Goal: Task Accomplishment & Management: Manage account settings

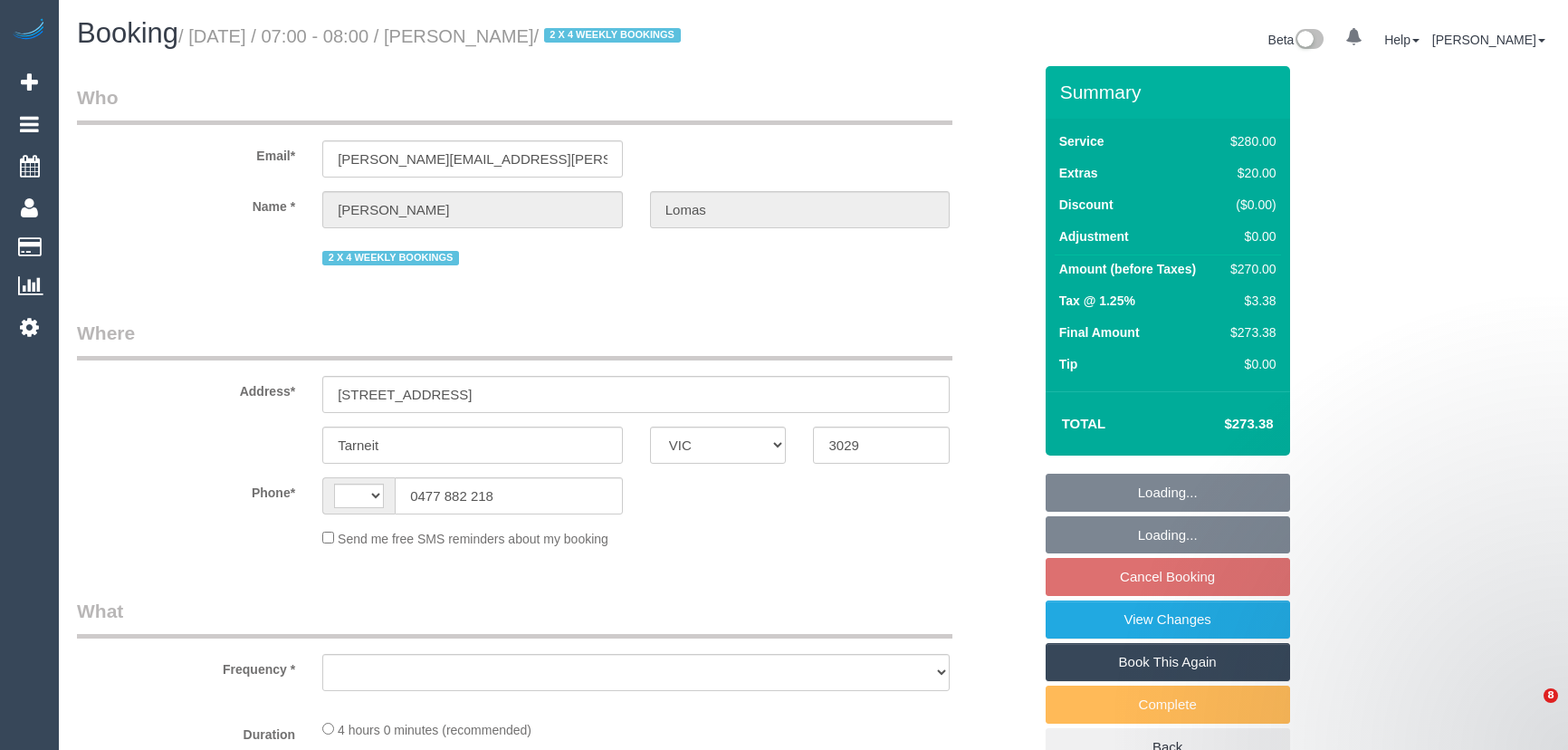
select select "VIC"
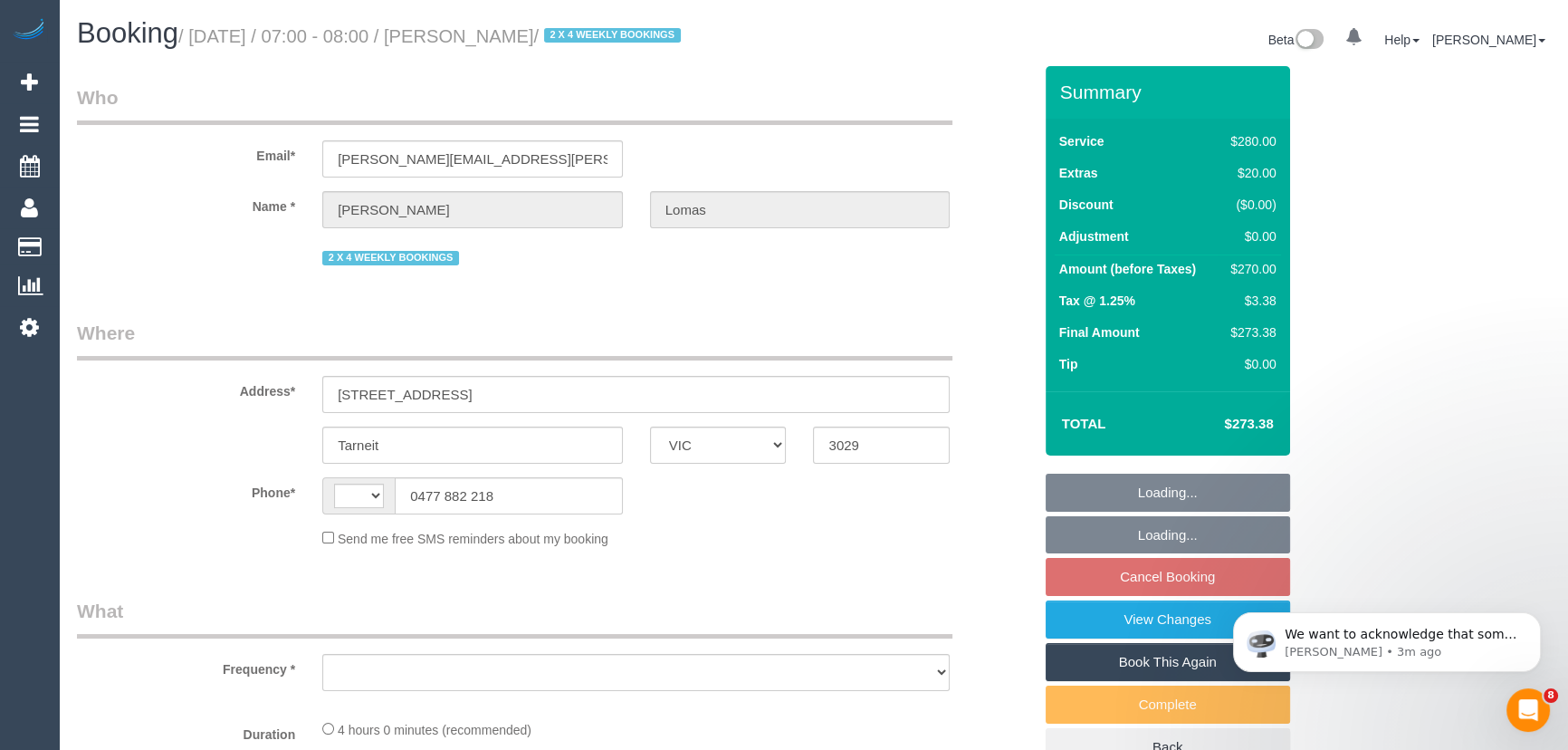
select select "string:stripe-pm_1Rvpho2GScqysDRVE36DPEE9"
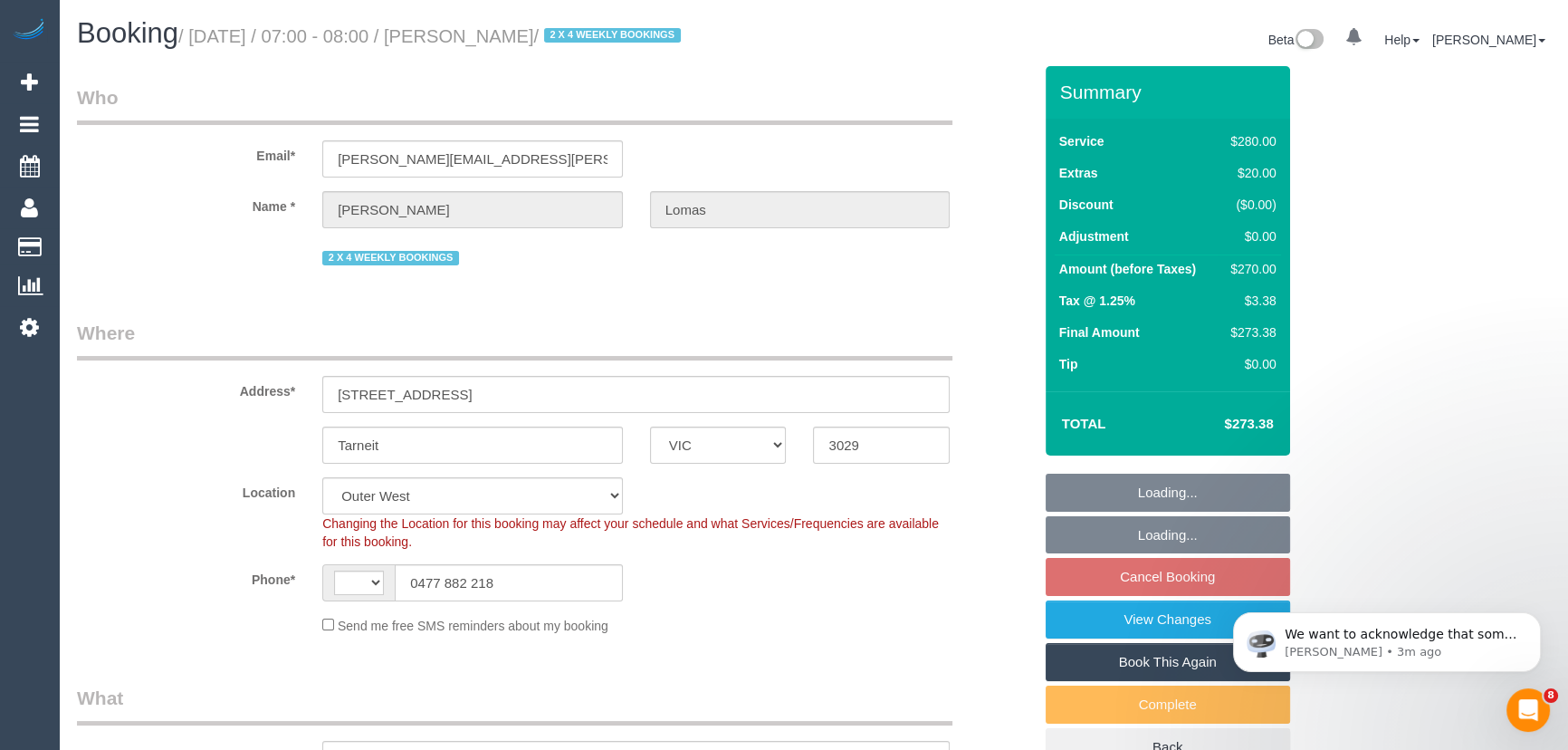
select select "string:AU"
select select "object:950"
select select "240"
select select "number:27"
select select "number:14"
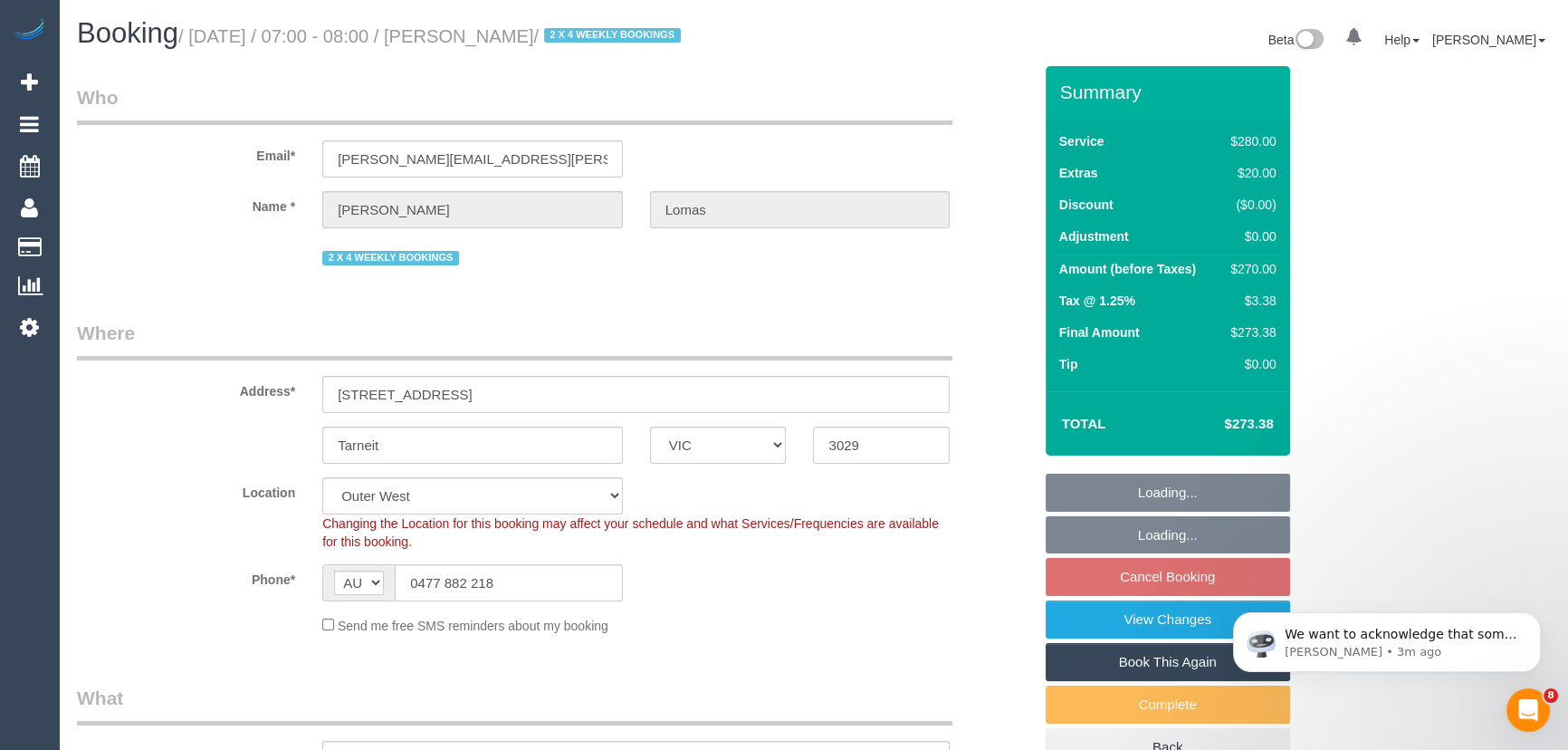
select select "number:19"
select select "number:22"
select select "number:33"
select select "number:26"
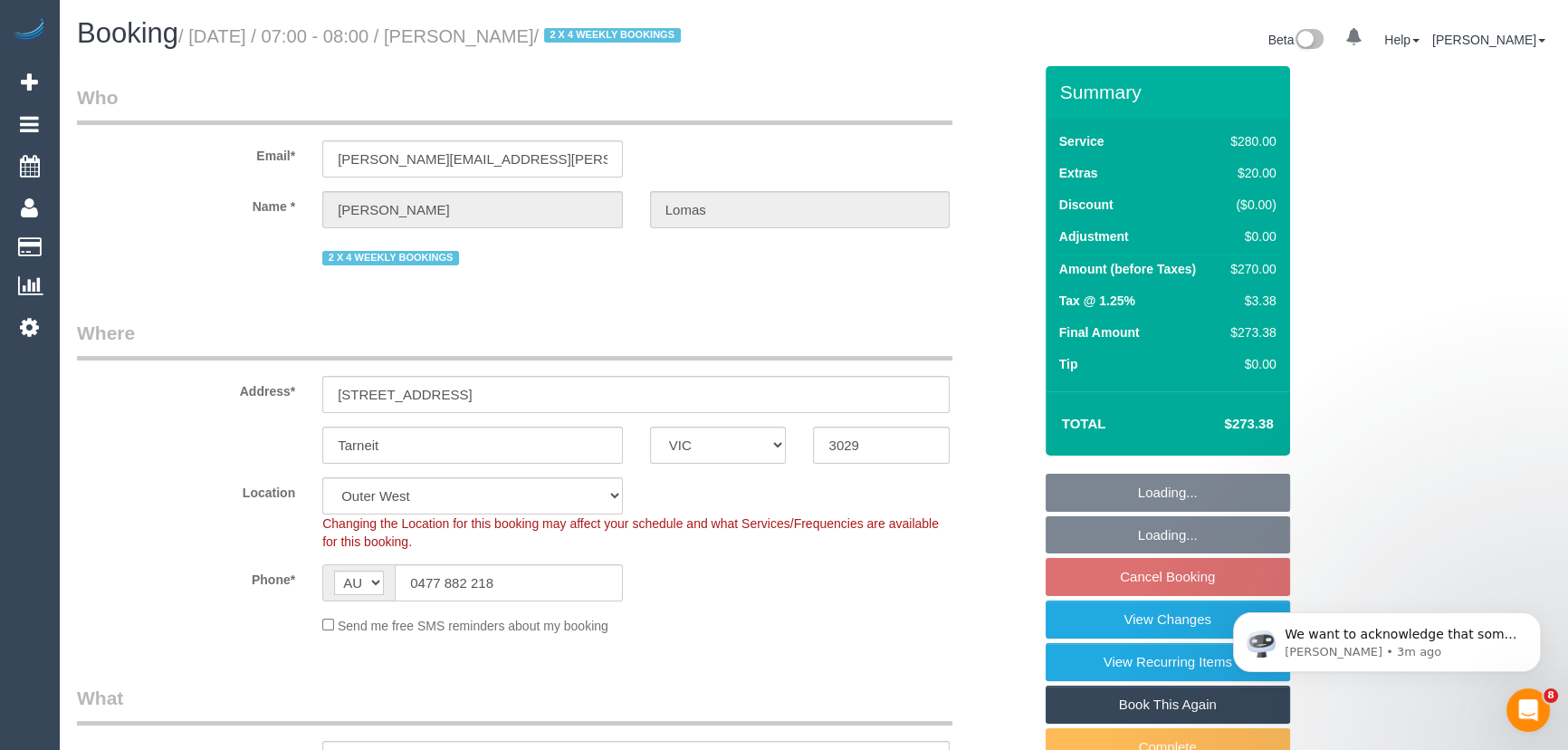
select select "object:1284"
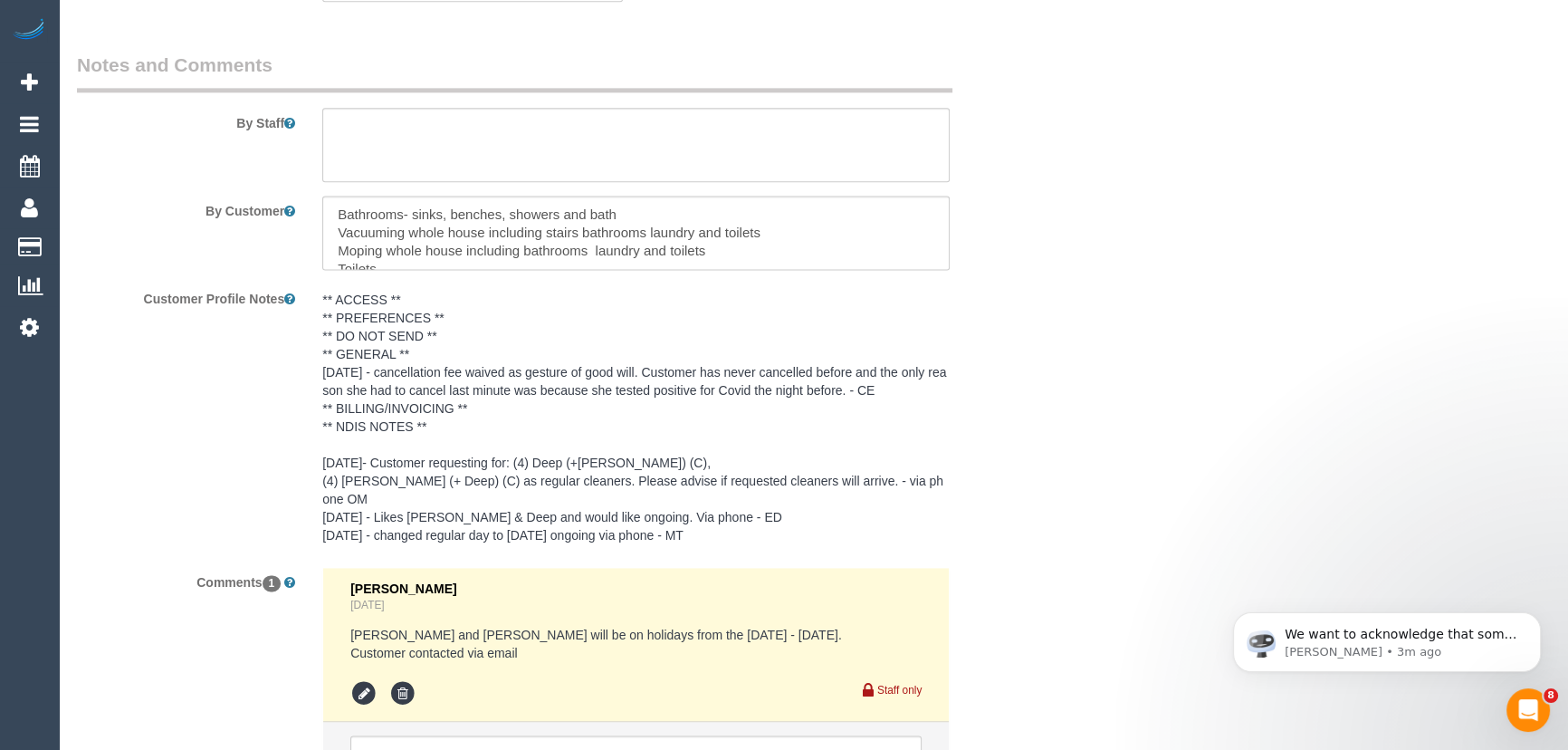
scroll to position [3045, 0]
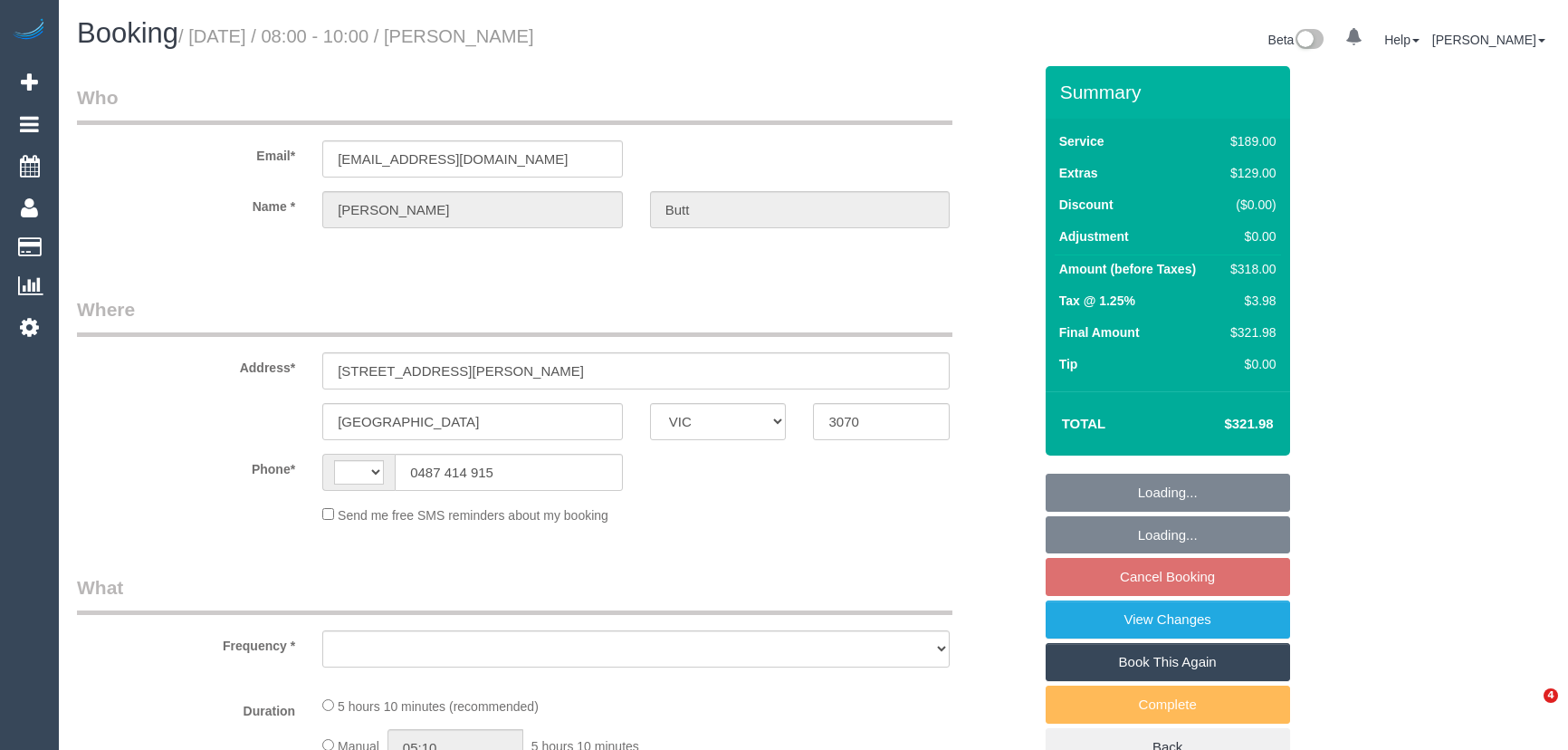
select select "VIC"
select select "string:stripe-pm_1RpUyz2GScqysDRV489LMmN8"
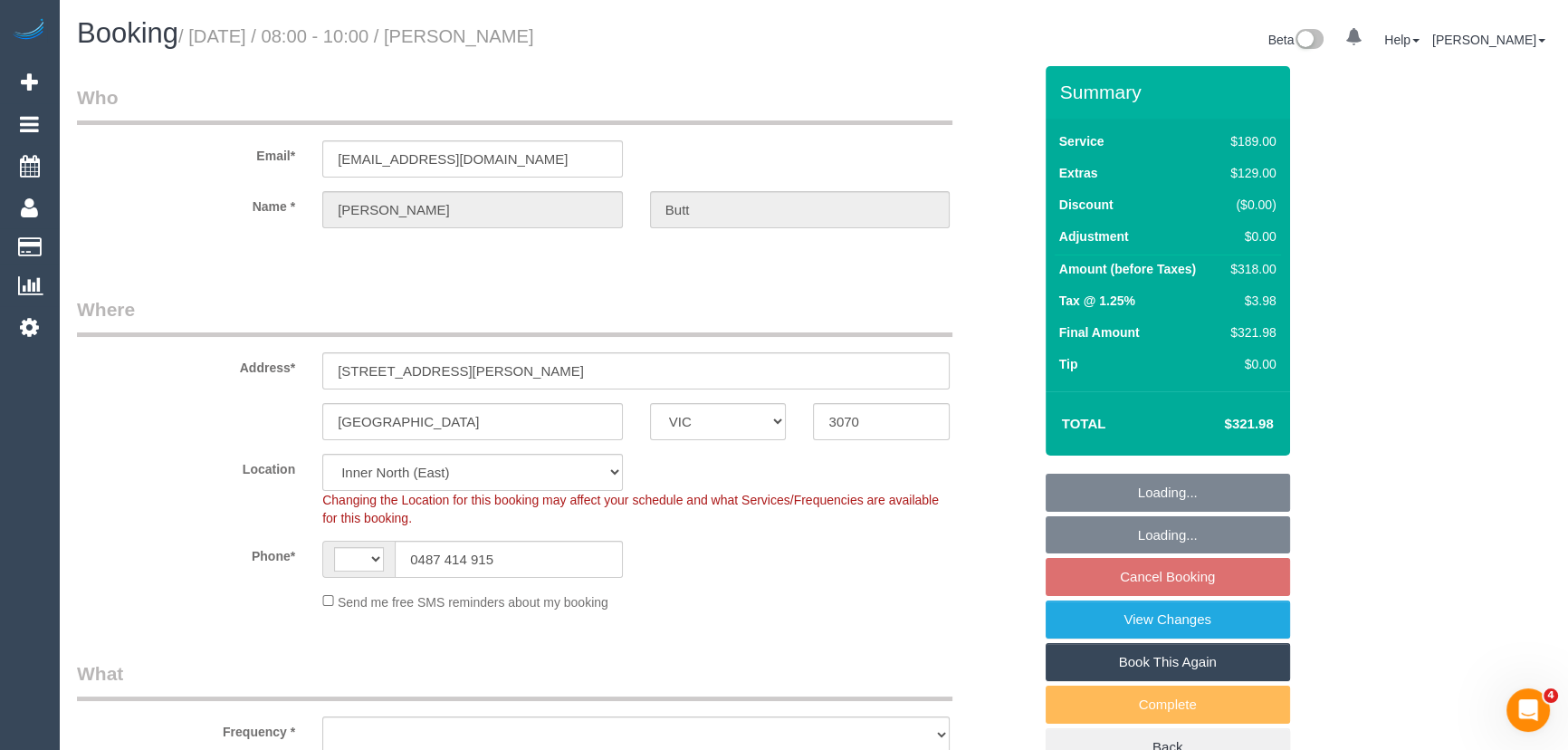
select select "string:AU"
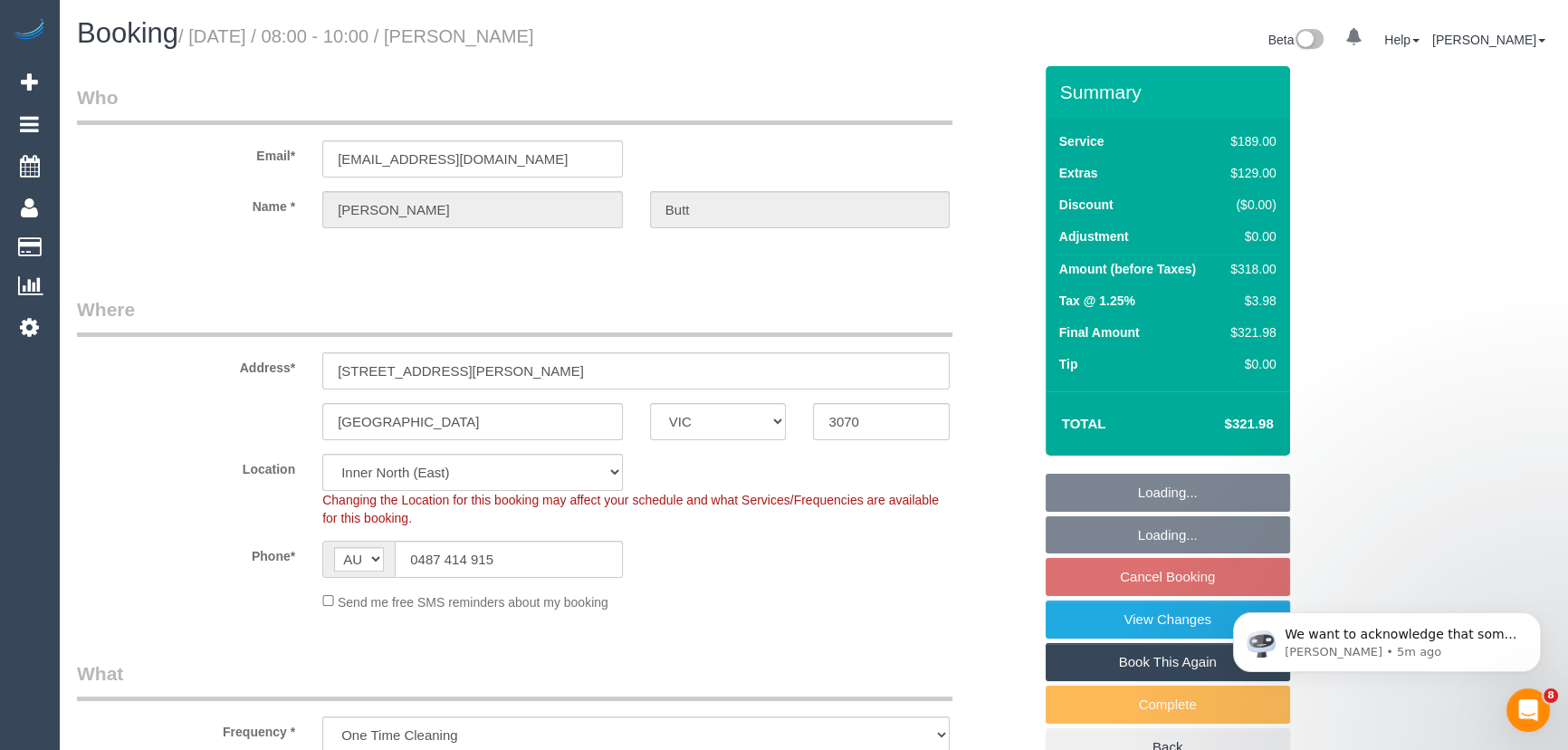
select select "object:771"
select select "number:28"
select select "number:14"
select select "number:19"
select select "number:25"
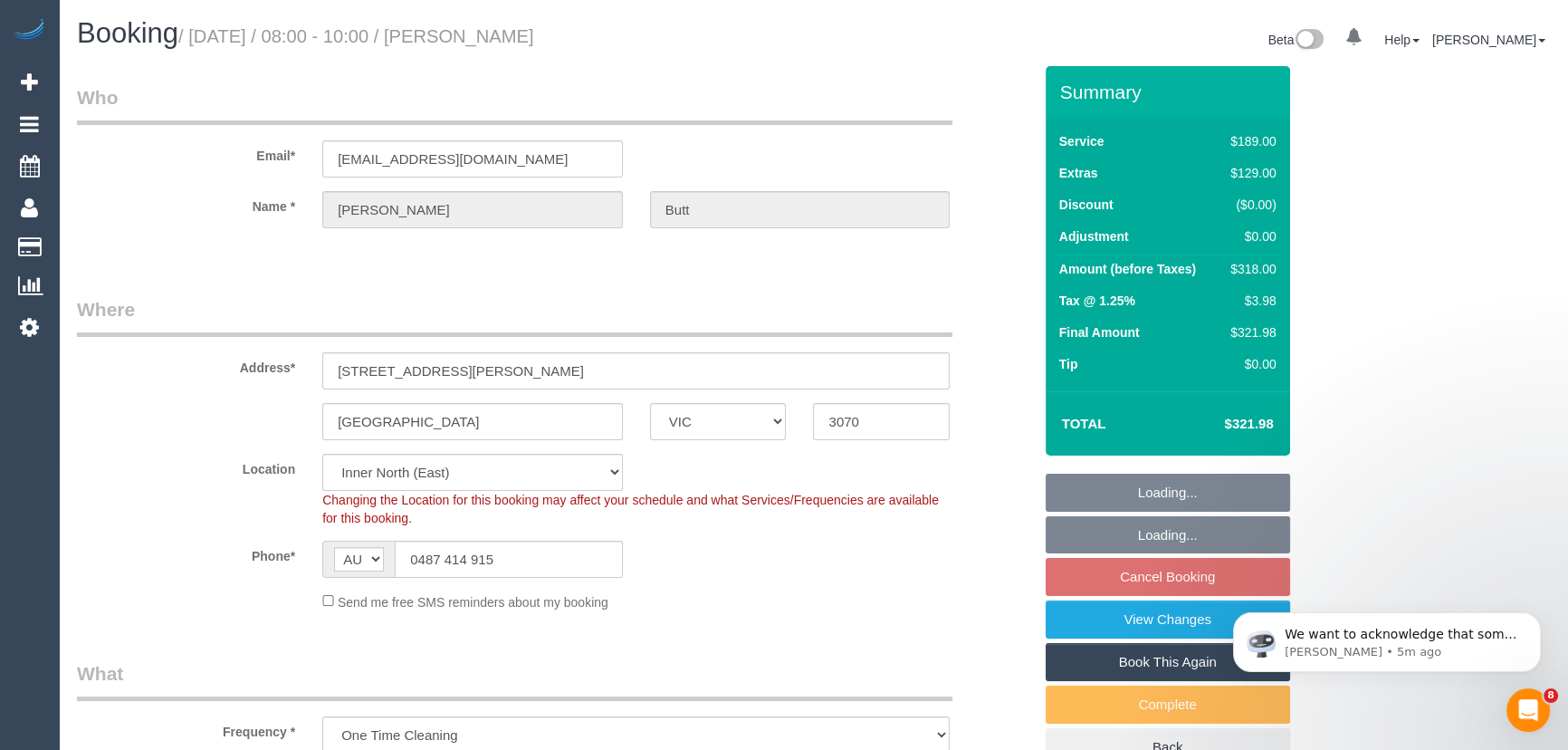
select select "number:13"
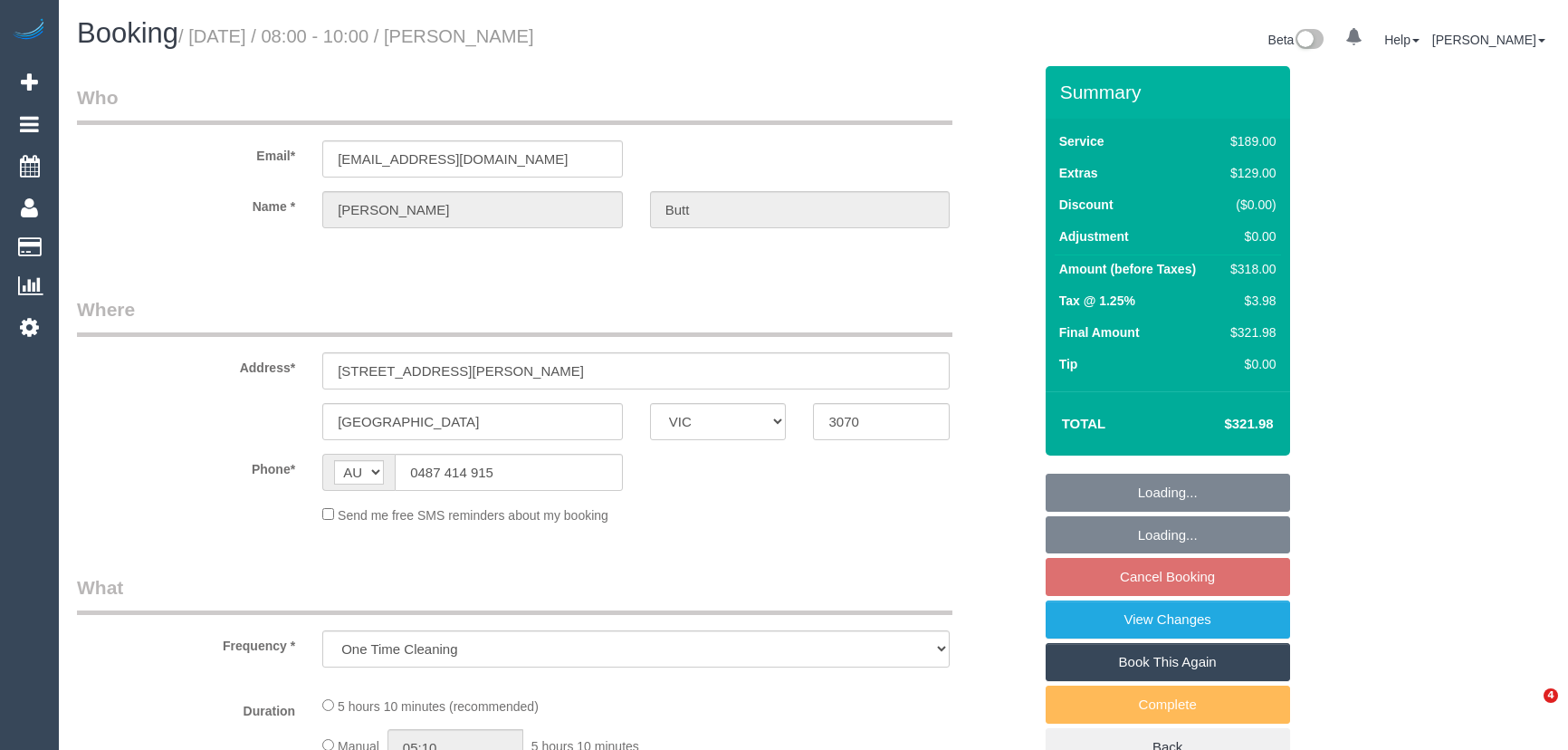
select select "VIC"
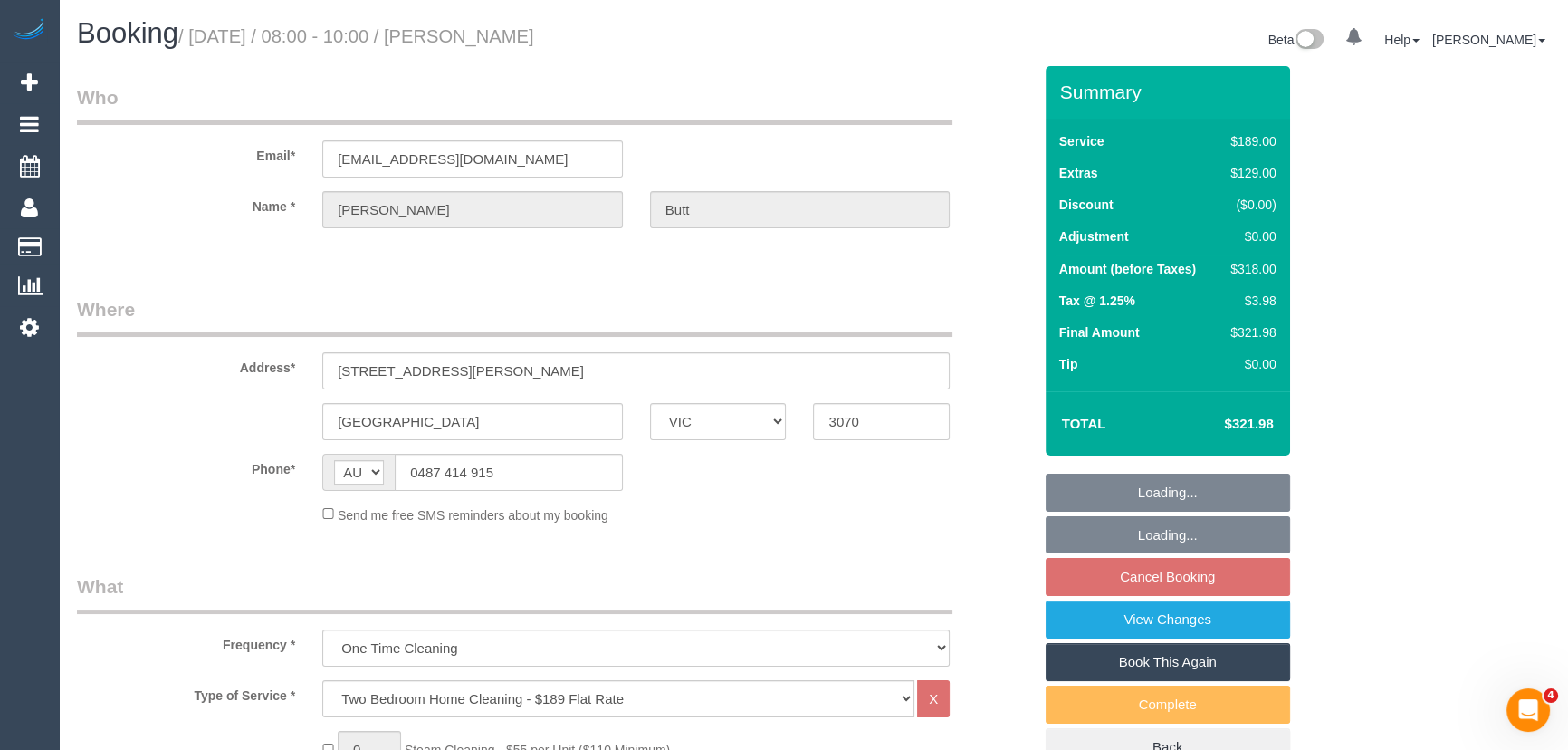
select select "string:stripe-pm_1RpUyz2GScqysDRV489LMmN8"
select select "number:28"
select select "number:14"
select select "number:19"
select select "number:25"
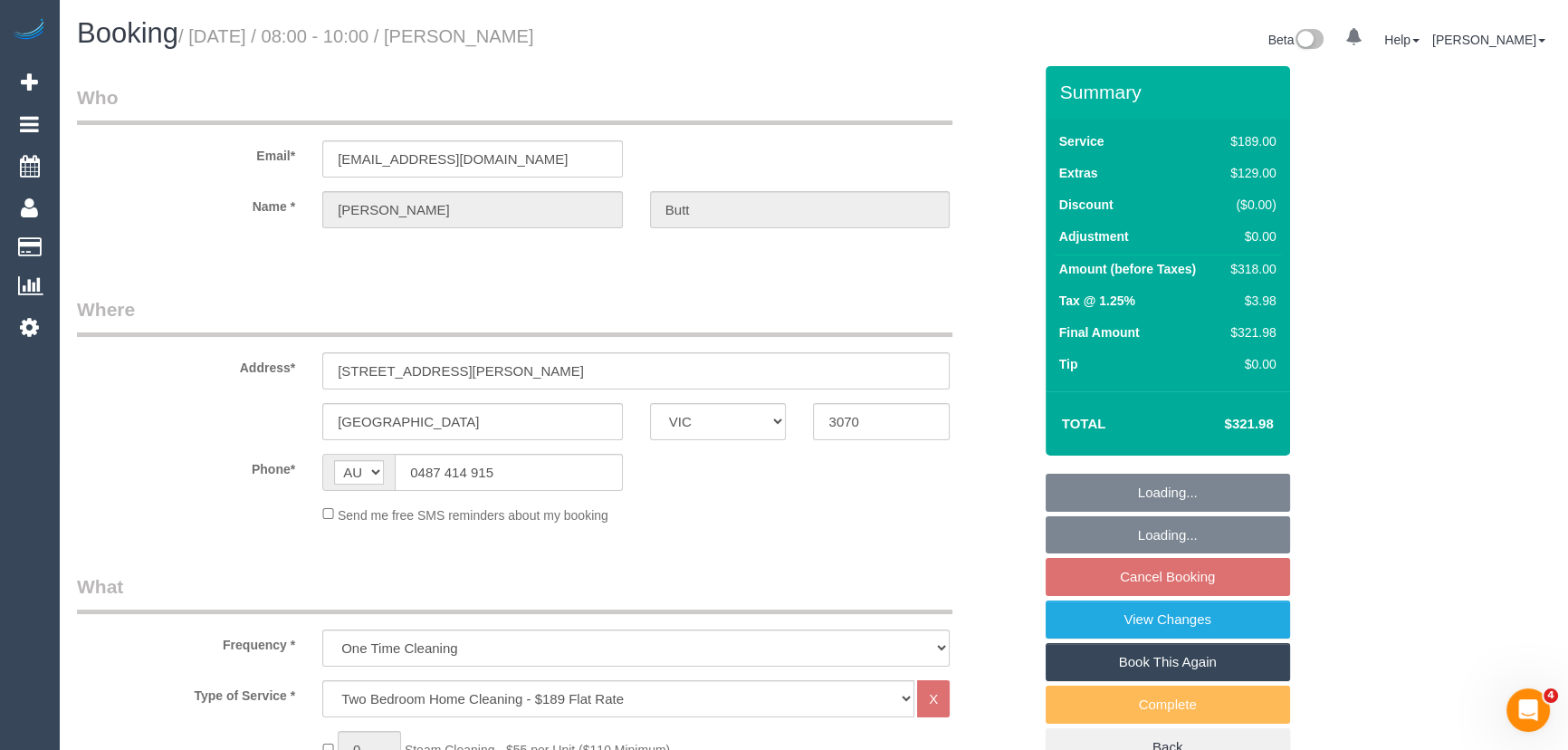
select select "number:13"
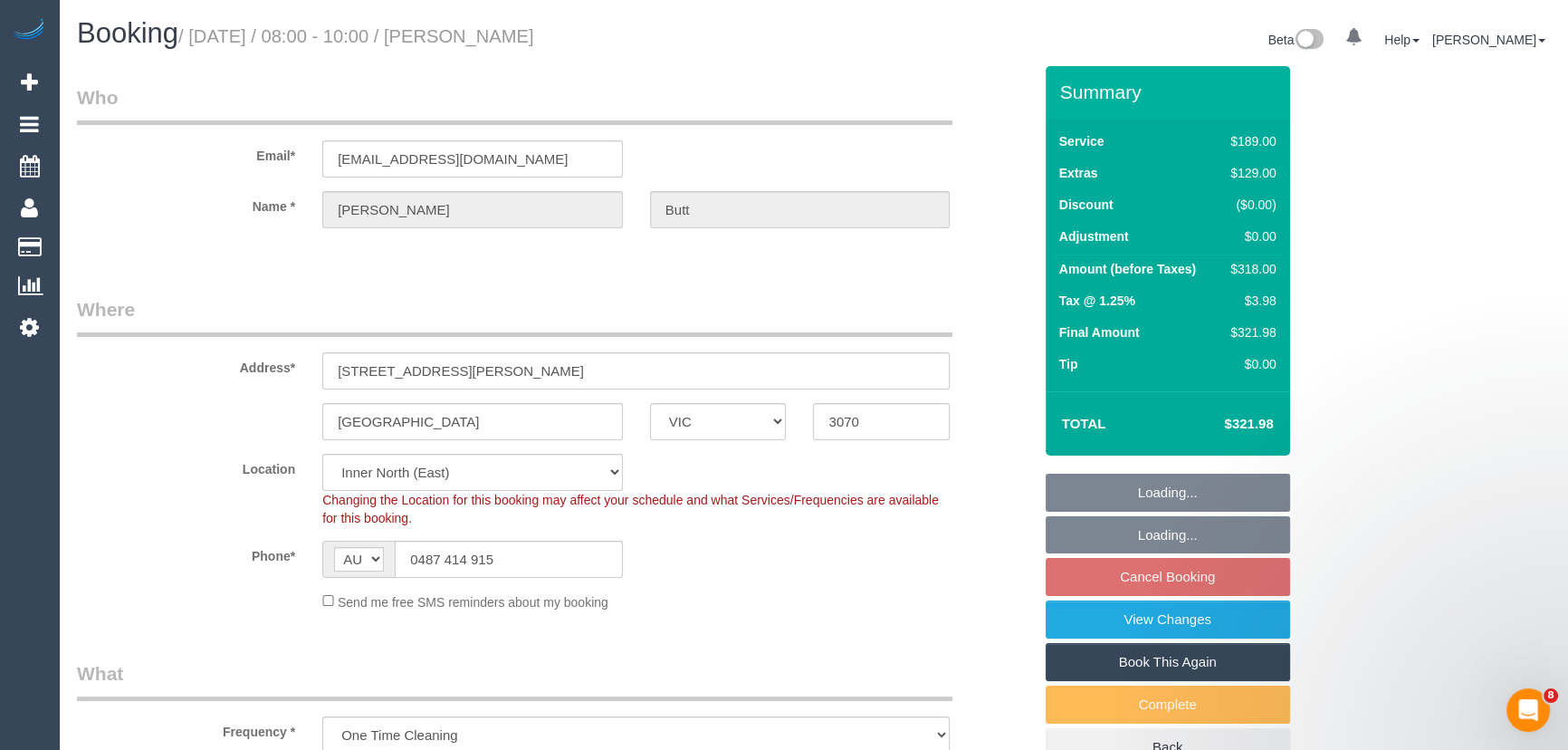
select select "object:1601"
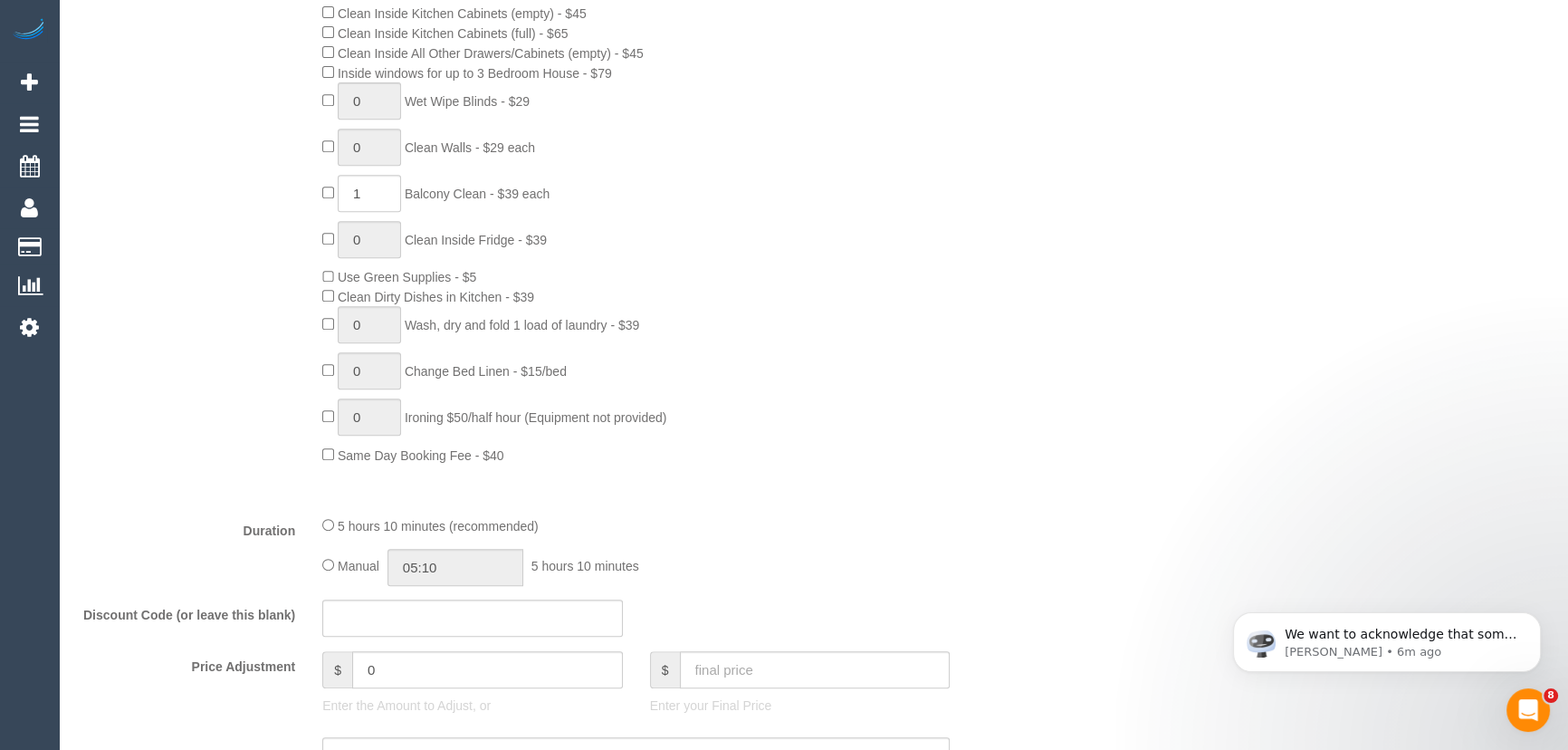
scroll to position [1234, 0]
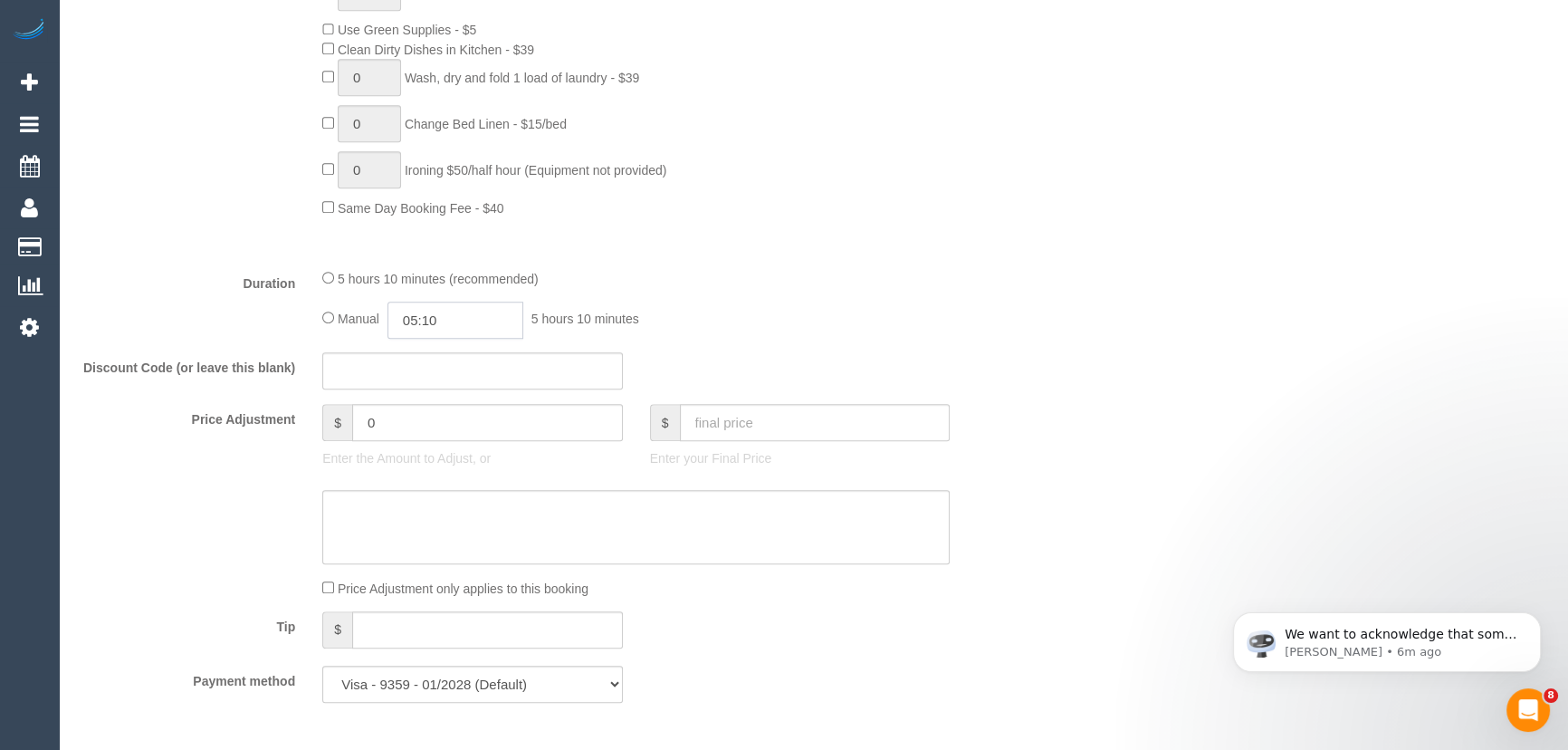
click at [471, 328] on input "05:10" at bounding box center [455, 320] width 136 height 37
click at [432, 451] on li "02:00" at bounding box center [436, 450] width 81 height 23
click at [453, 330] on input "02:00" at bounding box center [455, 320] width 136 height 37
type input "02:45"
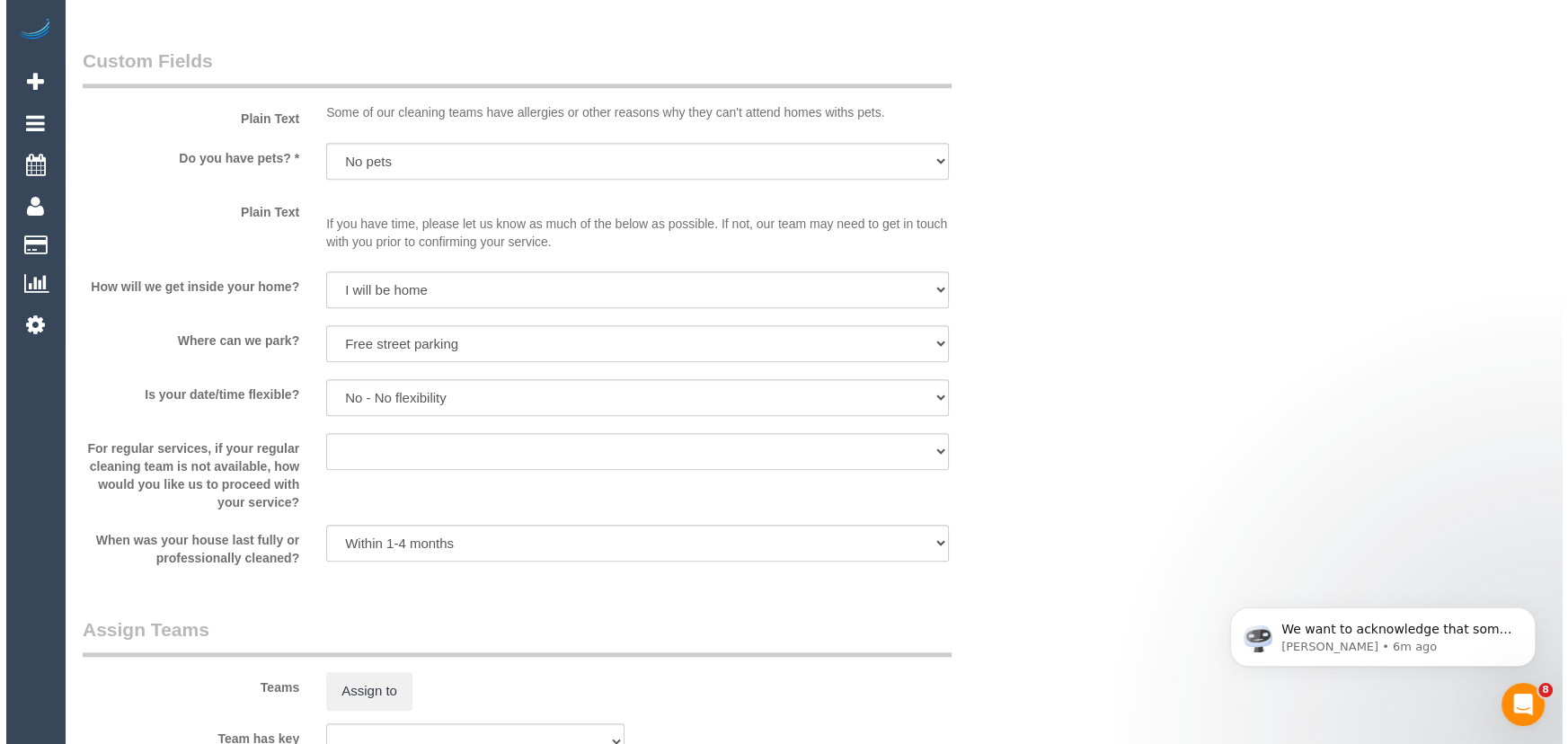
scroll to position [2368, 0]
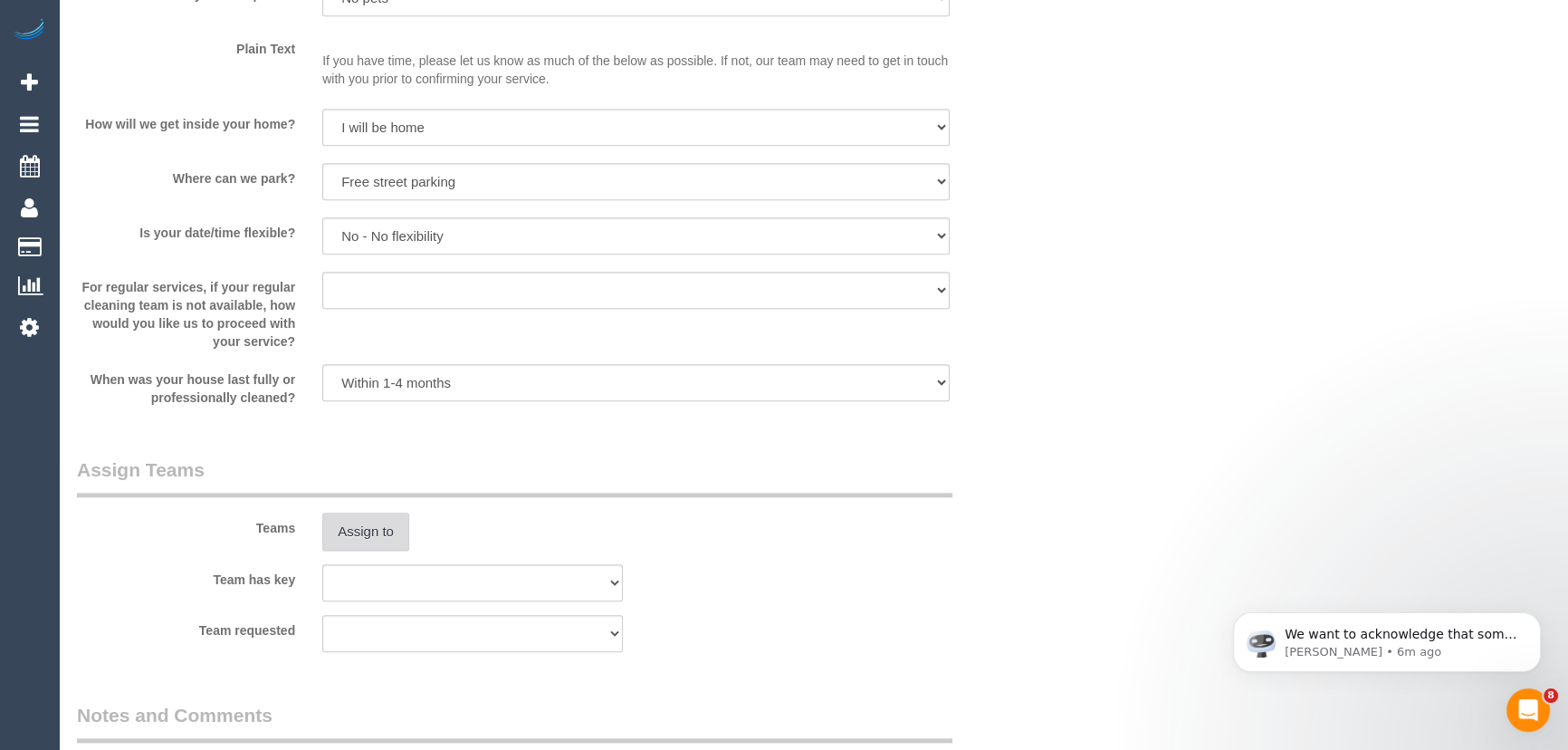
click at [360, 534] on button "Assign to" at bounding box center [365, 531] width 87 height 38
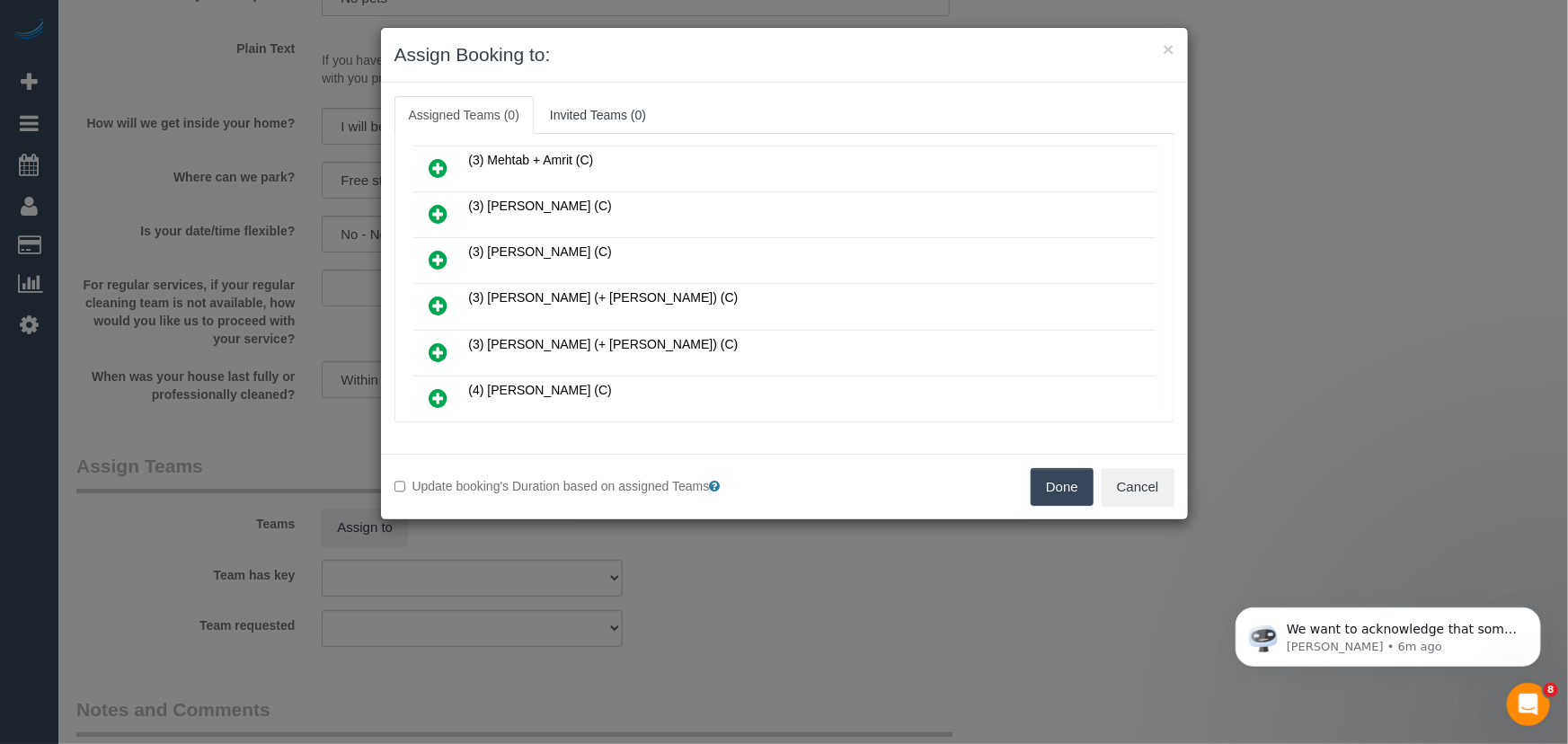
scroll to position [1300, 0]
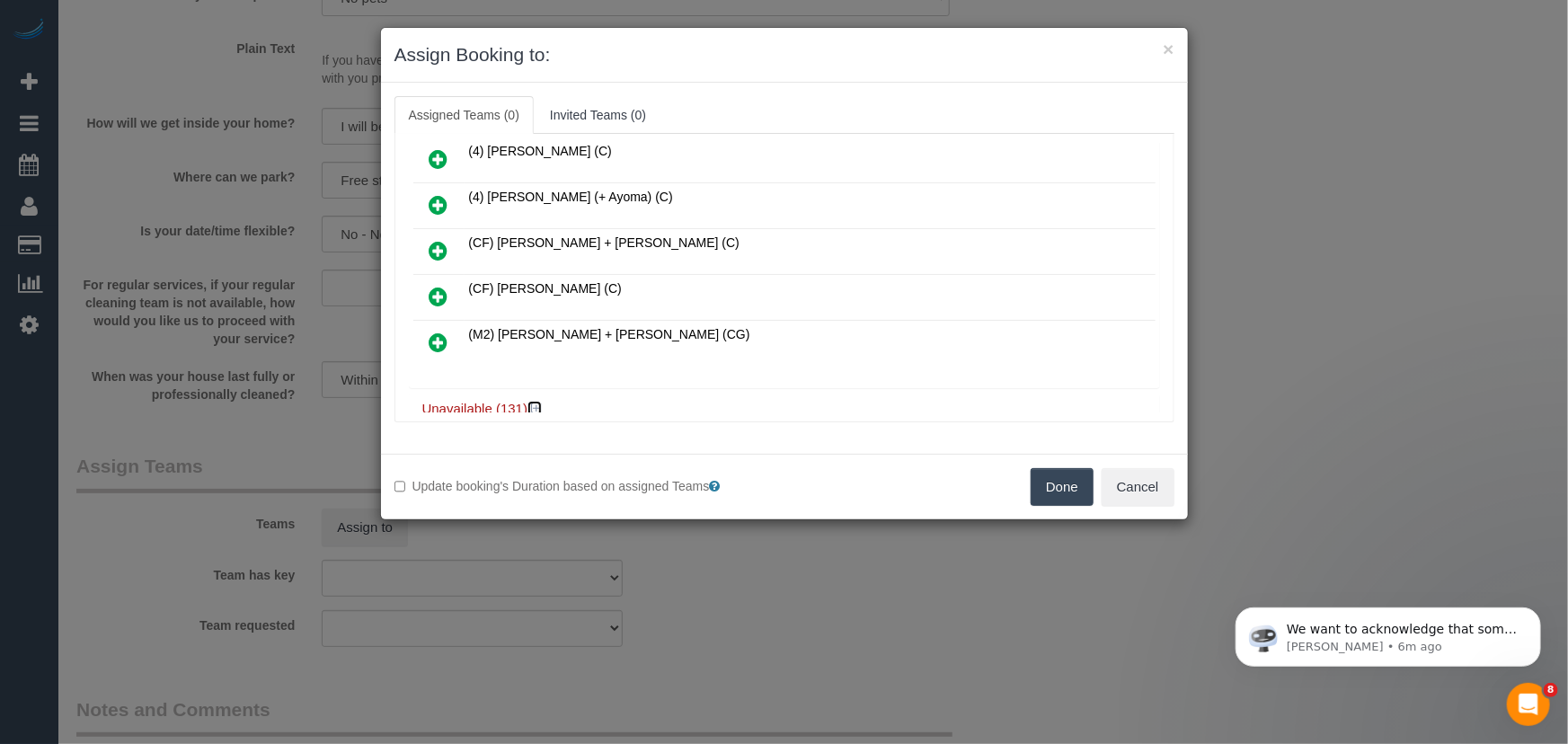
click at [536, 401] on icon at bounding box center [536, 408] width 11 height 14
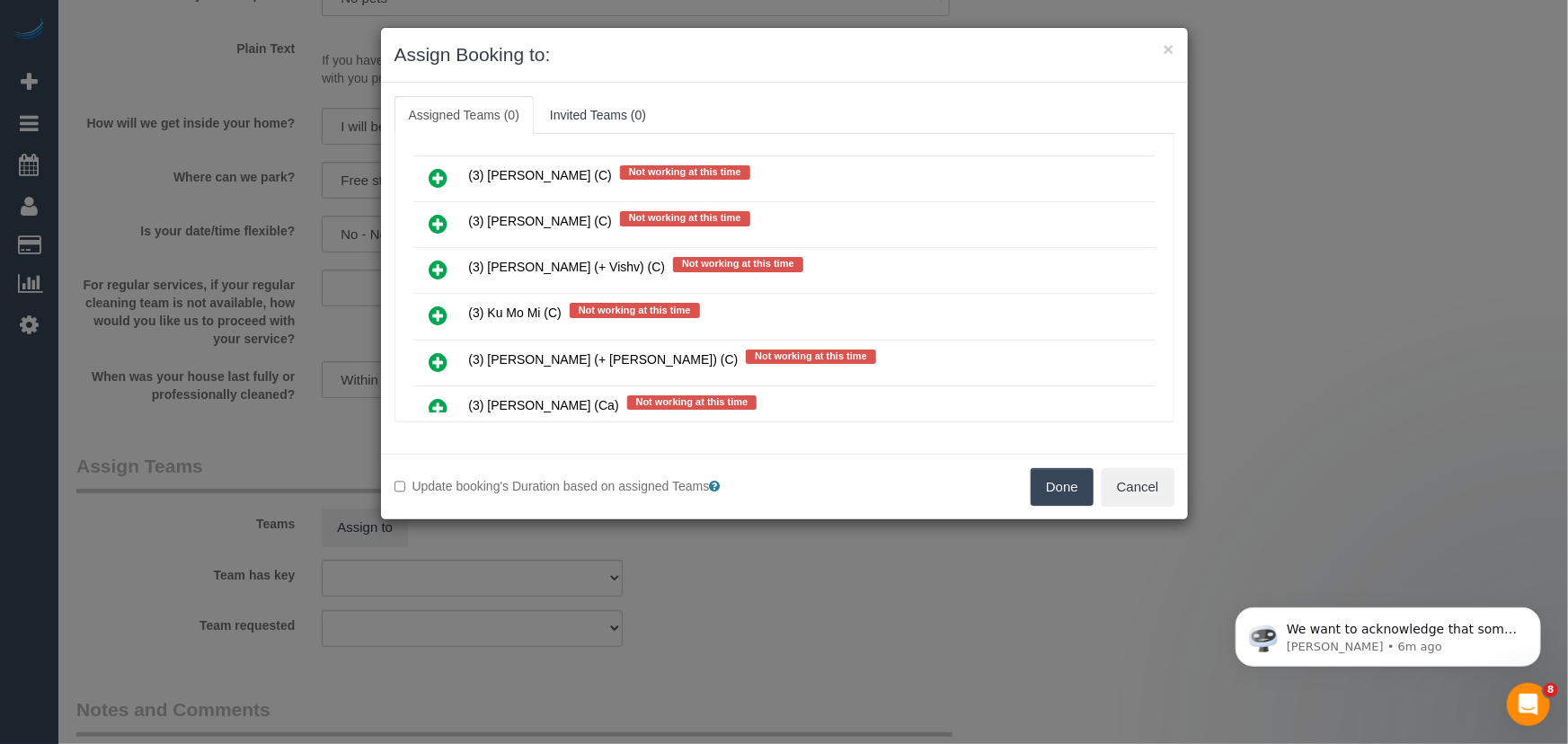
click at [438, 351] on icon at bounding box center [439, 362] width 19 height 21
click at [438, 397] on icon at bounding box center [439, 407] width 19 height 21
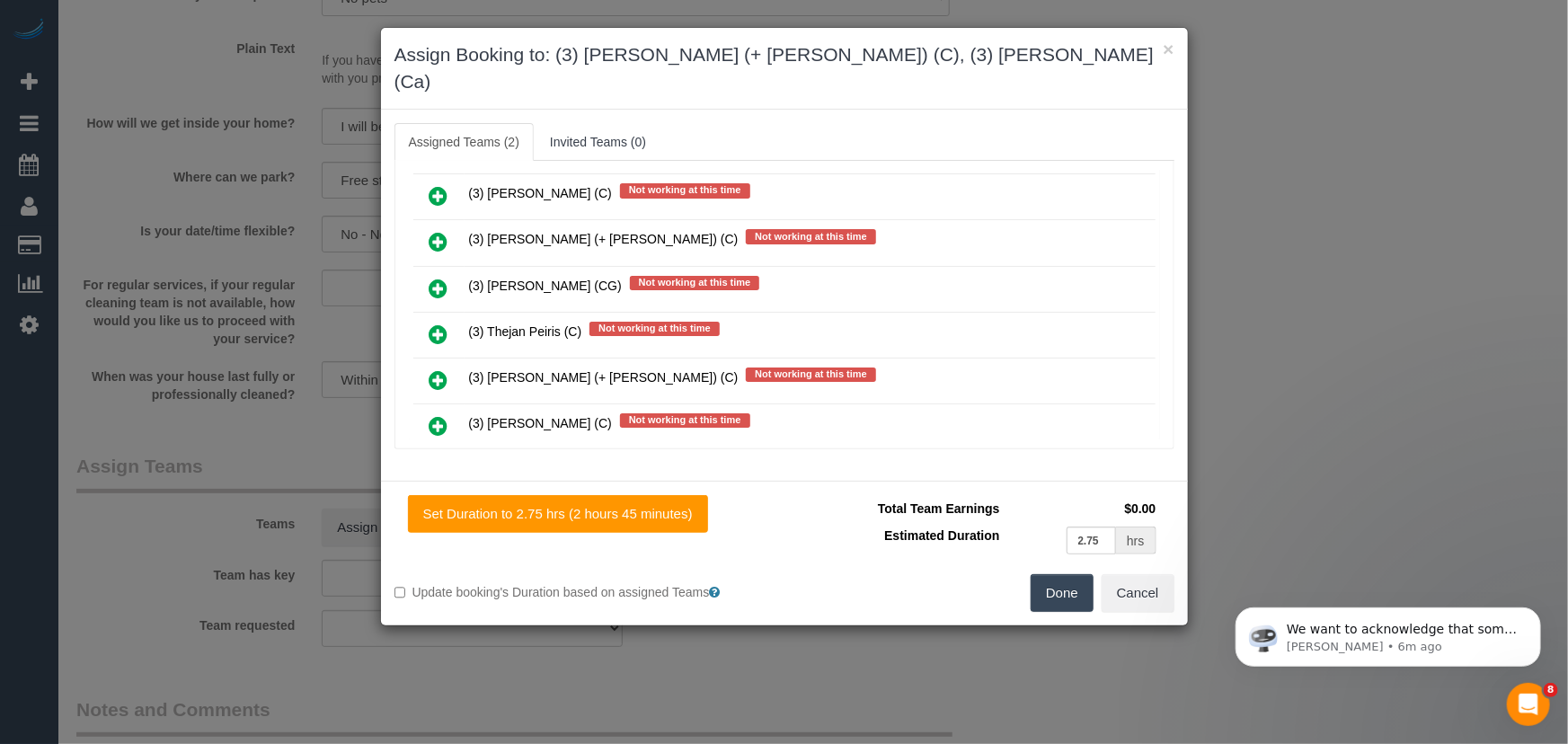
click at [443, 370] on icon at bounding box center [439, 380] width 19 height 21
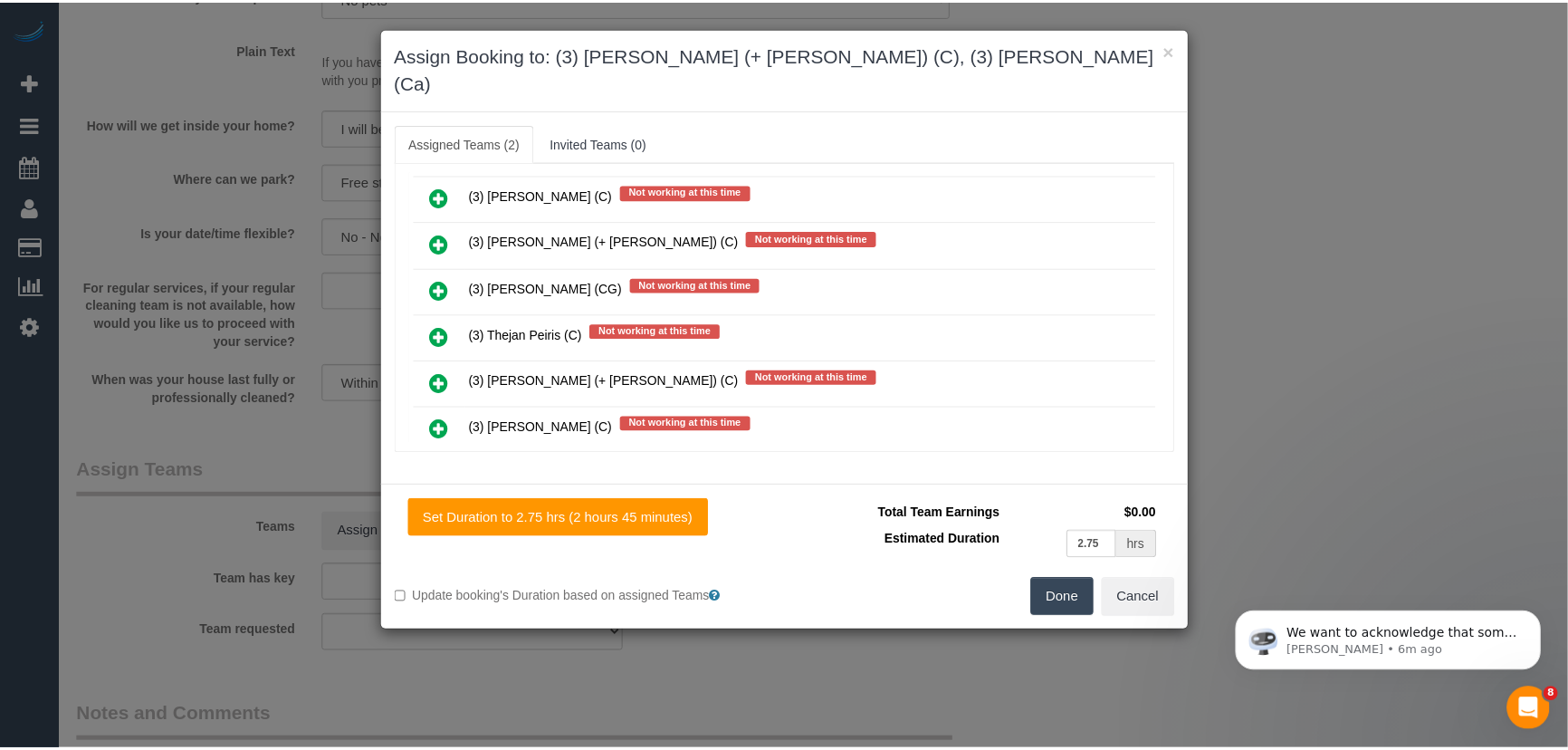
scroll to position [4572, 0]
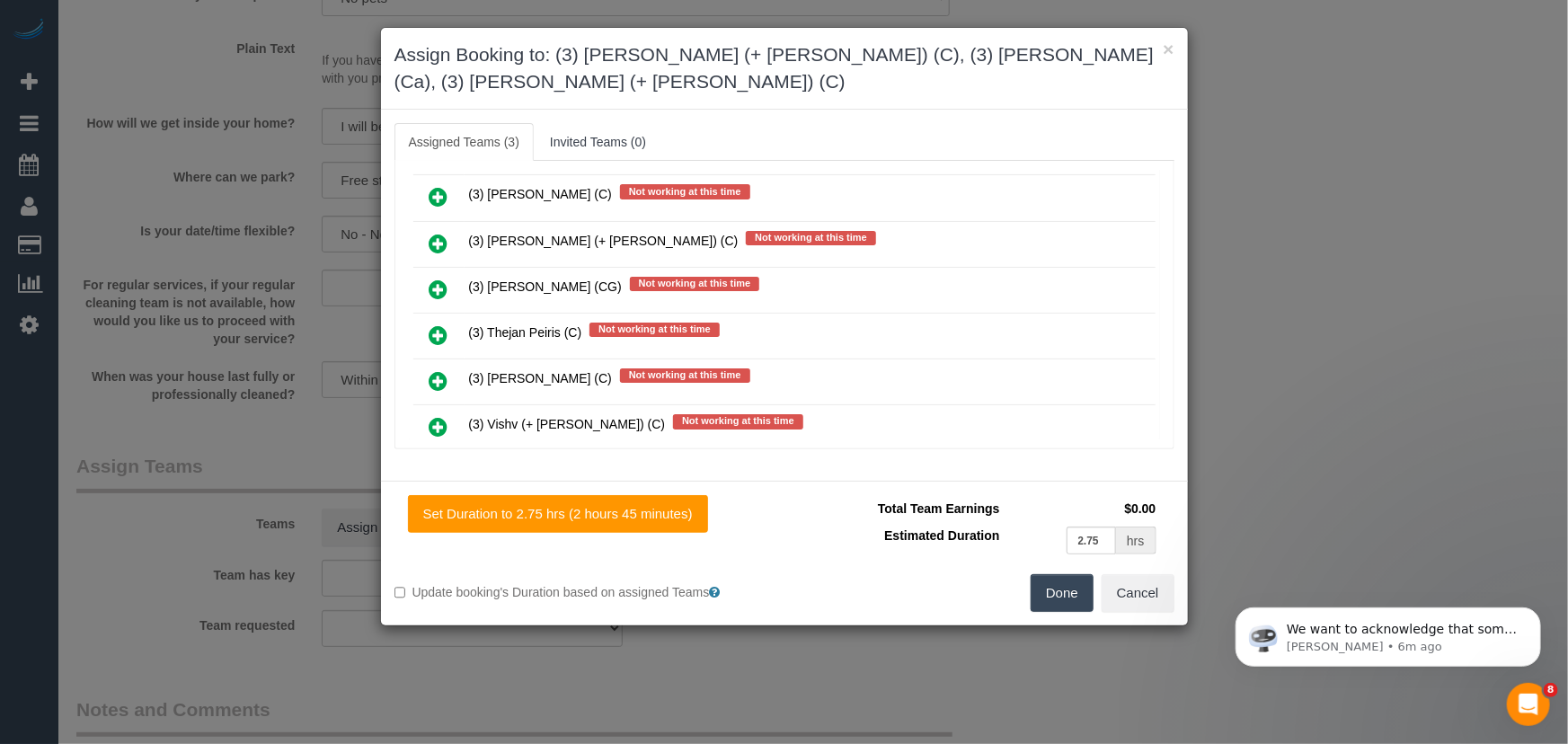
click at [1047, 574] on button "Done" at bounding box center [1062, 592] width 63 height 38
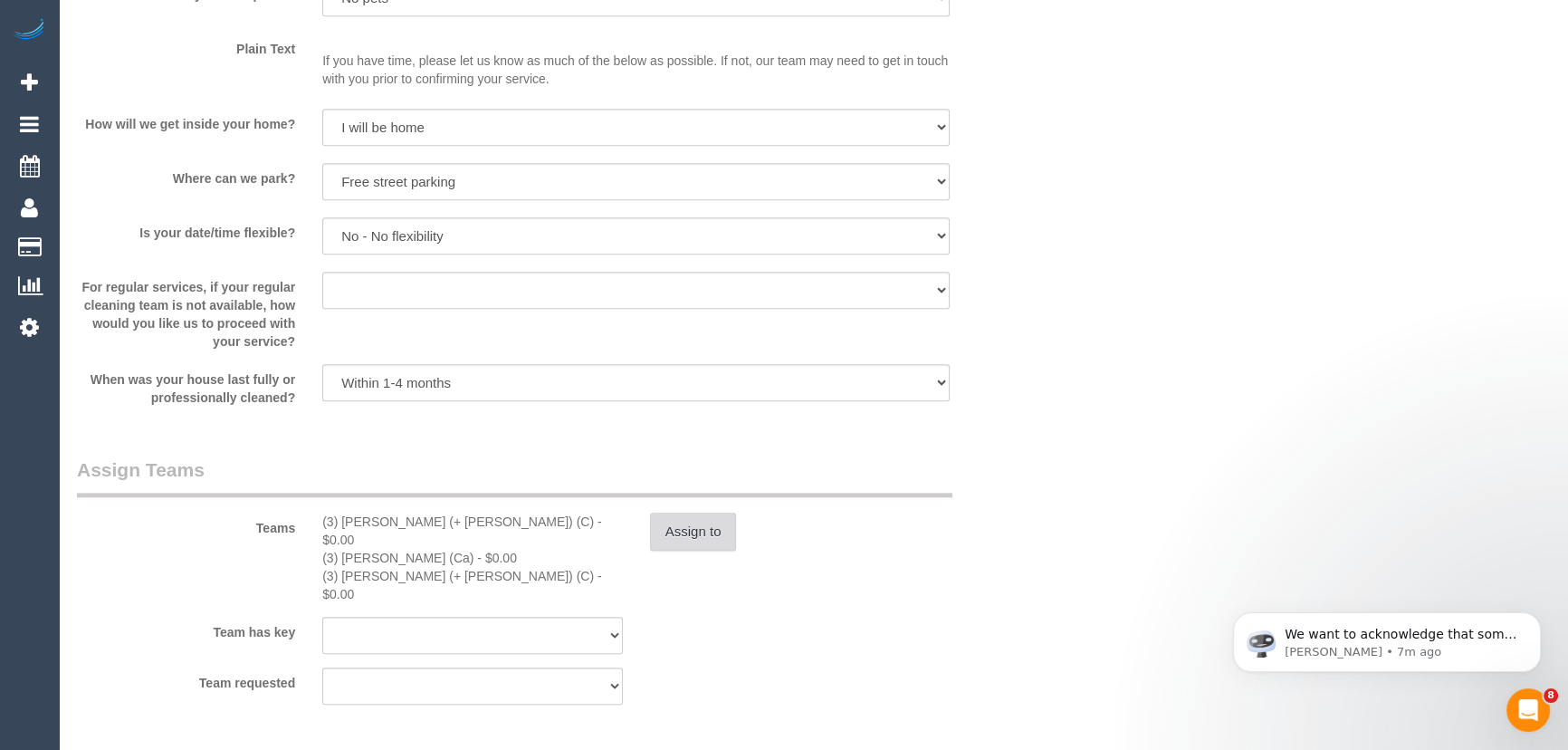
click at [731, 540] on button "Assign to" at bounding box center [693, 531] width 87 height 38
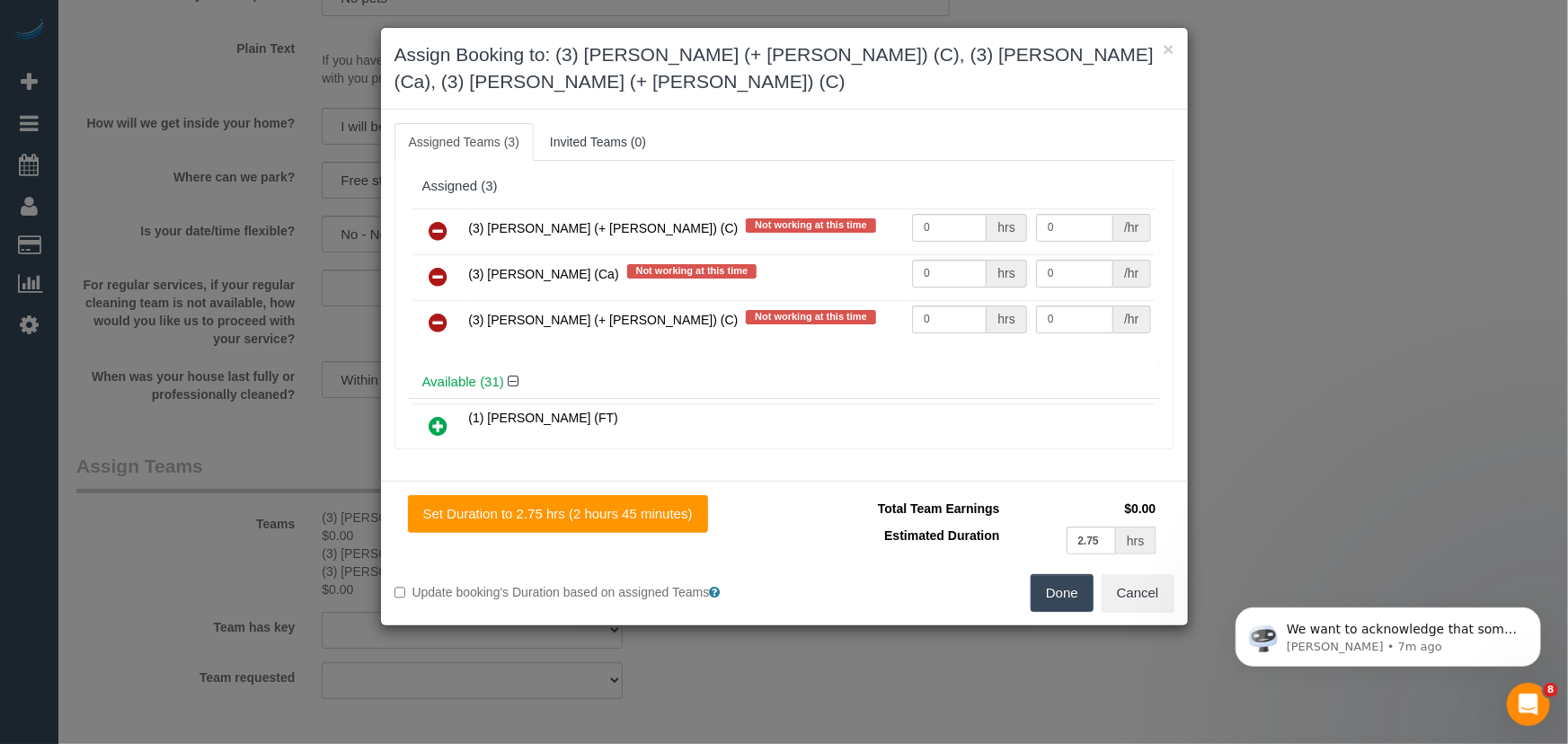
click at [434, 266] on icon at bounding box center [439, 277] width 19 height 21
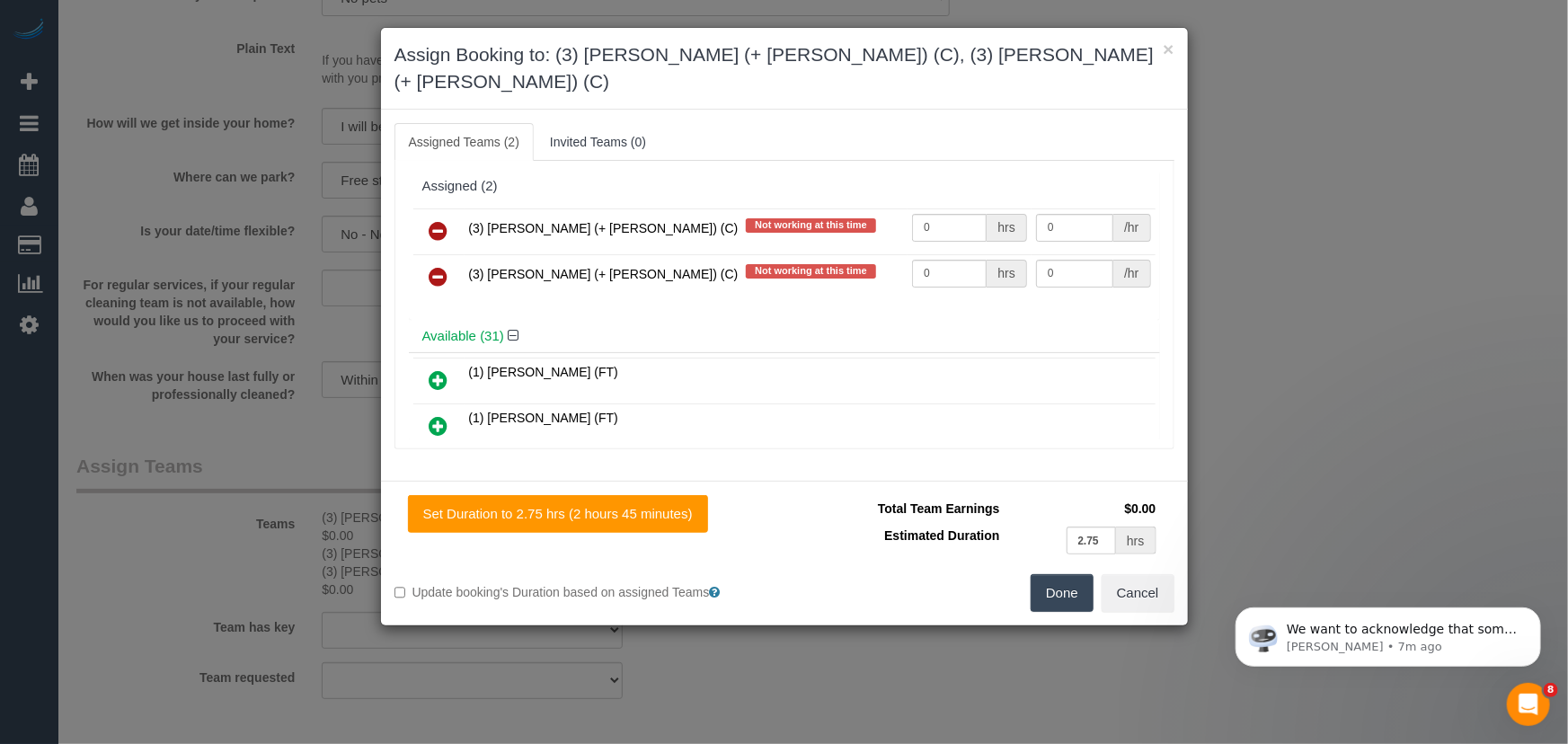
click at [1043, 574] on button "Done" at bounding box center [1062, 592] width 63 height 38
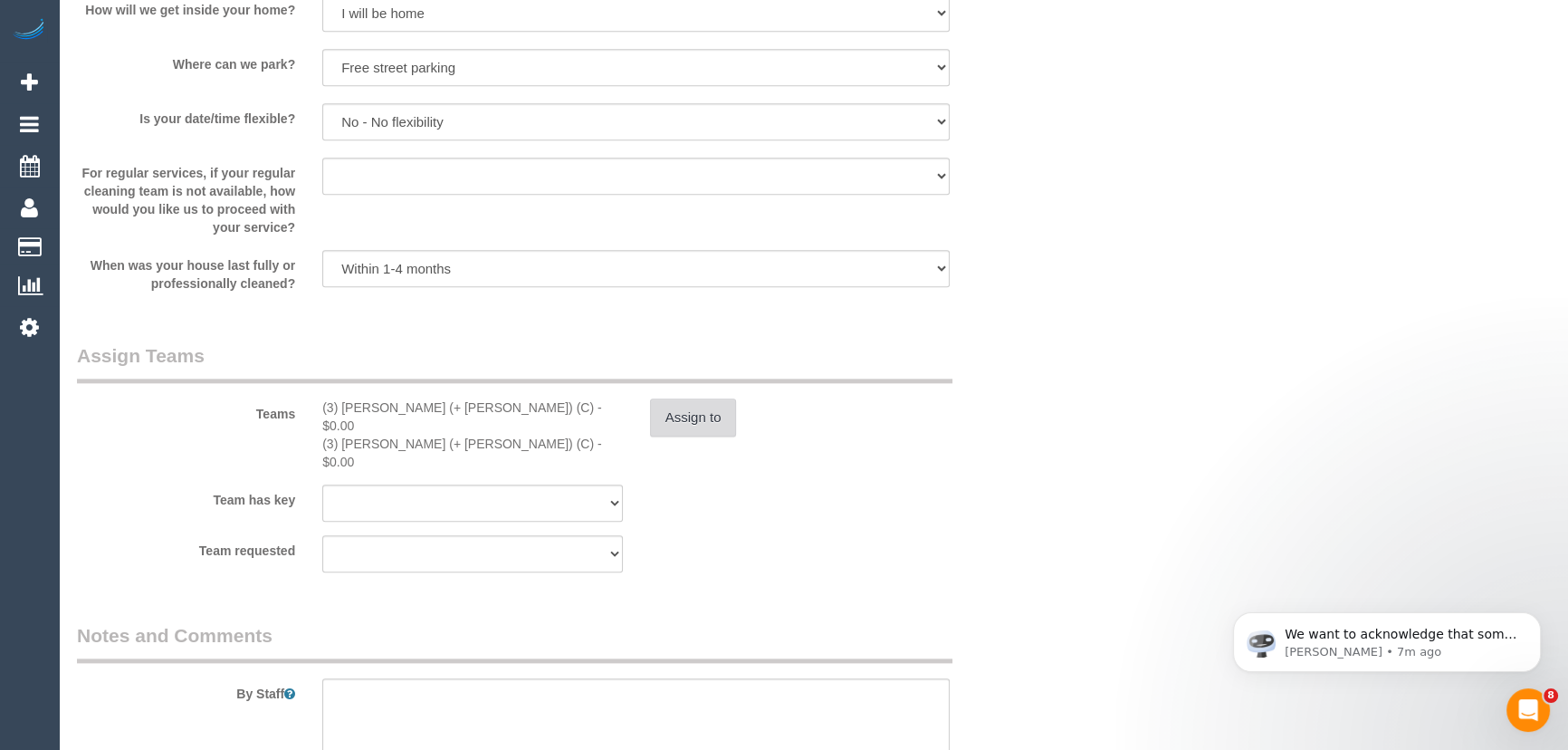
scroll to position [2717, 0]
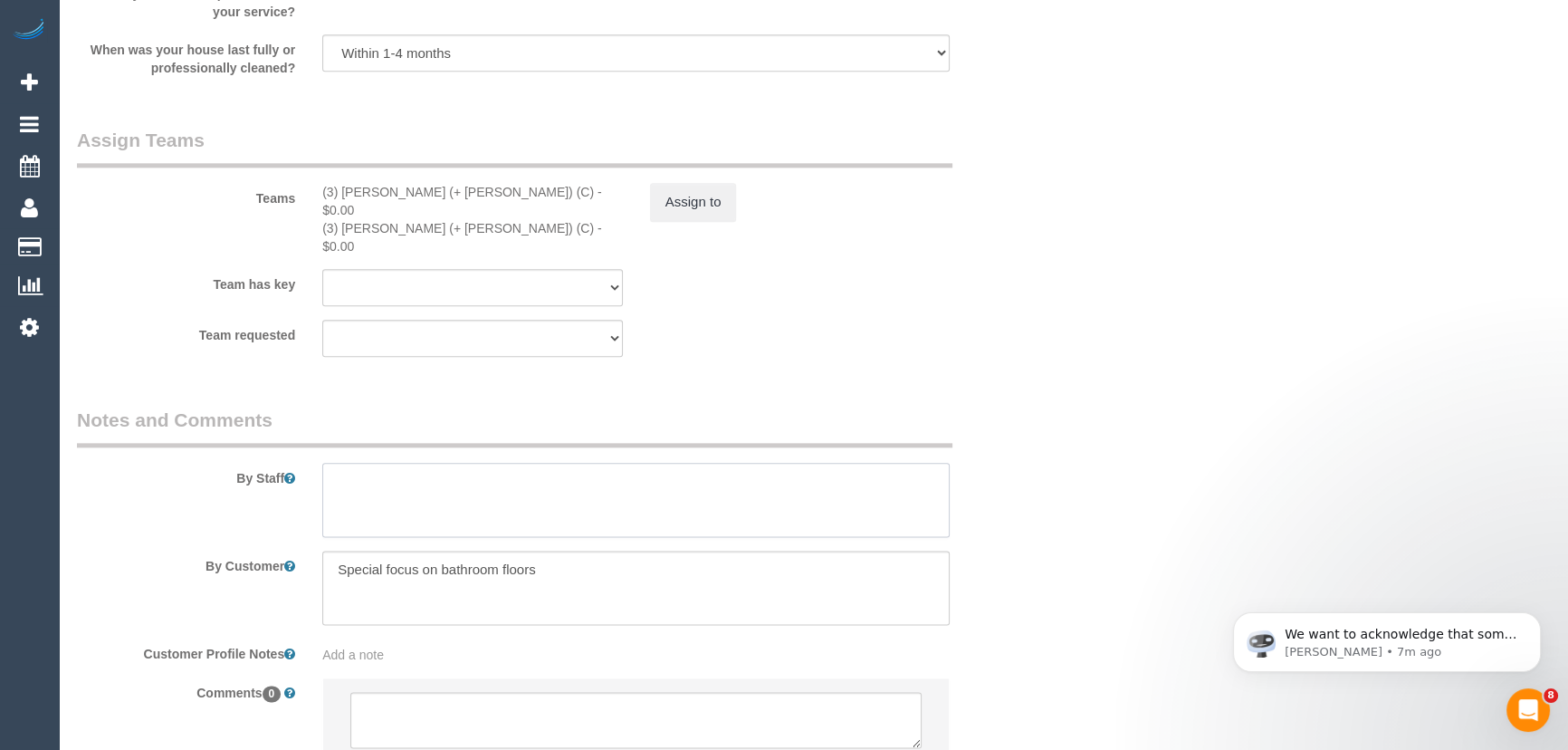
click at [501, 463] on textarea at bounding box center [635, 500] width 627 height 74
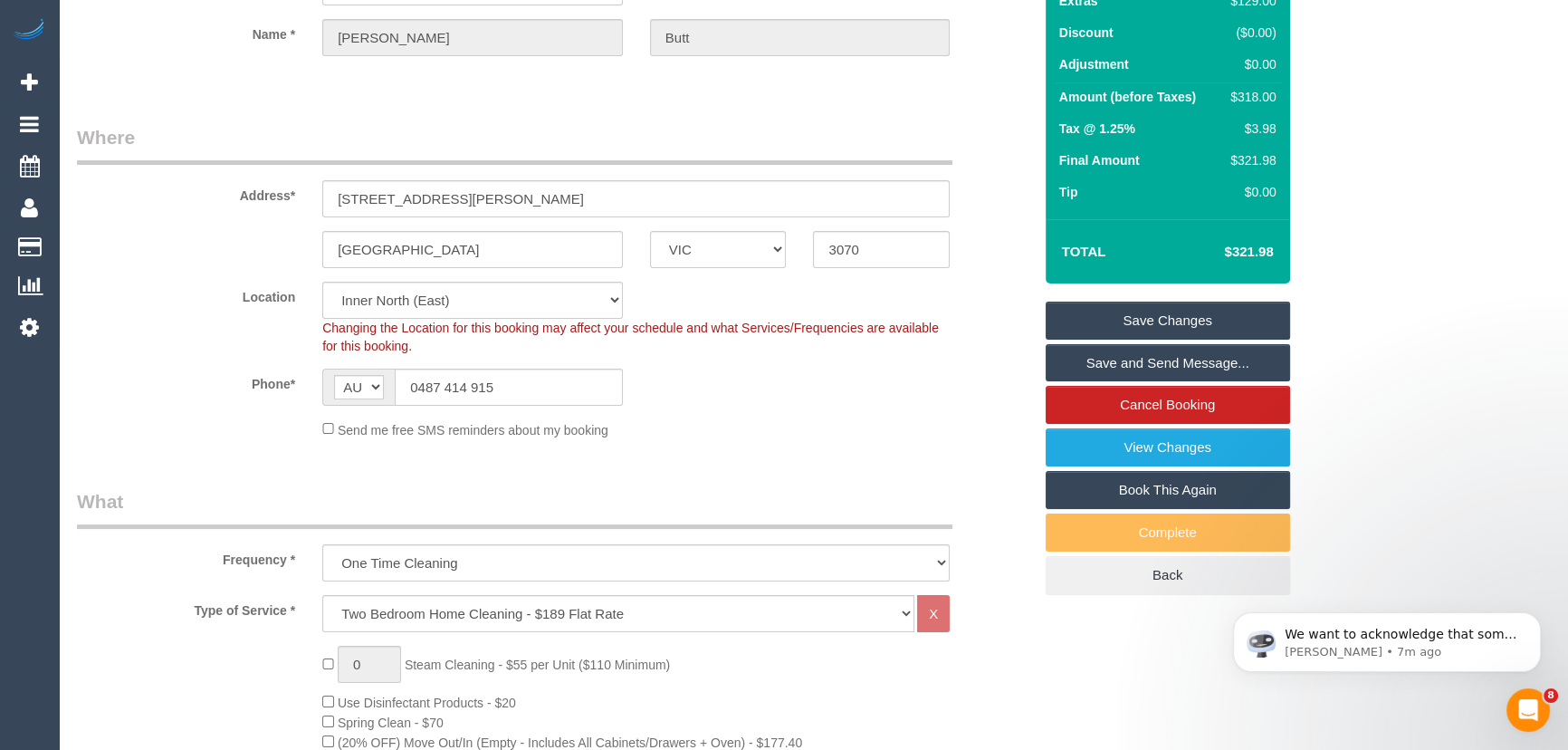
scroll to position [0, 0]
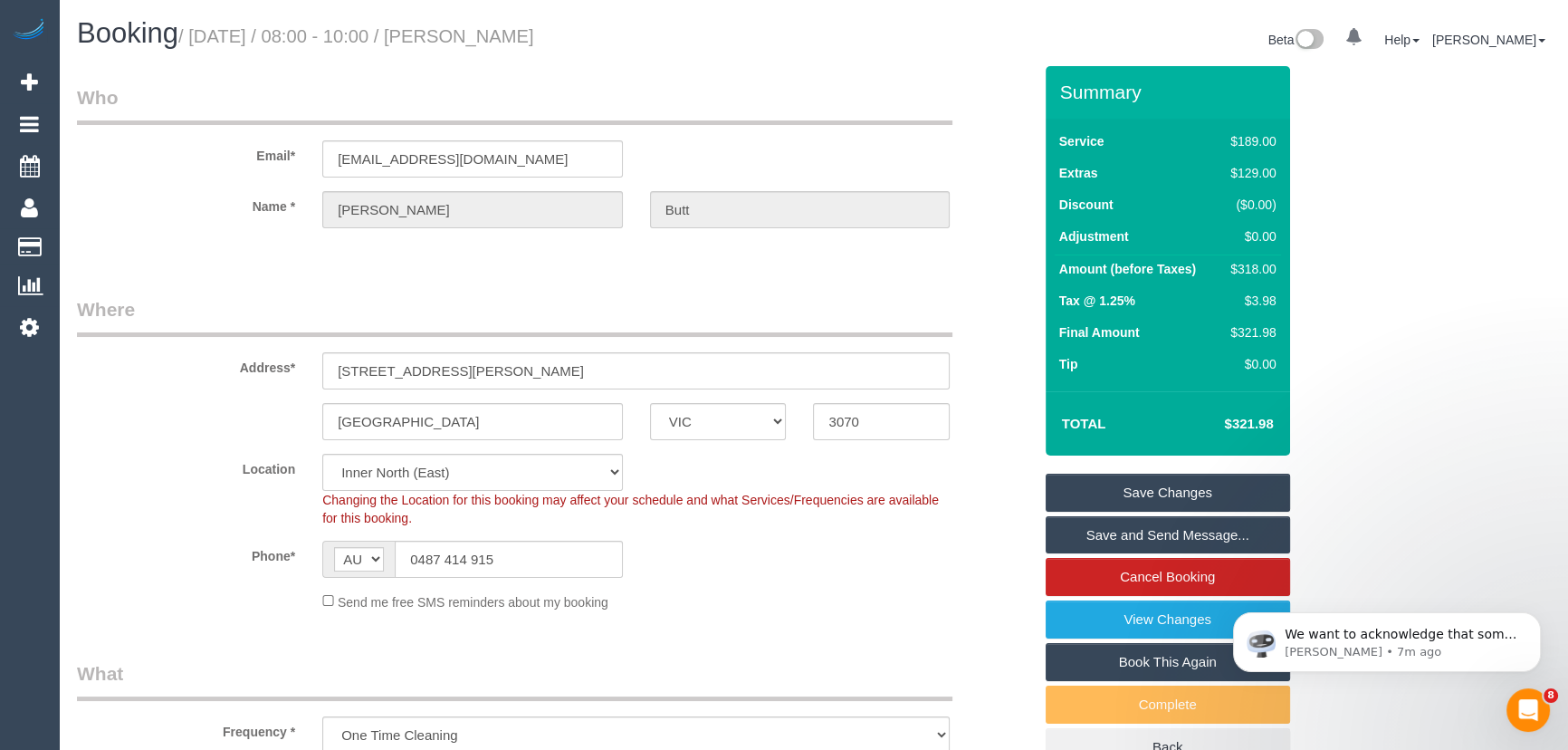
type textarea "Estimated time: 4.5-5.5 hours"
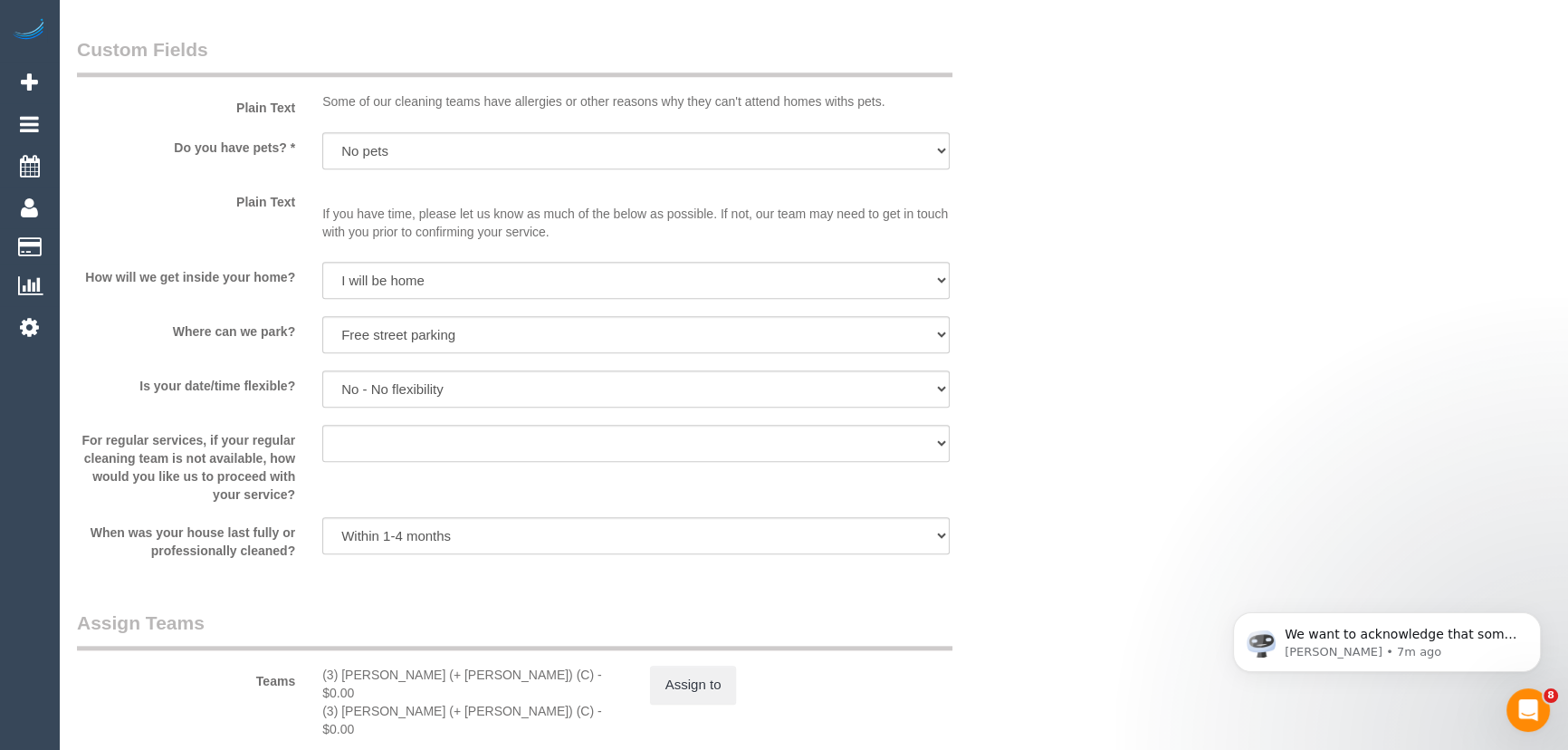
scroll to position [2387, 0]
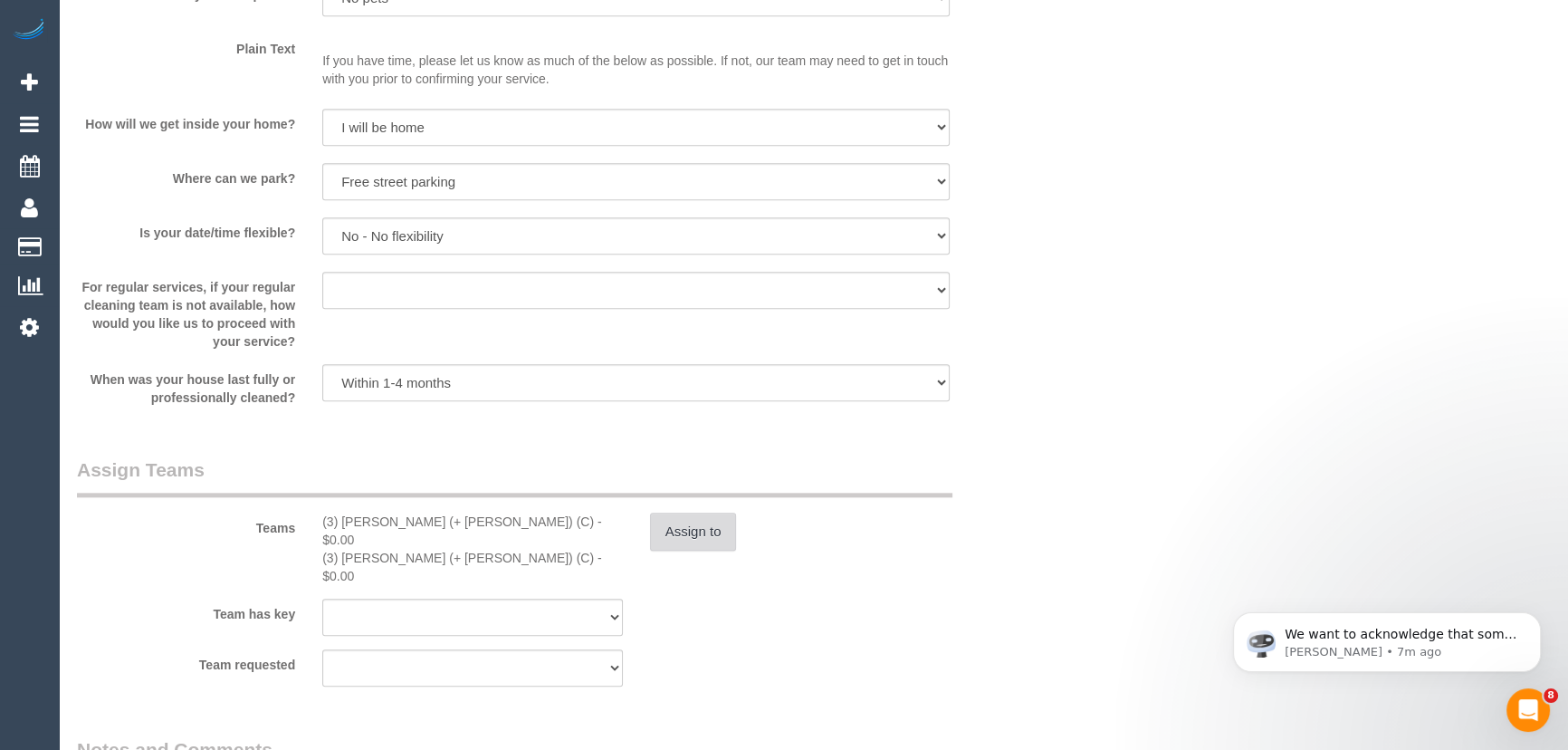
click at [672, 527] on button "Assign to" at bounding box center [693, 531] width 87 height 38
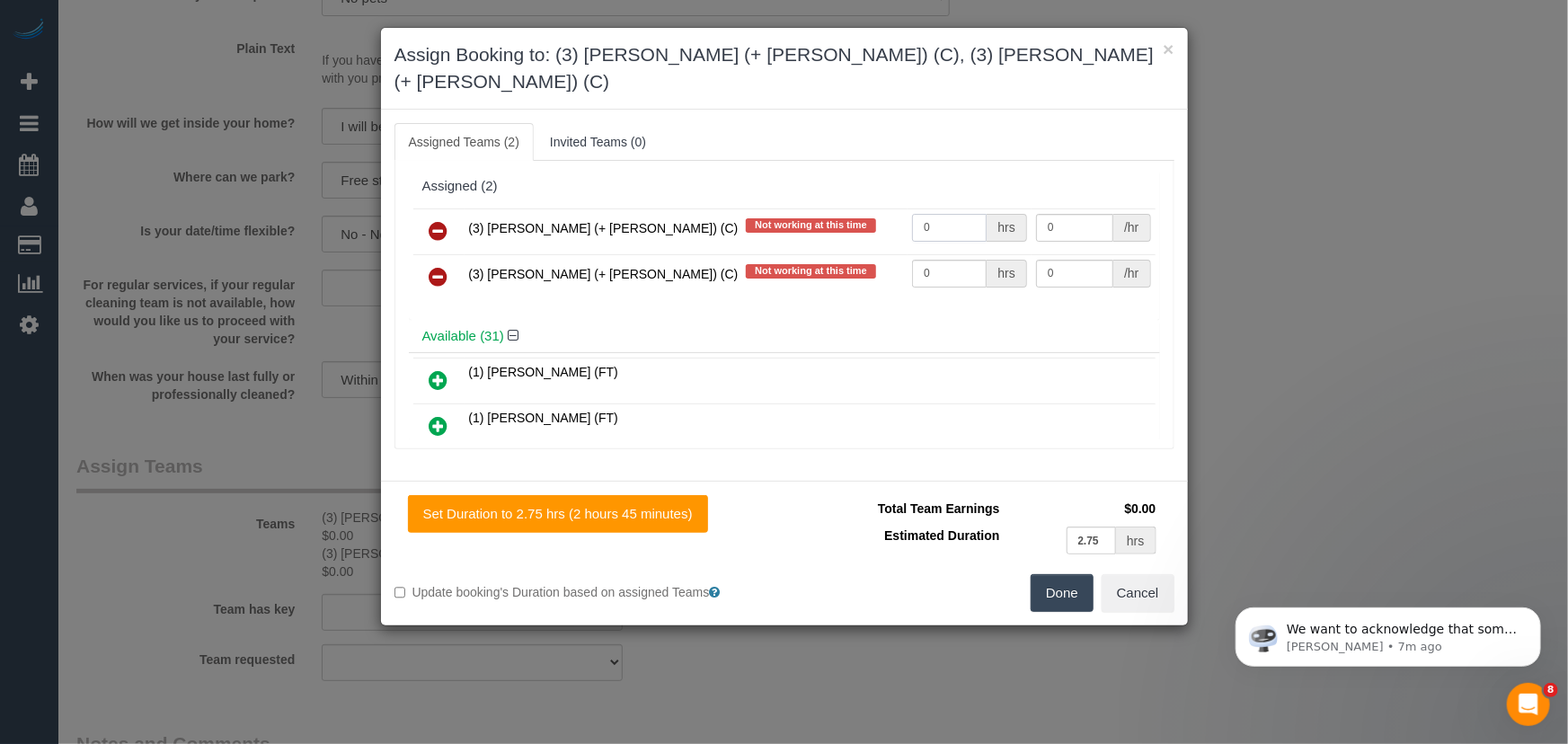
click at [942, 214] on input "0" at bounding box center [949, 228] width 74 height 28
type input "1"
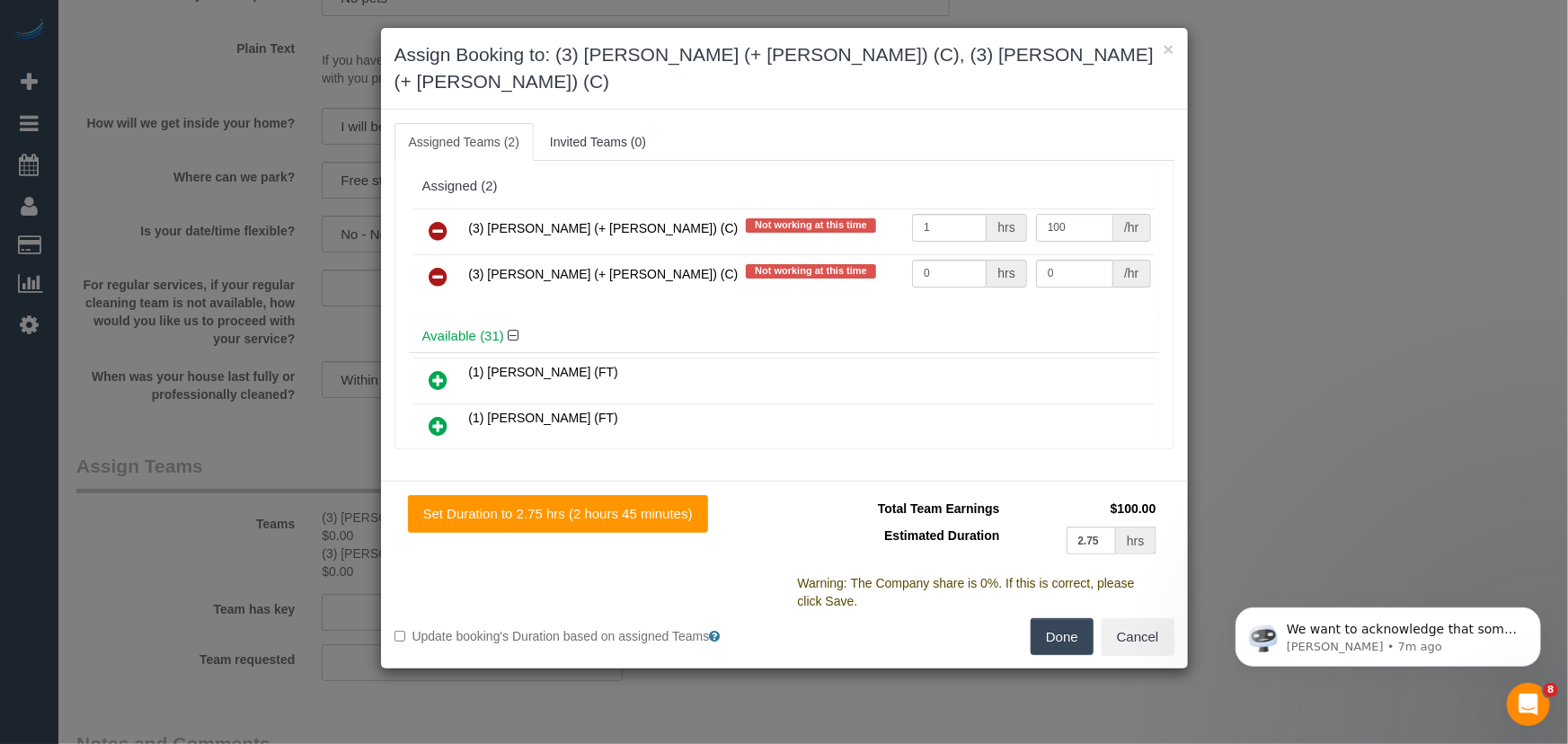
type input "100"
click at [947, 260] on input "0" at bounding box center [949, 273] width 74 height 28
type input "1"
type input "100"
click at [1059, 618] on button "Done" at bounding box center [1062, 636] width 63 height 38
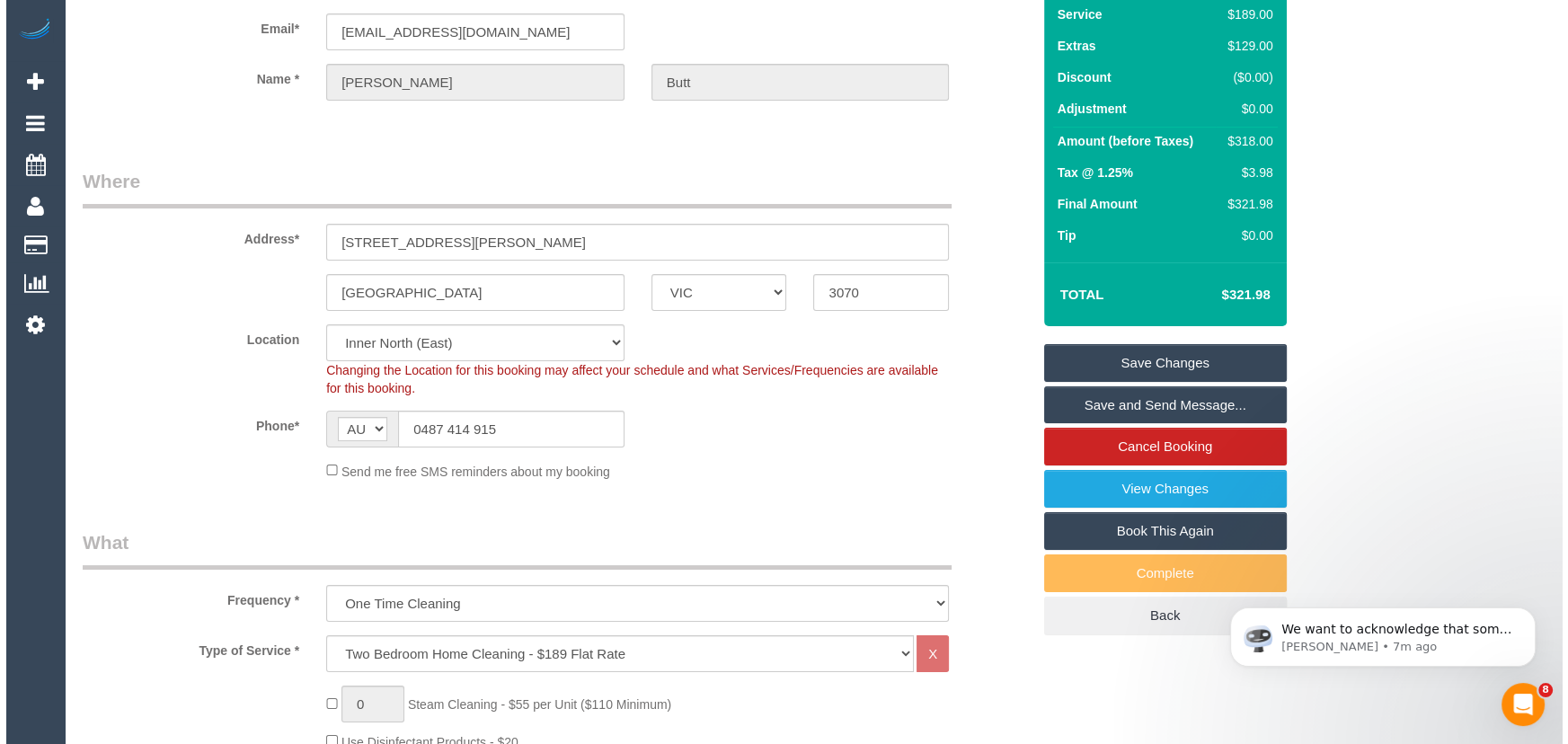
scroll to position [0, 0]
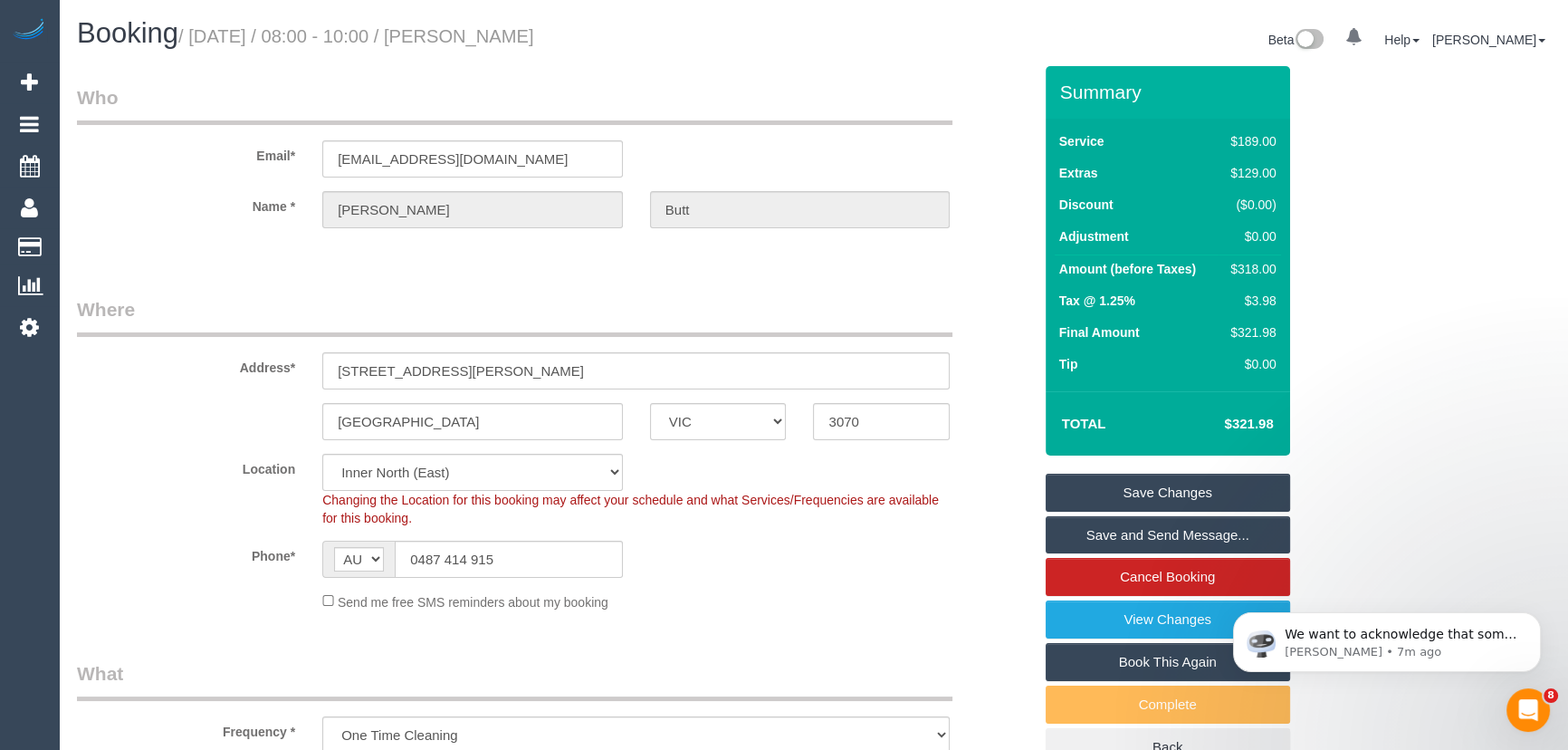
click at [512, 40] on small "/ October 03, 2025 / 08:00 - 10:00 / Caroline Butt" at bounding box center [356, 36] width 356 height 19
copy small "Caroline Butt"
click at [1096, 544] on link "Save and Send Message..." at bounding box center [1167, 535] width 244 height 38
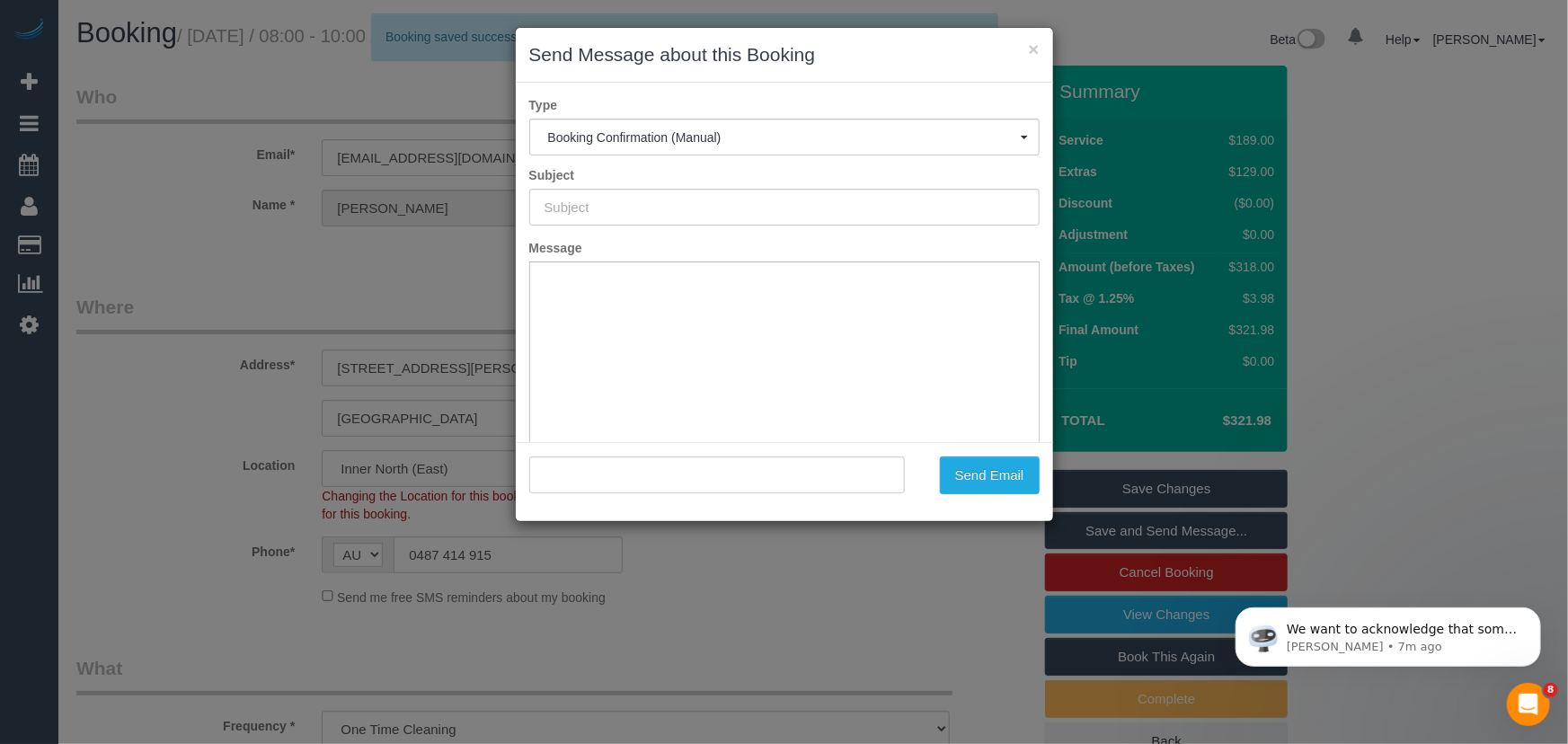
type input "Booking Confirmed"
type input ""Caroline Butt" <carolinealicebutt@gmail.com>"
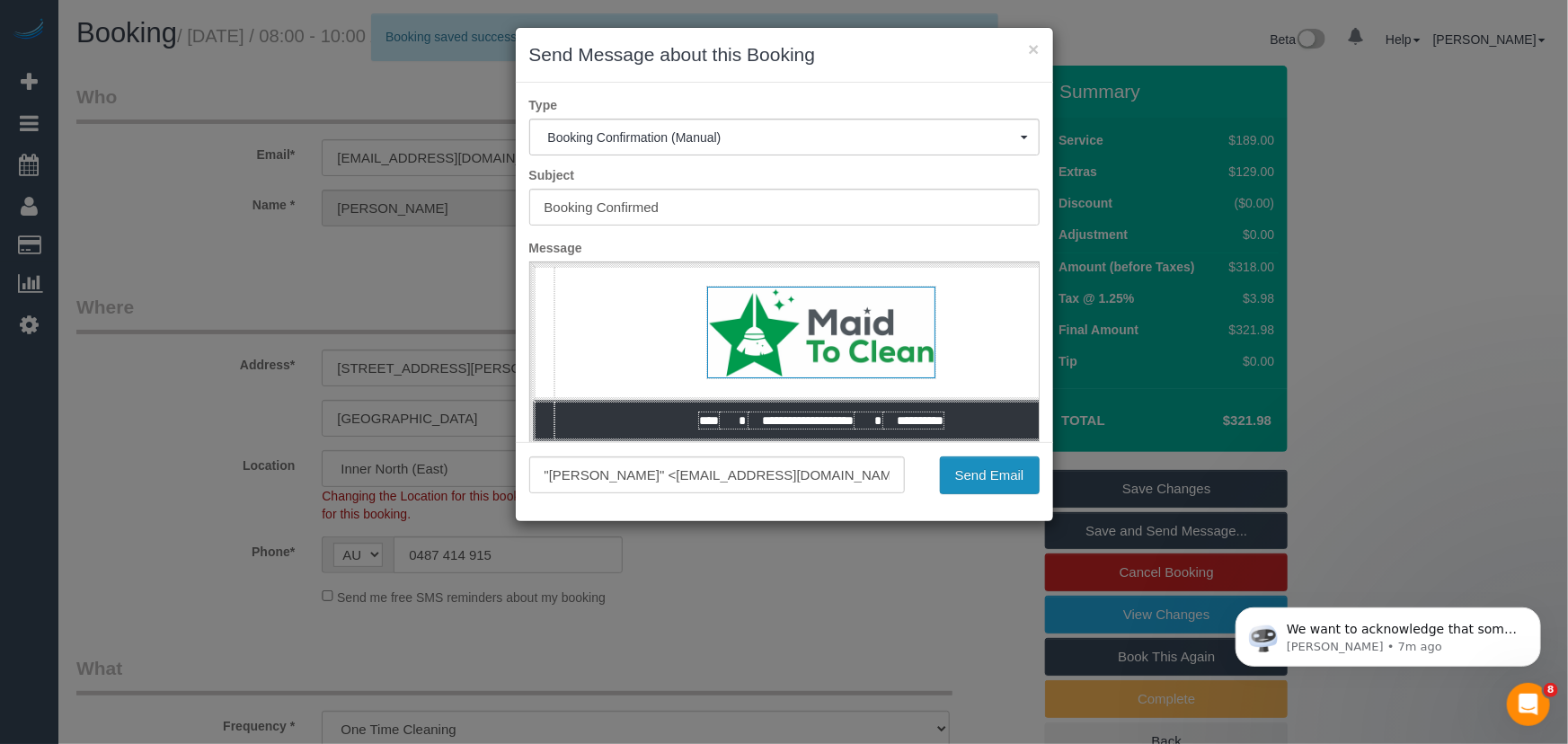
click at [966, 479] on button "Send Email" at bounding box center [990, 475] width 99 height 38
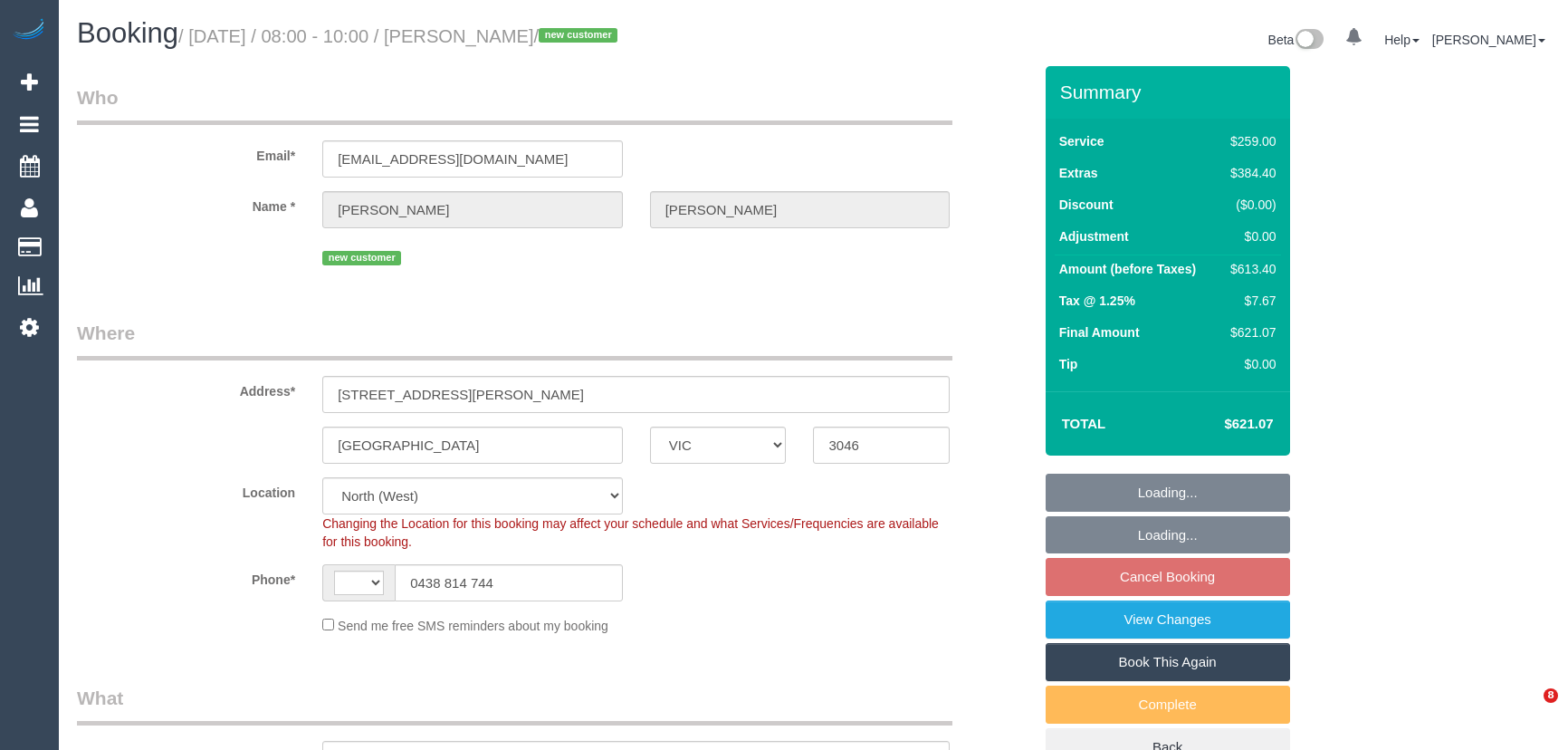
select select "VIC"
select select "string:AU"
select select "object:780"
select select "string:stripe-pm_1Rzvuk2GScqysDRVV0sV43t2"
select select "number:27"
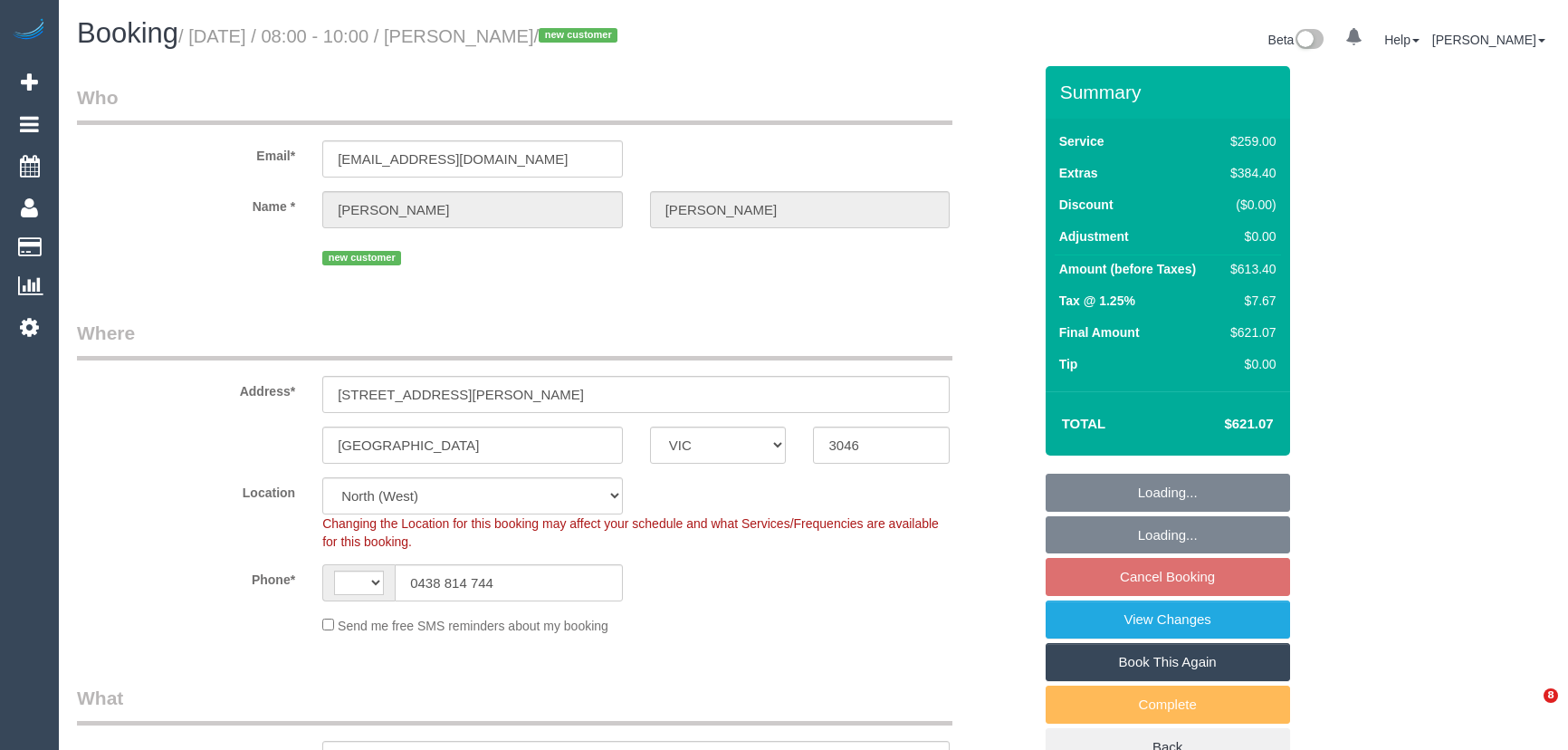
select select "number:14"
select select "number:18"
select select "number:36"
select select "number:26"
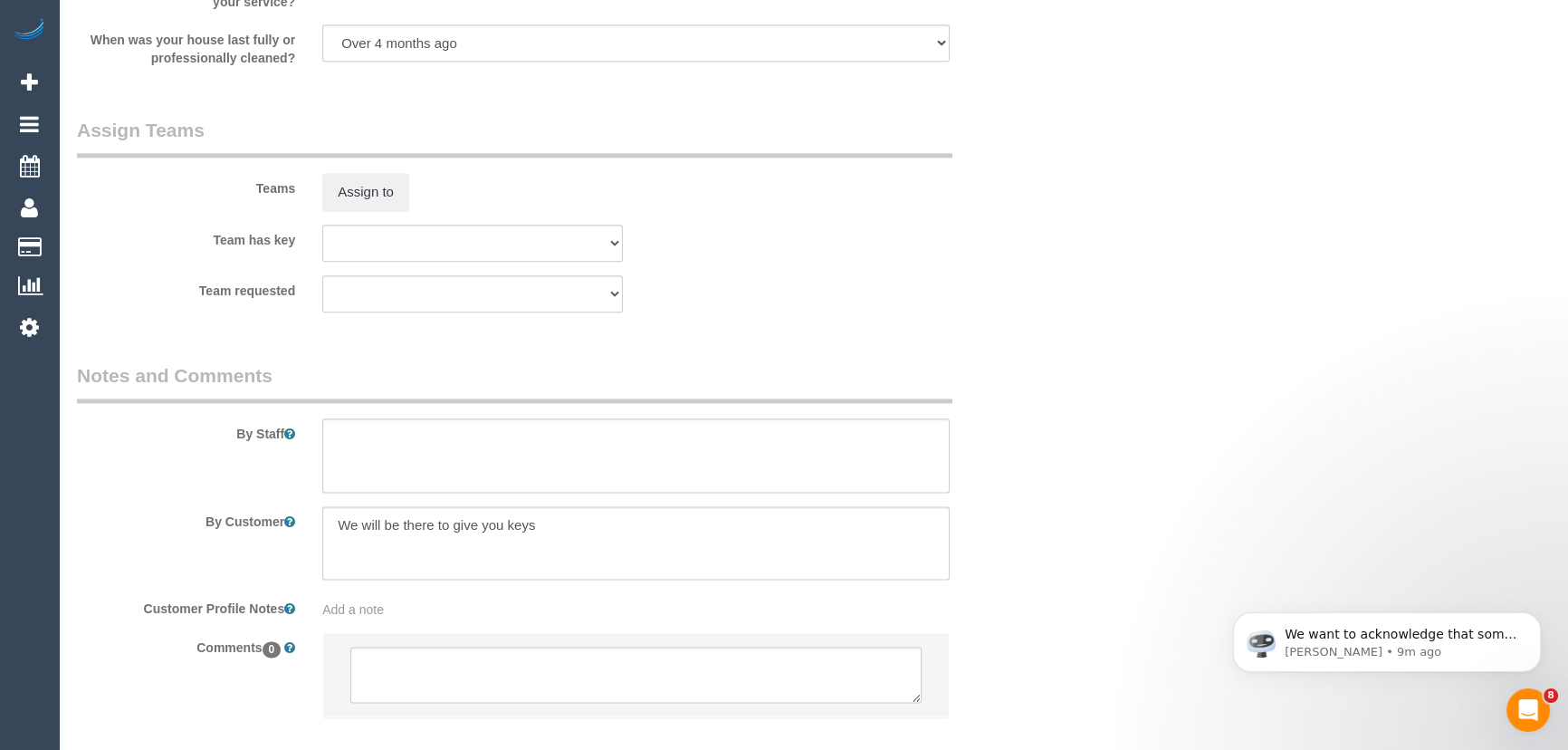
scroll to position [2852, 0]
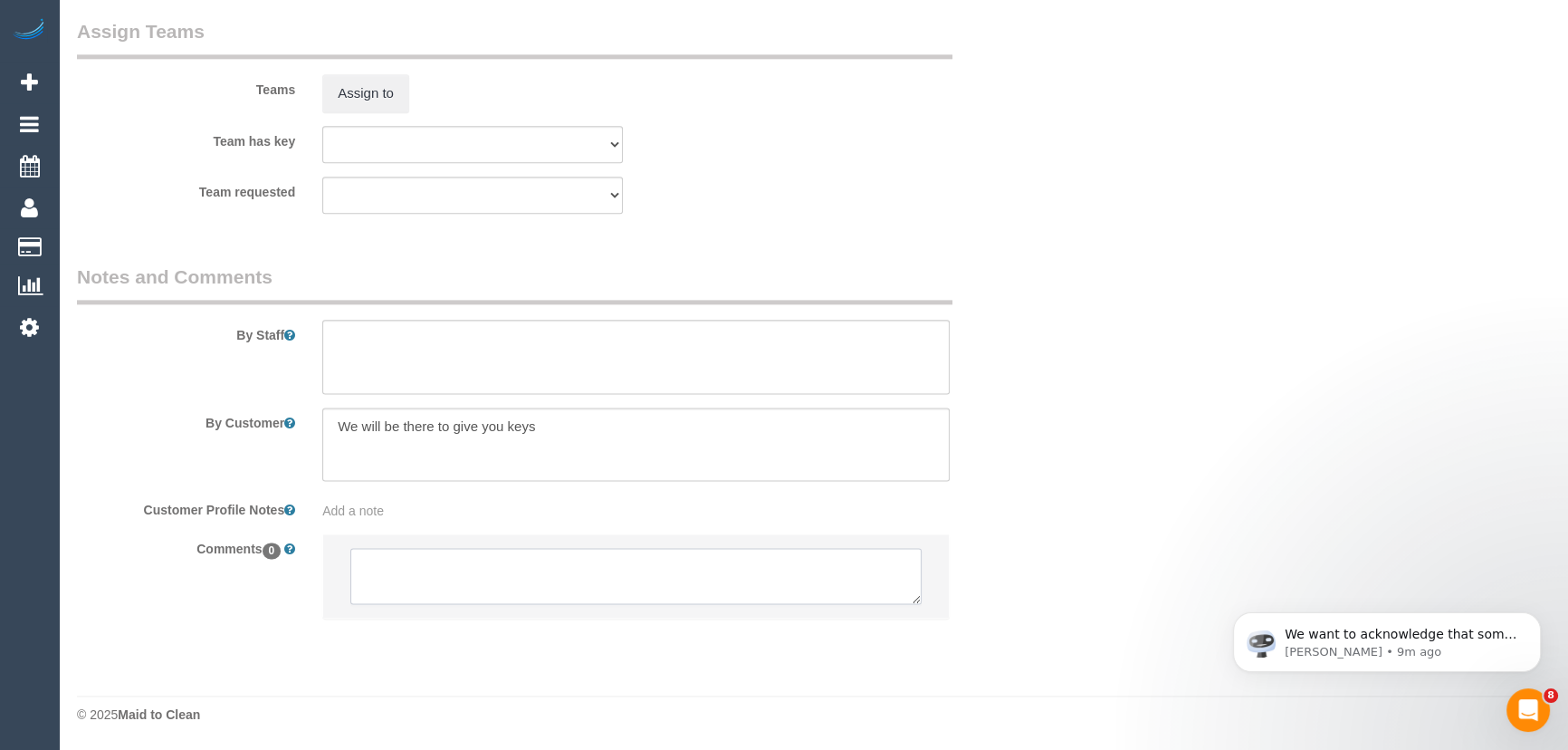
click at [459, 571] on textarea at bounding box center [635, 576] width 571 height 56
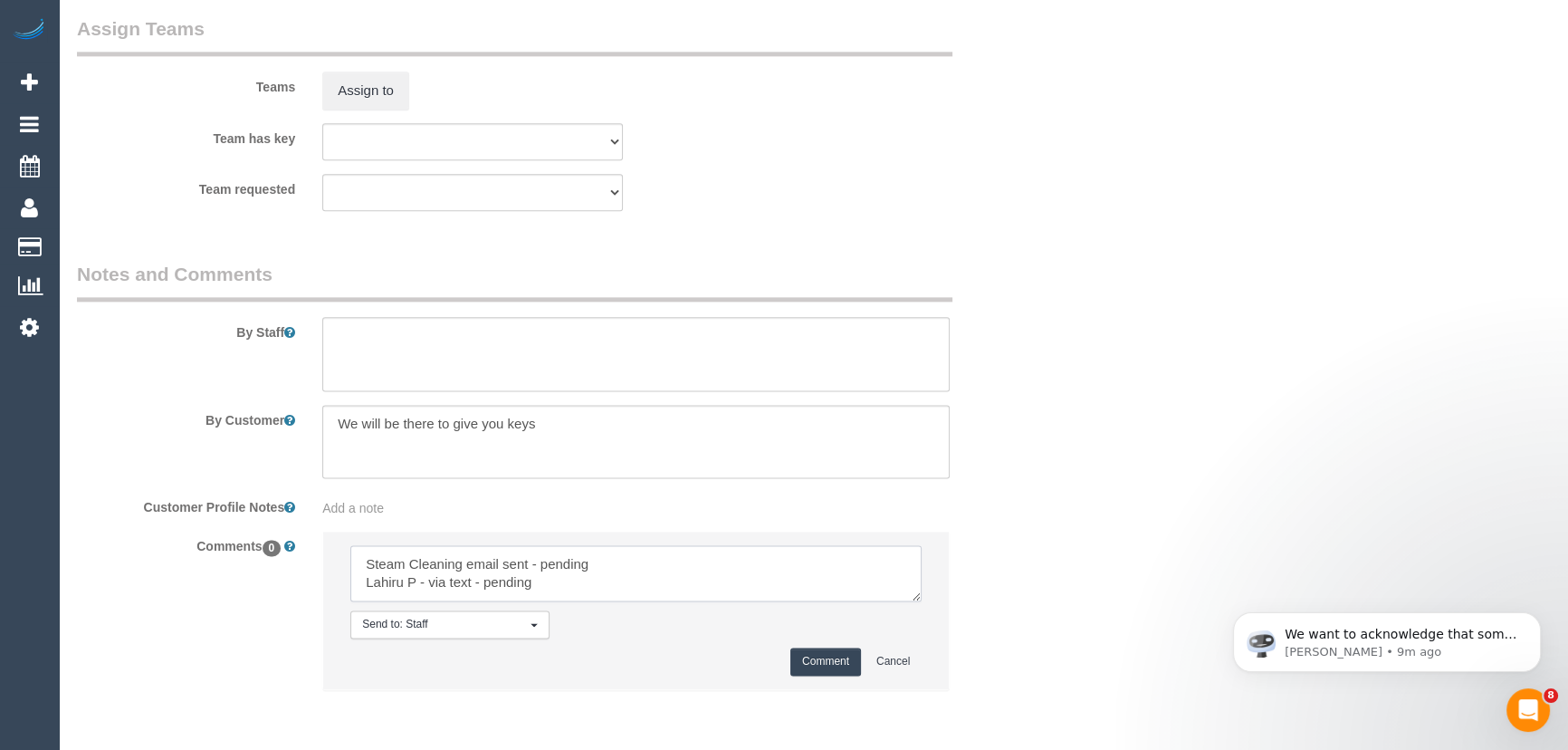
type textarea "Steam Cleaning email sent - pending Lahiru P - via text - pending"
click at [840, 659] on button "Comment" at bounding box center [826, 661] width 71 height 28
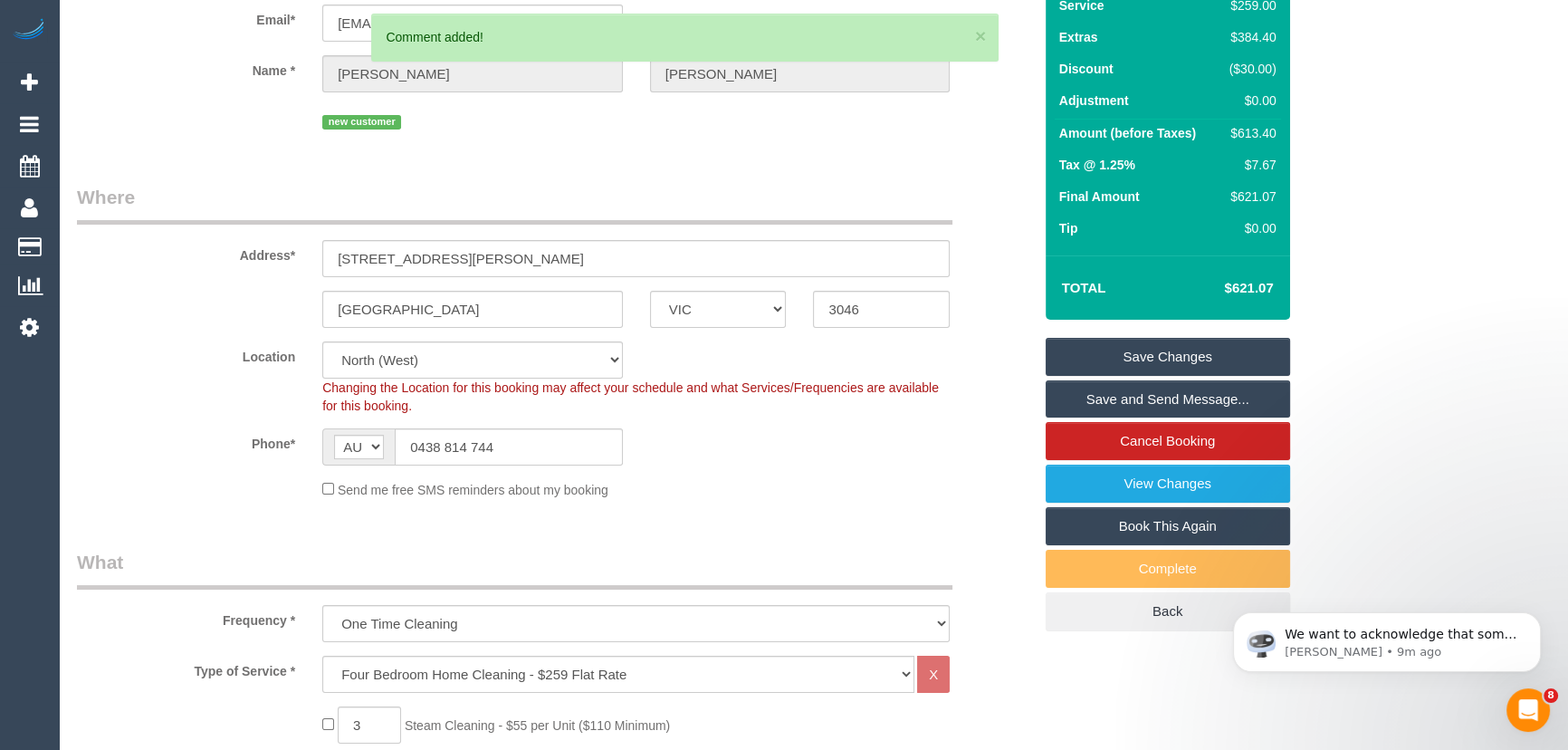
scroll to position [0, 0]
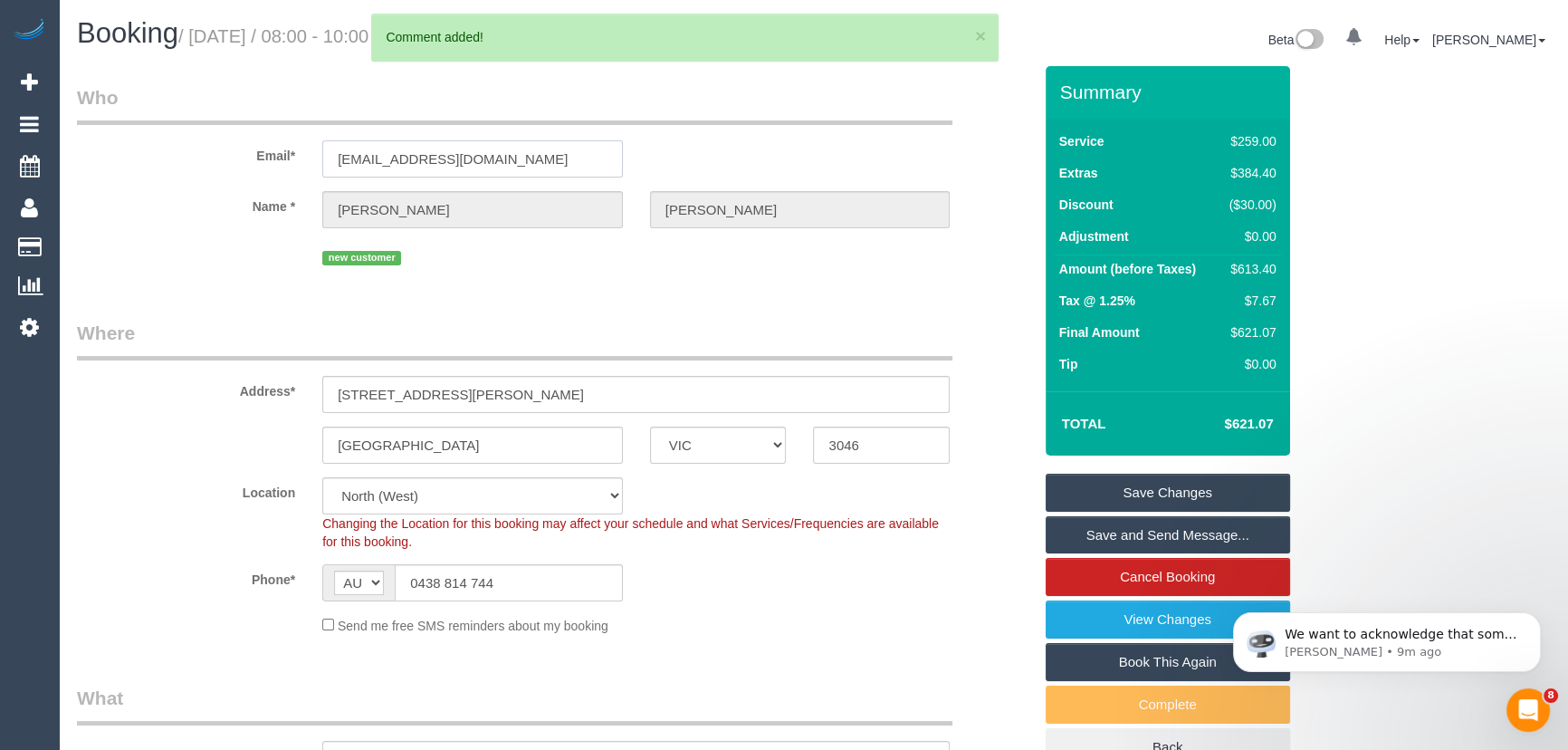
click at [509, 156] on input "emmadoran@hotmail.com" at bounding box center [472, 159] width 301 height 37
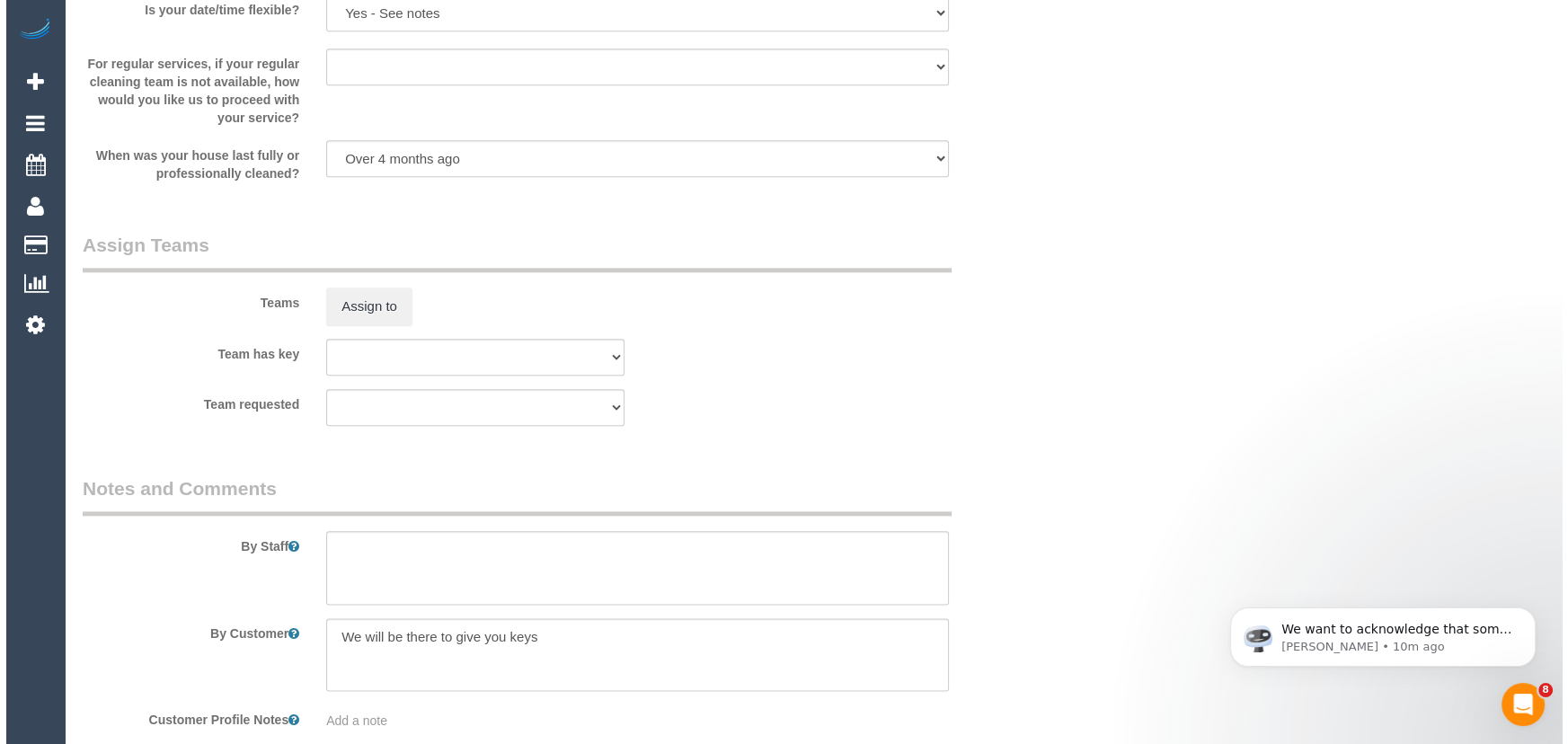
scroll to position [2695, 0]
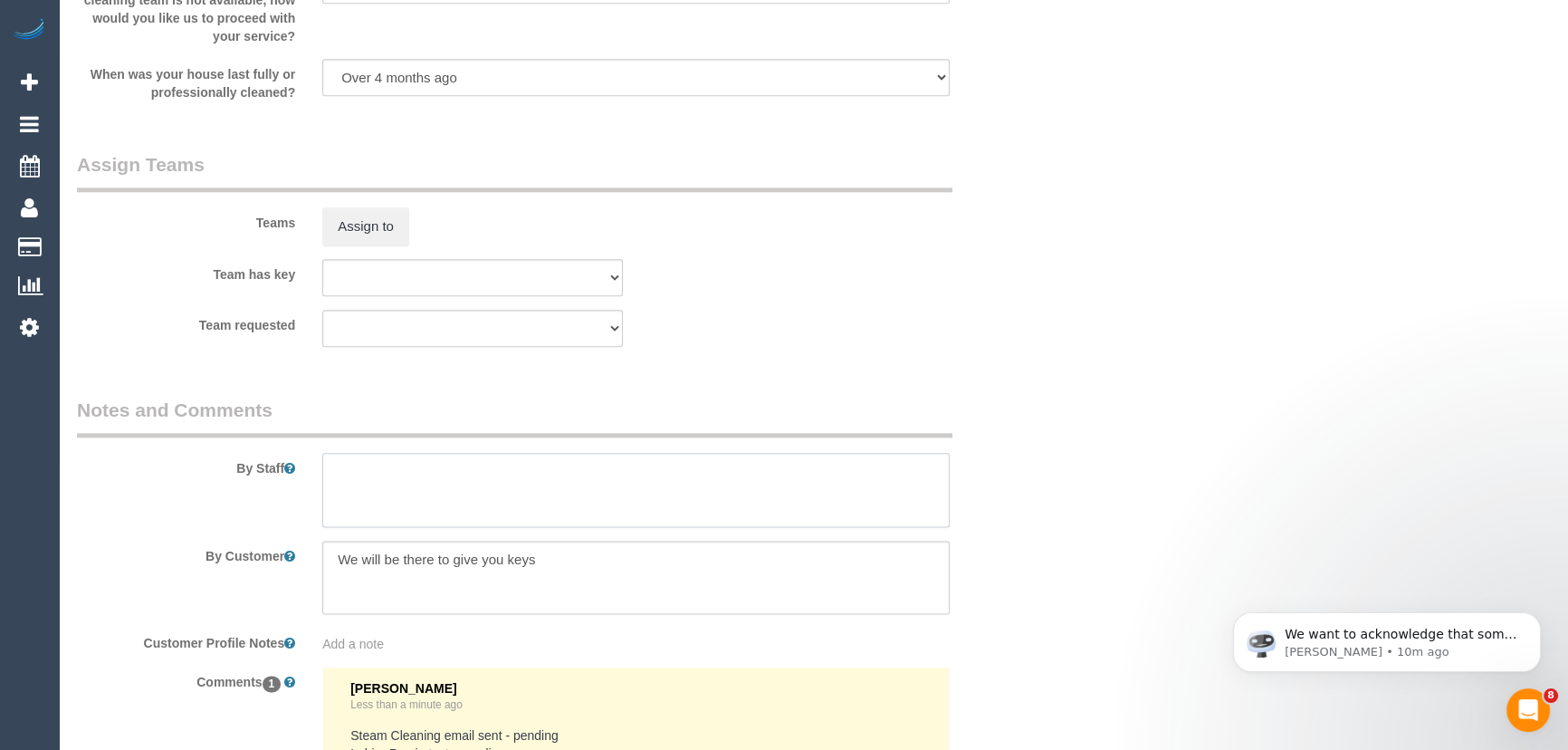
click at [357, 491] on textarea at bounding box center [635, 489] width 627 height 74
type textarea "Estimated time: 7-9 hours + Steam Cleaning"
click at [346, 219] on button "Assign to" at bounding box center [365, 226] width 87 height 38
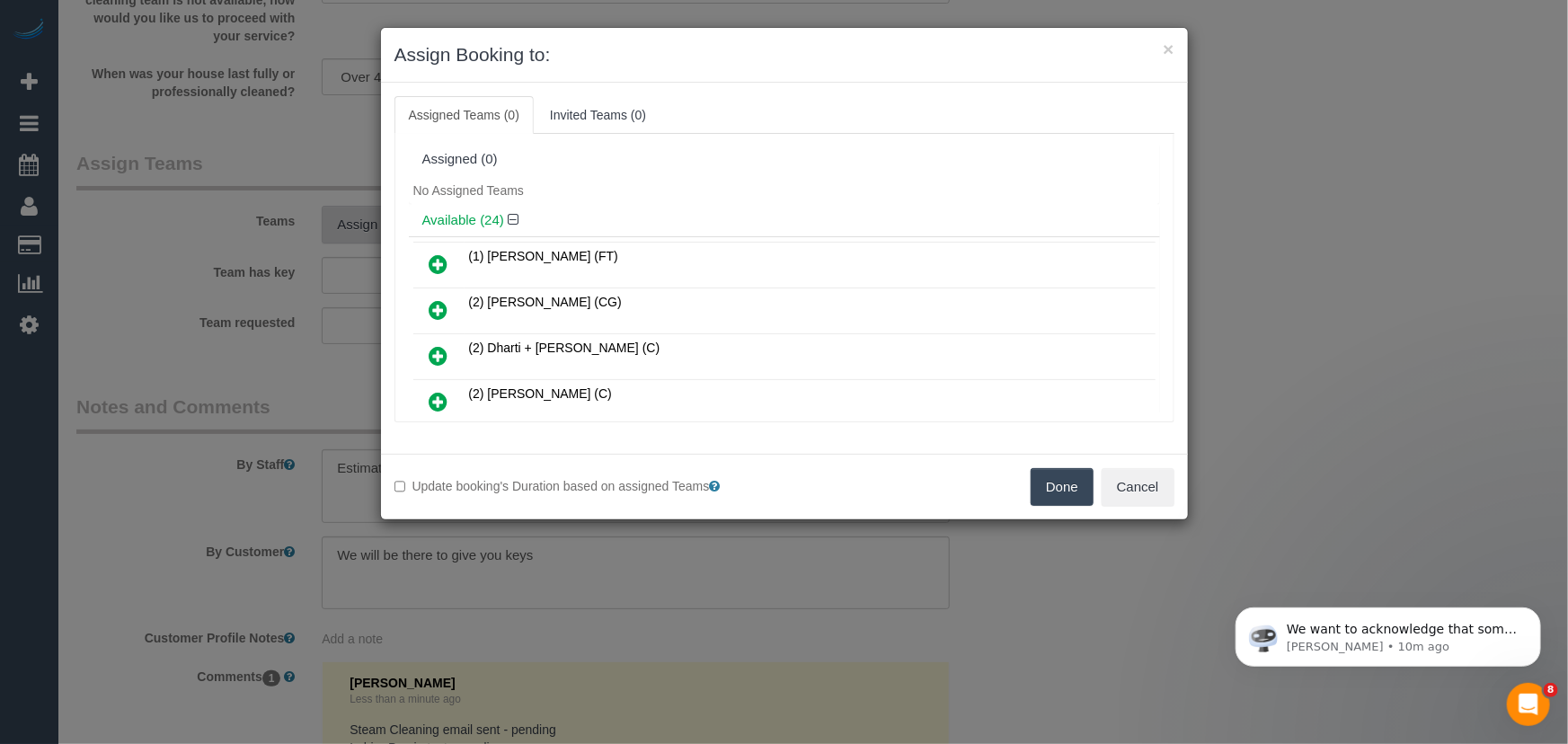
scroll to position [4783, 0]
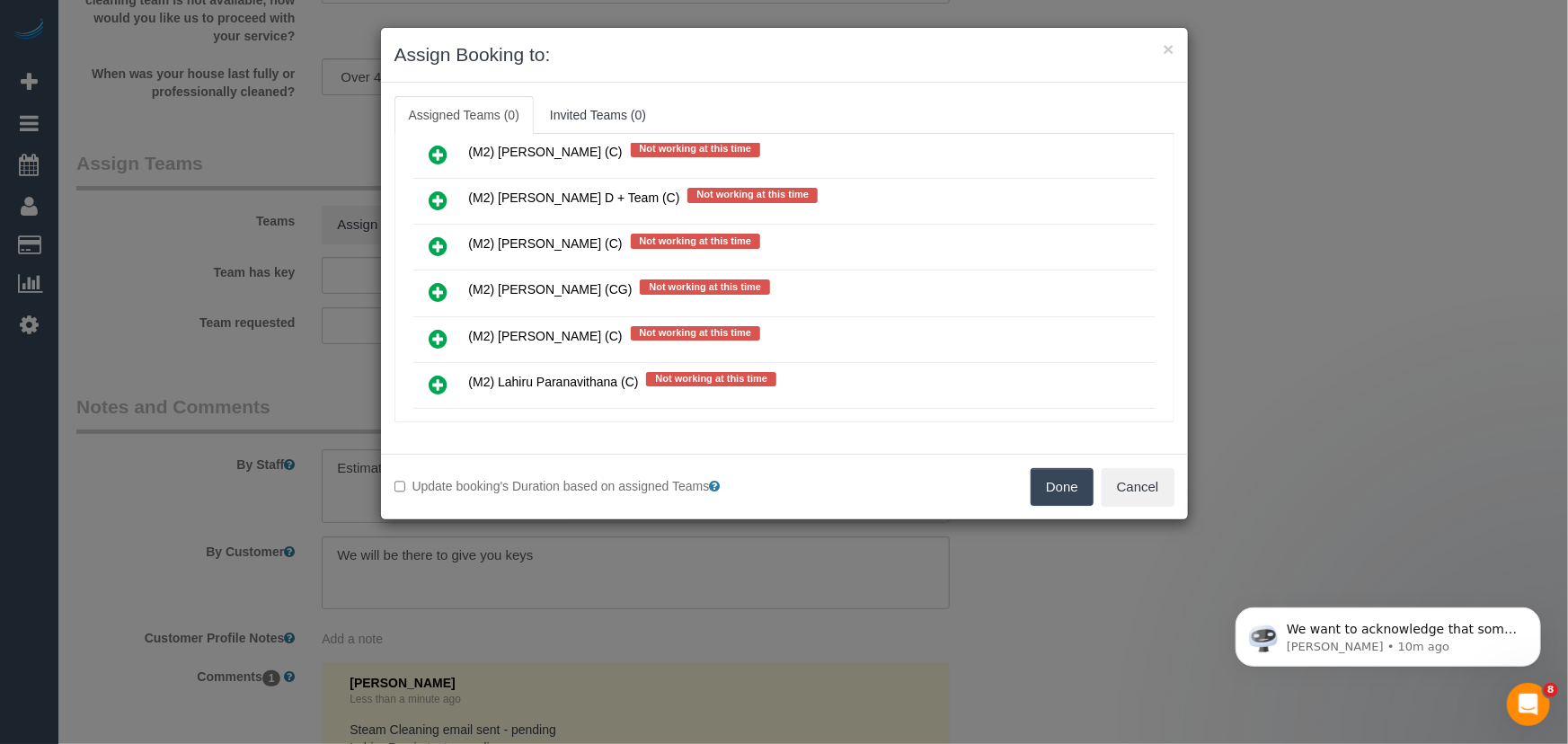
click at [430, 373] on icon at bounding box center [439, 384] width 19 height 21
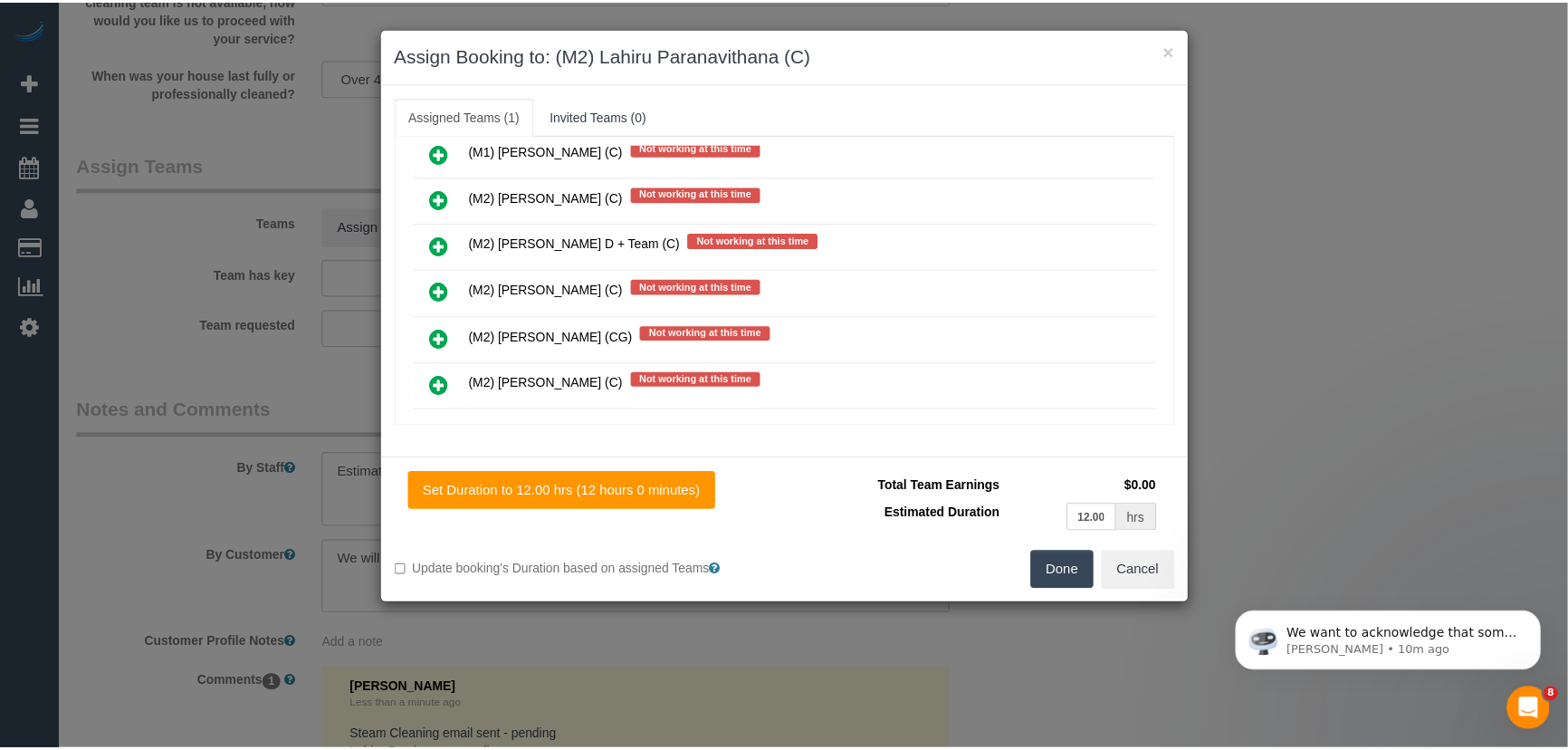
scroll to position [4865, 0]
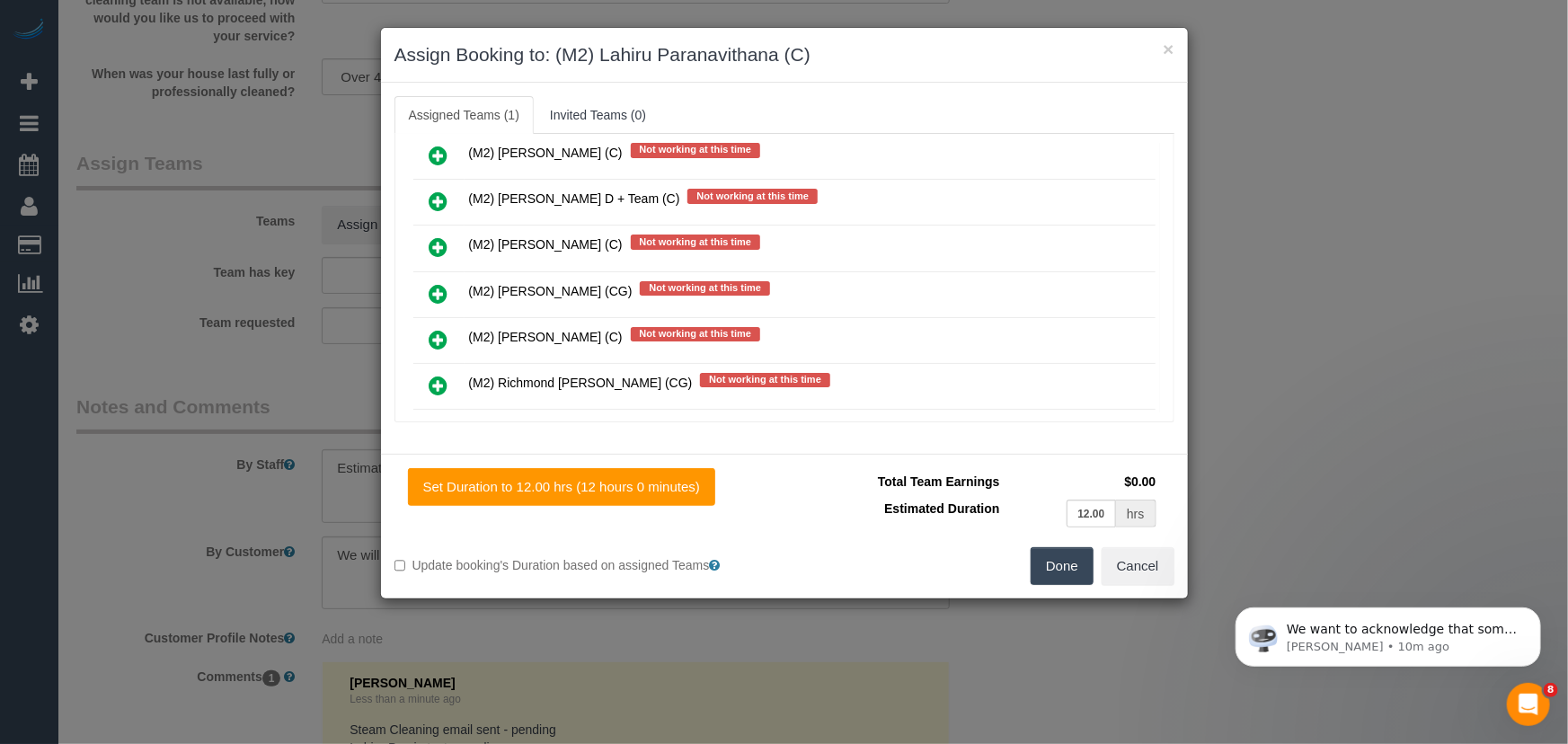
click at [1066, 567] on button "Done" at bounding box center [1062, 565] width 63 height 38
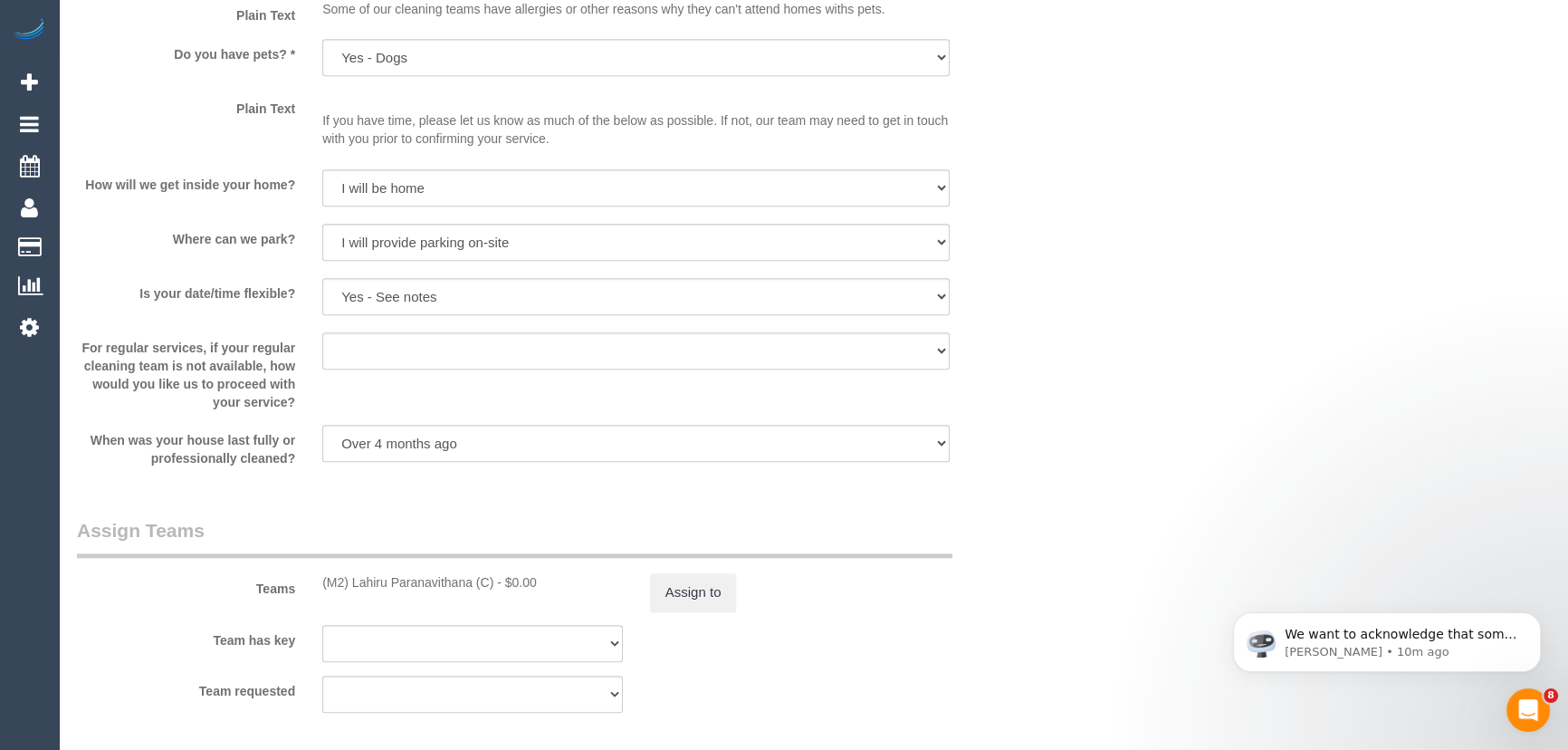
scroll to position [2469, 0]
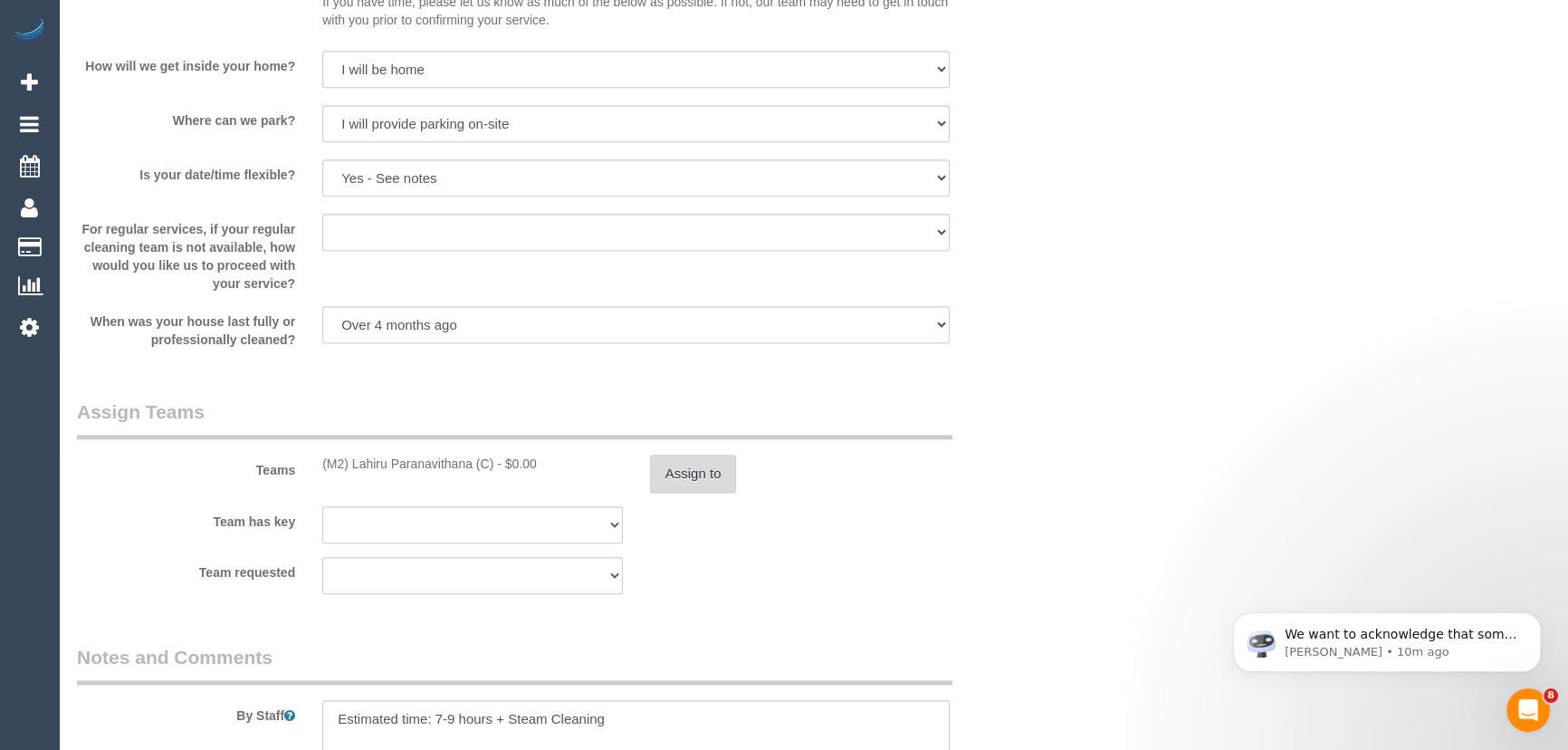
click at [661, 479] on button "Assign to" at bounding box center [693, 473] width 87 height 38
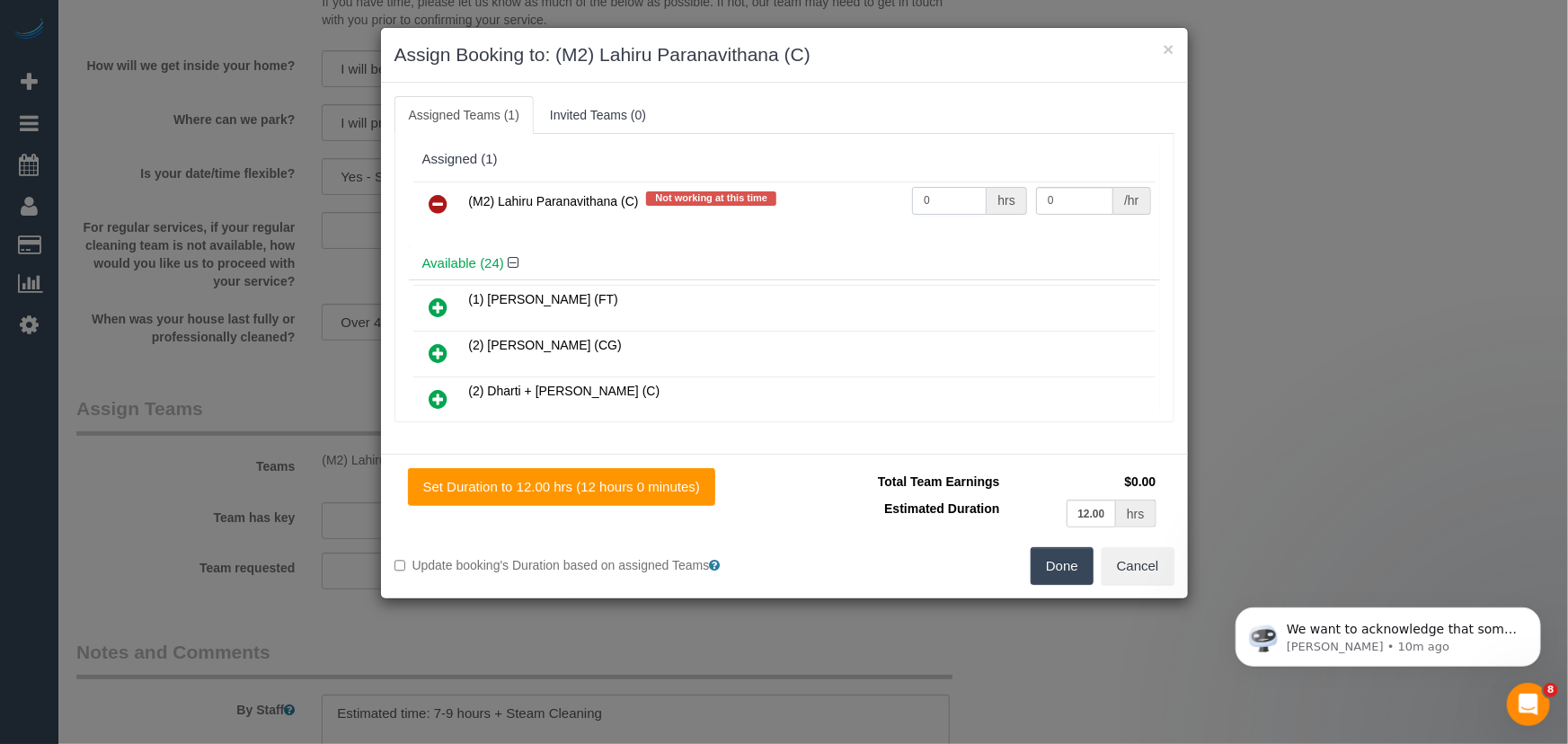
click at [942, 204] on input "0" at bounding box center [949, 201] width 74 height 28
type input "1"
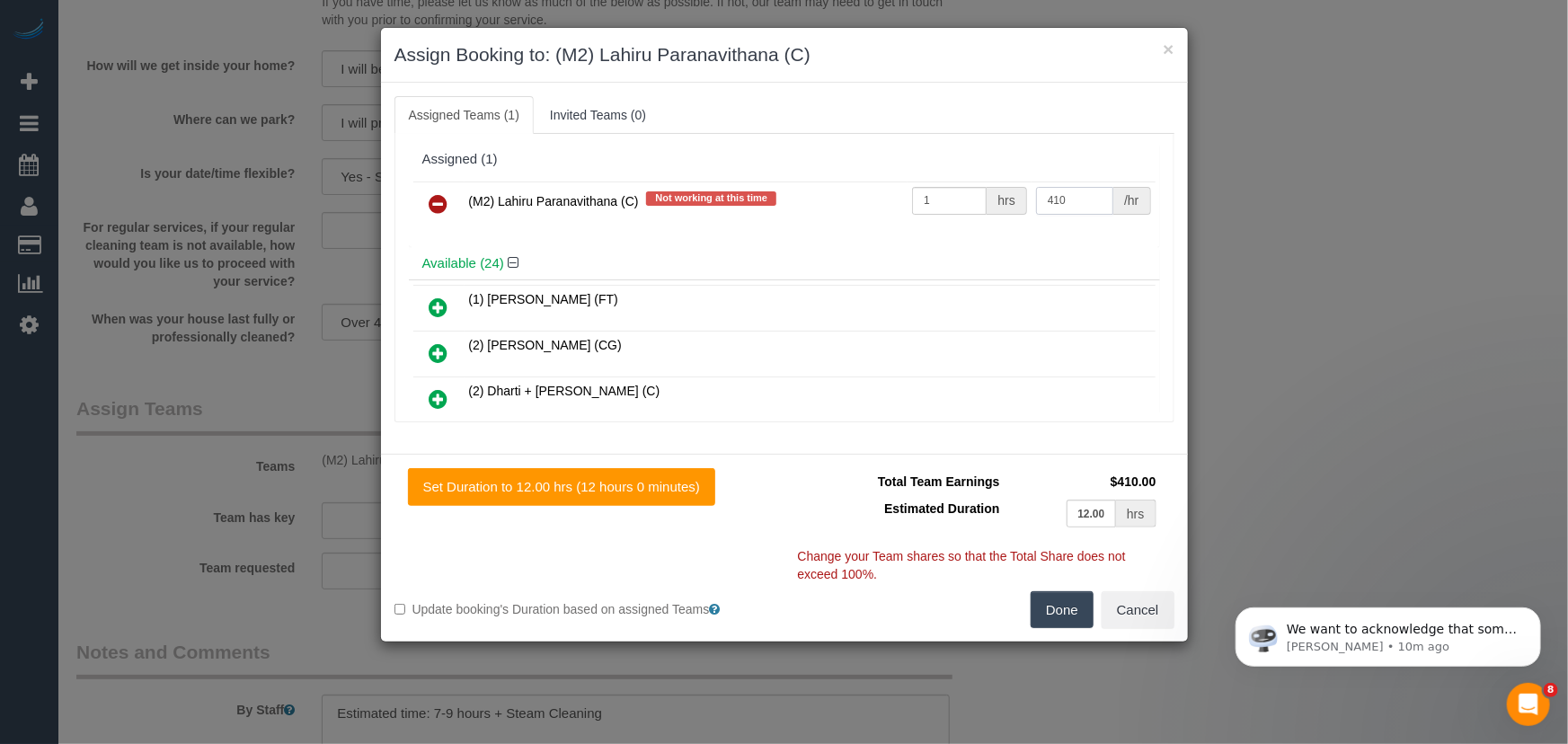
type input "410"
click at [1057, 607] on button "Done" at bounding box center [1062, 610] width 63 height 38
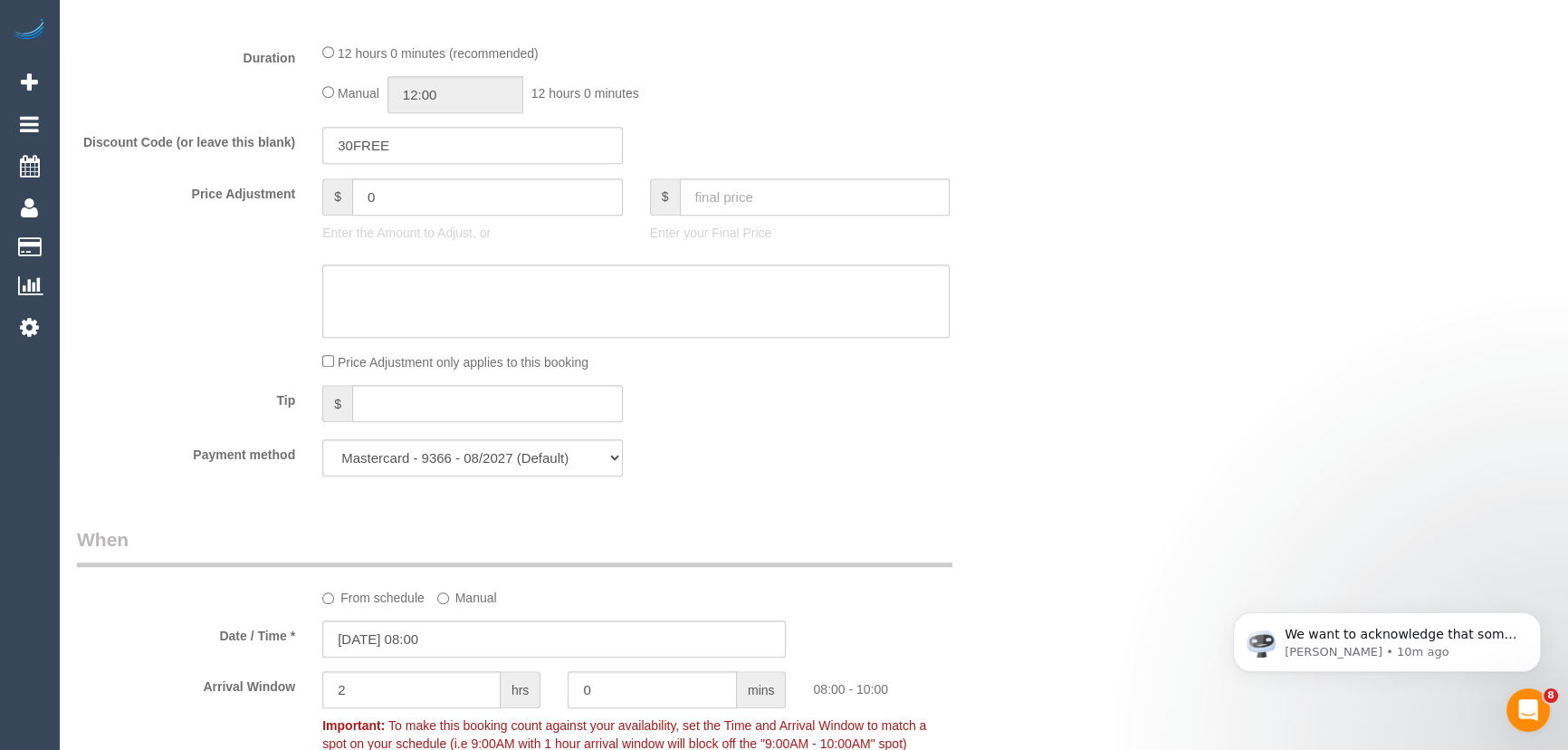
scroll to position [1482, 0]
click at [472, 93] on input "12:00" at bounding box center [455, 97] width 136 height 37
type input "10:30"
click at [437, 152] on li "10:30" at bounding box center [436, 152] width 81 height 23
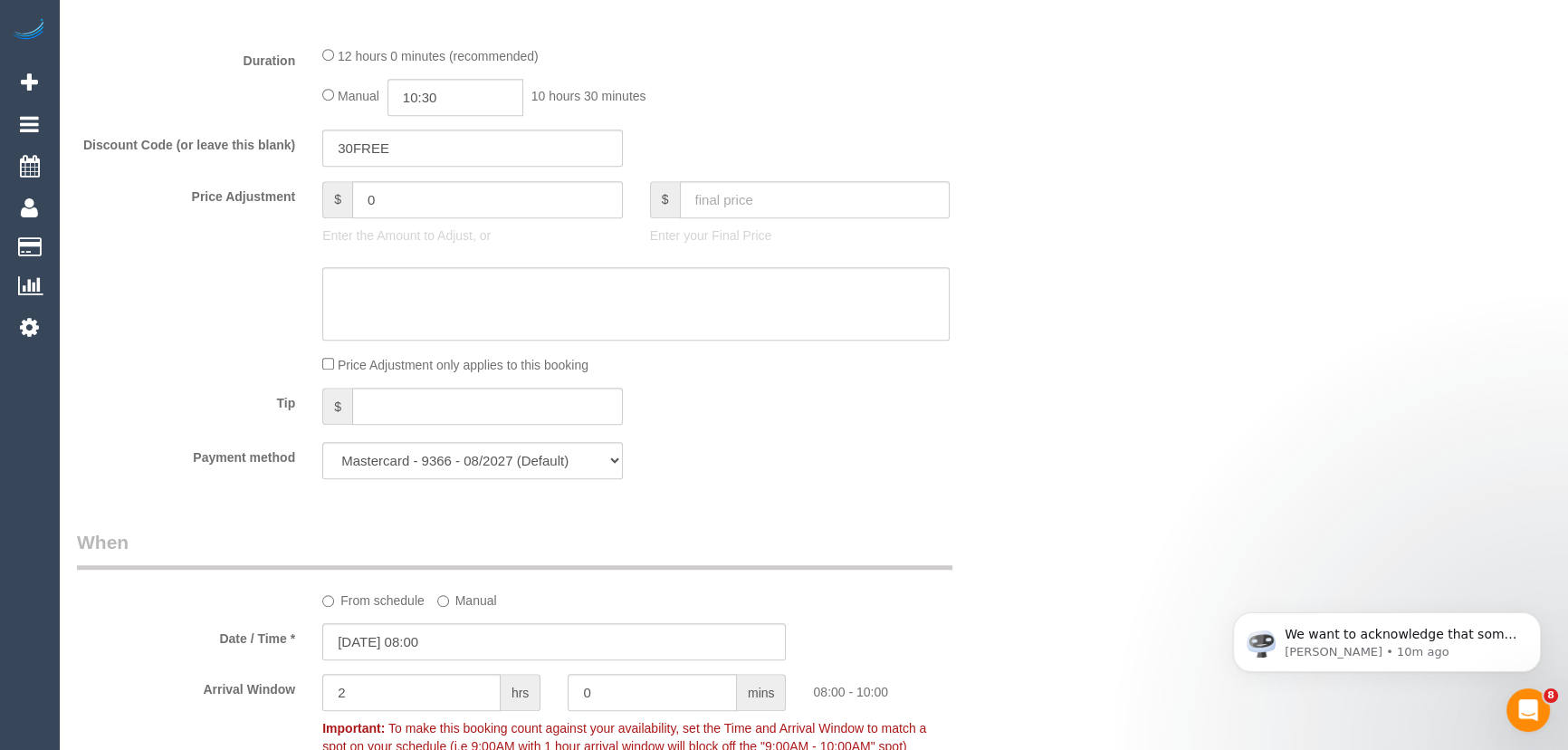
click at [758, 116] on div "Manual 10:30 10 hours 30 minutes" at bounding box center [635, 97] width 627 height 37
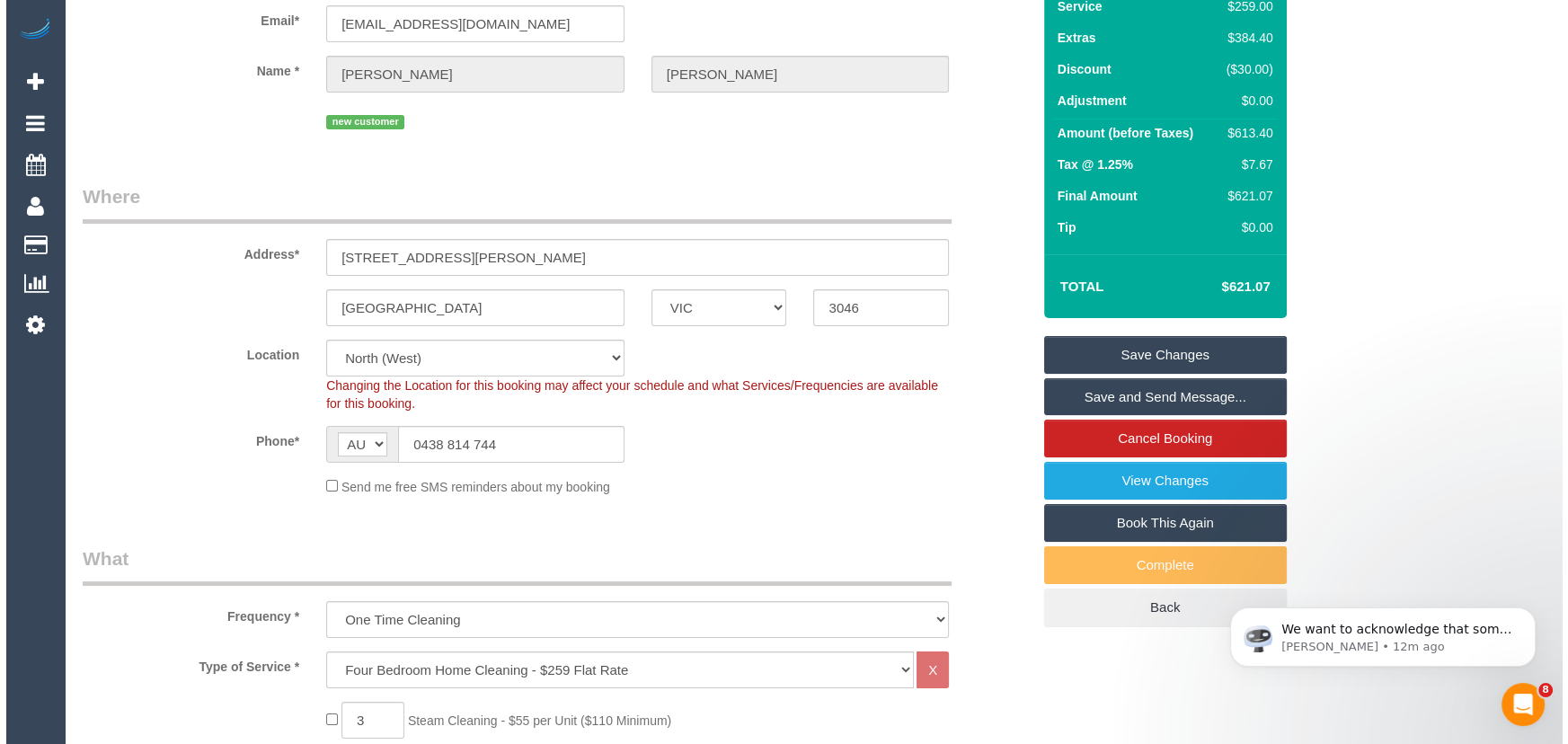
scroll to position [0, 0]
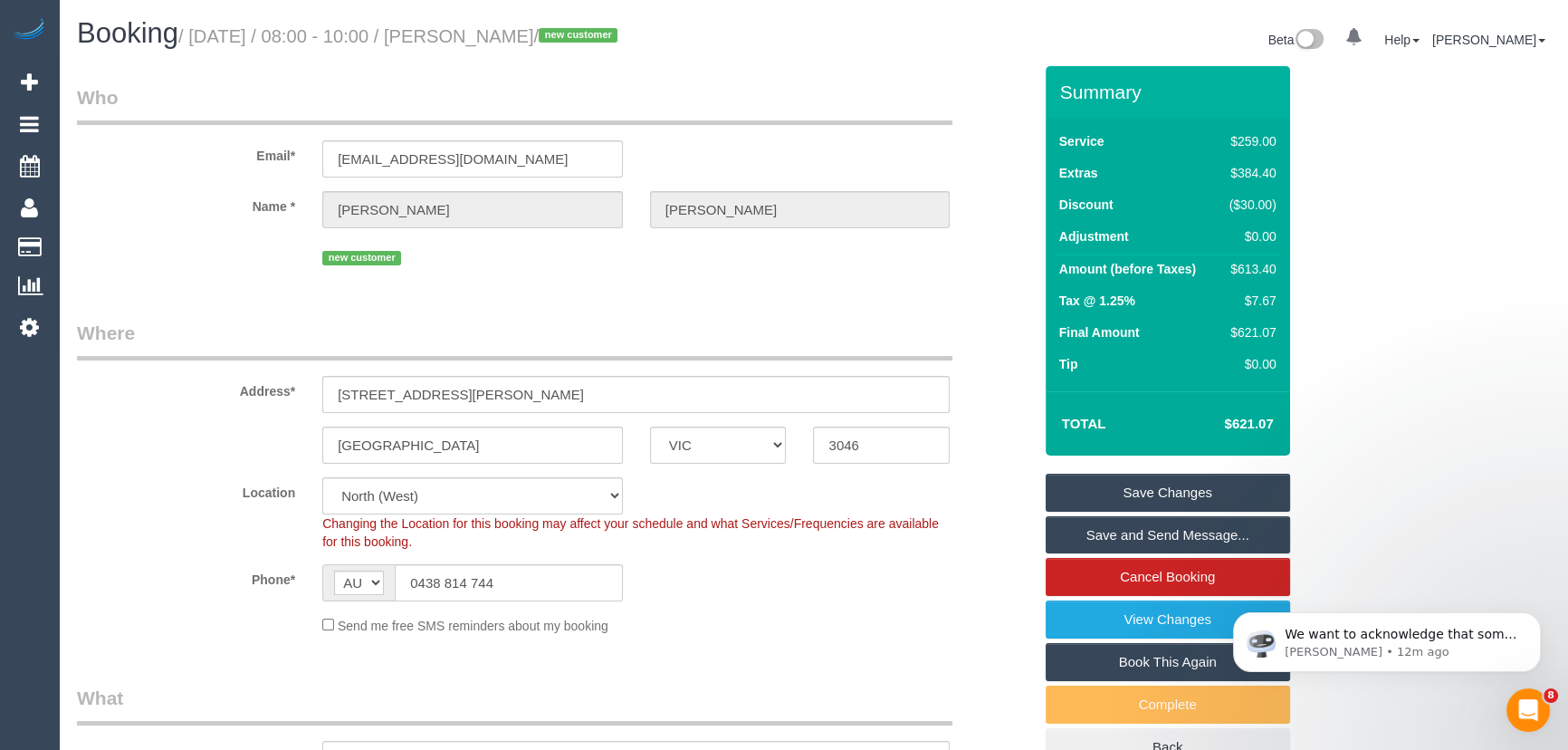
click at [499, 36] on small "/ October 03, 2025 / 08:00 - 10:00 / Emma Doran / new customer" at bounding box center [400, 36] width 445 height 19
copy small "Emma Doran"
click at [1123, 497] on link "Save Changes" at bounding box center [1167, 492] width 244 height 38
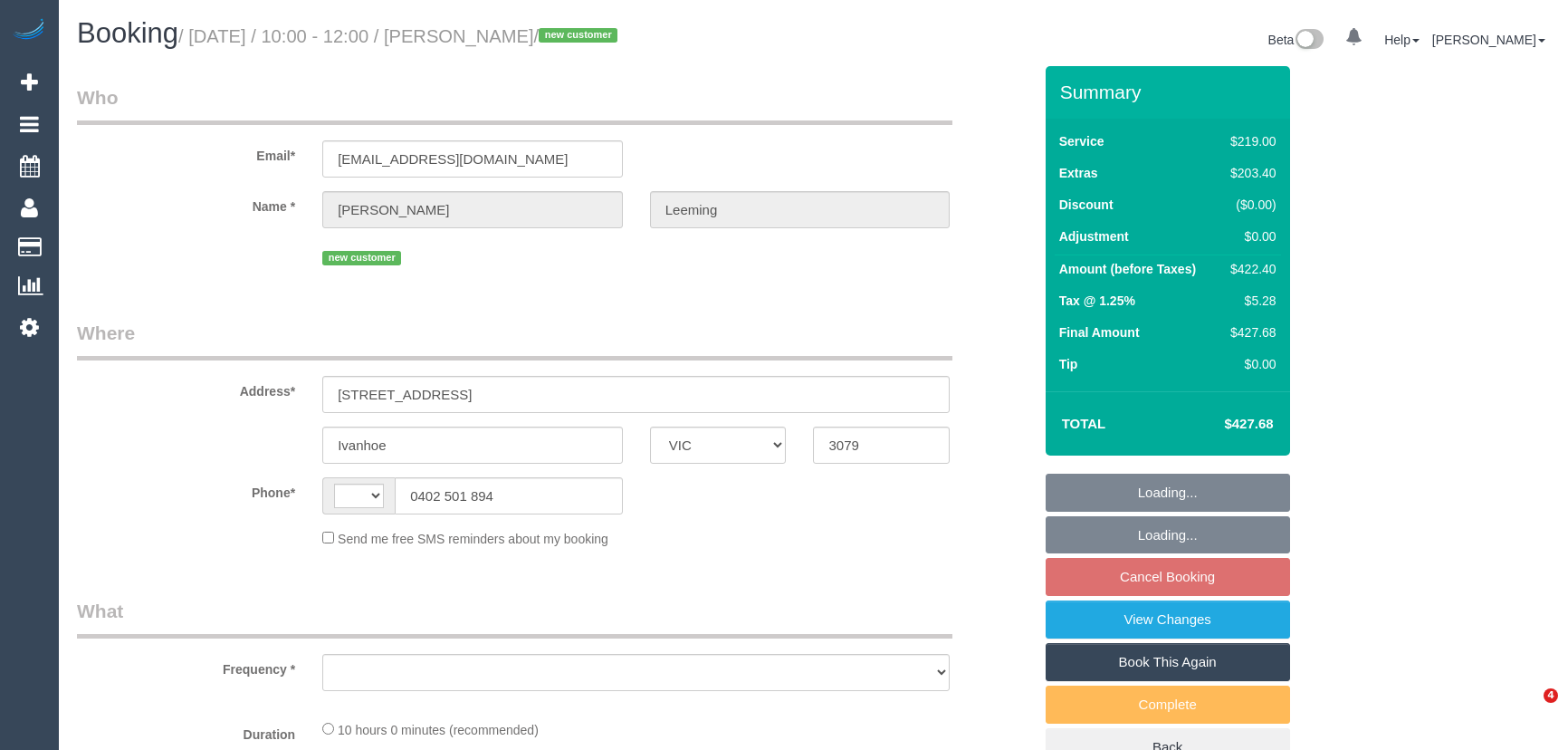
select select "VIC"
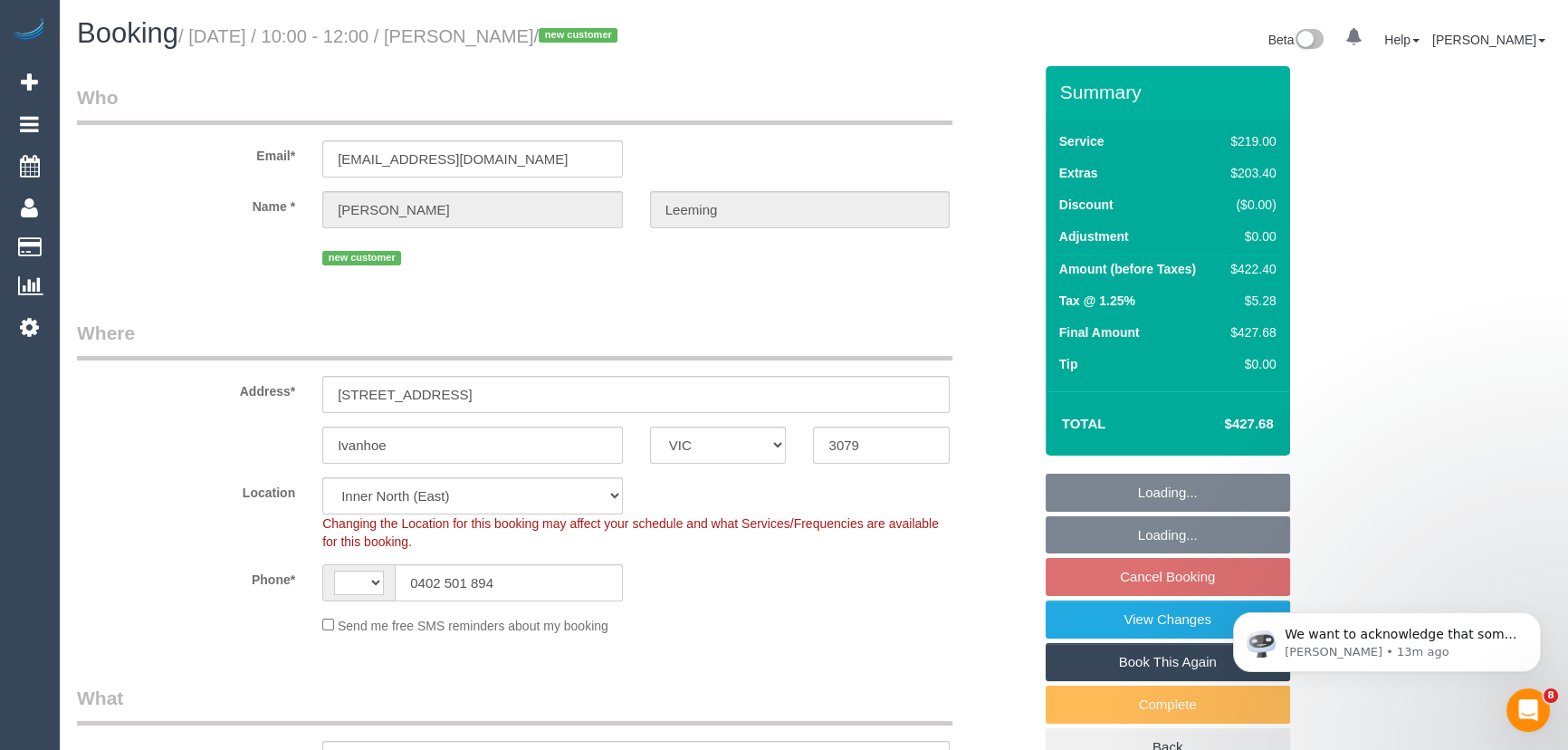
select select "string:stripe-pm_1S7B5h2GScqysDRV92Ar7LRJ"
select select "string:AU"
select select "object:547"
select select "number:28"
select select "number:17"
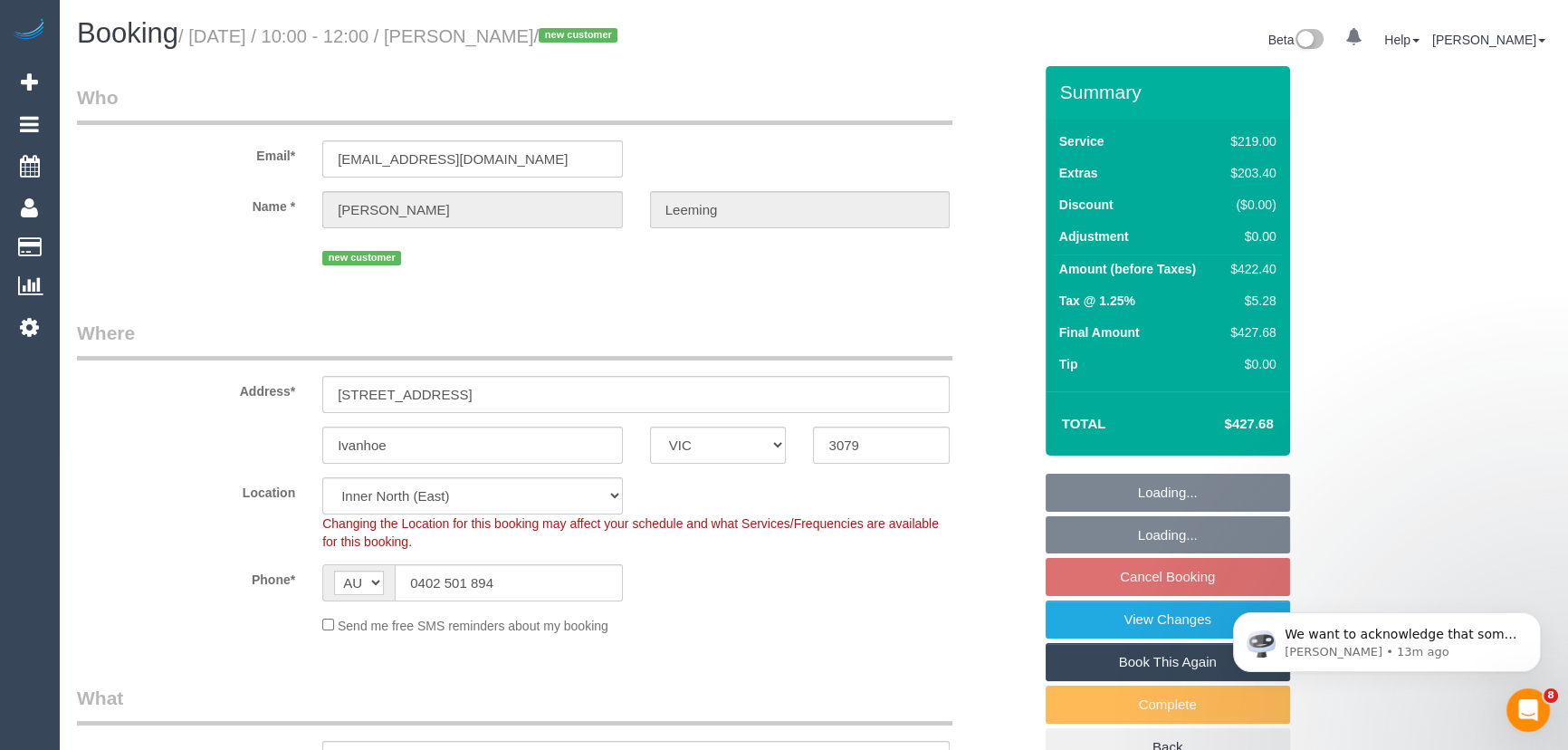
select select "number:19"
select select "number:22"
select select "object:1610"
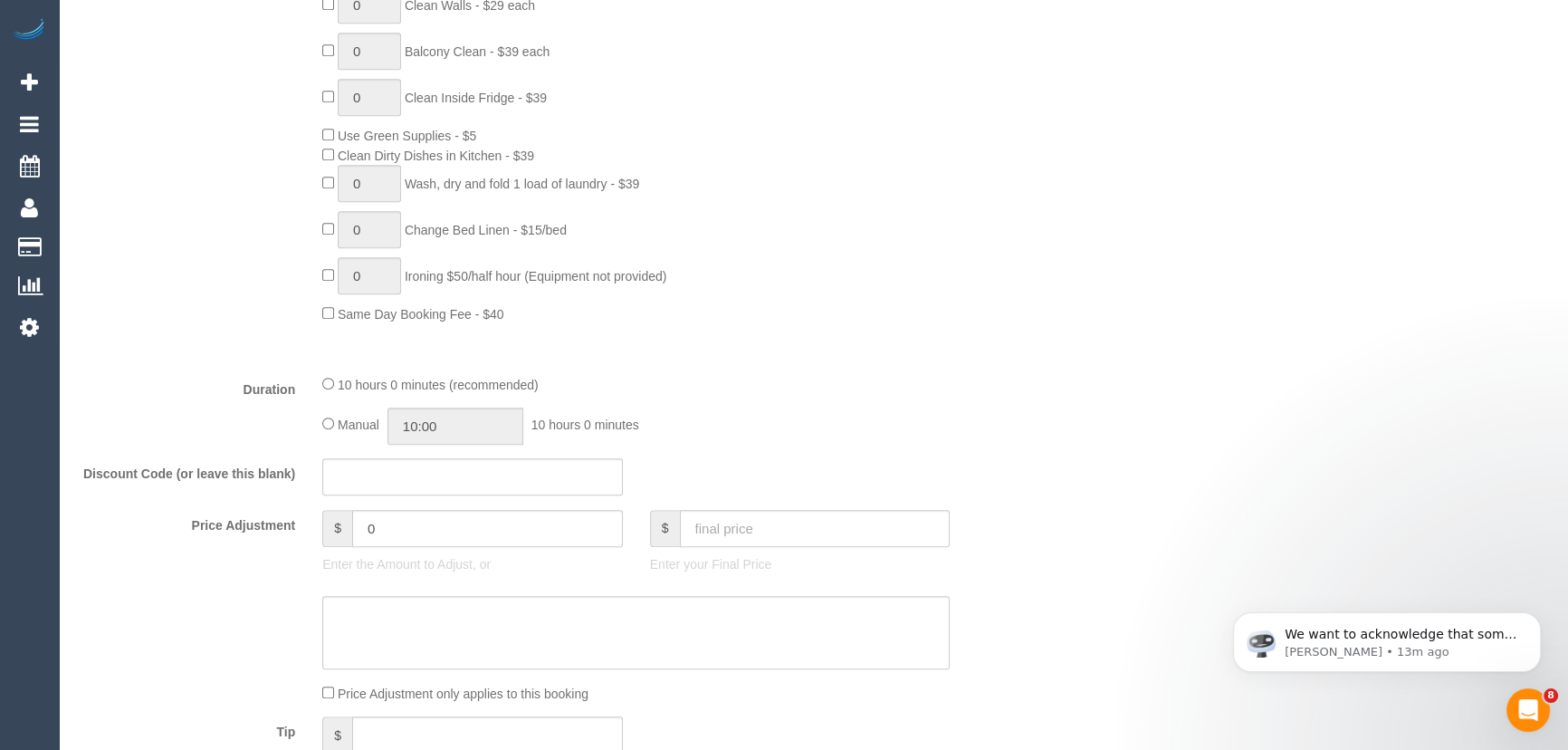
scroll to position [1316, 0]
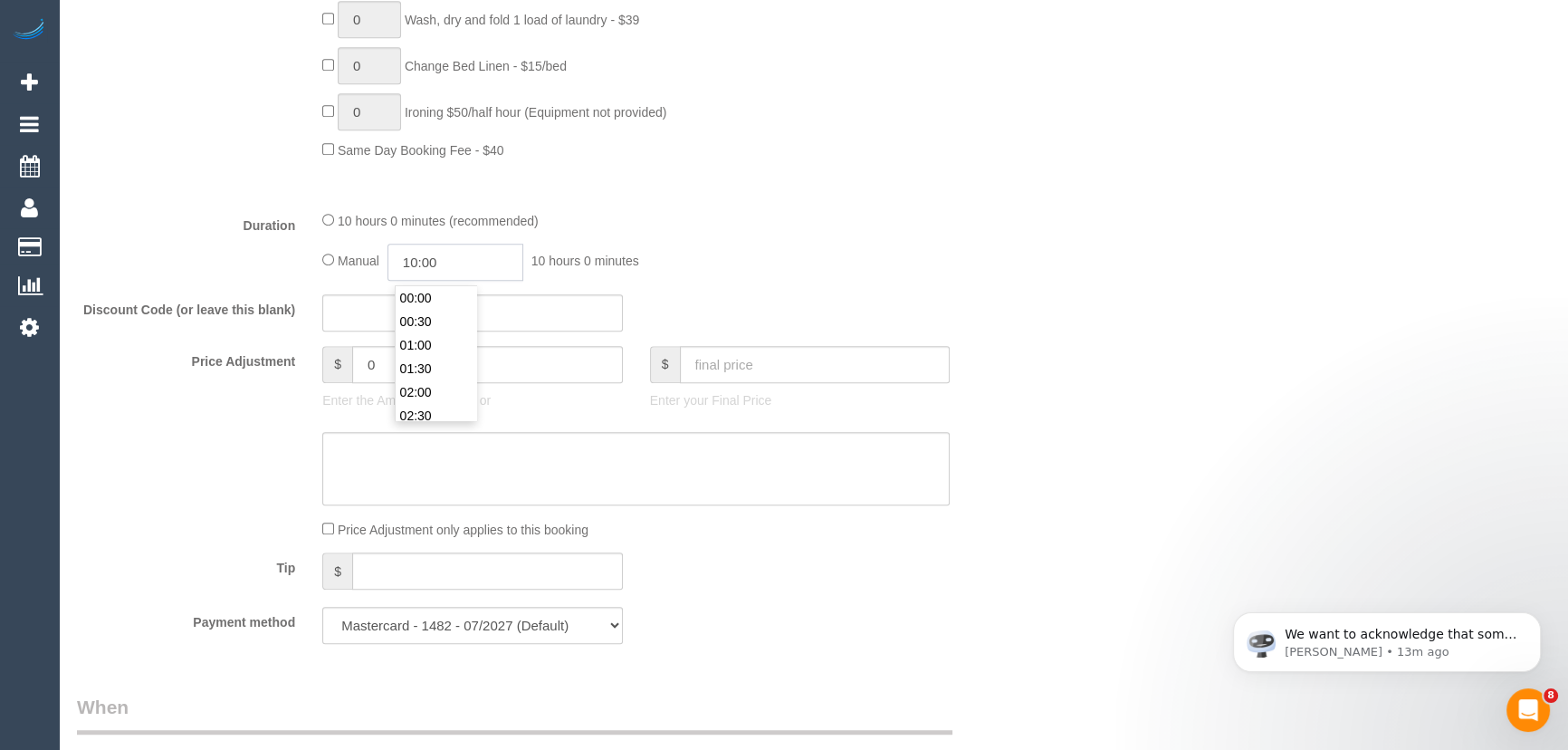
click at [484, 268] on input "10:00" at bounding box center [455, 262] width 136 height 37
type input "08:00"
click at [437, 360] on li "08:00" at bounding box center [436, 359] width 81 height 23
click at [735, 288] on fieldset "What Frequency * One Time Cleaning Weekly - 10% Off - 10.00% (0% for the First …" at bounding box center [554, 13] width 955 height 1290
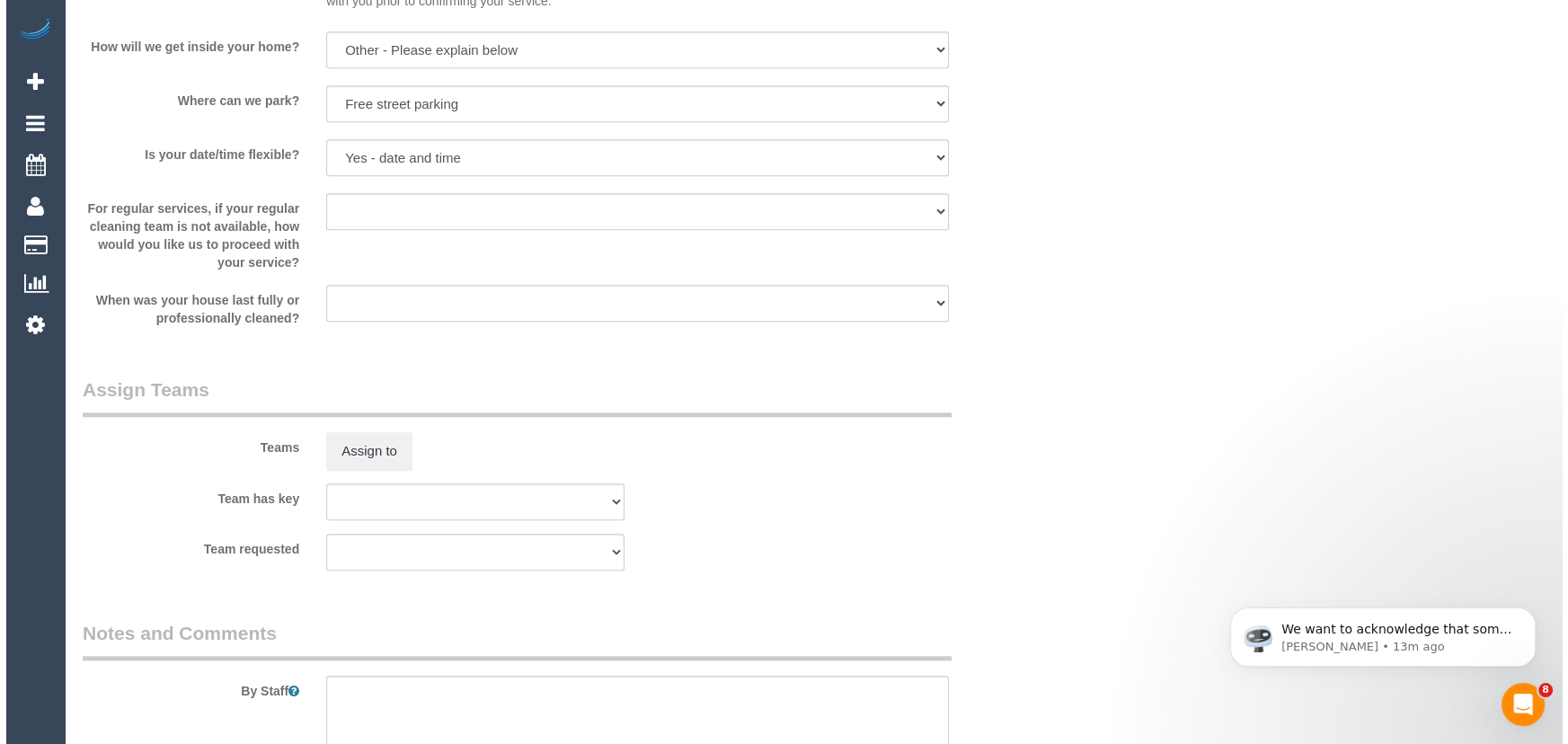
scroll to position [2613, 0]
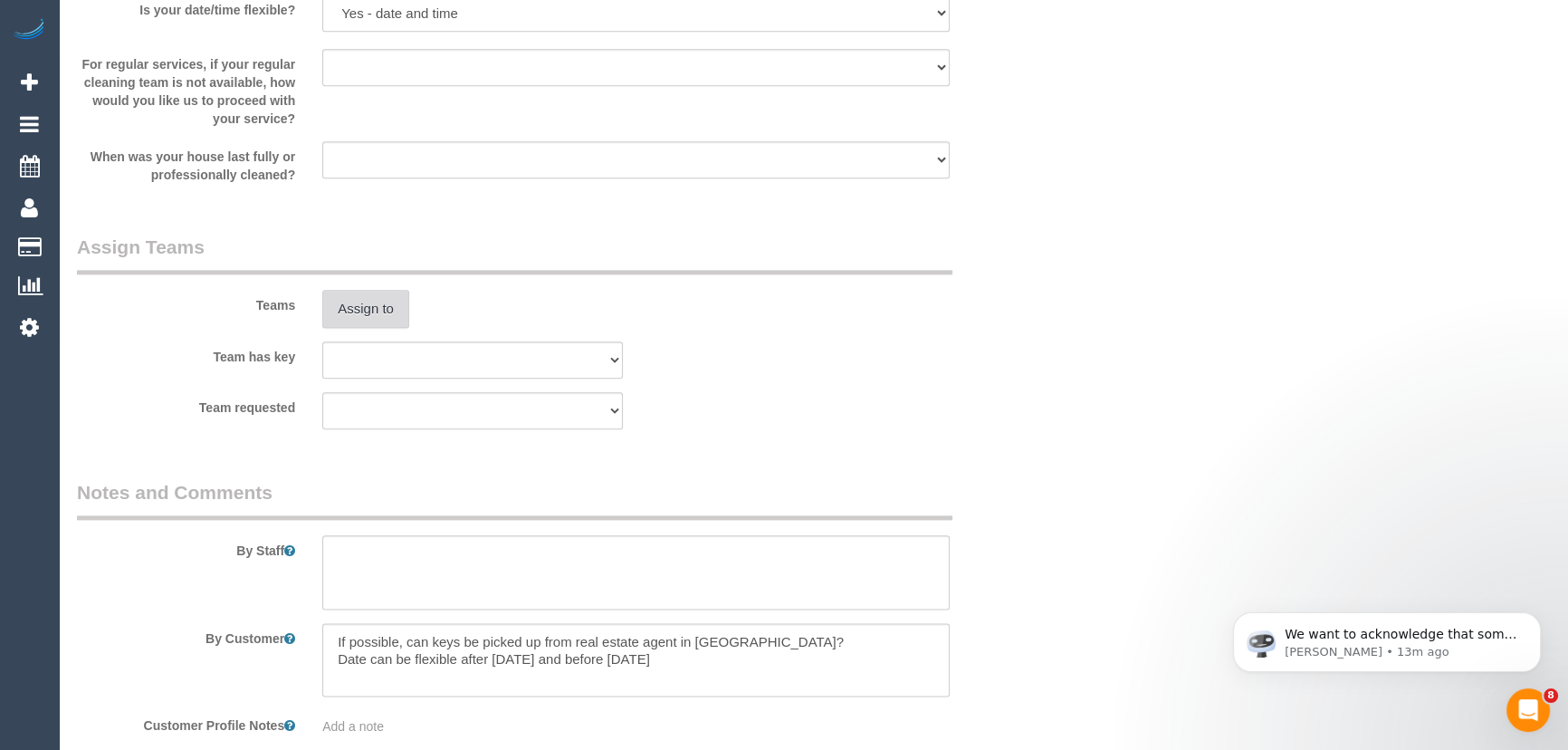
click at [379, 319] on button "Assign to" at bounding box center [365, 308] width 87 height 38
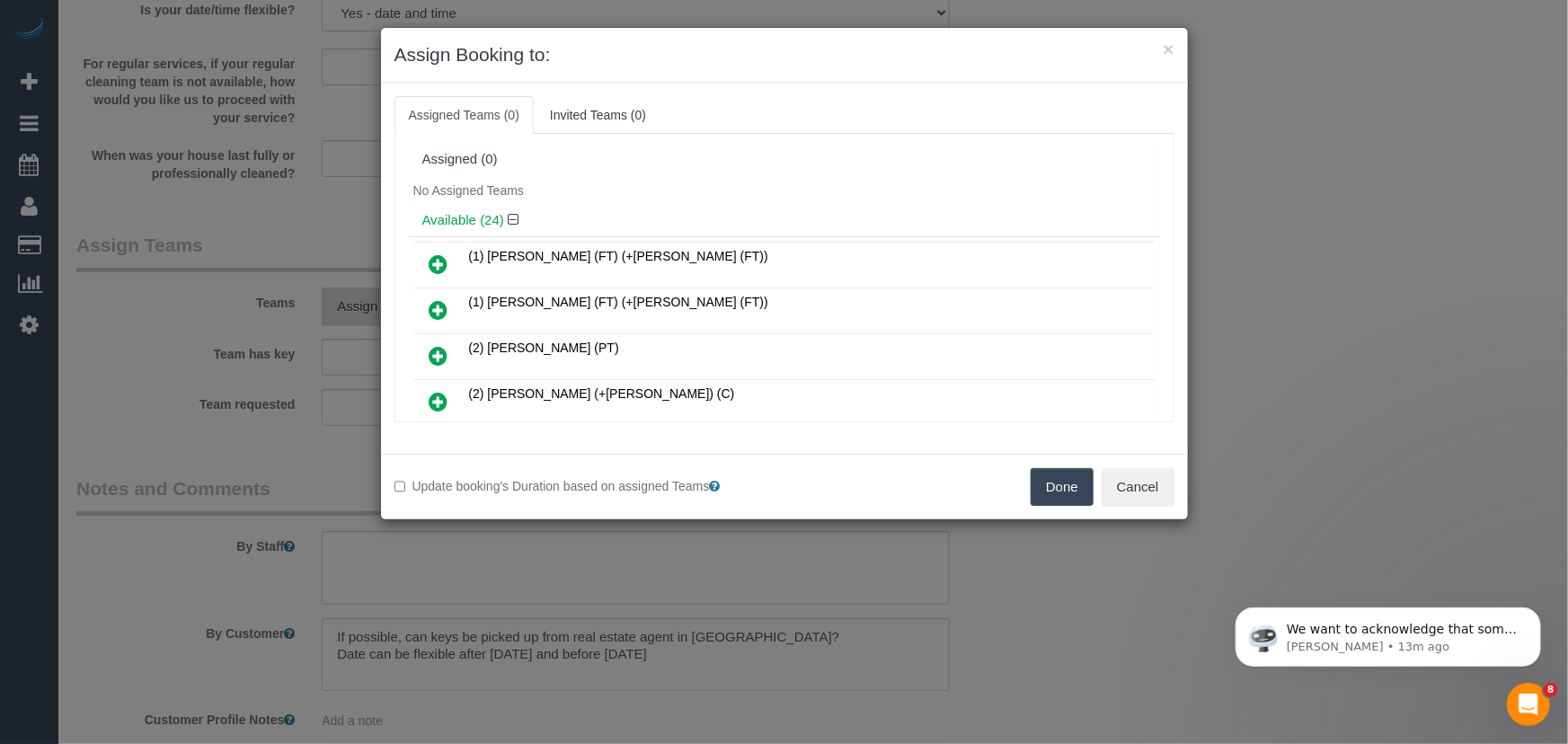
scroll to position [4423, 0]
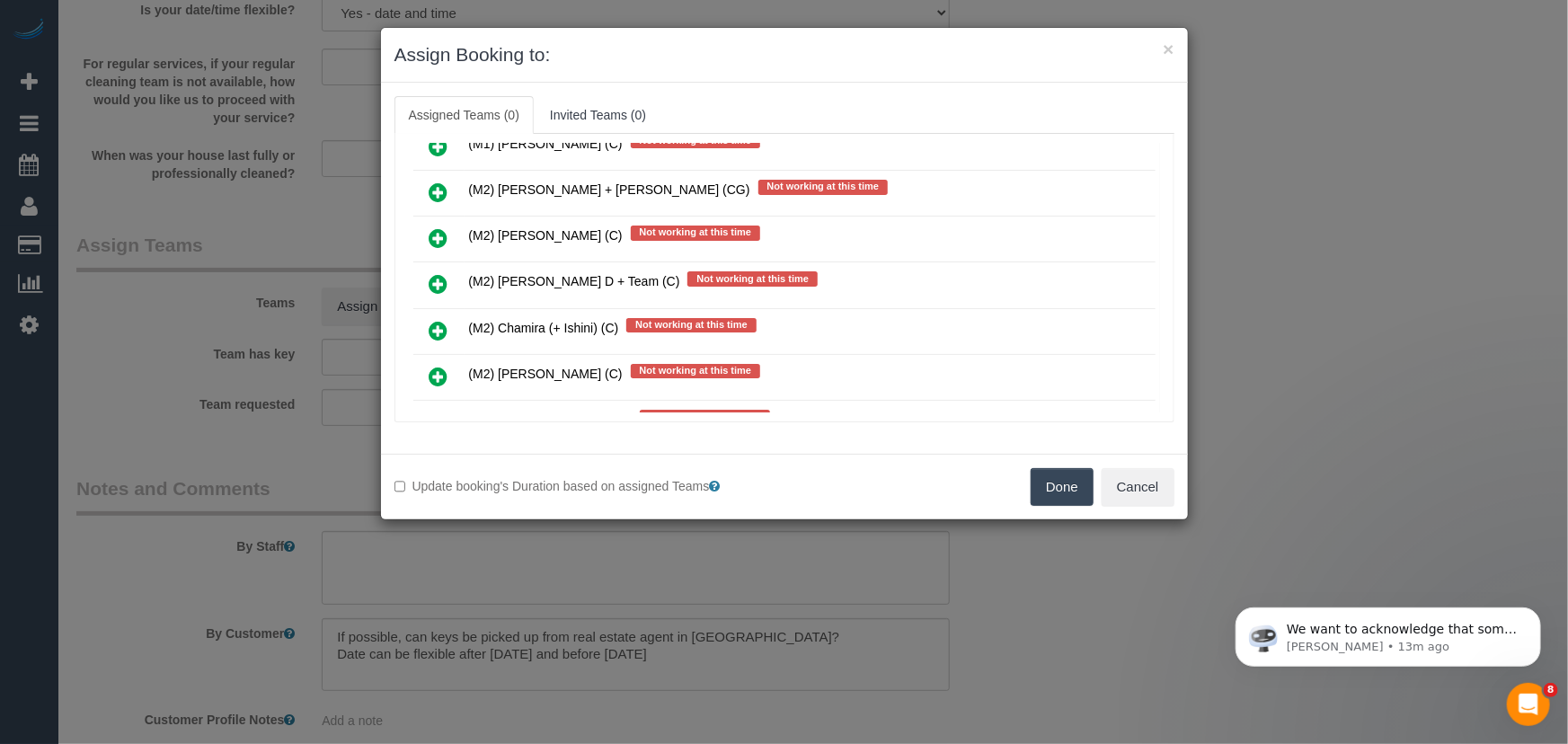
drag, startPoint x: 444, startPoint y: 279, endPoint x: 477, endPoint y: 296, distance: 37.1
click at [444, 366] on icon at bounding box center [439, 376] width 19 height 21
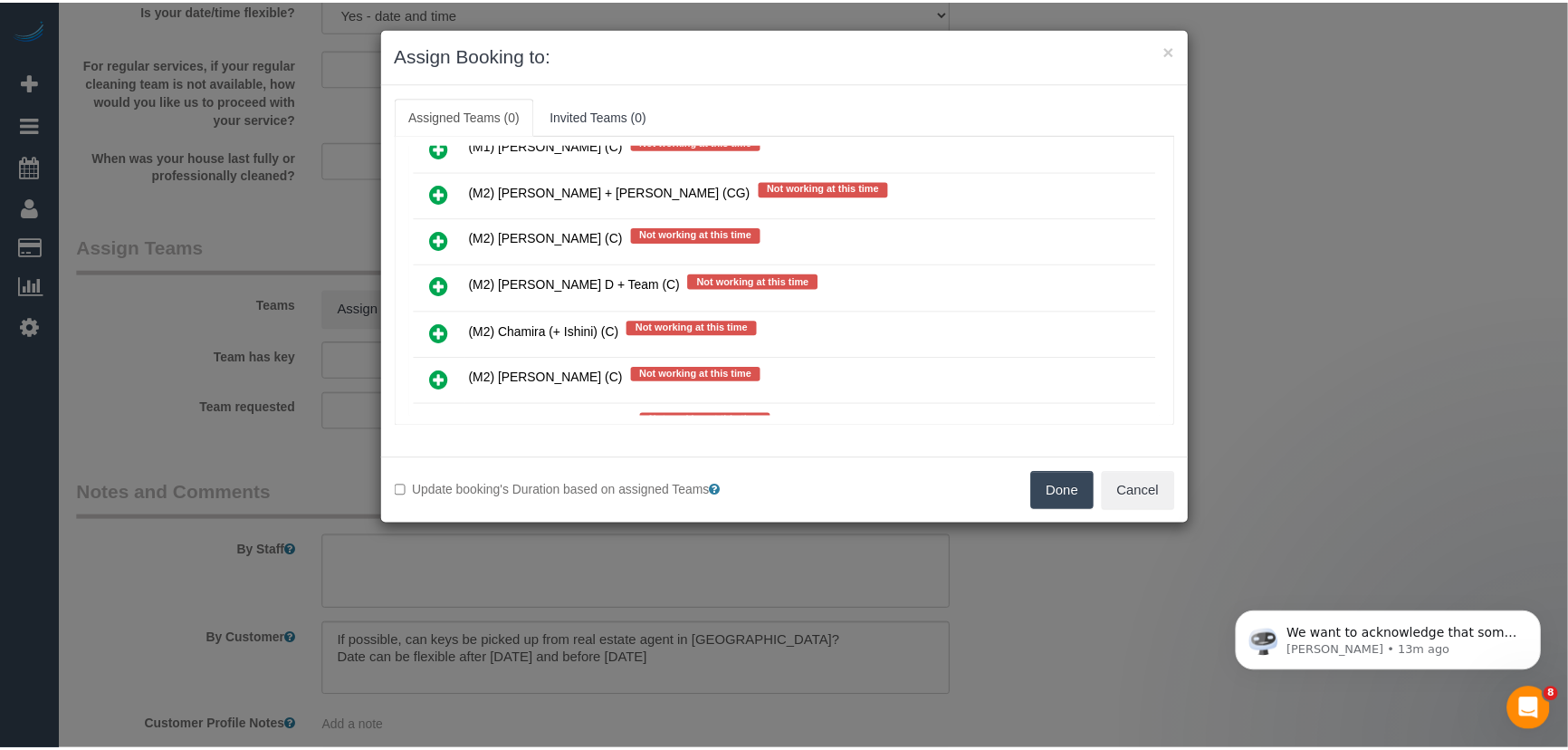
scroll to position [4501, 0]
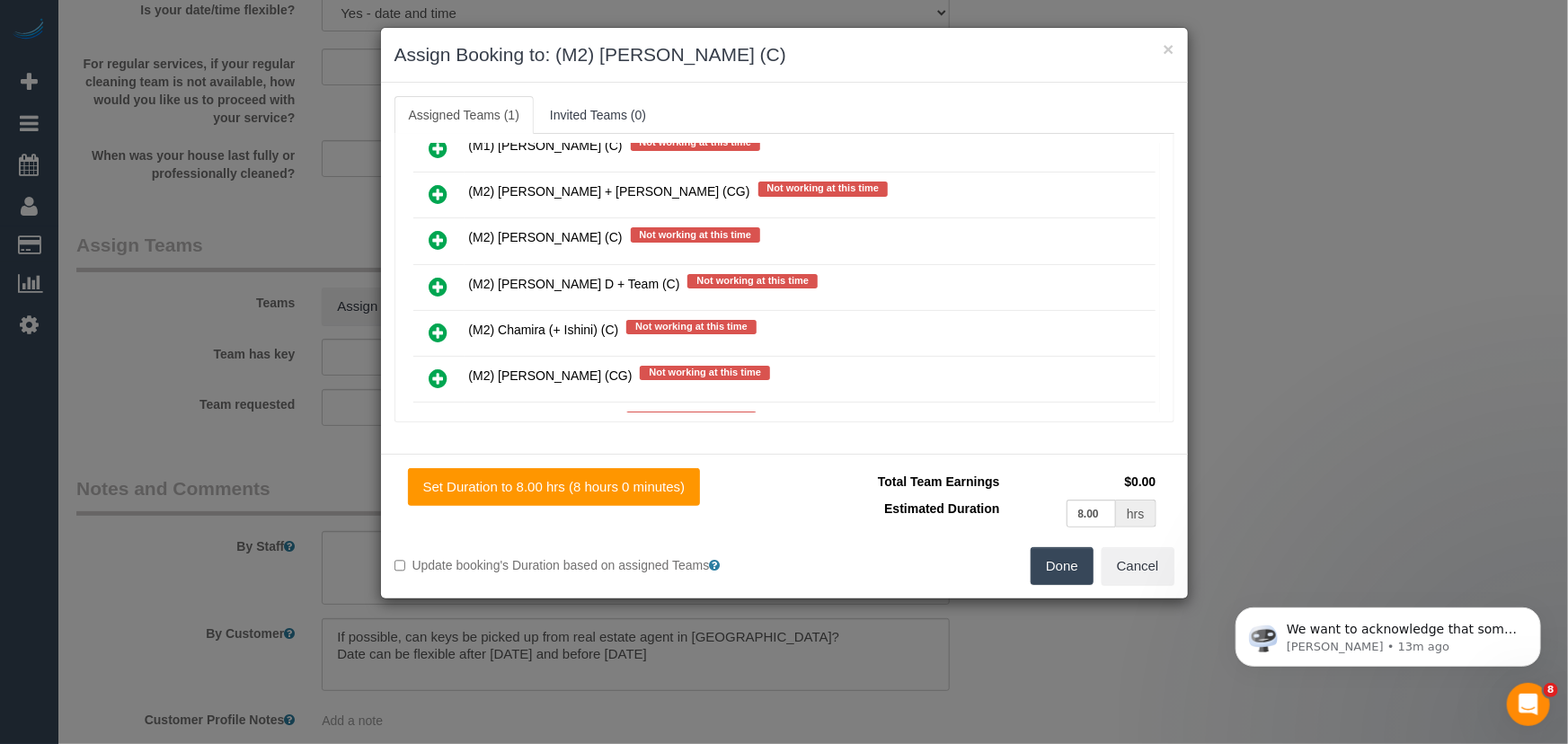
click at [1069, 579] on button "Done" at bounding box center [1062, 565] width 63 height 38
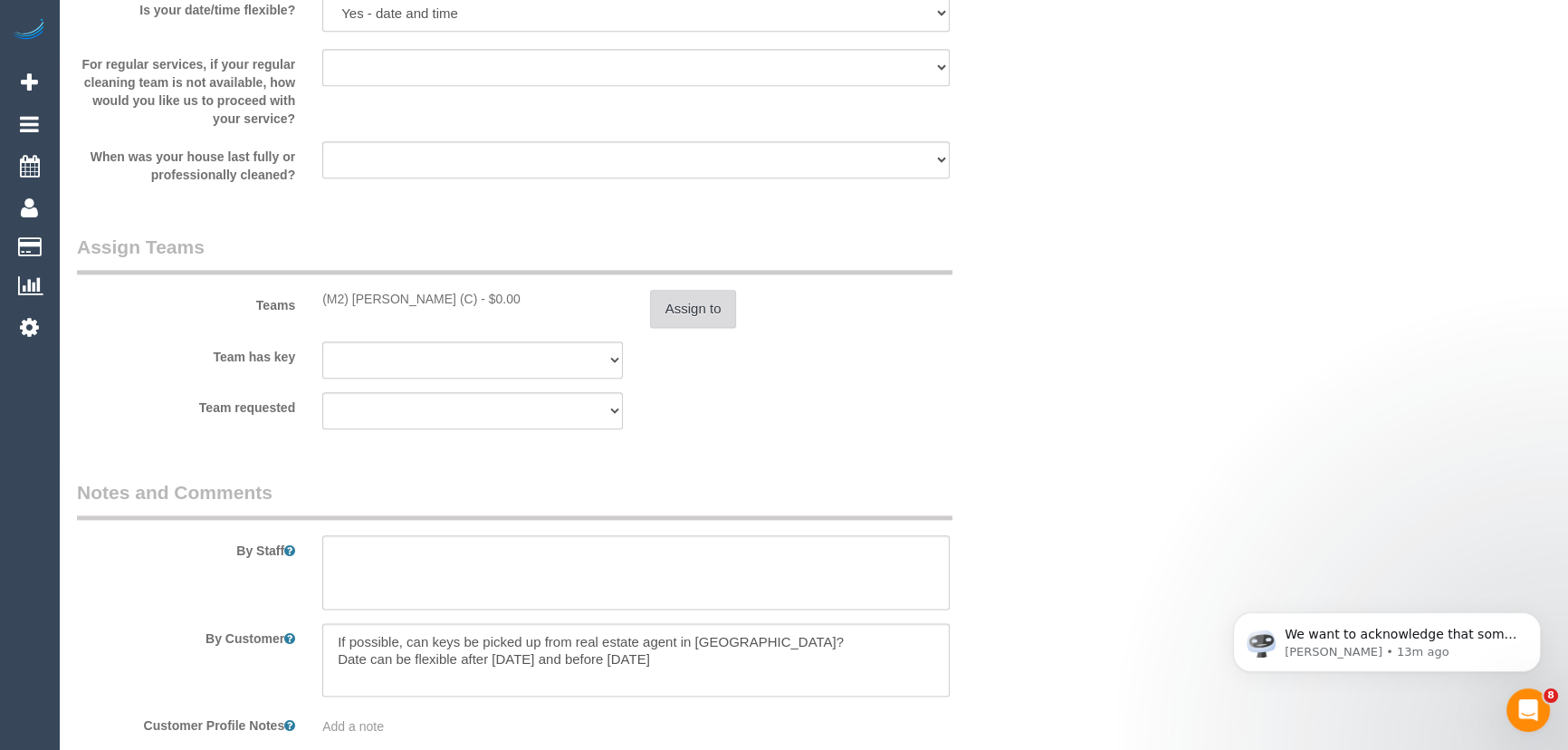
click at [708, 307] on button "Assign to" at bounding box center [693, 308] width 87 height 38
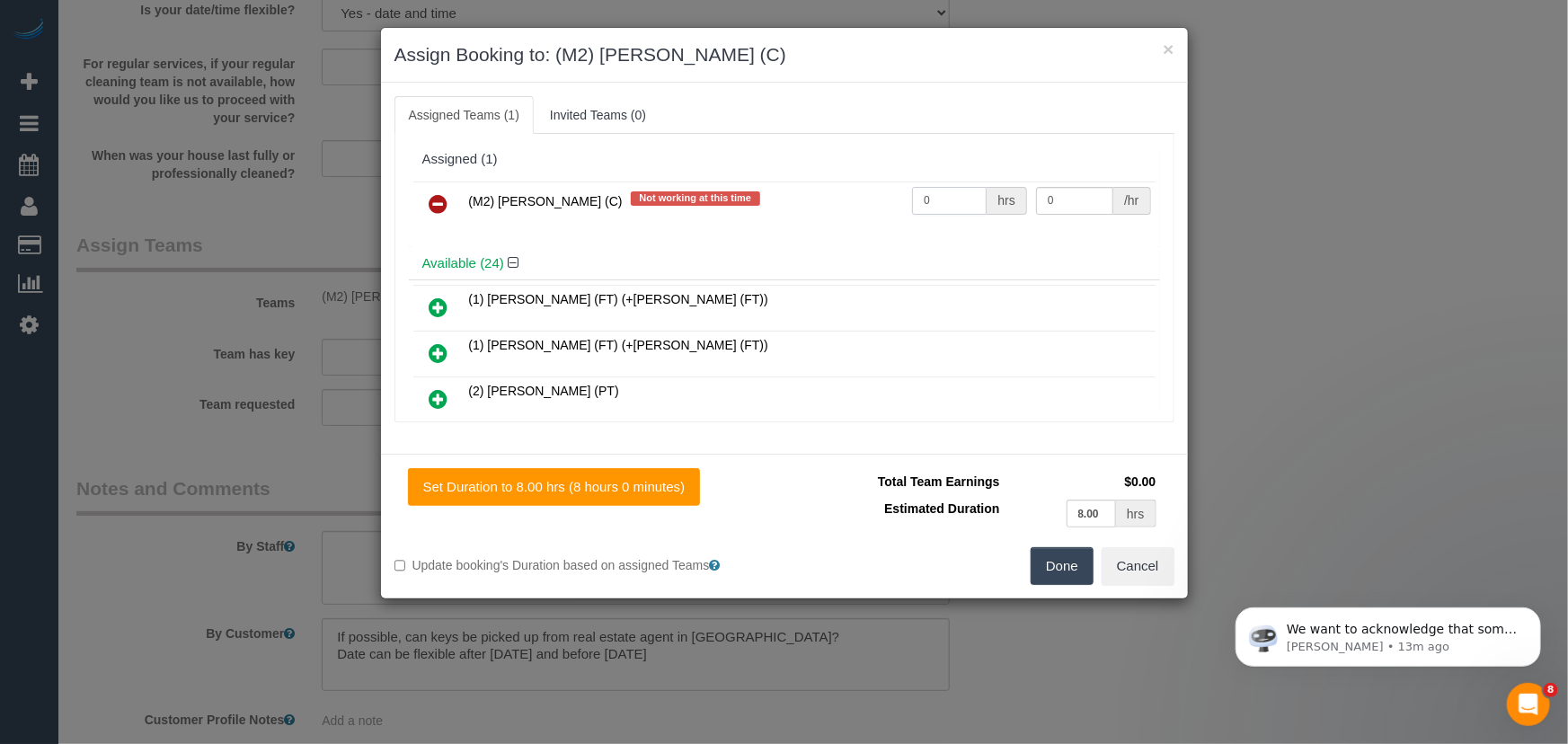
click at [944, 202] on input "0" at bounding box center [949, 201] width 74 height 28
type input "1"
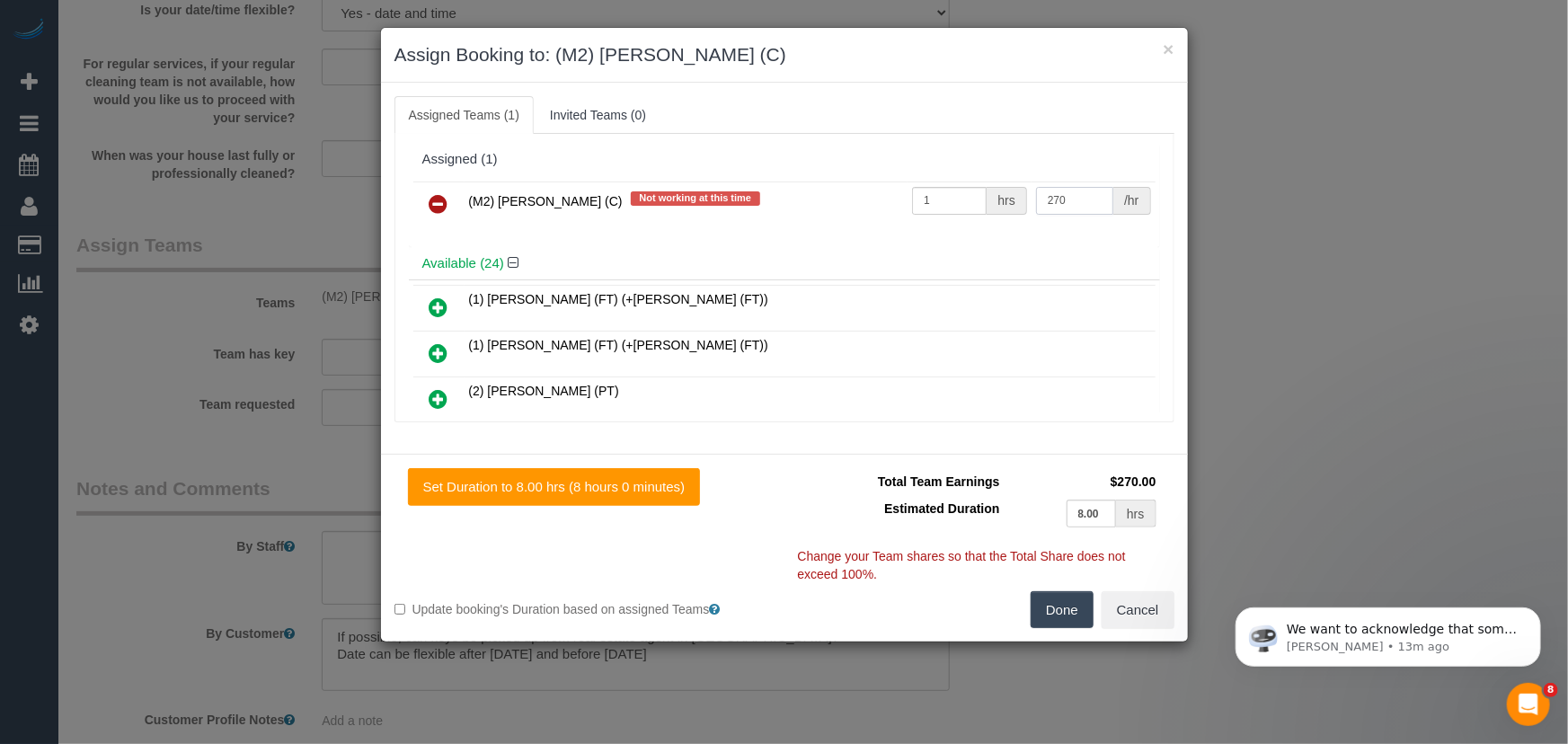
type input "270"
click at [1067, 619] on button "Done" at bounding box center [1062, 610] width 63 height 38
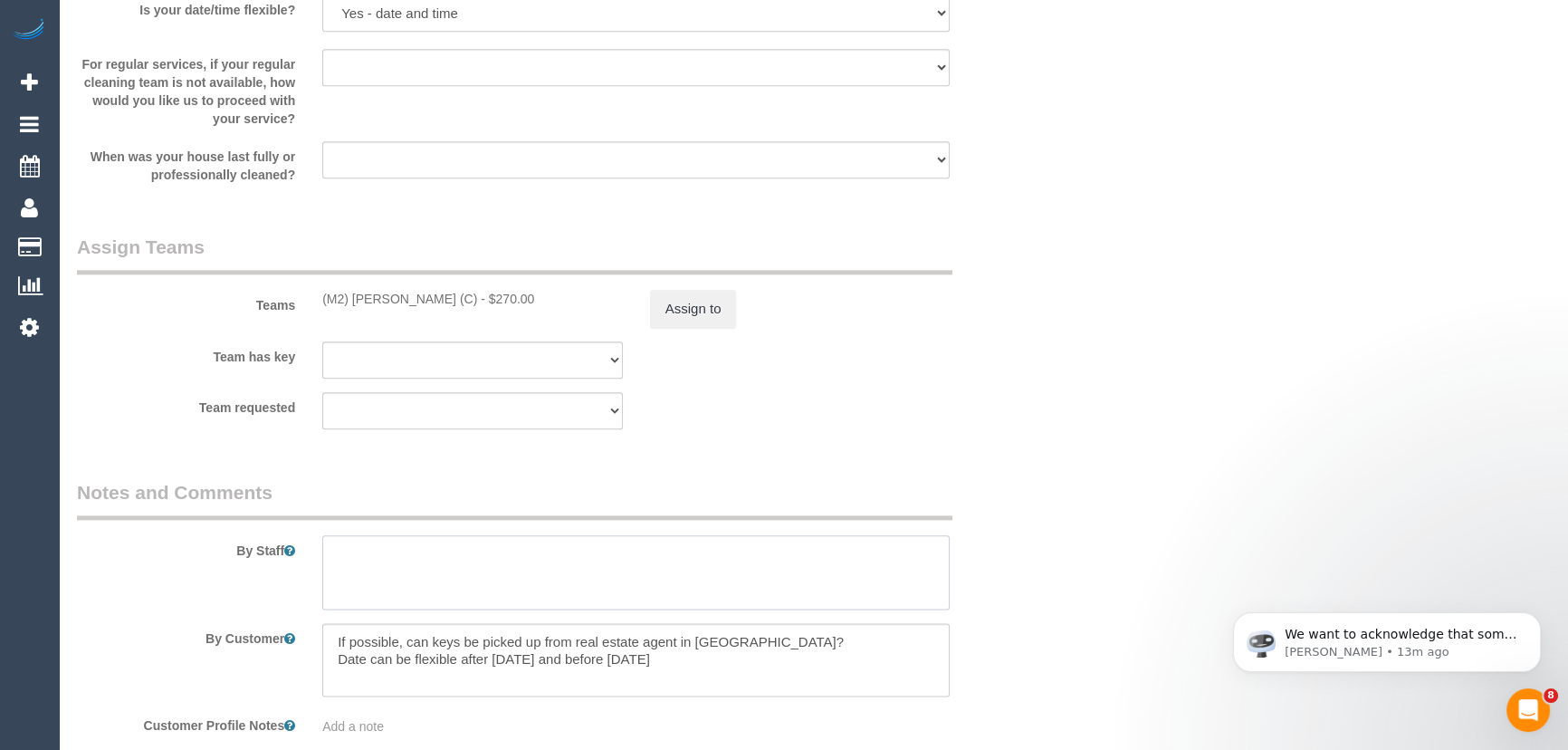
click at [700, 575] on textarea at bounding box center [635, 572] width 627 height 74
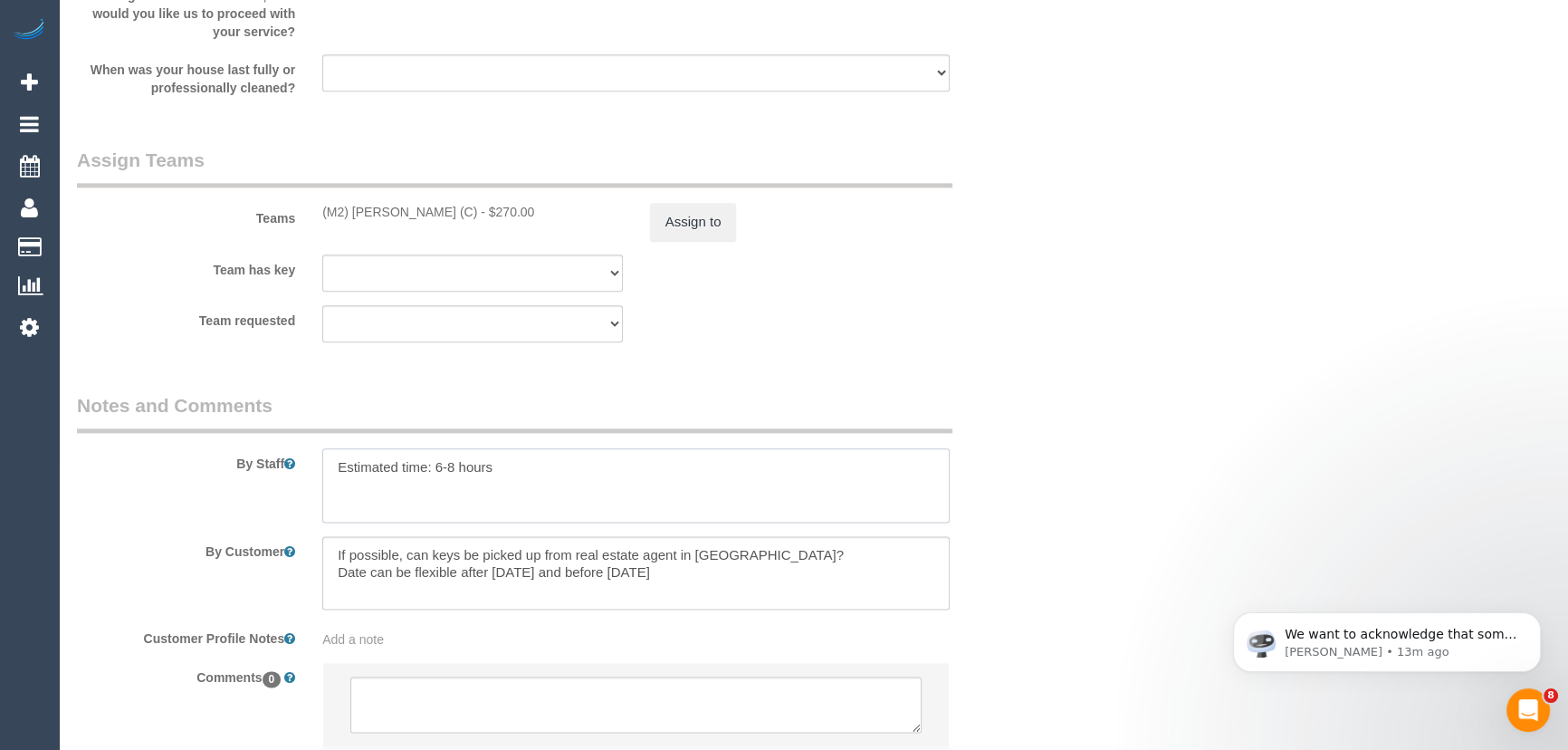
scroll to position [2852, 0]
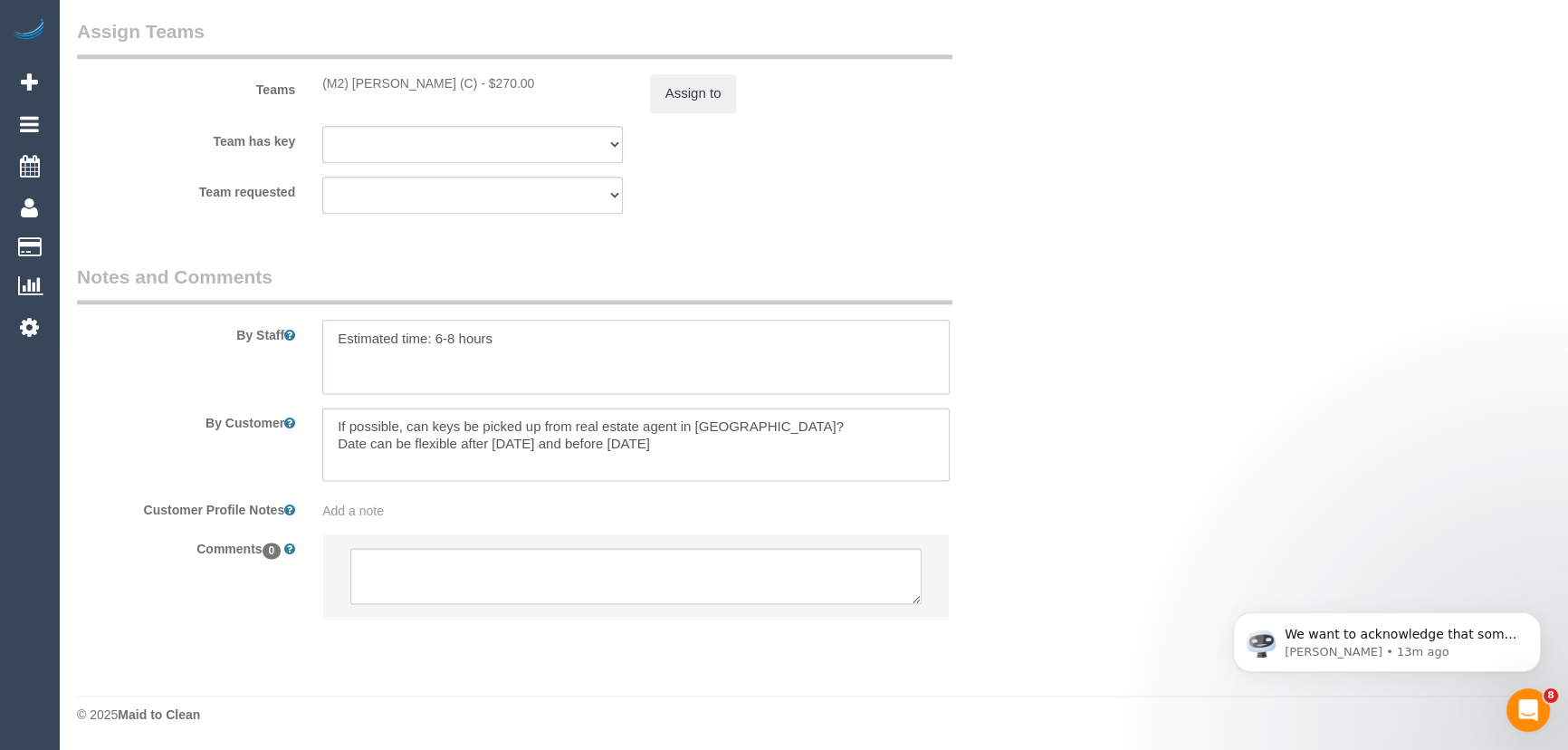
type textarea "Estimated time: 6-8 hours"
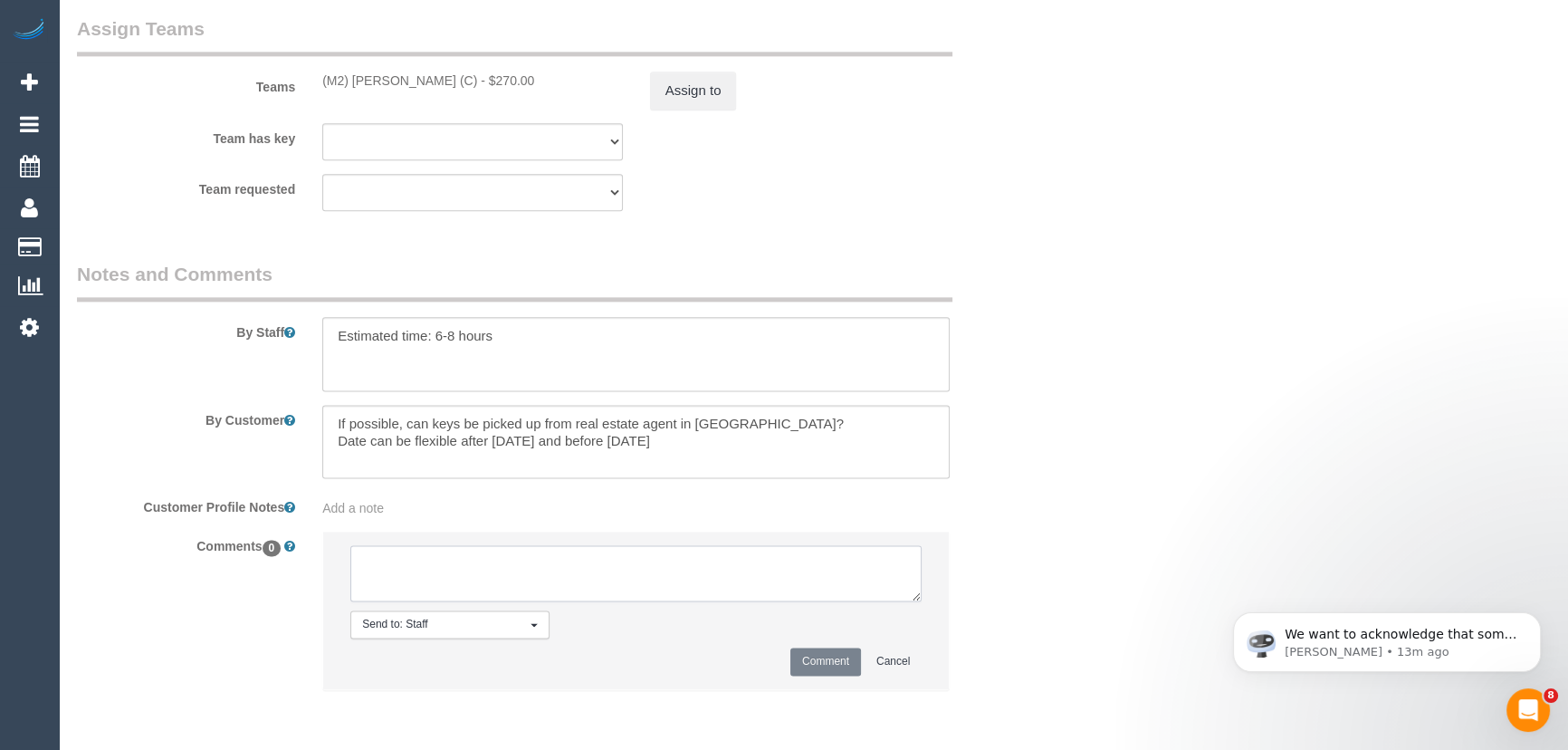
click at [585, 563] on textarea at bounding box center [635, 573] width 571 height 56
type textarea "customer has been contacted re key - via email - pending Darshan - via text - p…"
click at [834, 666] on button "Comment" at bounding box center [826, 661] width 71 height 28
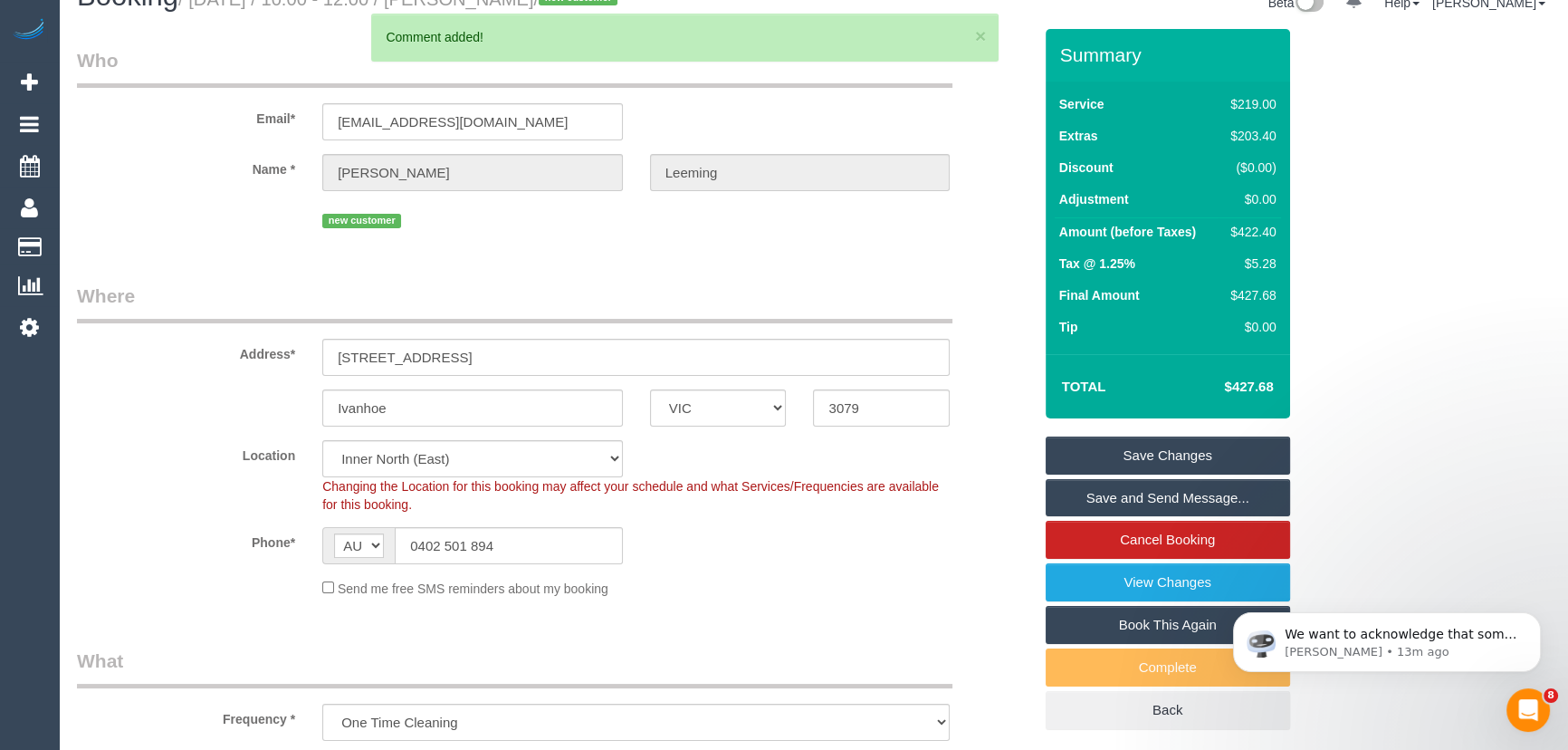
scroll to position [0, 0]
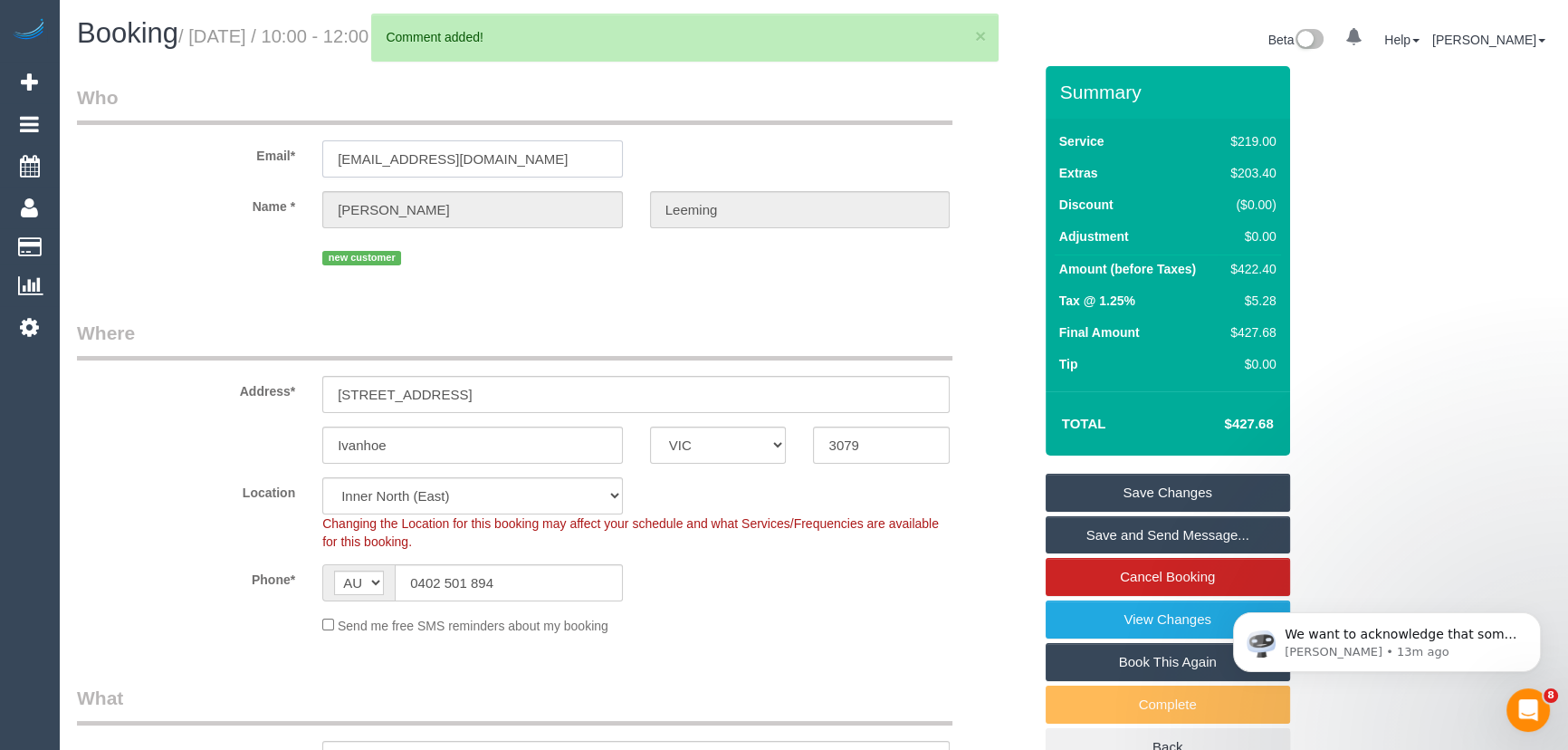
click at [513, 149] on input "sleeming7@gmail.com" at bounding box center [472, 159] width 301 height 37
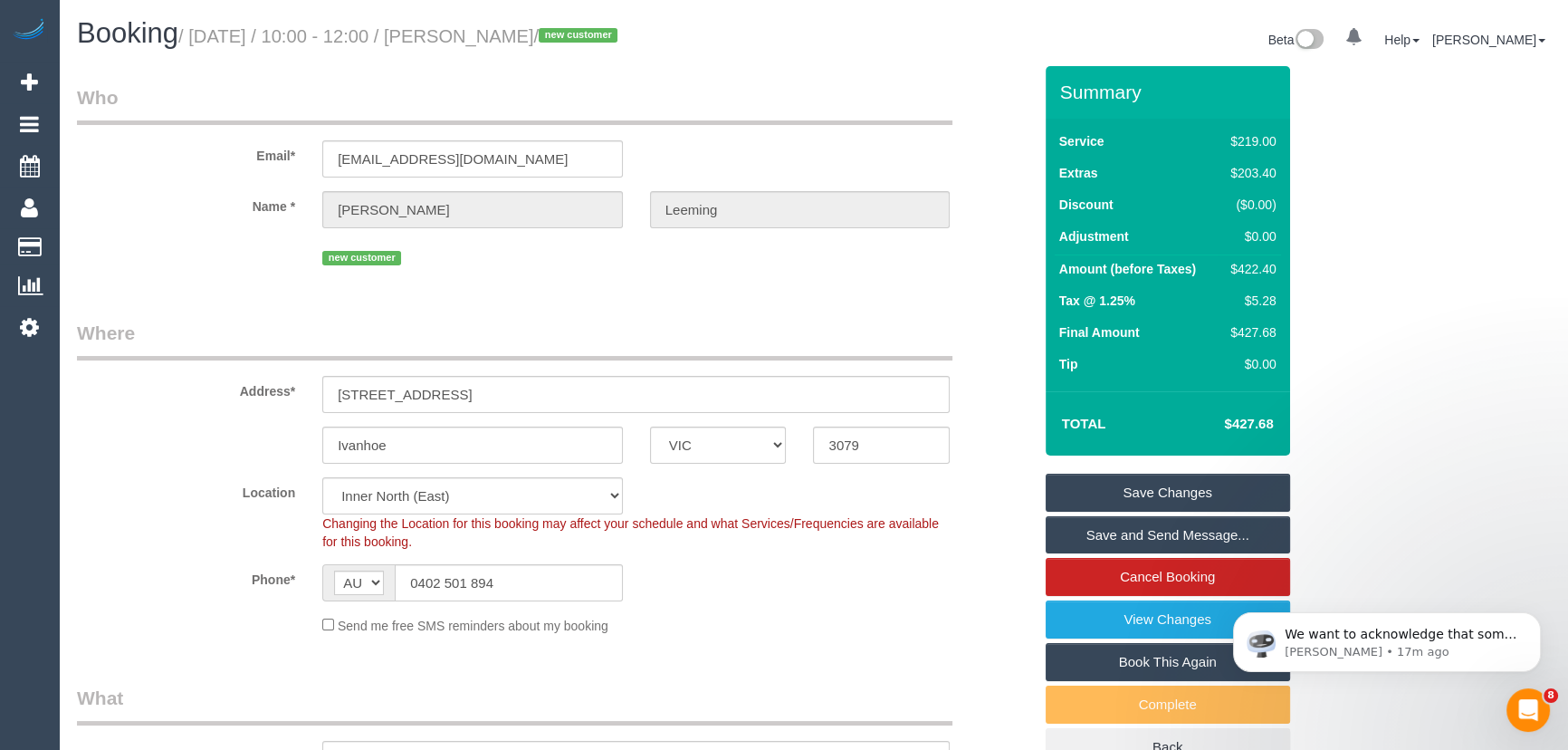
click at [498, 41] on small "/ October 03, 2025 / 10:00 - 12:00 / Sarah Leeming / new customer" at bounding box center [400, 36] width 445 height 19
copy small "Sarah Leeming"
click at [1131, 491] on link "Save Changes" at bounding box center [1167, 492] width 244 height 38
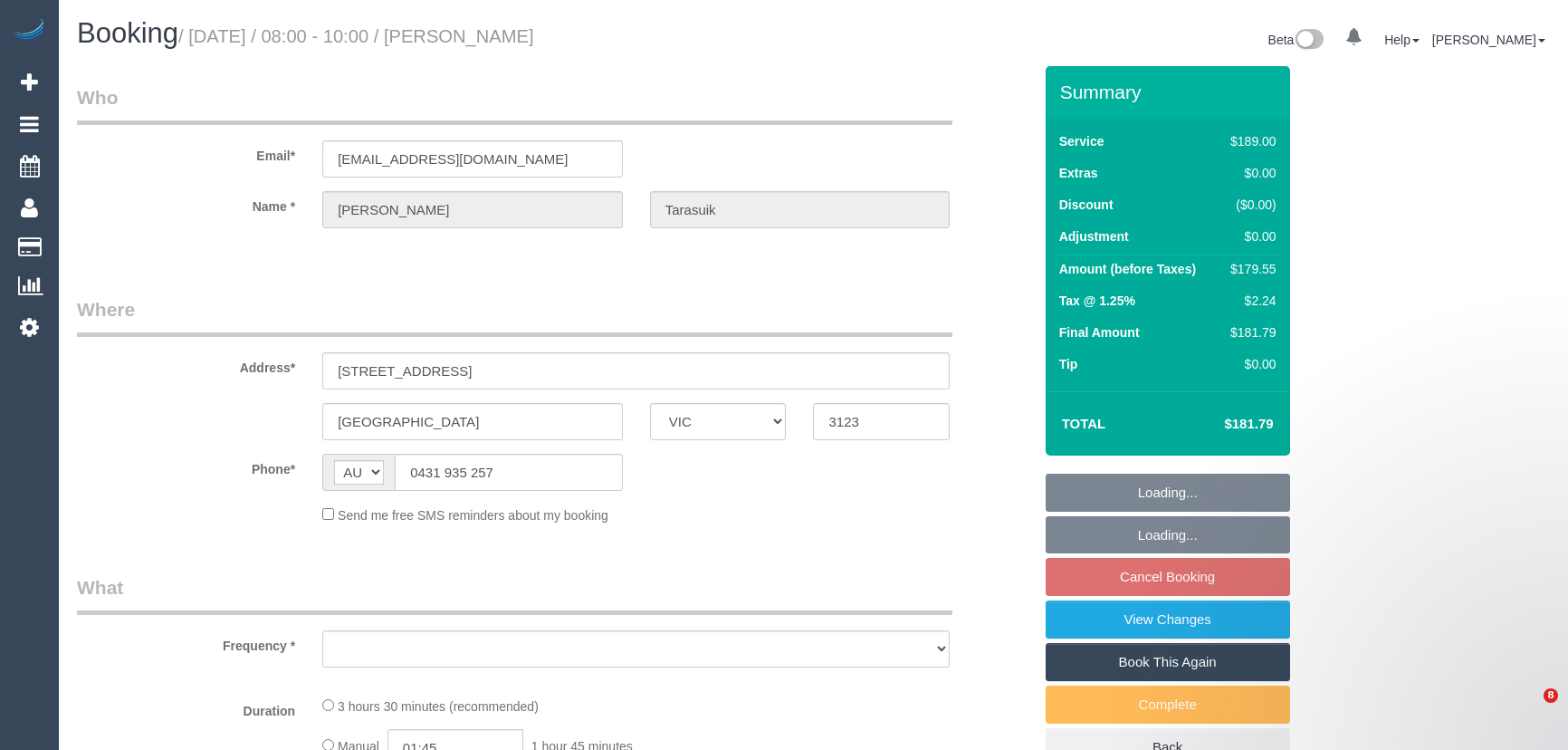
select select "VIC"
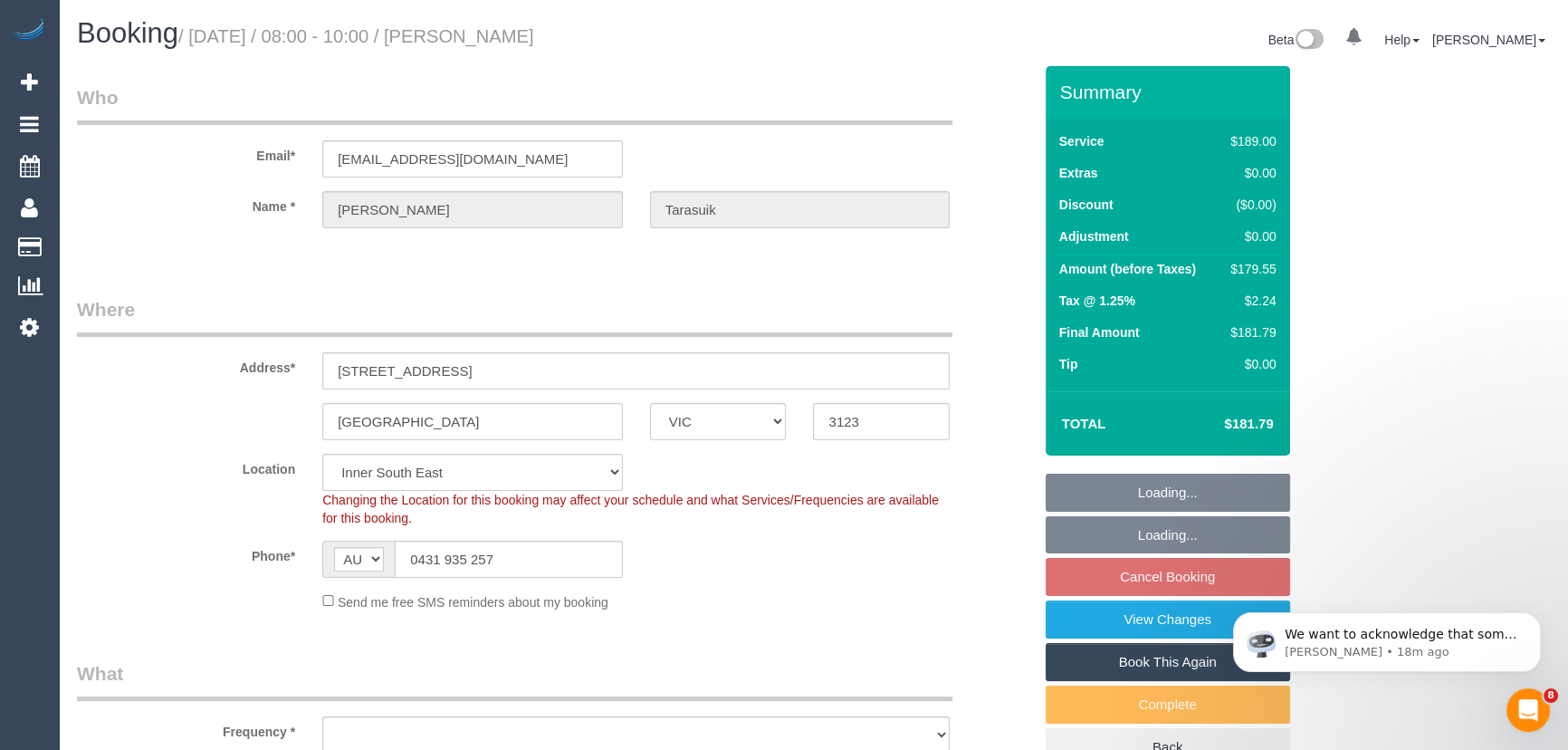
select select "object:712"
select select "number:27"
select select "number:14"
select select "number:21"
select select "number:24"
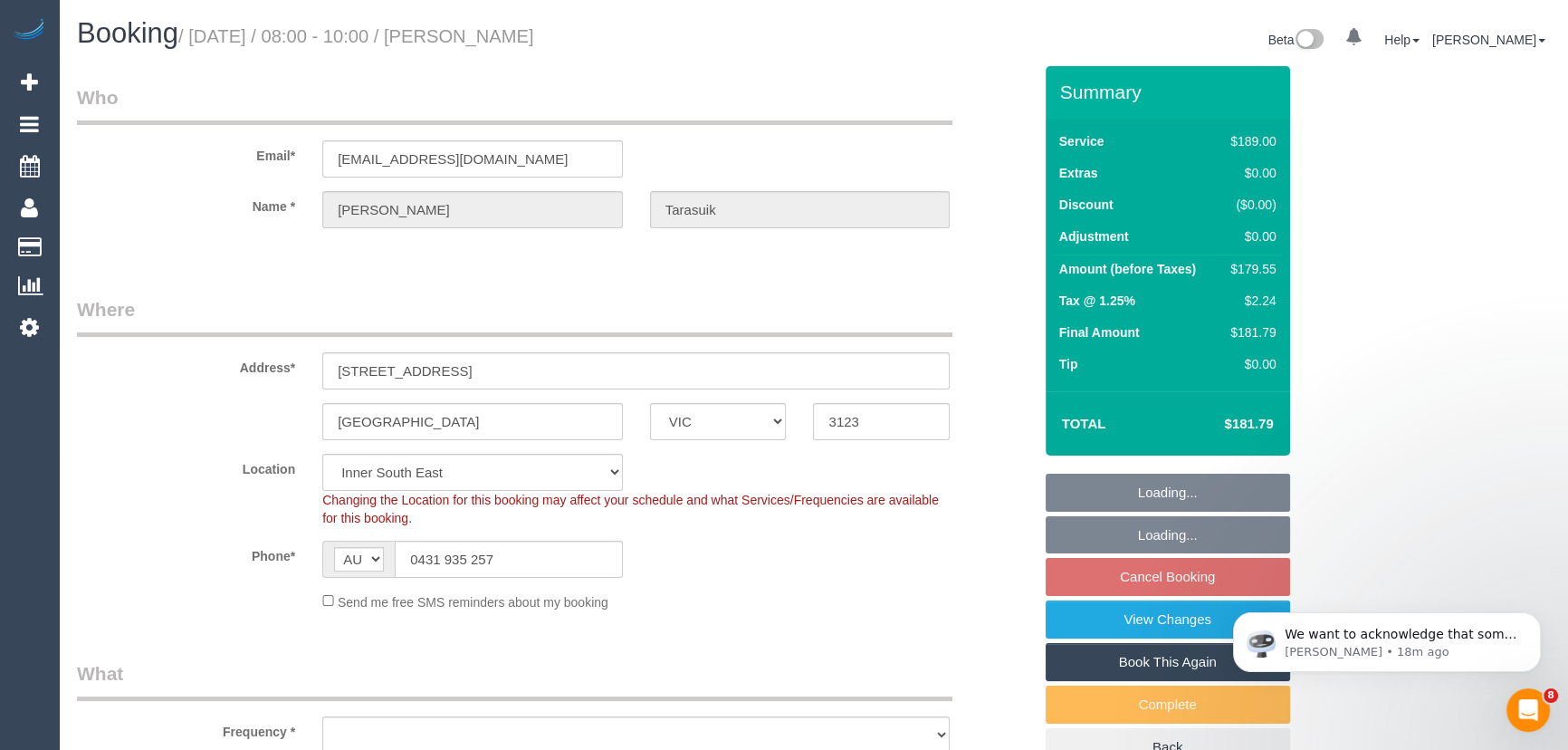
select select "number:35"
select select "number:11"
select select "string:stripe-pm_1RgPm42GScqysDRVhhyfEQSD"
select select "object:1413"
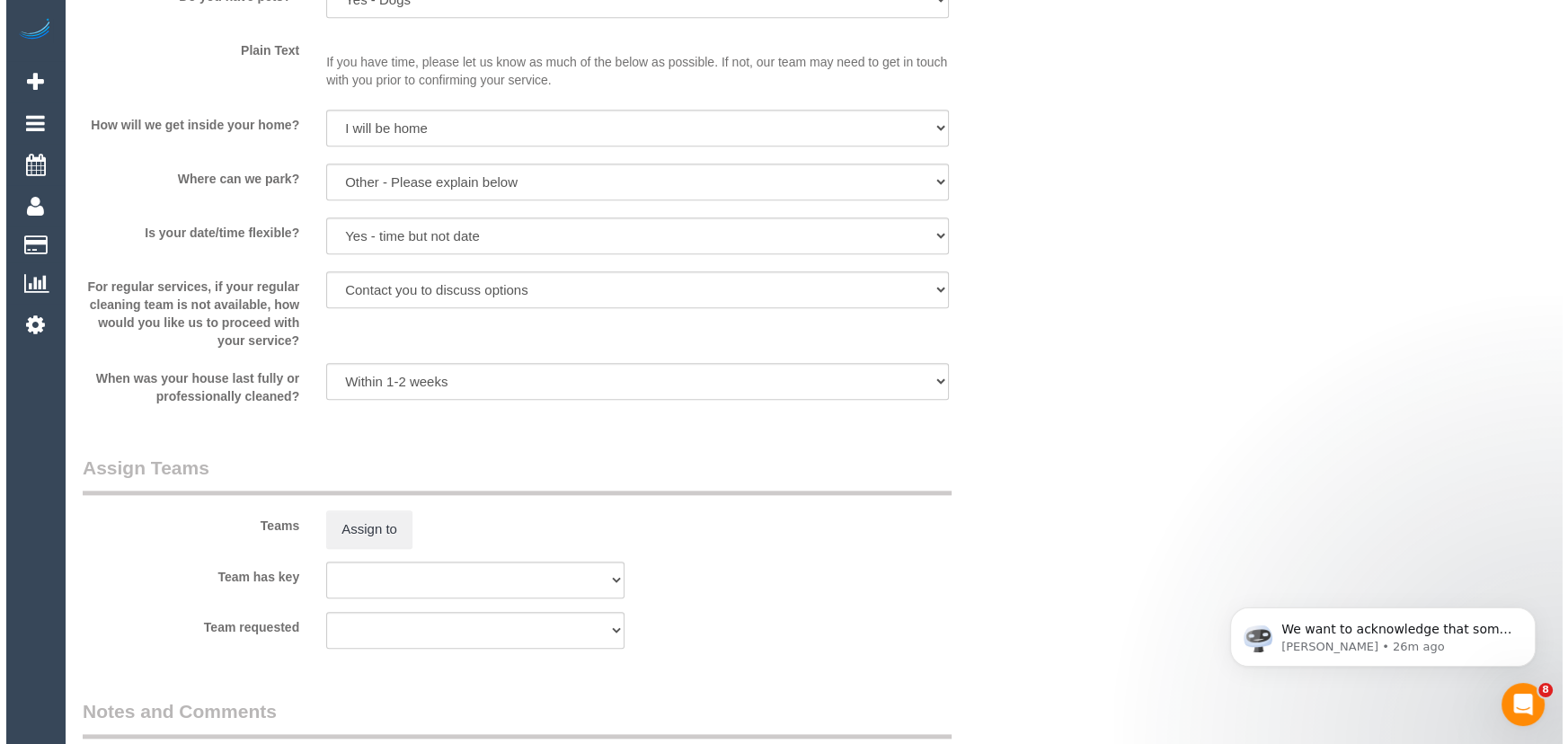
scroll to position [2449, 0]
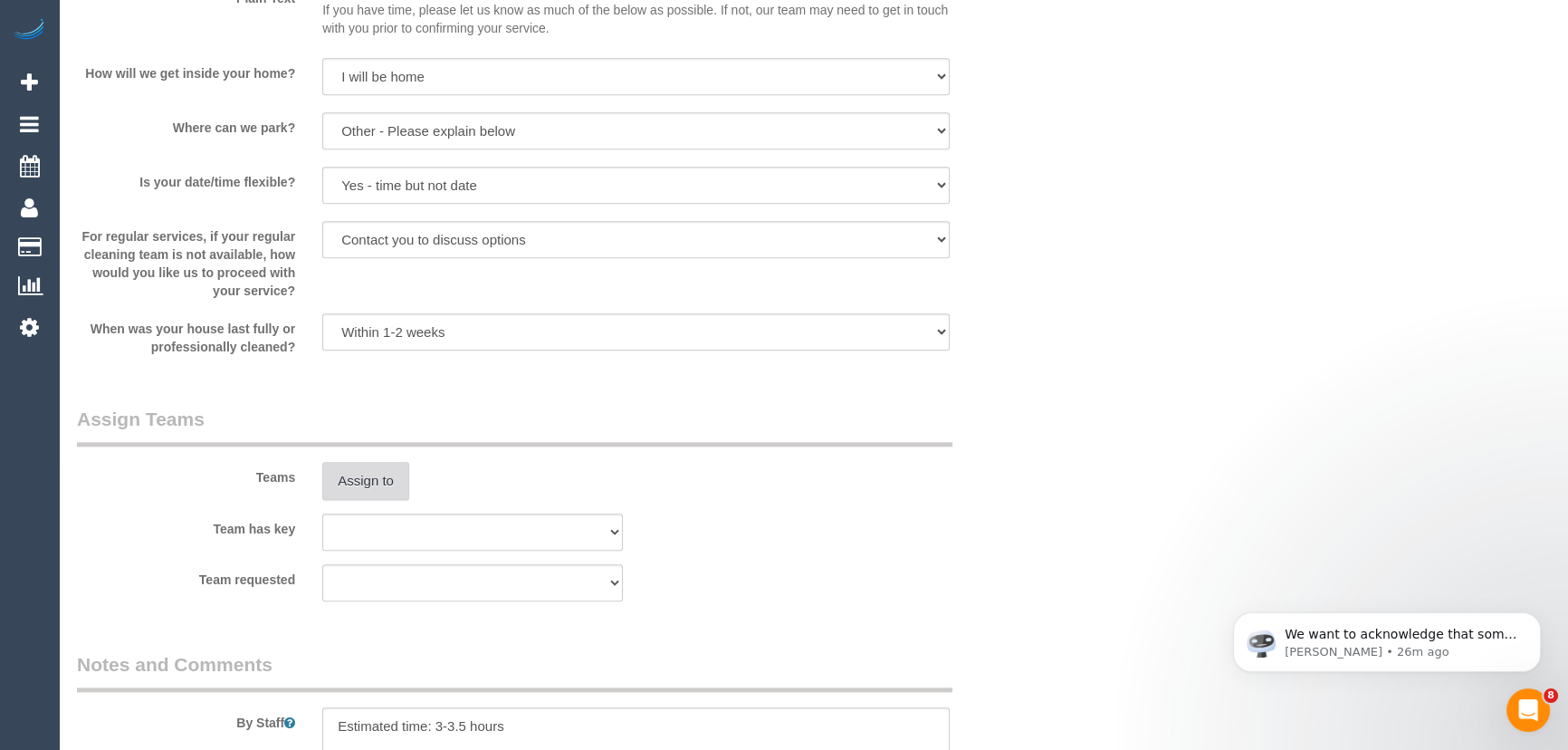
click at [364, 488] on button "Assign to" at bounding box center [365, 481] width 87 height 38
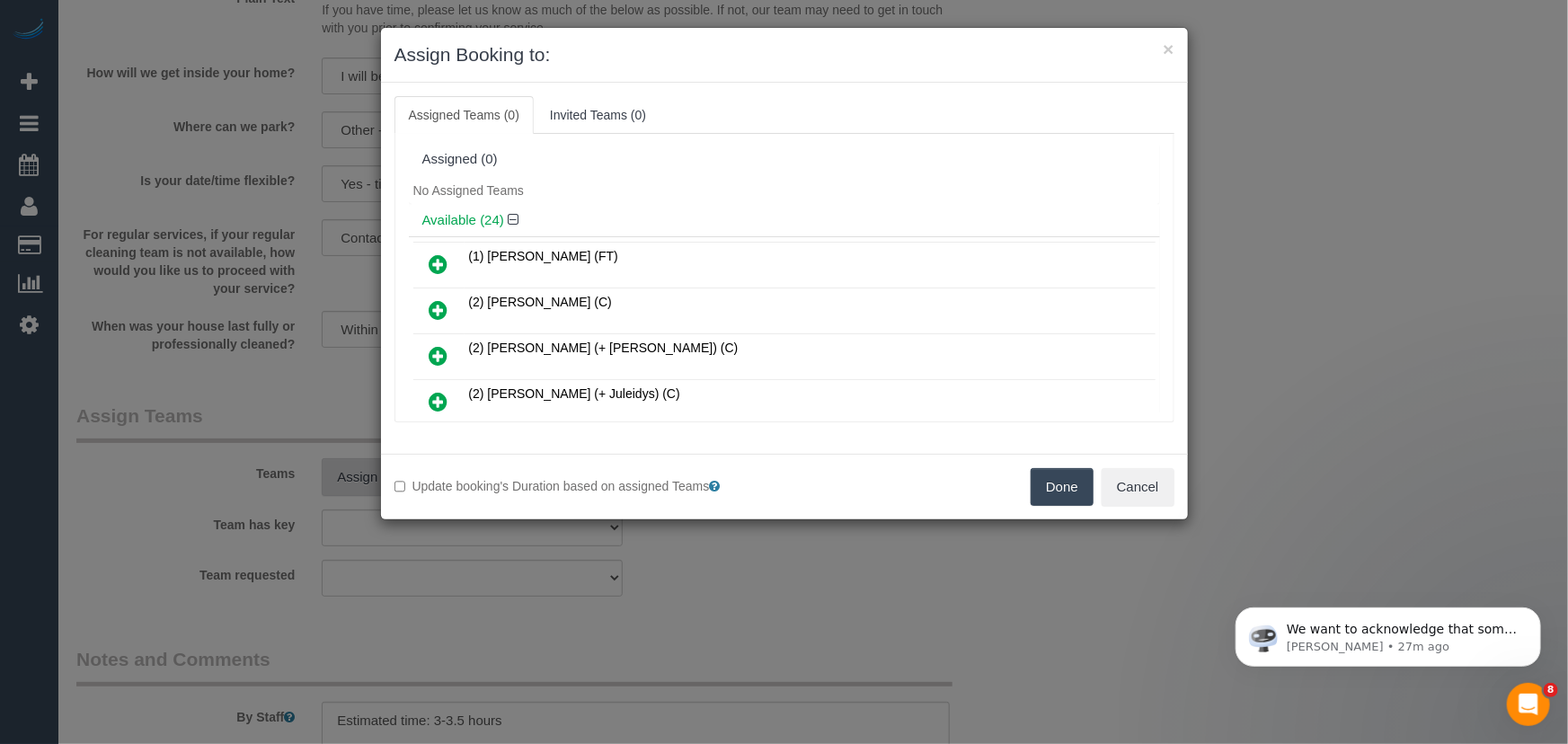
scroll to position [697, 0]
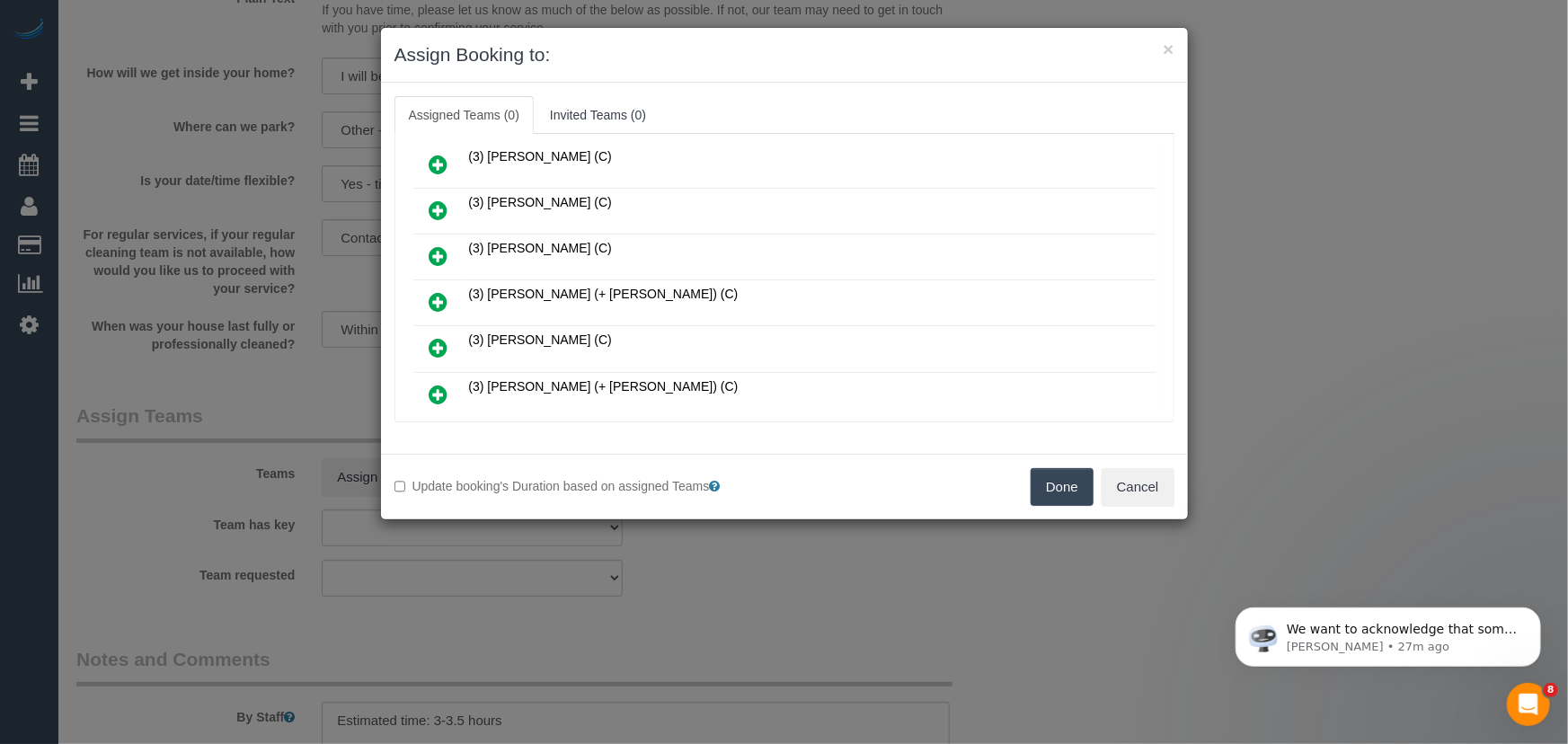
click at [435, 285] on link at bounding box center [439, 302] width 42 height 36
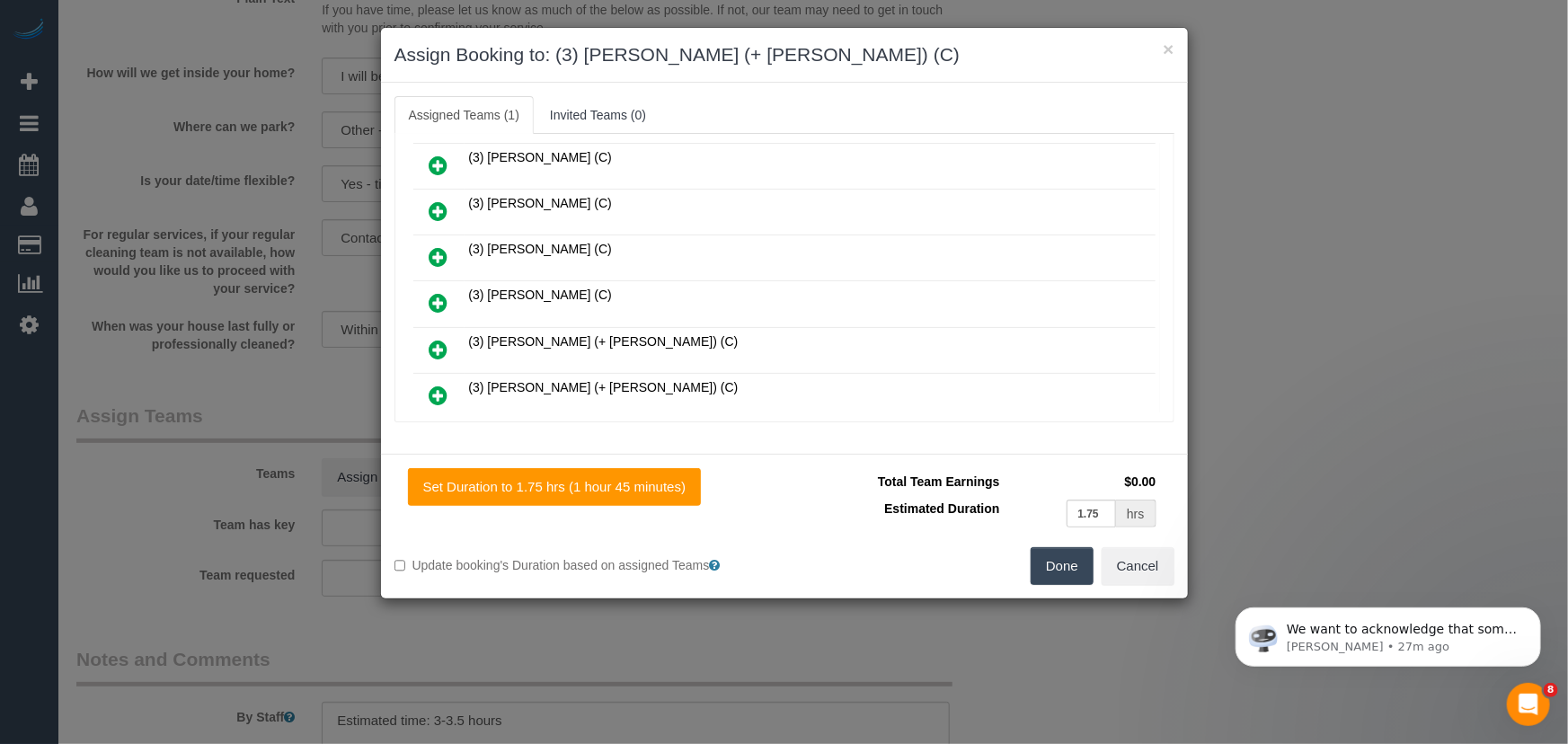
click at [432, 339] on icon at bounding box center [439, 349] width 19 height 21
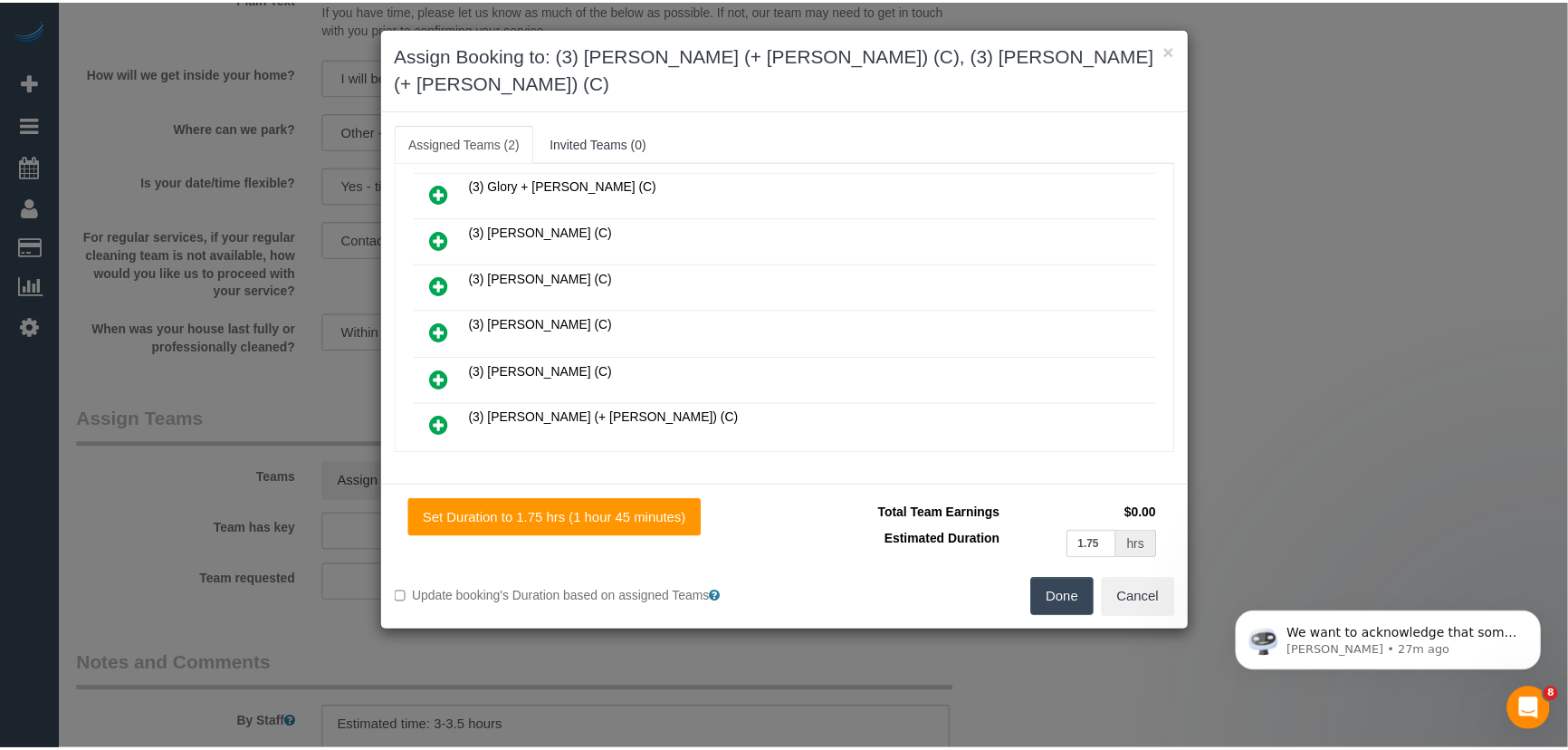
scroll to position [791, 0]
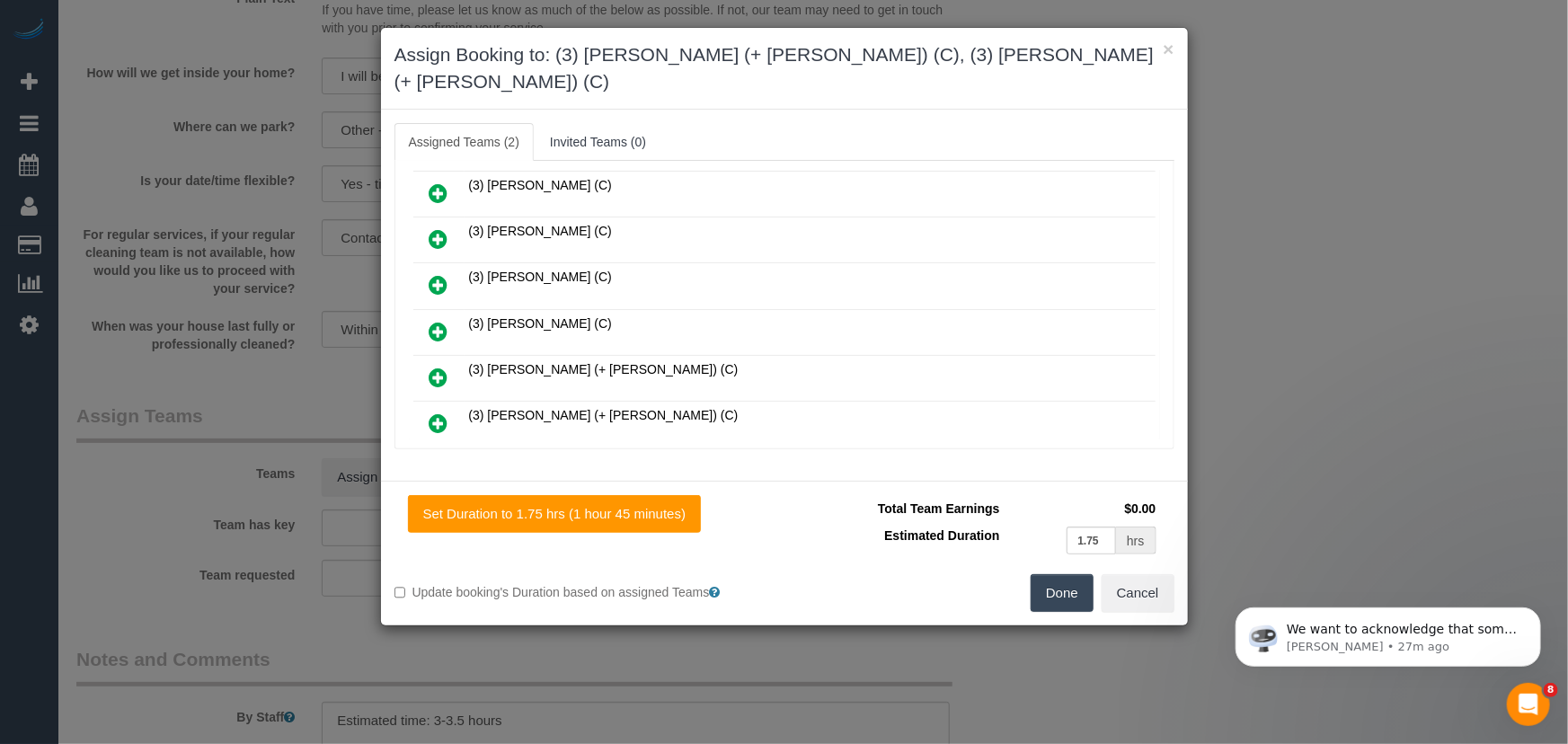
click at [1054, 574] on button "Done" at bounding box center [1062, 592] width 63 height 38
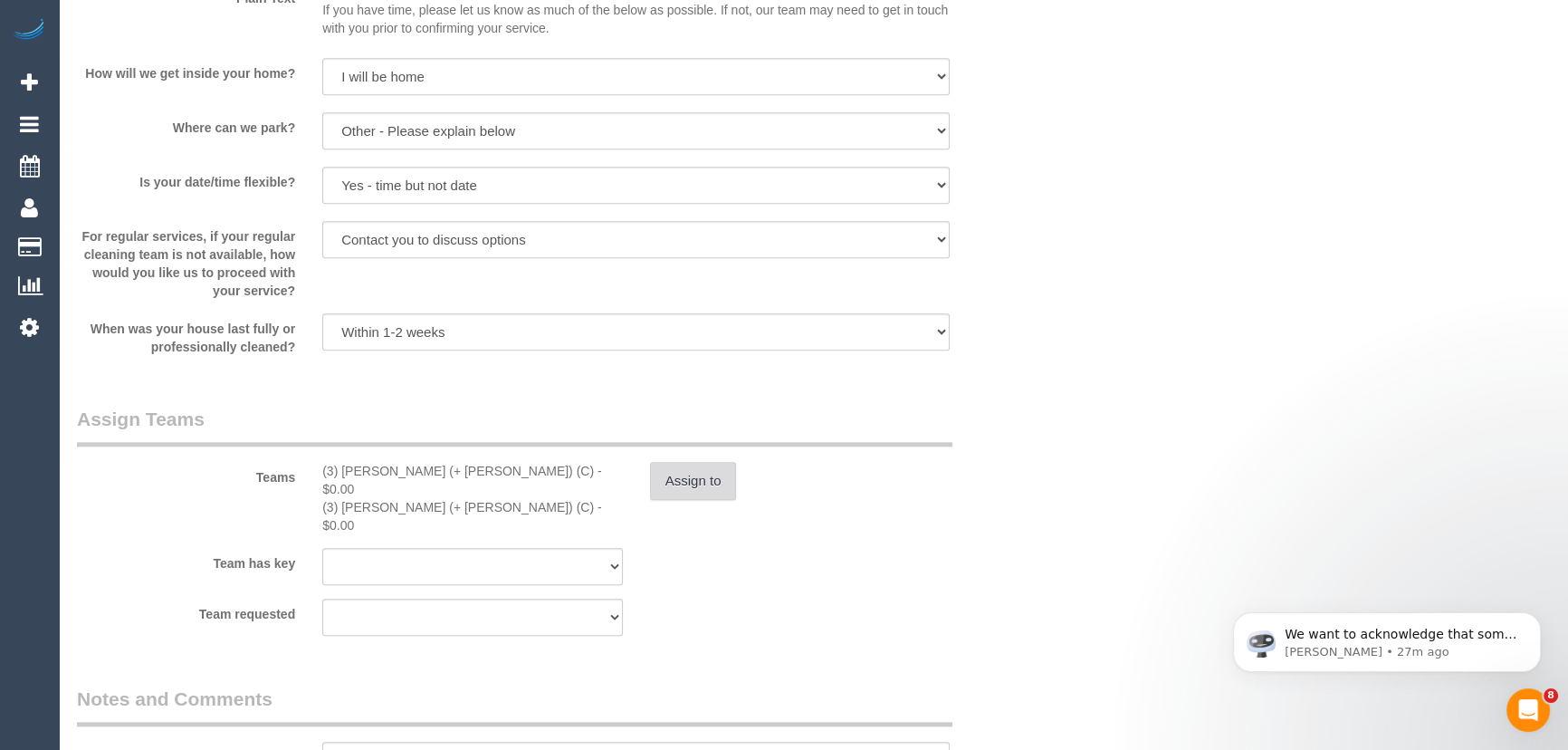
click at [697, 487] on button "Assign to" at bounding box center [693, 481] width 87 height 38
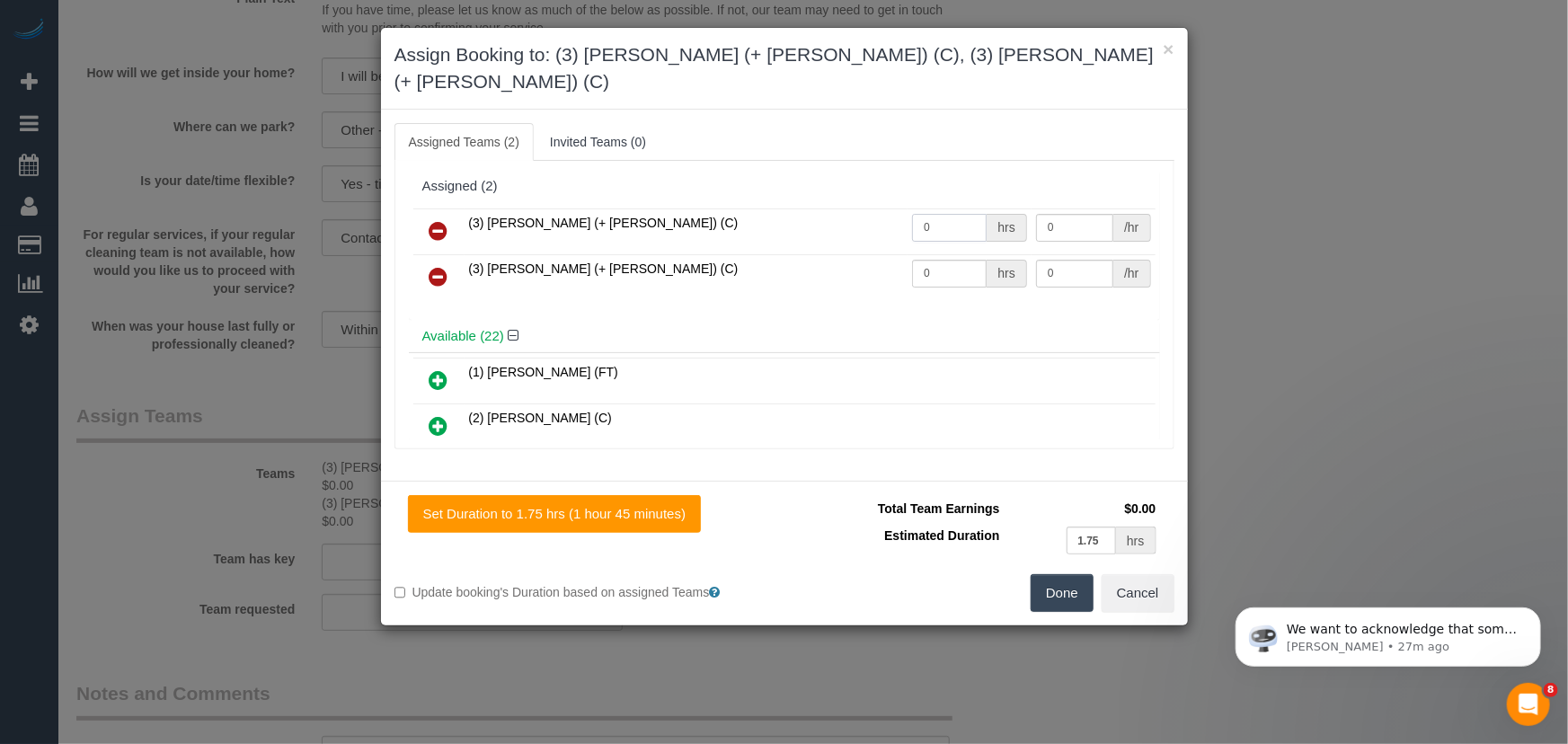
click at [949, 214] on input "0" at bounding box center [949, 228] width 74 height 28
type input "1"
type input "57.5"
click at [944, 260] on input "0" at bounding box center [949, 273] width 74 height 28
type input "1"
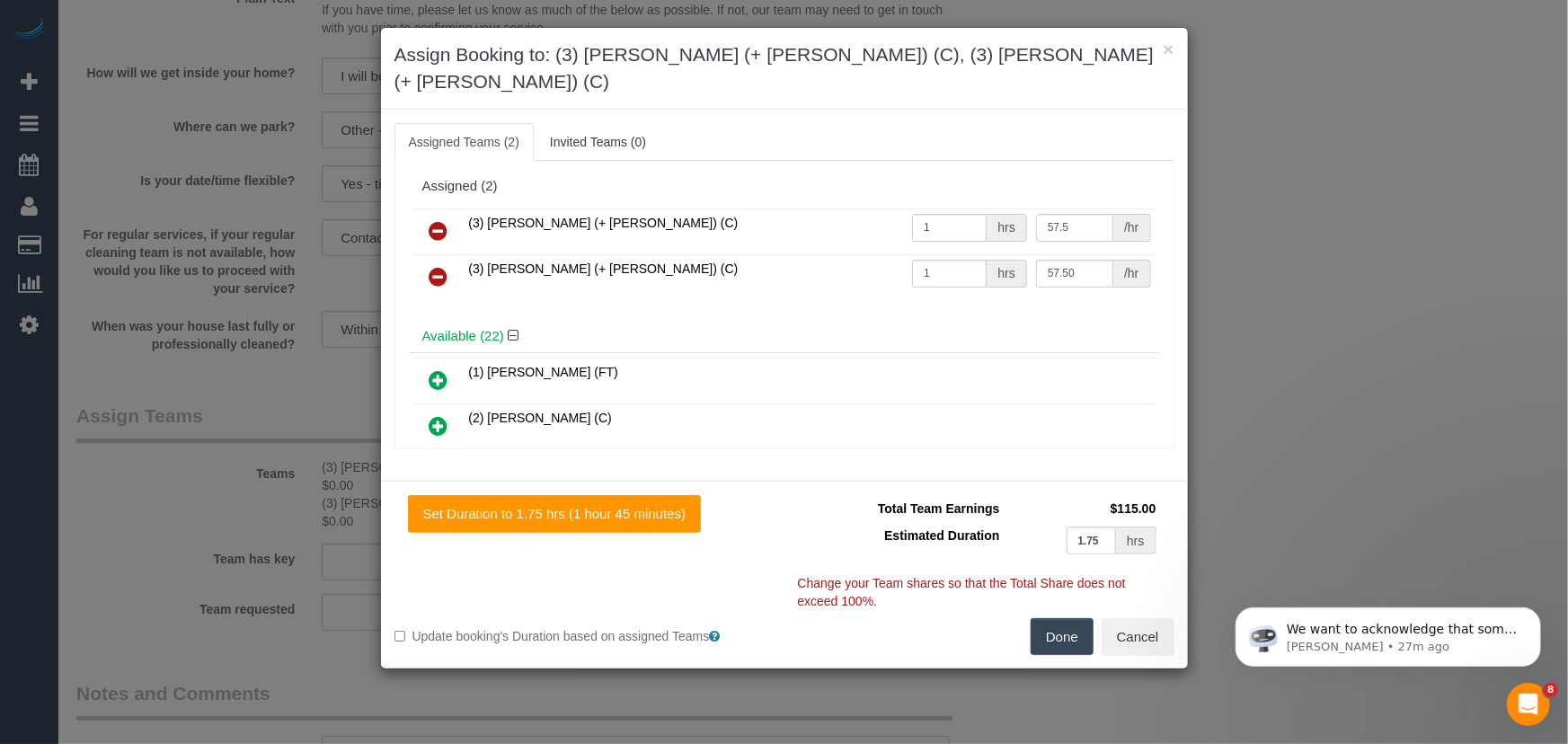
type input "57.5"
click at [1082, 618] on button "Done" at bounding box center [1062, 636] width 63 height 38
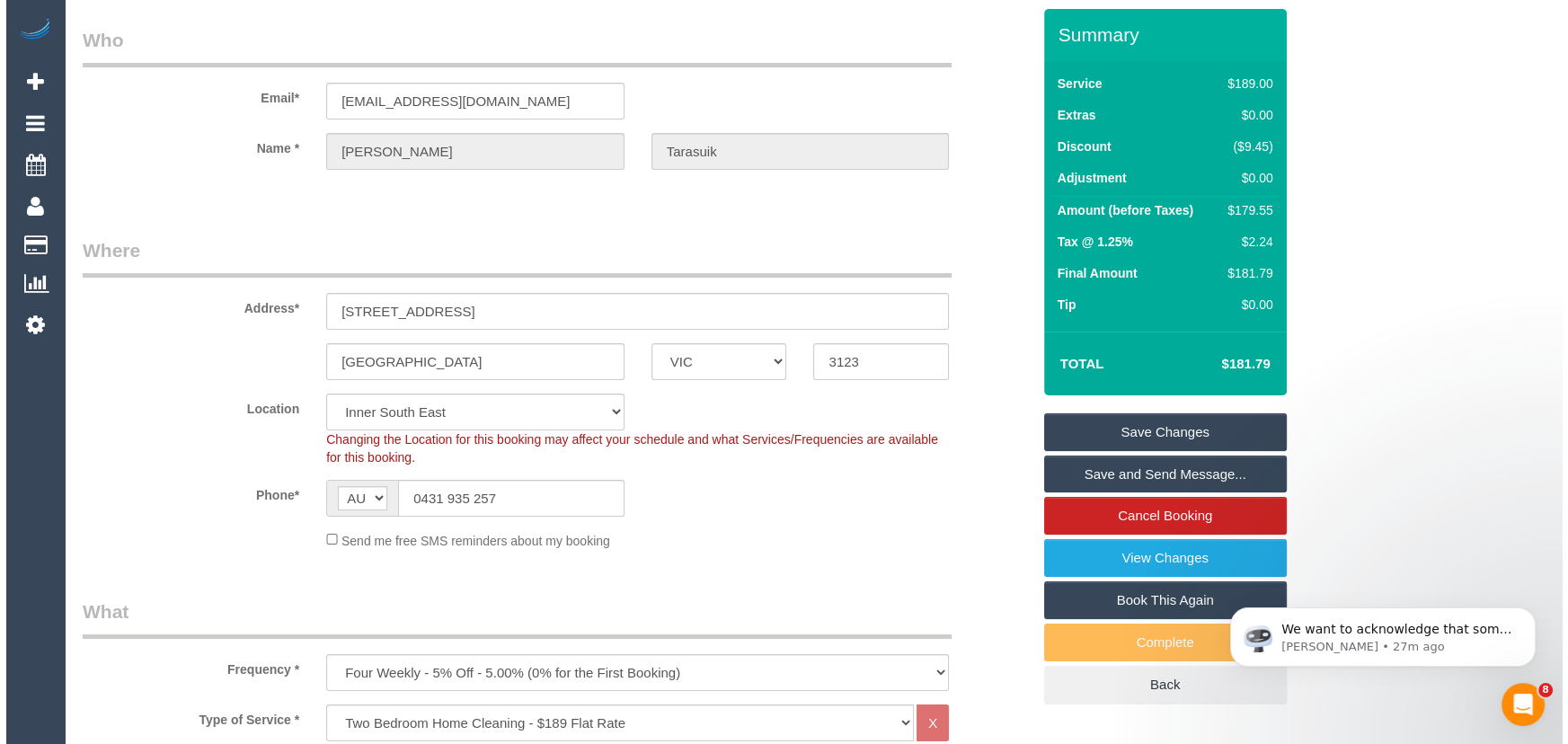
scroll to position [0, 0]
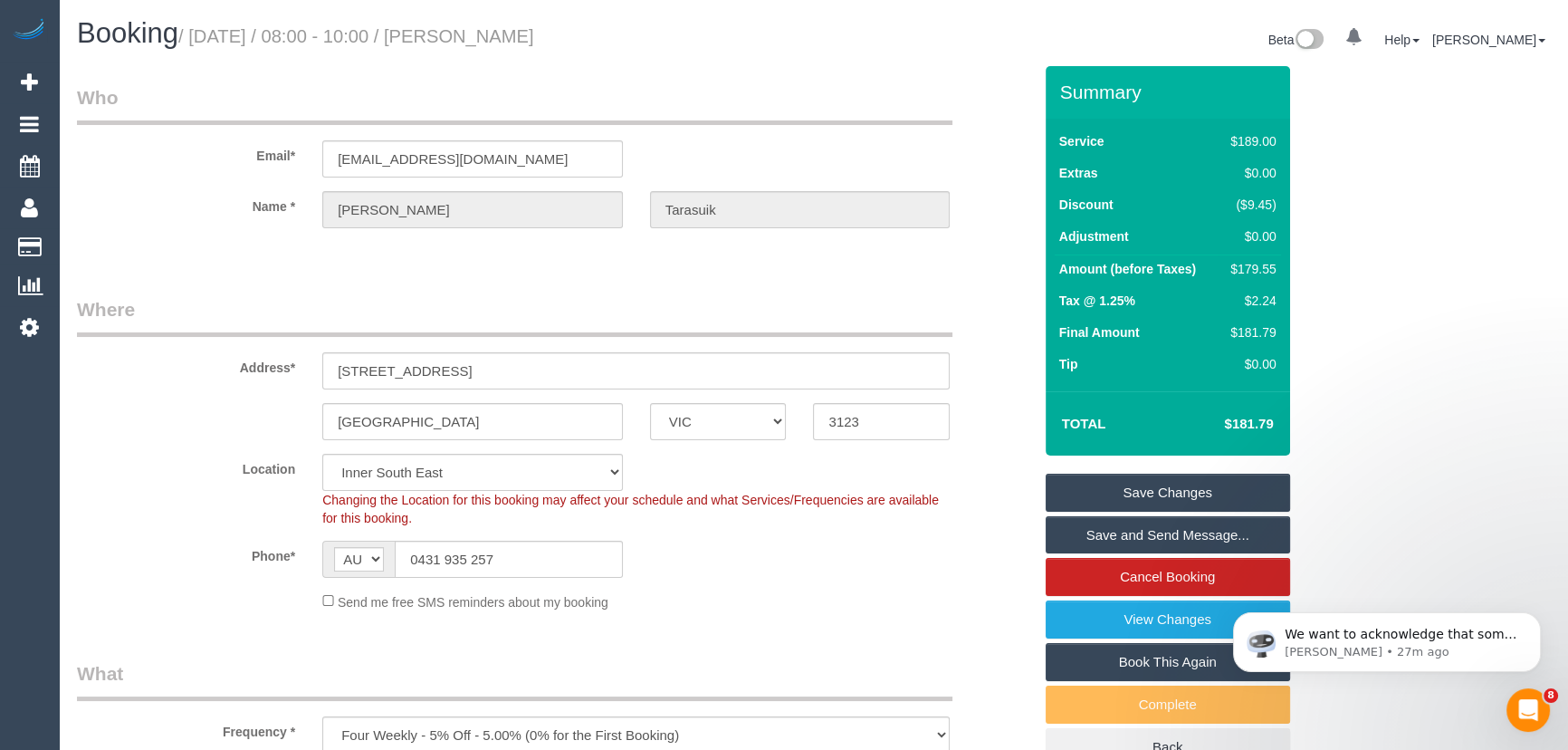
click at [492, 36] on small "/ [DATE] / 08:00 - 10:00 / [PERSON_NAME]" at bounding box center [356, 36] width 356 height 19
copy small "[PERSON_NAME]"
click at [1119, 531] on link "Save and Send Message..." at bounding box center [1167, 535] width 244 height 38
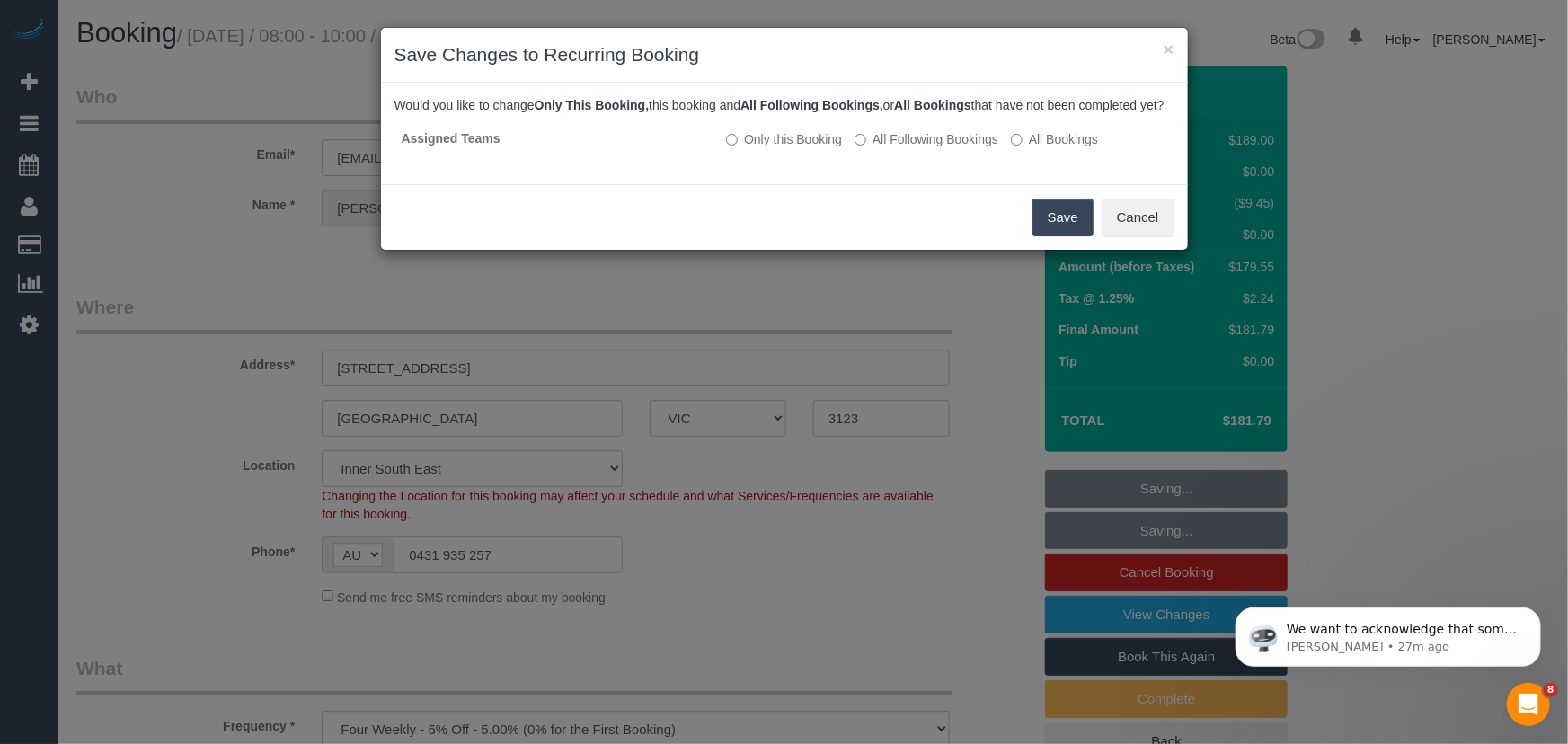
click at [1048, 236] on button "Save" at bounding box center [1063, 217] width 61 height 38
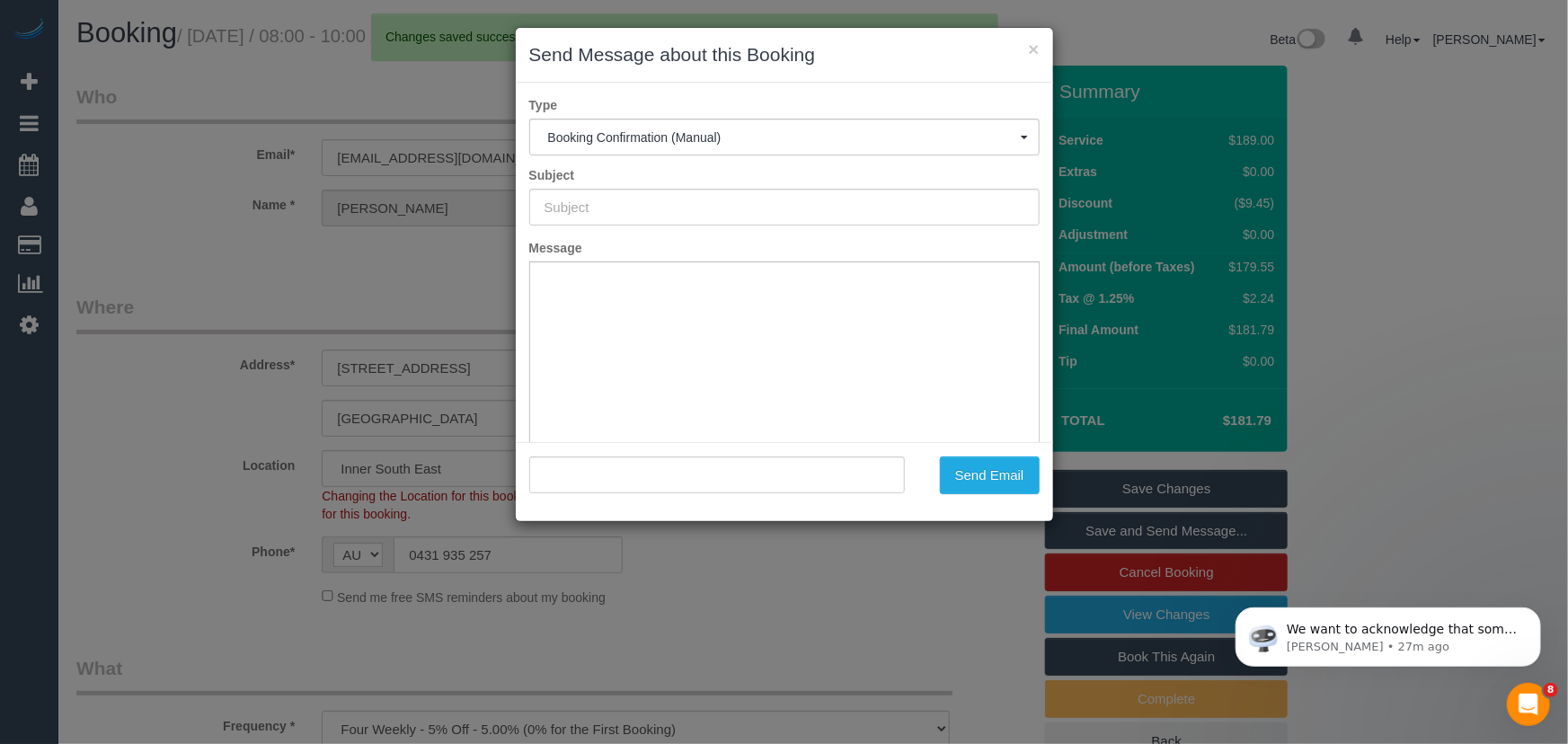
type input "Booking Confirmed"
type input ""[PERSON_NAME]" <[PERSON_NAME][EMAIL_ADDRESS][PERSON_NAME][DOMAIN_NAME]>"
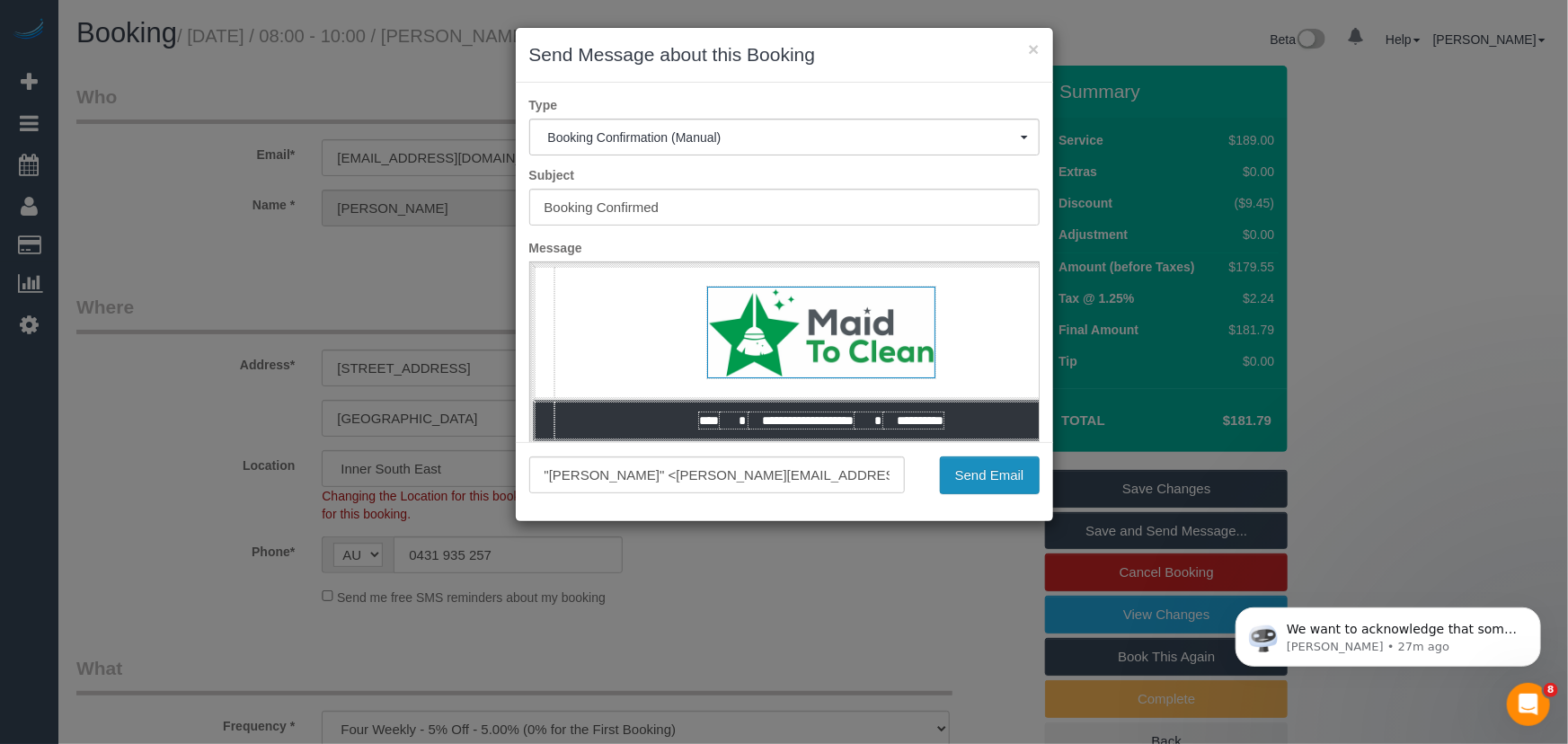
click at [967, 489] on button "Send Email" at bounding box center [990, 475] width 99 height 38
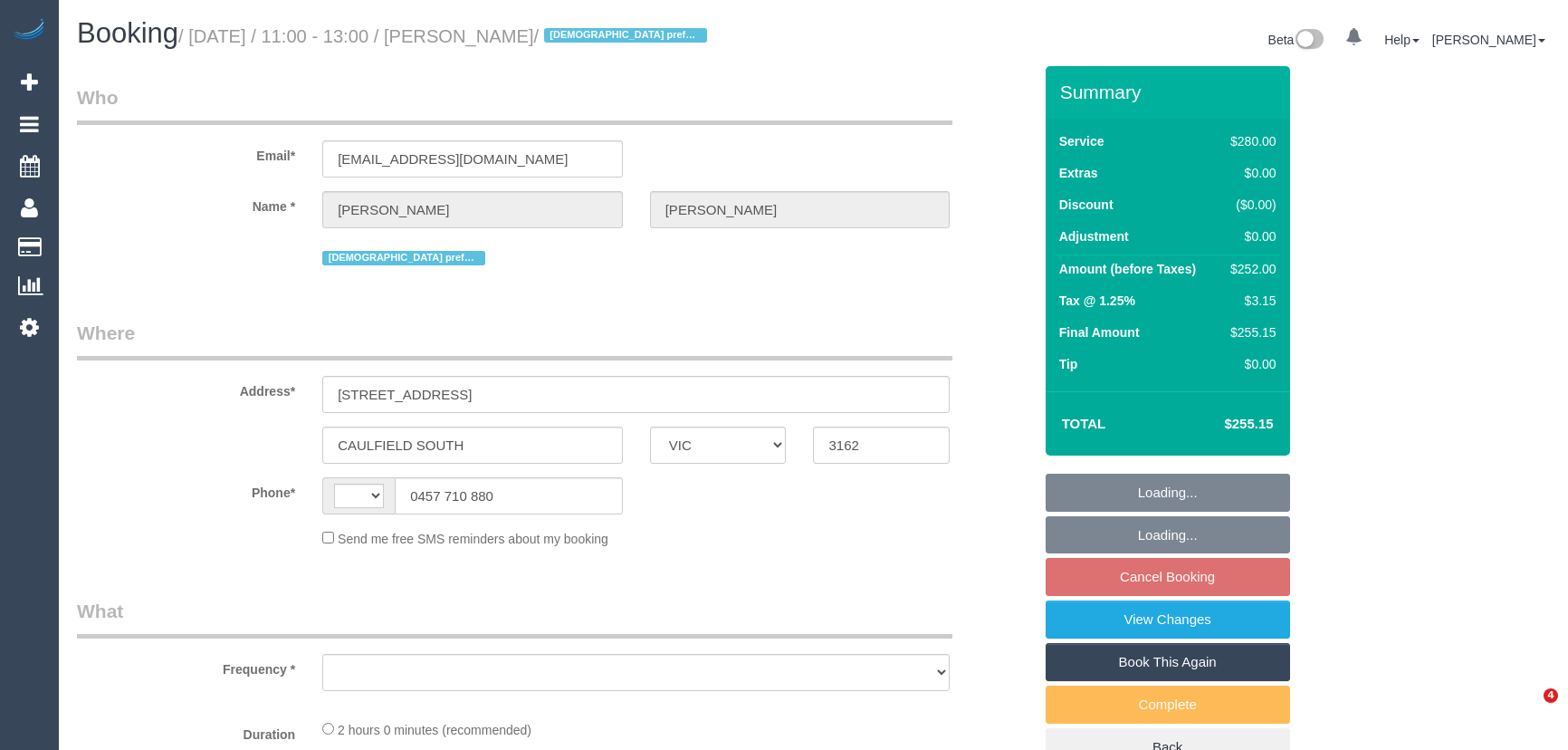
select select "VIC"
select select "object:292"
select select "number:27"
select select "number:14"
select select "number:19"
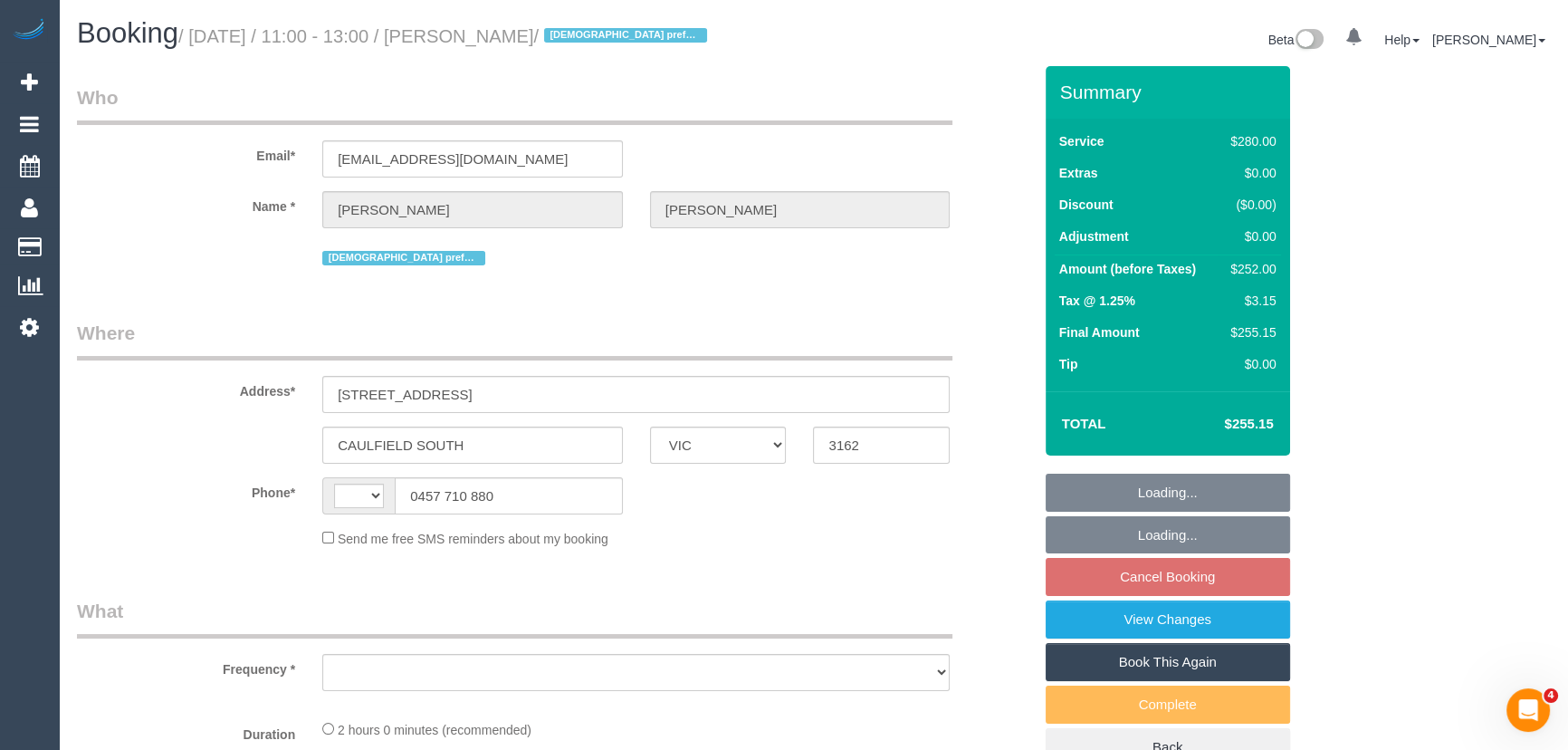
select select "number:24"
select select "number:35"
select select "number:12"
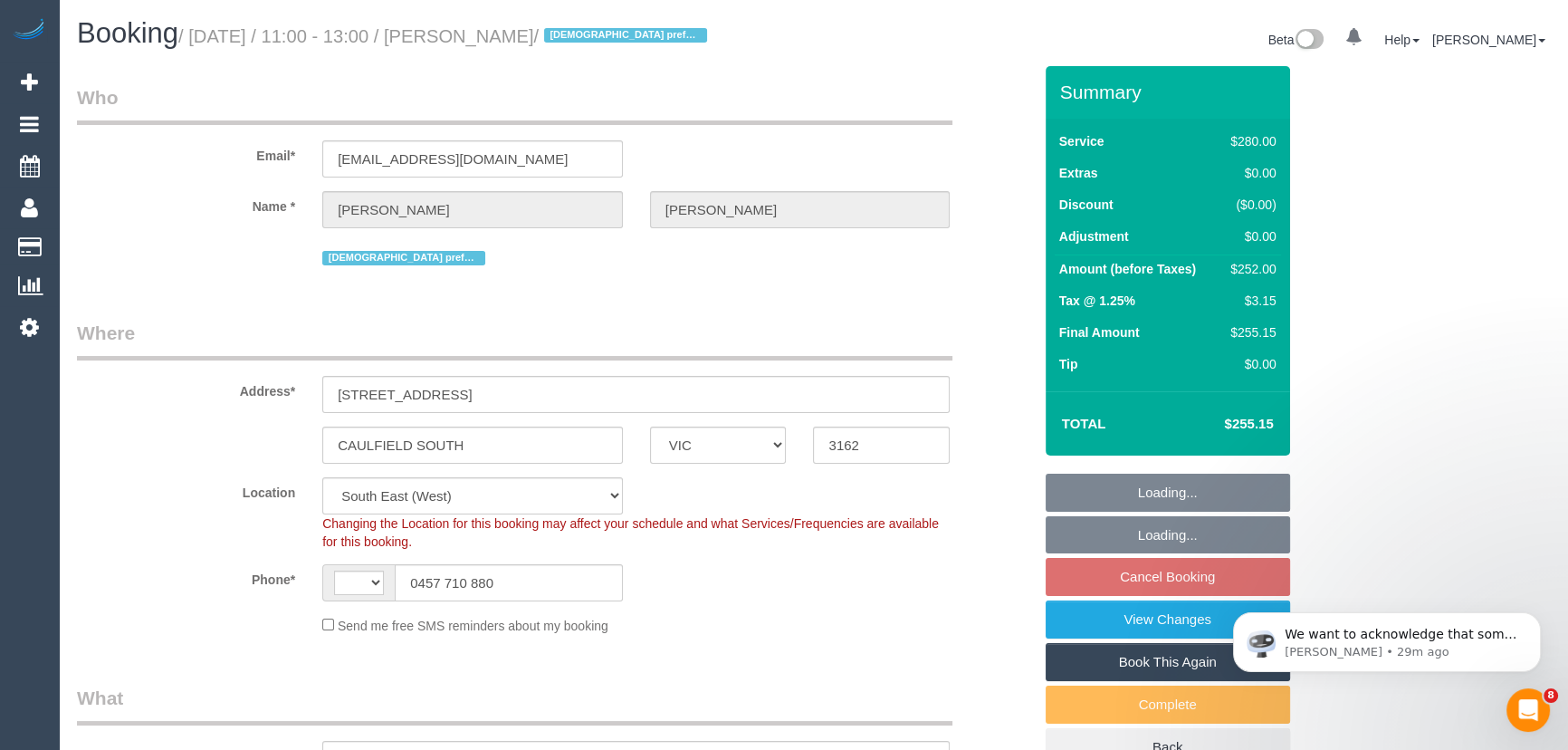
select select "object:443"
select select "string:AU"
select select "string:stripe-pm_1Qsgjw2GScqysDRVvMk6fOVD"
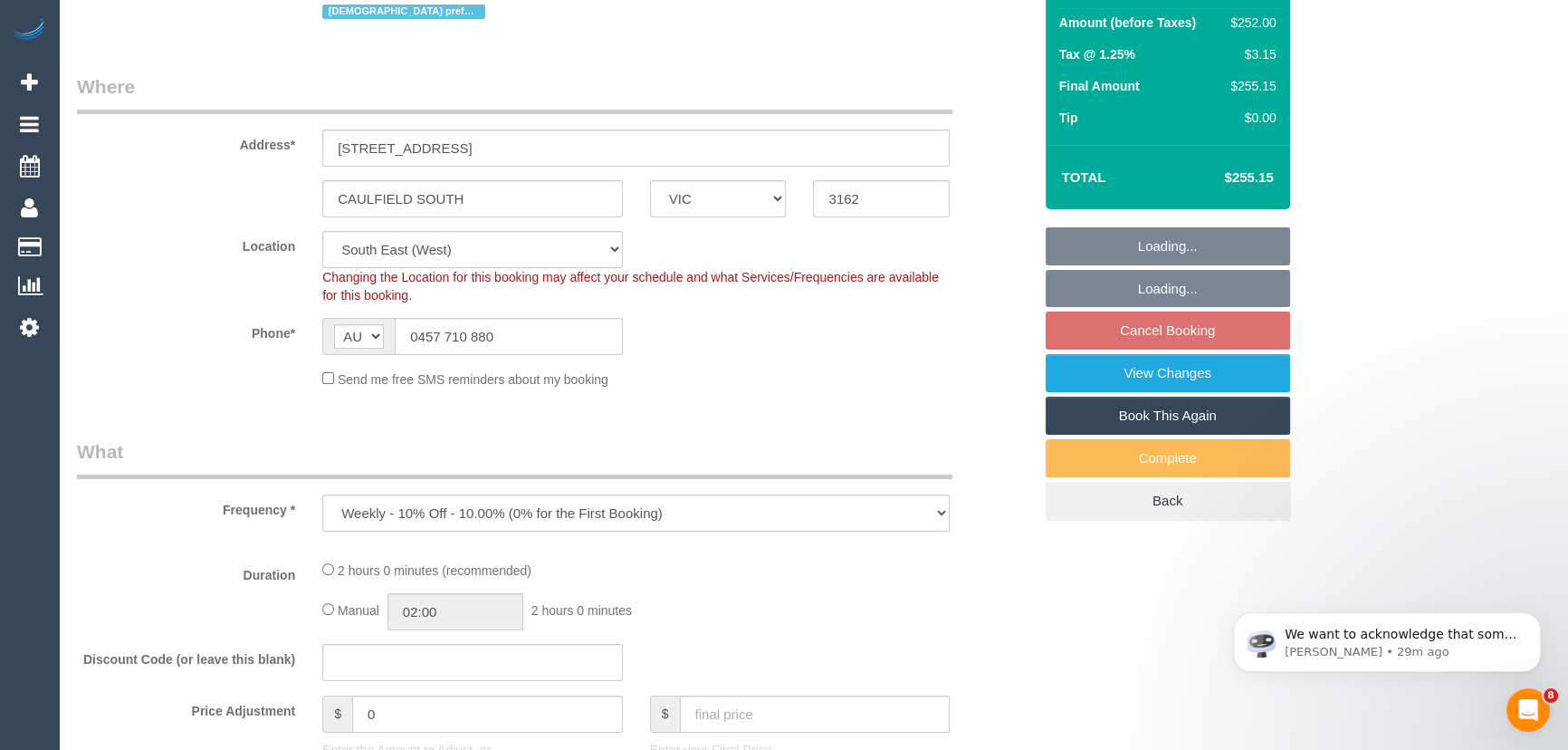
select select "2"
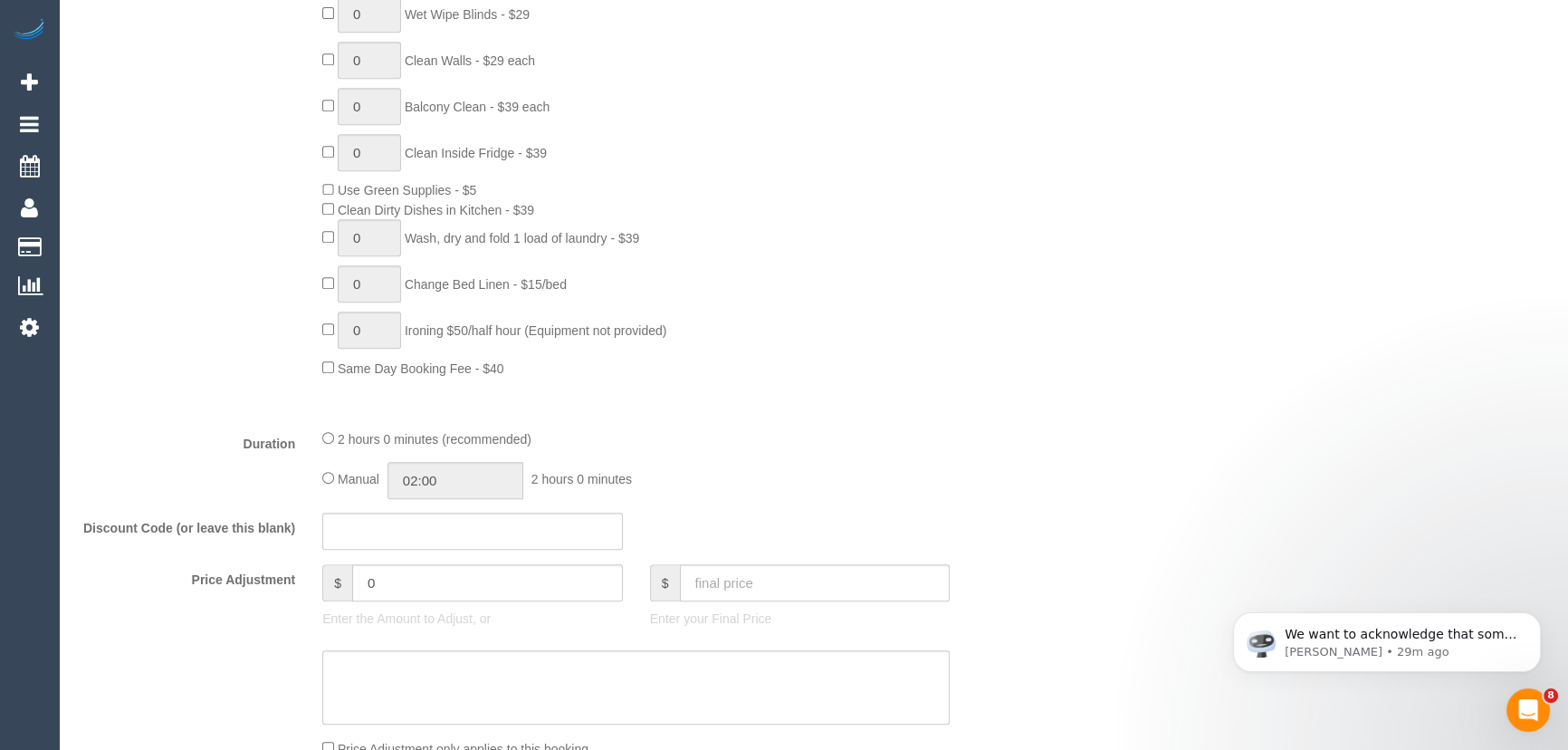
scroll to position [1152, 0]
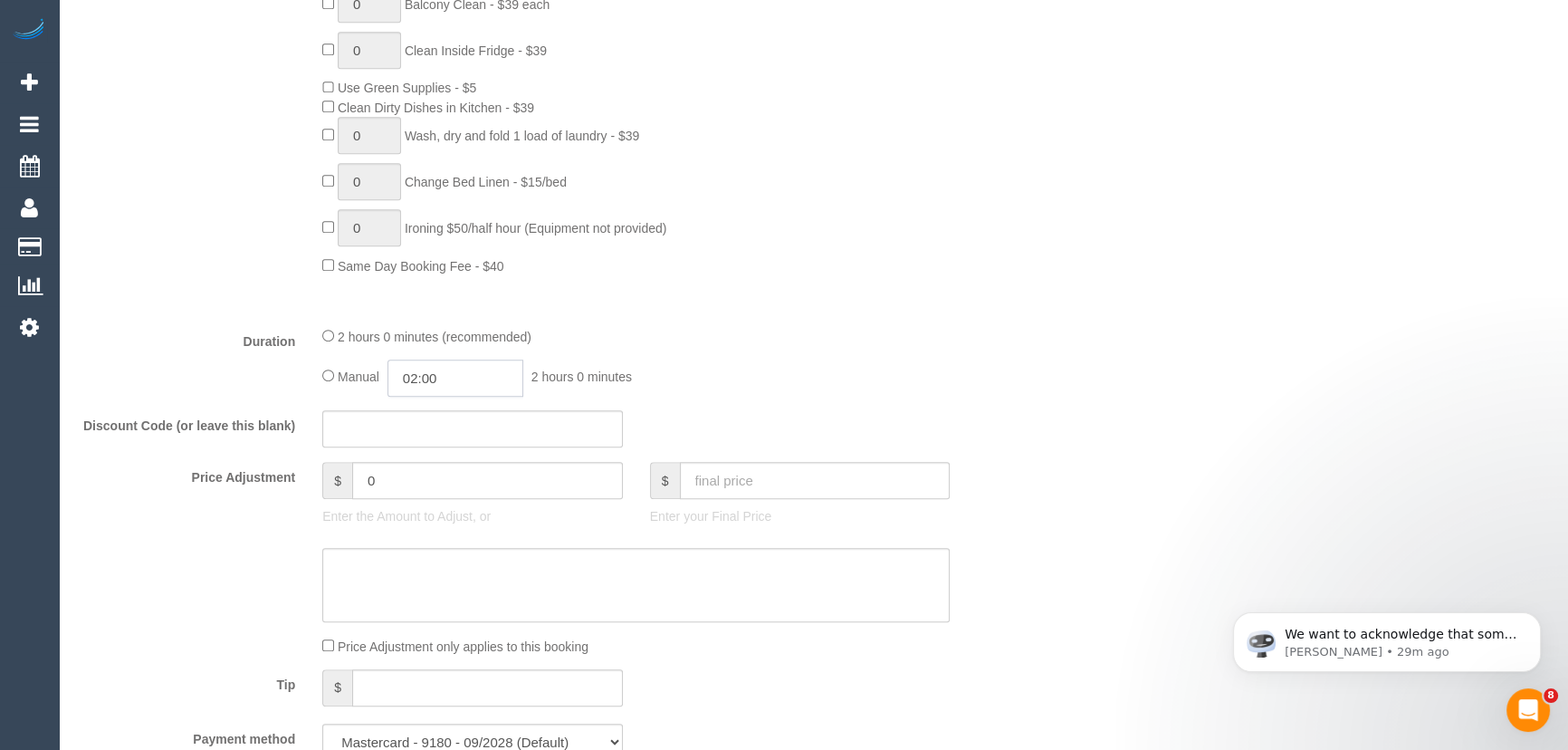
click at [468, 381] on input "02:00" at bounding box center [455, 378] width 136 height 37
type input "04:00"
click at [422, 525] on li "04:00" at bounding box center [436, 529] width 81 height 23
click at [930, 339] on div "2 hours 0 minutes (recommended)" at bounding box center [635, 336] width 627 height 19
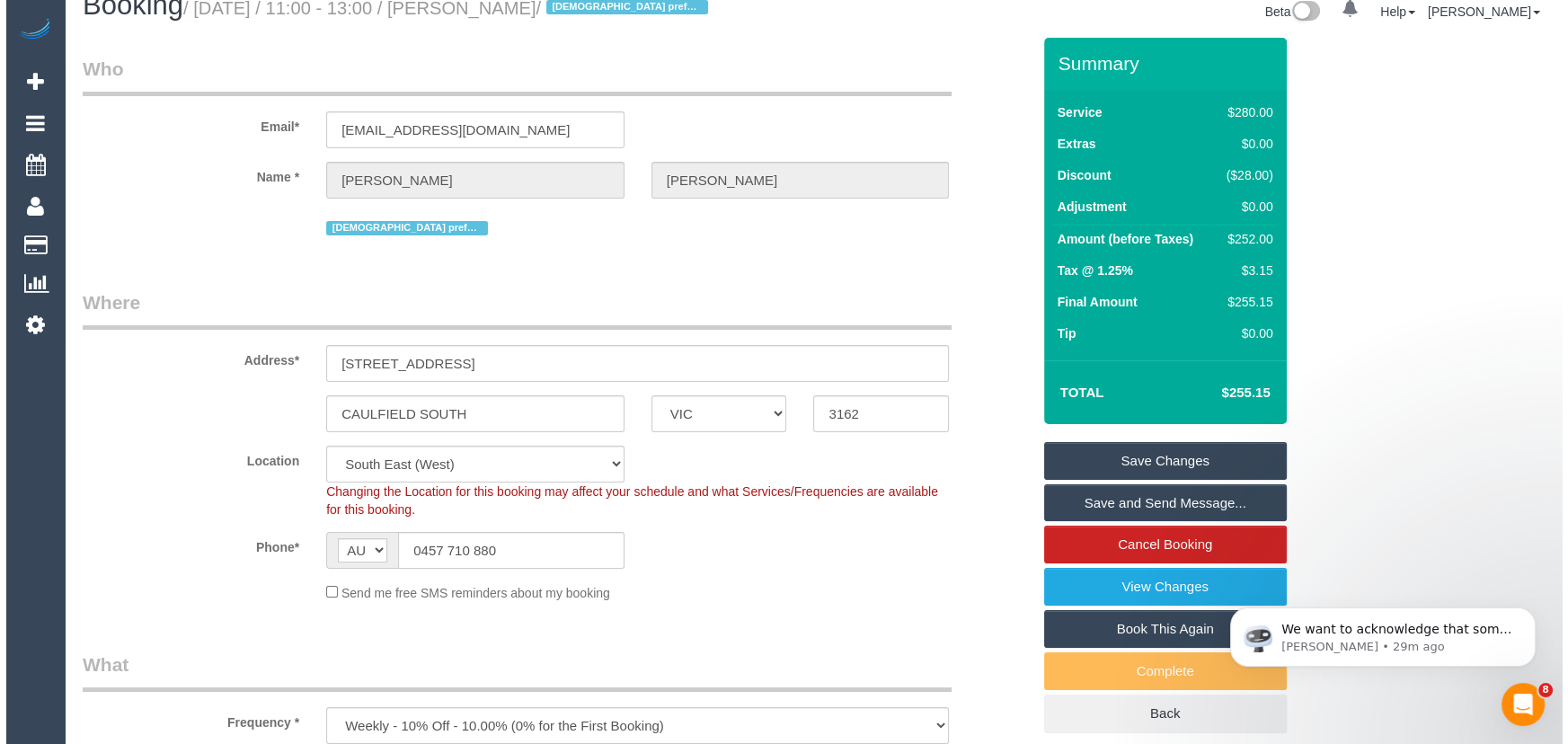
scroll to position [0, 0]
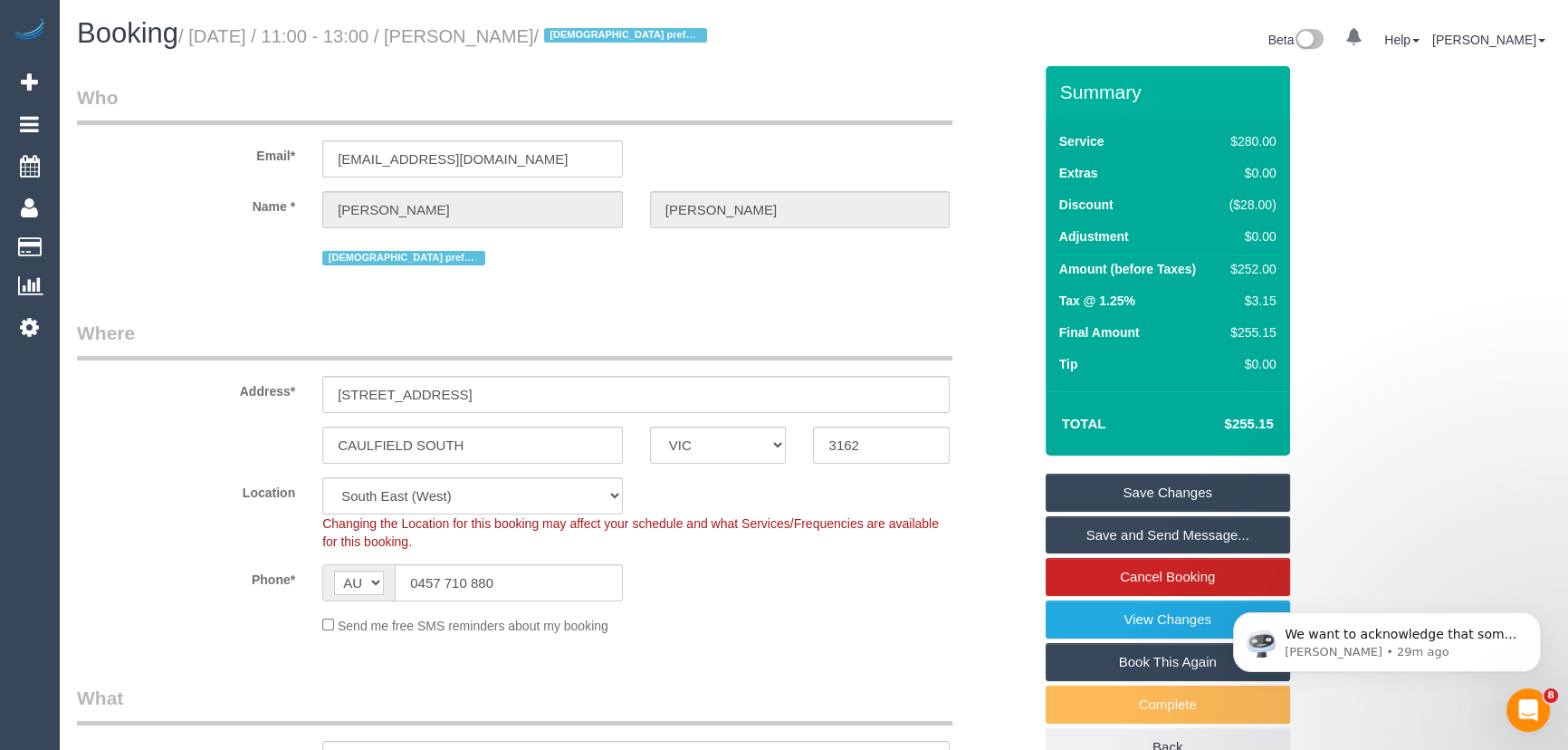
drag, startPoint x: 1165, startPoint y: 492, endPoint x: 1155, endPoint y: 490, distance: 10.2
click at [1165, 492] on link "Save Changes" at bounding box center [1167, 492] width 244 height 38
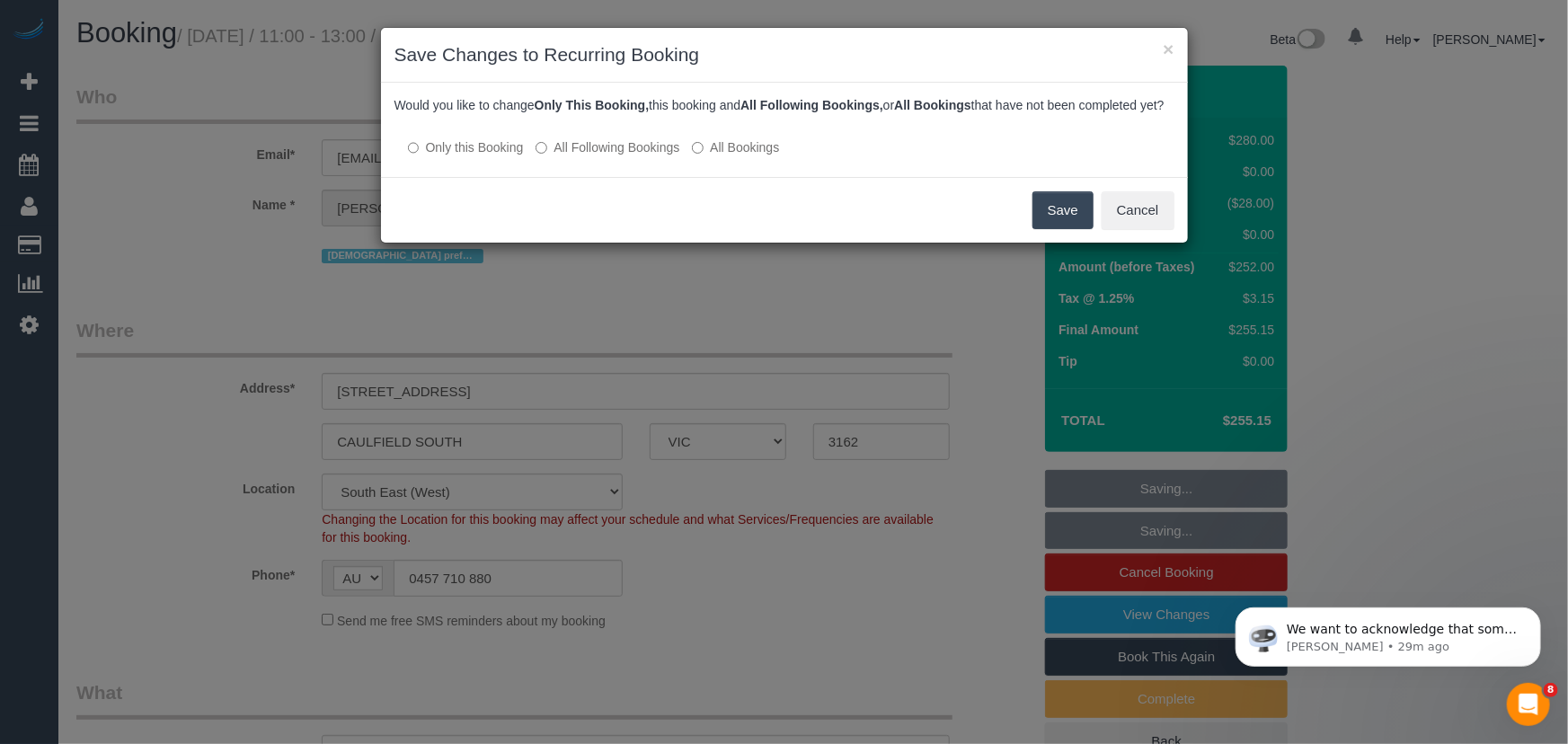
click at [620, 156] on label "All Following Bookings" at bounding box center [607, 147] width 144 height 18
click at [1060, 229] on button "Save" at bounding box center [1063, 209] width 61 height 38
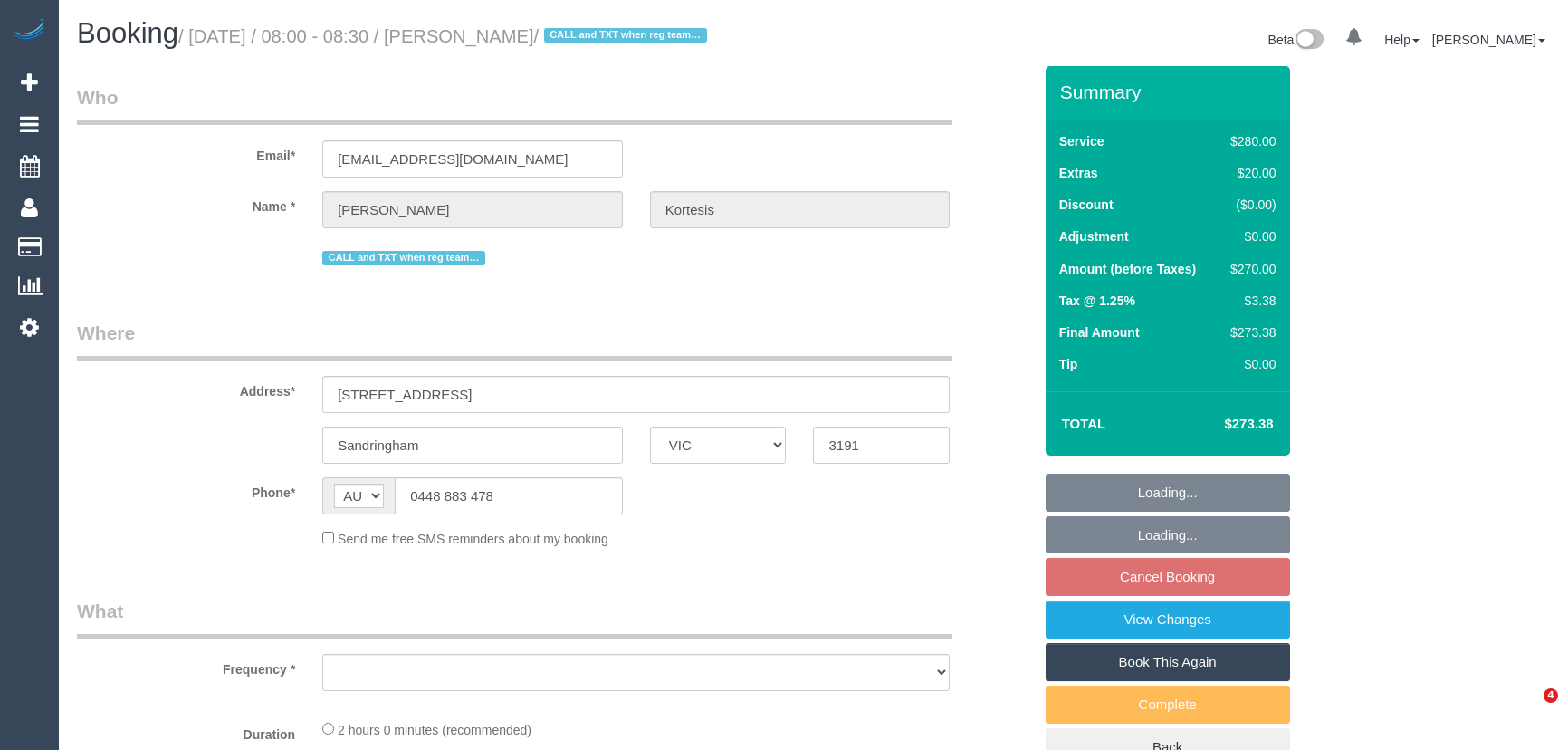
select select "VIC"
select select "object:552"
select select "2"
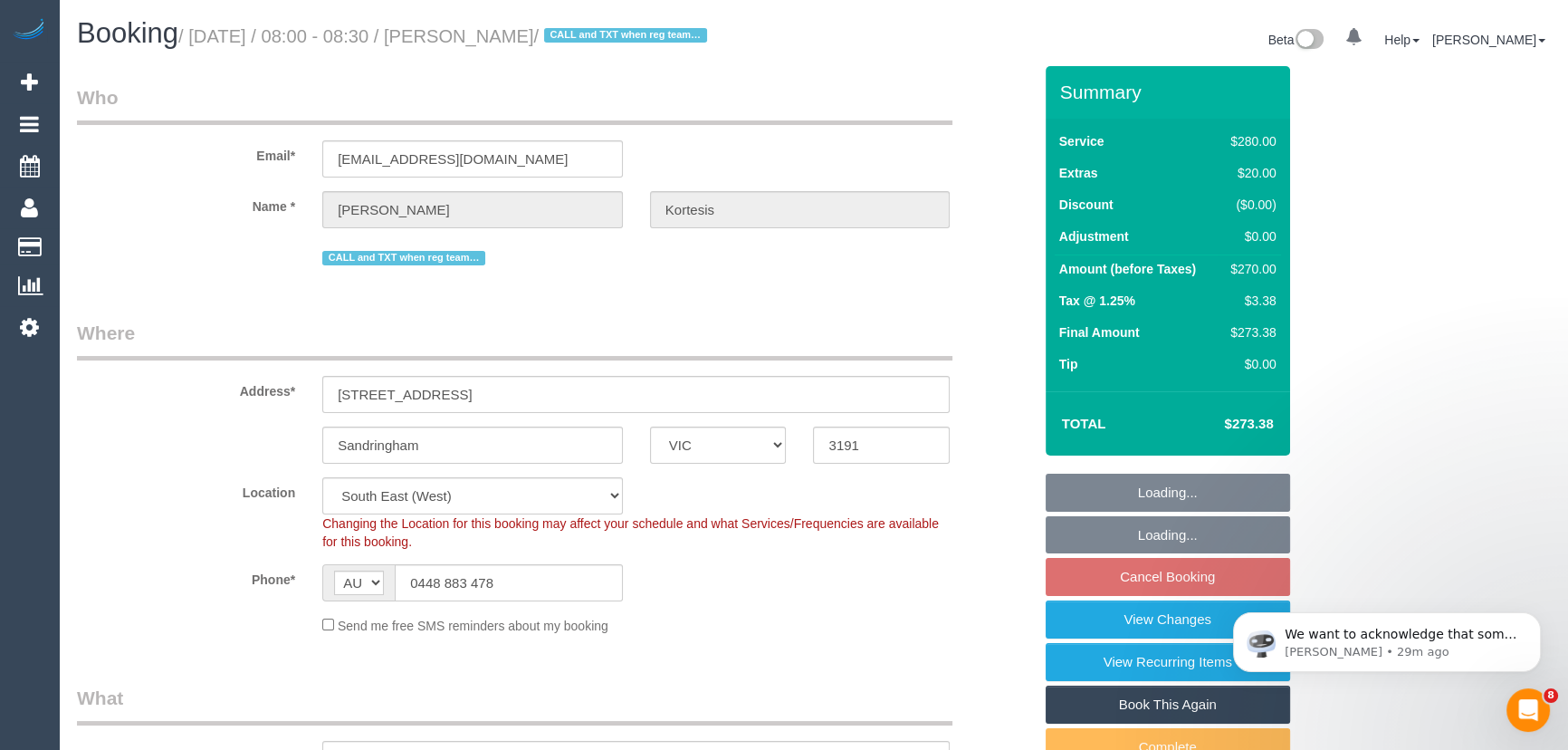
select select "string:stripe-pm_1Nl3Fx2GScqysDRVzw30aQpn"
select select "number:27"
select select "number:14"
select select "number:19"
select select "number:23"
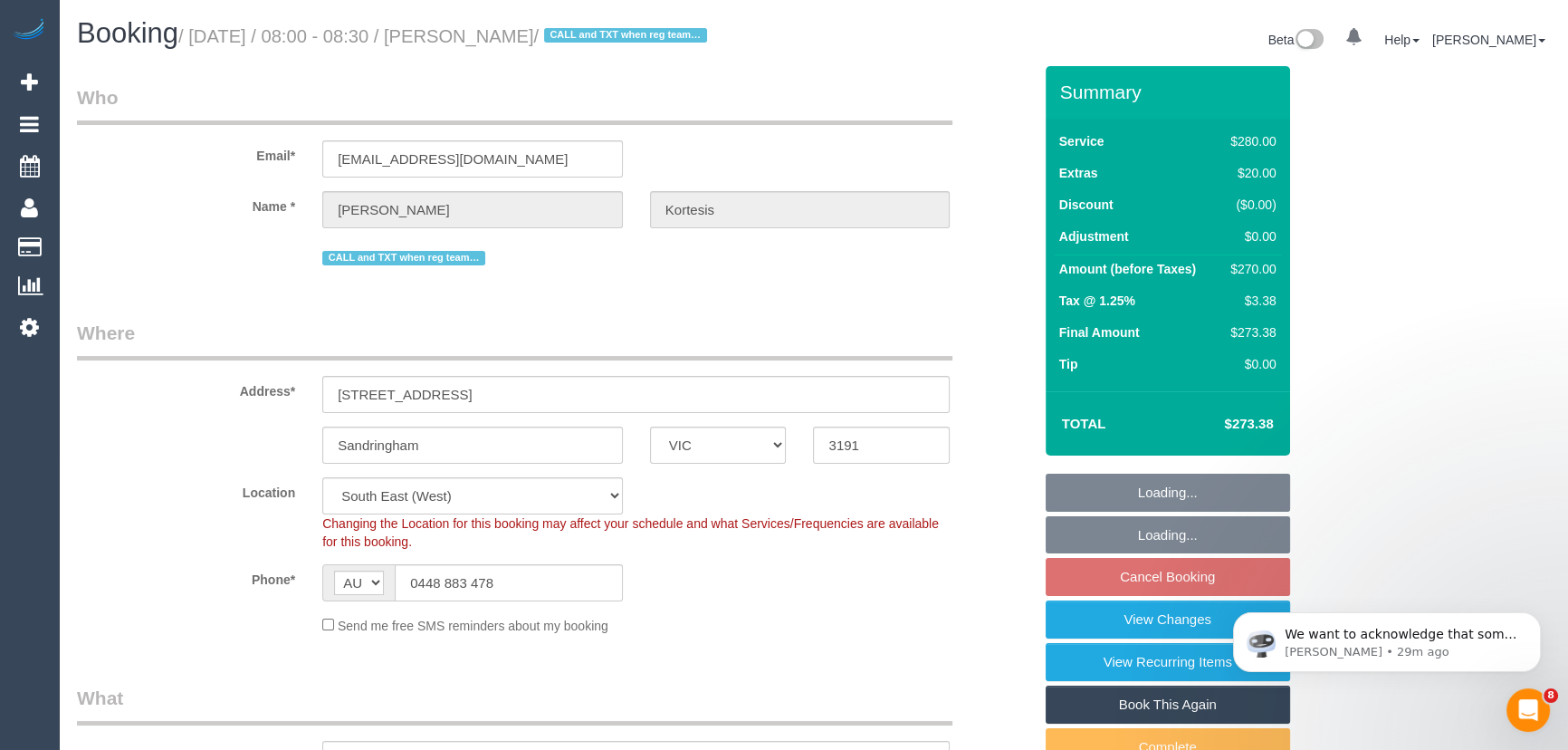
select select "number:35"
select select "number:12"
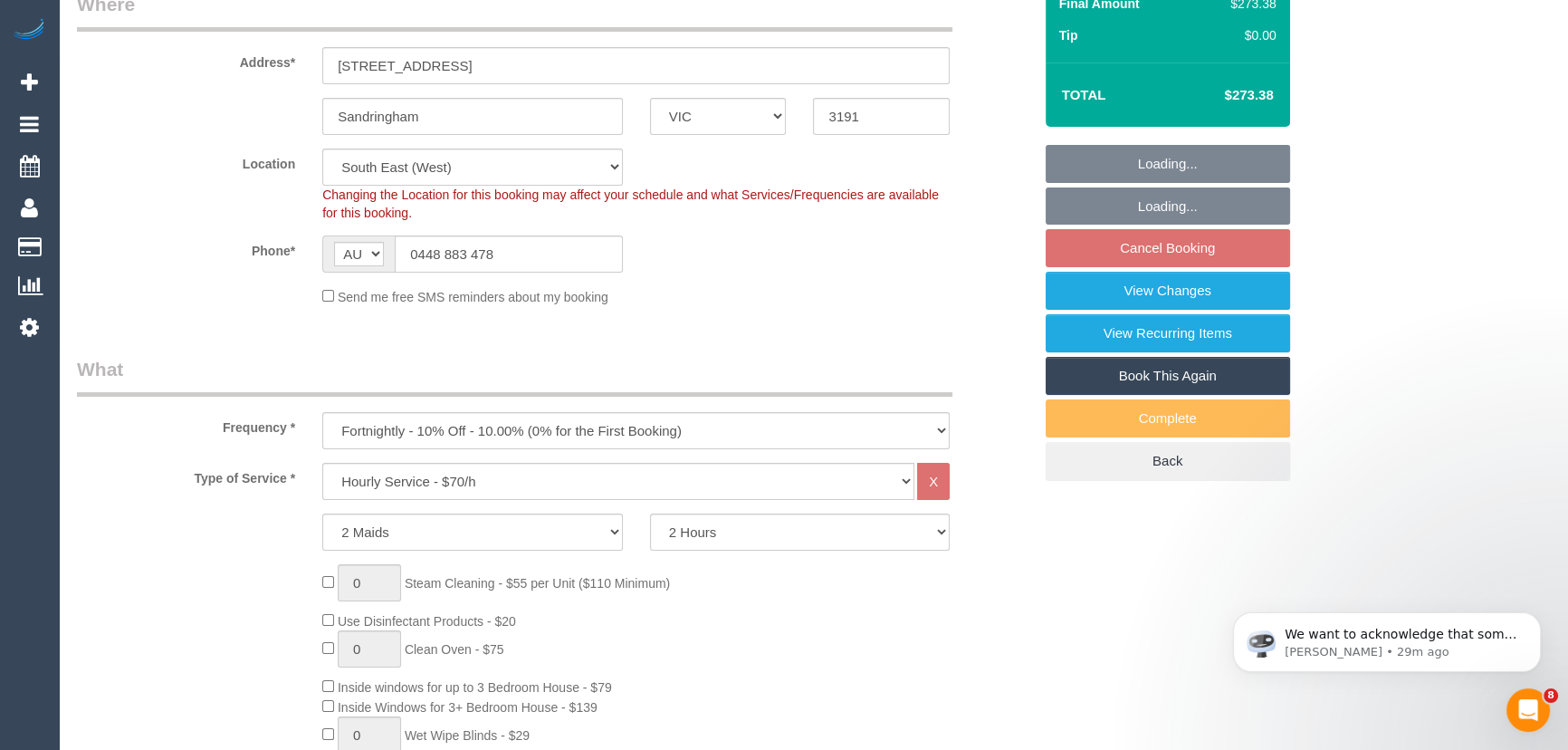
select select "object:1409"
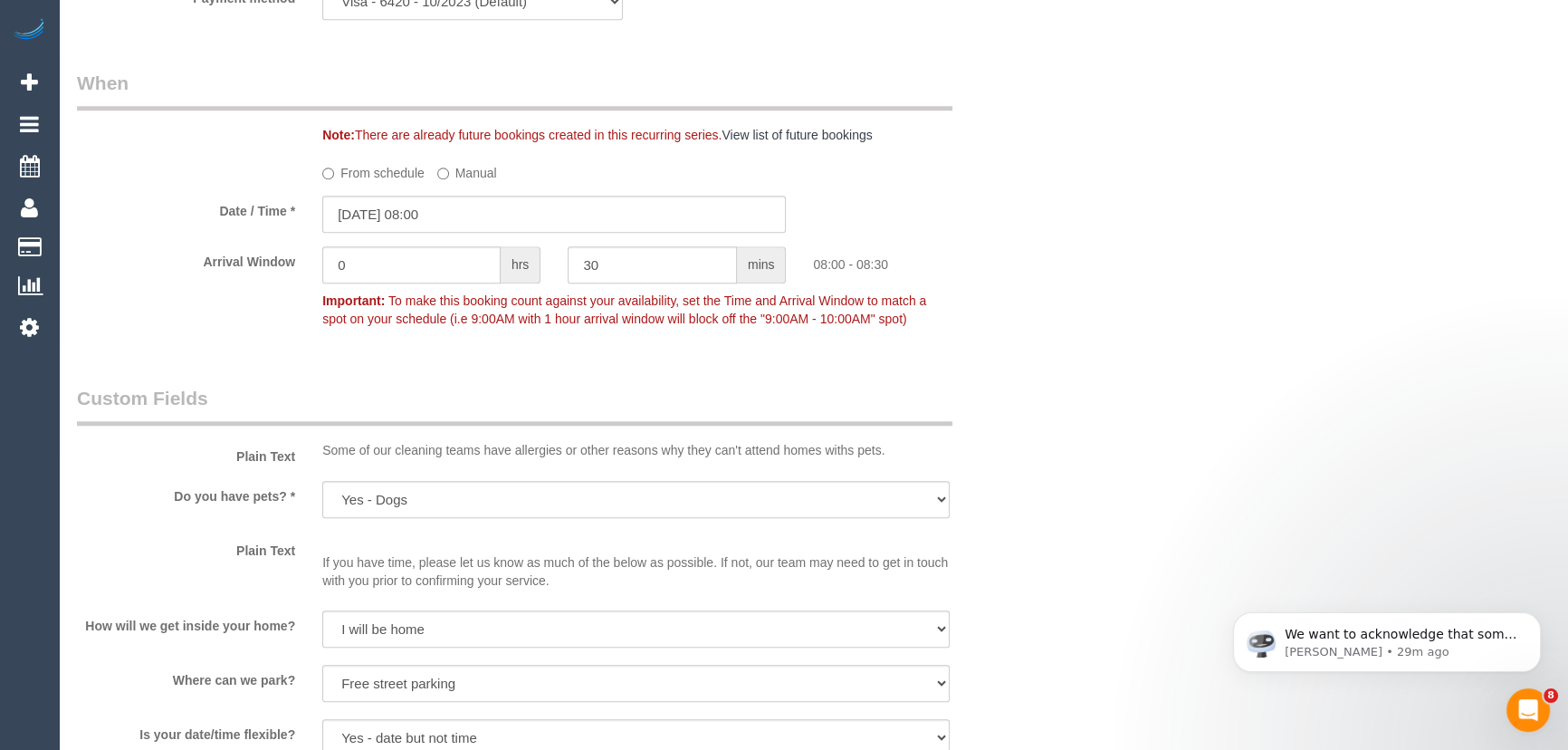
scroll to position [1892, 0]
click at [465, 212] on input "03/10/2025 08:00" at bounding box center [553, 214] width 464 height 37
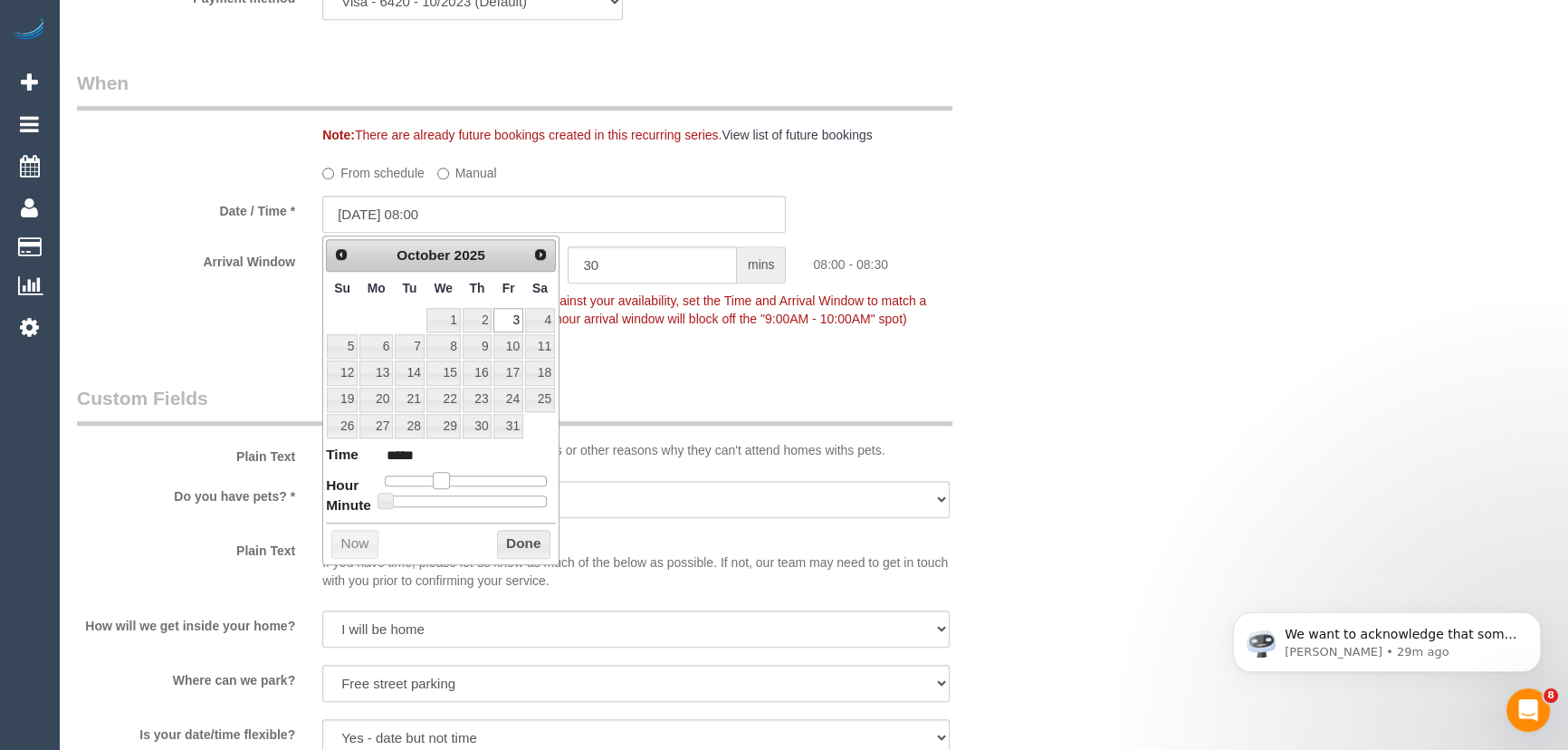
click at [441, 480] on span at bounding box center [441, 480] width 17 height 17
click at [444, 480] on span at bounding box center [441, 480] width 17 height 17
drag, startPoint x: 445, startPoint y: 480, endPoint x: 454, endPoint y: 480, distance: 9.0
click at [449, 480] on span at bounding box center [441, 480] width 17 height 17
type input "[DATE] 09:00"
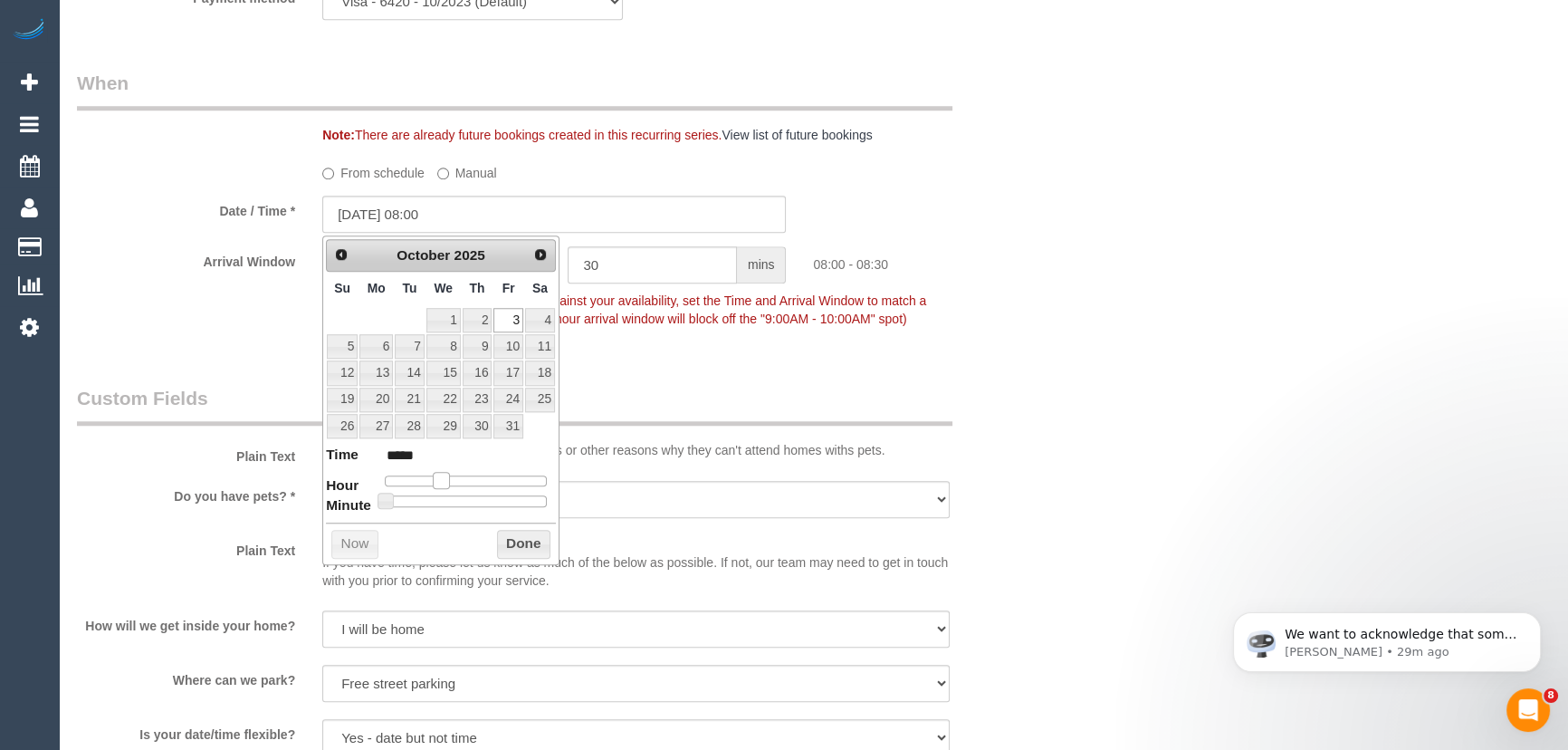
type input "*****"
click at [454, 480] on span at bounding box center [447, 480] width 17 height 17
click at [758, 354] on div "Who Email* tanyatwo@bigpond.com Name * Tanya Kortesis CALL and TXT when reg tea…" at bounding box center [554, 162] width 982 height 3980
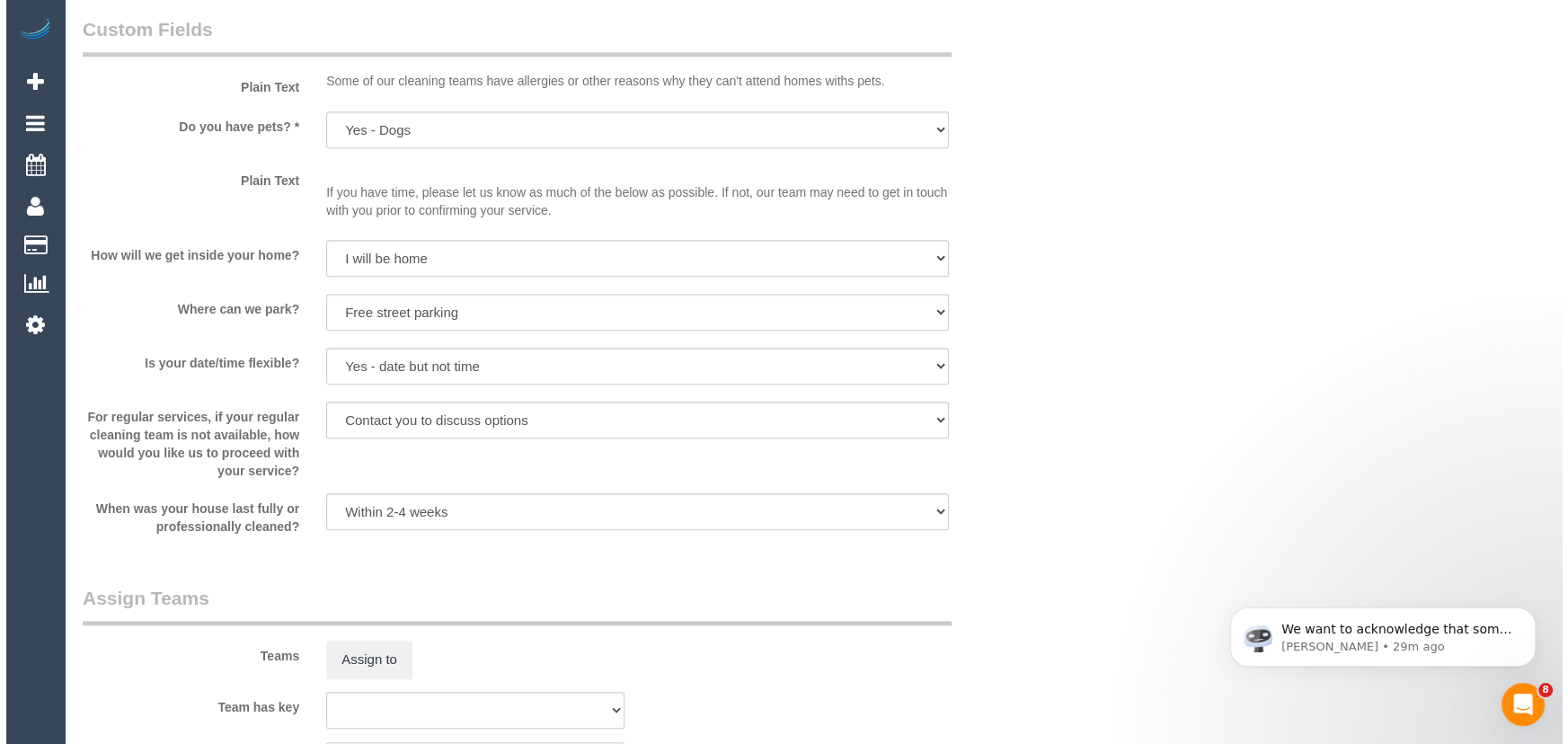
scroll to position [2368, 0]
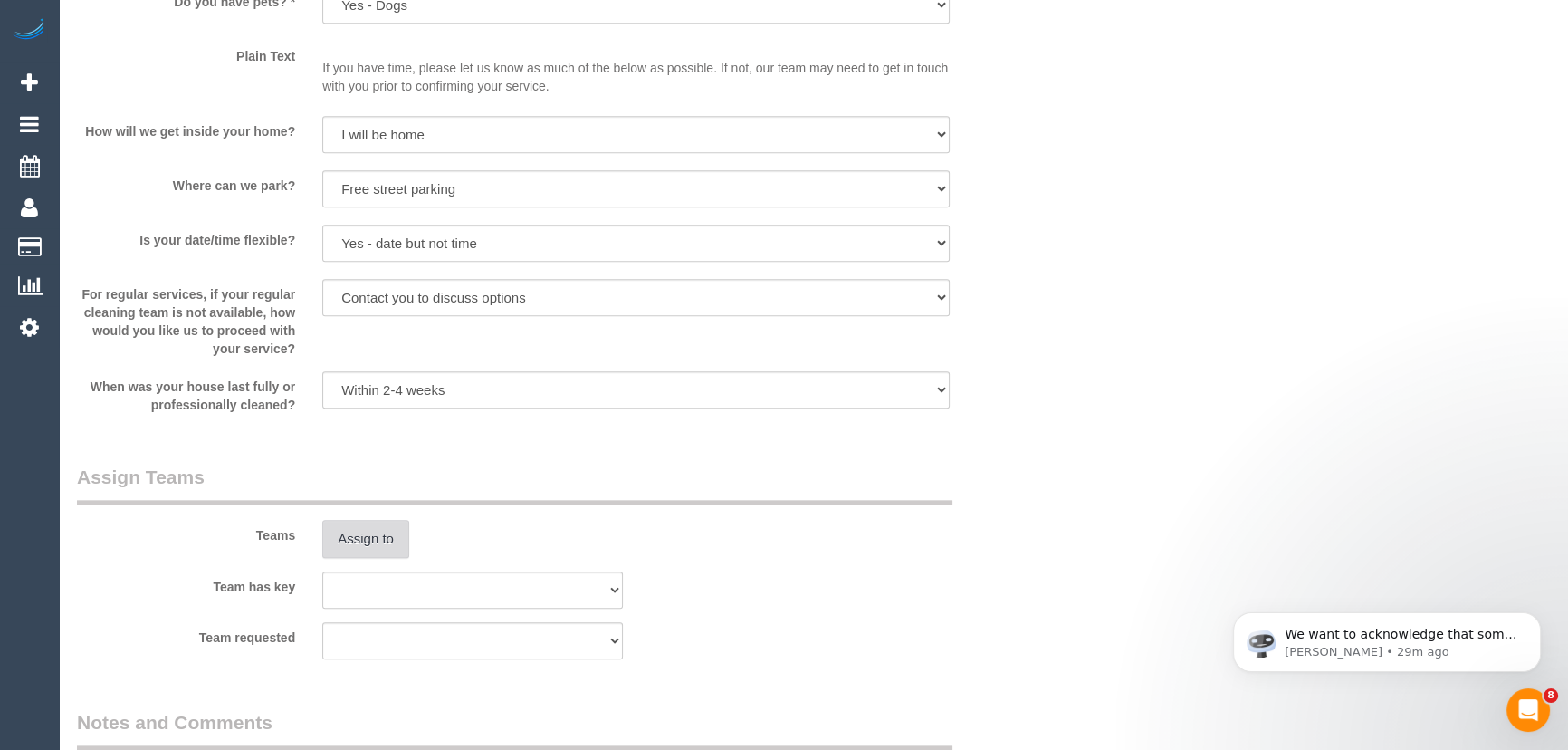
click at [375, 534] on button "Assign to" at bounding box center [365, 538] width 87 height 38
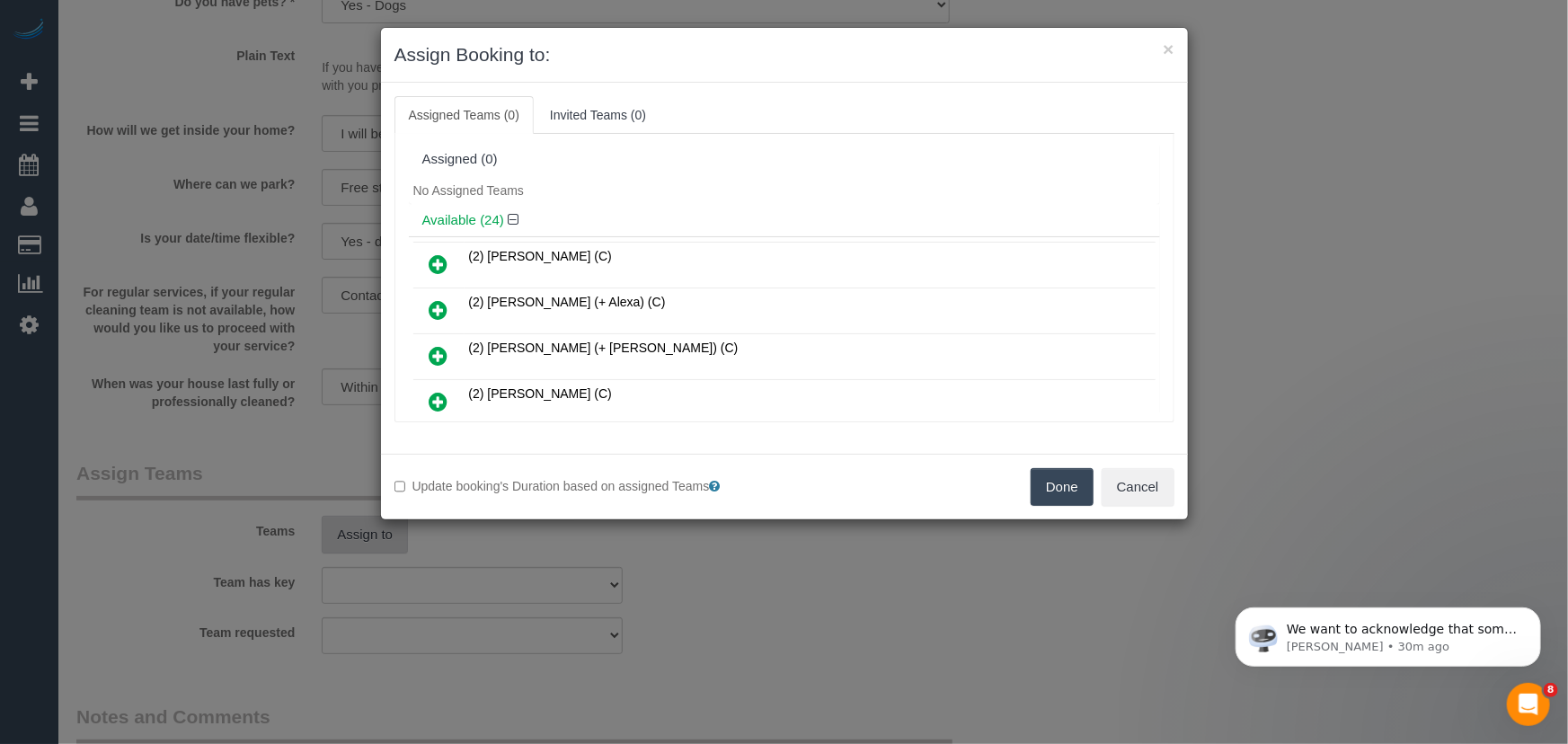
scroll to position [832, 0]
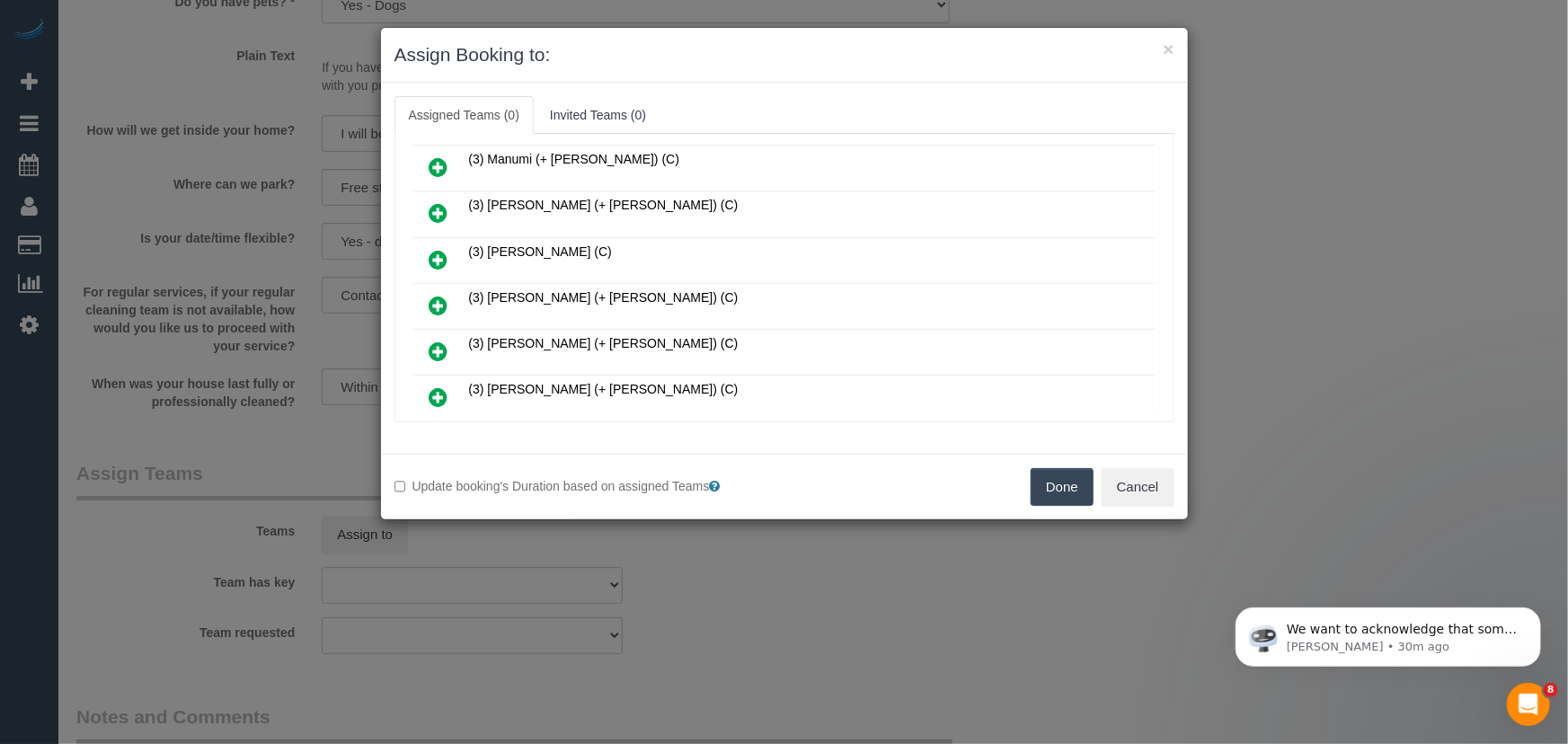
click at [439, 294] on icon at bounding box center [439, 305] width 19 height 21
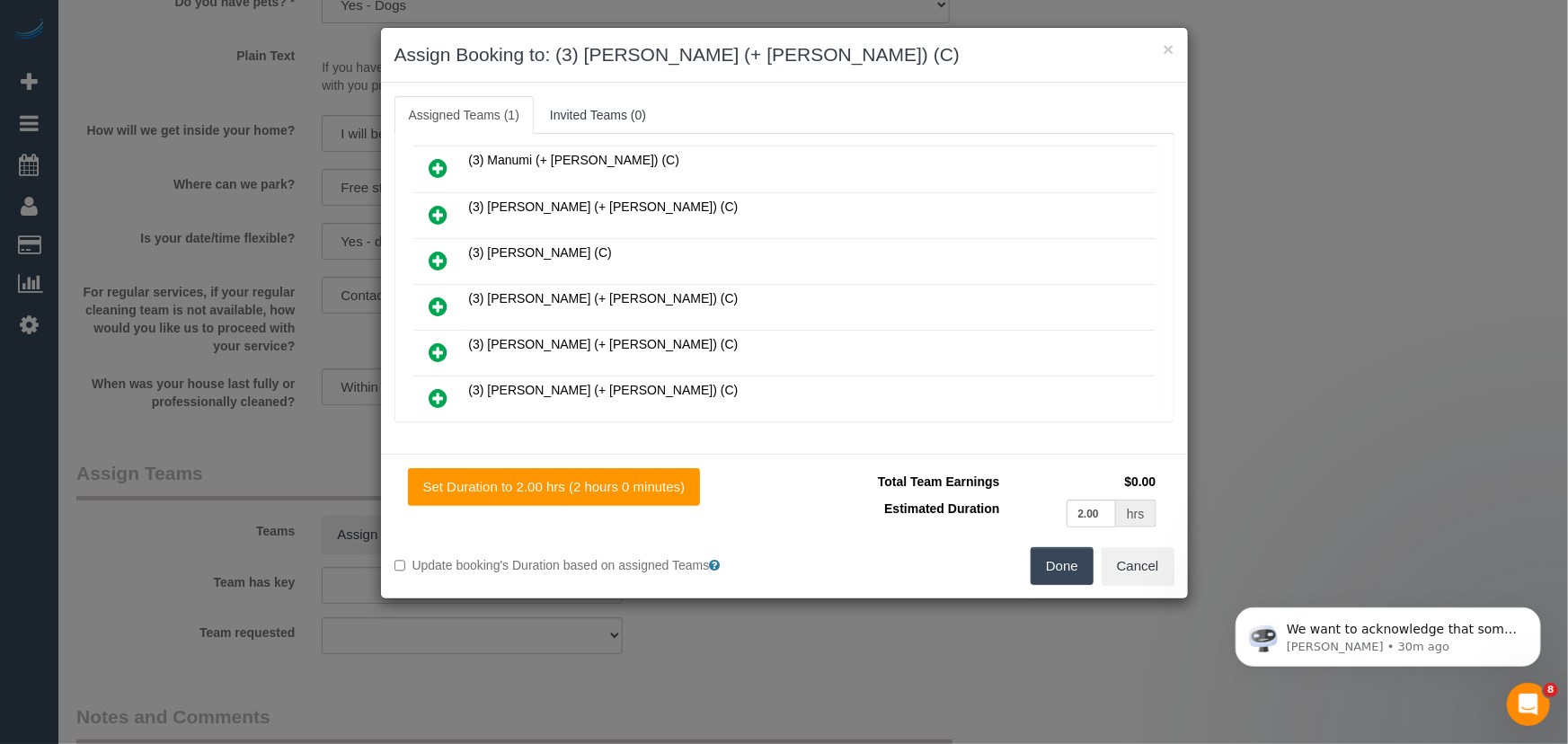
click at [439, 295] on icon at bounding box center [439, 306] width 19 height 21
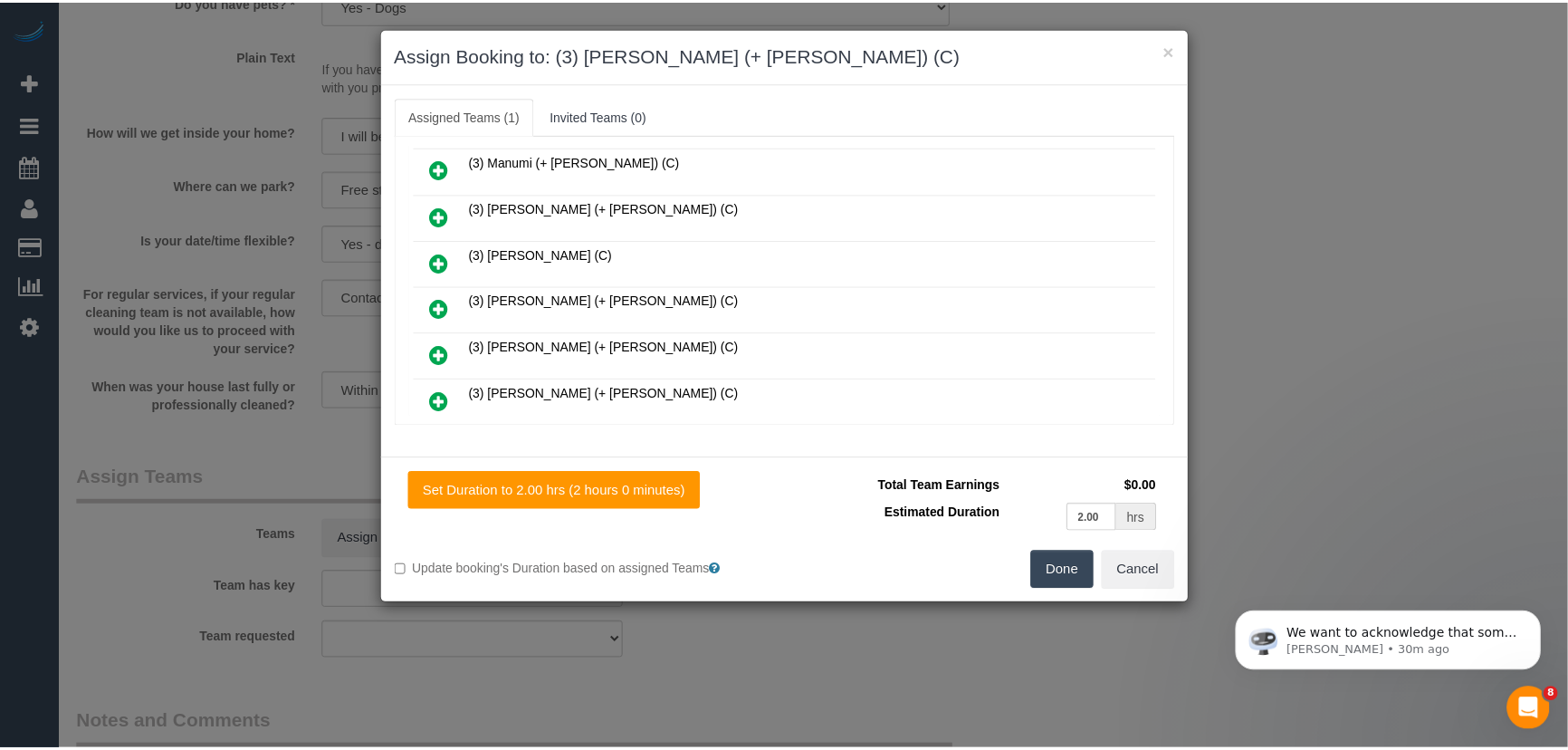
scroll to position [926, 0]
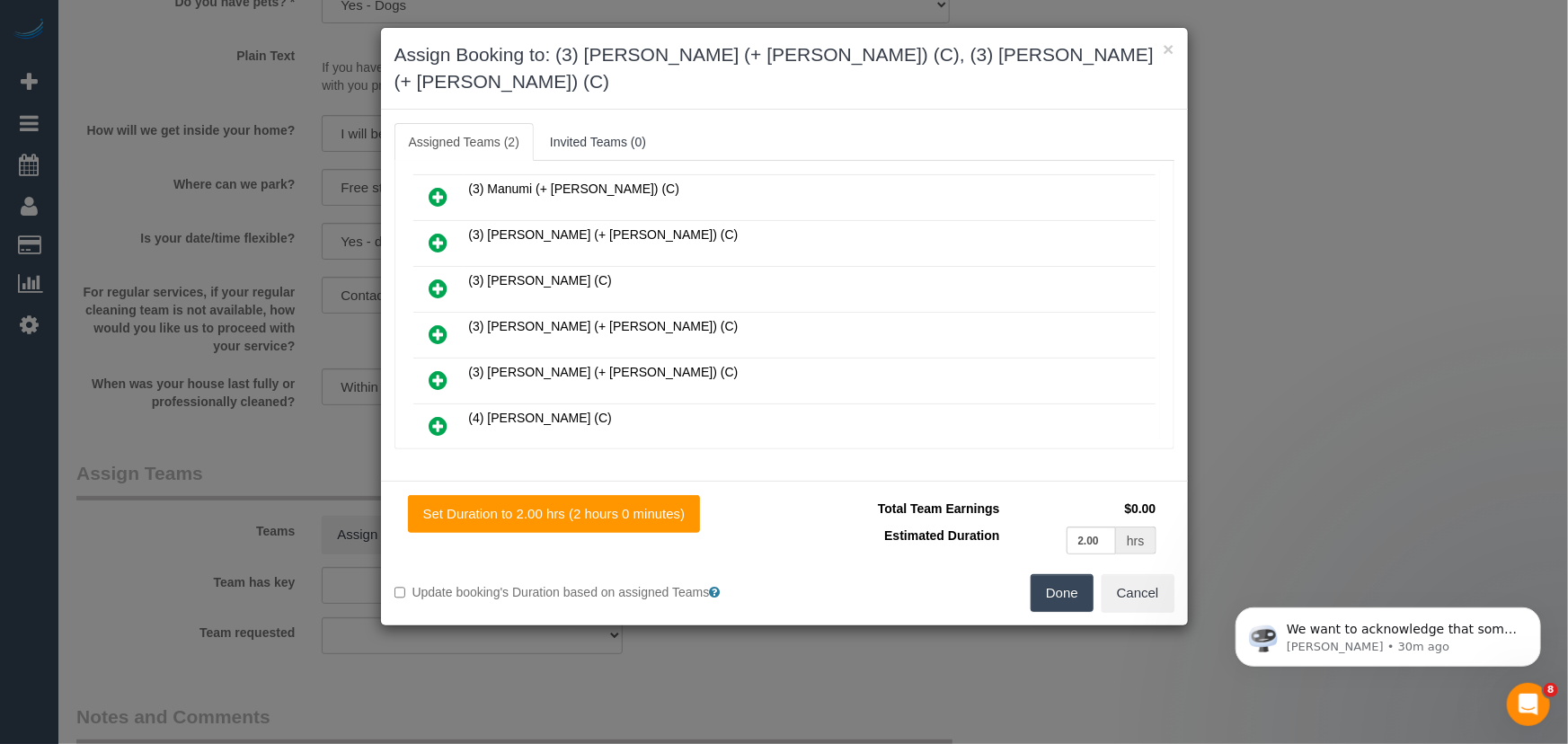
click at [1038, 574] on button "Done" at bounding box center [1062, 592] width 63 height 38
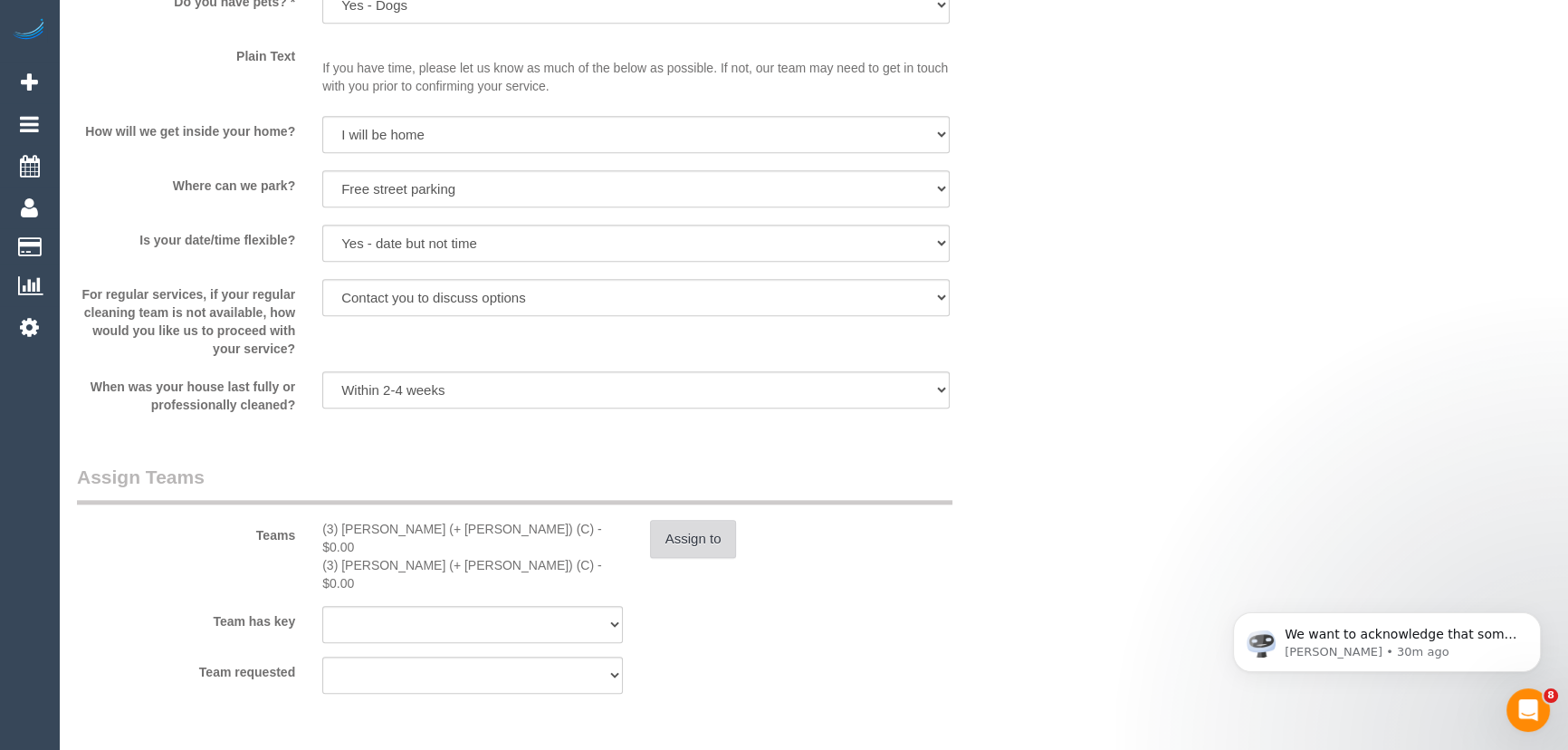
click at [661, 543] on button "Assign to" at bounding box center [693, 538] width 87 height 38
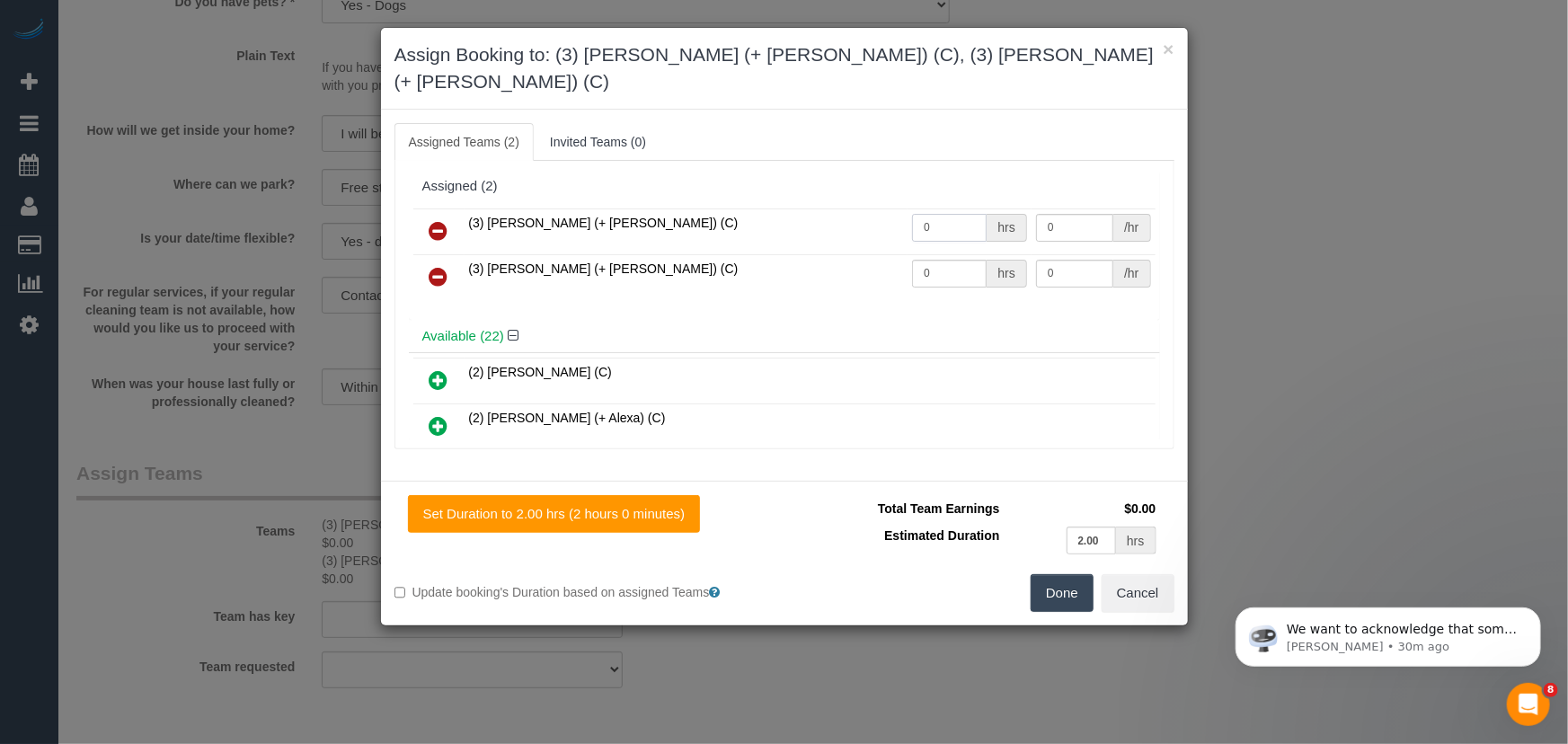
click at [940, 214] on input "0" at bounding box center [949, 228] width 74 height 28
type input "2"
type input "37.5"
click at [943, 260] on input "0" at bounding box center [949, 273] width 74 height 28
type input "2"
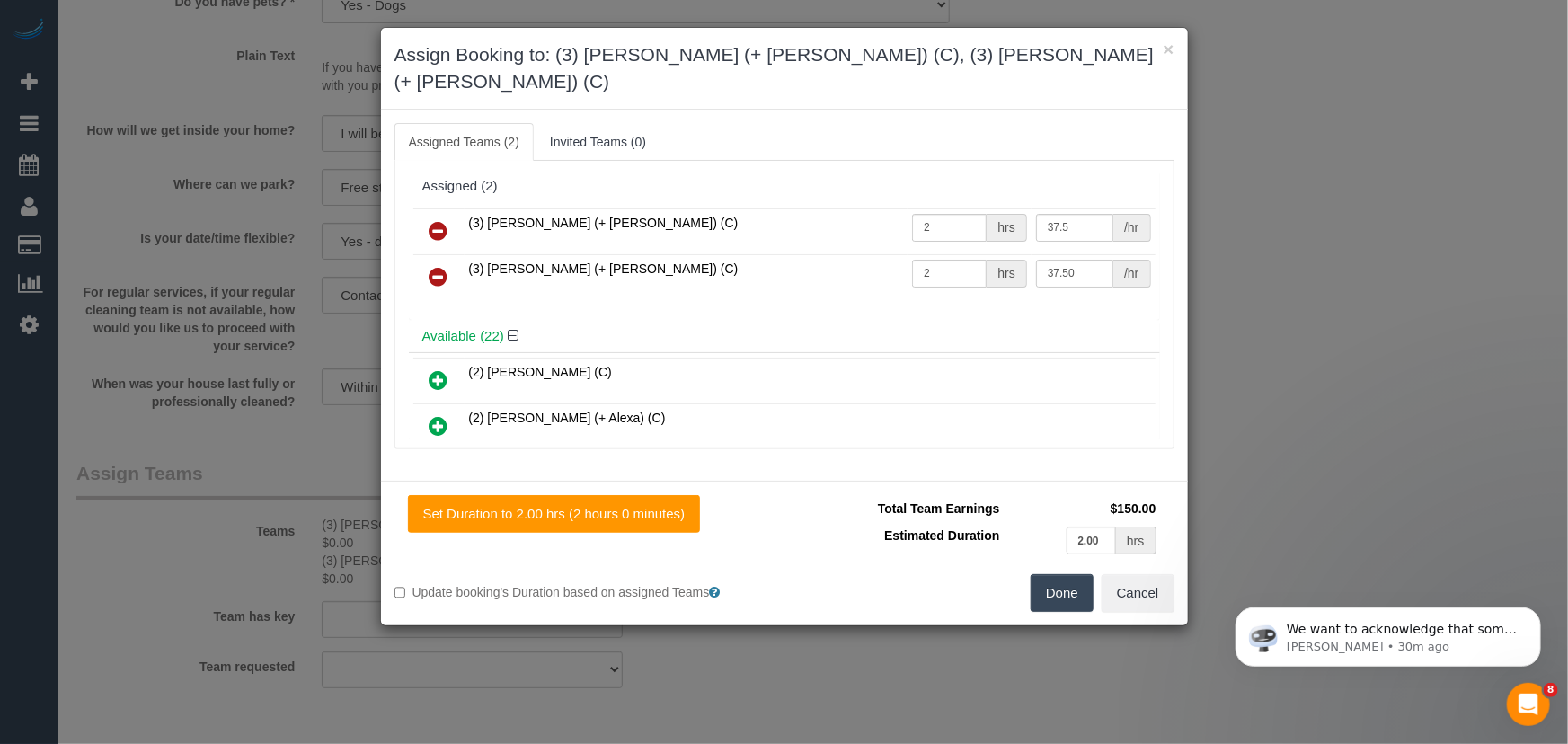
type input "37.5"
click at [1077, 577] on button "Done" at bounding box center [1062, 592] width 63 height 38
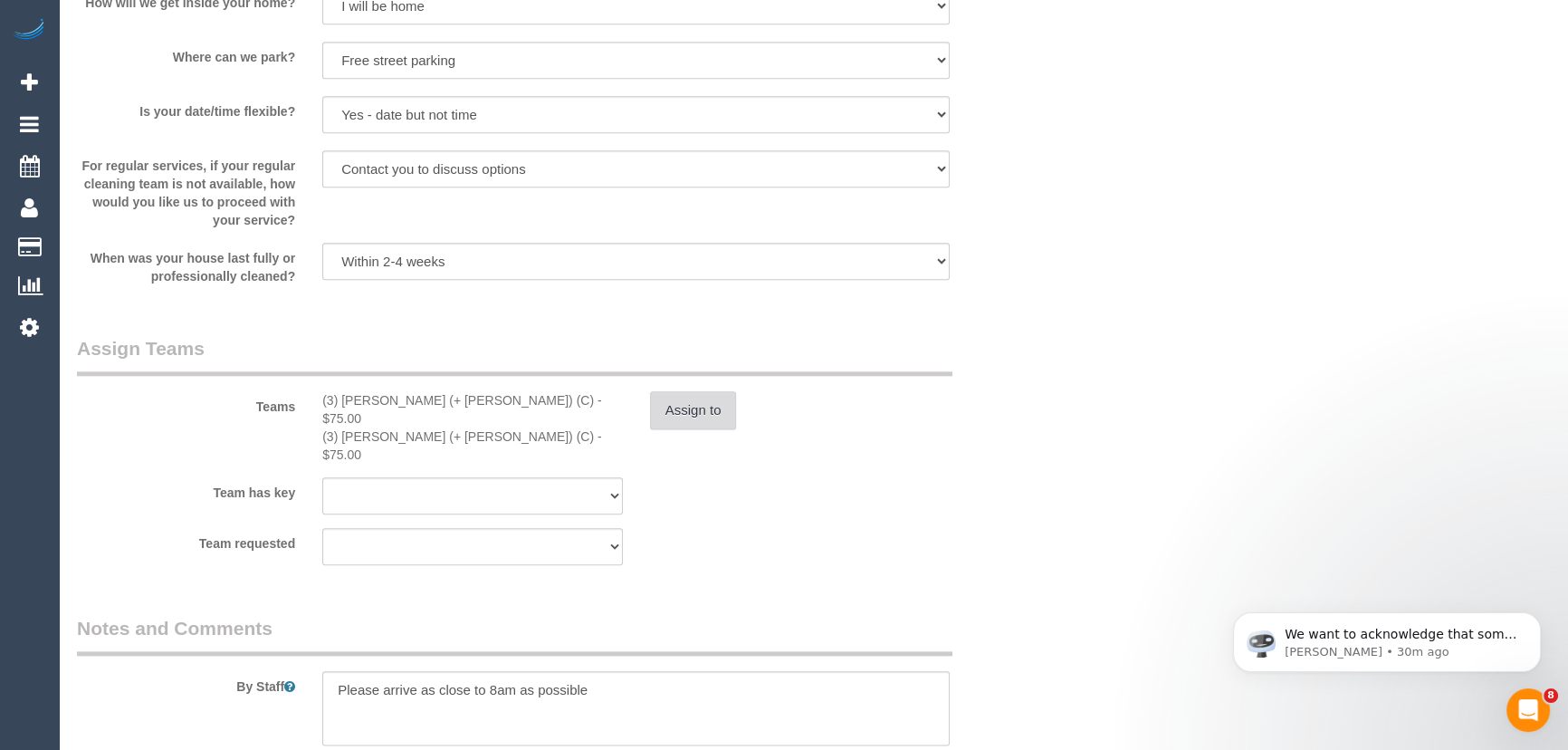
scroll to position [2634, 0]
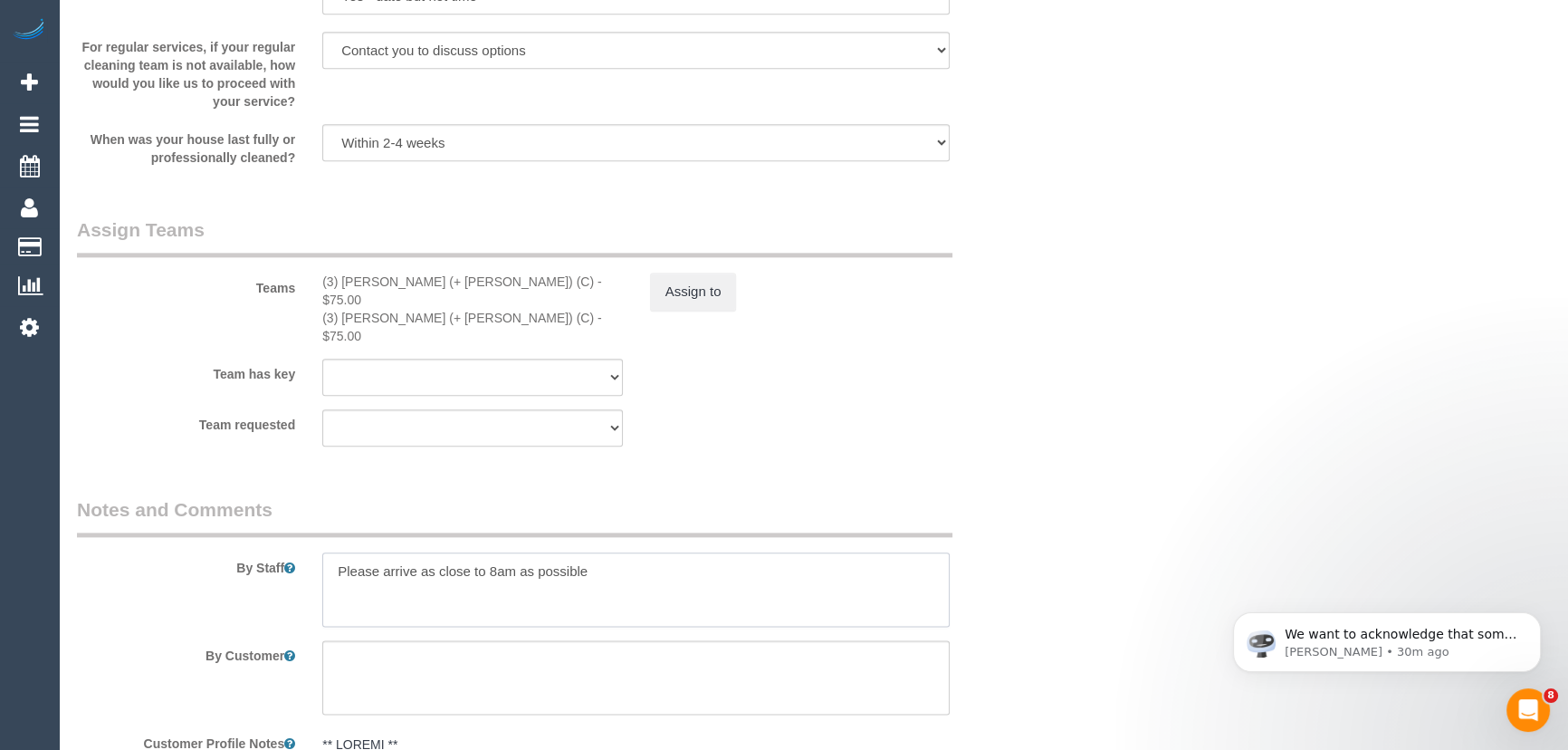
click at [610, 553] on textarea at bounding box center [635, 589] width 627 height 74
click at [383, 554] on textarea at bounding box center [635, 589] width 627 height 74
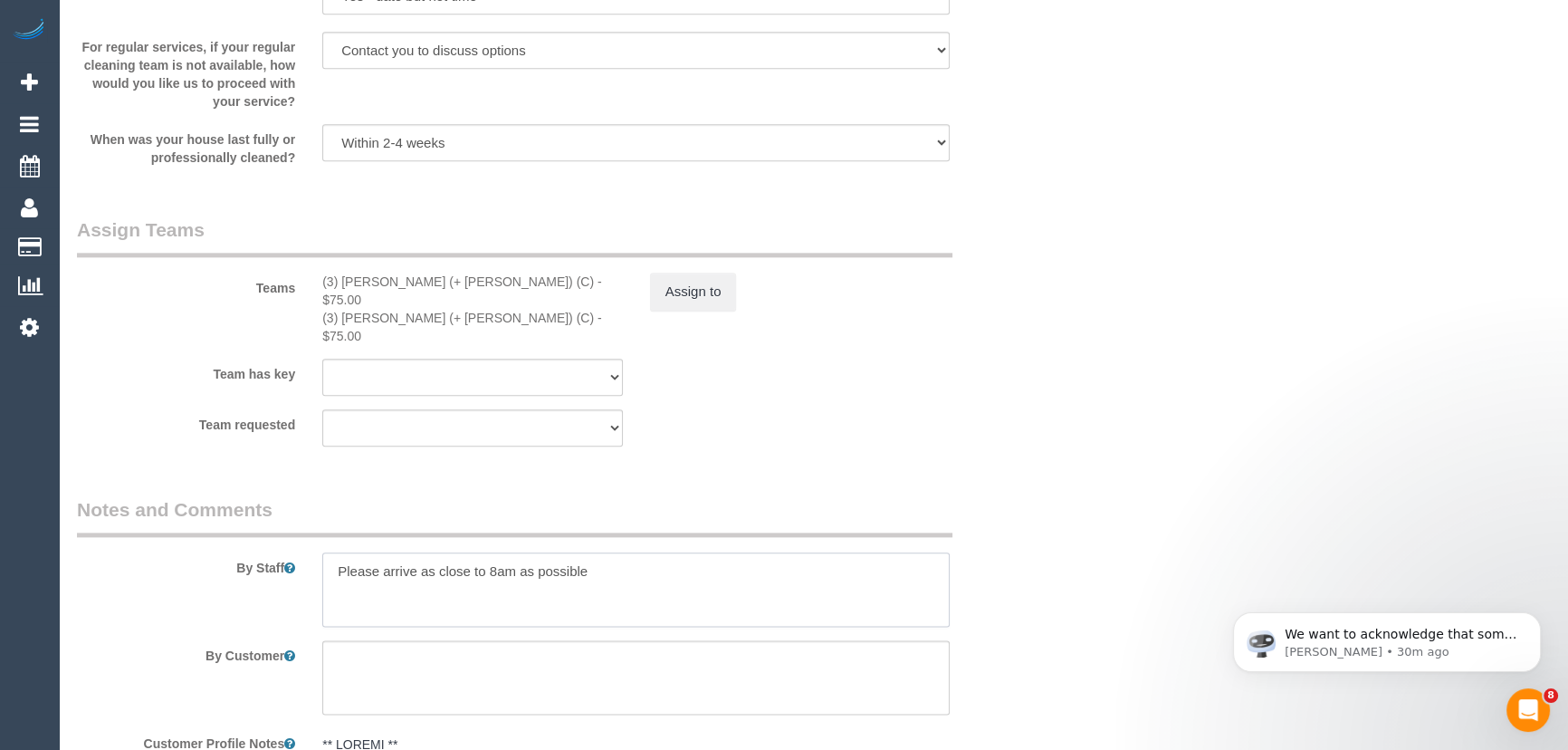
click at [330, 553] on textarea at bounding box center [635, 589] width 627 height 74
click at [614, 554] on textarea at bounding box center [635, 589] width 627 height 74
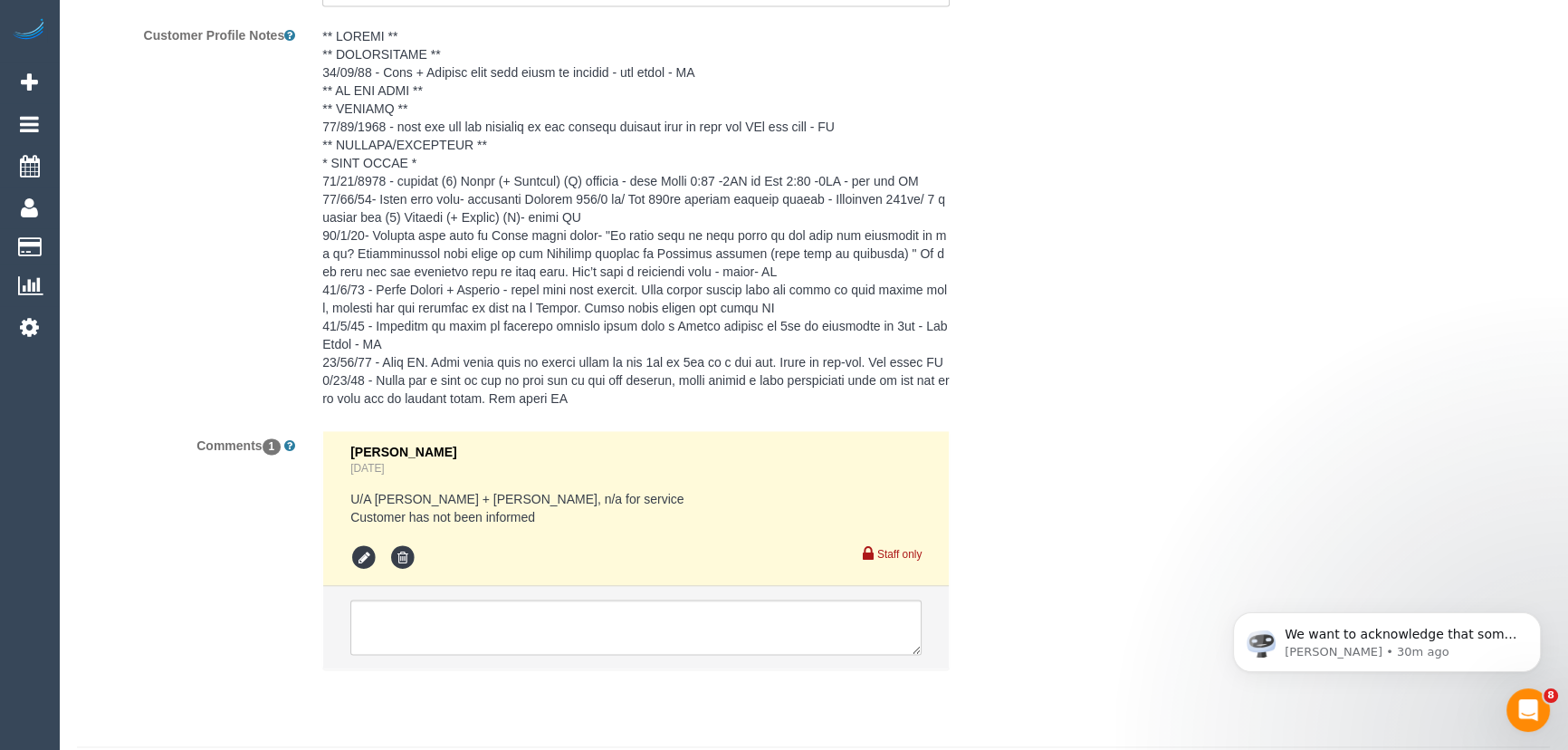
scroll to position [3376, 0]
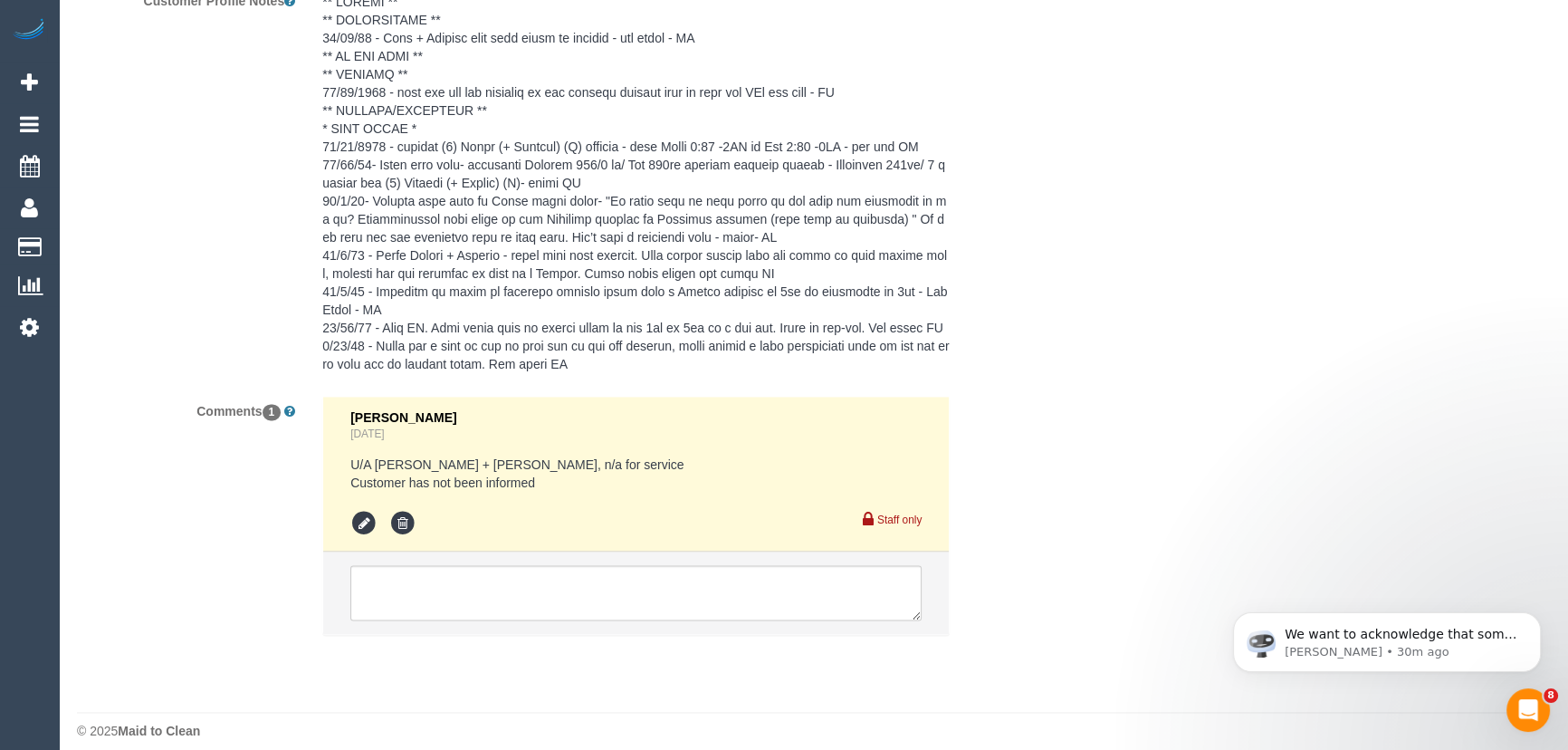
type textarea "*cover*"
click at [534, 586] on textarea at bounding box center [635, 593] width 571 height 56
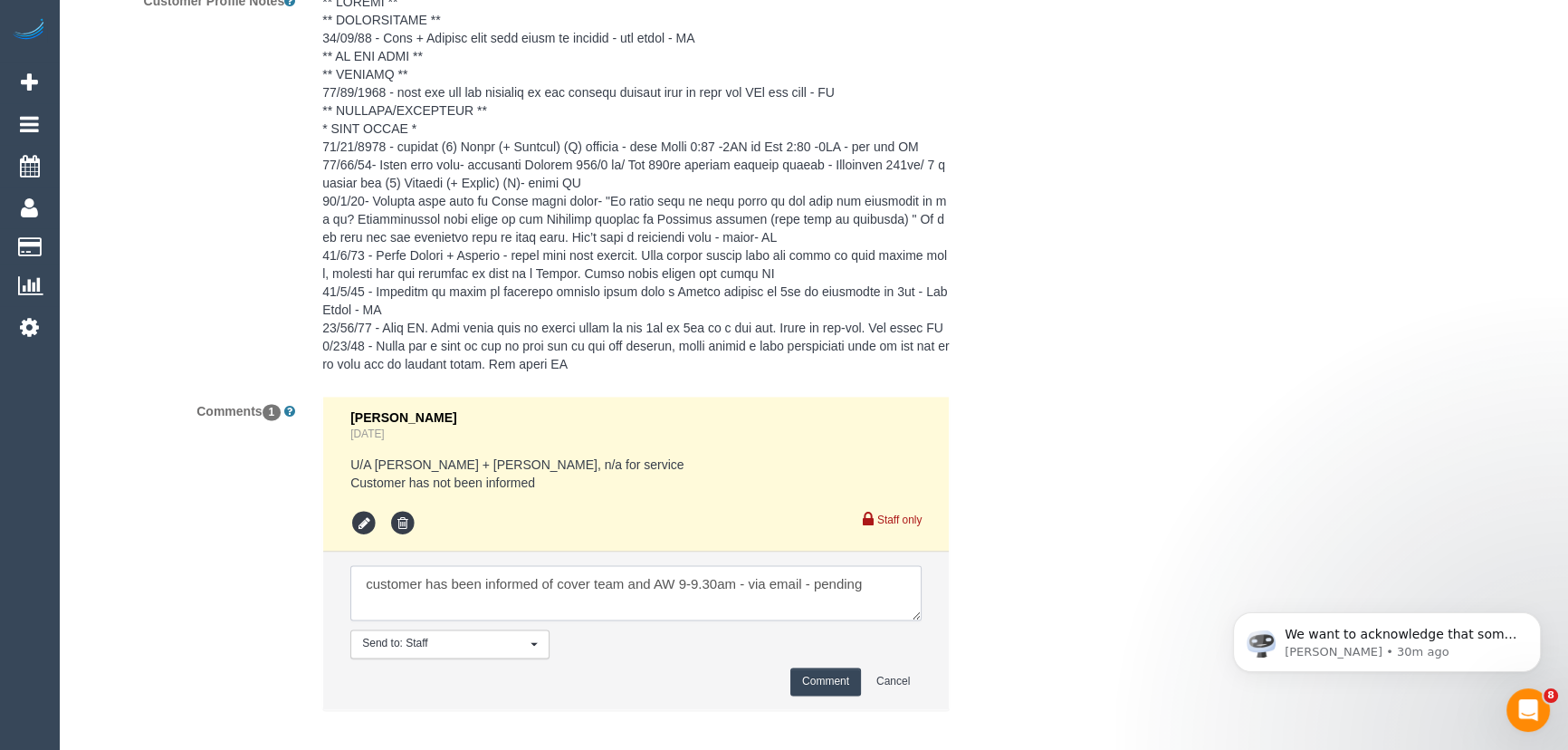
type textarea "customer has been informed of cover team and AW 9-9.30am - via email - pending"
click at [817, 667] on button "Comment" at bounding box center [826, 681] width 71 height 28
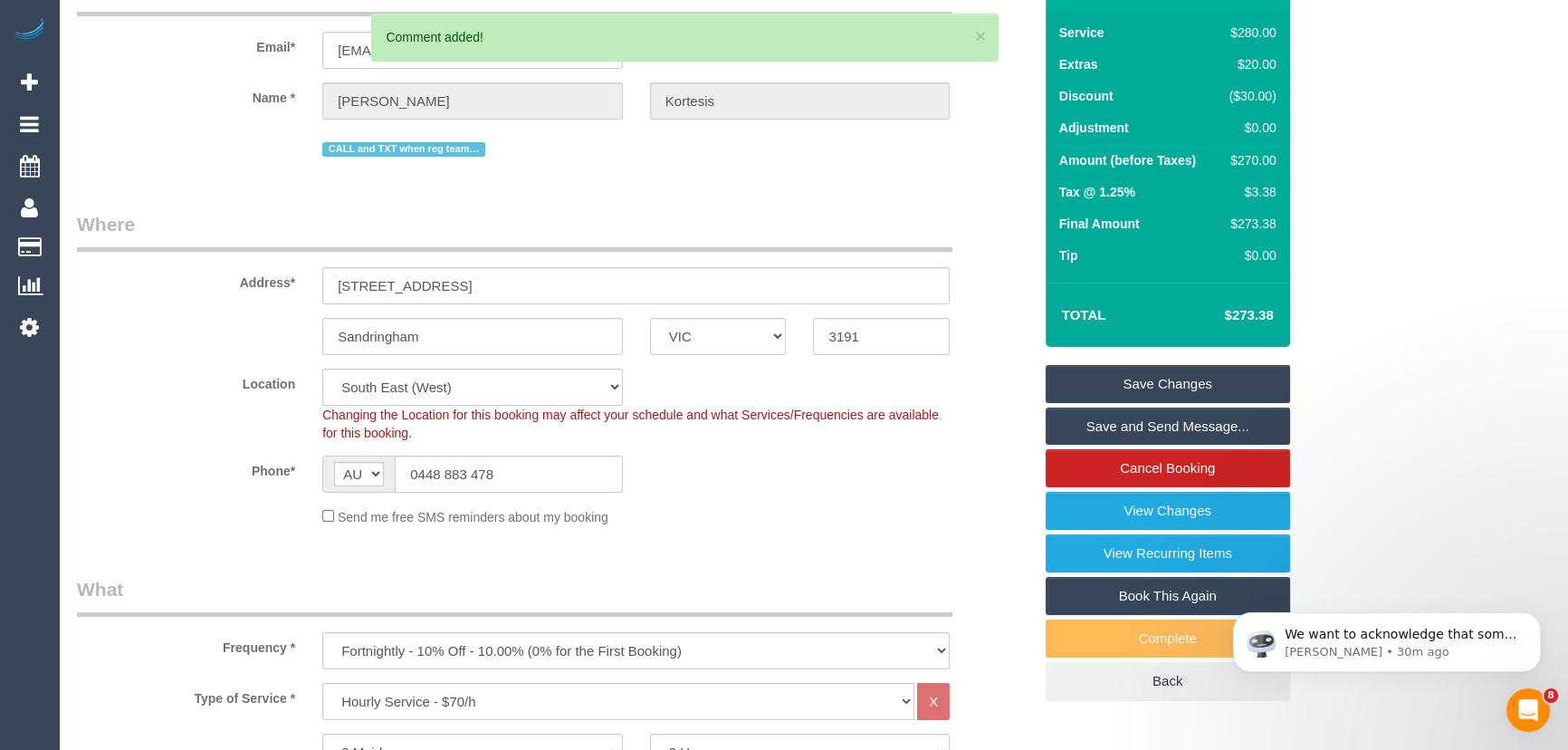
scroll to position [0, 0]
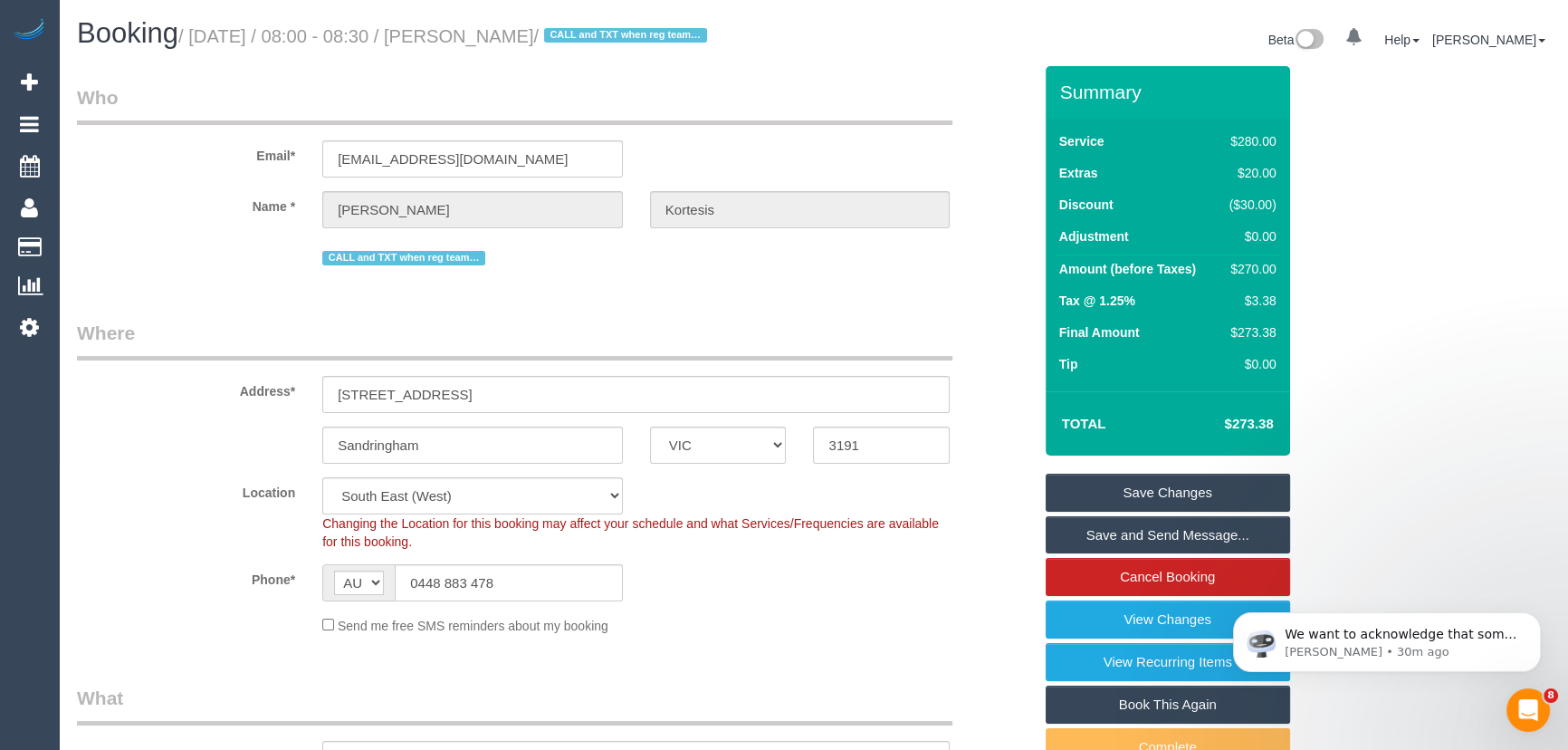
click at [503, 33] on small "/ October 03, 2025 / 08:00 - 08:30 / Tanya Kortesis / CALL and TXT when reg tea…" at bounding box center [445, 36] width 534 height 19
copy small "Tanya Kortesis"
click at [1167, 495] on link "Save Changes" at bounding box center [1167, 492] width 244 height 38
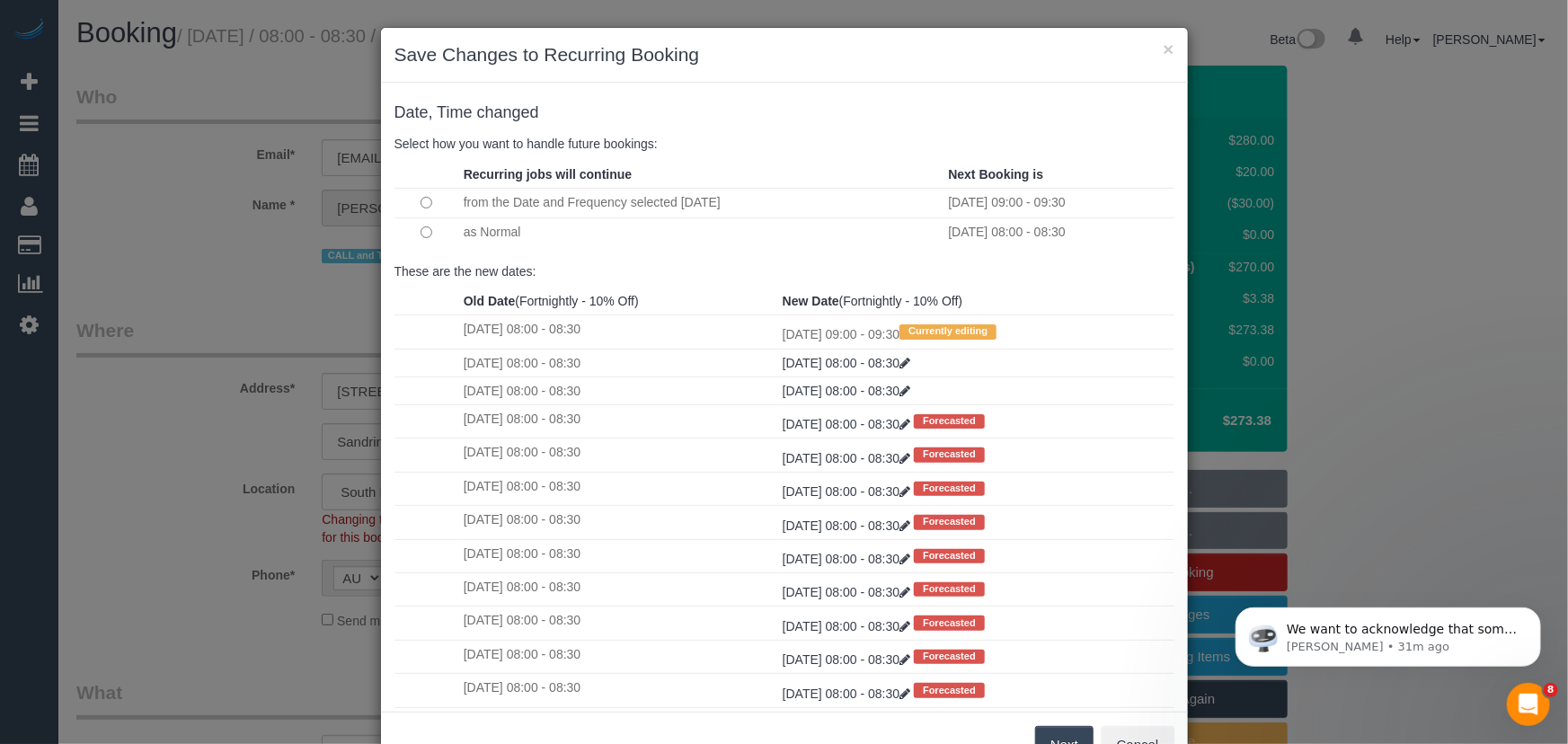
click at [1054, 737] on button "Next" at bounding box center [1064, 744] width 59 height 38
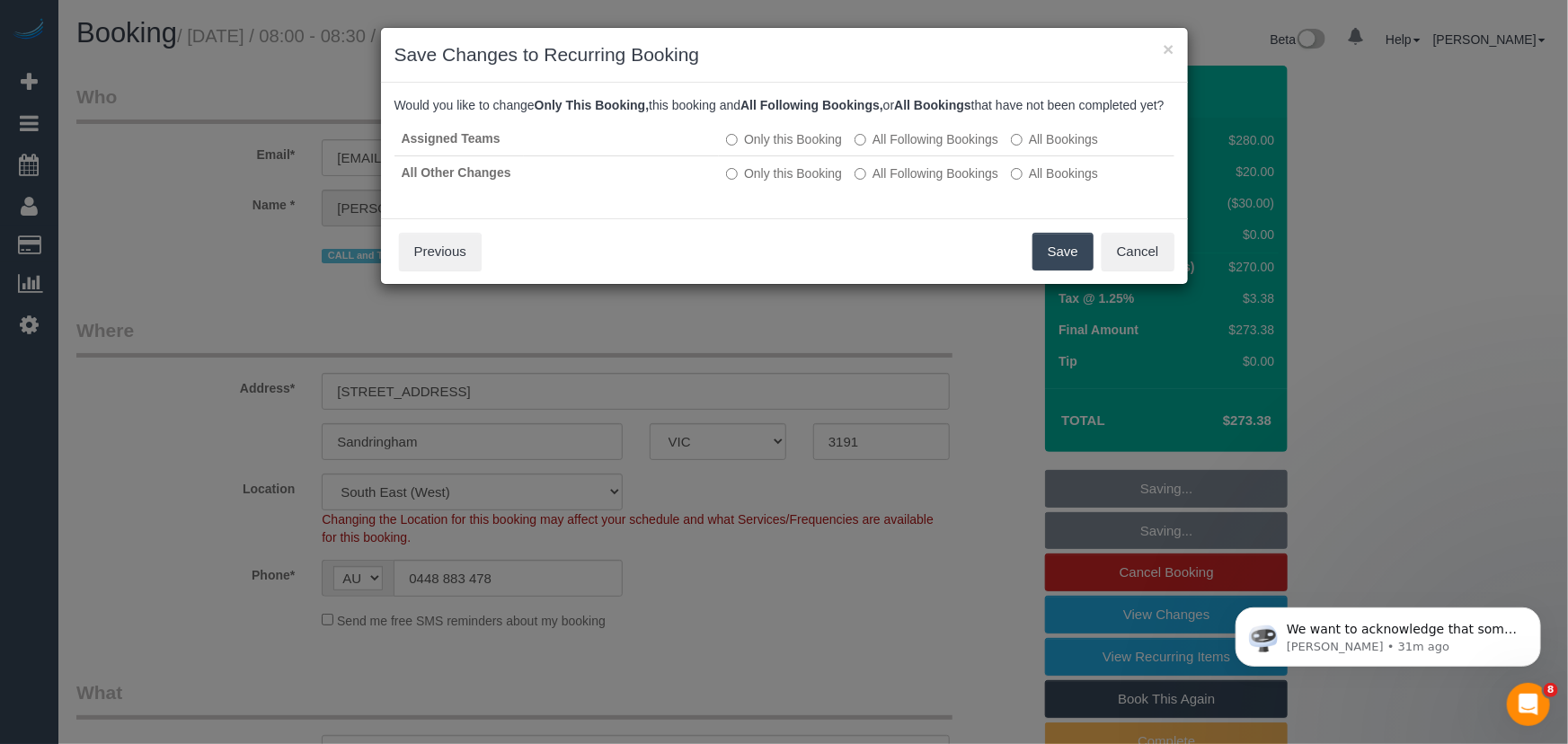
click at [1076, 270] on button "Save" at bounding box center [1063, 251] width 61 height 38
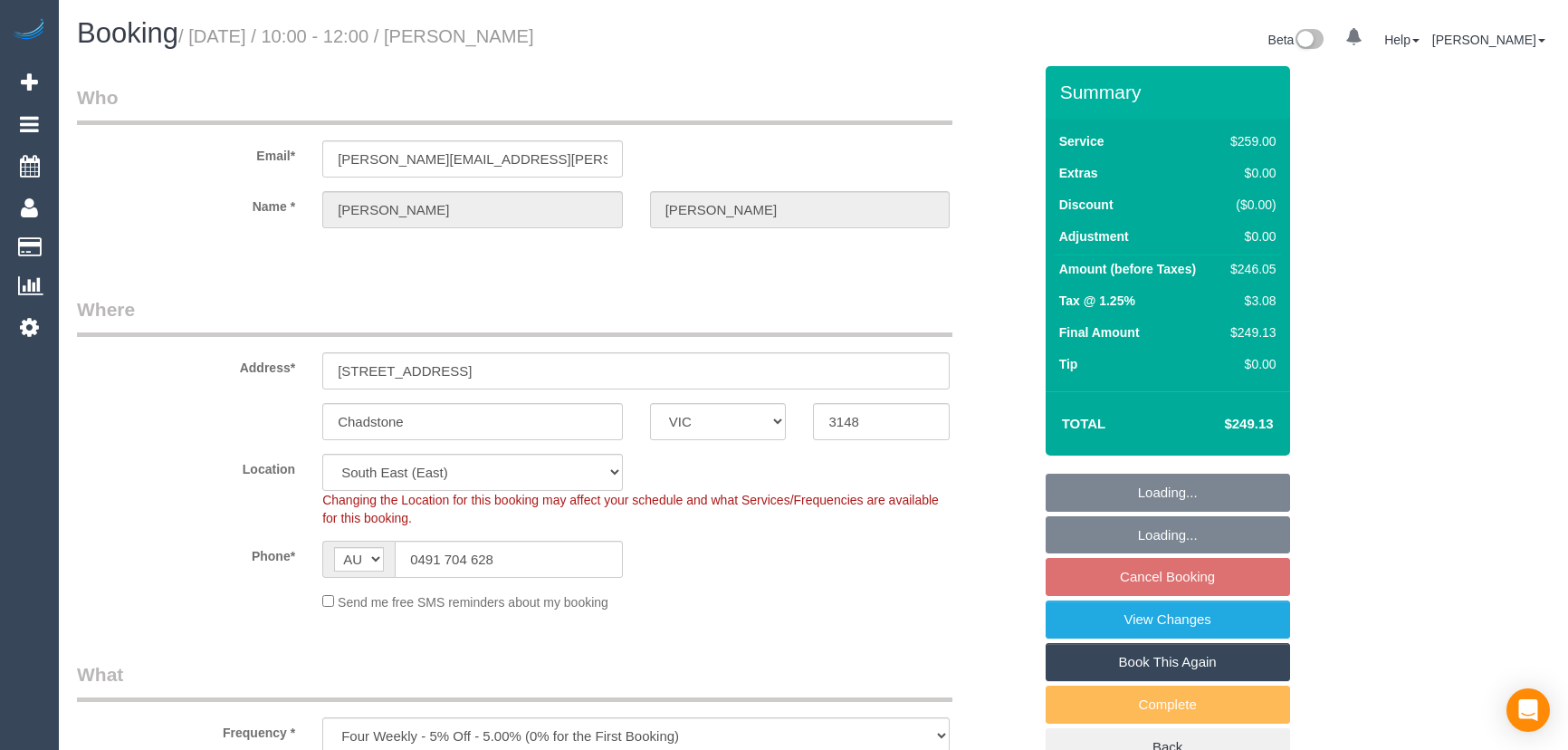
select select "VIC"
select select "number:28"
select select "number:16"
select select "number:19"
select select "number:22"
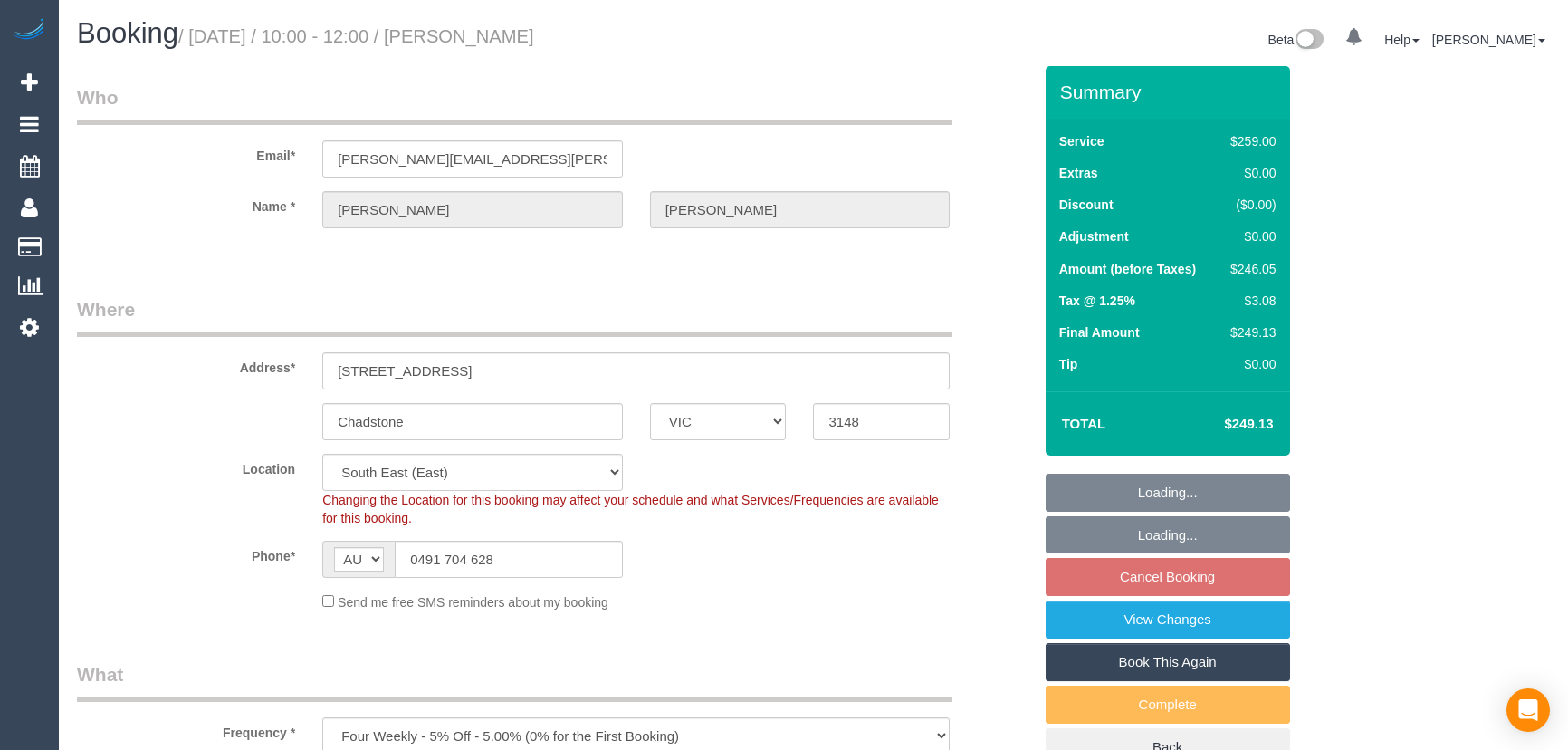
select select "number:34"
select select "number:13"
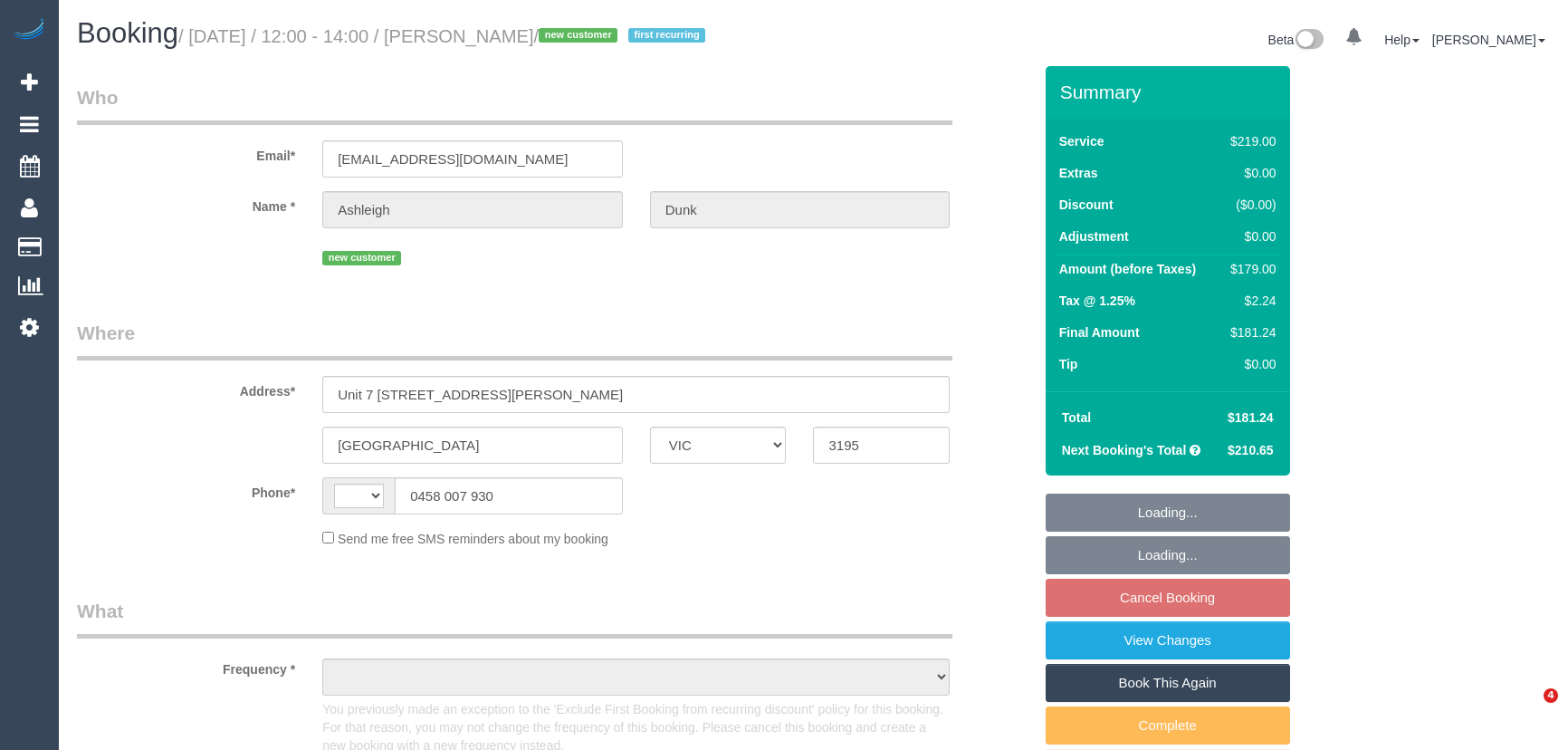
select select "VIC"
select select "object:300"
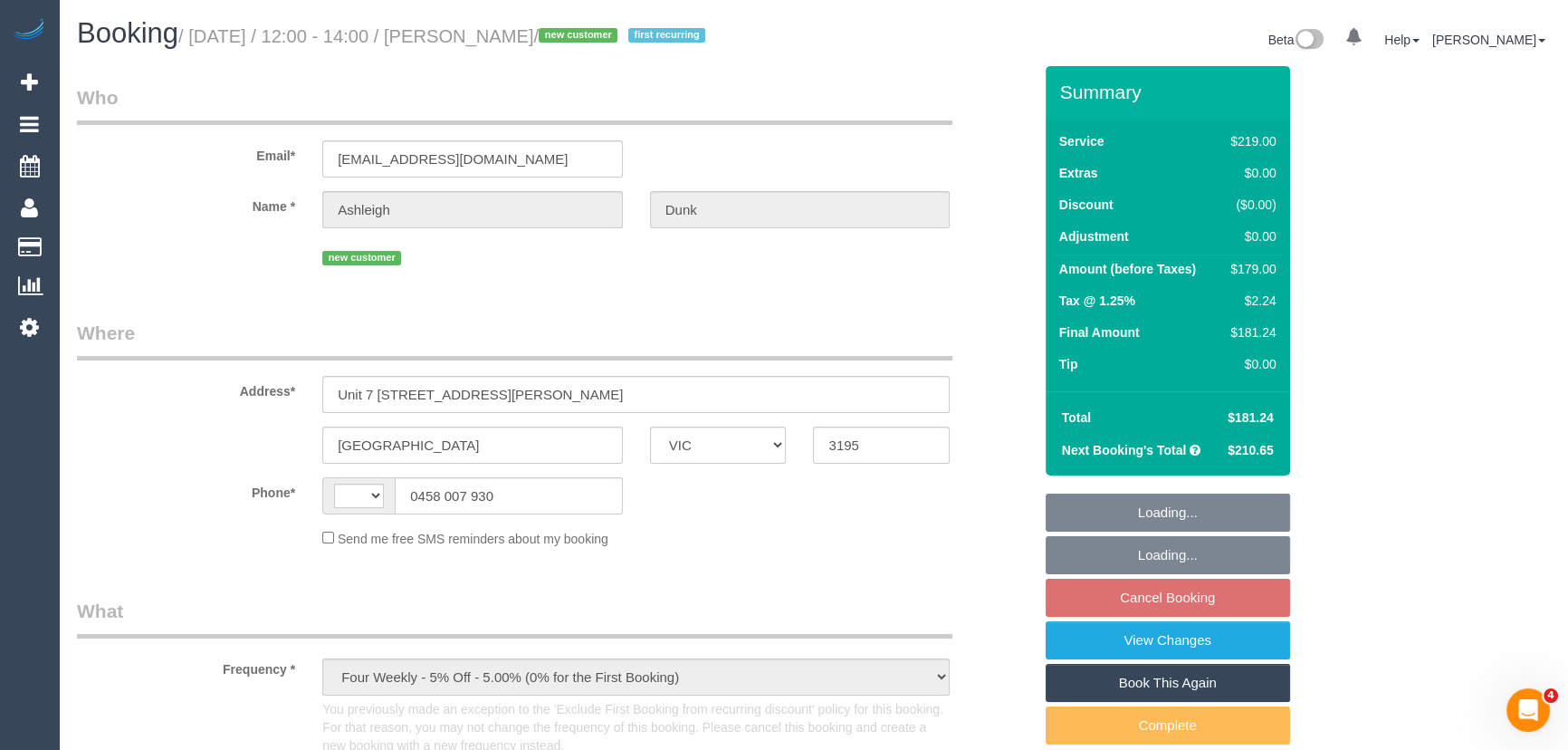
select select "string:AU"
select select "string:stripe-pm_1S9ctL2GScqysDRVyDJA5VGp"
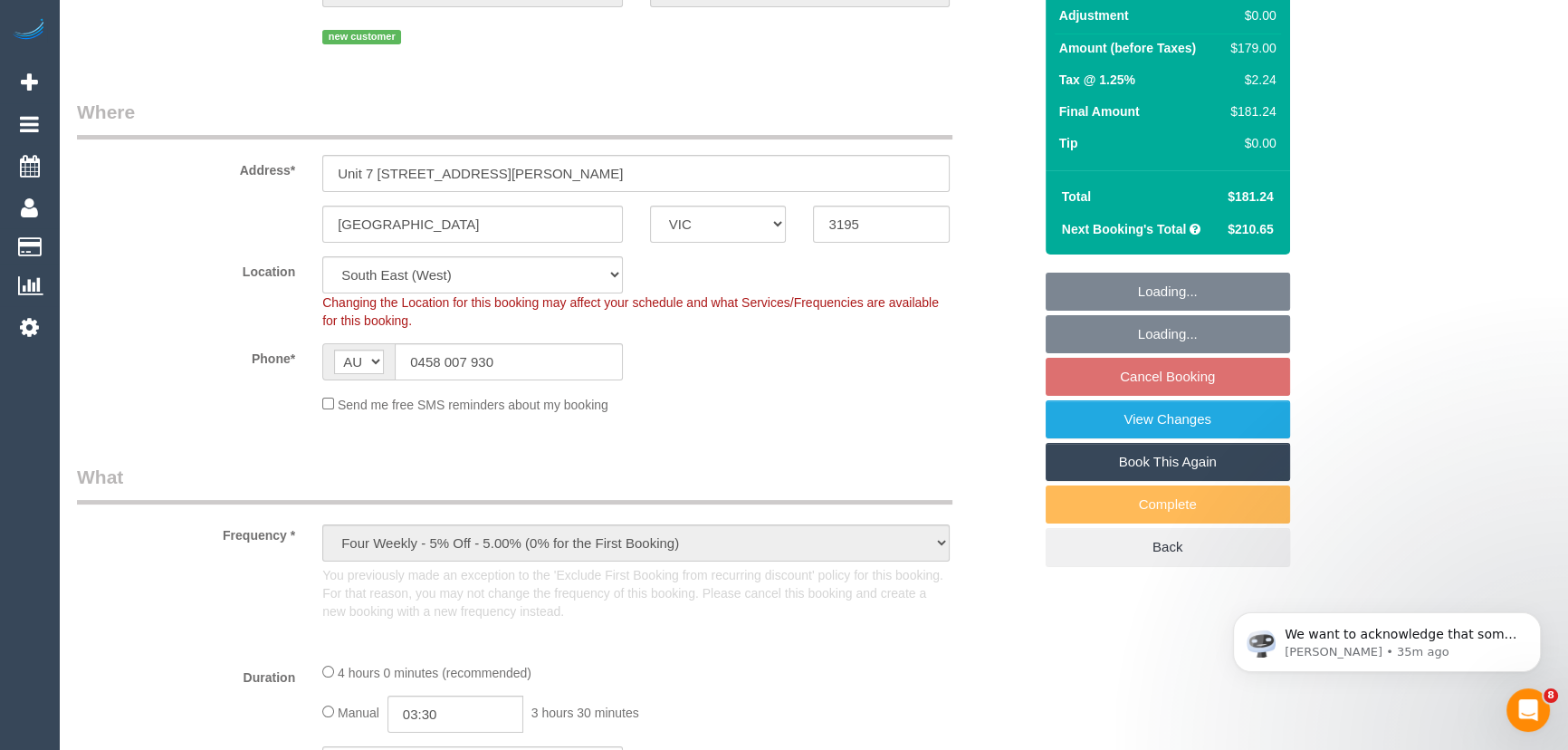
select select "number:30"
select select "number:14"
select select "number:18"
select select "number:22"
select select "number:34"
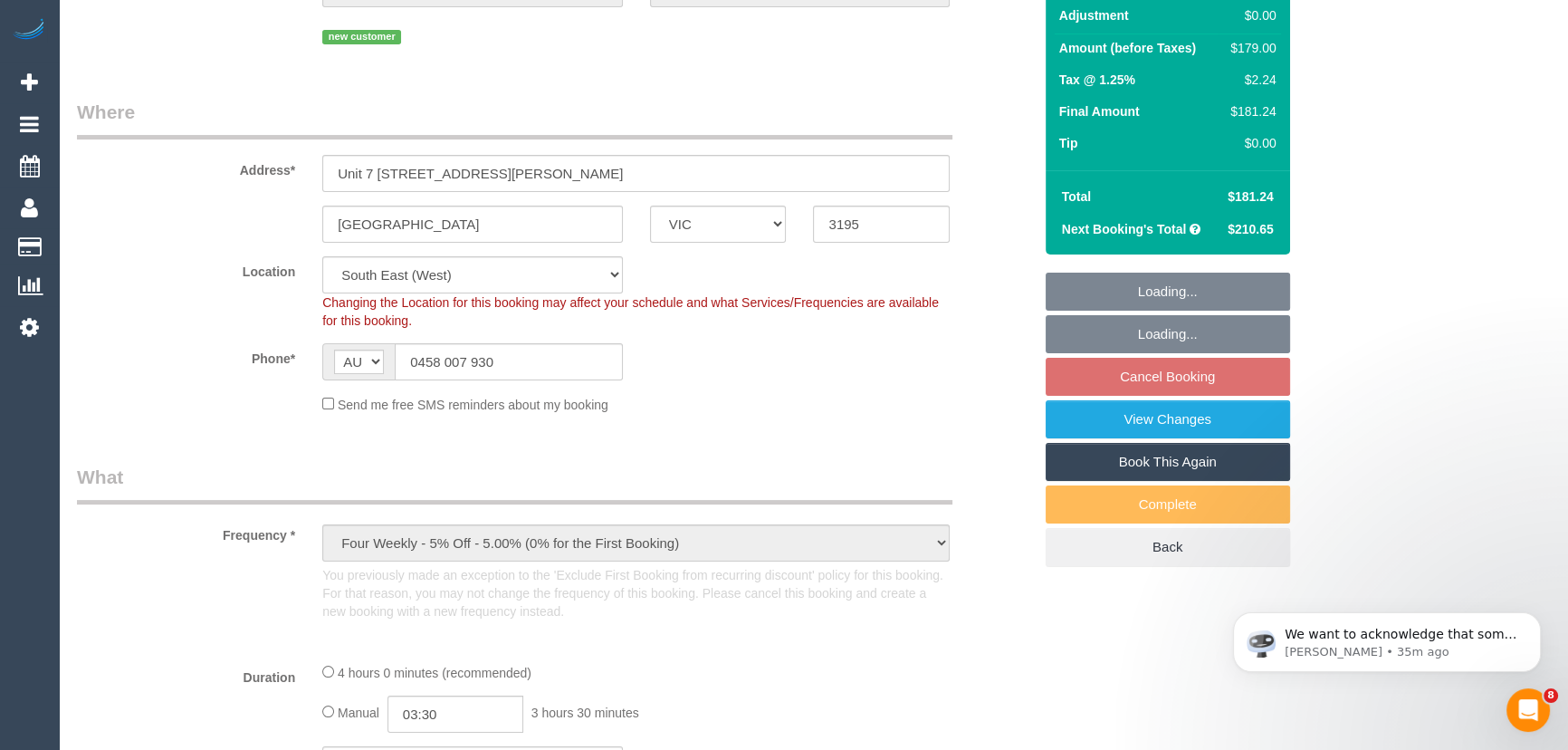
select select "number:13"
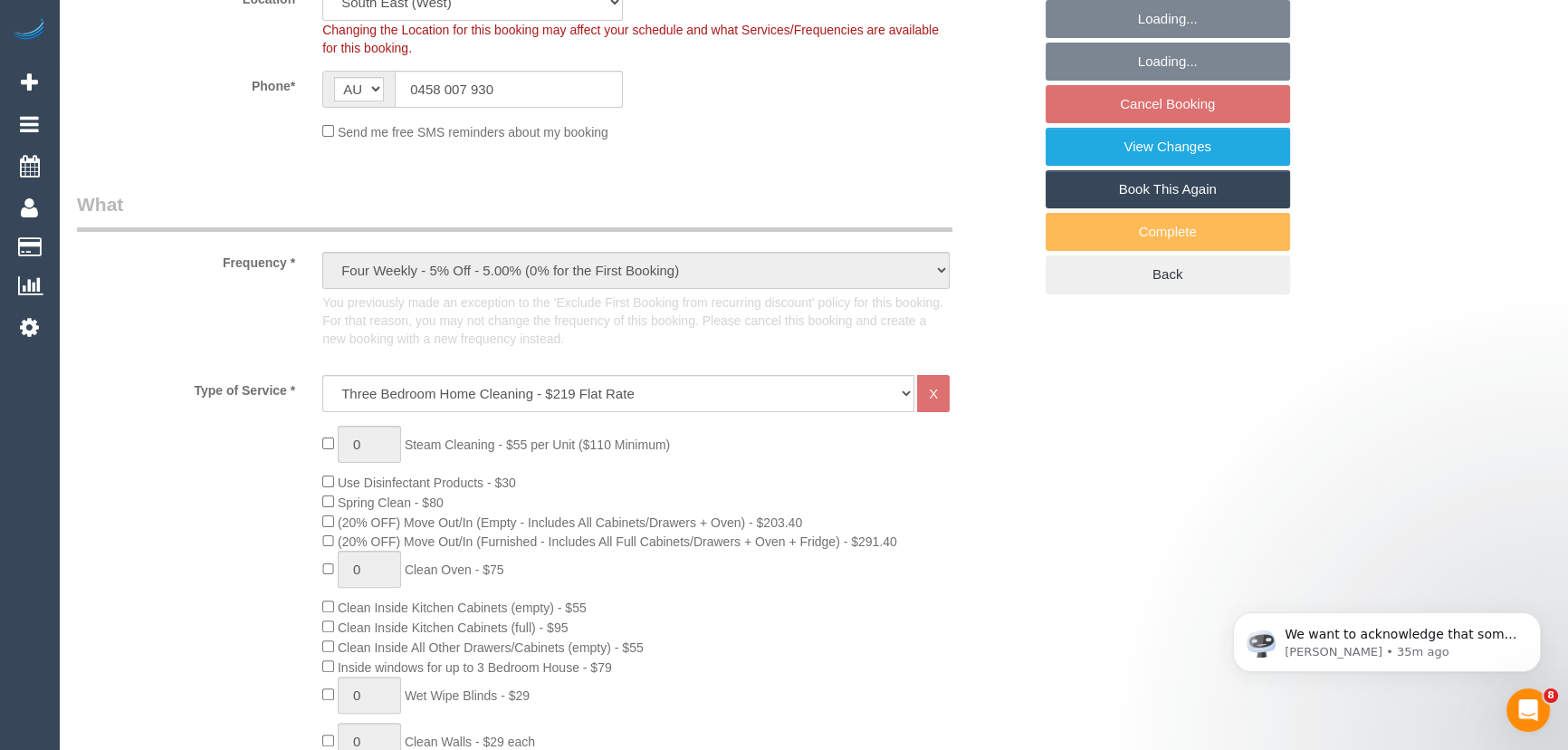
select select "object:1336"
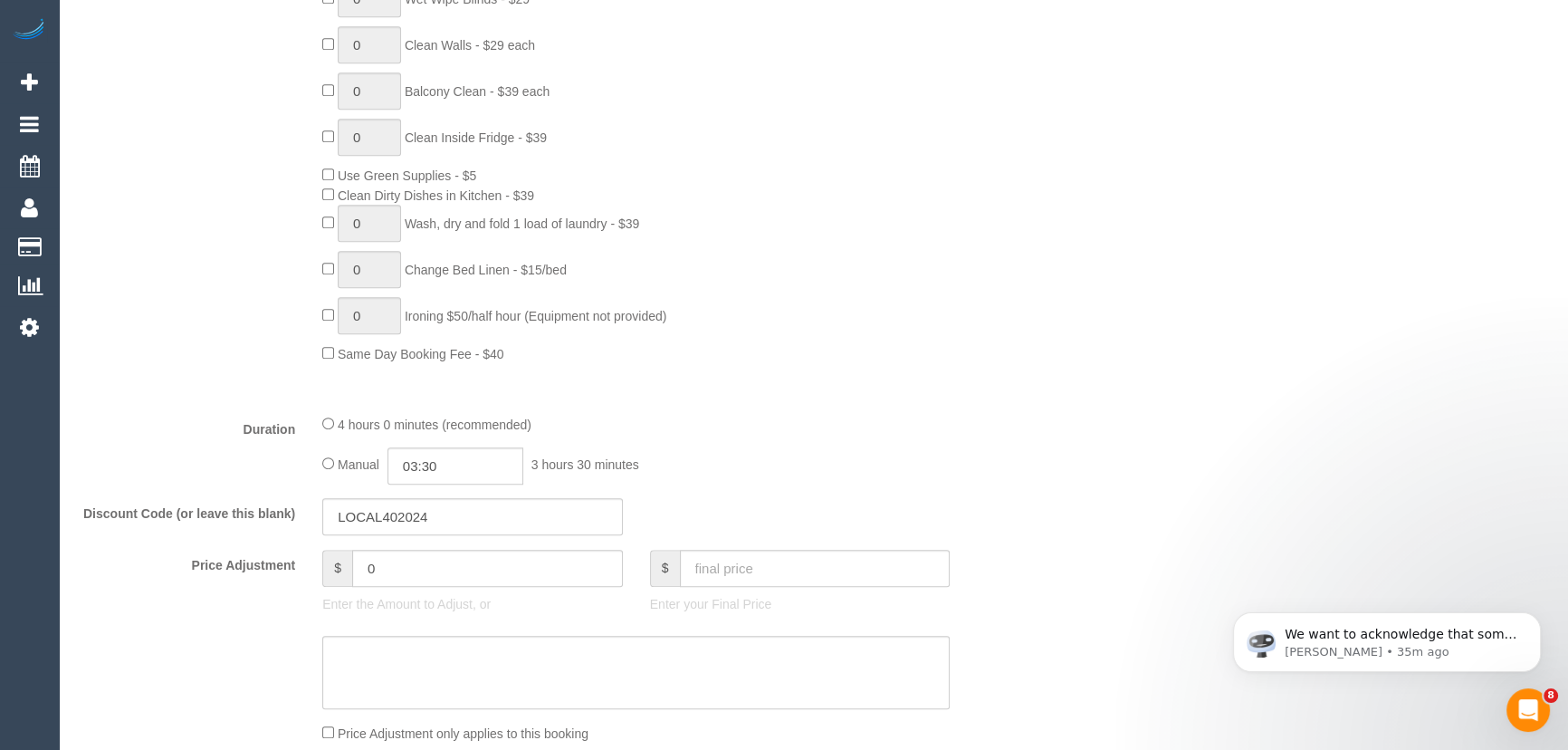
scroll to position [1316, 0]
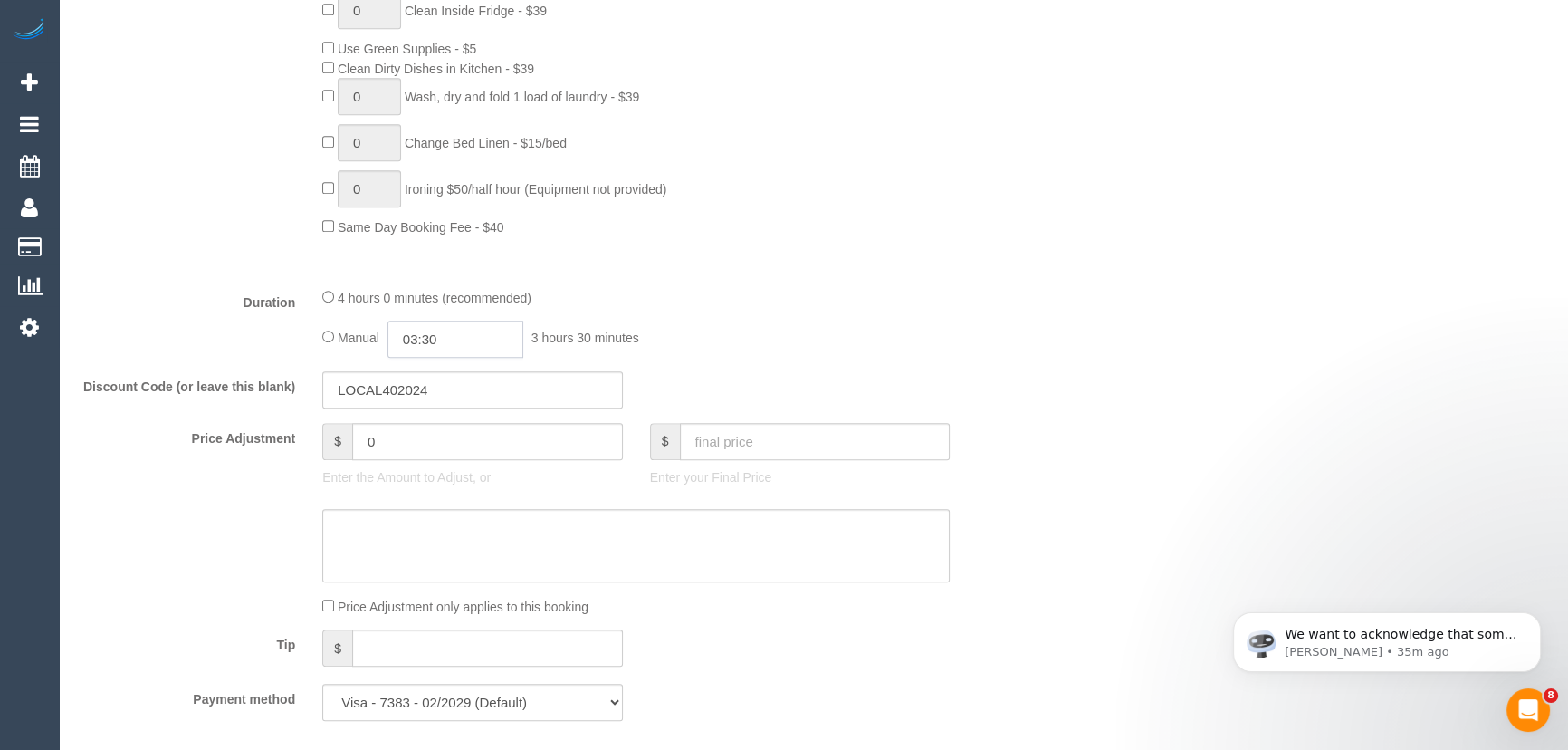
click at [486, 342] on input "03:30" at bounding box center [455, 339] width 136 height 37
type input "02:00"
click at [437, 399] on li "02:00" at bounding box center [436, 394] width 81 height 23
click at [845, 317] on div "4 hours 0 minutes (recommended) Manual 02:00 2 hours 0 minutes" at bounding box center [635, 322] width 655 height 71
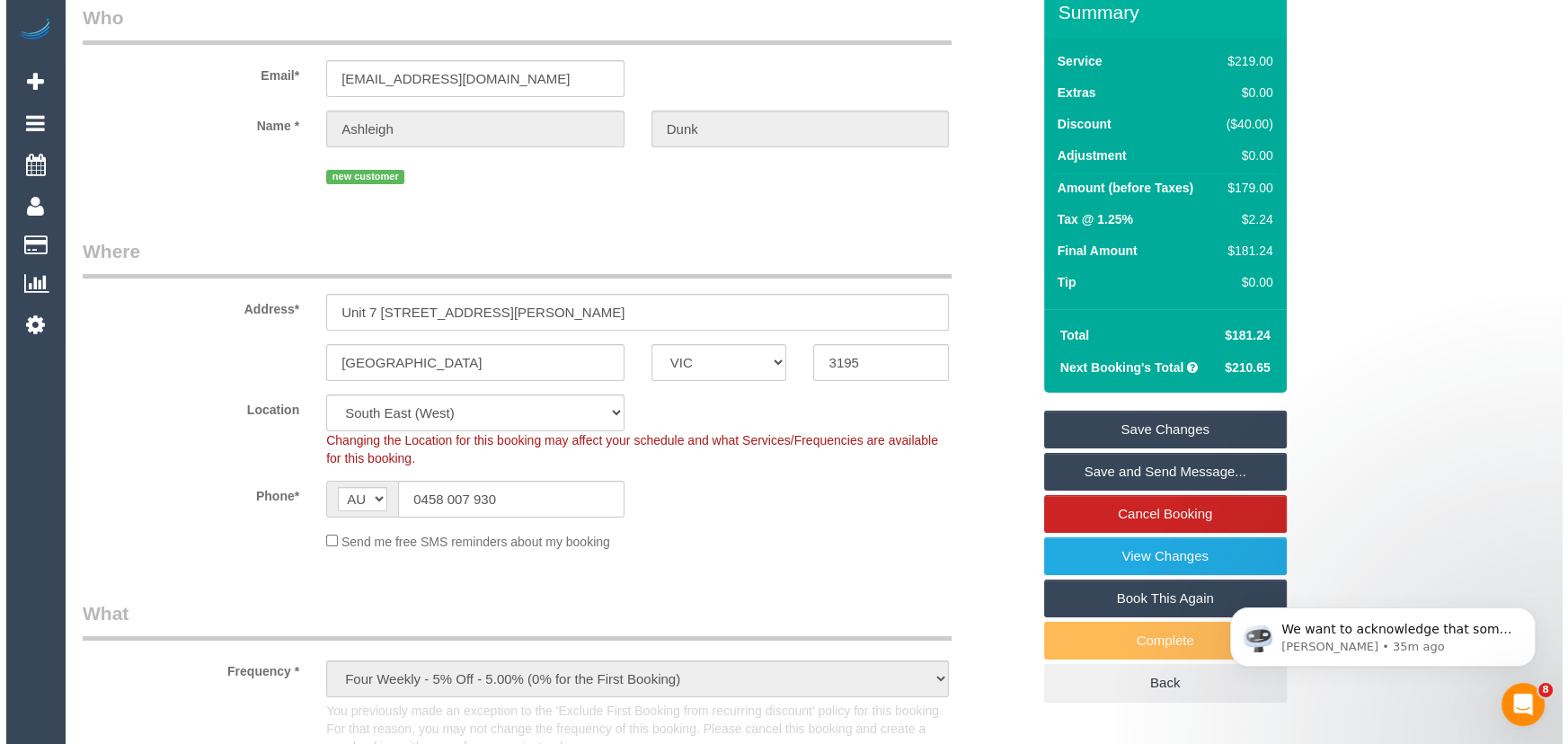
scroll to position [0, 0]
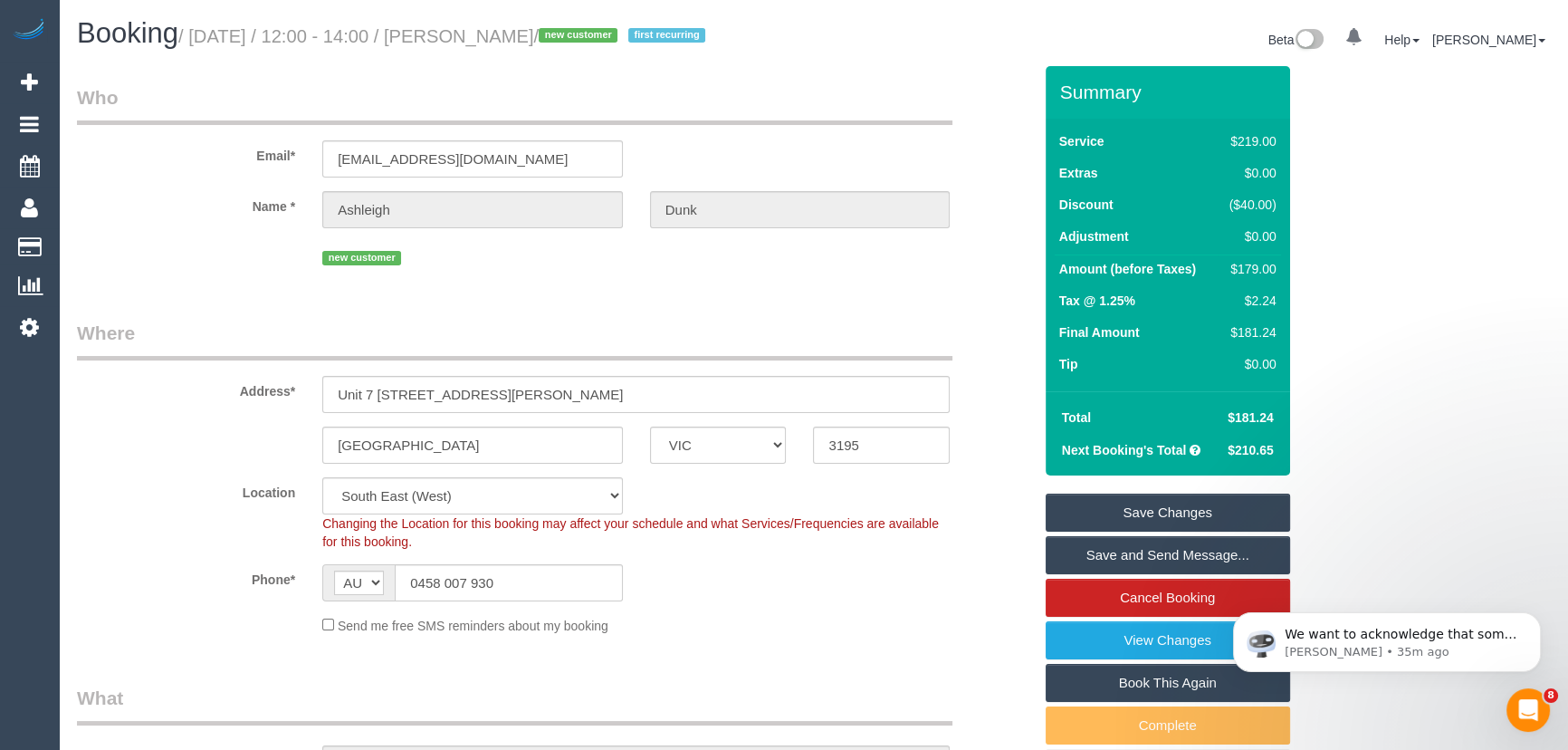
click at [1107, 493] on link "Save Changes" at bounding box center [1167, 512] width 244 height 38
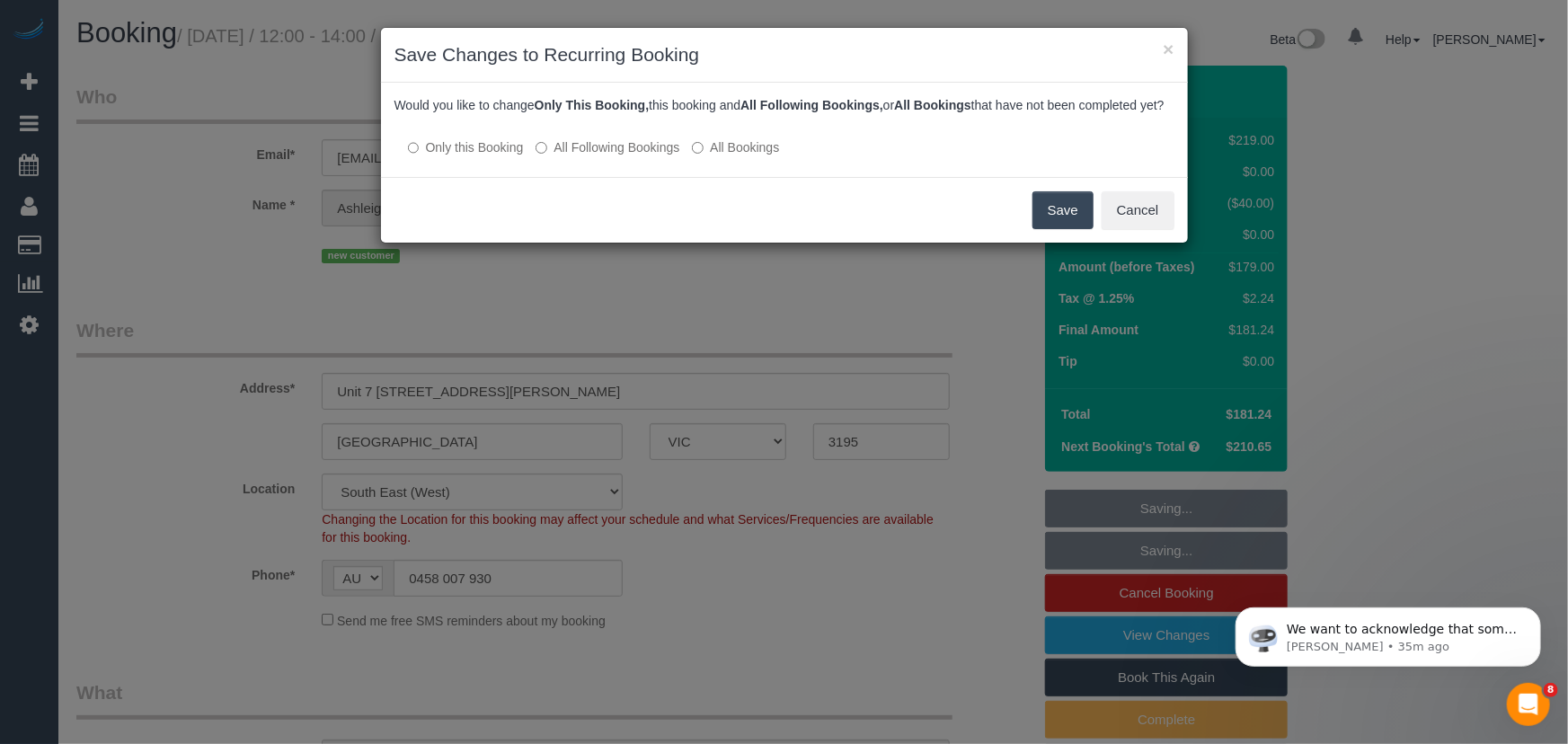
click at [616, 156] on label "All Following Bookings" at bounding box center [607, 147] width 144 height 18
click at [1075, 229] on button "Save" at bounding box center [1063, 209] width 61 height 38
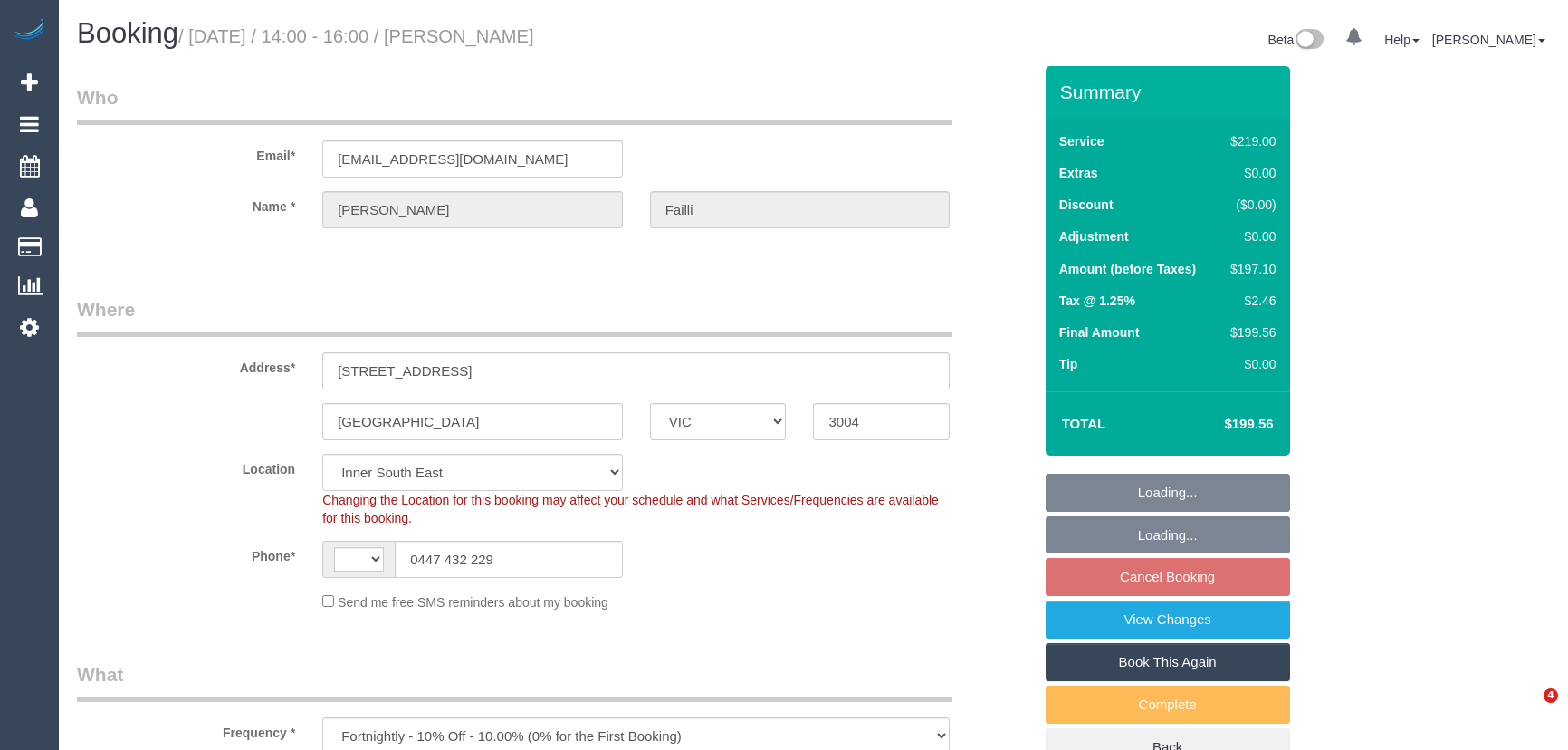
select select "VIC"
select select "object:1402"
select select "string:AU"
select select "number:27"
select select "number:14"
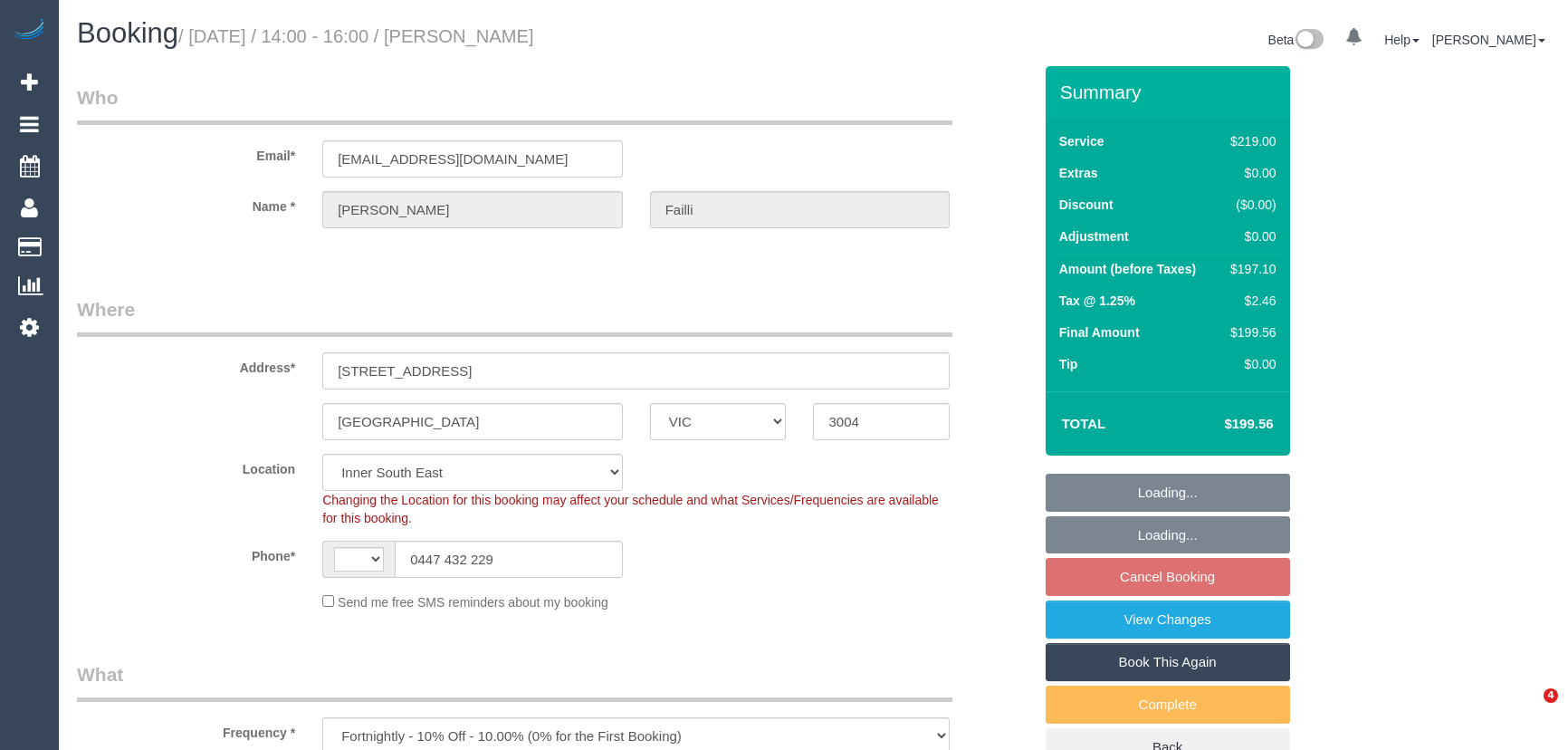
select select "number:18"
select select "number:24"
select select "number:35"
select select "number:11"
select select "VIC"
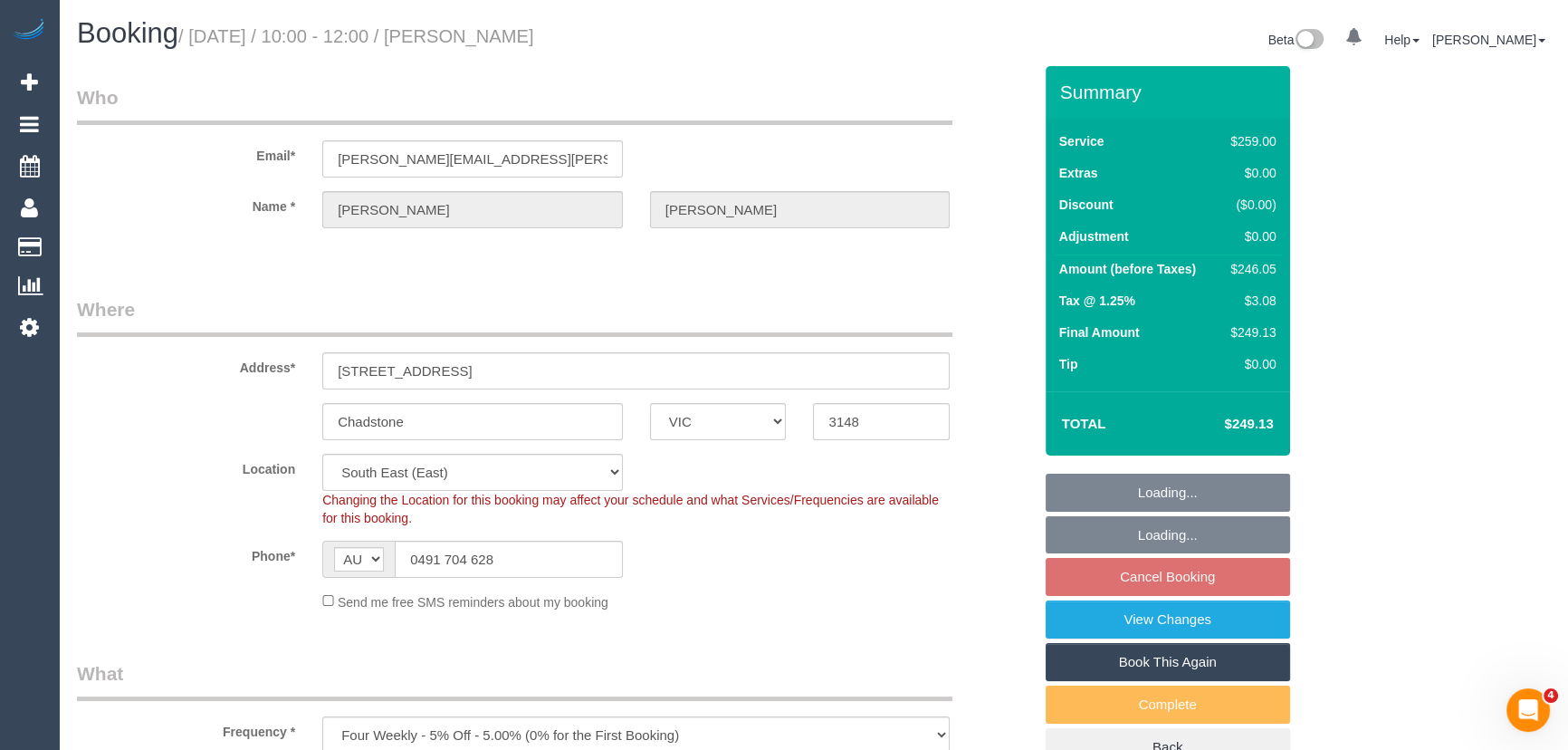
select select "string:stripe-pm_1R3s0k2GScqysDRVepmremcb"
select select "number:28"
select select "number:16"
select select "number:19"
select select "number:22"
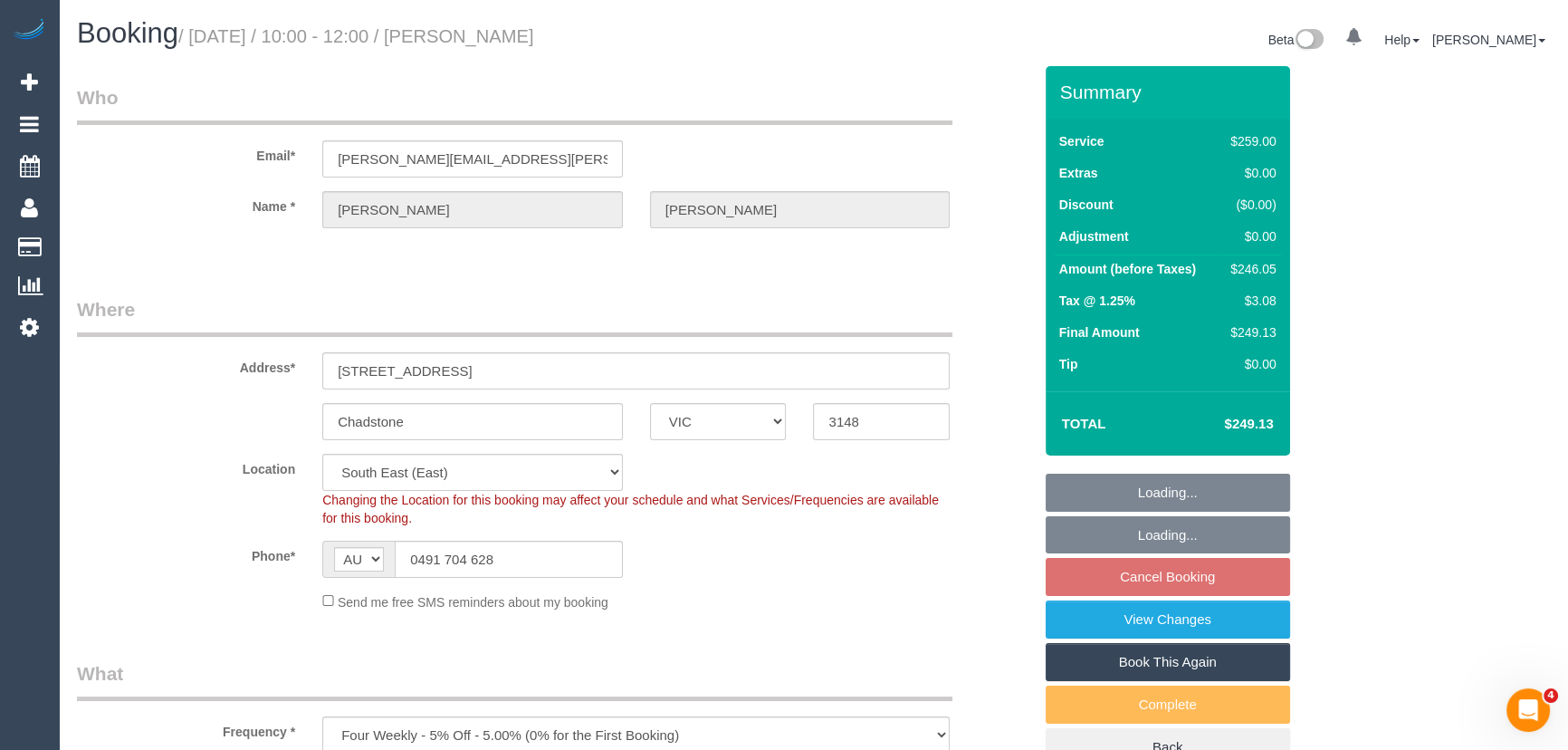
select select "number:34"
select select "number:13"
select select "object:1308"
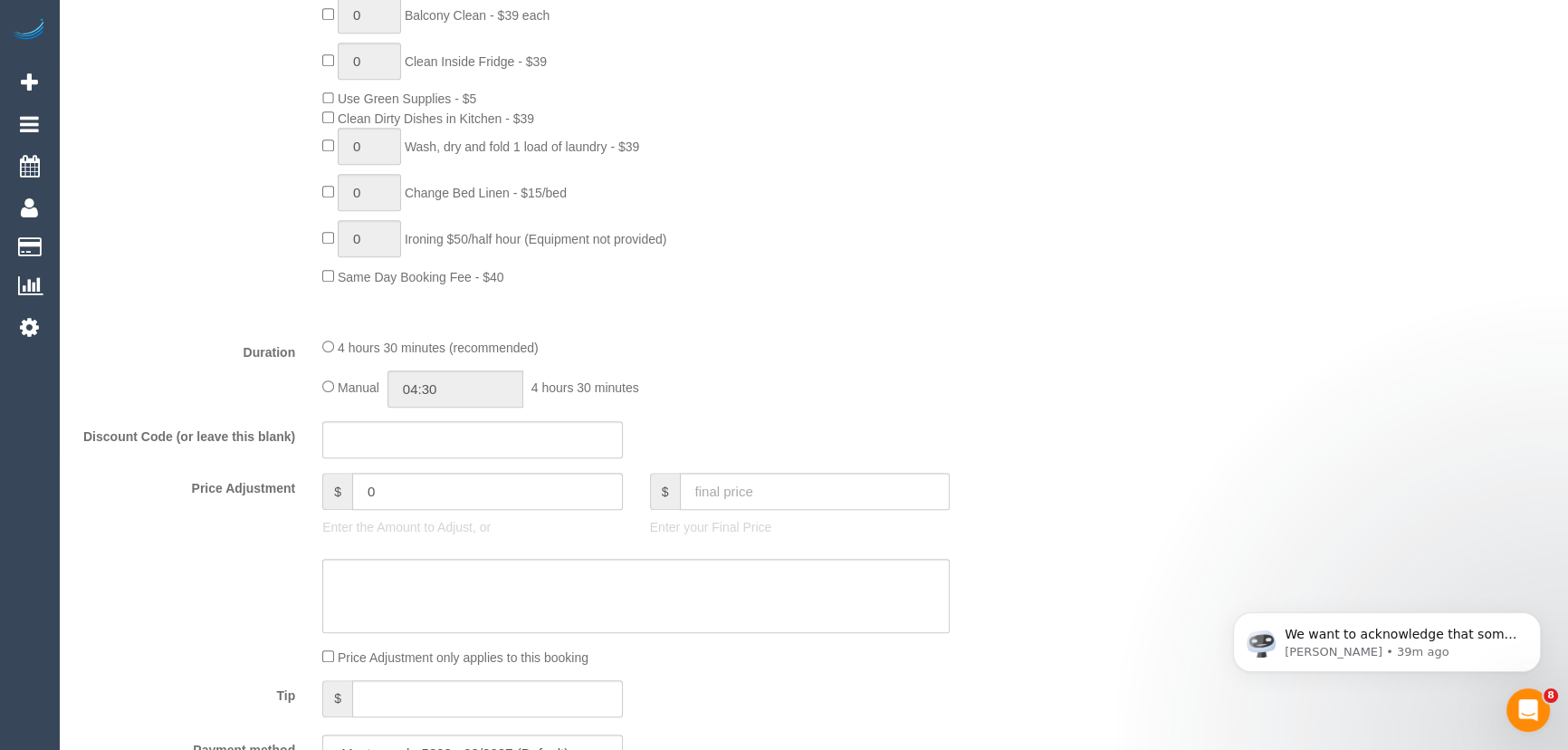
scroll to position [1316, 0]
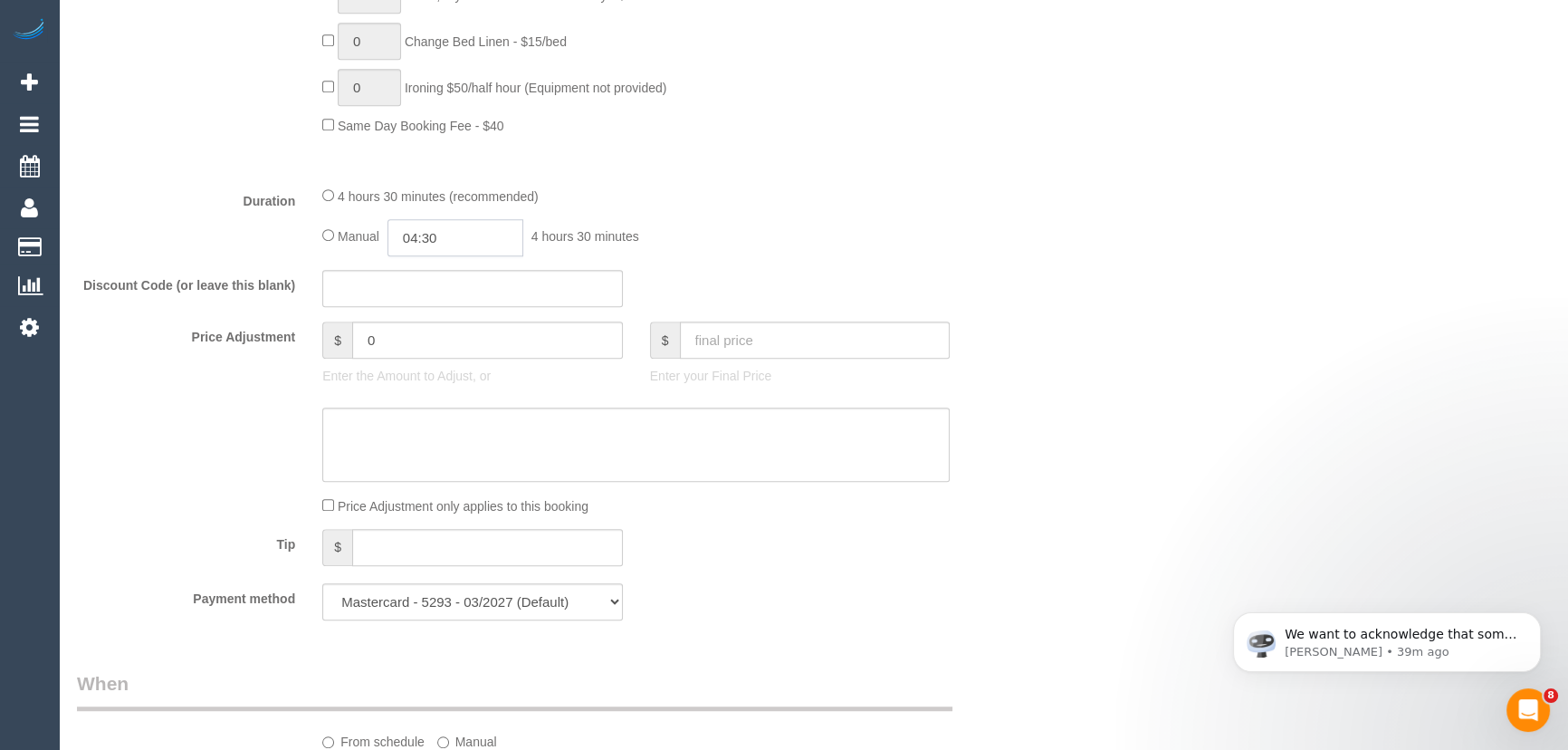
click at [480, 231] on input "04:30" at bounding box center [455, 237] width 136 height 37
click at [430, 314] on li "02:00" at bounding box center [436, 311] width 81 height 23
click at [454, 247] on input "02:00" at bounding box center [455, 237] width 136 height 37
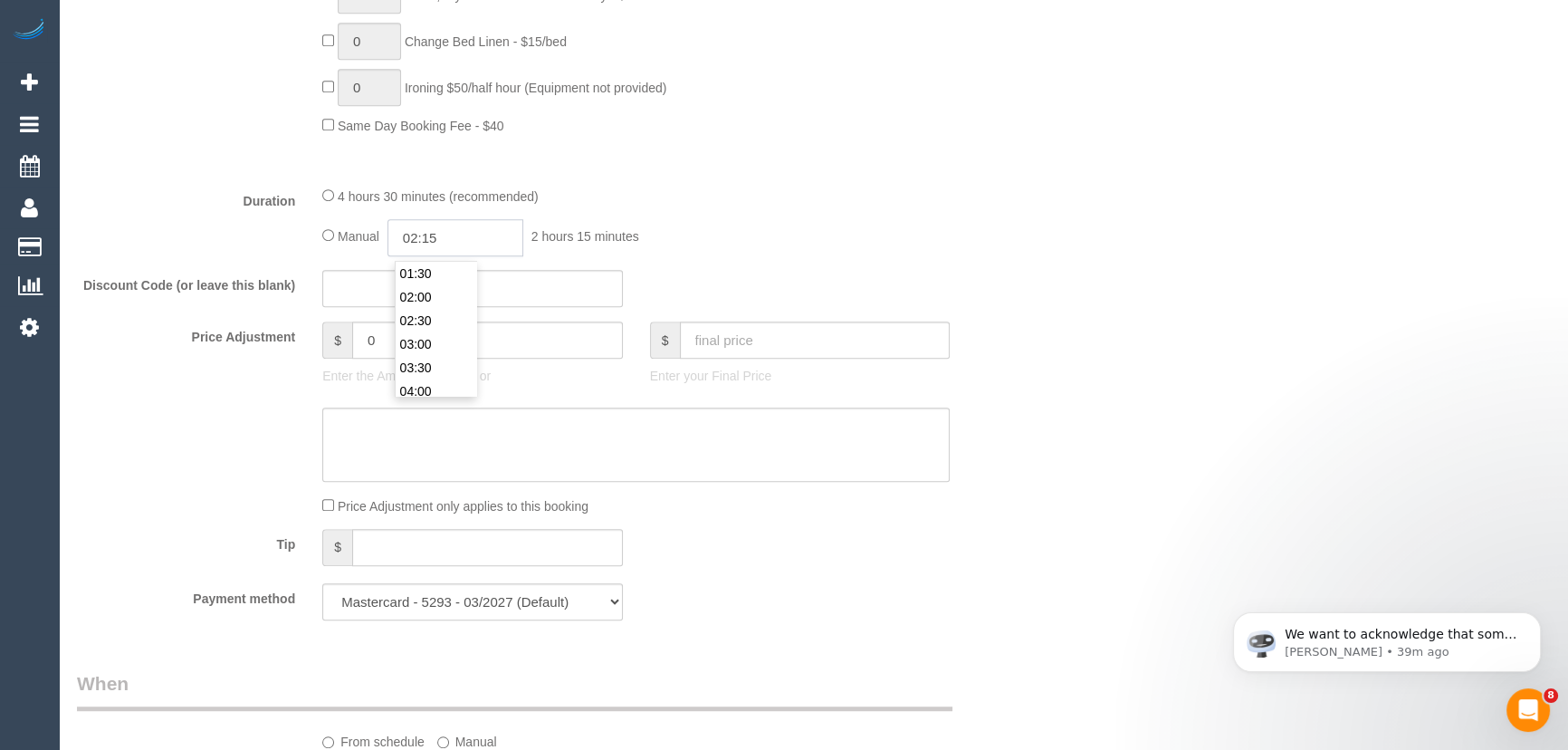
type input "02:15"
click at [782, 219] on div "4 hours 30 minutes (recommended) Manual 02:15 2 hours 15 minutes" at bounding box center [635, 221] width 655 height 71
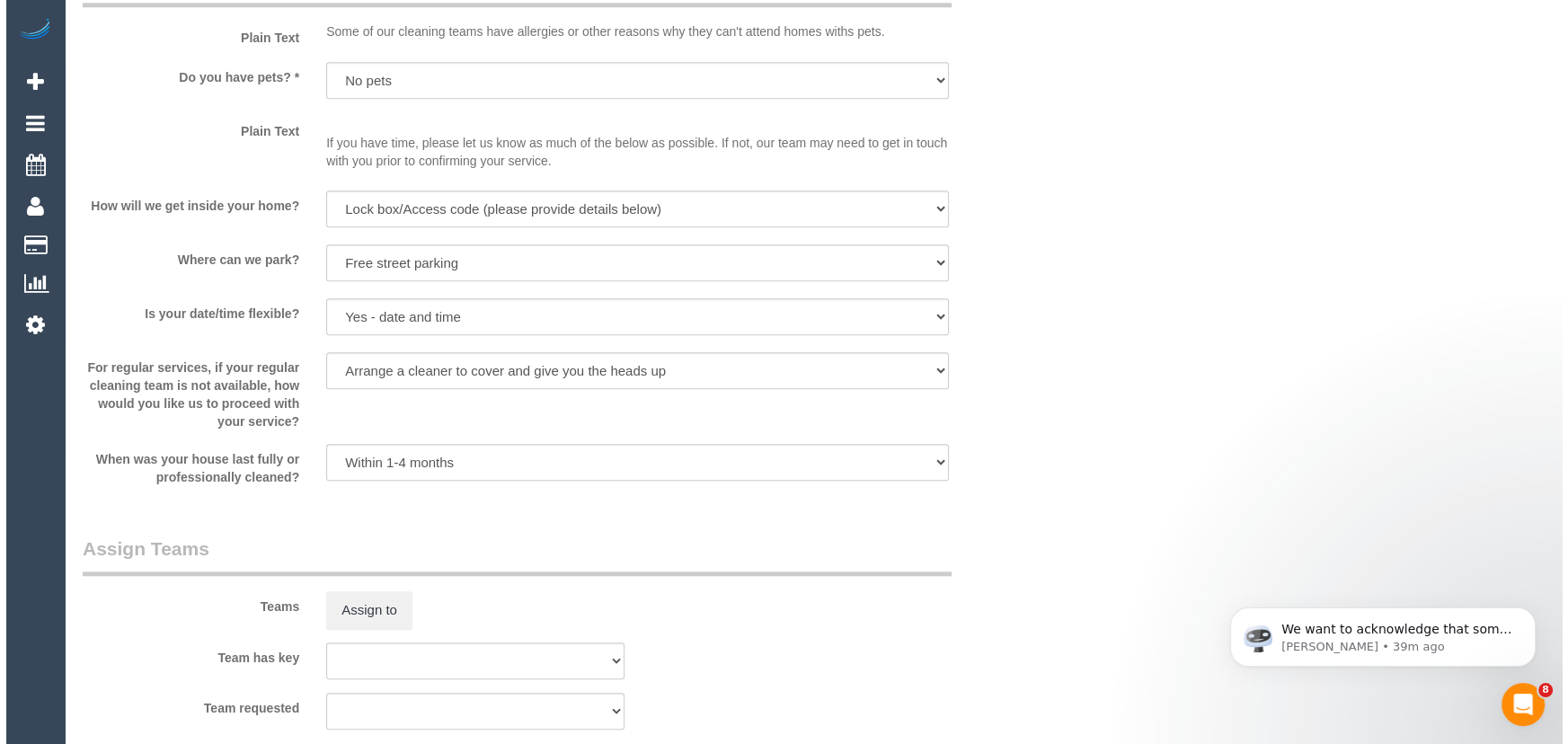
scroll to position [2449, 0]
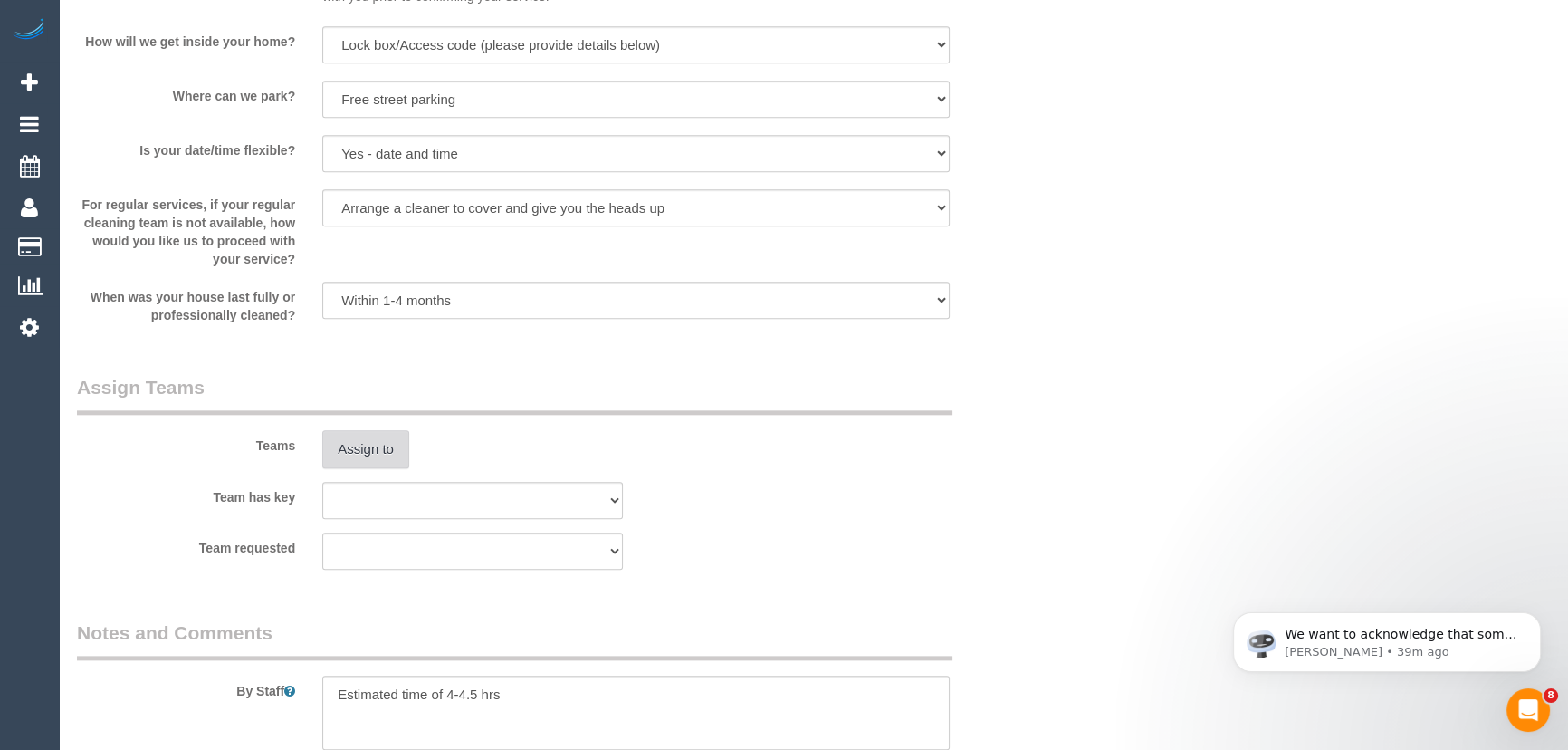
click at [360, 461] on button "Assign to" at bounding box center [365, 448] width 87 height 38
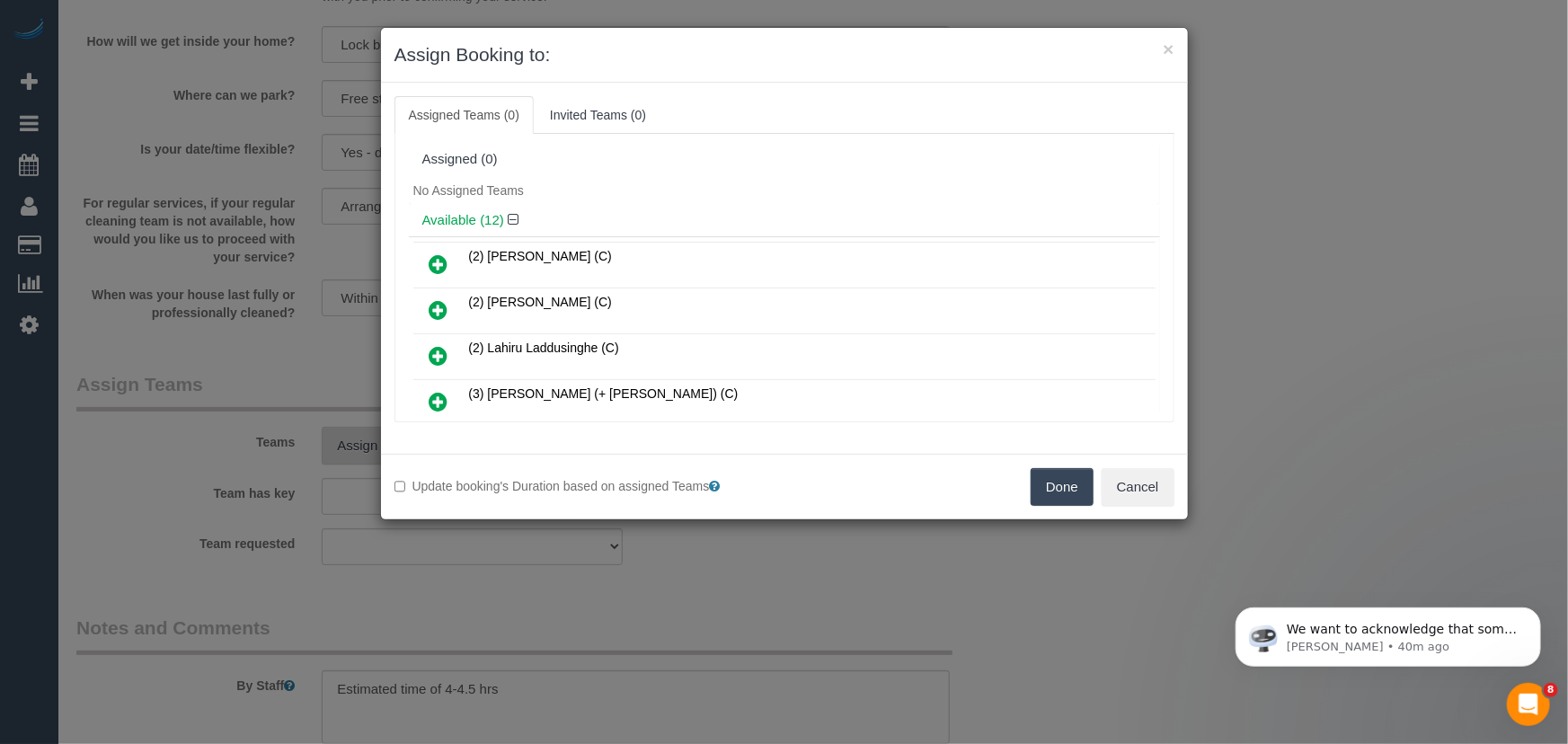
scroll to position [383, 0]
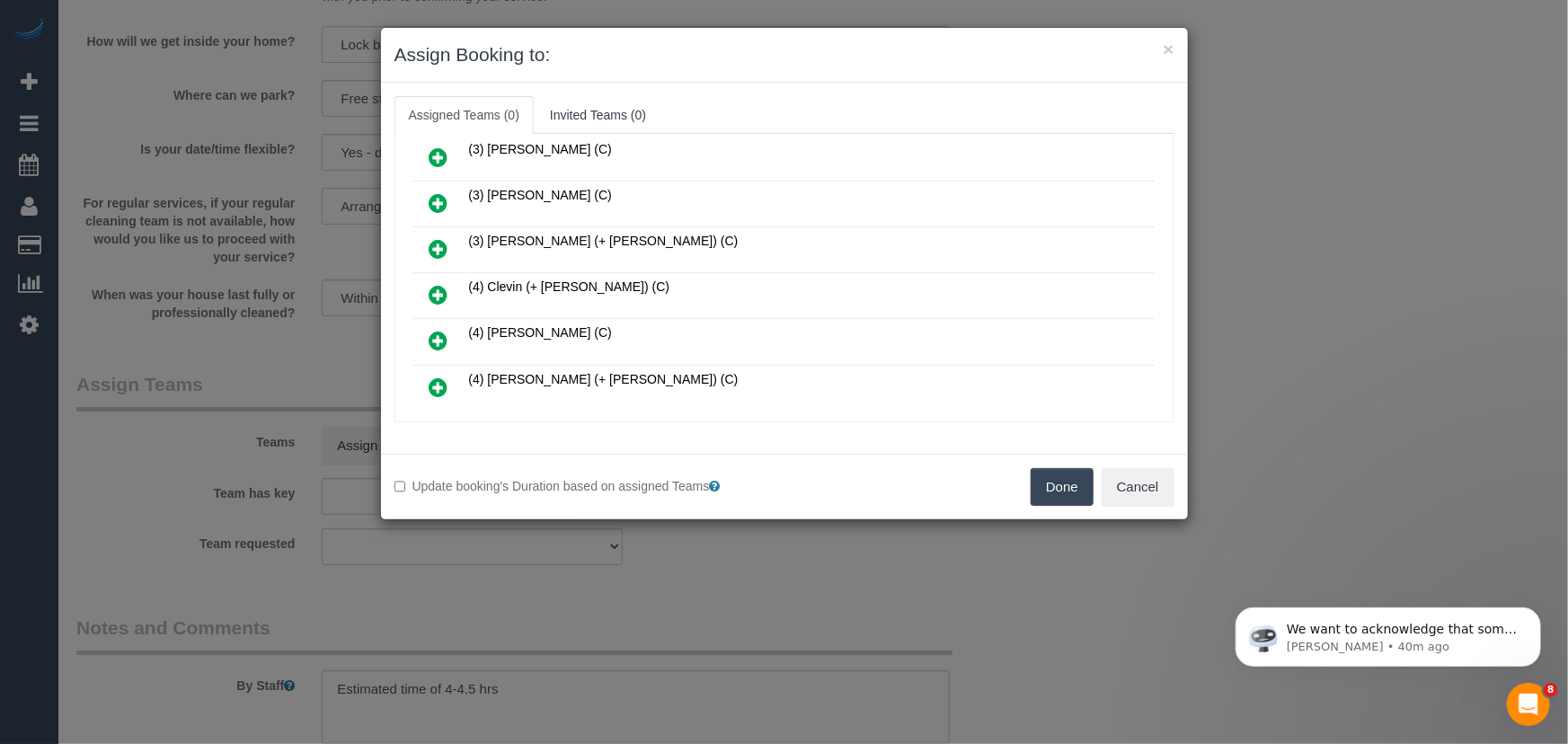
click at [435, 284] on icon at bounding box center [439, 294] width 19 height 21
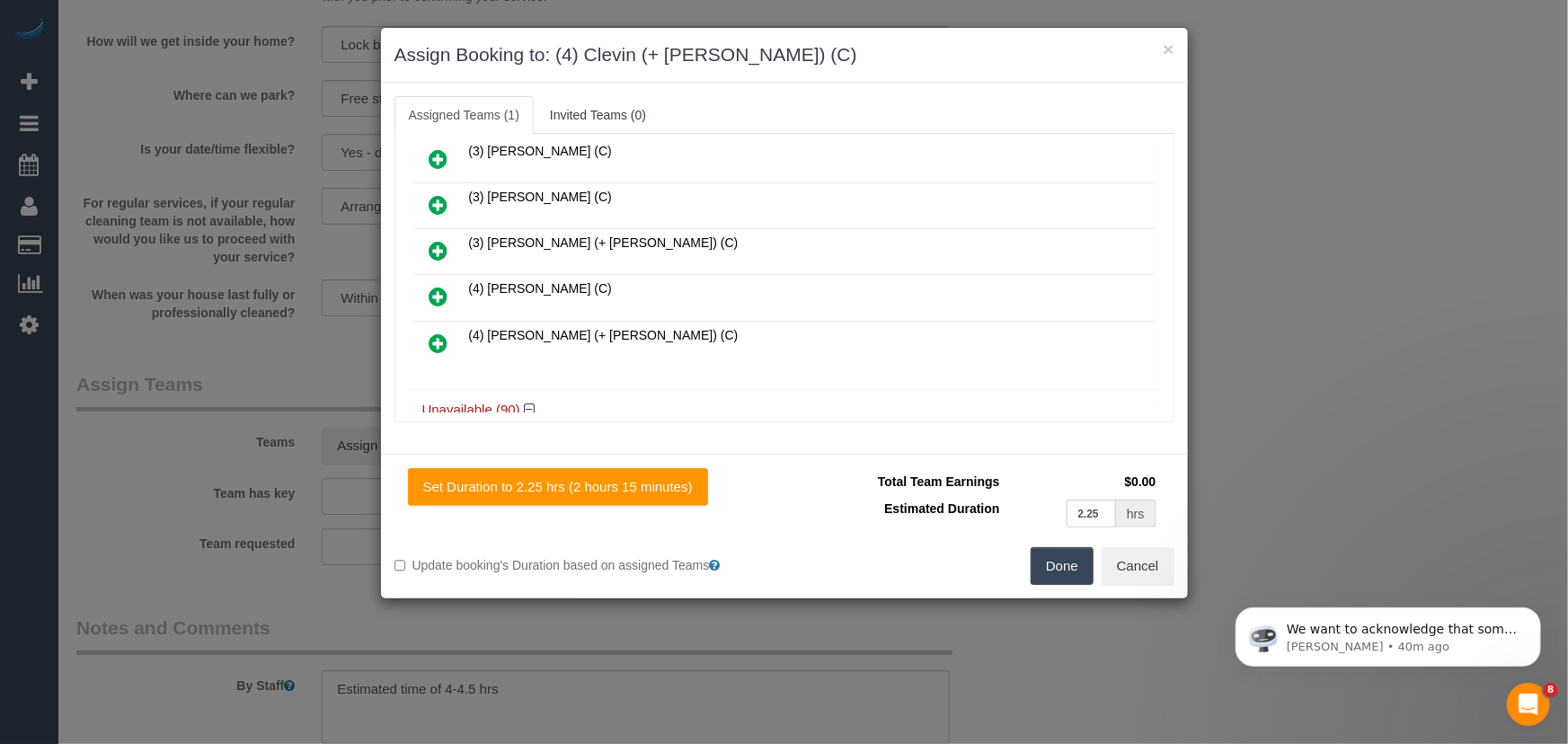
click at [436, 332] on icon at bounding box center [439, 343] width 19 height 21
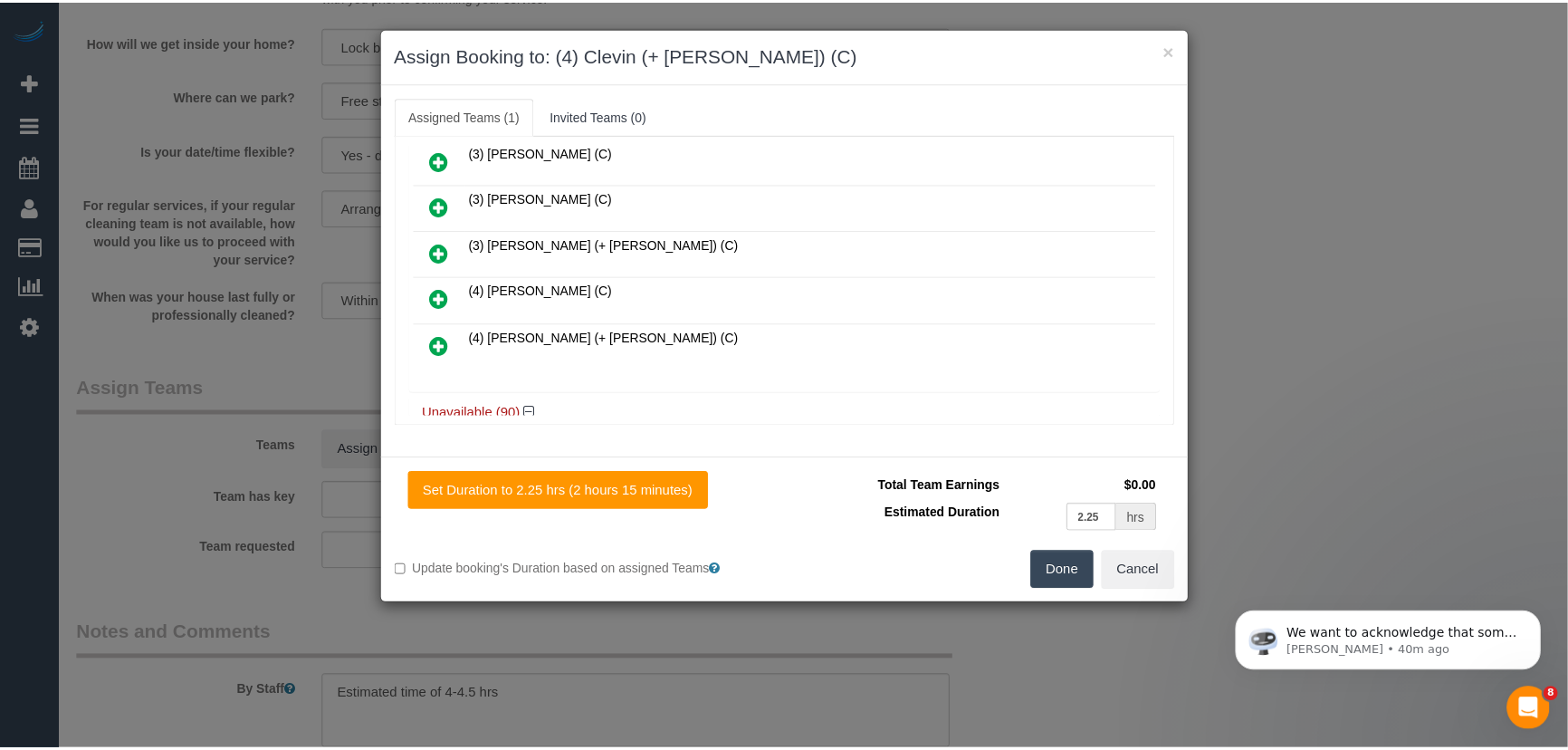
scroll to position [473, 0]
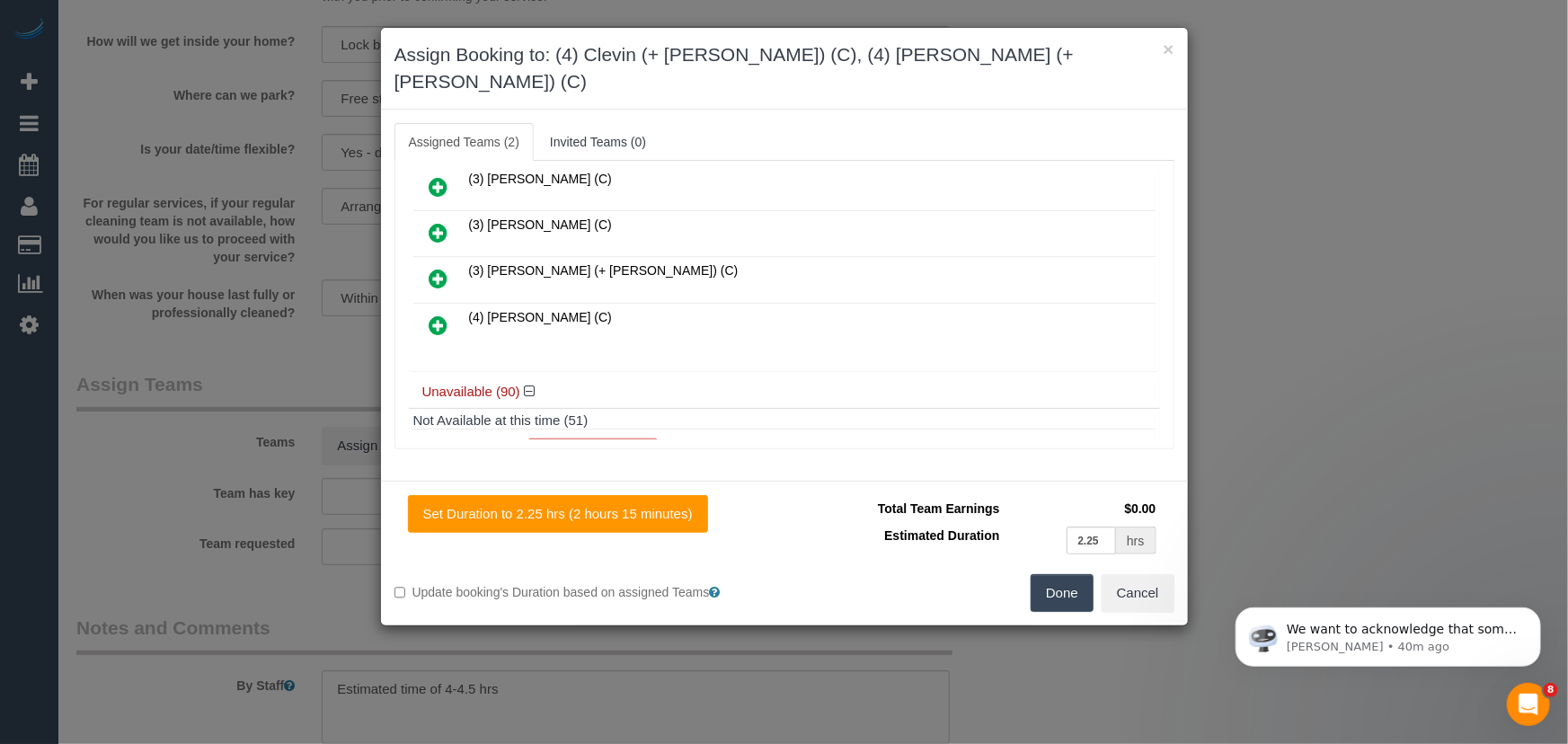
click at [1051, 574] on button "Done" at bounding box center [1062, 592] width 63 height 38
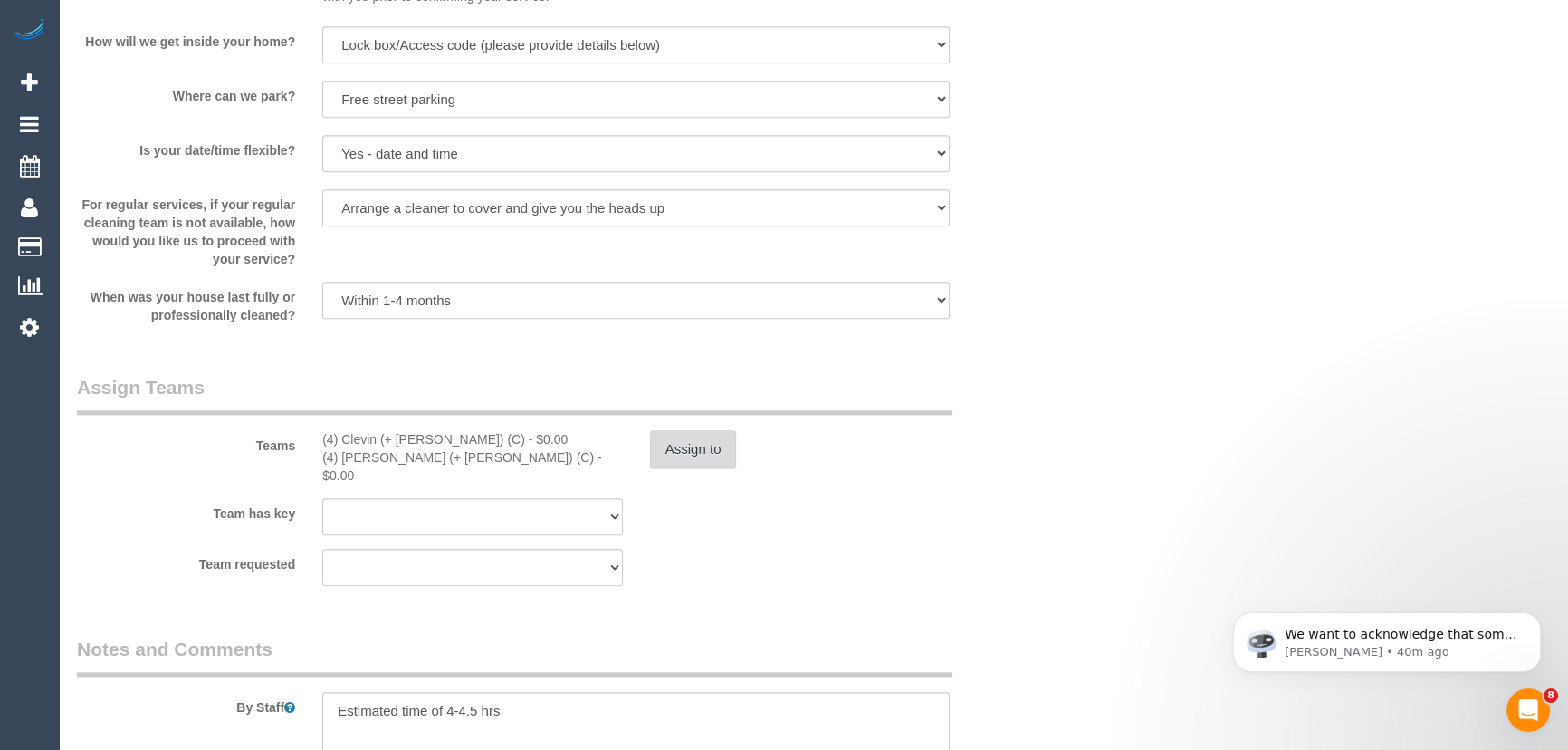
click at [695, 445] on button "Assign to" at bounding box center [693, 448] width 87 height 38
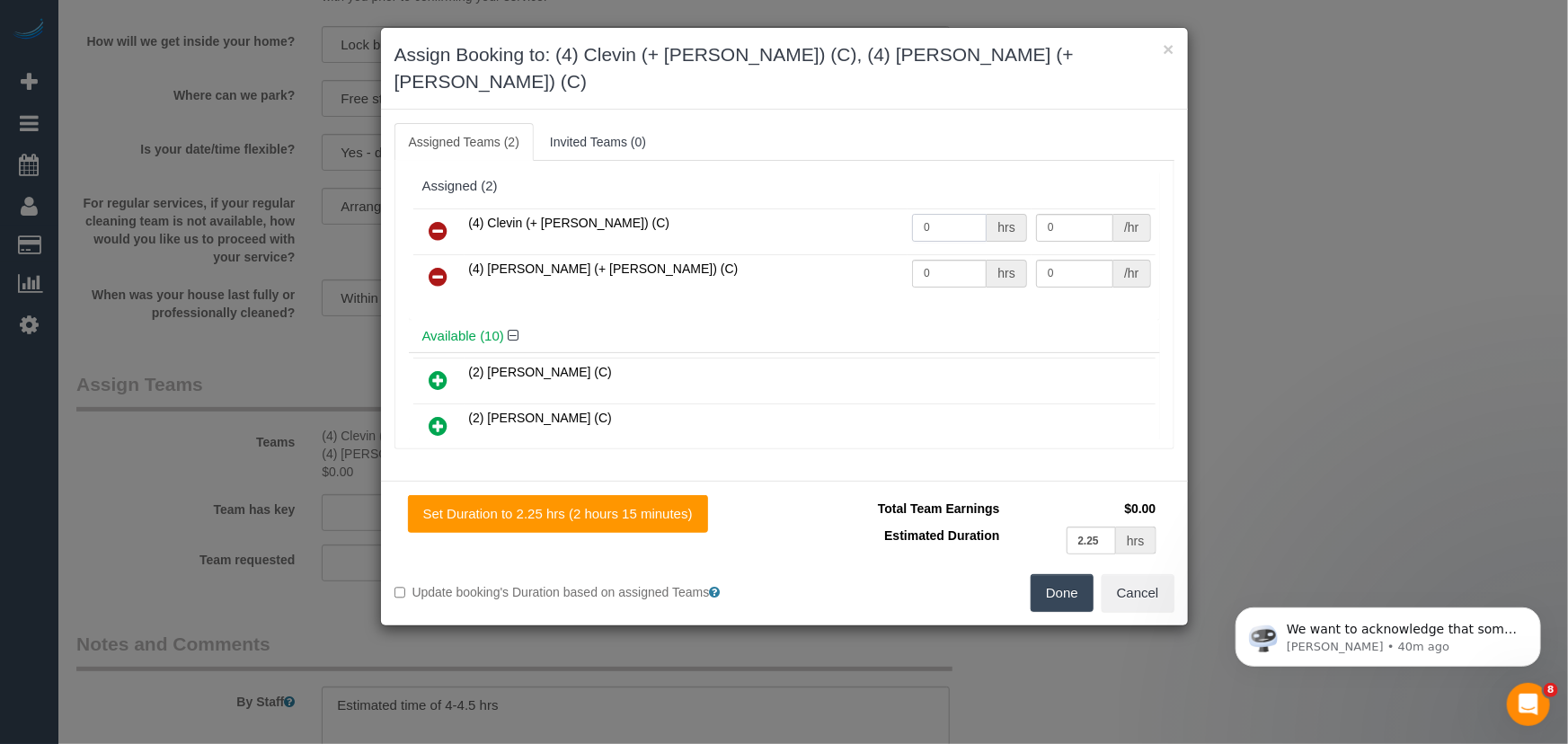
click at [957, 214] on input "0" at bounding box center [949, 228] width 74 height 28
type input "1"
type input "77.5"
click at [937, 260] on input "0" at bounding box center [949, 273] width 74 height 28
type input "1"
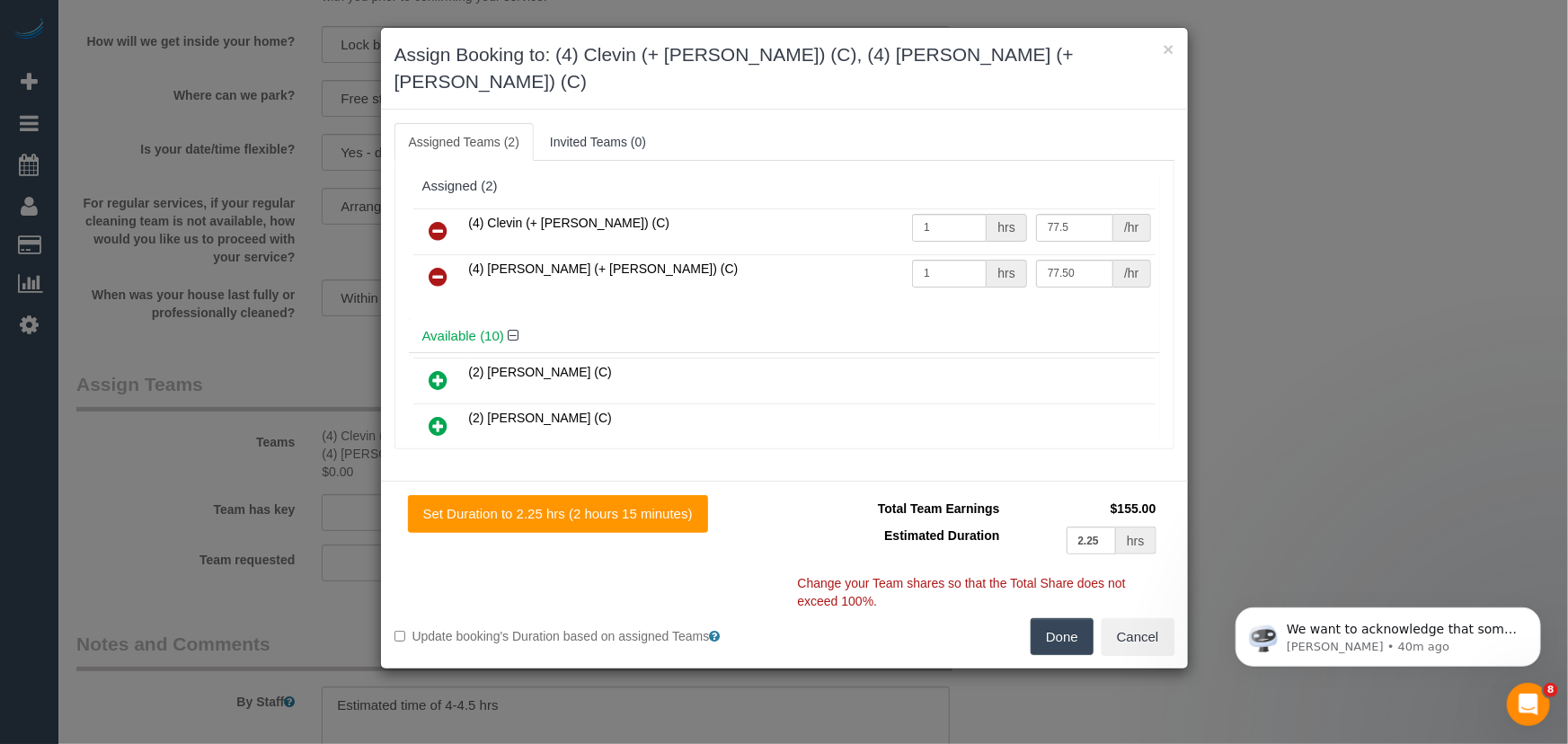
type input "77.5"
click at [1065, 618] on button "Done" at bounding box center [1062, 636] width 63 height 38
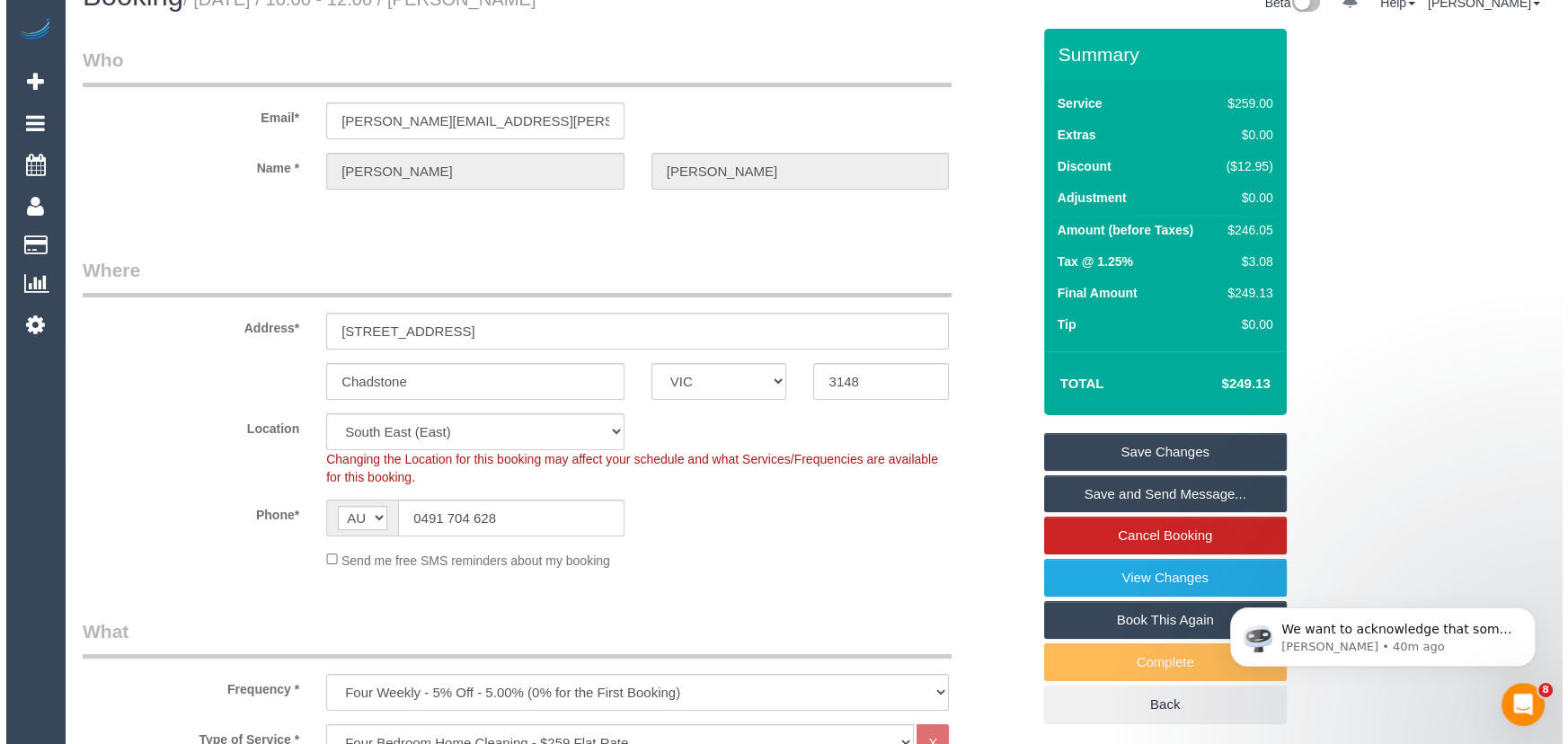
scroll to position [0, 0]
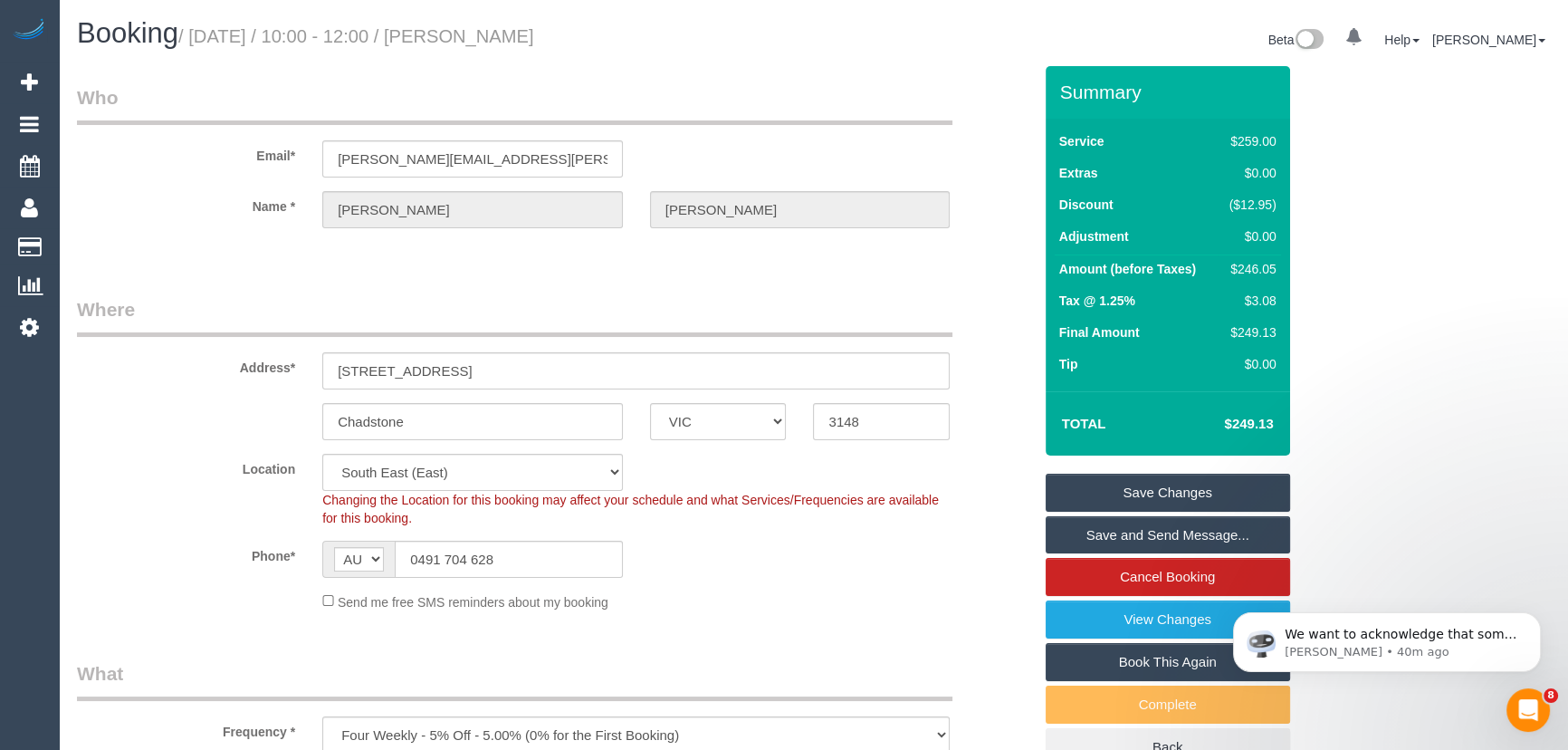
click at [504, 36] on small "/ October 03, 2025 / 10:00 - 12:00 / Samantha Lindley" at bounding box center [356, 36] width 356 height 19
copy small "Samantha Lindley"
click at [1110, 542] on link "Save and Send Message..." at bounding box center [1167, 535] width 244 height 38
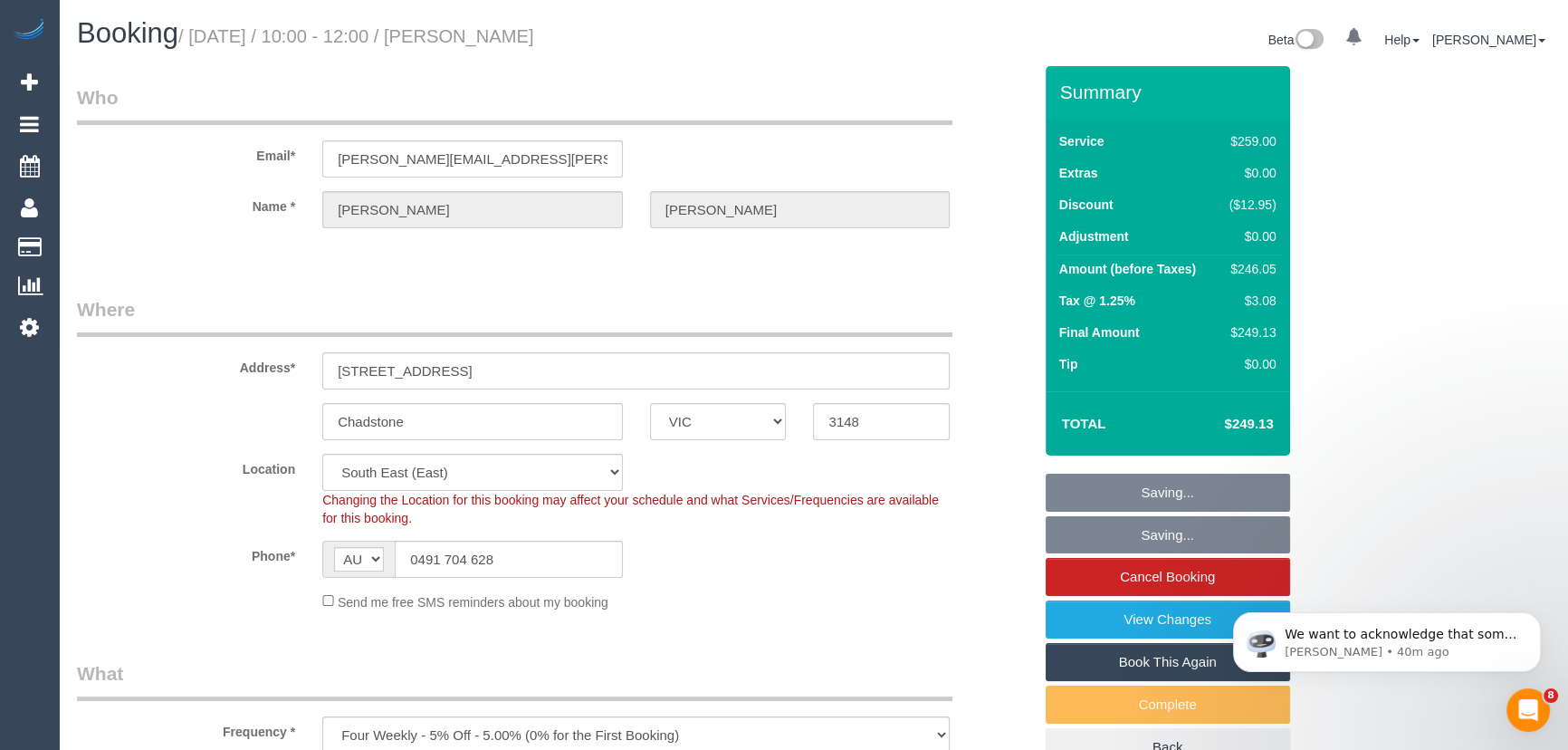
click at [1110, 542] on fieldset "Saving... Saving... Cancel Booking View Changes Book This Again Complete Back" at bounding box center [1167, 621] width 244 height 294
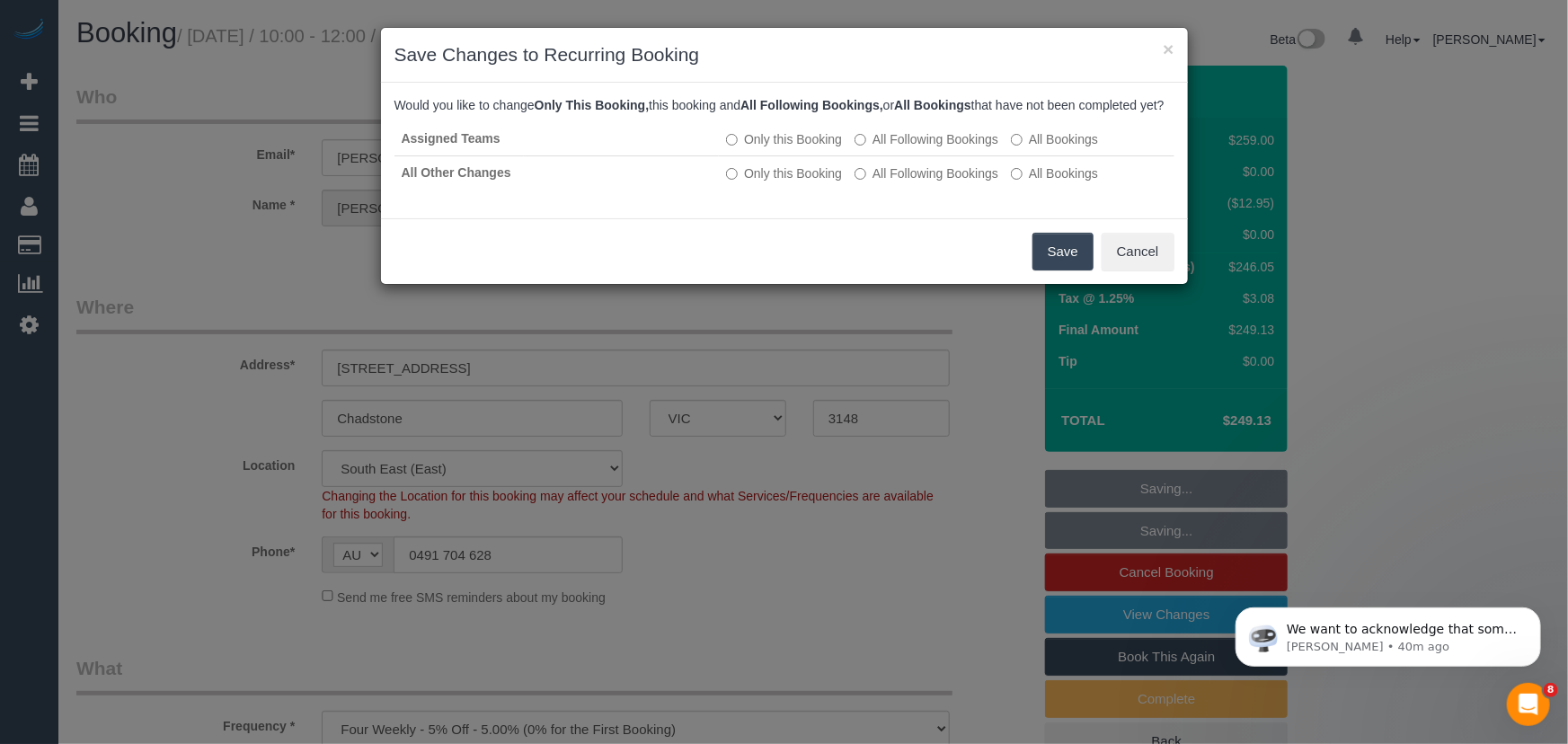
click at [1064, 270] on button "Save" at bounding box center [1063, 251] width 61 height 38
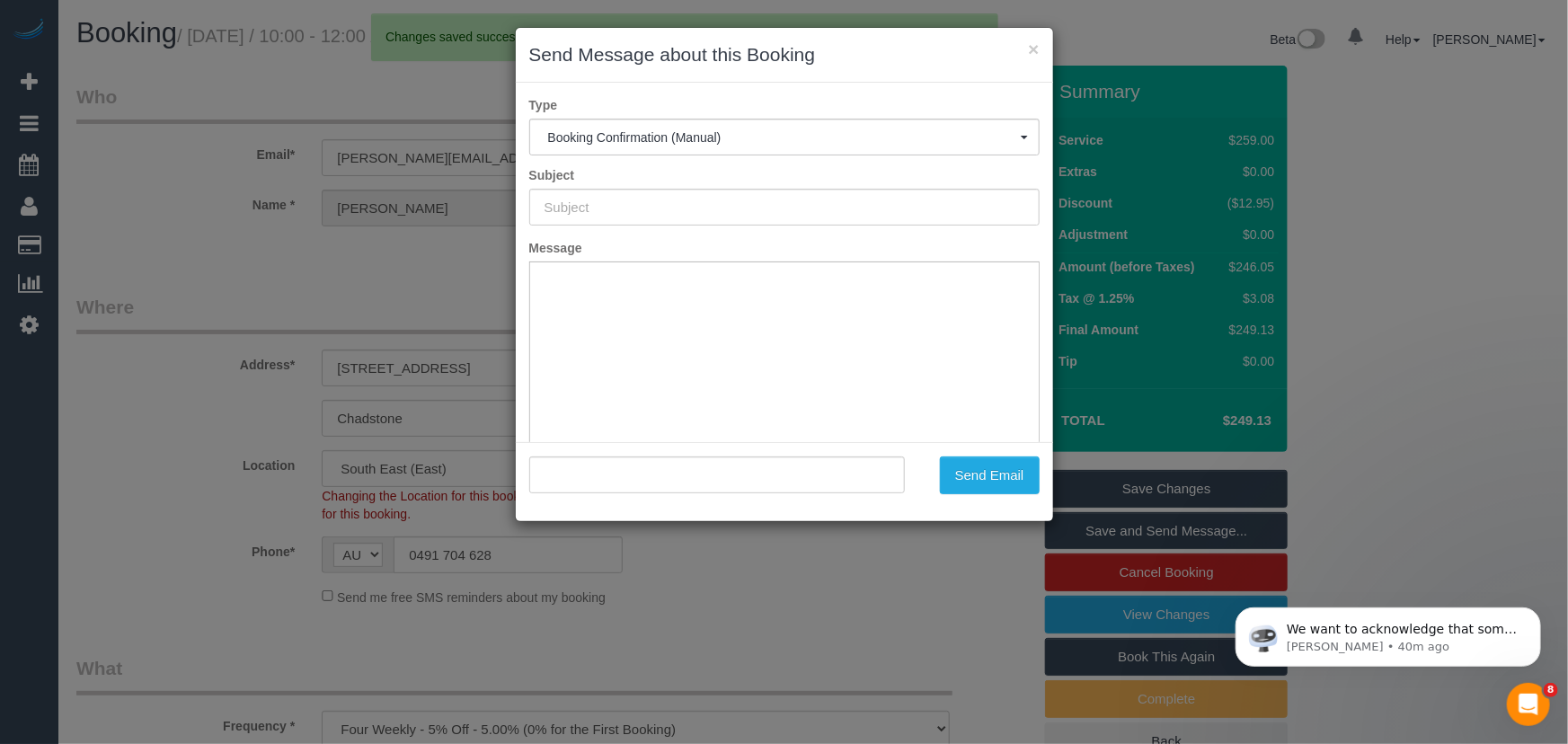
type input "Booking Confirmed"
type input ""Samantha Lindley" <samantha.ann.lindley@gmail.com>"
click at [966, 482] on button "Send Email" at bounding box center [990, 475] width 99 height 38
click at [966, 482] on div "Send Email" at bounding box center [986, 475] width 135 height 38
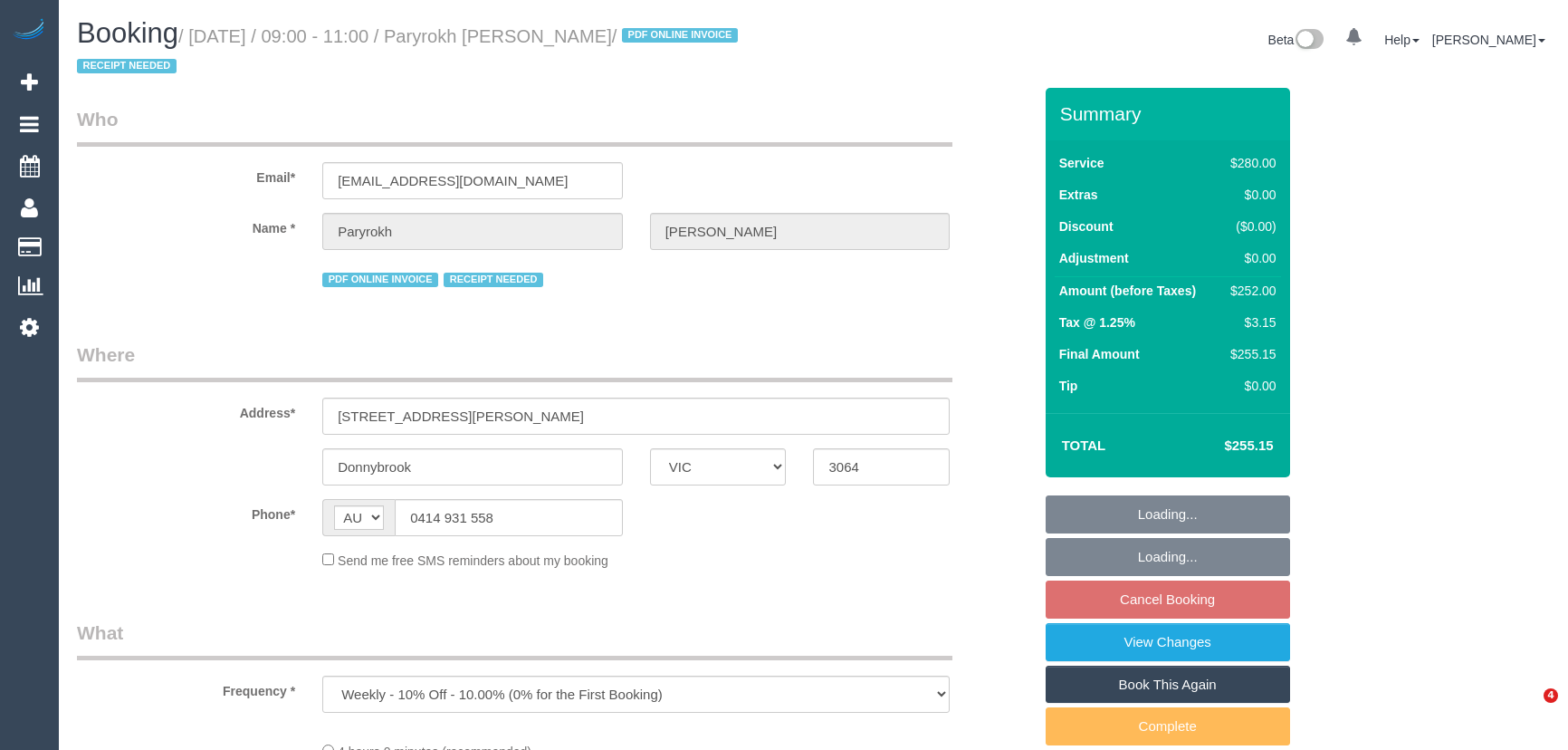
select select "VIC"
select select "string:stripe-pm_1RIkwB2GScqysDRVO7FxyKXl"
select select "240"
select select "number:29"
select select "number:14"
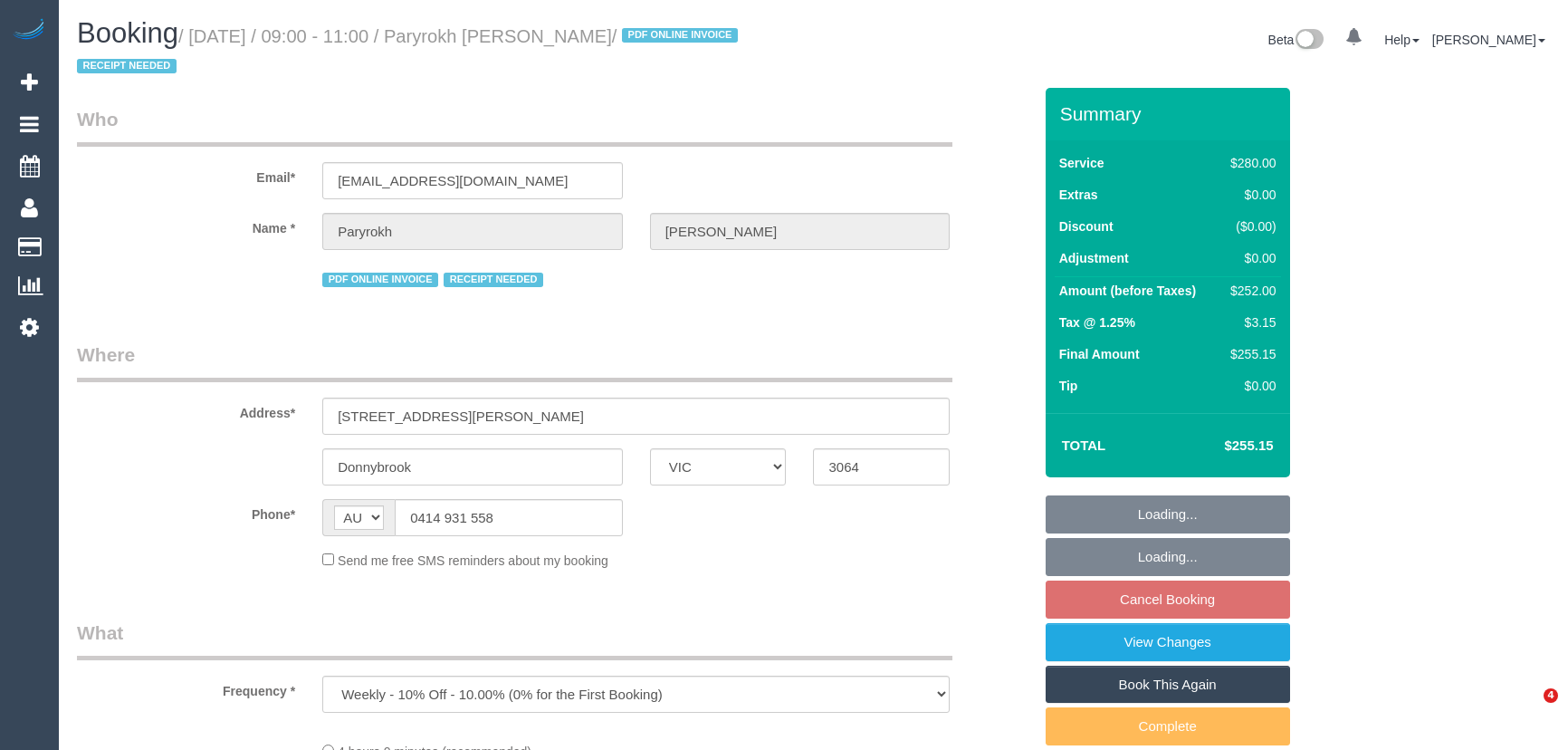
select select "number:19"
select select "number:22"
select select "number:34"
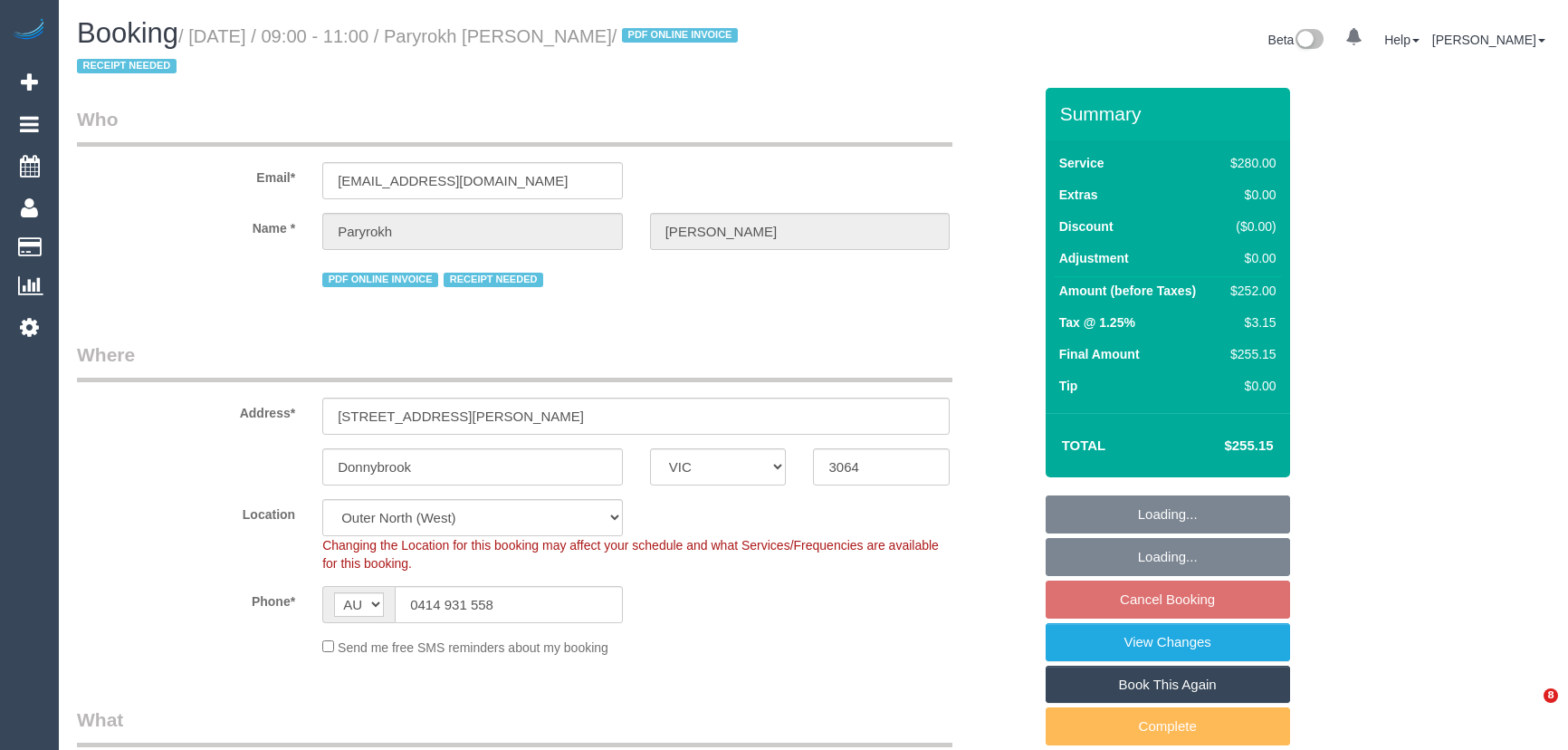
select select "object:1283"
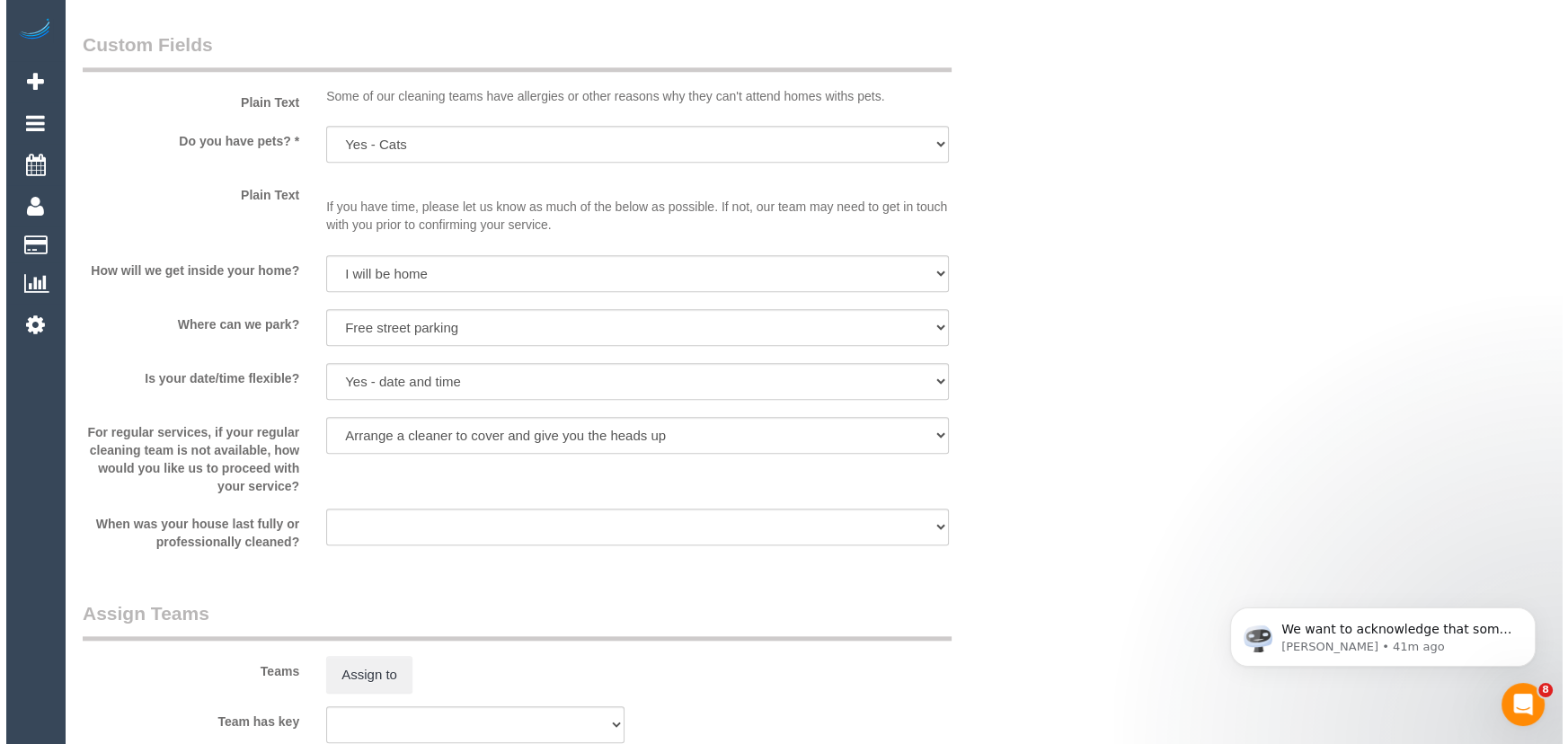
scroll to position [2368, 0]
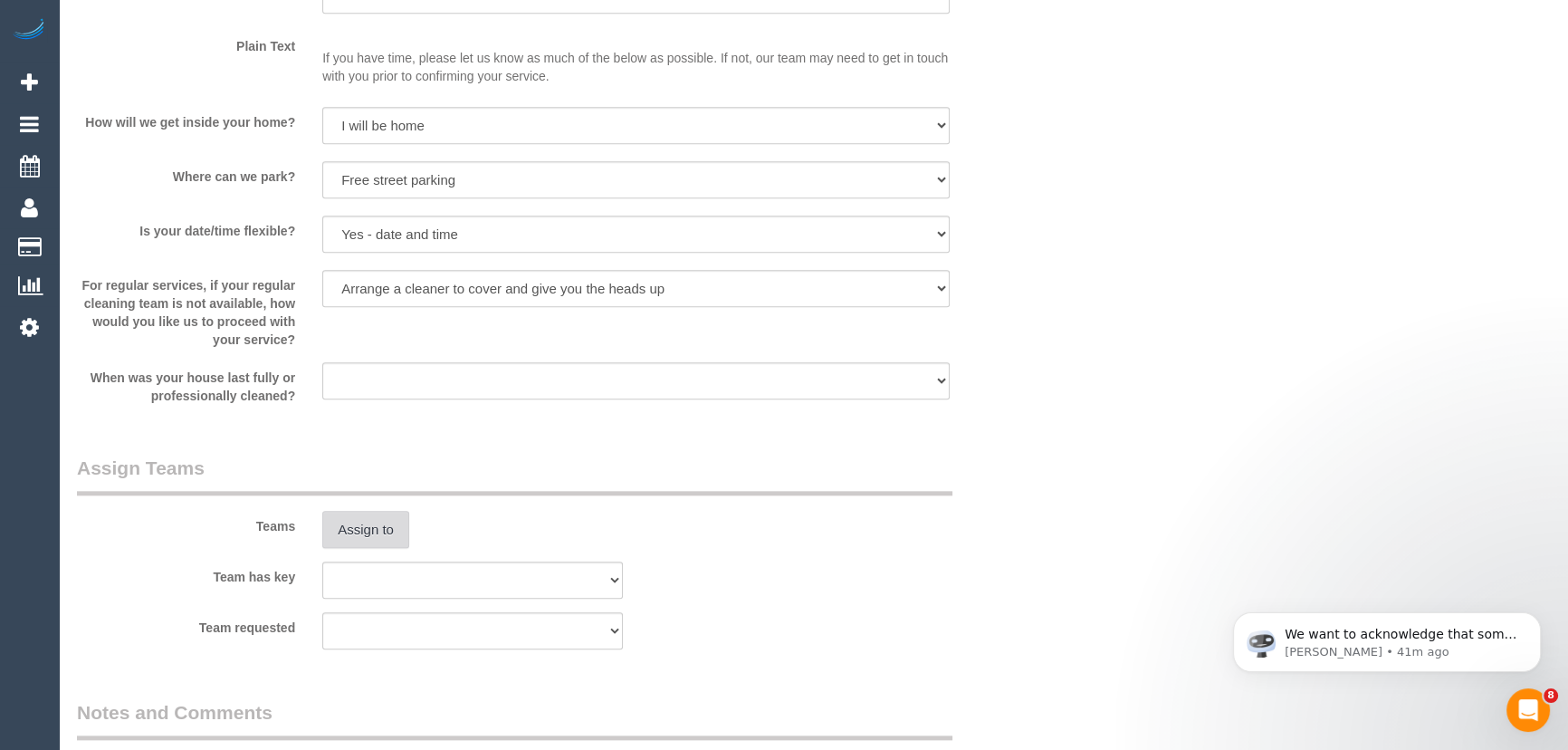
click at [387, 536] on button "Assign to" at bounding box center [365, 529] width 87 height 38
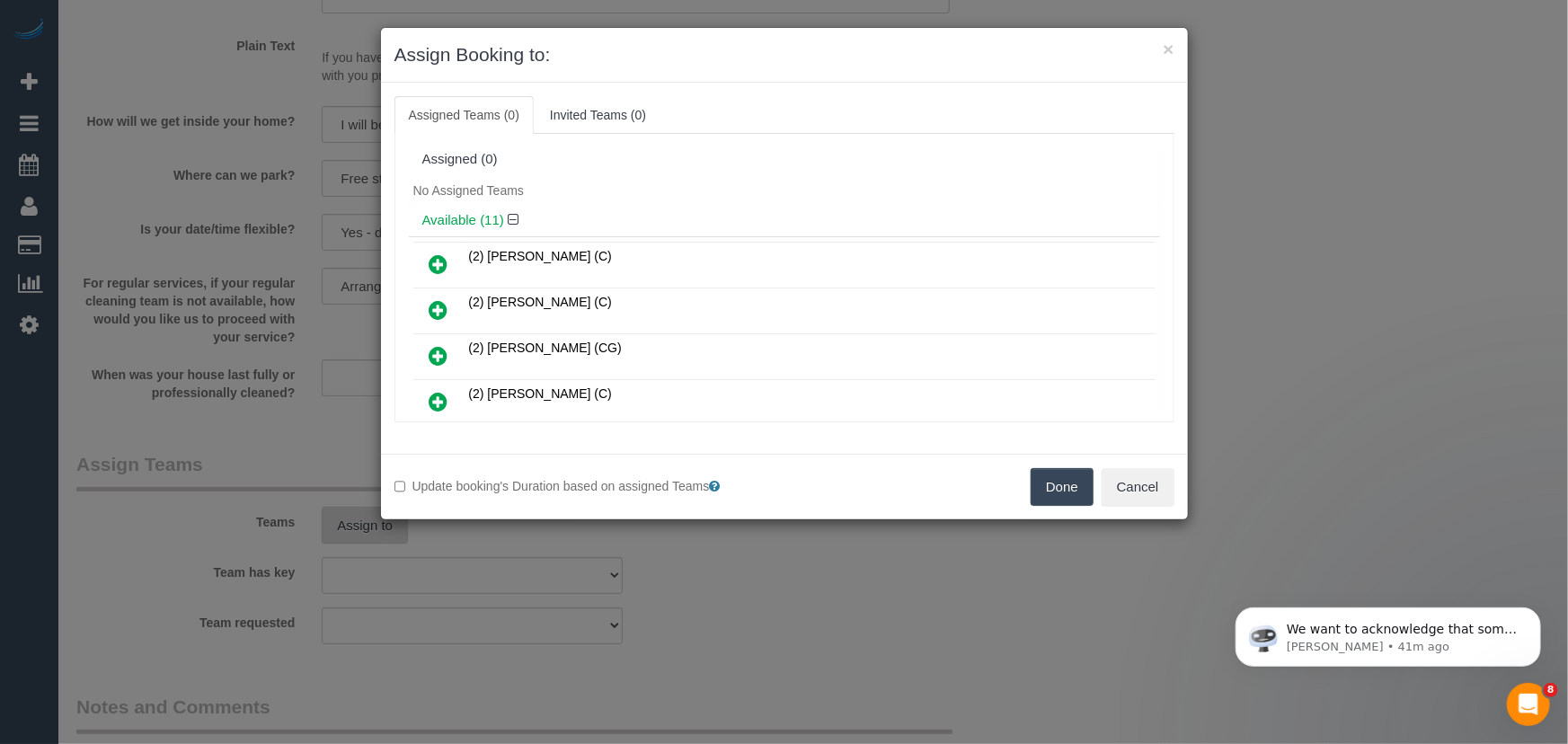
scroll to position [427, 0]
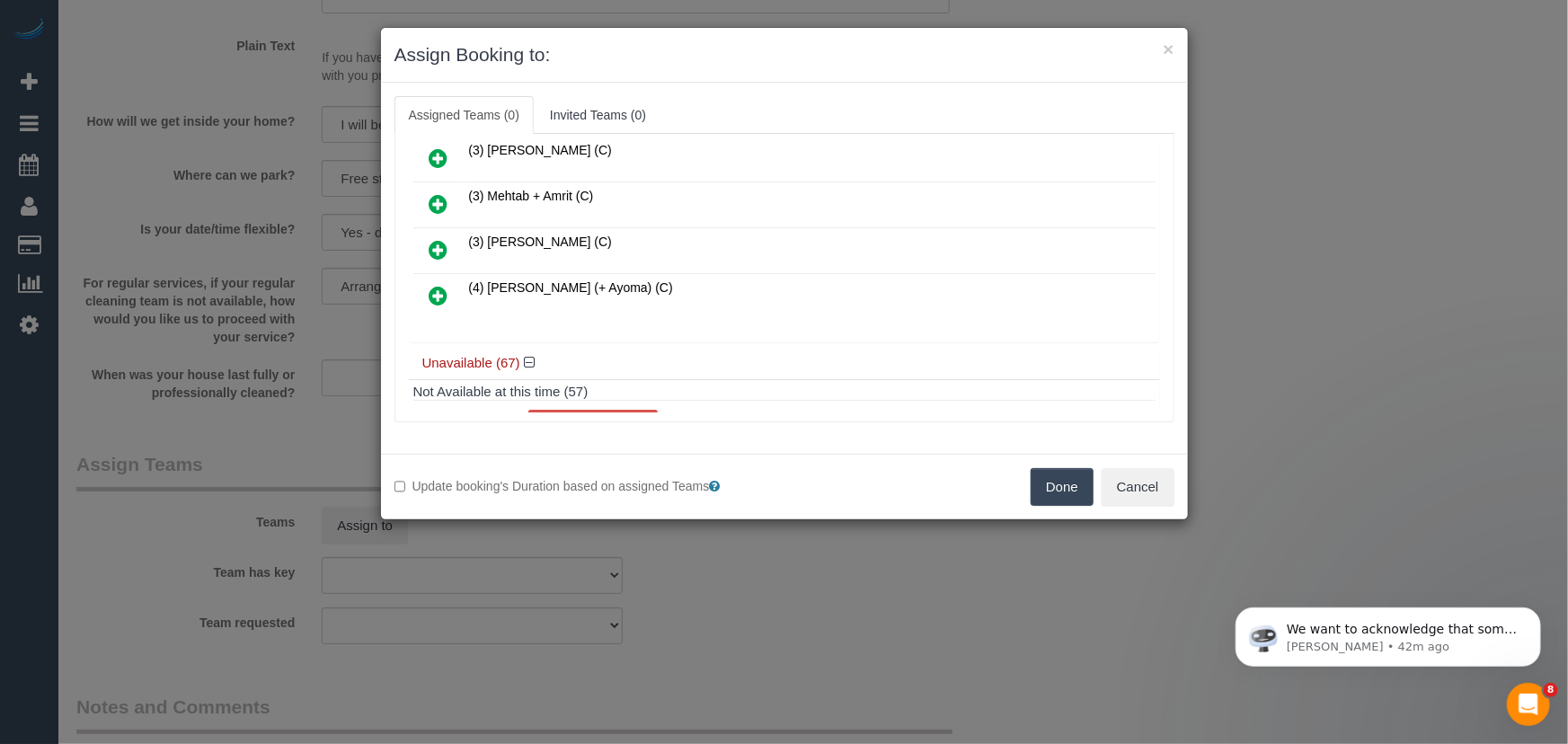
click at [433, 285] on icon at bounding box center [439, 295] width 19 height 21
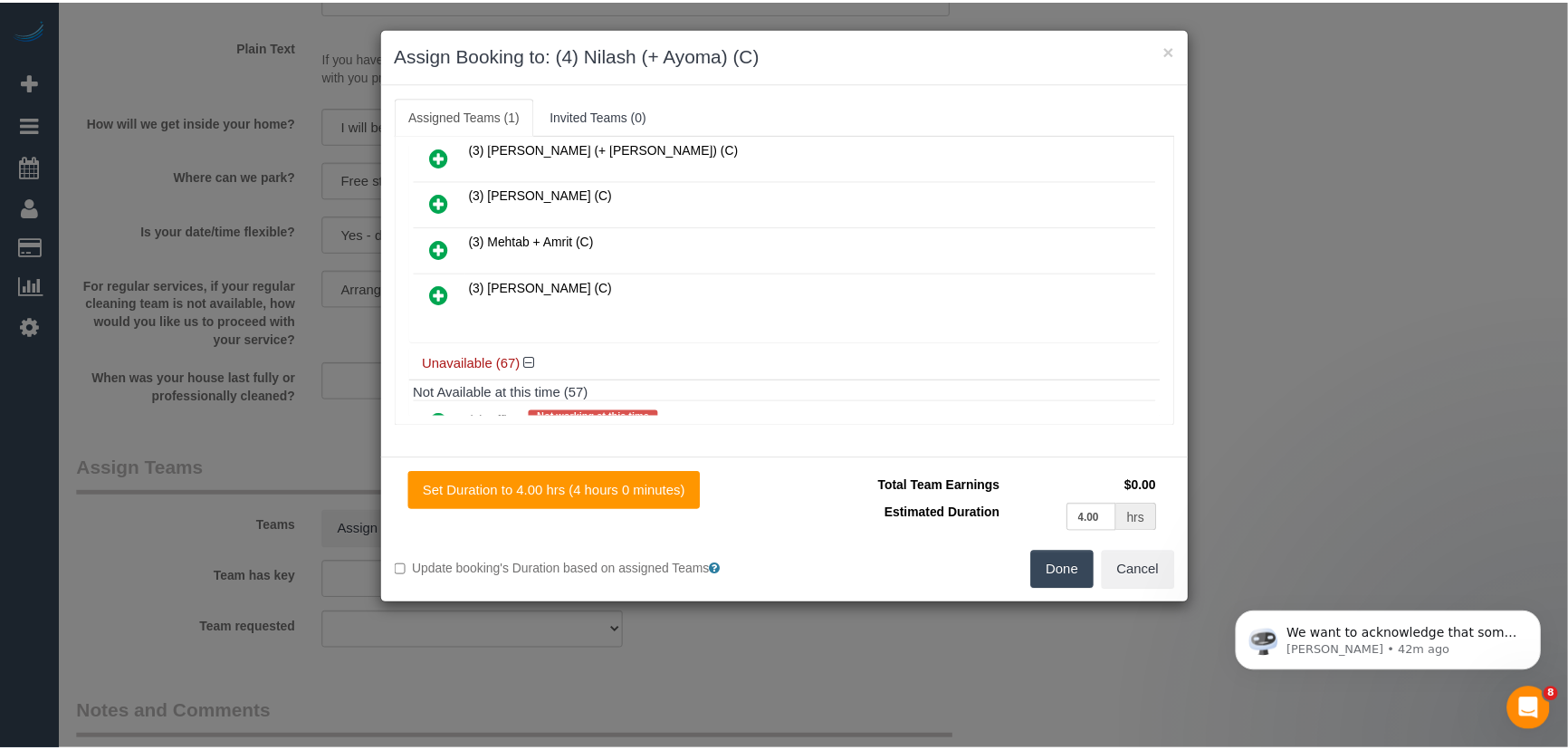
scroll to position [473, 0]
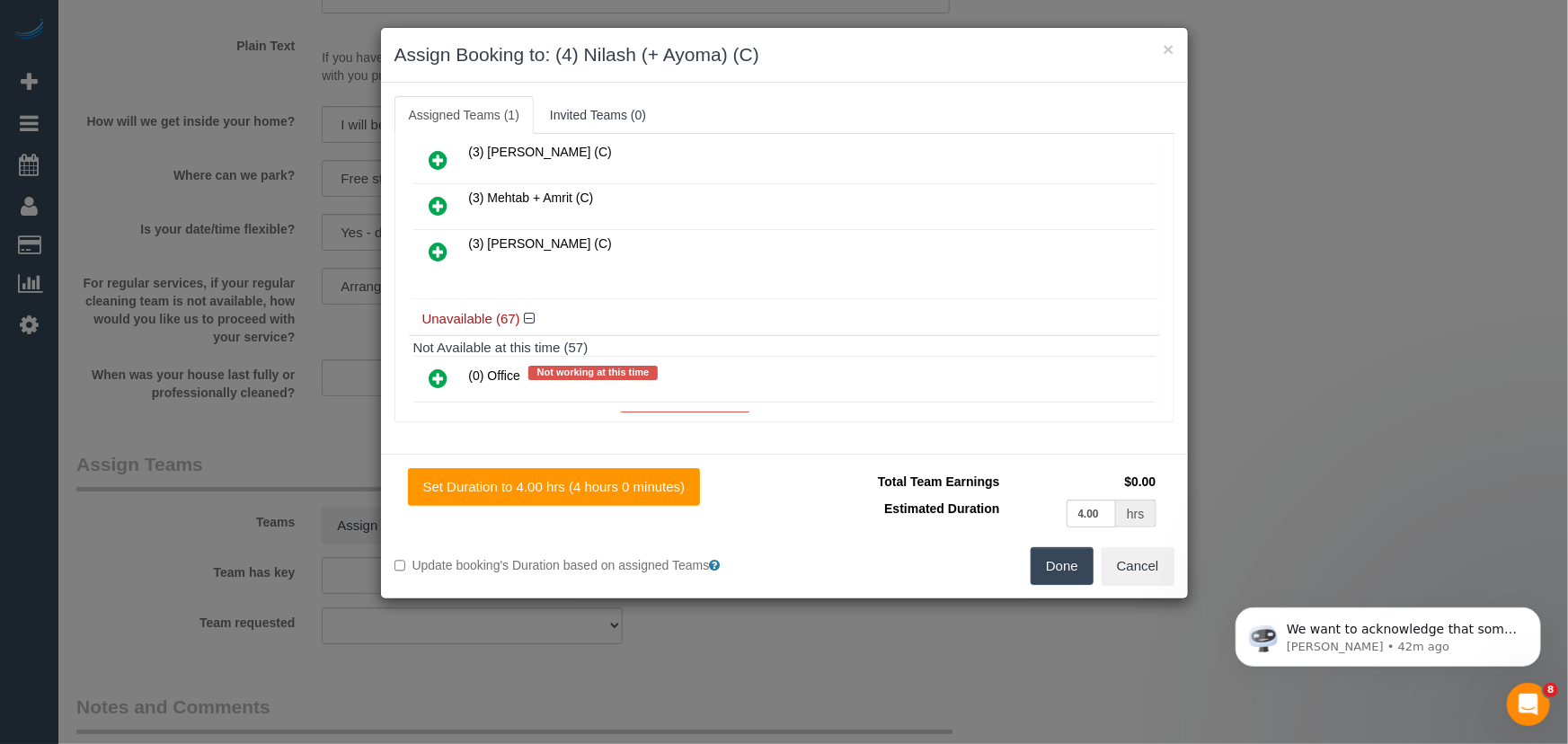
click at [1054, 565] on button "Done" at bounding box center [1062, 565] width 63 height 38
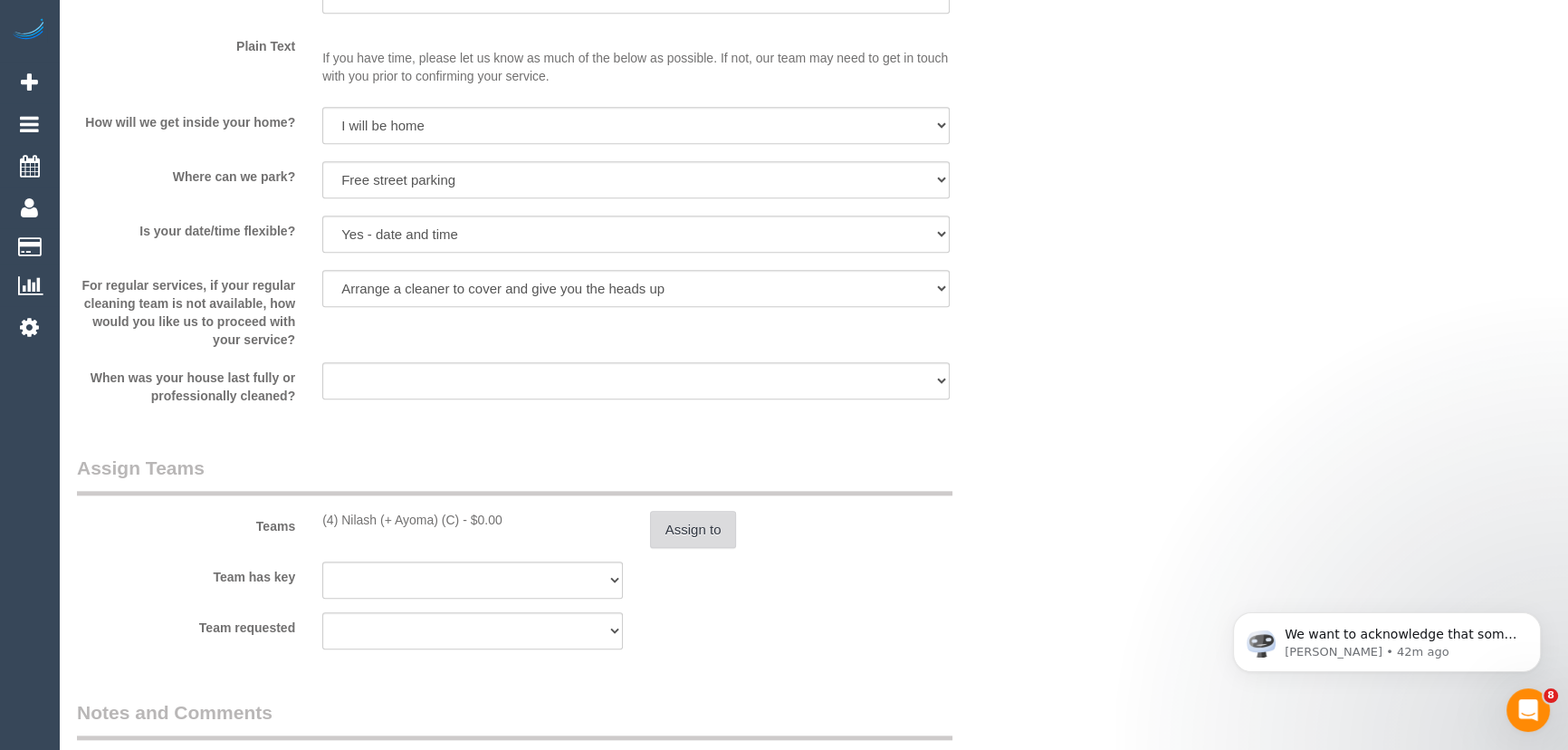
click at [699, 535] on button "Assign to" at bounding box center [693, 529] width 87 height 38
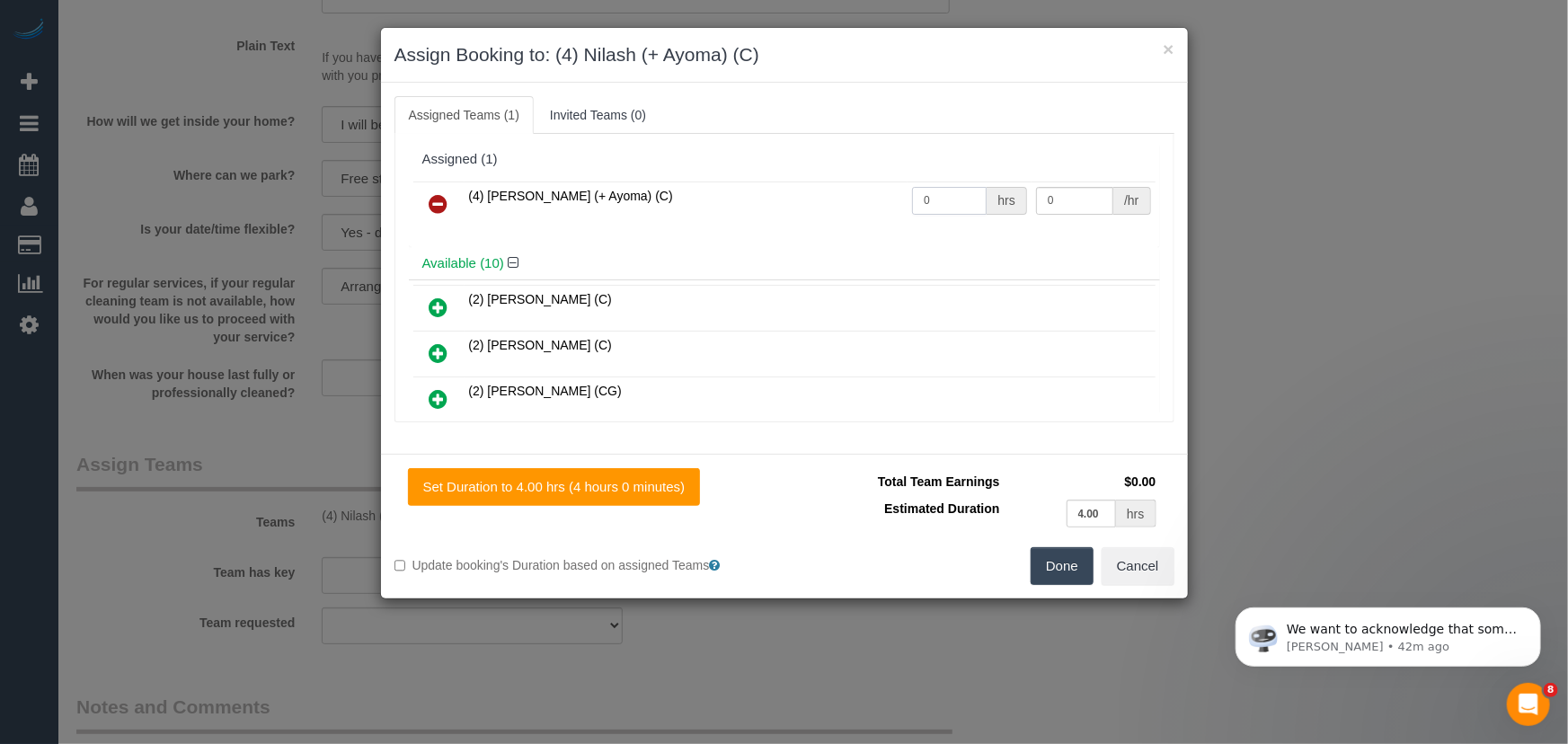
click at [963, 199] on input "0" at bounding box center [949, 201] width 74 height 28
type input "4"
type input "35"
click at [1067, 574] on button "Done" at bounding box center [1062, 565] width 63 height 38
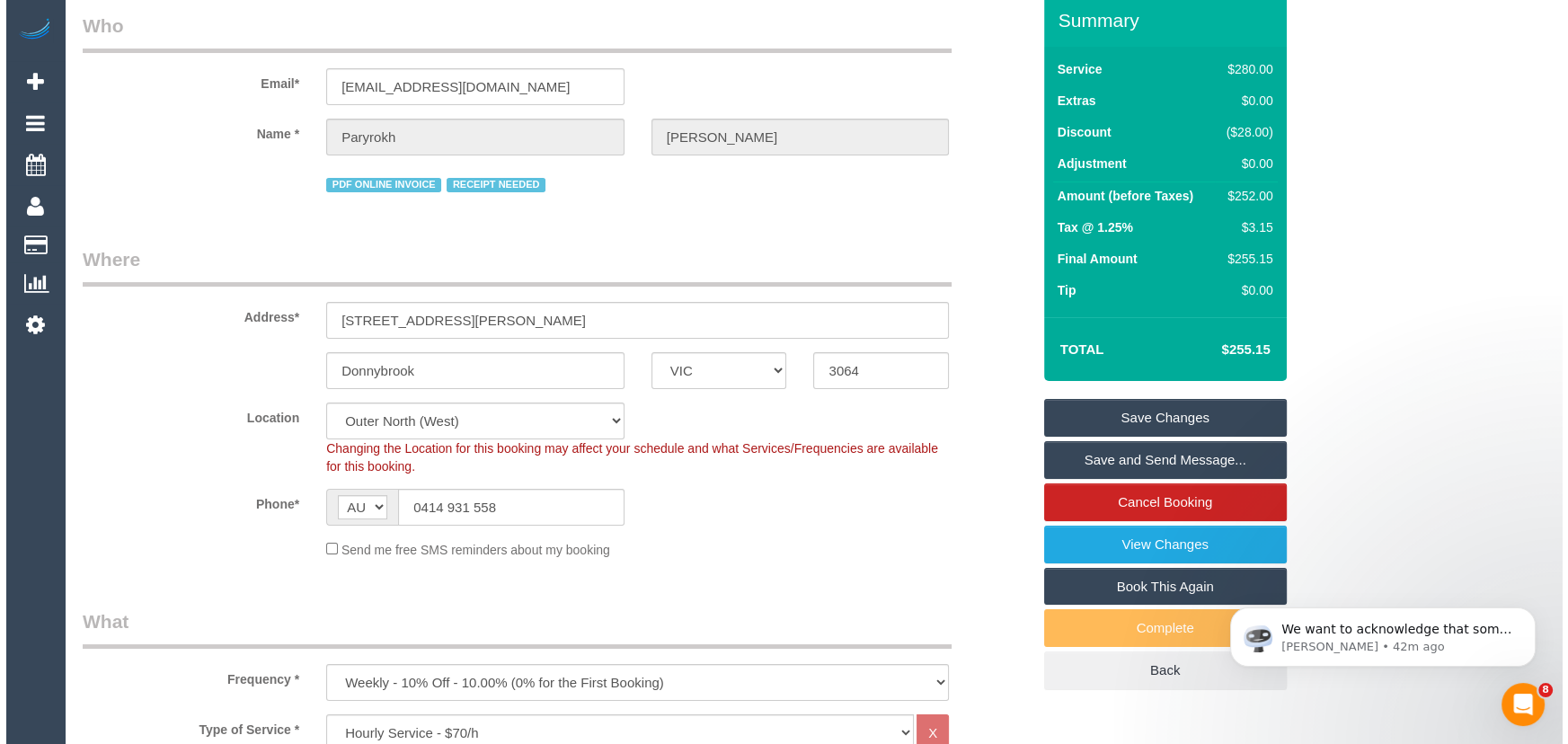
scroll to position [0, 0]
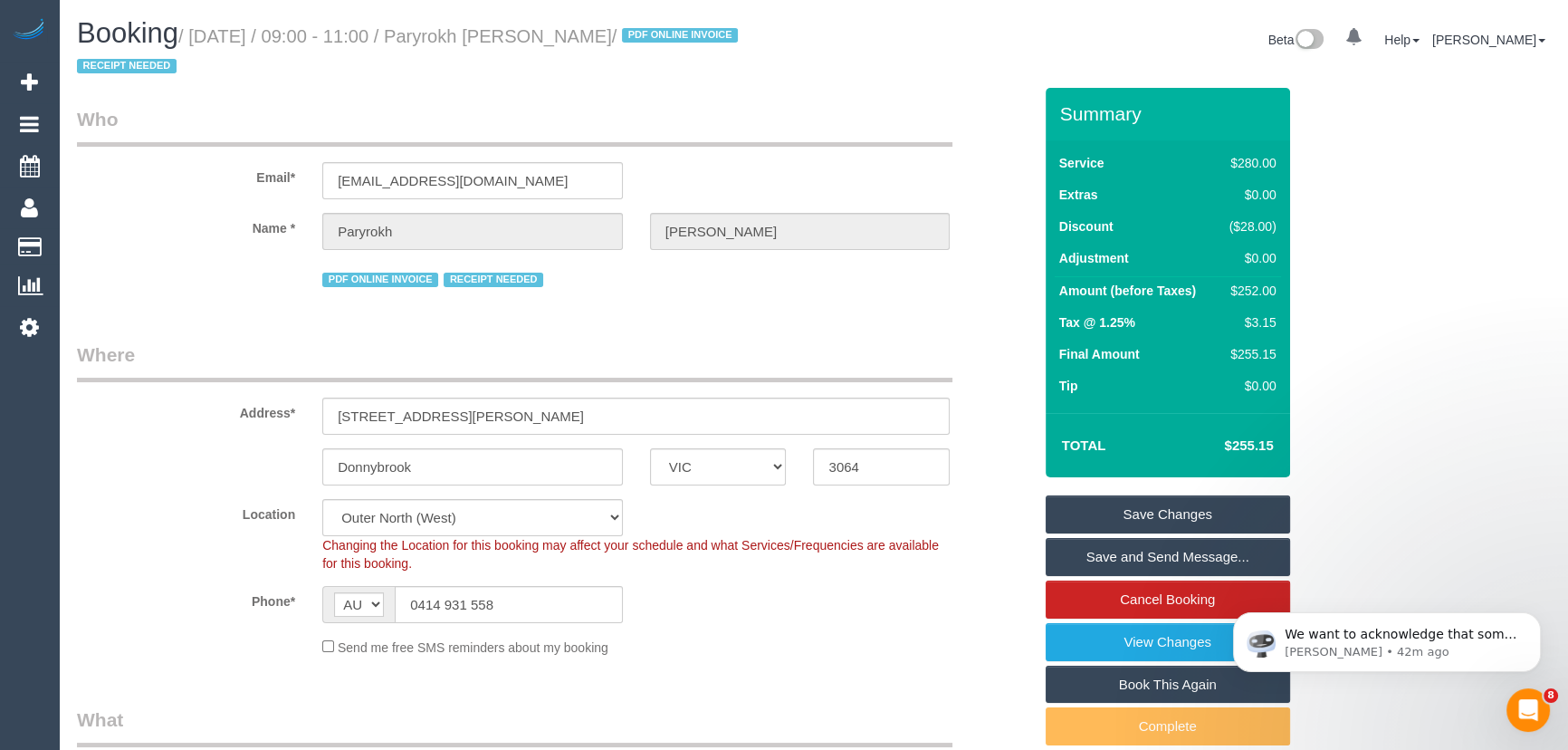
click at [509, 37] on small "/ [DATE] / 09:00 - 11:00 / Paryrokh [PERSON_NAME] / PDF ONLINE INVOICE RECEIPT …" at bounding box center [410, 52] width 666 height 51
copy small "[PERSON_NAME]"
click at [1132, 560] on link "Save and Send Message..." at bounding box center [1167, 556] width 244 height 38
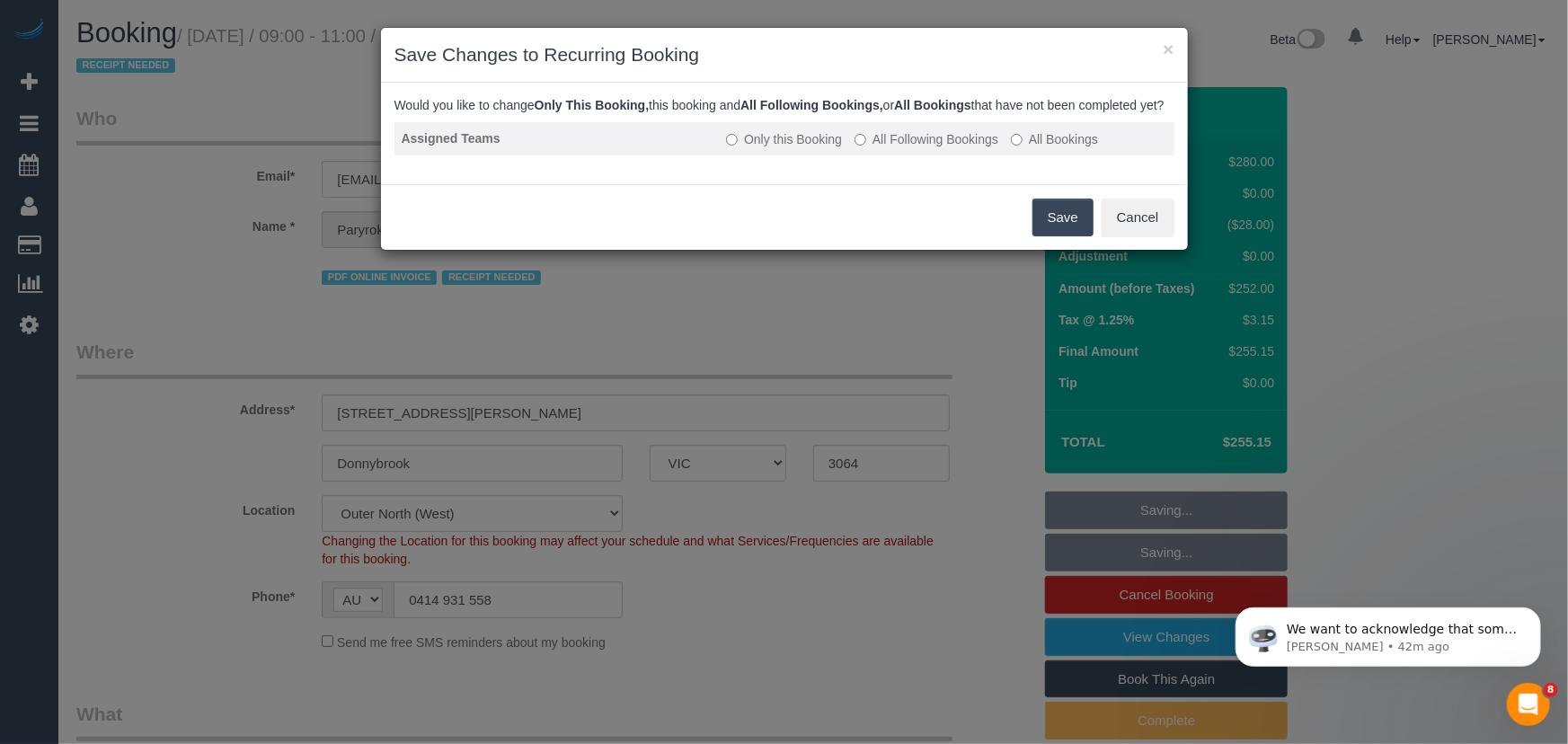
click at [933, 148] on label "All Following Bookings" at bounding box center [926, 139] width 144 height 18
click at [912, 149] on label "All Following Bookings" at bounding box center [926, 139] width 144 height 18
click at [1060, 236] on button "Save" at bounding box center [1063, 217] width 61 height 38
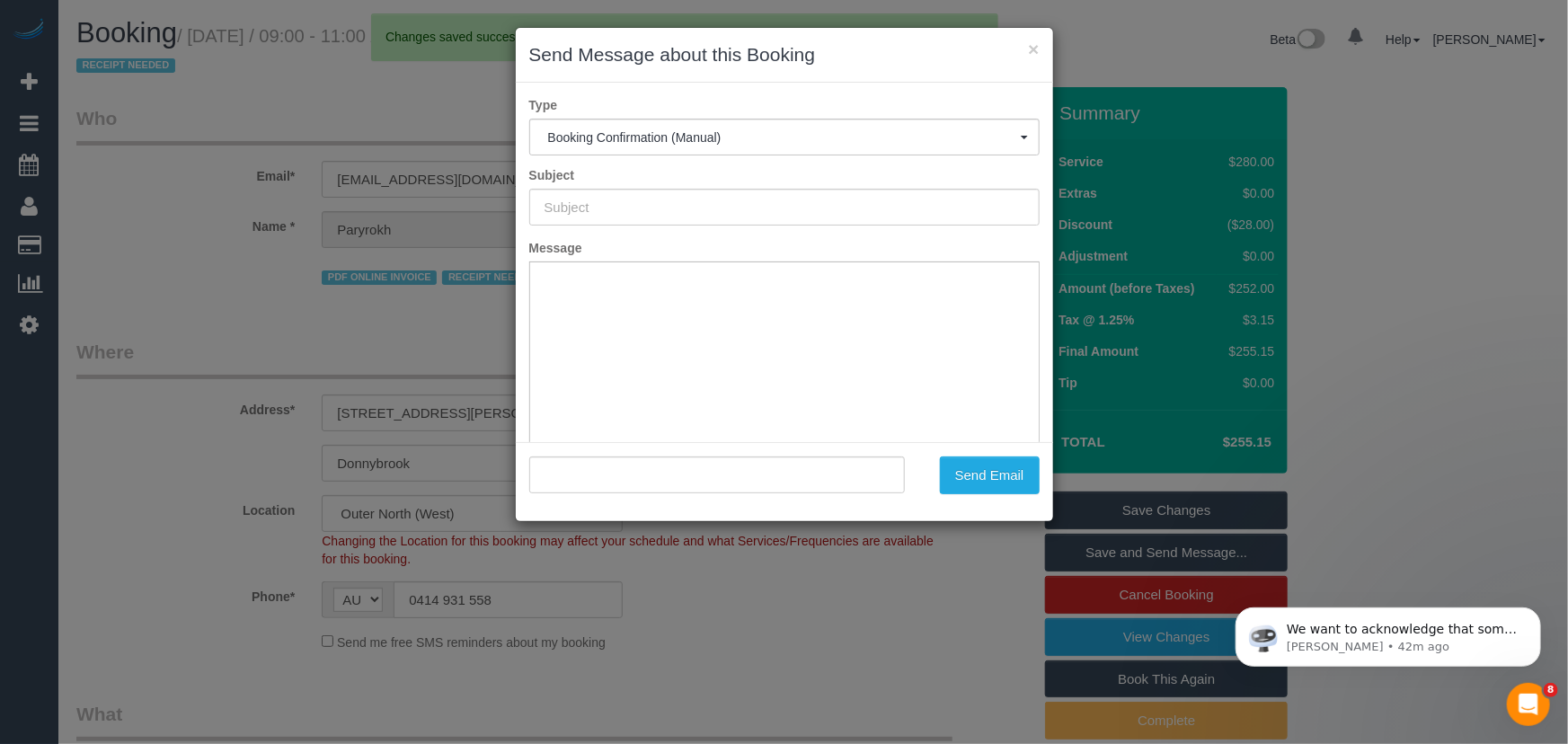
type input "Booking Confirmed"
type input ""Paryrokh [PERSON_NAME]" <[EMAIL_ADDRESS][DOMAIN_NAME]>"
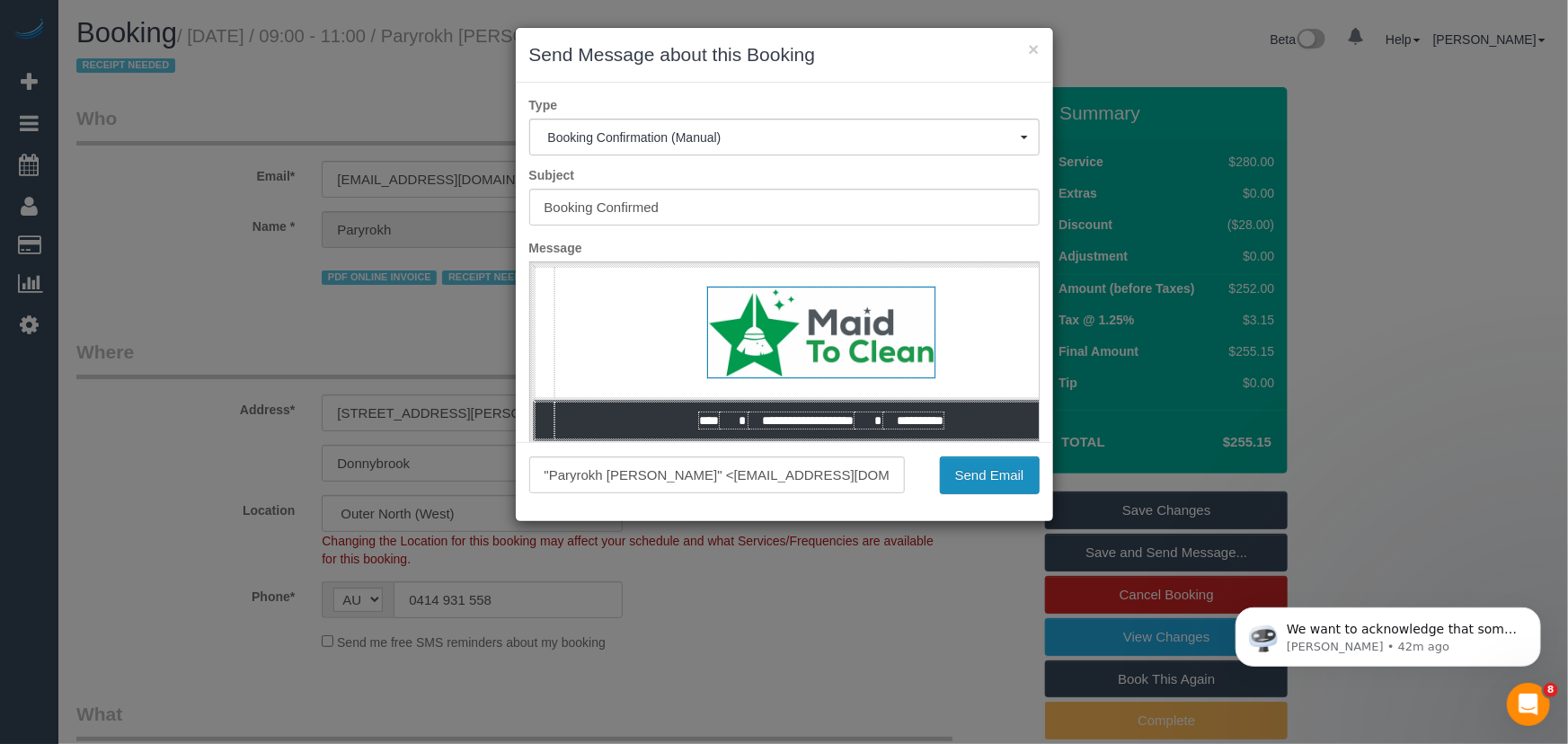
click at [978, 484] on button "Send Email" at bounding box center [990, 475] width 99 height 38
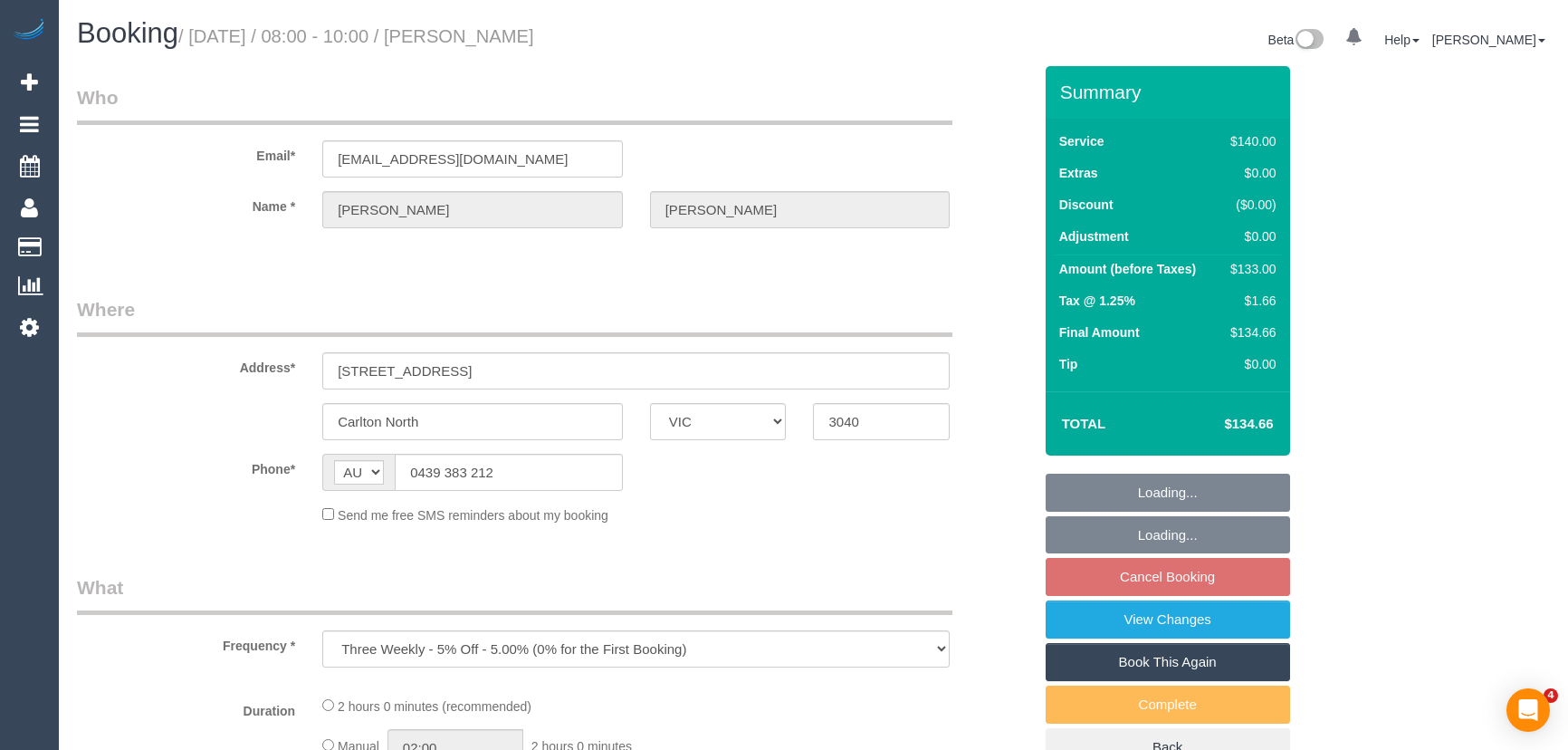
select select "VIC"
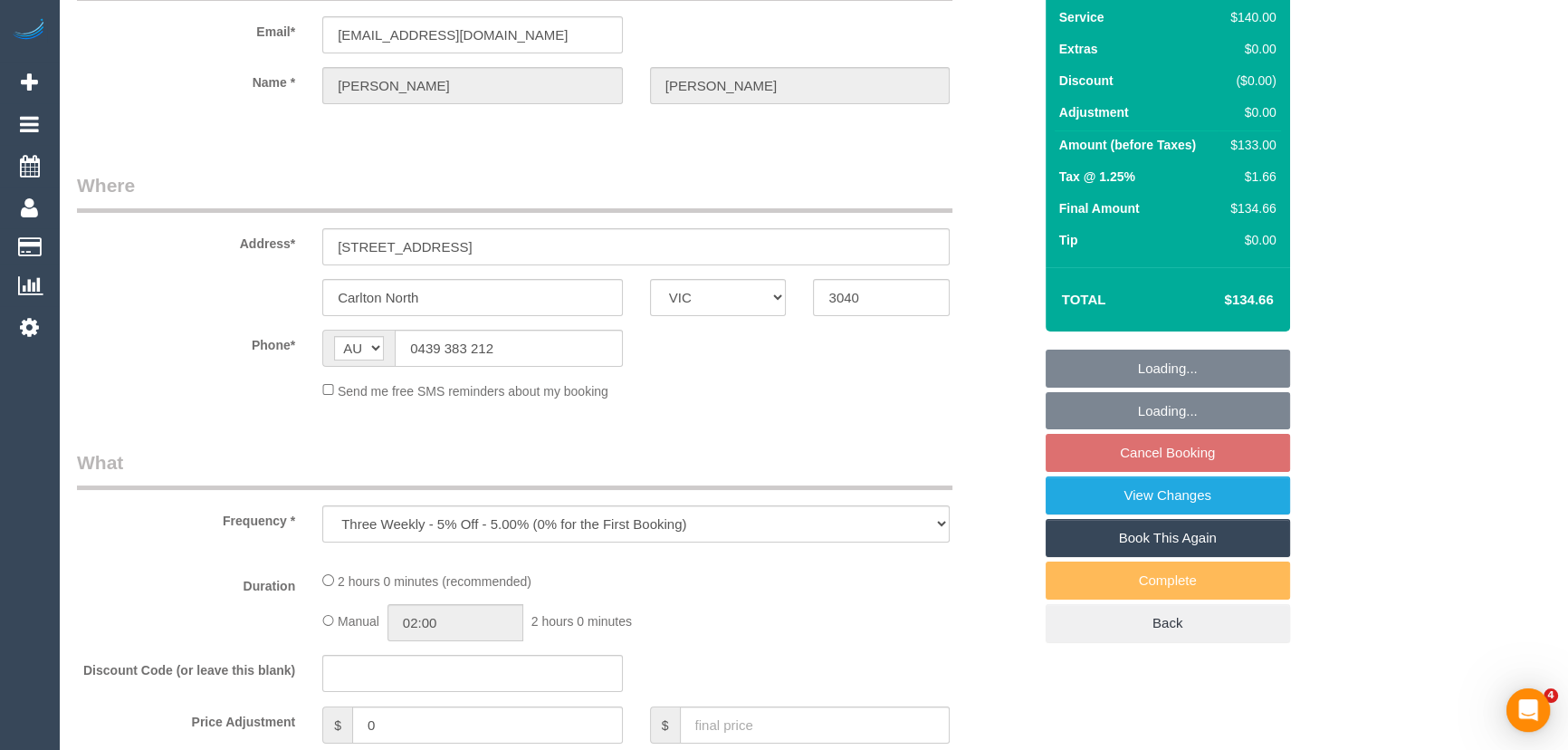
select select "number:28"
select select "number:14"
select select "number:19"
select select "number:25"
select select "number:34"
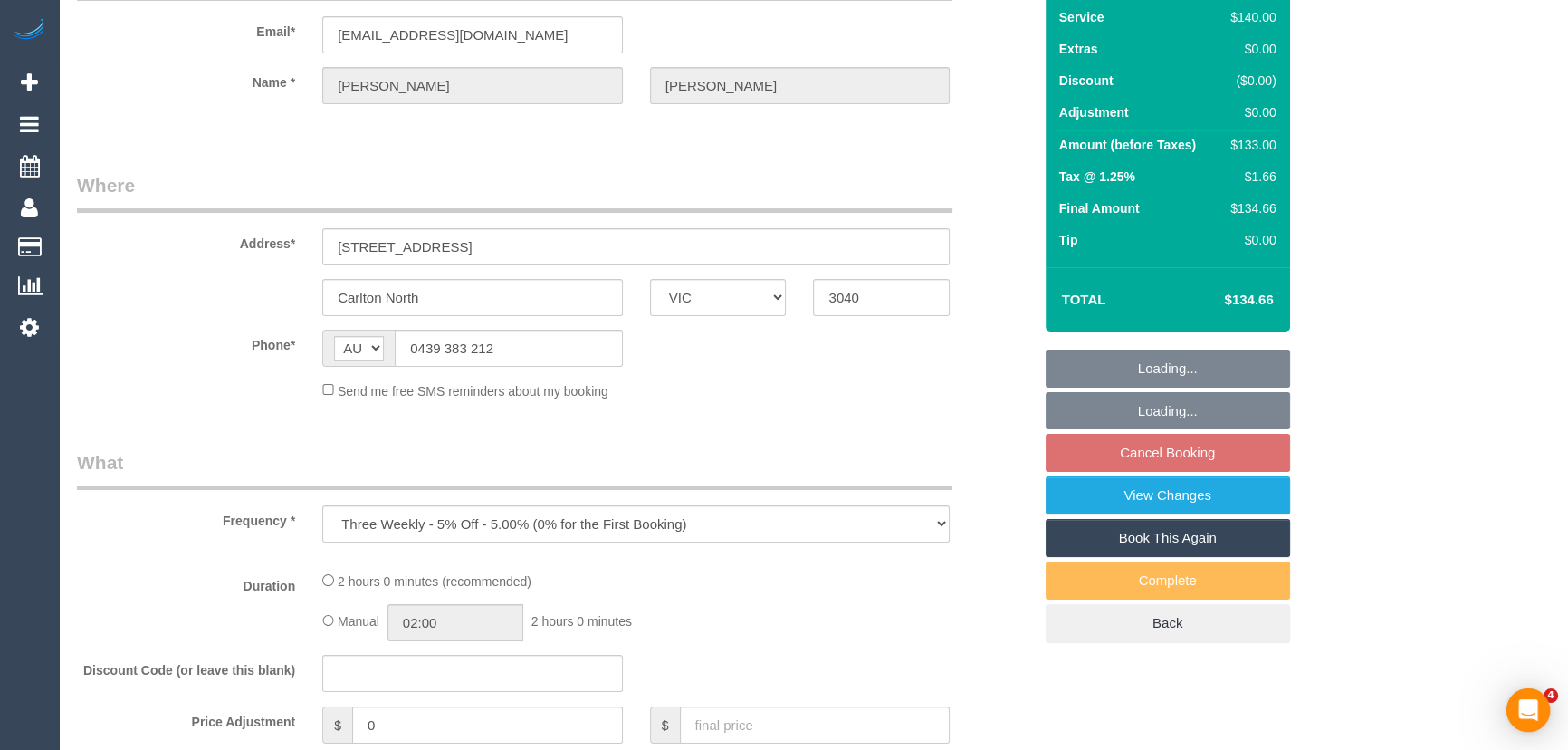
select select "number:12"
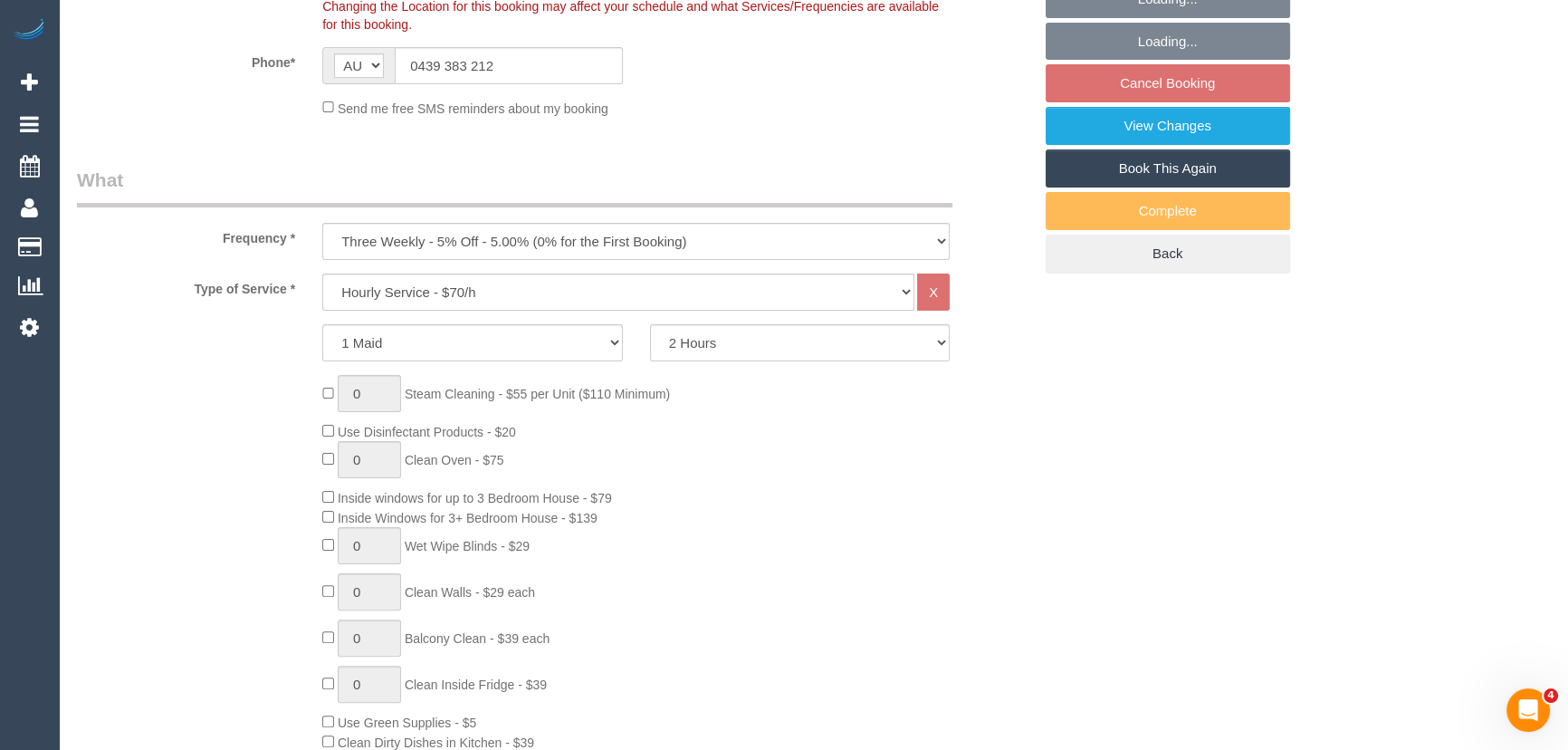
select select "object:1739"
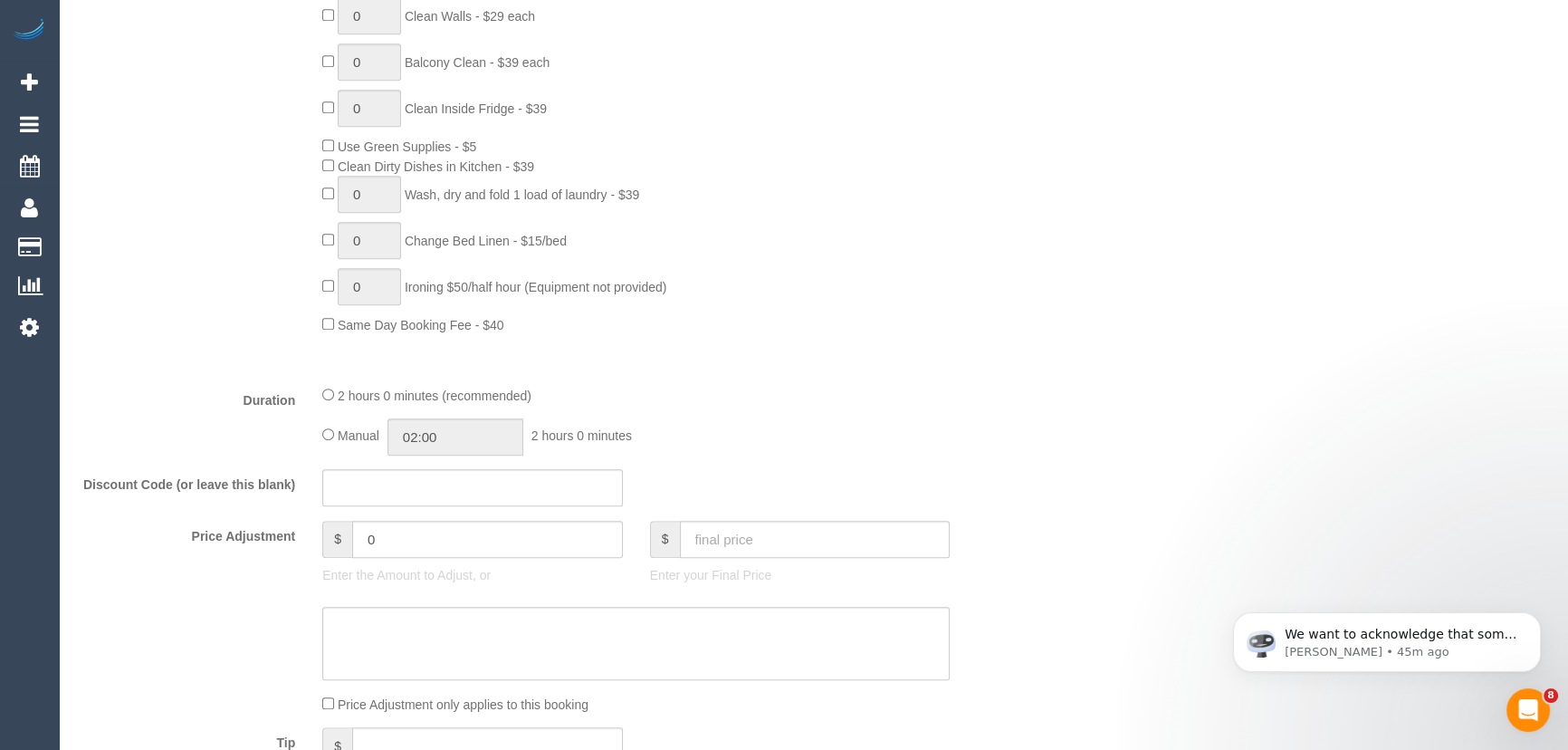
scroll to position [0, 0]
click at [446, 436] on input "02:00" at bounding box center [455, 437] width 136 height 37
click at [460, 478] on li "01:00" at bounding box center [436, 480] width 81 height 23
type input "01:00"
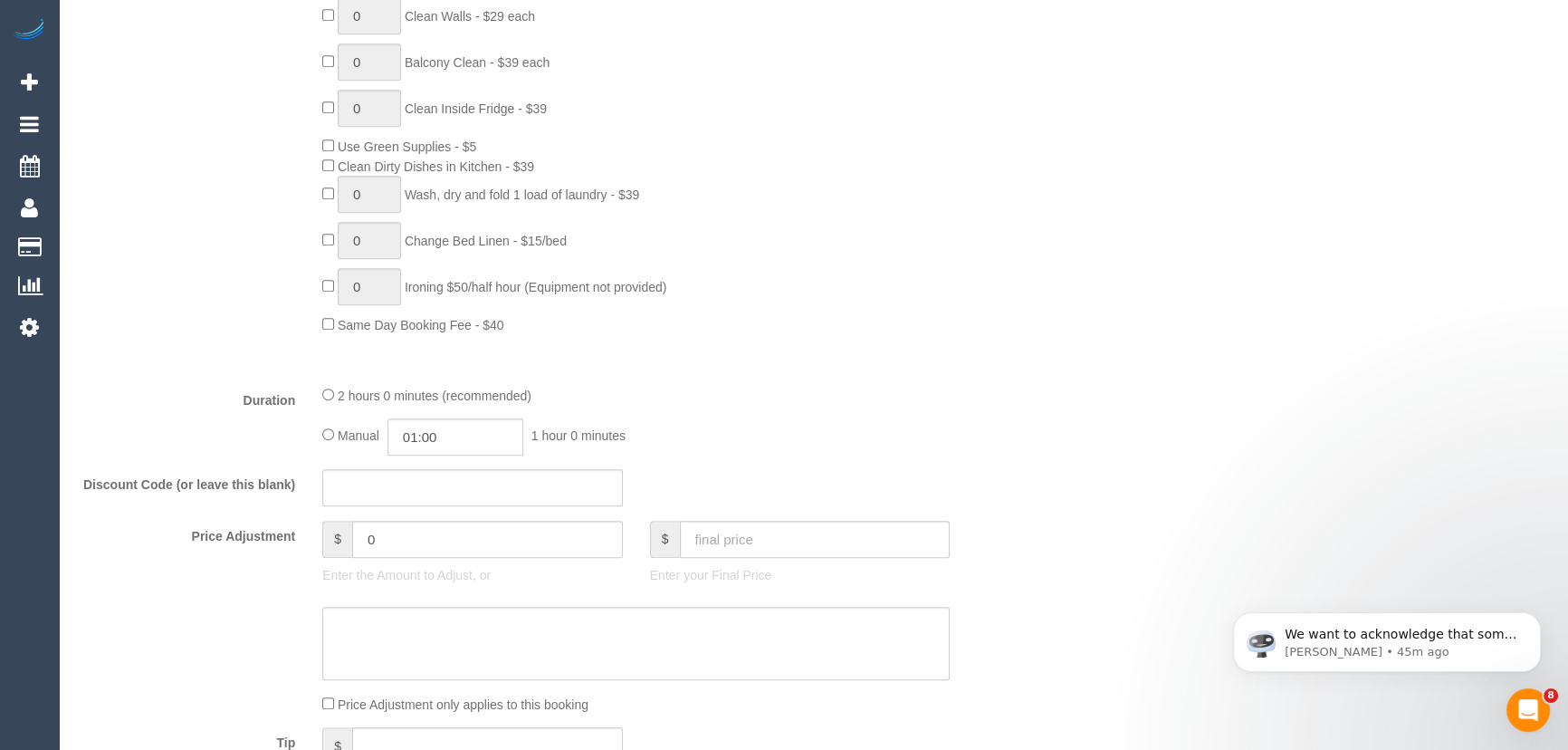
click at [872, 491] on div "Discount Code (or leave this blank)" at bounding box center [554, 487] width 982 height 38
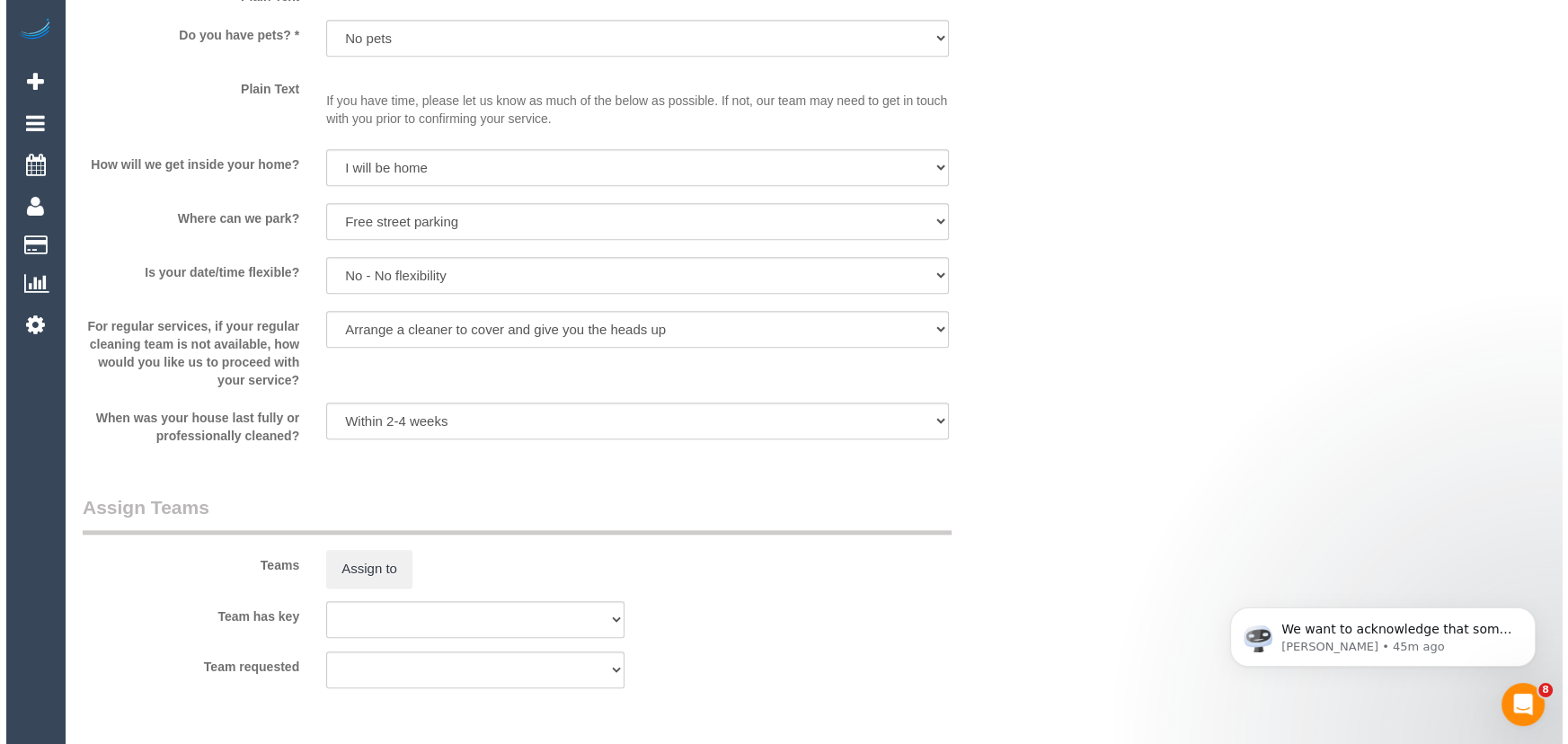
scroll to position [2286, 0]
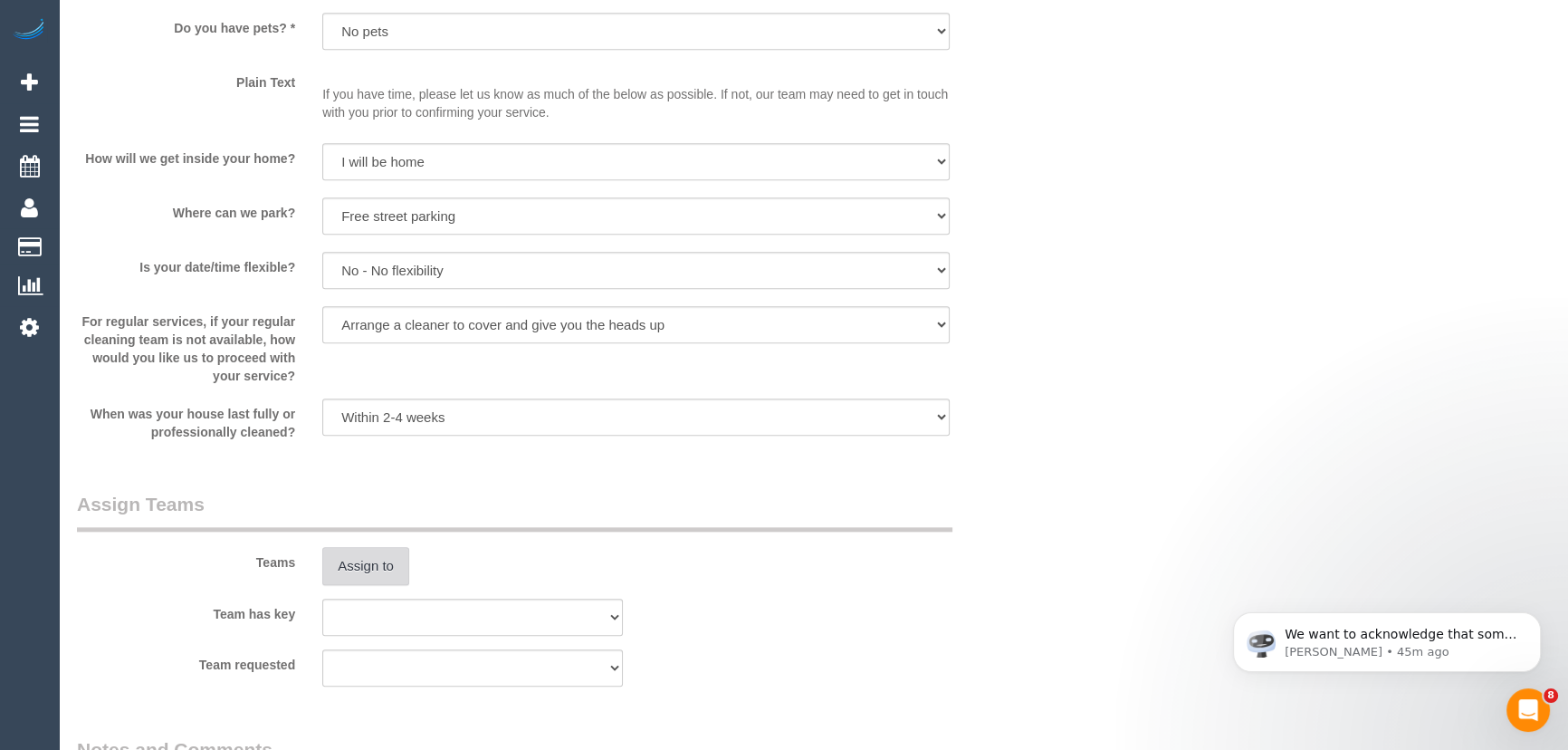
click at [370, 571] on button "Assign to" at bounding box center [365, 565] width 87 height 38
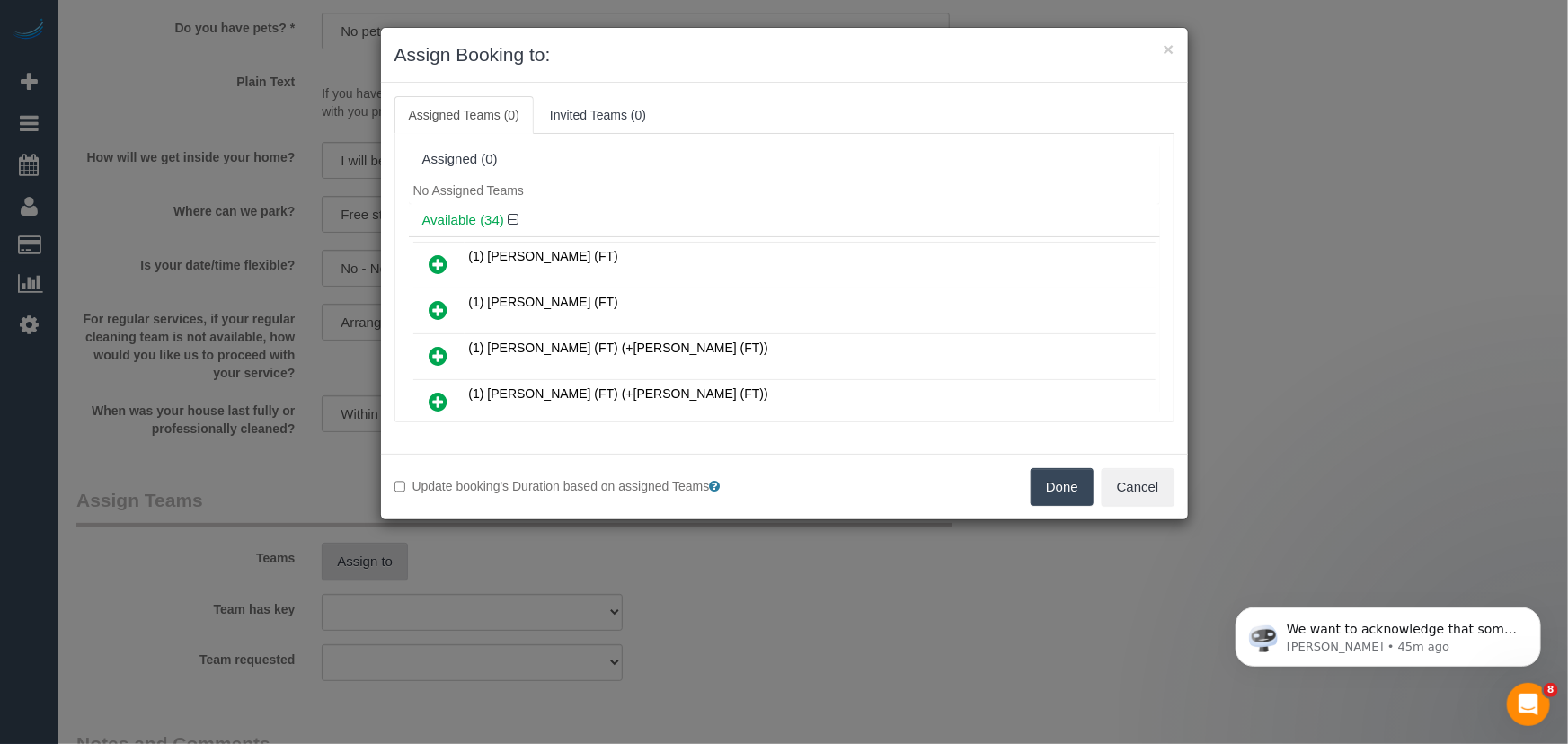
scroll to position [7646, 0]
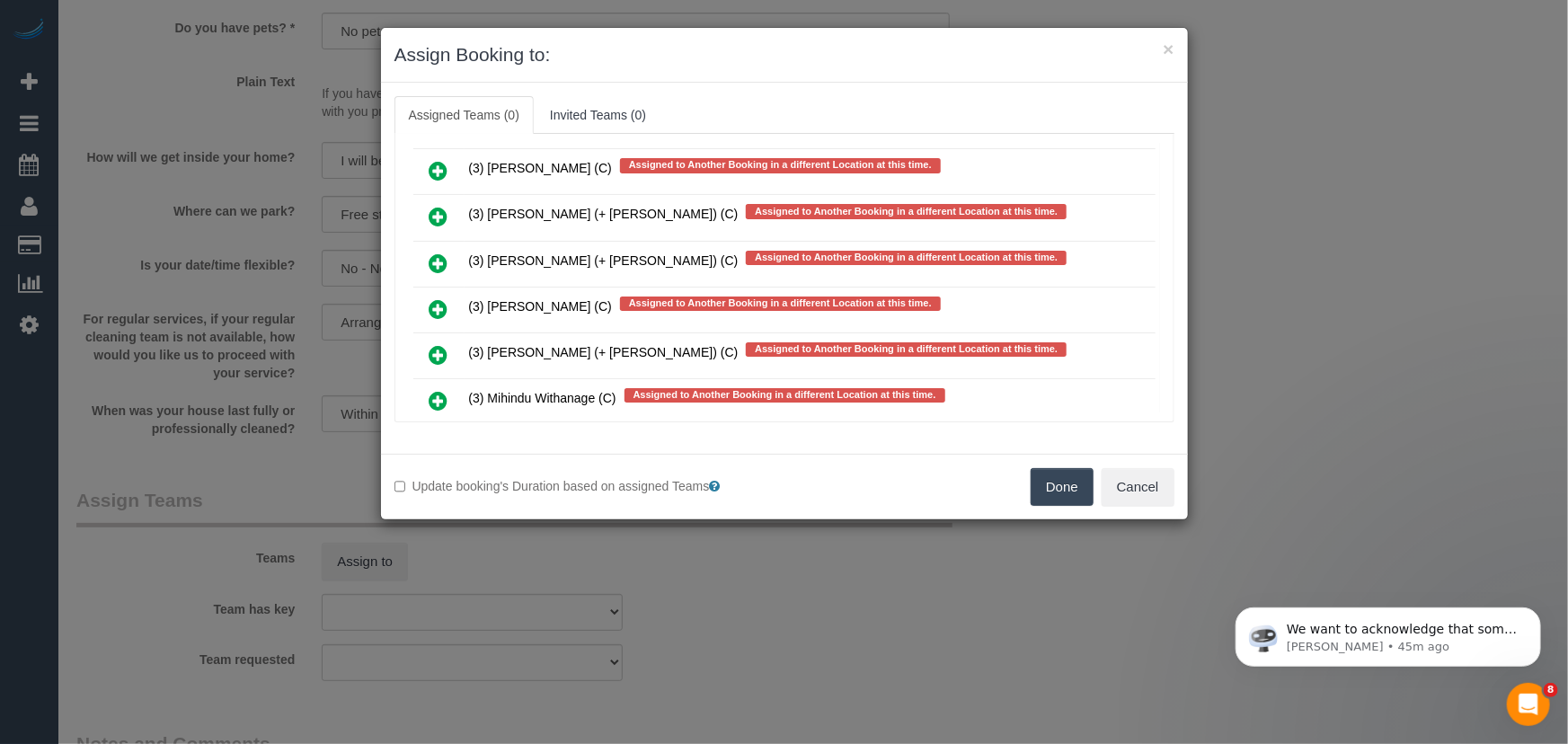
click at [432, 435] on icon at bounding box center [439, 446] width 19 height 21
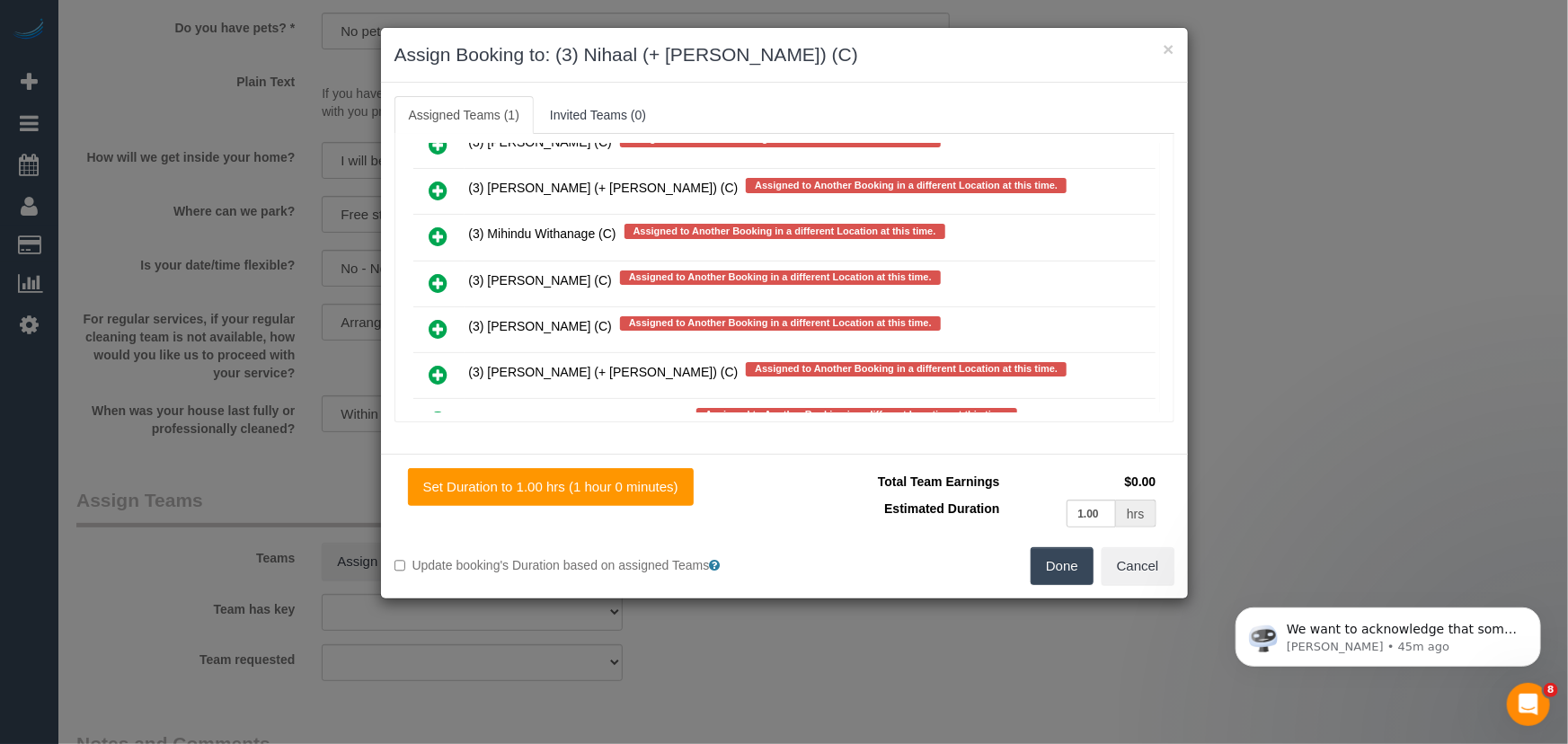
click at [438, 455] on icon at bounding box center [439, 466] width 19 height 21
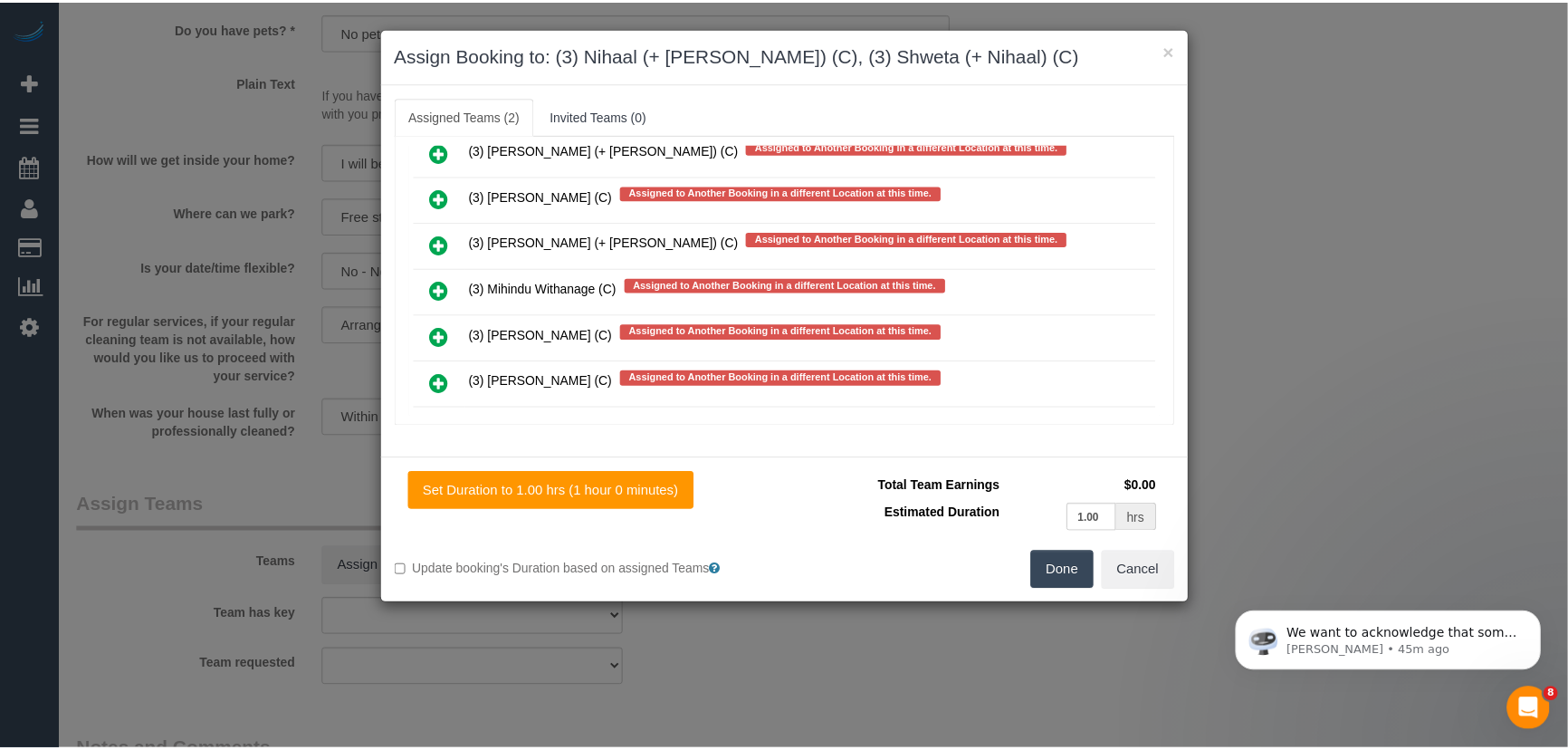
scroll to position [7963, 0]
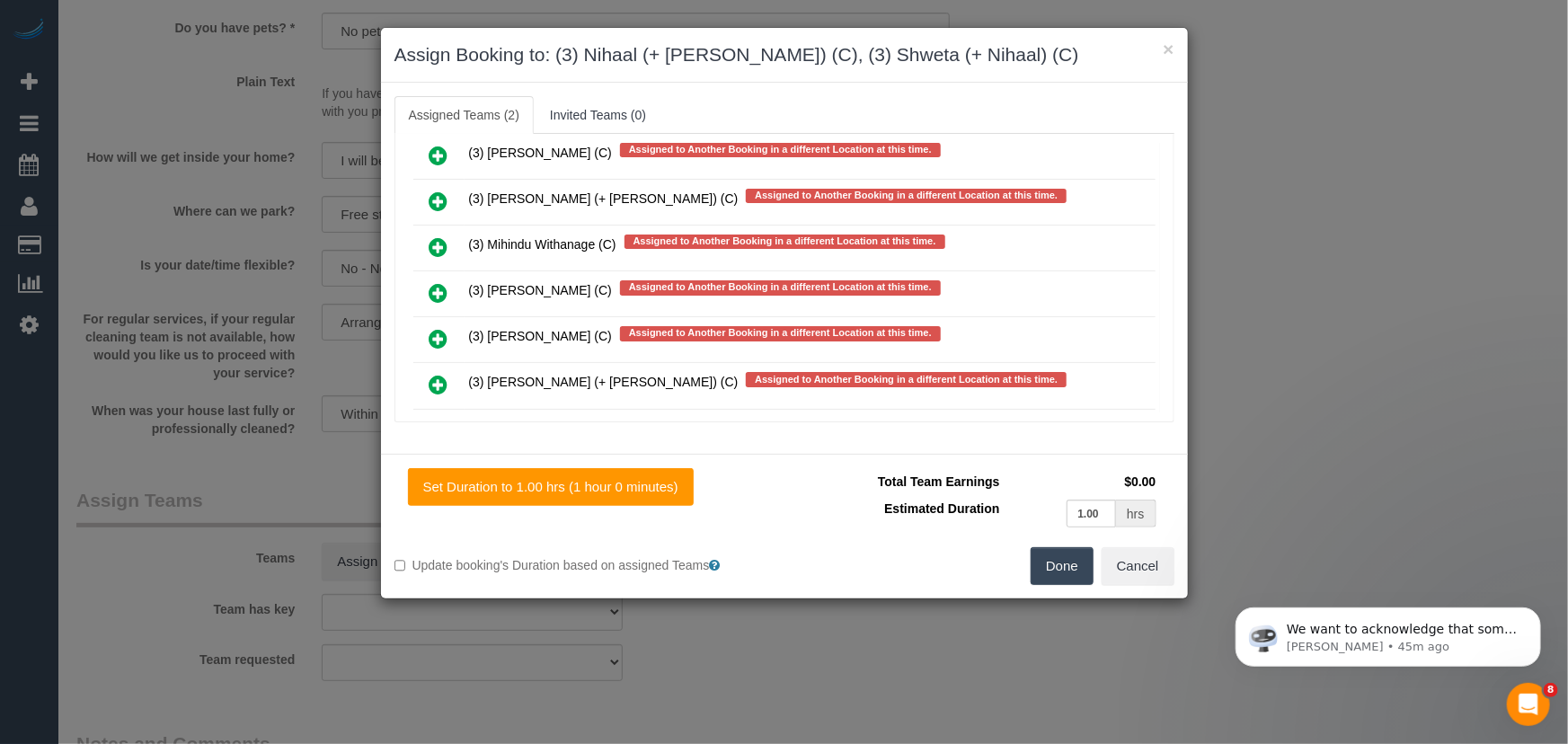
click at [1064, 565] on button "Done" at bounding box center [1062, 565] width 63 height 38
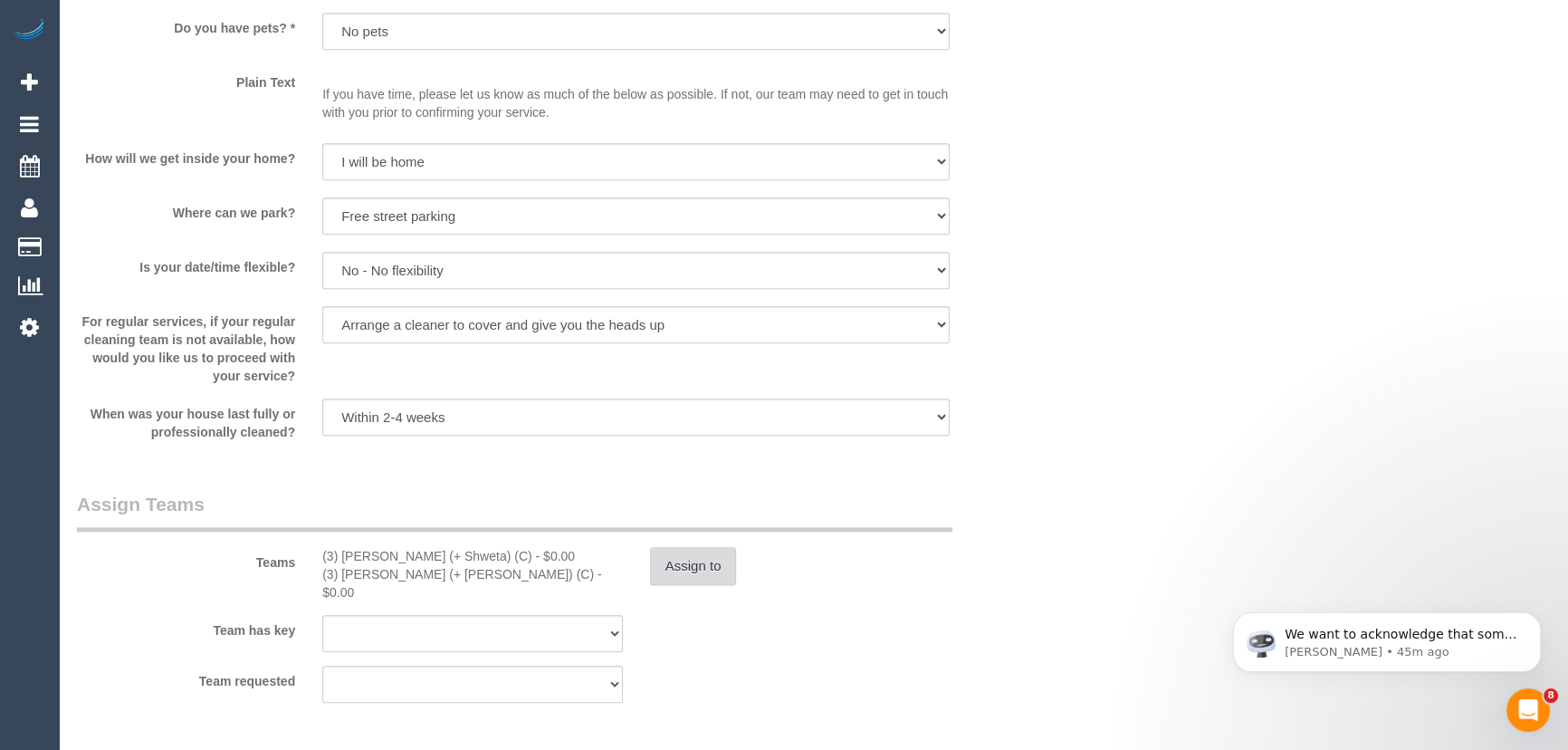
click at [700, 564] on button "Assign to" at bounding box center [693, 565] width 87 height 38
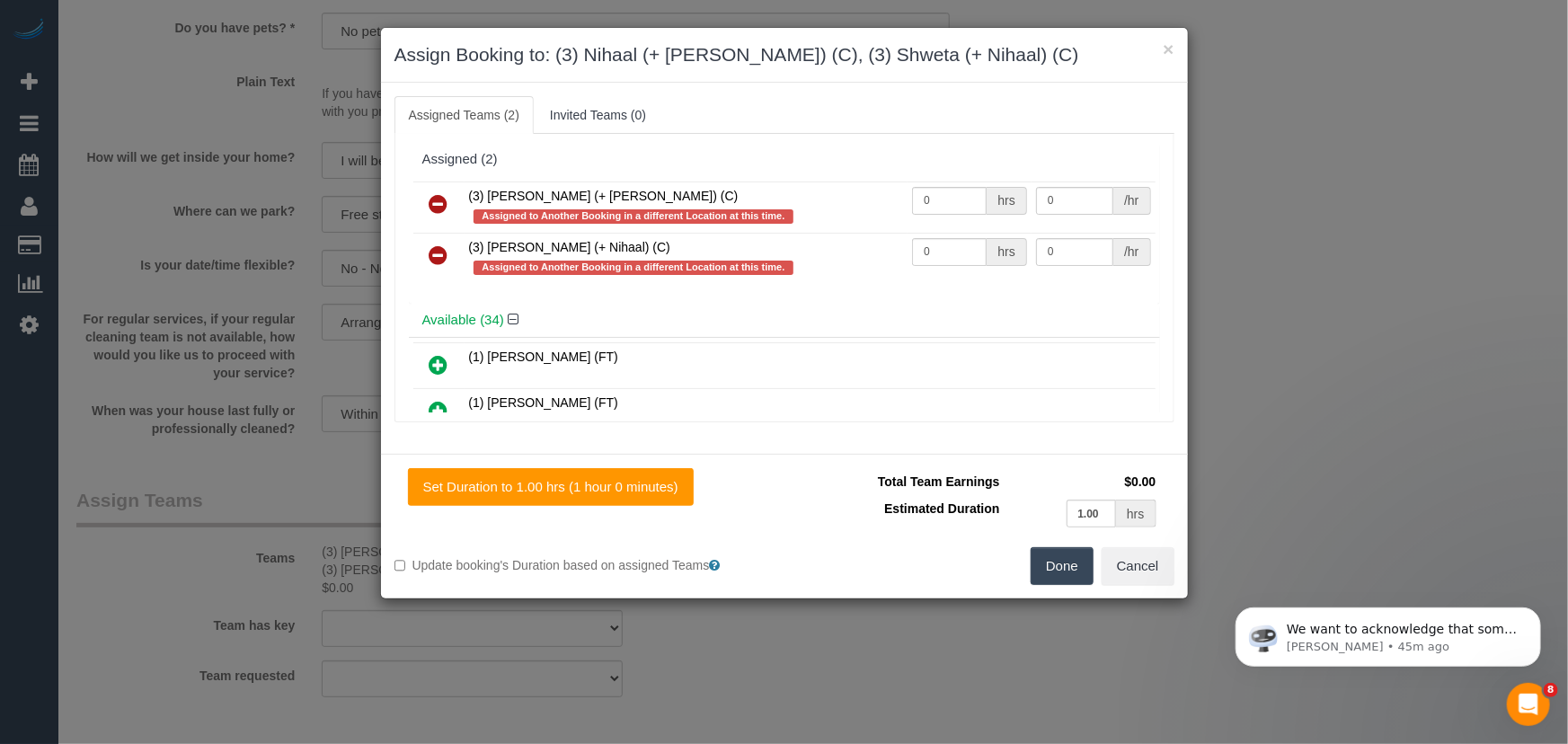
click at [936, 184] on td "0 hrs" at bounding box center [969, 207] width 124 height 51
click at [935, 200] on input "0" at bounding box center [949, 201] width 74 height 28
type input "1"
type input "35"
click at [932, 247] on input "0" at bounding box center [949, 252] width 74 height 28
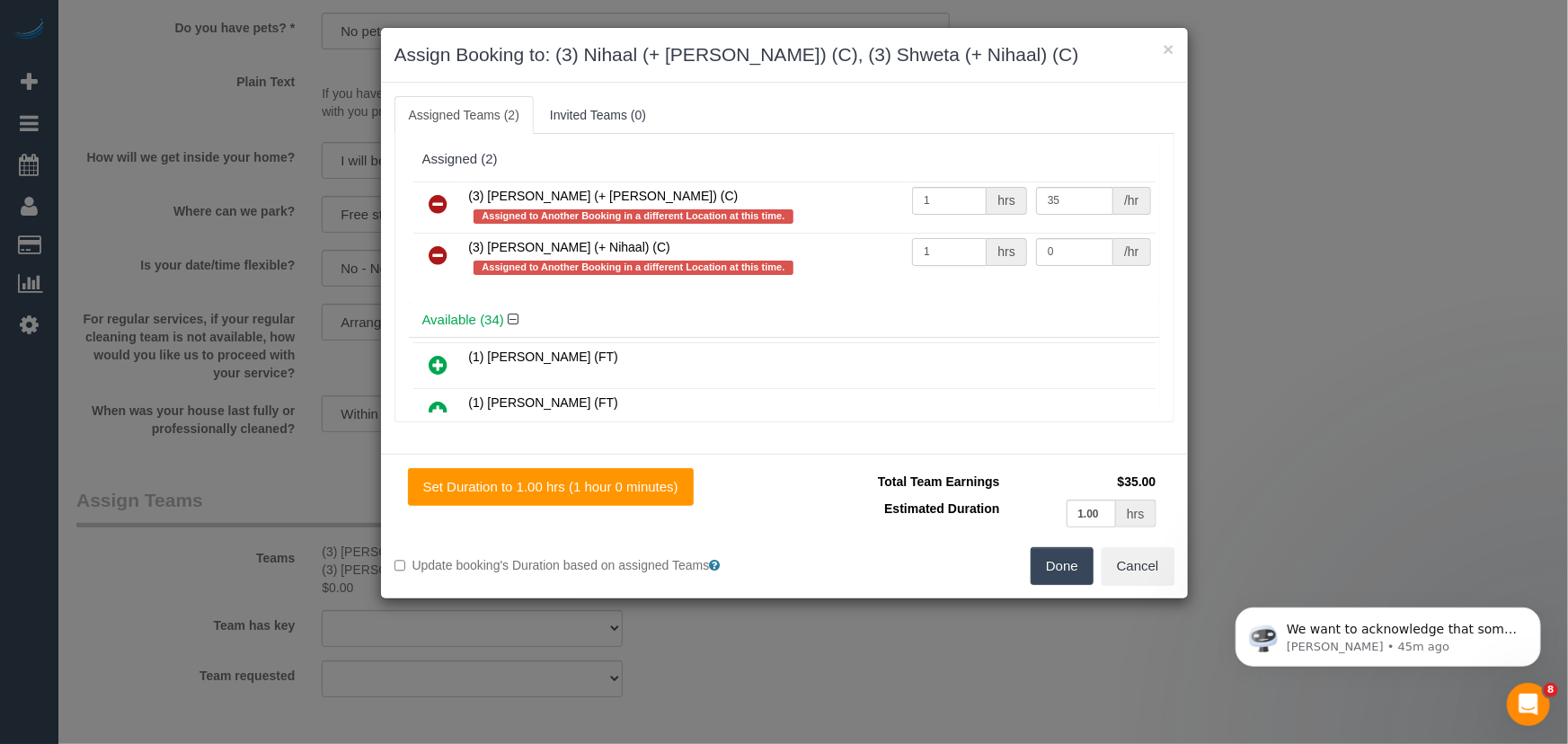
type input "1"
type input "35"
click at [1057, 575] on button "Done" at bounding box center [1062, 565] width 63 height 38
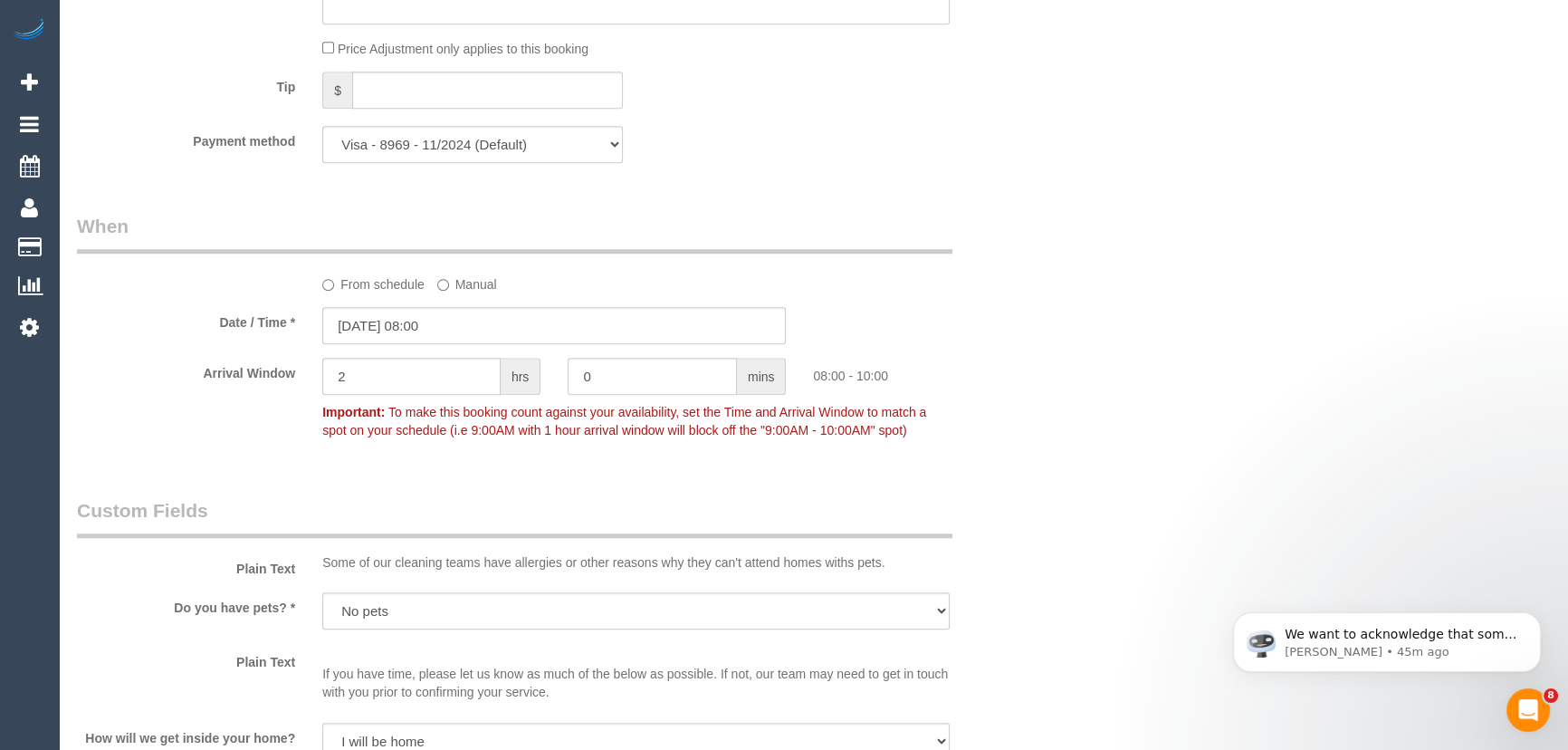
scroll to position [1564, 0]
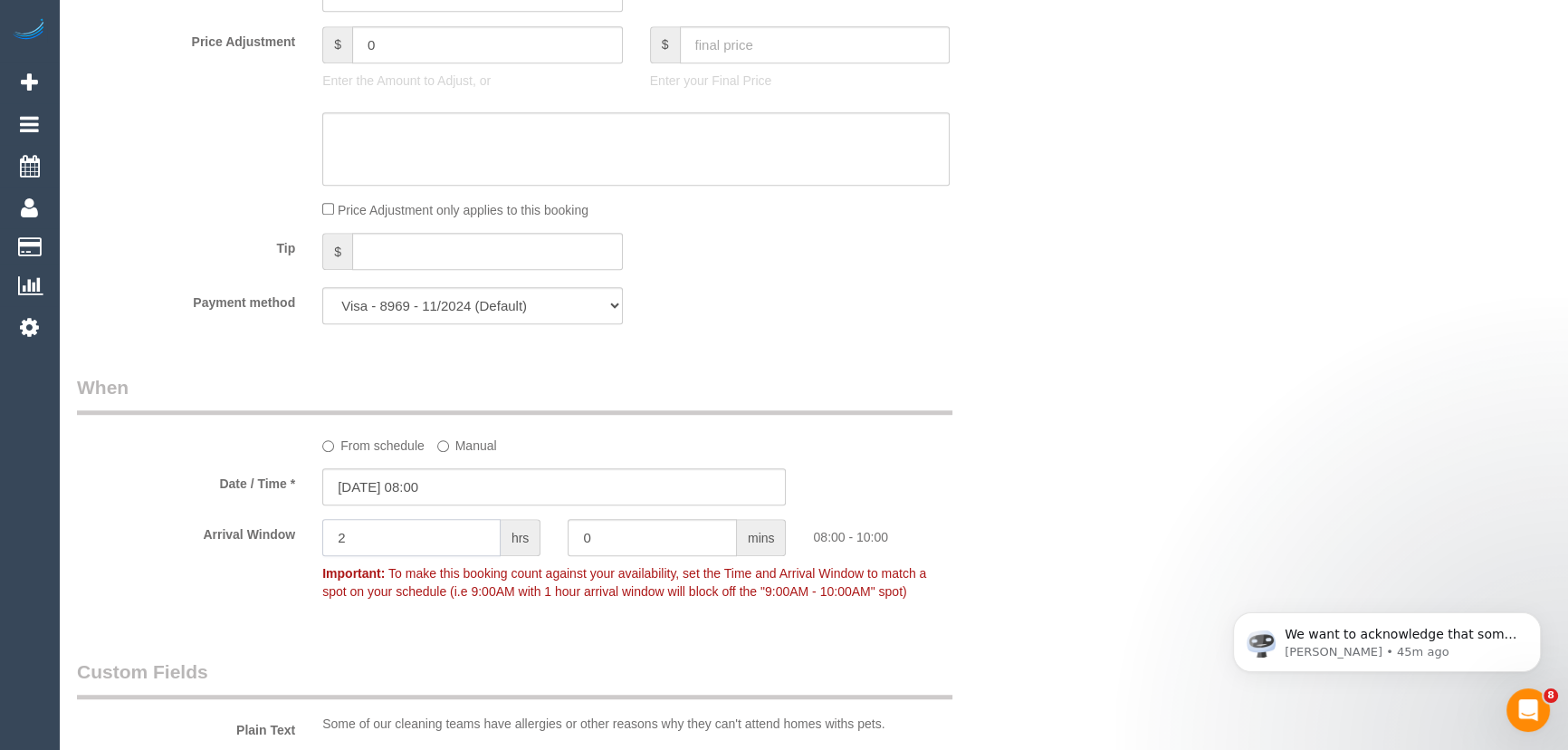
click at [365, 536] on input "2" at bounding box center [410, 537] width 178 height 37
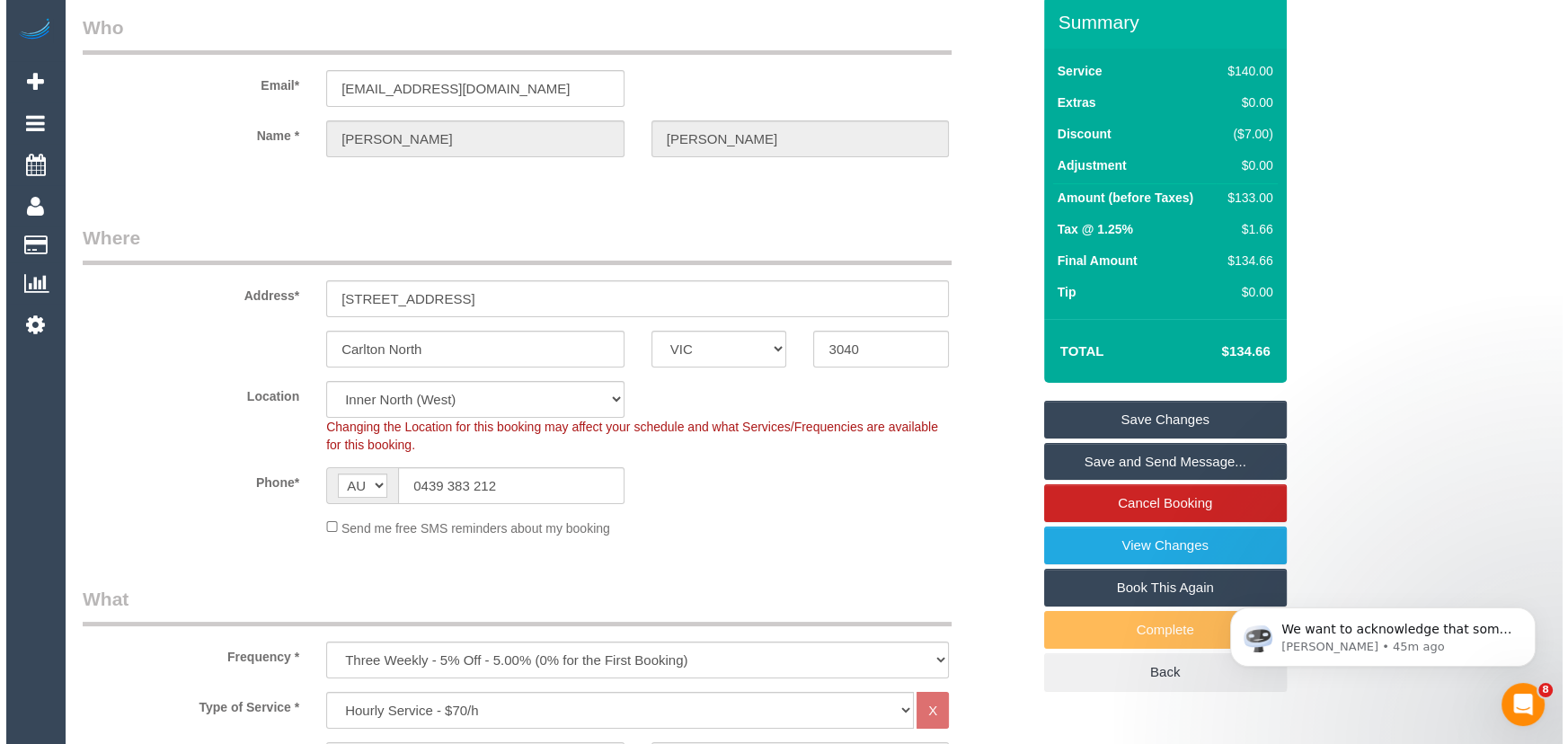
scroll to position [0, 0]
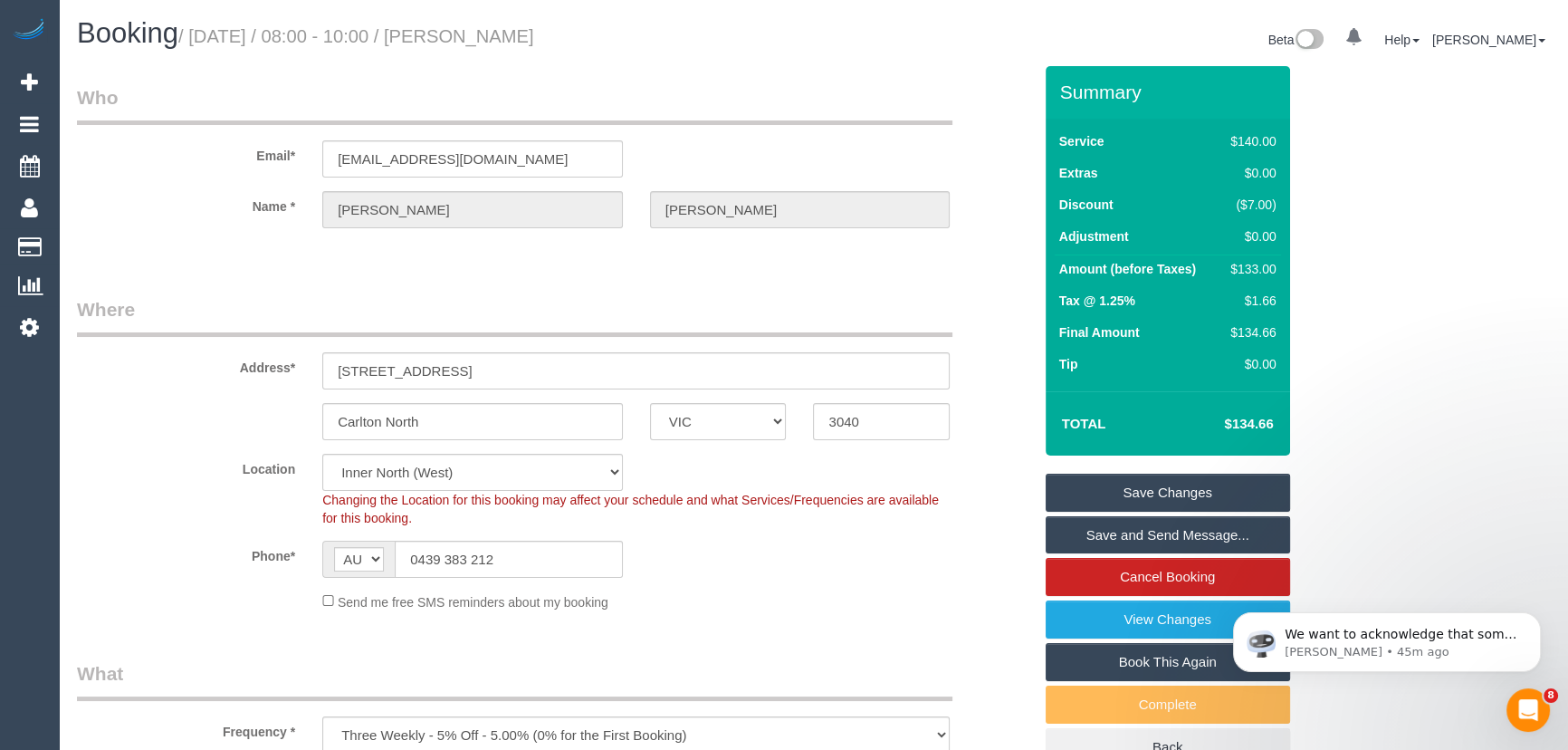
type input "1"
click at [513, 43] on small "/ October 03, 2025 / 08:00 - 10:00 / Kristian Luca" at bounding box center [356, 36] width 356 height 19
copy small "Kristian Luca"
click at [1121, 529] on link "Save and Send Message..." at bounding box center [1167, 535] width 244 height 38
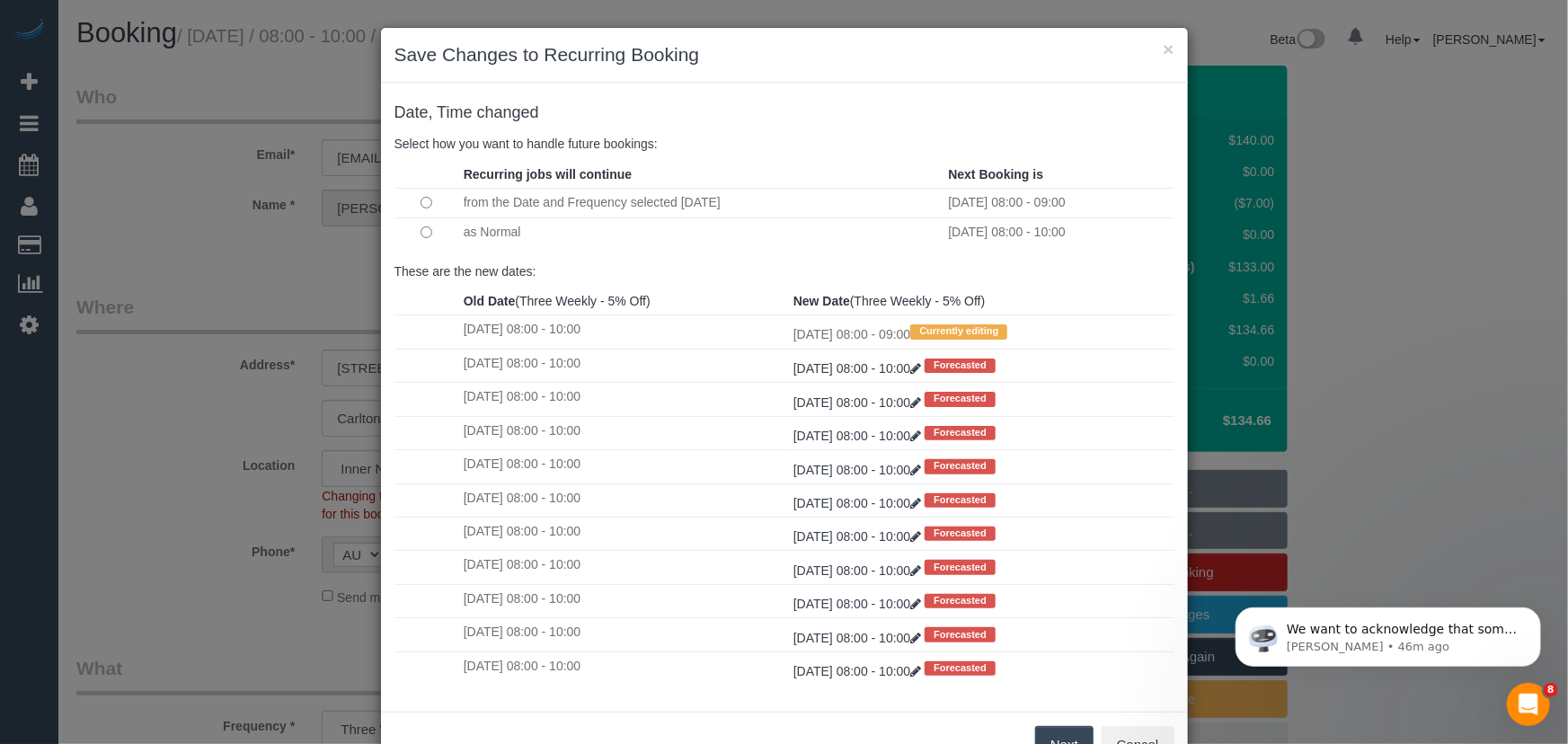
click at [1079, 737] on button "Next" at bounding box center [1064, 744] width 59 height 38
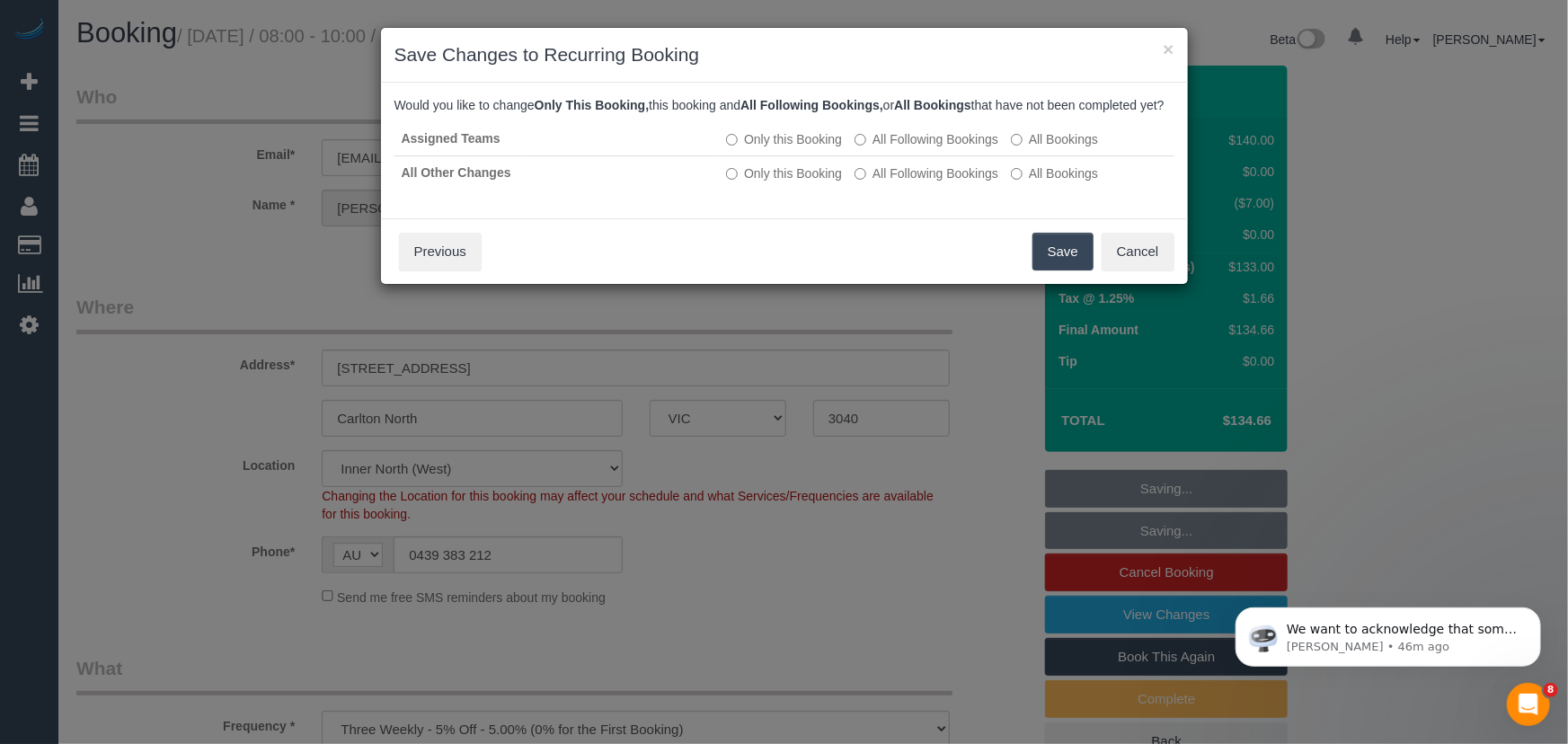
click at [1057, 269] on button "Save" at bounding box center [1063, 251] width 61 height 38
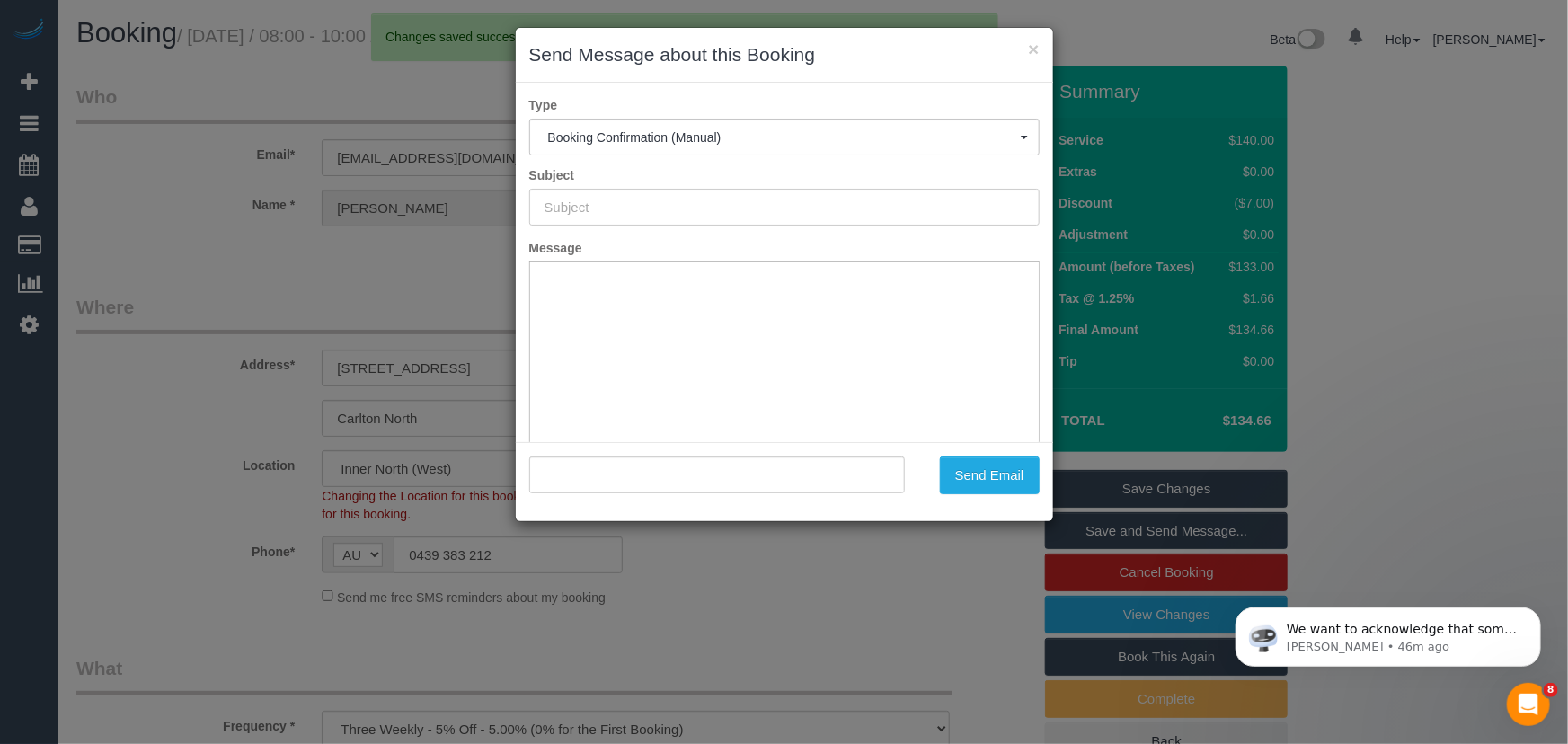
type input "Booking Confirmed"
type input ""Kristian Luca" <klucacevich@gmail.com>"
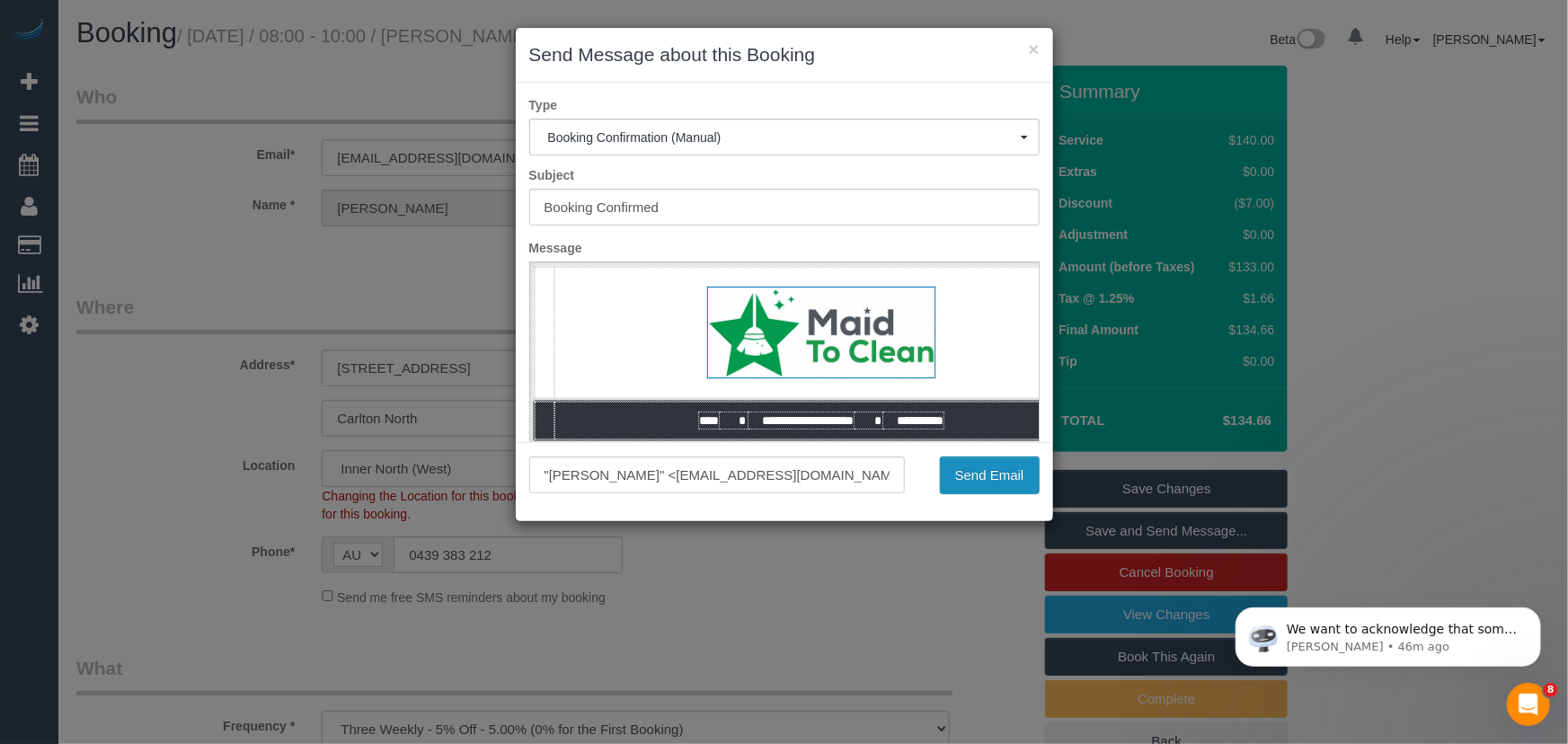
click at [985, 487] on button "Send Email" at bounding box center [990, 475] width 99 height 38
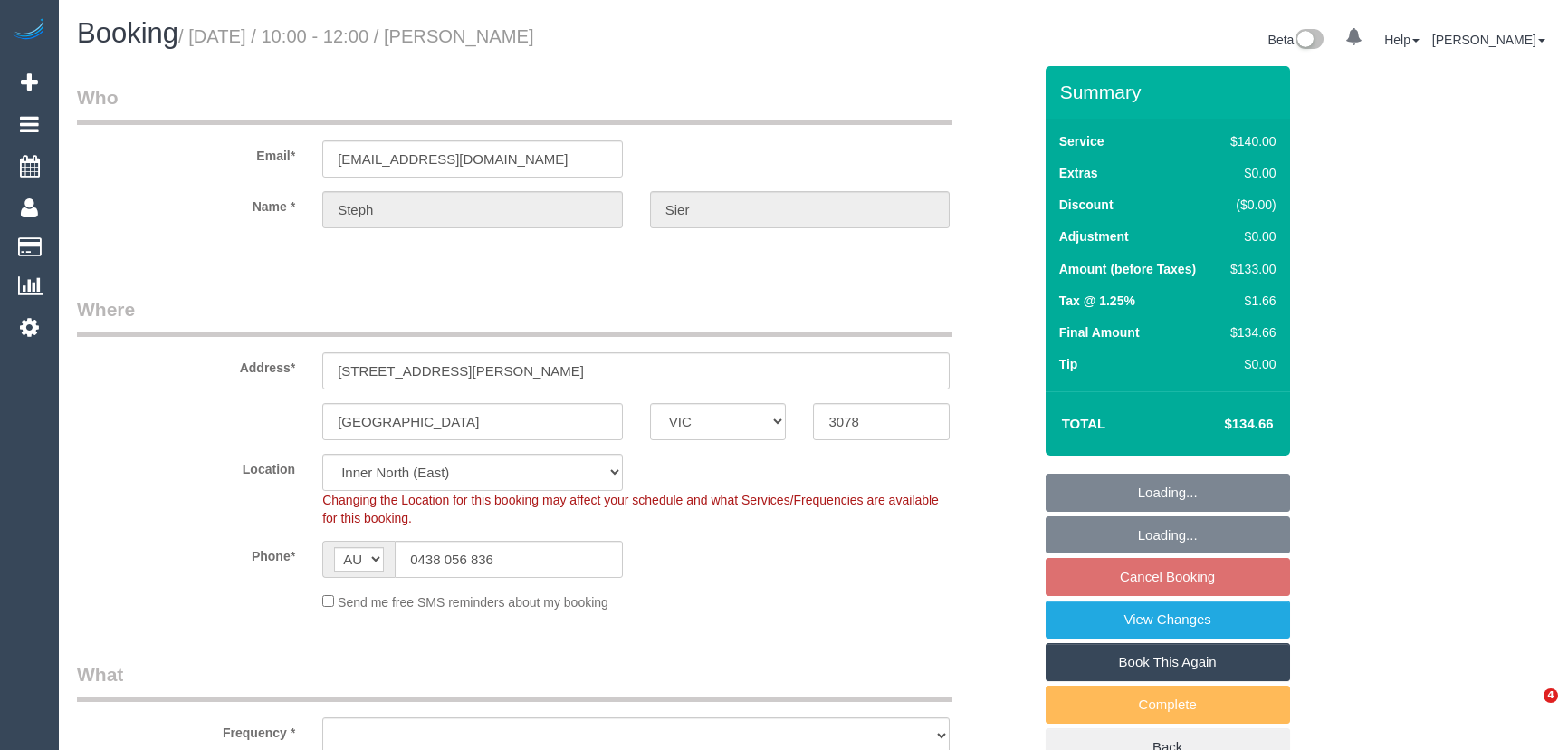
select select "VIC"
select select "number:27"
select select "number:14"
select select "number:18"
select select "number:22"
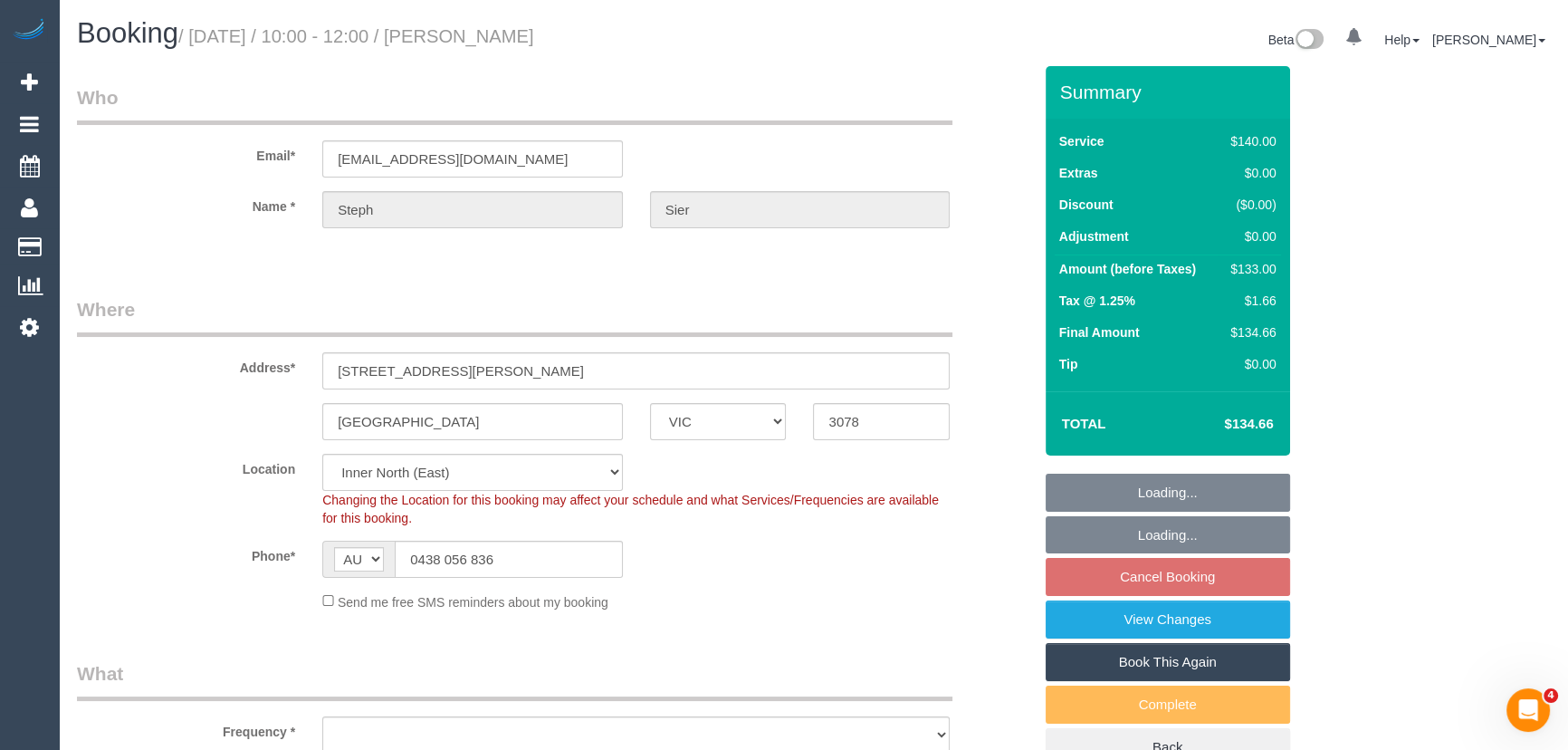
select select "number:26"
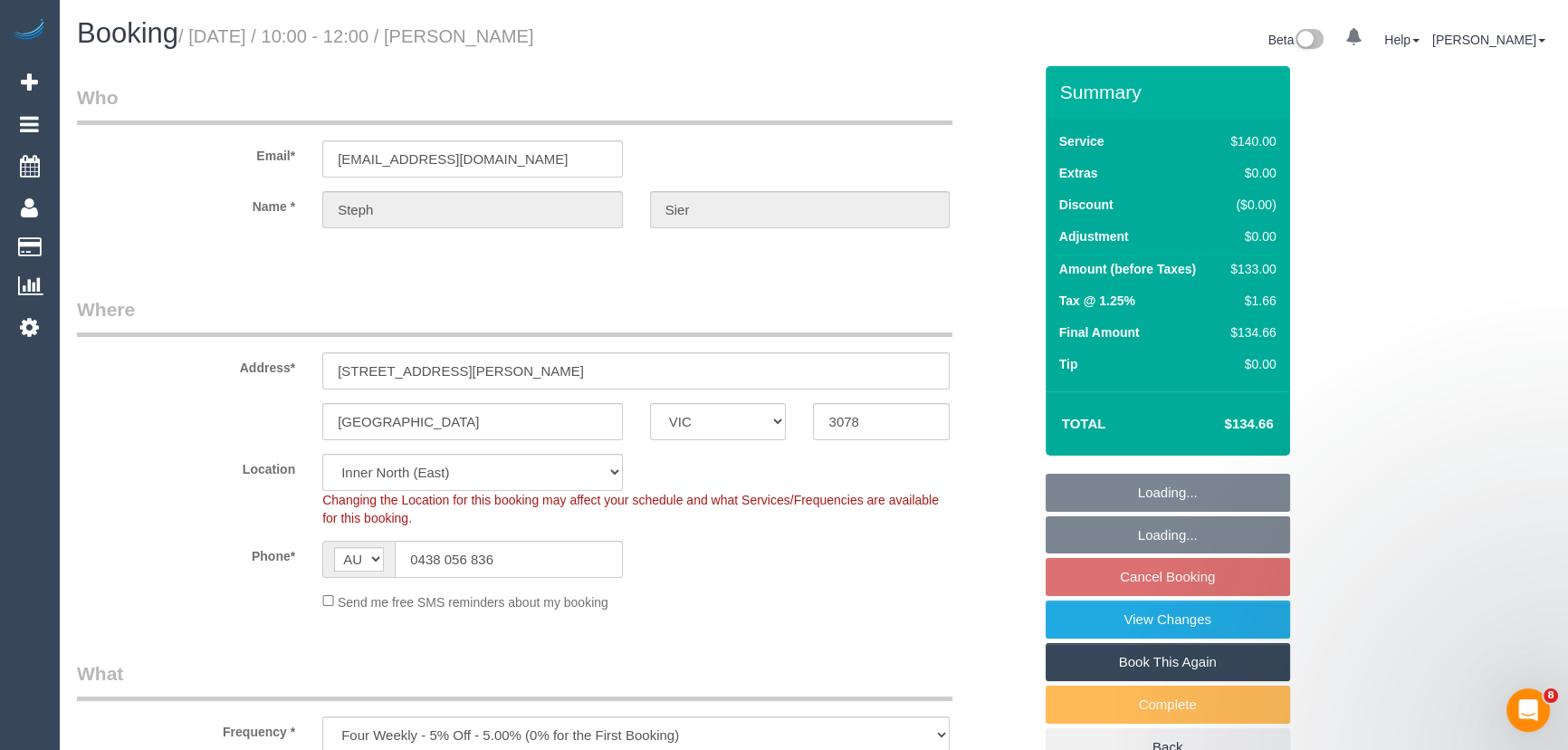
select select "object:1504"
select select "string:stripe-pm_1Ksk8K2GScqysDRVTQ3vlv9c"
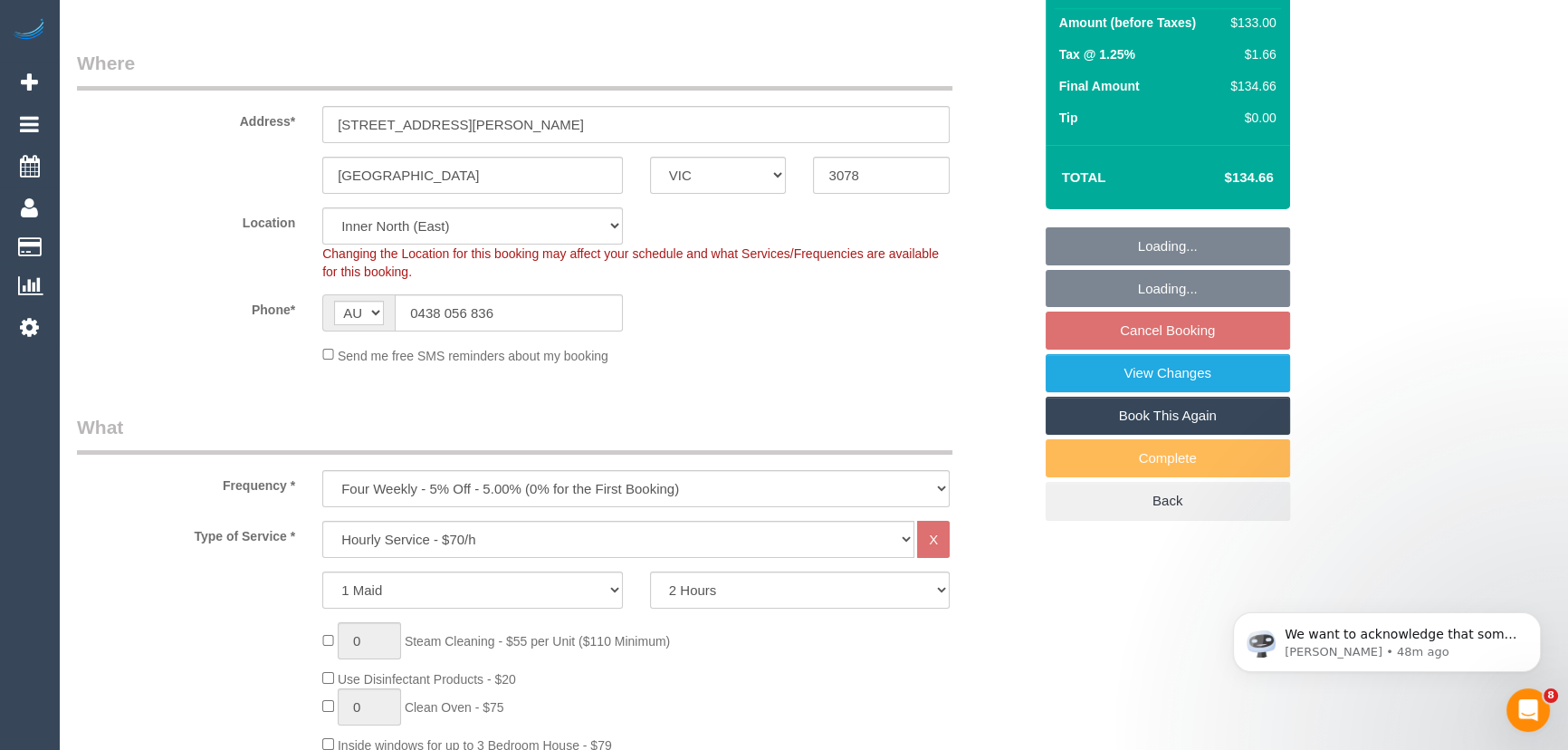
select select "object:1669"
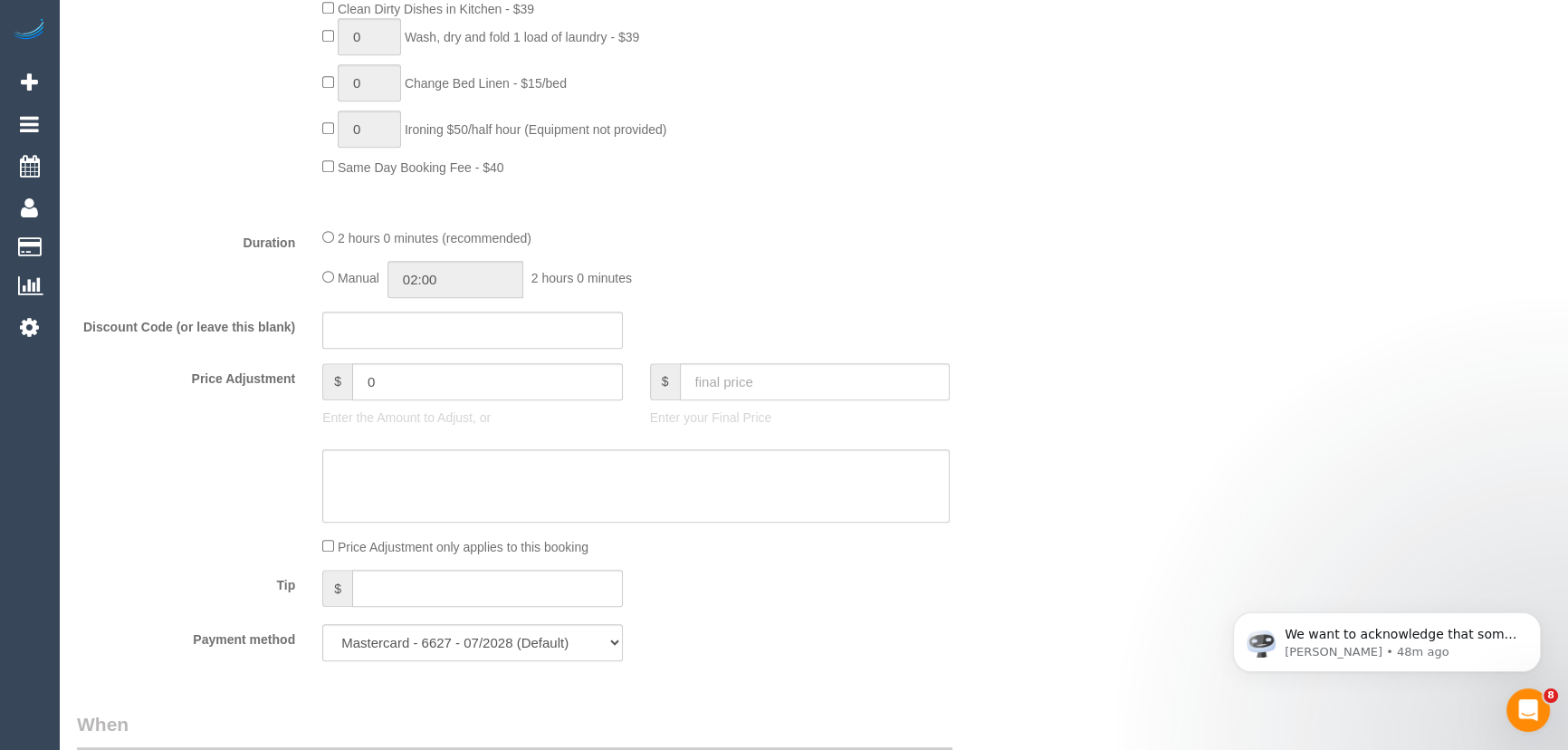
scroll to position [1234, 0]
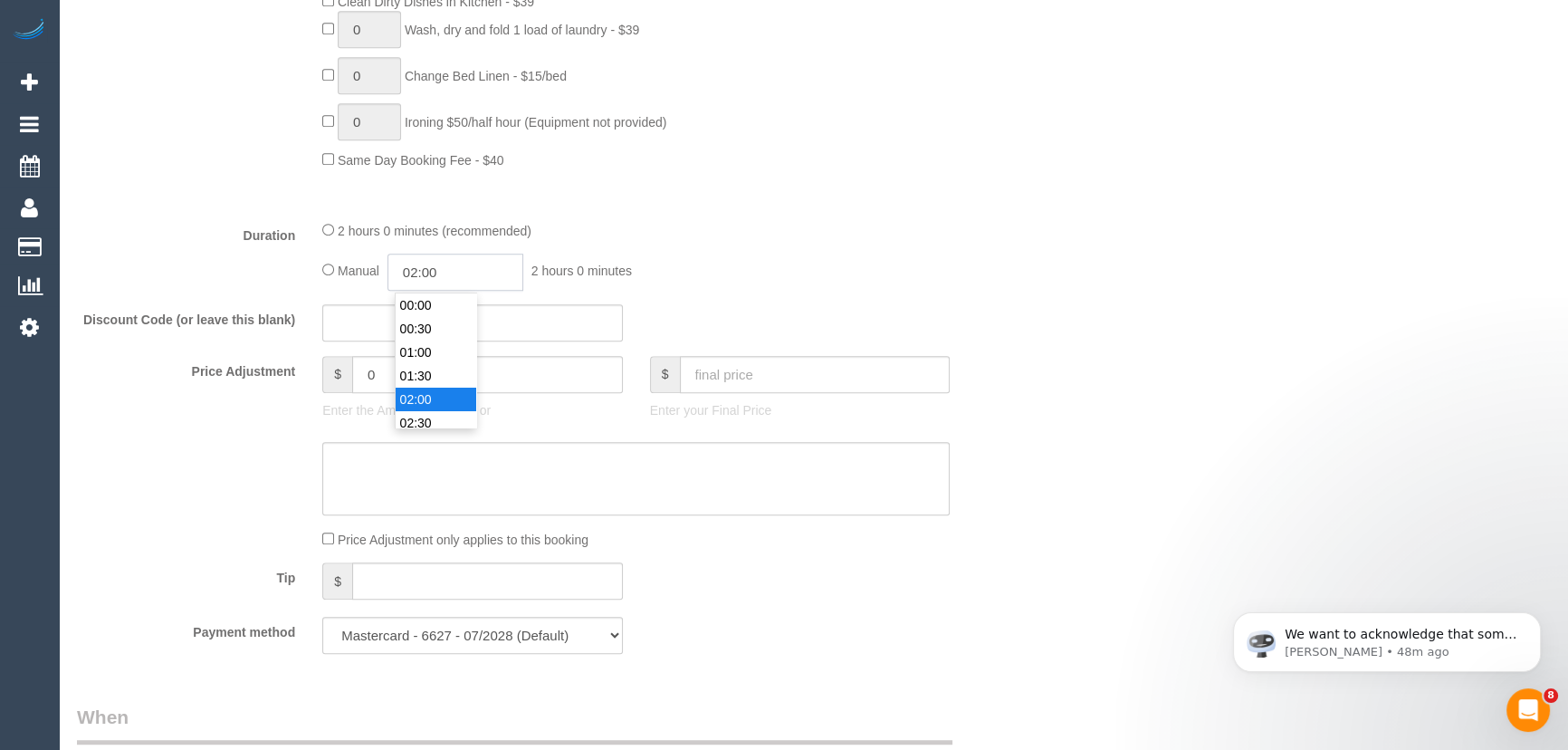
click at [463, 268] on input "02:00" at bounding box center [455, 272] width 136 height 37
click at [427, 314] on li "01:00" at bounding box center [436, 315] width 81 height 23
type input "01:00"
click at [795, 284] on div "Manual 01:00 1 hour 0 minutes" at bounding box center [635, 272] width 627 height 37
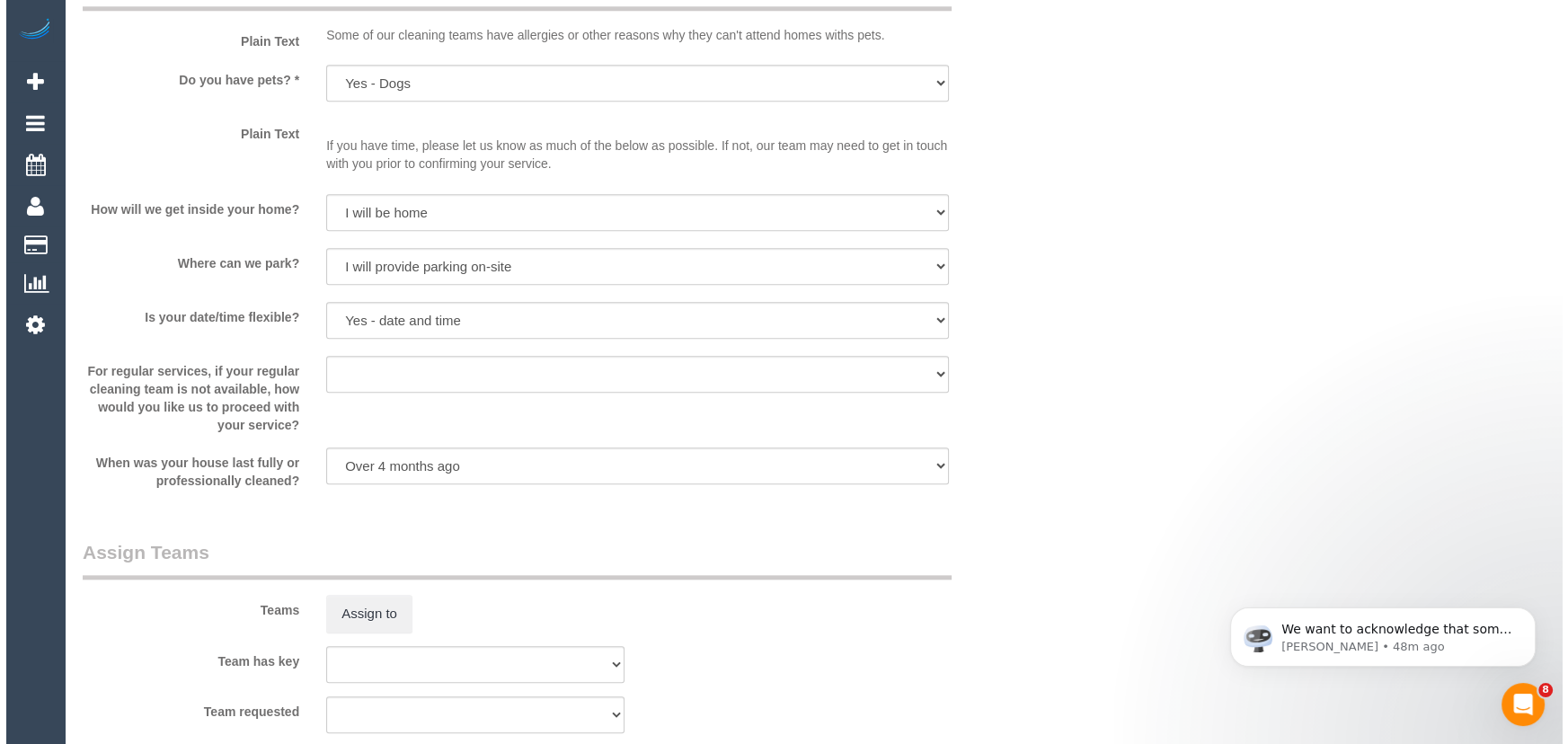
scroll to position [2368, 0]
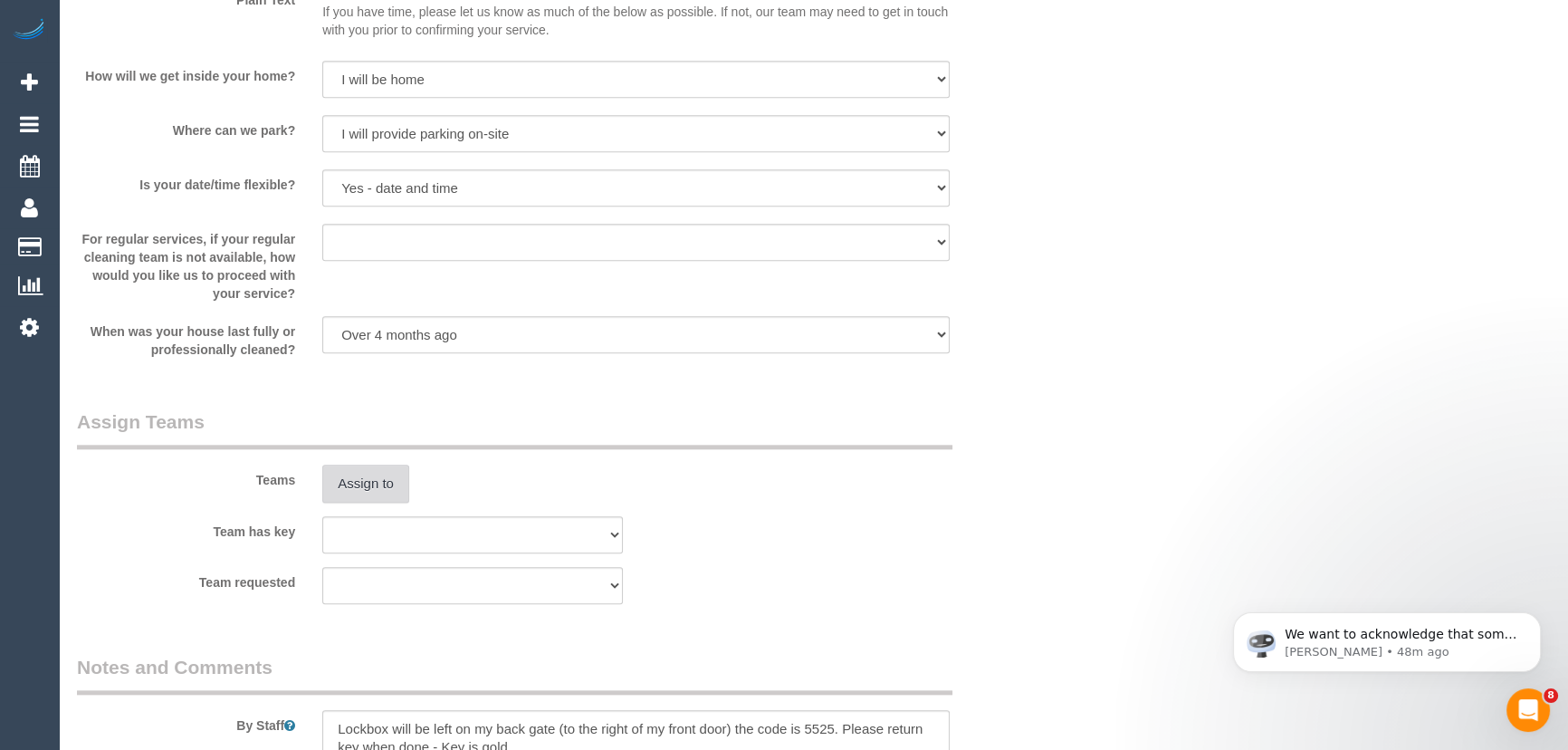
click at [357, 465] on button "Assign to" at bounding box center [365, 483] width 87 height 38
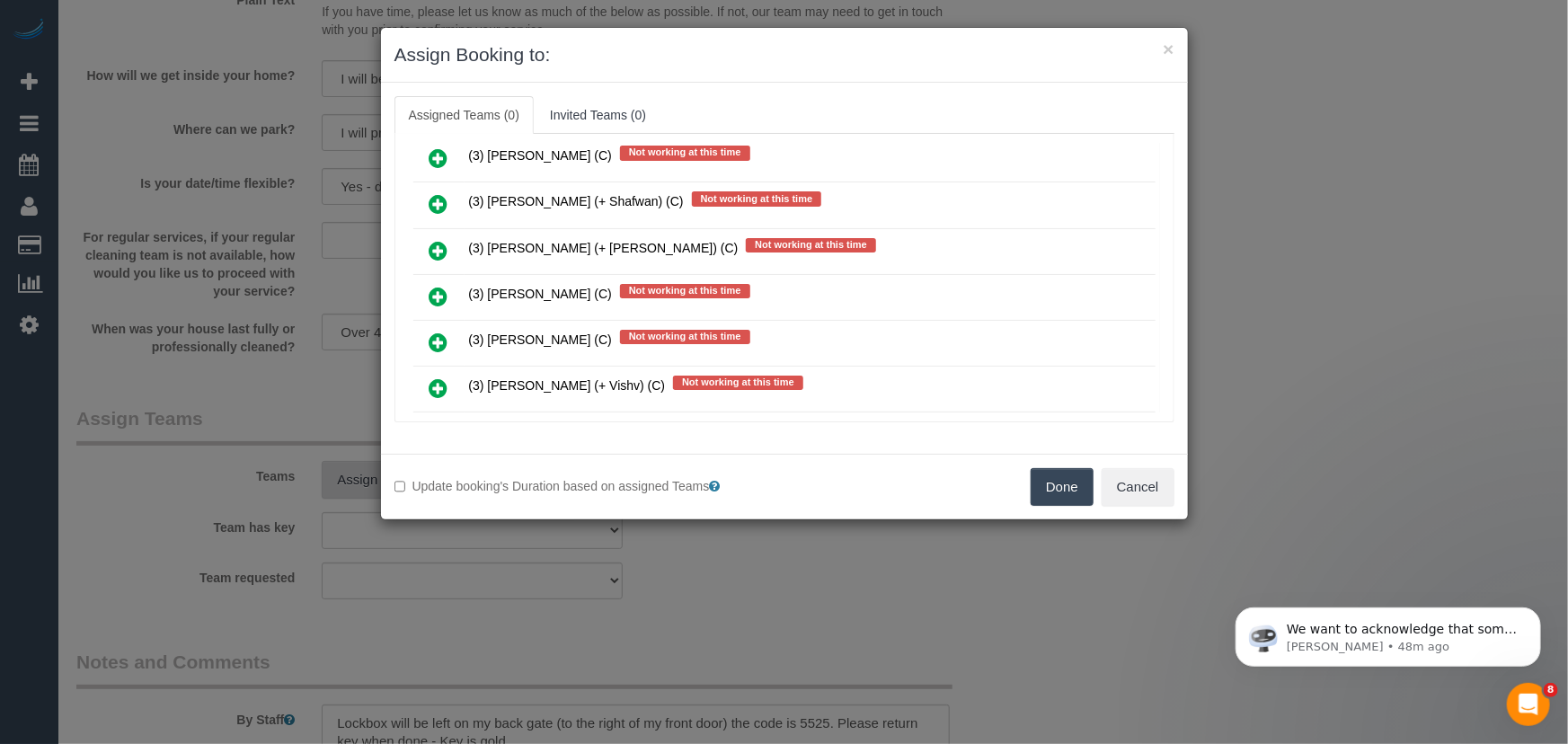
scroll to position [6342, 0]
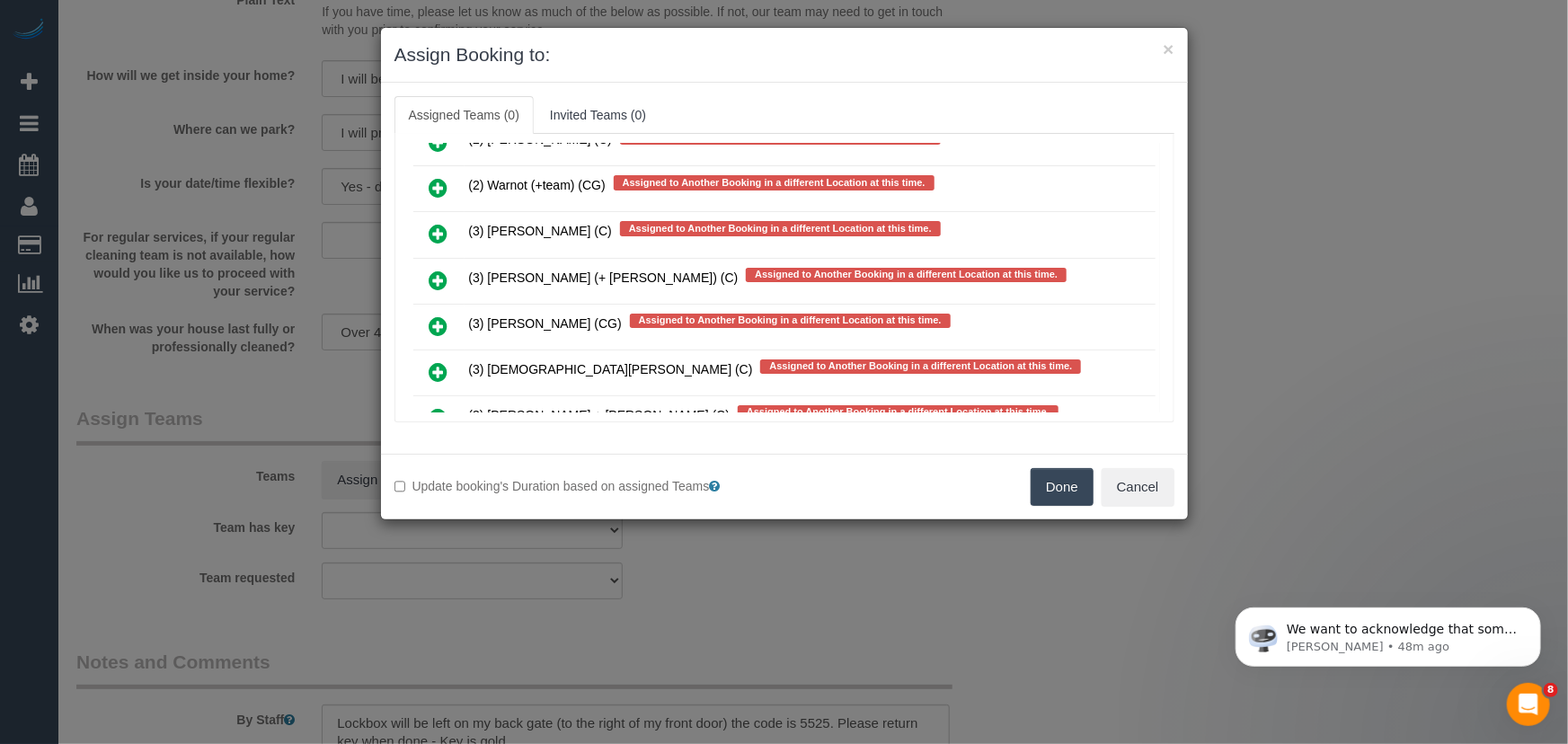
click at [439, 407] on icon at bounding box center [439, 418] width 19 height 21
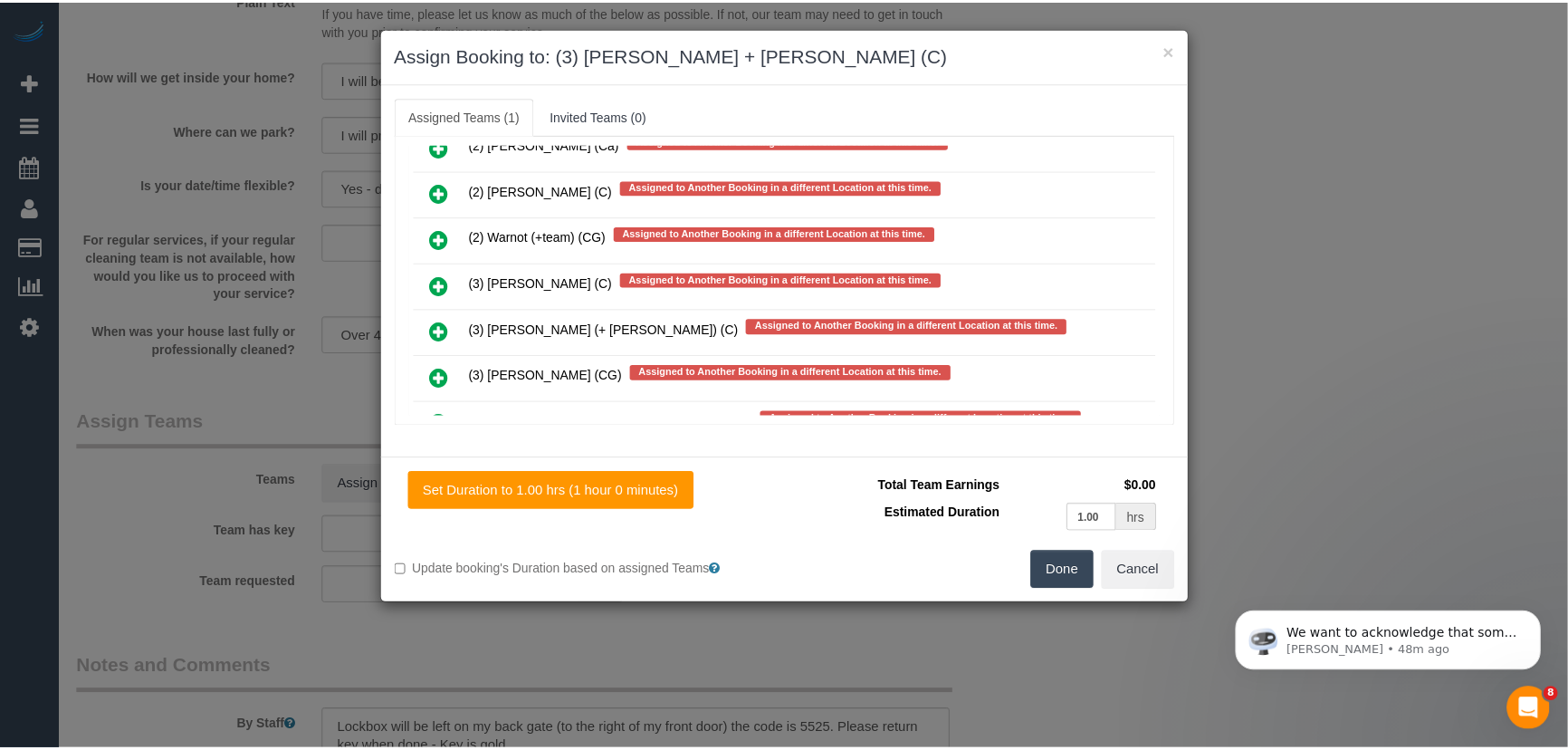
scroll to position [6444, 0]
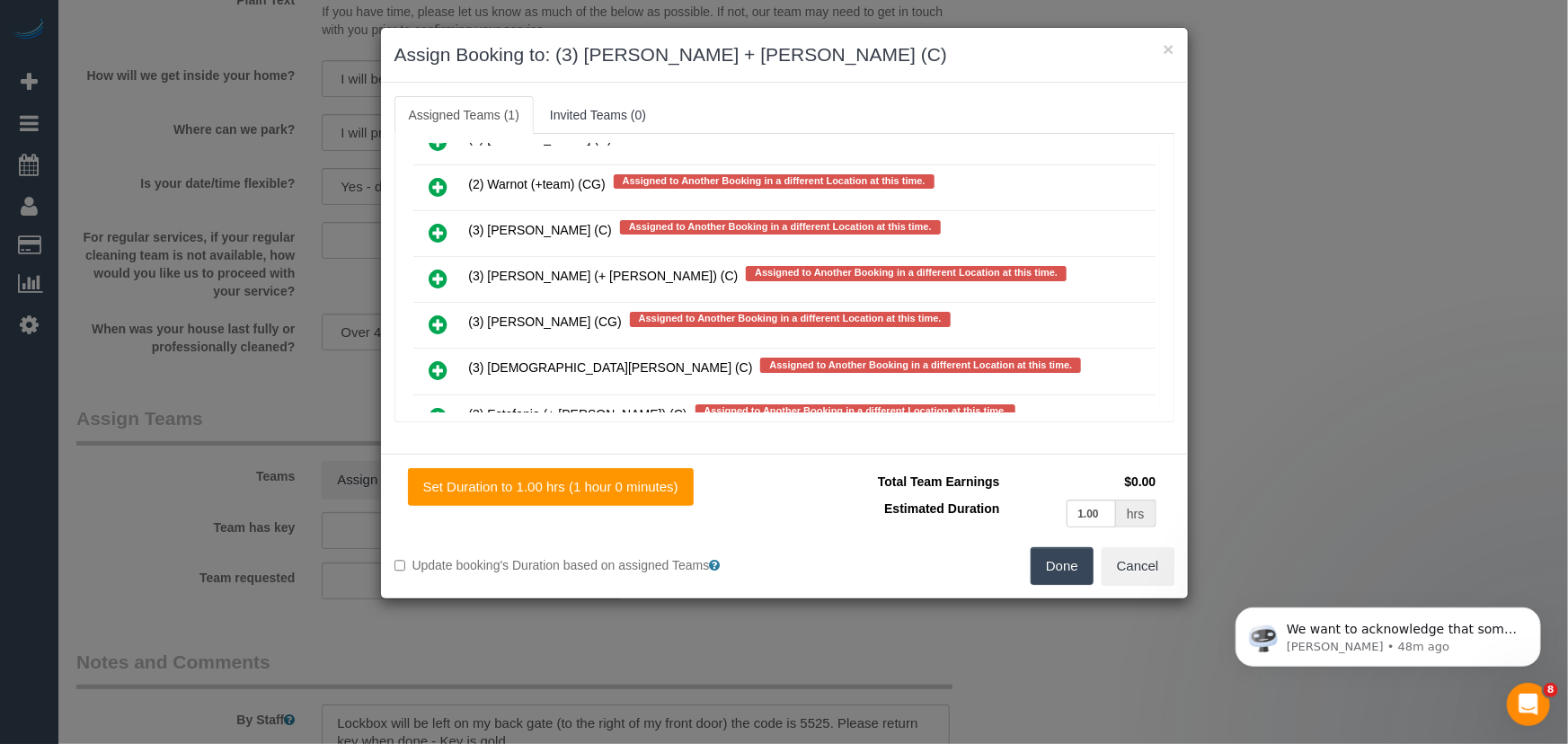
click at [1068, 563] on button "Done" at bounding box center [1062, 565] width 63 height 38
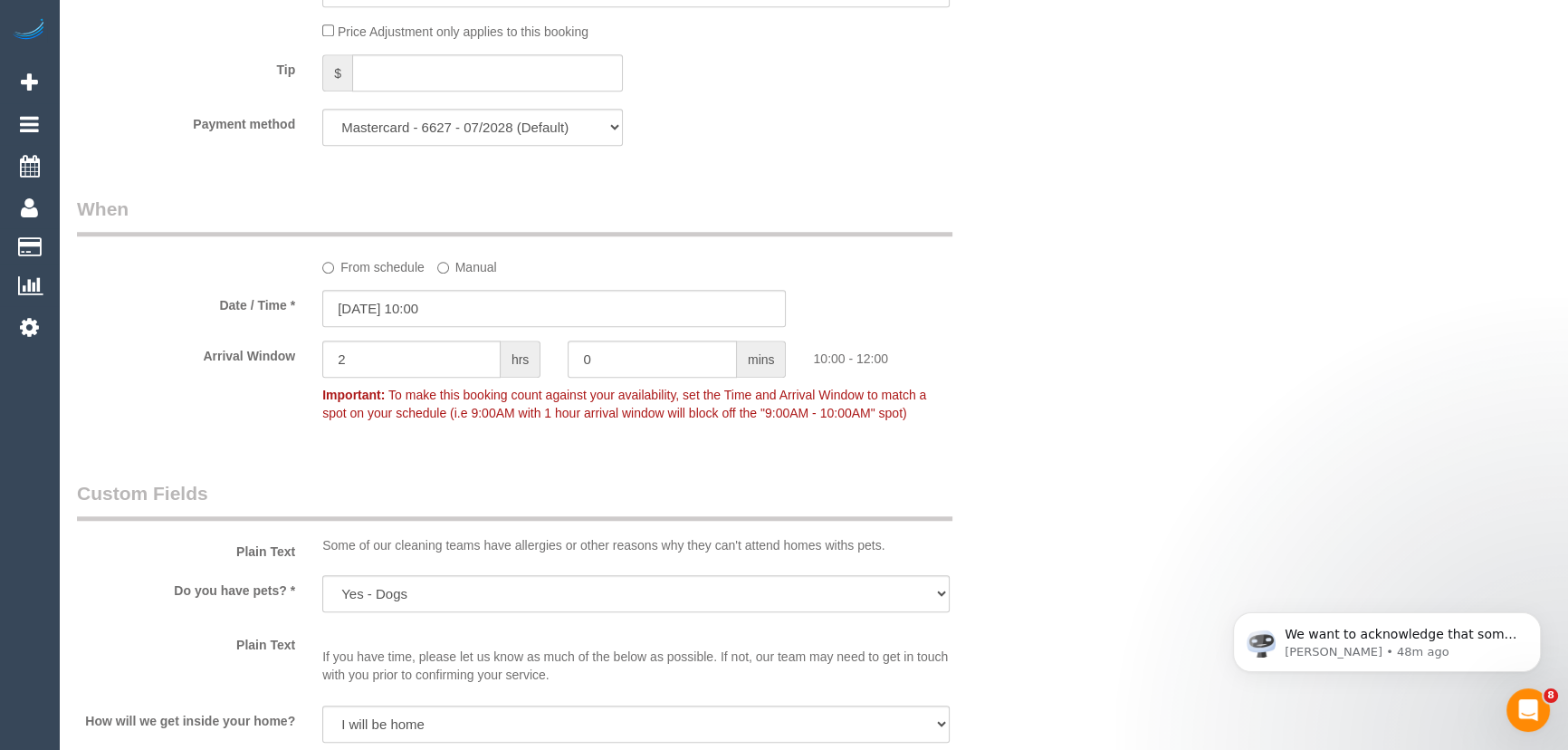
scroll to position [1729, 0]
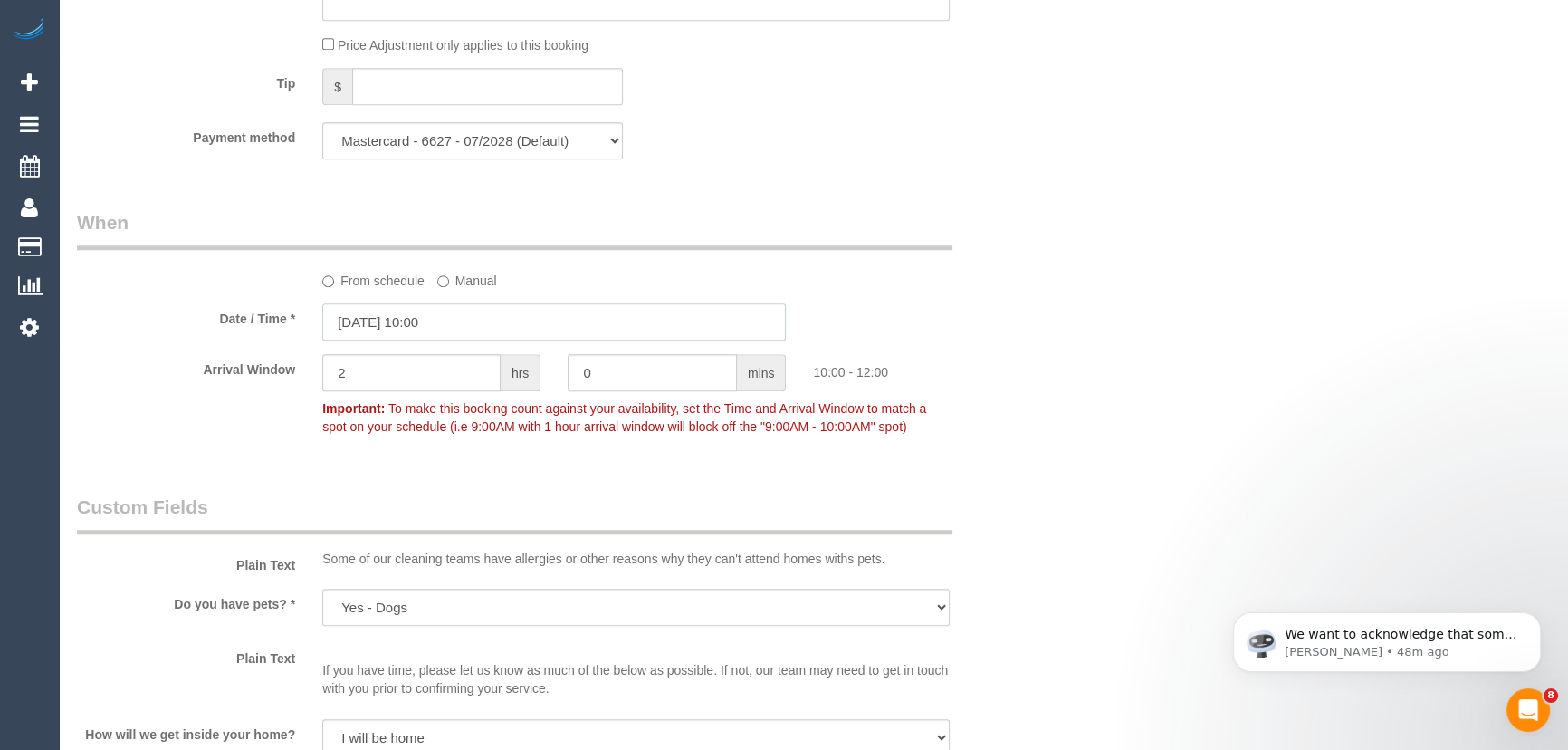
click at [482, 328] on input "[DATE] 10:00" at bounding box center [553, 322] width 464 height 37
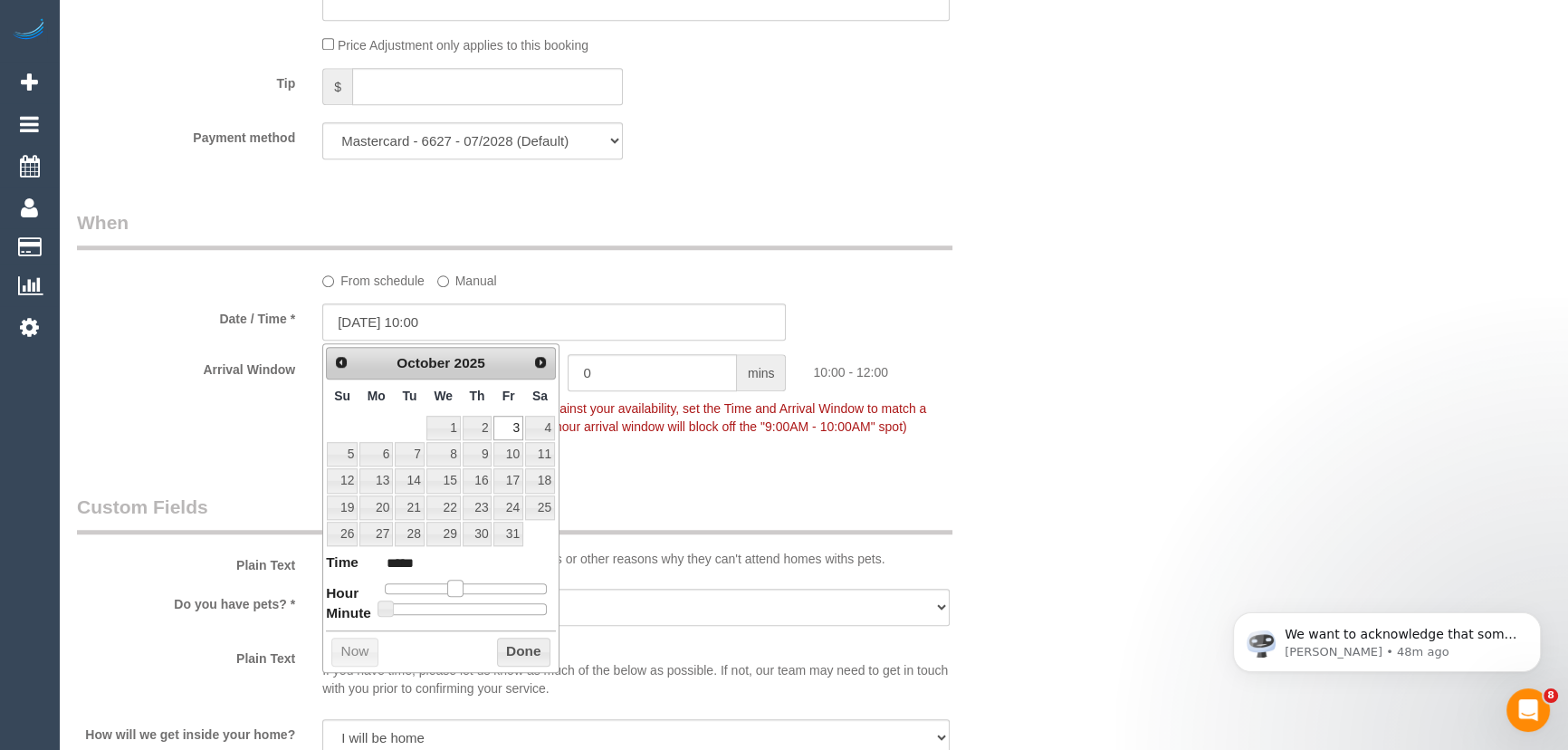
click at [453, 591] on span at bounding box center [455, 588] width 17 height 17
click at [455, 591] on span at bounding box center [455, 588] width 17 height 17
click at [462, 590] on span at bounding box center [455, 588] width 17 height 17
click at [461, 589] on span at bounding box center [455, 588] width 17 height 17
click at [463, 589] on span at bounding box center [455, 588] width 17 height 17
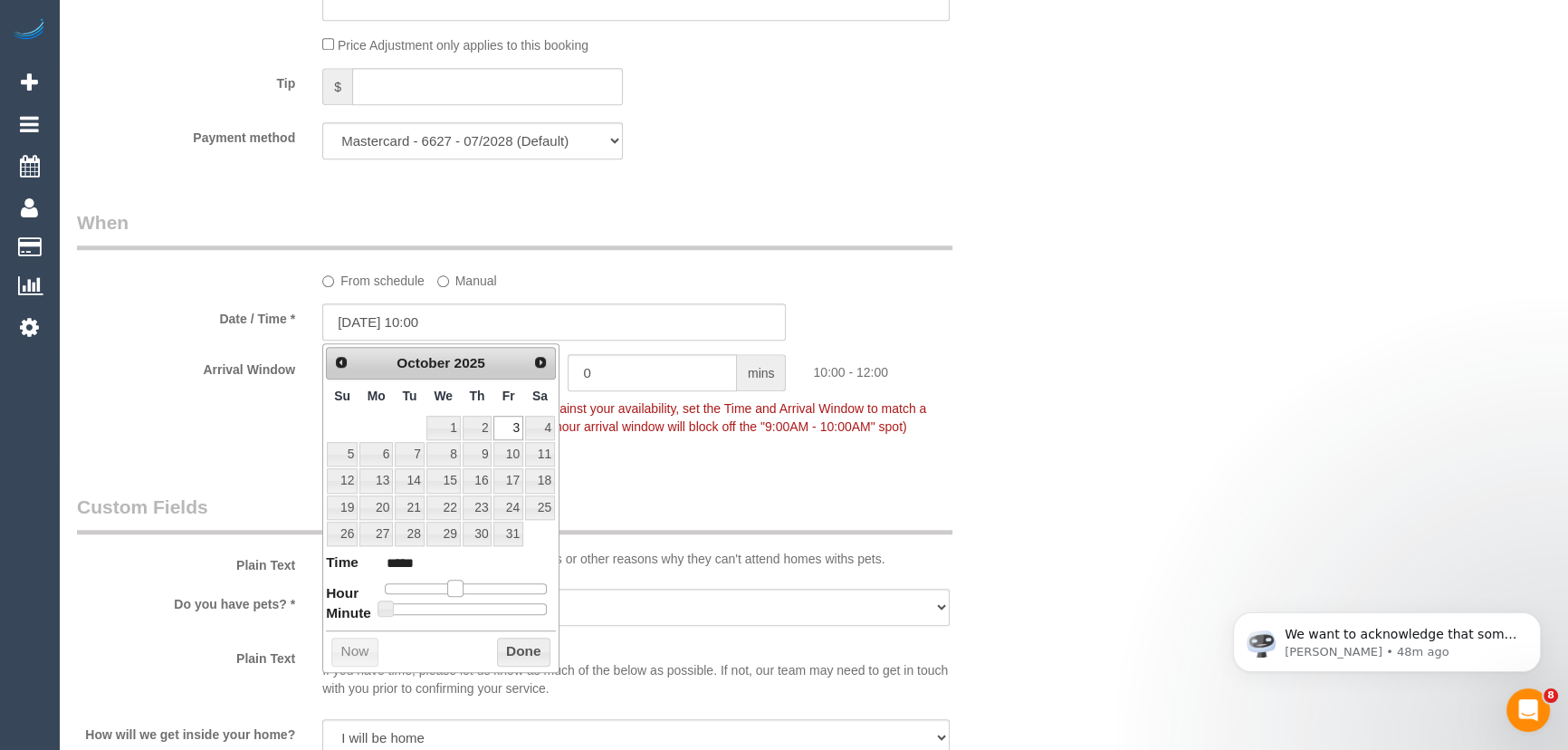
click at [463, 589] on span at bounding box center [455, 588] width 17 height 17
type input "[DATE] 12:00"
type input "*****"
click at [470, 589] on div at bounding box center [466, 588] width 162 height 11
type input "[DATE] 11:00"
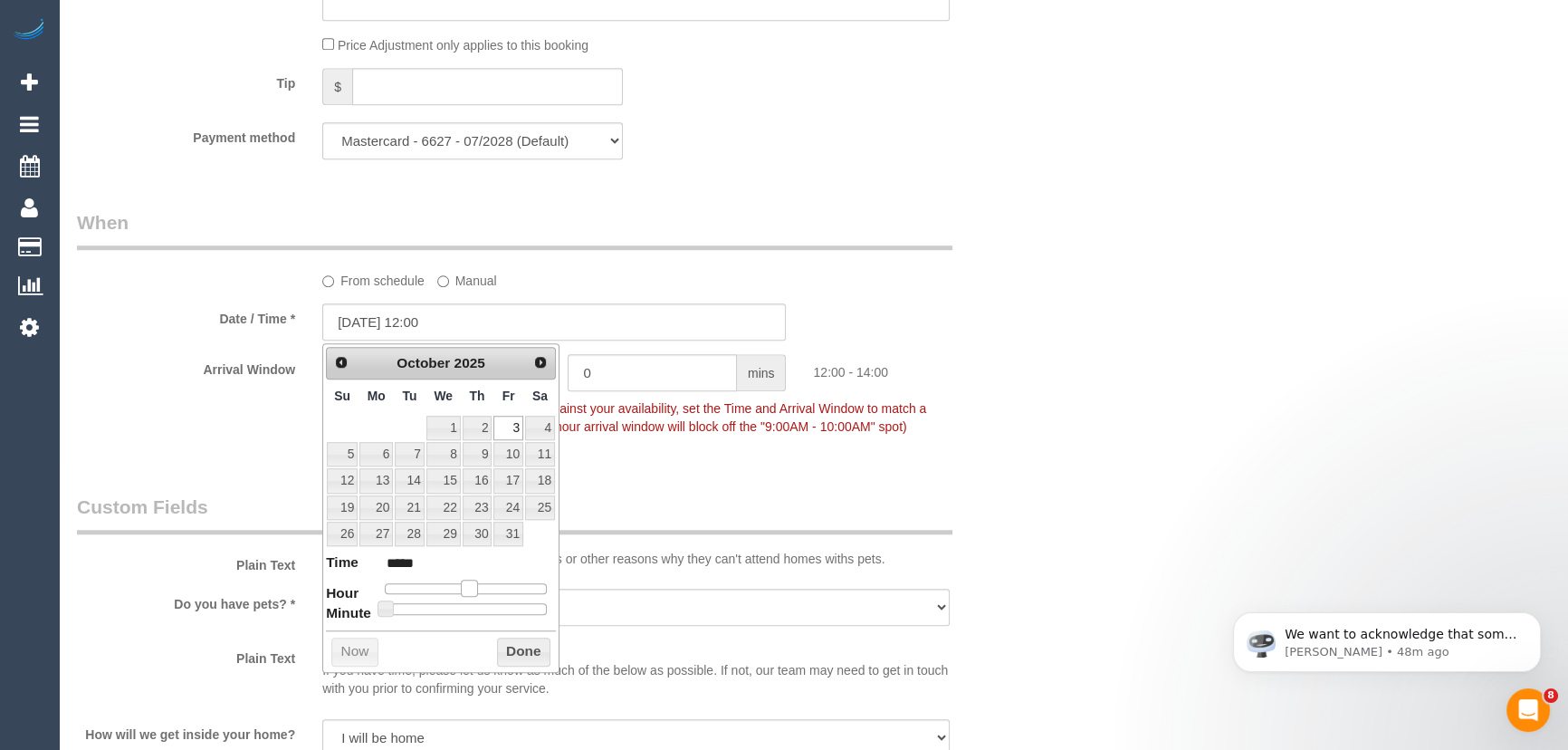
type input "*****"
click at [465, 589] on span at bounding box center [461, 588] width 17 height 17
click at [753, 451] on fieldset "When From schedule Manual Date / Time * [DATE] 11:00 Arrival Window 2 hrs 0 min…" at bounding box center [554, 333] width 955 height 248
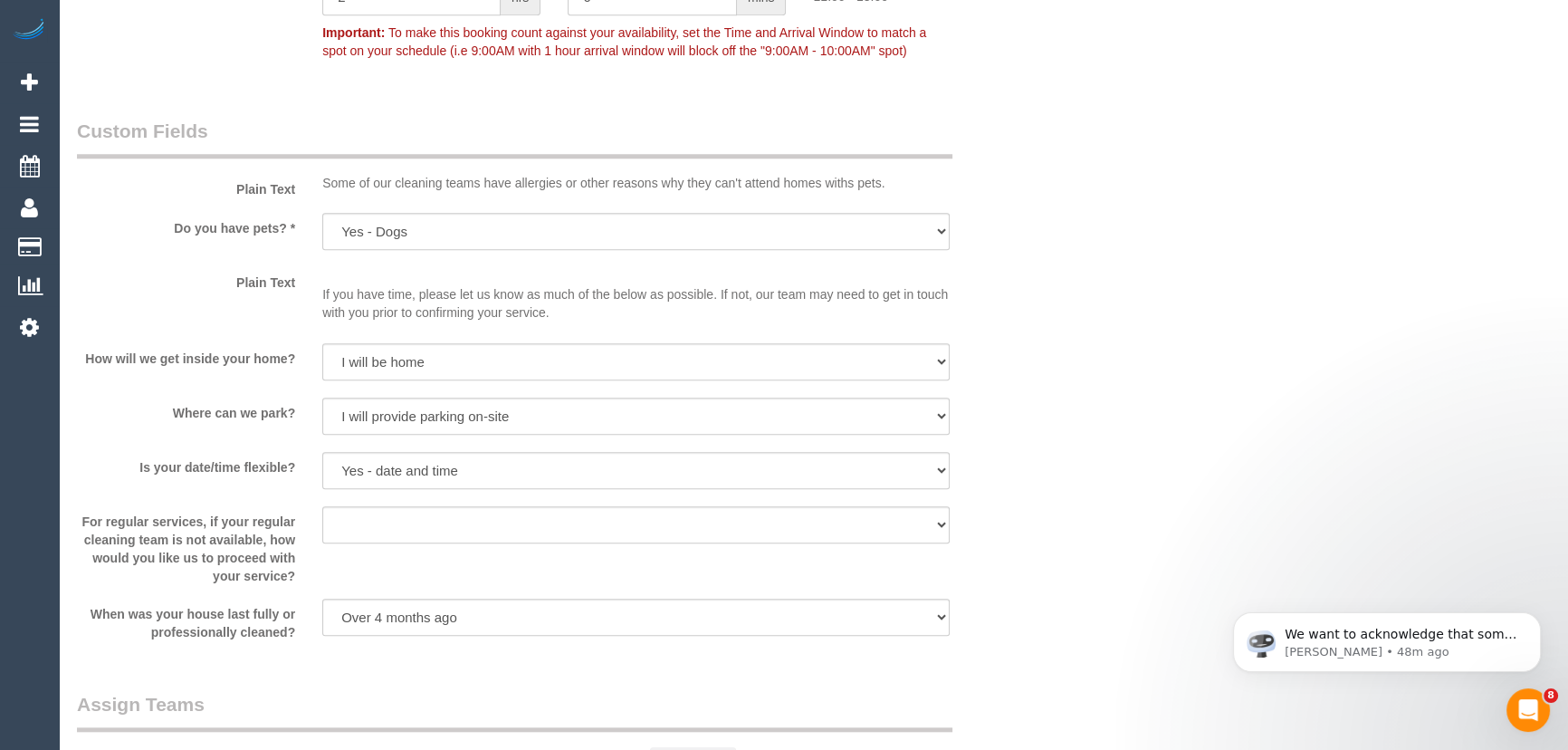
scroll to position [2222, 0]
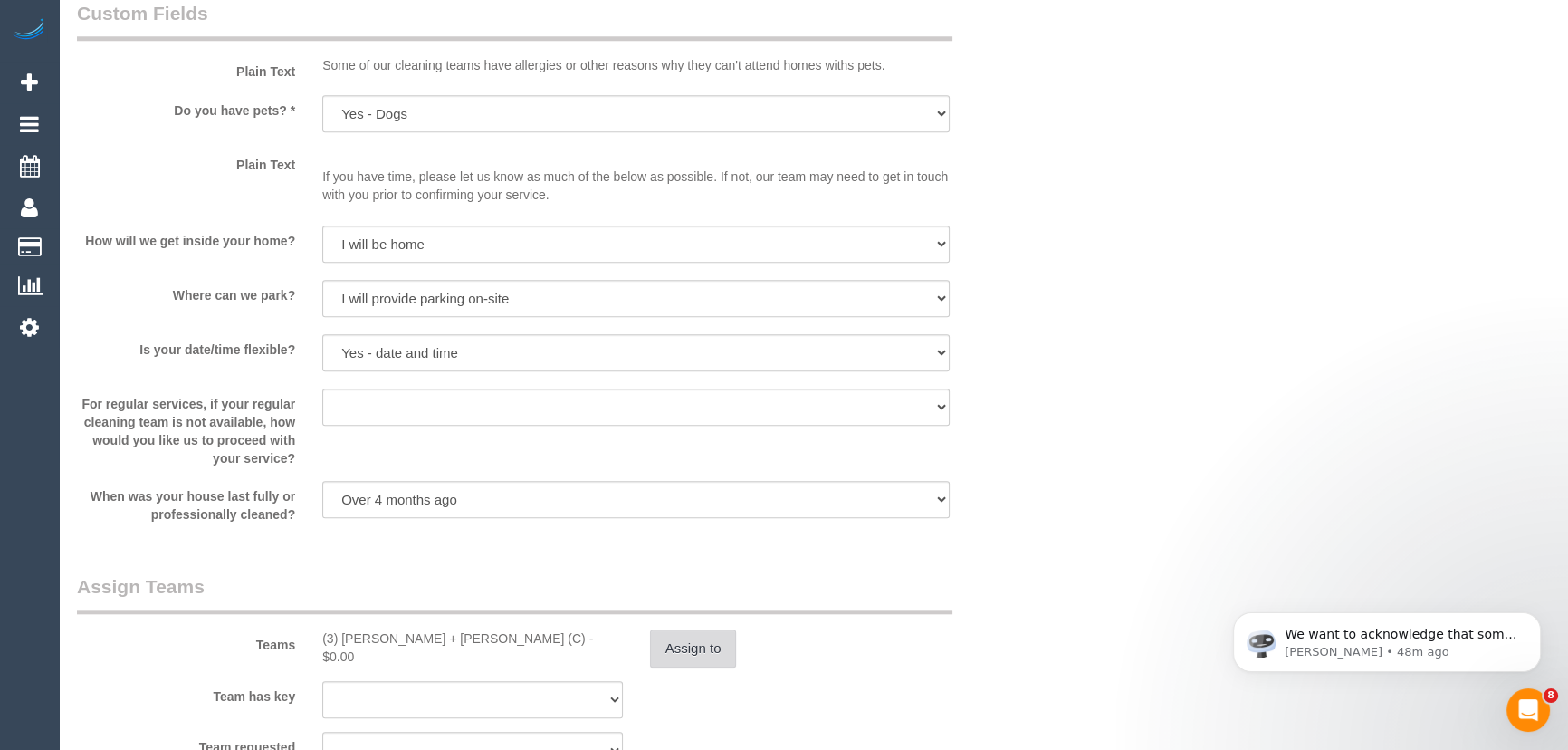
click at [712, 652] on button "Assign to" at bounding box center [693, 648] width 87 height 38
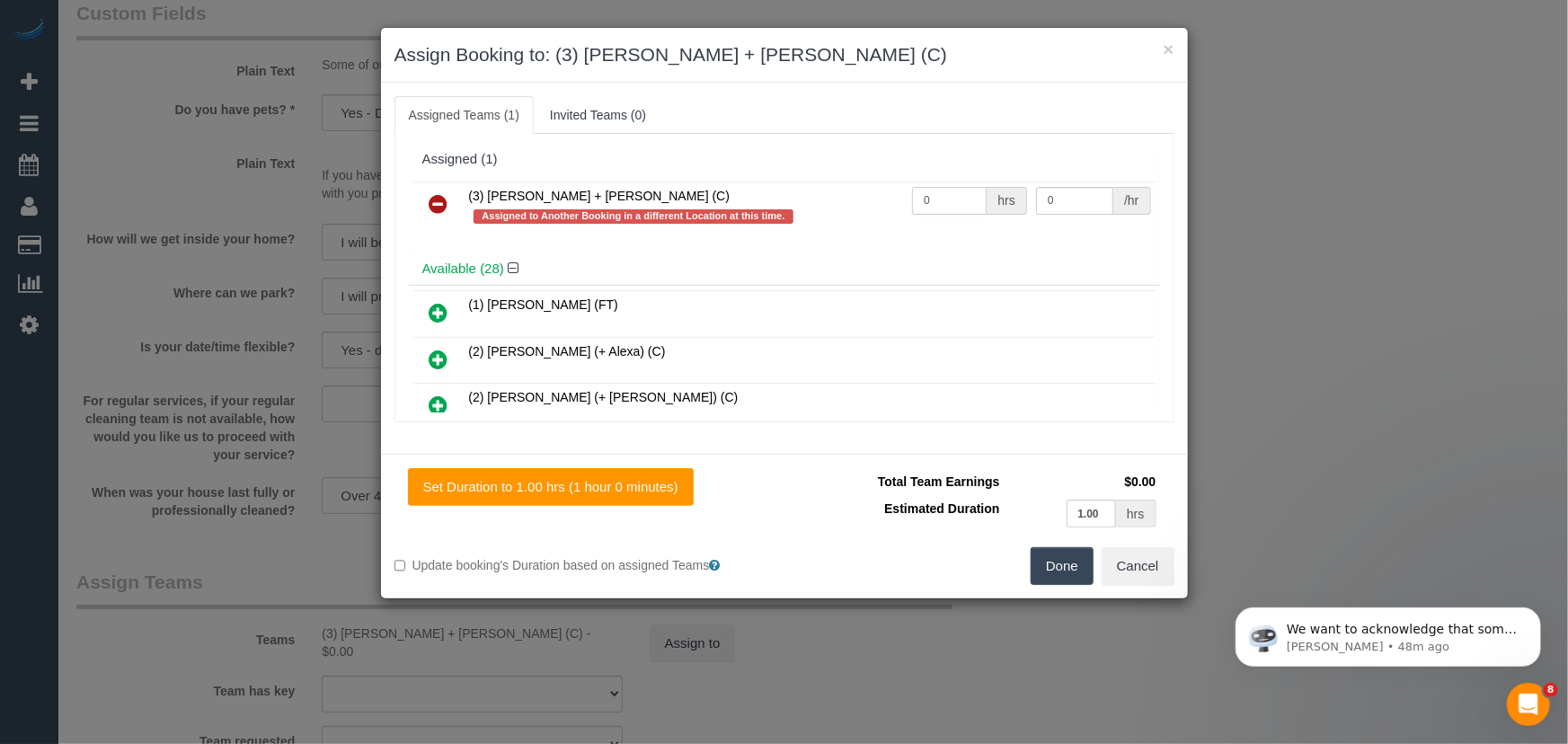
click at [949, 191] on input "0" at bounding box center [949, 201] width 74 height 28
type input "2"
type input "35"
click at [1056, 553] on button "Done" at bounding box center [1062, 565] width 63 height 38
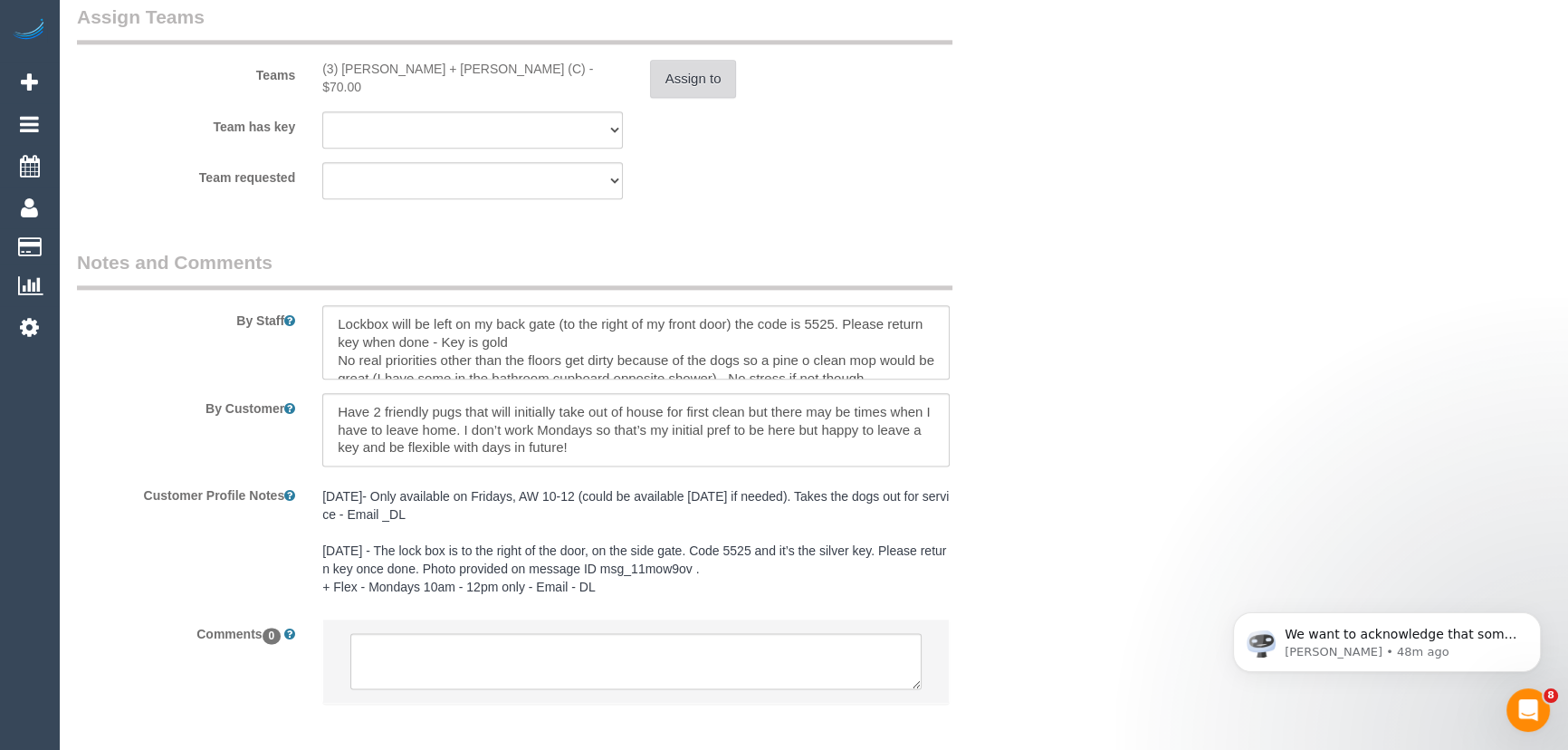
scroll to position [2876, 0]
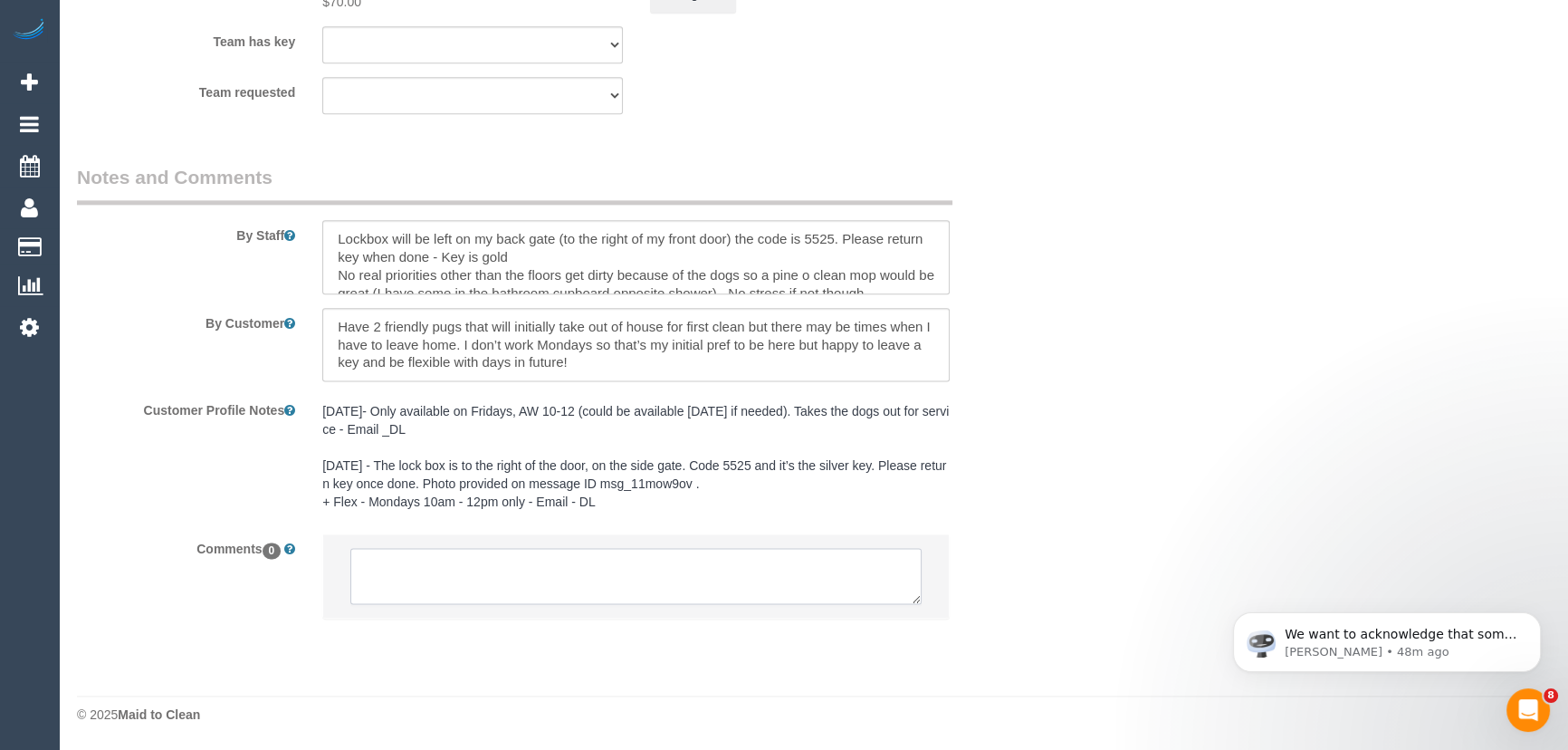
click at [521, 574] on textarea at bounding box center [635, 576] width 571 height 56
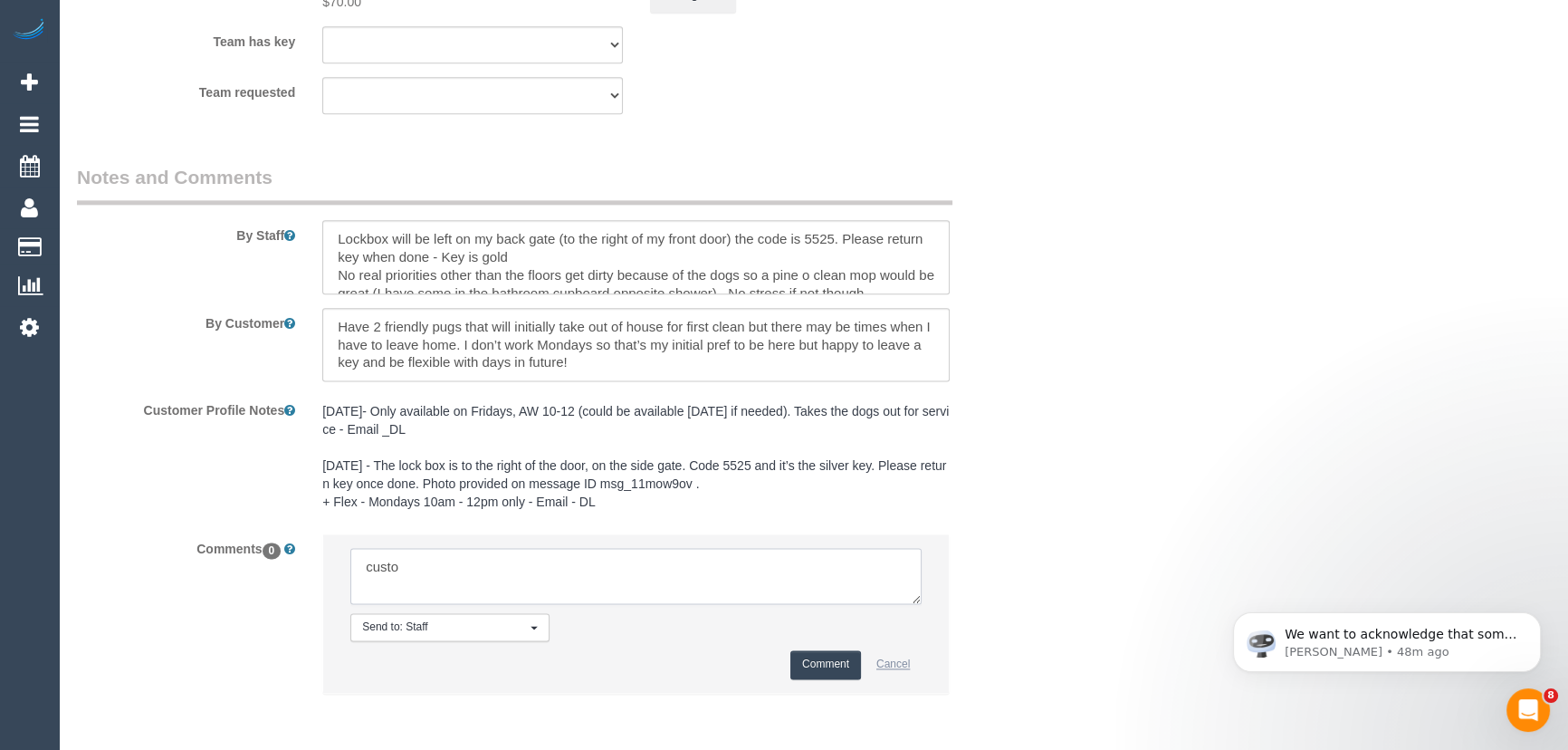
type textarea "custo"
click at [887, 661] on button "Cancel" at bounding box center [893, 663] width 57 height 28
click at [450, 561] on textarea at bounding box center [635, 576] width 571 height 56
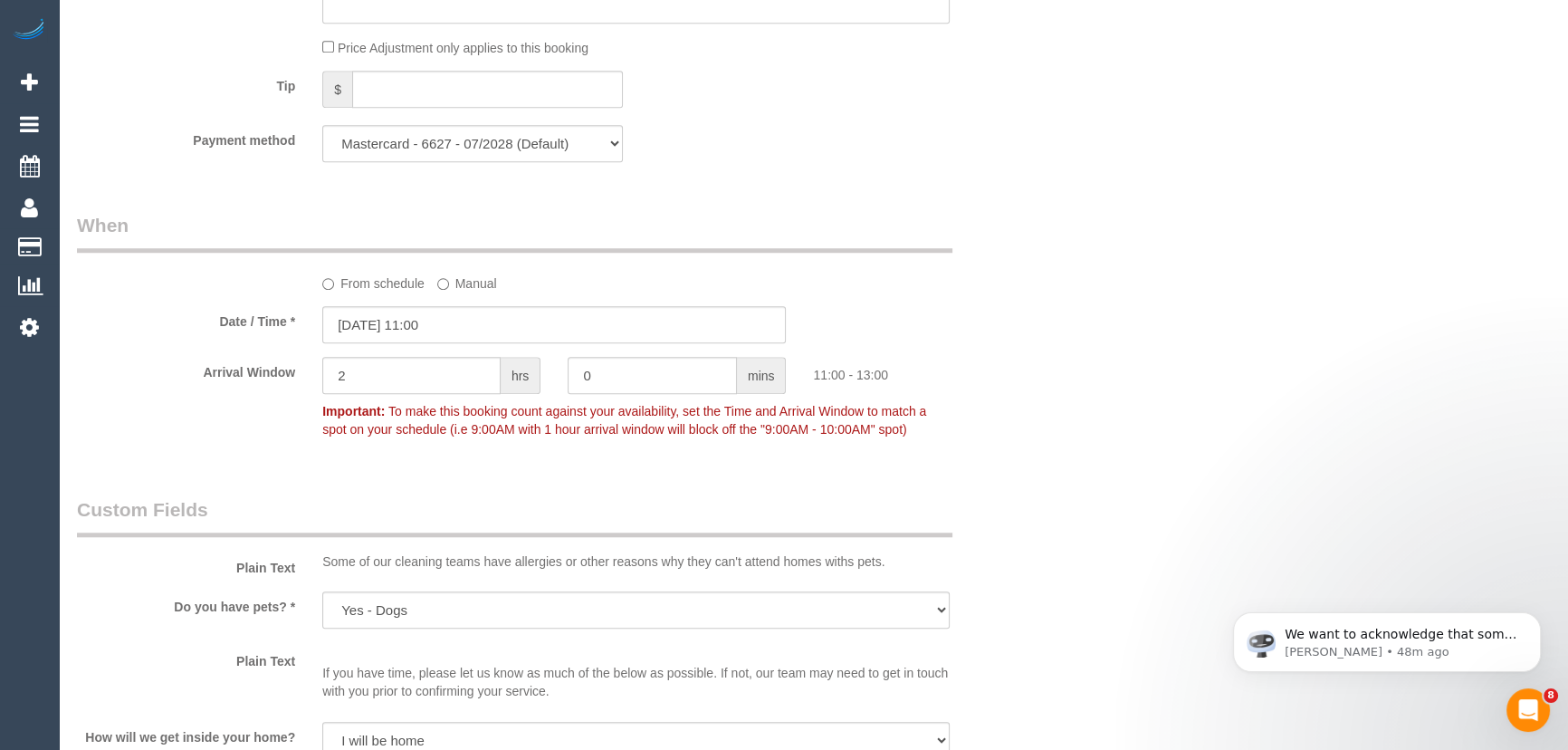
scroll to position [1724, 0]
click at [465, 329] on input "03/10/2025 11:00" at bounding box center [553, 326] width 464 height 37
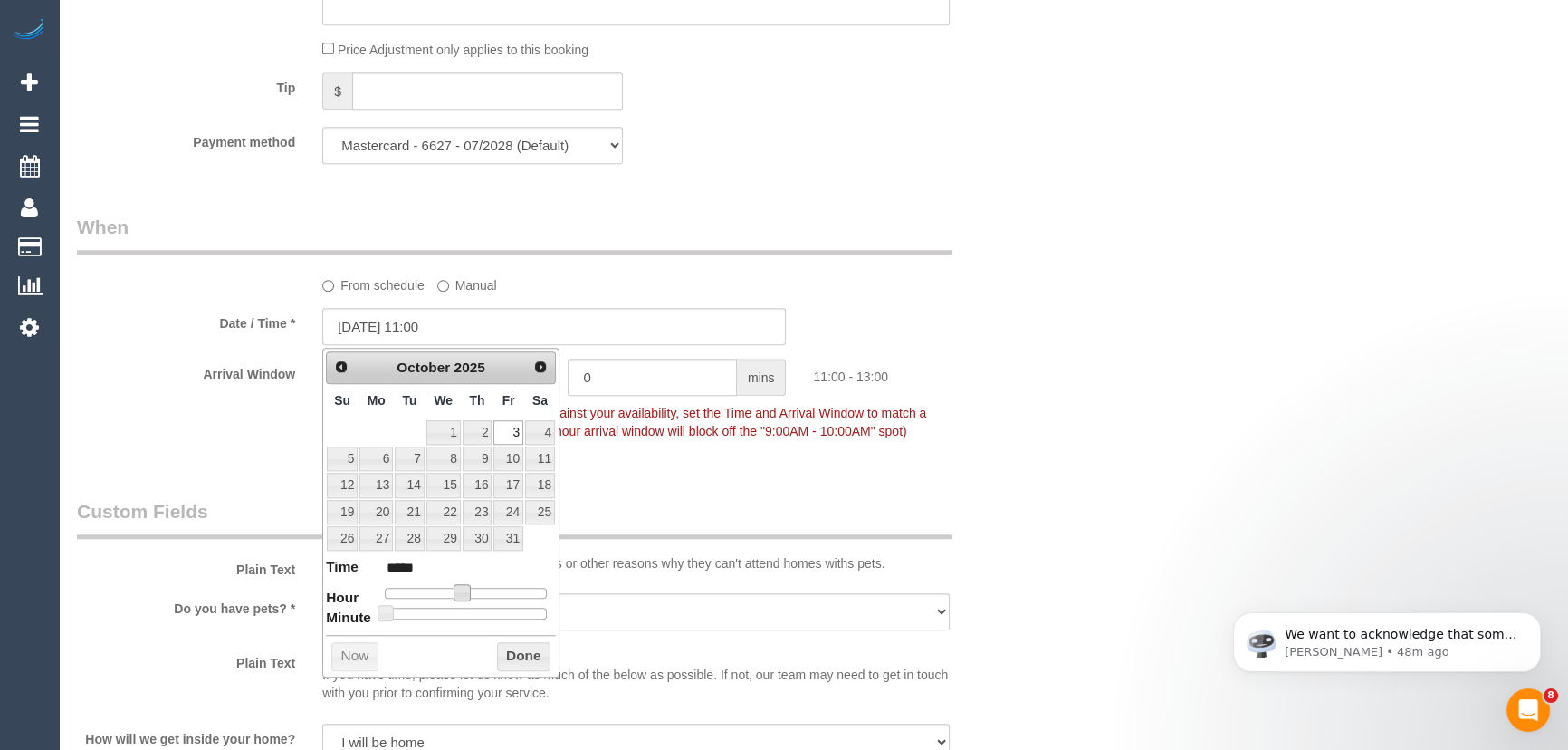
click at [460, 591] on span at bounding box center [461, 591] width 17 height 17
type input "03/10/2025 10:00"
type input "*****"
click at [452, 593] on span at bounding box center [455, 591] width 17 height 17
click at [655, 467] on div "Who Email* steph_sier@hotmail.com Name * Steph Sier Where Address* 4/206 Arthur…" at bounding box center [554, 128] width 982 height 3572
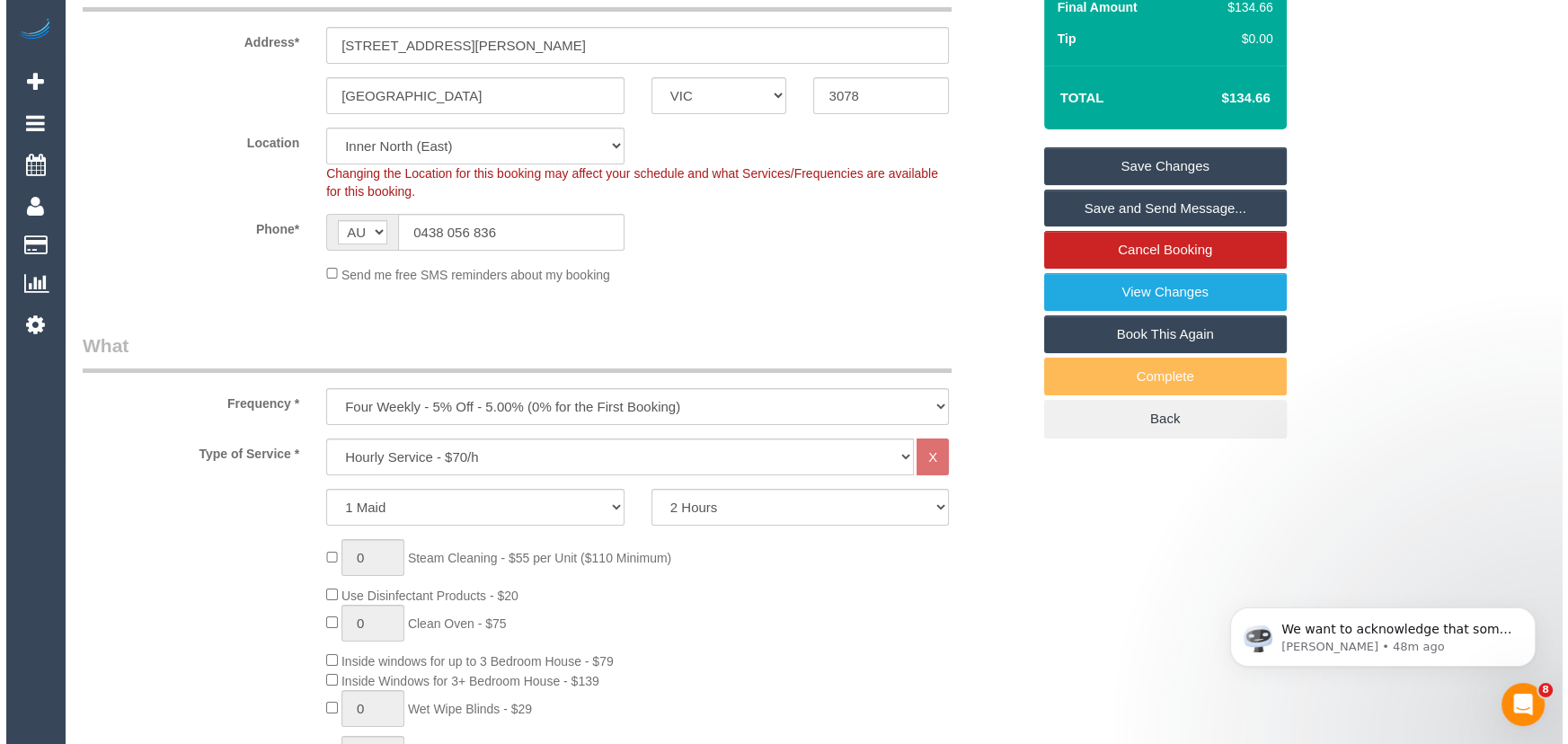
scroll to position [0, 0]
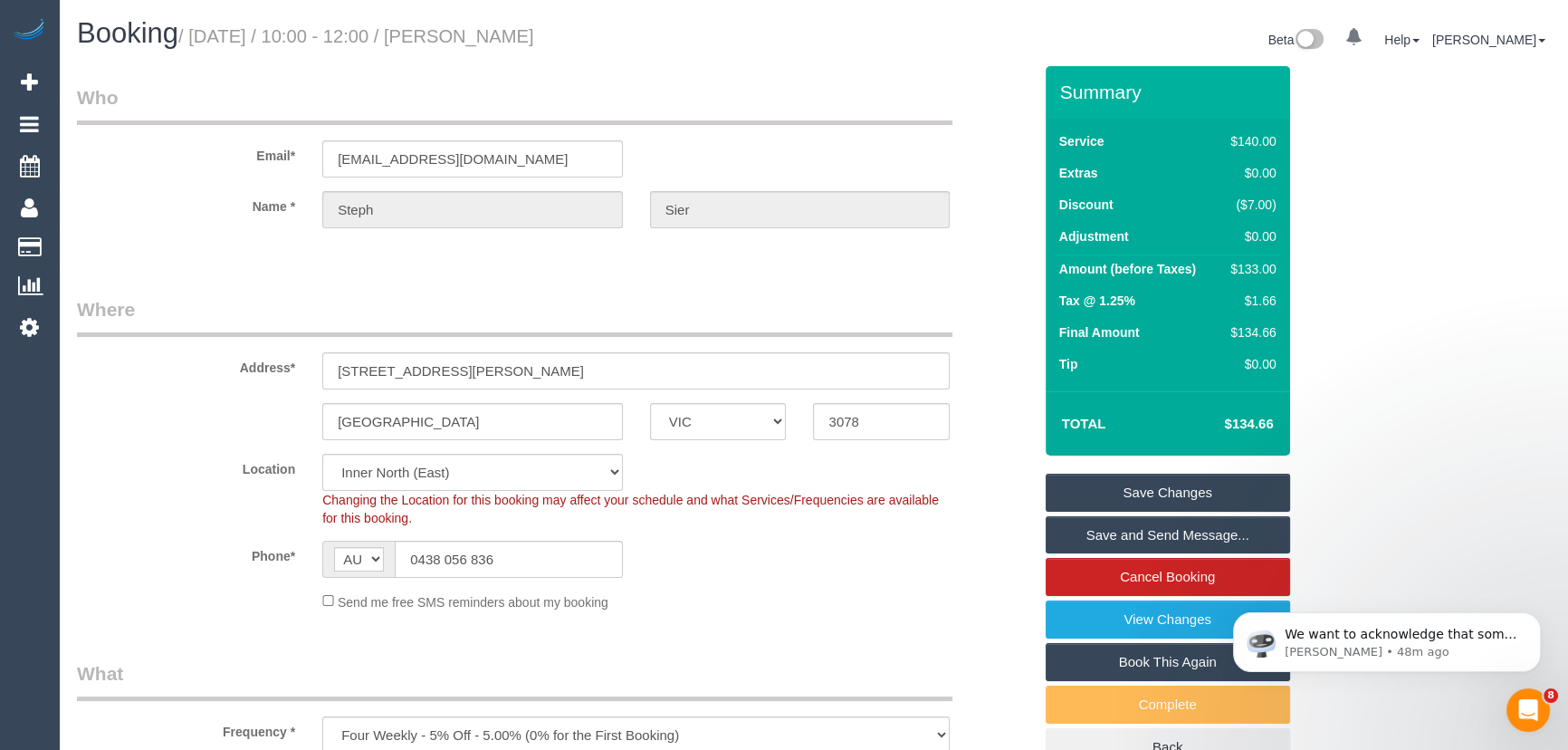
click at [504, 43] on small "/ October 03, 2025 / 10:00 - 12:00 / Steph Sier" at bounding box center [356, 36] width 356 height 19
copy small "Steph Sier"
click at [1115, 531] on link "Save and Send Message..." at bounding box center [1167, 535] width 244 height 38
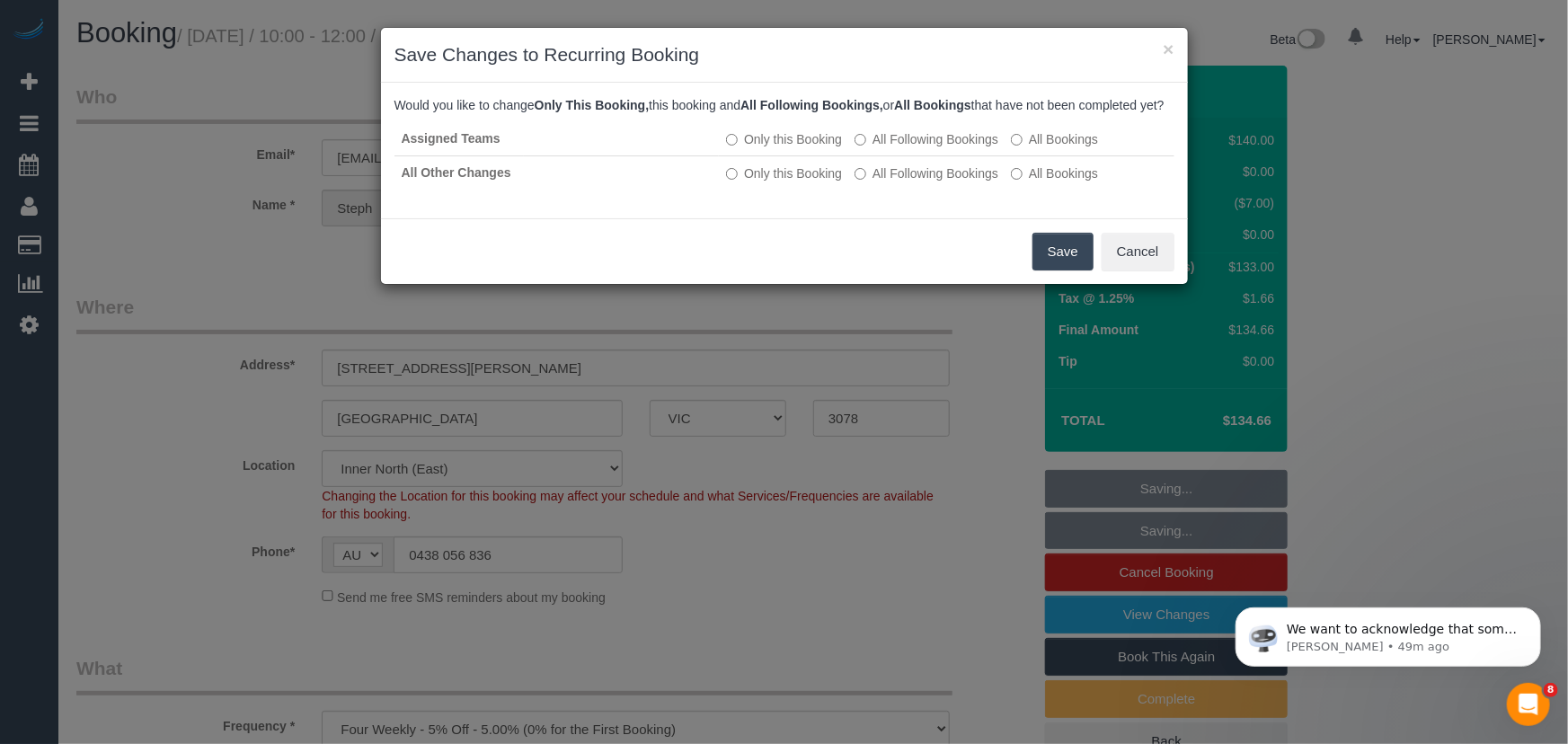
click at [1070, 269] on button "Save" at bounding box center [1063, 251] width 61 height 38
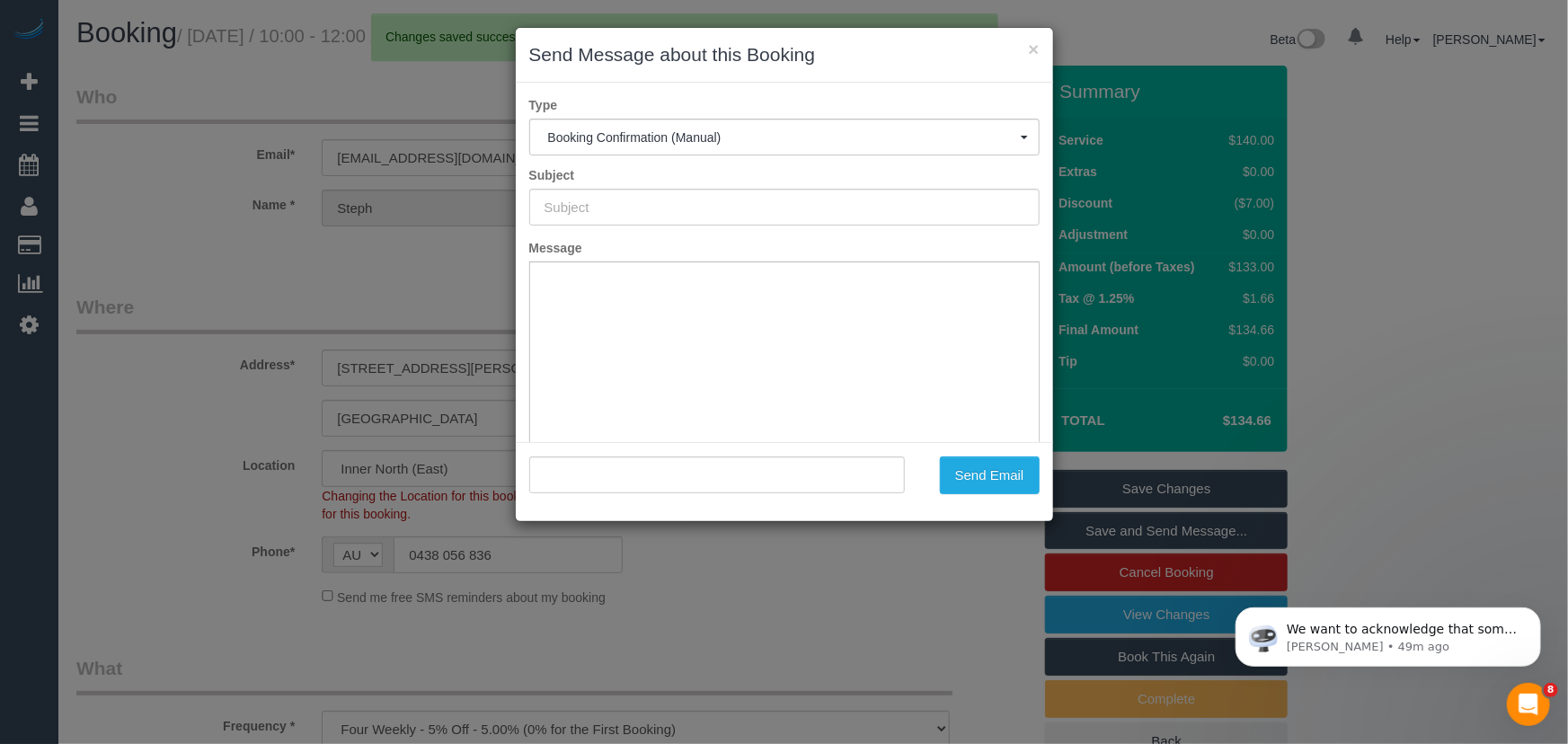
type input "Booking Confirmed"
type input ""Steph Sier" <steph_sier@hotmail.com>"
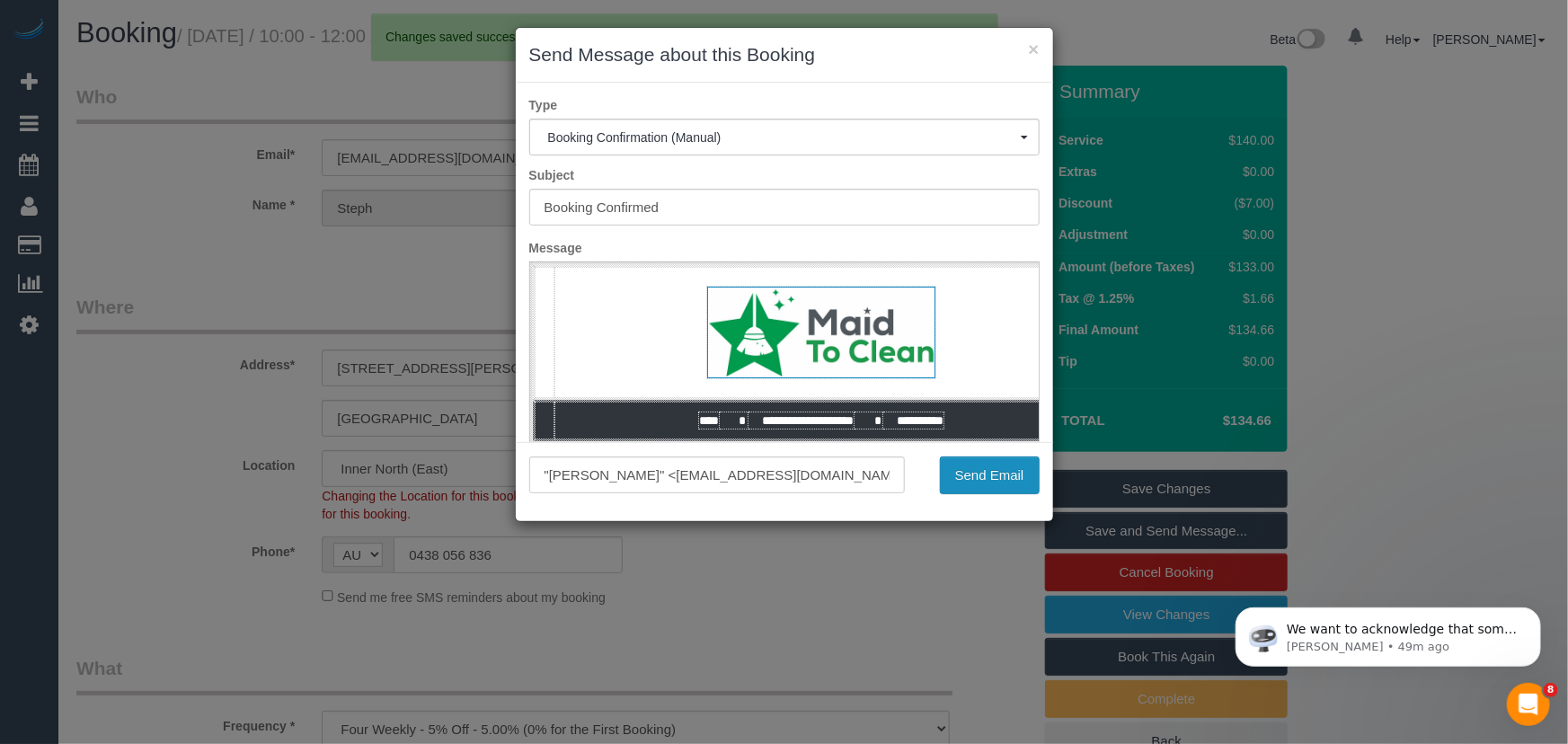
drag, startPoint x: 989, startPoint y: 478, endPoint x: 980, endPoint y: 482, distance: 9.8
click at [990, 479] on button "Send Email" at bounding box center [990, 475] width 99 height 38
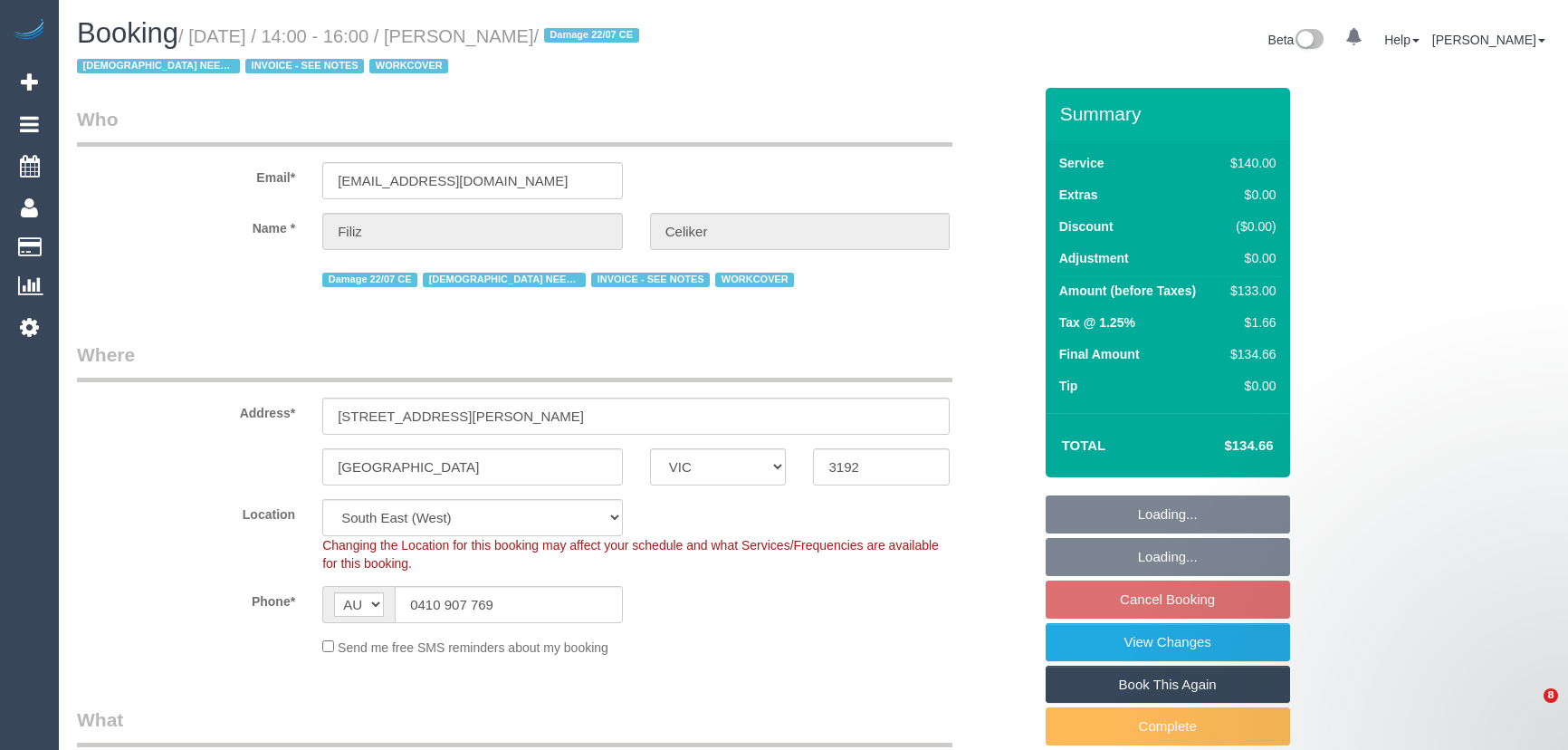
select select "VIC"
select select "number:30"
select select "number:14"
select select "number:19"
select select "number:22"
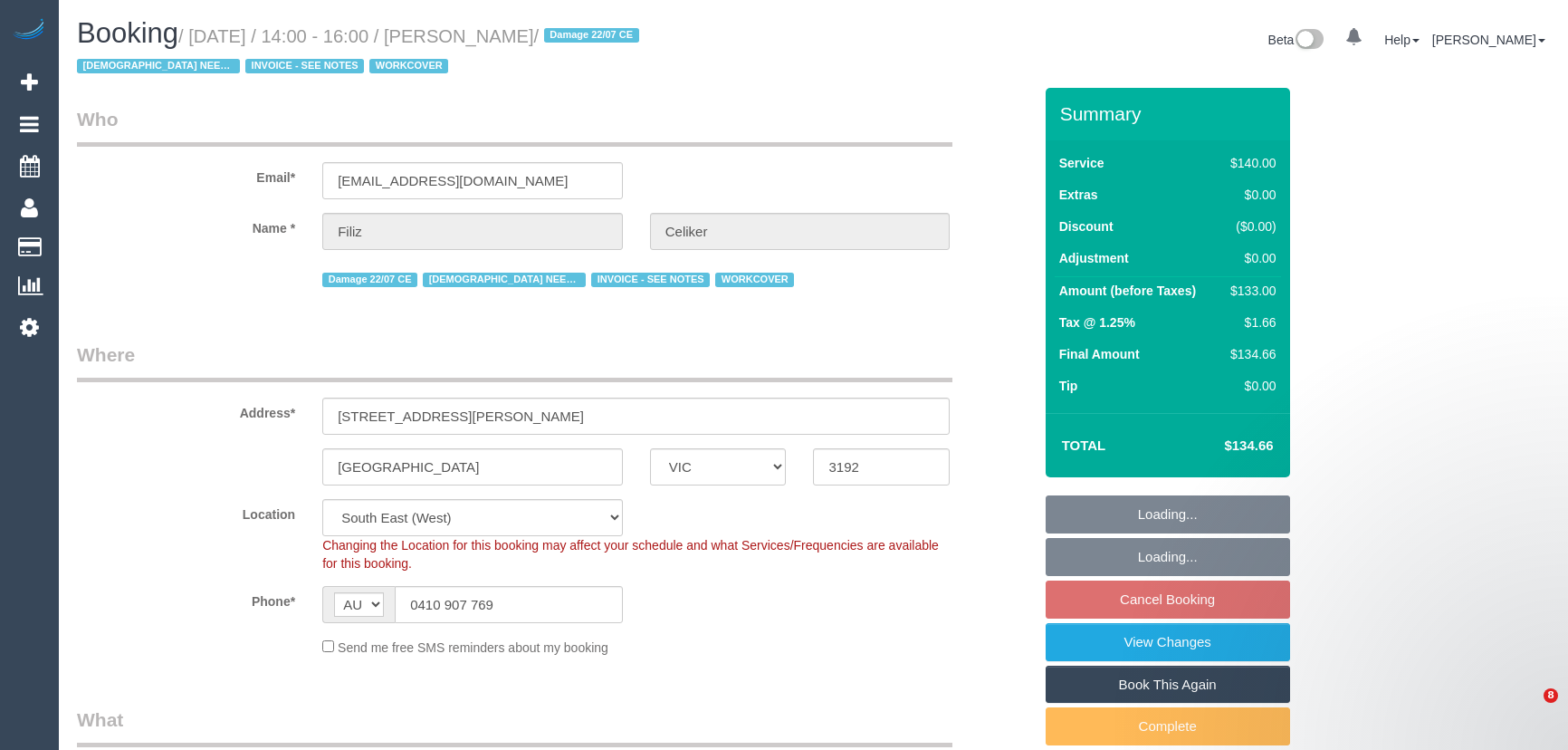
select select "number:35"
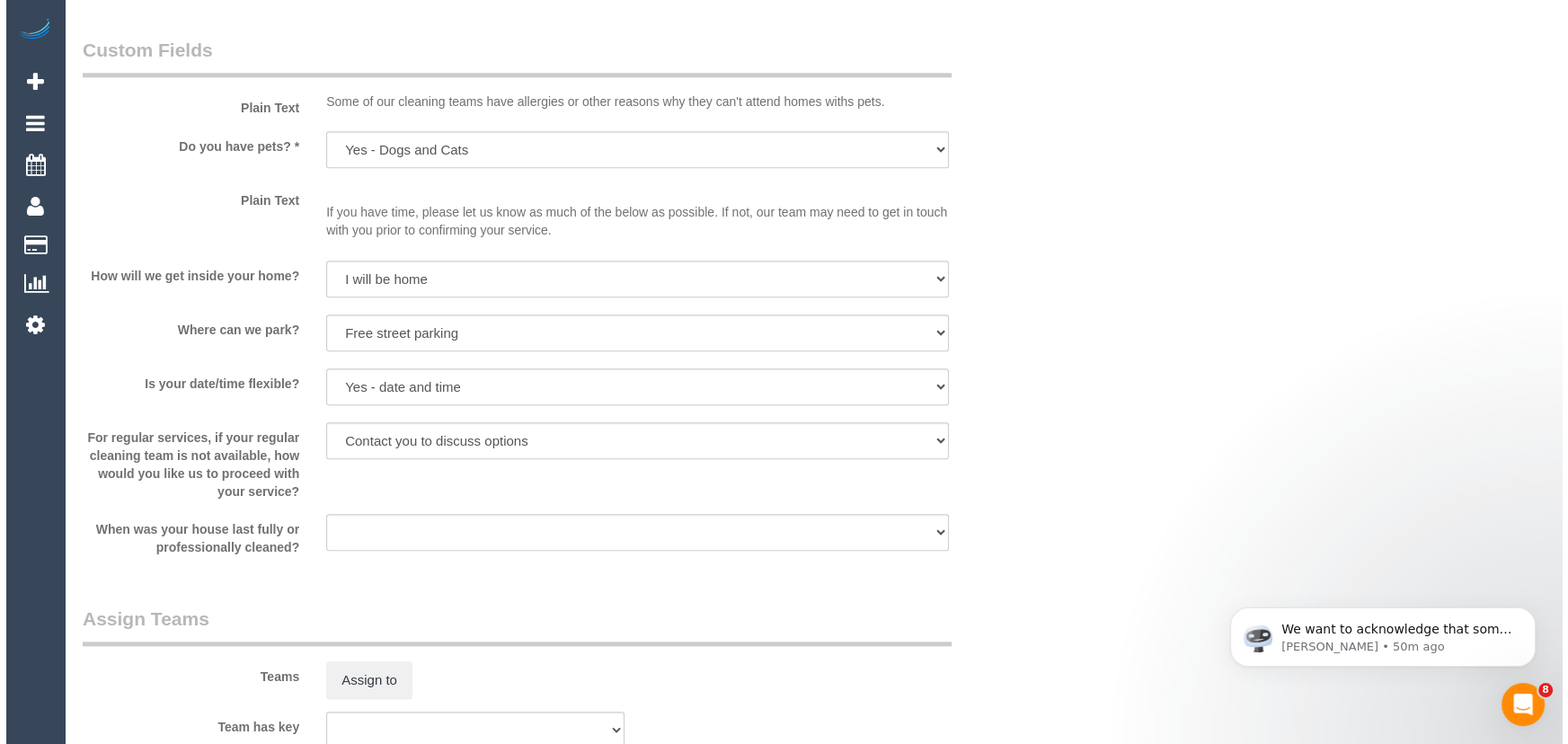
scroll to position [2368, 0]
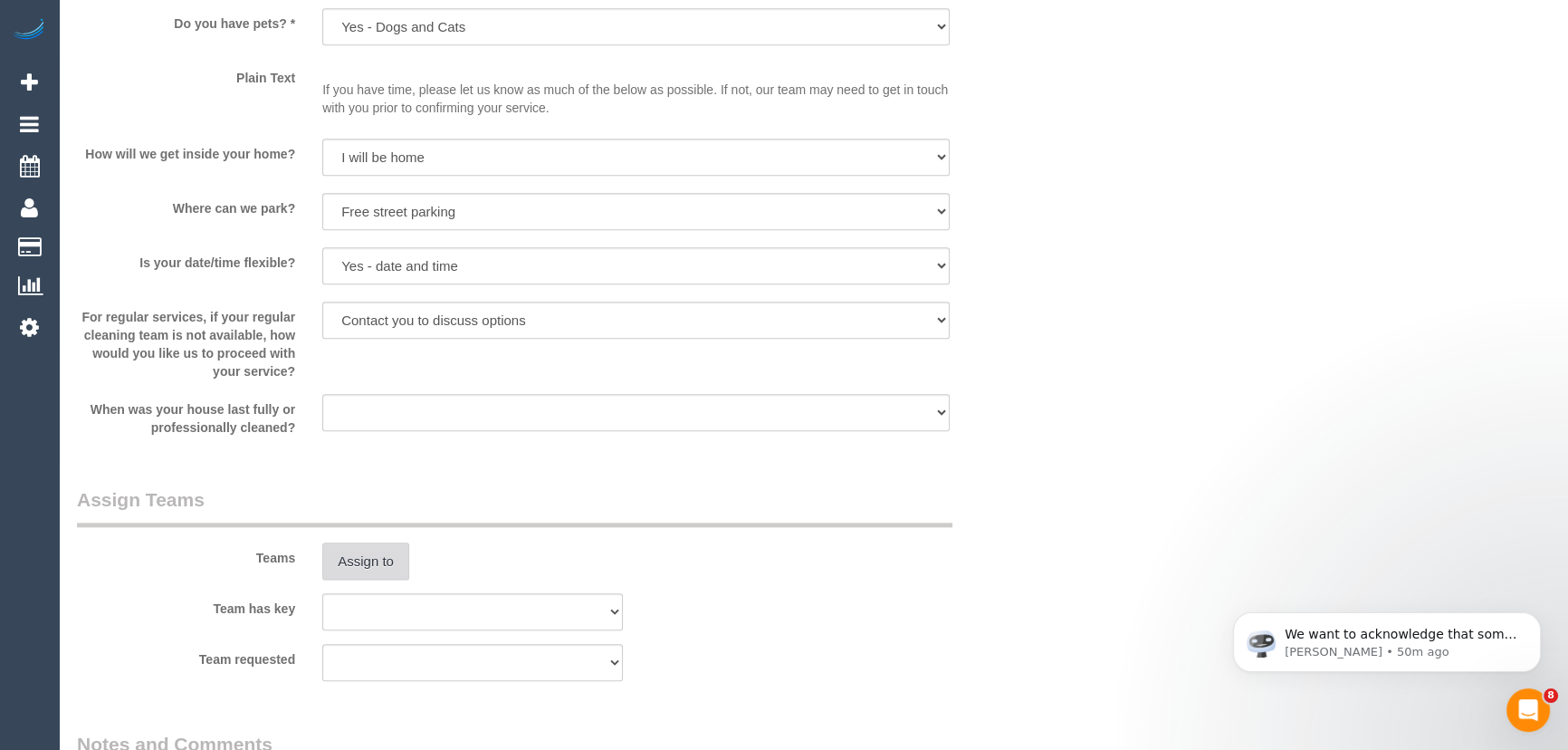
click at [390, 559] on button "Assign to" at bounding box center [365, 561] width 87 height 38
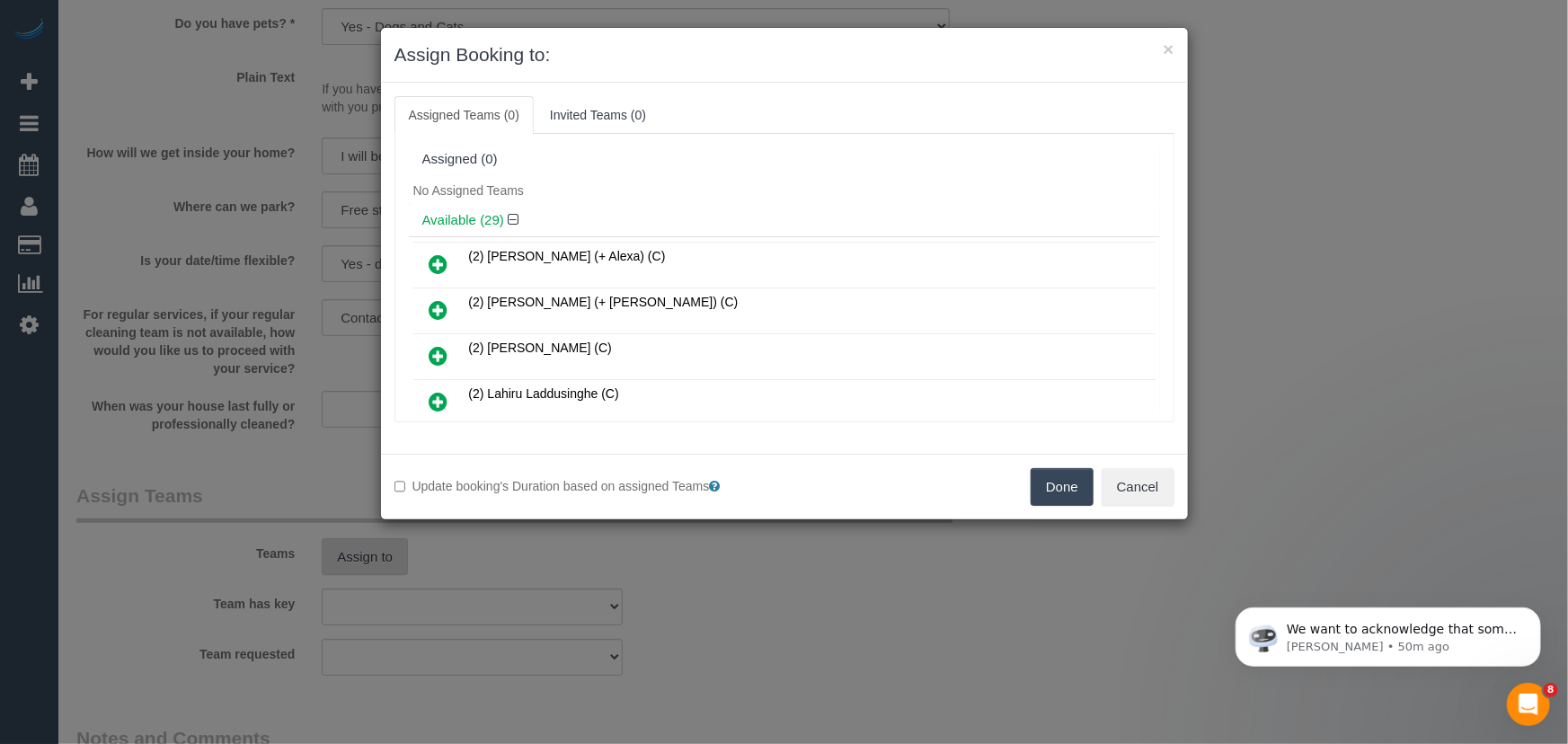
scroll to position [202, 0]
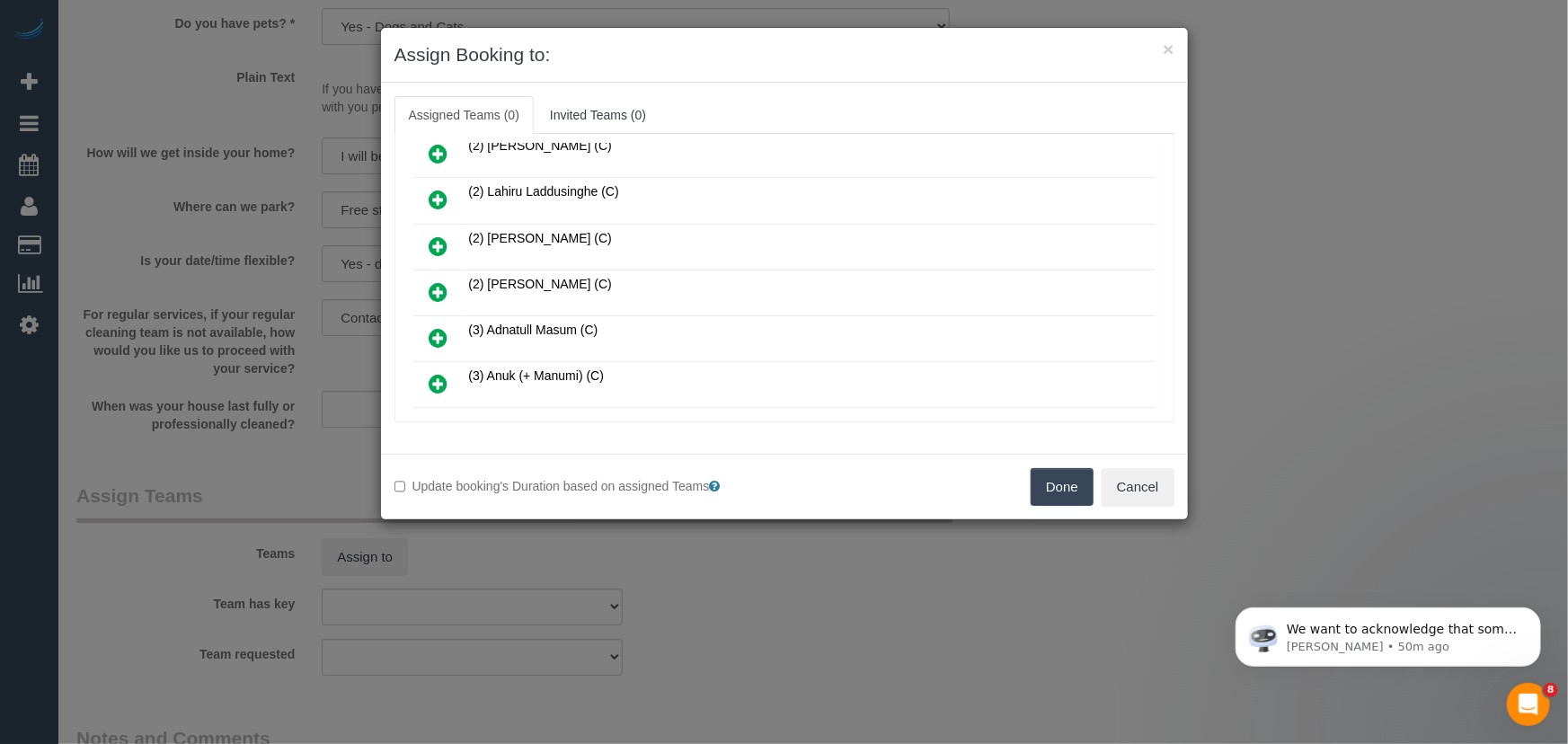
click at [440, 286] on icon at bounding box center [439, 291] width 19 height 21
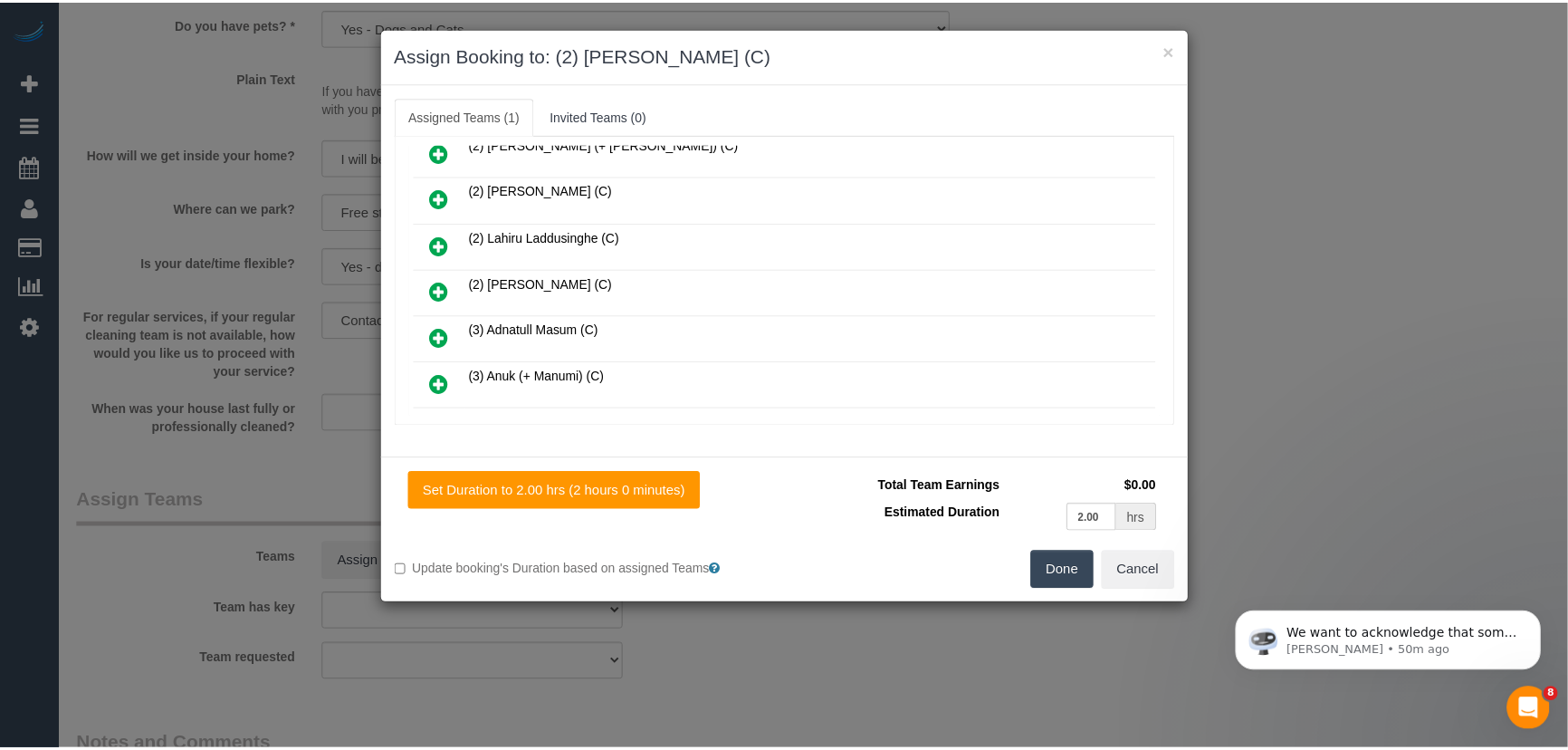
scroll to position [245, 0]
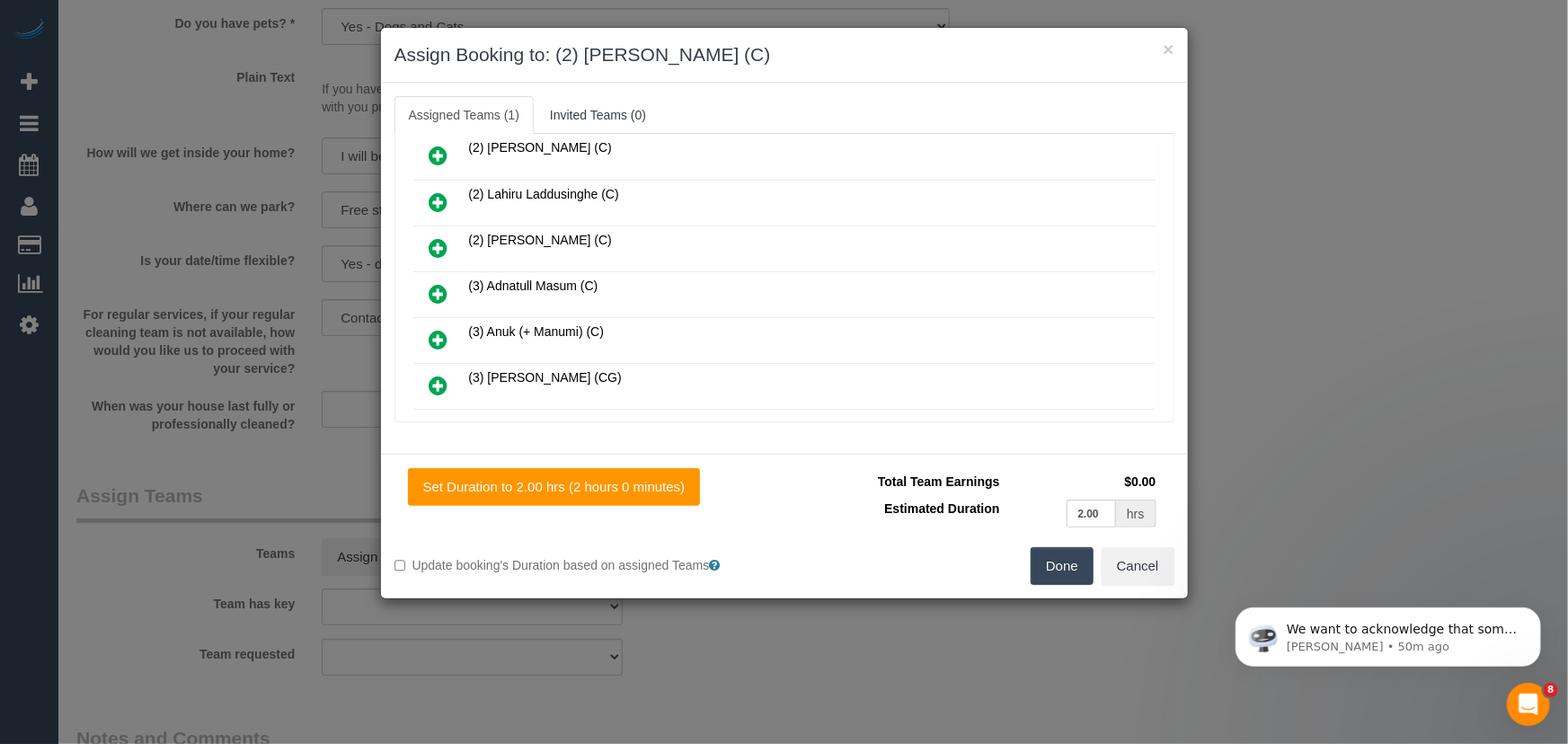
click at [1068, 563] on button "Done" at bounding box center [1062, 565] width 63 height 38
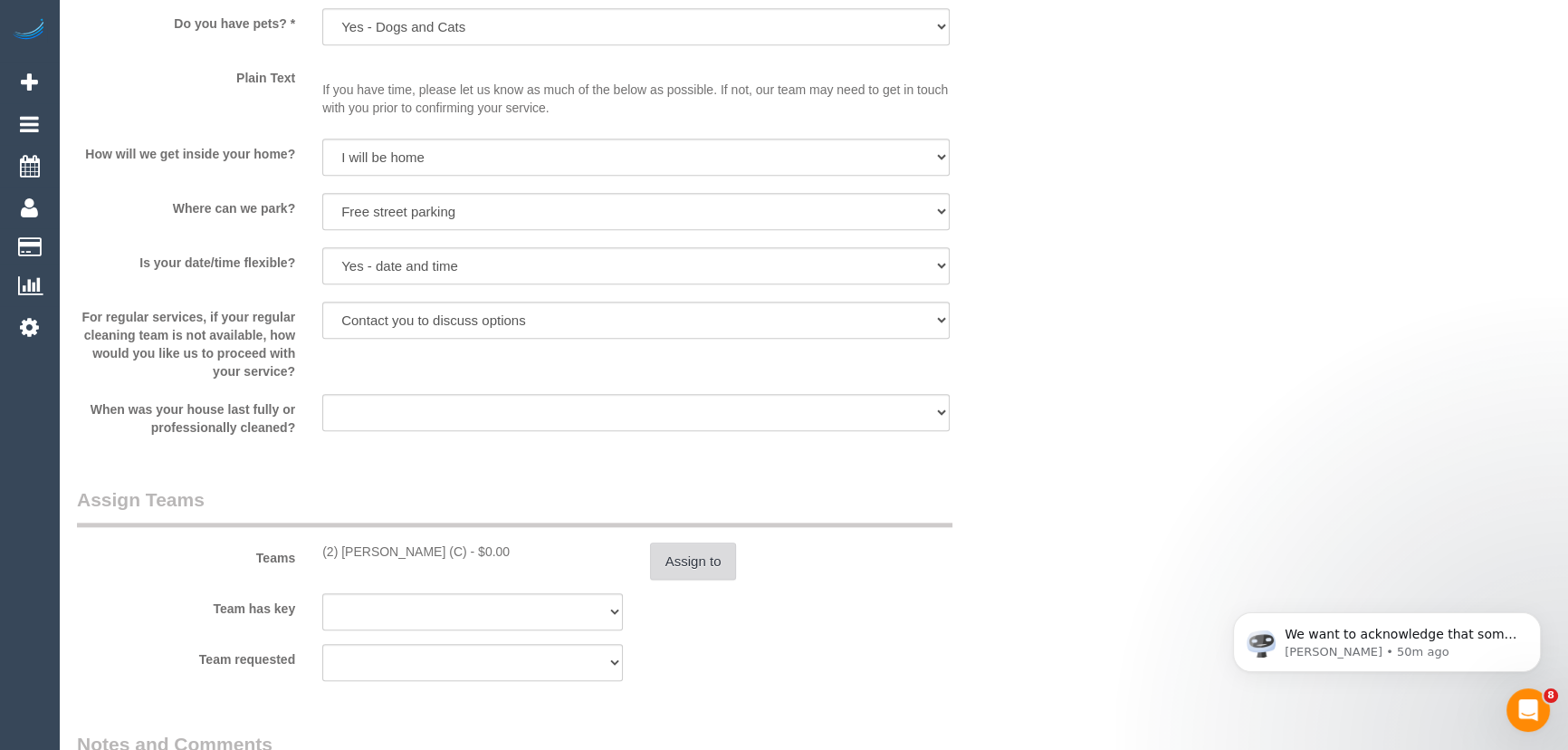
click at [715, 569] on button "Assign to" at bounding box center [693, 561] width 87 height 38
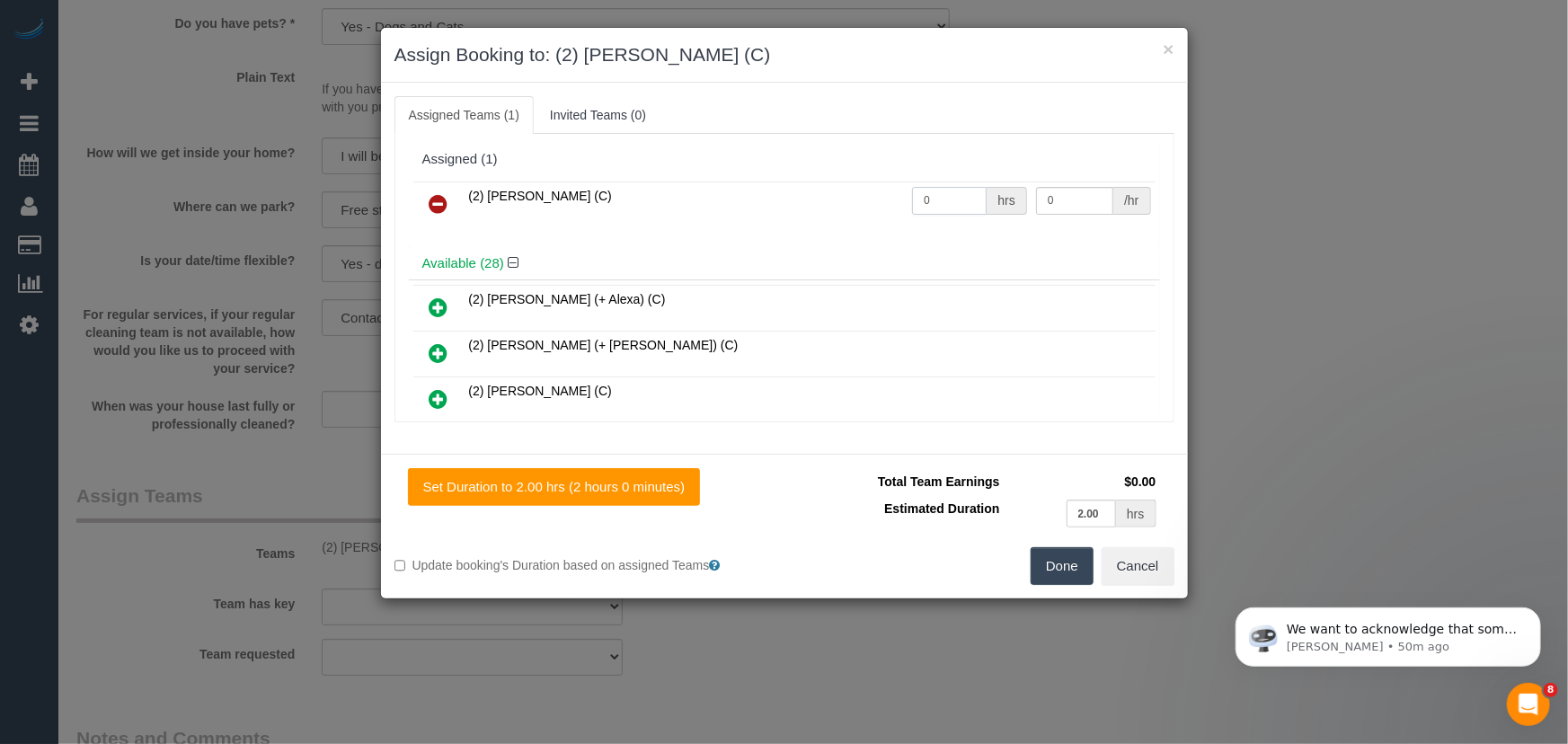
click at [955, 195] on input "0" at bounding box center [949, 201] width 74 height 28
type input "2"
type input "35"
click at [1048, 560] on button "Done" at bounding box center [1062, 565] width 63 height 38
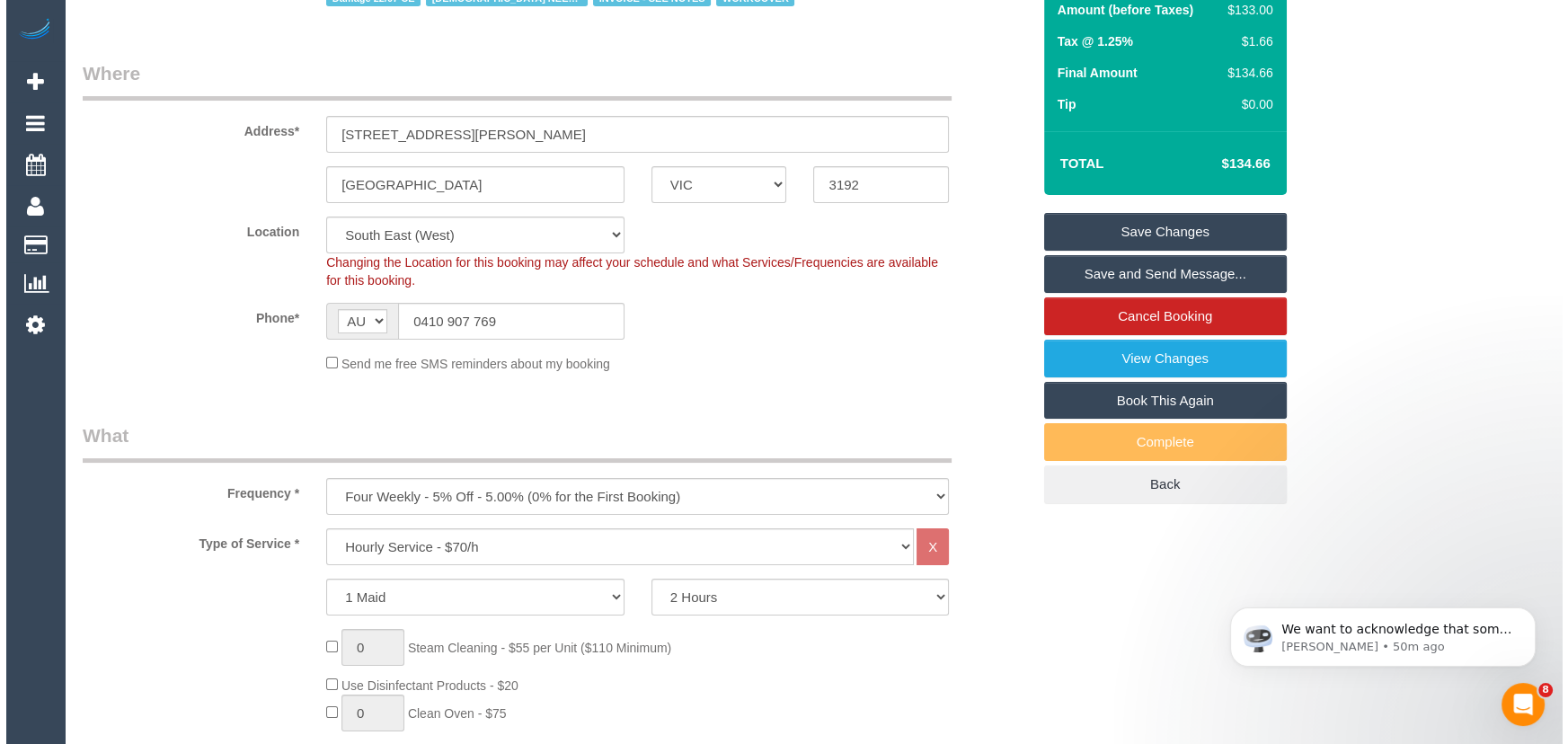
scroll to position [0, 0]
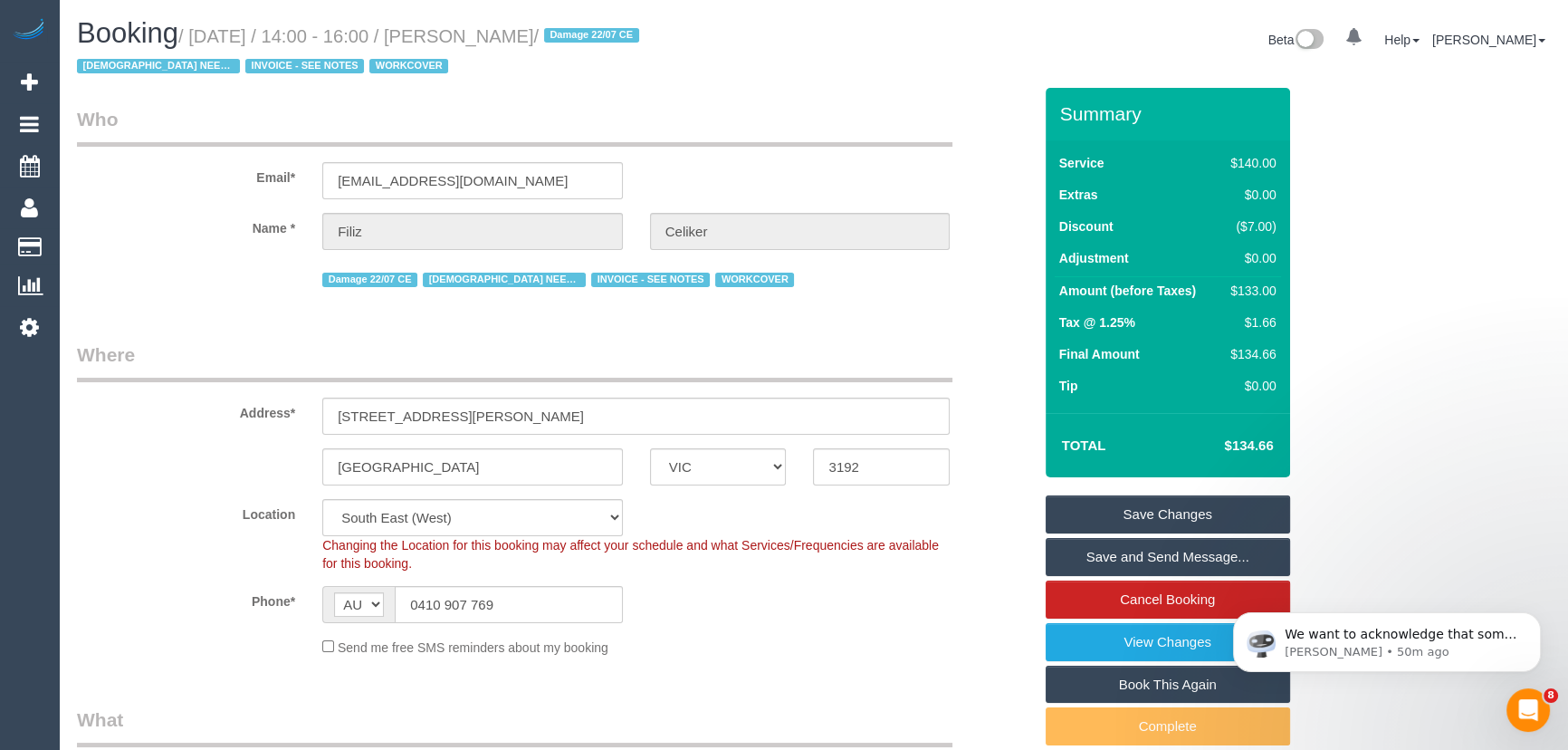
click at [486, 32] on small "/ October 03, 2025 / 14:00 - 16:00 / Filiz Celiker / Damage 22/07 CE FEMALE NEE…" at bounding box center [361, 52] width 568 height 51
copy small "Filiz Celiker"
click at [1093, 552] on link "Save and Send Message..." at bounding box center [1167, 556] width 244 height 38
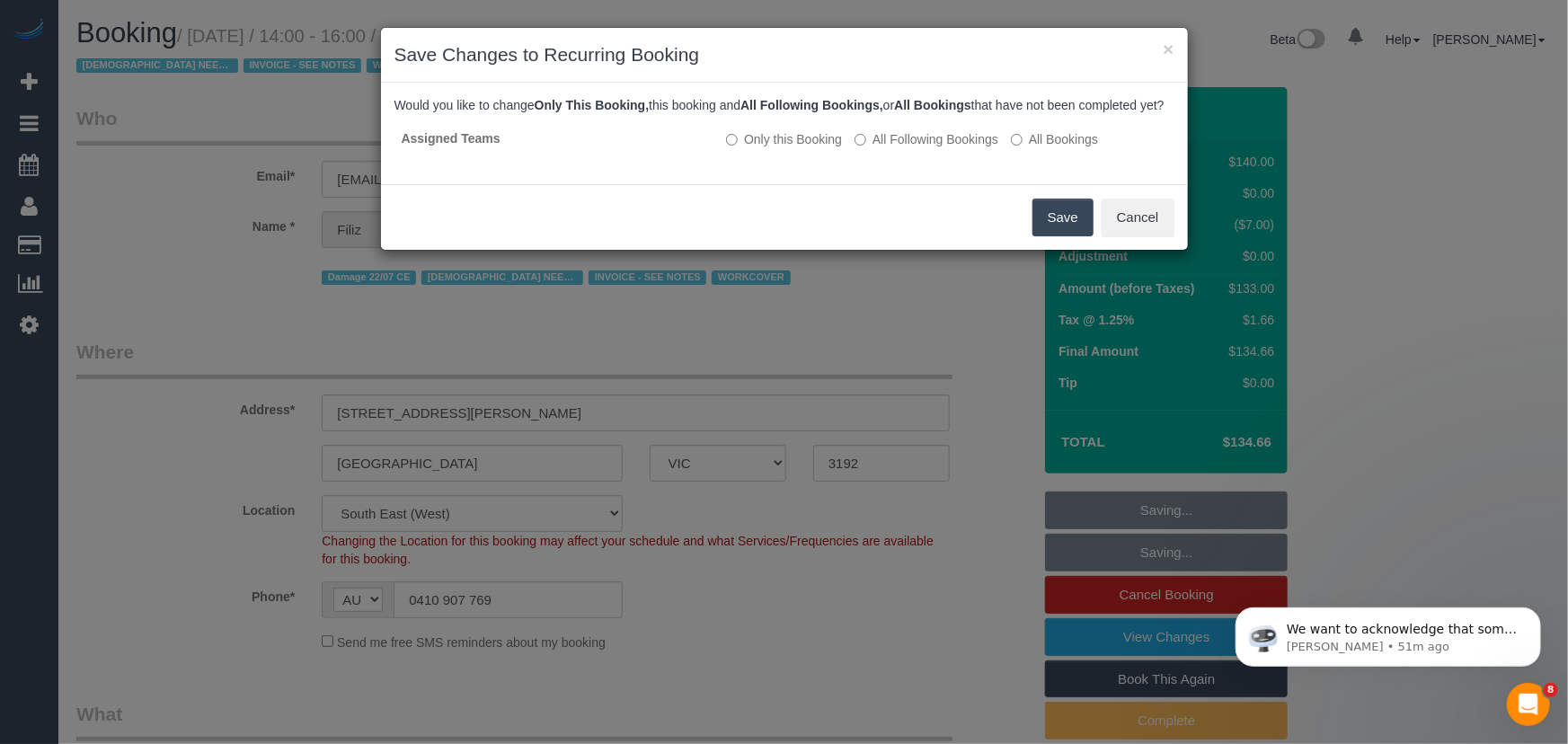
click at [1044, 234] on button "Save" at bounding box center [1063, 217] width 61 height 38
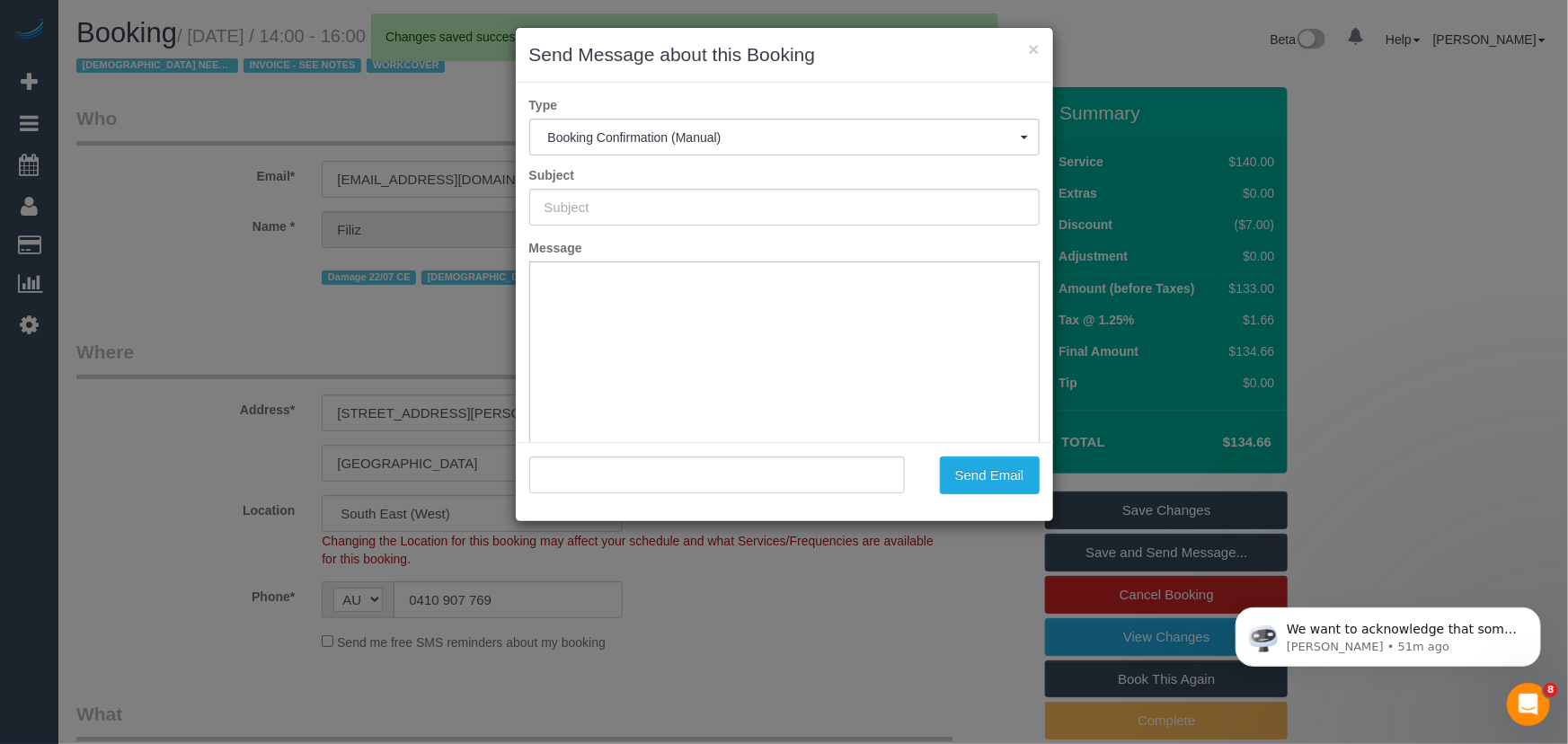
type input "Booking Confirmed"
type input ""Filiz Celiker" <lizceliker4@gmail.com>"
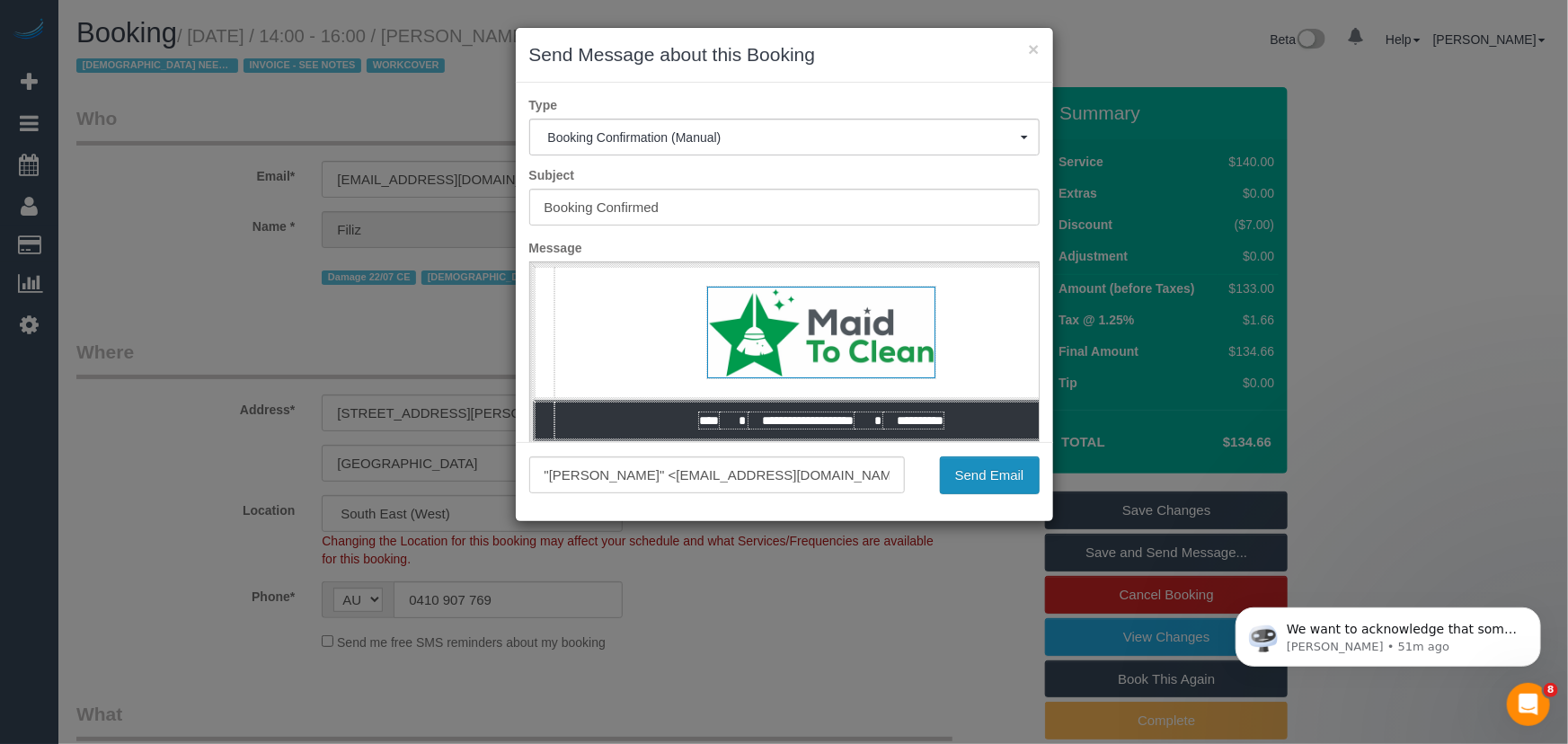
click at [994, 474] on button "Send Email" at bounding box center [990, 475] width 99 height 38
click at [994, 474] on div "Send Email" at bounding box center [986, 475] width 135 height 38
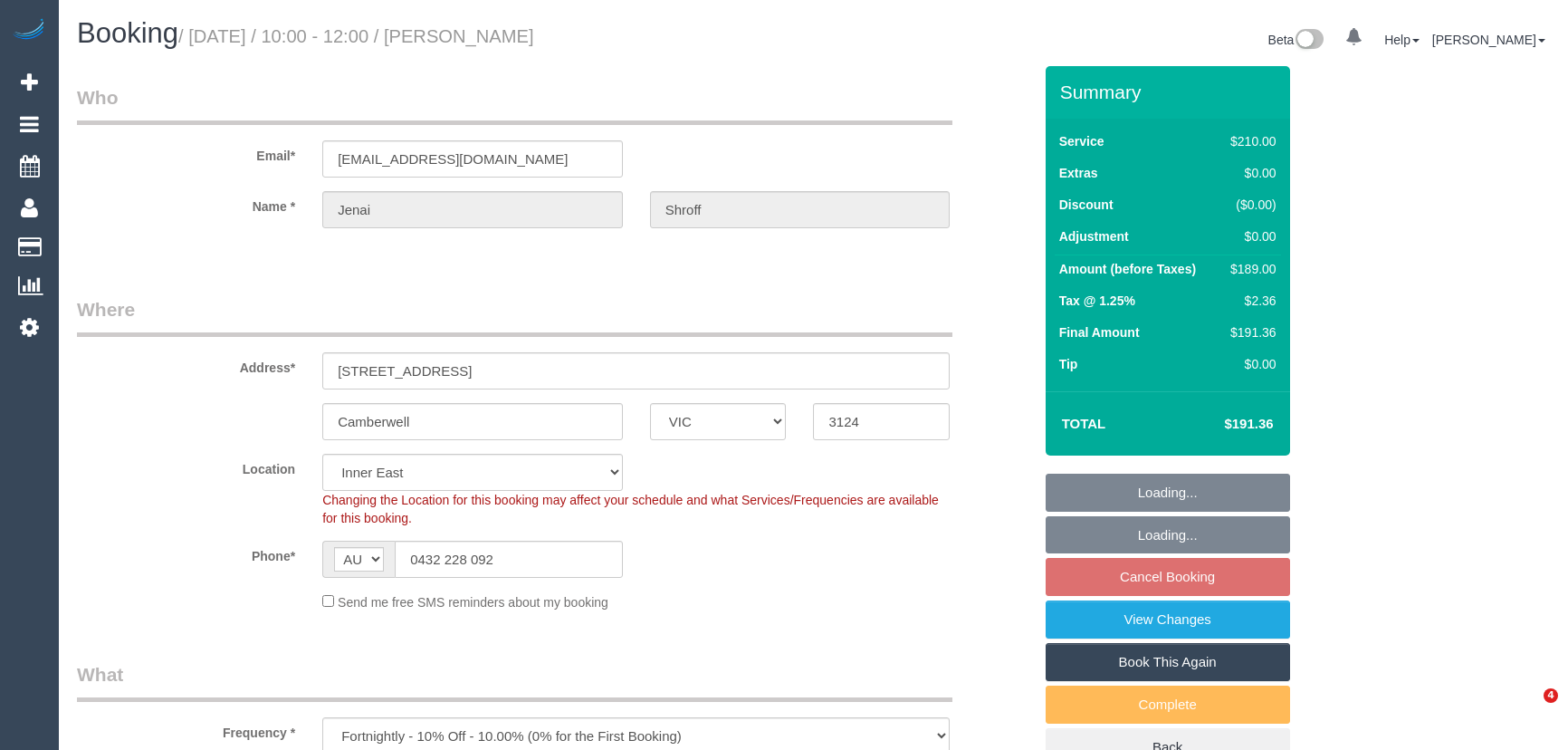
select select "VIC"
select select "180"
select select "string:stripe-pm_1RkaMh2GScqysDRVzL0AtIri"
select select "number:28"
select select "number:14"
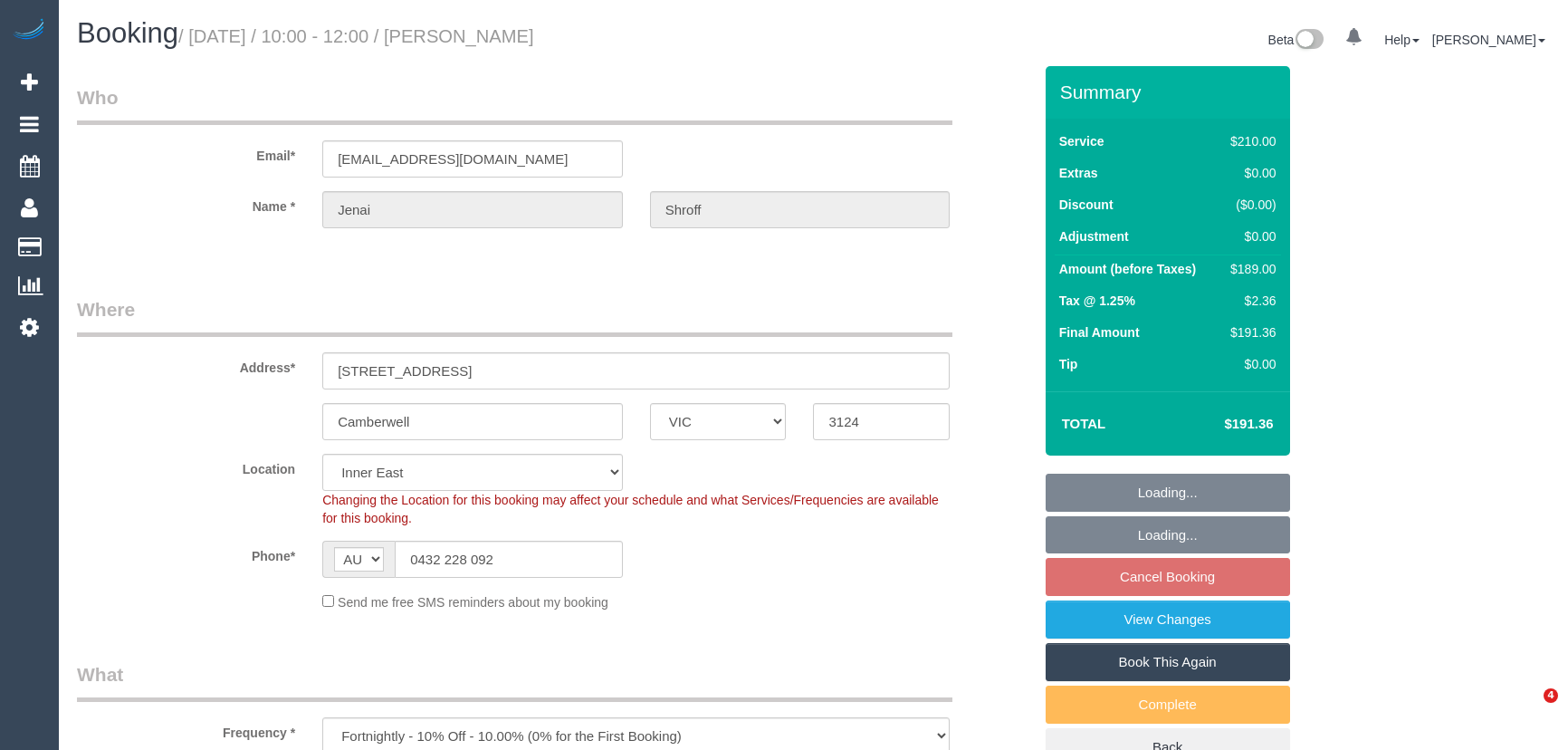
select select "number:19"
select select "number:25"
select select "number:35"
select select "number:12"
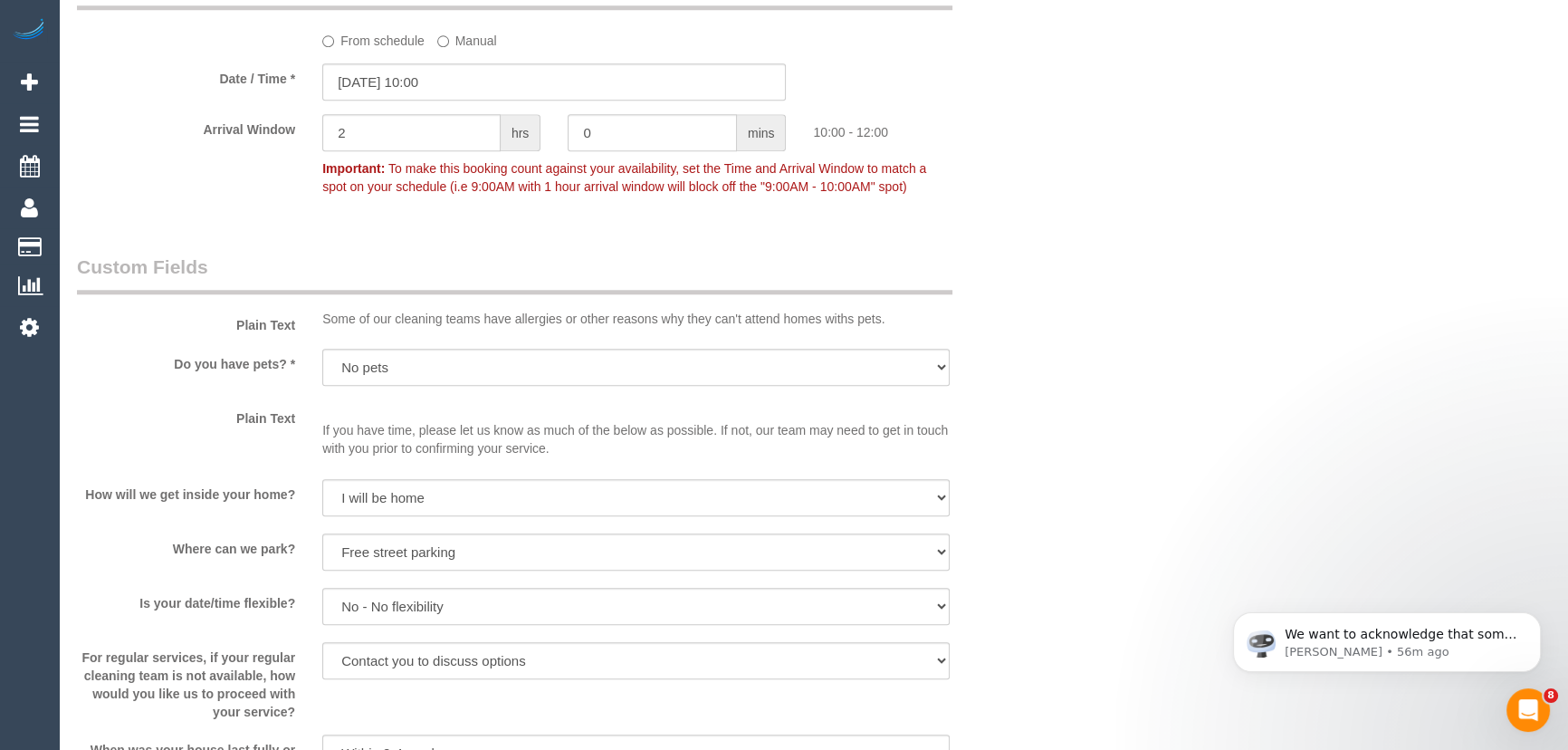
scroll to position [1892, 0]
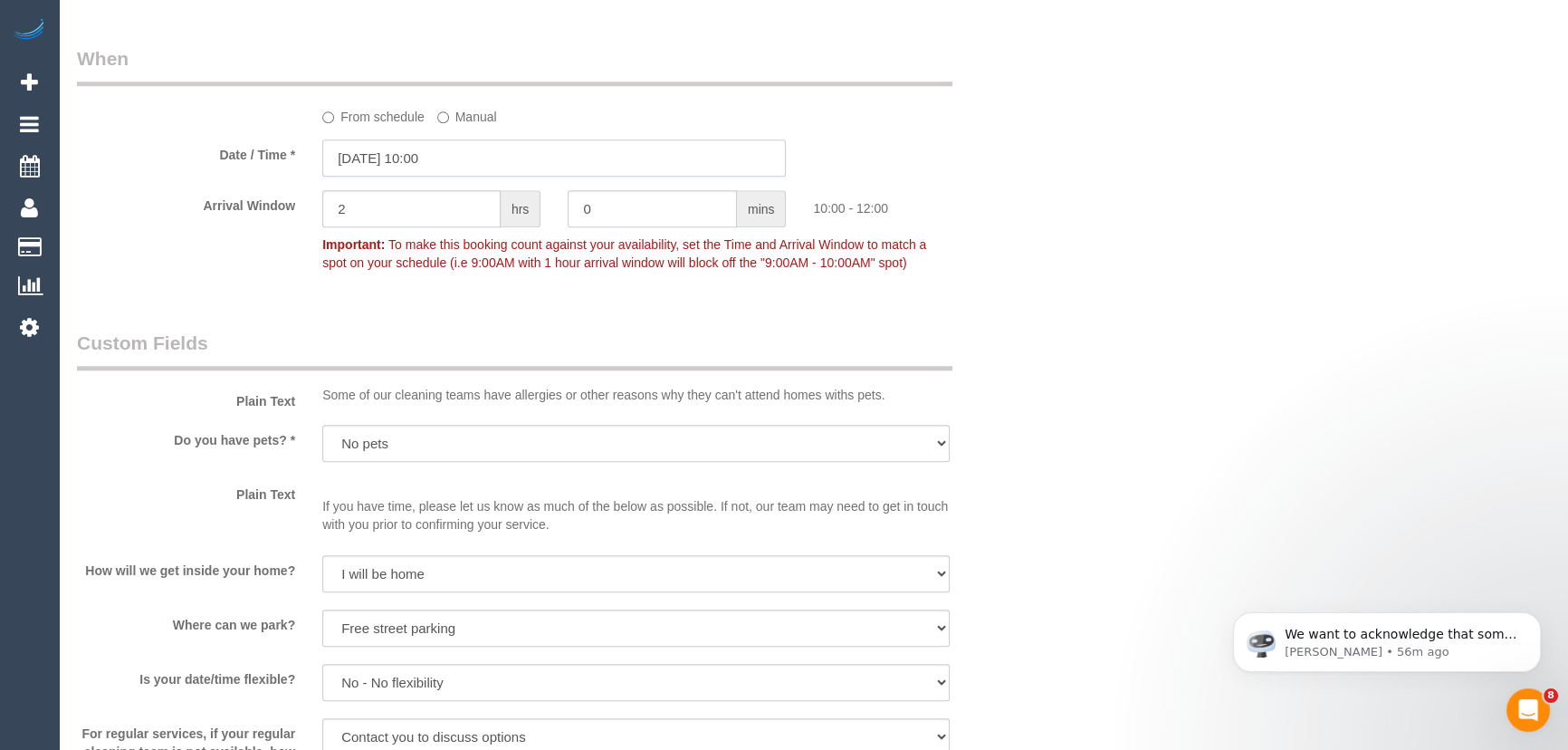
click at [486, 160] on input "[DATE] 10:00" at bounding box center [553, 158] width 464 height 37
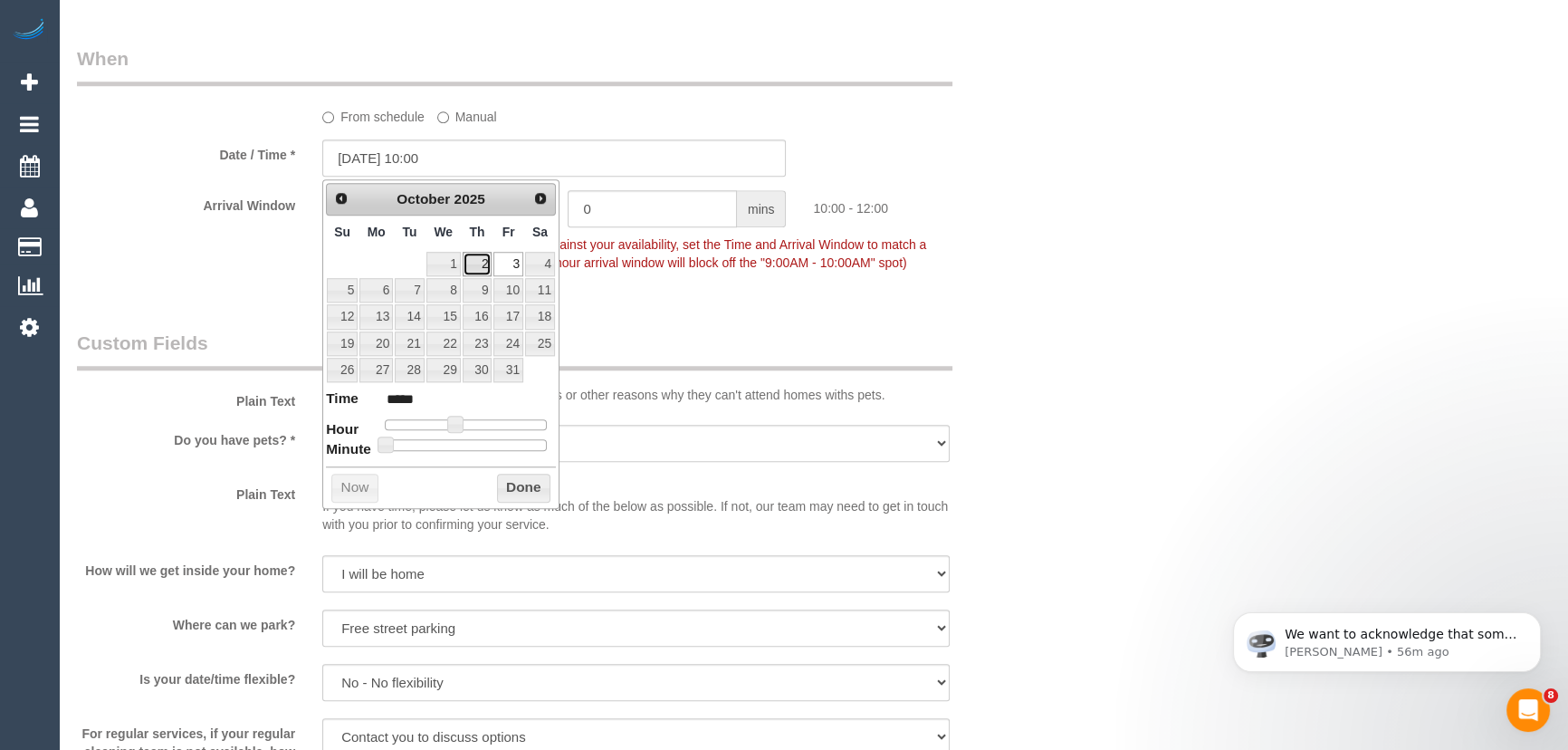
click at [480, 264] on link "2" at bounding box center [478, 264] width 30 height 24
type input "[DATE] 10:00"
click at [665, 284] on fieldset "When From schedule Manual Date / Time * [DATE] 10:00 Arrival Window 2 hrs 0 min…" at bounding box center [554, 169] width 955 height 248
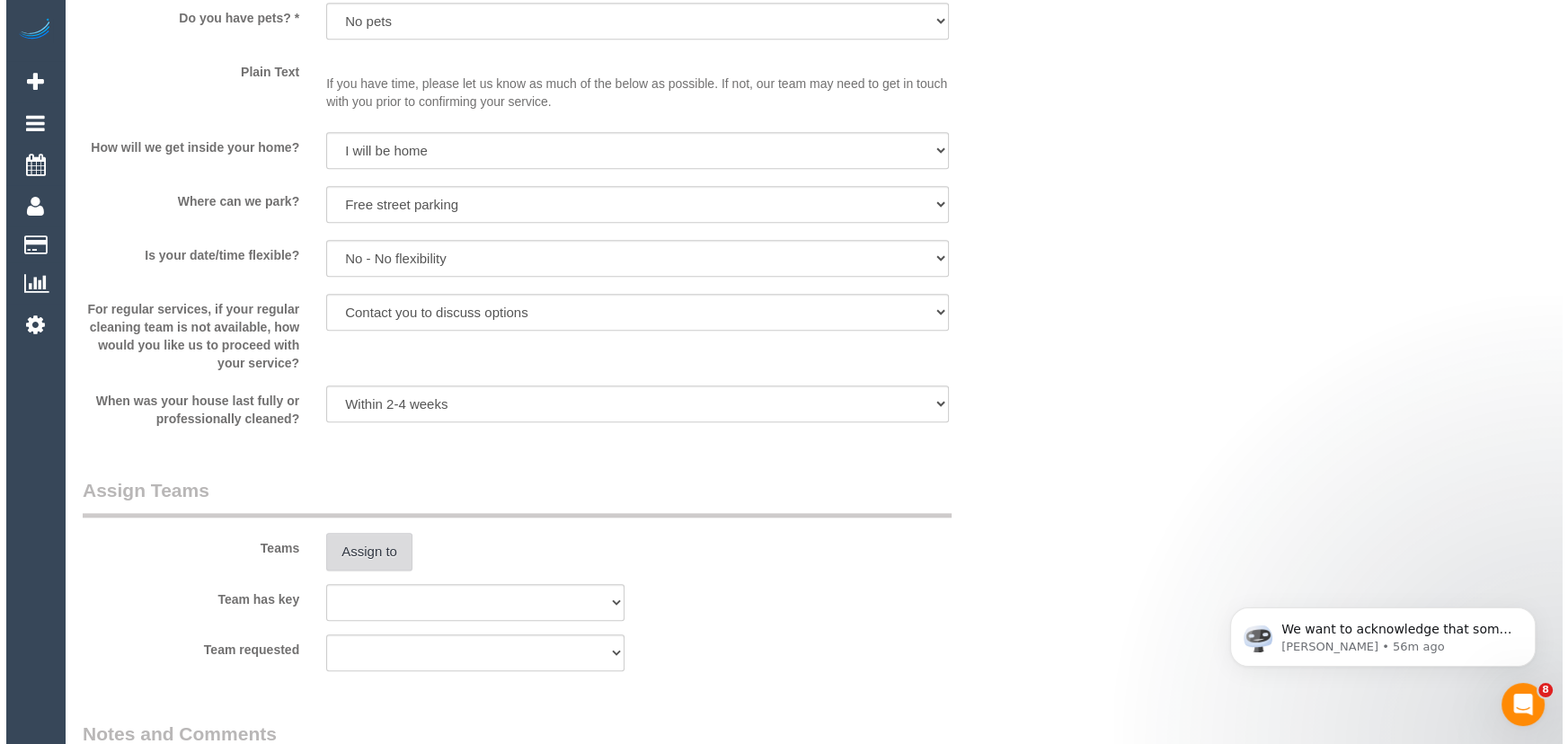
scroll to position [2449, 0]
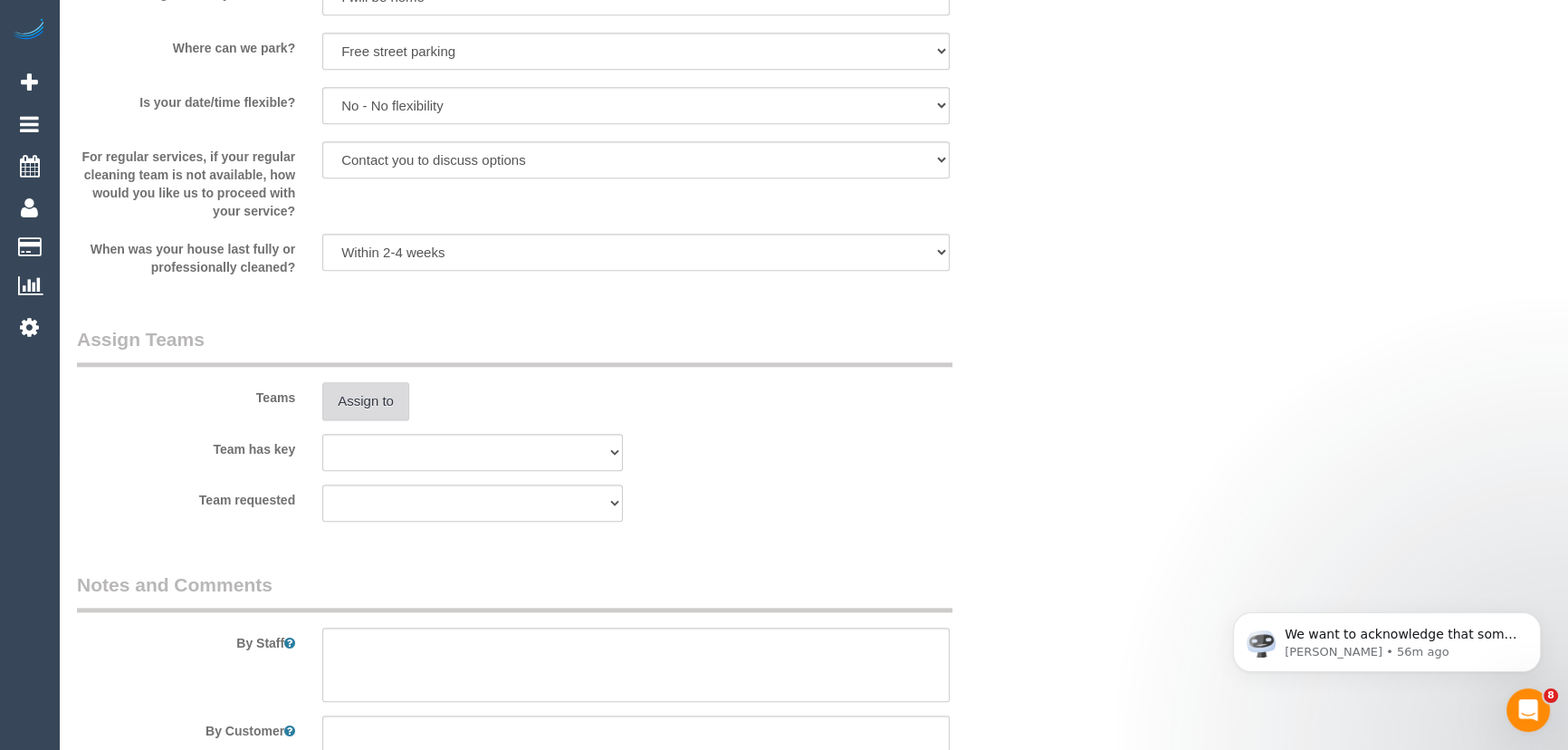
click at [378, 389] on button "Assign to" at bounding box center [365, 401] width 87 height 38
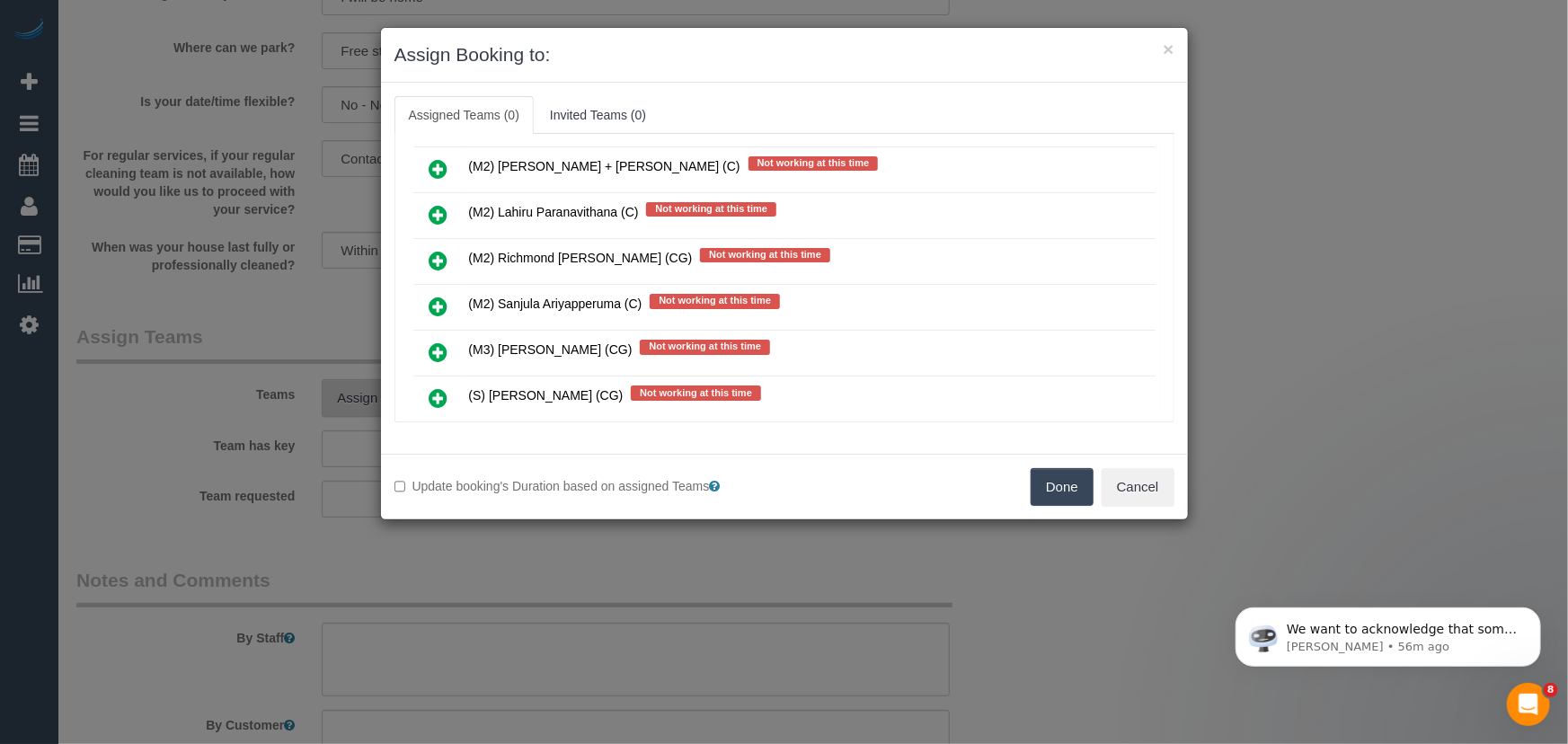
scroll to position [4454, 0]
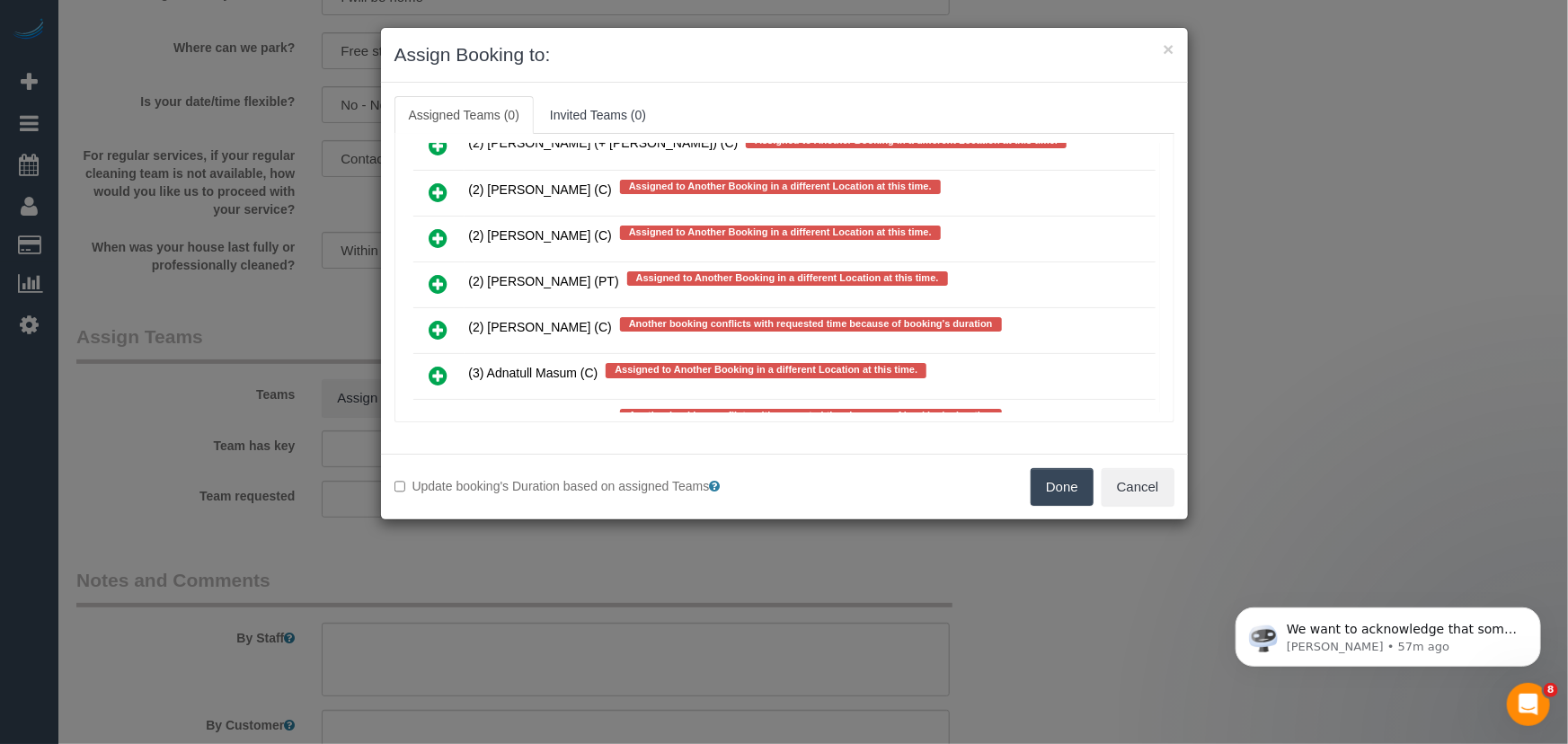
click at [434, 365] on icon at bounding box center [439, 375] width 19 height 21
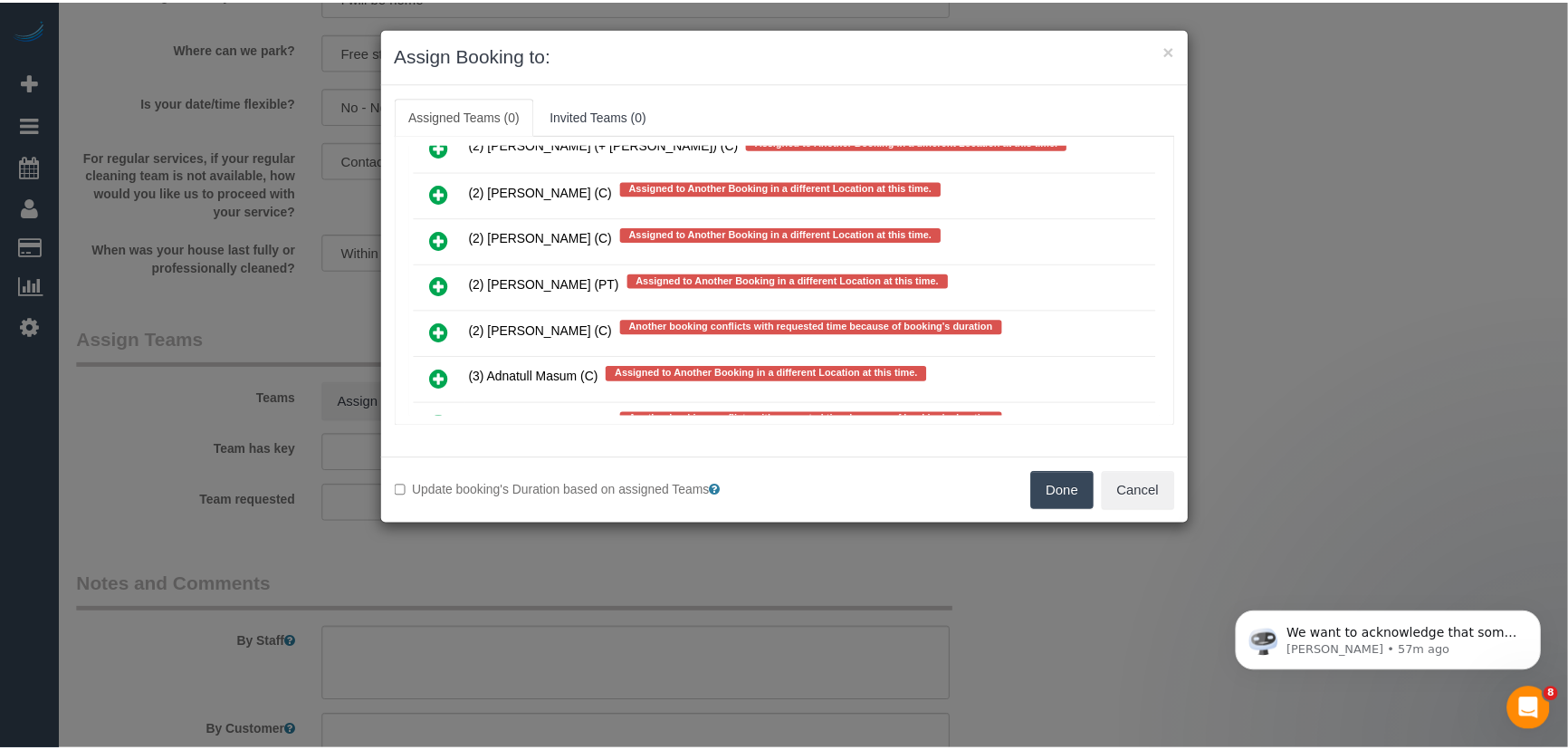
scroll to position [4540, 0]
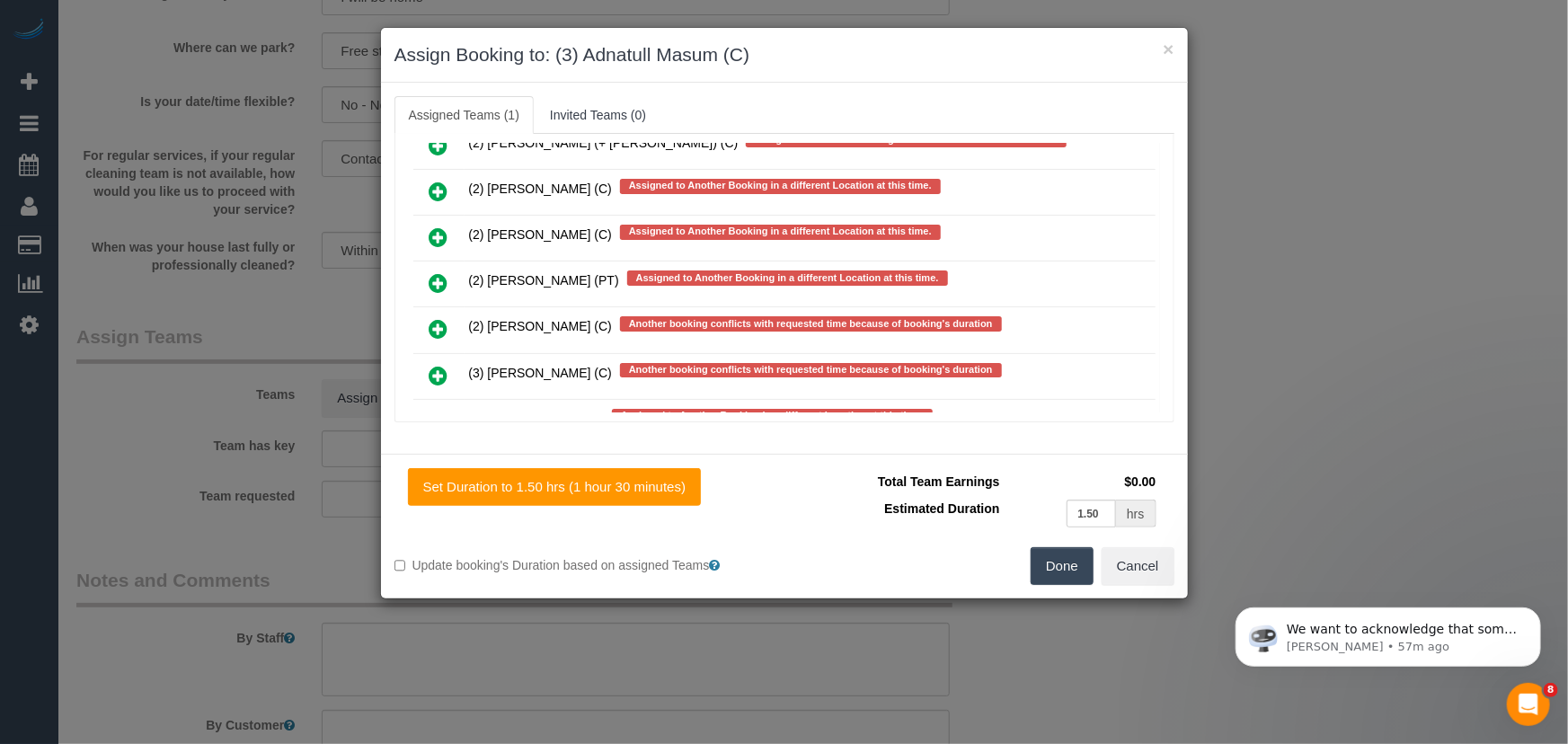
click at [1054, 568] on button "Done" at bounding box center [1062, 565] width 63 height 38
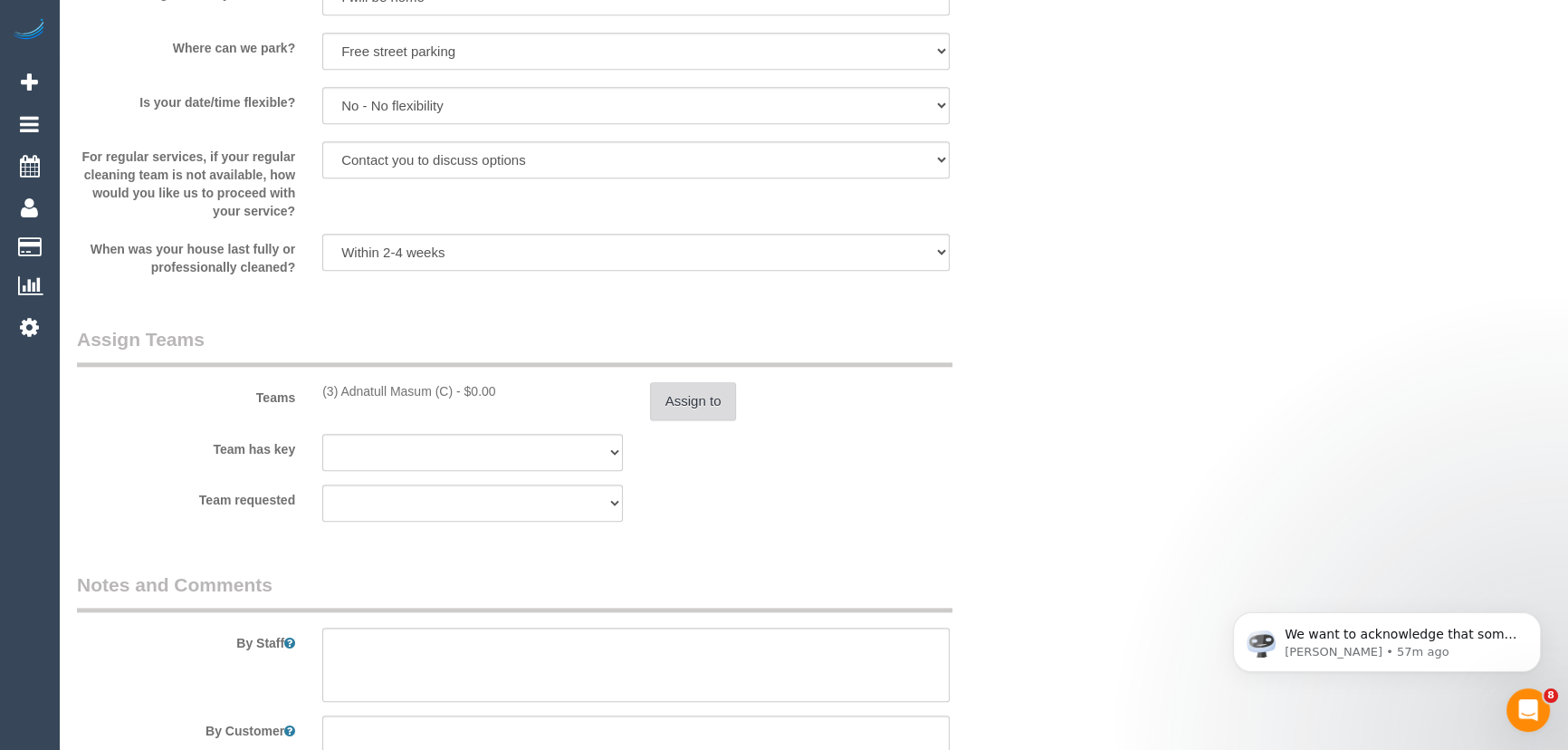
click at [691, 399] on button "Assign to" at bounding box center [693, 401] width 87 height 38
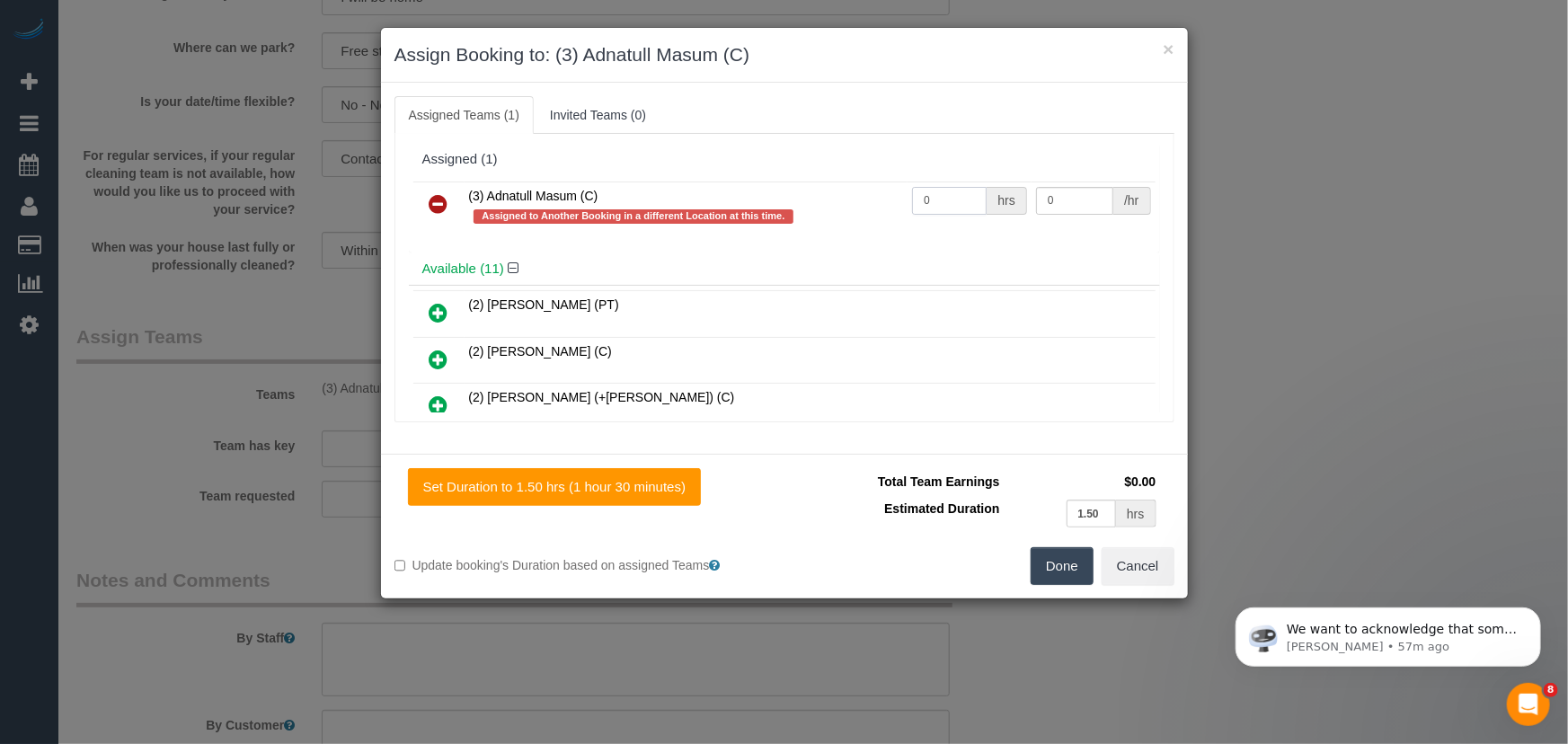
click at [938, 210] on input "0" at bounding box center [949, 201] width 74 height 28
type input "3"
type input "35"
click at [1077, 561] on button "Done" at bounding box center [1062, 565] width 63 height 38
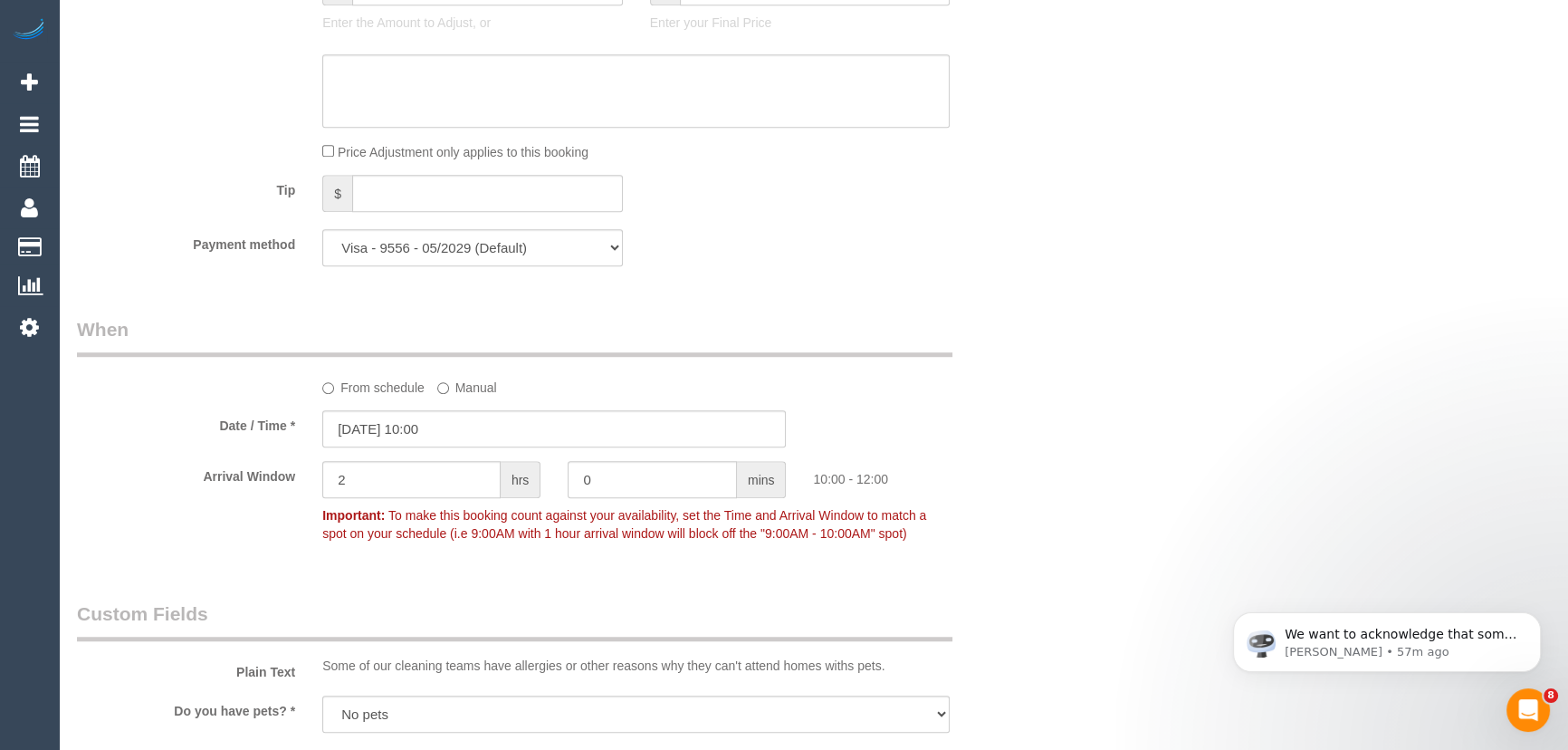
scroll to position [1564, 0]
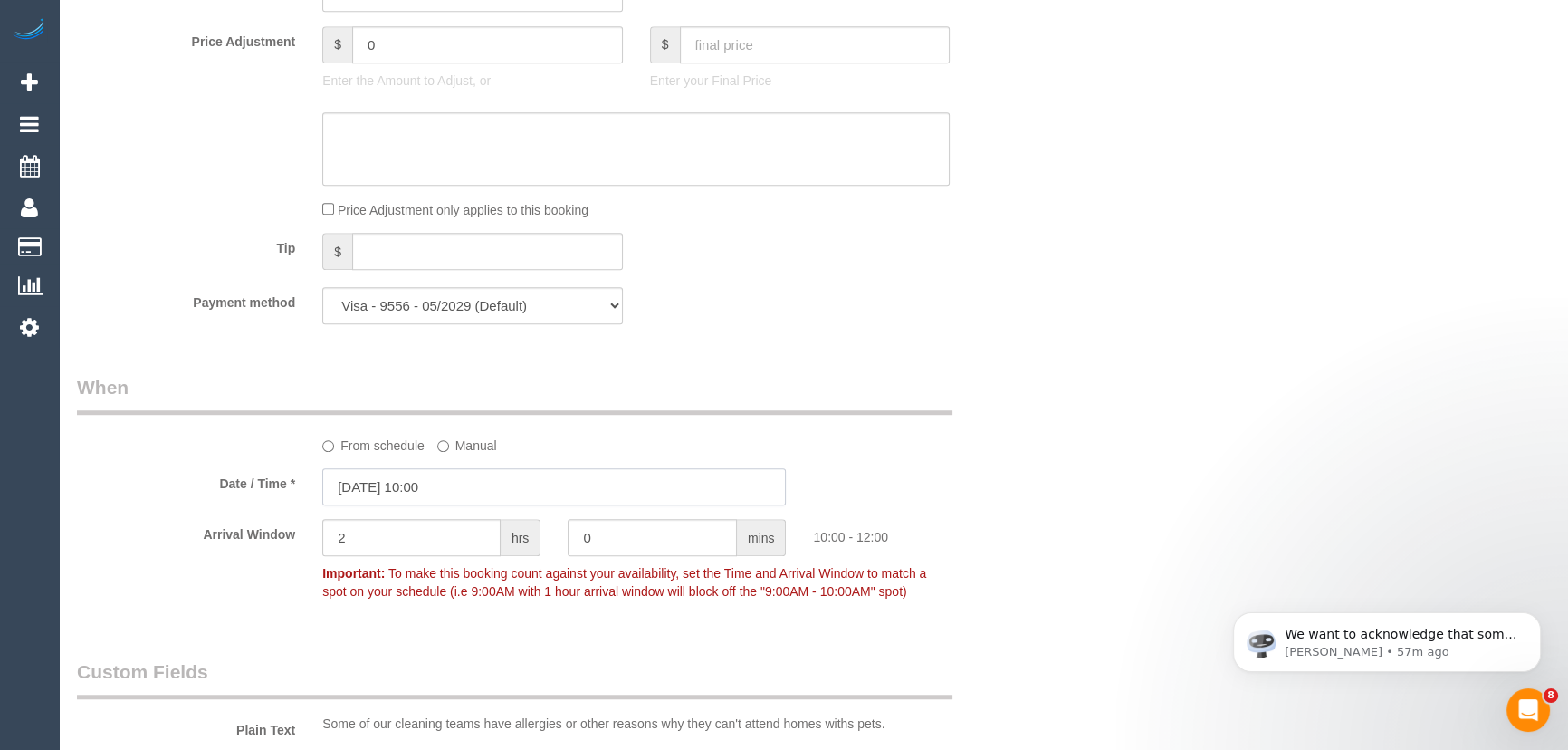
click at [471, 493] on input "02/10/2025 10:00" at bounding box center [553, 486] width 464 height 37
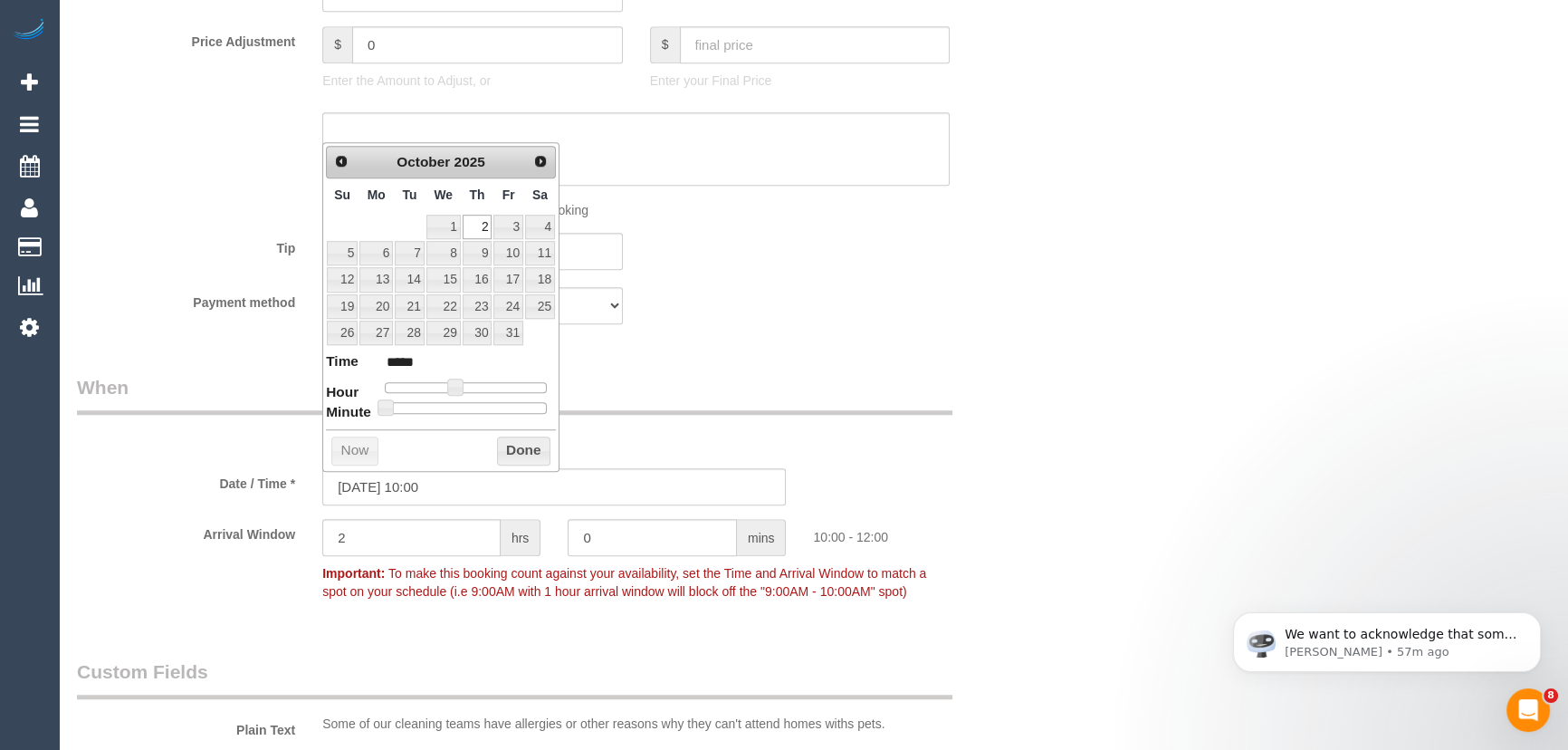
click at [777, 314] on div "Payment method Visa - 9556 - 05/2029 Visa - 9556 - 05/2029 Visa - 9556 - 05/202…" at bounding box center [554, 305] width 982 height 37
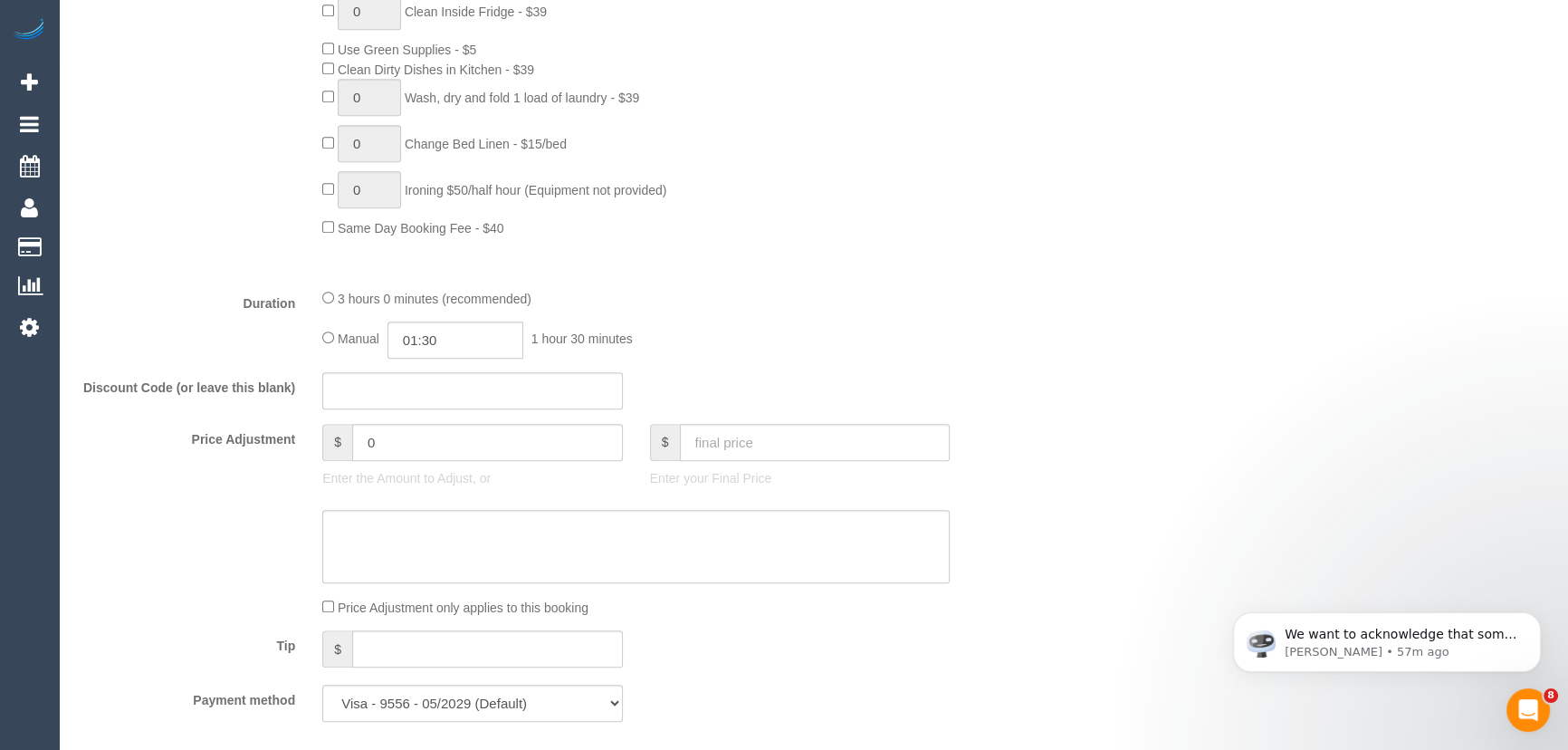
scroll to position [1152, 0]
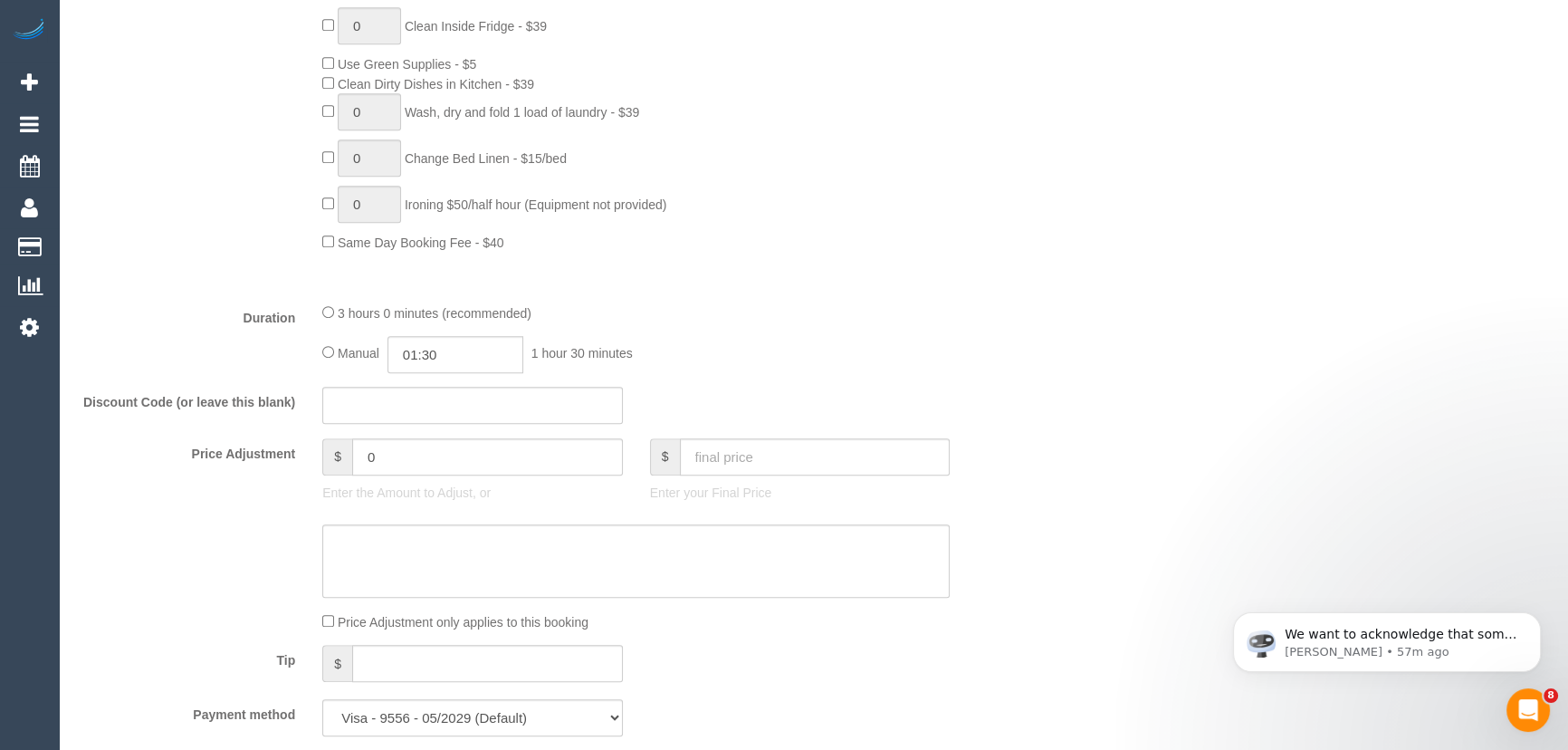
click at [338, 317] on span "3 hours 0 minutes (recommended)" at bounding box center [434, 313] width 194 height 15
type input "03:00"
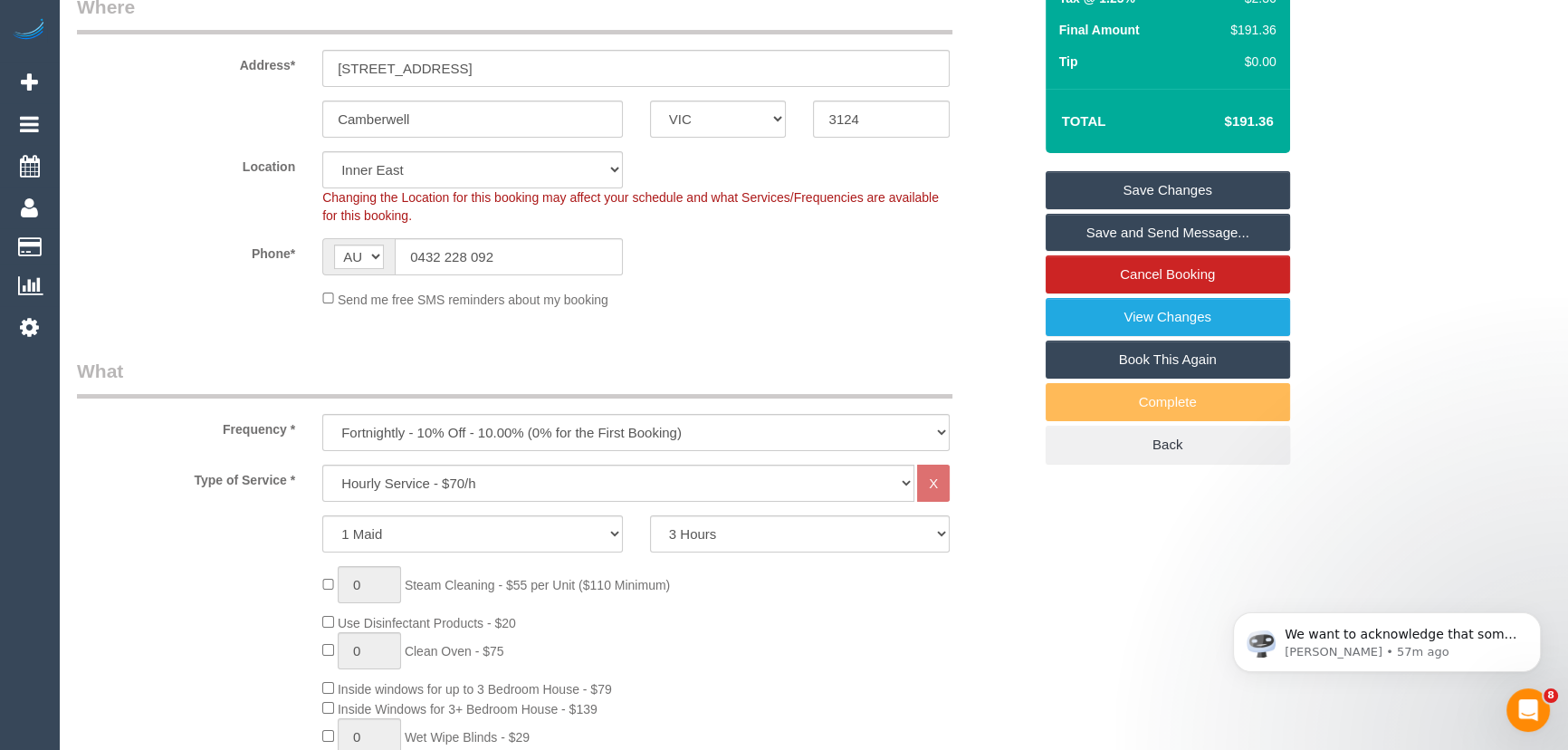
scroll to position [0, 0]
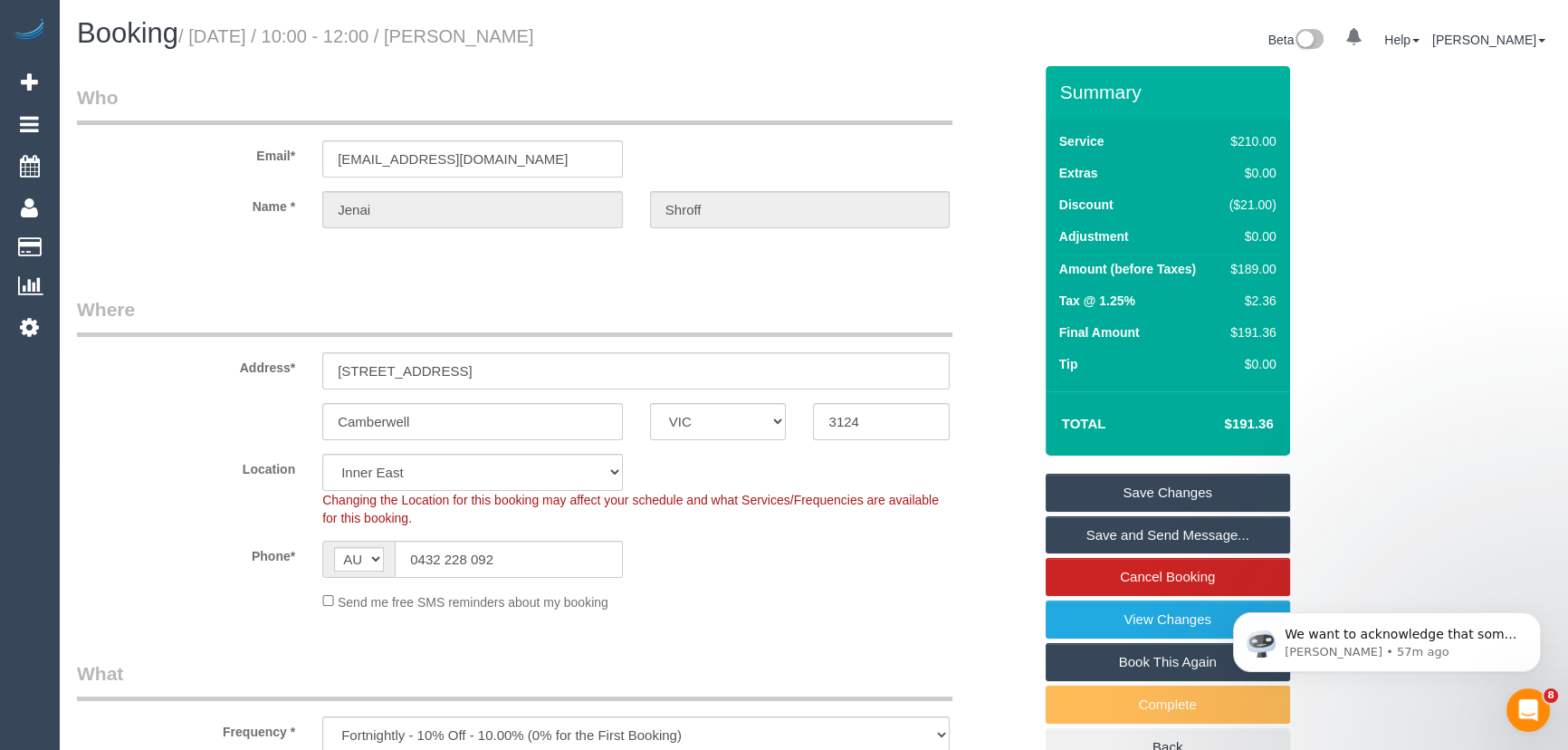
click at [498, 31] on small "/ October 03, 2025 / 10:00 - 12:00 / Jenai Shroff" at bounding box center [356, 36] width 356 height 19
copy small "Jenai Shroff"
click at [1120, 489] on link "Save Changes" at bounding box center [1167, 492] width 244 height 38
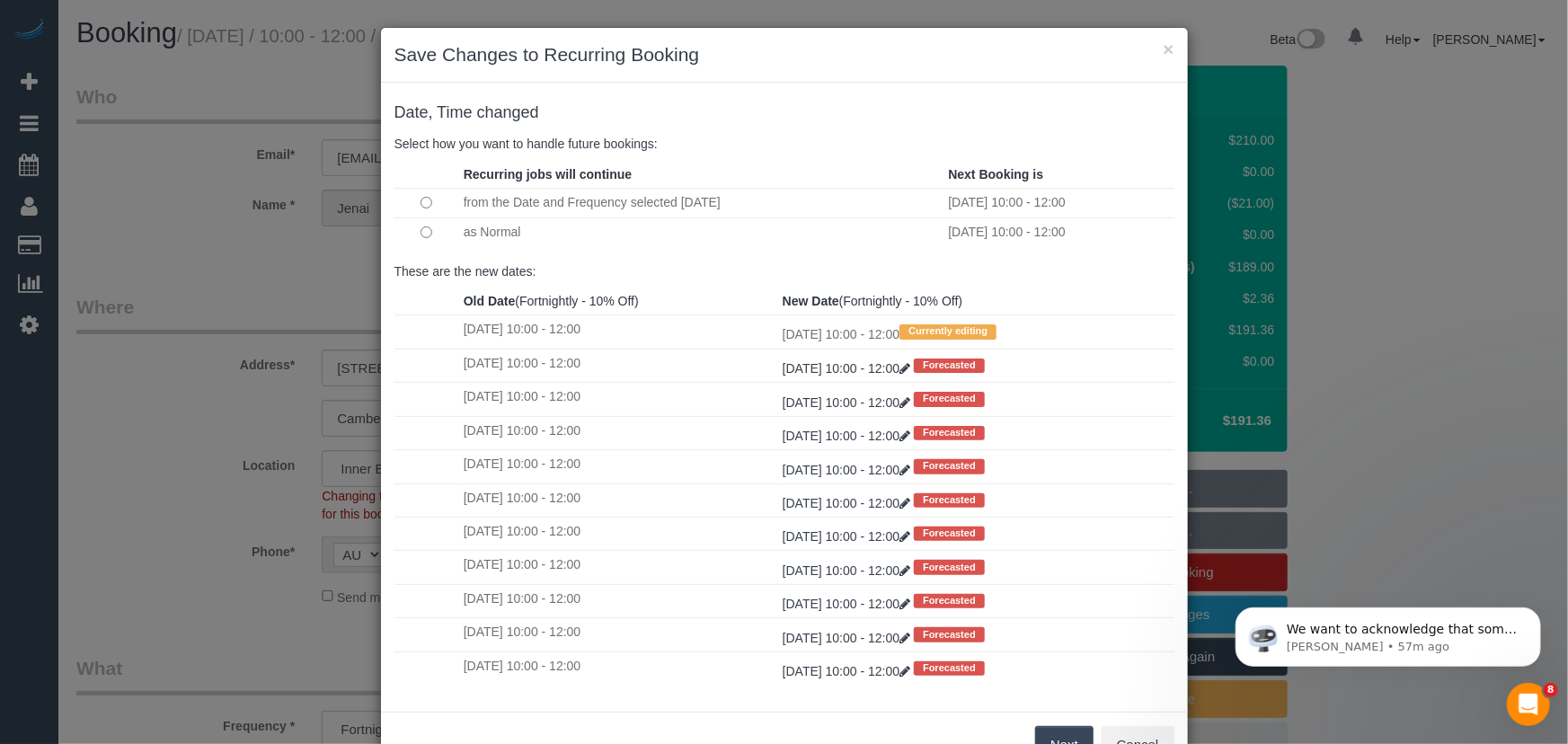
click at [1058, 733] on button "Next" at bounding box center [1064, 744] width 59 height 38
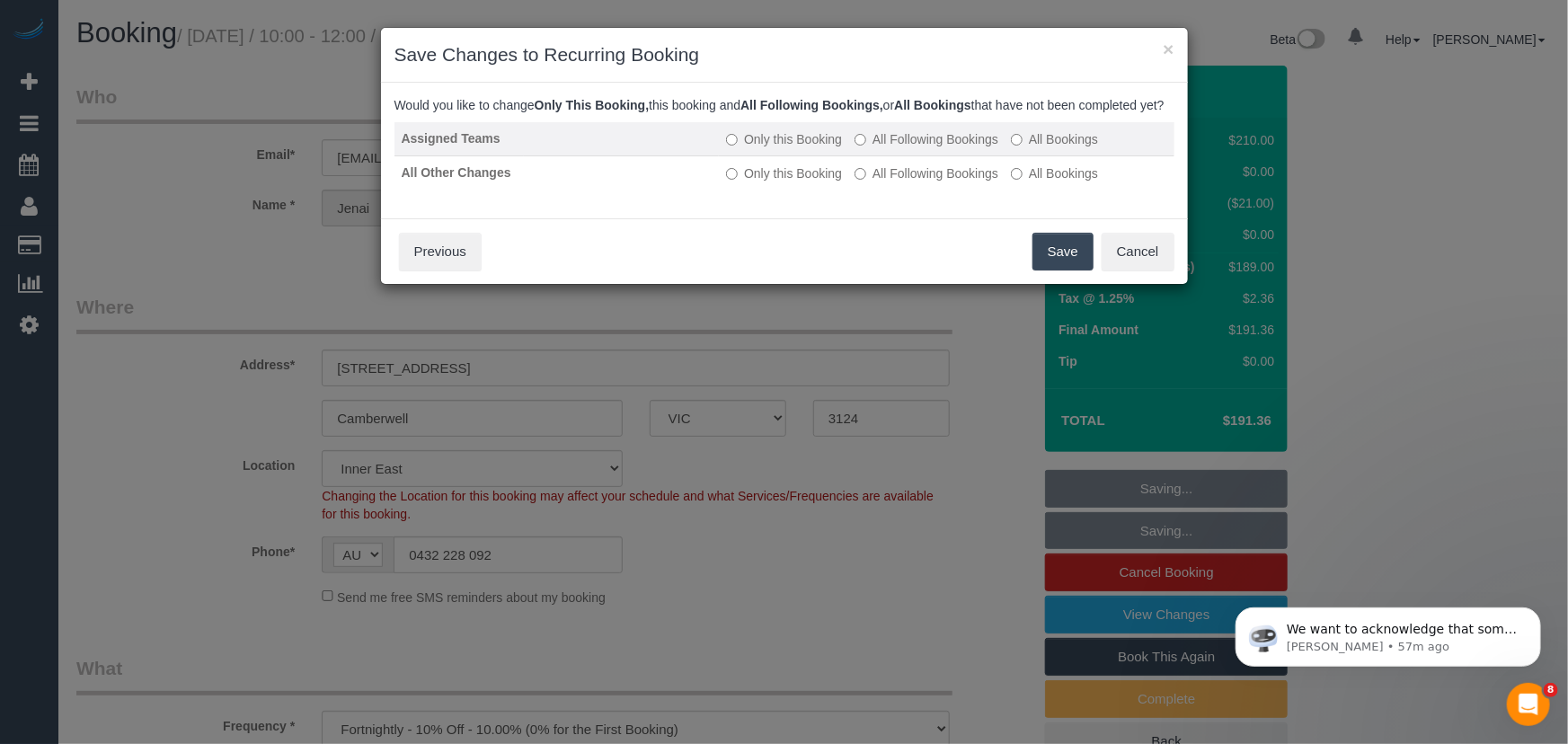
click at [981, 149] on label "All Following Bookings" at bounding box center [926, 139] width 144 height 18
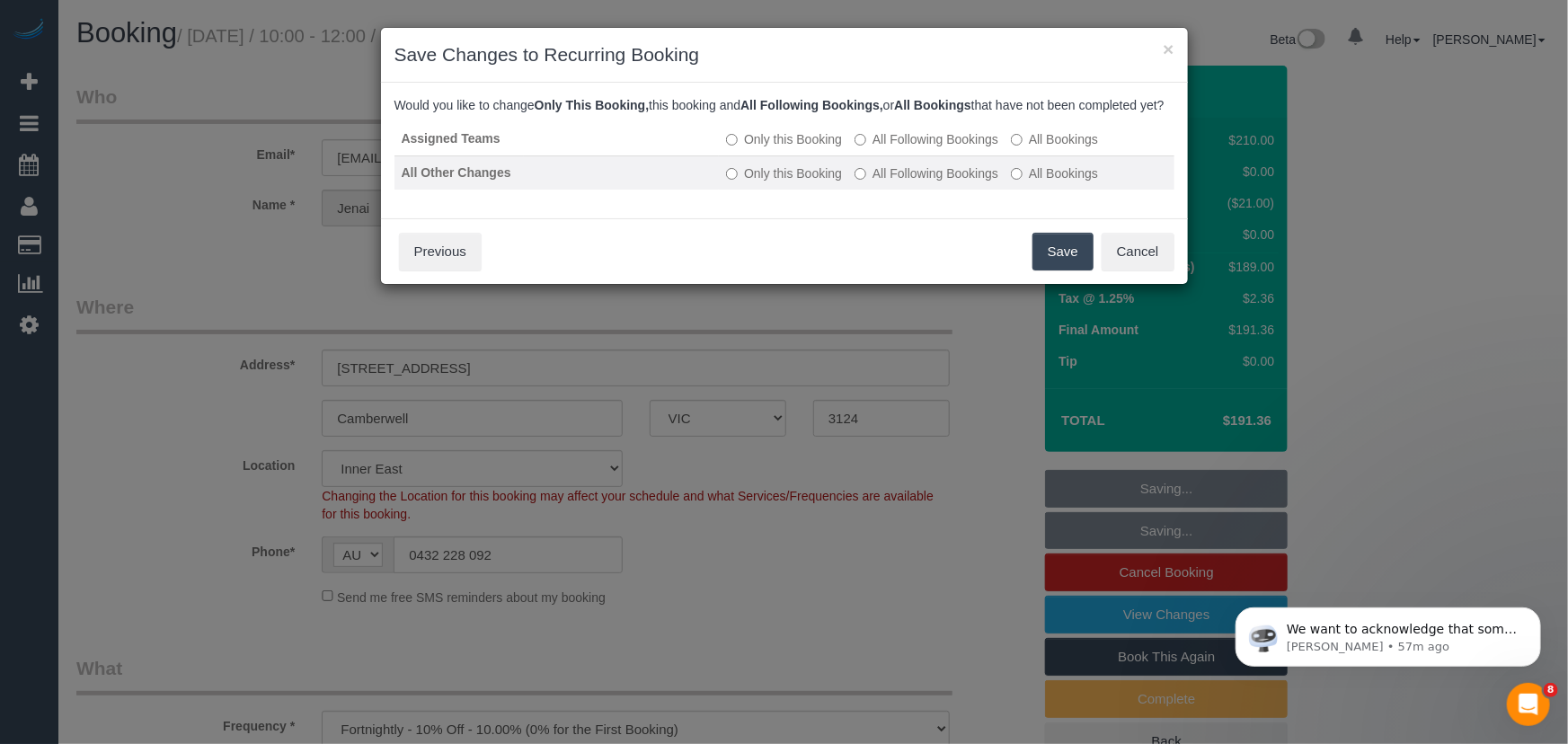
click at [957, 182] on label "All Following Bookings" at bounding box center [926, 173] width 144 height 18
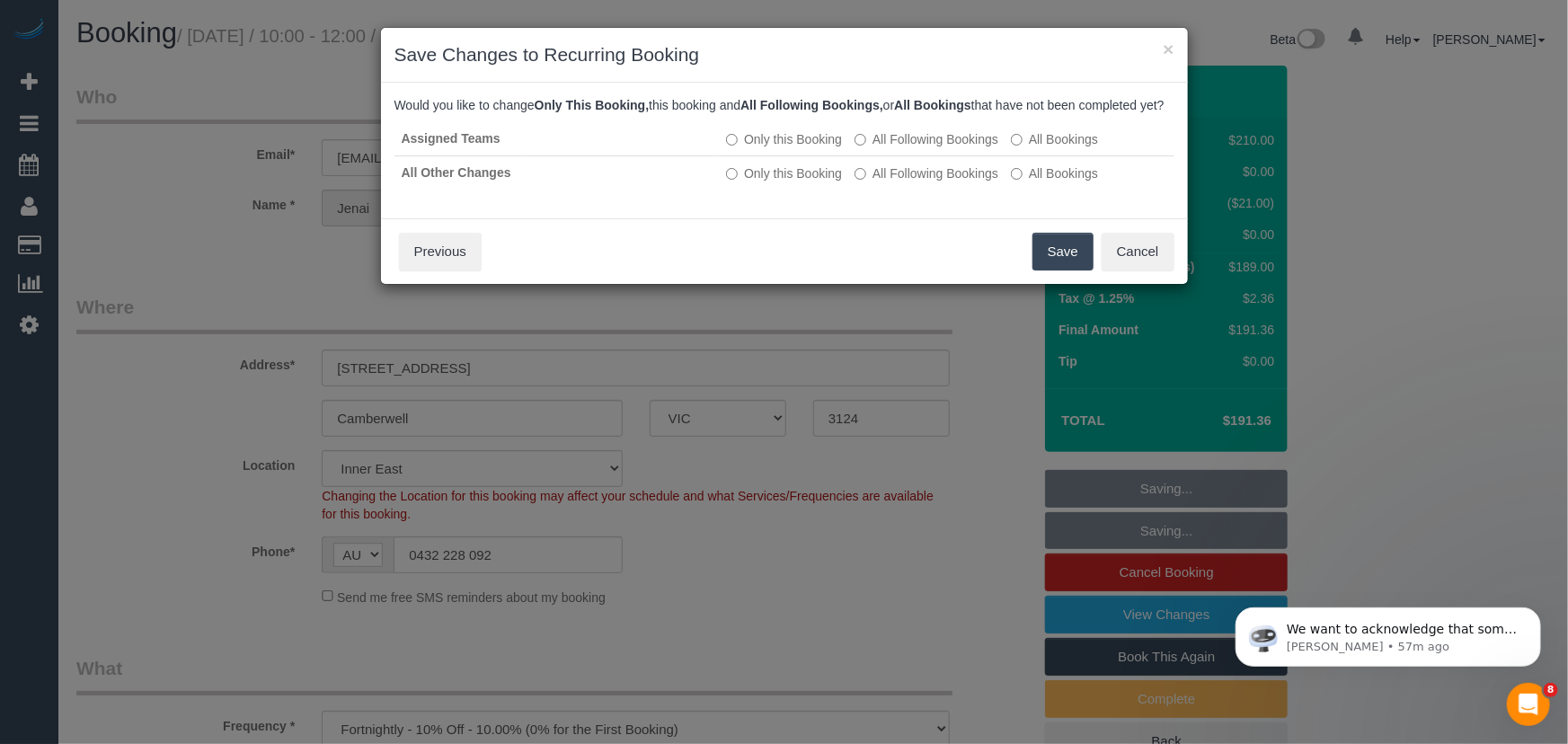
click at [1050, 265] on button "Save" at bounding box center [1063, 251] width 61 height 38
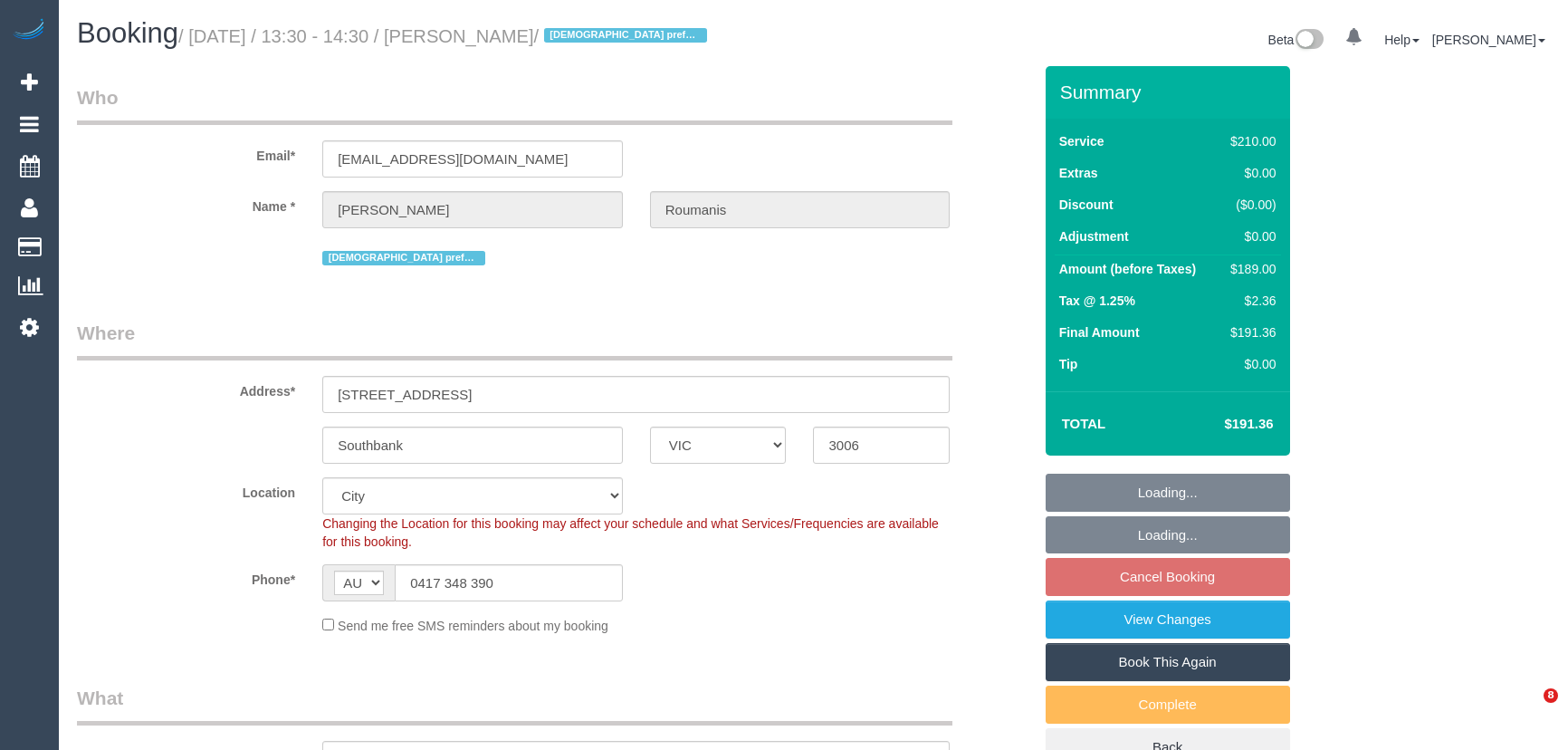
select select "VIC"
select select "180"
select select "object:862"
select select "number:28"
select select "number:14"
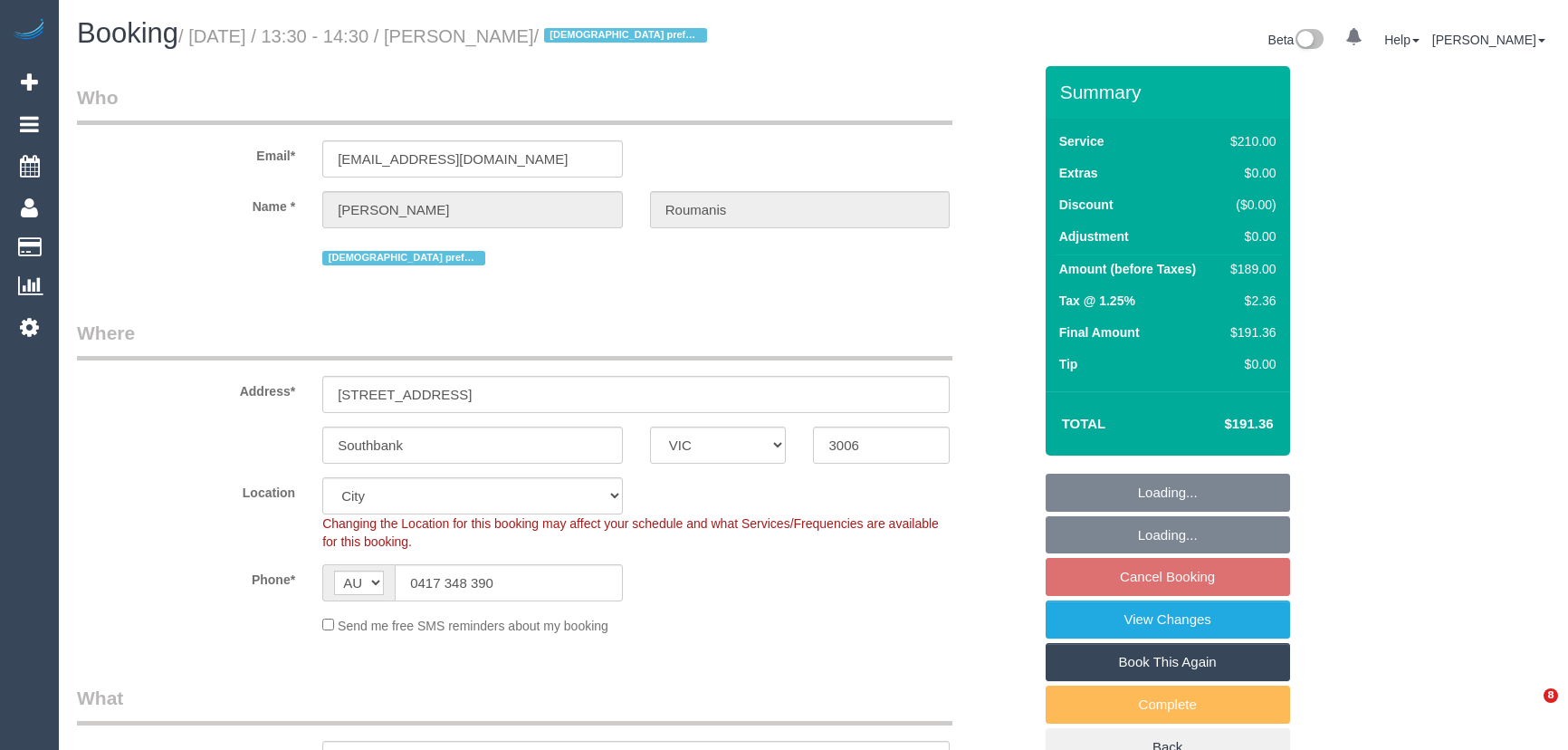
select select "number:20"
select select "number:36"
select select "number:35"
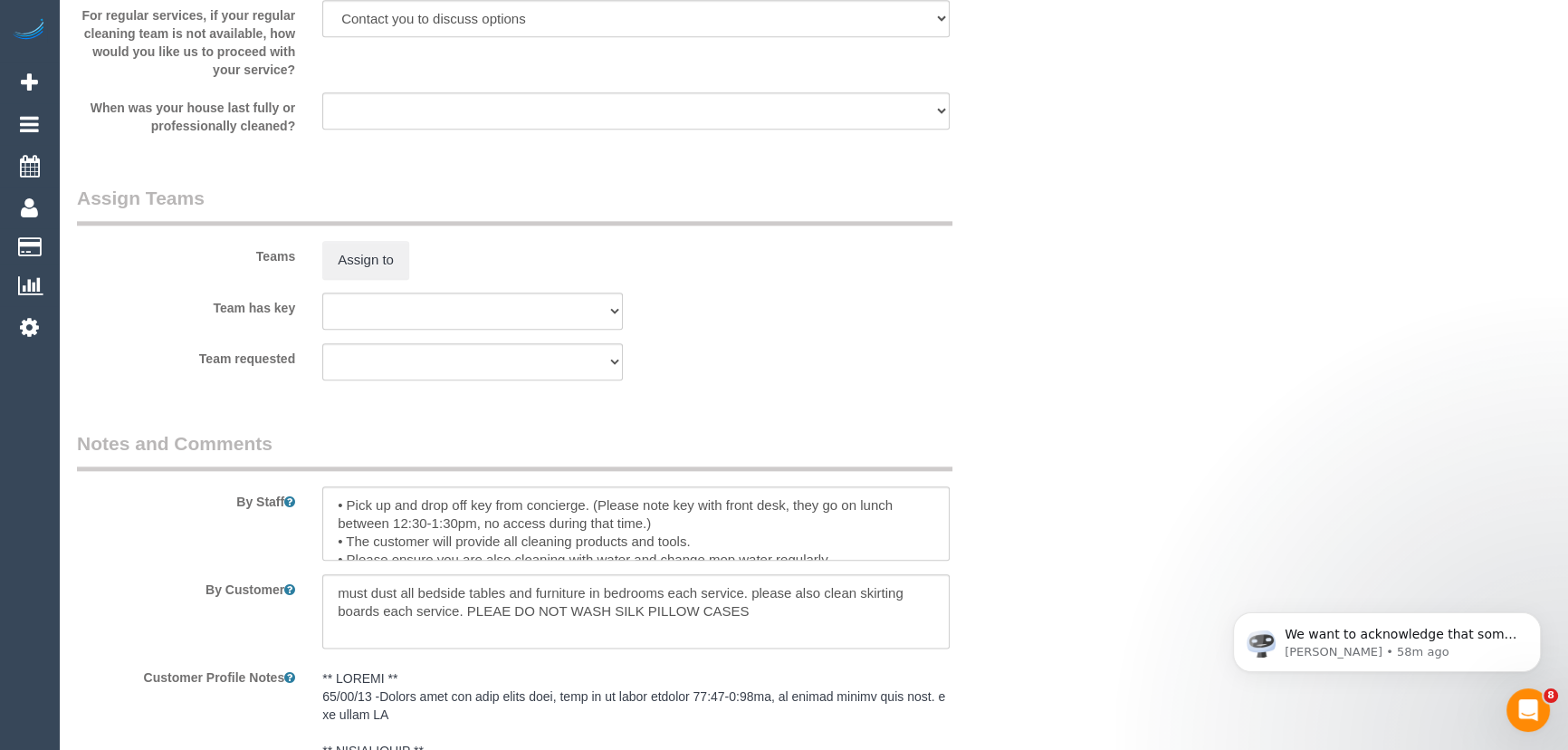
scroll to position [2880, 0]
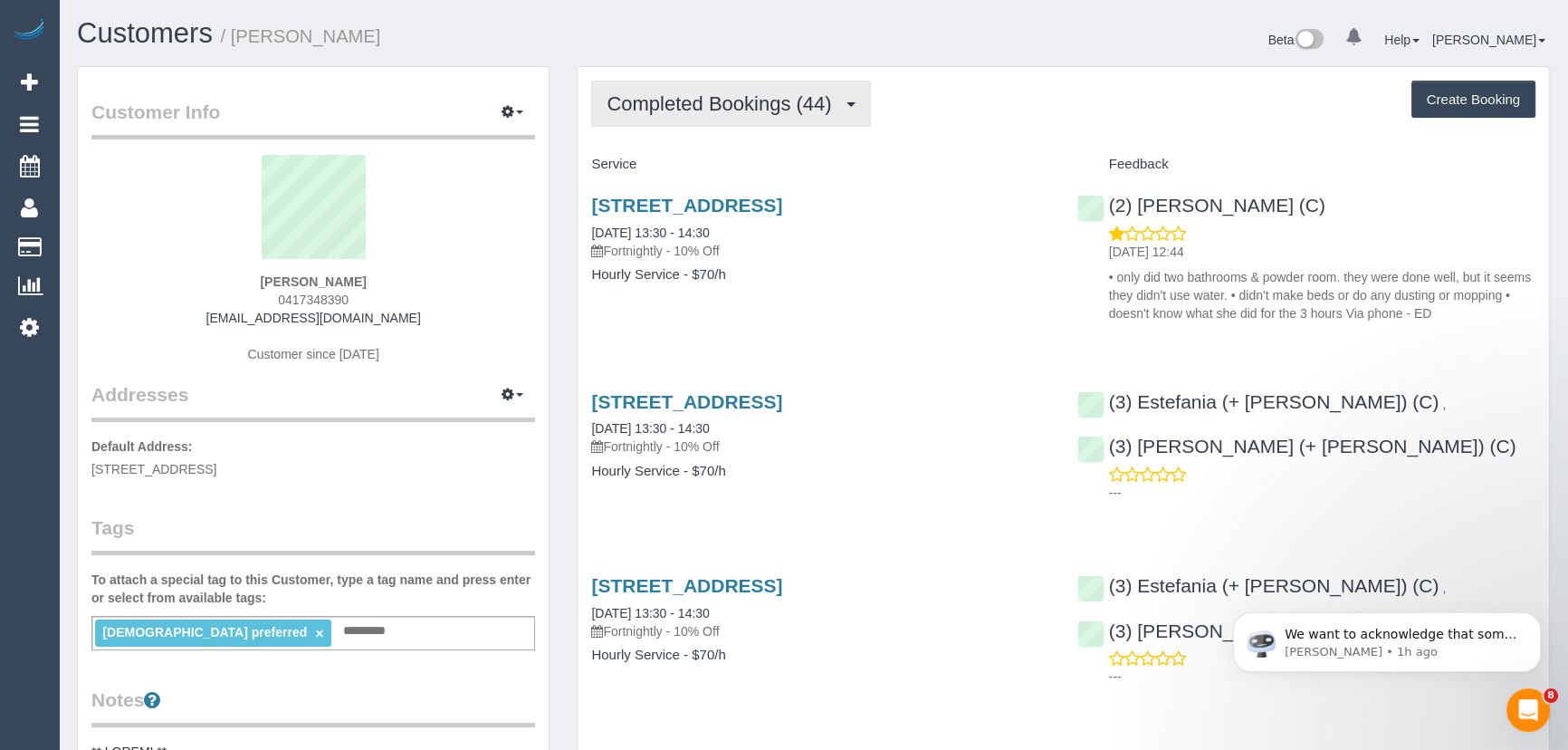
click at [697, 112] on span "Completed Bookings (44)" at bounding box center [724, 103] width 233 height 22
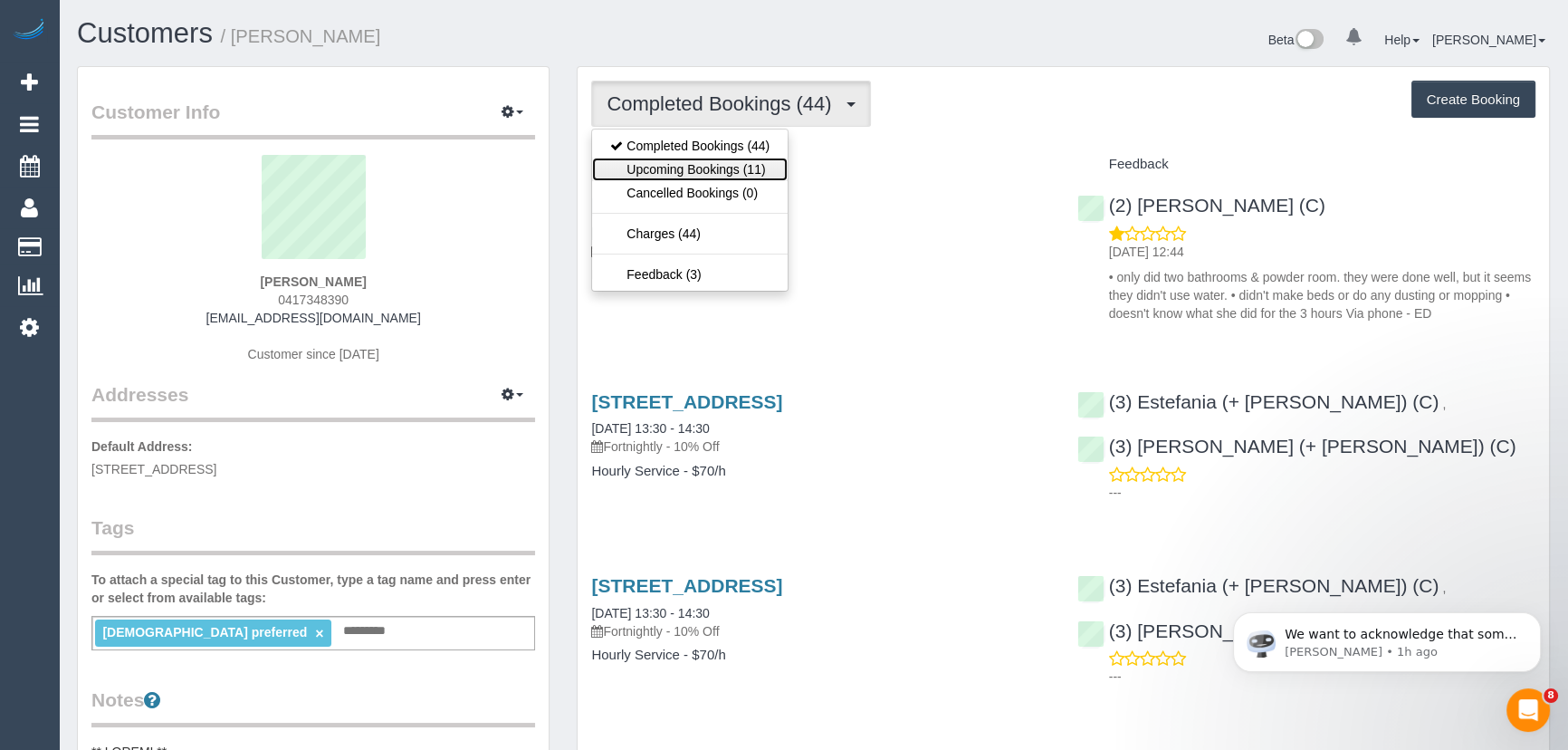
click at [700, 163] on link "Upcoming Bookings (11)" at bounding box center [690, 169] width 196 height 23
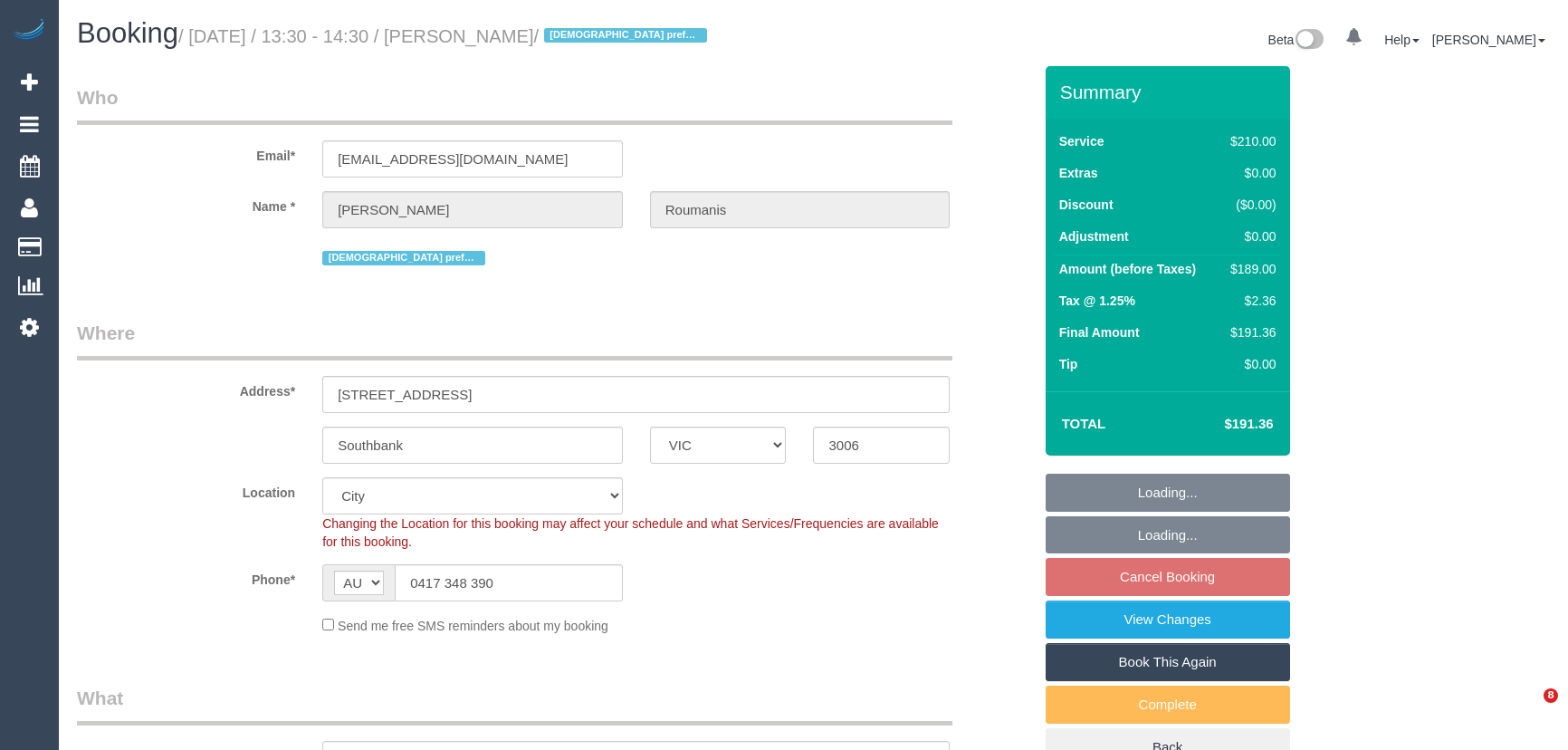
select select "VIC"
select select "180"
select select "number:28"
select select "number:14"
select select "number:20"
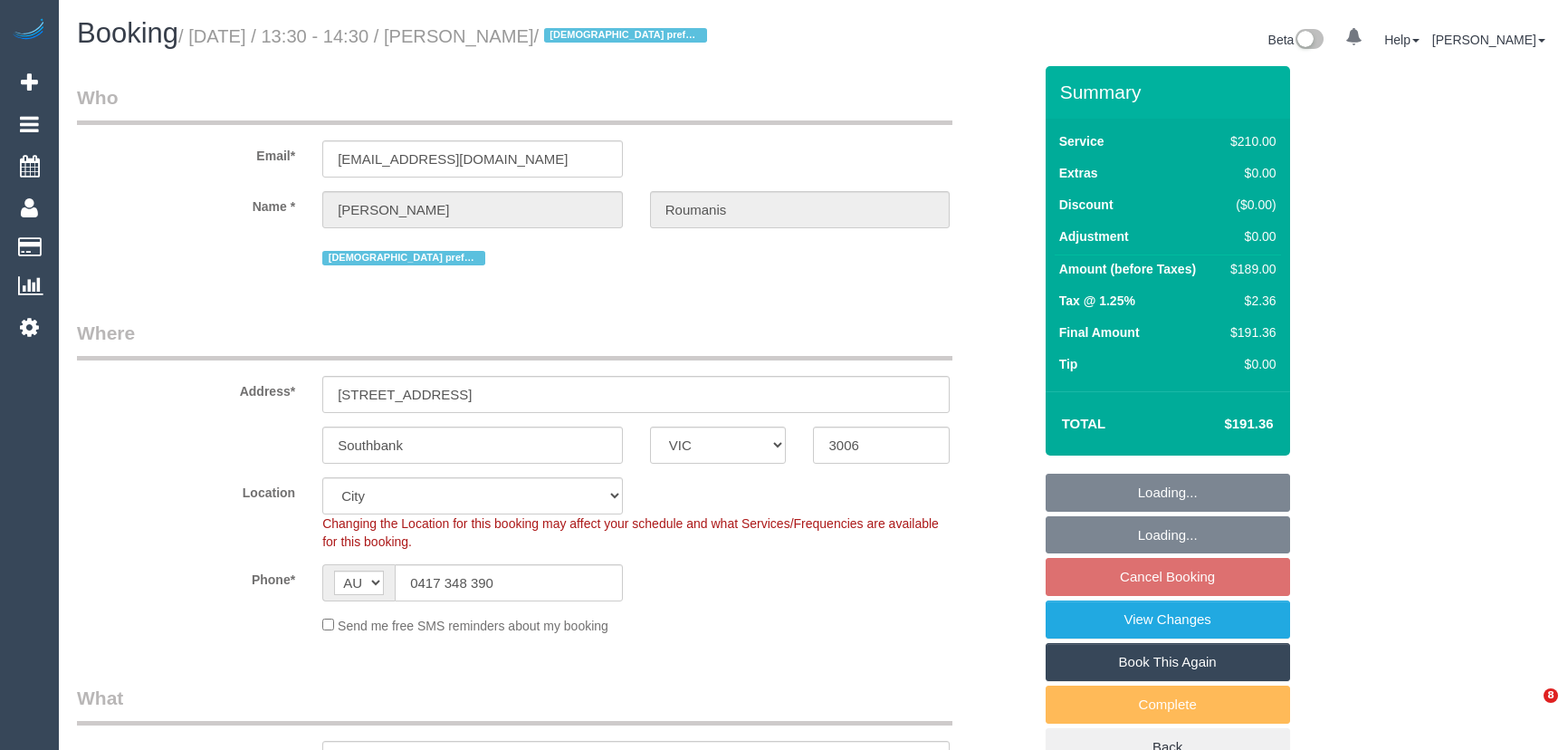
select select "number:36"
select select "number:35"
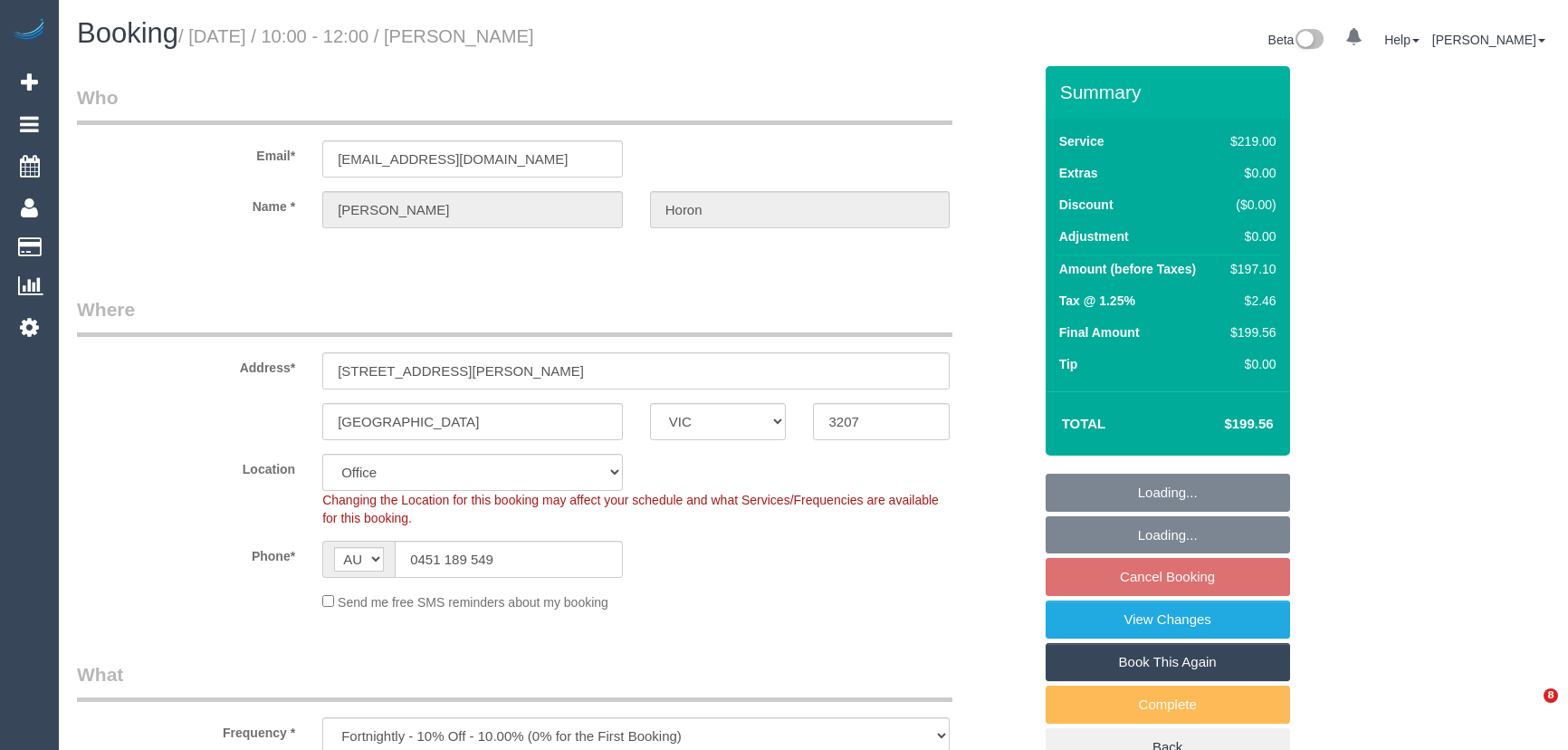
select select "VIC"
select select "number:28"
select select "number:14"
select select "number:19"
select select "number:24"
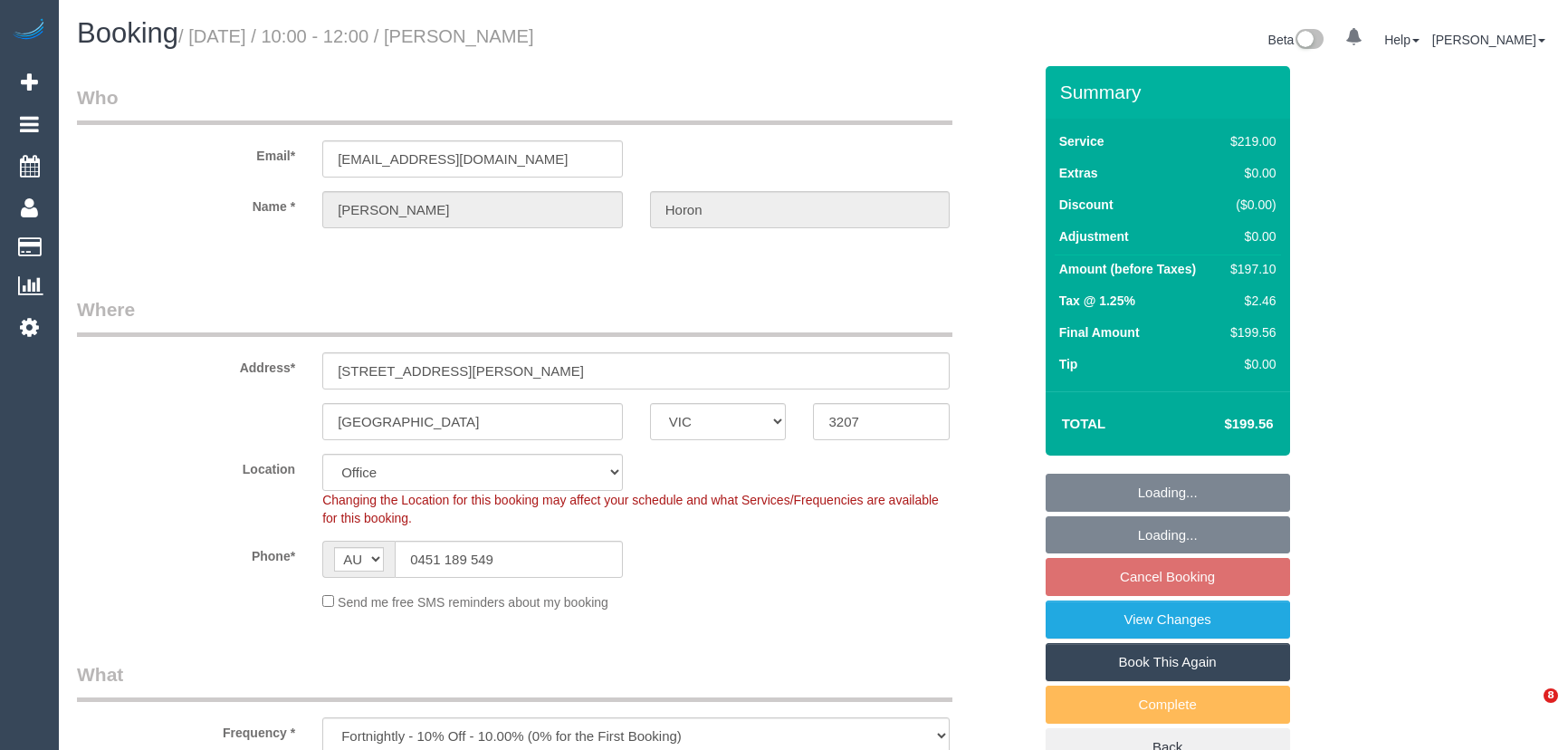
select select "number:34"
select select "number:11"
select select "object:806"
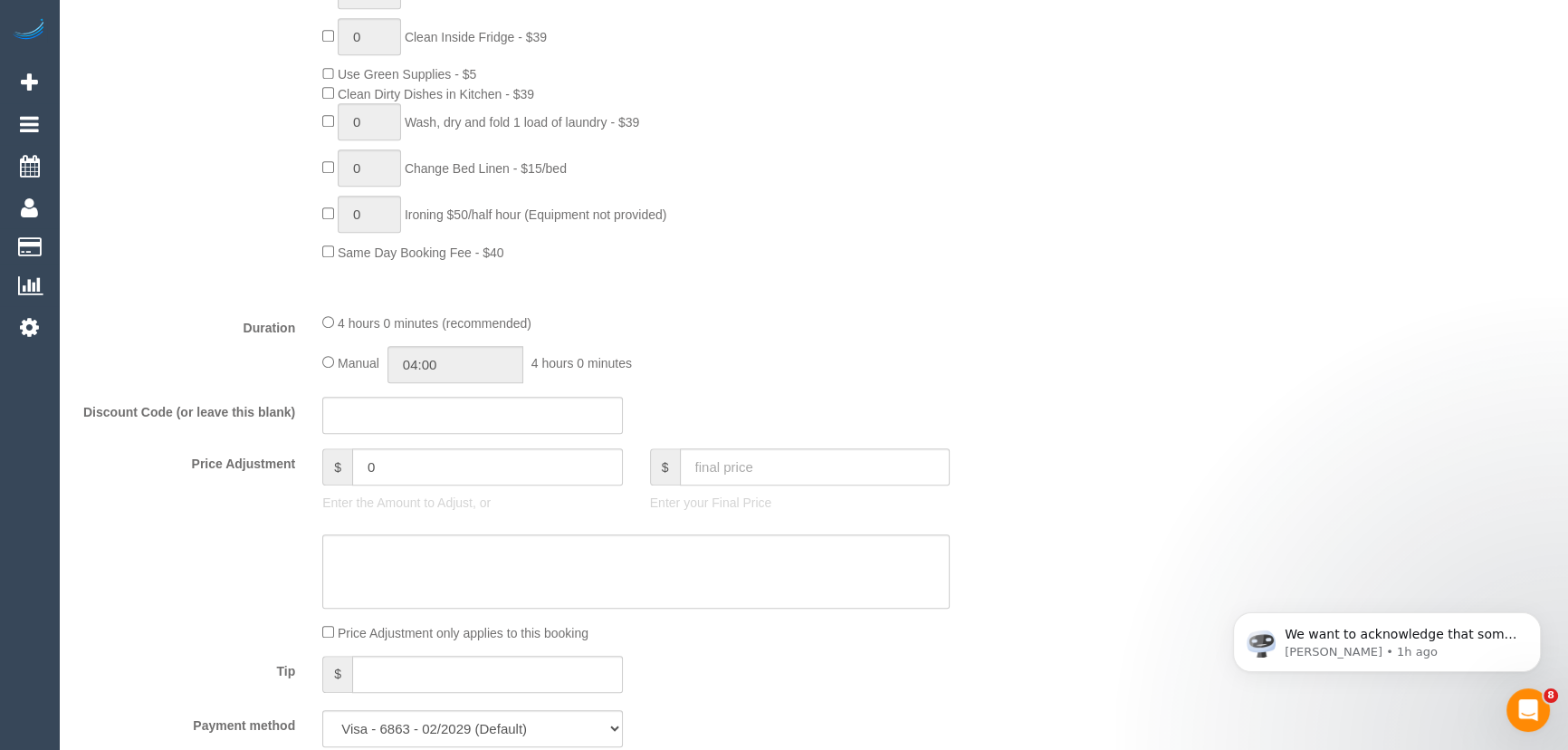
scroll to position [1316, 0]
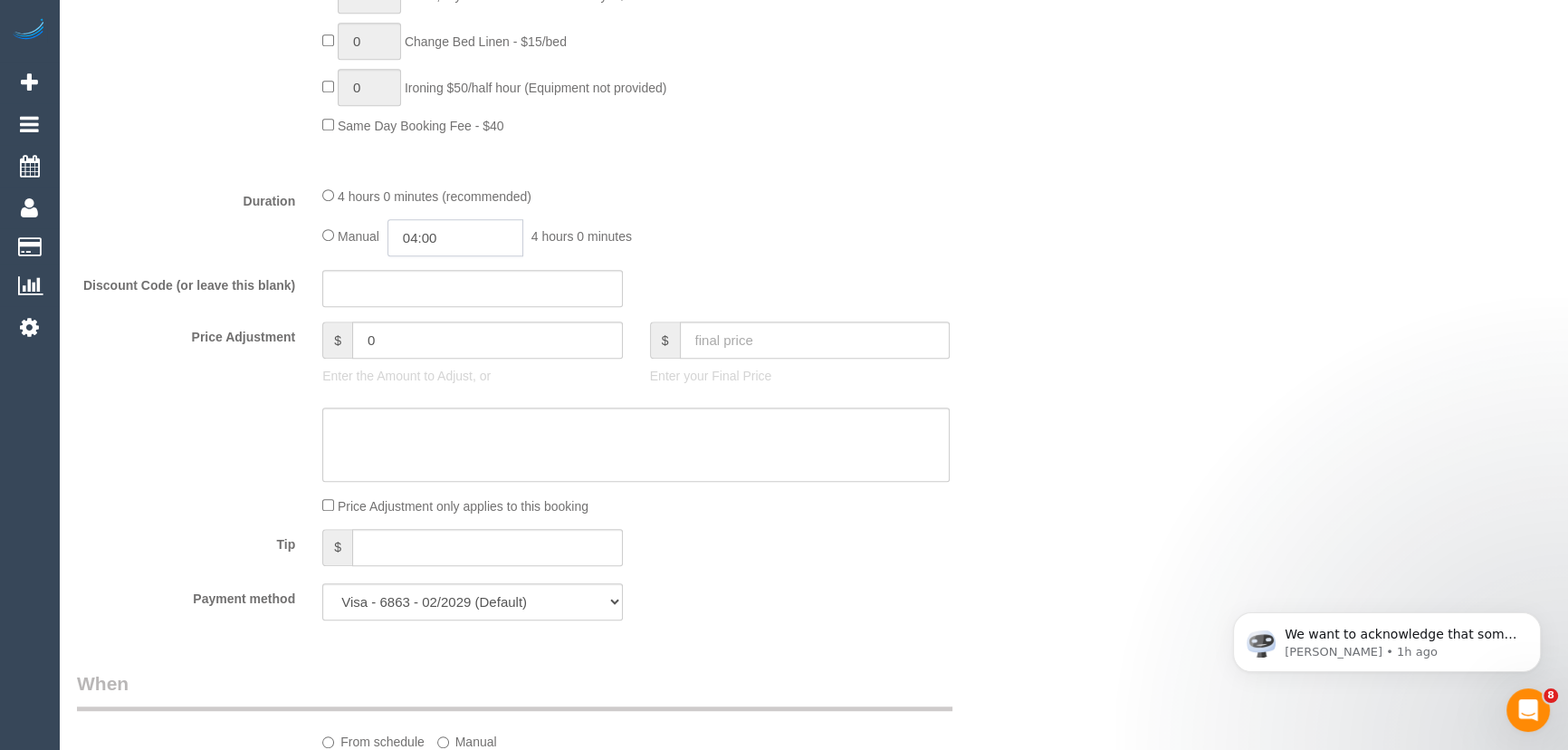
click at [445, 250] on input "04:00" at bounding box center [455, 237] width 136 height 37
type input "03:30"
click at [441, 268] on li "03:30" at bounding box center [436, 274] width 81 height 23
click at [837, 281] on div "Discount Code (or leave this blank)" at bounding box center [554, 288] width 982 height 38
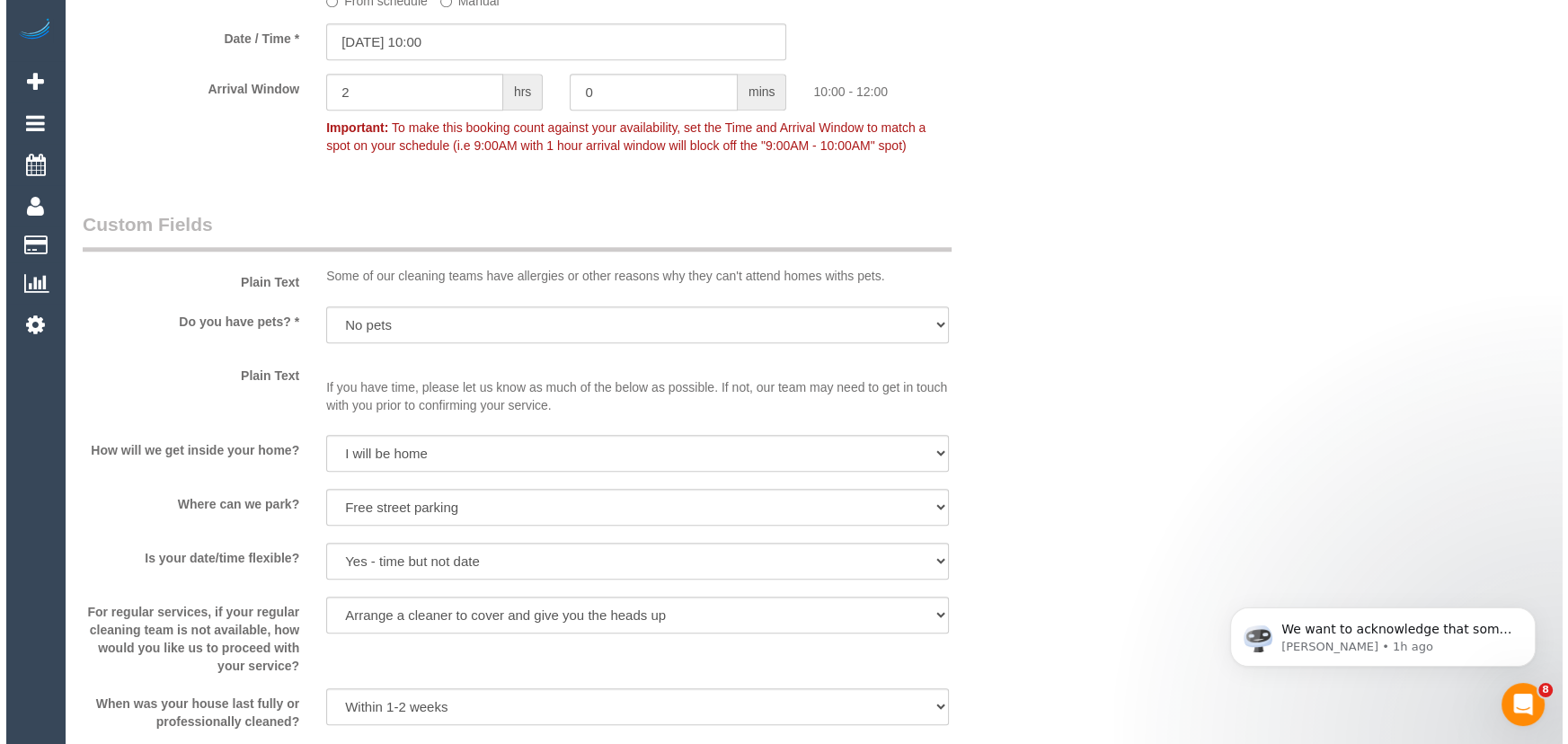
scroll to position [2368, 0]
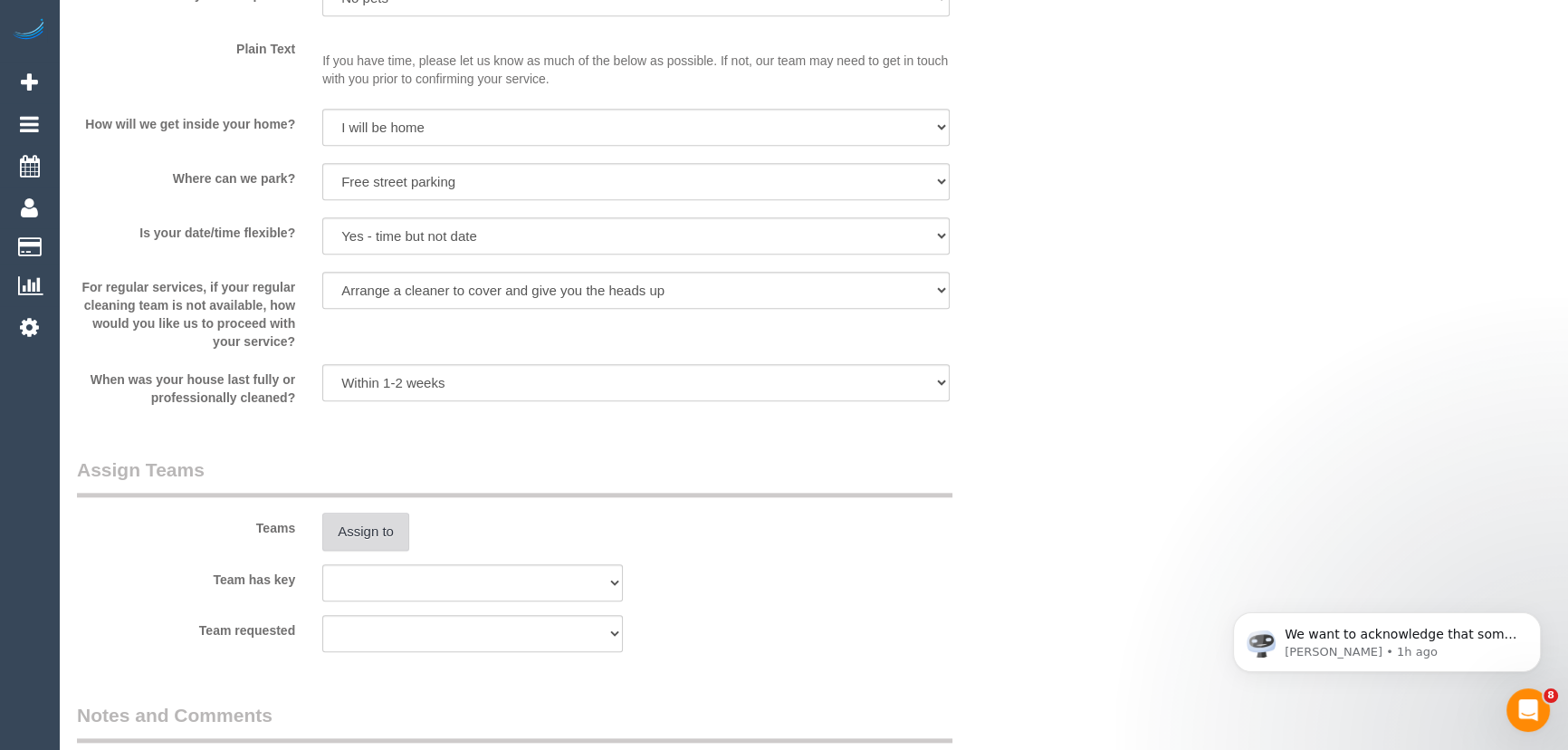
click at [379, 534] on button "Assign to" at bounding box center [365, 531] width 87 height 38
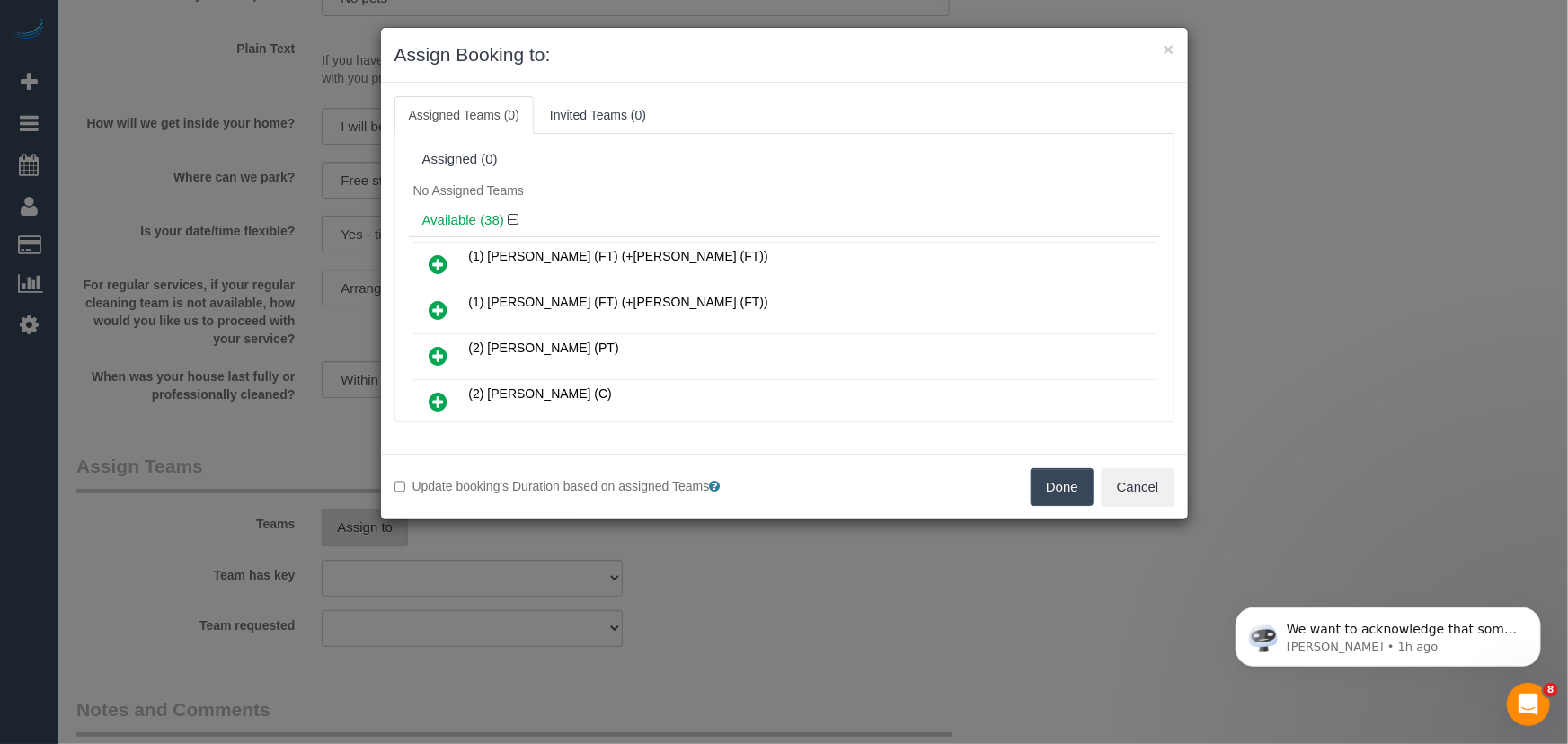
scroll to position [877, 0]
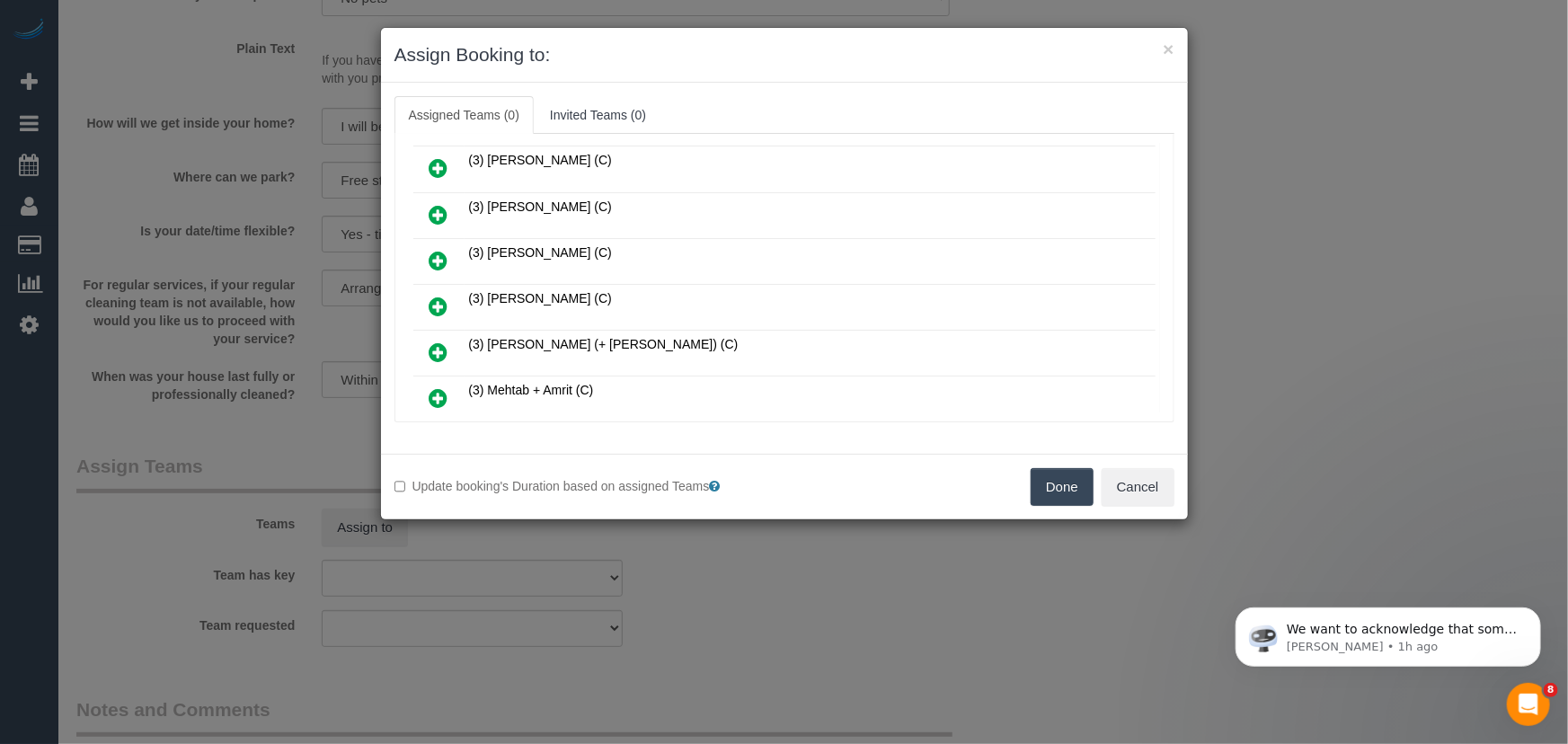
click at [439, 295] on icon at bounding box center [439, 306] width 19 height 21
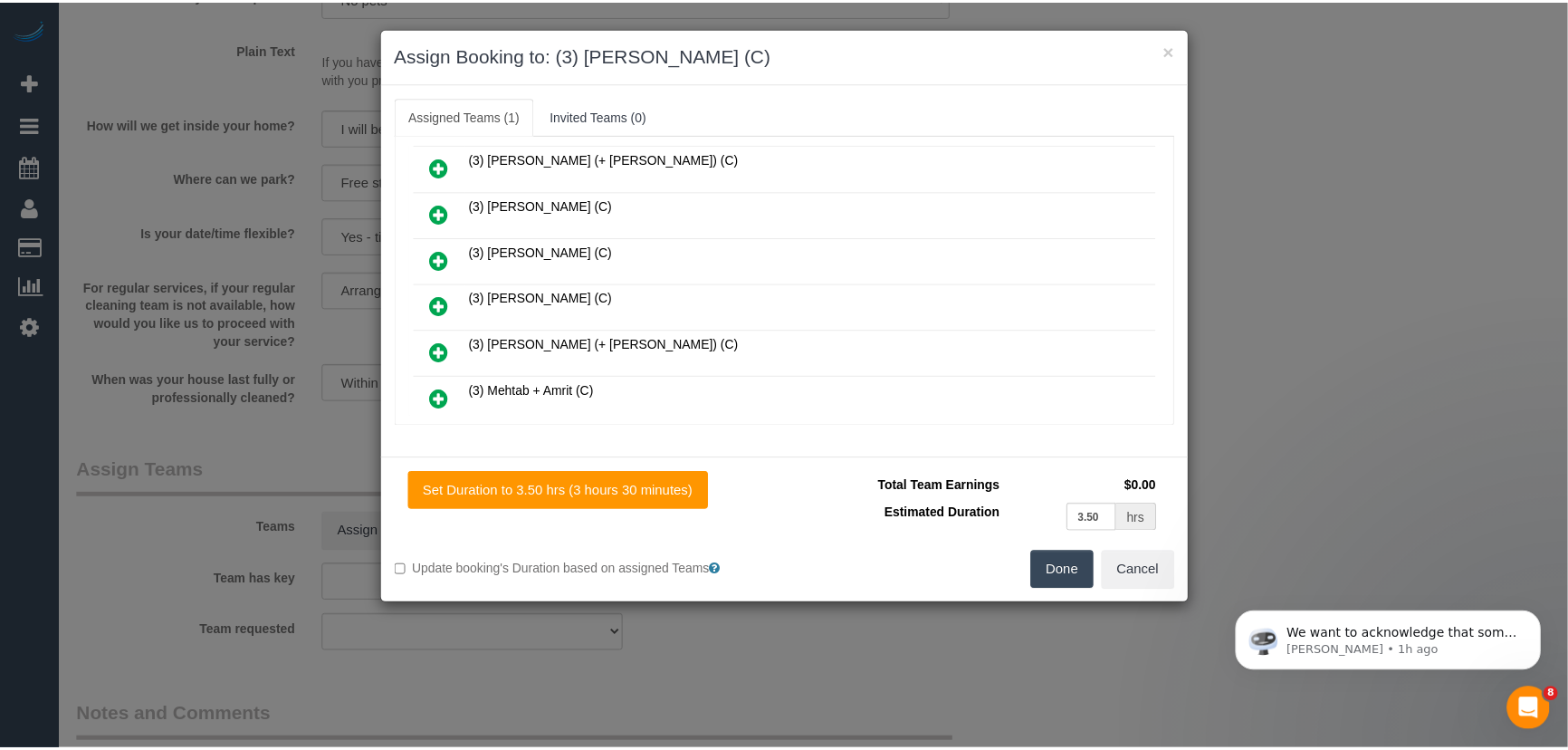
scroll to position [926, 0]
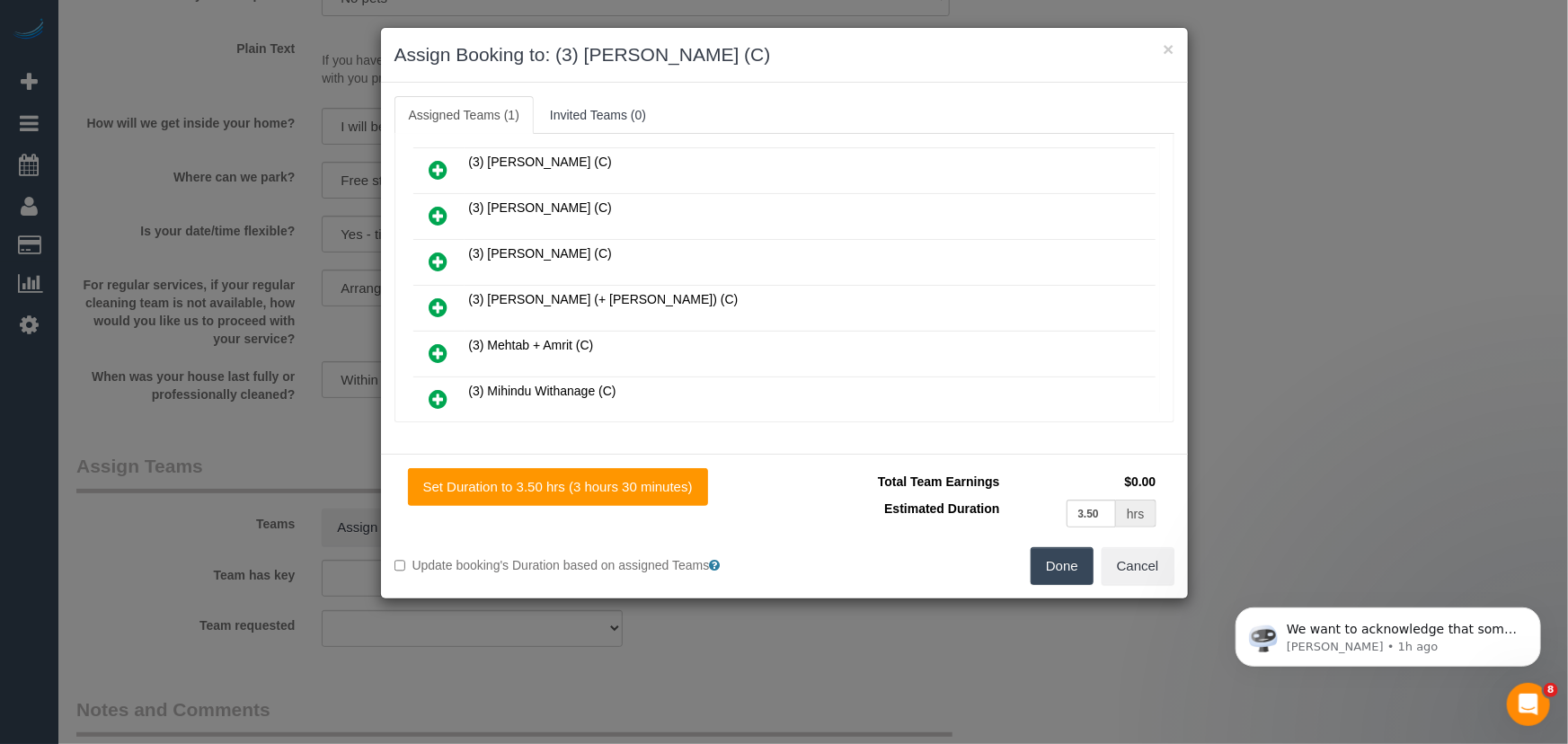
click at [1054, 564] on button "Done" at bounding box center [1062, 565] width 63 height 38
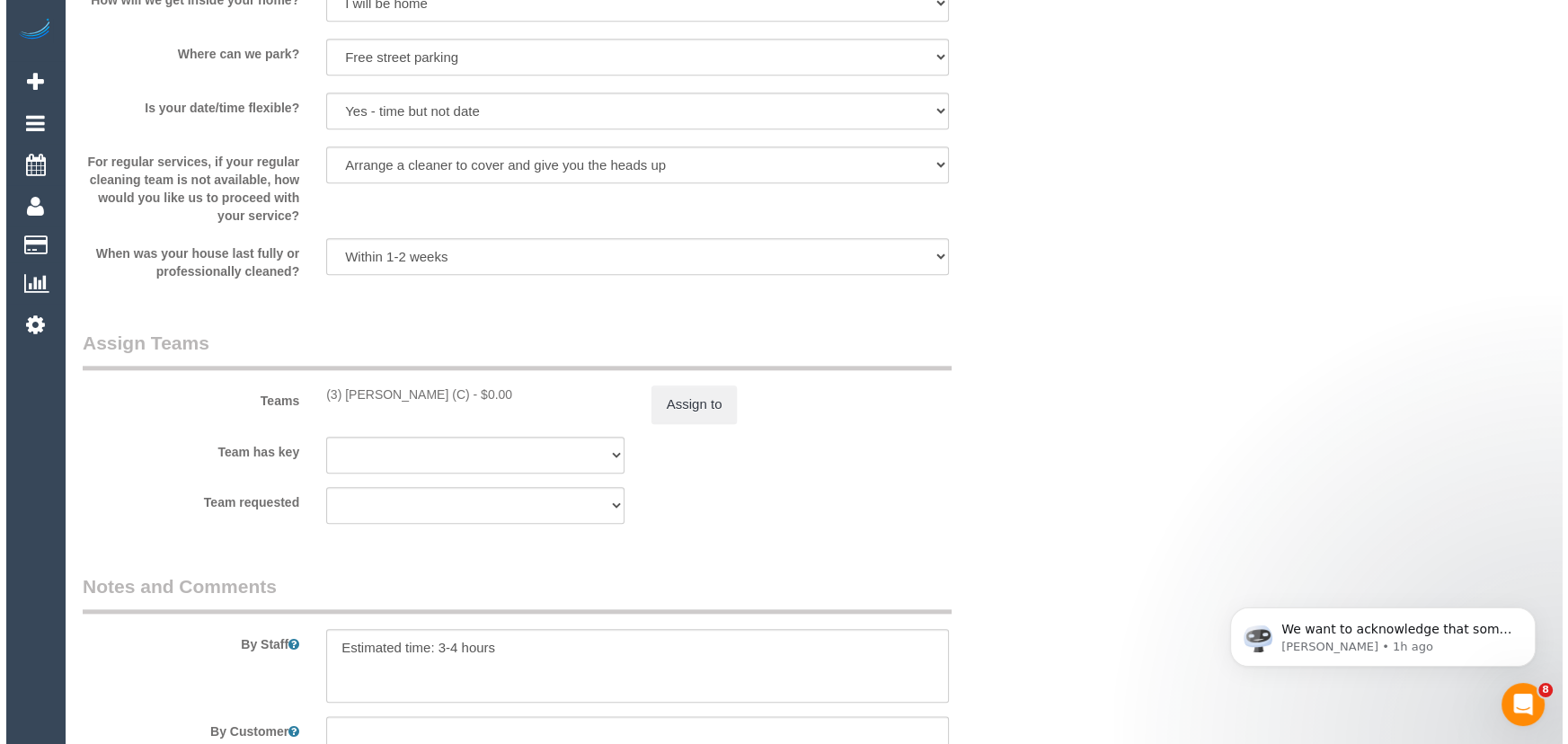
scroll to position [2613, 0]
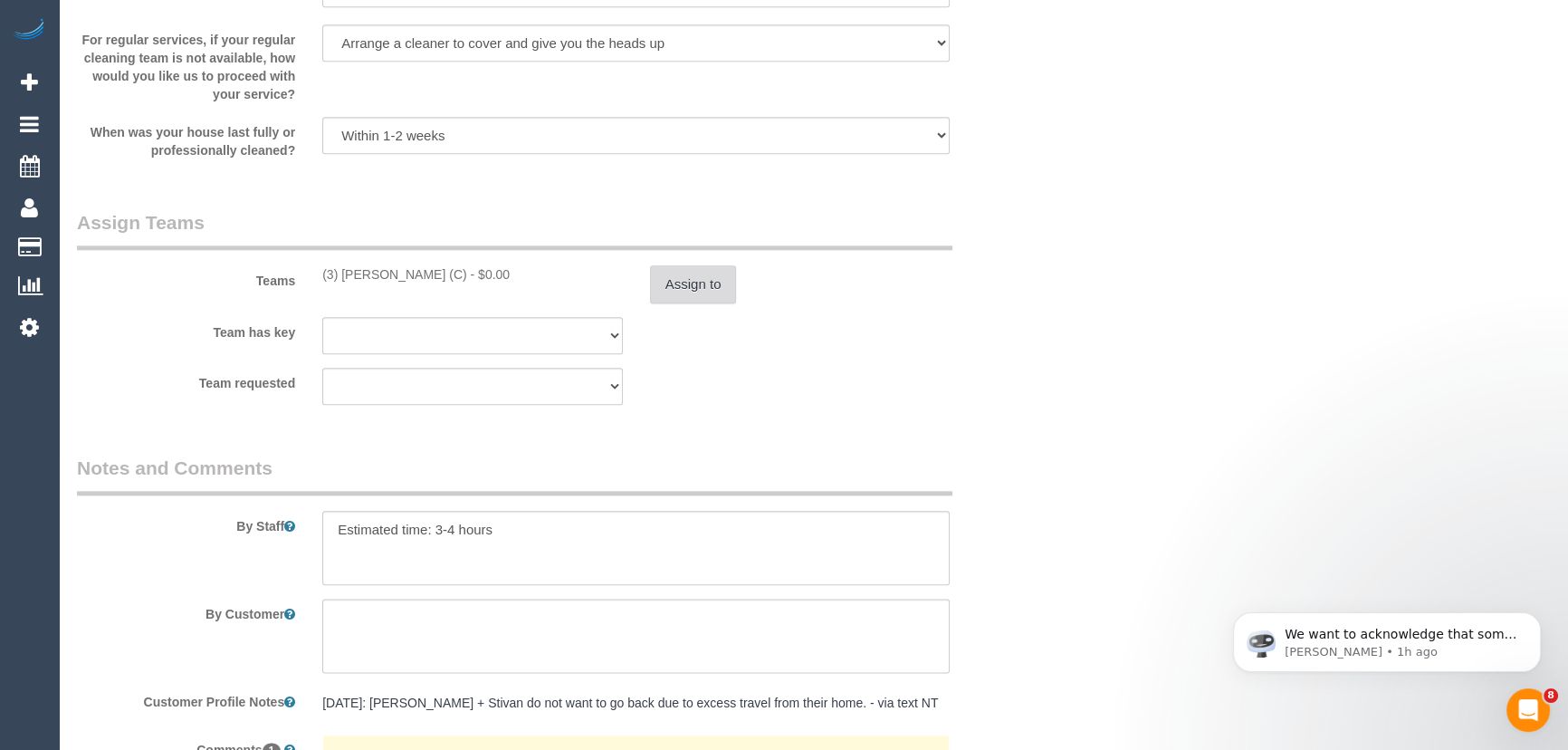
click at [709, 292] on button "Assign to" at bounding box center [693, 284] width 87 height 38
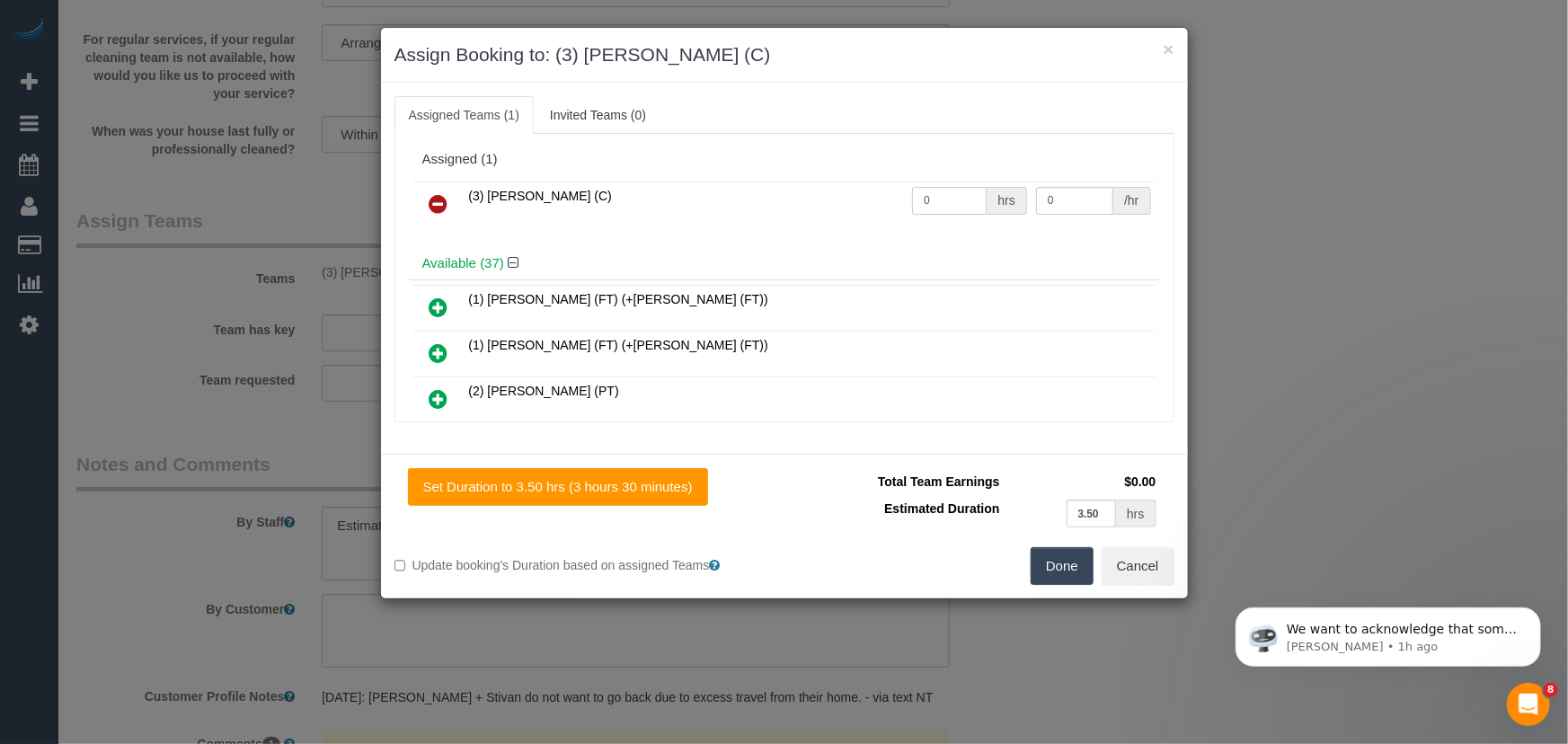
click at [938, 197] on input "0" at bounding box center [949, 201] width 74 height 28
type input "1"
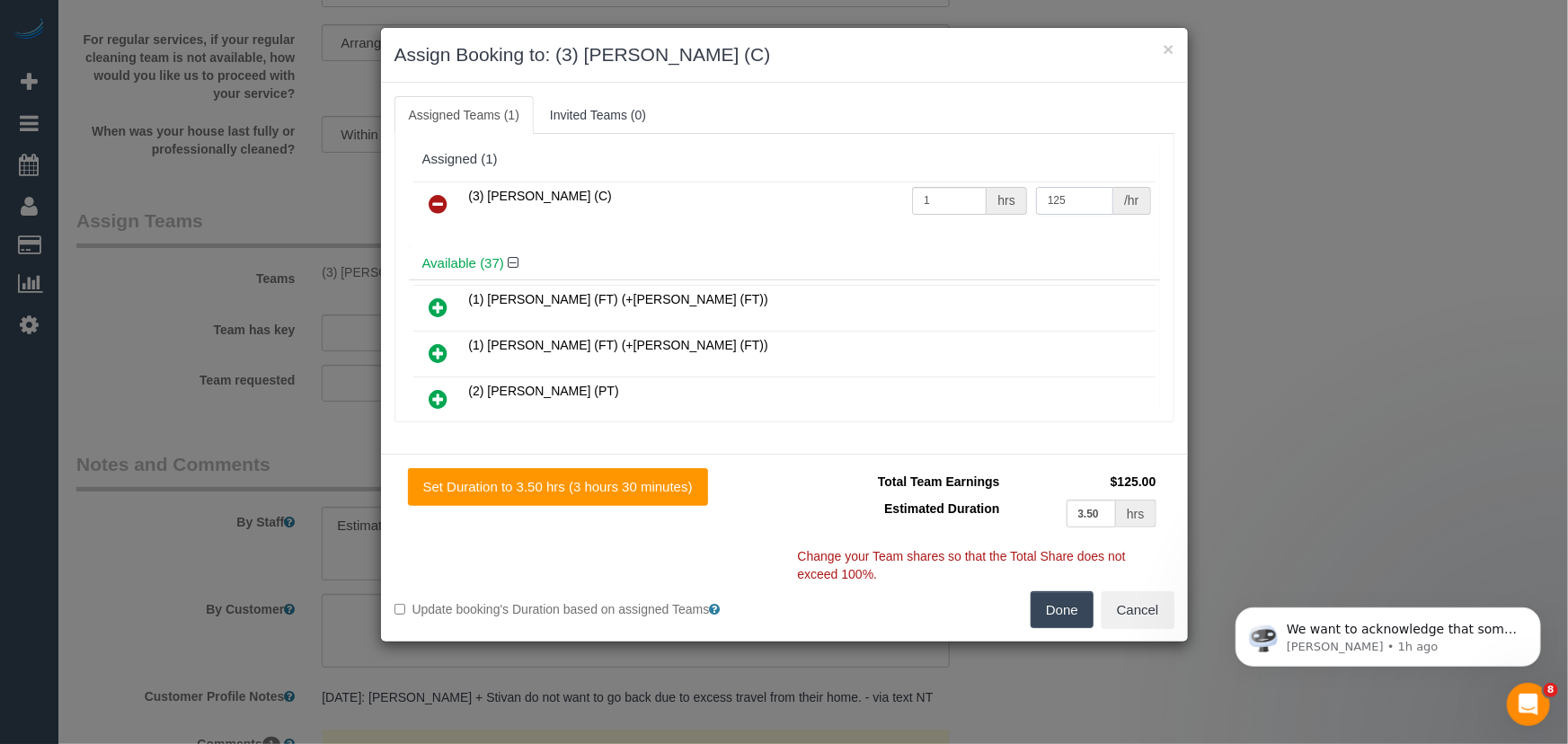
type input "125"
click at [1056, 594] on button "Done" at bounding box center [1062, 610] width 63 height 38
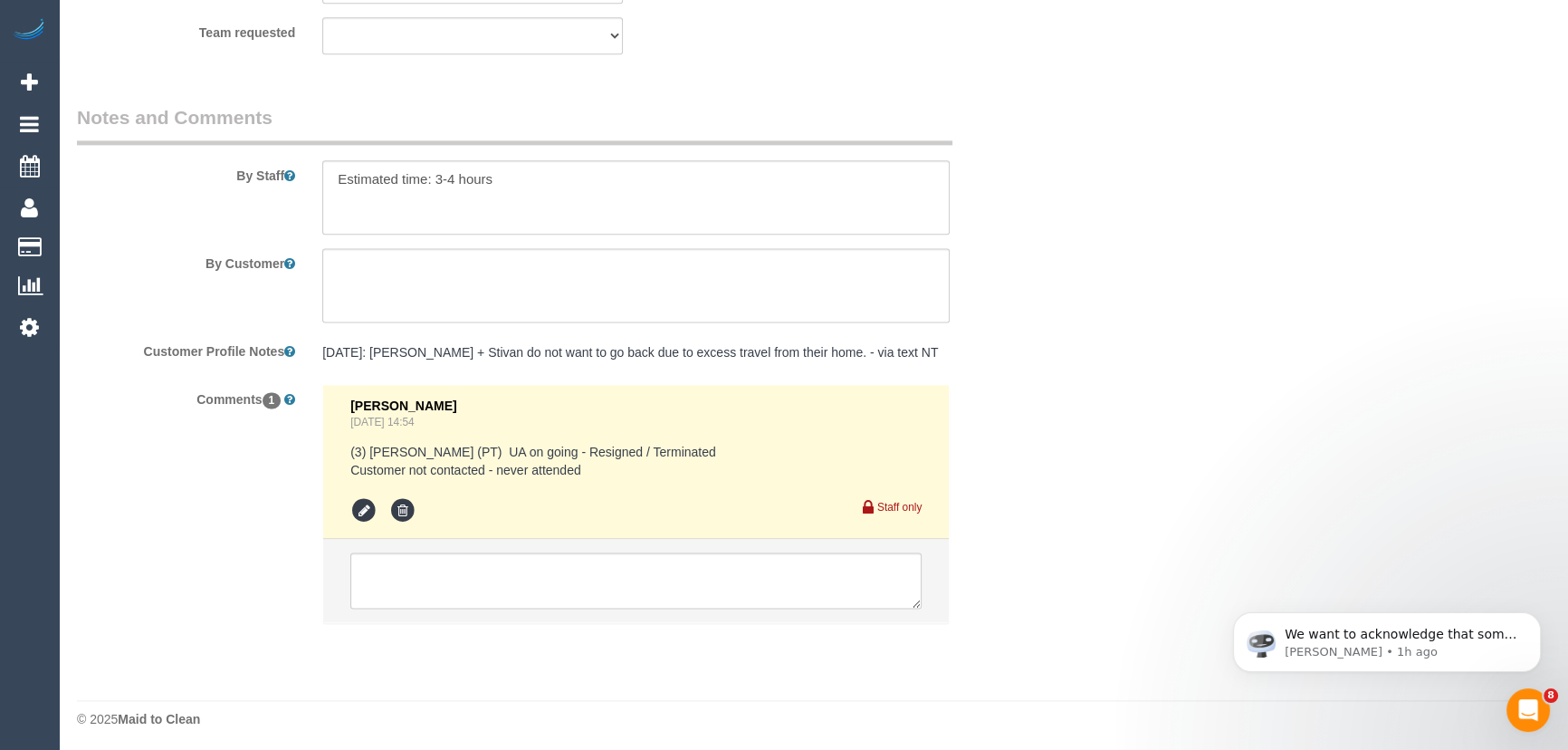
scroll to position [2991, 0]
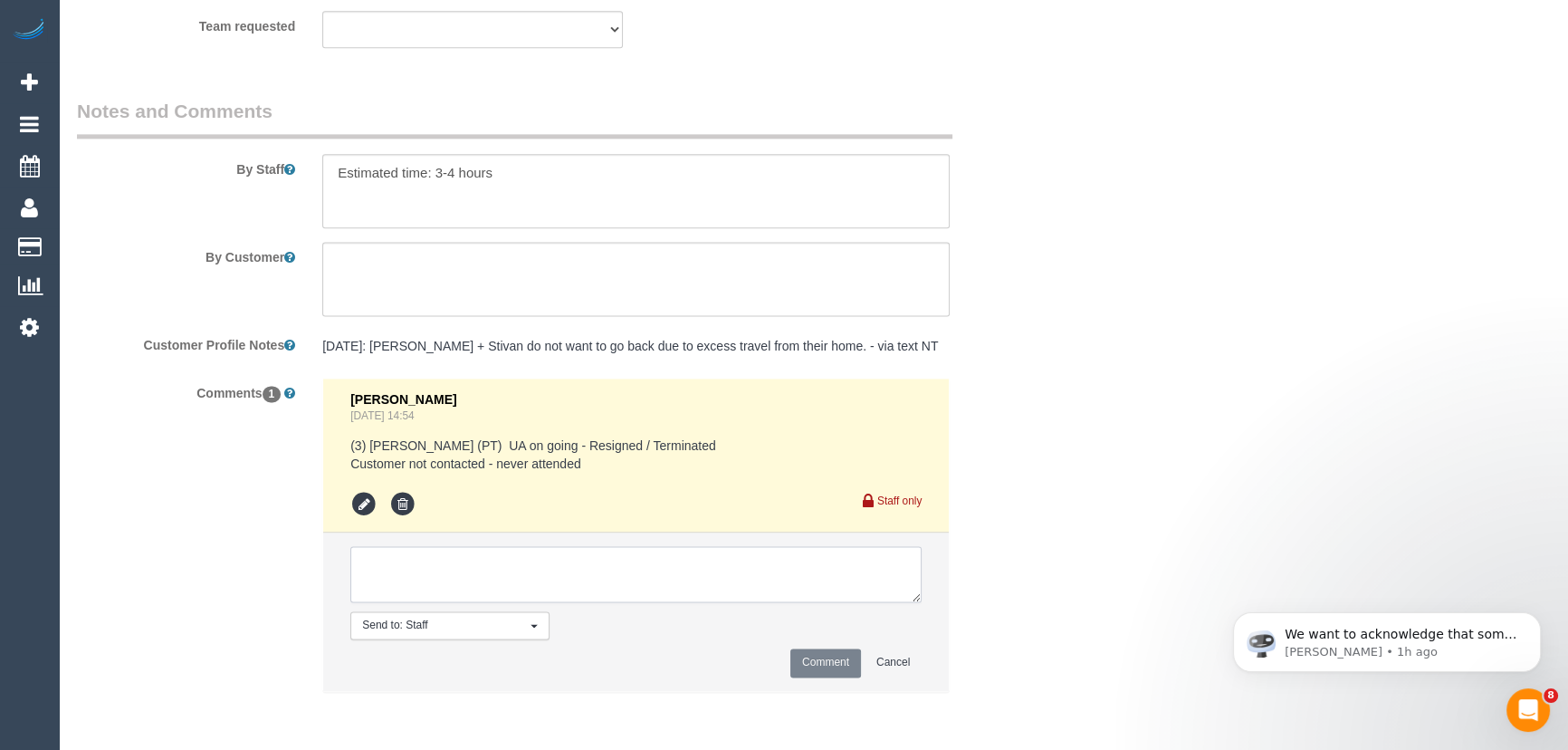
click at [469, 599] on textarea at bounding box center [635, 574] width 571 height 56
type textarea "ask Lilian"
click at [830, 656] on button "Comment" at bounding box center [826, 661] width 71 height 28
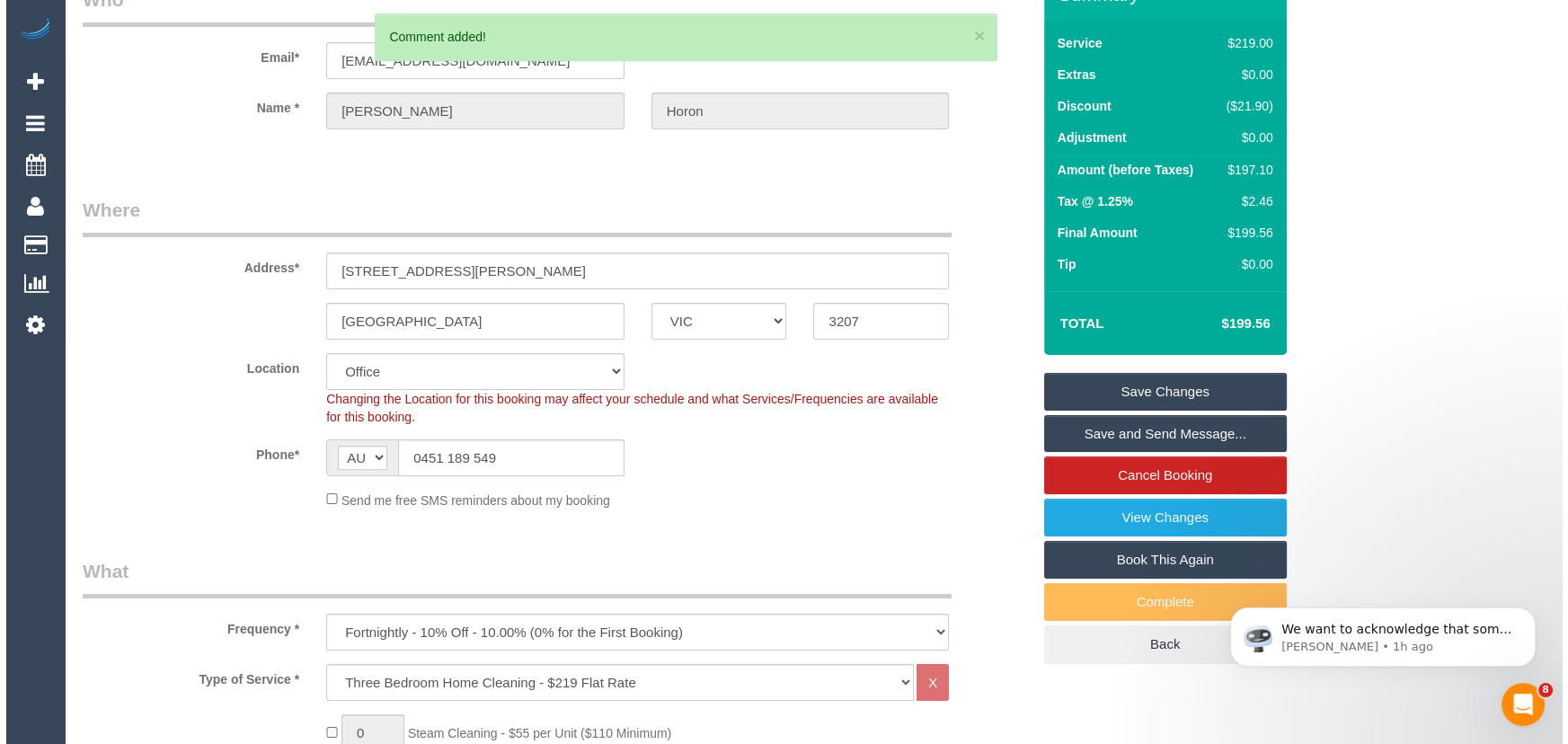
scroll to position [0, 0]
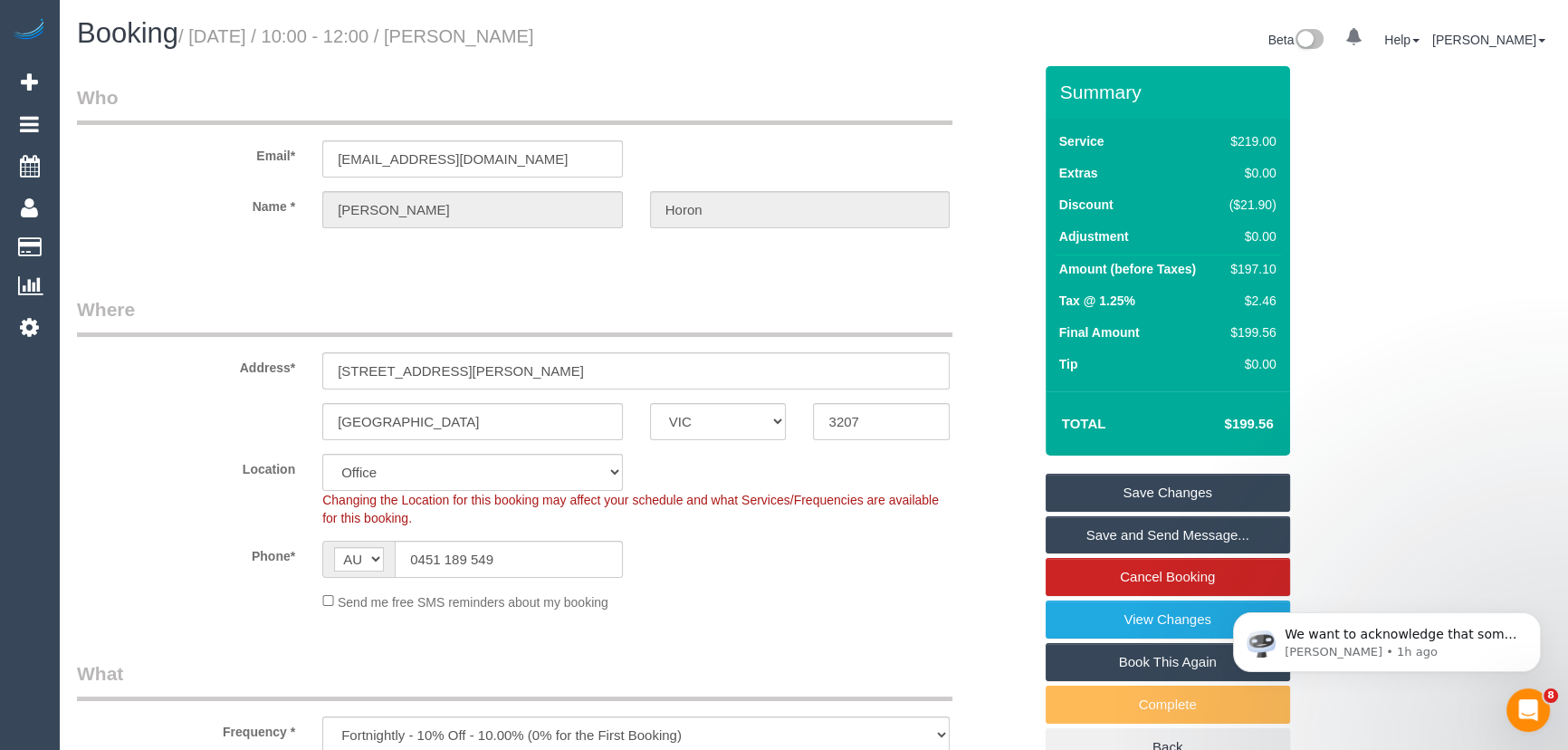
click at [489, 36] on small "/ October 03, 2025 / 10:00 - 12:00 / Sebastian Horon" at bounding box center [356, 36] width 356 height 19
copy small "Sebastian Horon"
drag, startPoint x: 1132, startPoint y: 493, endPoint x: 1131, endPoint y: 483, distance: 10.0
click at [1132, 493] on link "Save Changes" at bounding box center [1167, 492] width 244 height 38
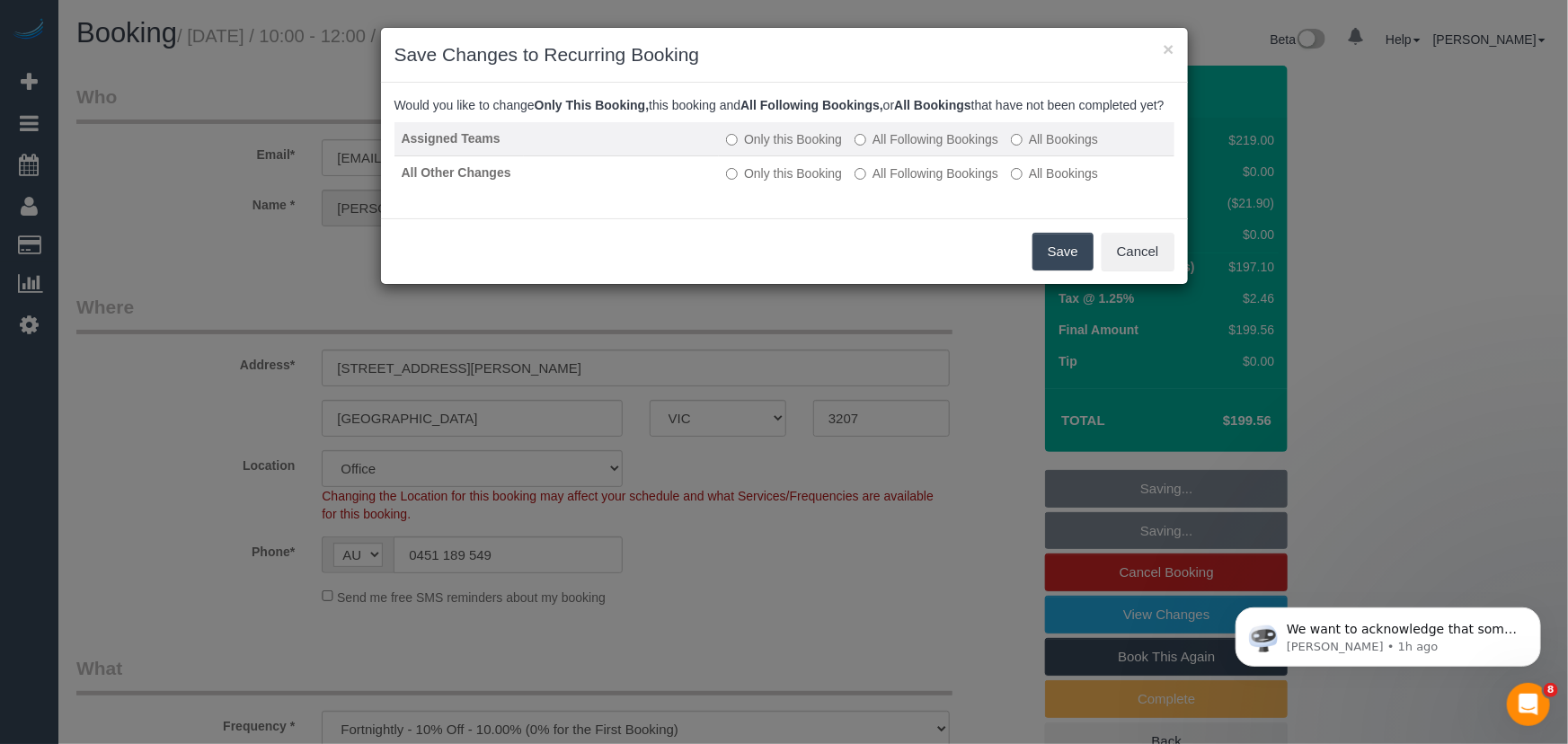
click at [889, 149] on label "All Following Bookings" at bounding box center [926, 139] width 144 height 18
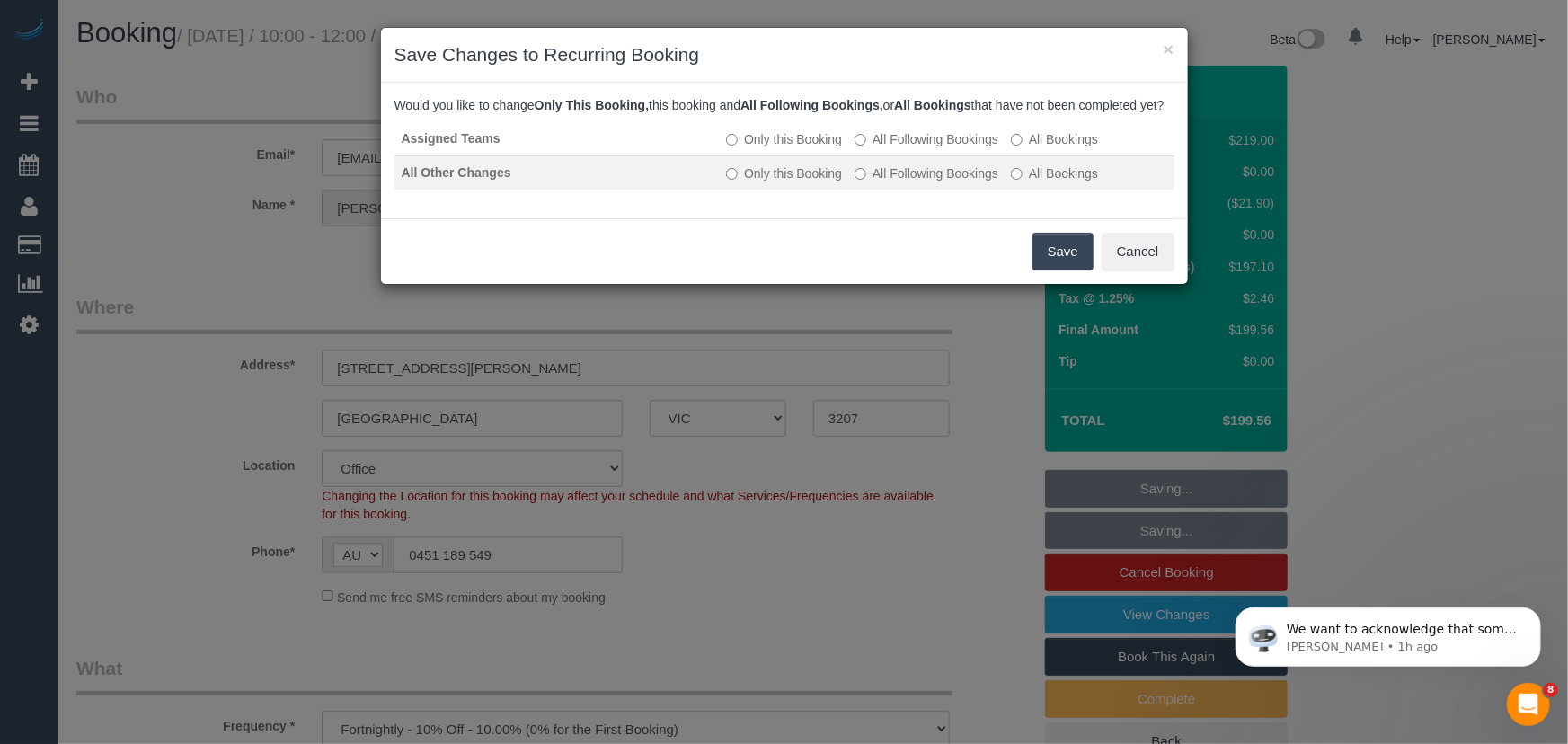
click at [891, 179] on td "Only this Booking All Following Bookings All Bookings" at bounding box center [946, 172] width 455 height 34
click at [944, 182] on label "All Following Bookings" at bounding box center [926, 173] width 144 height 18
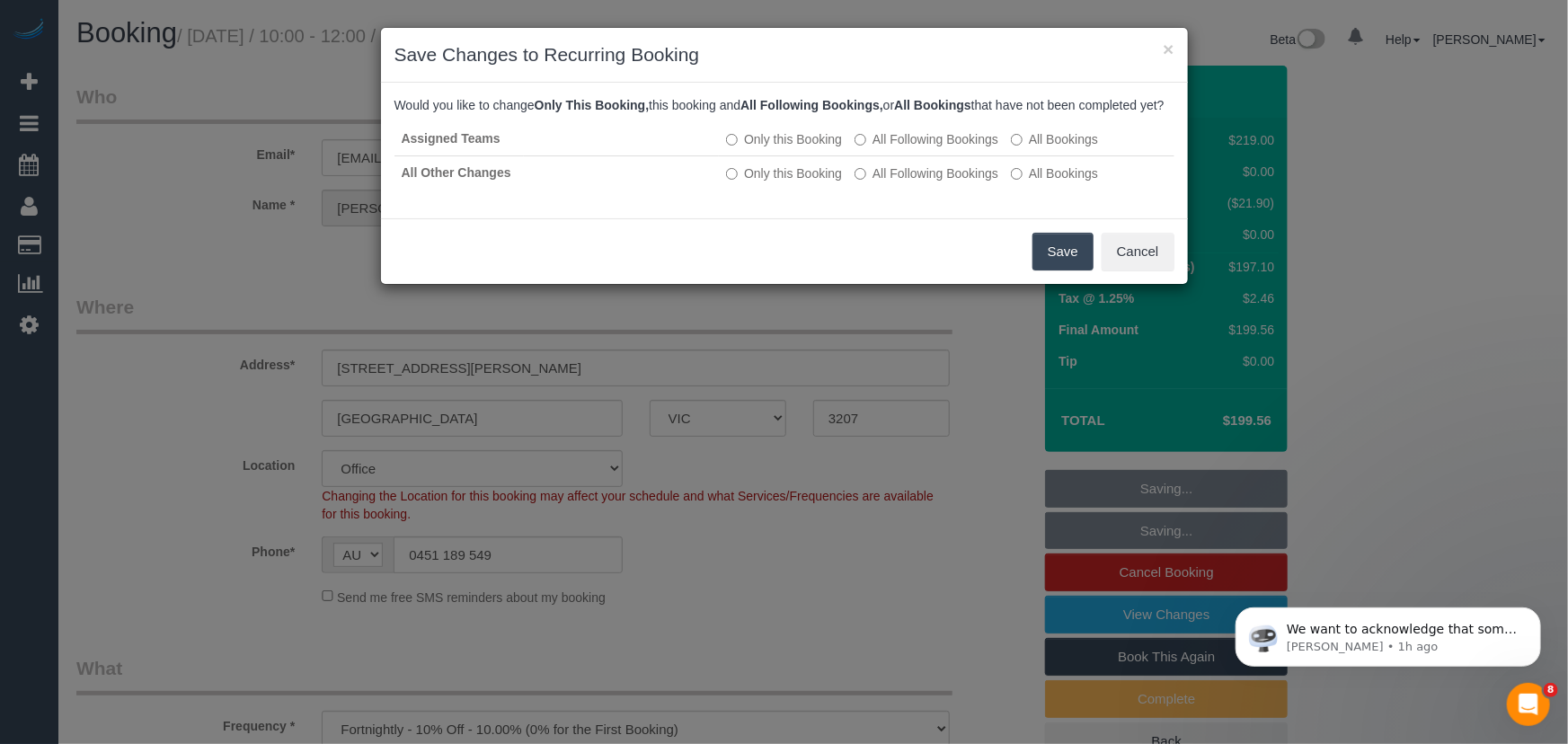
click at [1068, 268] on button "Save" at bounding box center [1063, 251] width 61 height 38
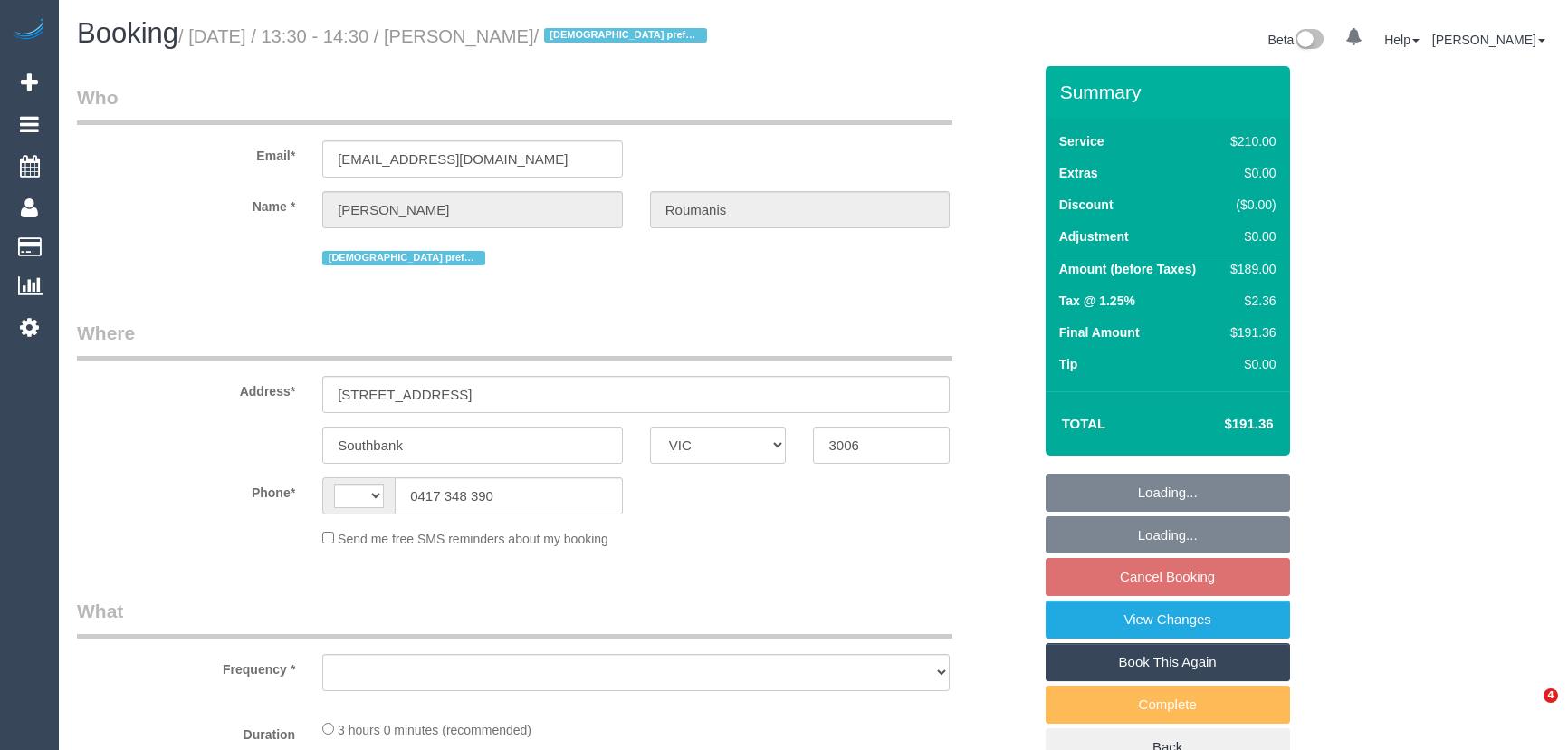
select select "VIC"
select select "object:286"
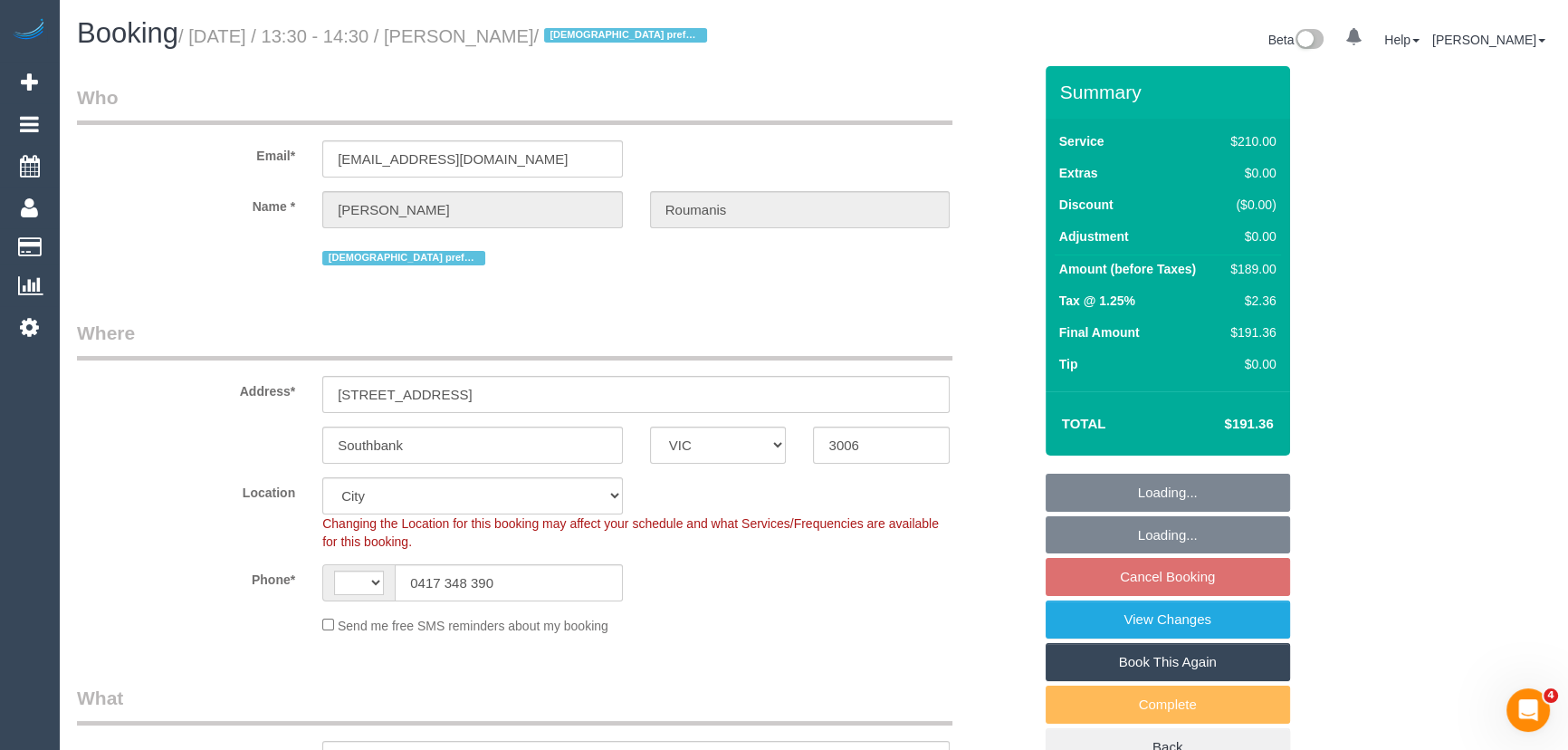
select select "string:AU"
select select "string:stripe-pm_1OcEQ82GScqysDRV94NYG0ww"
select select "number:28"
select select "number:14"
select select "number:20"
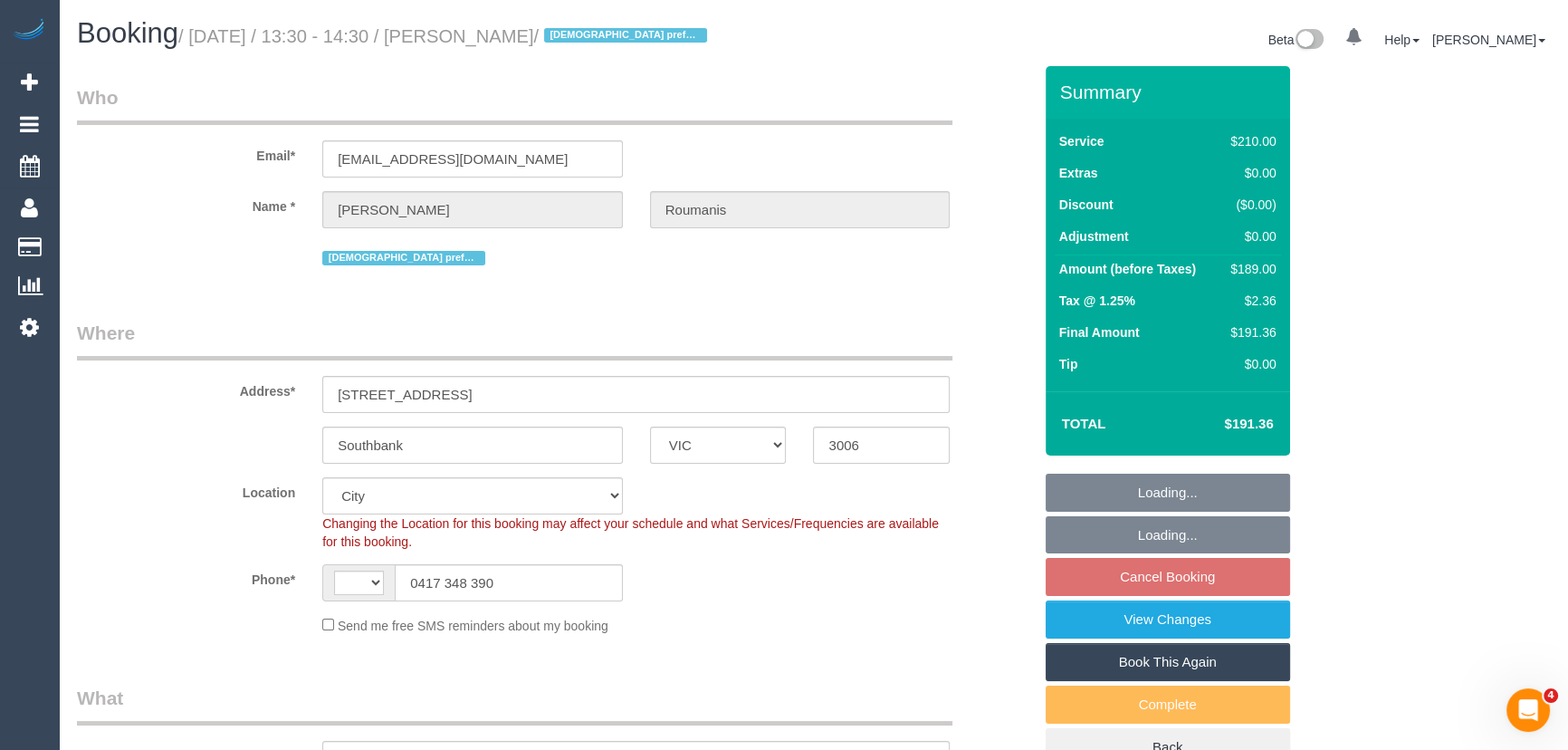
select select "number:36"
select select "number:35"
select select "object:684"
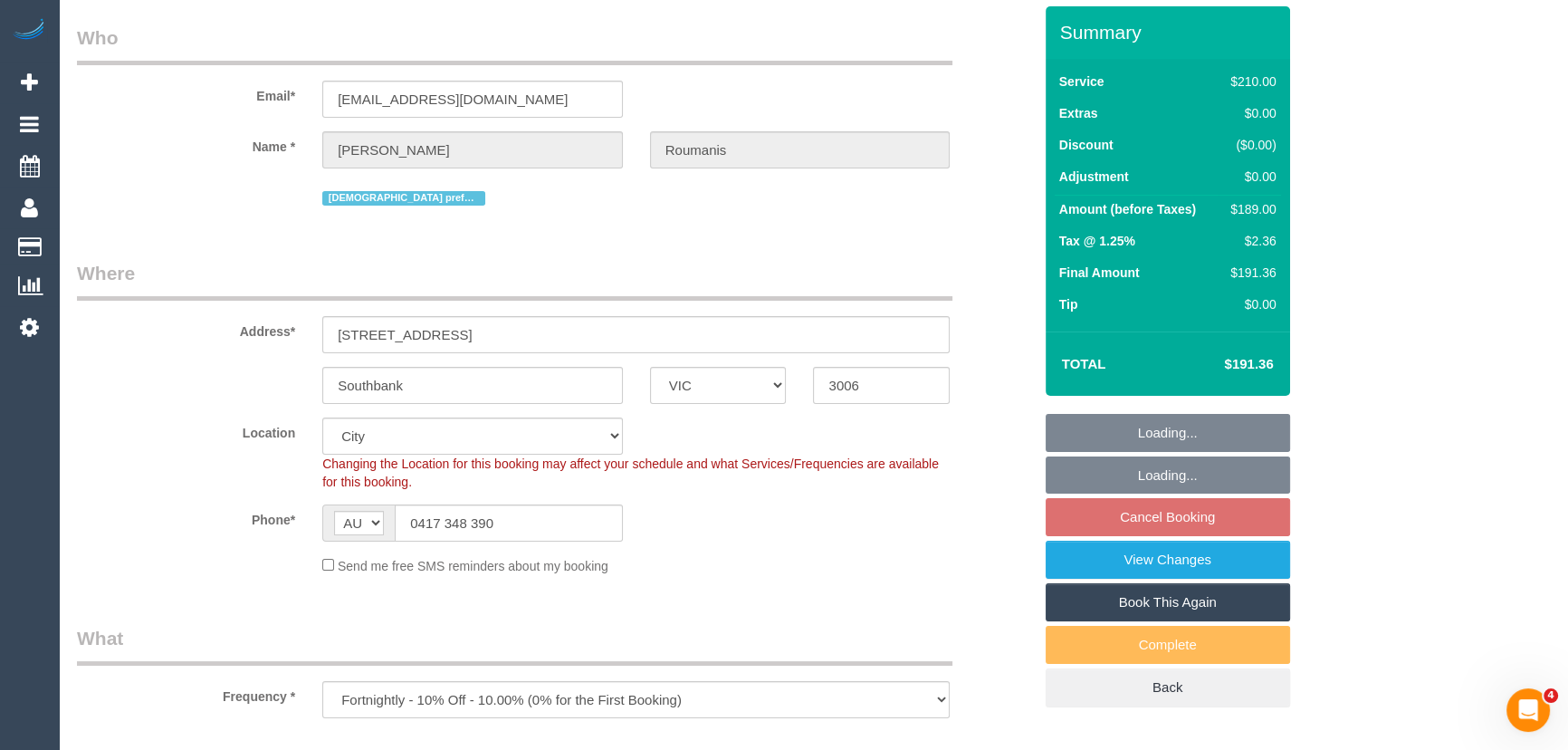
select select "180"
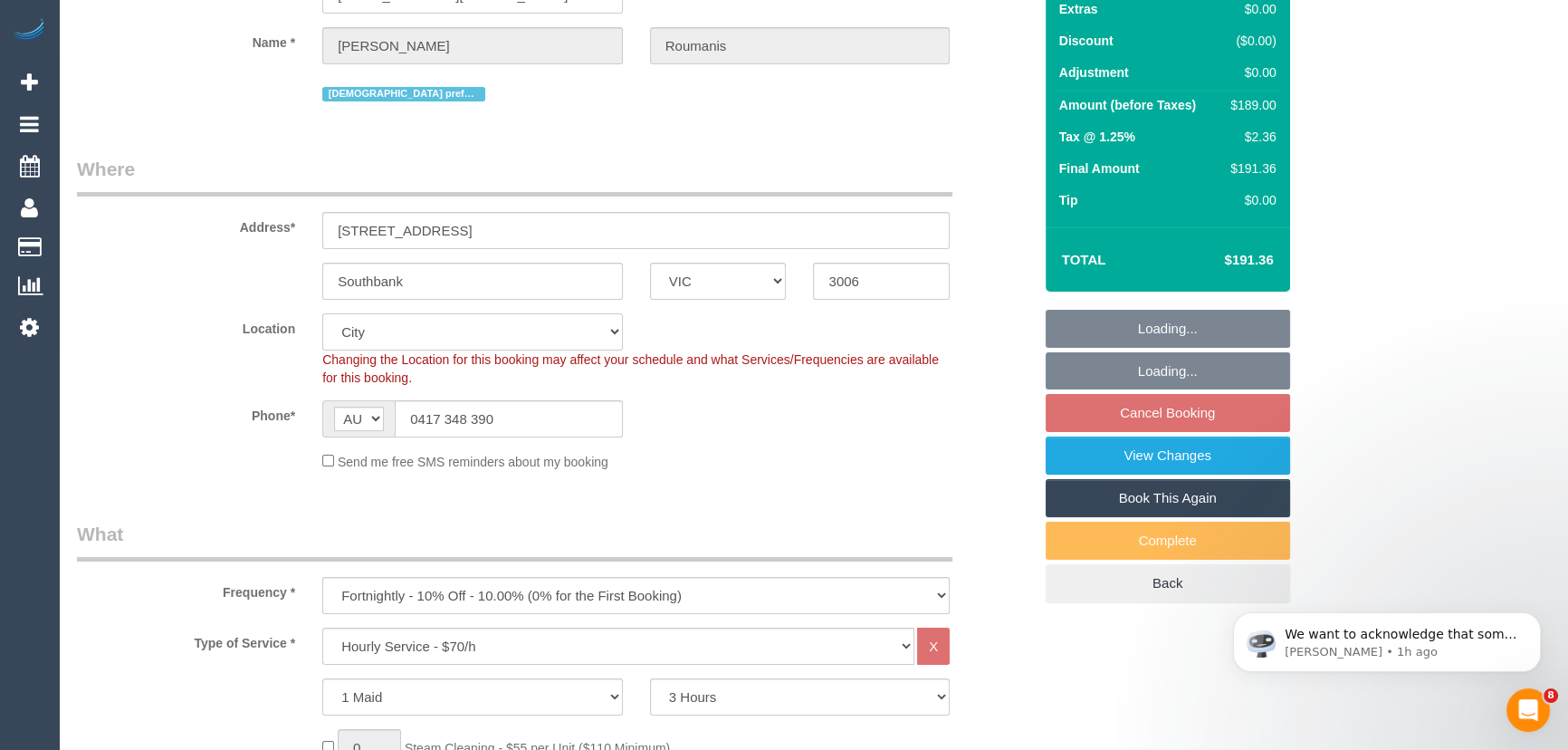
click at [374, 333] on select "Office [GEOGRAPHIC_DATA] (North) East (South) [GEOGRAPHIC_DATA] (East) [GEOGRAP…" at bounding box center [472, 332] width 301 height 37
select select "50"
click at [322, 313] on select "Office [GEOGRAPHIC_DATA] (North) East (South) [GEOGRAPHIC_DATA] (East) [GEOGRAP…" at bounding box center [472, 332] width 301 height 37
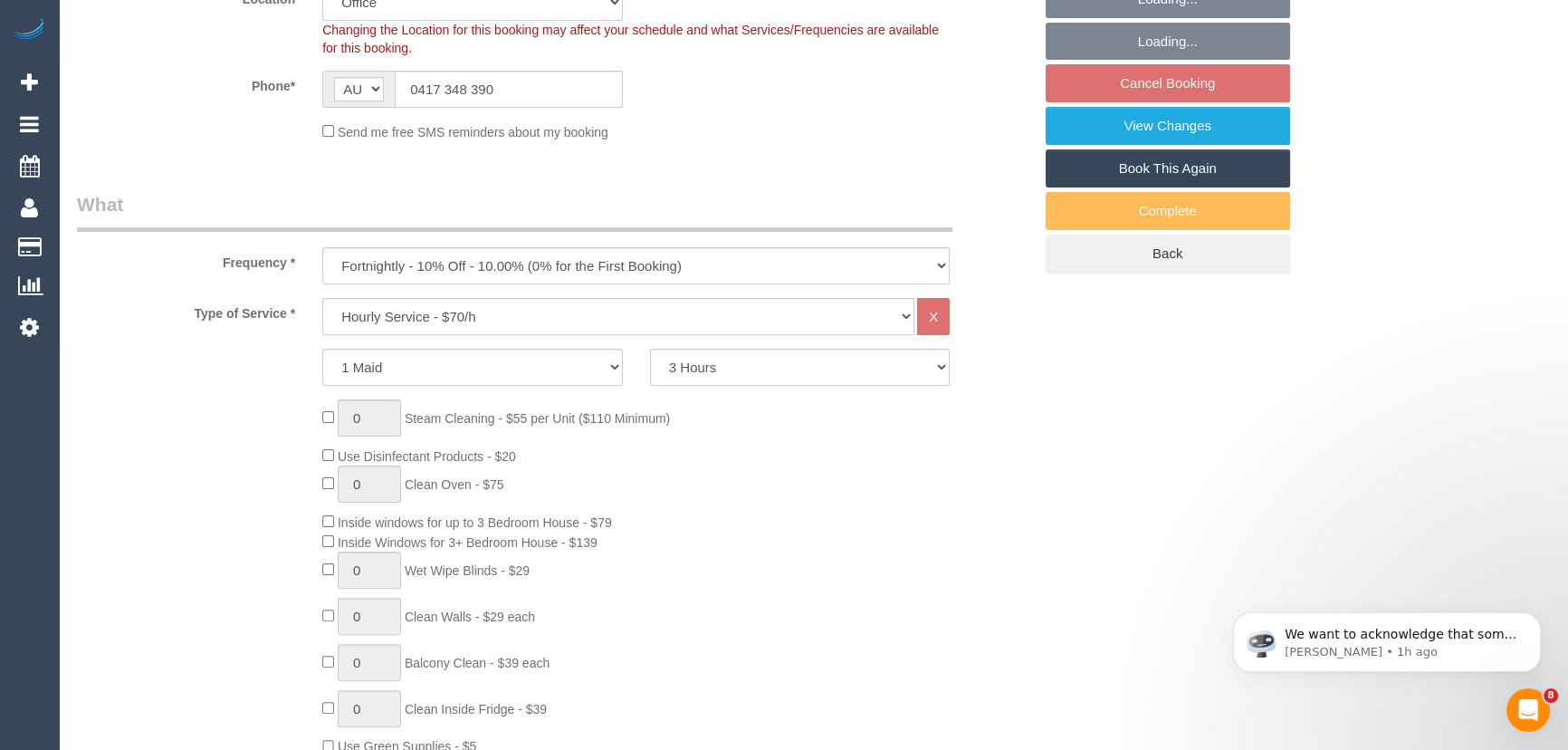
select select "object:1270"
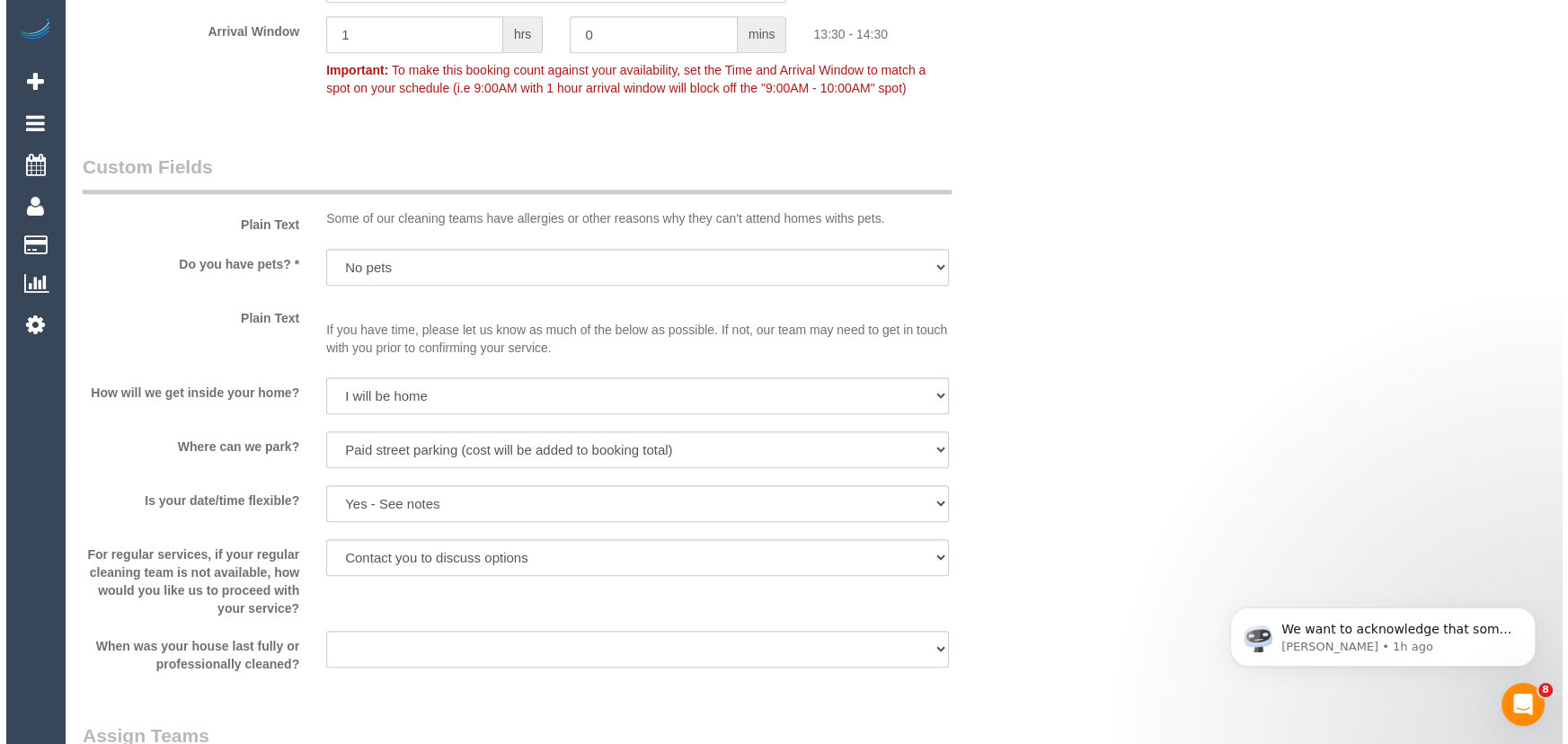
scroll to position [2286, 0]
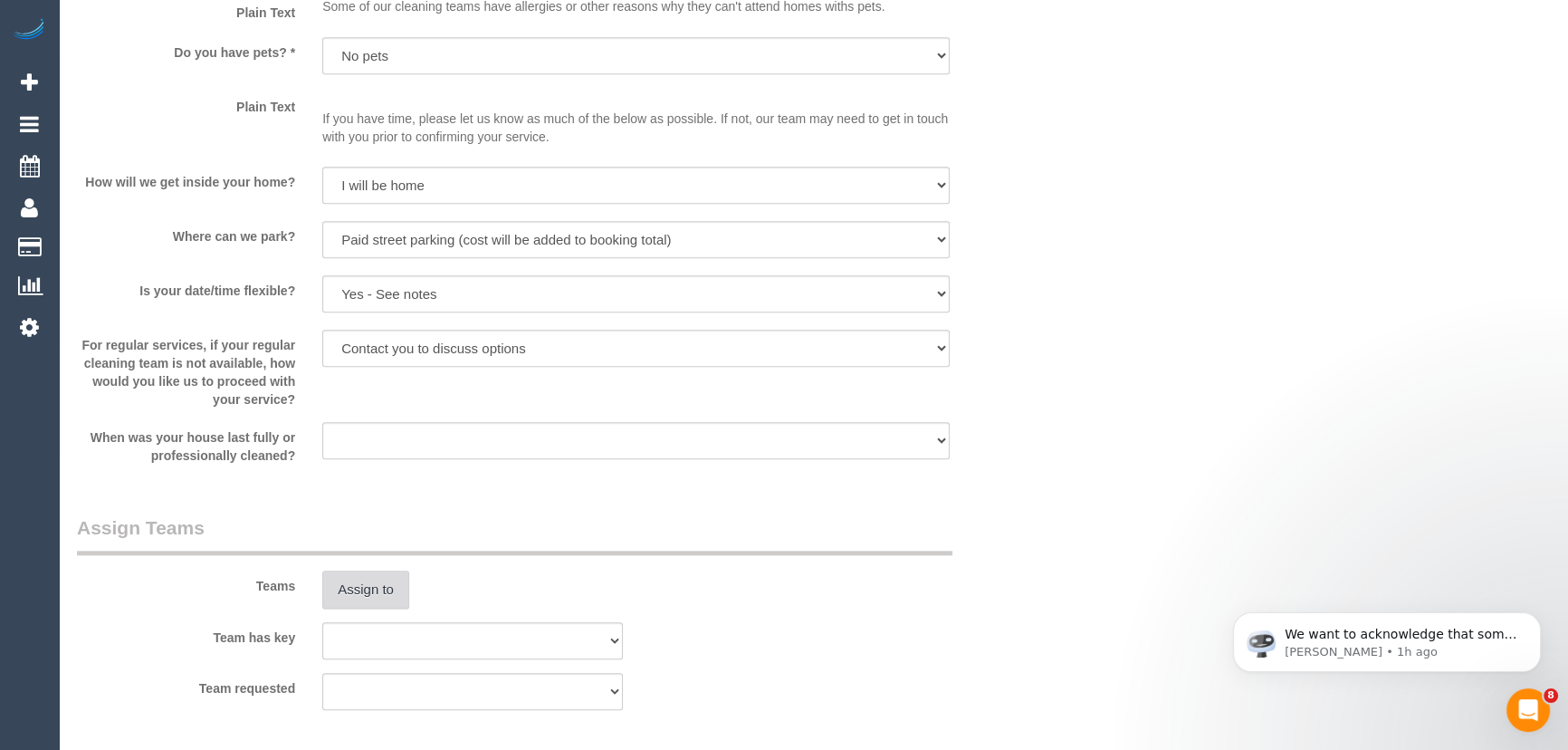
click at [405, 597] on button "Assign to" at bounding box center [365, 589] width 87 height 38
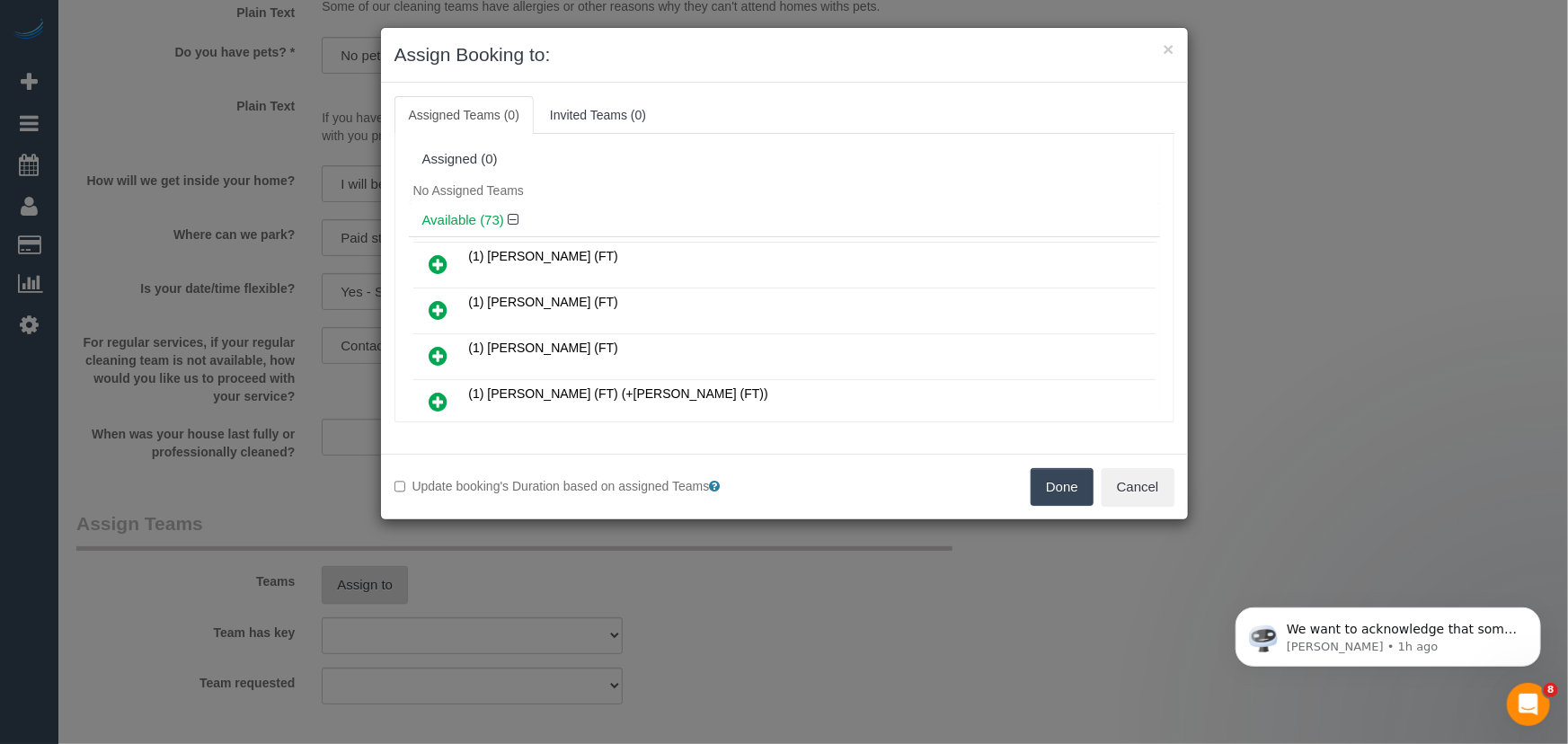
scroll to position [1686, 0]
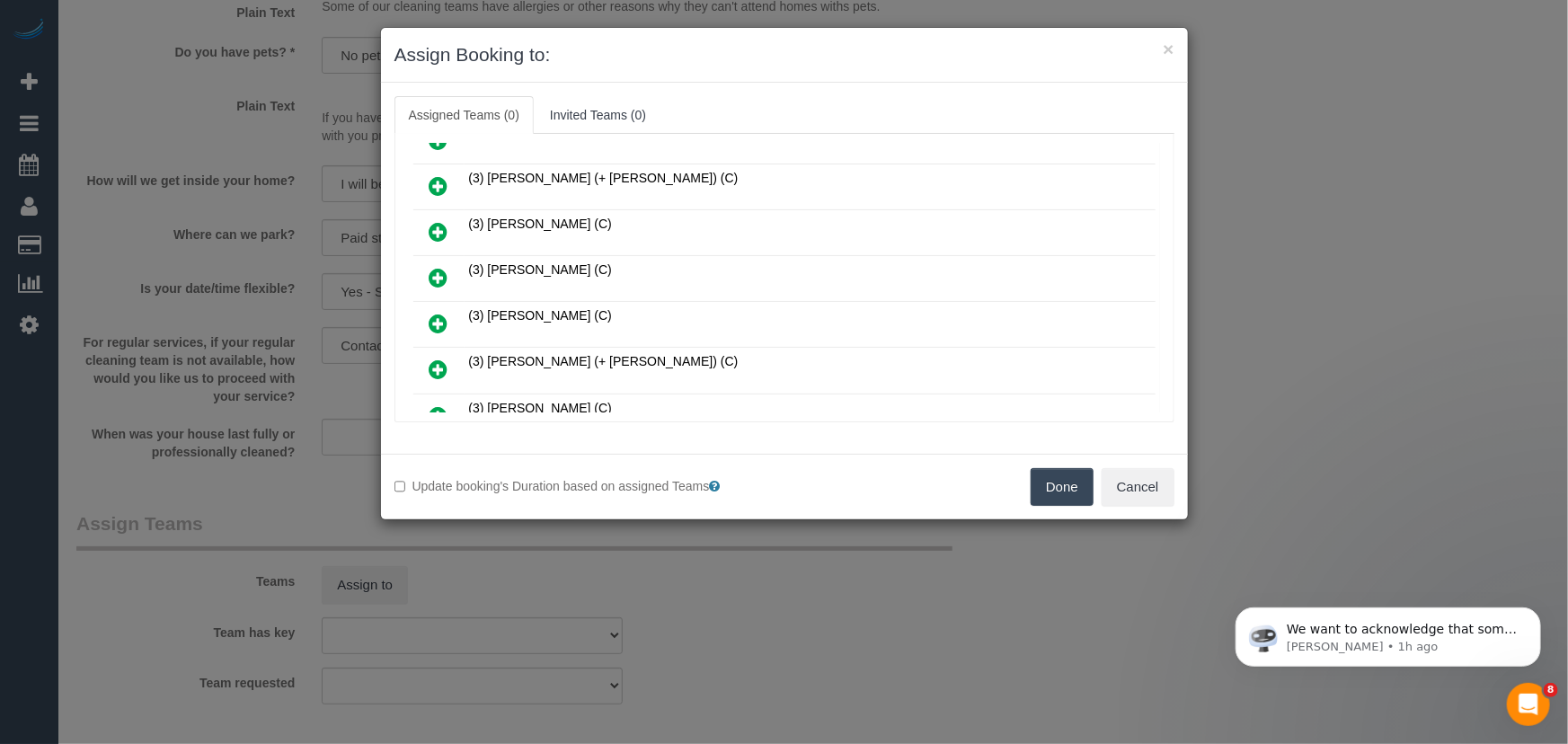
click at [430, 313] on icon at bounding box center [439, 323] width 19 height 21
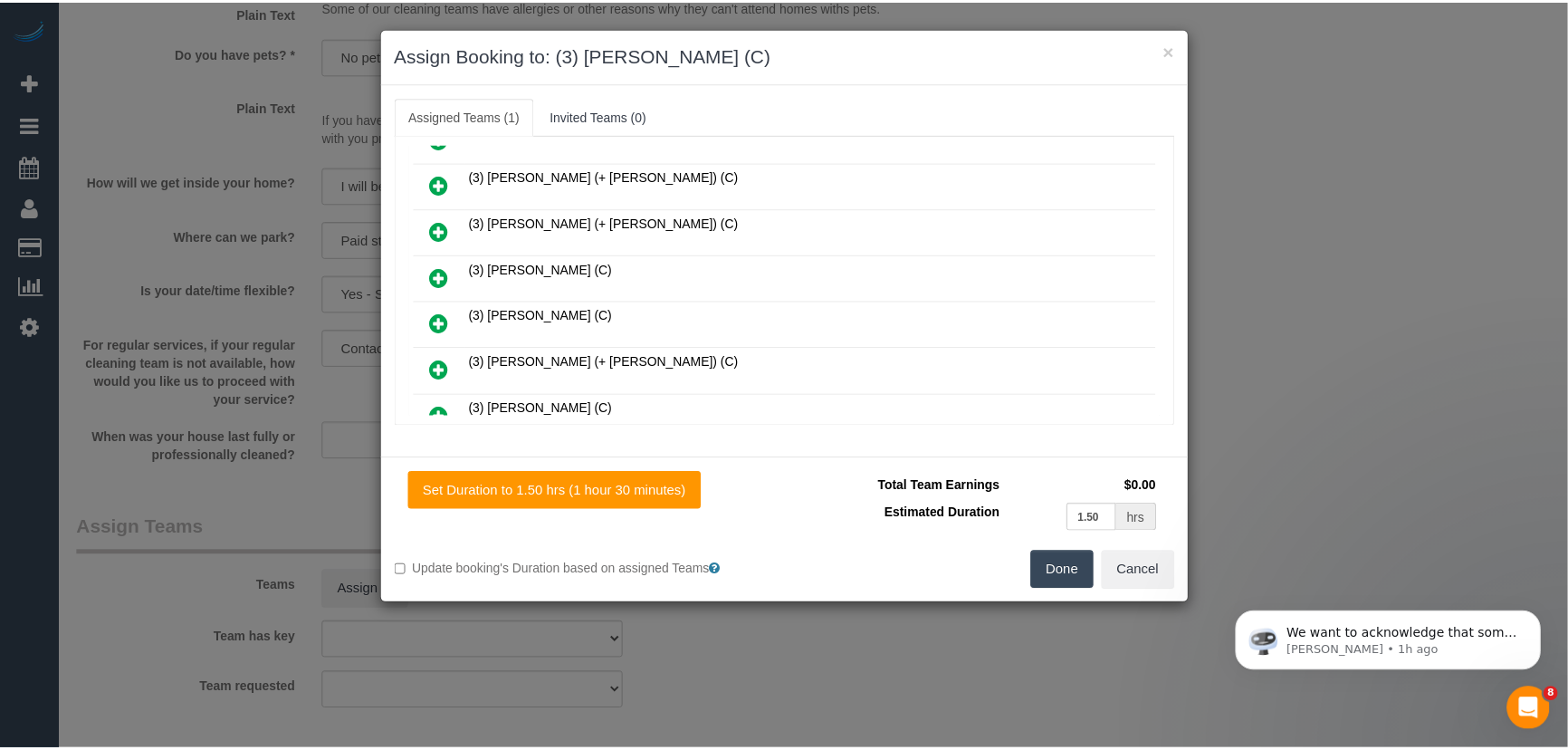
scroll to position [1742, 0]
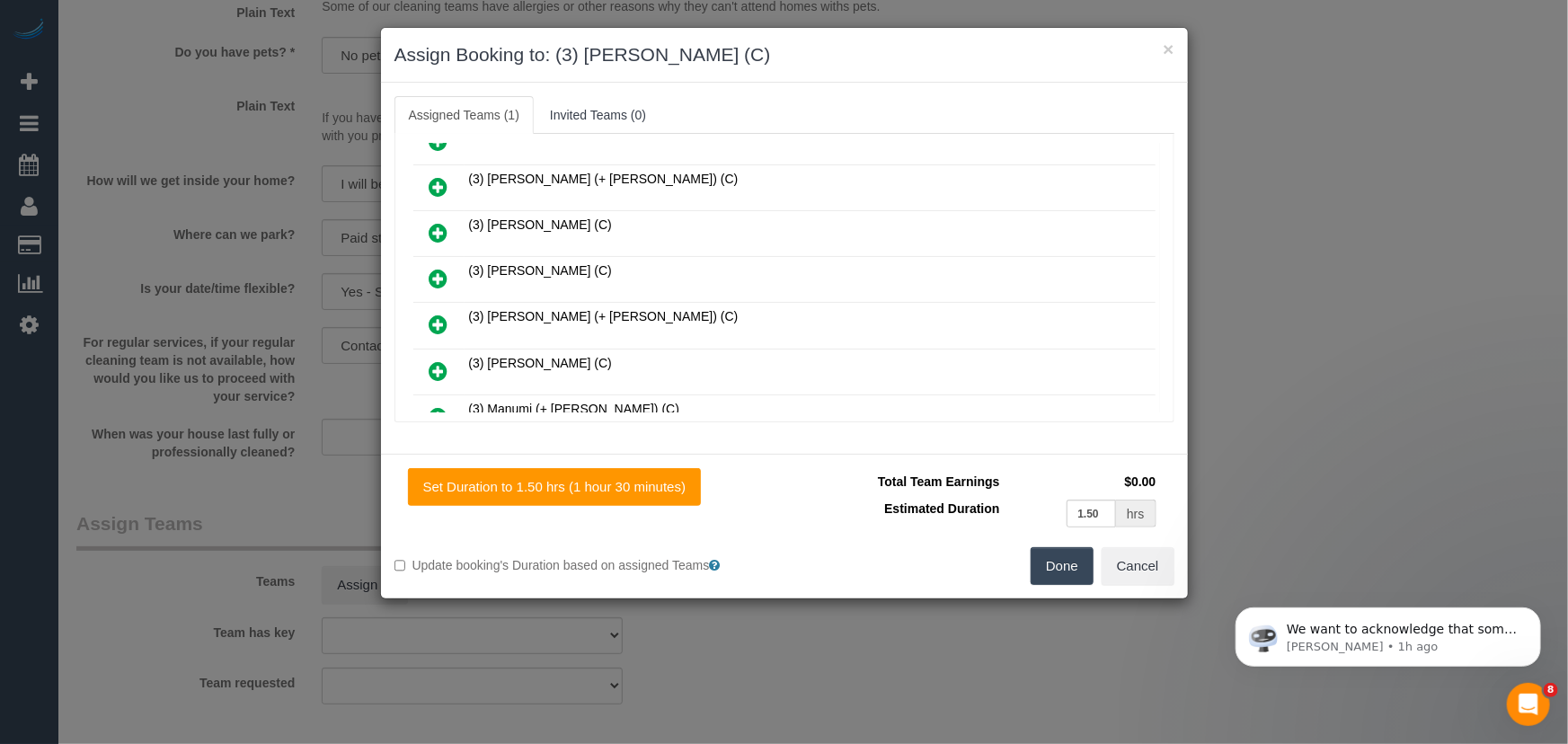
click at [1070, 576] on button "Done" at bounding box center [1062, 565] width 63 height 38
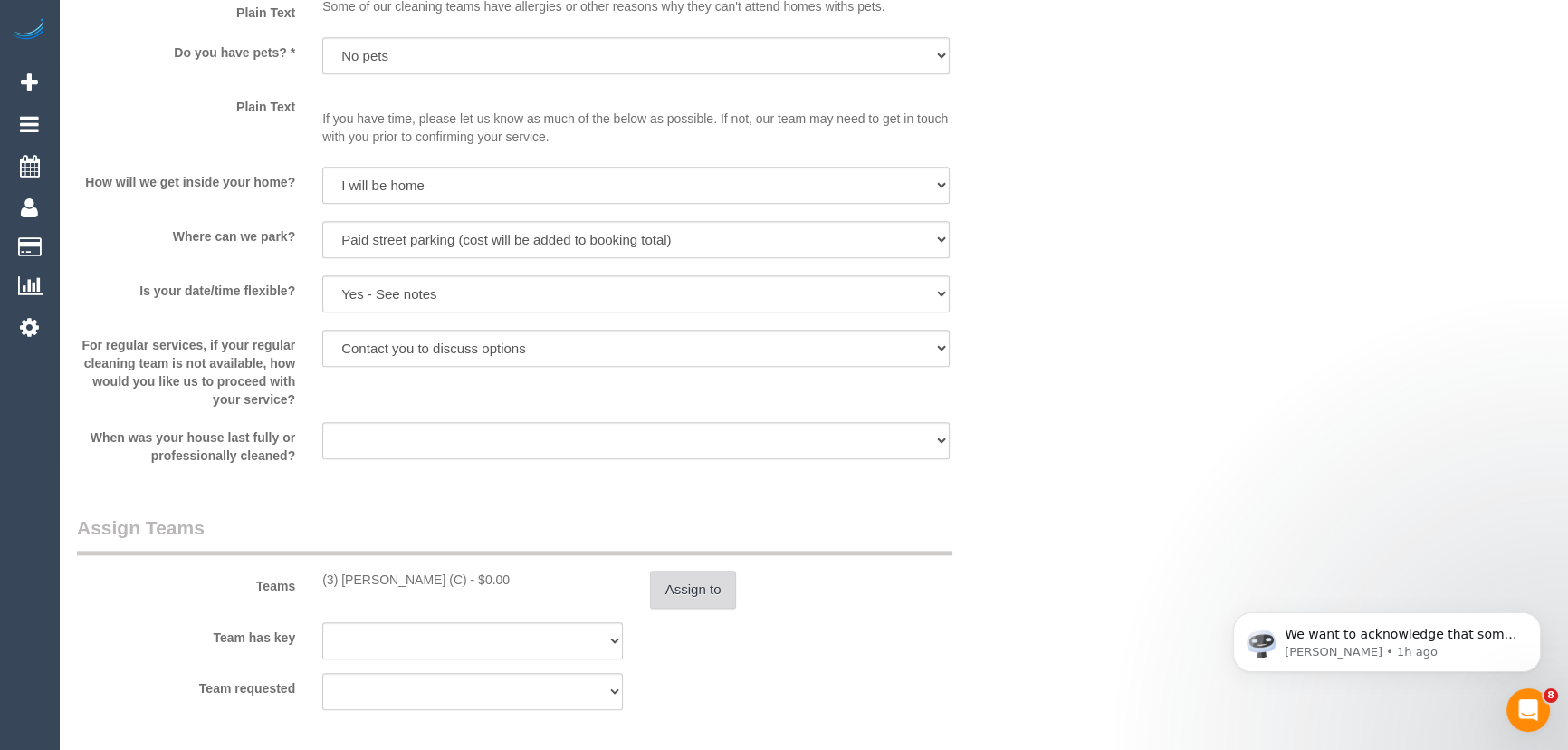
click at [700, 596] on button "Assign to" at bounding box center [693, 589] width 87 height 38
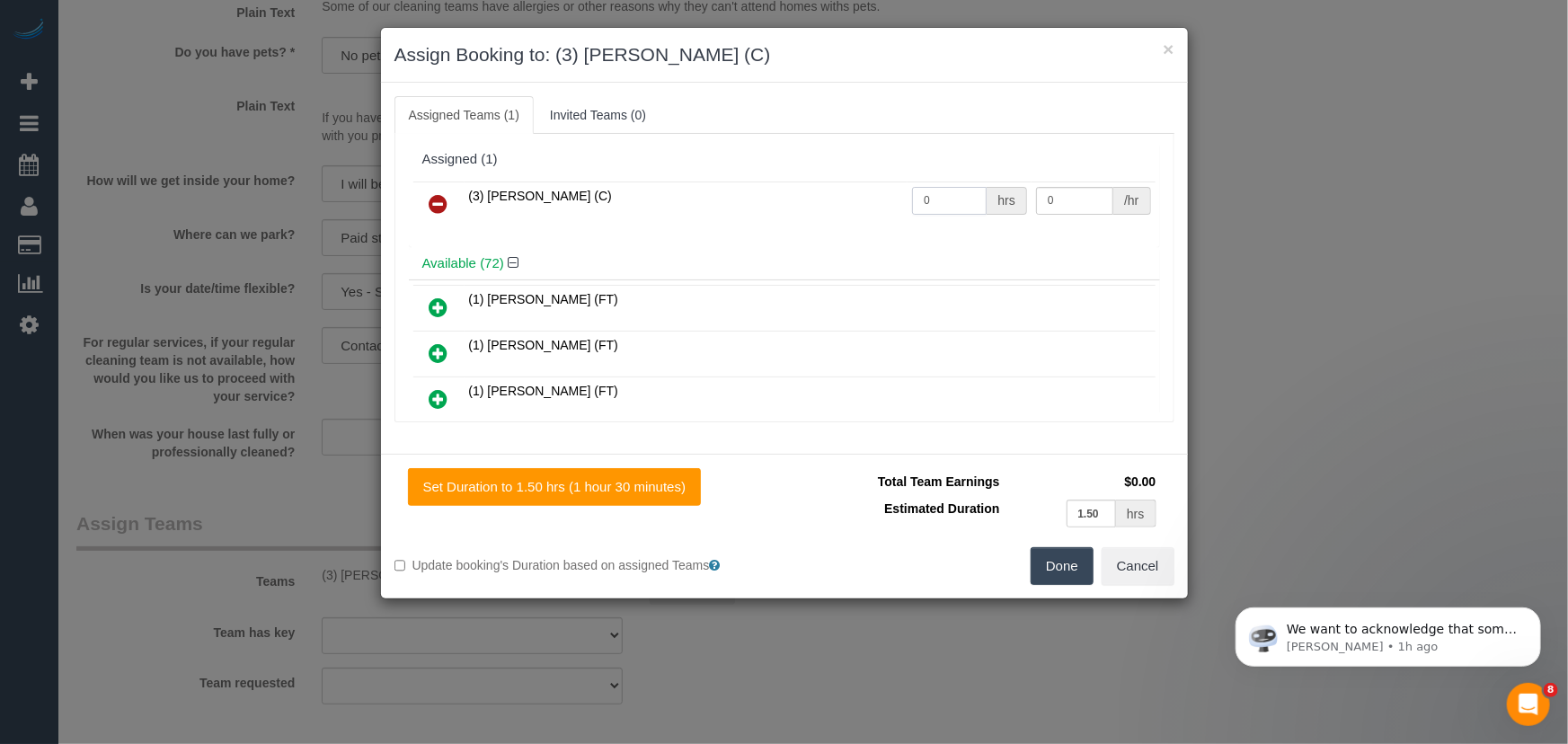
click at [961, 206] on input "0" at bounding box center [949, 201] width 74 height 28
type input "3"
type input "35"
click at [1061, 583] on button "Done" at bounding box center [1062, 565] width 63 height 38
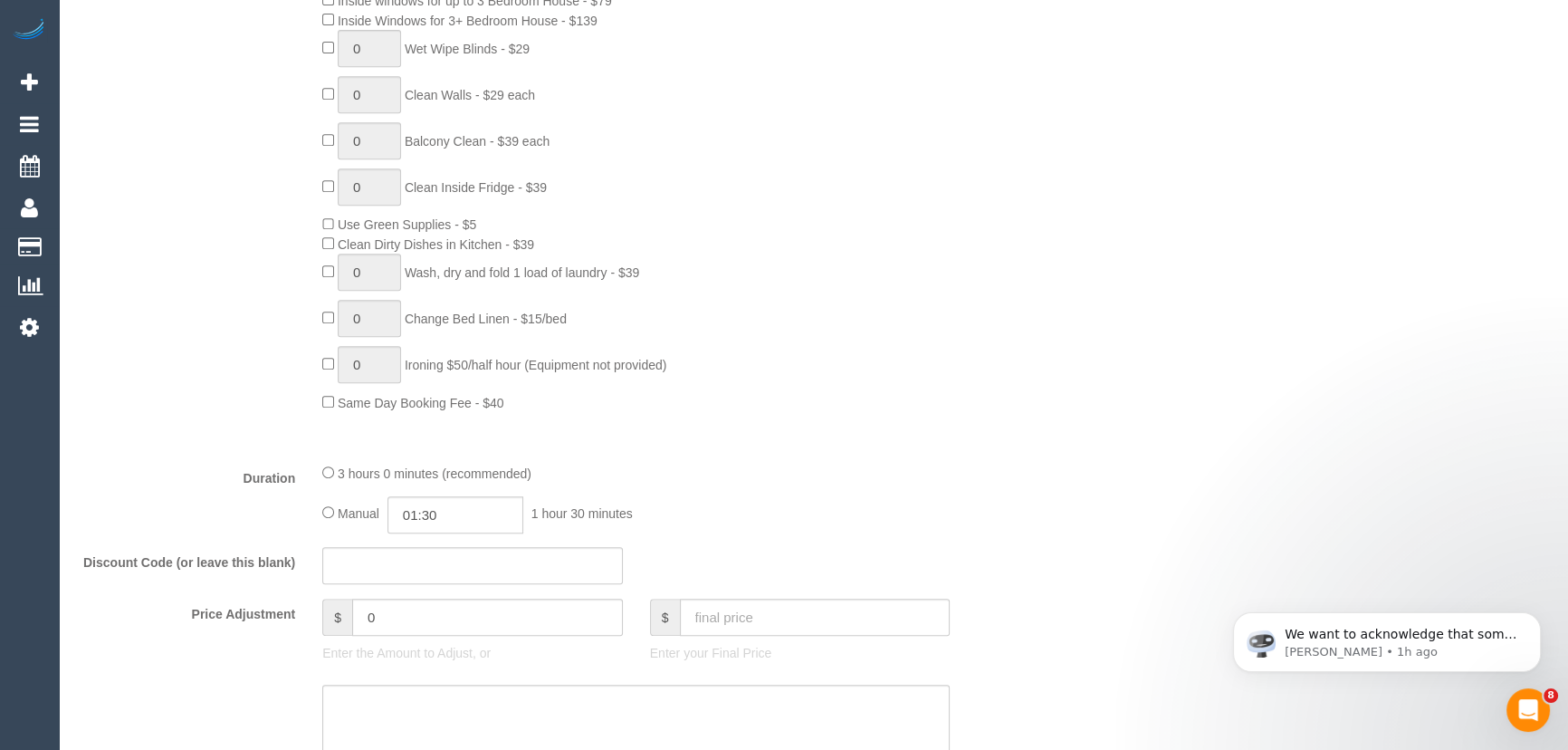
scroll to position [987, 0]
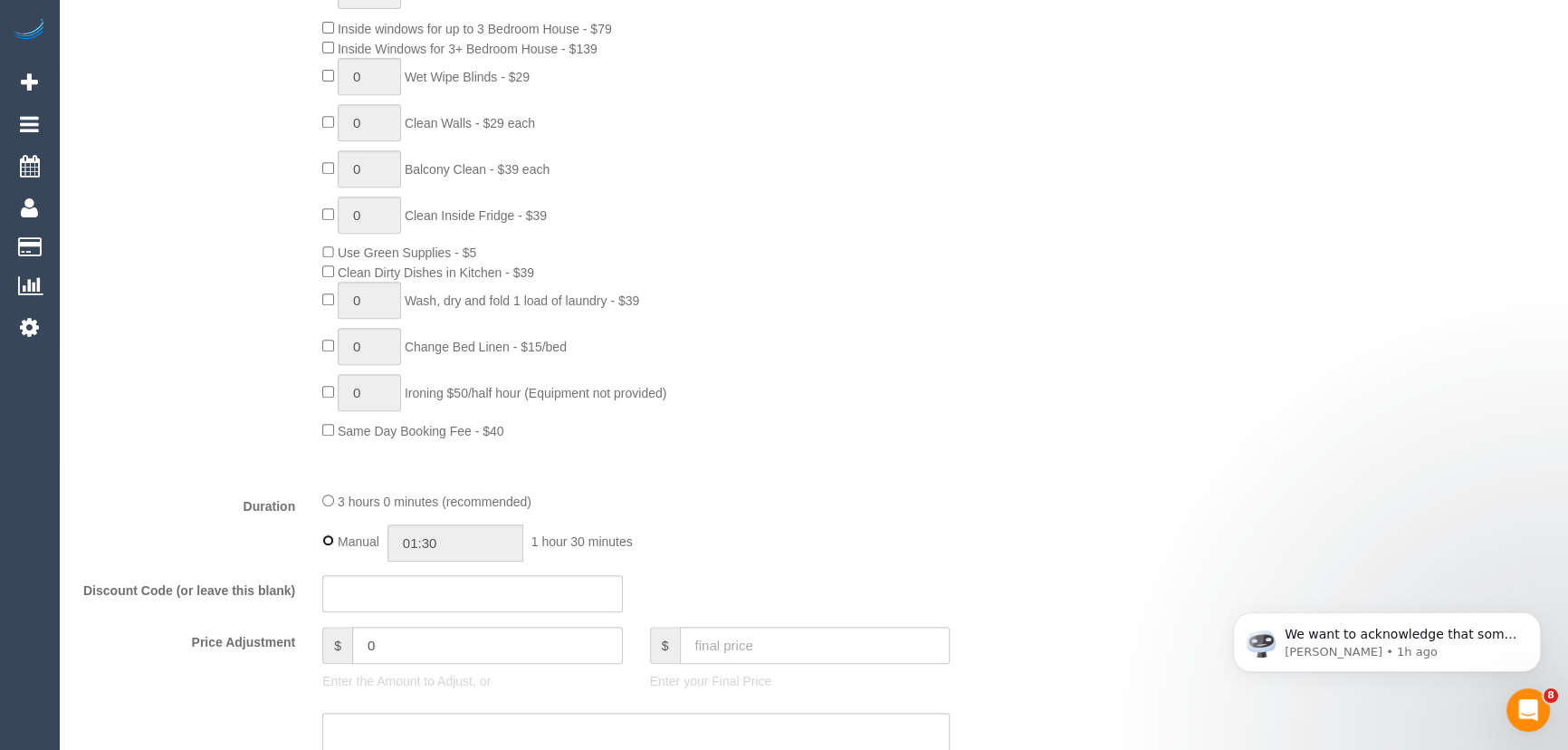
type input "03:00"
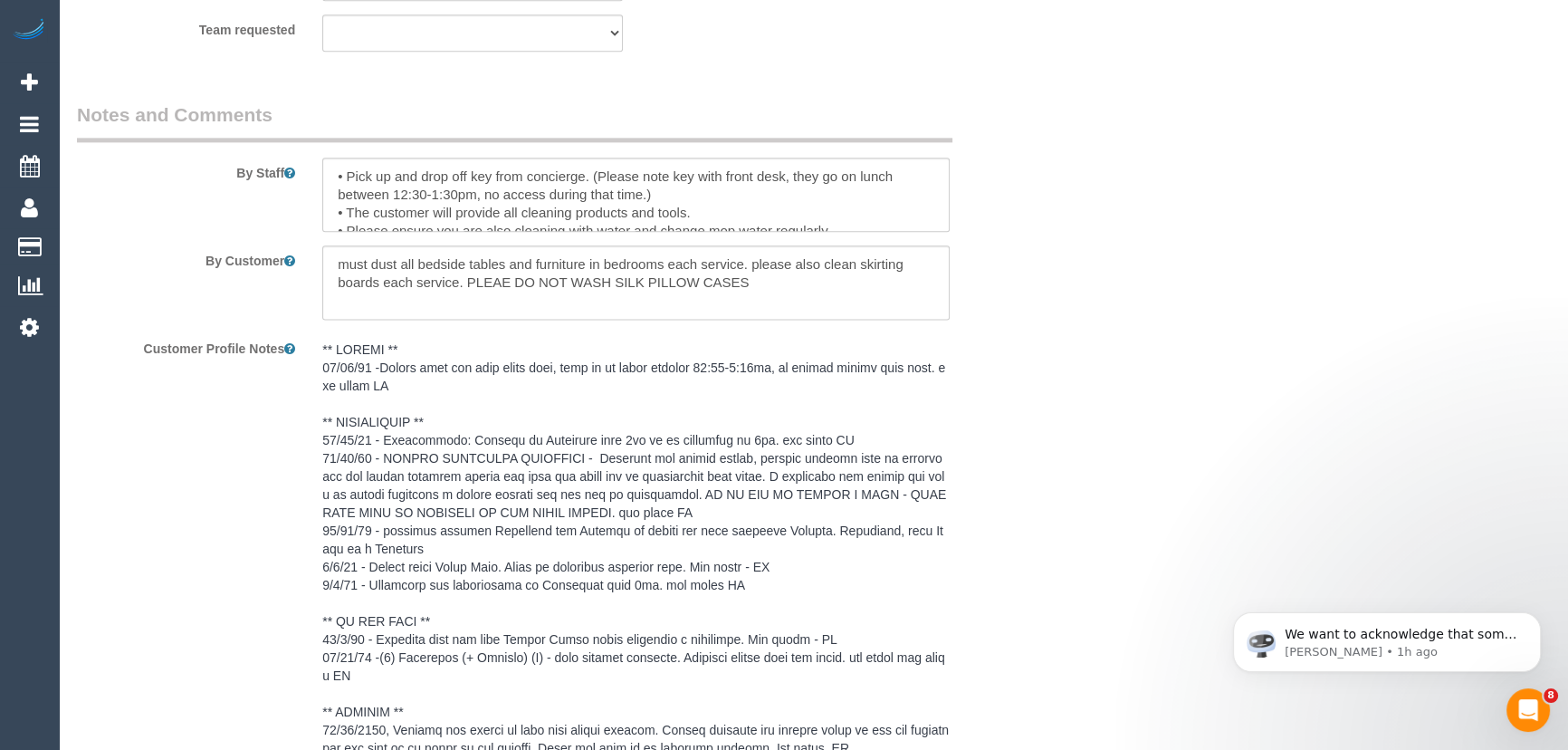
scroll to position [3317, 0]
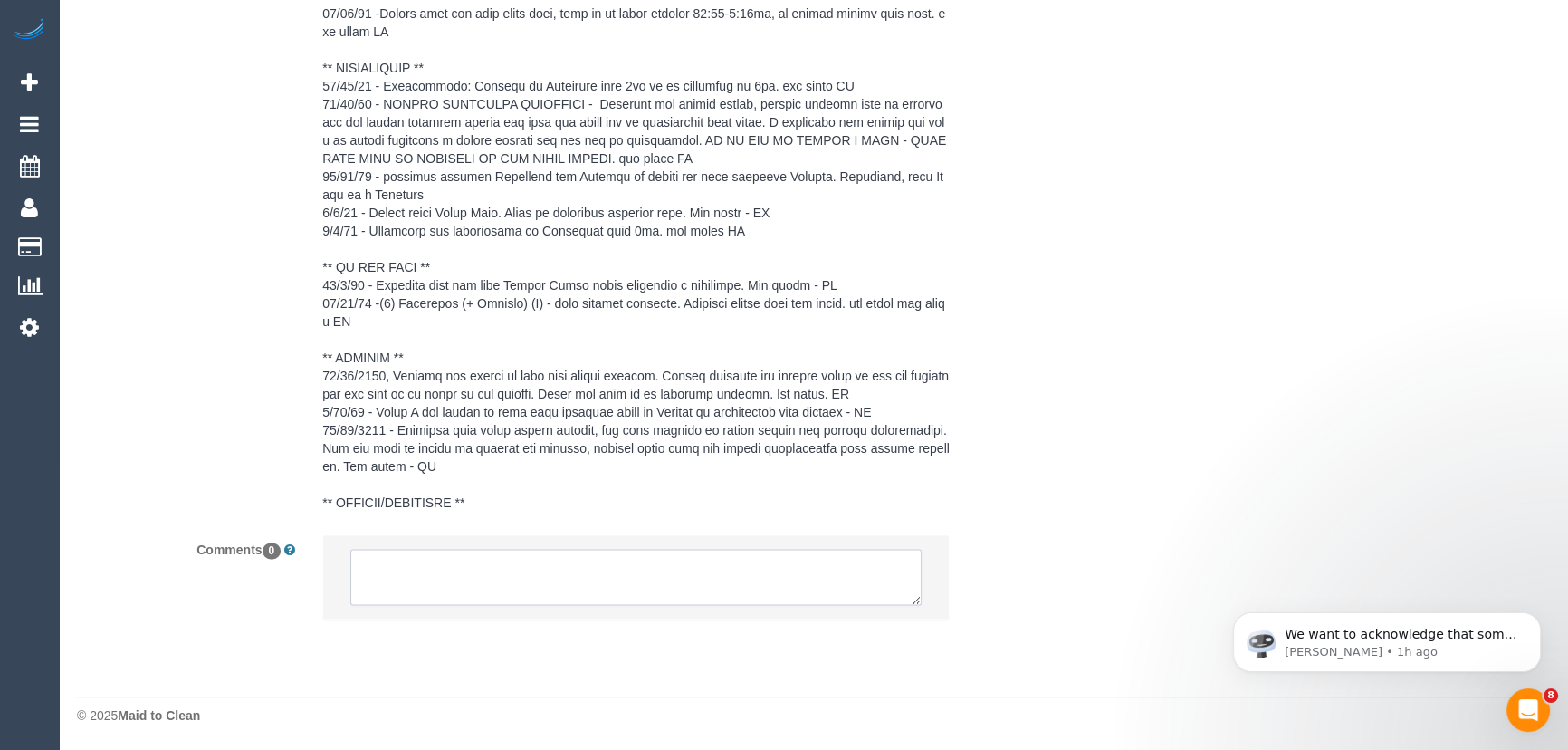
click at [406, 589] on textarea at bounding box center [635, 577] width 571 height 56
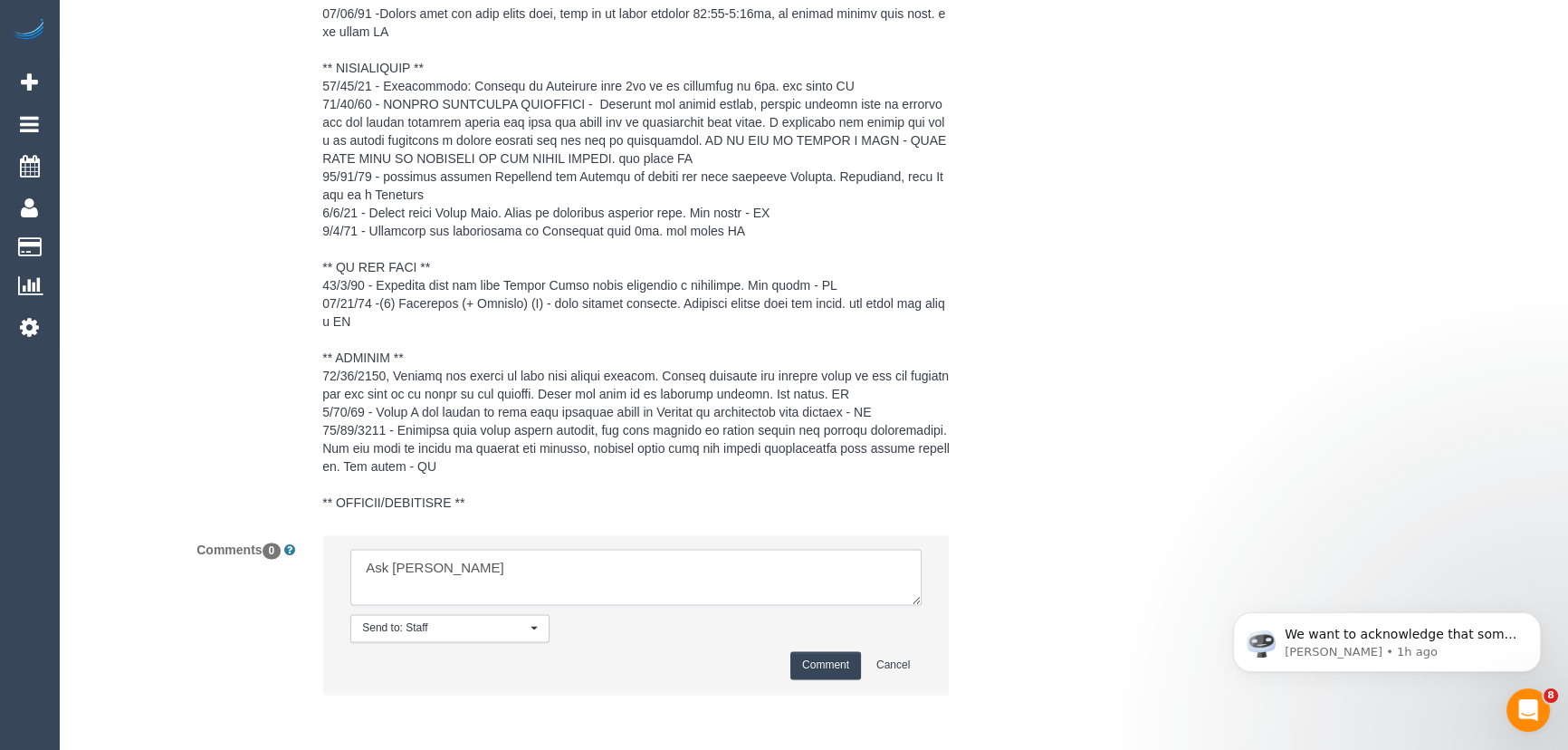
type textarea "Ask Lilian"
click at [843, 668] on button "Comment" at bounding box center [826, 664] width 71 height 28
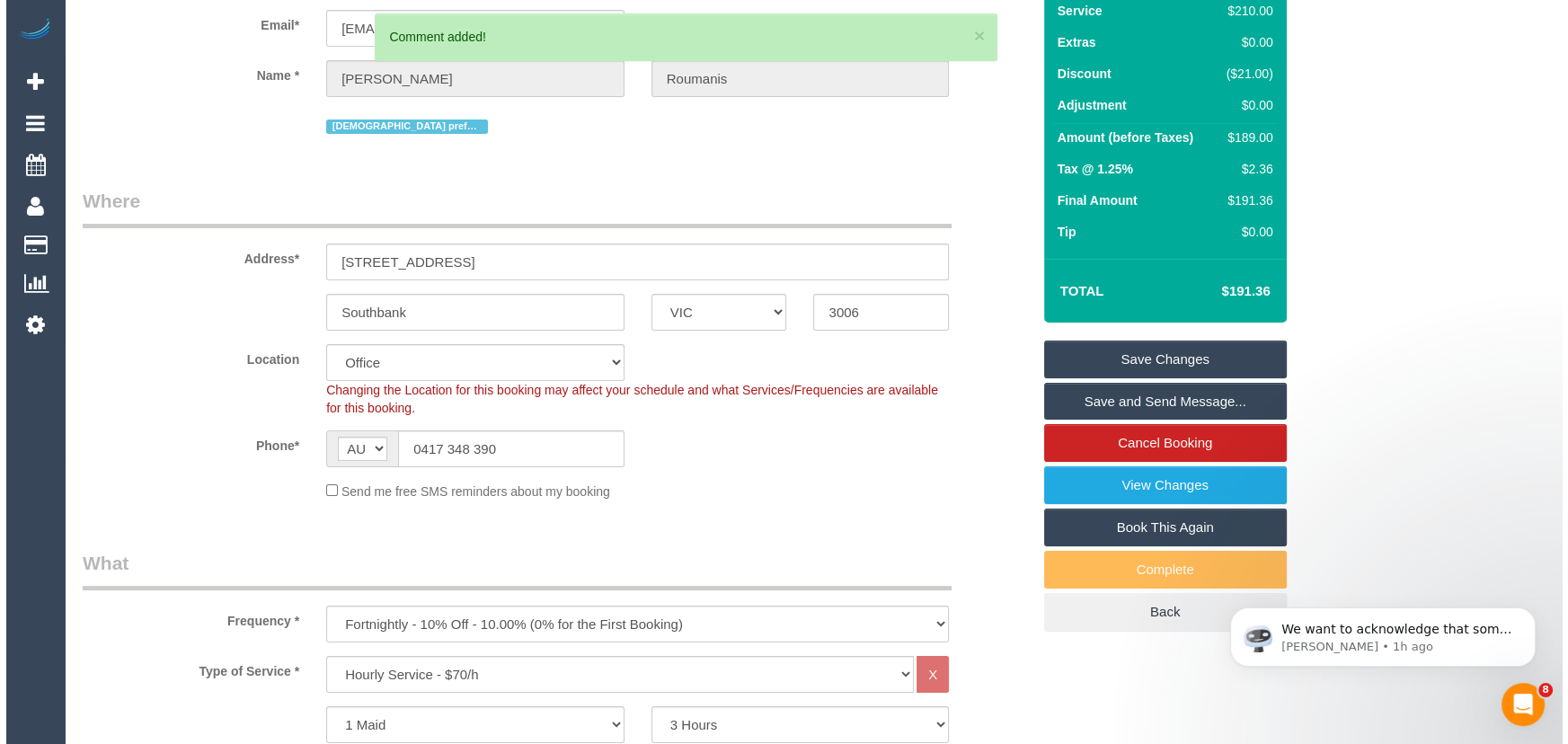
scroll to position [0, 0]
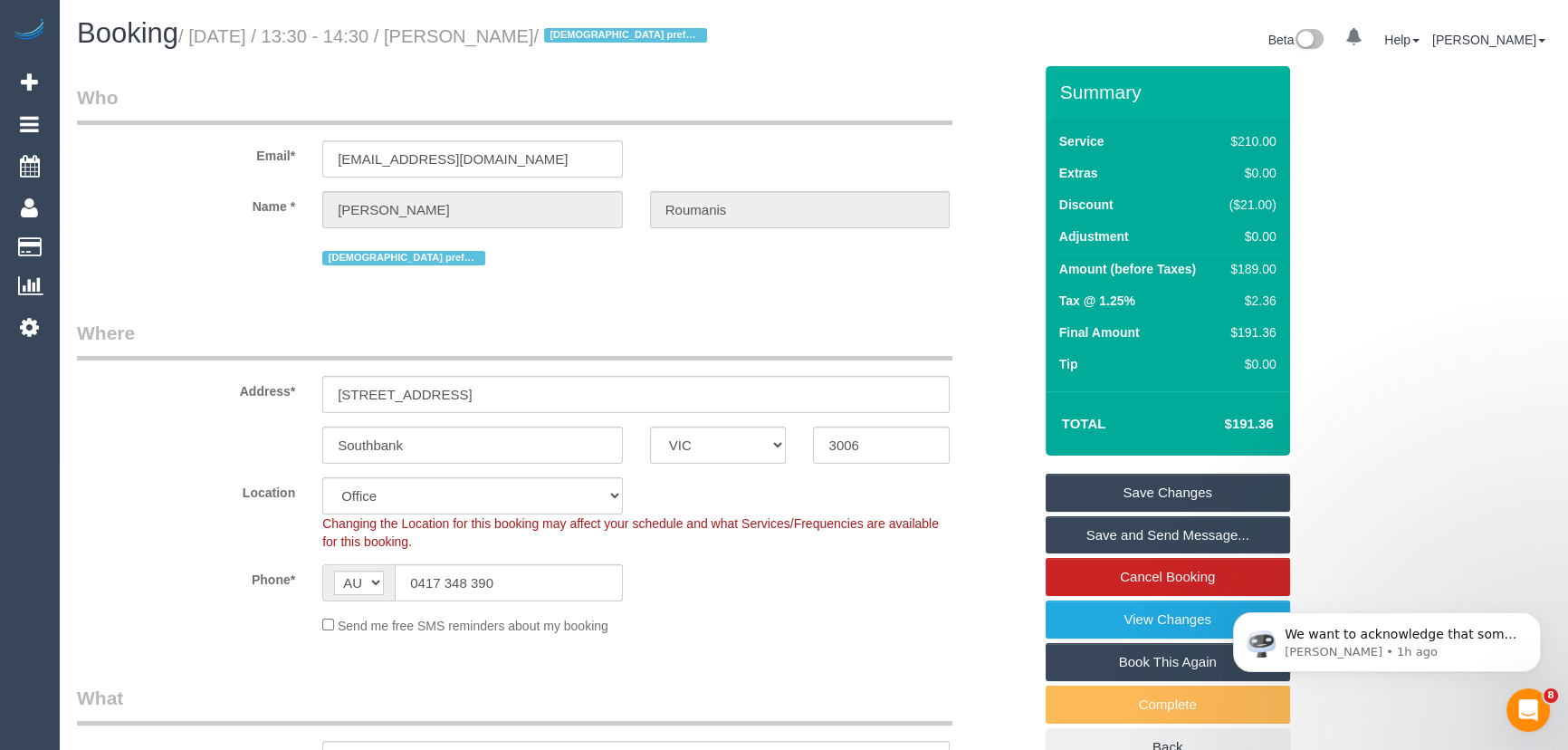
click at [497, 34] on small "/ October 03, 2025 / 13:30 - 14:30 / Martha Roumanis / Female preferred" at bounding box center [445, 36] width 534 height 19
copy small "Martha Roumanis"
click at [1149, 489] on link "Save Changes" at bounding box center [1167, 492] width 244 height 38
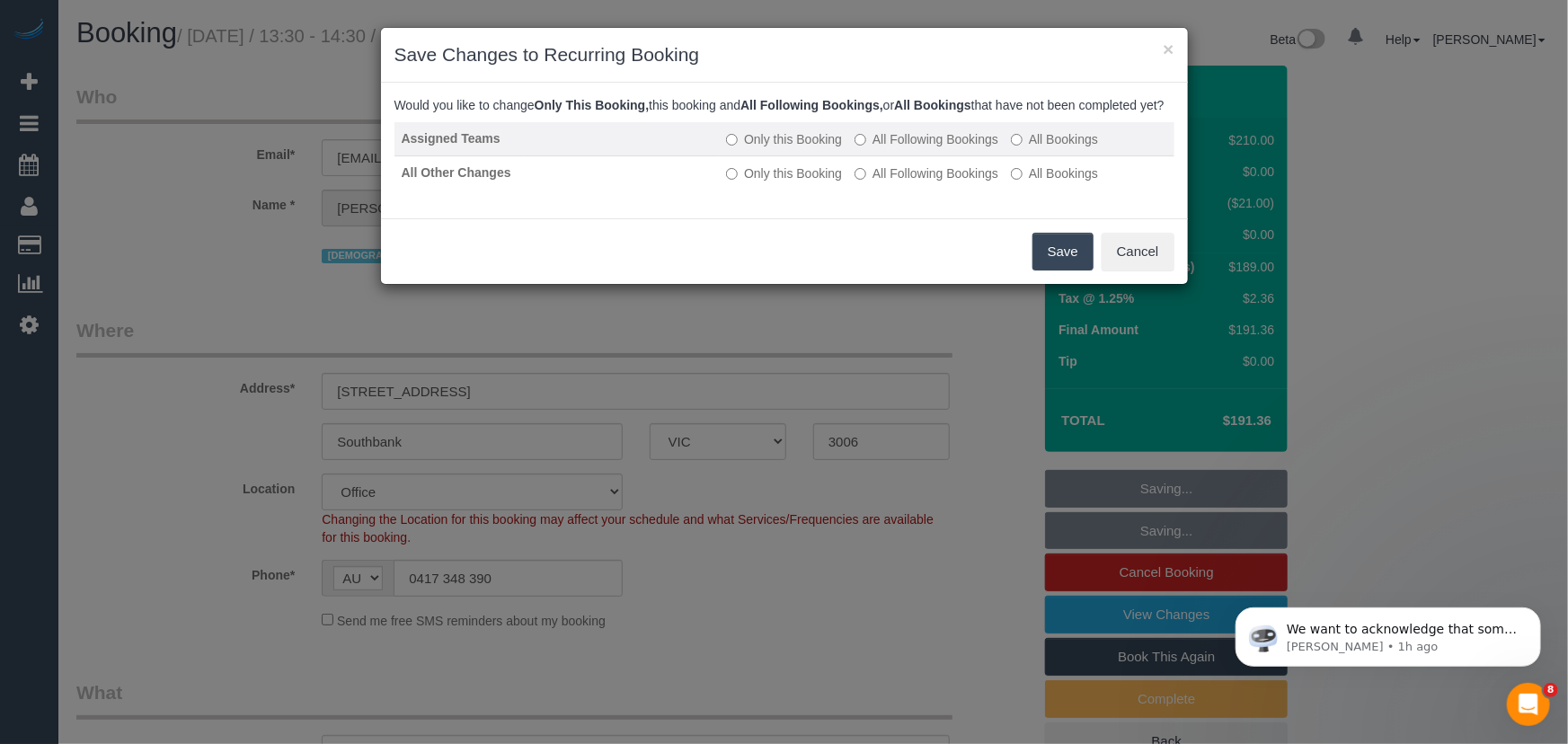
click at [907, 149] on label "All Following Bookings" at bounding box center [926, 139] width 144 height 18
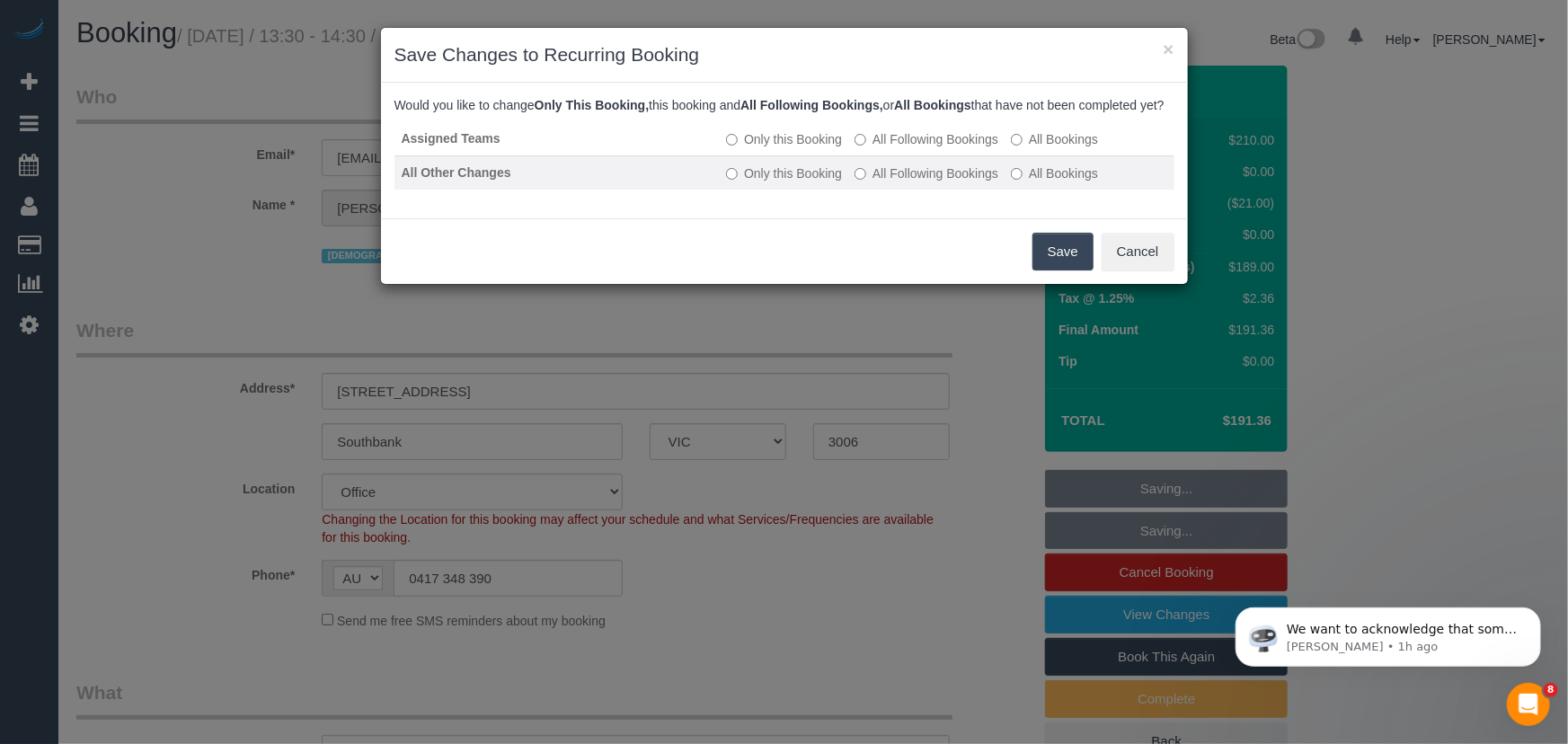
click at [905, 182] on label "All Following Bookings" at bounding box center [926, 173] width 144 height 18
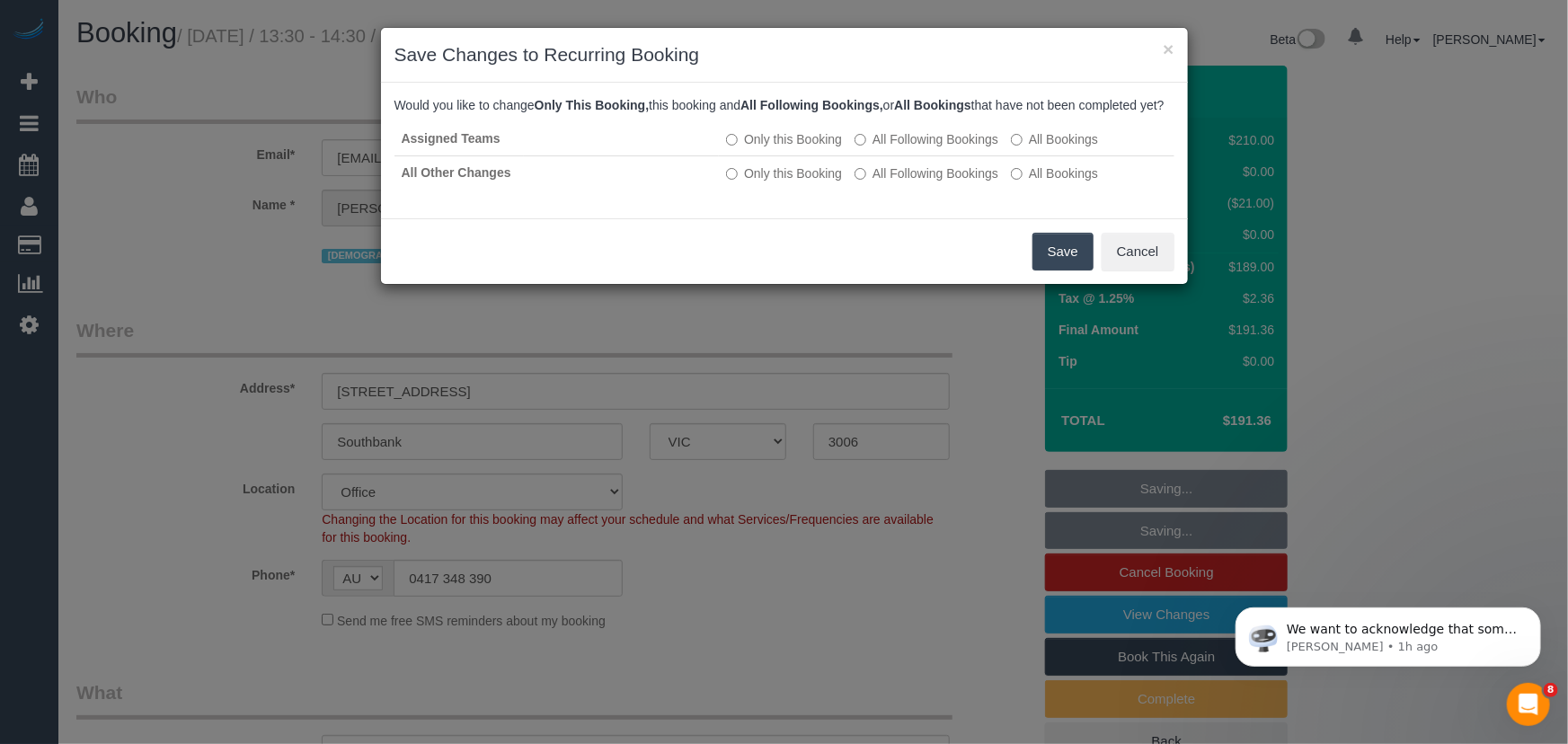
click at [1048, 270] on button "Save" at bounding box center [1063, 251] width 61 height 38
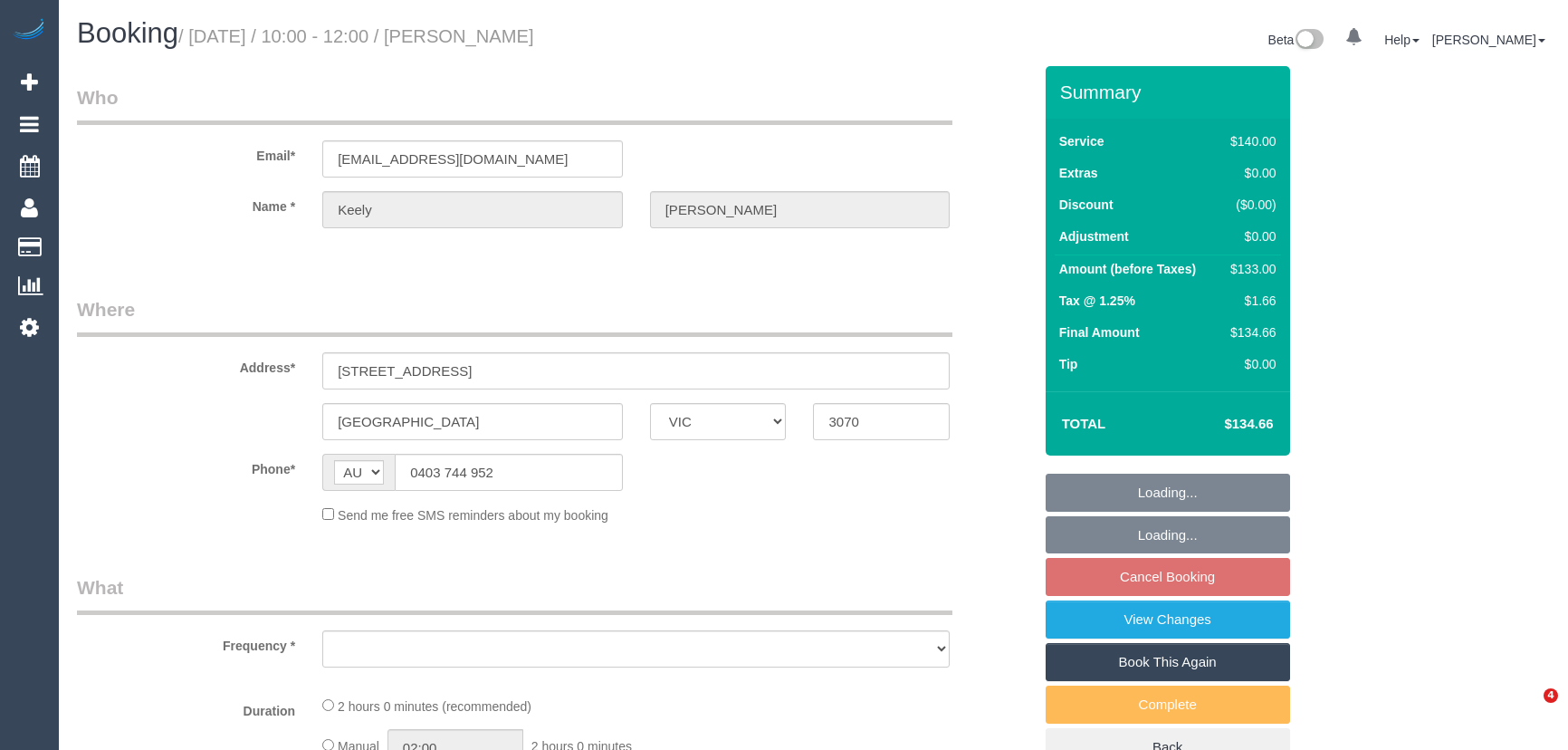
select select "VIC"
select select "string:stripe-pm_1NqlzL2GScqysDRVuJkJZbGu"
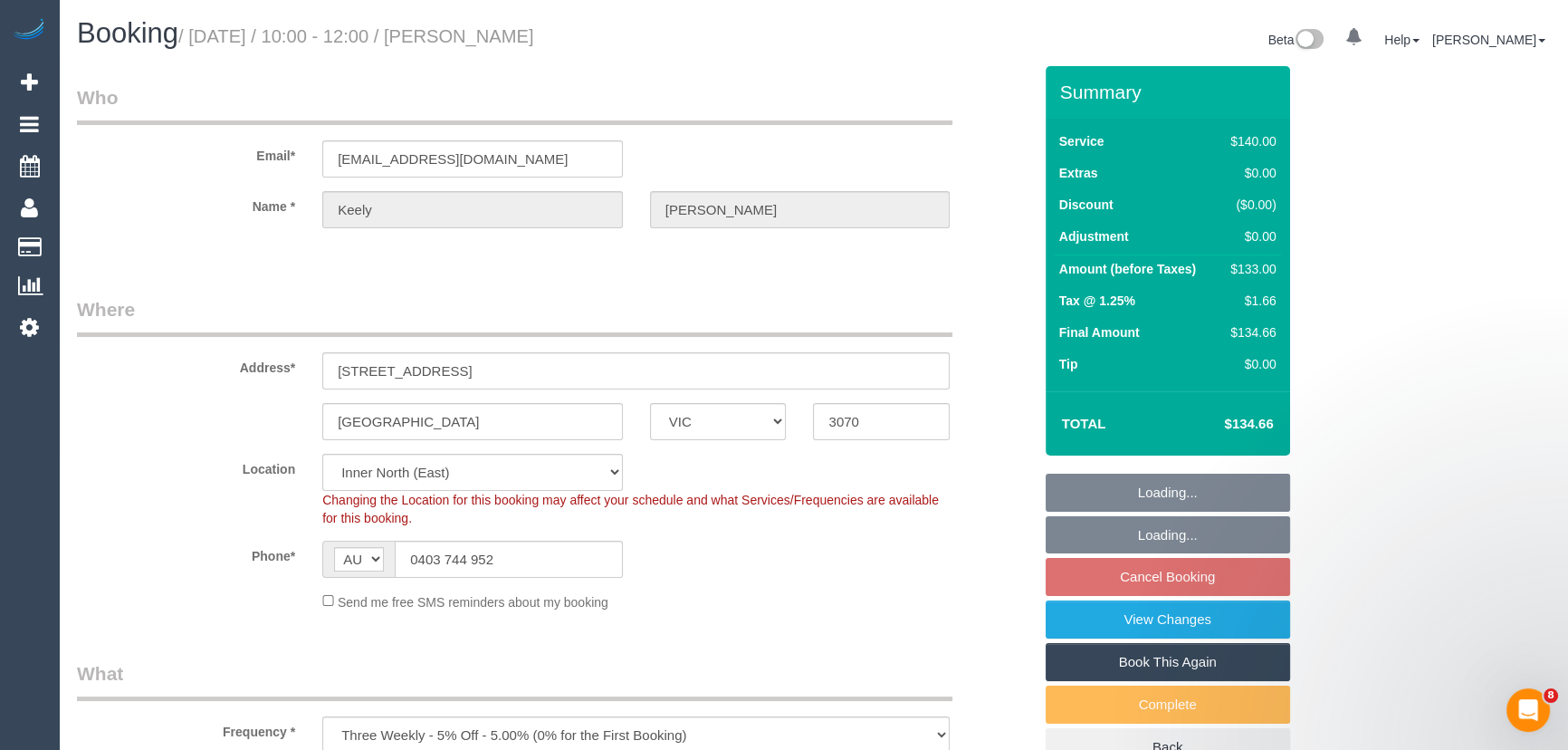
select select "object:693"
select select "number:28"
select select "number:14"
select select "number:21"
select select "number:25"
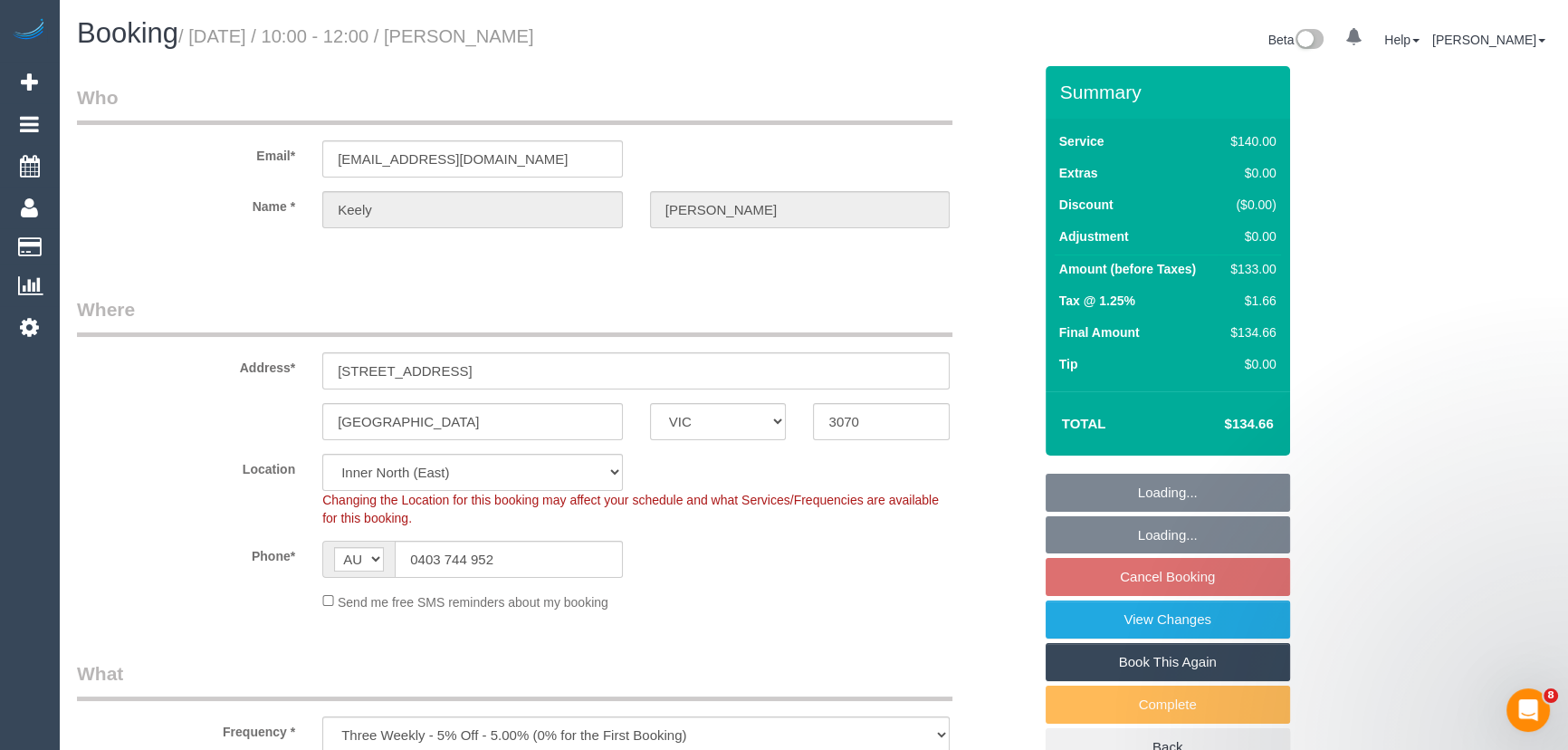
select select "number:34"
select select "number:11"
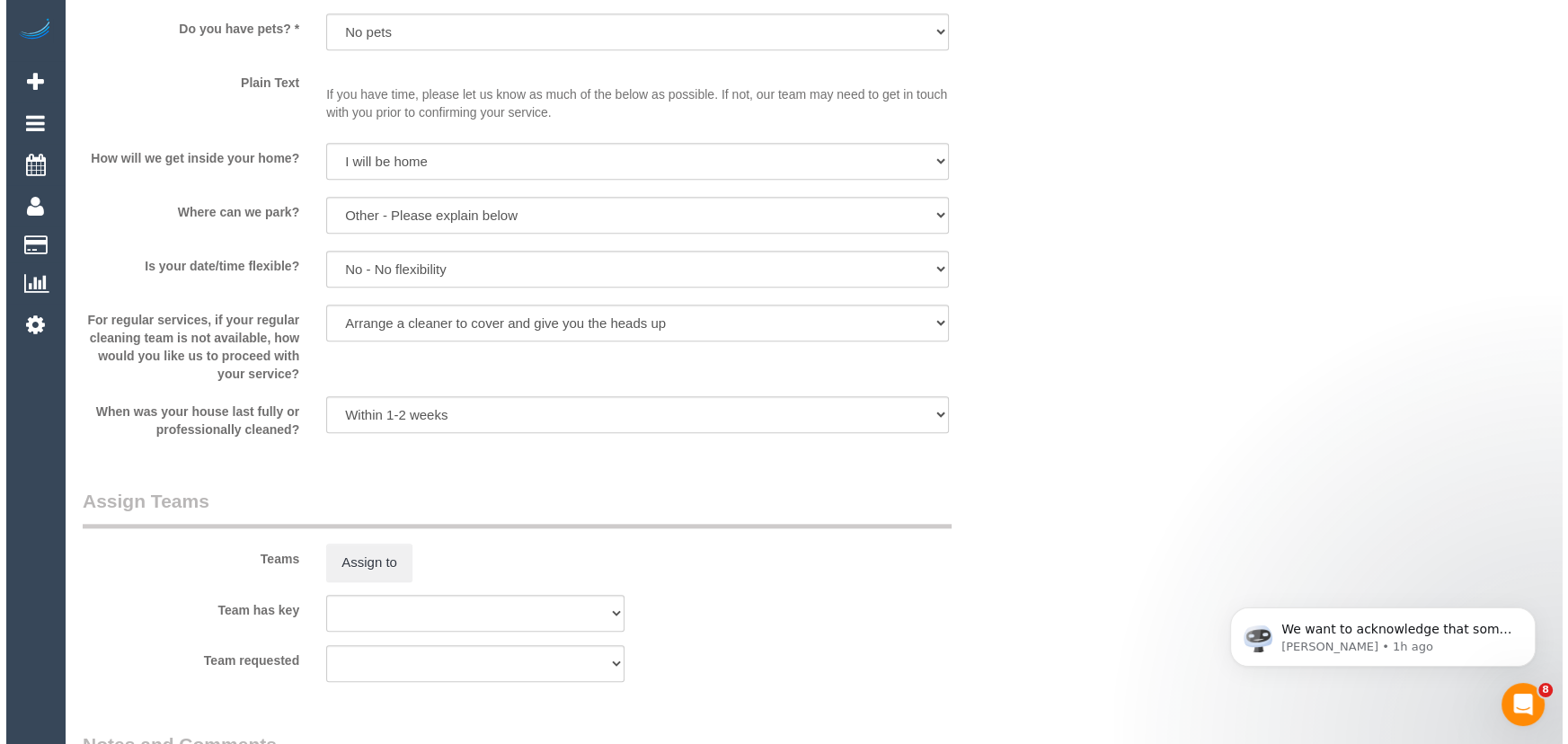
scroll to position [2449, 0]
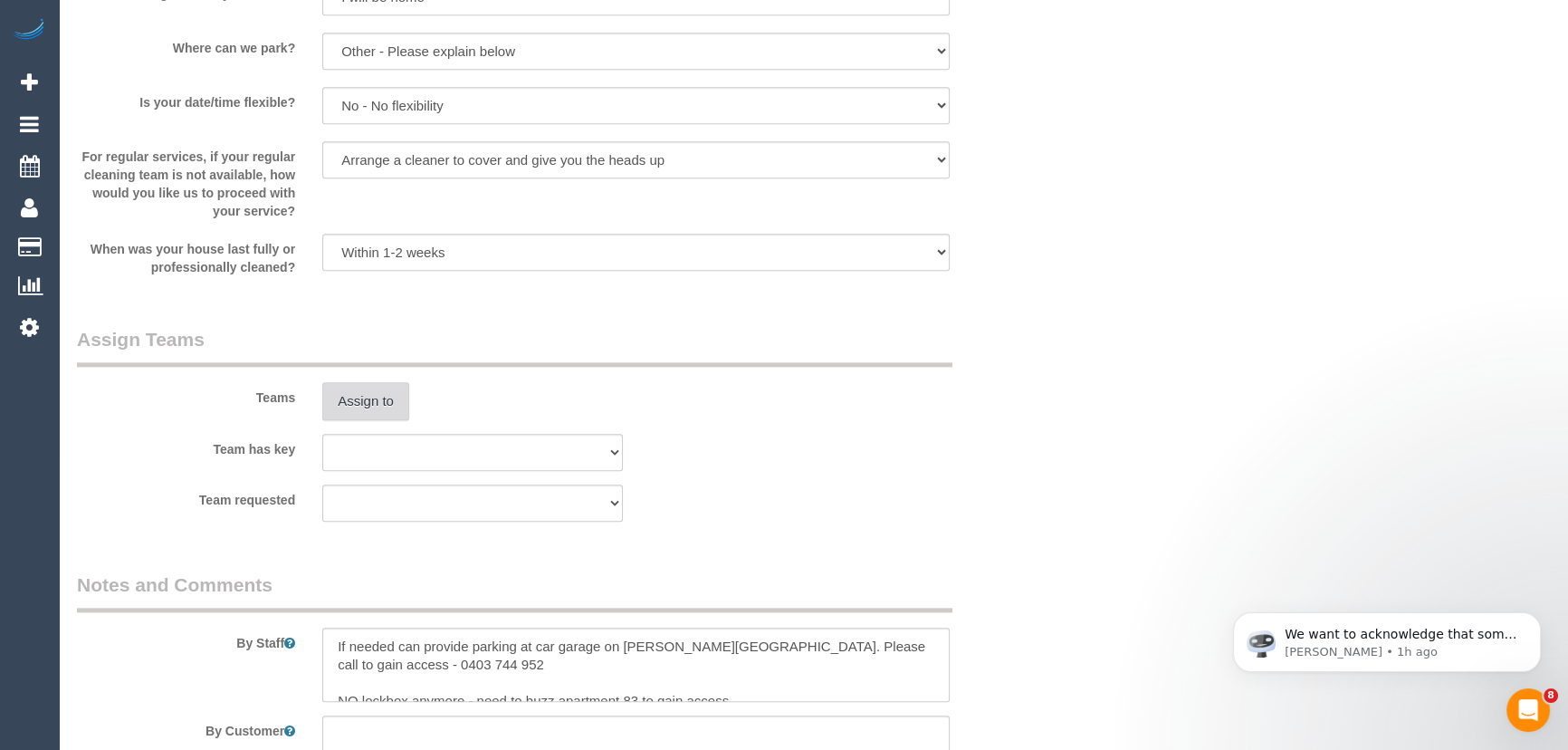
click at [363, 411] on button "Assign to" at bounding box center [365, 401] width 87 height 38
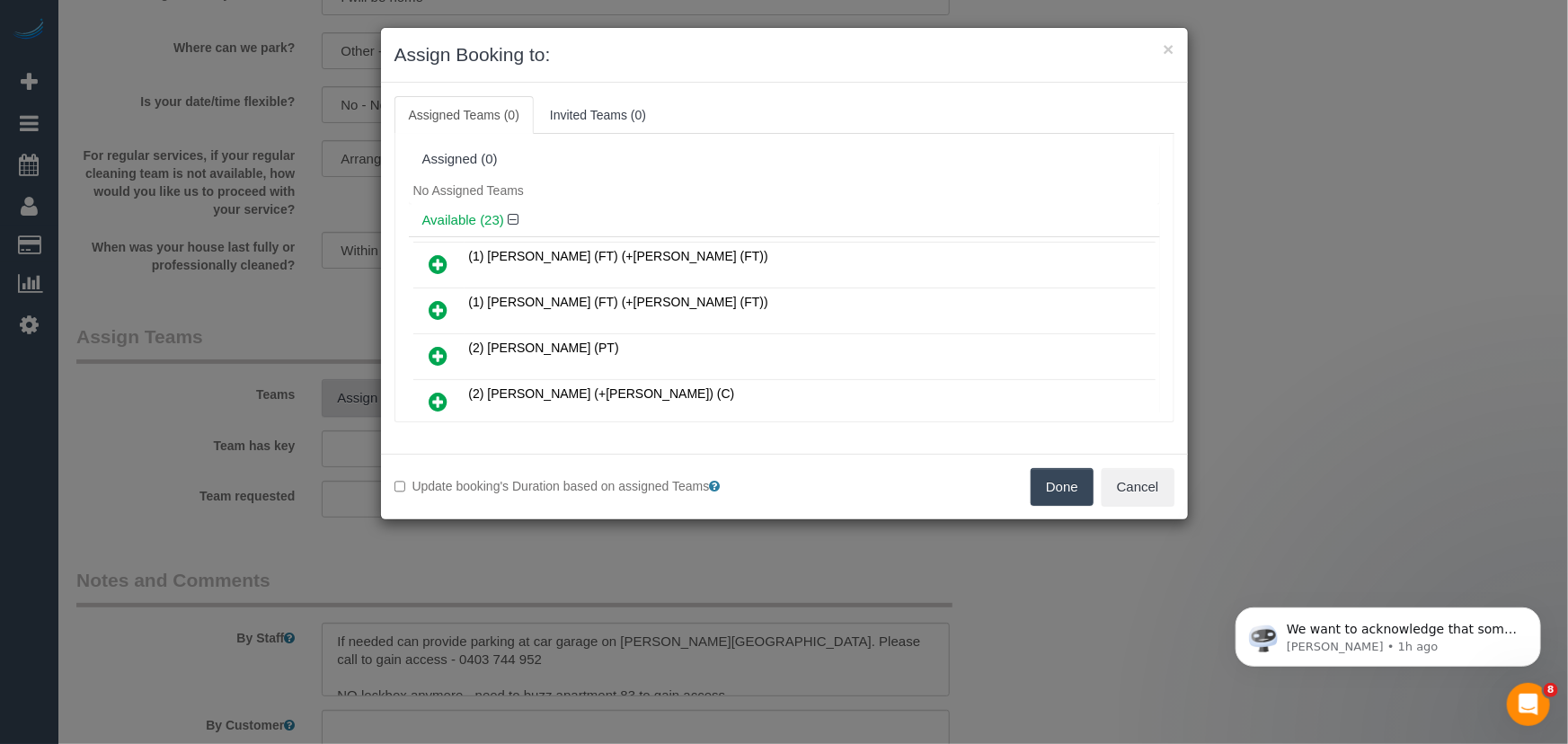
scroll to position [697, 0]
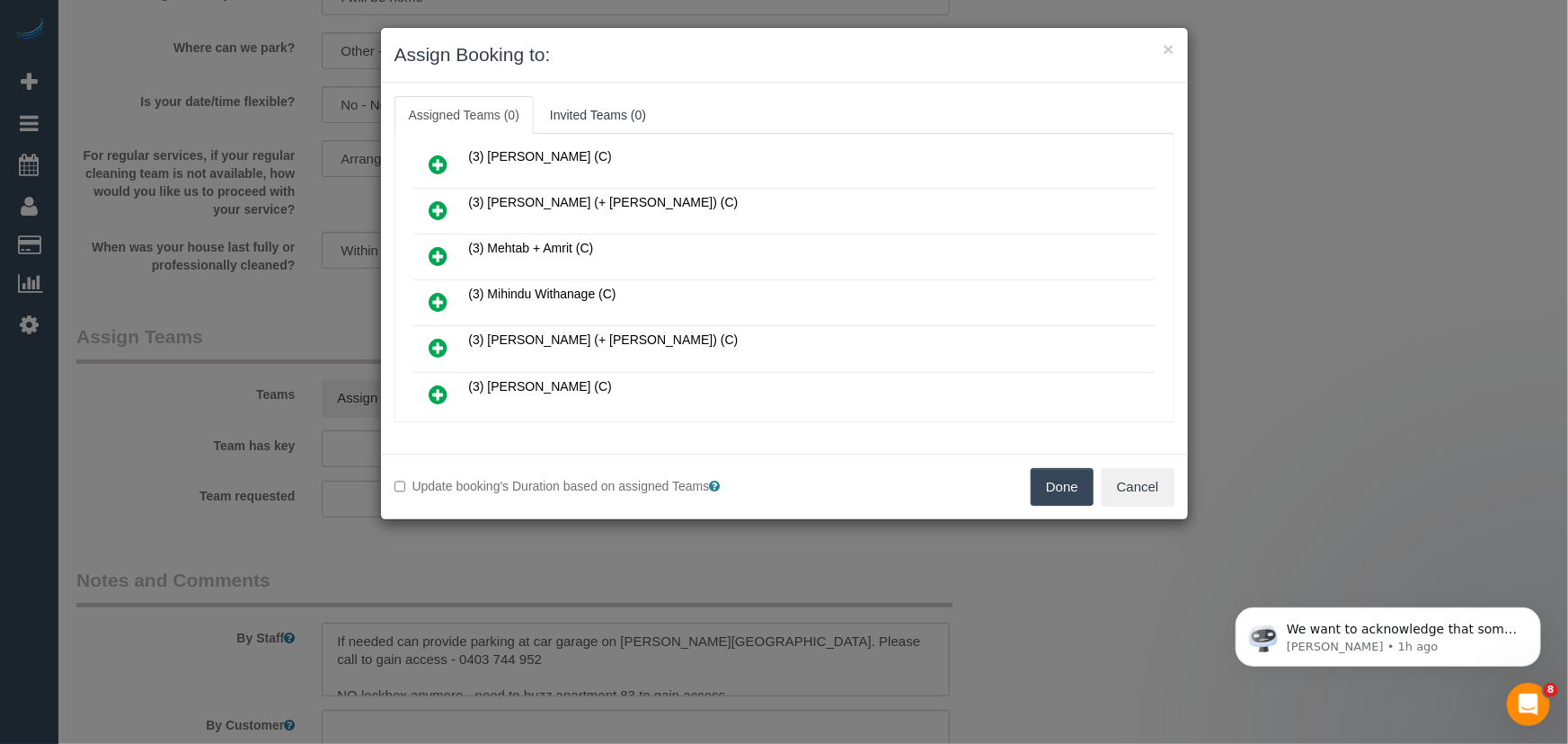
click at [435, 291] on icon at bounding box center [439, 302] width 19 height 21
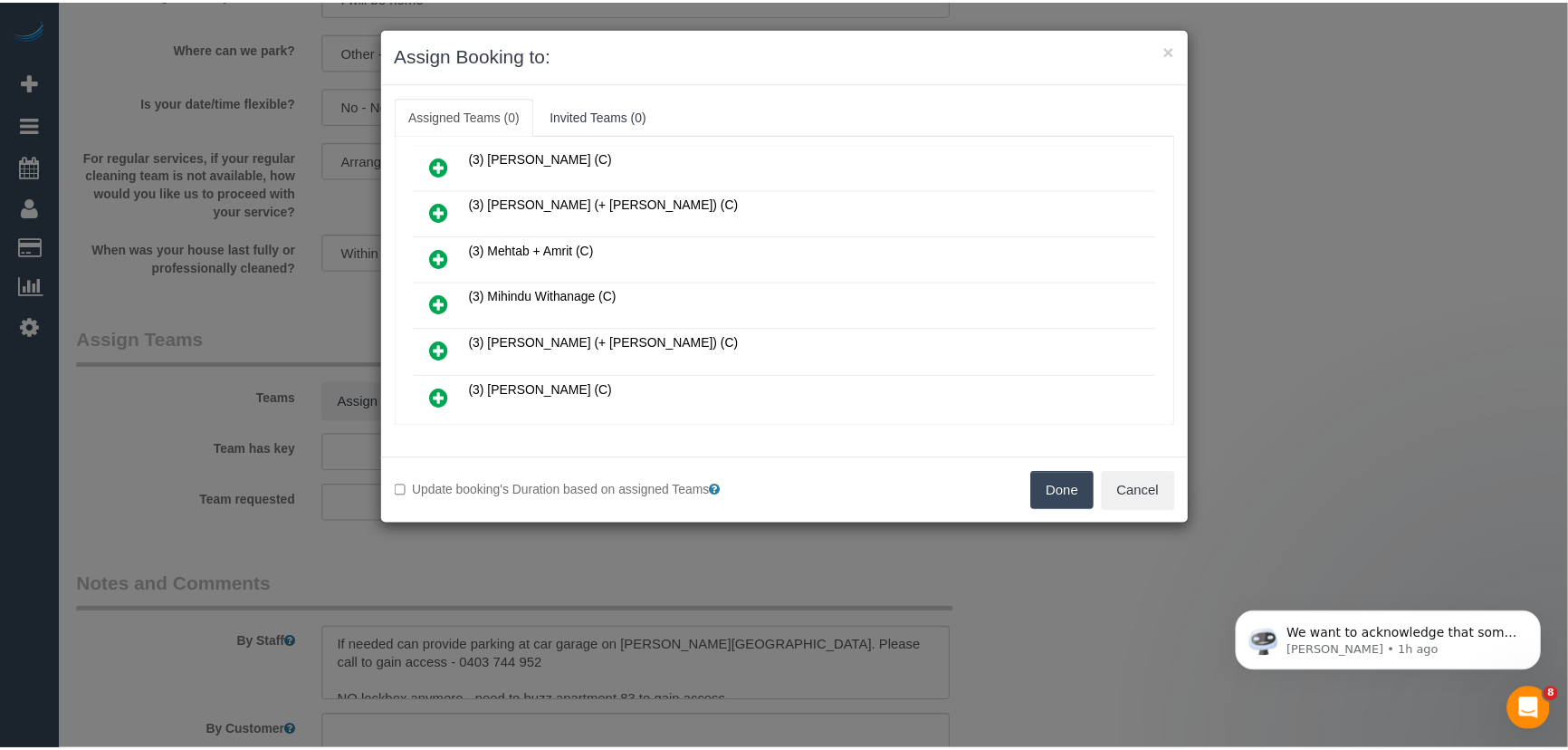
scroll to position [745, 0]
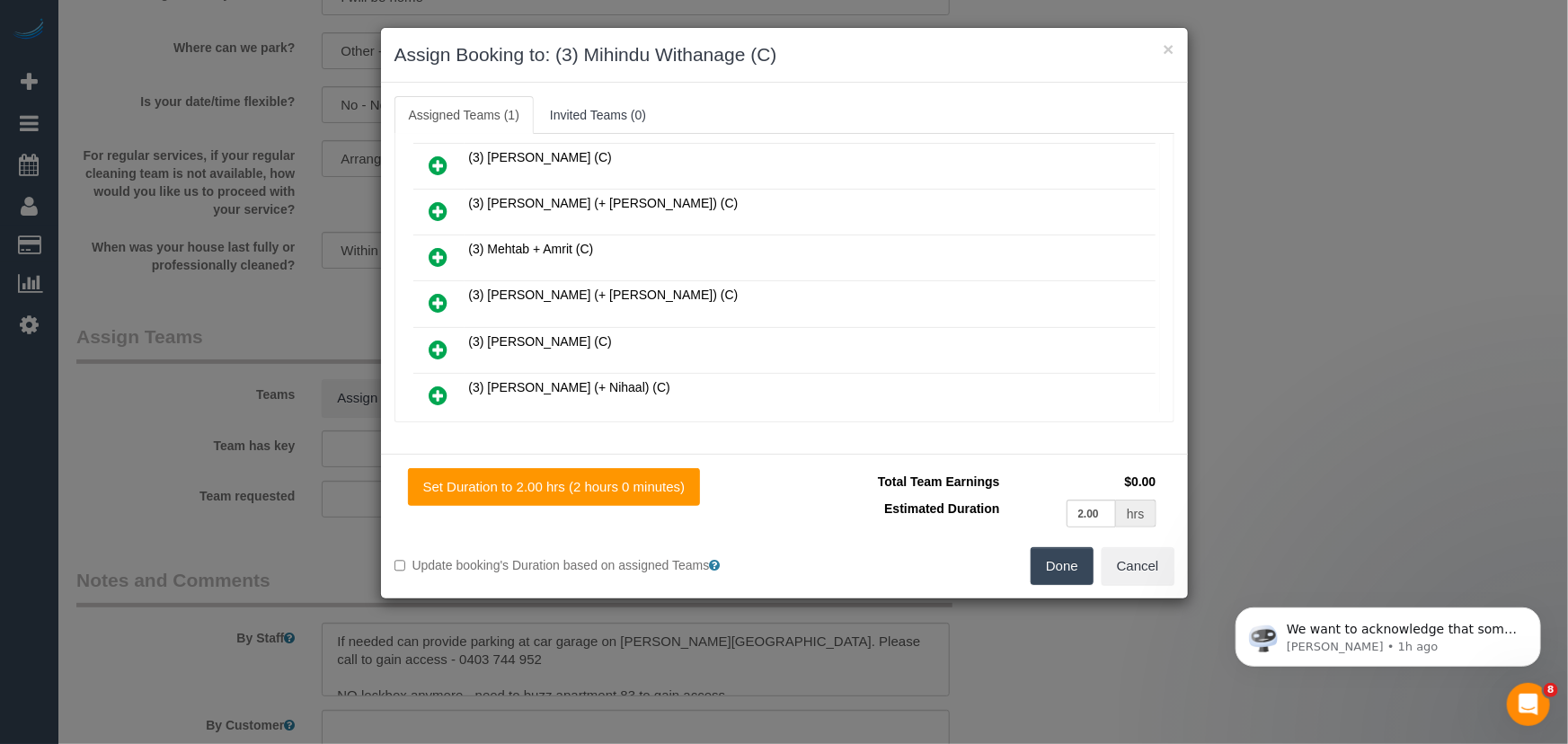
click at [1058, 566] on button "Done" at bounding box center [1062, 565] width 63 height 38
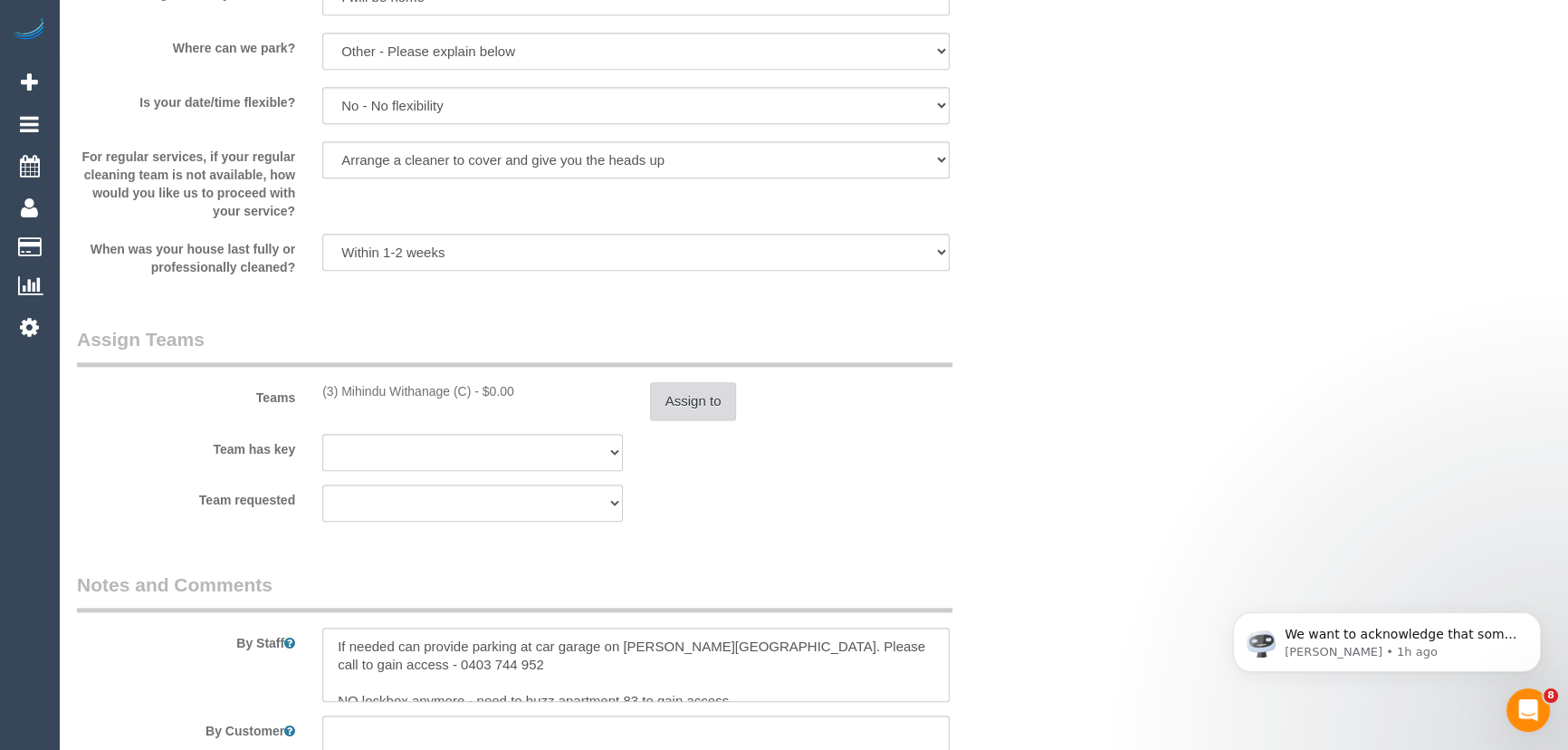
click at [708, 404] on button "Assign to" at bounding box center [693, 401] width 87 height 38
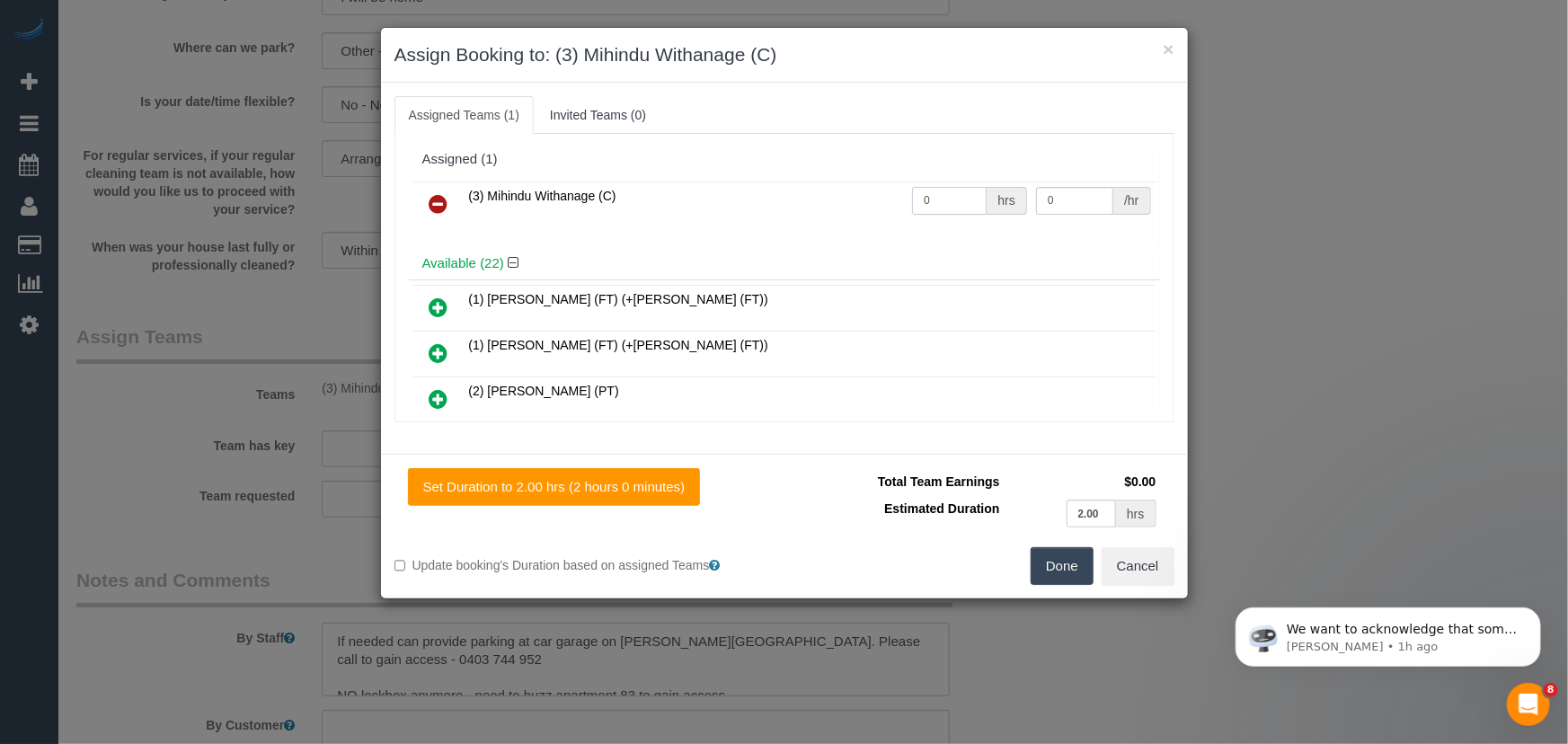
click at [940, 200] on input "0" at bounding box center [949, 201] width 74 height 28
type input "2"
type input "35"
click at [1068, 559] on button "Done" at bounding box center [1062, 565] width 63 height 38
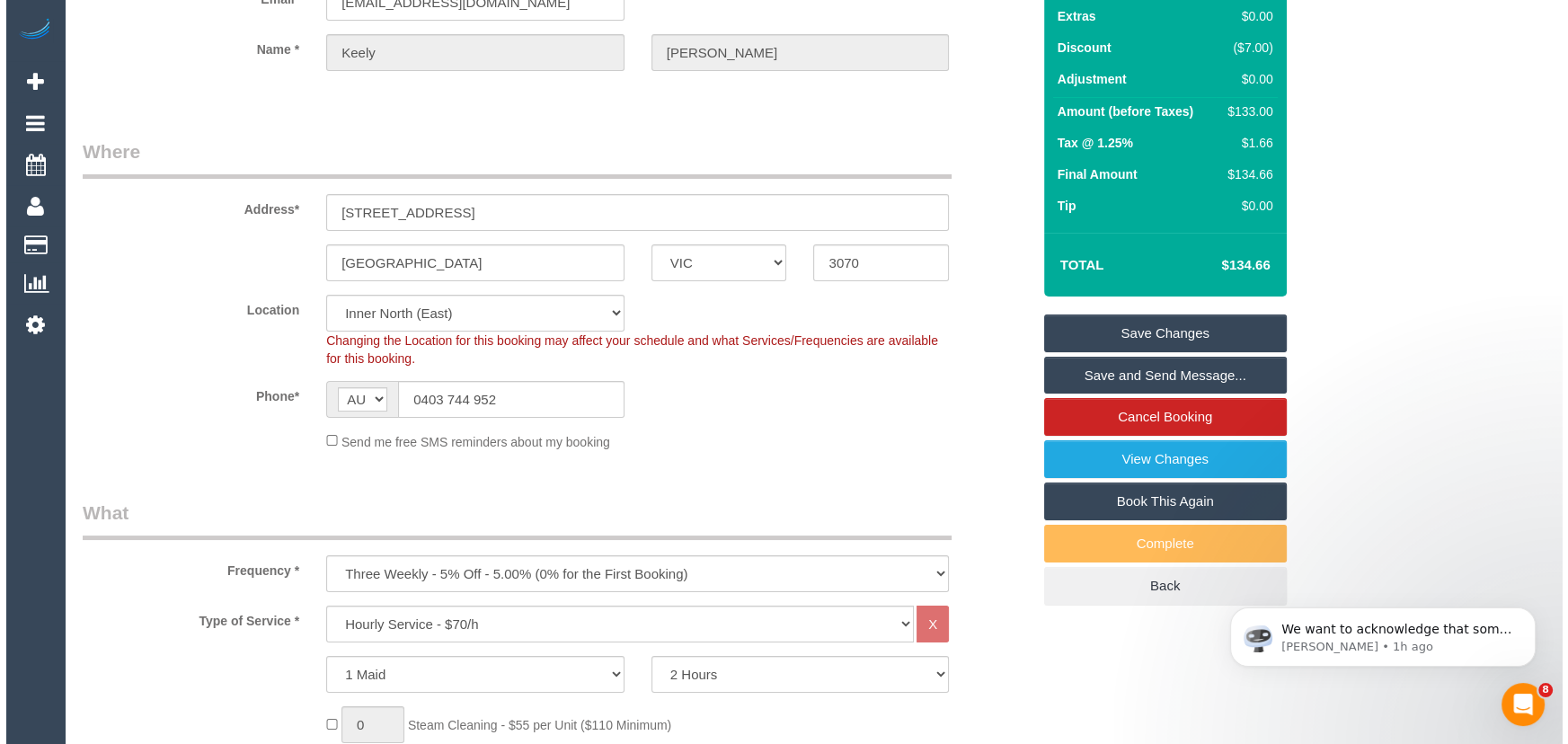
scroll to position [0, 0]
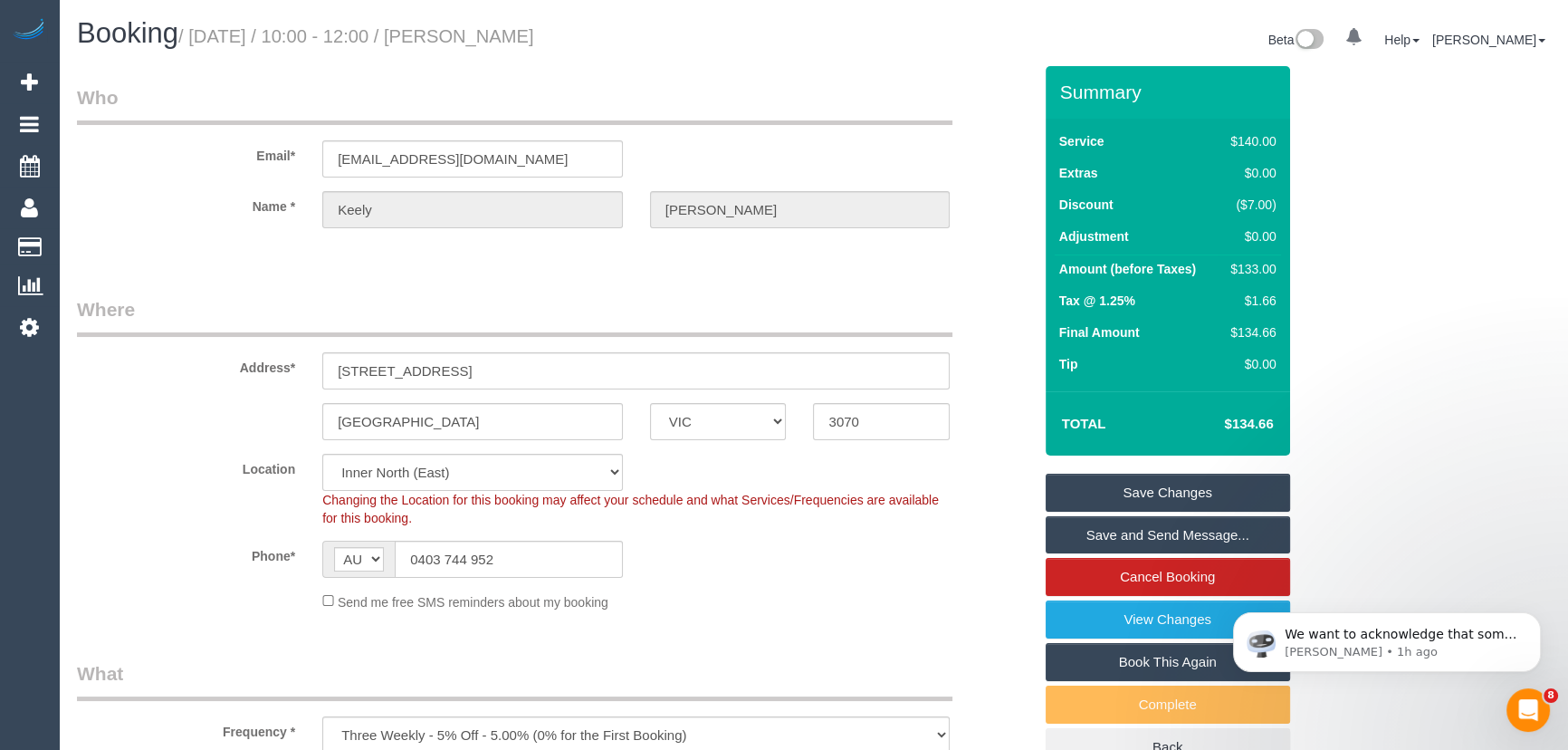
click at [492, 33] on small "/ October 03, 2025 / 10:00 - 12:00 / Keely Smith" at bounding box center [356, 36] width 356 height 19
copy small "Keely Smith"
click at [1103, 534] on link "Save and Send Message..." at bounding box center [1167, 535] width 244 height 38
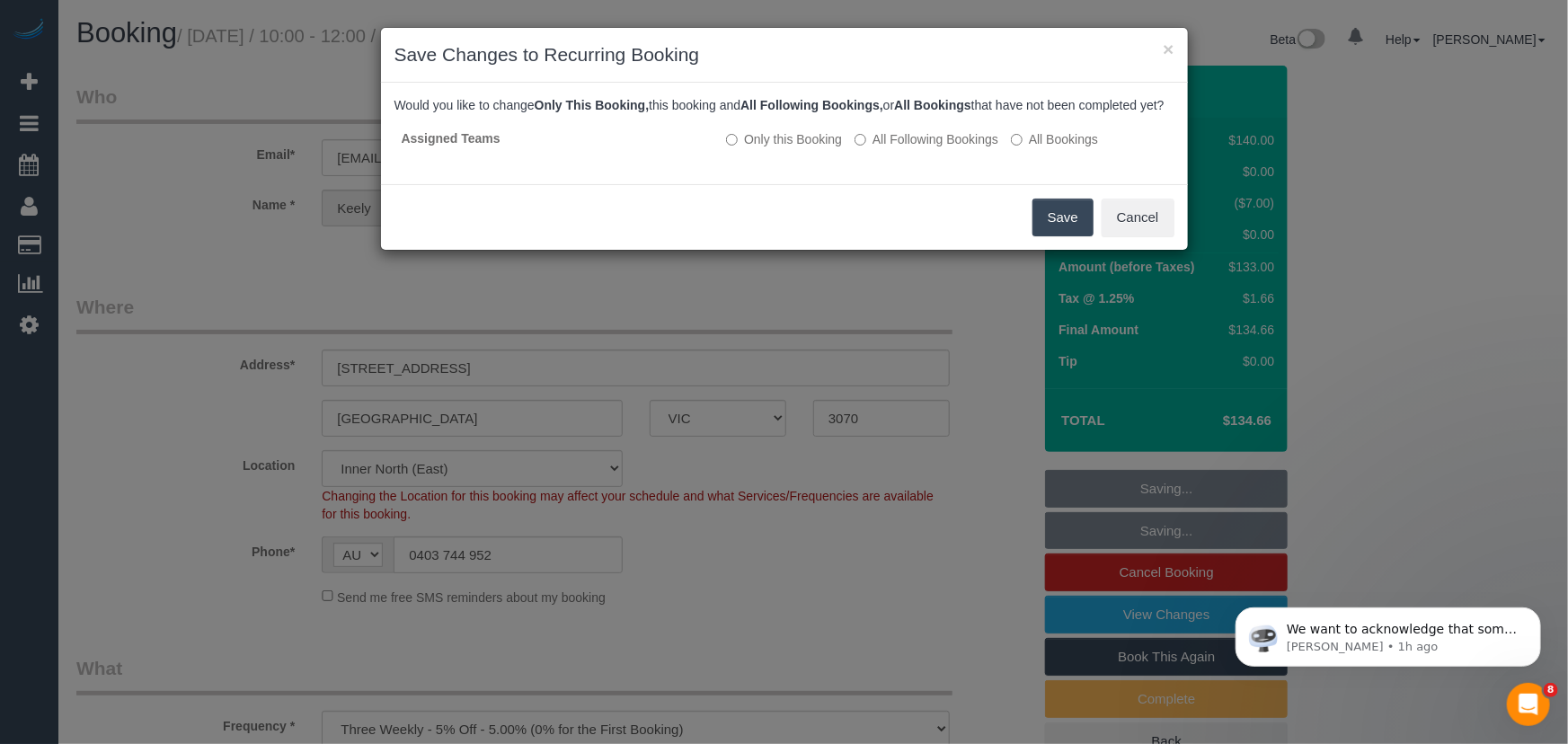
click at [1050, 236] on button "Save" at bounding box center [1063, 217] width 61 height 38
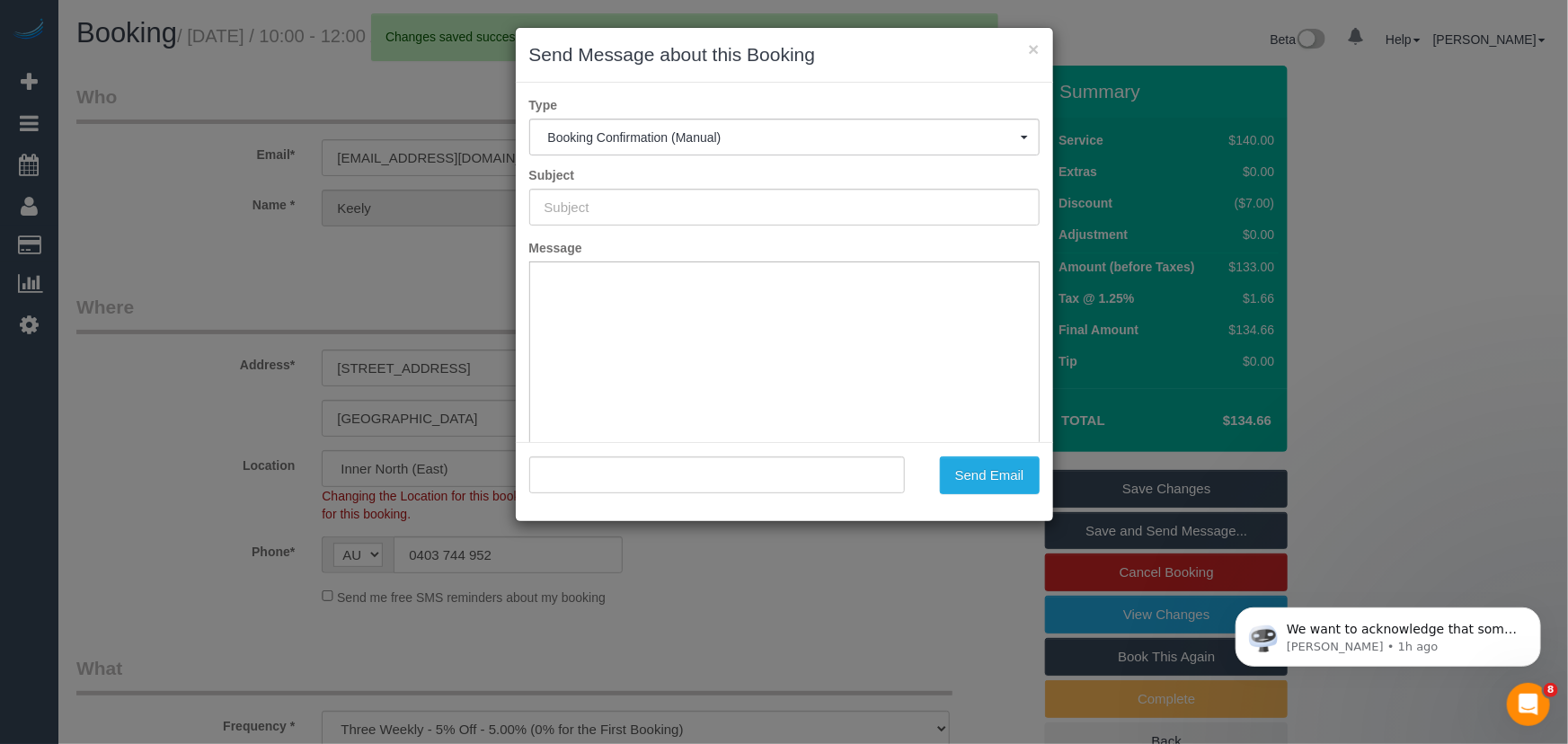
type input "Booking Confirmed"
type input ""Keely Smith" <keely_jane_412@hotmail.com>"
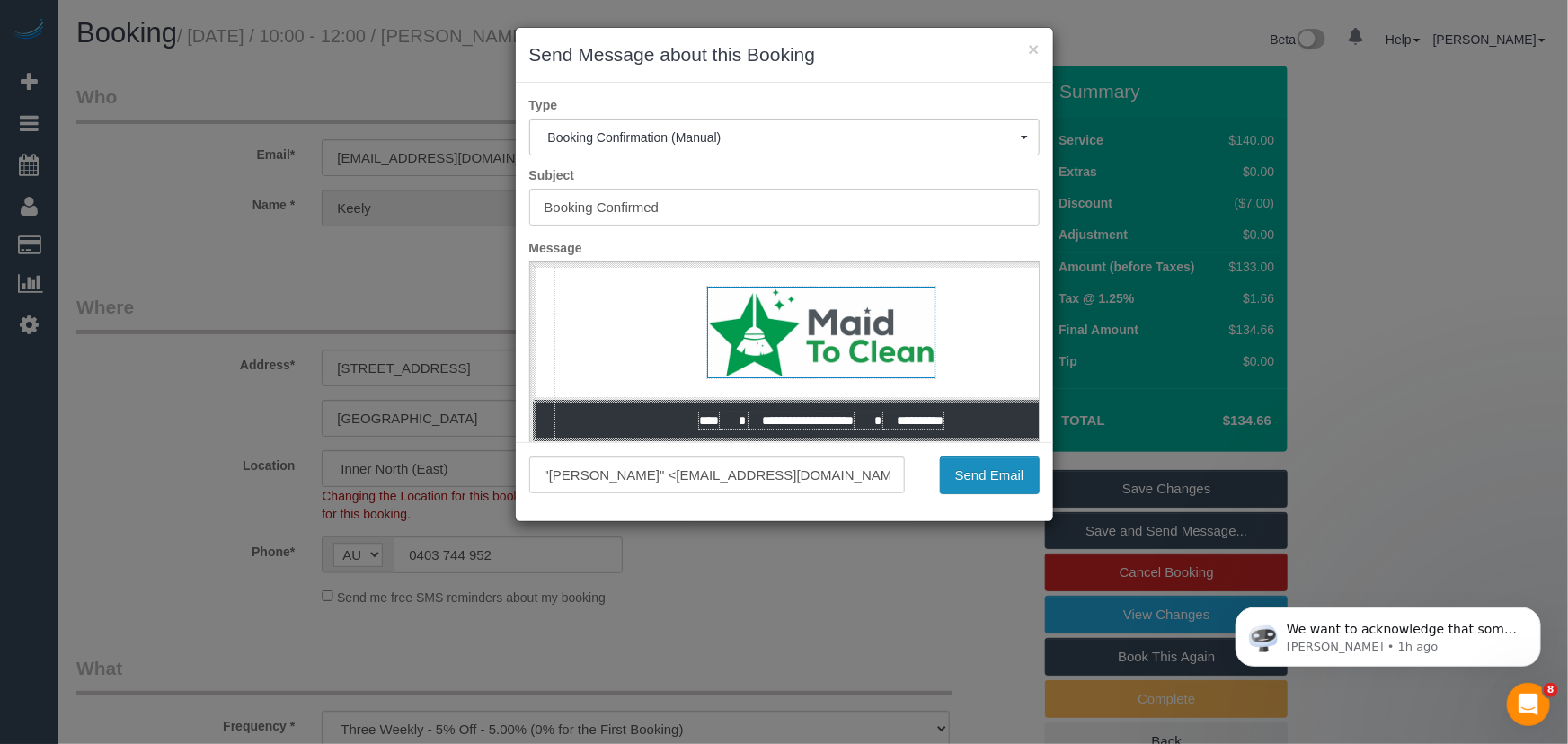
click at [979, 482] on button "Send Email" at bounding box center [990, 475] width 99 height 38
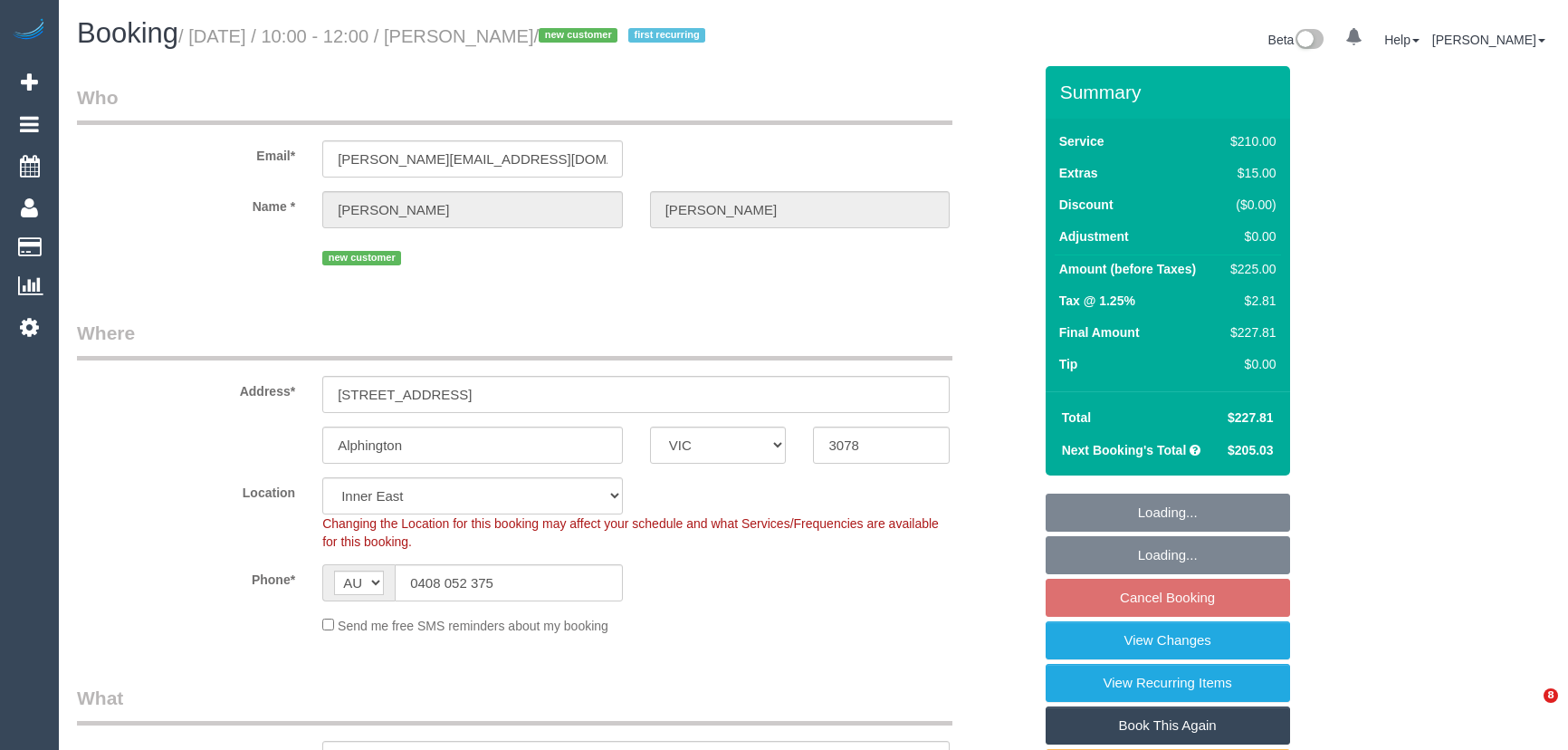
select select "VIC"
select select "180"
select select "number:27"
select select "number:14"
select select "number:19"
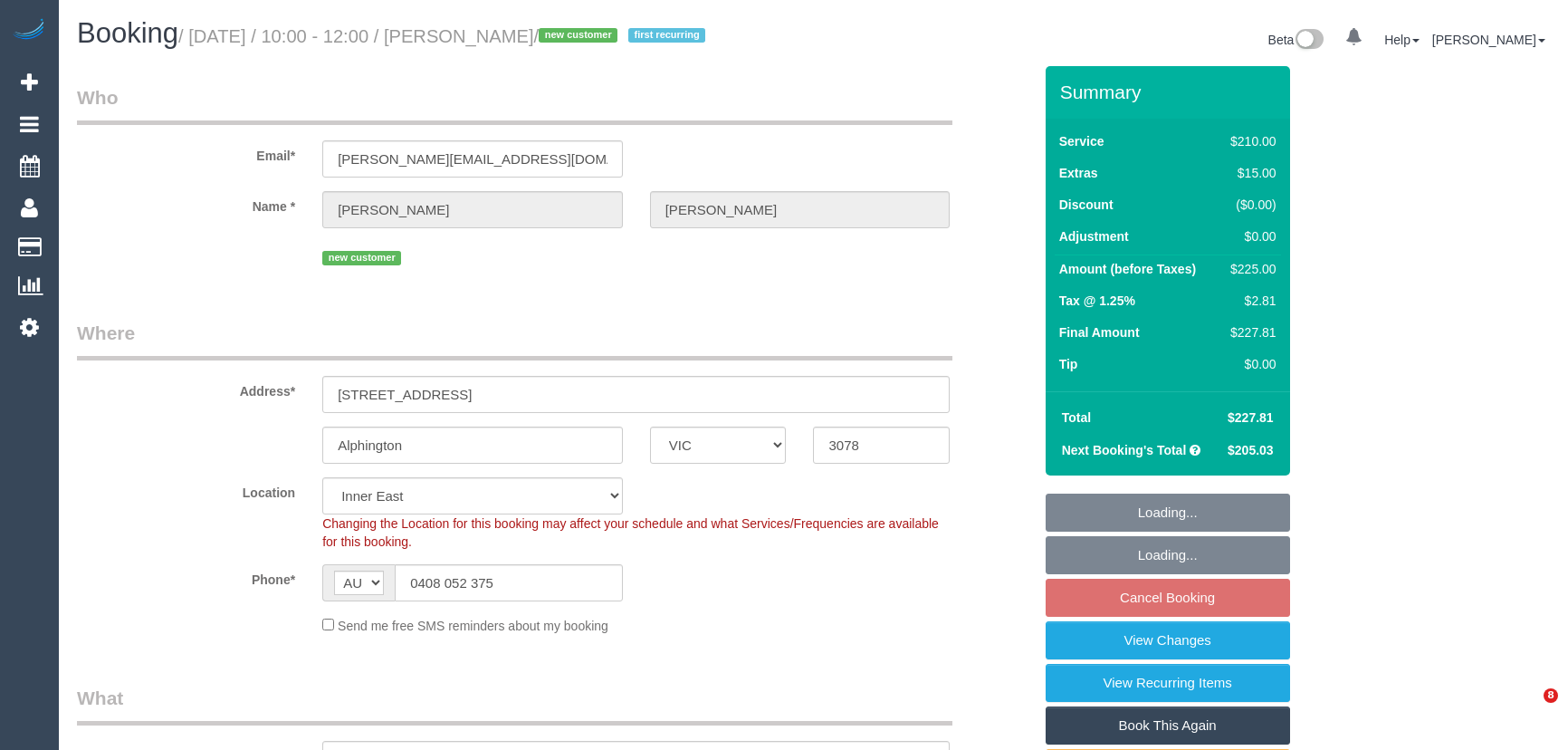
select select "number:22"
select select "number:35"
select select "number:11"
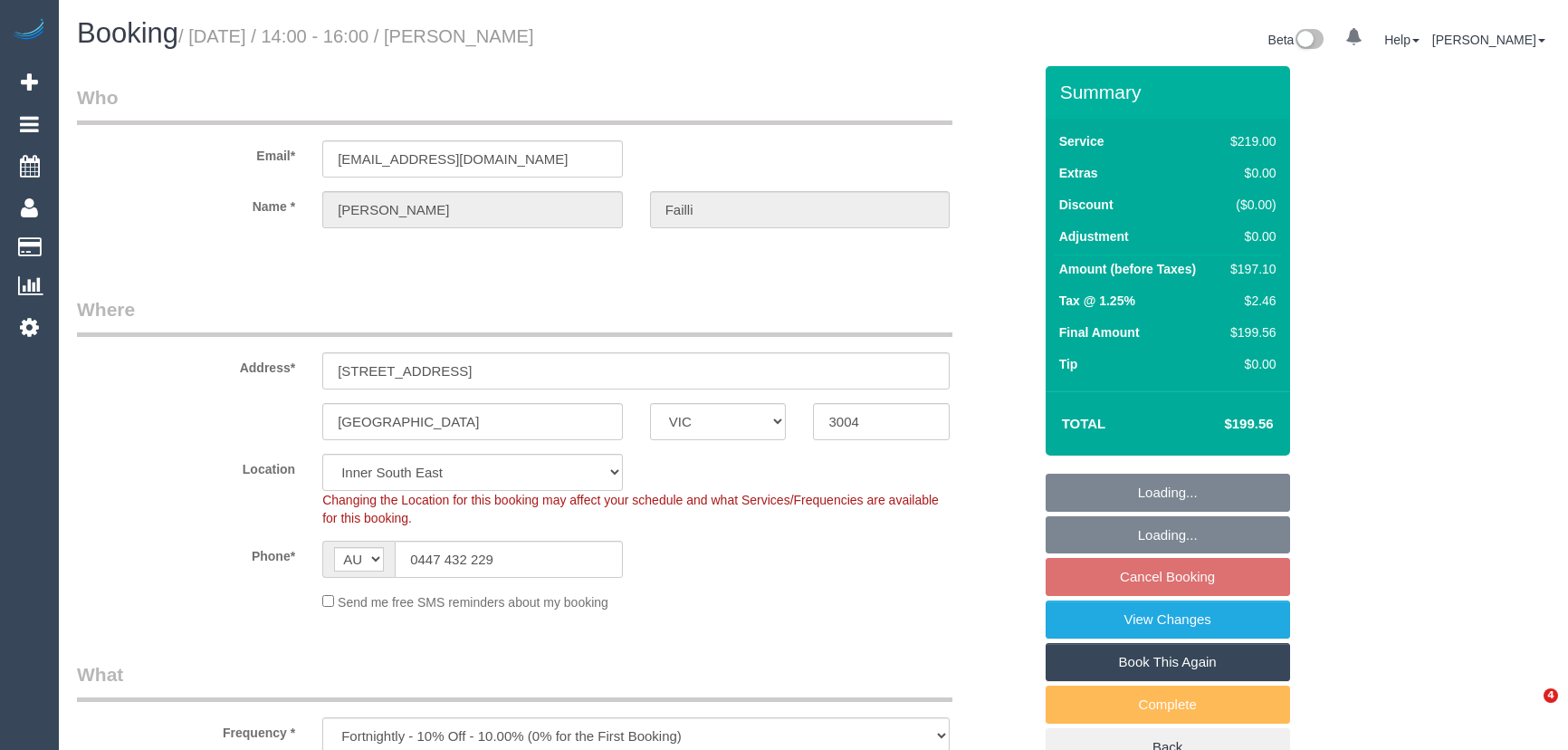
select select "VIC"
select select "number:27"
select select "number:14"
select select "number:18"
select select "number:24"
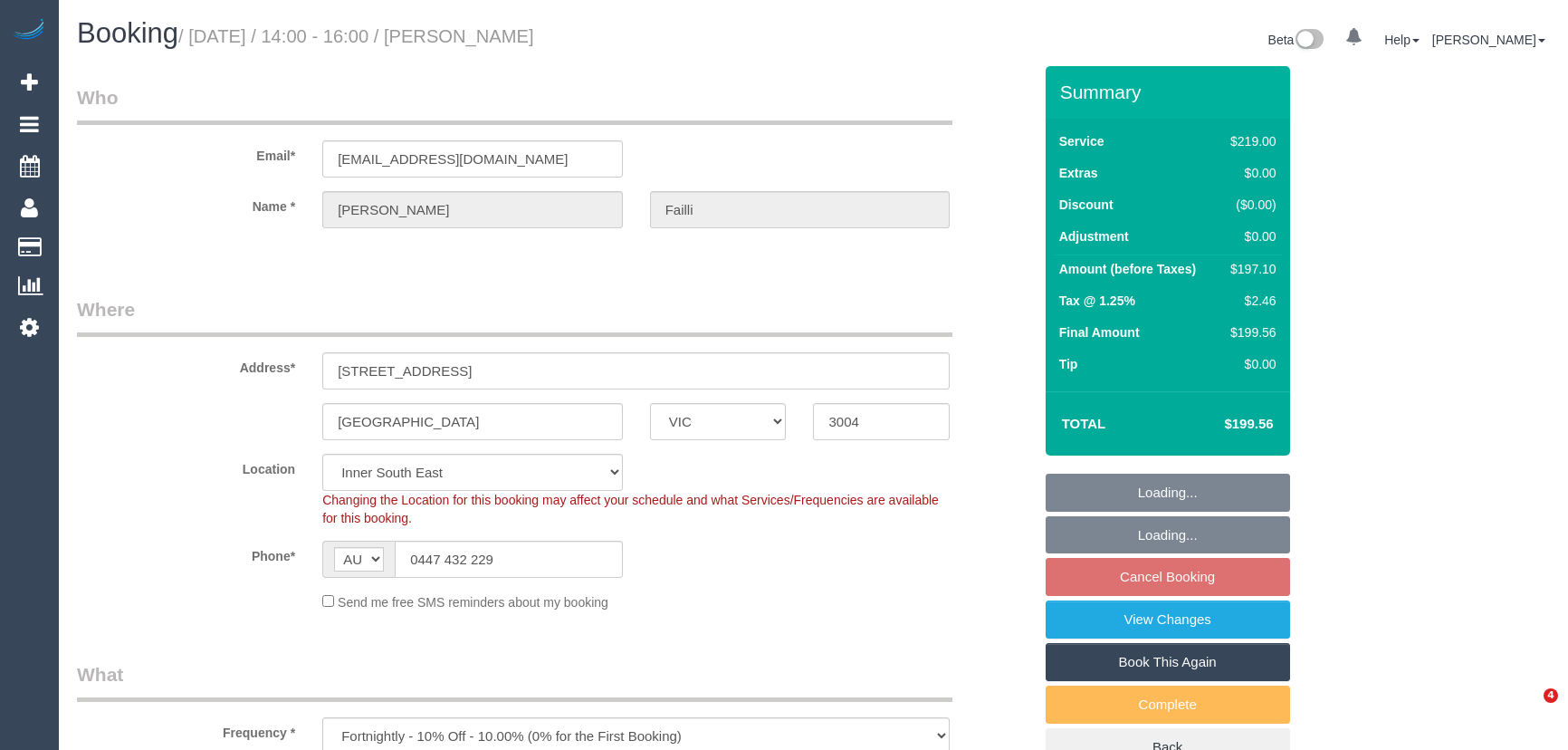
select select "number:35"
select select "number:11"
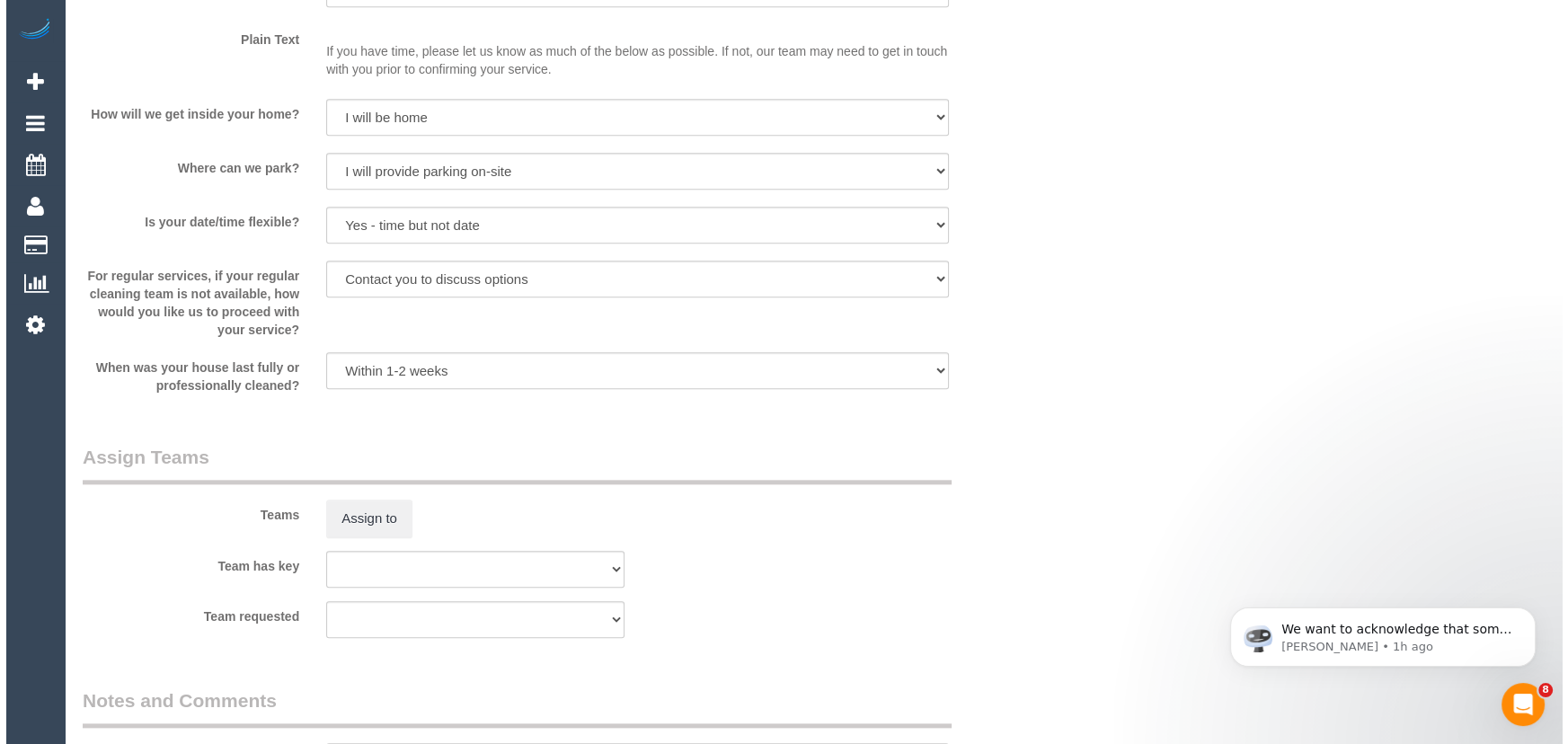
scroll to position [2531, 0]
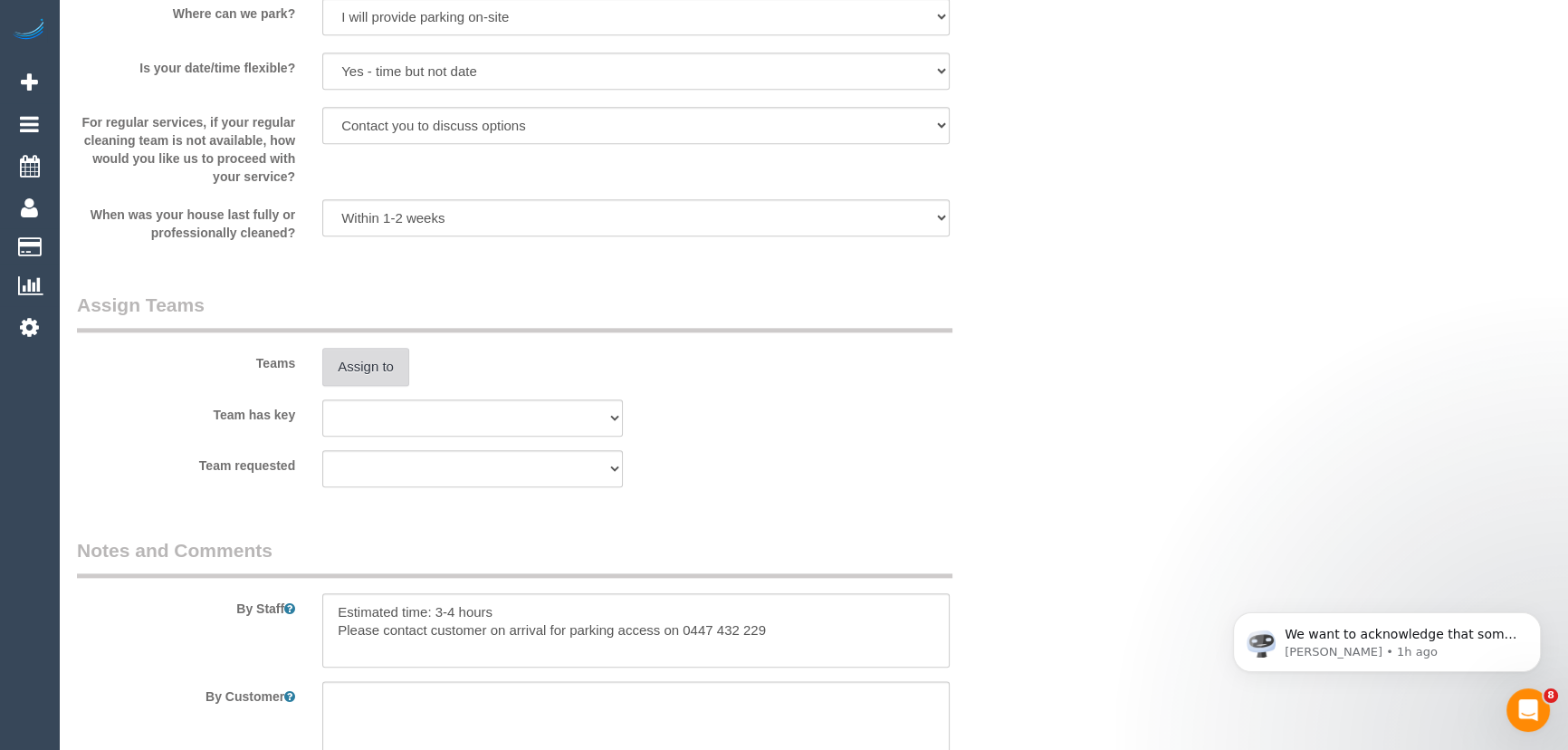
click at [386, 377] on button "Assign to" at bounding box center [365, 366] width 87 height 38
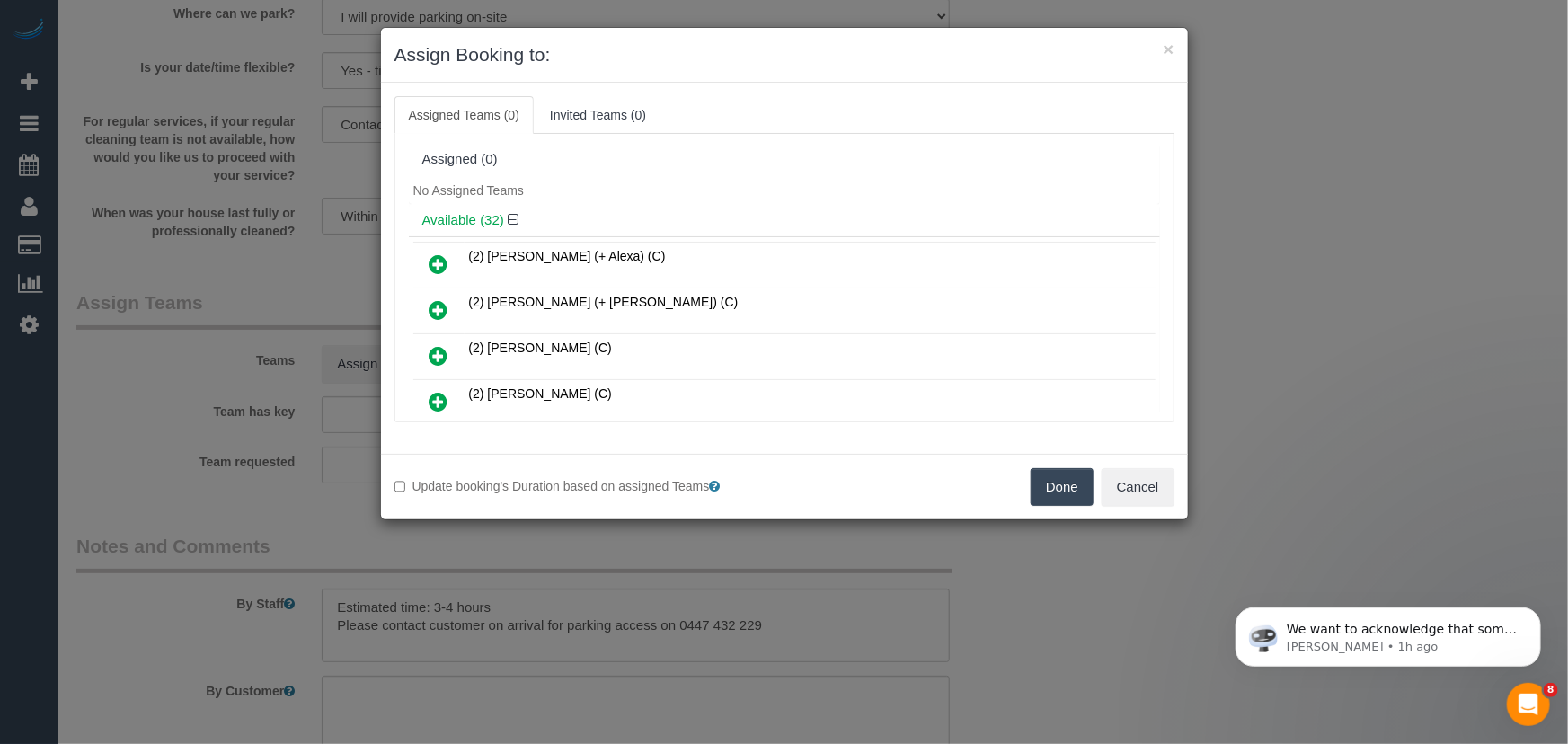
scroll to position [292, 0]
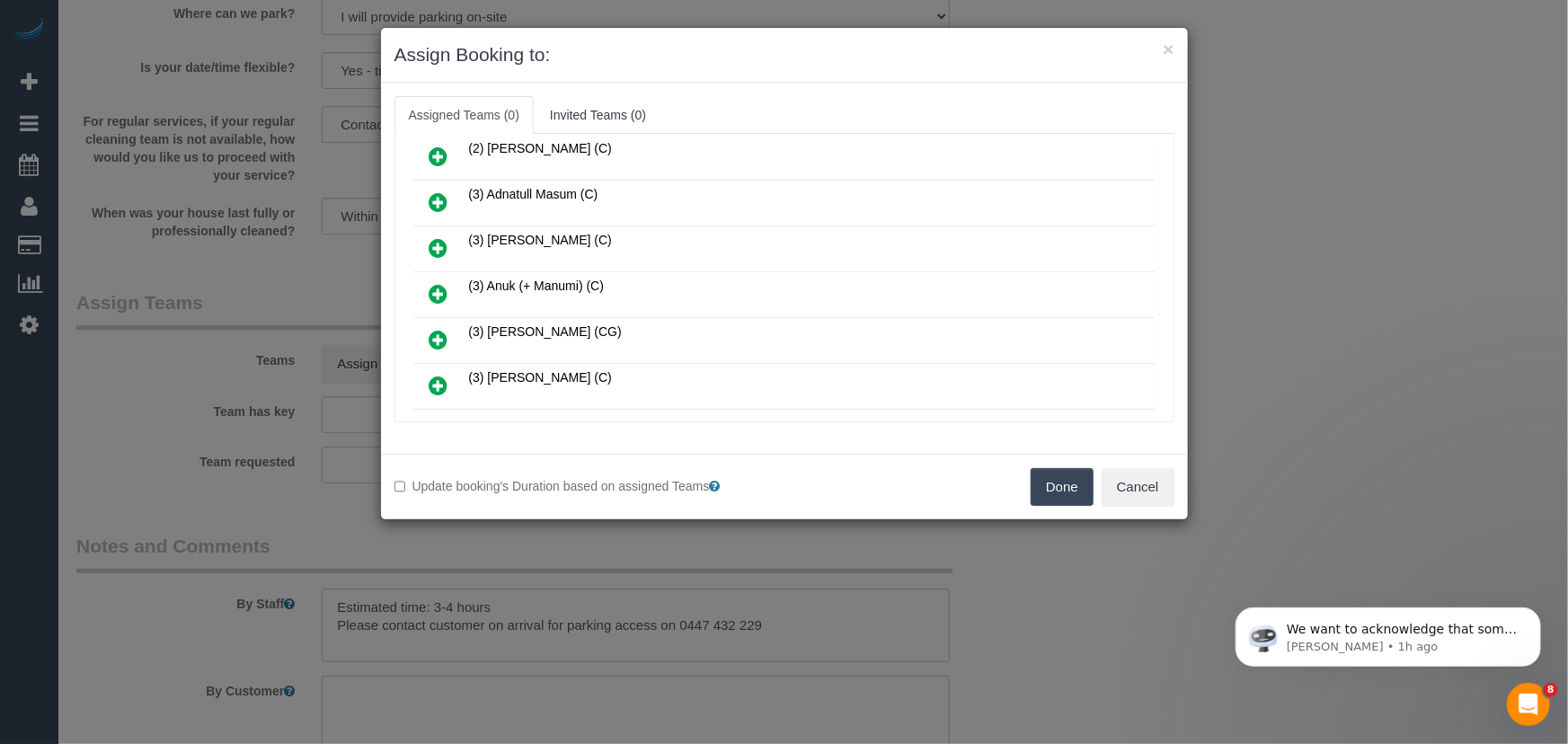
click at [430, 283] on icon at bounding box center [439, 293] width 19 height 21
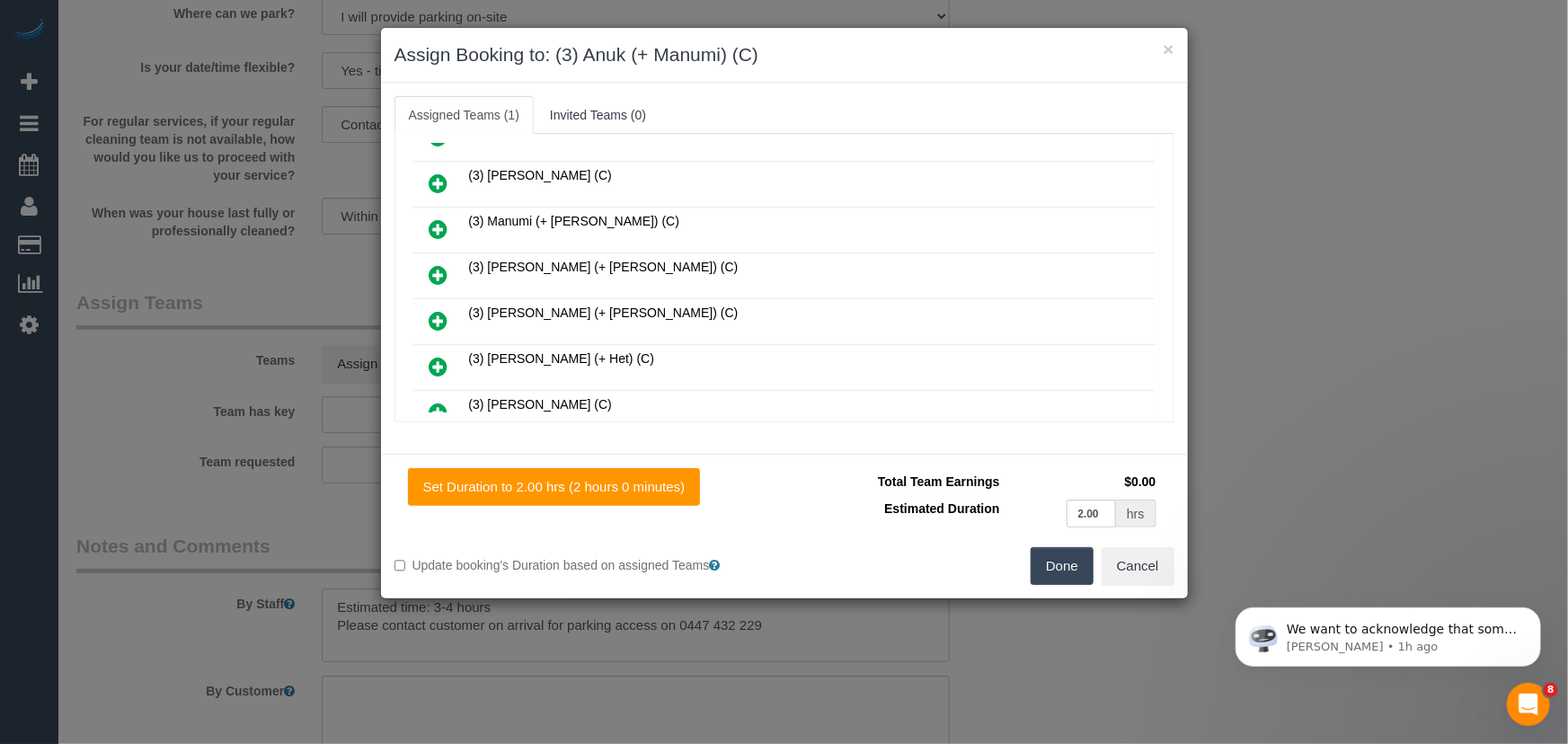
click at [439, 218] on icon at bounding box center [439, 229] width 19 height 21
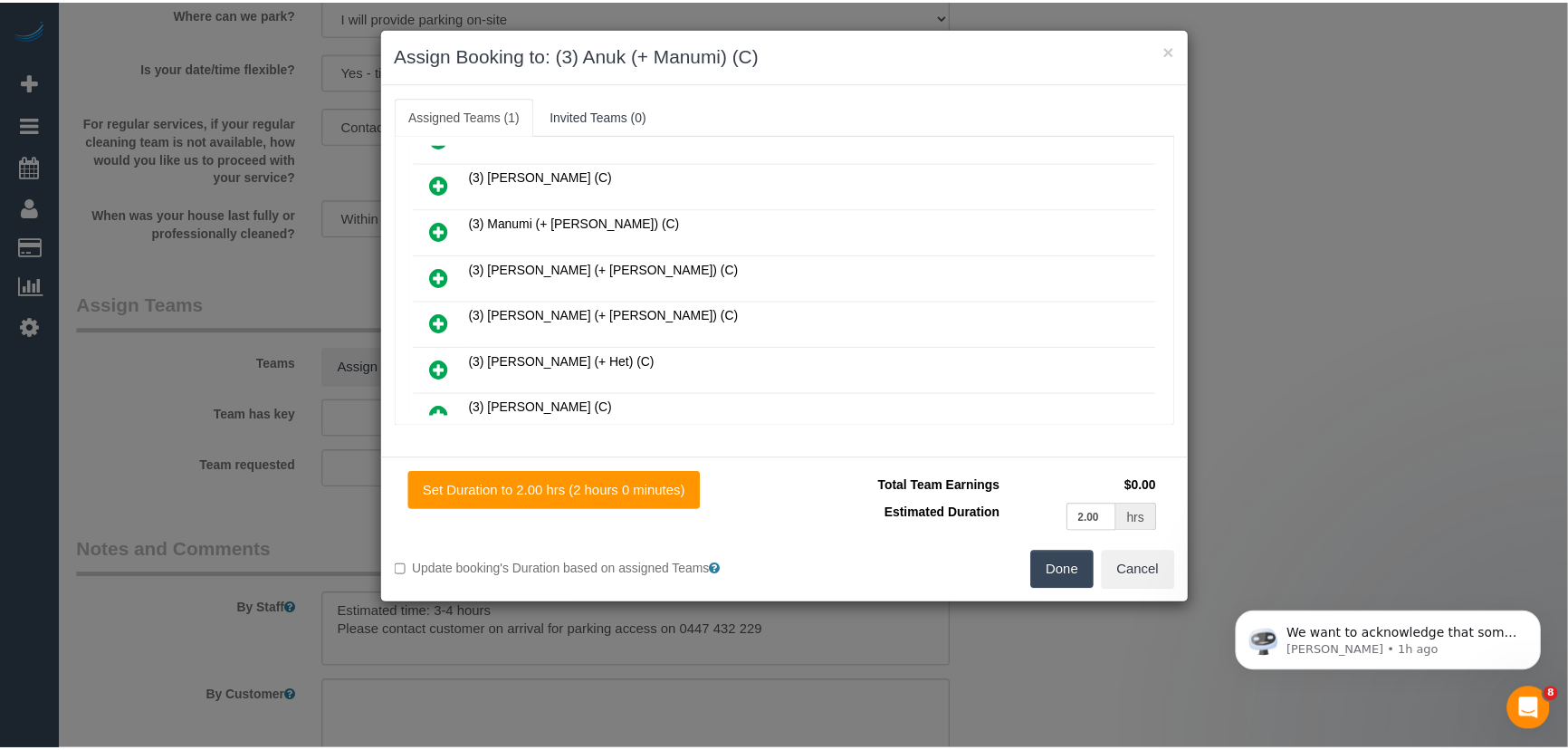
scroll to position [958, 0]
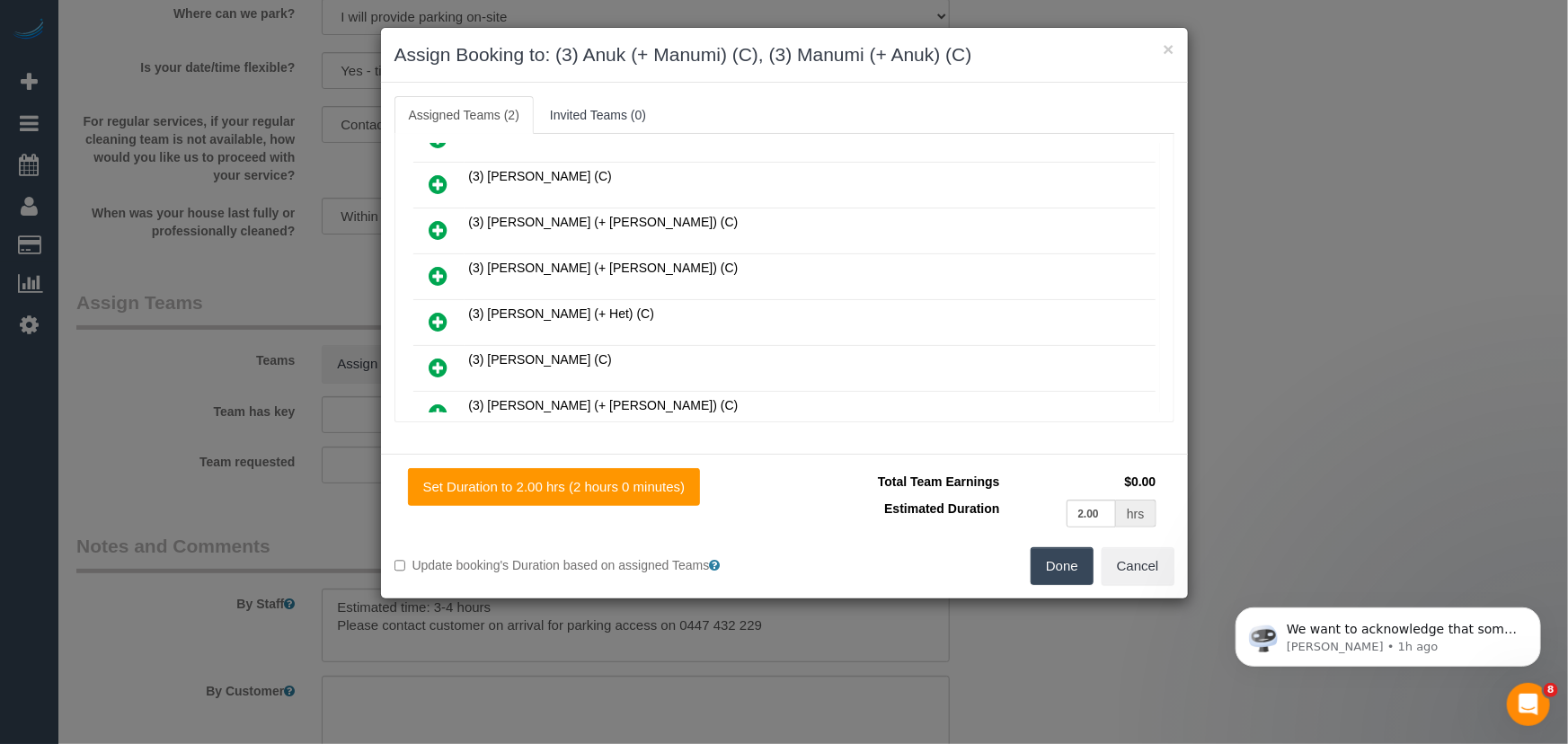
click at [1053, 565] on button "Done" at bounding box center [1062, 565] width 63 height 38
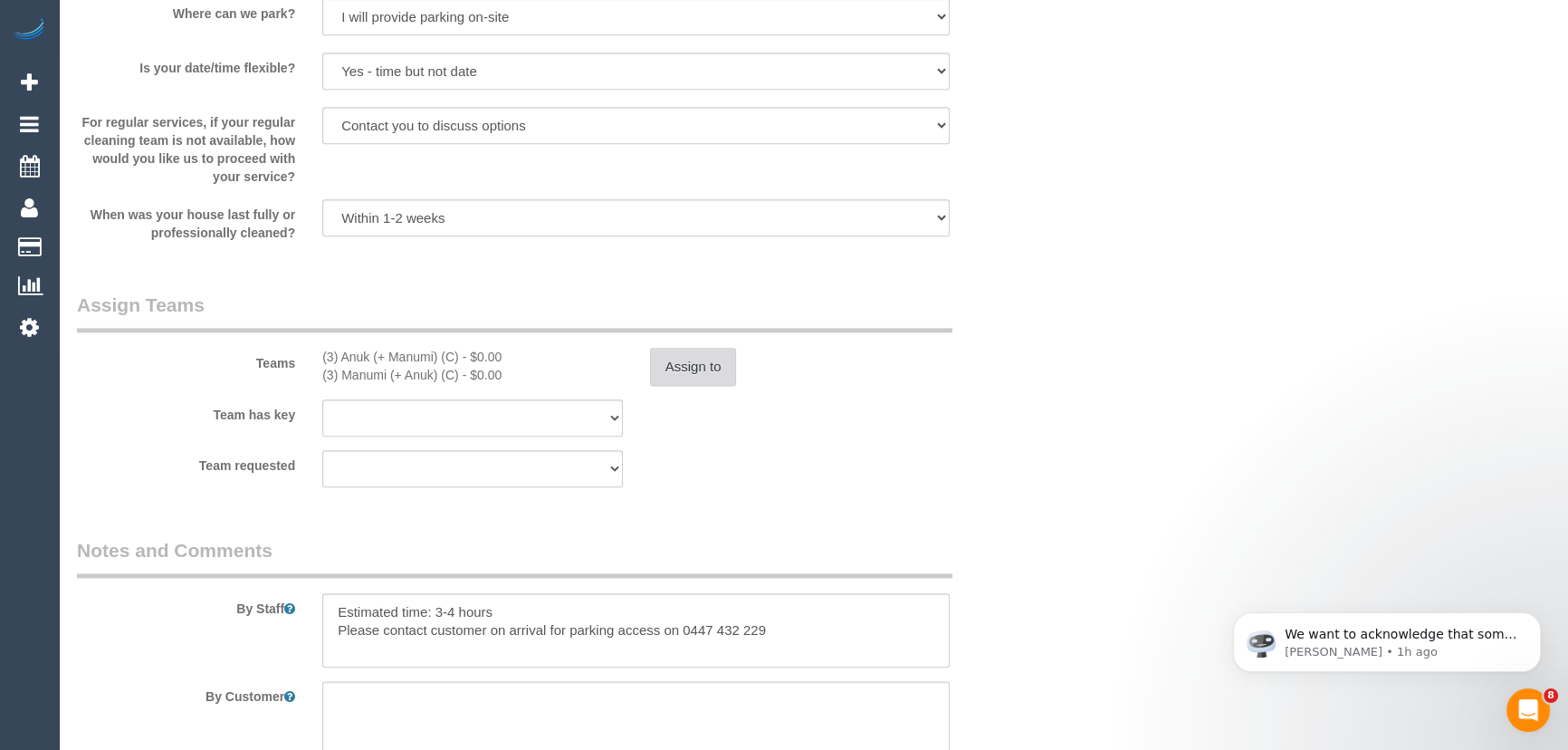
click at [681, 368] on button "Assign to" at bounding box center [693, 366] width 87 height 38
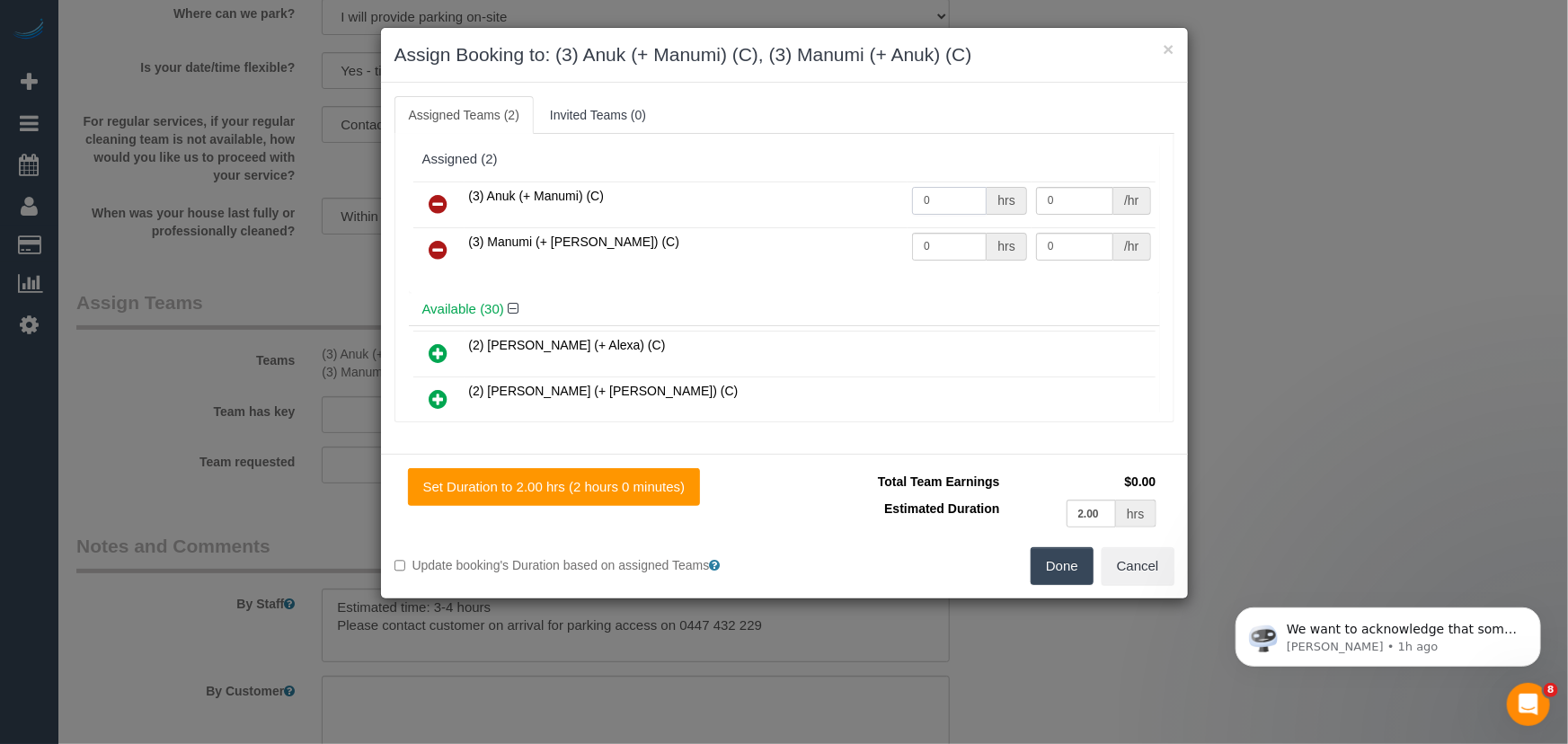
click at [966, 207] on input "0" at bounding box center [949, 201] width 74 height 28
type input "1"
click at [960, 241] on input "0" at bounding box center [949, 246] width 74 height 28
type input "62.5"
type input "1"
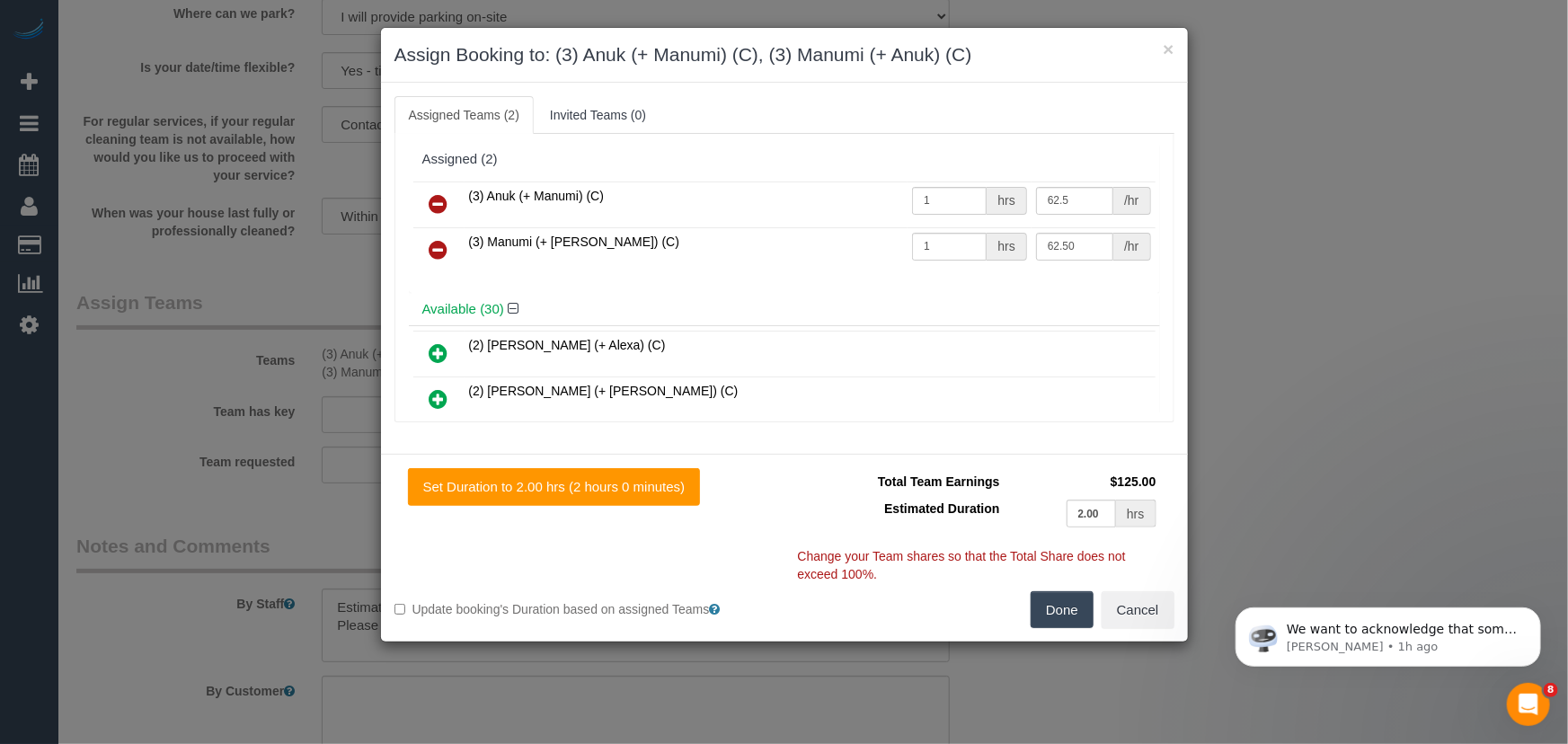
type input "62.5"
click at [1080, 620] on button "Done" at bounding box center [1062, 610] width 63 height 38
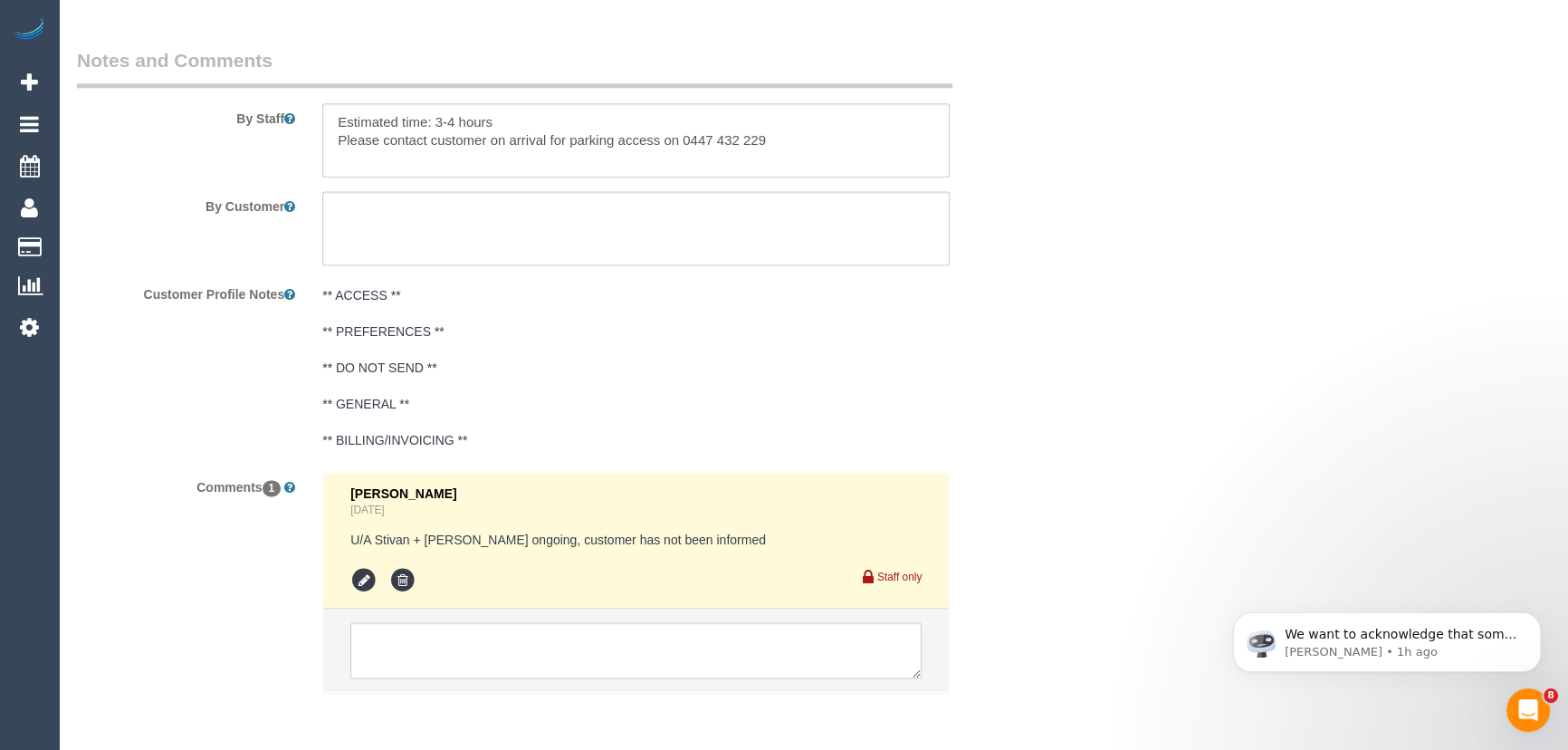
scroll to position [3118, 0]
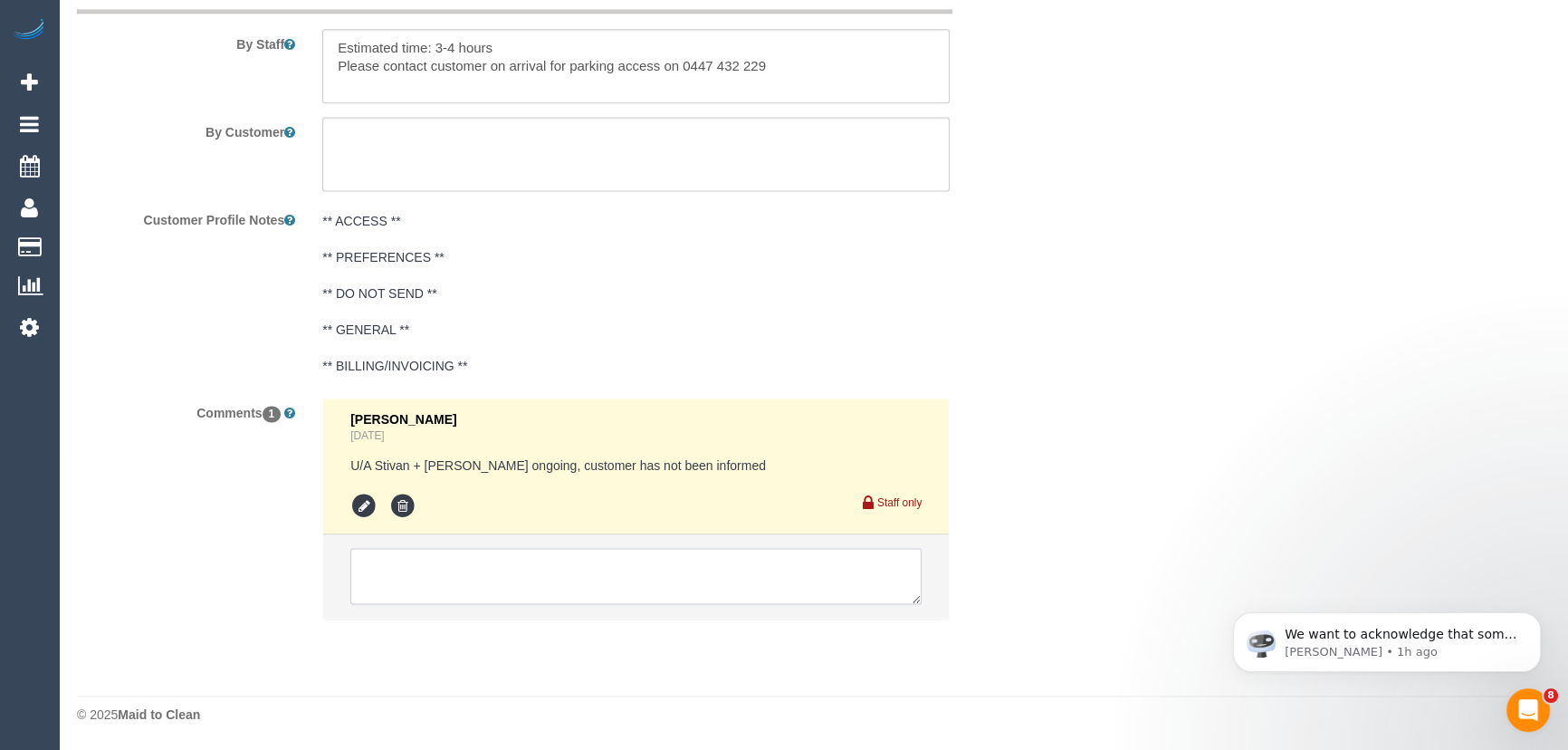
click at [433, 570] on textarea at bounding box center [635, 576] width 571 height 56
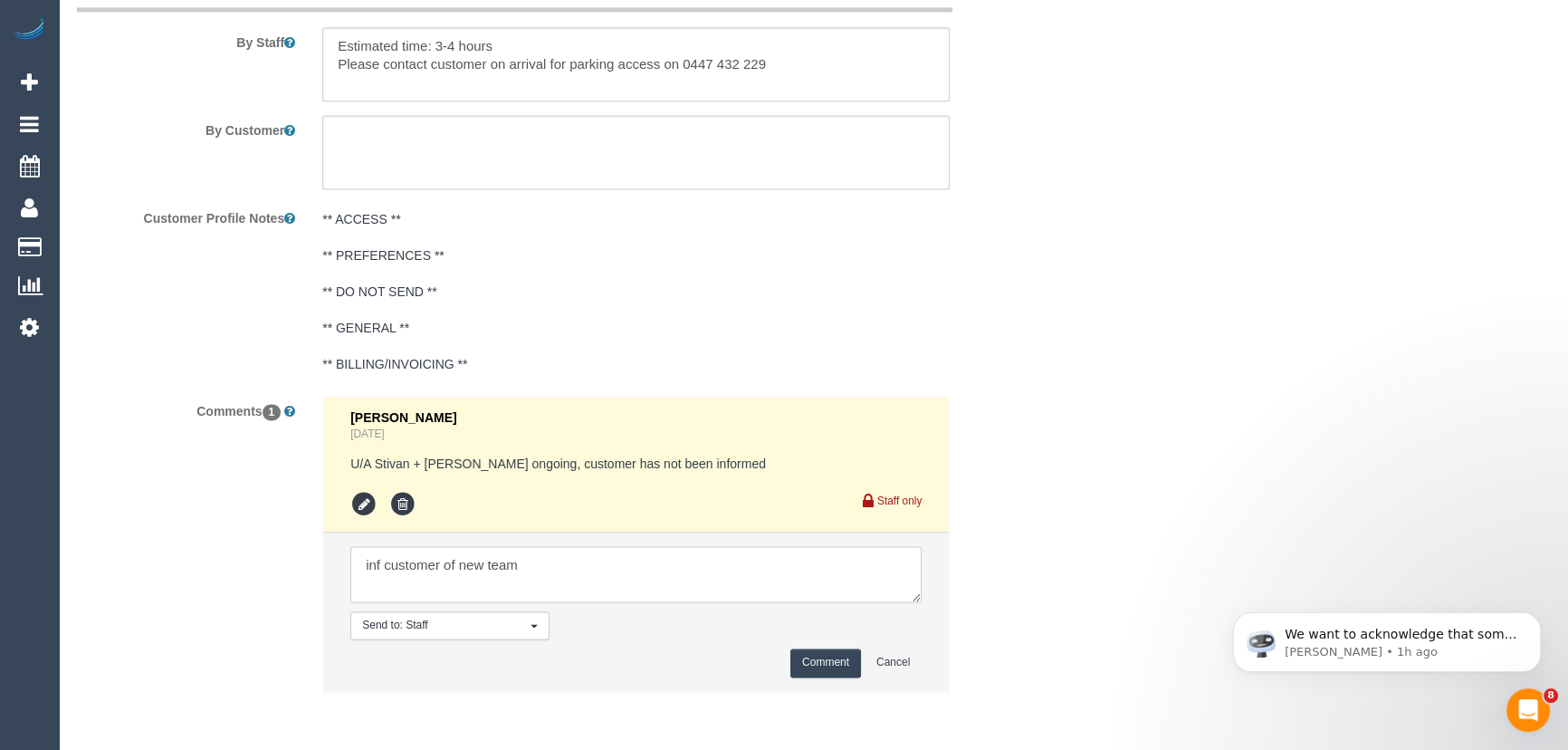
type textarea "inf customer of new team"
click at [836, 667] on button "Comment" at bounding box center [826, 661] width 71 height 28
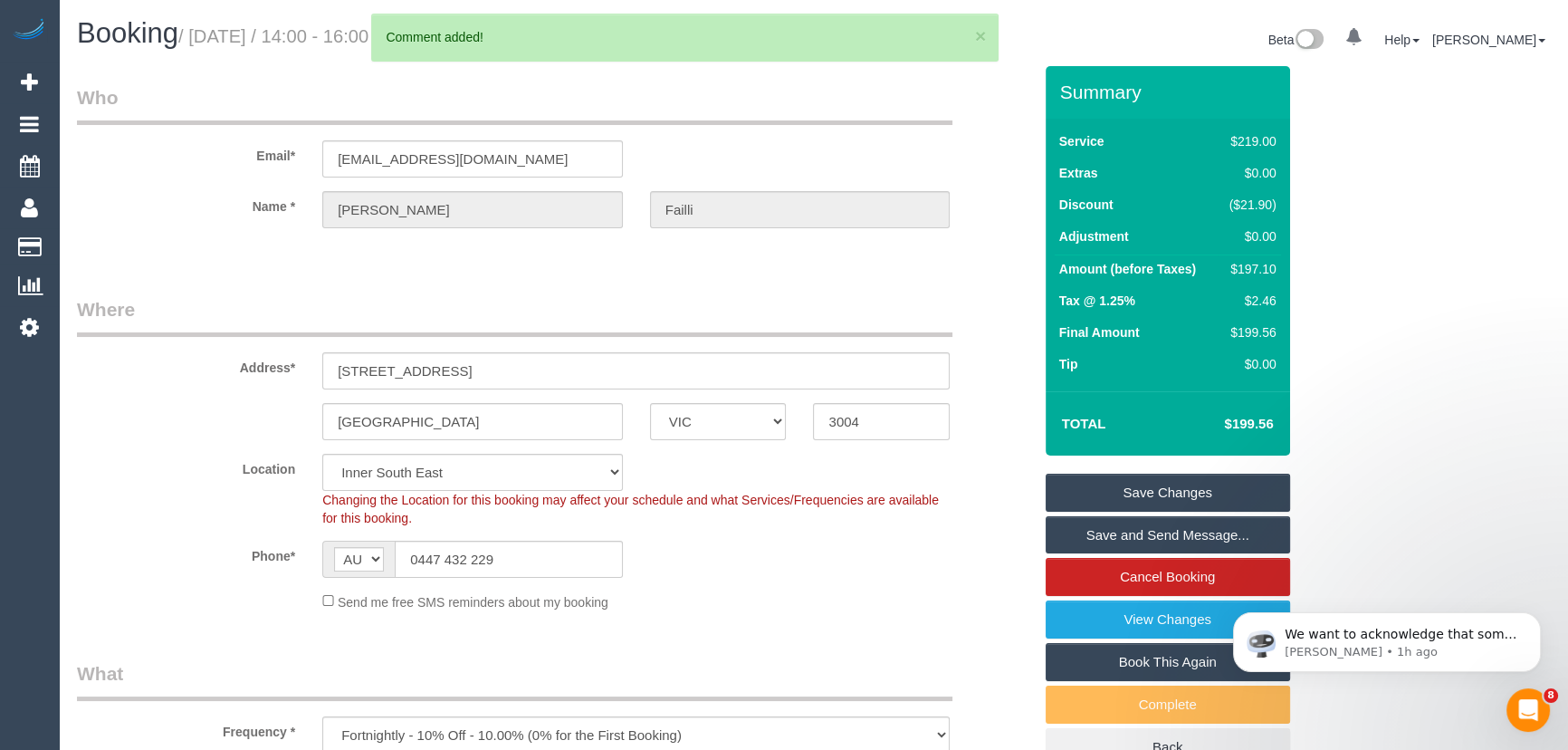
scroll to position [0, 0]
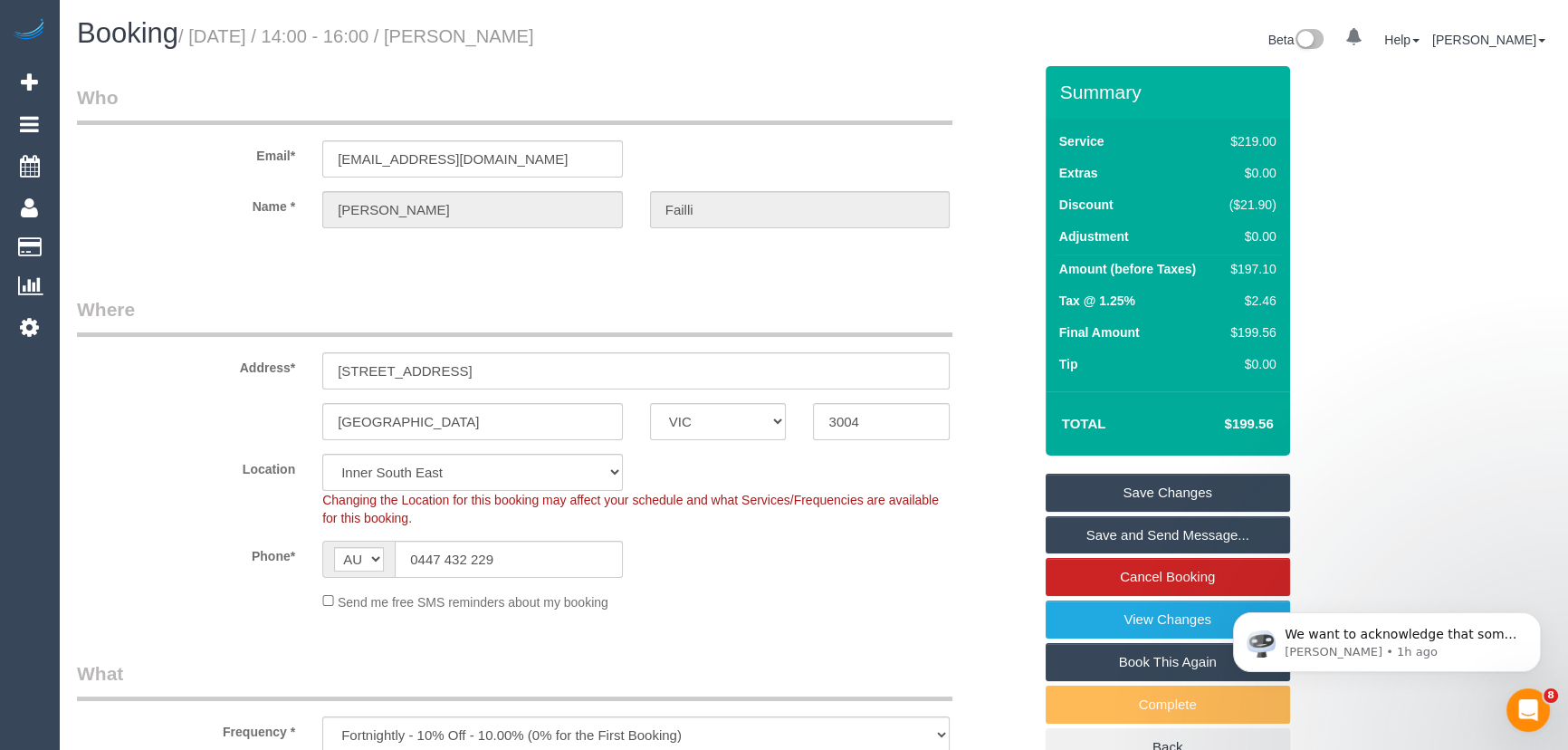
click at [517, 46] on small "/ October 03, 2025 / 14:00 - 16:00 / Doretta Failli" at bounding box center [356, 36] width 356 height 19
click at [500, 36] on small "/ October 03, 2025 / 14:00 - 16:00 / Doretta Failli" at bounding box center [356, 36] width 356 height 19
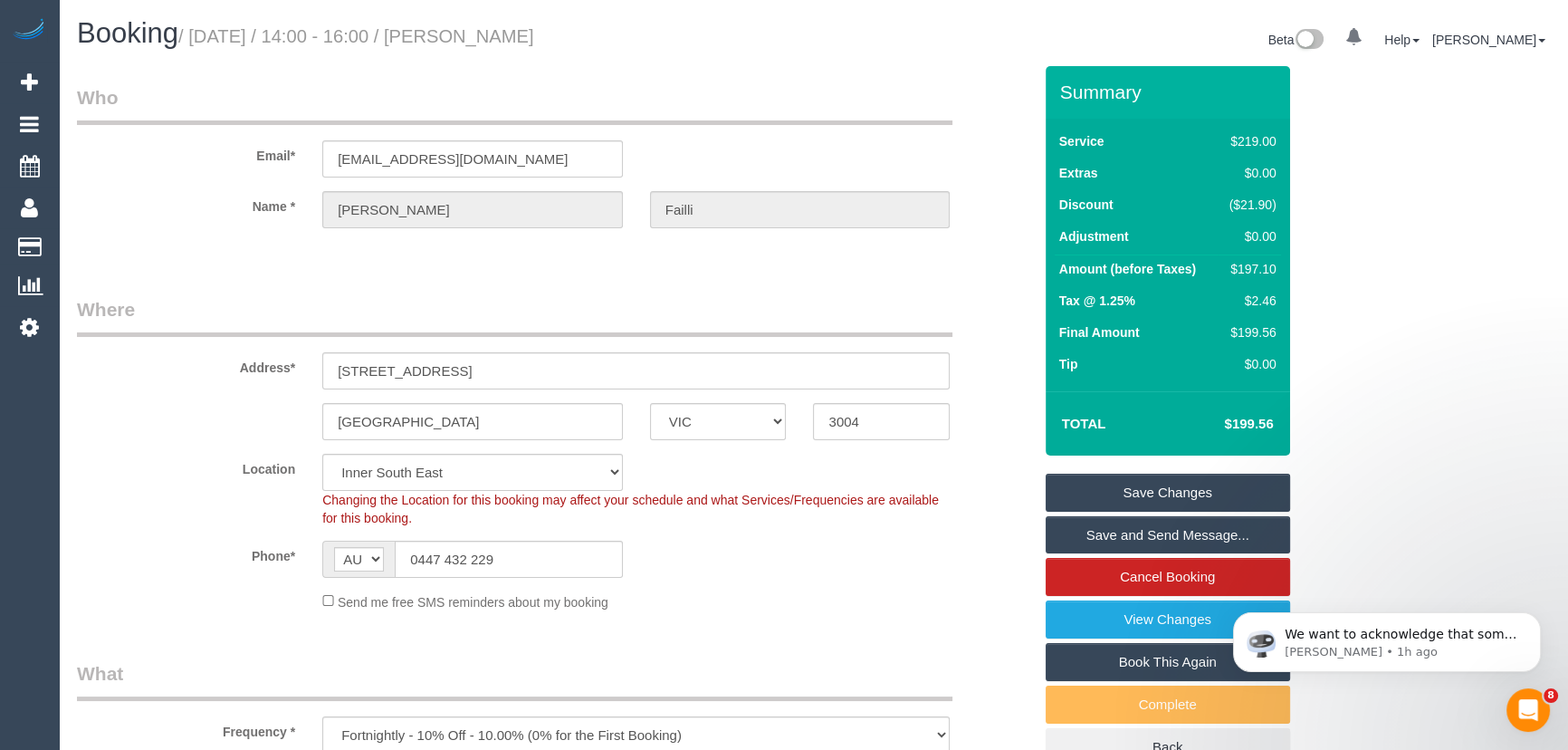
click at [500, 36] on small "/ October 03, 2025 / 14:00 - 16:00 / Doretta Failli" at bounding box center [356, 36] width 356 height 19
copy small "Doretta Failli"
click at [1155, 496] on link "Save Changes" at bounding box center [1167, 492] width 244 height 38
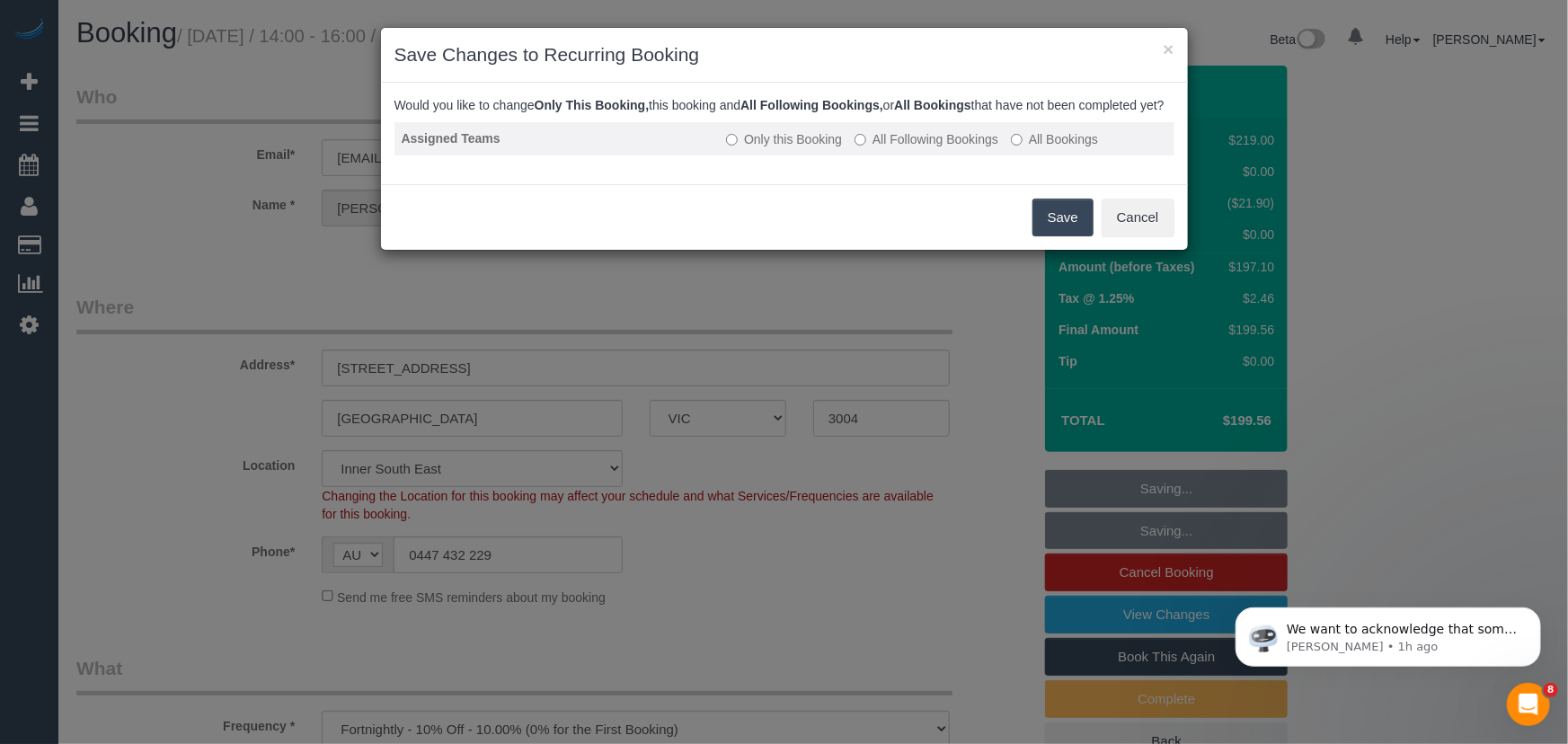
click at [933, 149] on label "All Following Bookings" at bounding box center [926, 139] width 144 height 18
click at [1049, 226] on button "Save" at bounding box center [1063, 217] width 61 height 38
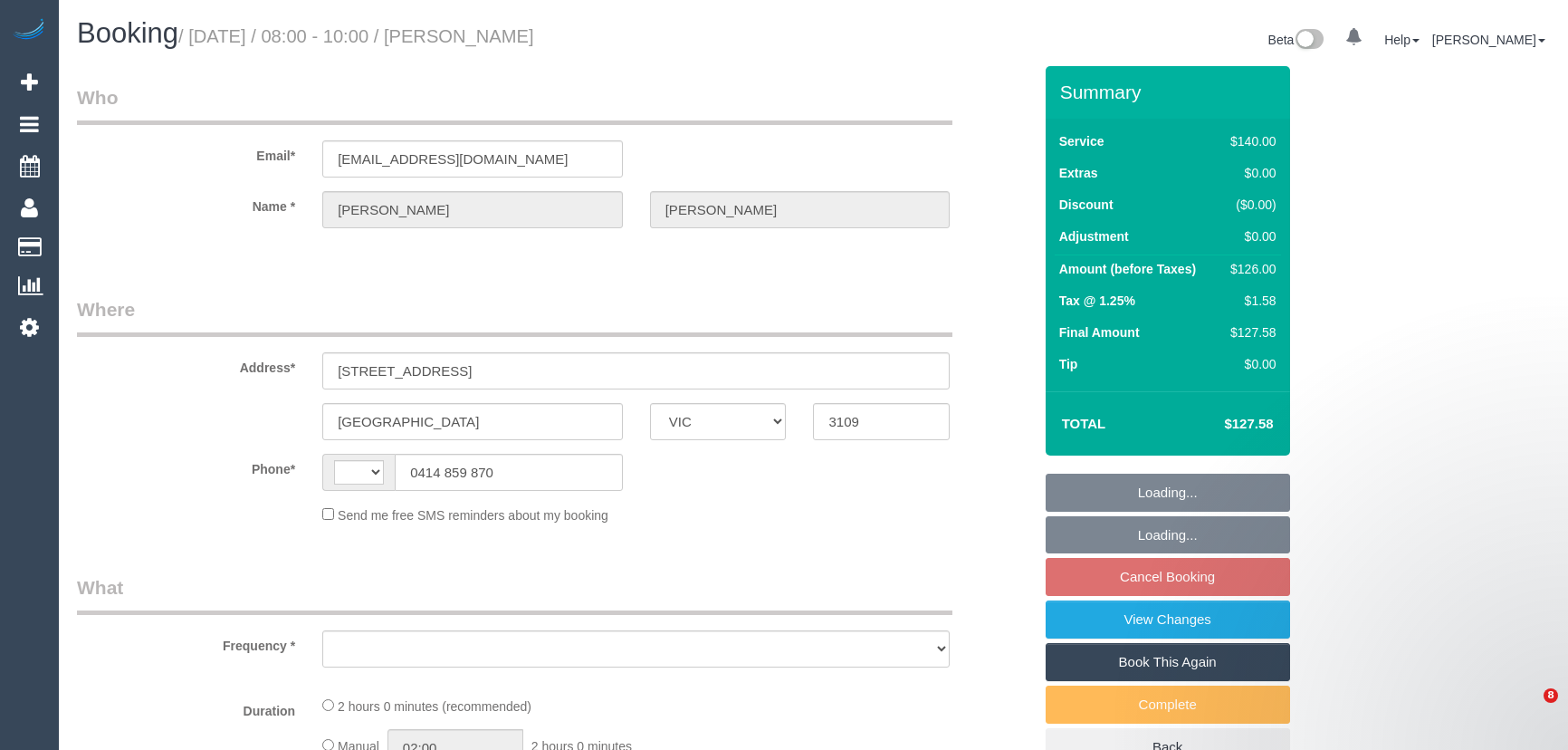
select select "VIC"
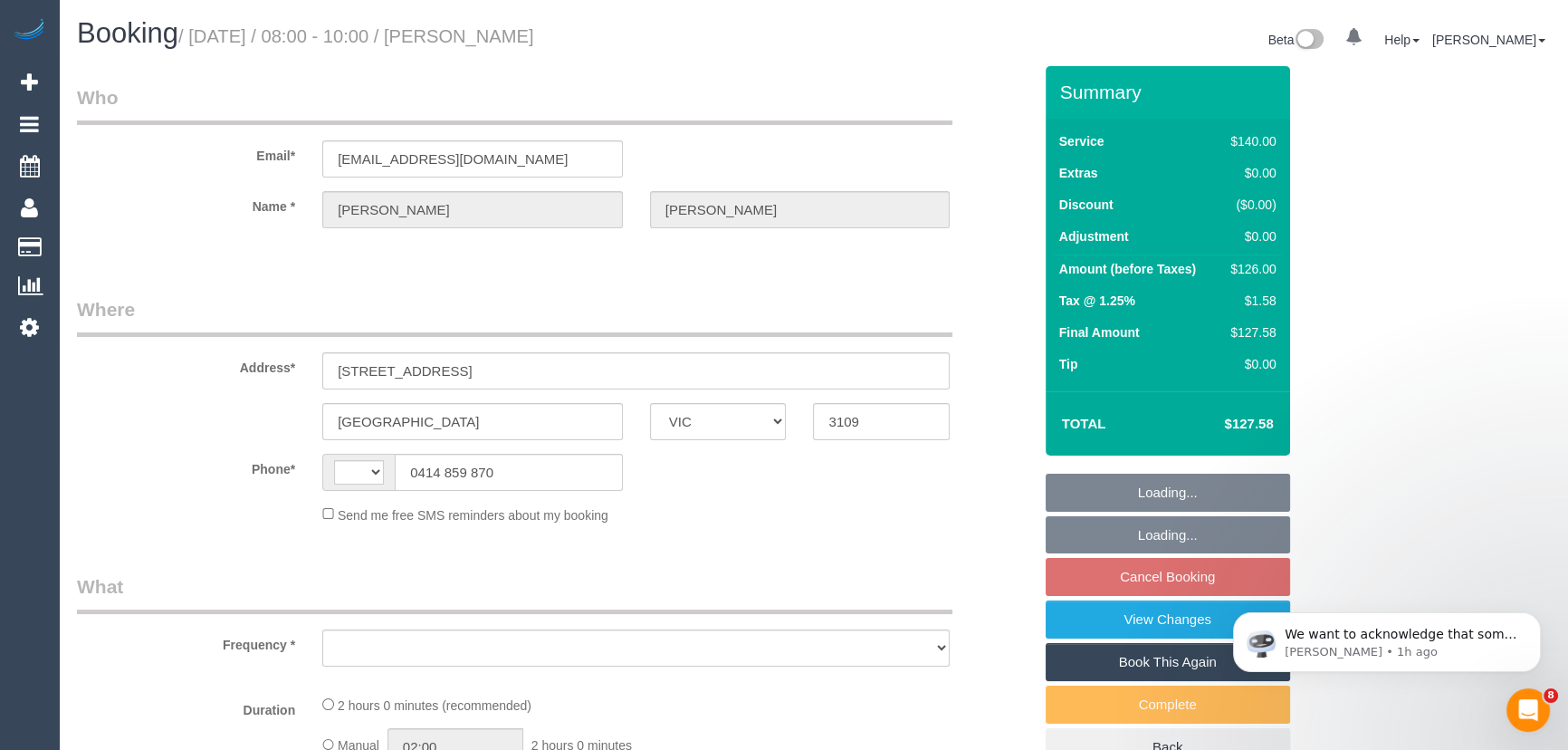
select select "string:AU"
select select "object:281"
select select "string:stripe-pm_1Ri2sY2GScqysDRVIMU1cl5l"
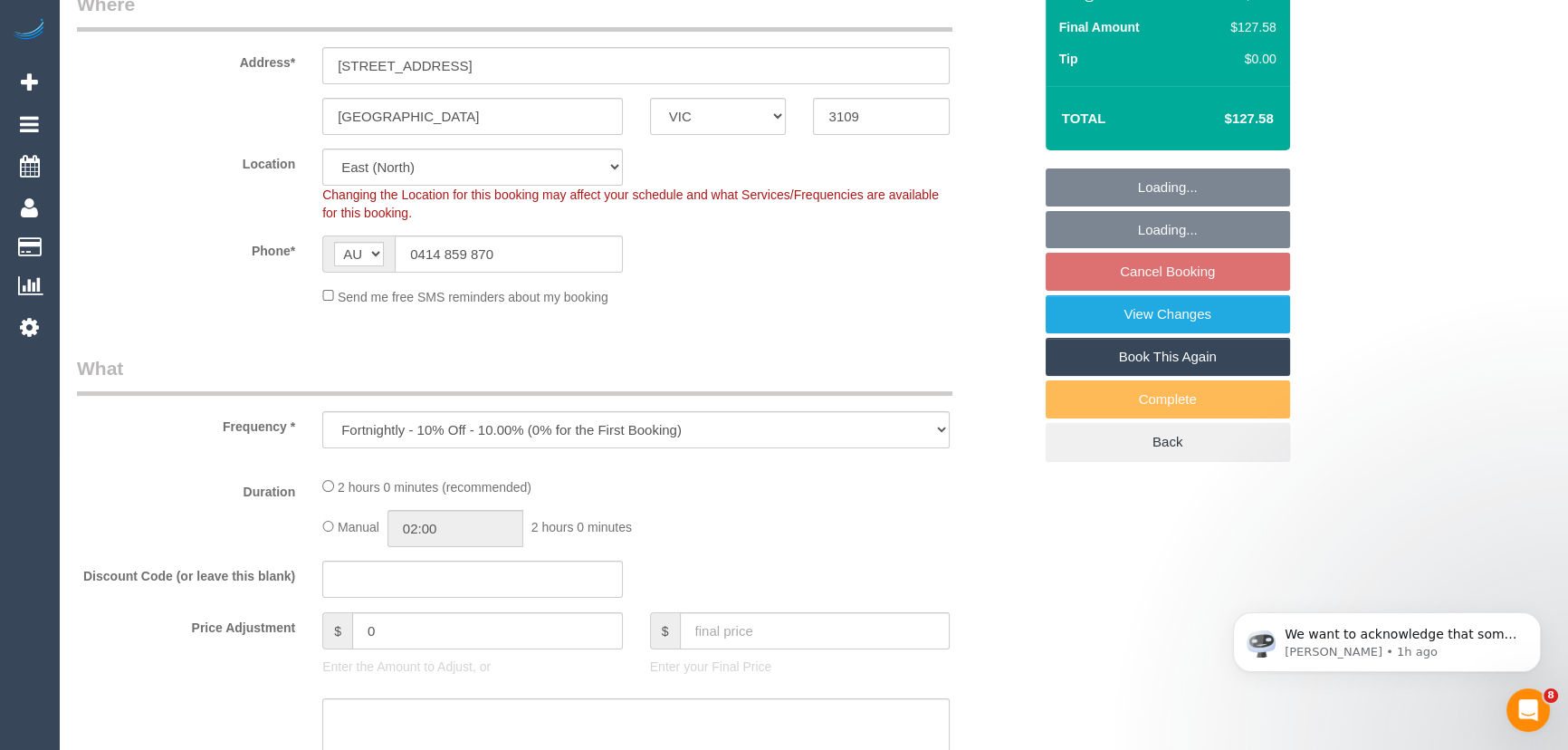
select select "object:699"
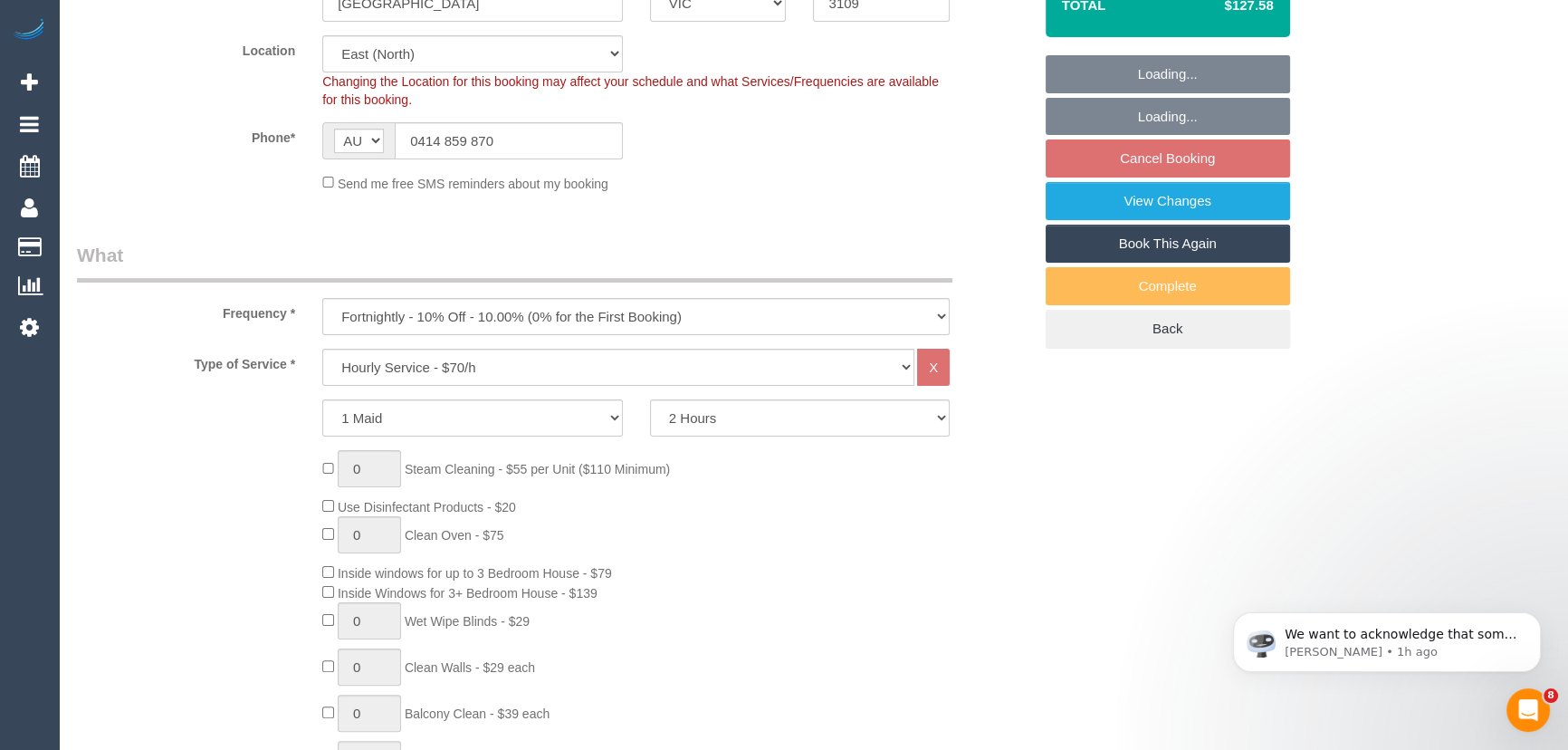
select select "number:29"
select select "number:14"
select select "number:19"
select select "number:22"
select select "number:26"
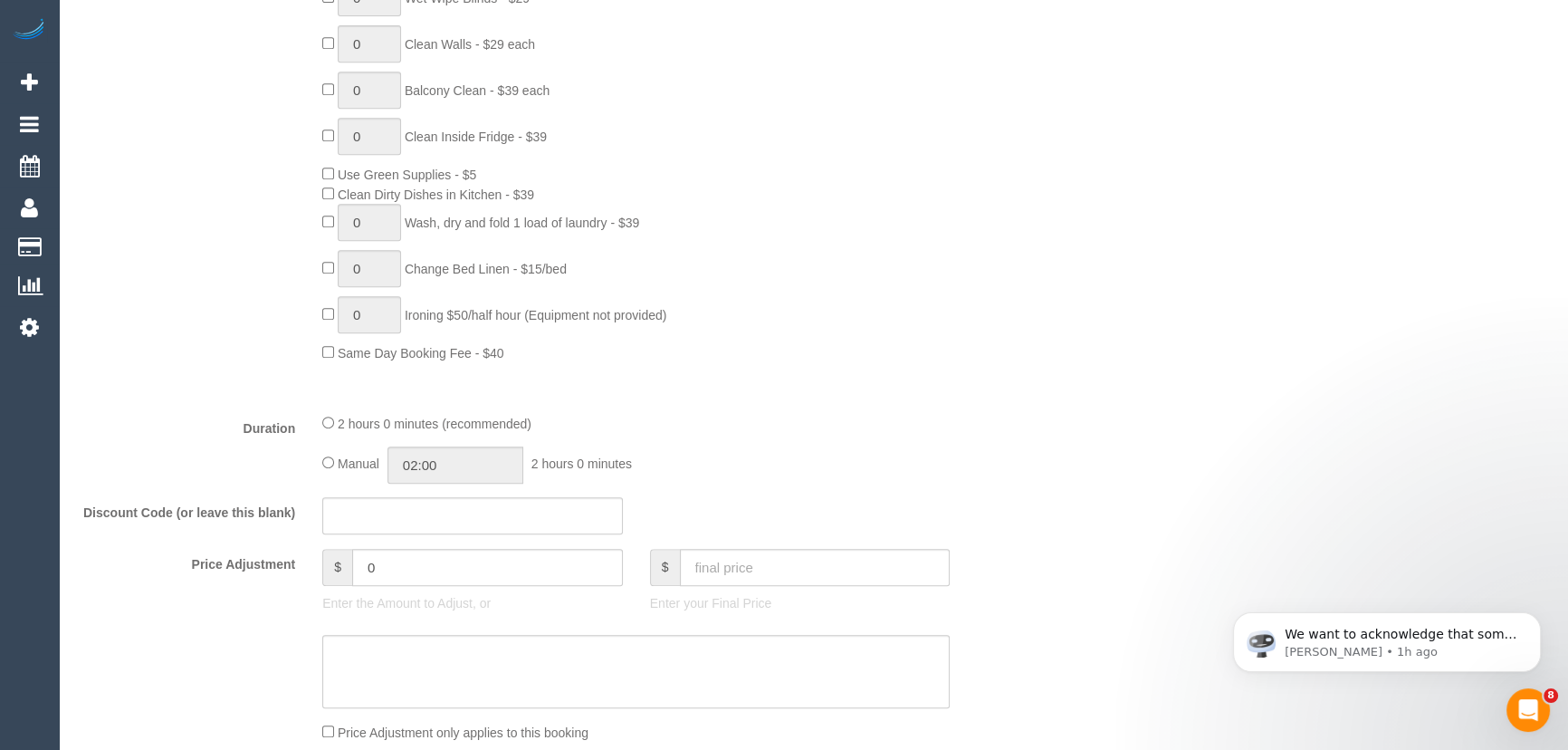
scroll to position [1152, 0]
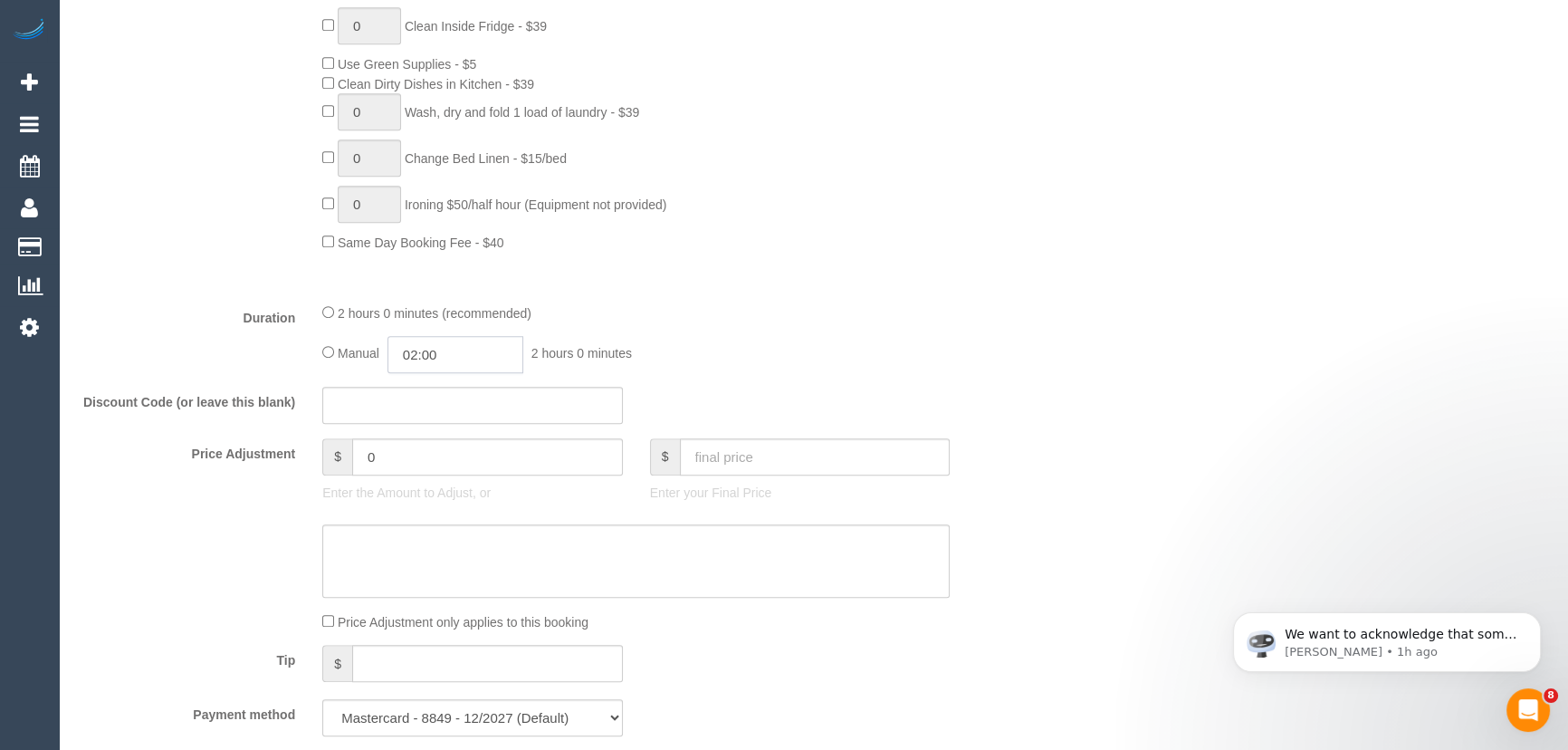
click at [459, 356] on input "02:00" at bounding box center [455, 354] width 136 height 37
type input "01:00"
click at [448, 398] on li "01:00" at bounding box center [436, 398] width 81 height 23
click at [802, 388] on div "Discount Code (or leave this blank)" at bounding box center [554, 405] width 982 height 38
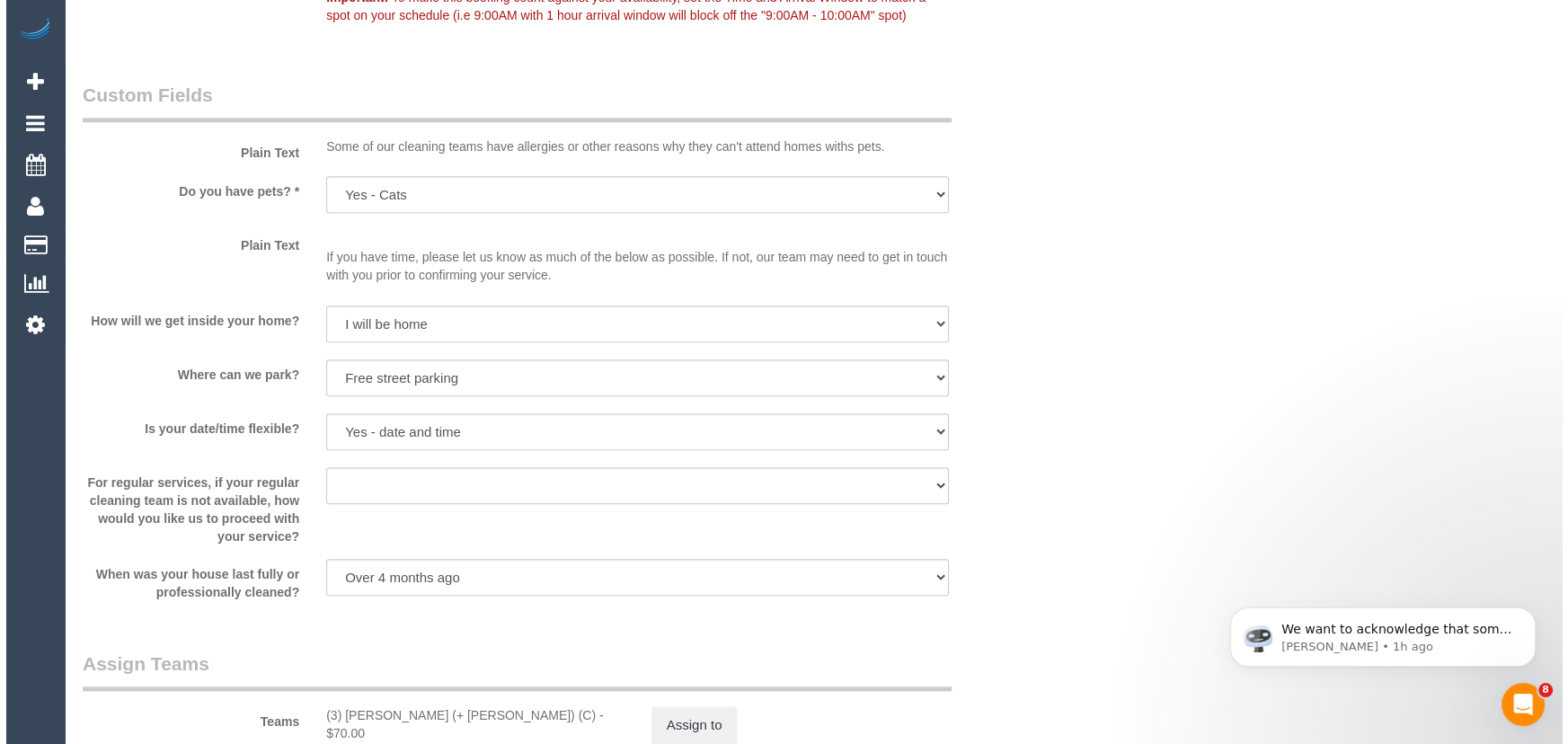
scroll to position [2449, 0]
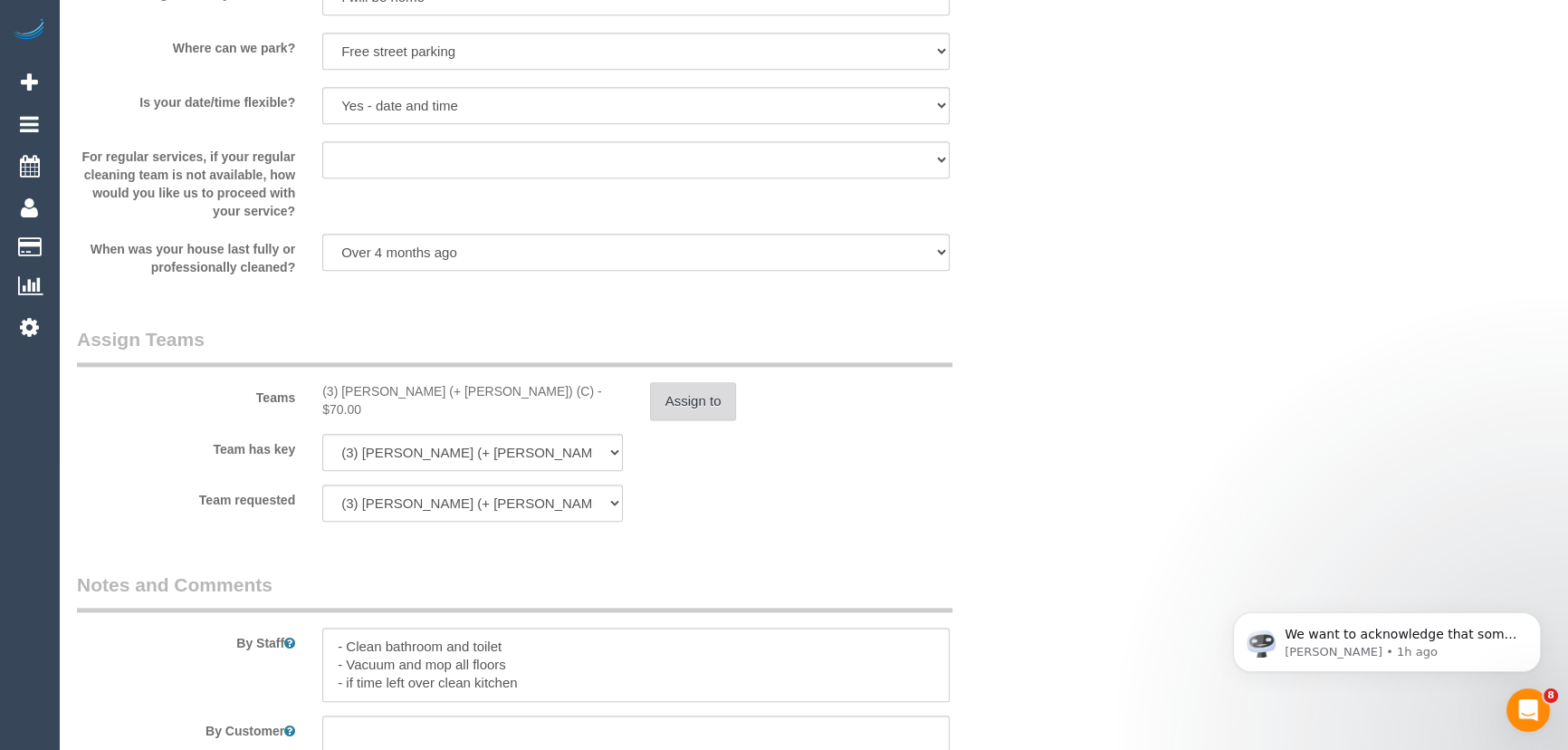
click at [688, 402] on button "Assign to" at bounding box center [693, 401] width 87 height 38
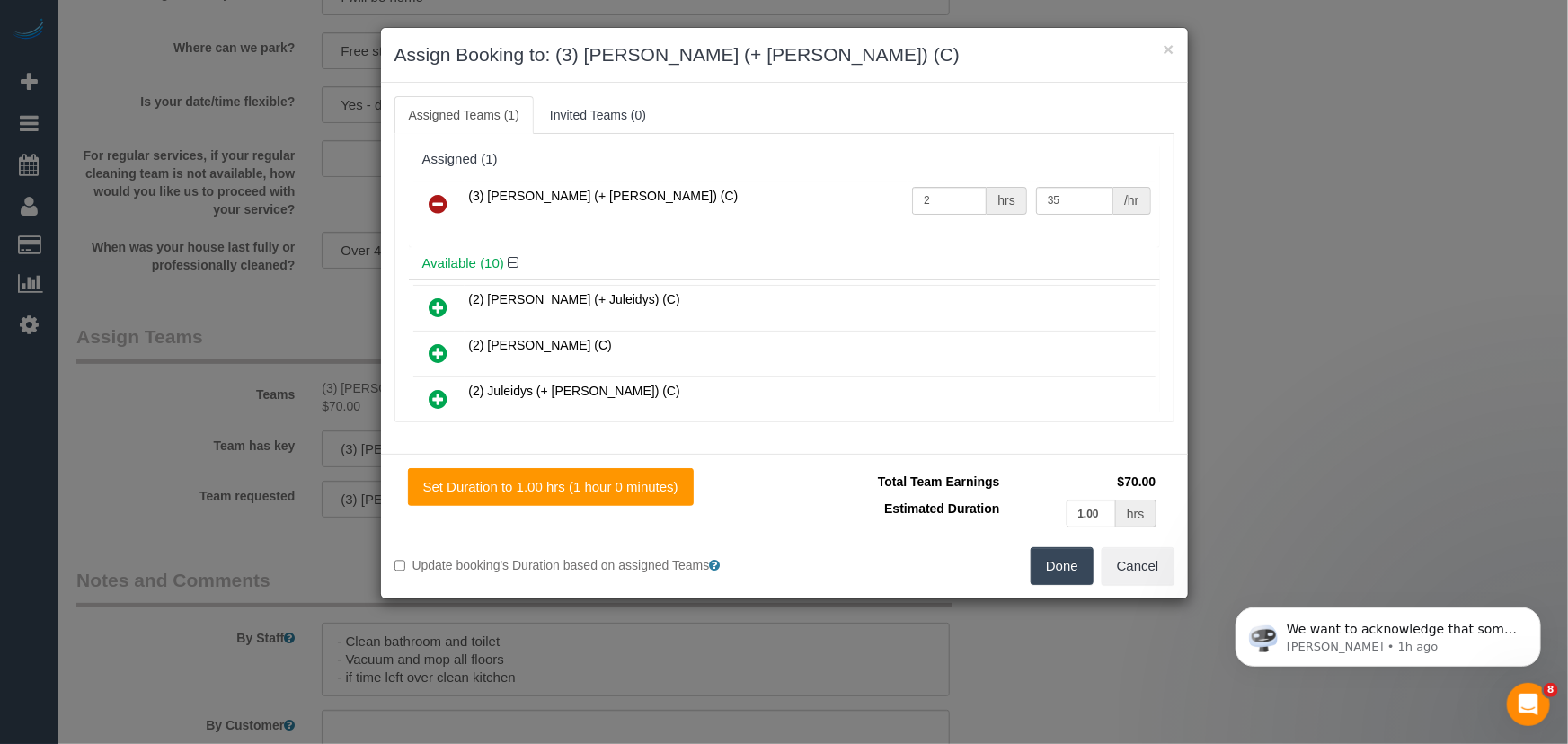
scroll to position [424, 0]
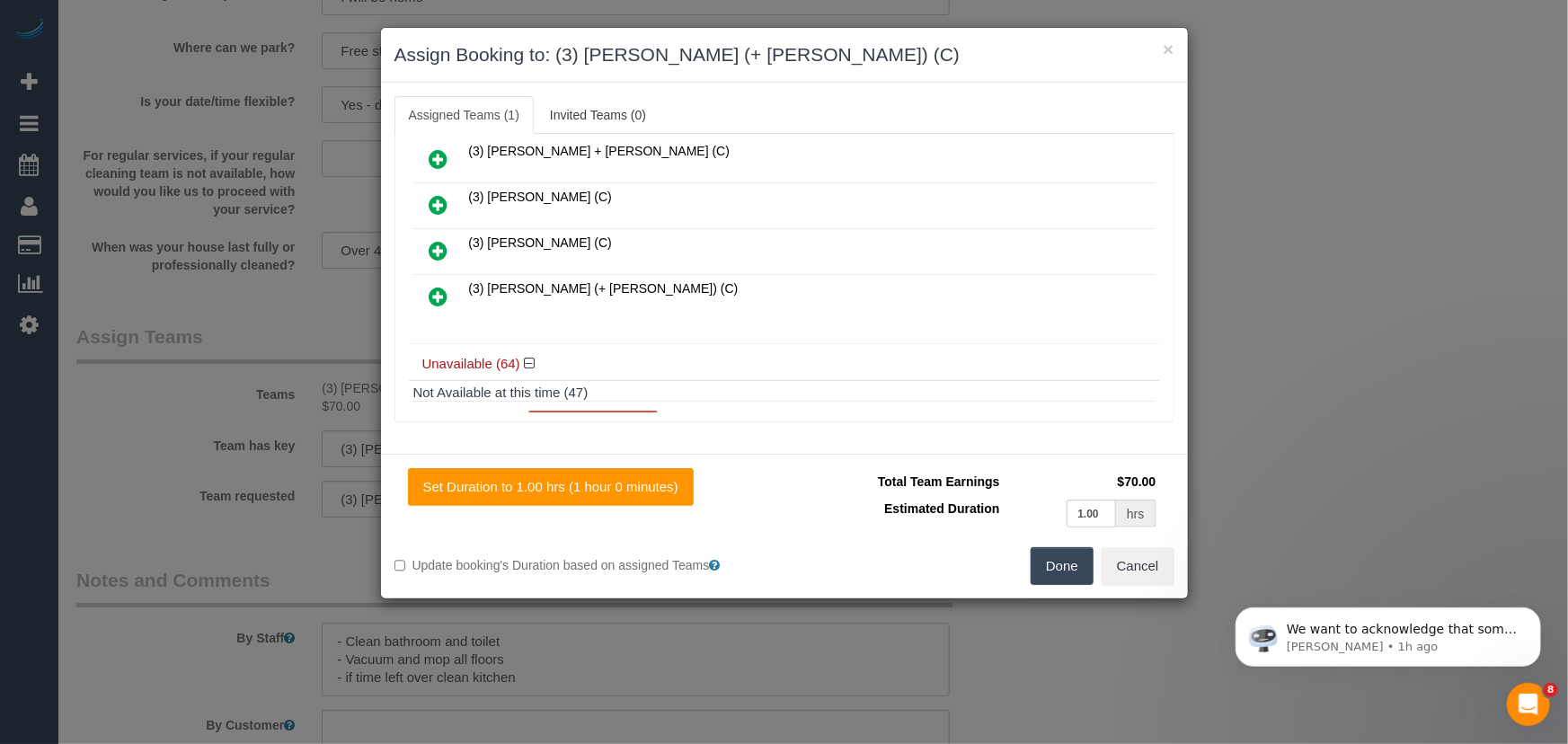
click at [445, 286] on icon at bounding box center [439, 296] width 19 height 21
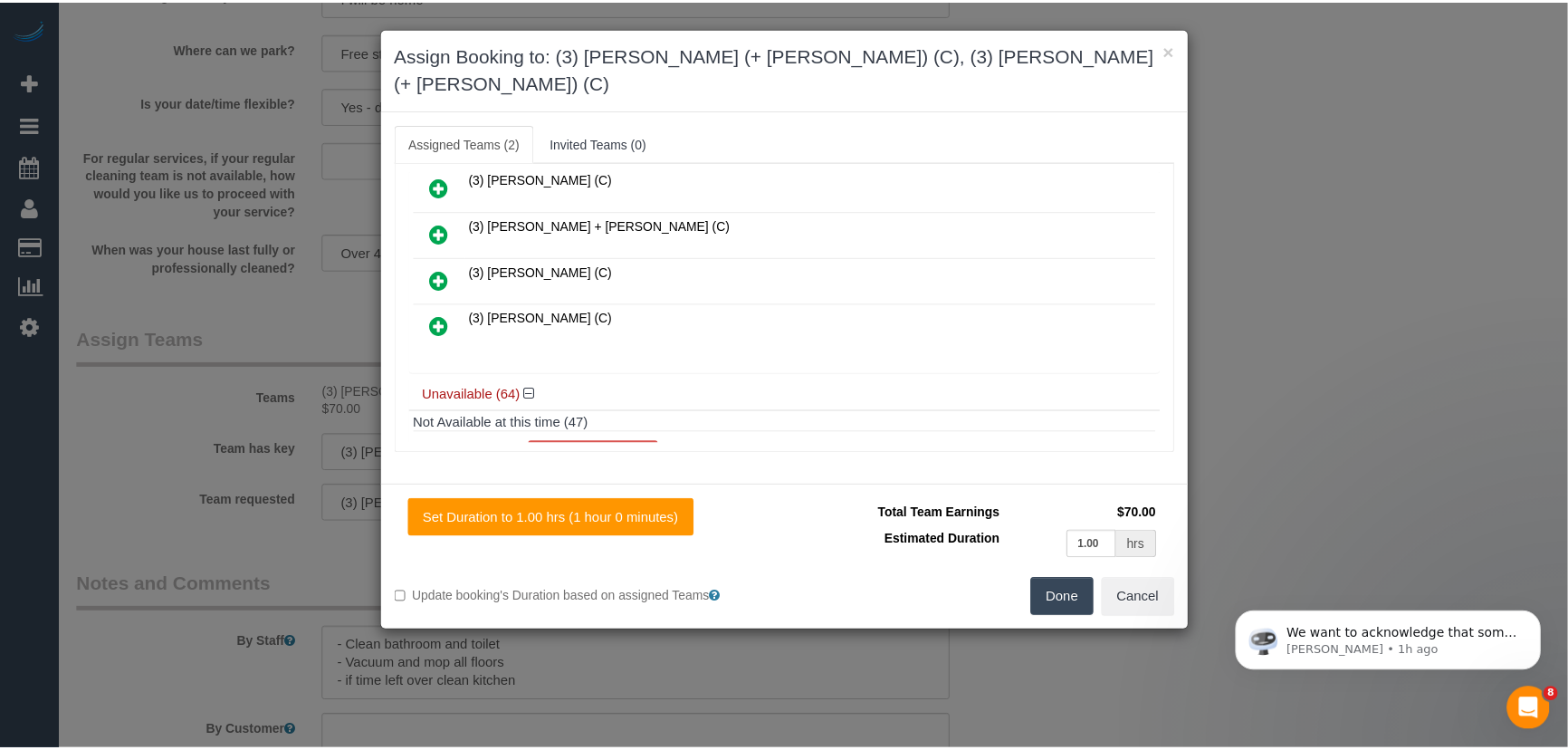
scroll to position [473, 0]
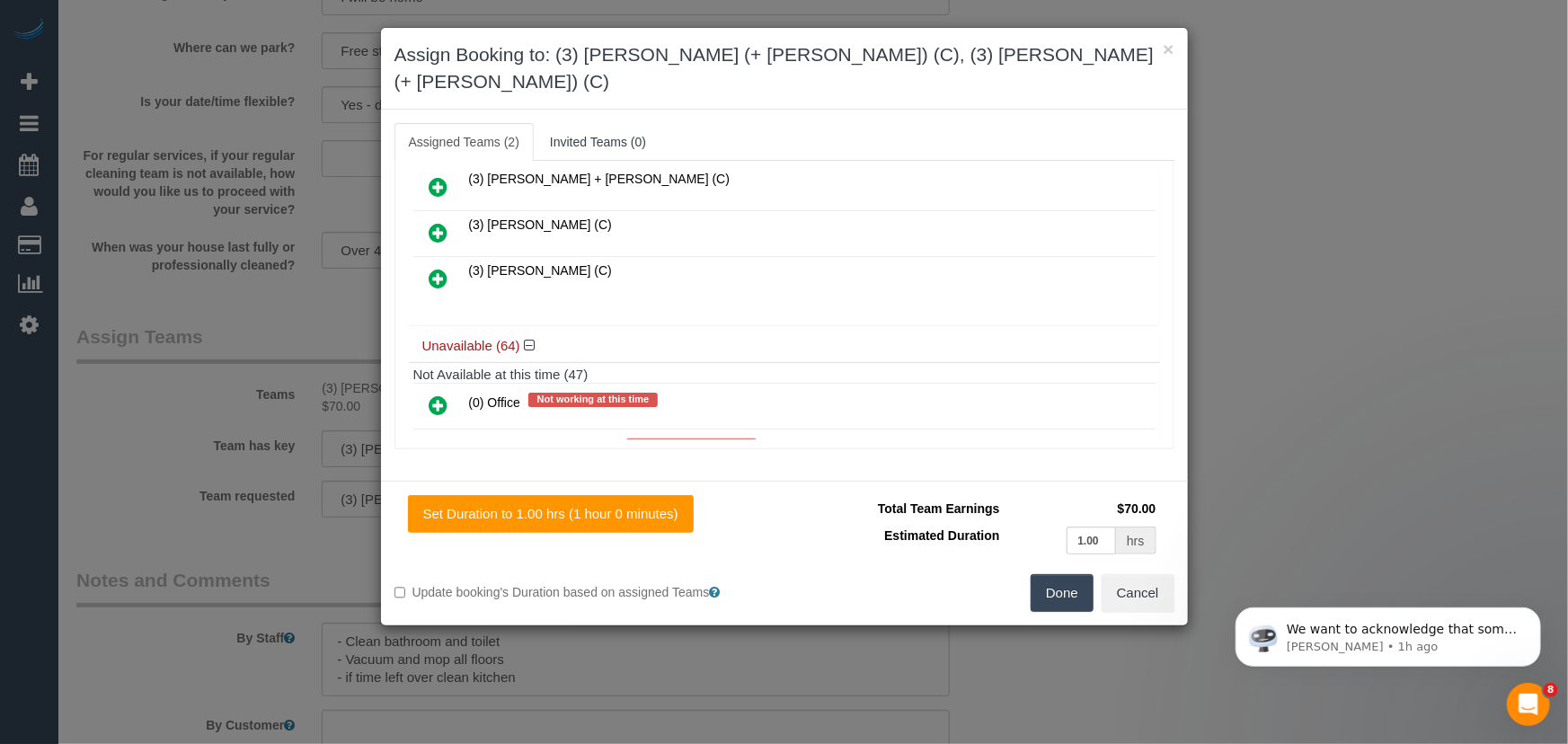
click at [1073, 578] on button "Done" at bounding box center [1062, 592] width 63 height 38
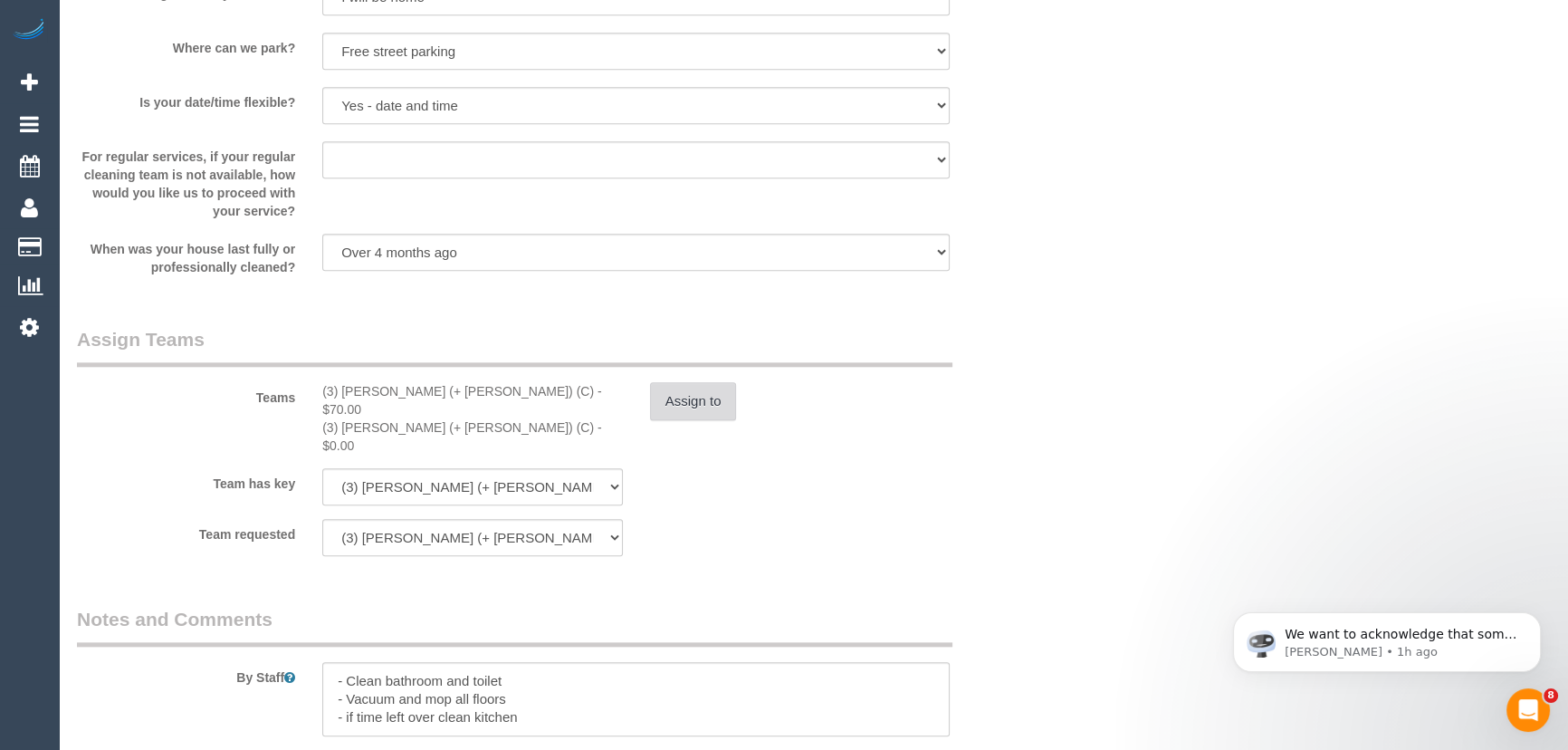
click at [691, 402] on button "Assign to" at bounding box center [693, 401] width 87 height 38
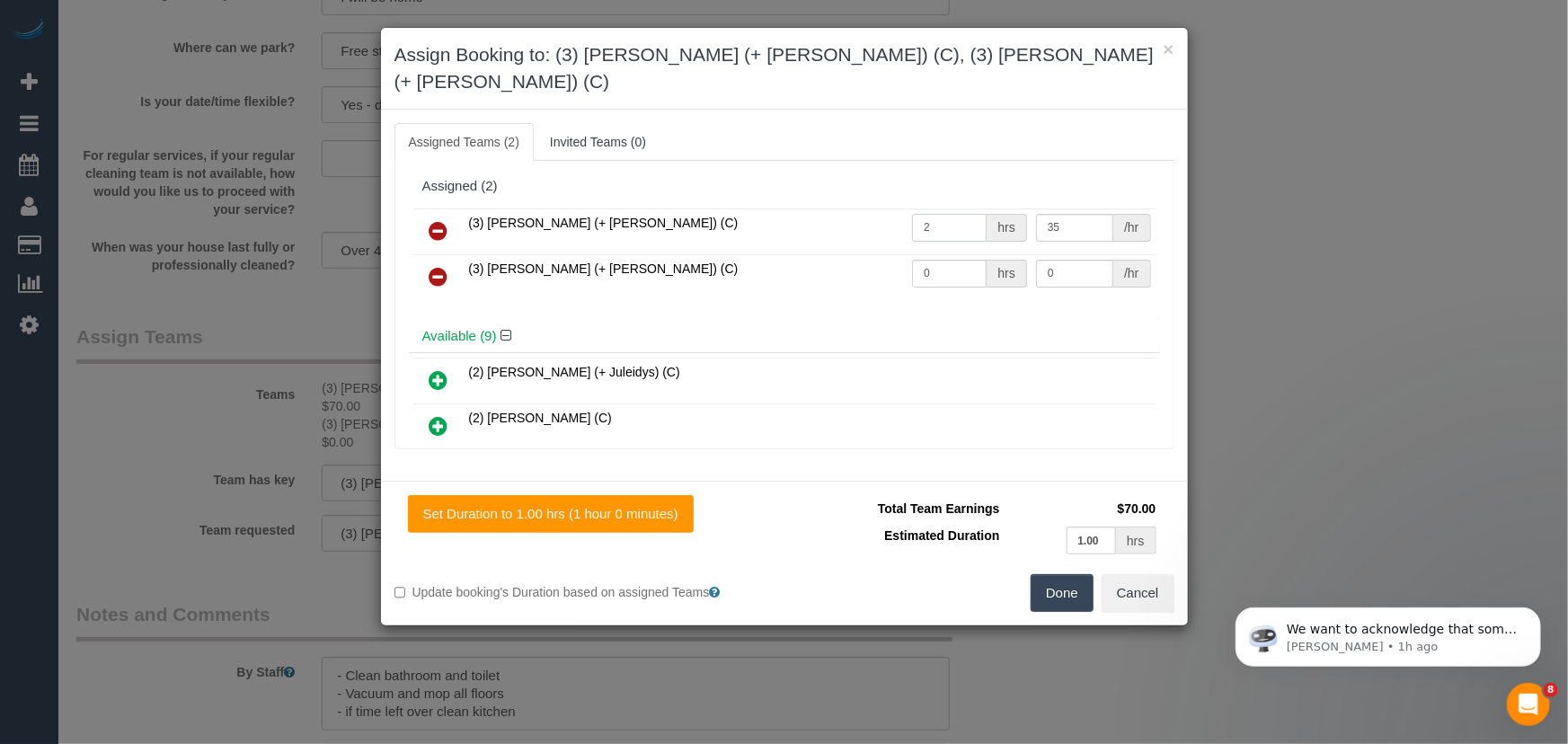
click at [938, 214] on input "2" at bounding box center [949, 228] width 74 height 28
type input "1"
type input "35"
click at [937, 260] on input "0" at bounding box center [949, 273] width 74 height 28
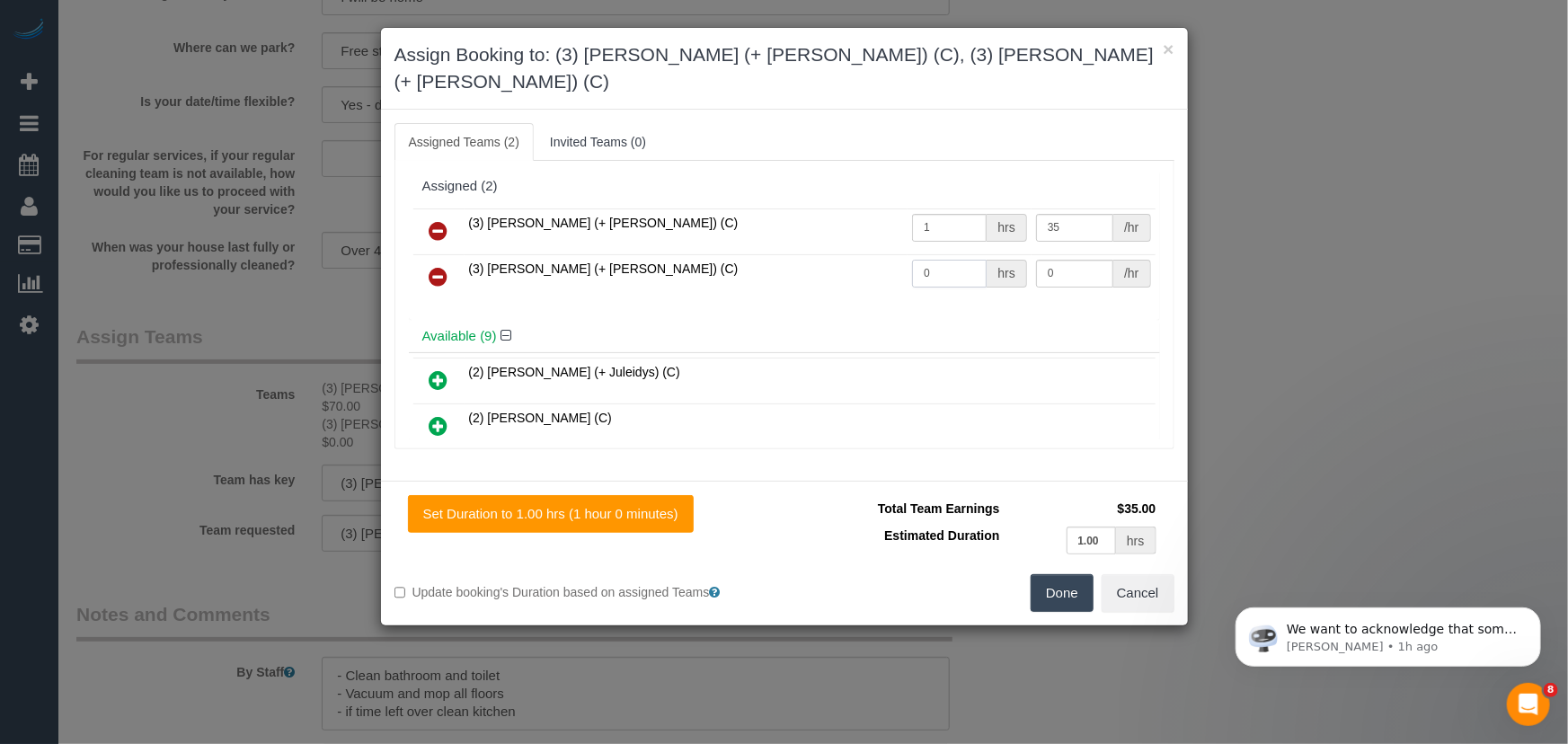
click at [937, 260] on input "0" at bounding box center [949, 273] width 74 height 28
type input "1"
type input "35"
click at [1061, 574] on button "Done" at bounding box center [1062, 592] width 63 height 38
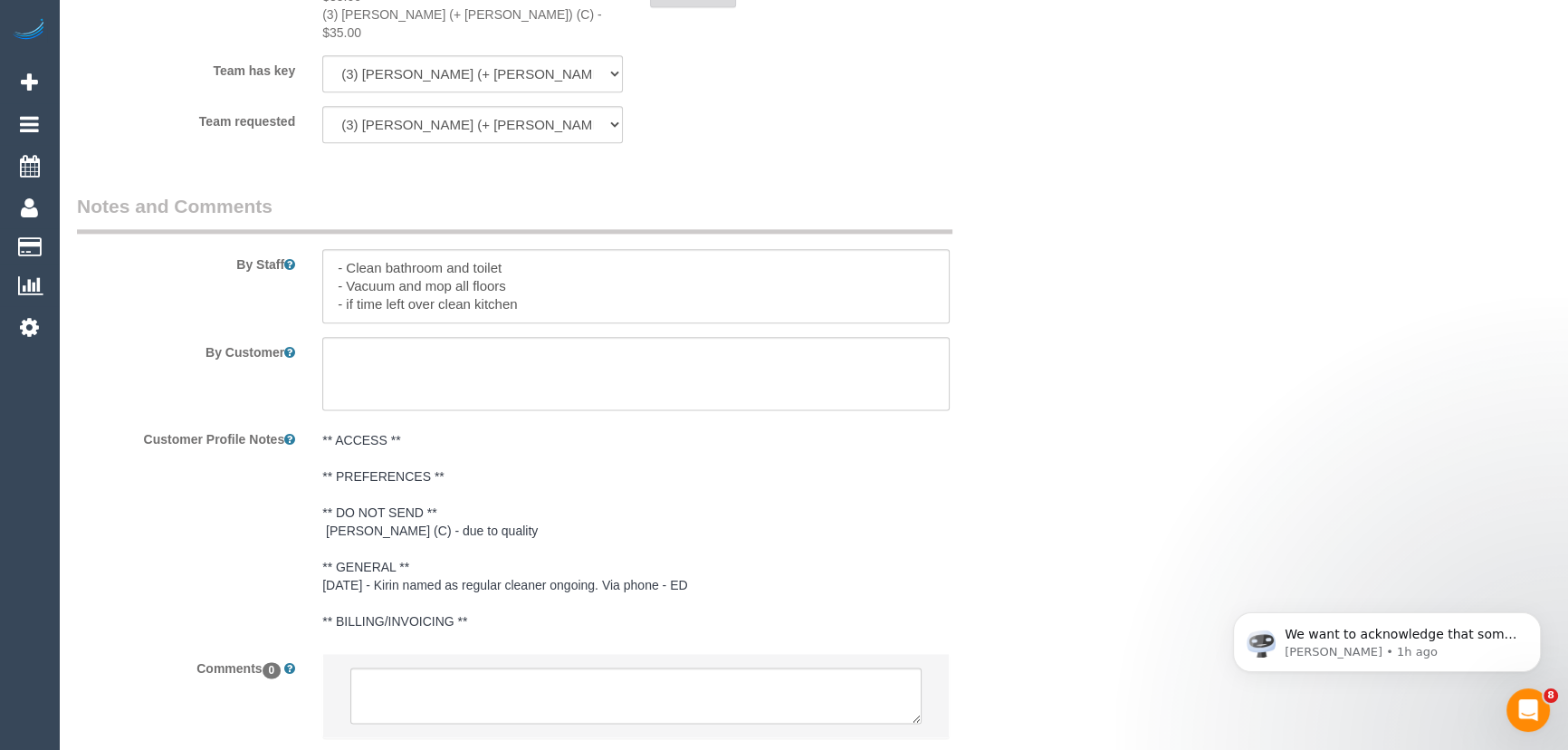
scroll to position [2967, 0]
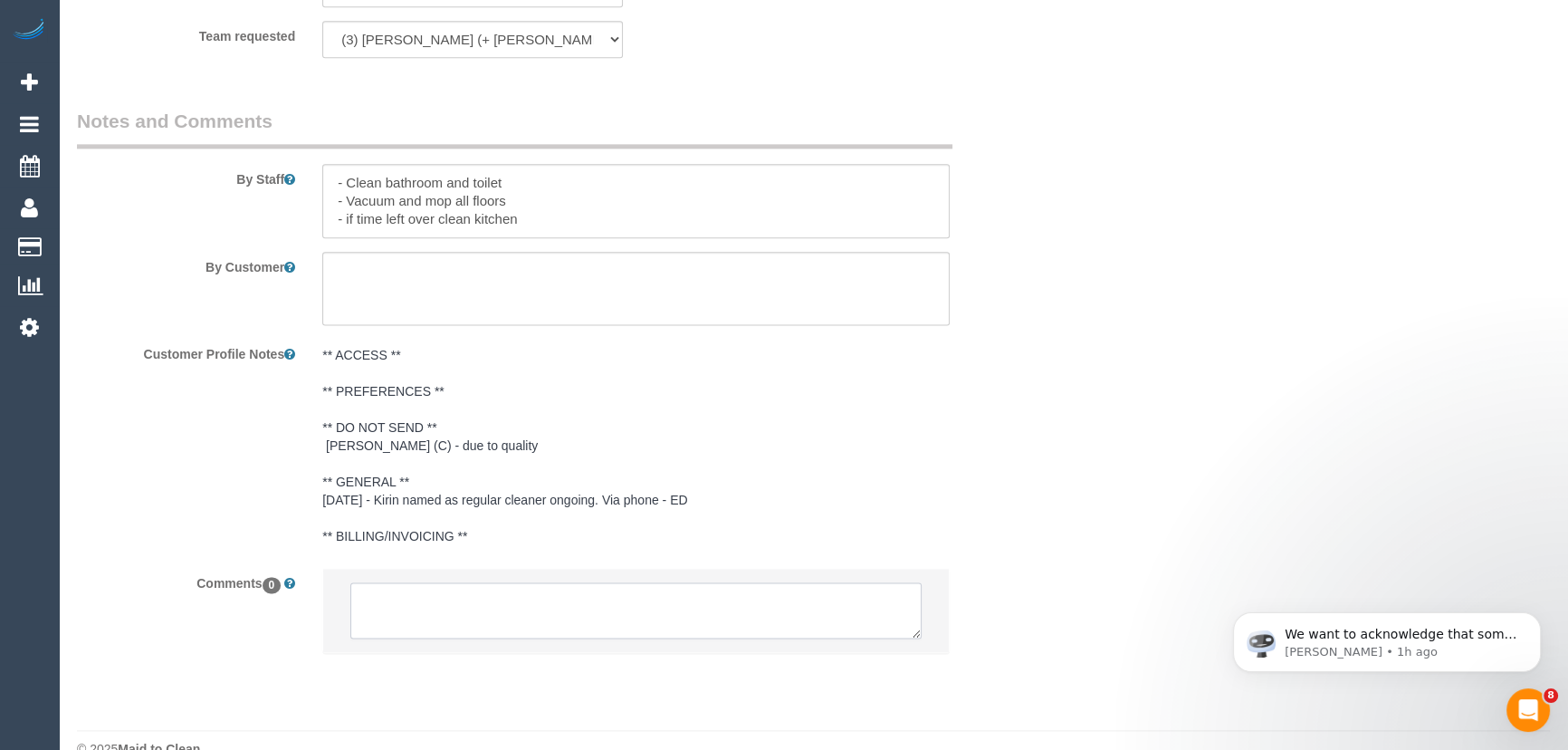
click at [514, 586] on textarea at bounding box center [635, 611] width 571 height 56
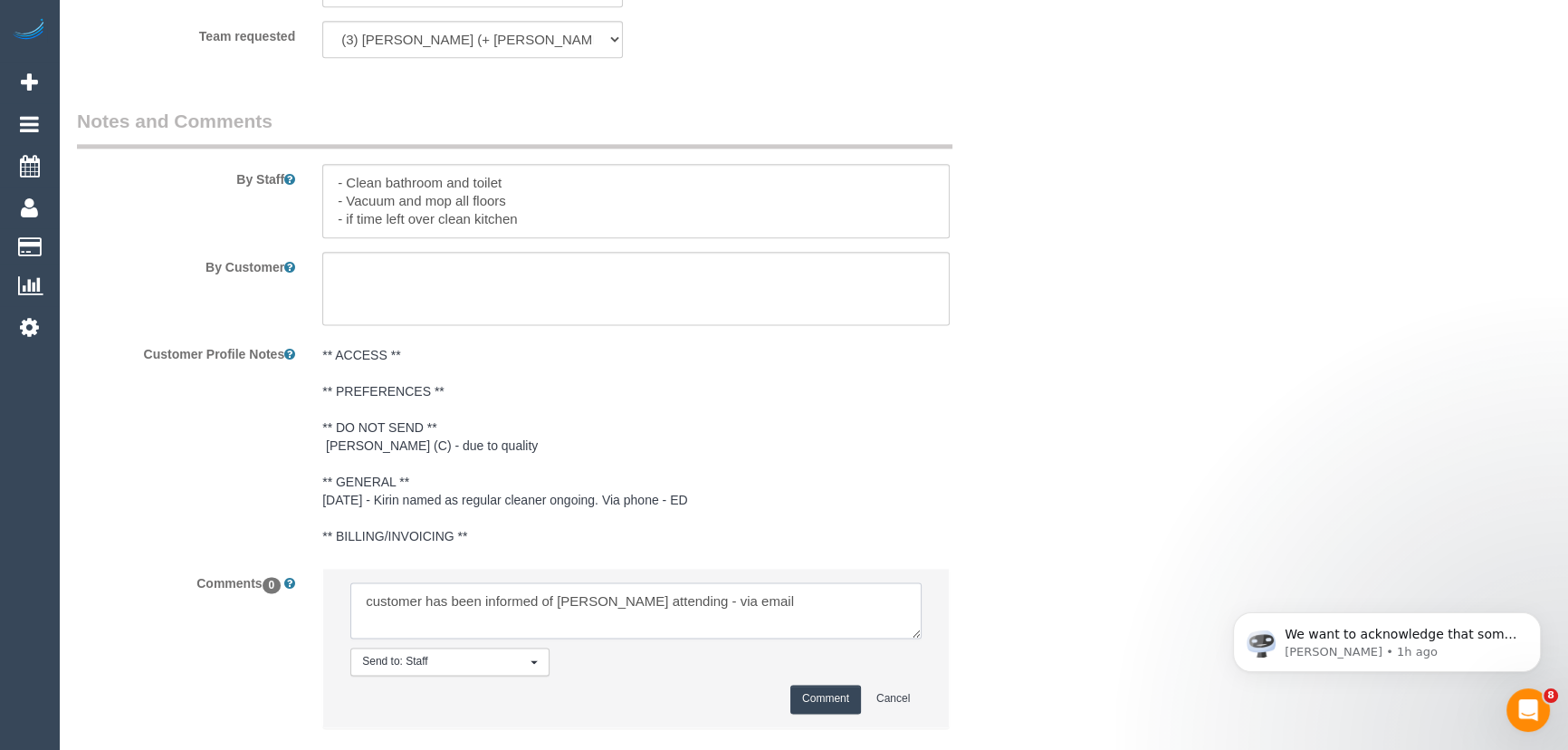
type textarea "customer has been informed of Tania attending - via email"
click at [809, 685] on button "Comment" at bounding box center [826, 698] width 71 height 28
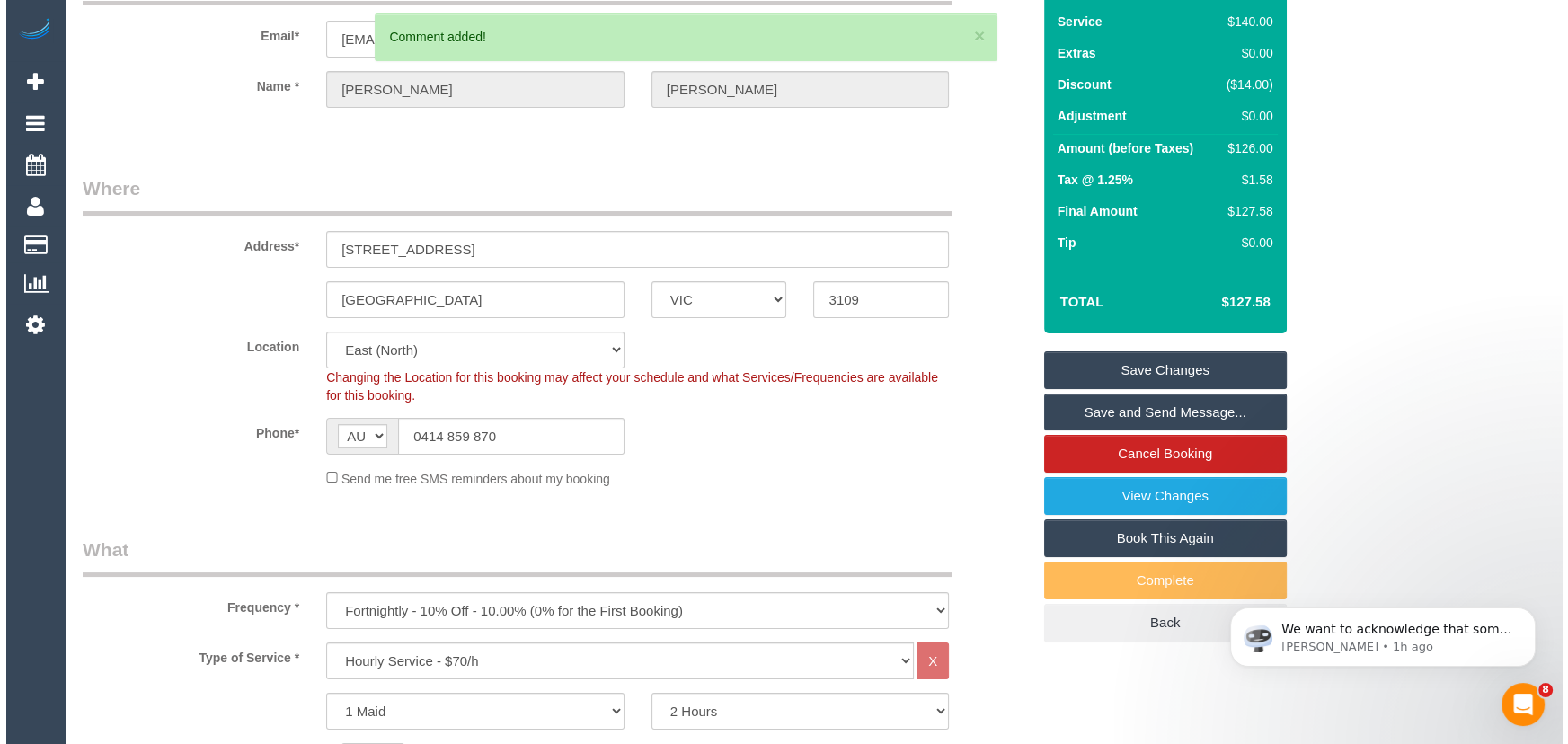
scroll to position [0, 0]
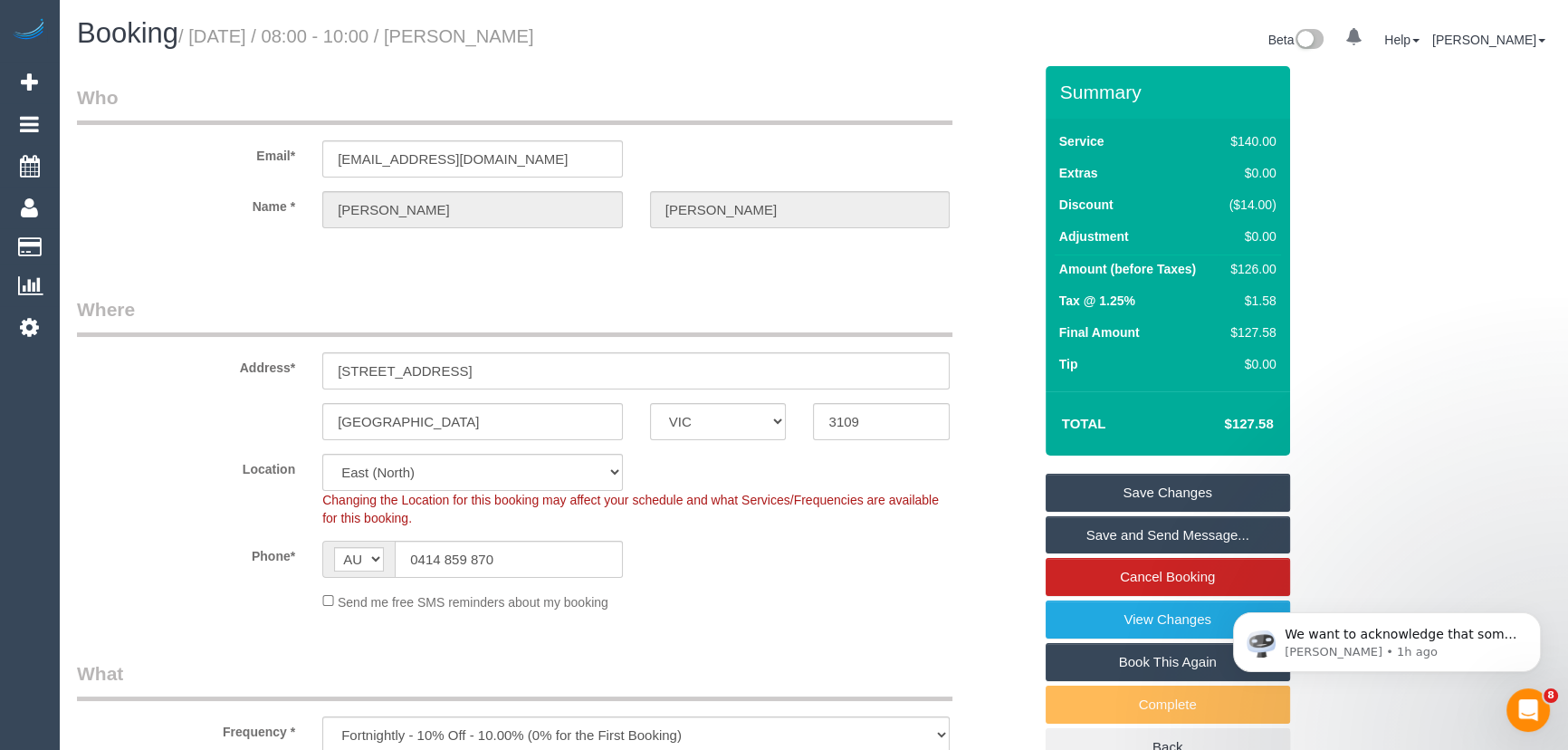
click at [485, 33] on small "/ October 03, 2025 / 08:00 - 10:00 / Kate Walton" at bounding box center [356, 36] width 356 height 19
copy small "Kate Walton"
click at [1110, 495] on link "Save Changes" at bounding box center [1167, 492] width 244 height 38
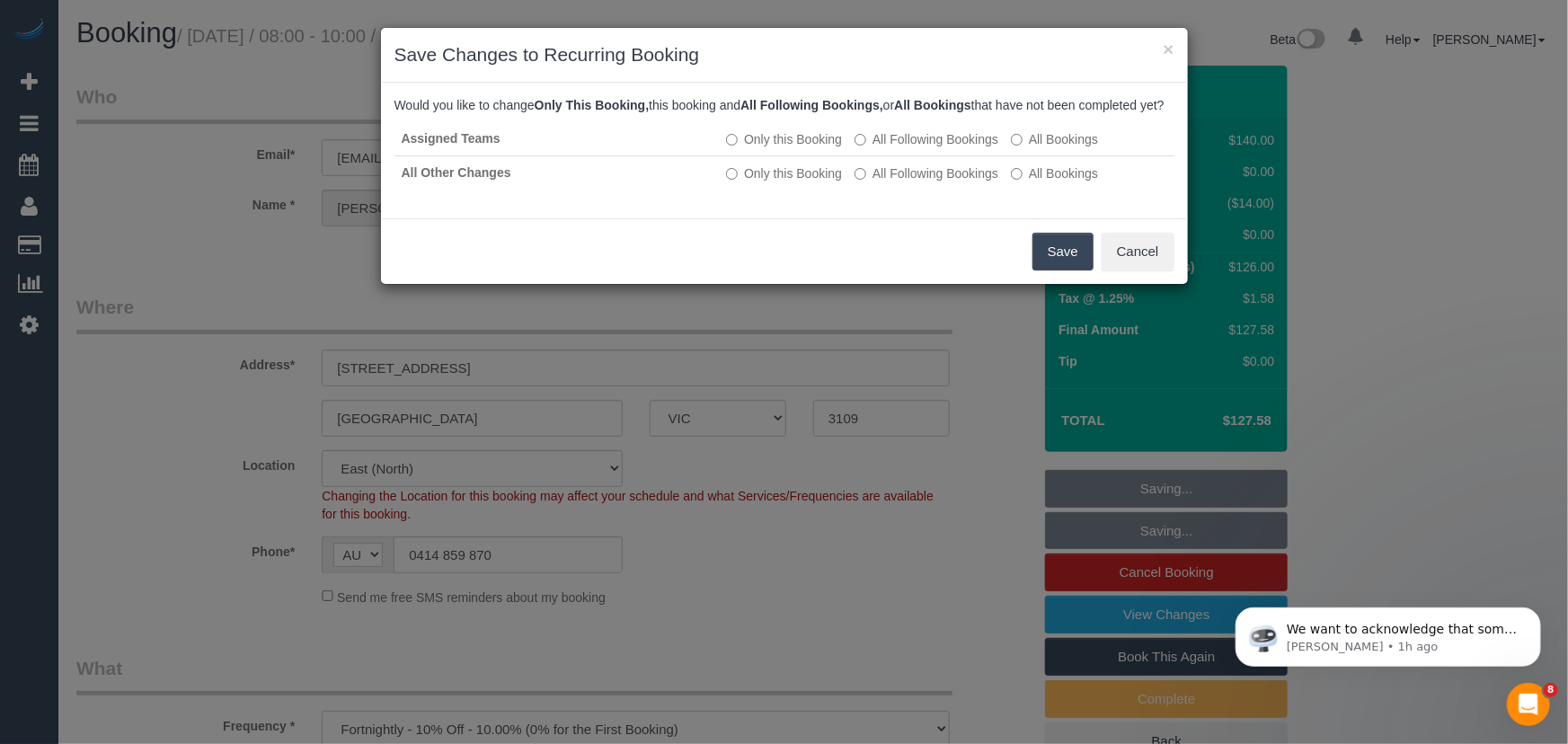
click at [1058, 270] on button "Save" at bounding box center [1063, 251] width 61 height 38
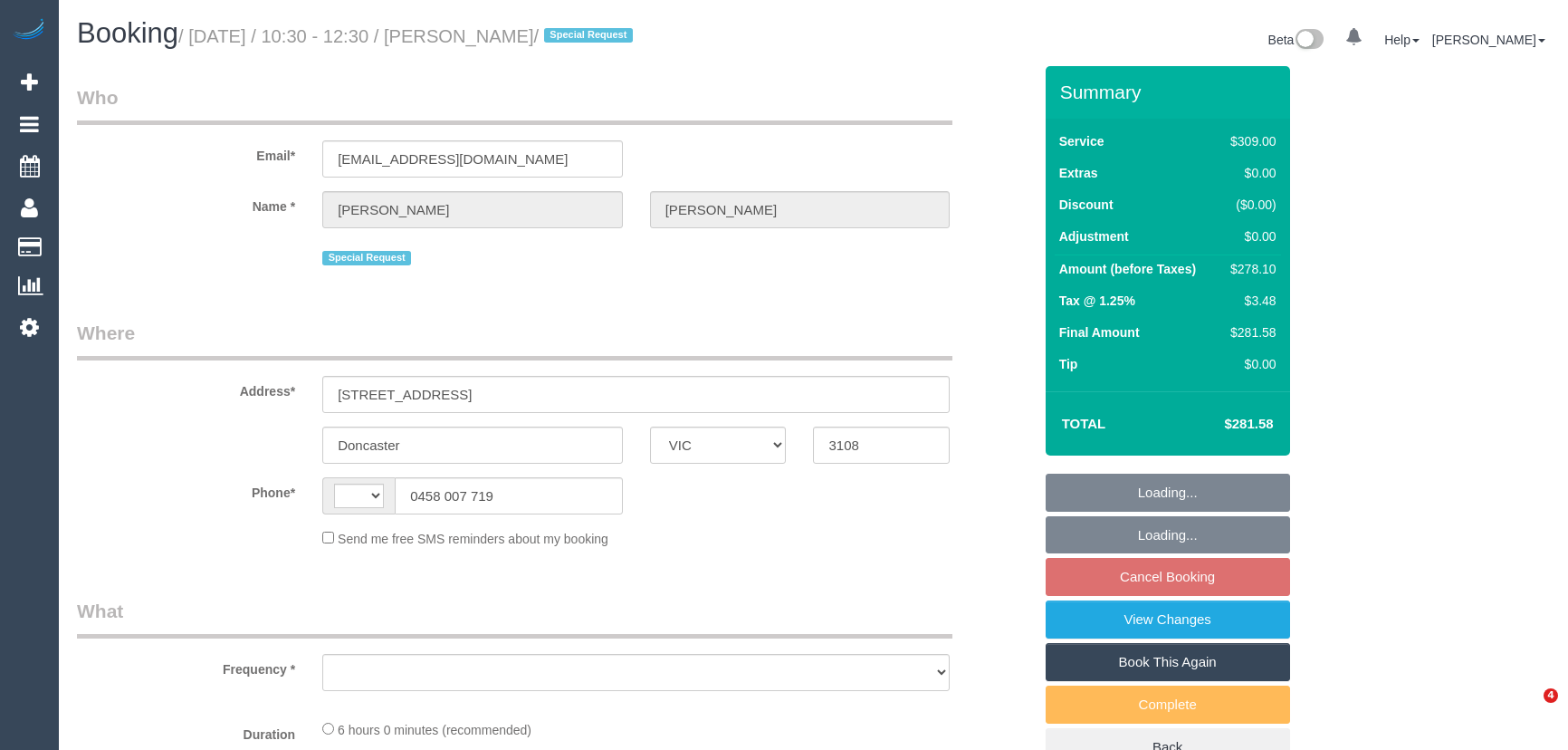
select select "VIC"
select select "object:290"
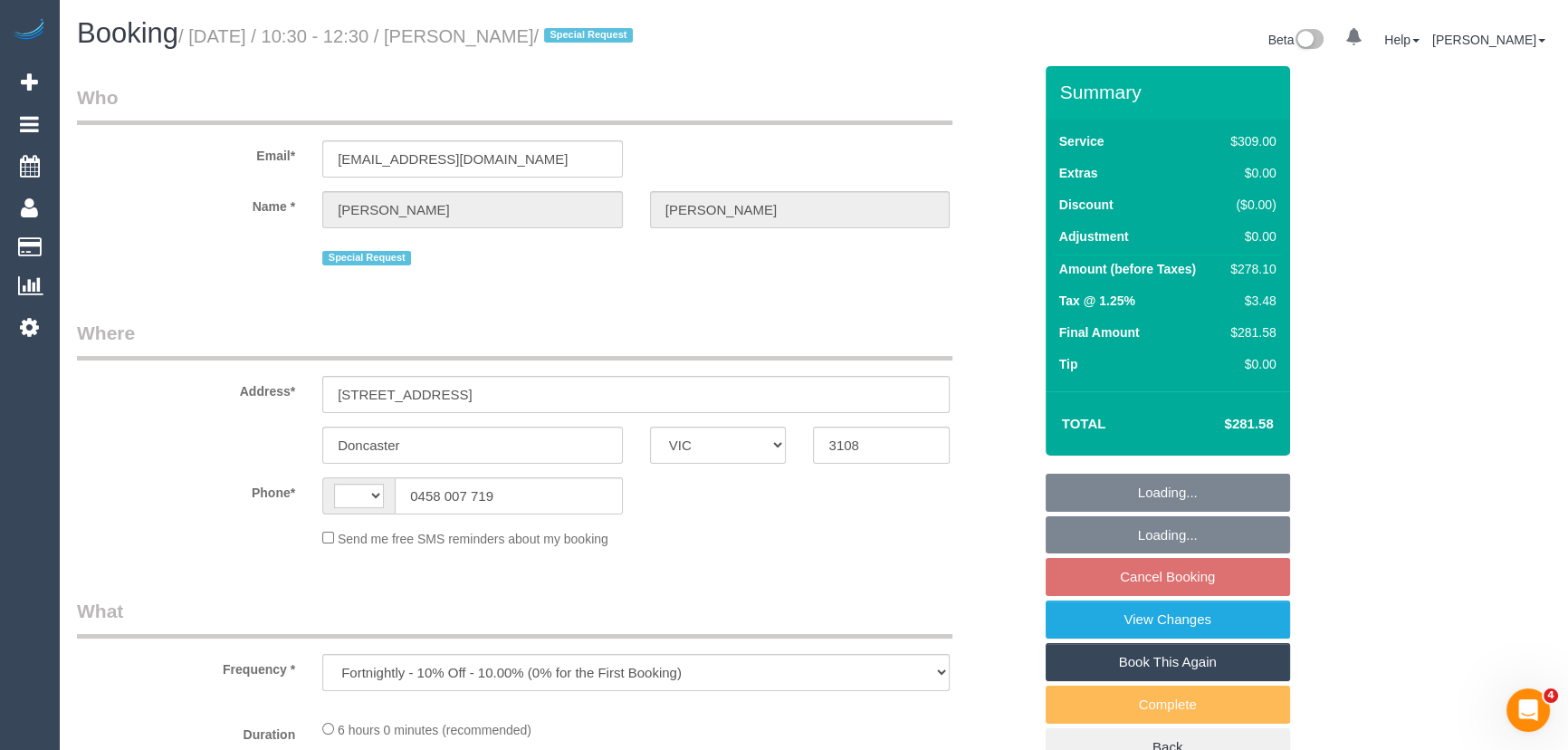
select select "string:AU"
select select "number:30"
select select "number:14"
select select "number:18"
select select "number:22"
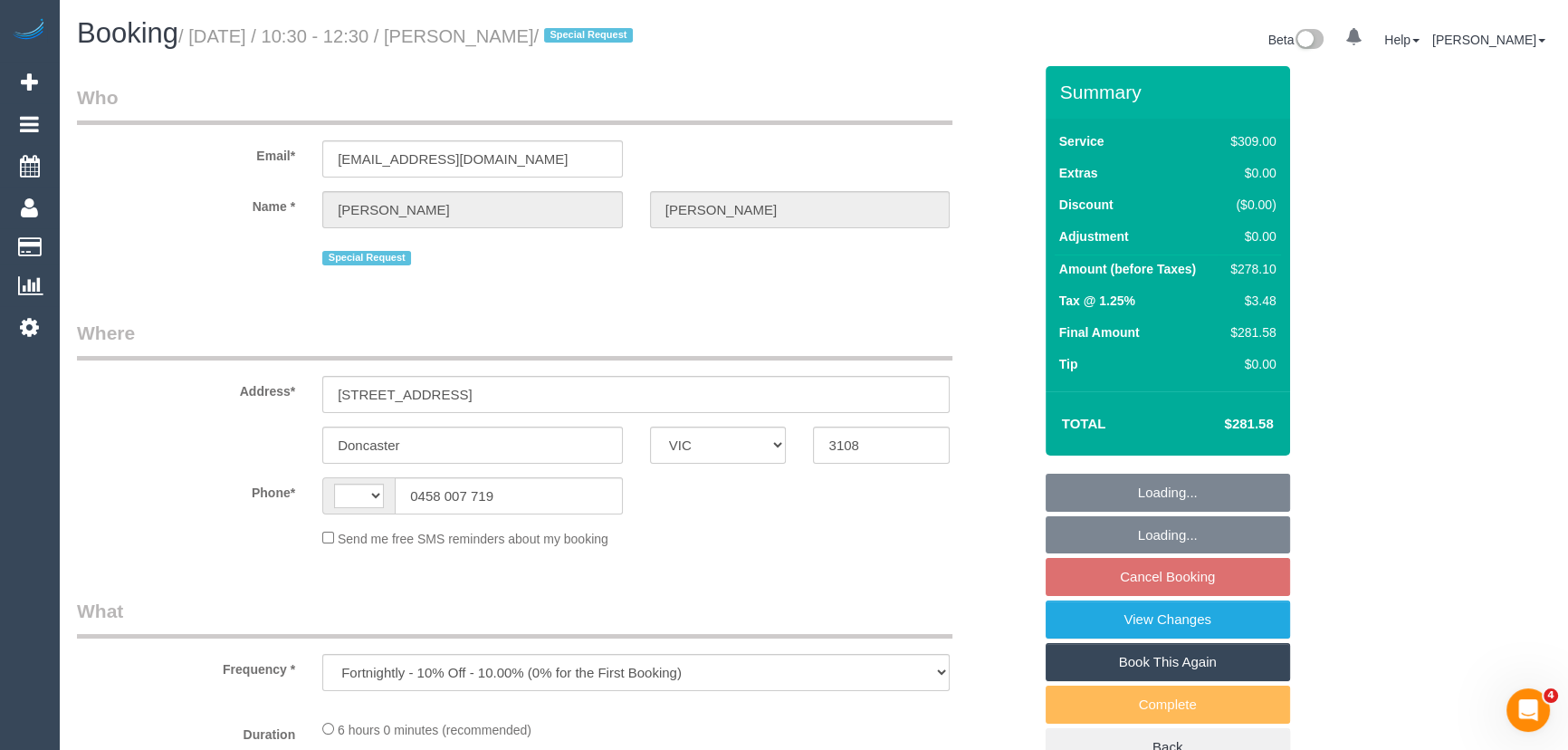
select select "number:35"
select select "number:13"
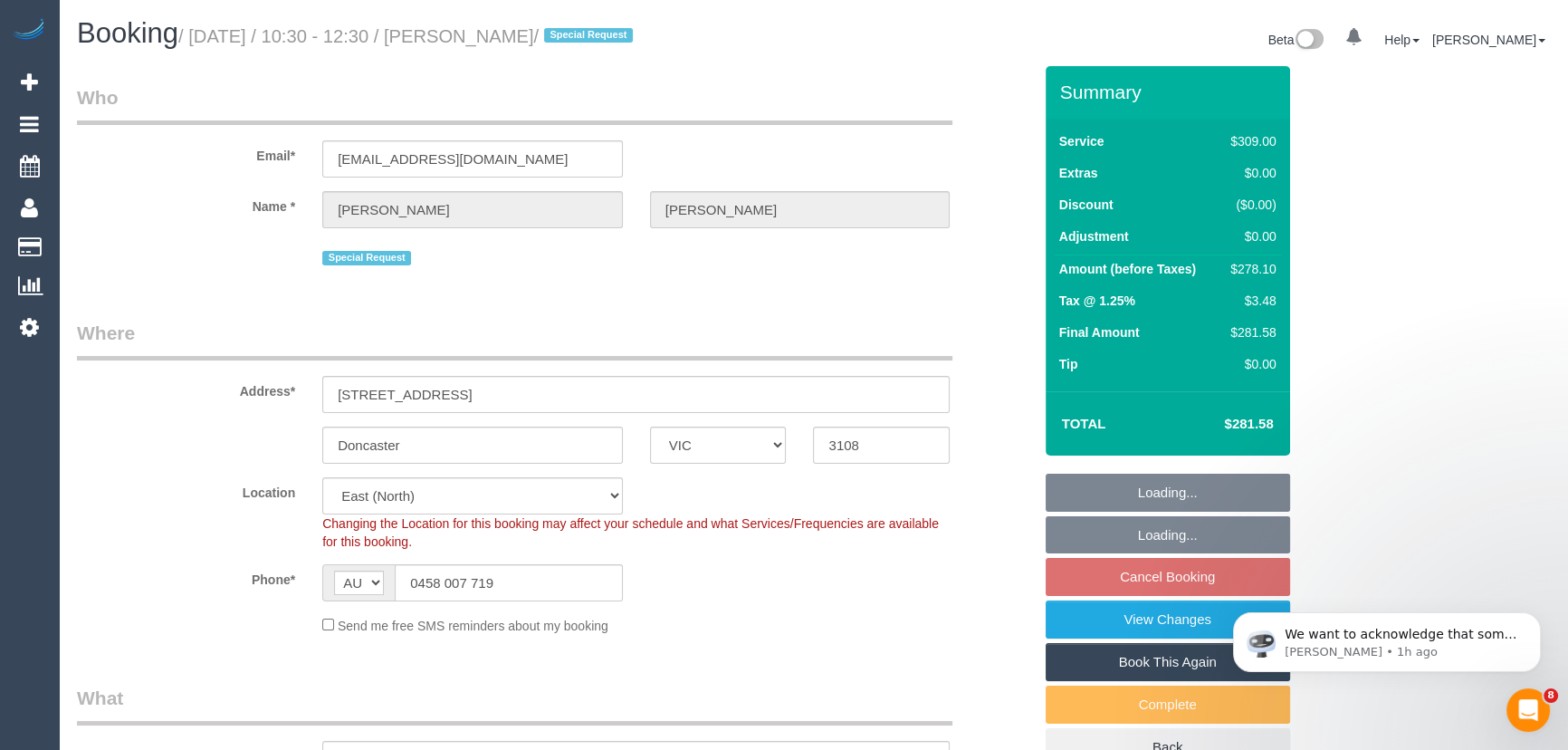
select select "object:786"
select select "string:stripe-pm_1LFWbj2GScqysDRVaXFFU0AA"
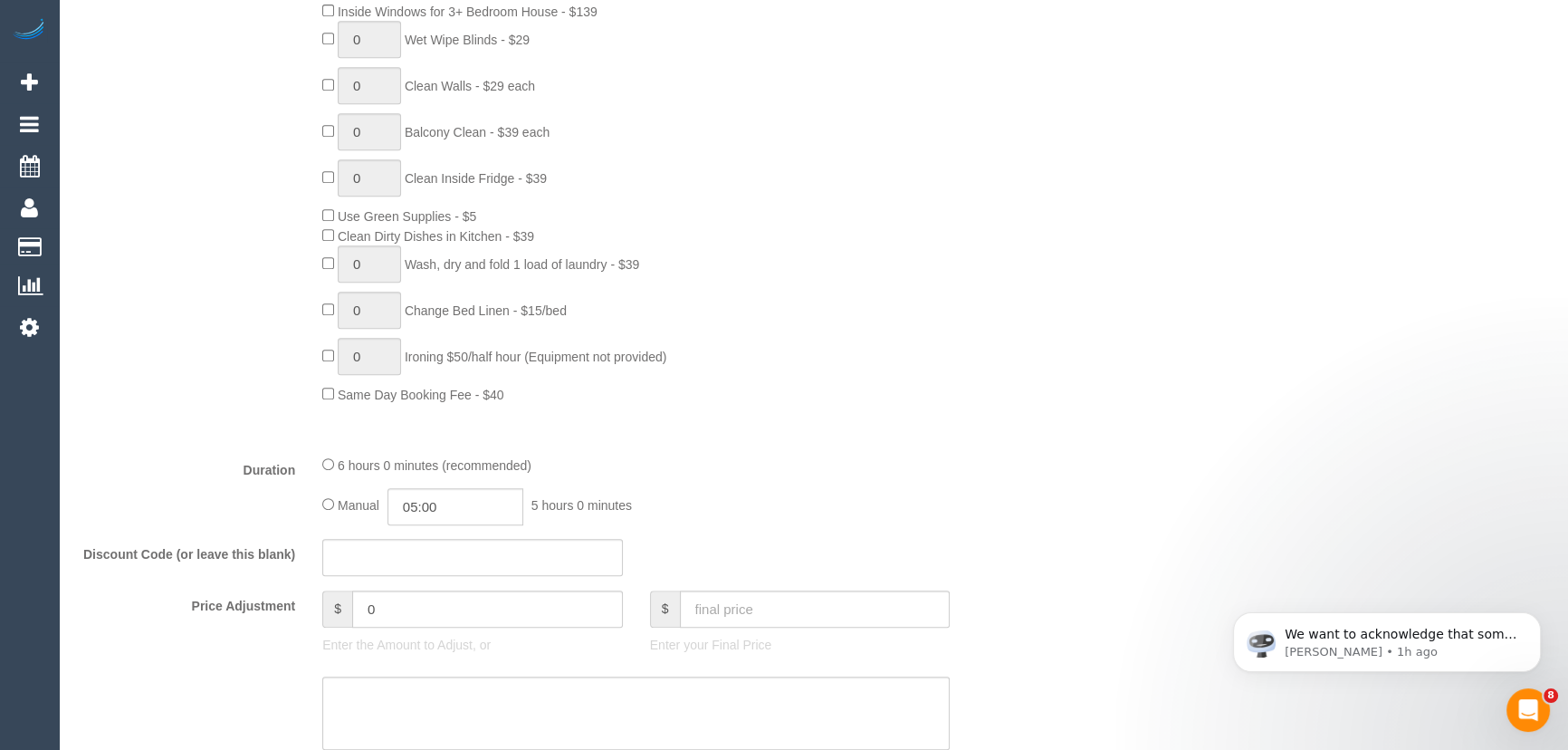
scroll to position [1152, 0]
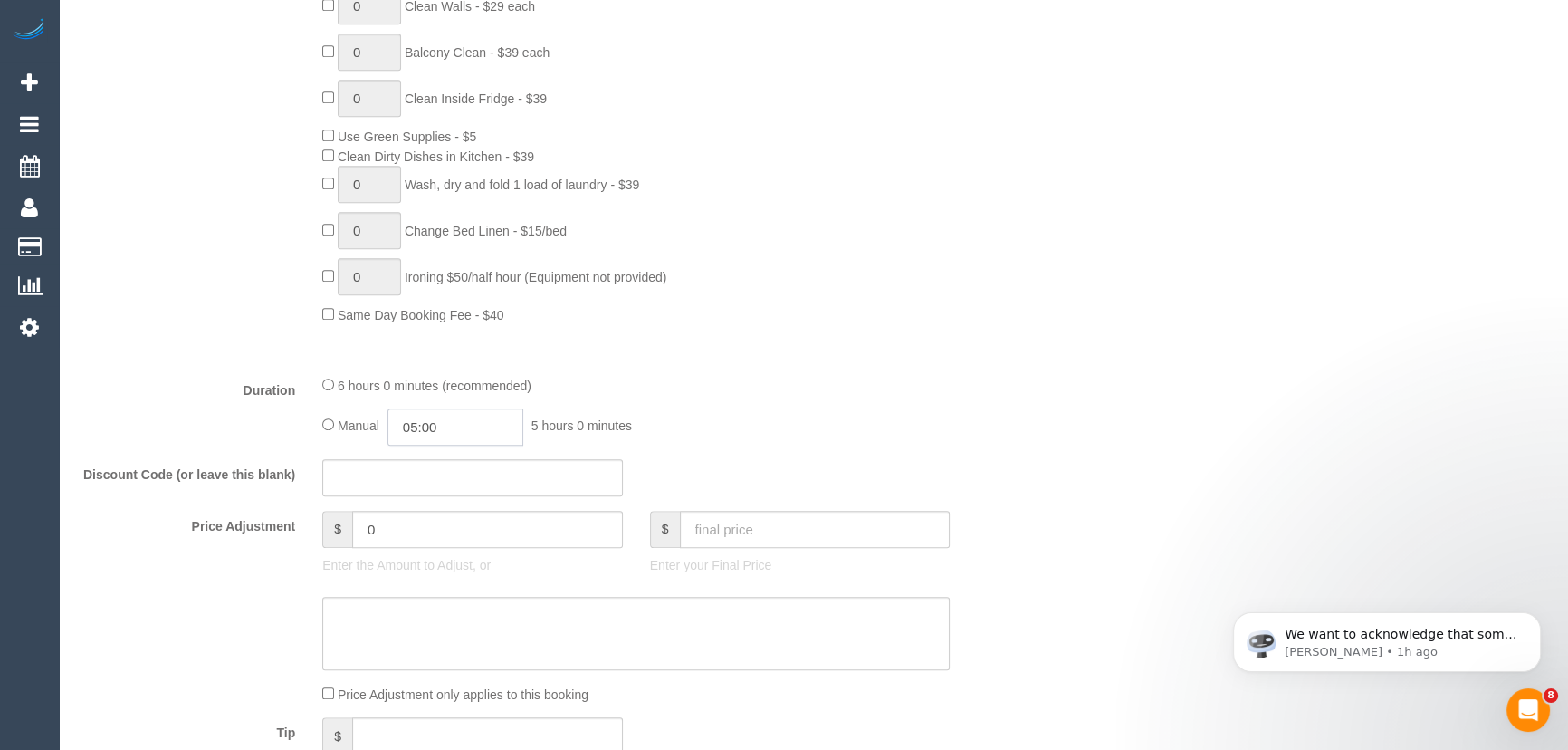
click at [494, 429] on input "05:00" at bounding box center [455, 427] width 136 height 37
type input "02:30"
click at [454, 461] on li "02:30" at bounding box center [436, 468] width 81 height 23
click at [955, 412] on div "6 hours 0 minutes (recommended) Manual 02:30 2 hours 30 minutes" at bounding box center [635, 410] width 655 height 71
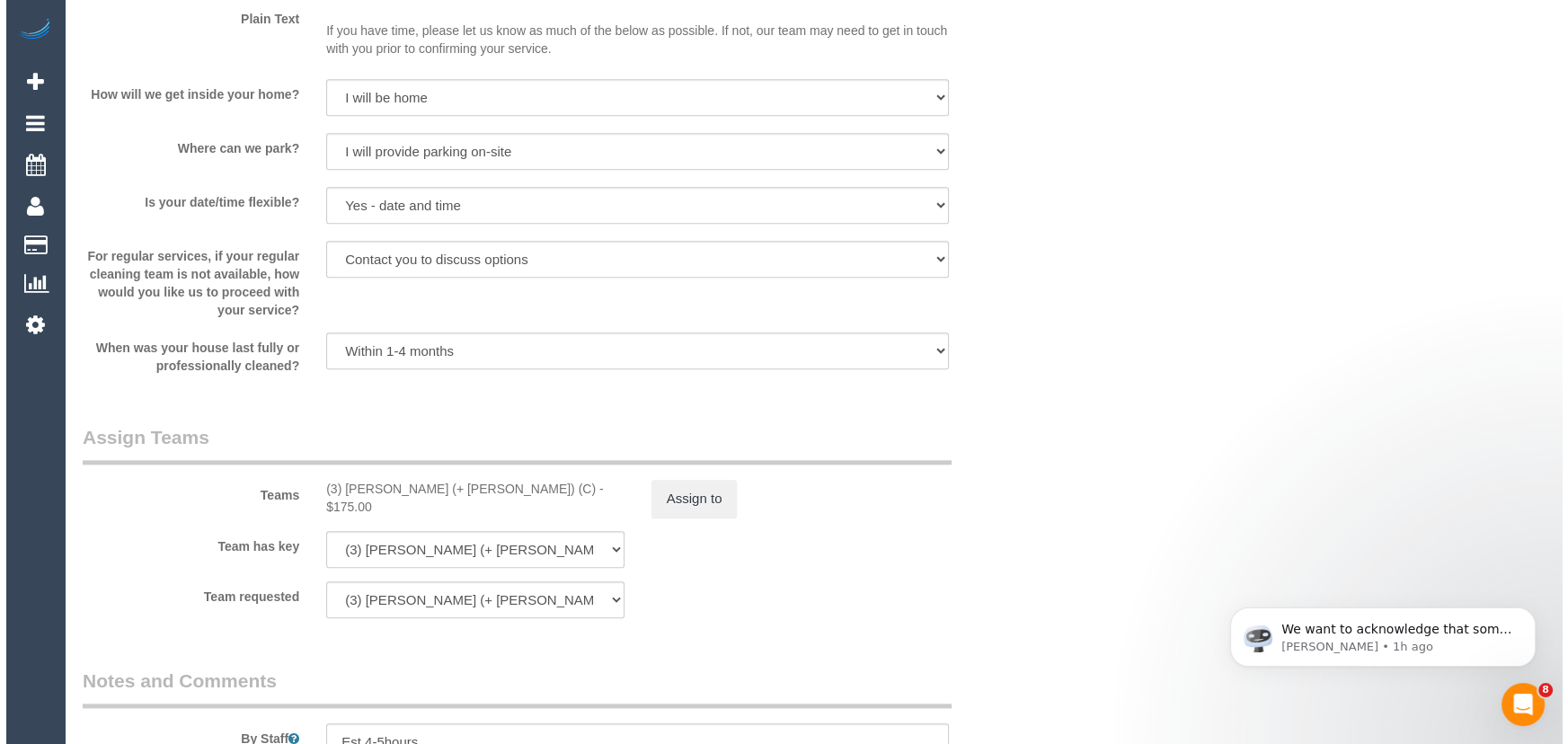
scroll to position [2449, 0]
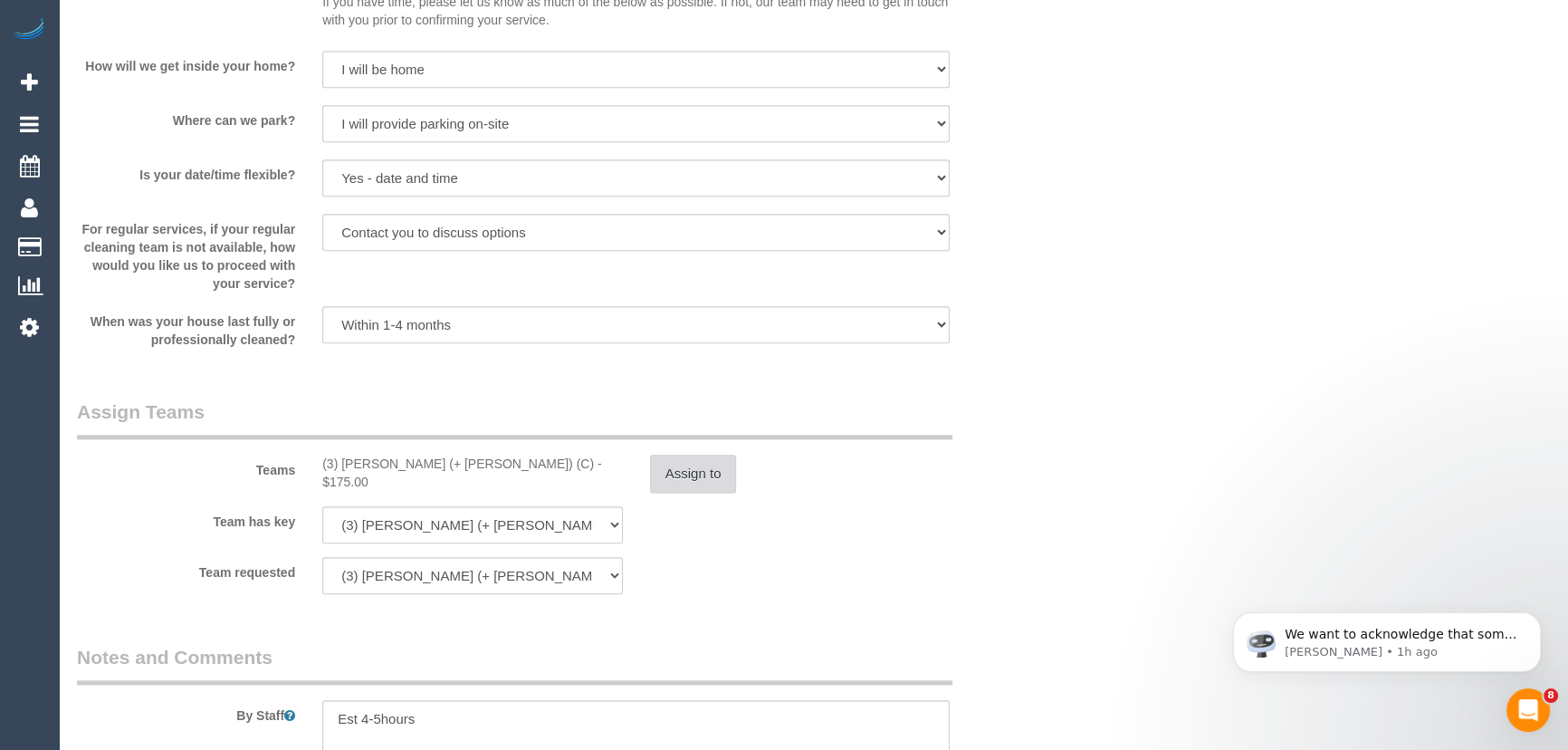
click at [691, 482] on button "Assign to" at bounding box center [693, 473] width 87 height 38
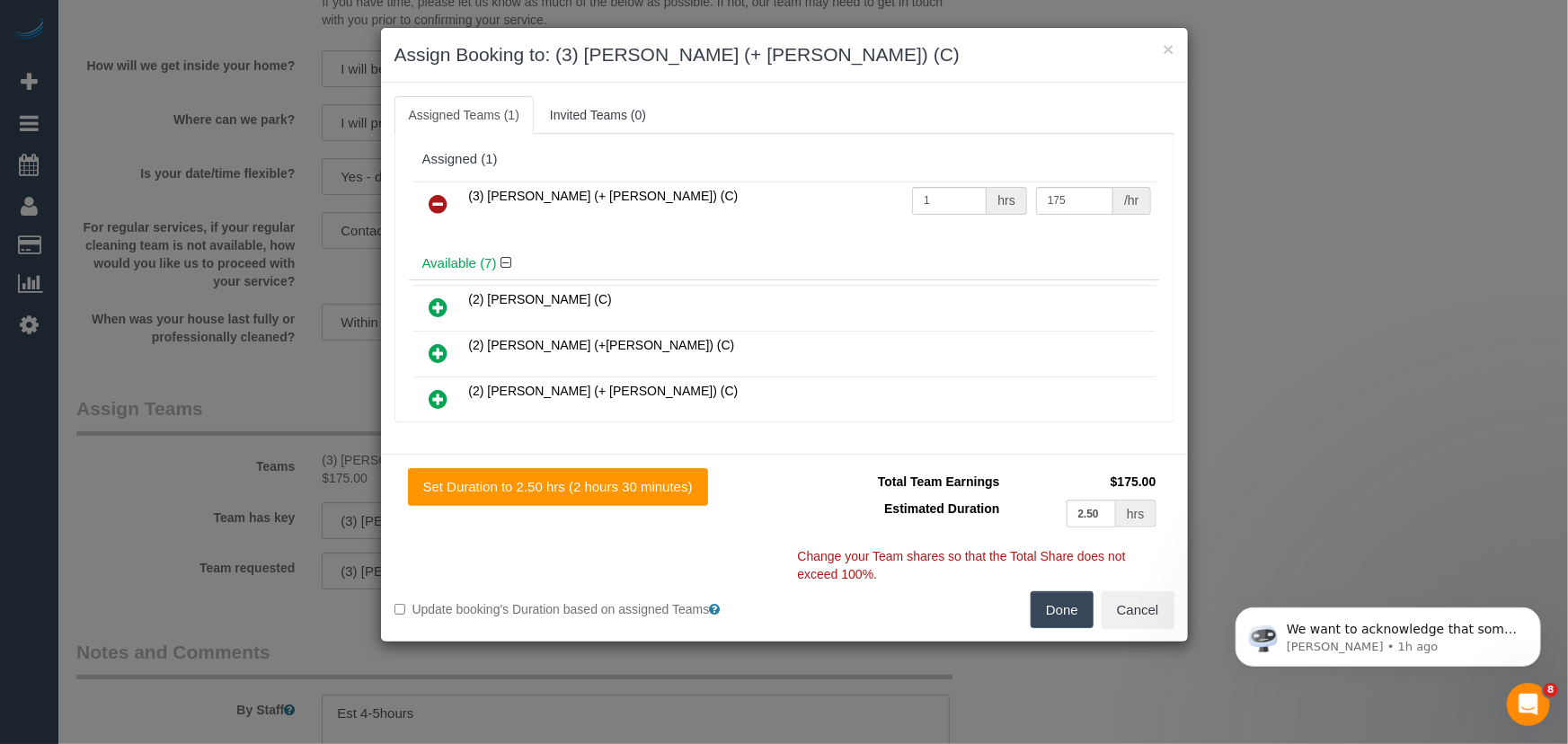
scroll to position [289, 0]
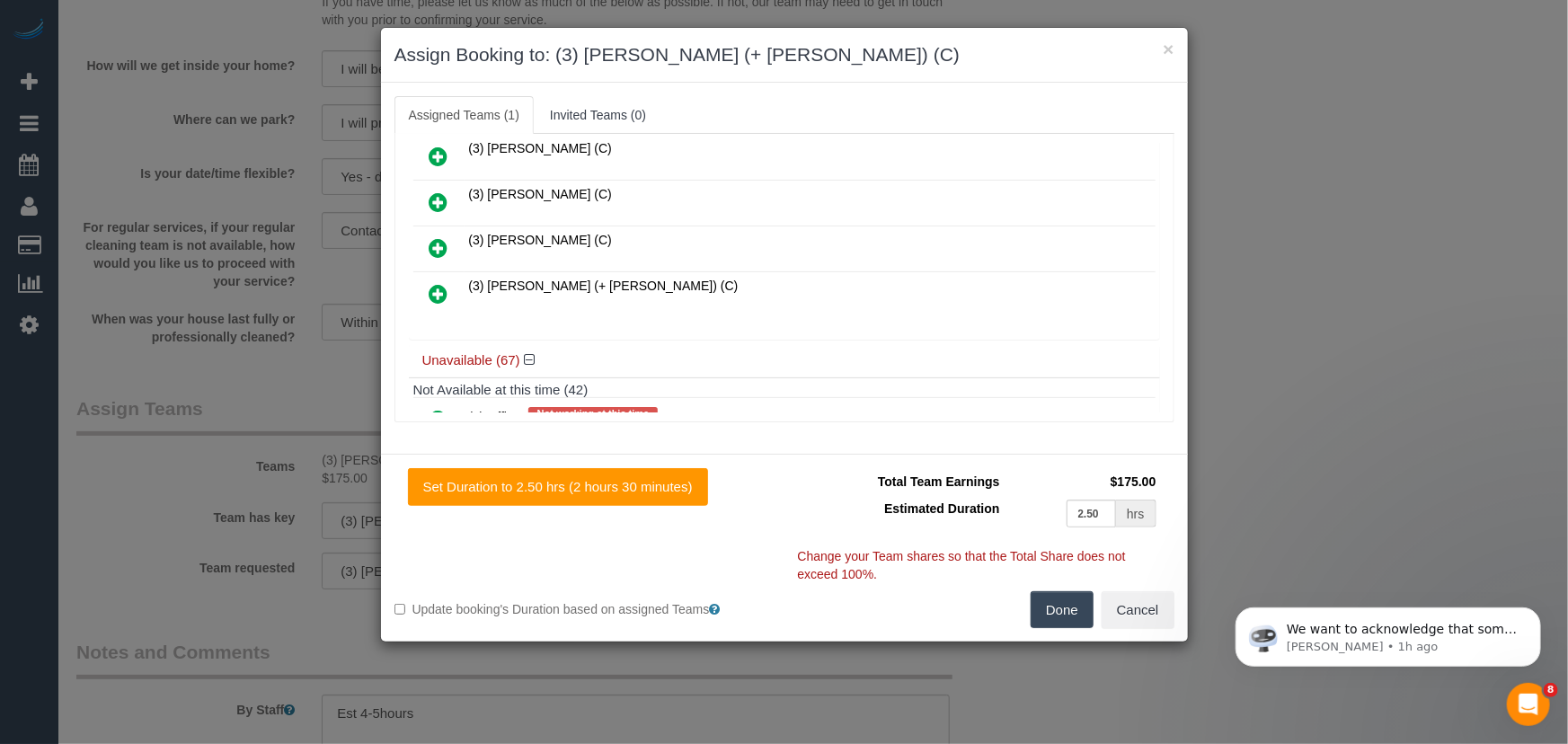
click at [430, 283] on icon at bounding box center [439, 293] width 19 height 21
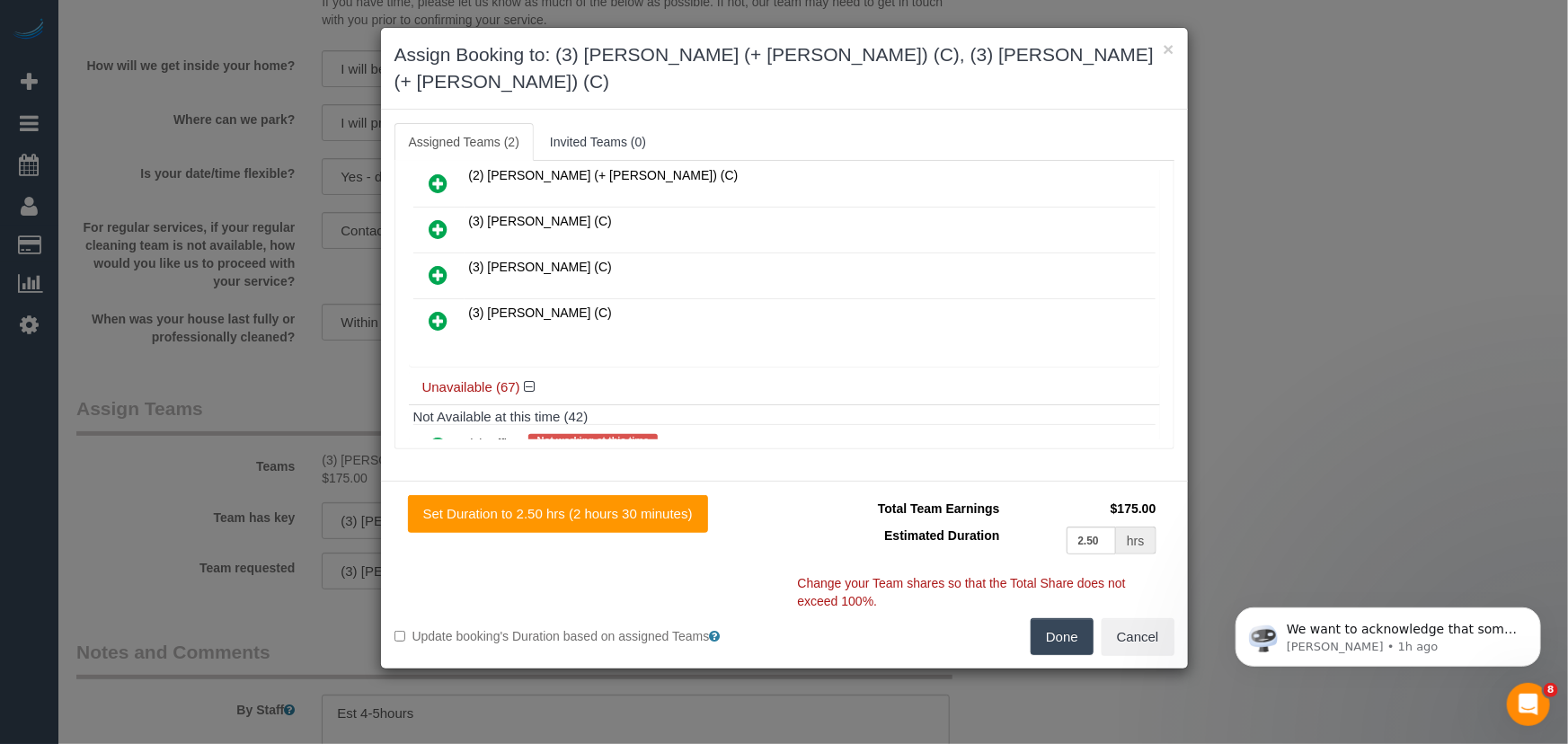
scroll to position [334, 0]
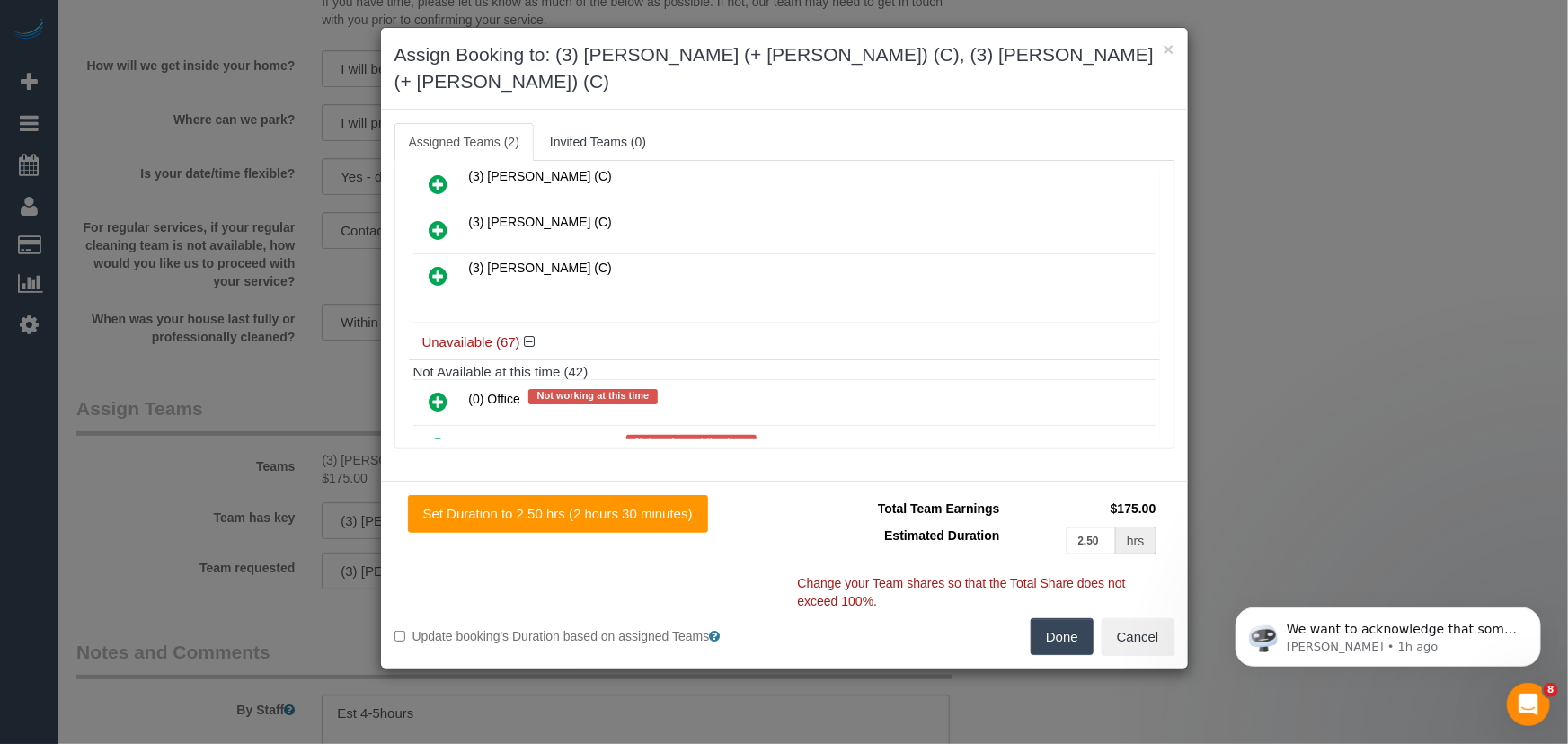
click at [1043, 618] on button "Done" at bounding box center [1062, 636] width 63 height 38
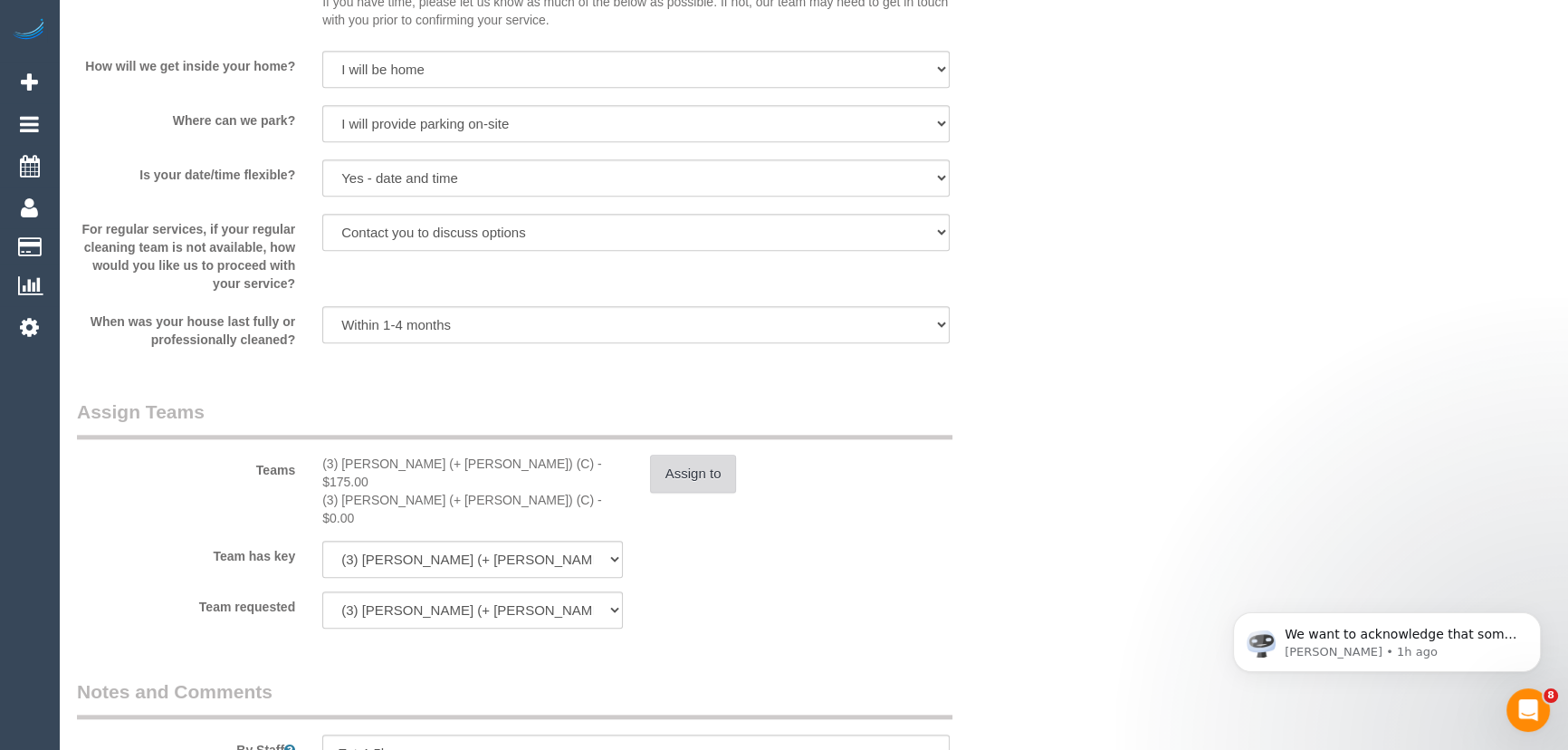
click at [689, 470] on button "Assign to" at bounding box center [693, 473] width 87 height 38
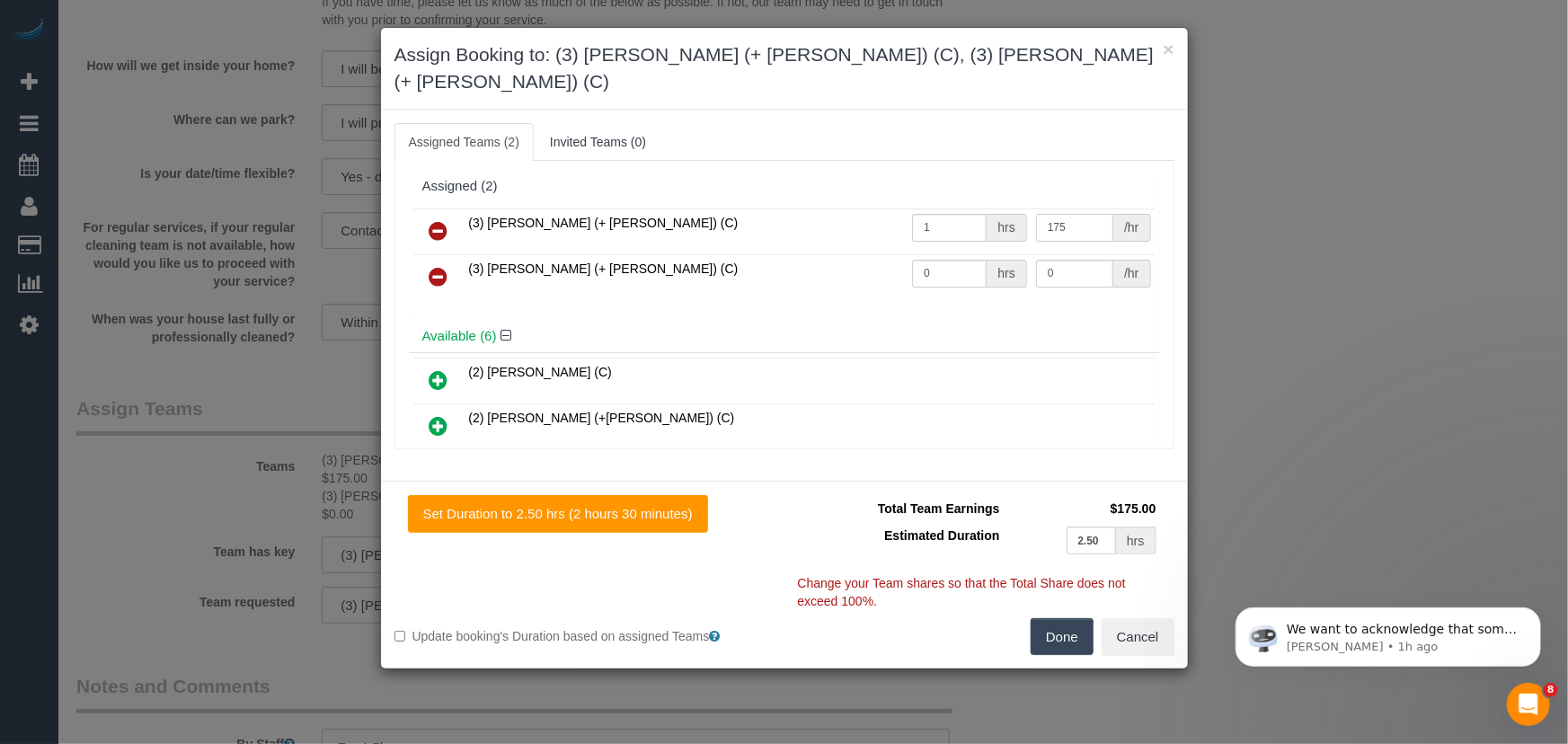
click at [1068, 214] on input "175" at bounding box center [1075, 228] width 77 height 28
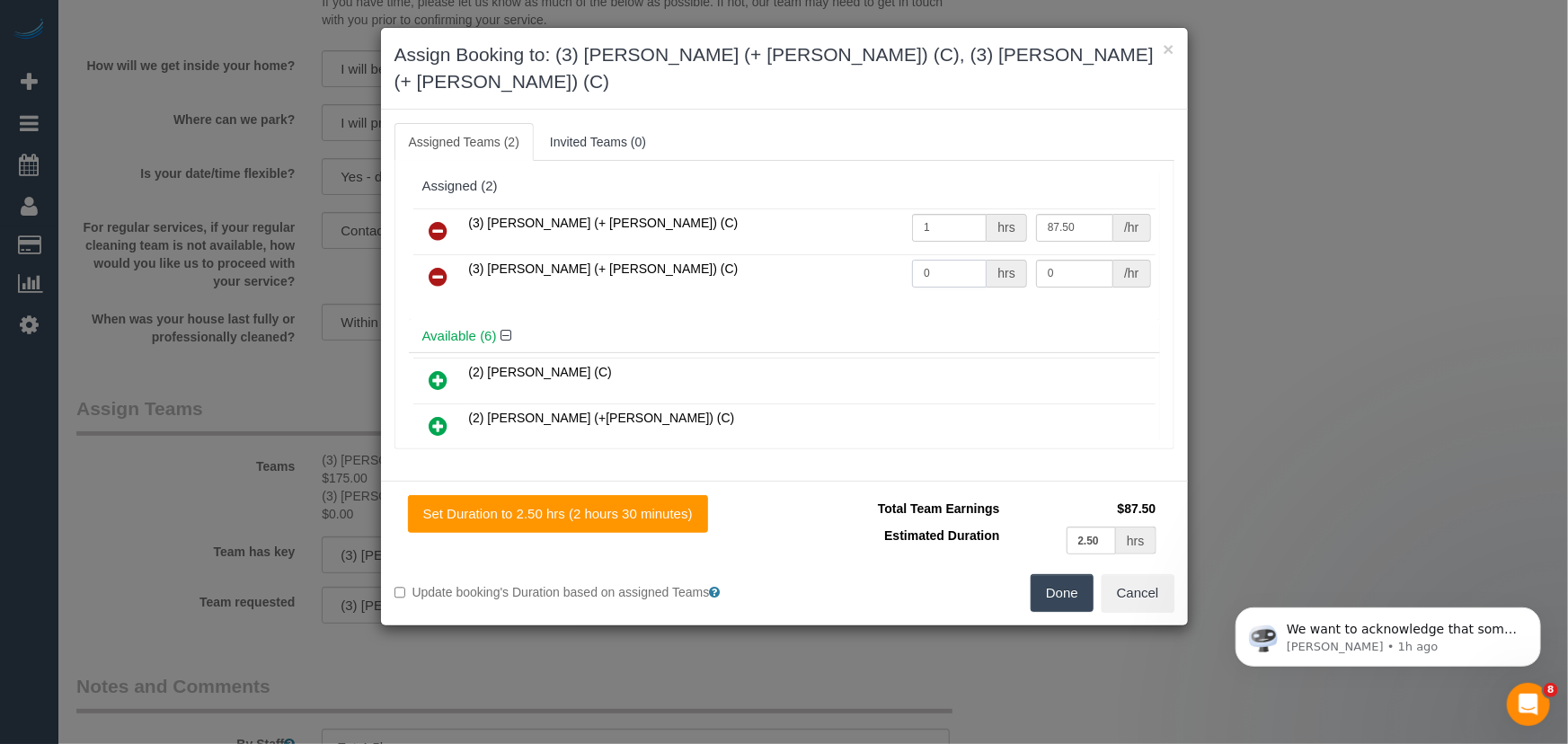
click at [969, 260] on input "0" at bounding box center [949, 273] width 74 height 28
type input "87.5"
type input "1"
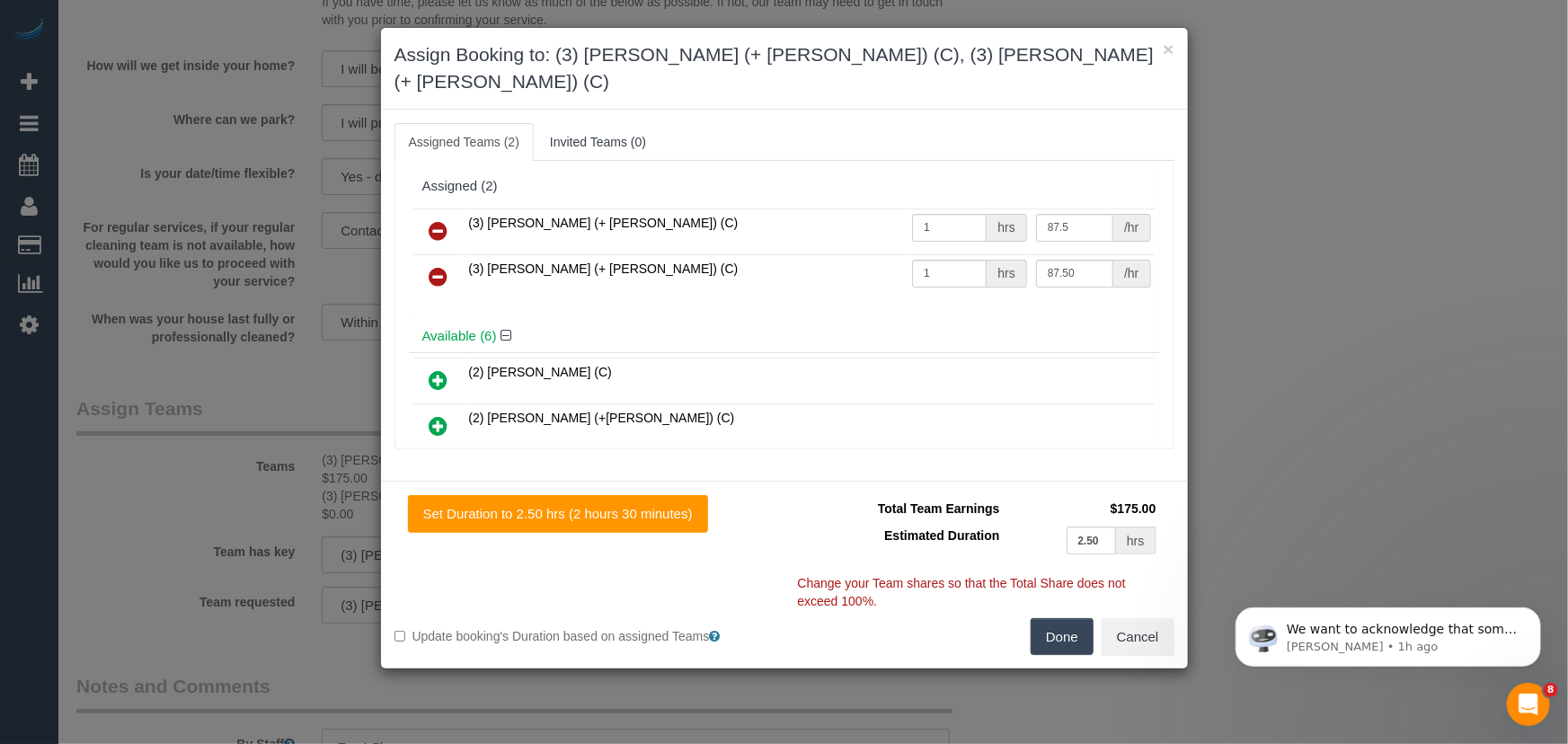
type input "87.5"
click at [1063, 618] on button "Done" at bounding box center [1062, 636] width 63 height 38
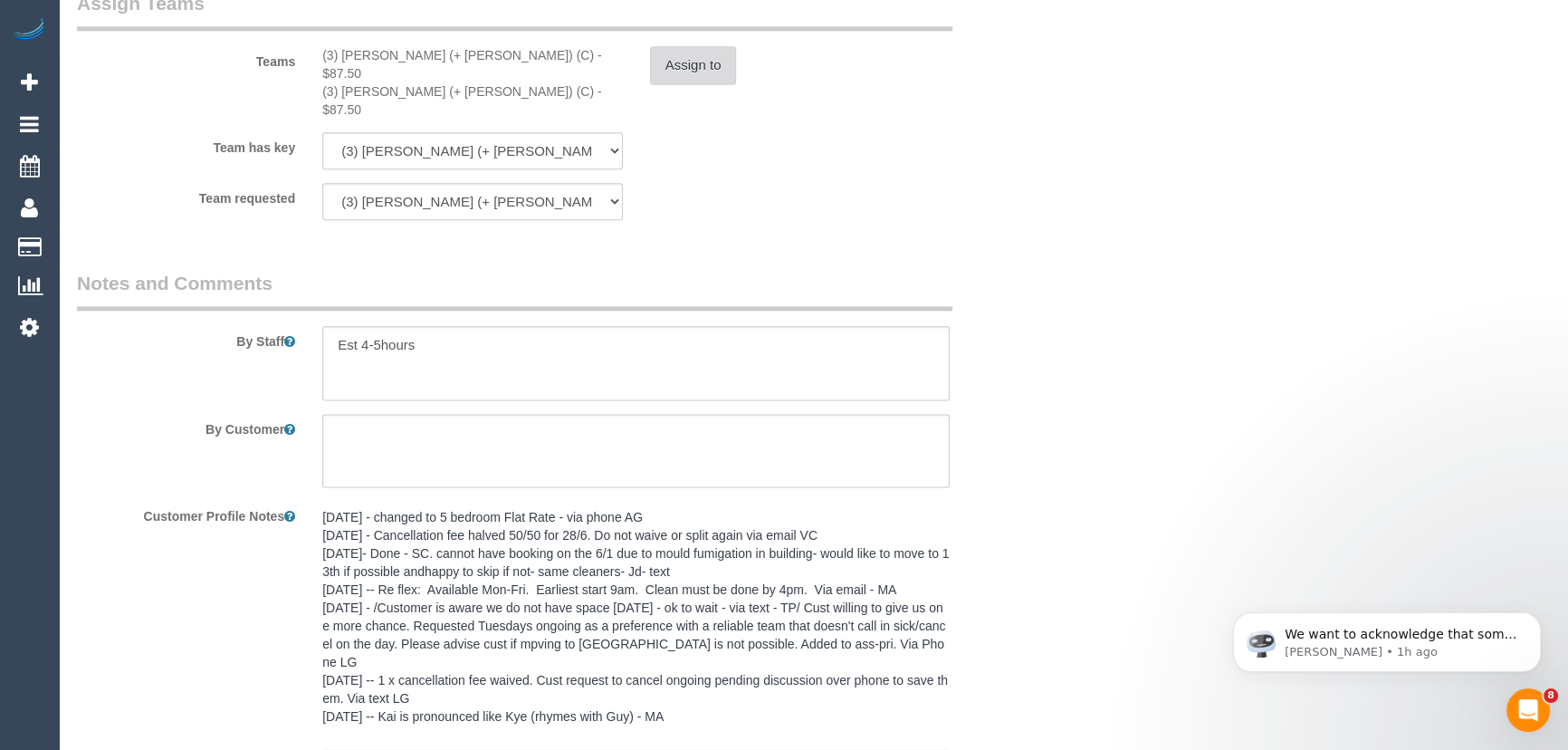
scroll to position [3043, 0]
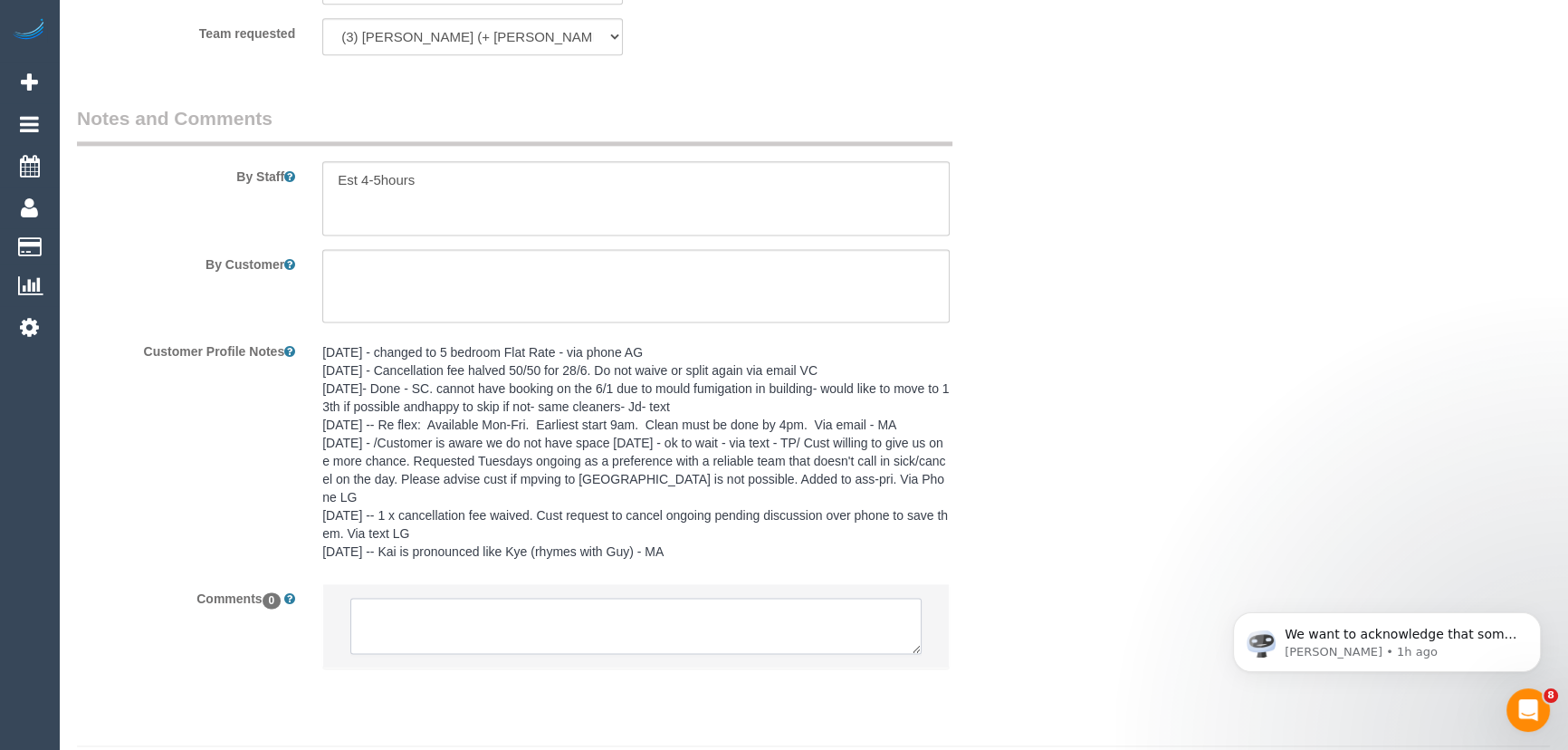
click at [572, 597] on textarea at bounding box center [635, 625] width 571 height 56
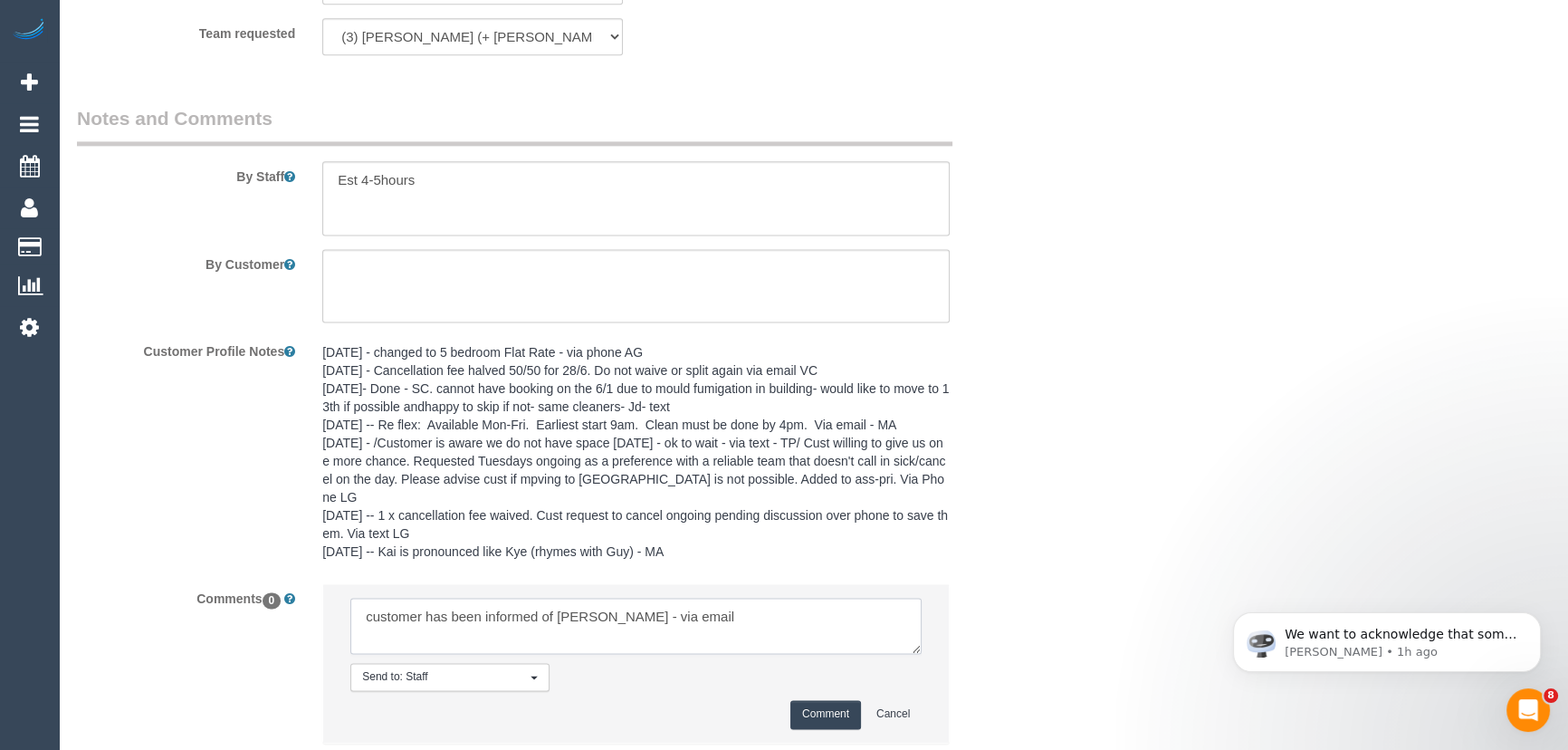
type textarea "customer has been informed of Tania - via email"
click at [821, 700] on button "Comment" at bounding box center [826, 714] width 71 height 28
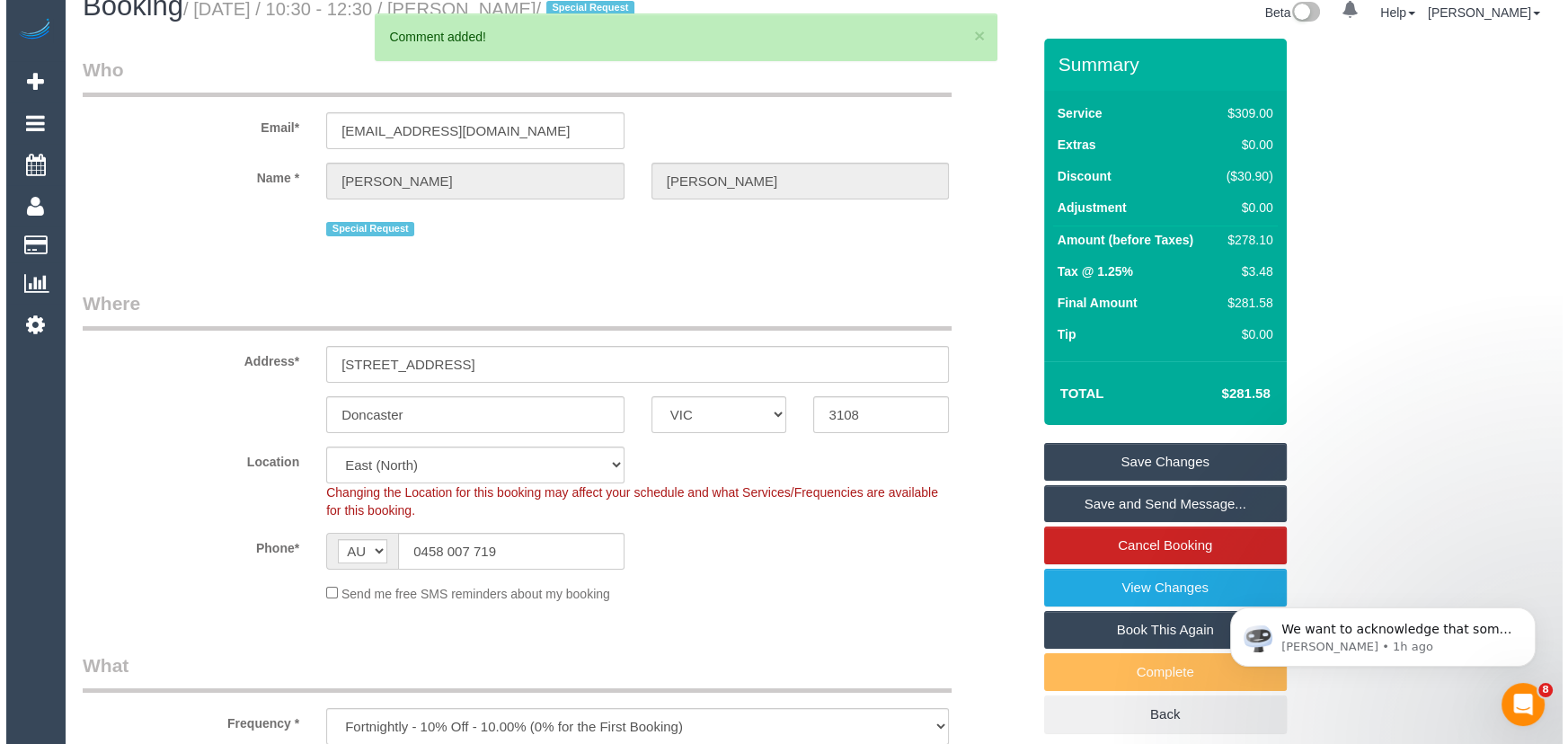
scroll to position [0, 0]
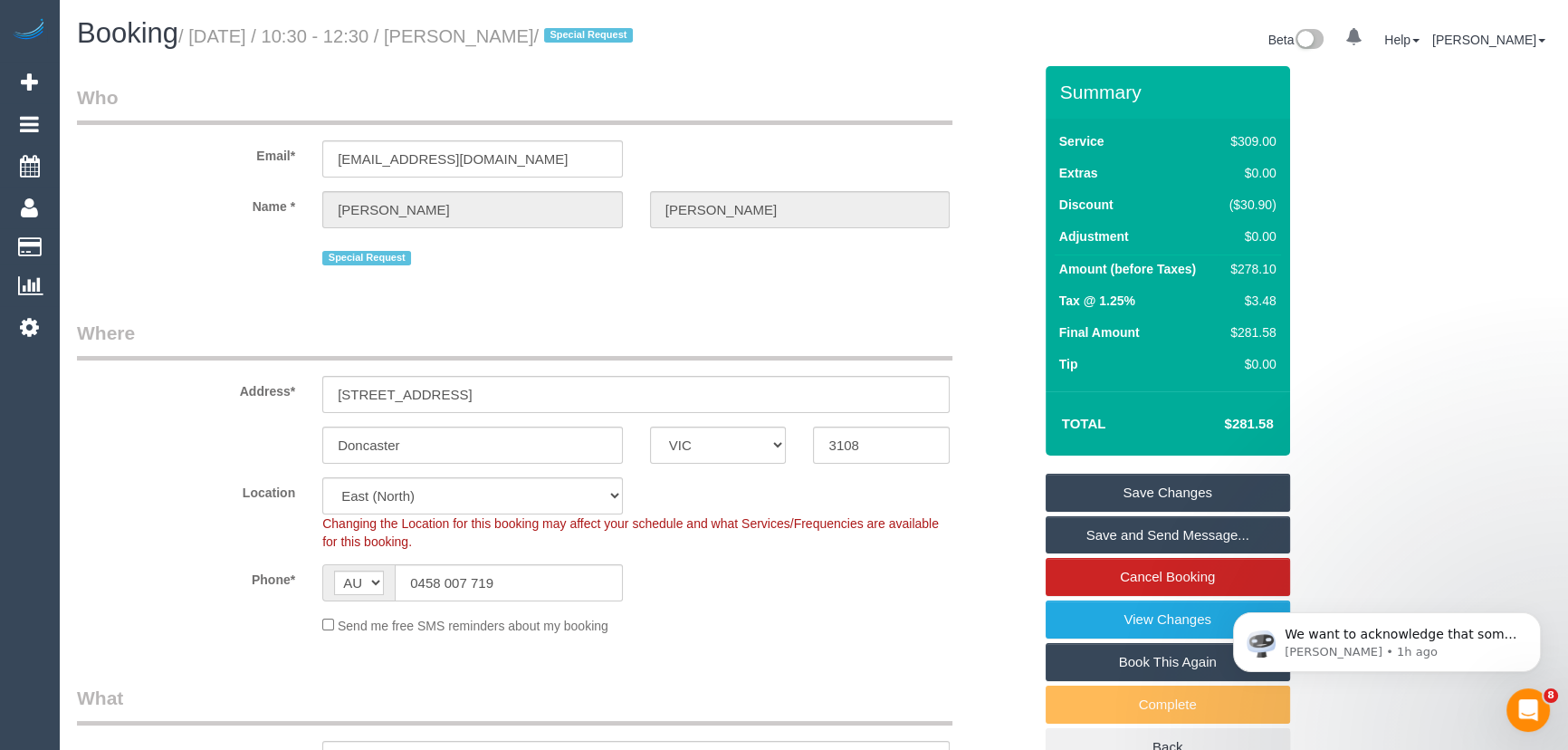
click at [483, 29] on small "/ October 03, 2025 / 10:30 - 12:30 / Kai Robotham / Special Request" at bounding box center [408, 36] width 460 height 19
copy small "Kai Robotham"
click at [1120, 499] on link "Save Changes" at bounding box center [1167, 492] width 244 height 38
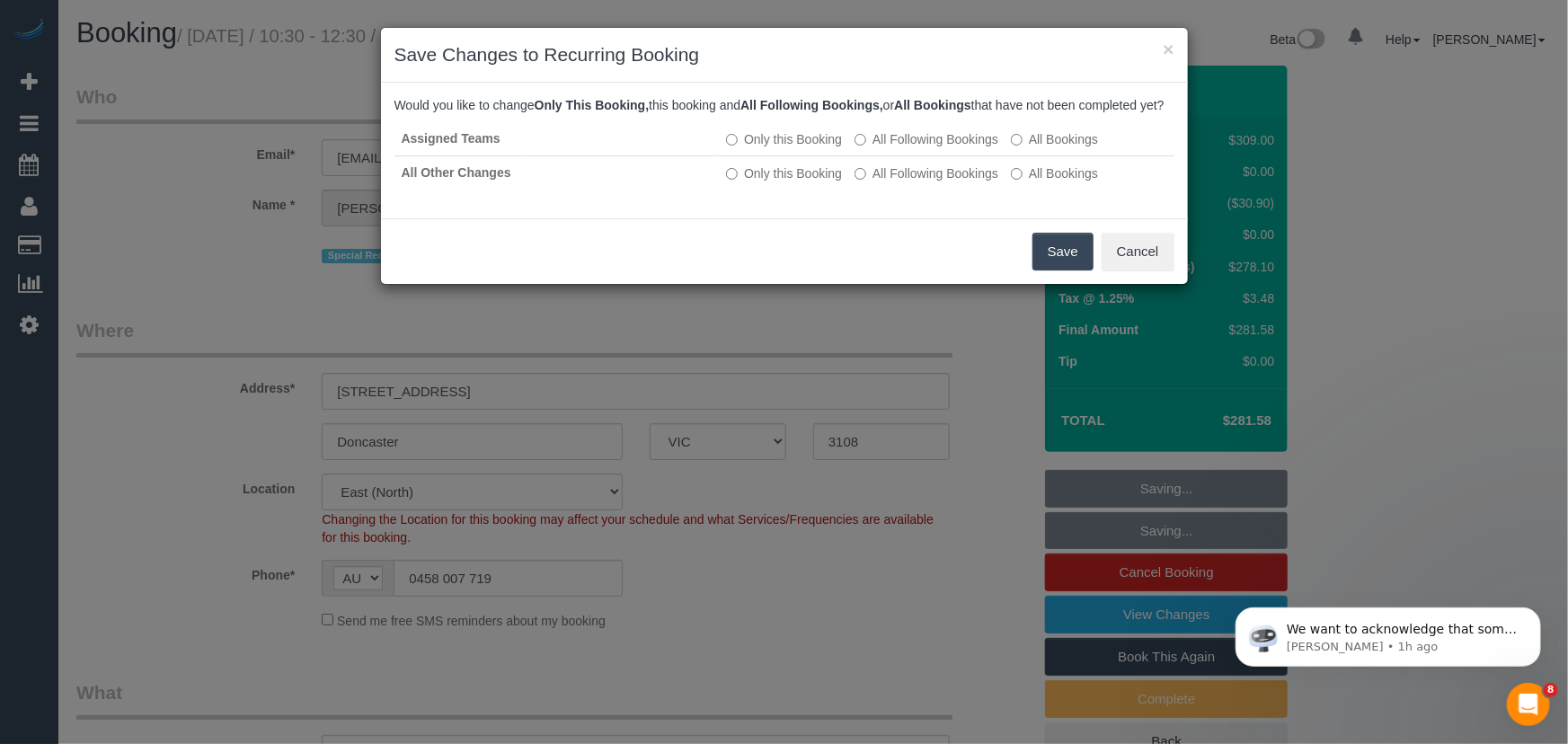
click at [1049, 266] on button "Save" at bounding box center [1063, 251] width 61 height 38
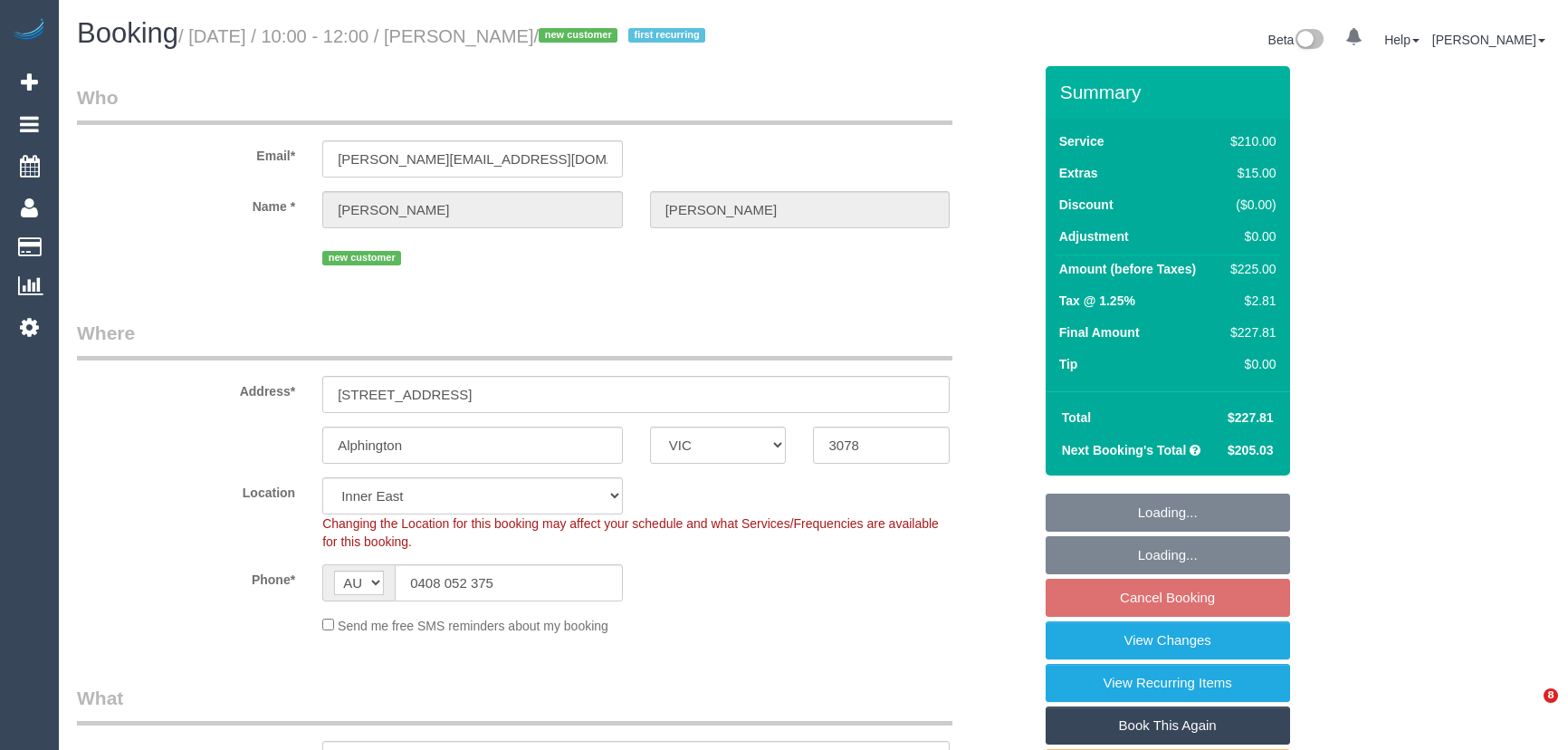
select select "VIC"
select select "180"
select select "number:27"
select select "number:14"
select select "number:19"
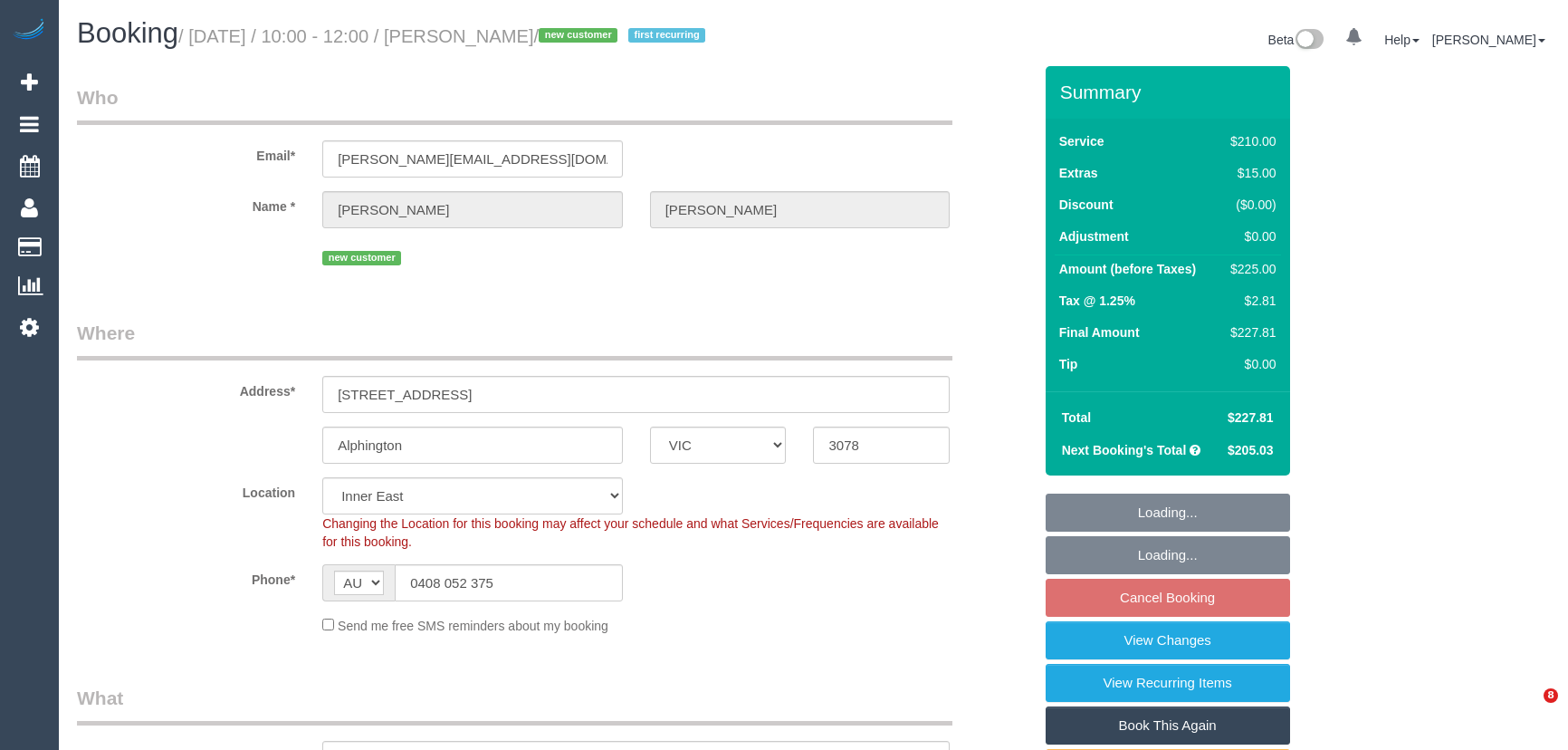
select select "number:22"
select select "number:35"
select select "number:11"
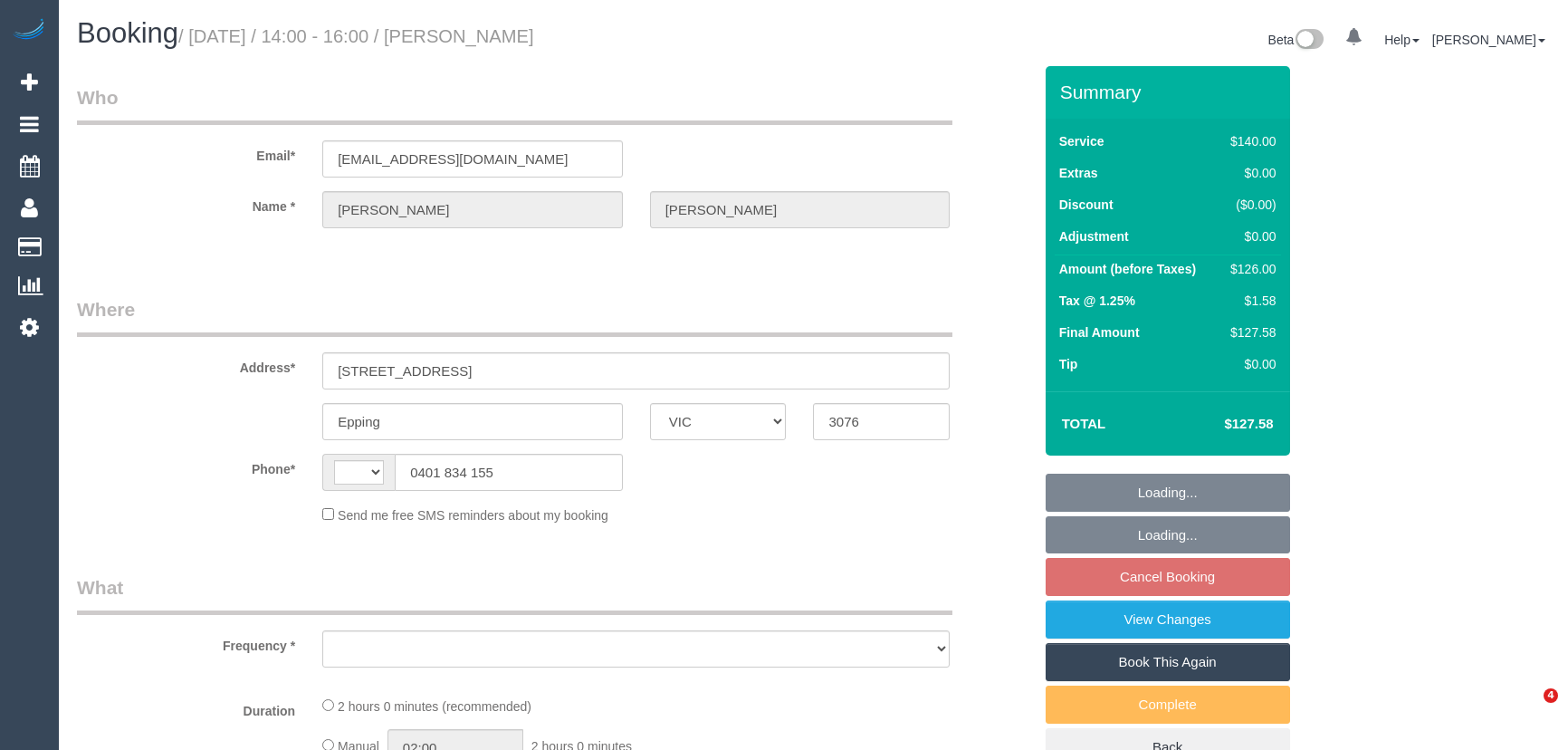
select select "VIC"
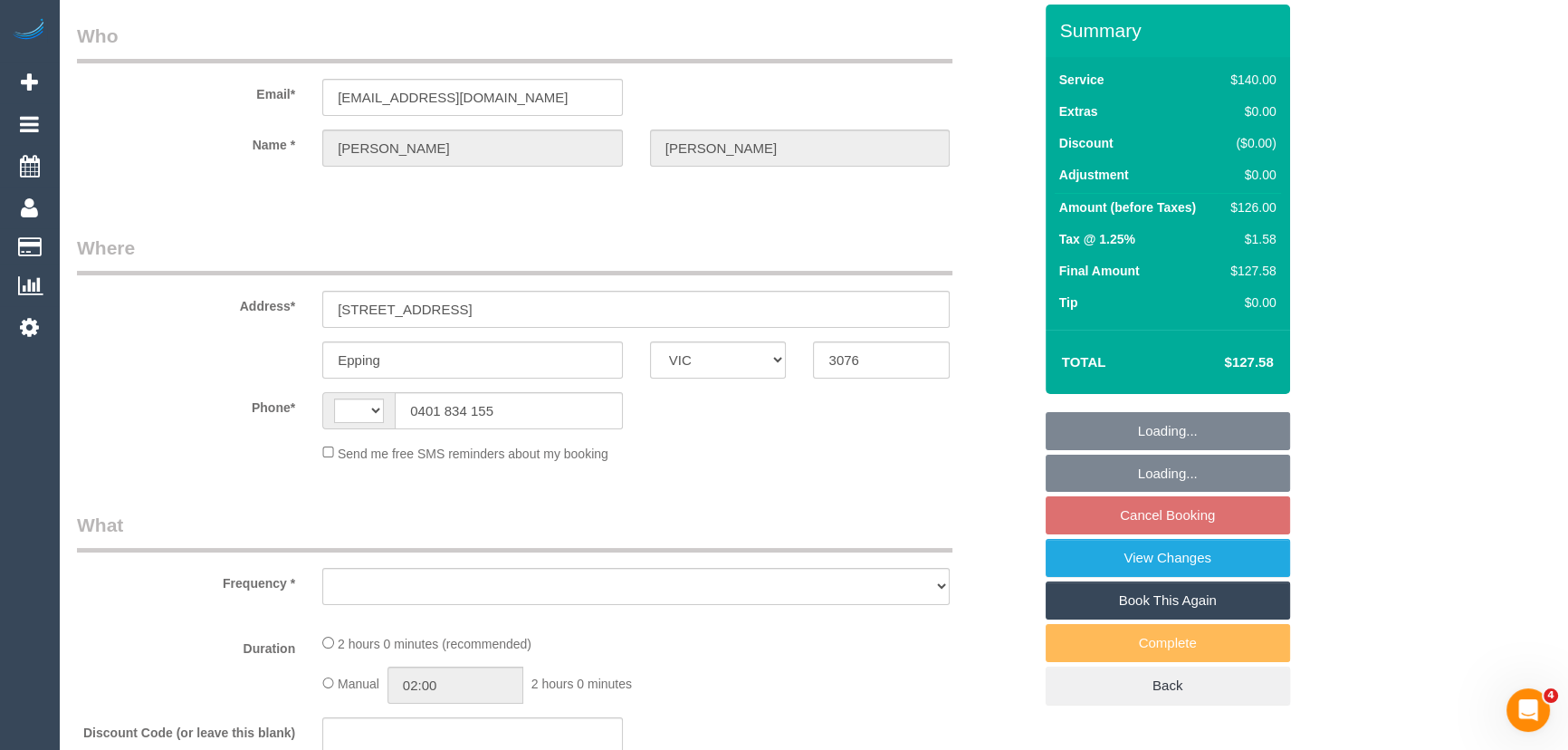
select select "string:AU"
select select "object:281"
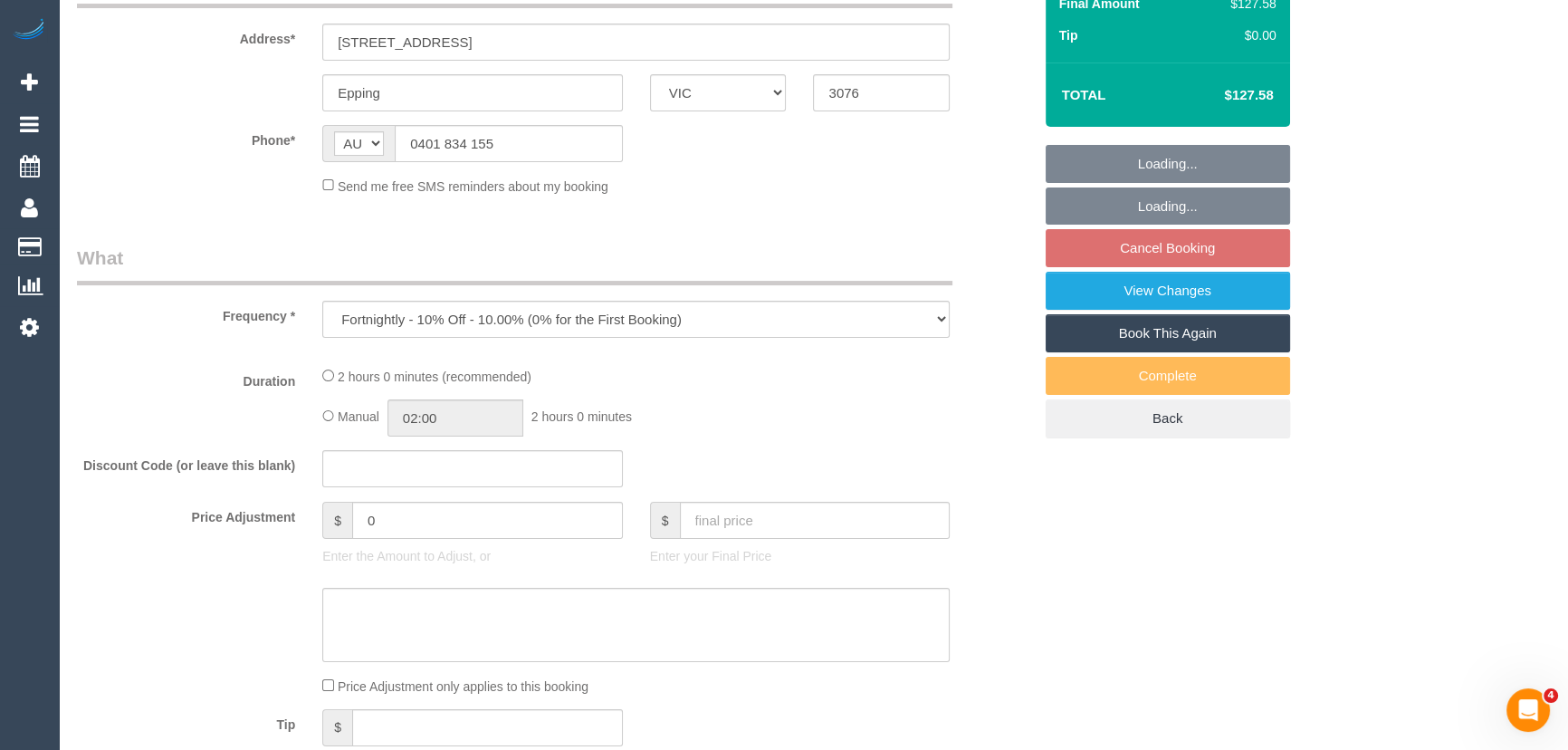
select select "string:stripe-pm_1QqjIi2GScqysDRVLiduDtm8"
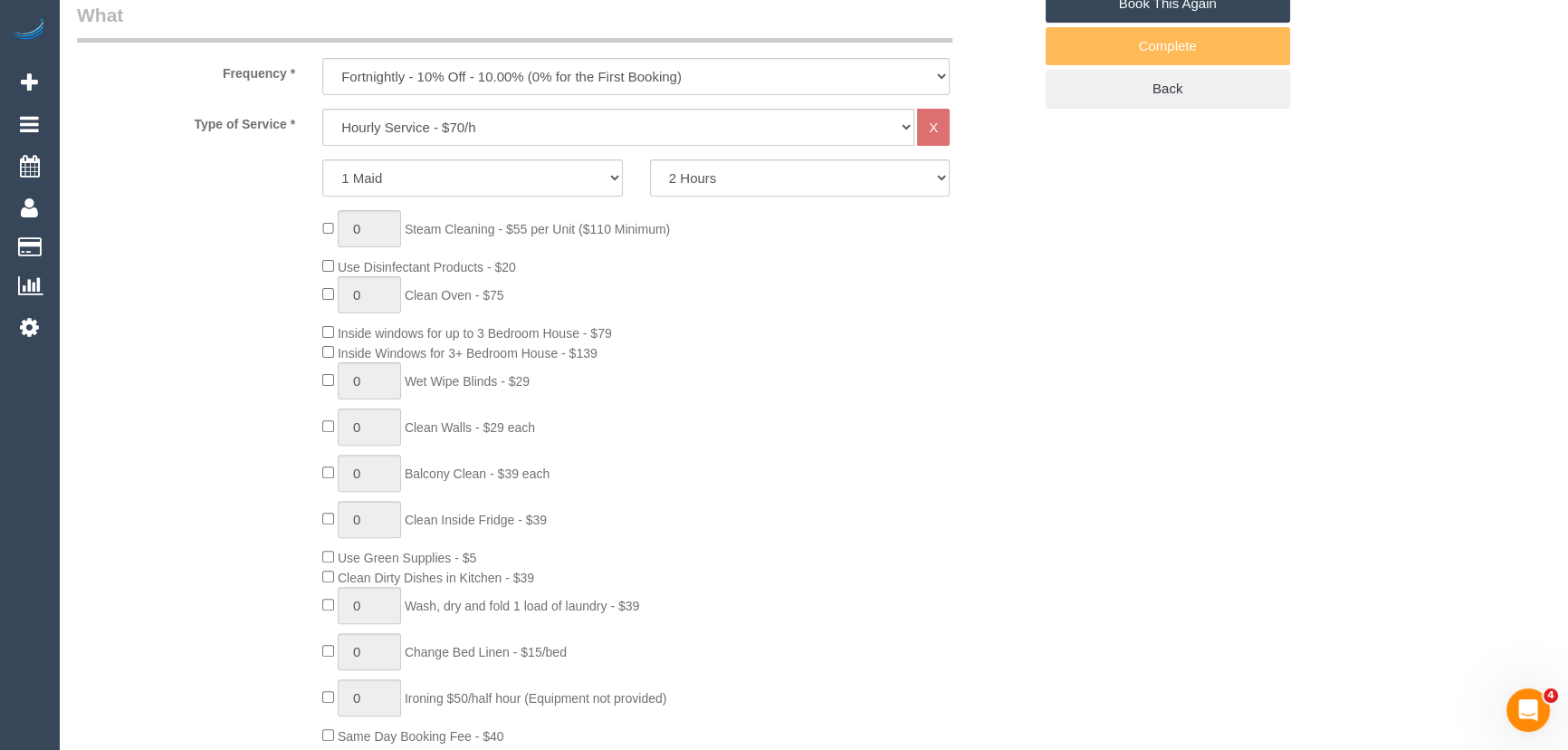
select select "object:1287"
select select "number:27"
select select "number:14"
select select "number:18"
select select "number:36"
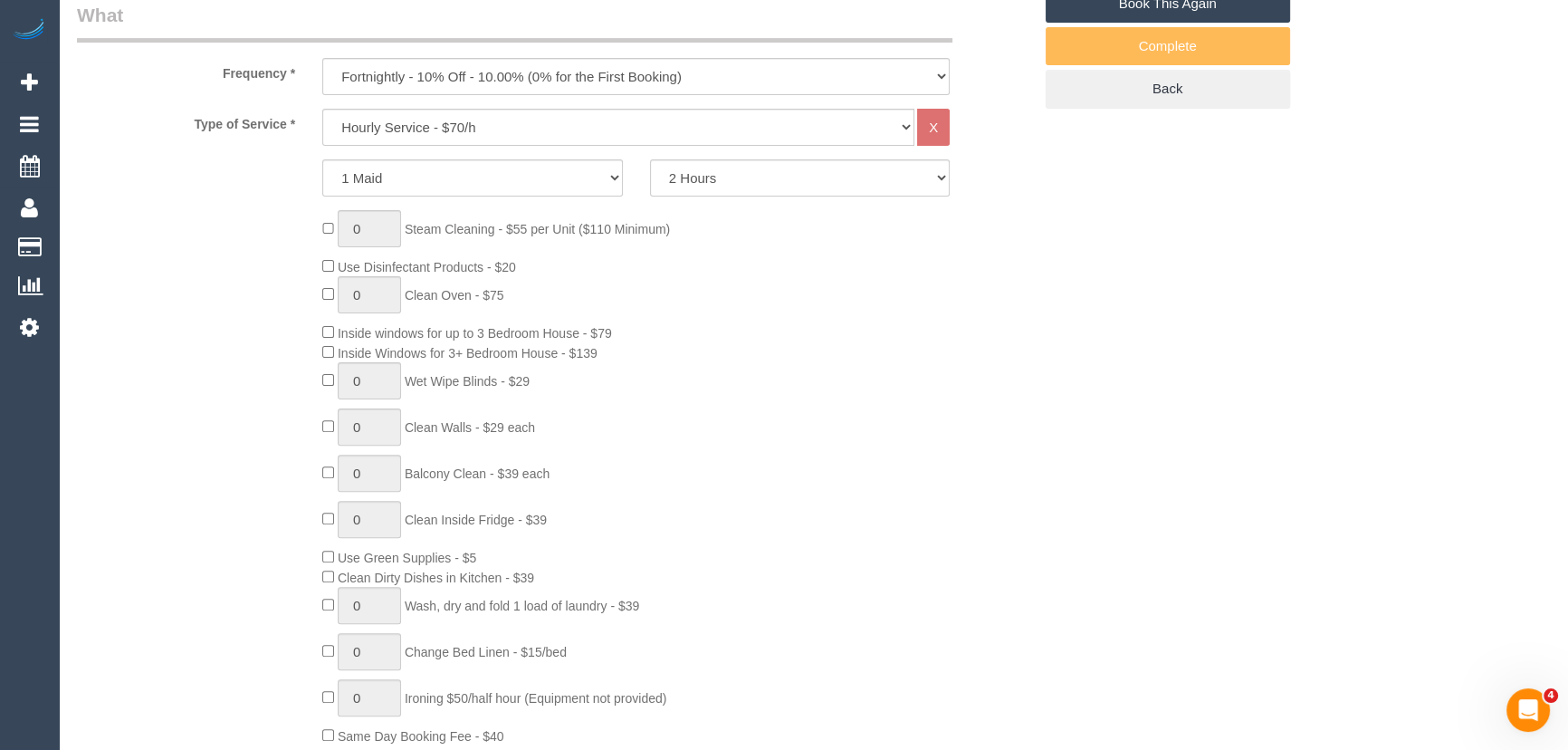
select select "number:34"
select select "number:13"
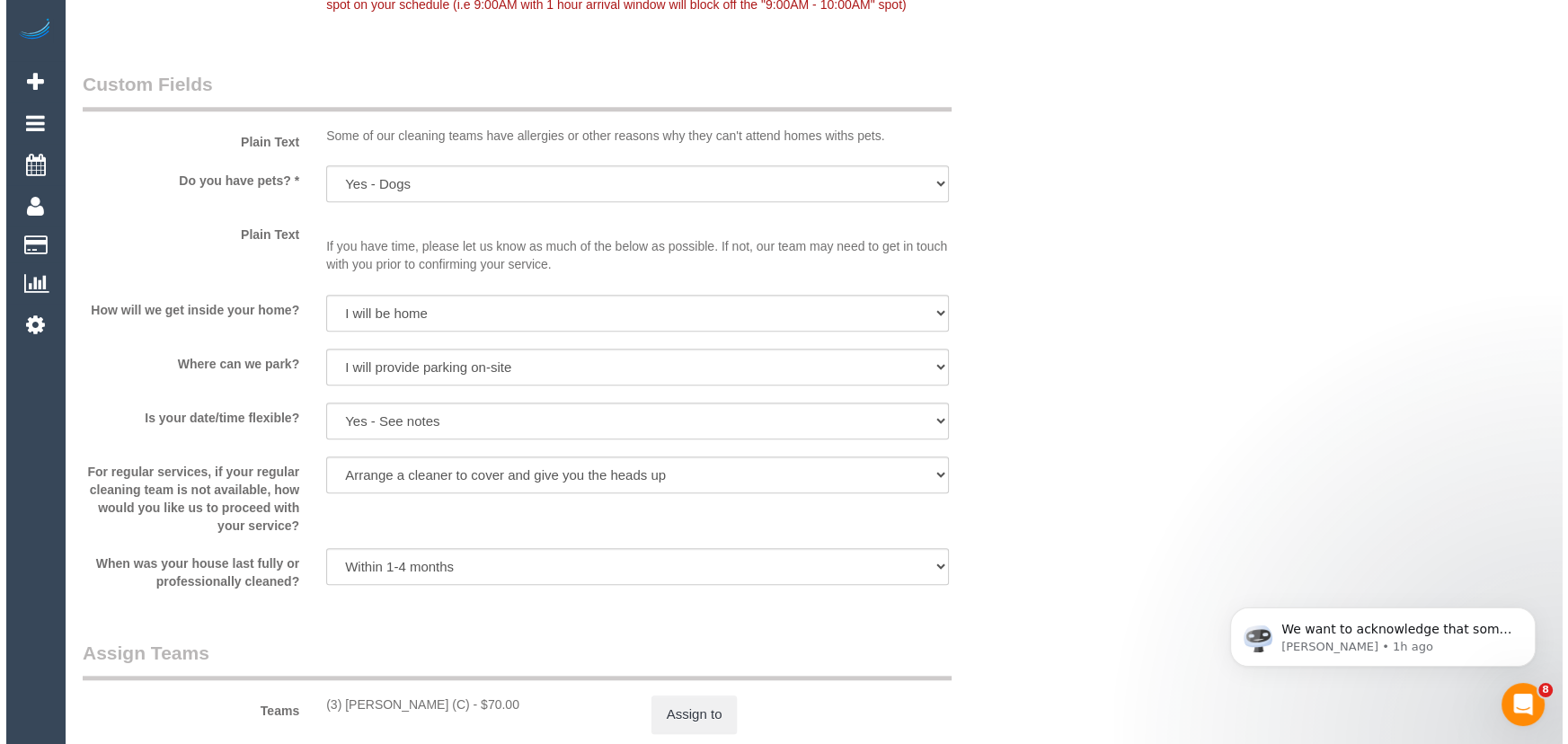
scroll to position [2368, 0]
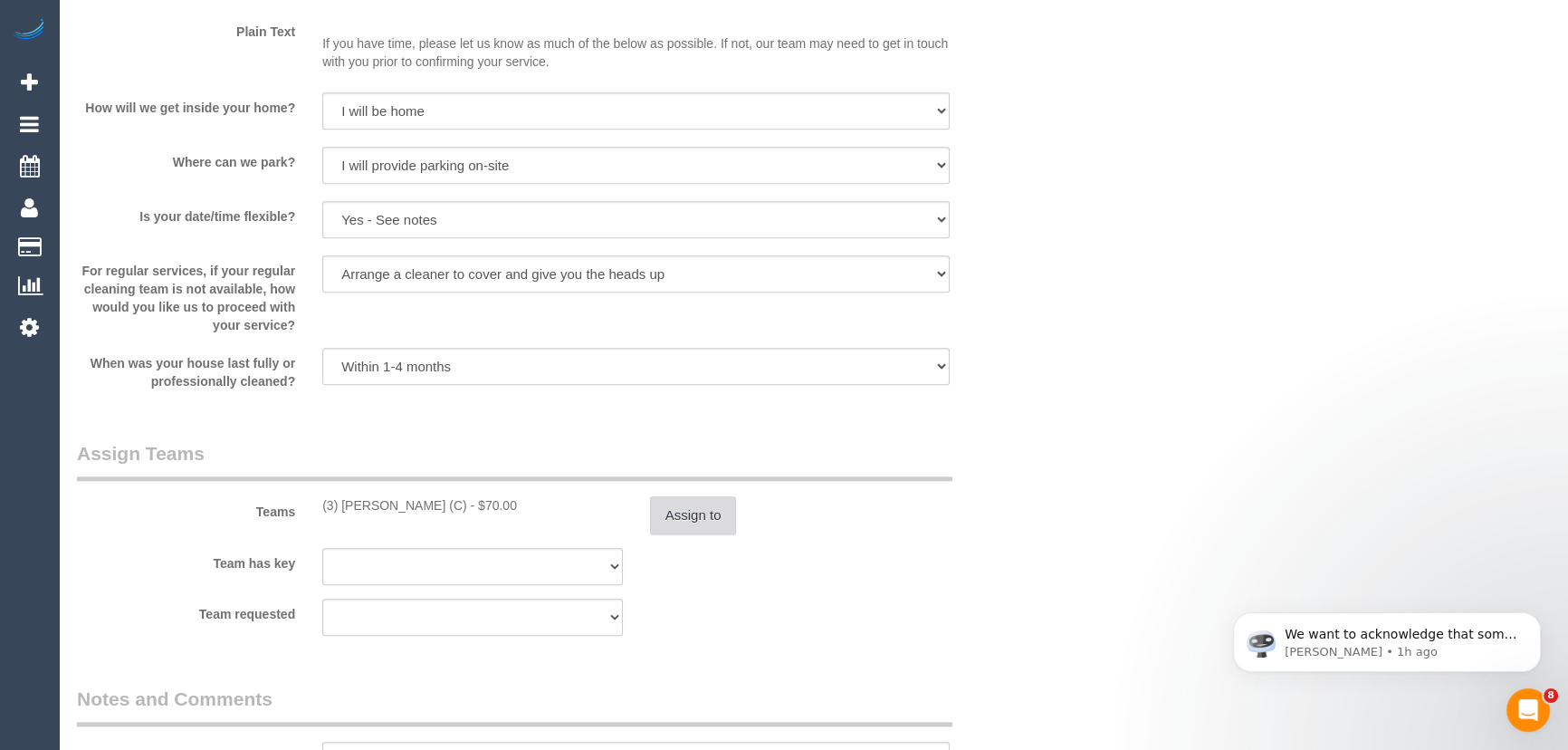
click at [698, 517] on button "Assign to" at bounding box center [693, 515] width 87 height 38
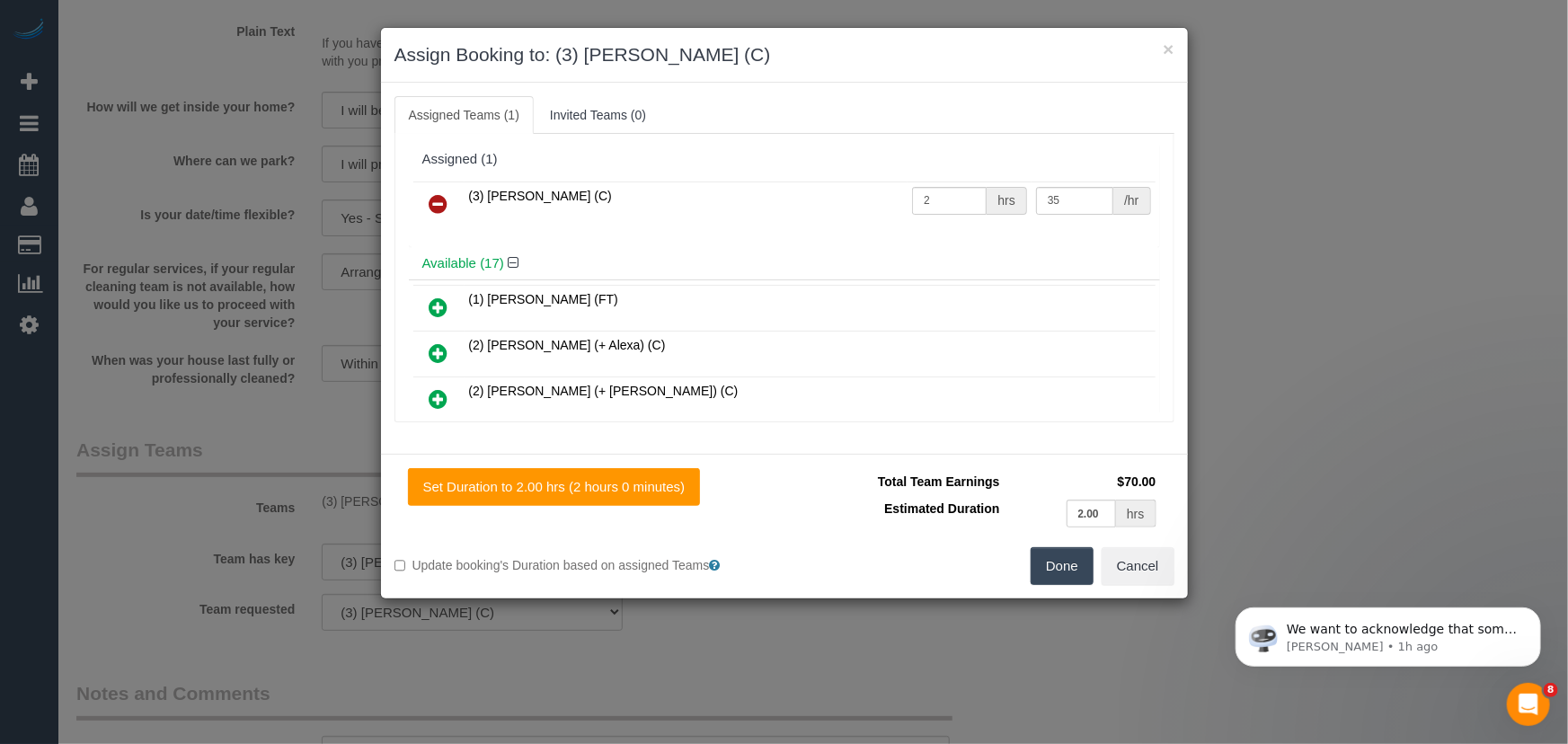
click at [441, 207] on icon at bounding box center [439, 204] width 19 height 21
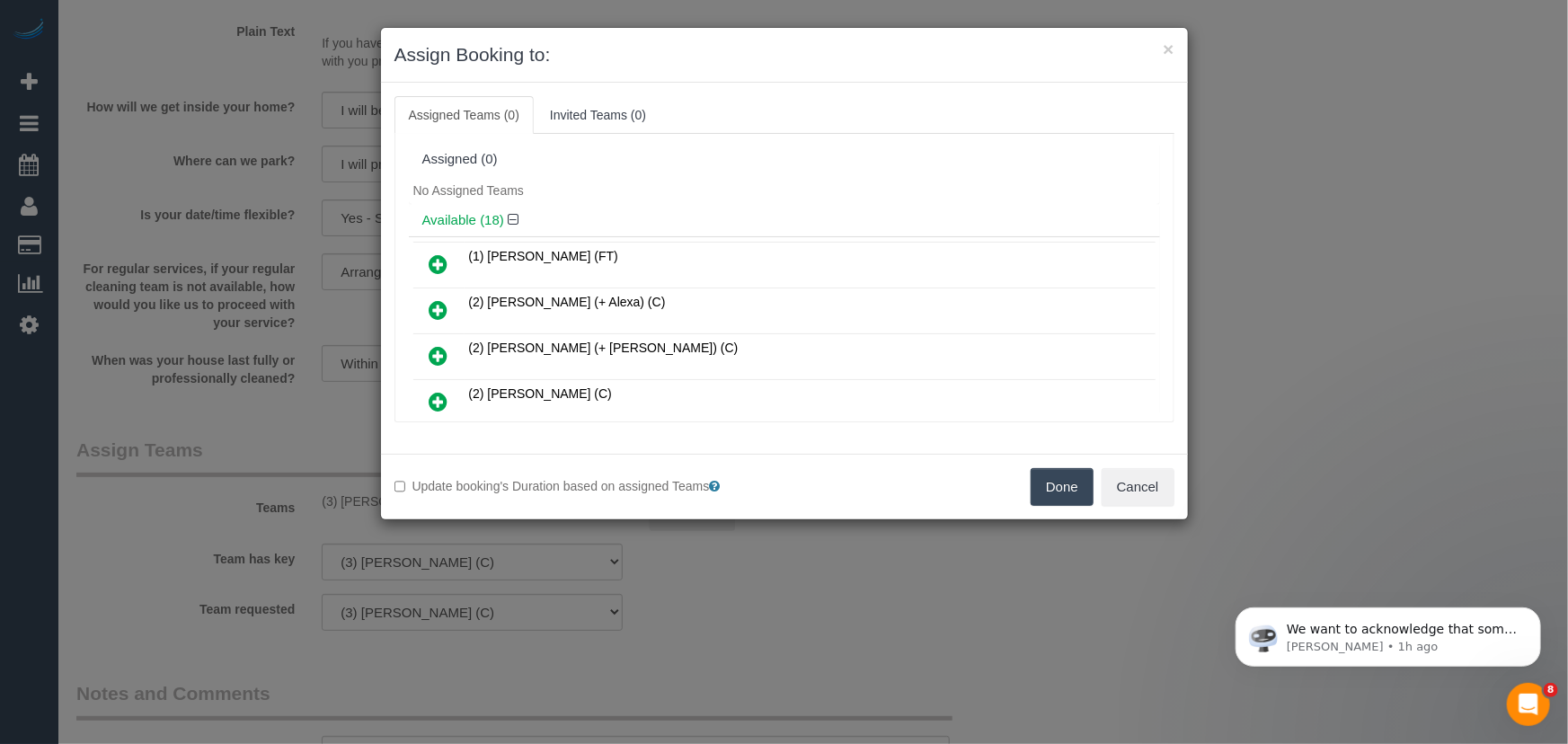
scroll to position [742, 0]
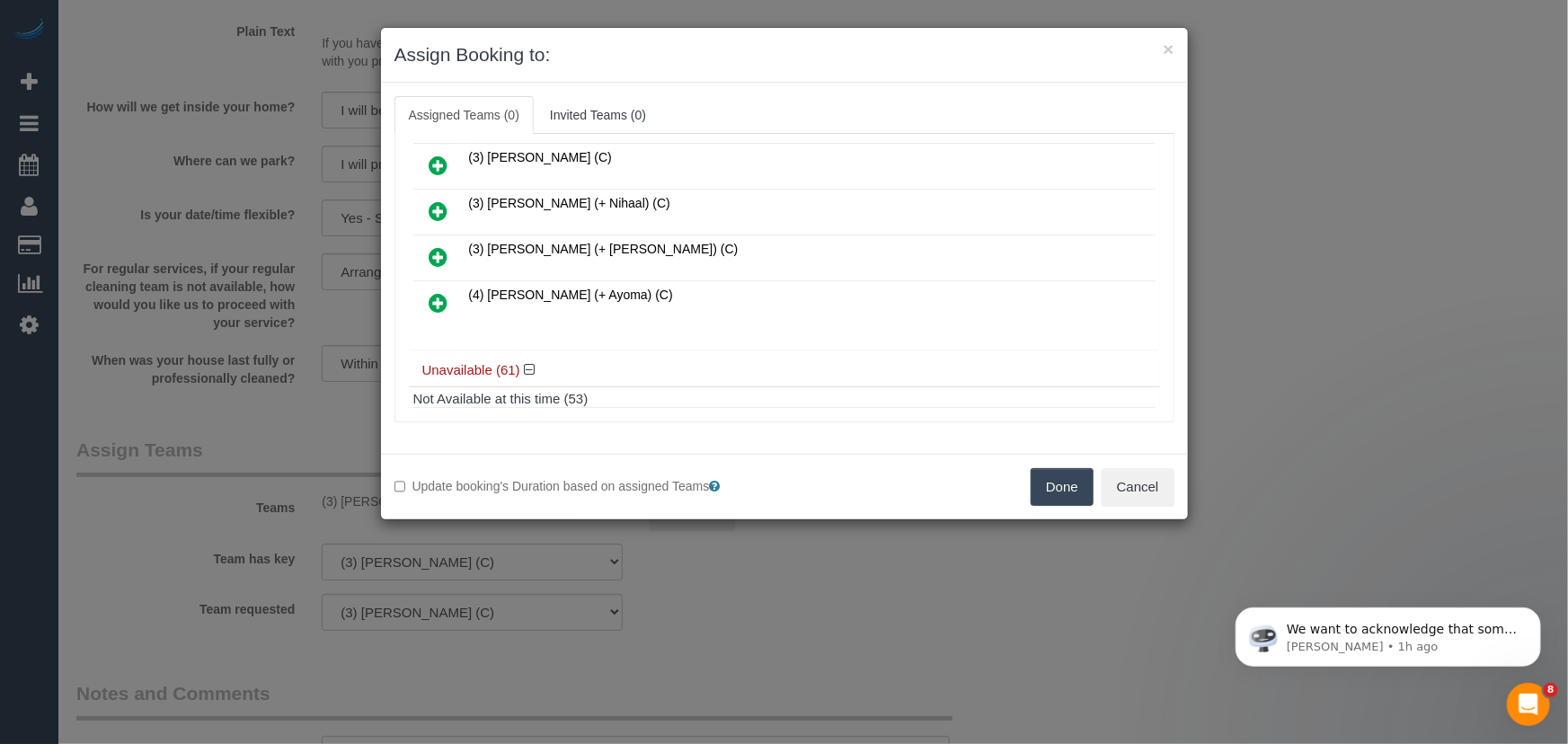
click at [438, 292] on icon at bounding box center [439, 303] width 19 height 21
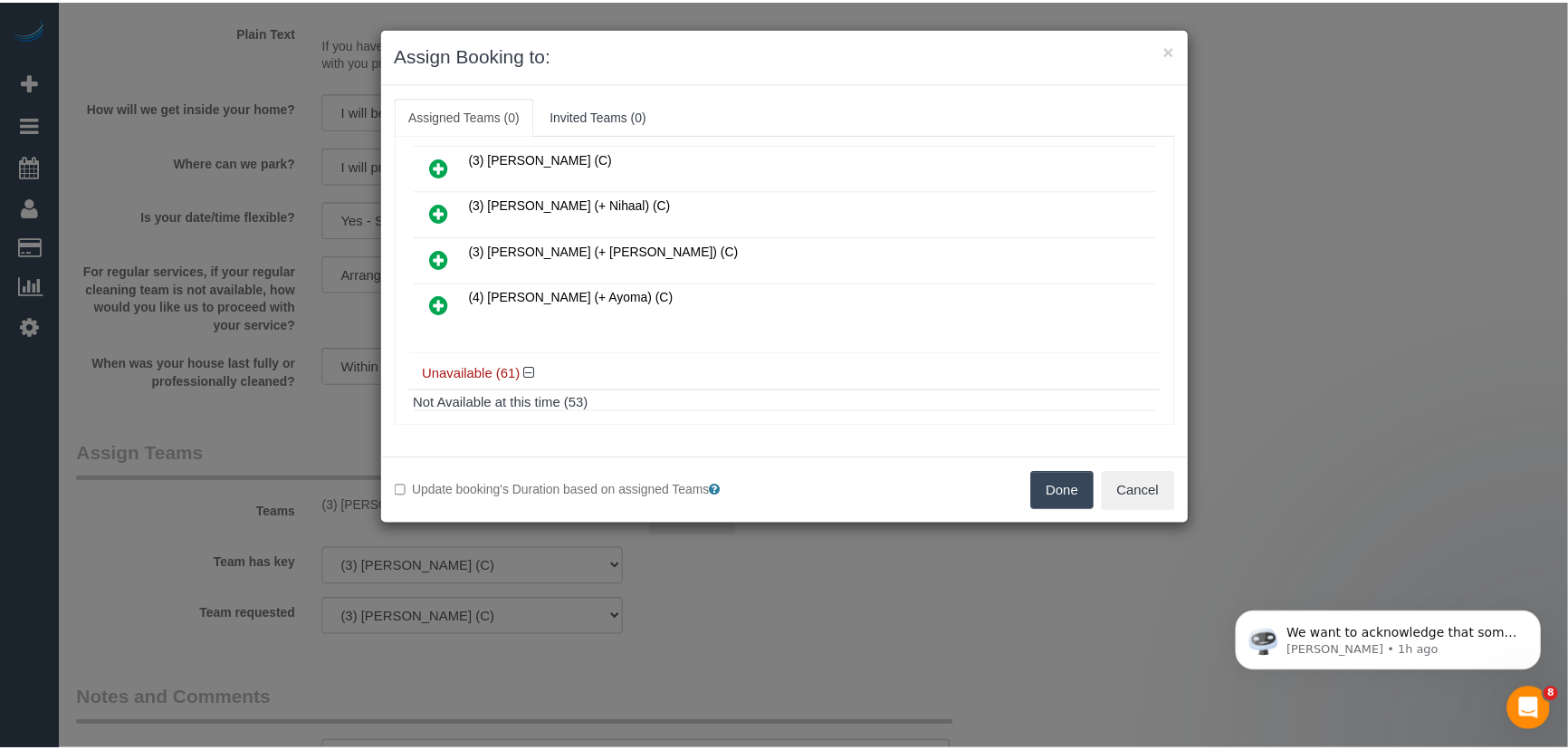
scroll to position [791, 0]
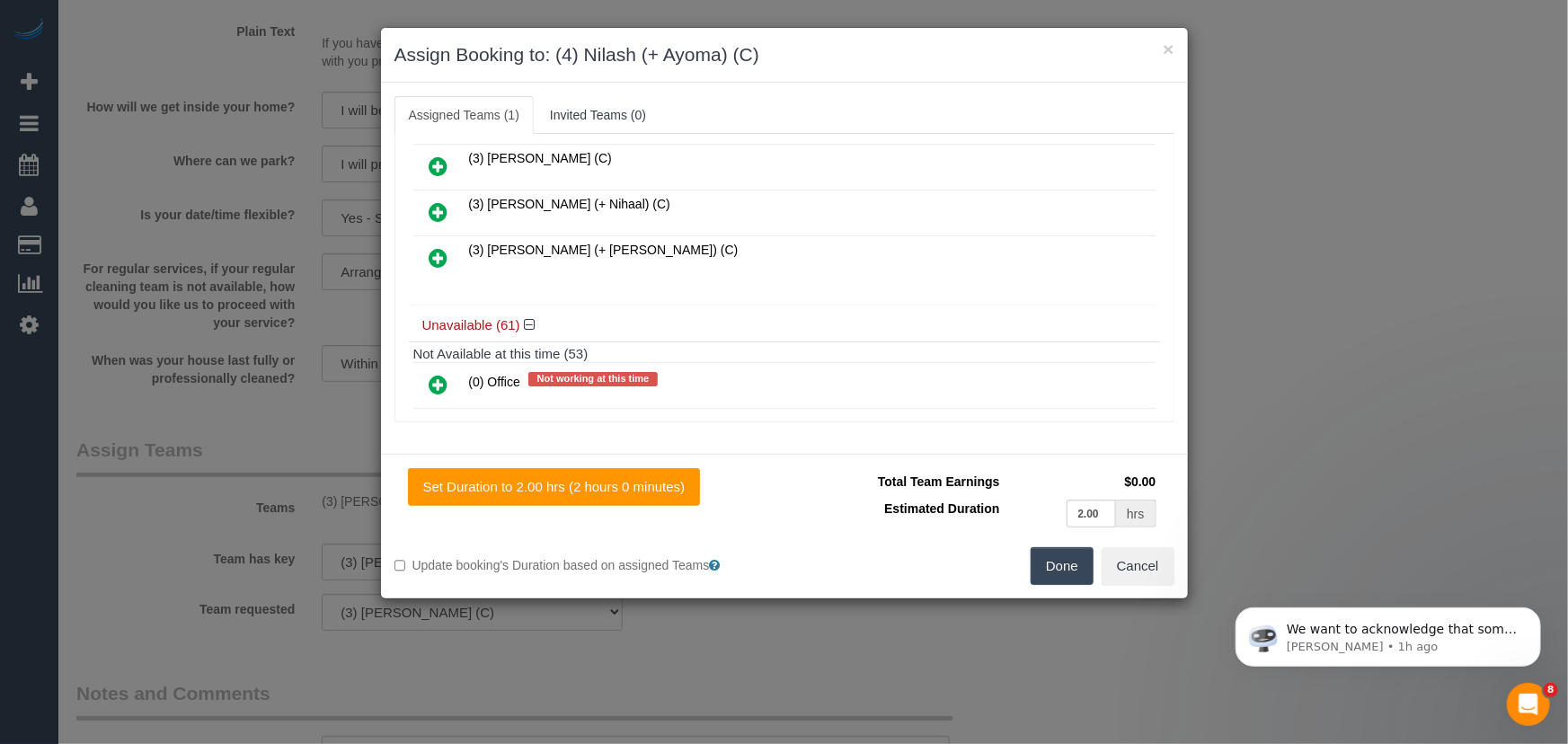
click at [1077, 566] on button "Done" at bounding box center [1062, 565] width 63 height 38
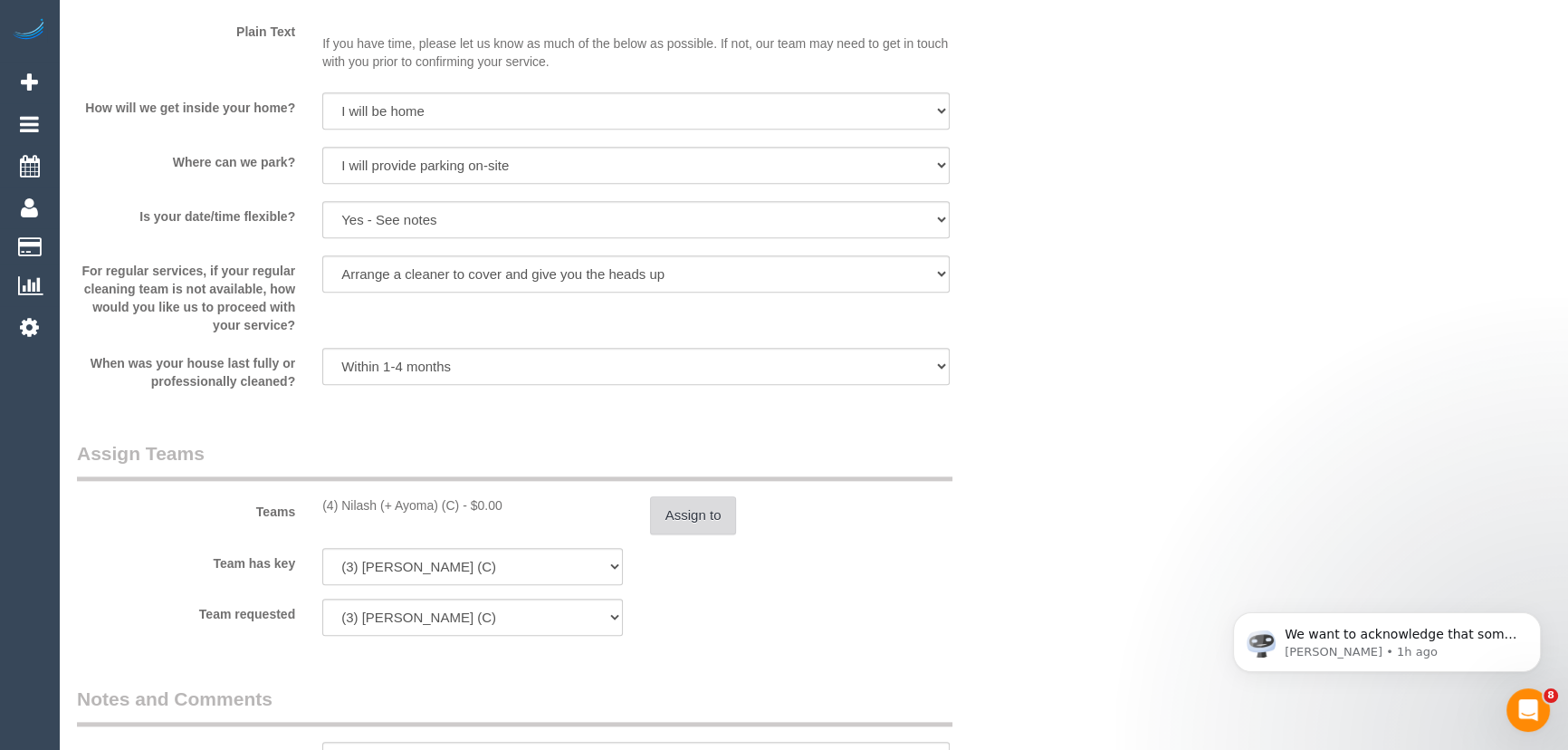
click at [711, 500] on button "Assign to" at bounding box center [693, 515] width 87 height 38
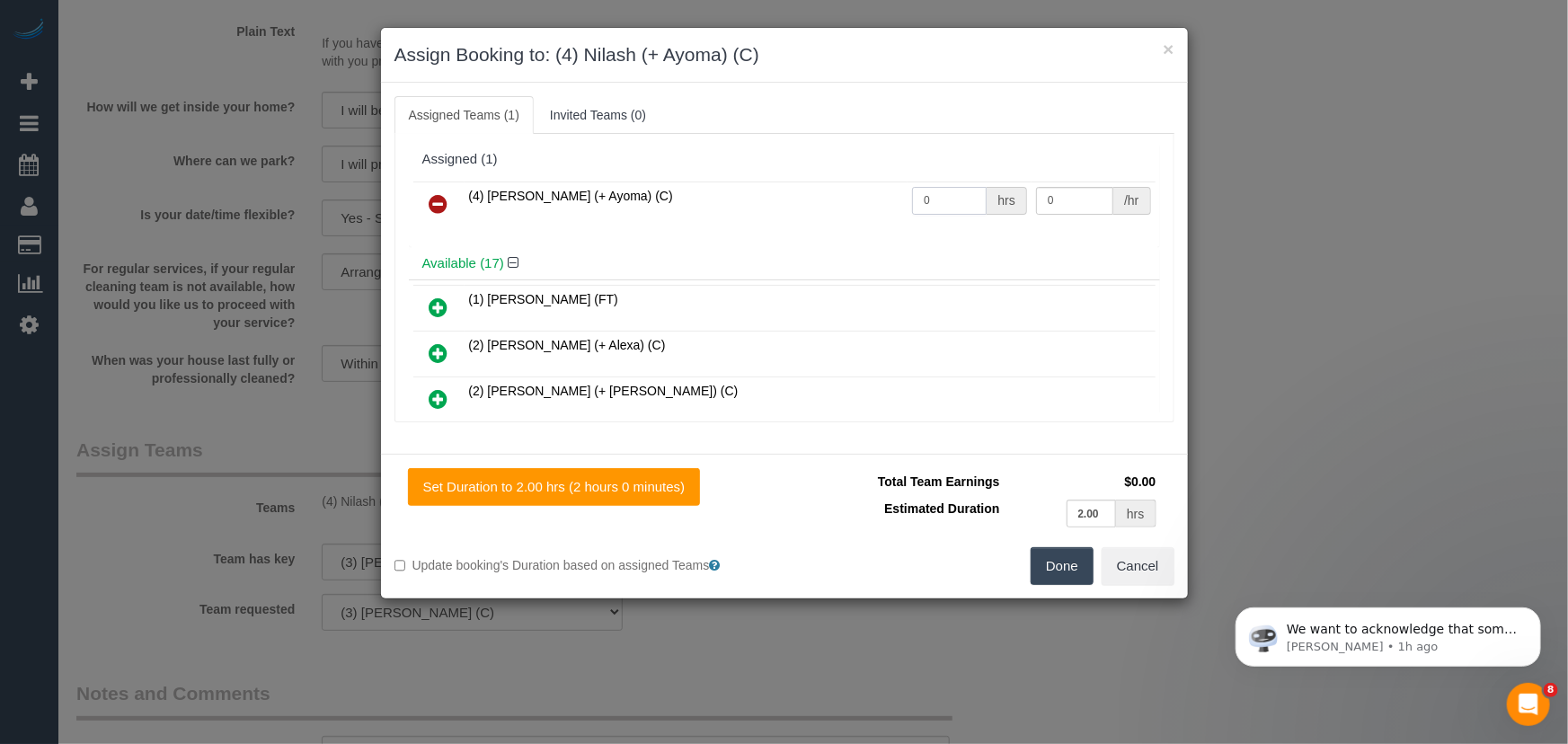
click at [943, 188] on input "0" at bounding box center [949, 201] width 74 height 28
type input "2"
type input "35"
click at [1072, 561] on button "Done" at bounding box center [1062, 565] width 63 height 38
click at [1072, 561] on div "Done Cancel" at bounding box center [987, 565] width 404 height 38
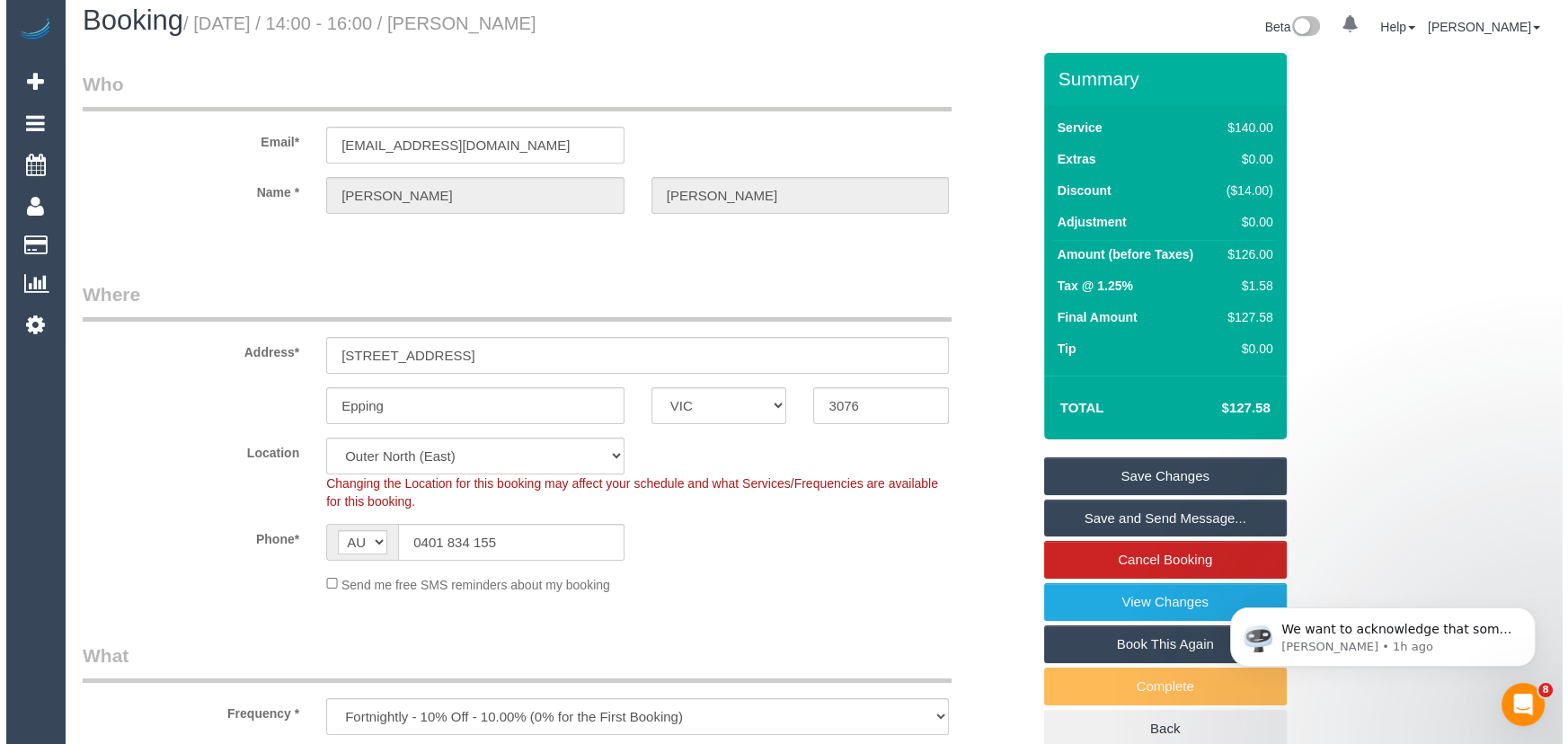
scroll to position [0, 0]
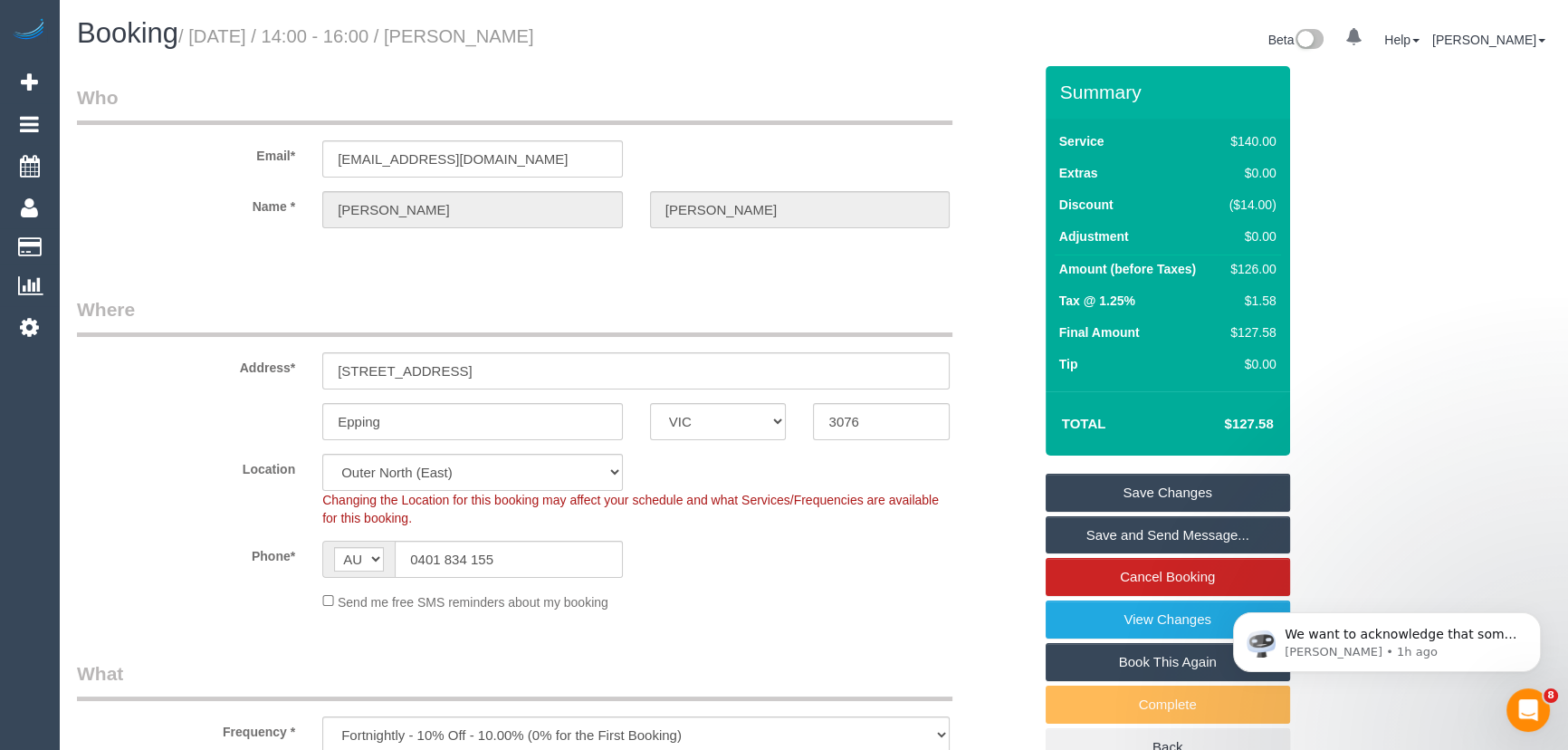
click at [497, 40] on small "/ October 03, 2025 / 14:00 - 16:00 / George Dimopoulos" at bounding box center [356, 36] width 356 height 19
copy small "George Dimopoulos"
click at [1156, 489] on link "Save Changes" at bounding box center [1167, 492] width 244 height 38
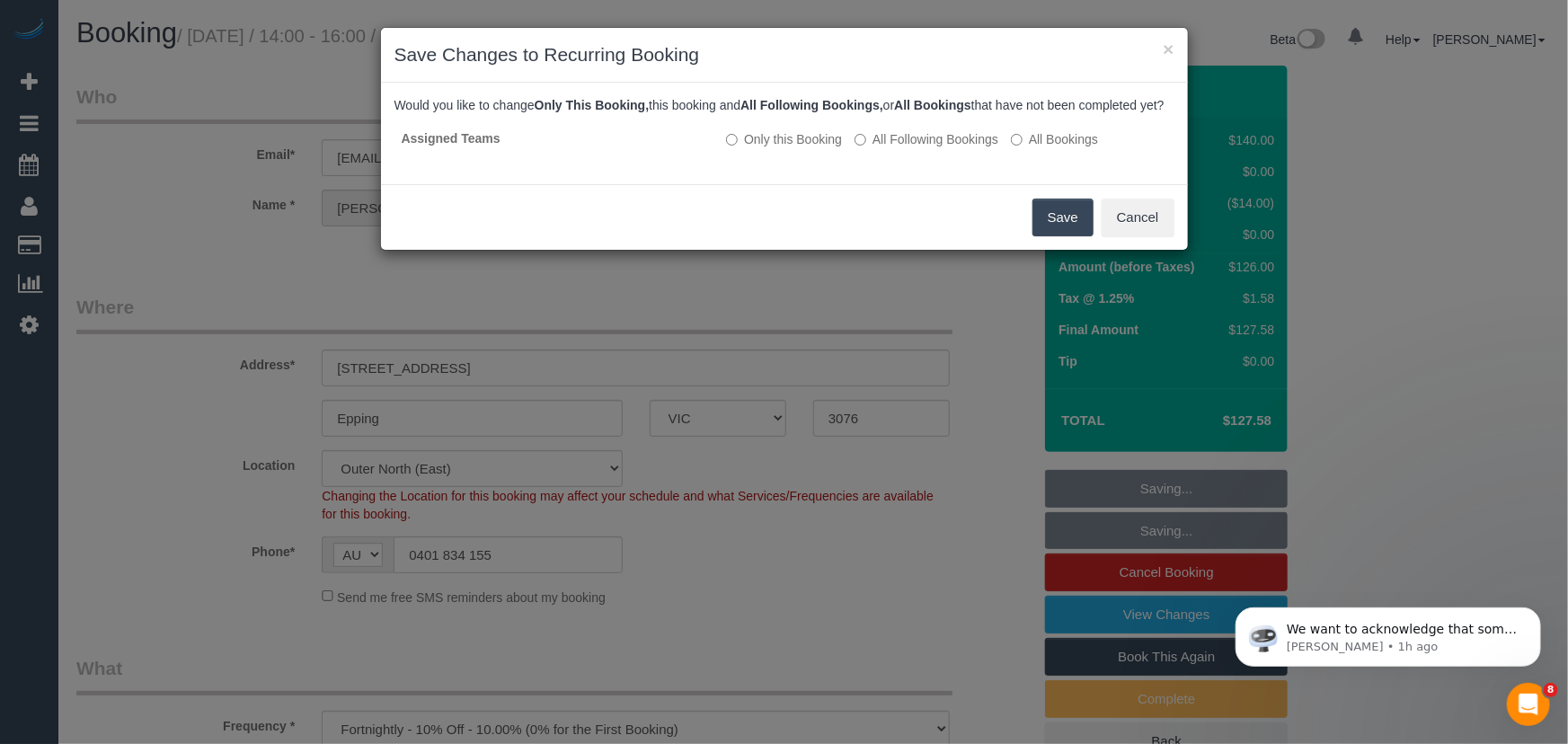
click at [1032, 235] on div "Save Cancel" at bounding box center [785, 217] width 807 height 66
click at [1048, 234] on button "Save" at bounding box center [1063, 217] width 61 height 38
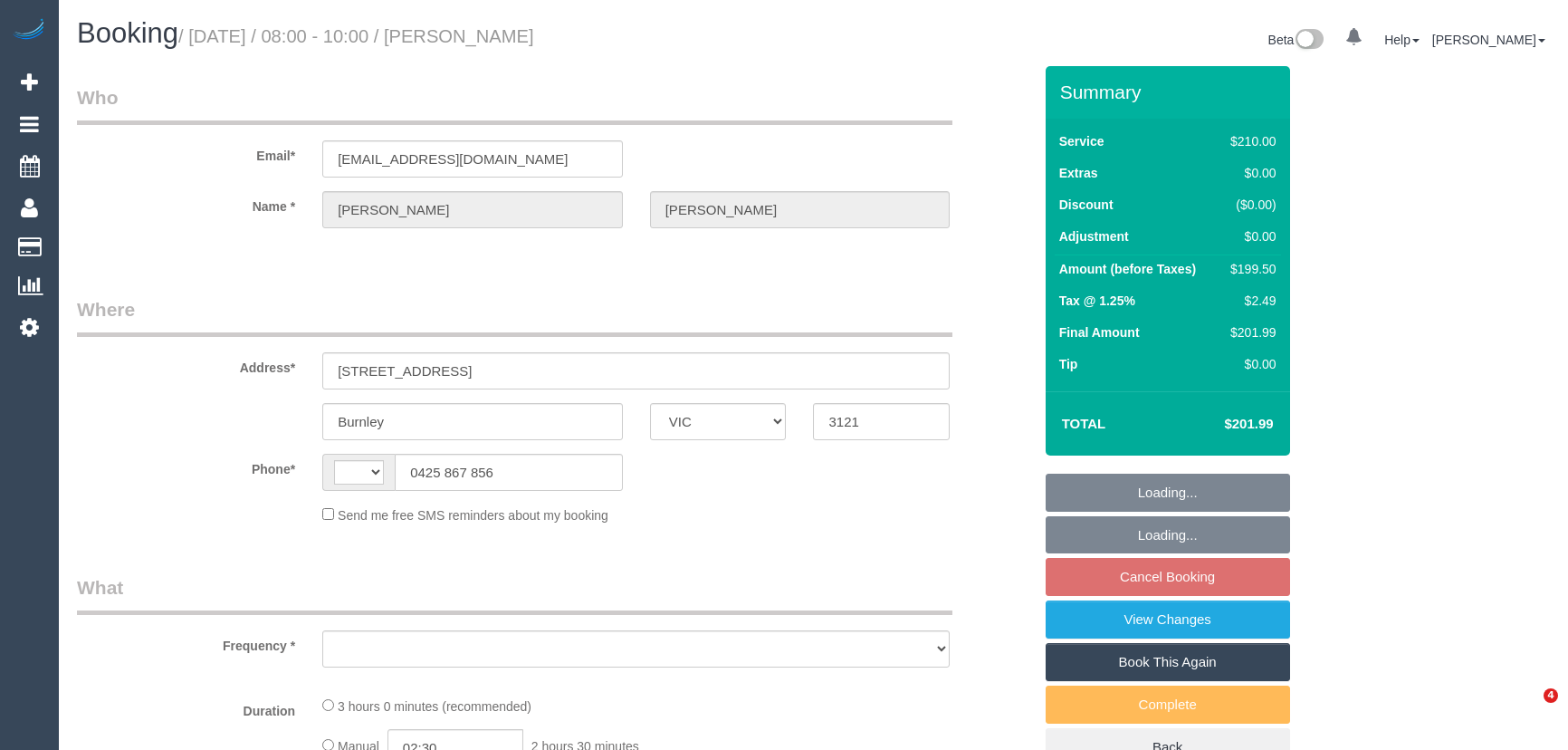
select select "VIC"
select select "string:AU"
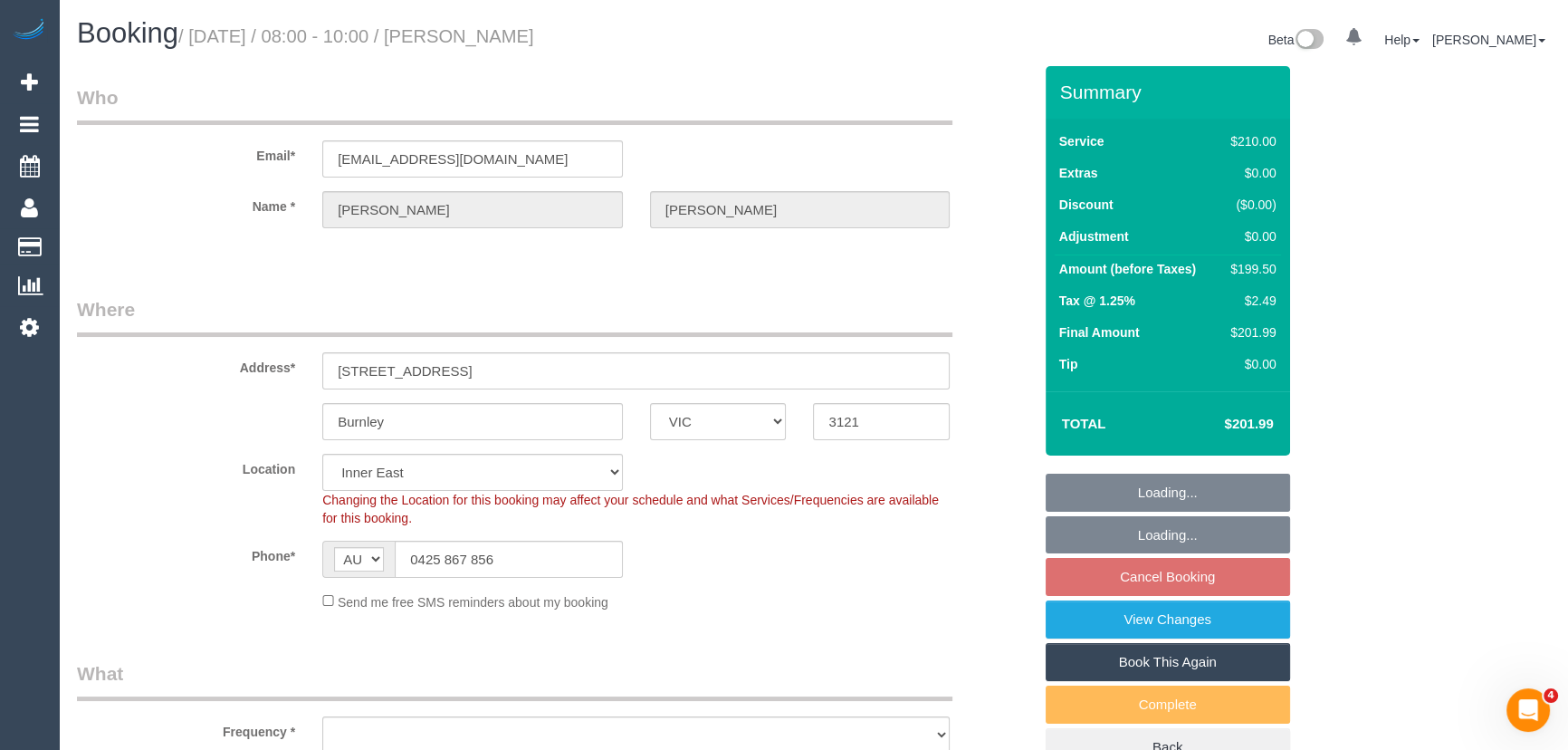
select select "object:670"
select select "number:27"
select select "number:14"
select select "number:19"
select select "number:24"
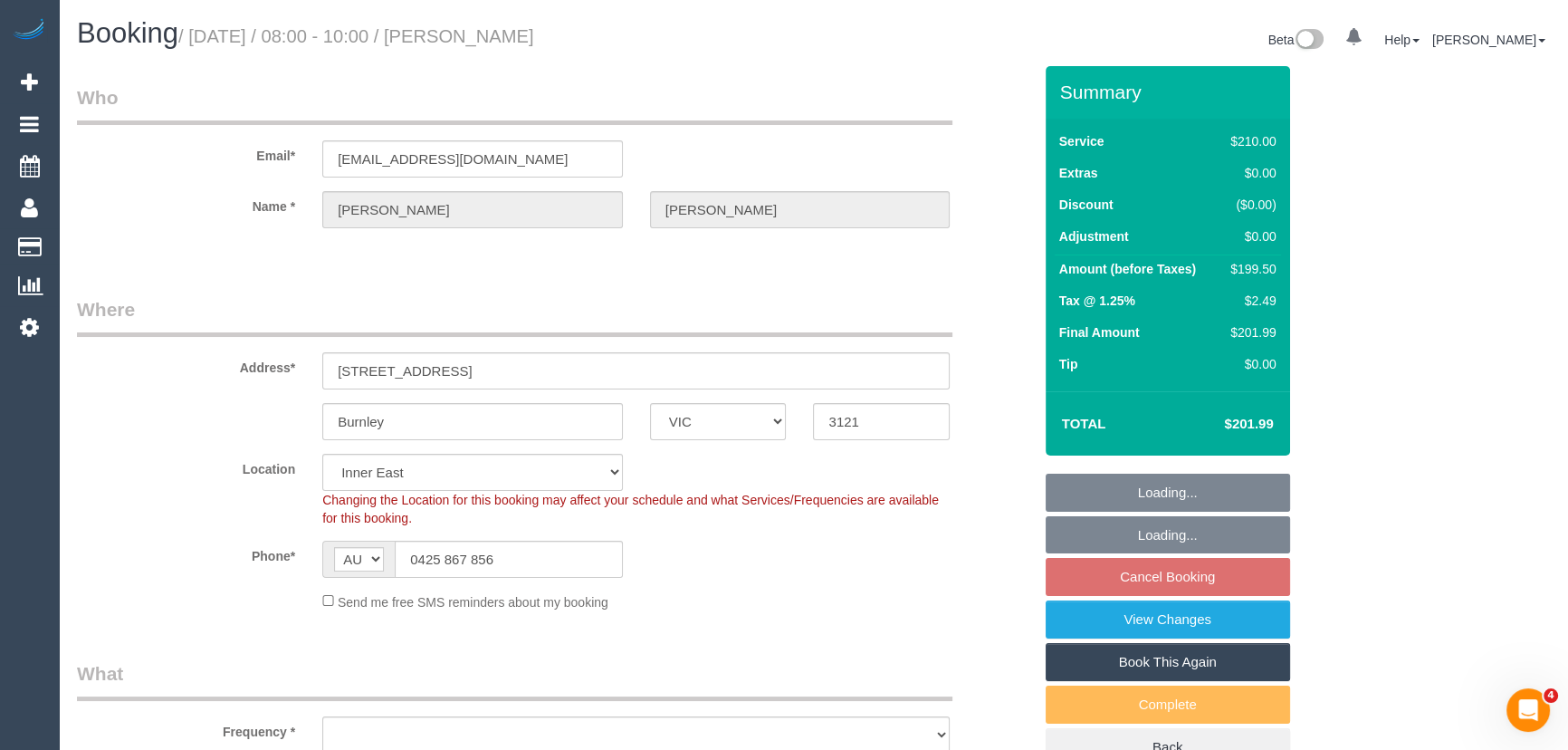
select select "number:33"
select select "number:12"
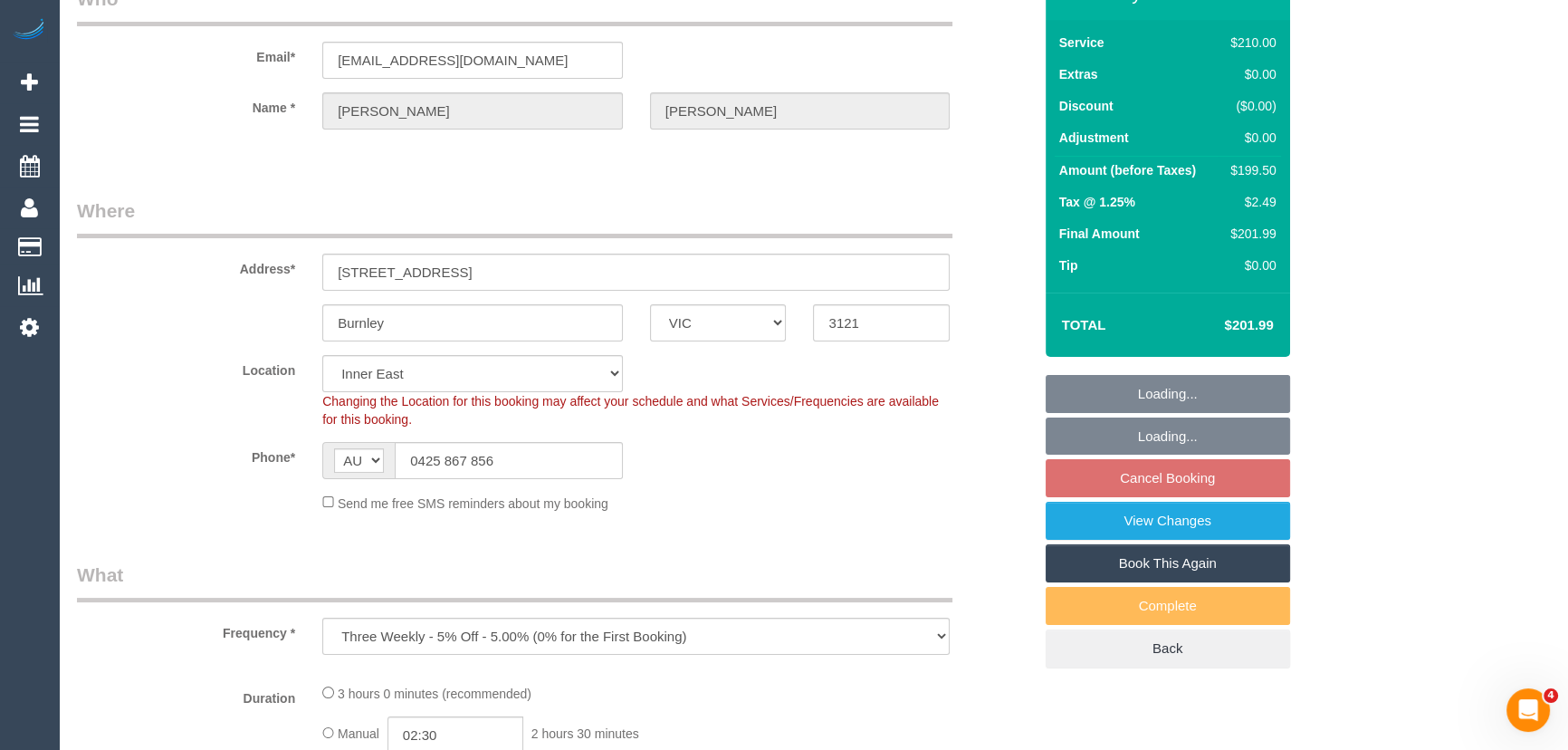
select select "string:stripe-pm_1QukcC2GScqysDRV0e1Eb17A"
select select "180"
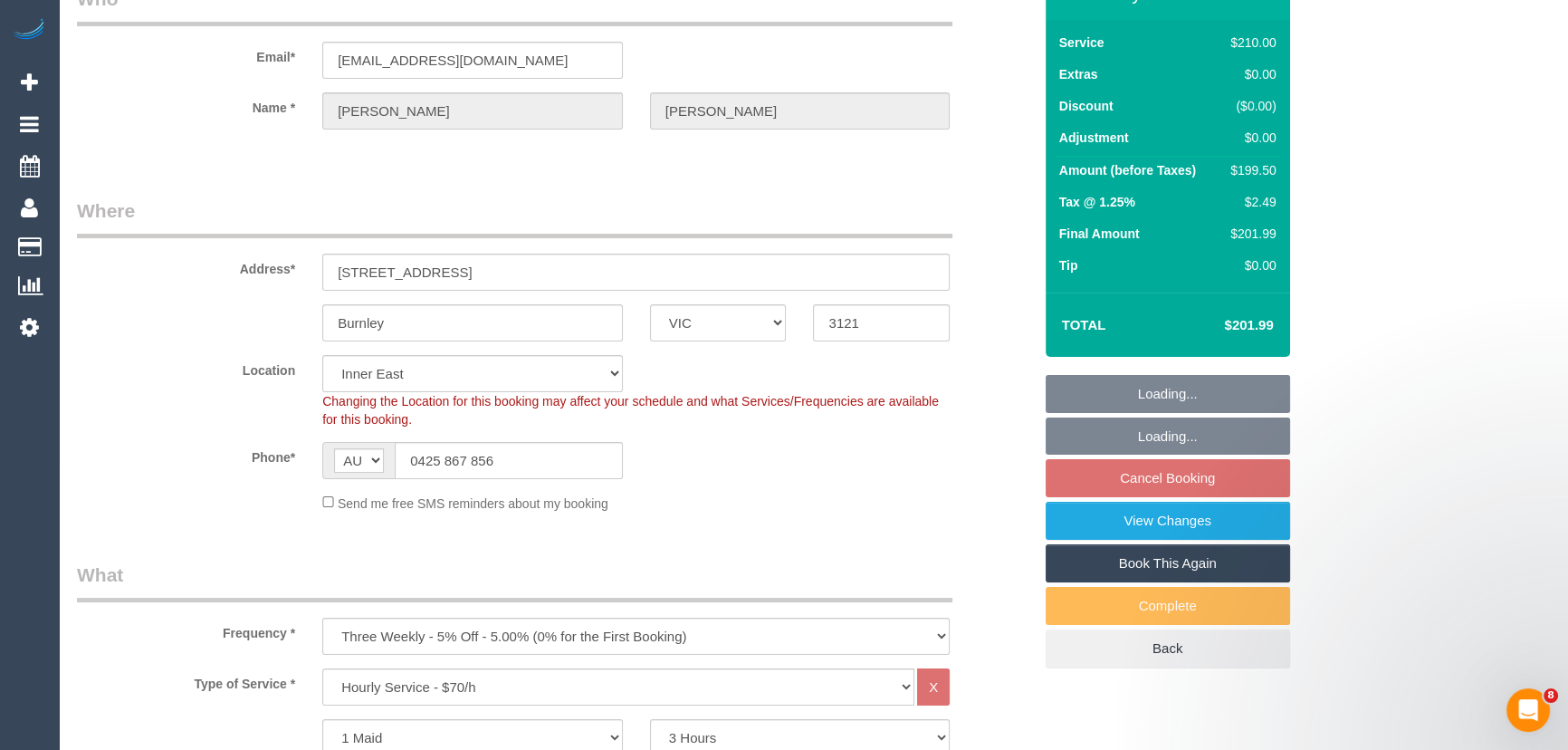
select select "object:853"
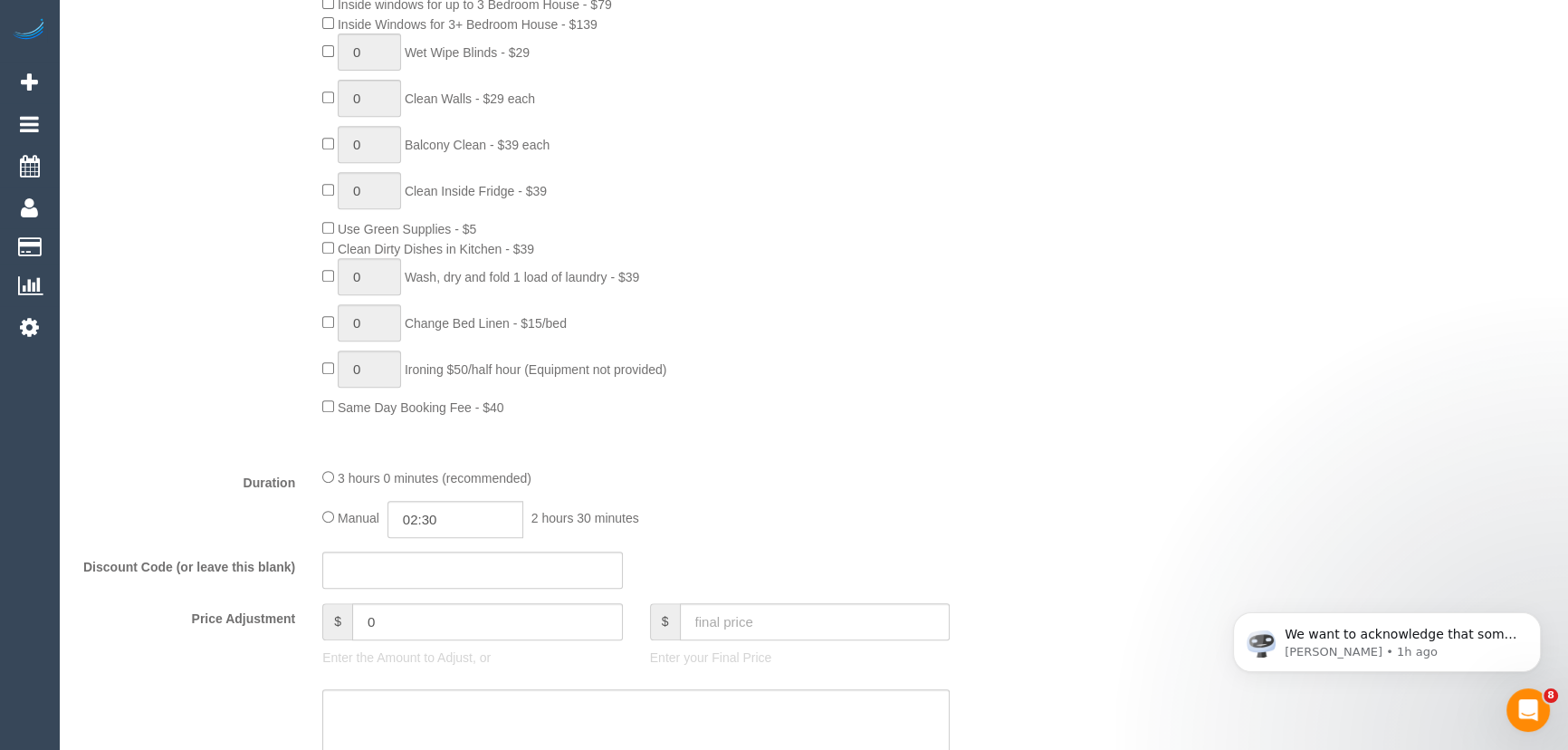
scroll to position [1234, 0]
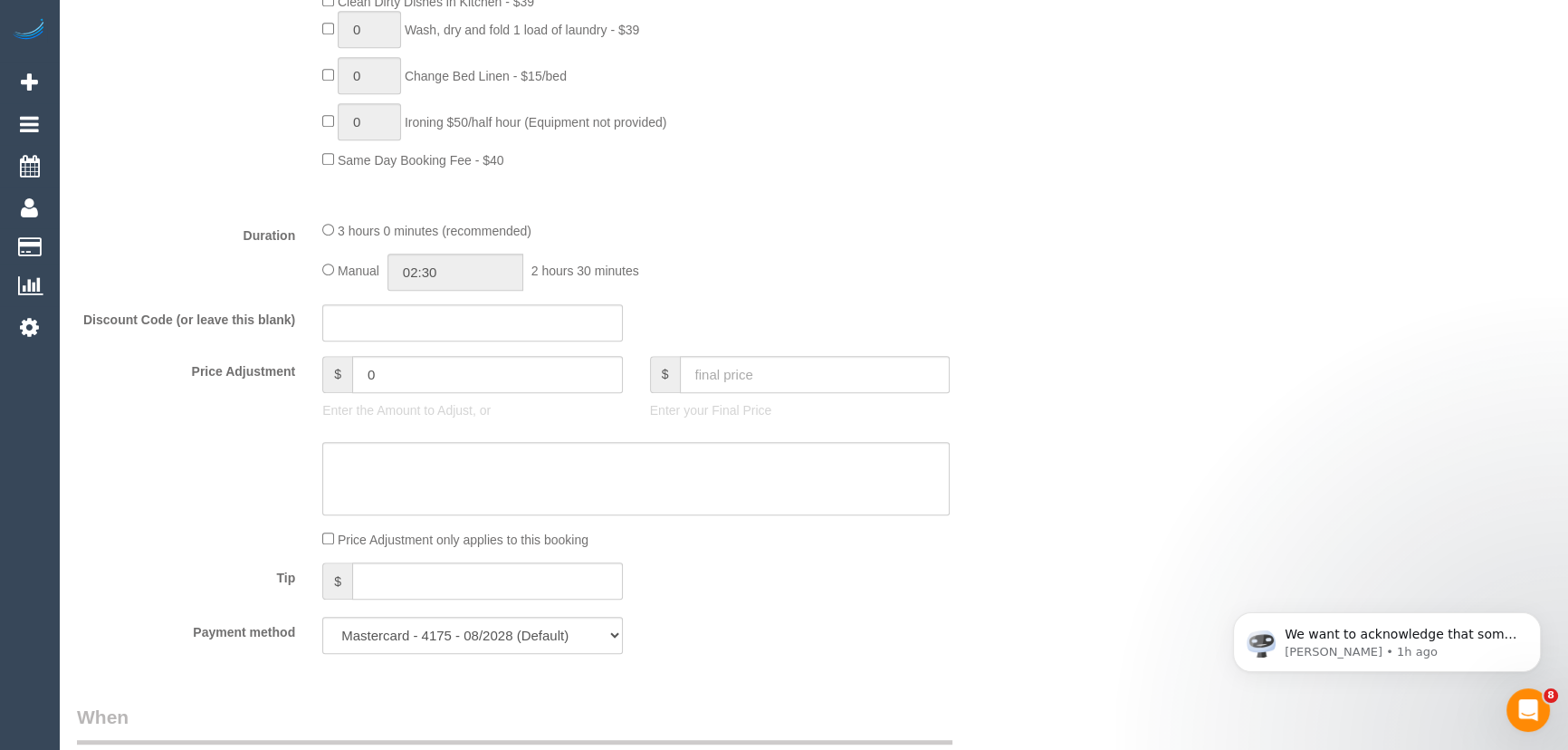
click at [330, 262] on div "Manual 02:30 2 hours 30 minutes" at bounding box center [635, 272] width 627 height 37
type input "03:00"
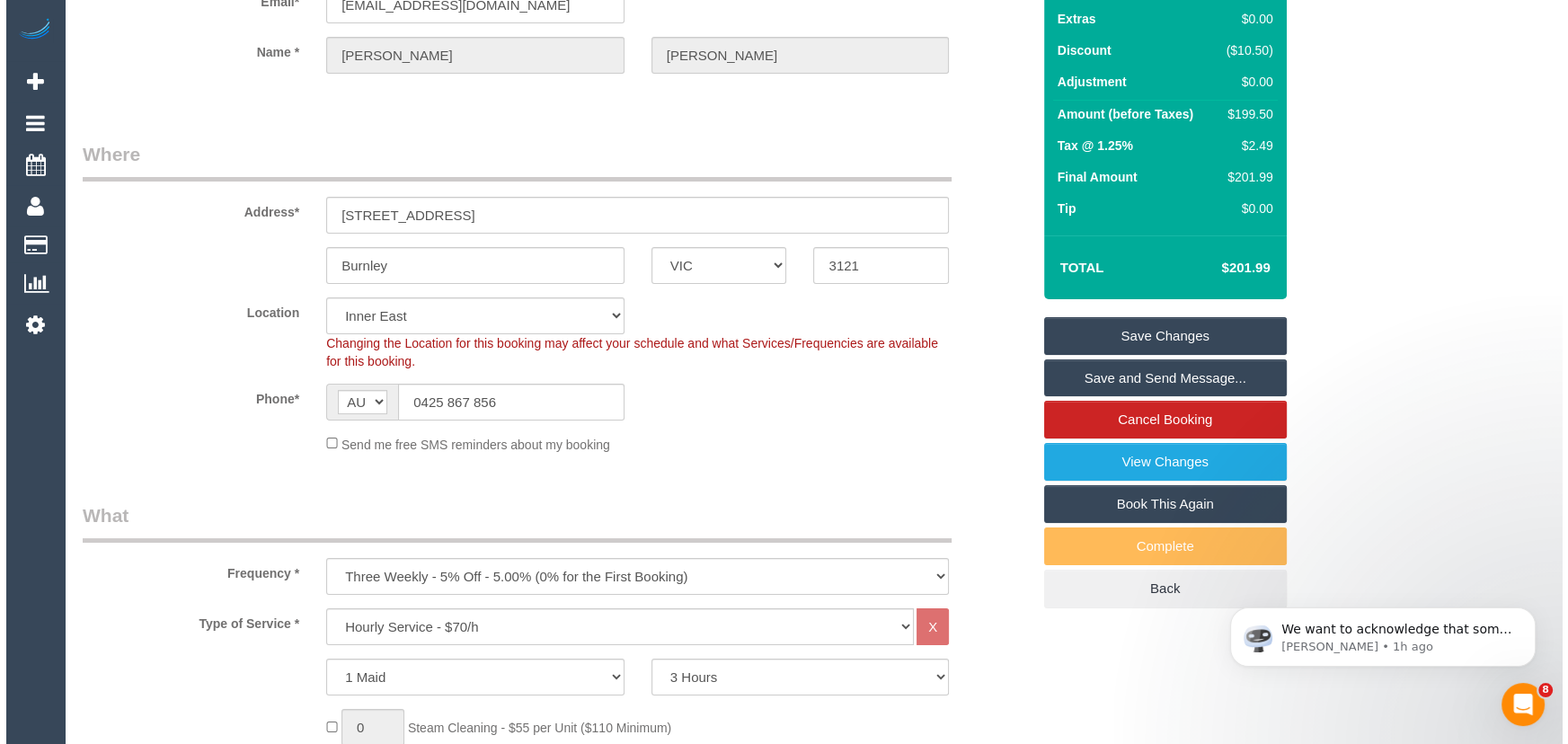
scroll to position [0, 0]
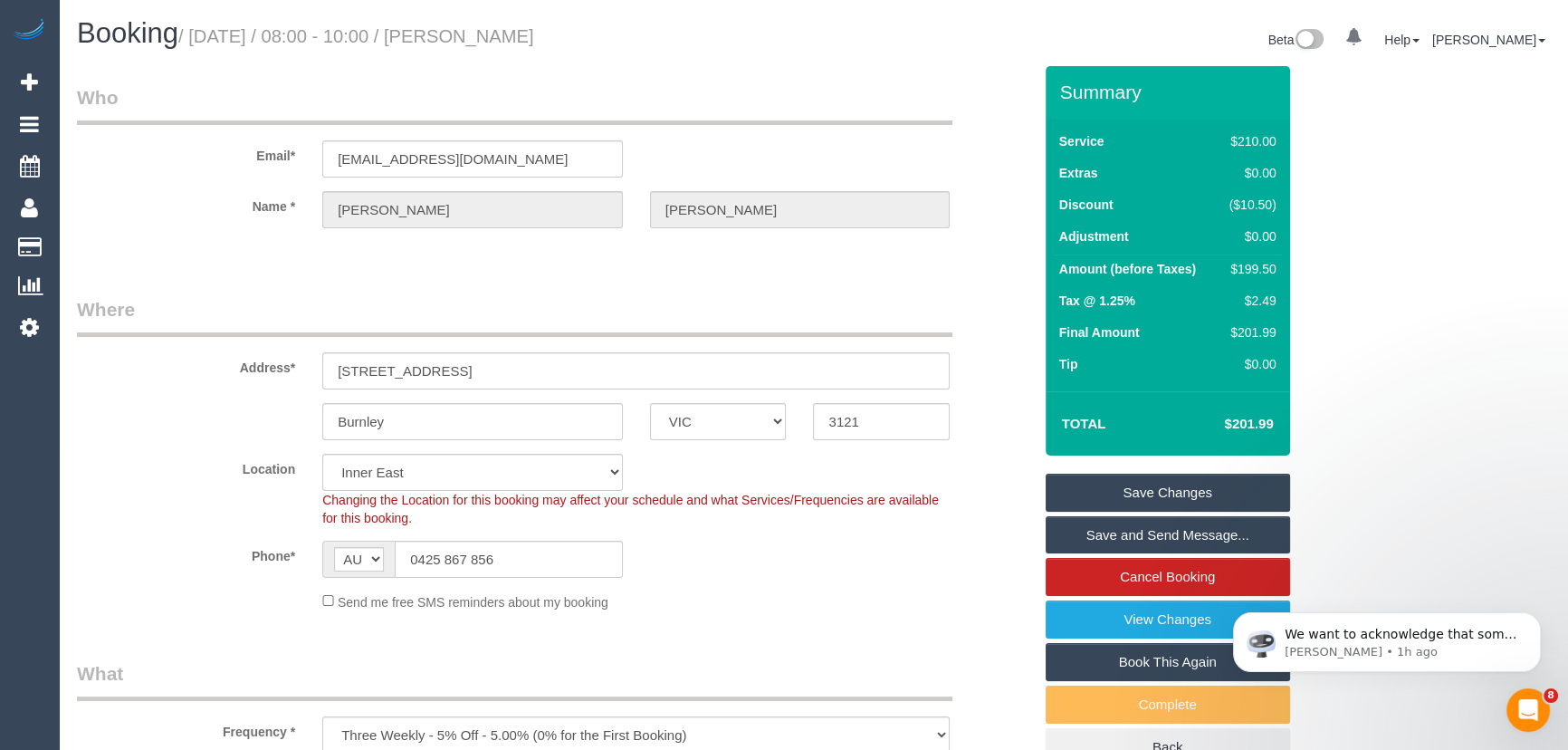
click at [1157, 492] on link "Save Changes" at bounding box center [1167, 492] width 244 height 38
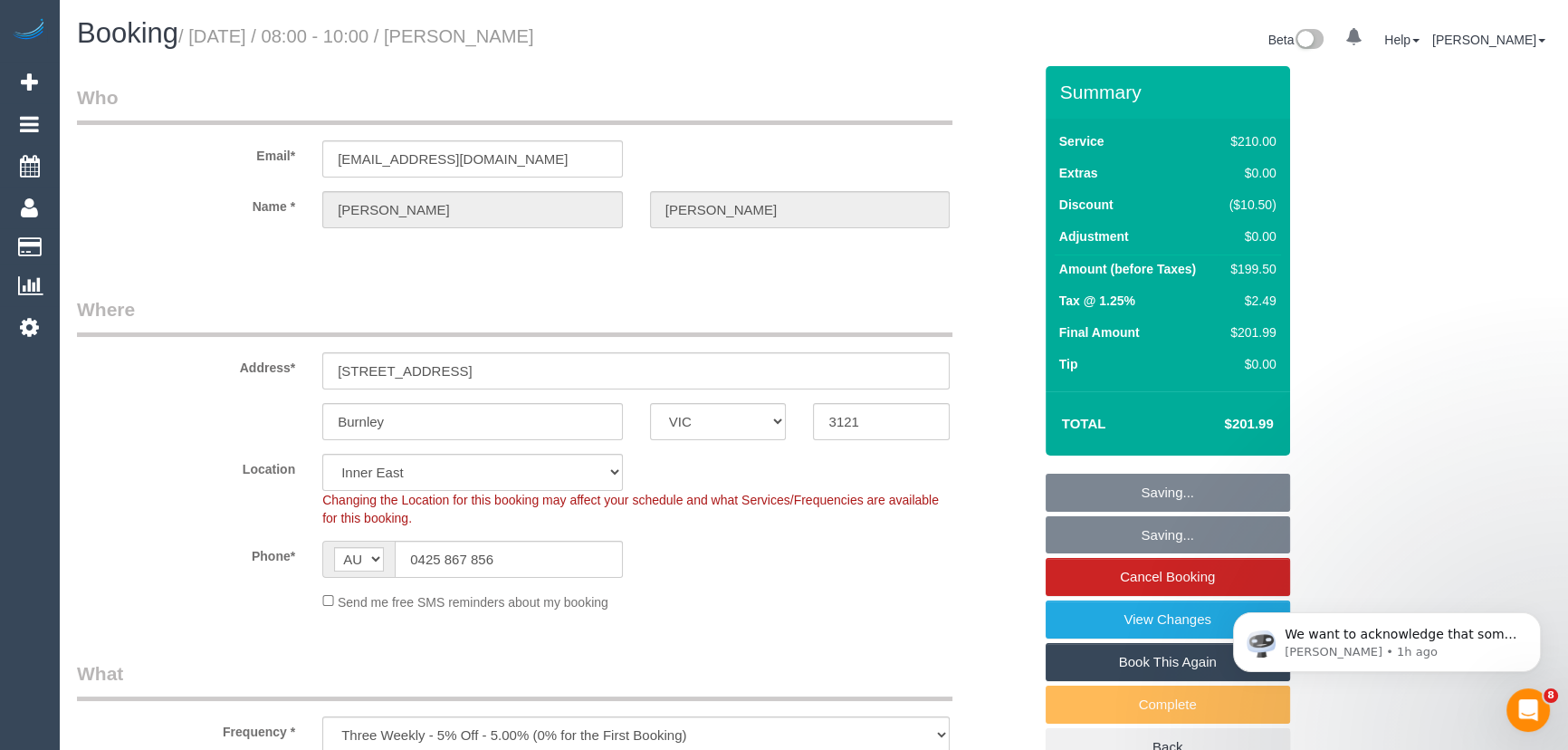
click at [1157, 492] on fieldset "Saving... Saving... Cancel Booking View Changes Book This Again Complete Back" at bounding box center [1167, 621] width 244 height 294
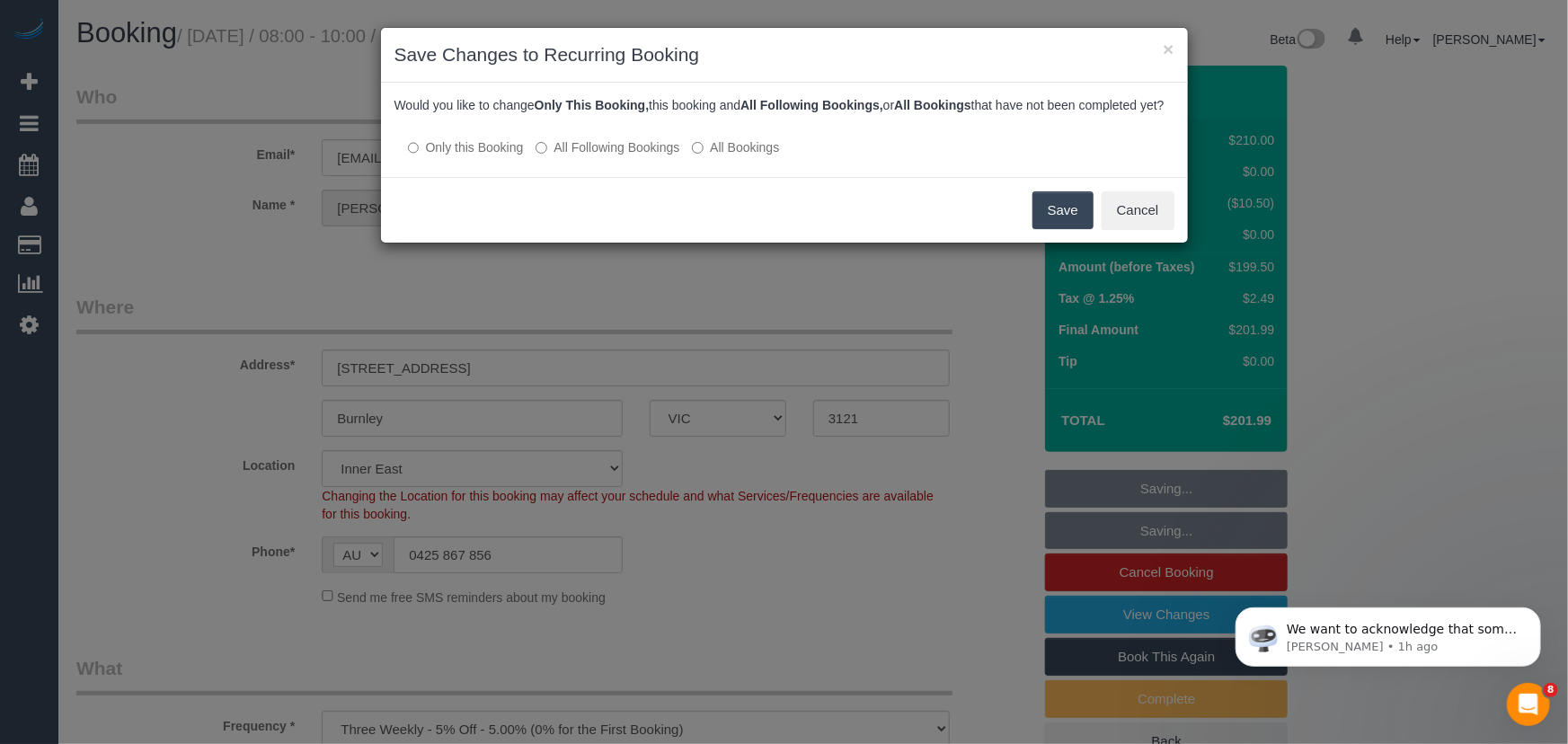
click at [582, 156] on label "All Following Bookings" at bounding box center [607, 147] width 144 height 18
click at [1059, 229] on button "Save" at bounding box center [1063, 209] width 61 height 38
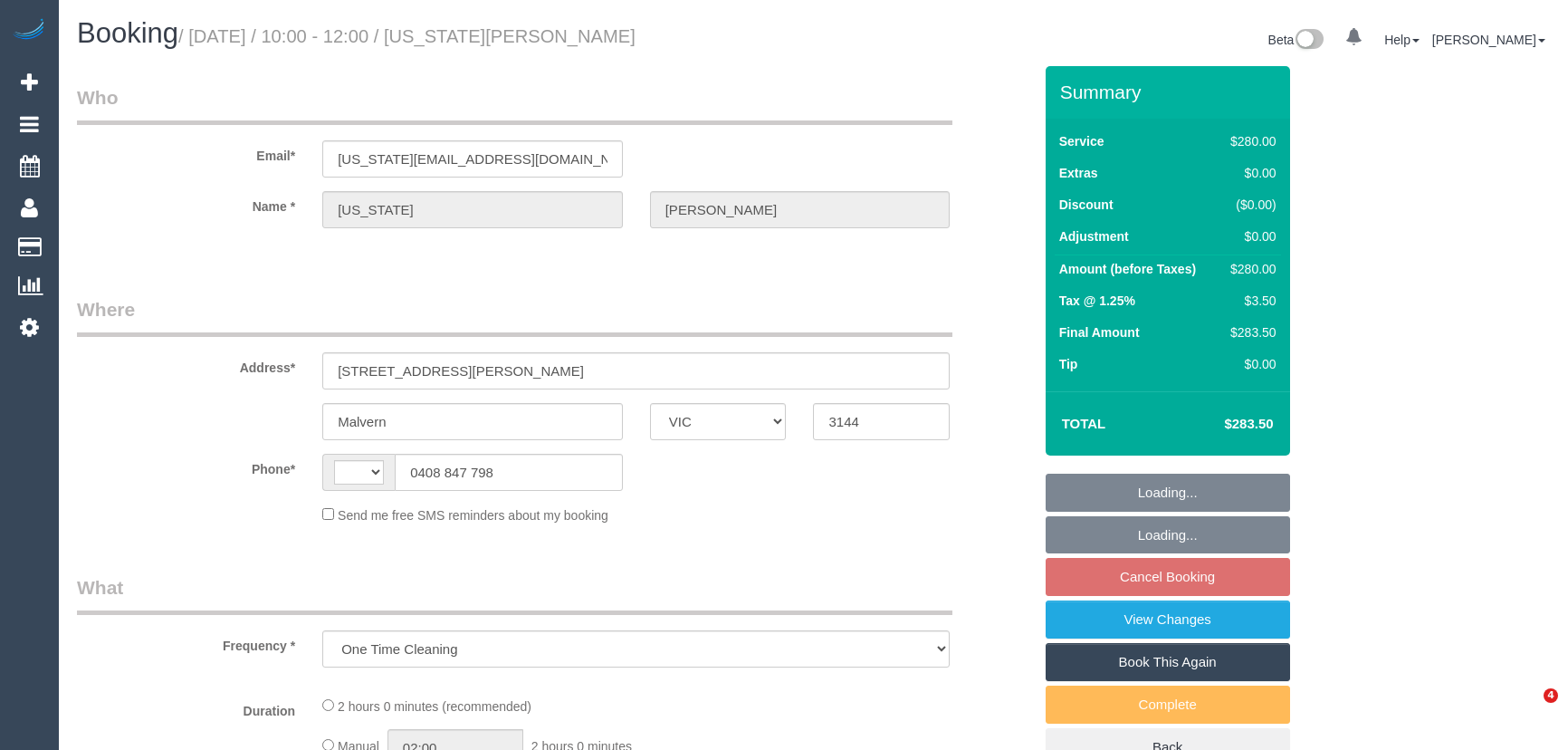
select select "VIC"
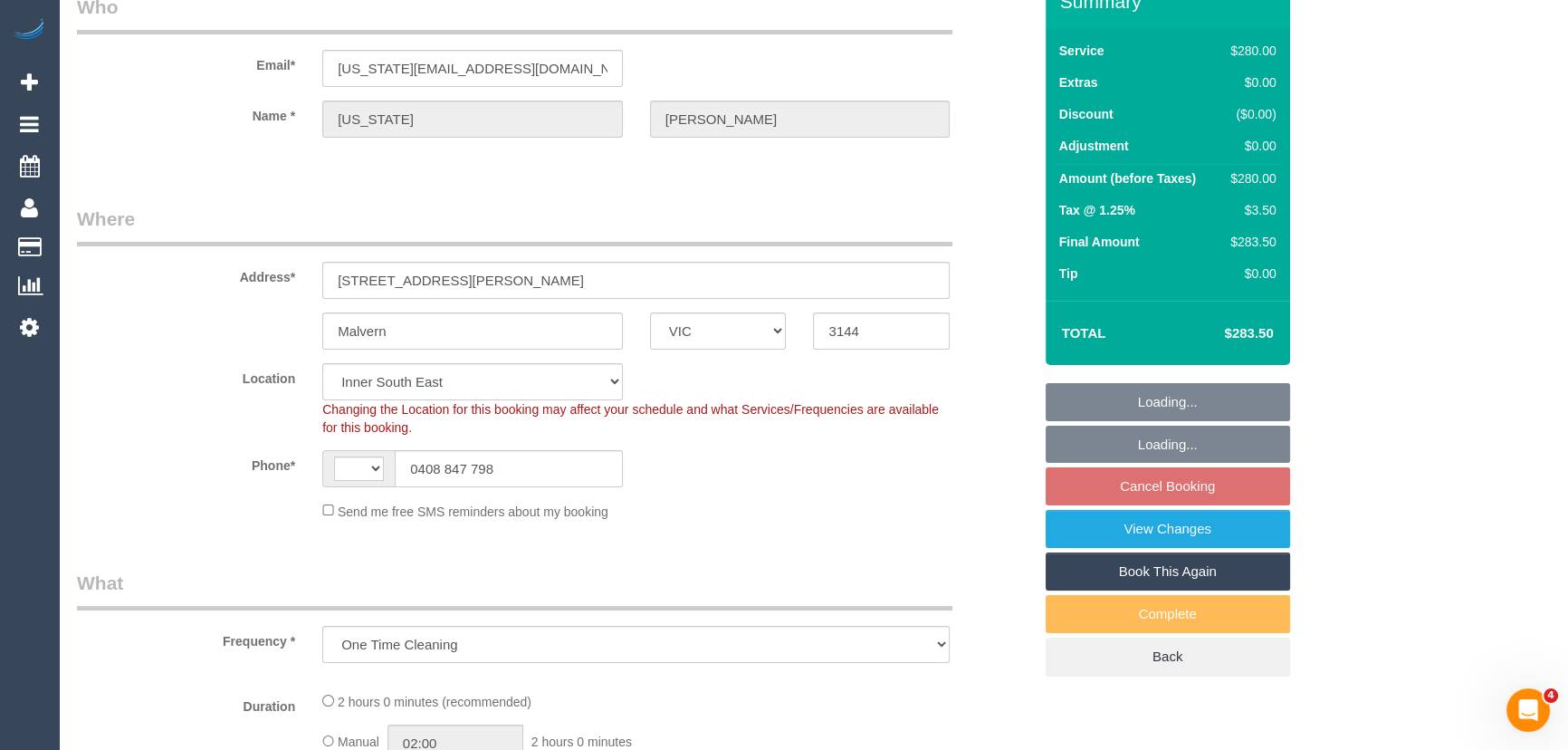
select select "string:AU"
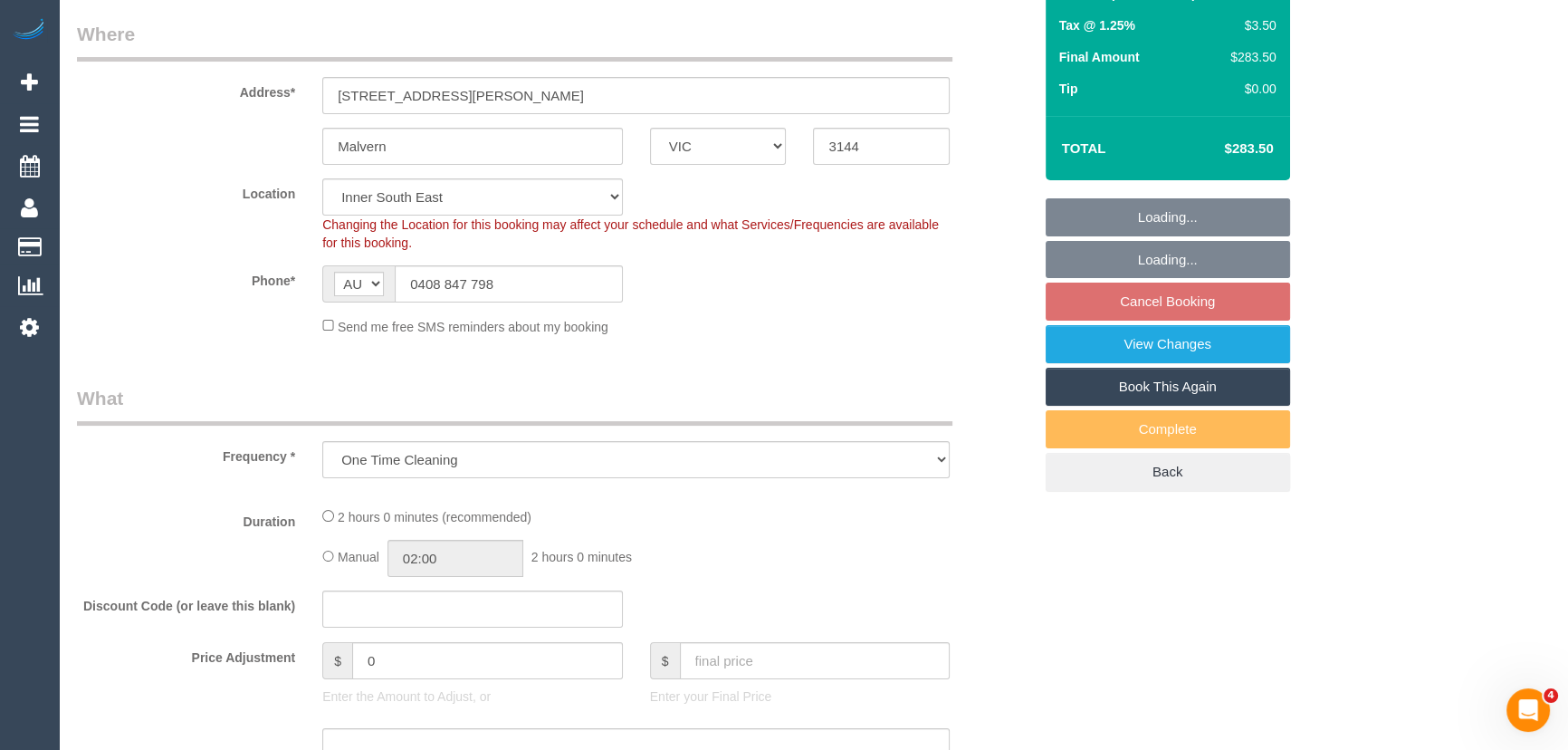
select select "object:675"
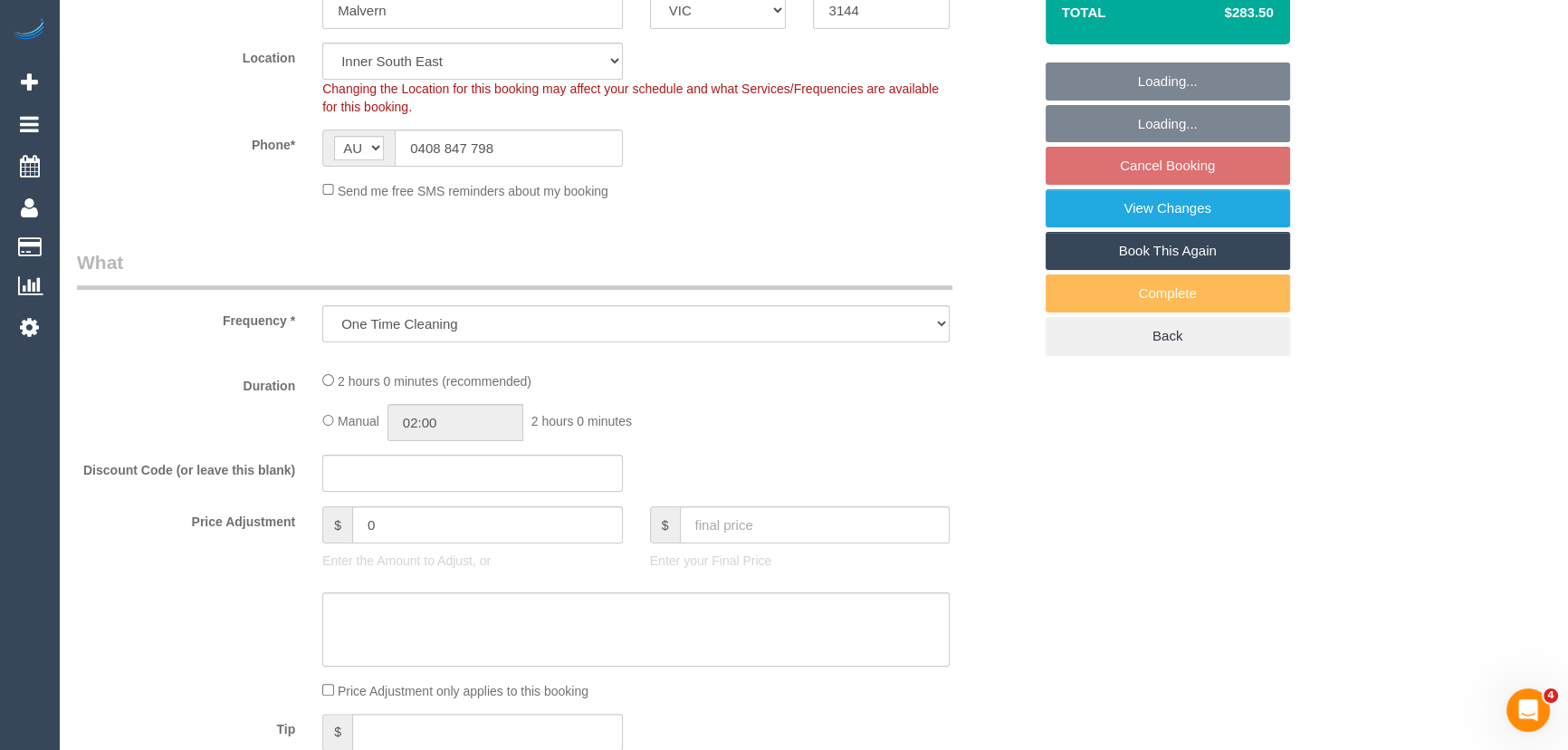
select select "number:28"
select select "2"
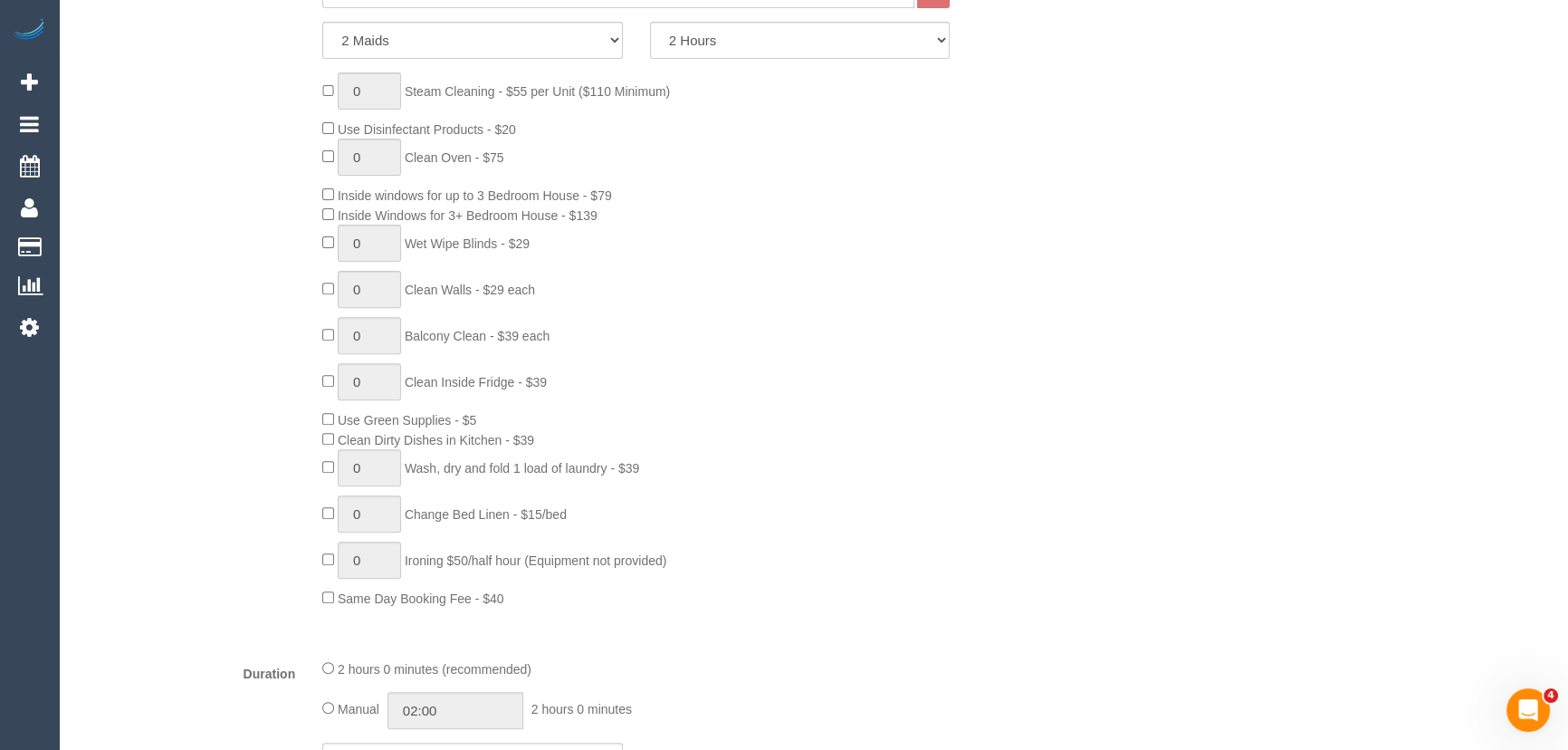
select select "string:stripe-pm_1S7NZx2GScqysDRVjdcsEU14"
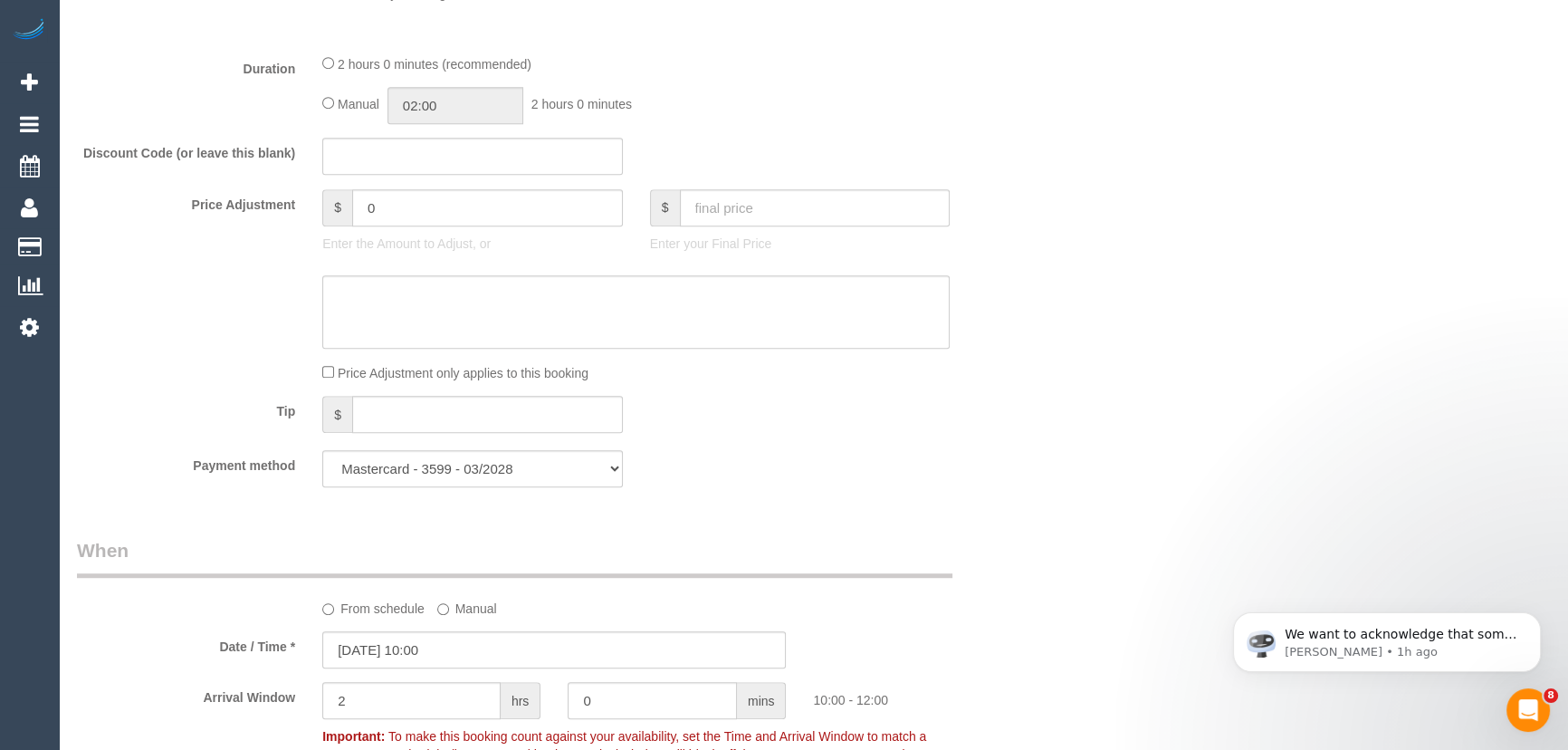
scroll to position [1646, 0]
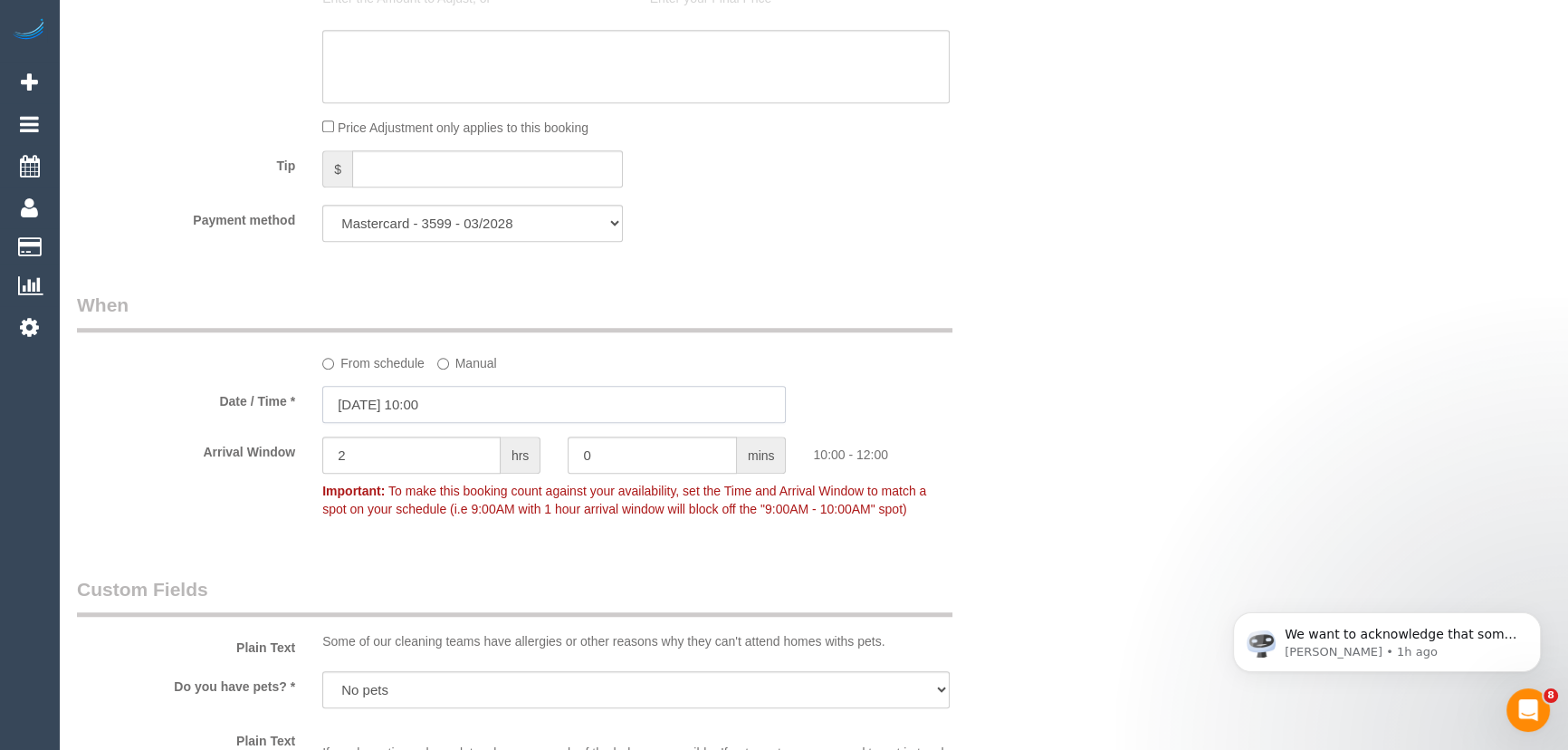
click at [476, 404] on input "[DATE] 10:00" at bounding box center [553, 405] width 464 height 37
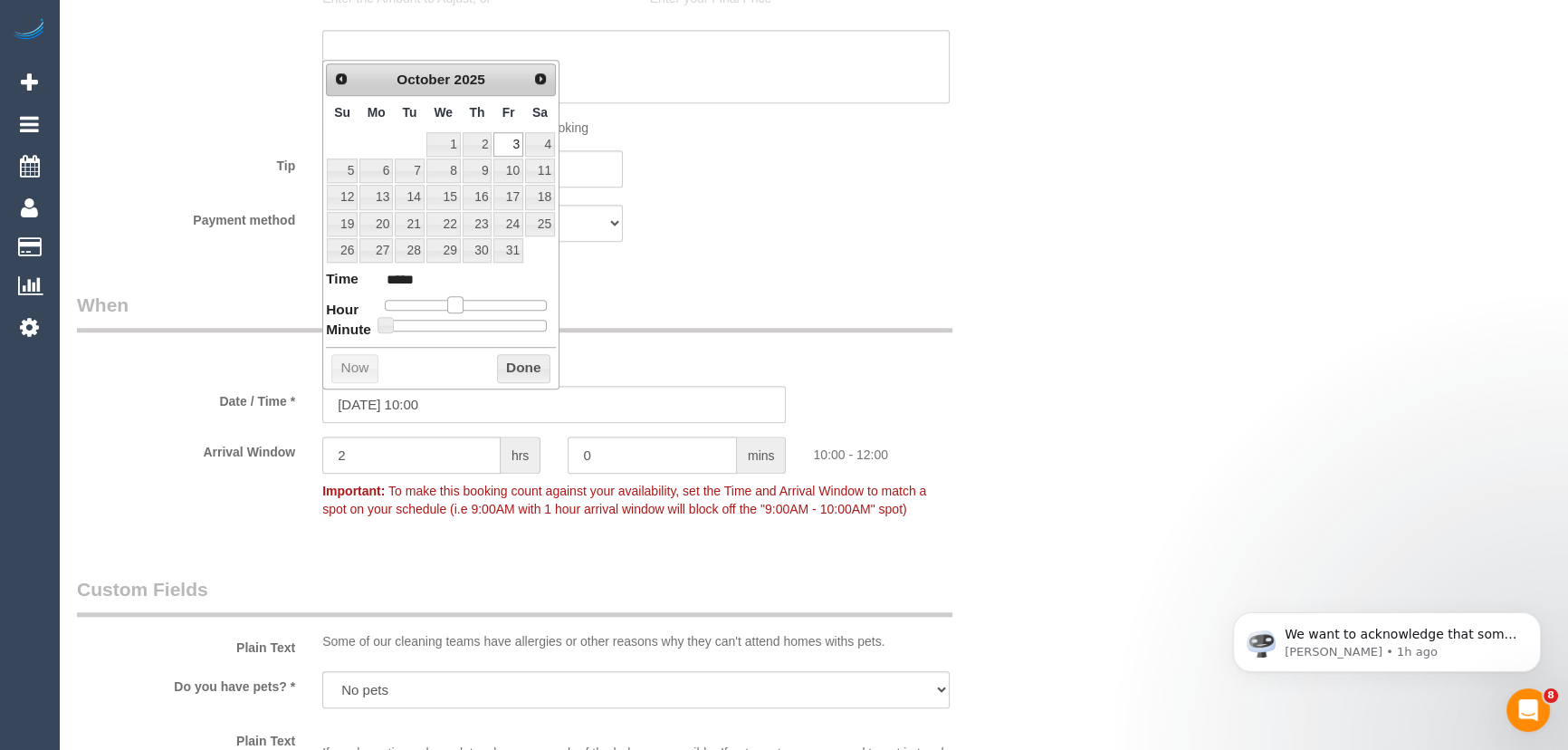
type input "[DATE] 11:00"
type input "*****"
type input "[DATE] 12:00"
type input "*****"
type input "[DATE] 13:00"
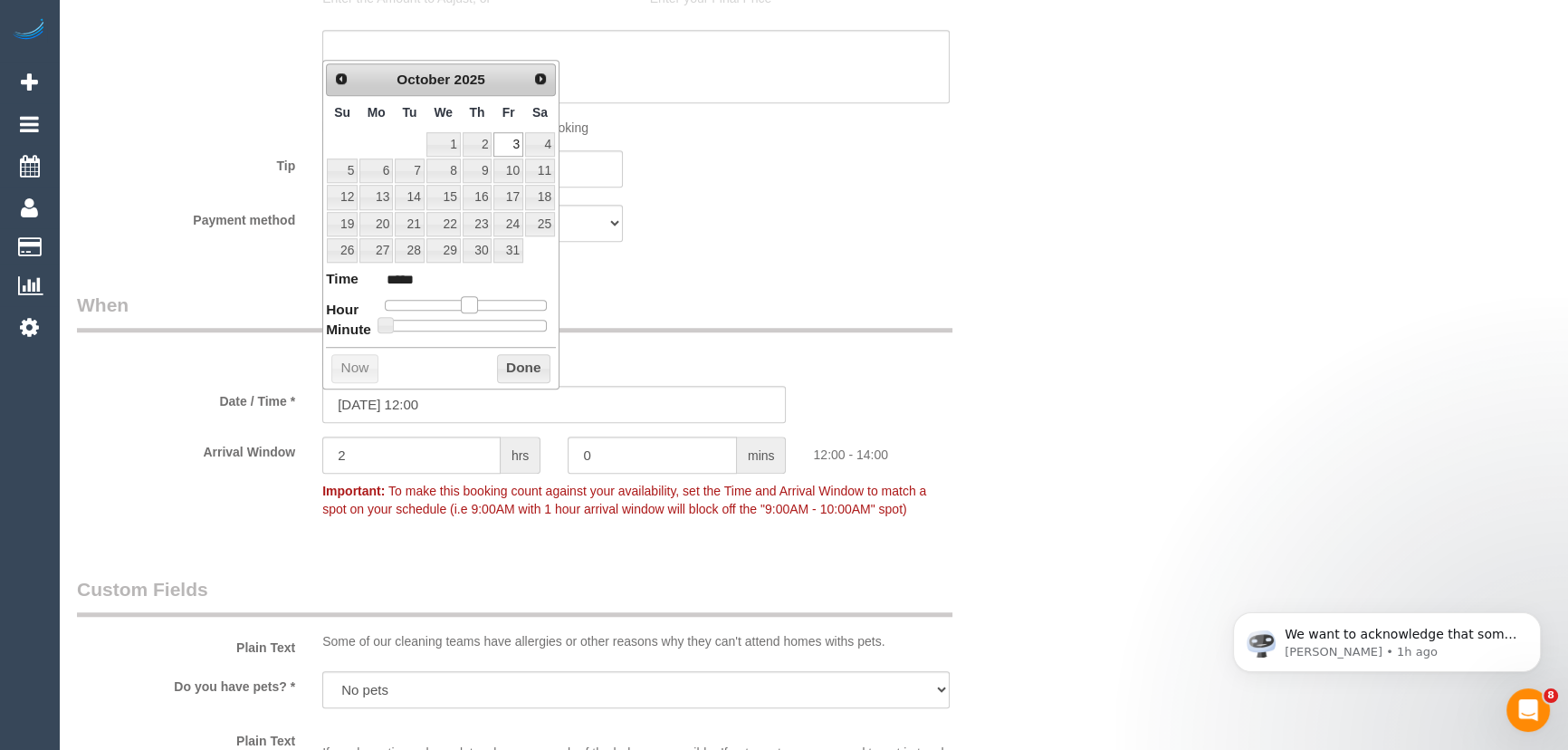
type input "*****"
drag, startPoint x: 461, startPoint y: 299, endPoint x: 483, endPoint y: 300, distance: 22.0
click at [482, 300] on span at bounding box center [476, 304] width 17 height 17
click at [483, 300] on span at bounding box center [476, 304] width 17 height 17
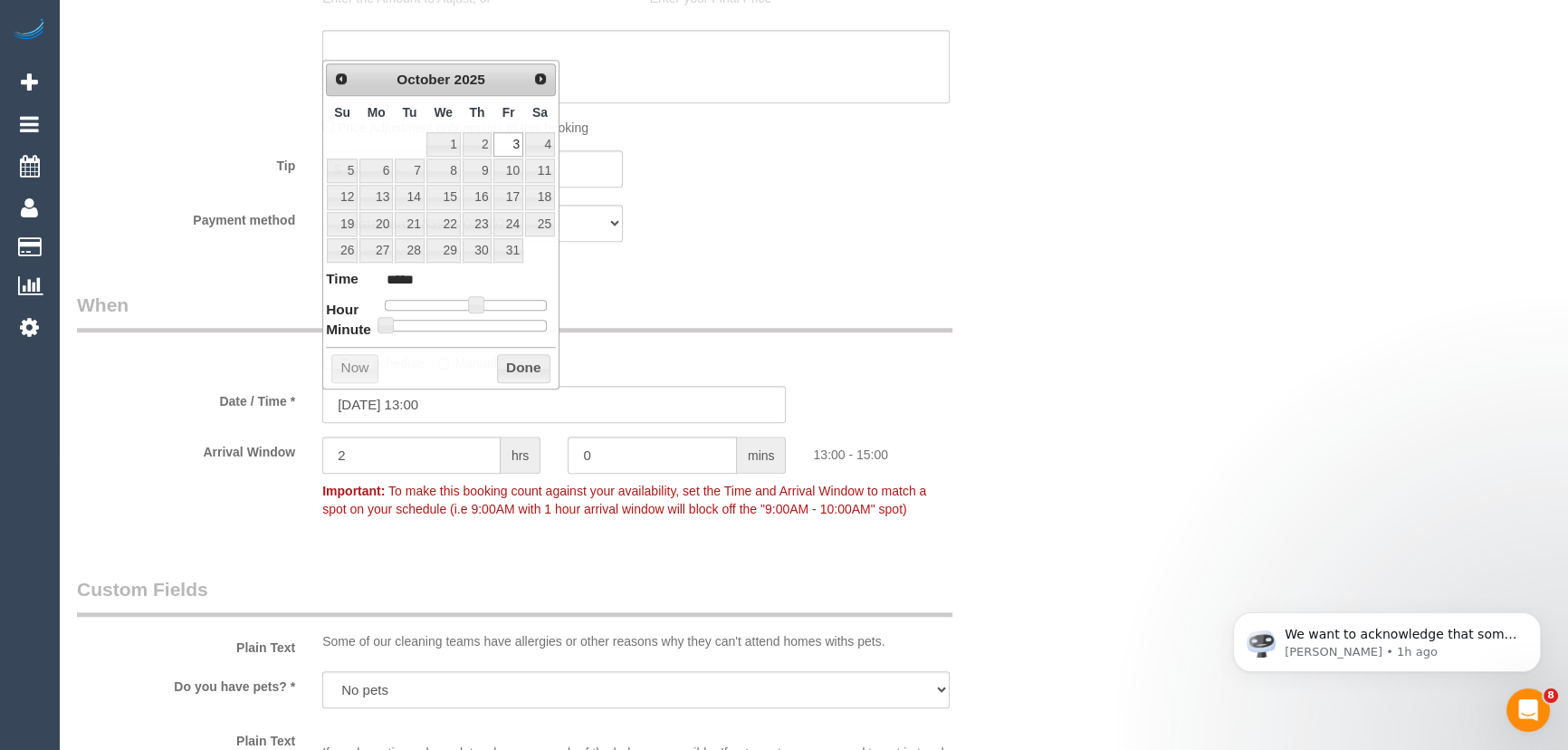
click at [769, 283] on div "Who Email* georgia_ganly@hotmail.com Name * Georgia Ganly Where Address* 10 Hor…" at bounding box center [554, 169] width 982 height 3498
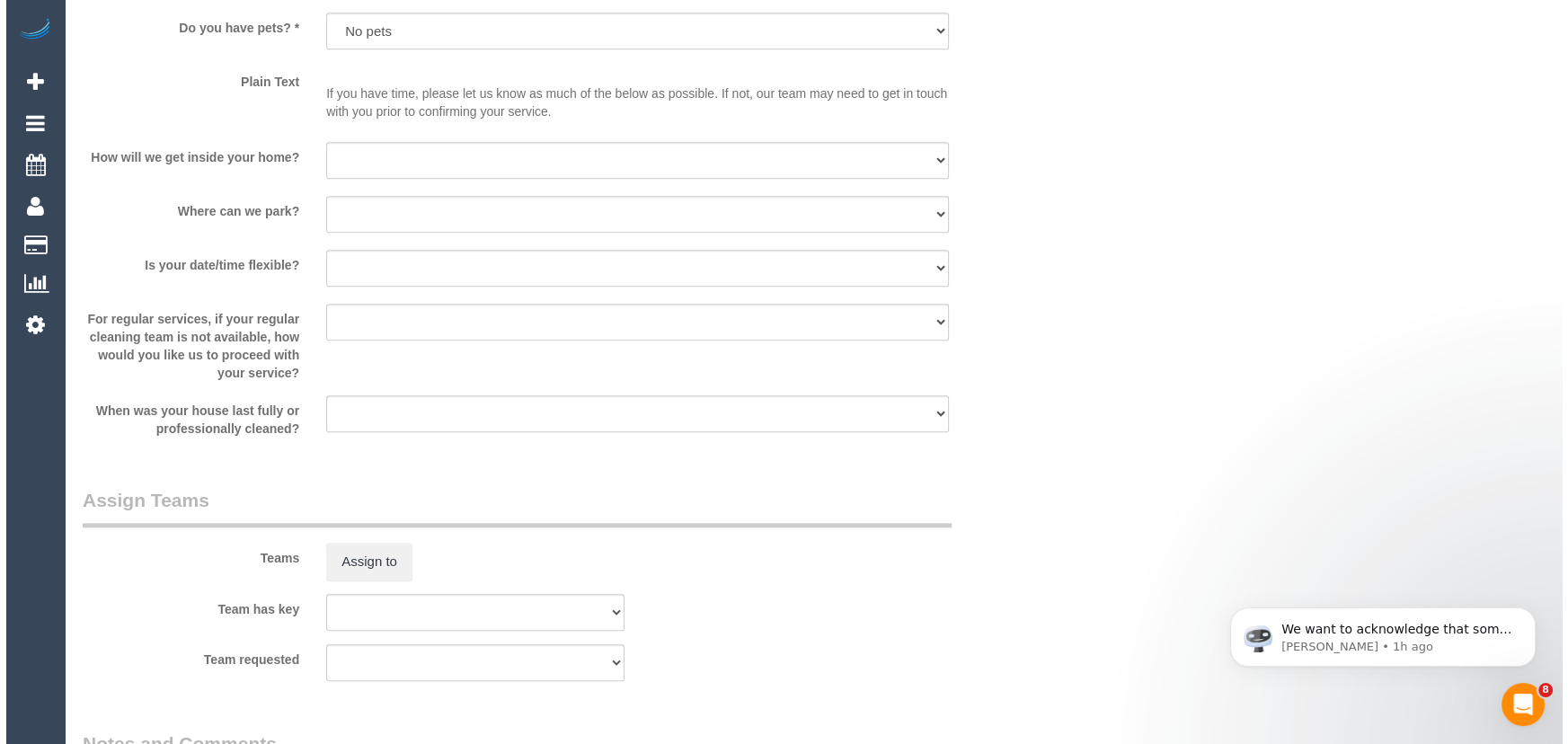
scroll to position [2531, 0]
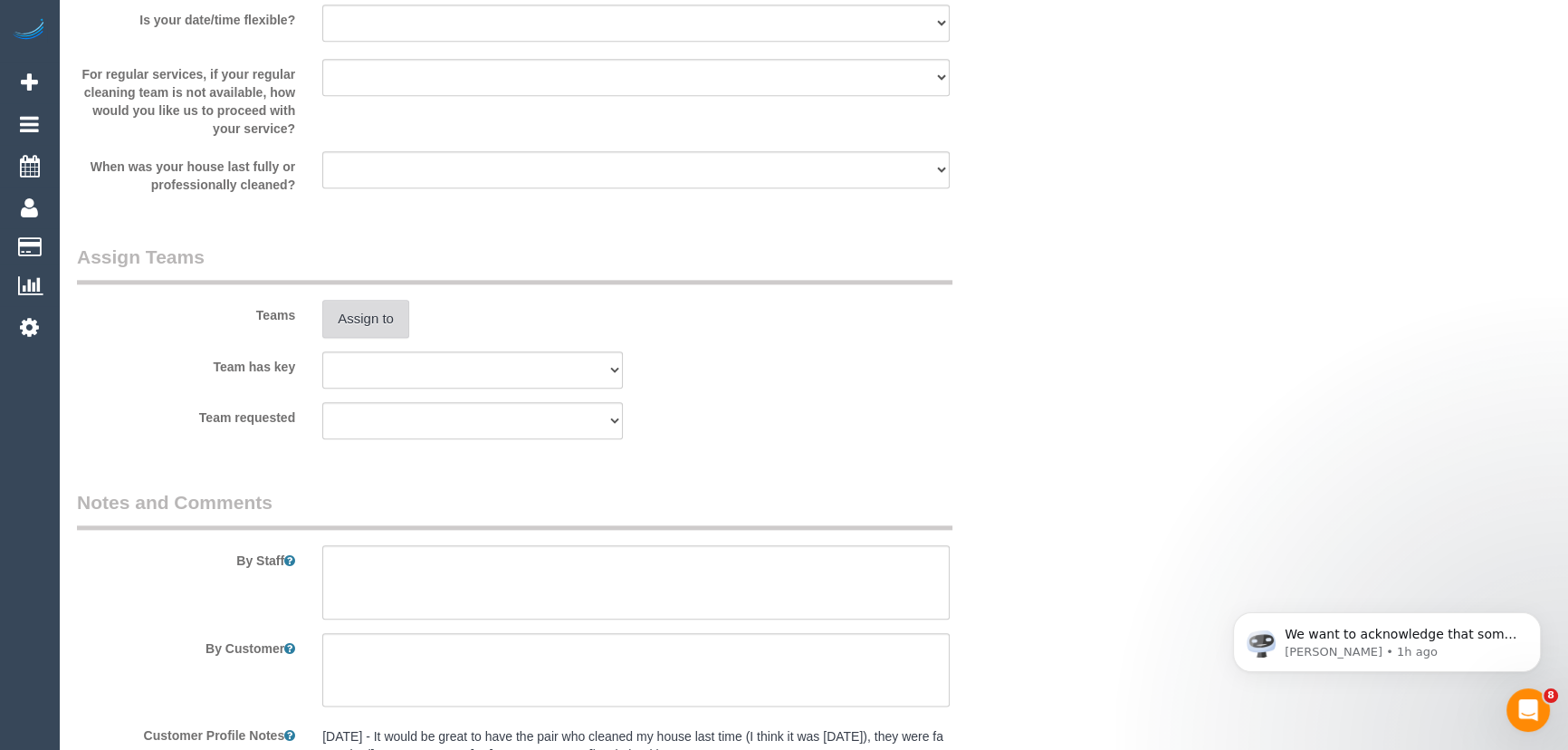
click at [372, 317] on button "Assign to" at bounding box center [365, 318] width 87 height 38
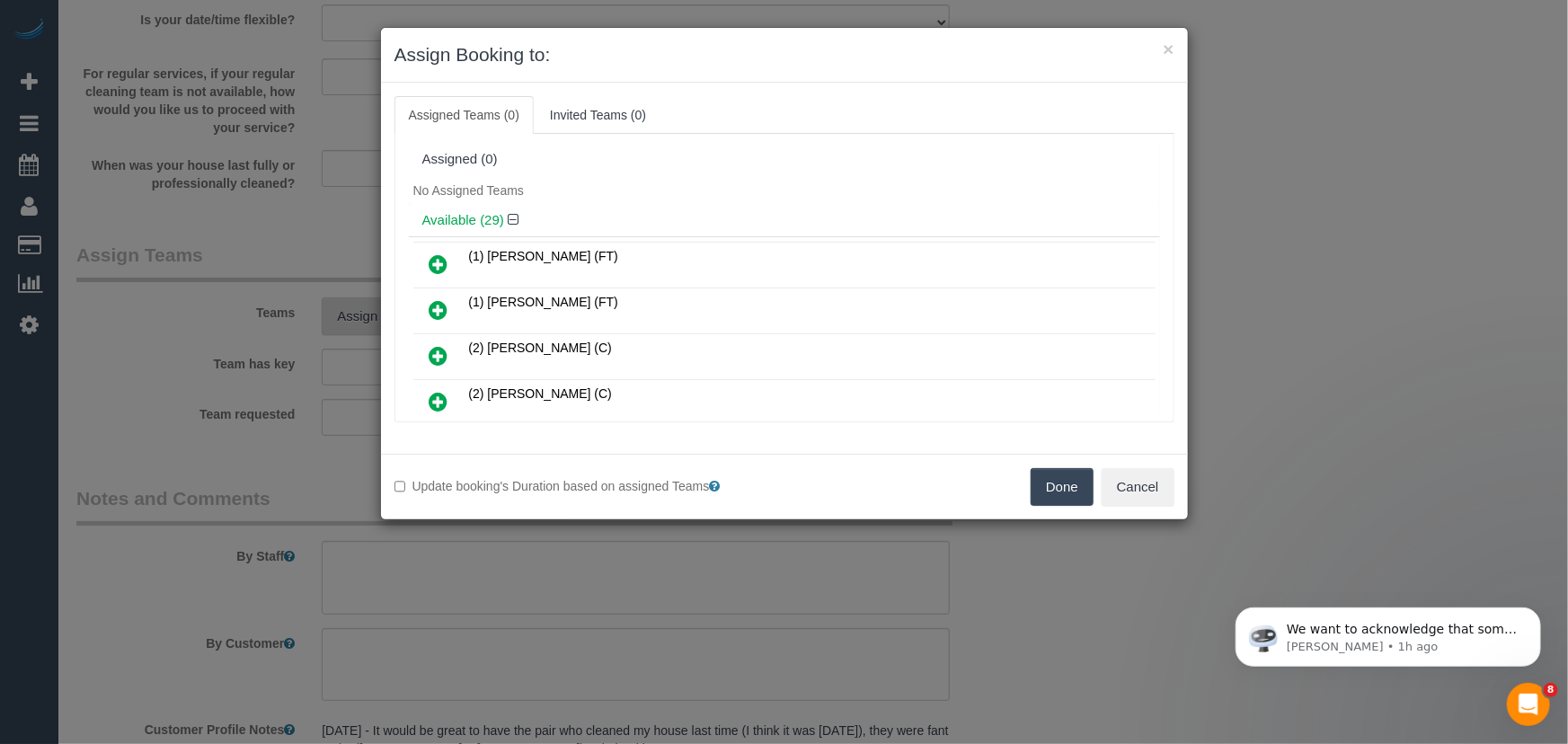
scroll to position [338, 0]
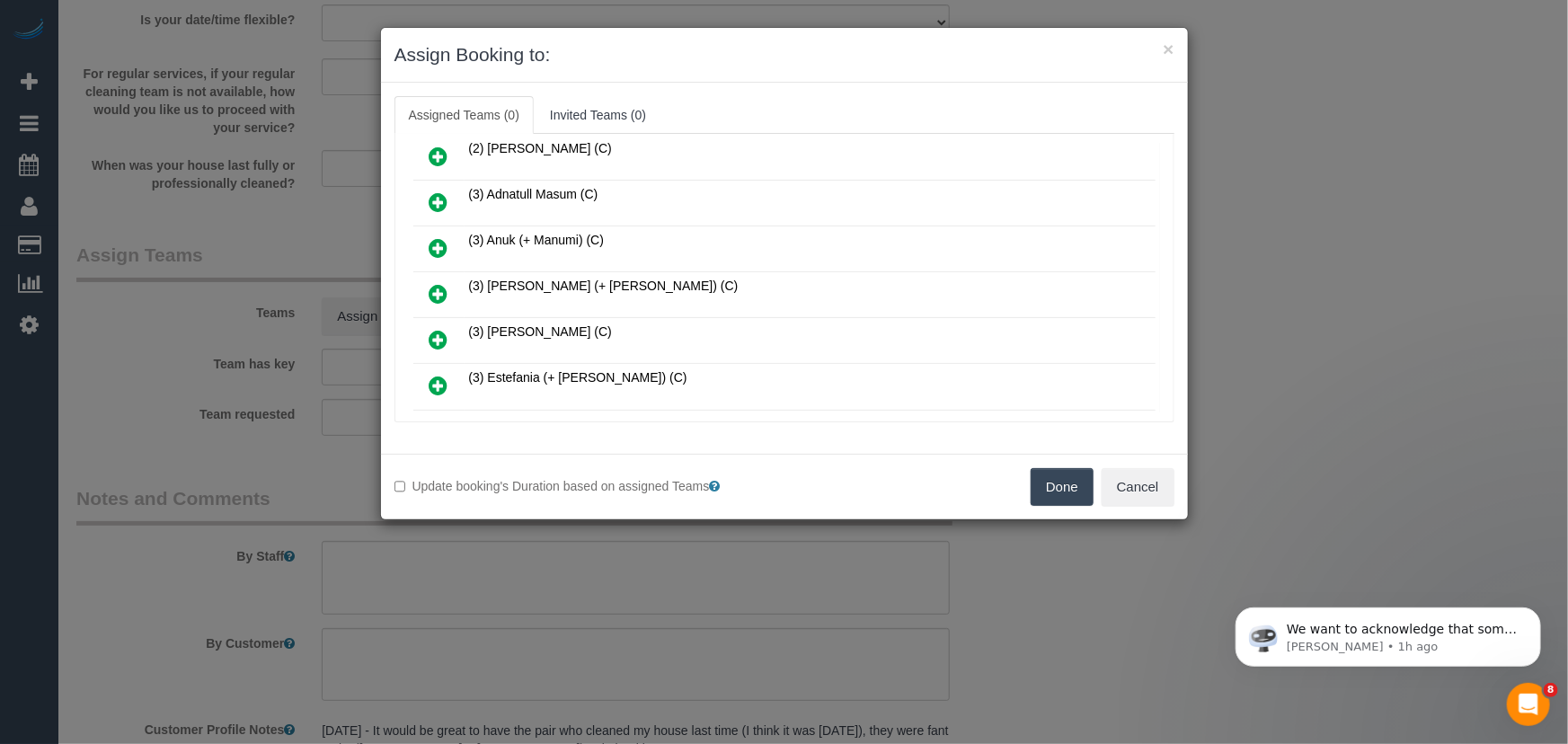
click at [445, 283] on icon at bounding box center [439, 293] width 19 height 21
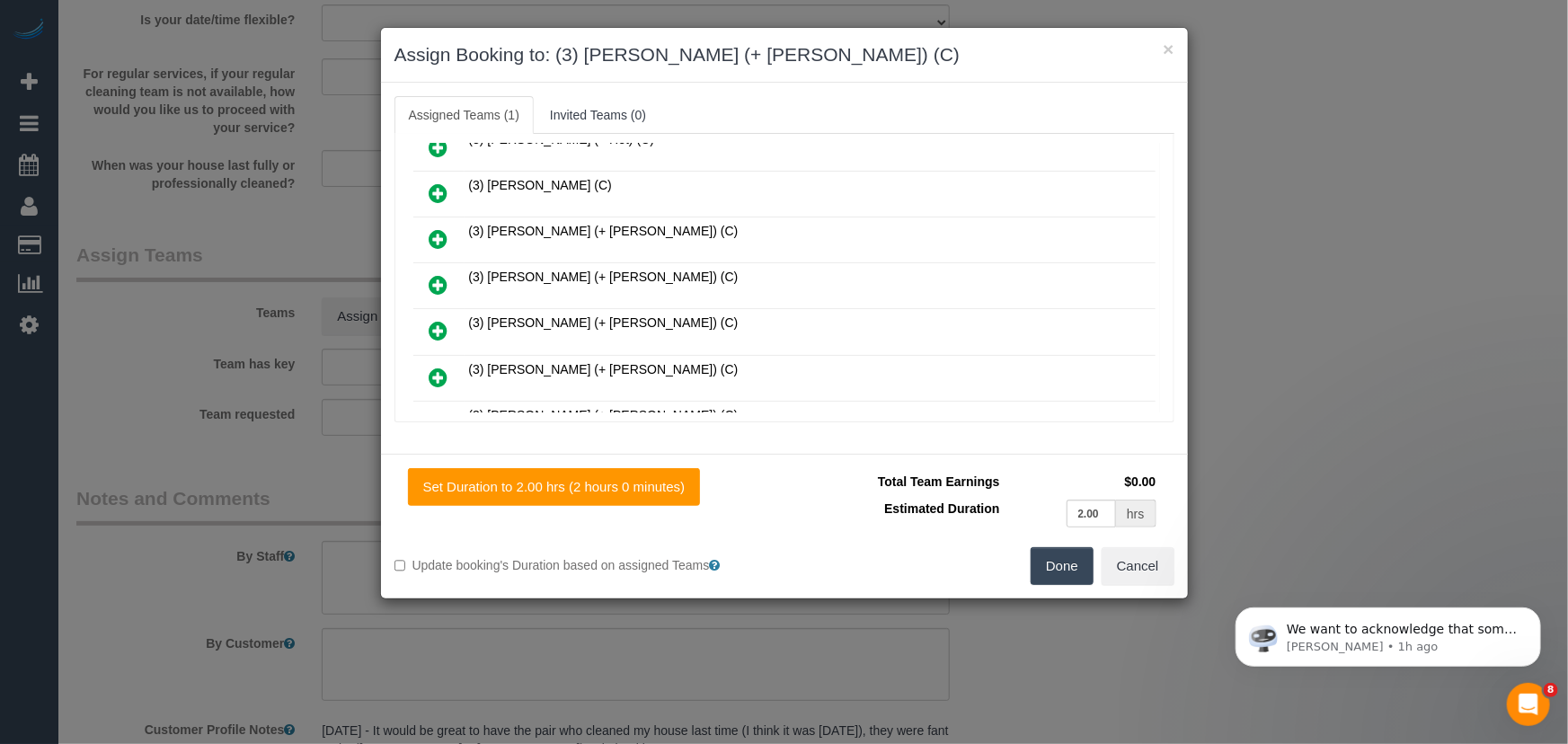
click at [430, 367] on icon at bounding box center [439, 377] width 19 height 21
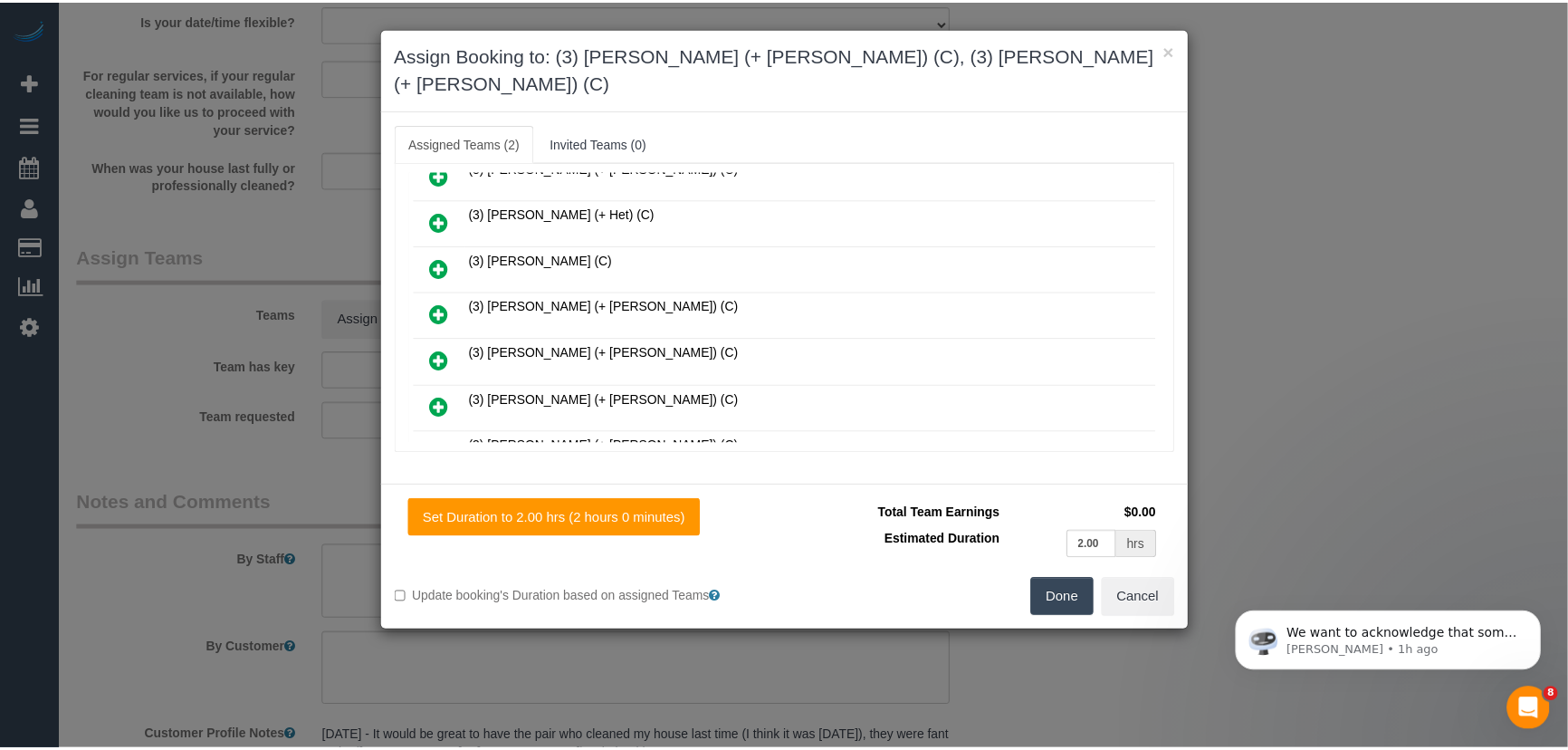
scroll to position [1087, 0]
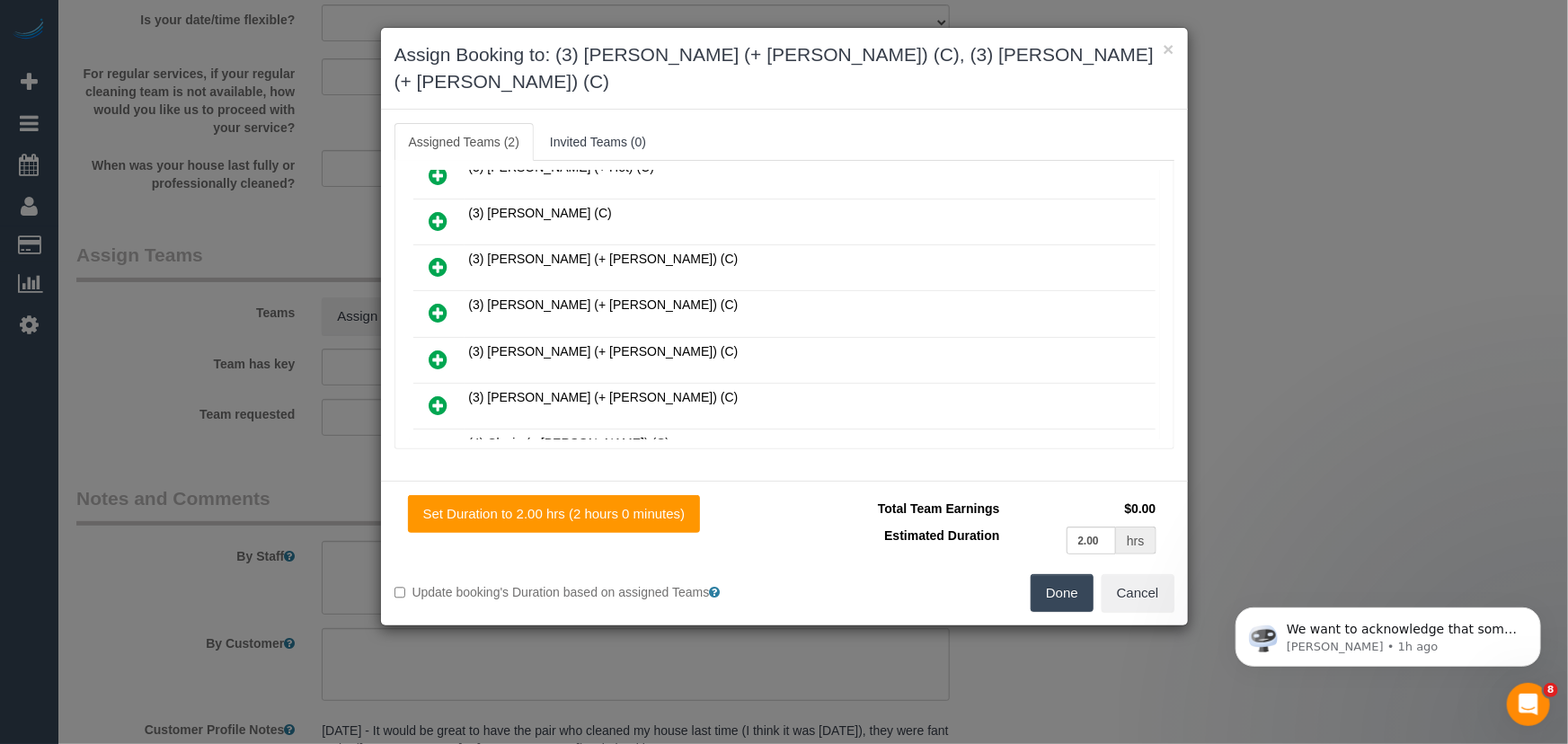
click at [1052, 574] on button "Done" at bounding box center [1062, 592] width 63 height 38
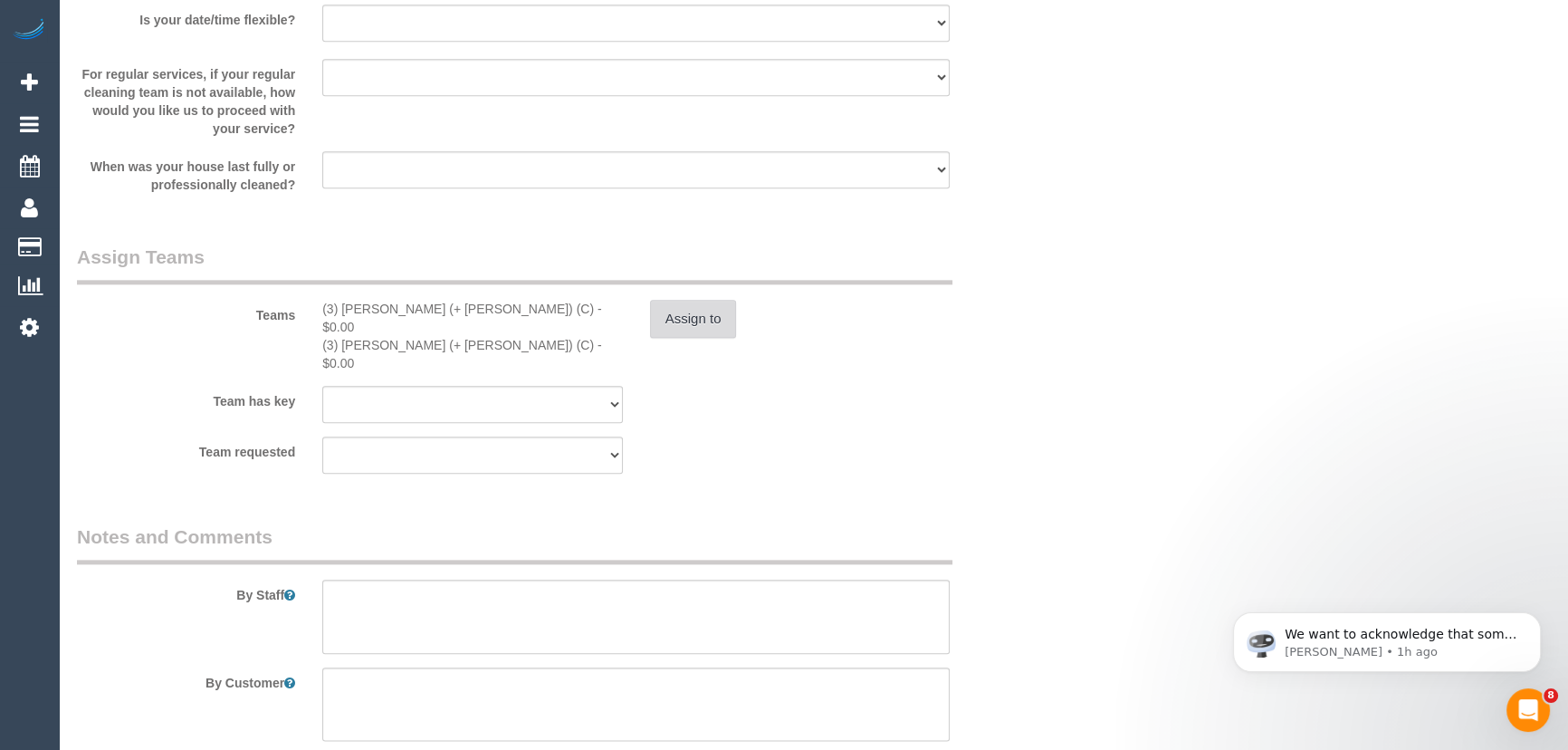
click at [683, 309] on button "Assign to" at bounding box center [693, 318] width 87 height 38
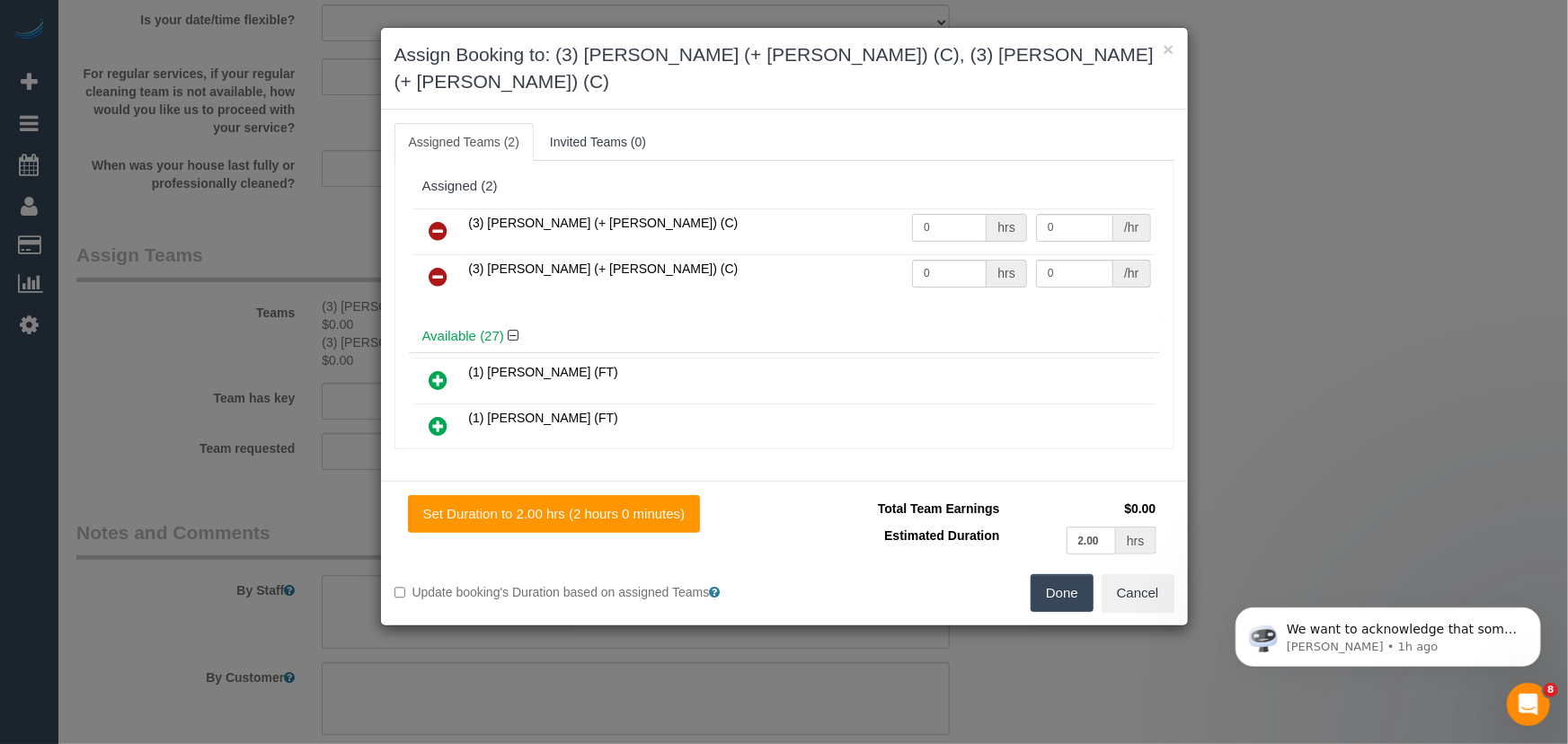
click at [951, 214] on input "0" at bounding box center [949, 228] width 74 height 28
type input "2"
type input "35"
click at [931, 260] on input "0" at bounding box center [949, 273] width 74 height 28
type input "2"
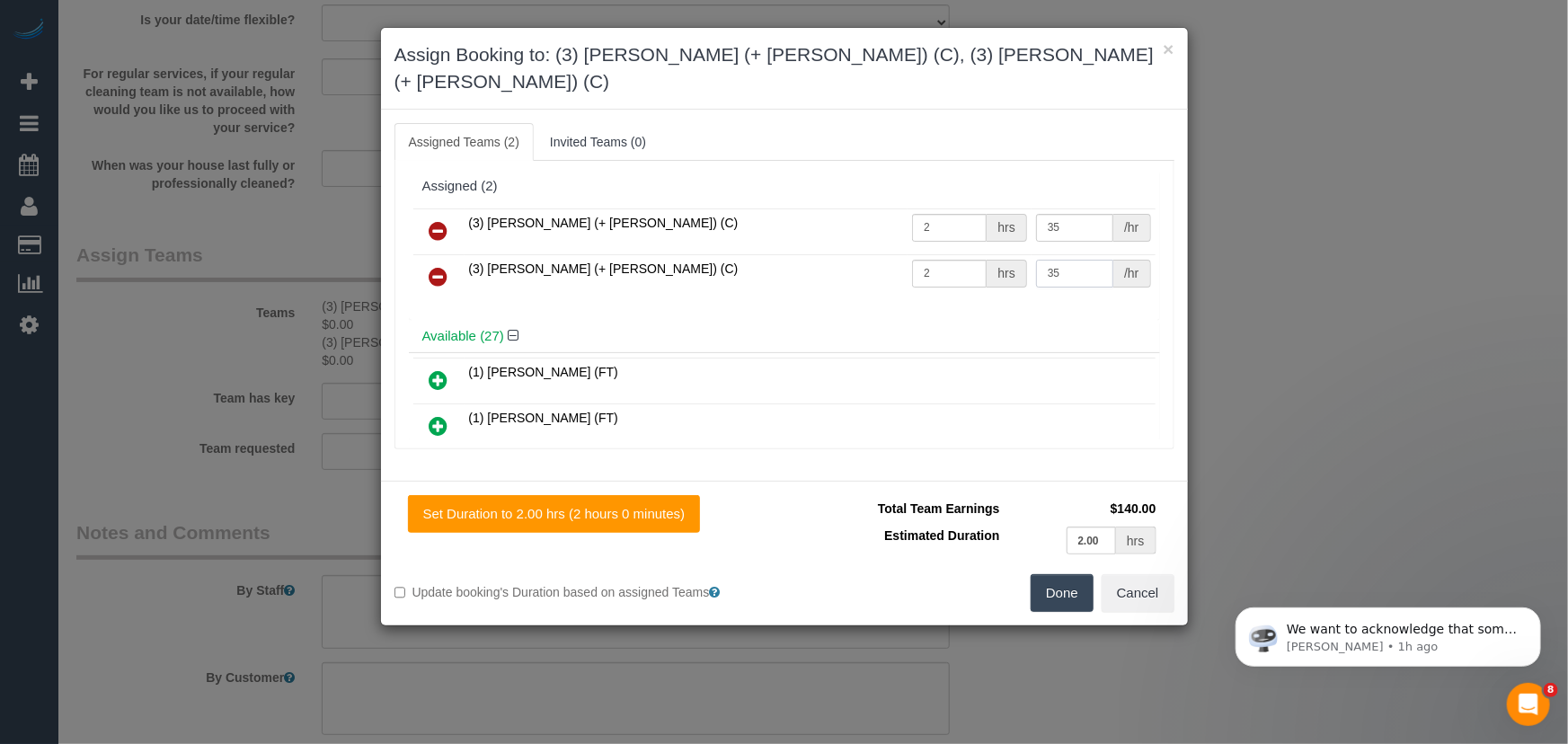
type input "35"
click at [1069, 574] on button "Done" at bounding box center [1062, 592] width 63 height 38
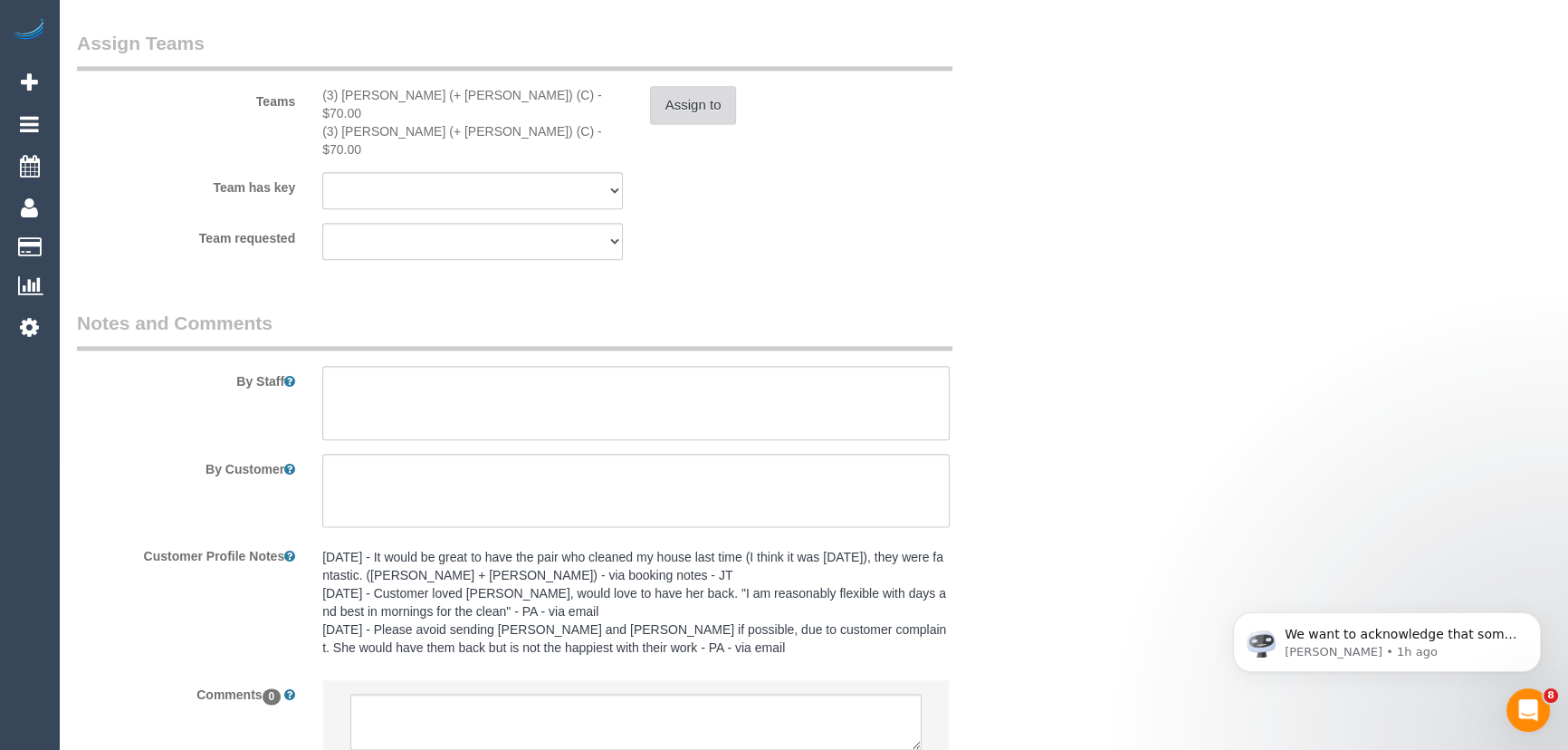
scroll to position [2876, 0]
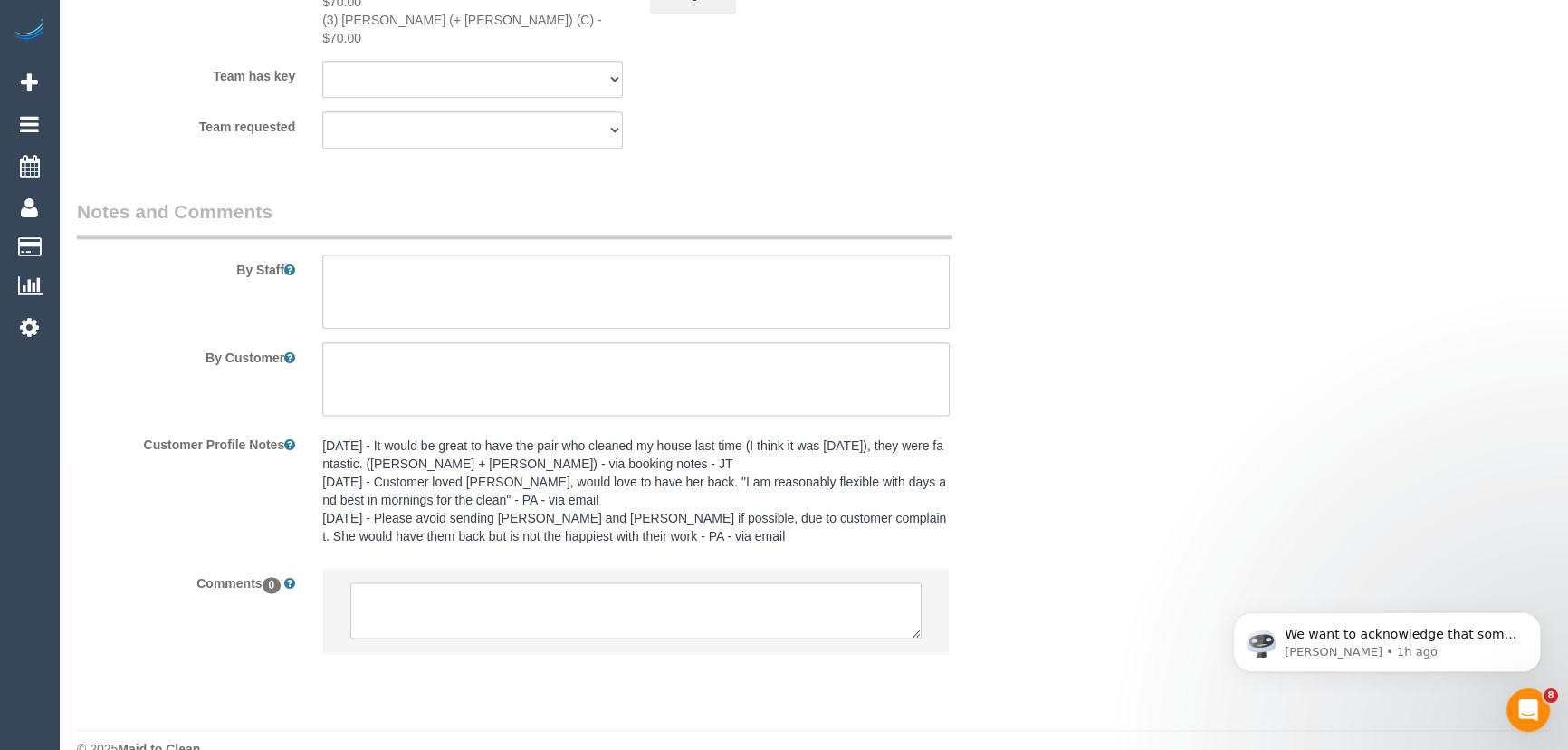
click at [501, 592] on textarea at bounding box center [635, 611] width 571 height 56
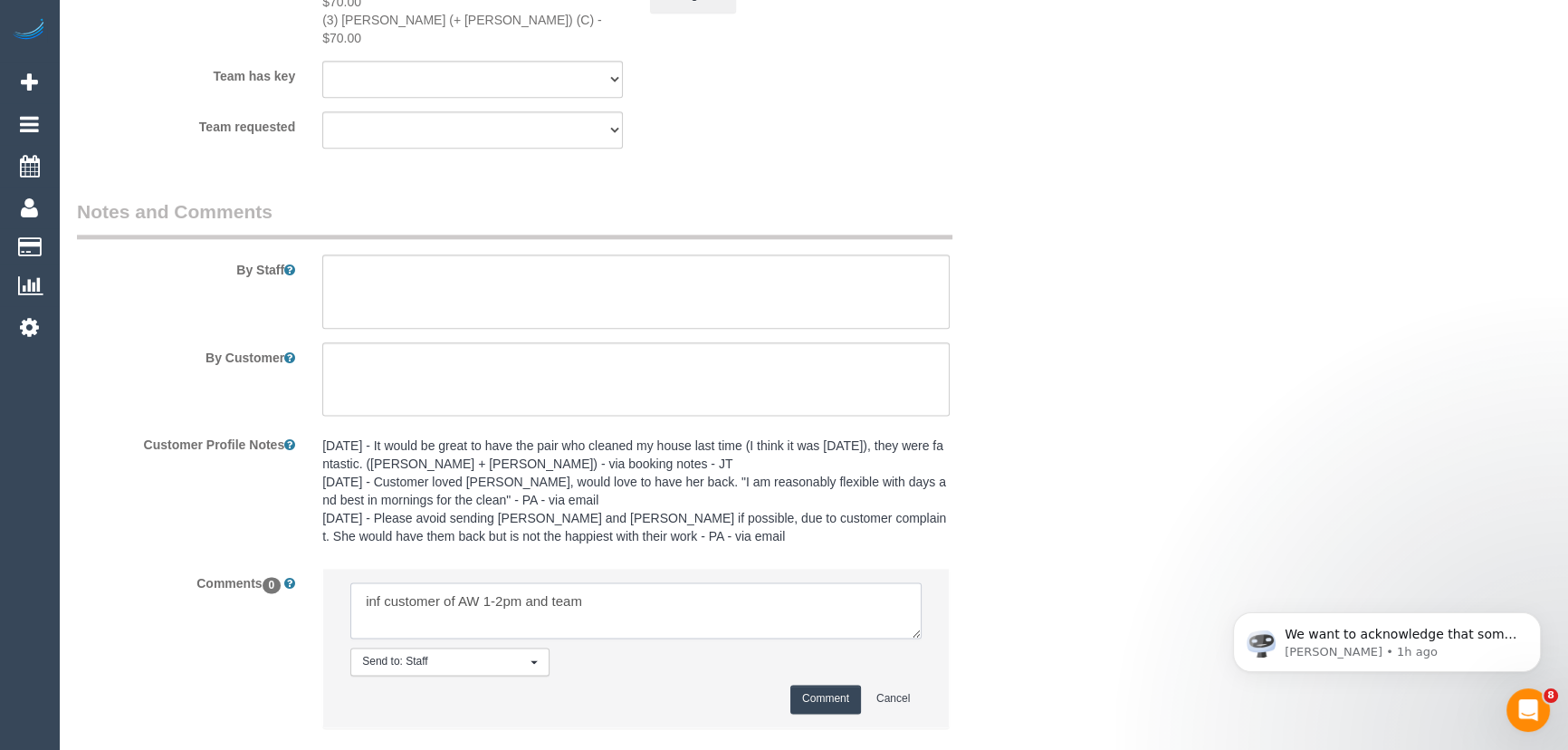
type textarea "inf customer of AW 1-2pm and team"
click at [828, 685] on button "Comment" at bounding box center [826, 698] width 71 height 28
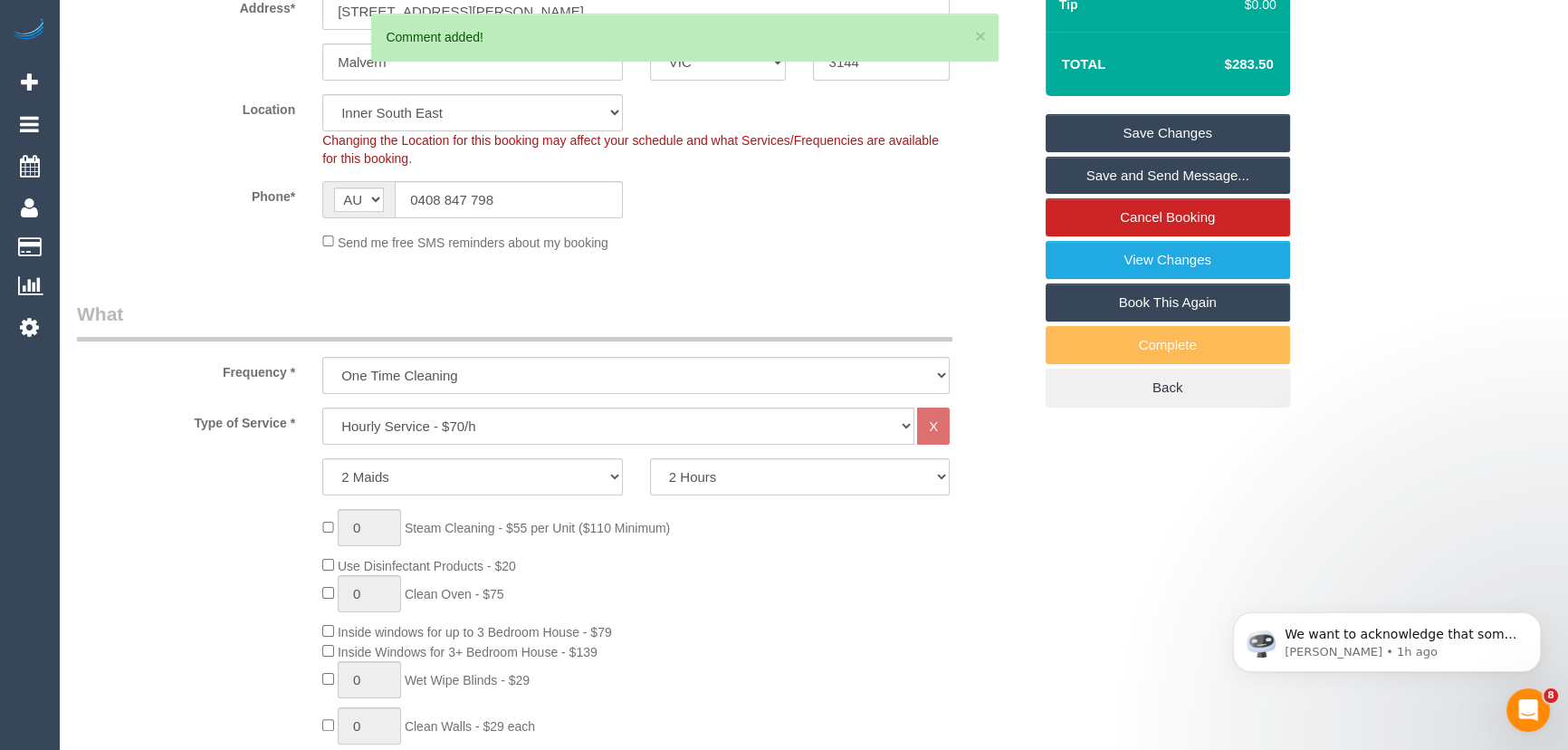
scroll to position [0, 0]
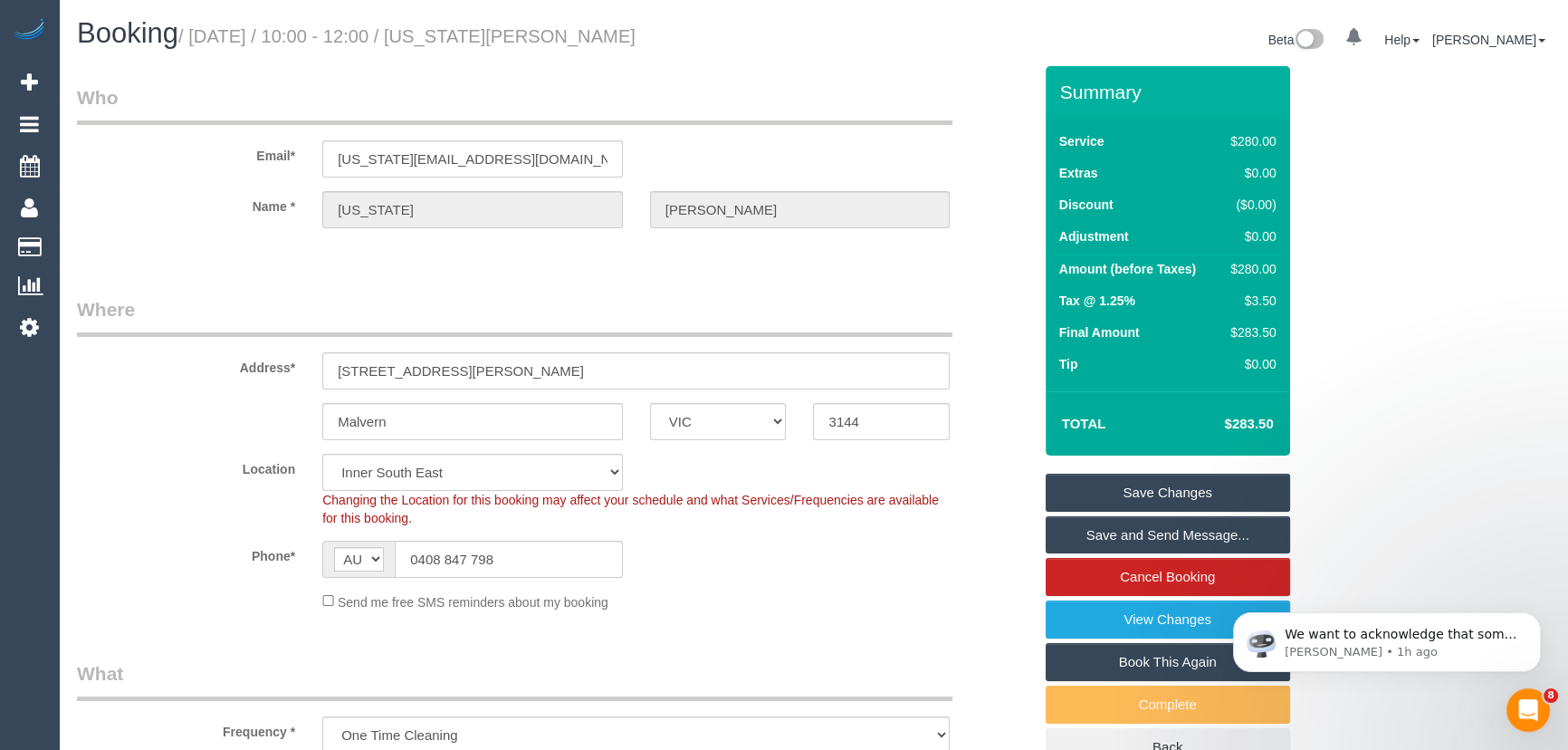
click at [515, 34] on small "/ October 03, 2025 / 10:00 - 12:00 / Georgia Ganly" at bounding box center [407, 36] width 457 height 19
copy small "Georgia Ganly"
click at [1139, 487] on link "Save Changes" at bounding box center [1167, 492] width 244 height 38
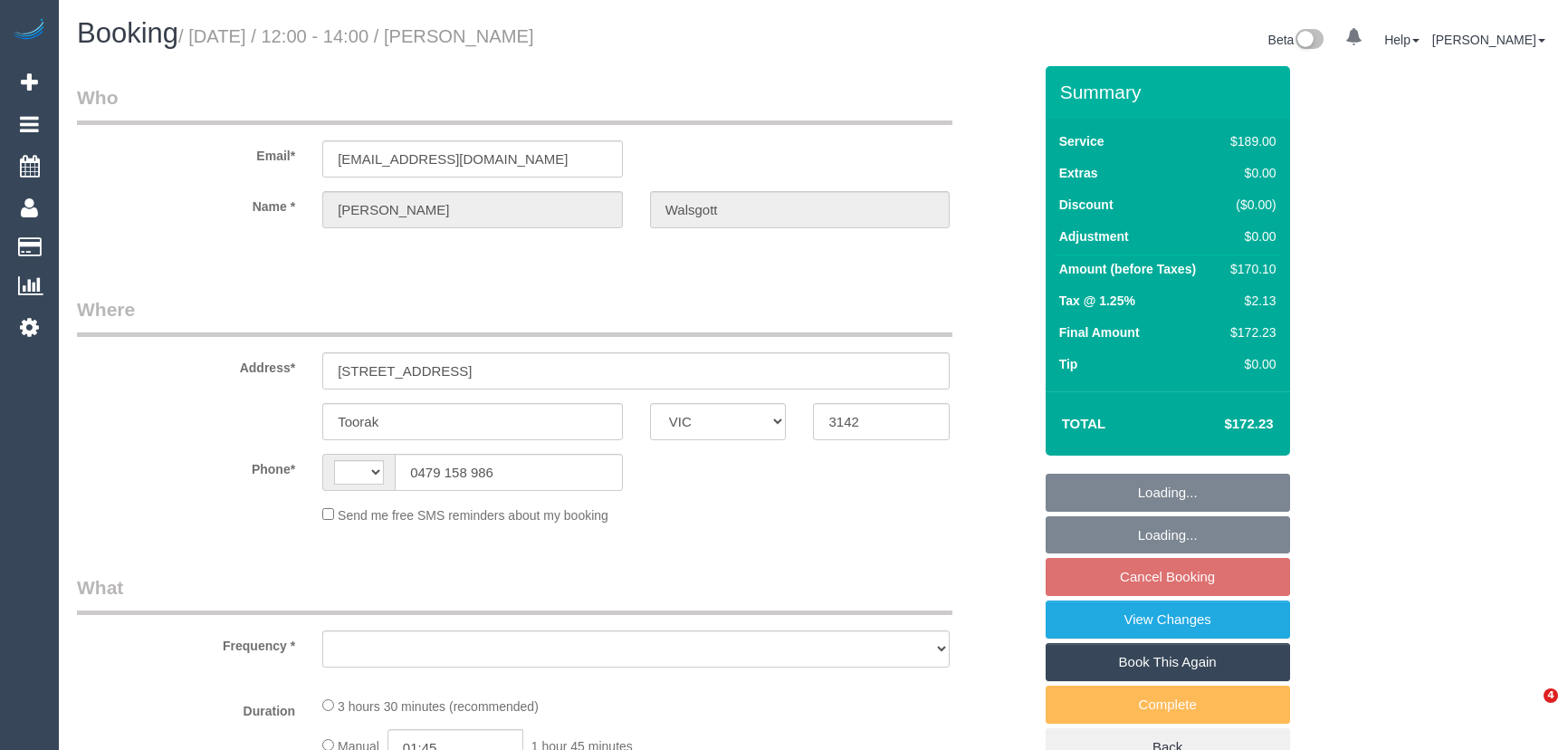
select select "VIC"
select select "object:275"
select select "string:stripe-pm_1Rq9TL2GScqysDRVYjFvtJVA"
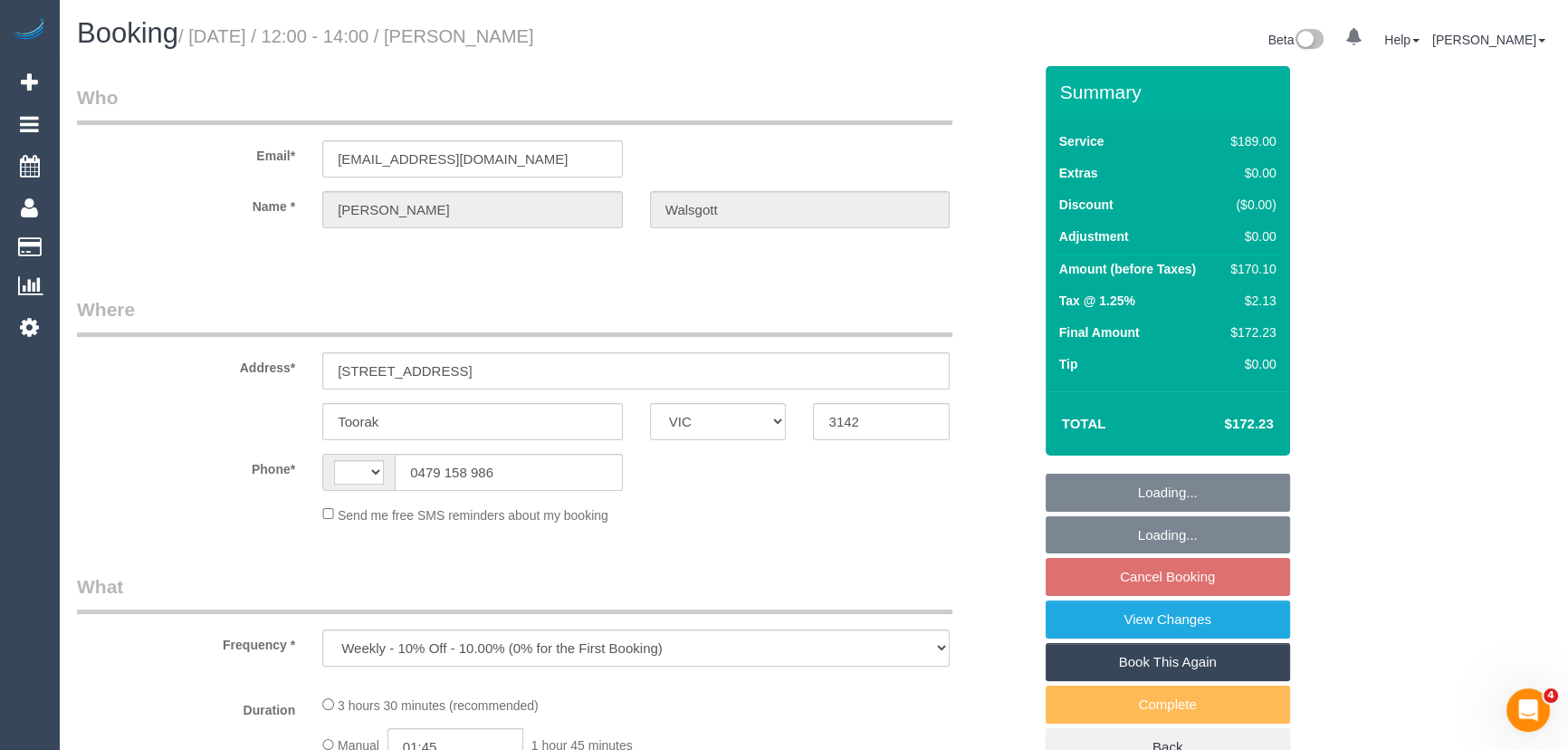
select select "string:AU"
select select "number:28"
select select "number:16"
select select "number:19"
select select "number:22"
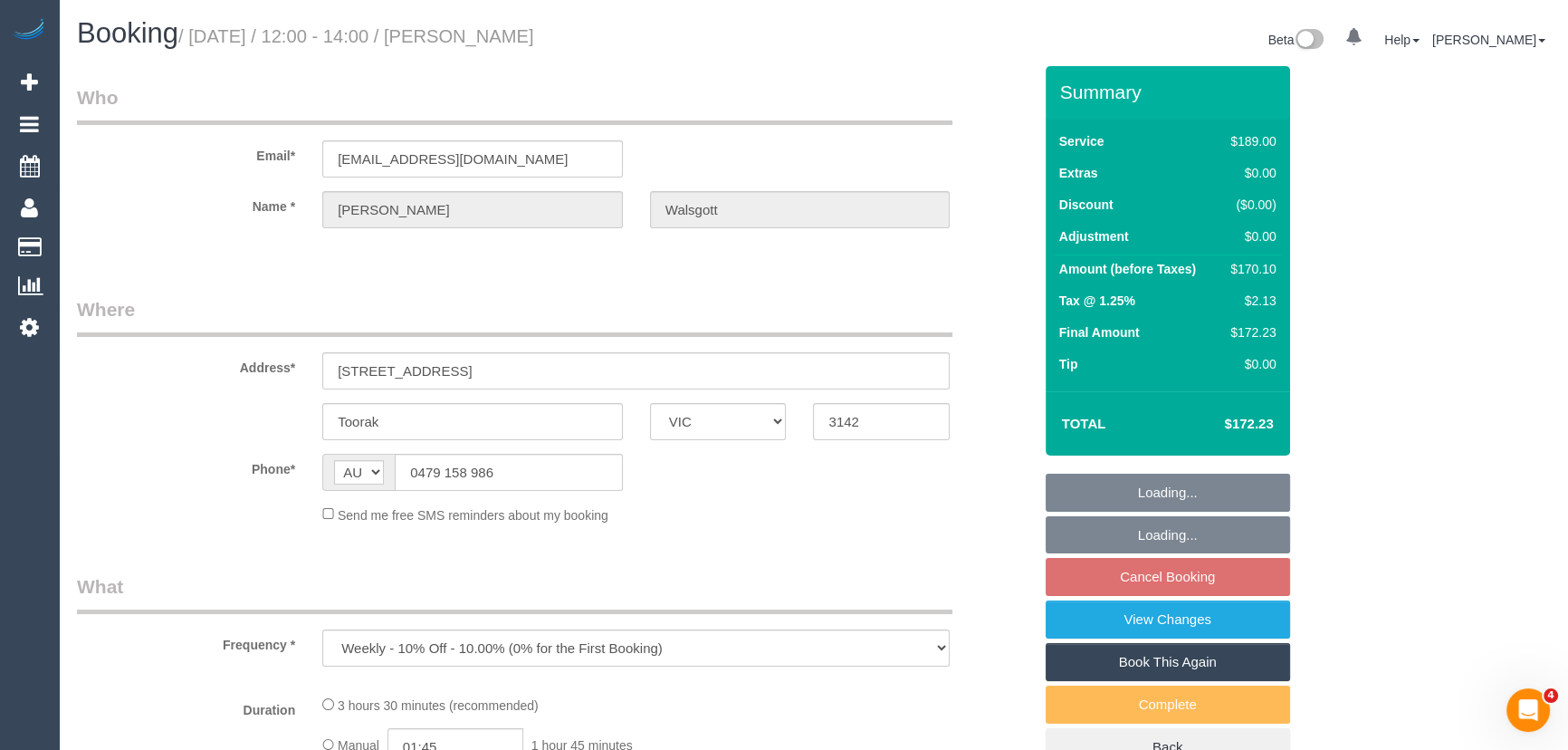
select select "number:33"
select select "number:26"
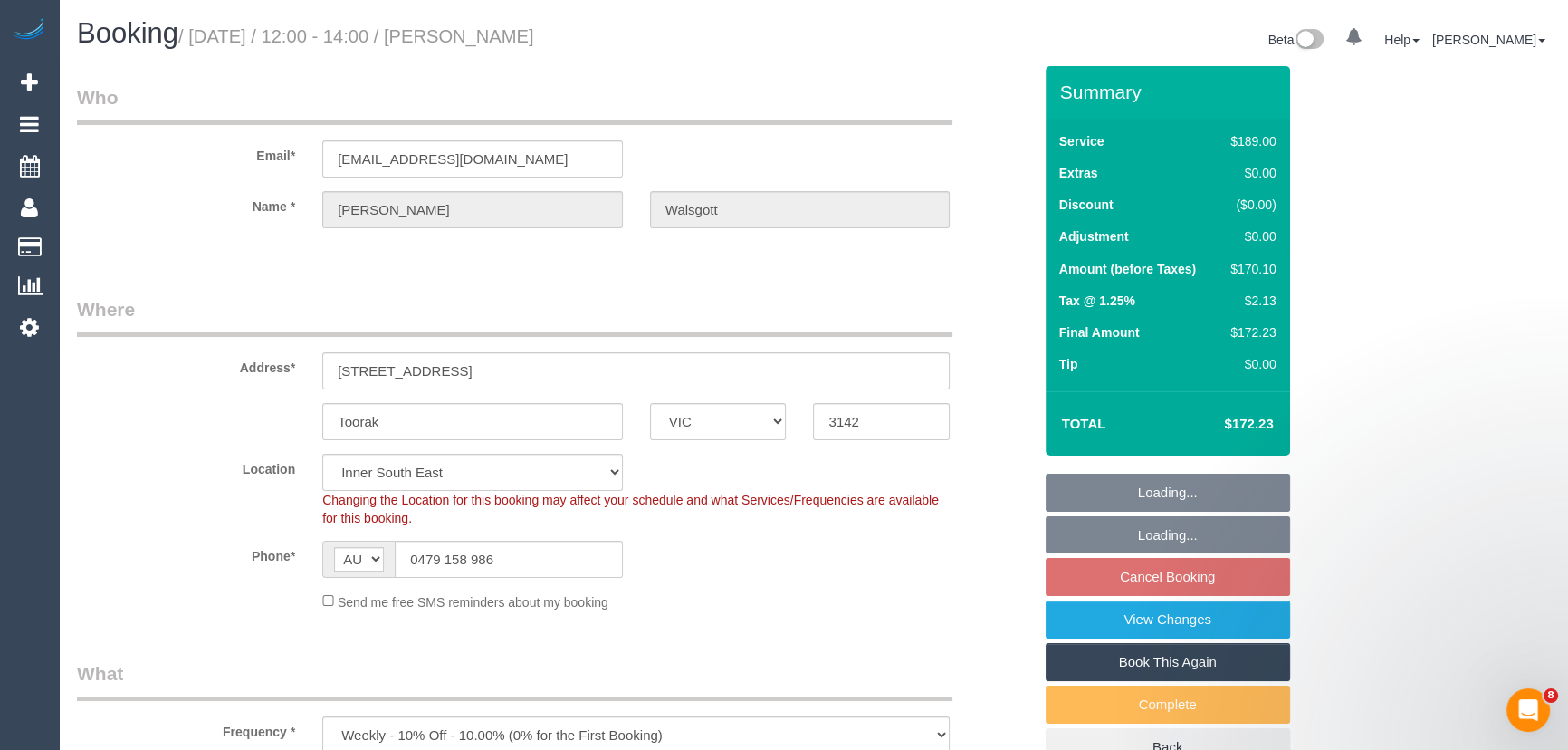
select select "object:1405"
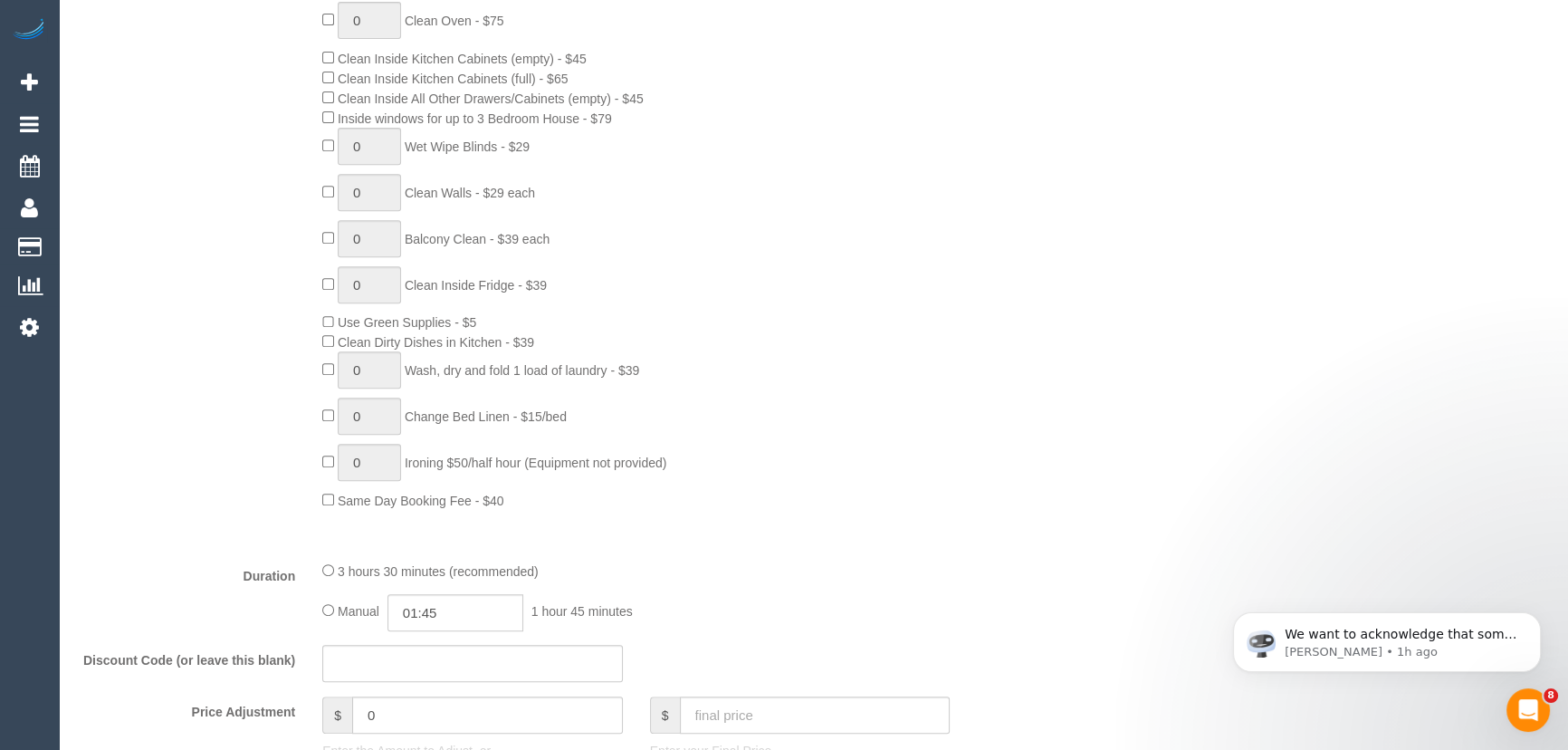
scroll to position [1152, 0]
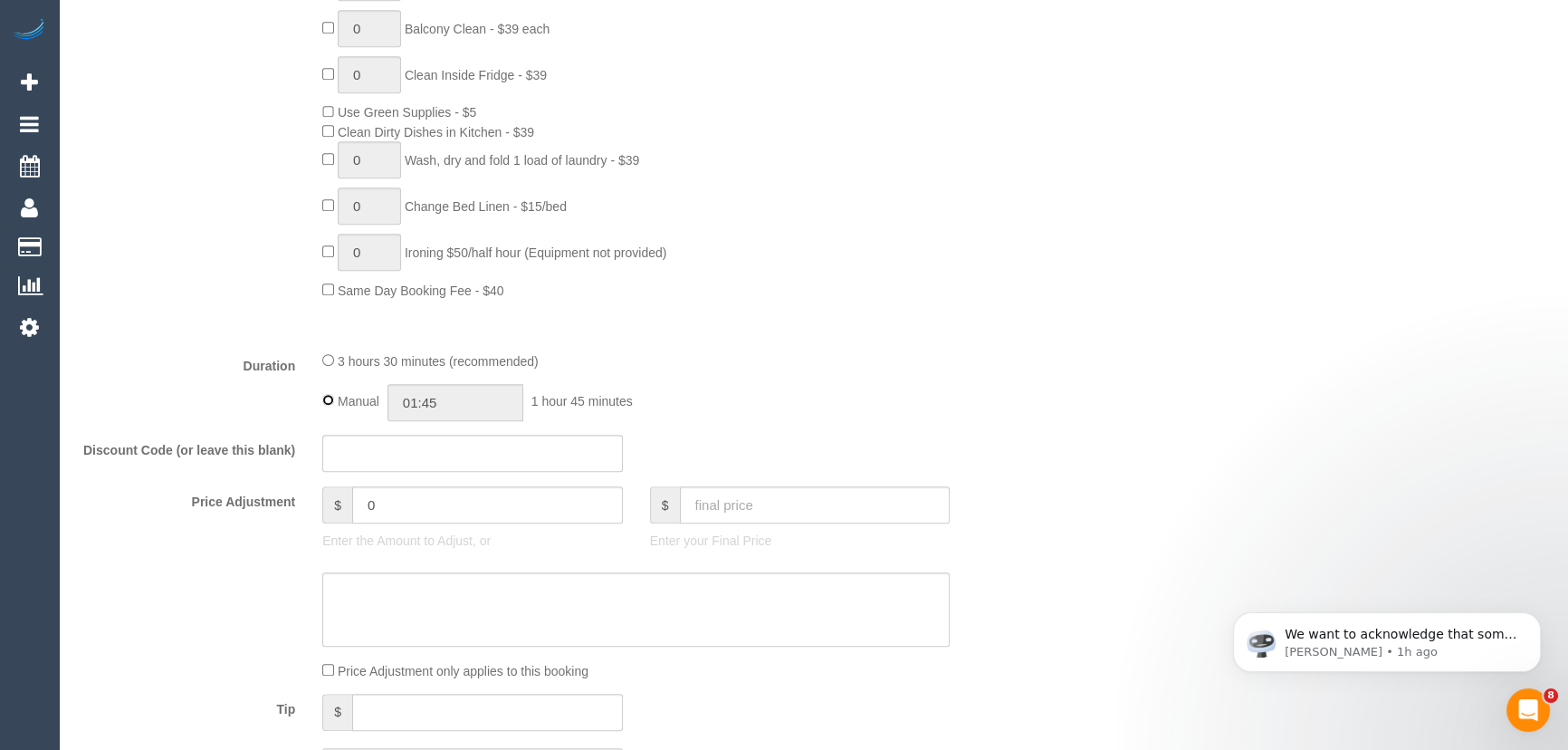
type input "03:30"
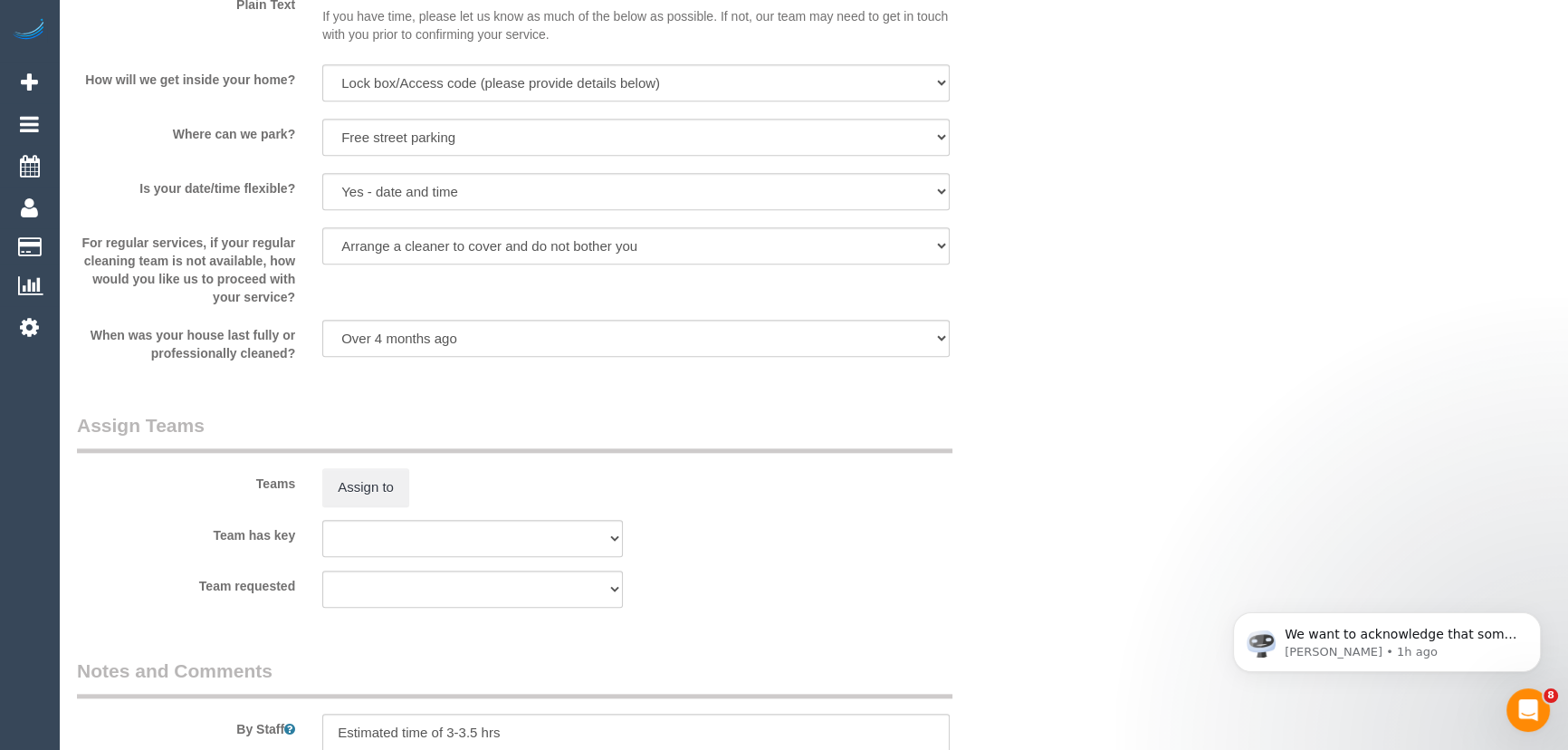
scroll to position [2552, 0]
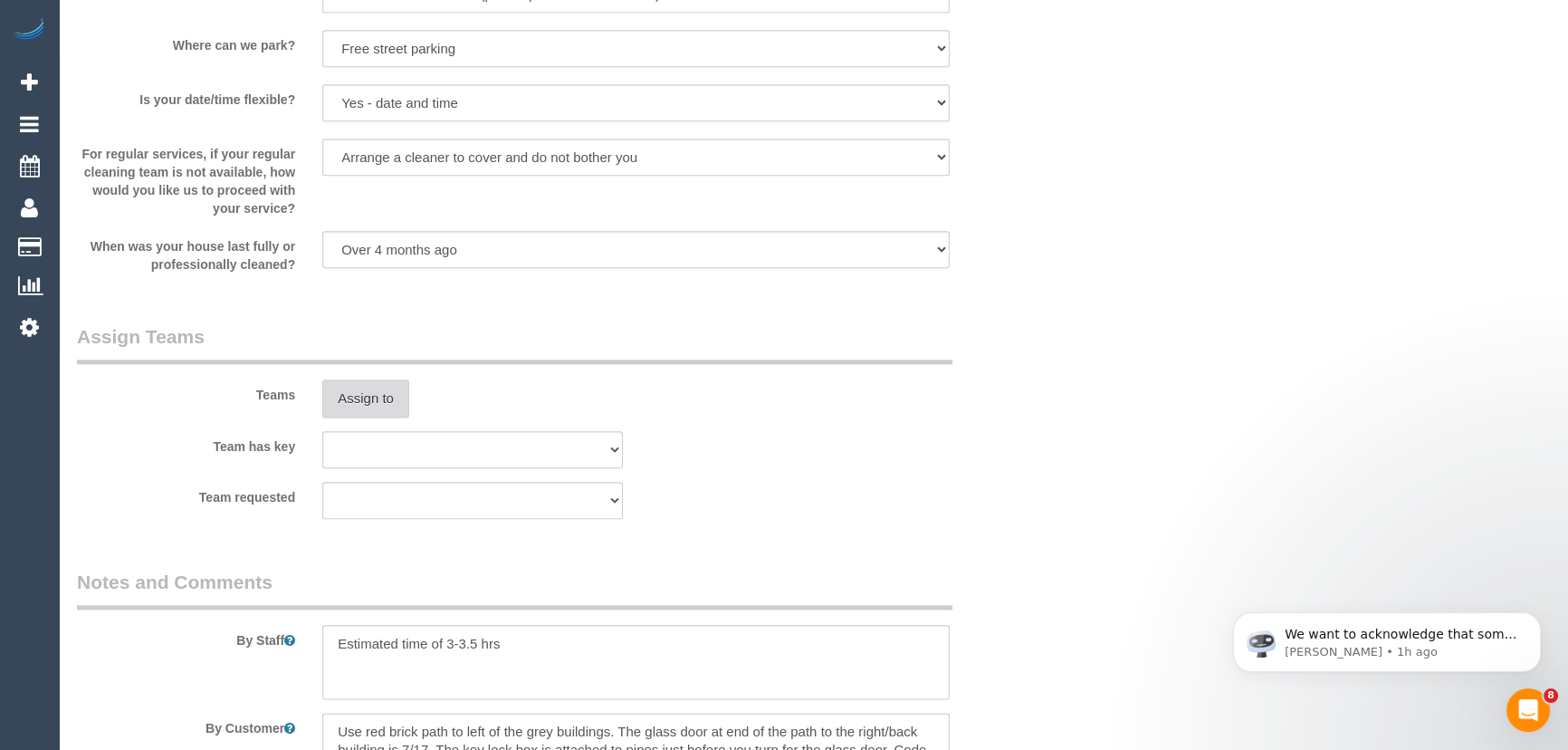
click at [374, 390] on button "Assign to" at bounding box center [365, 398] width 87 height 38
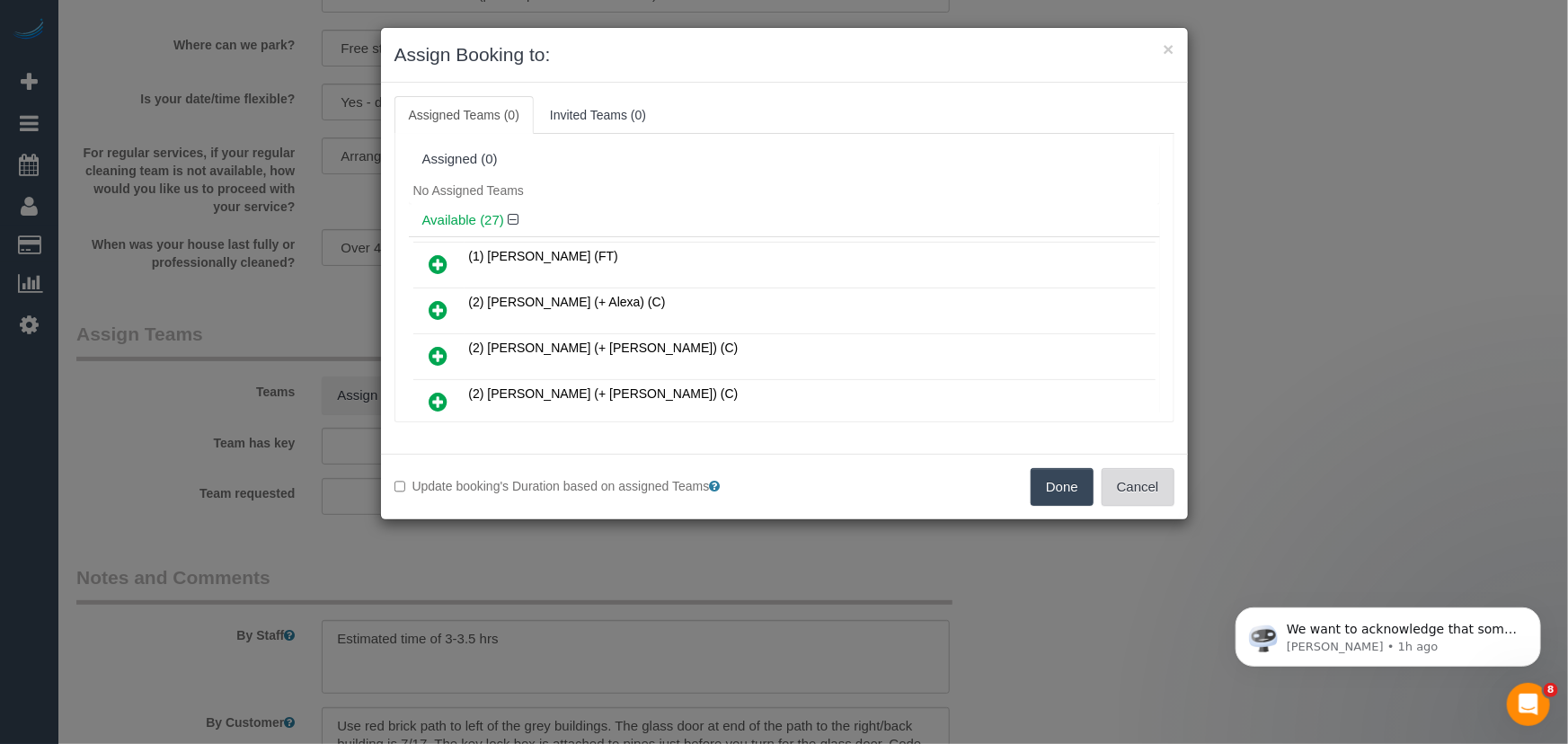
drag, startPoint x: 1129, startPoint y: 487, endPoint x: 1108, endPoint y: 482, distance: 21.6
click at [1129, 487] on button "Cancel" at bounding box center [1137, 486] width 72 height 38
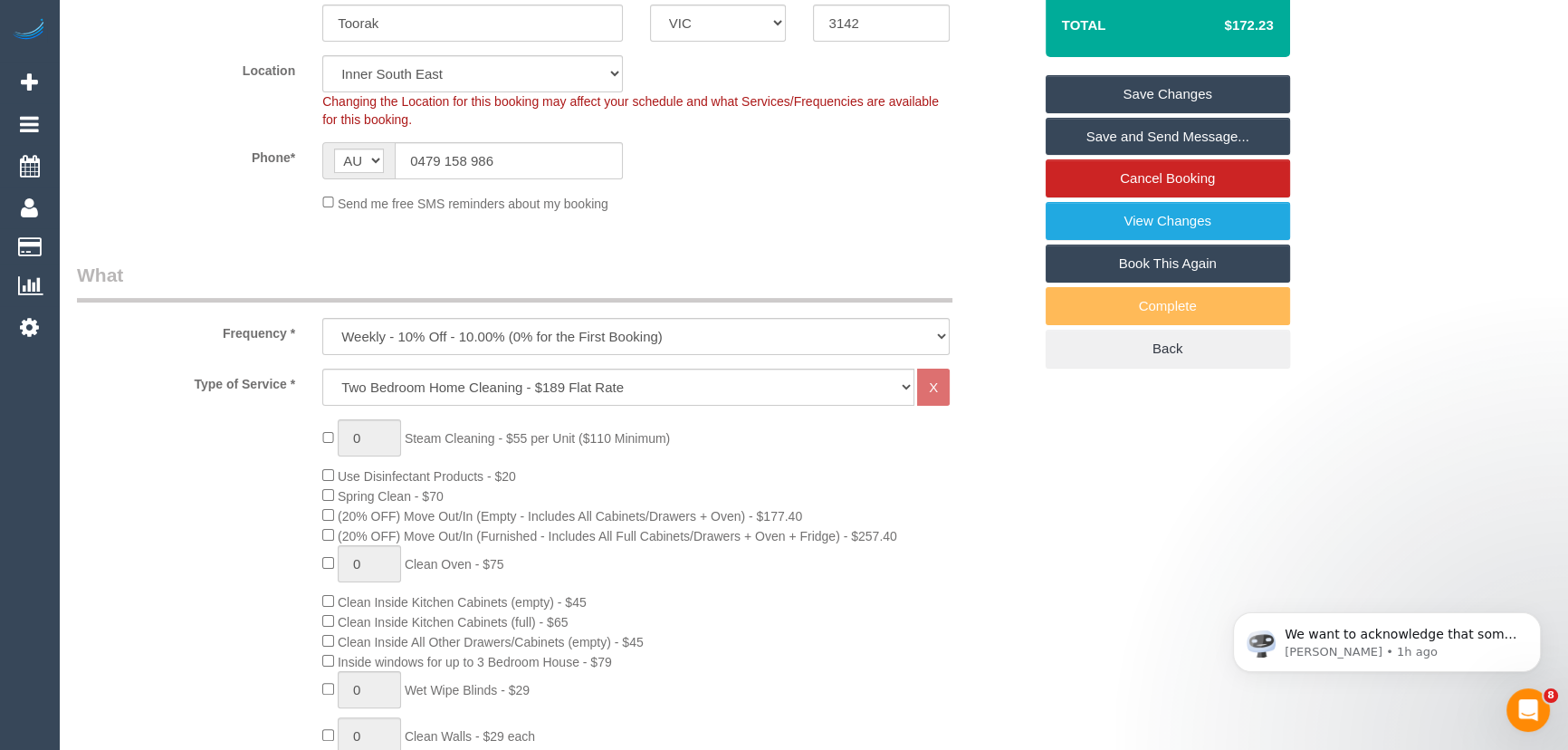
scroll to position [163, 0]
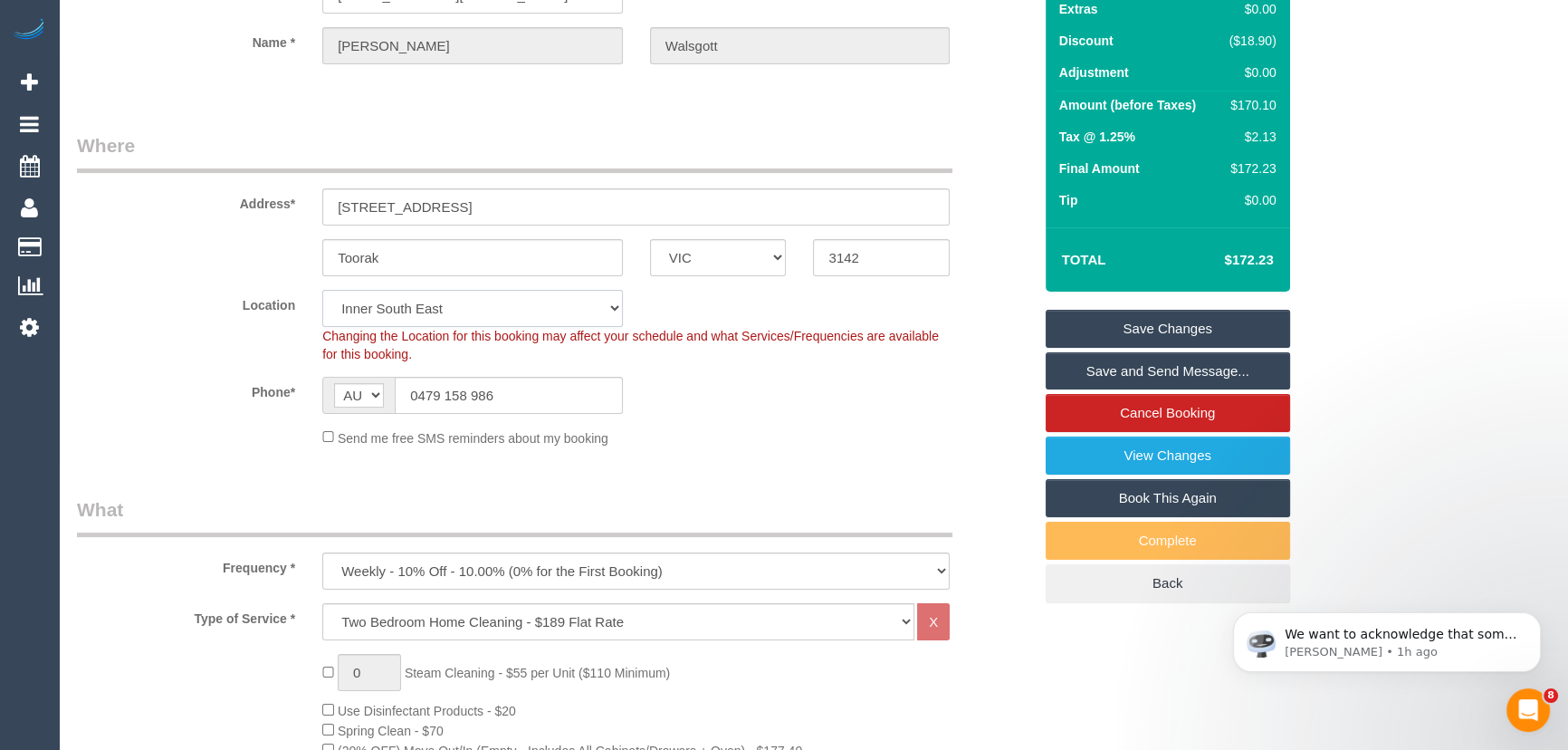
click at [396, 311] on select "Office [GEOGRAPHIC_DATA] (North) East (South) [GEOGRAPHIC_DATA] (East) [GEOGRAP…" at bounding box center [472, 308] width 301 height 37
select select "48"
click at [322, 290] on select "Office [GEOGRAPHIC_DATA] (North) East (South) [GEOGRAPHIC_DATA] (East) [GEOGRAP…" at bounding box center [472, 308] width 301 height 37
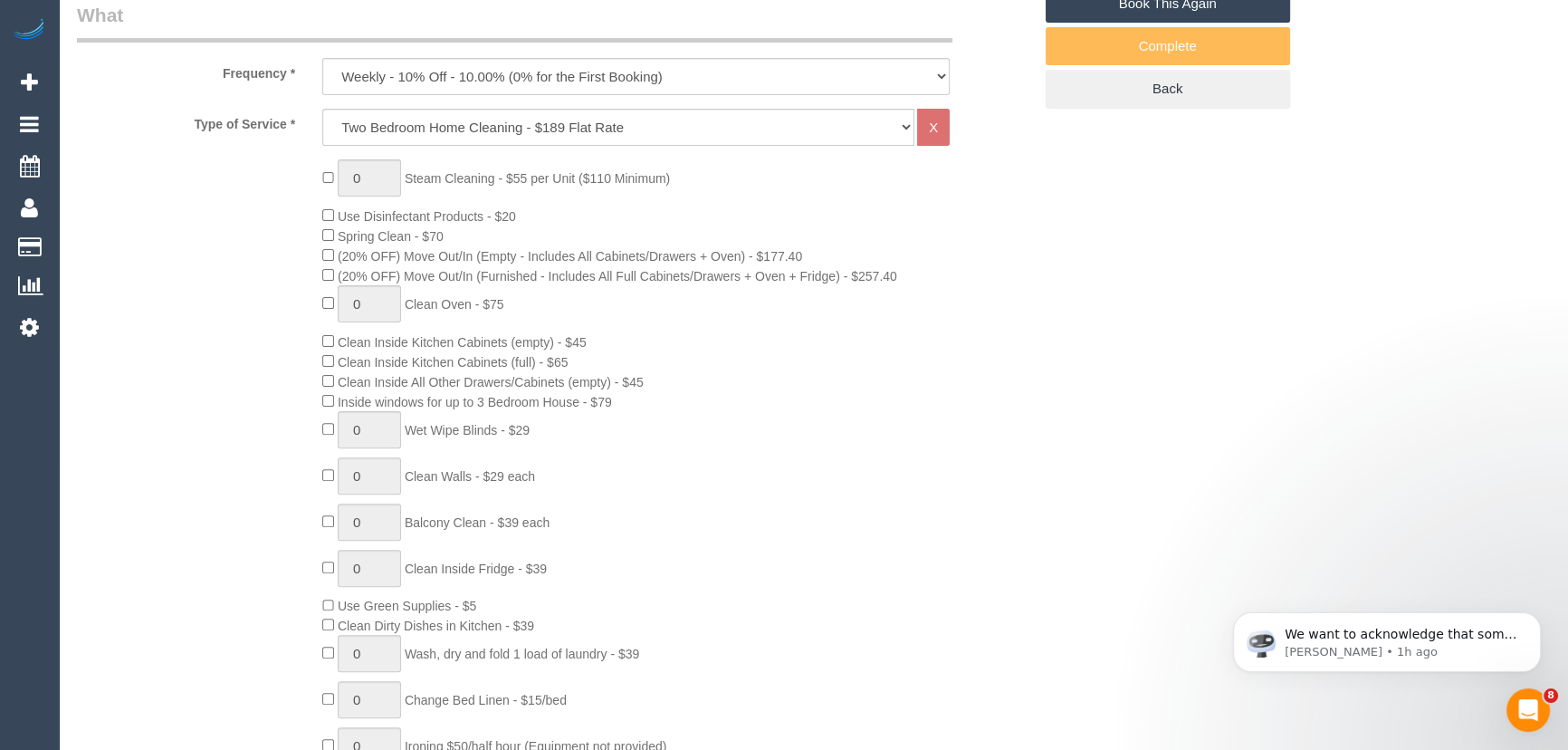
select select "object:4075"
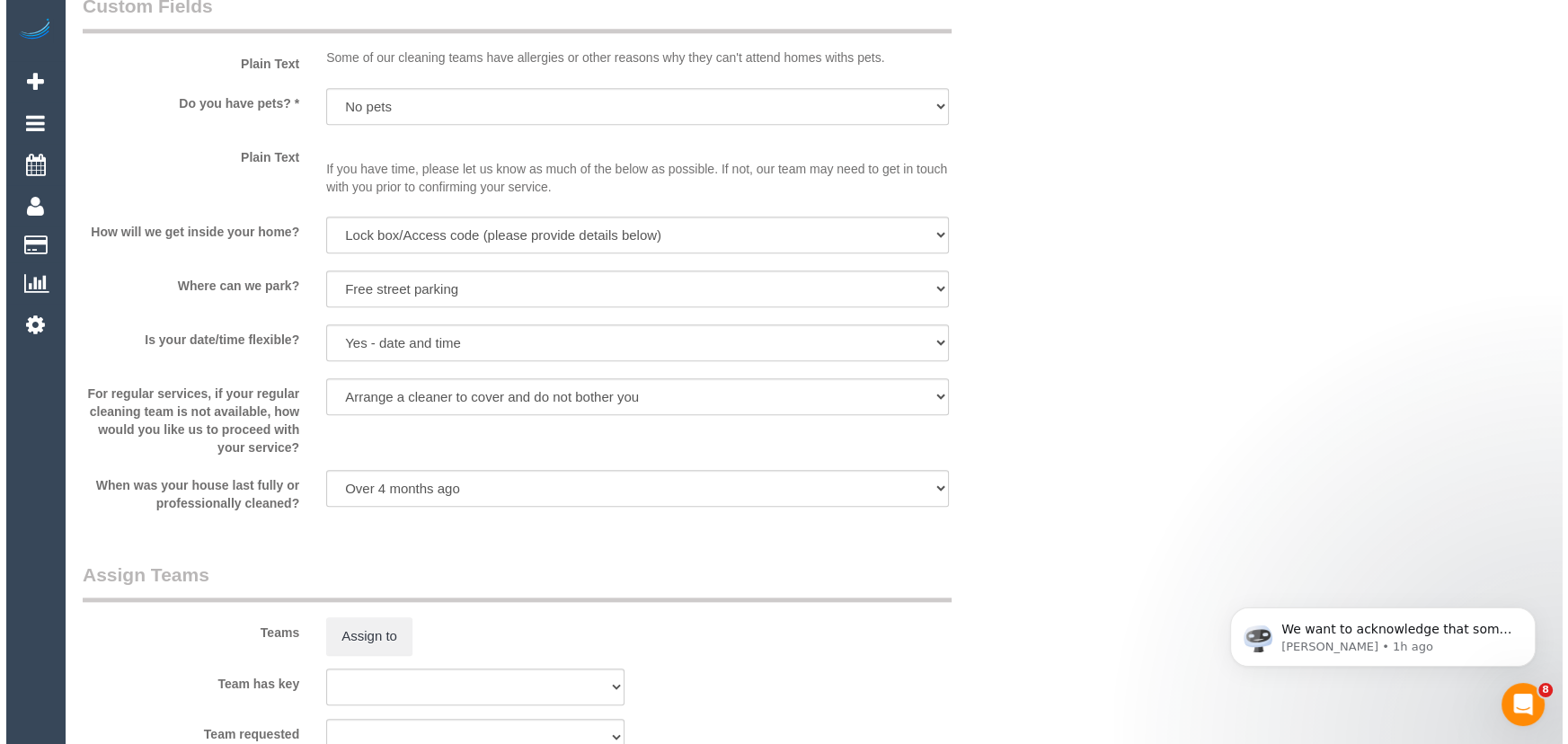
scroll to position [2531, 0]
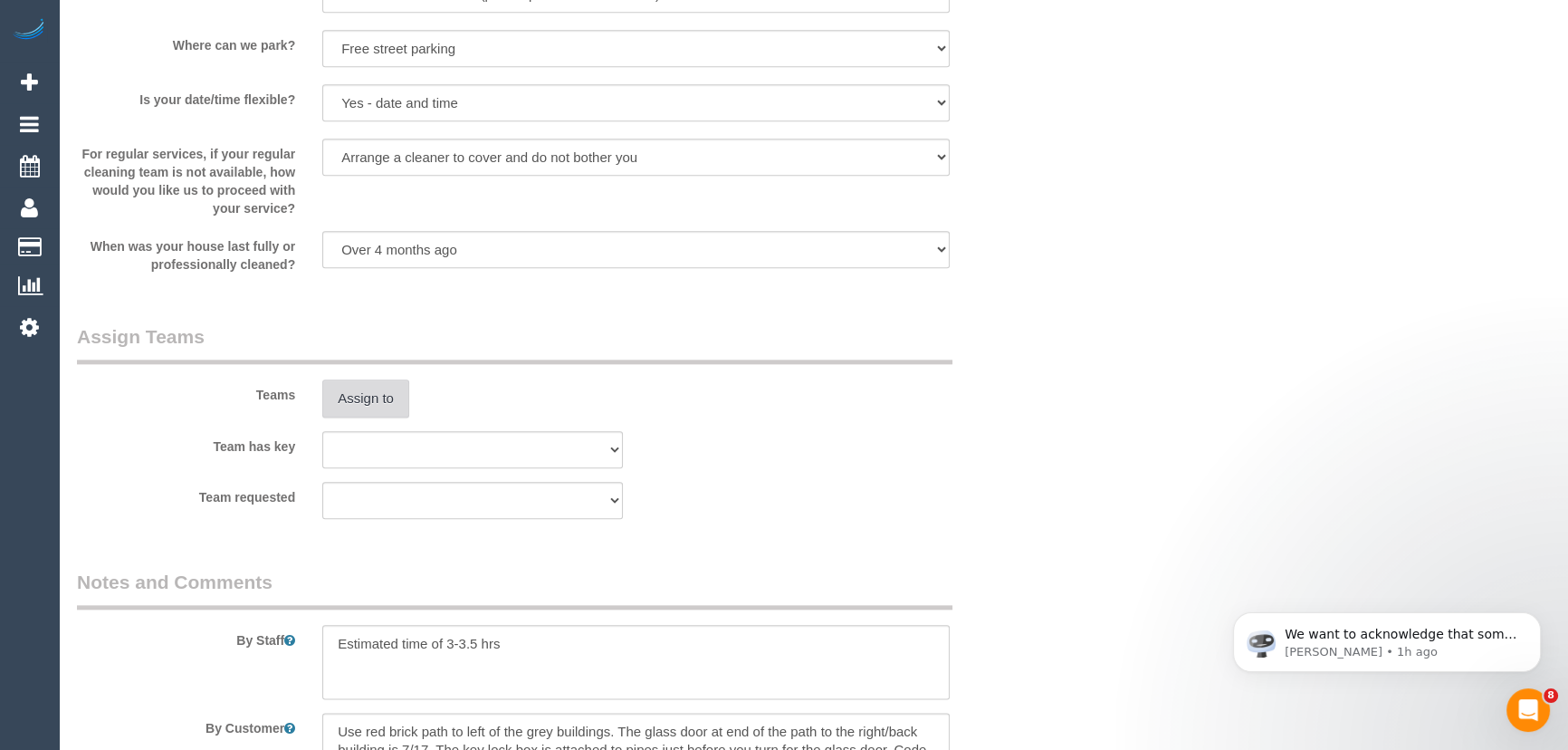
click at [374, 403] on button "Assign to" at bounding box center [365, 398] width 87 height 38
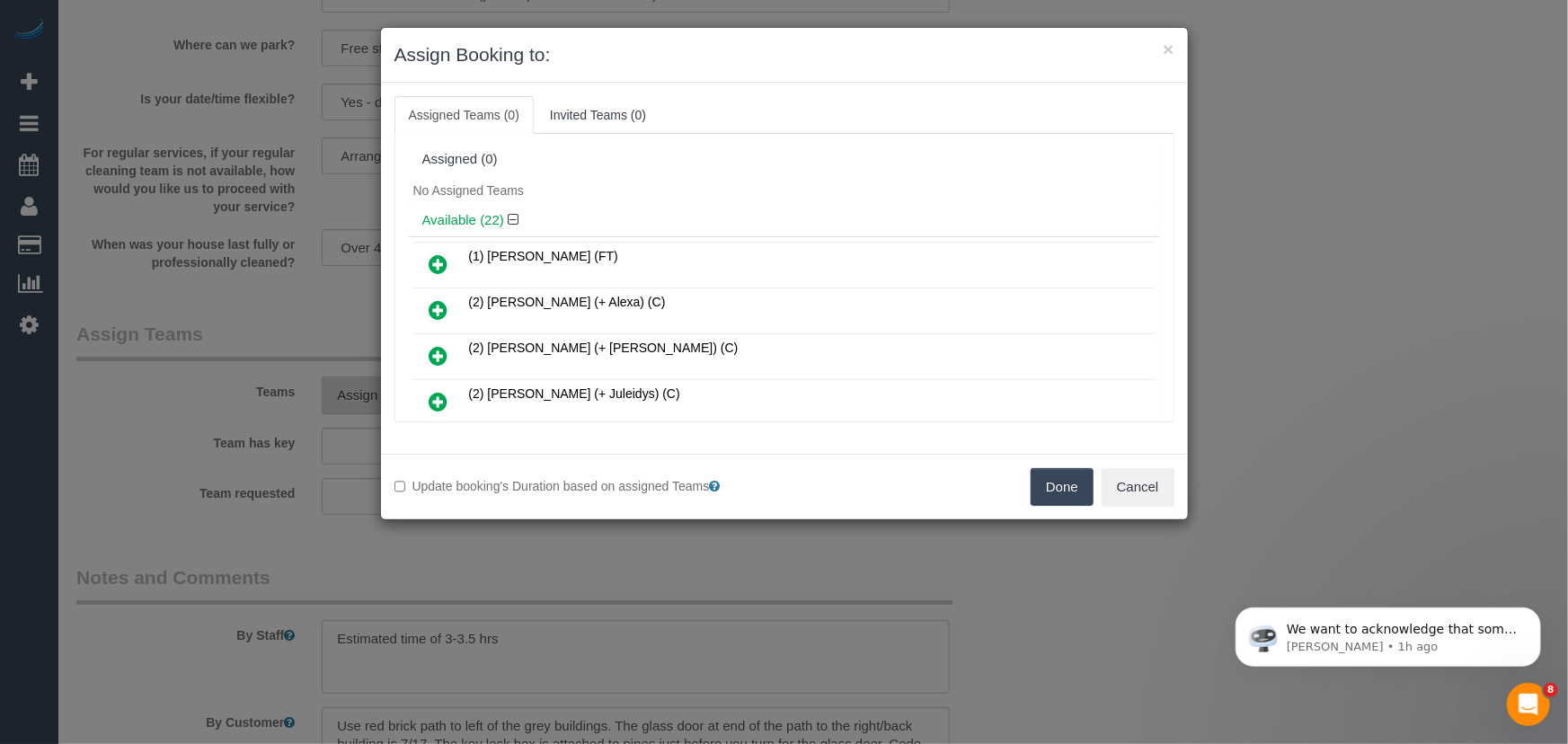
scroll to position [4500, 0]
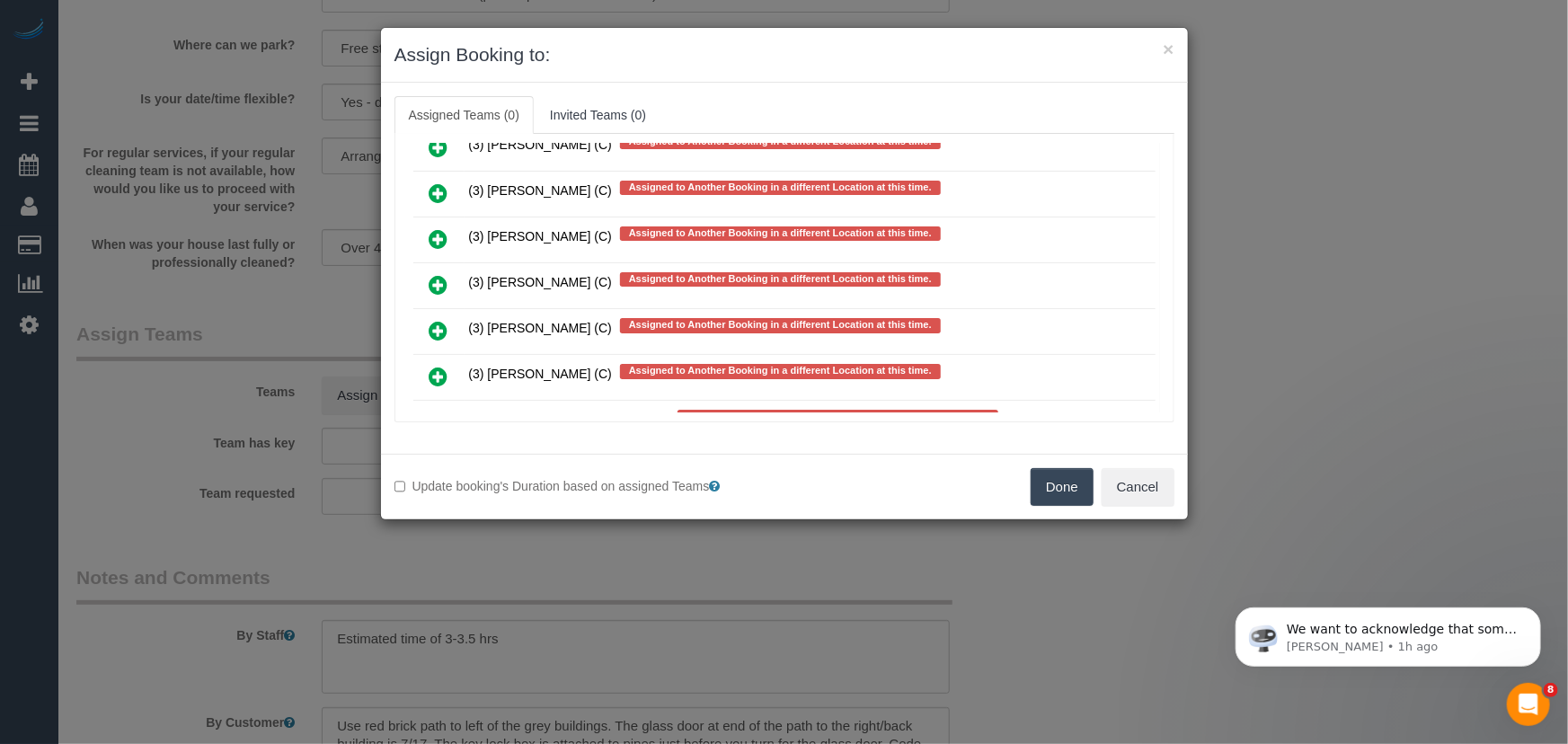
click at [439, 366] on icon at bounding box center [439, 376] width 19 height 21
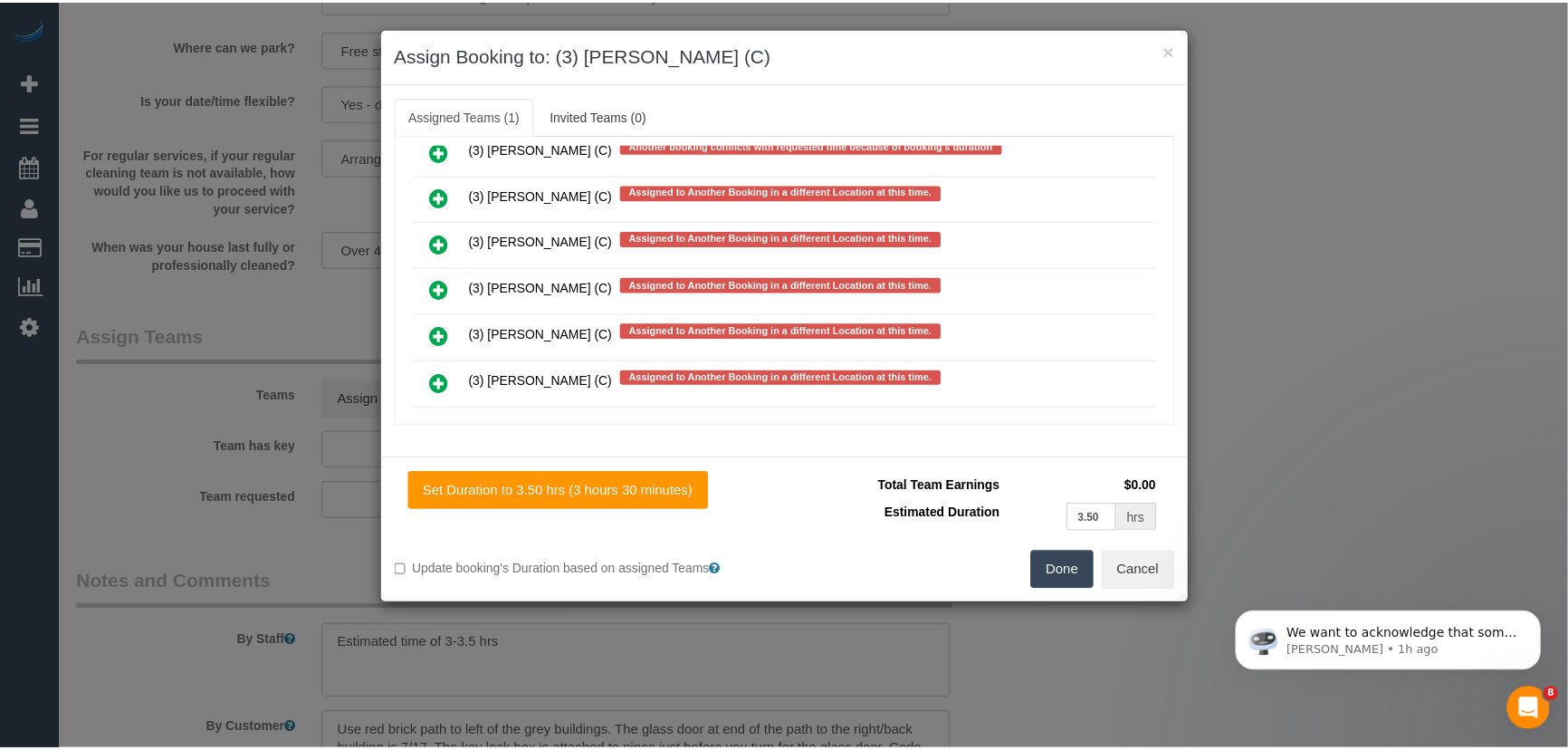
scroll to position [4586, 0]
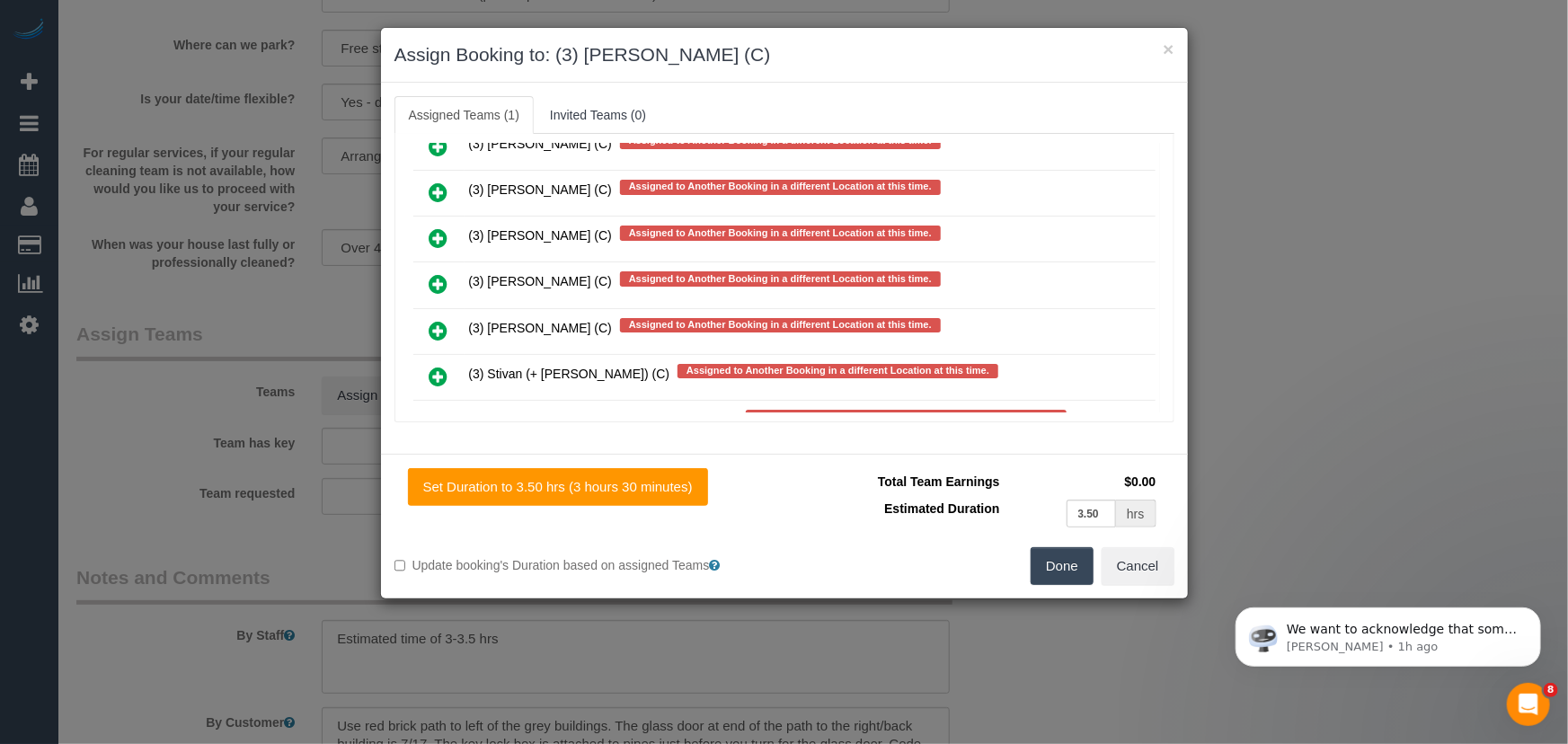
click at [1075, 575] on button "Done" at bounding box center [1062, 565] width 63 height 38
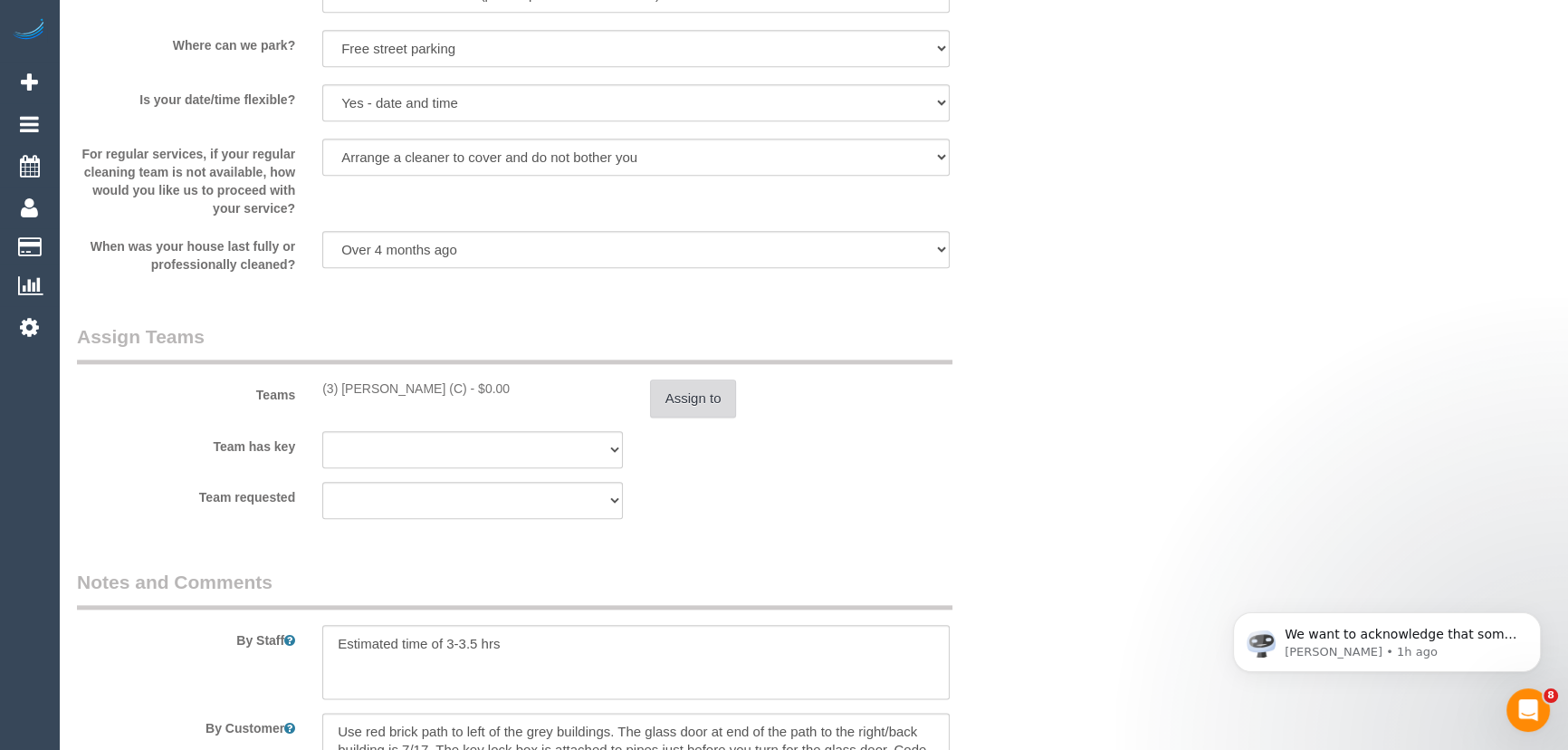
click at [715, 411] on button "Assign to" at bounding box center [693, 398] width 87 height 38
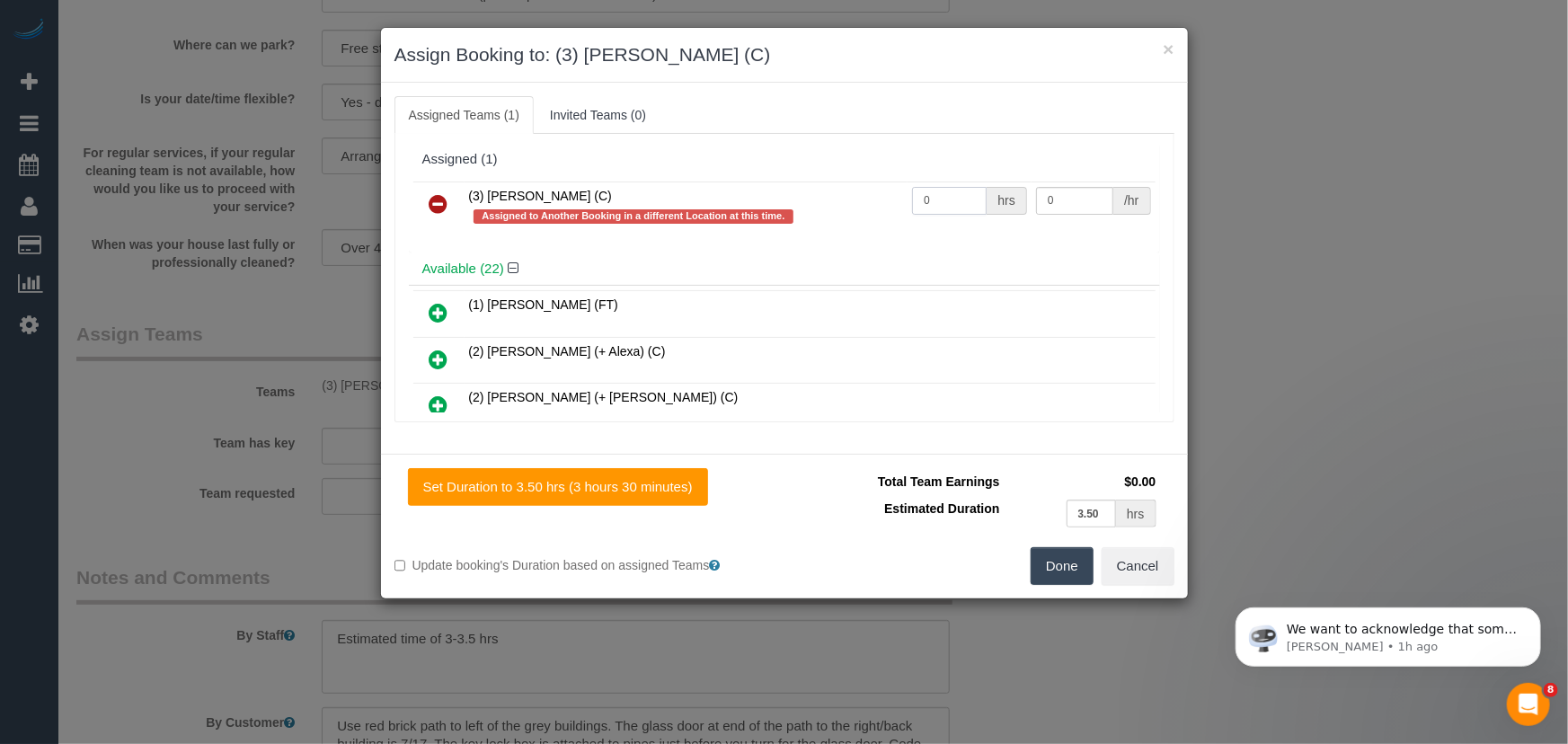
click at [953, 192] on input "0" at bounding box center [949, 201] width 74 height 28
type input "1"
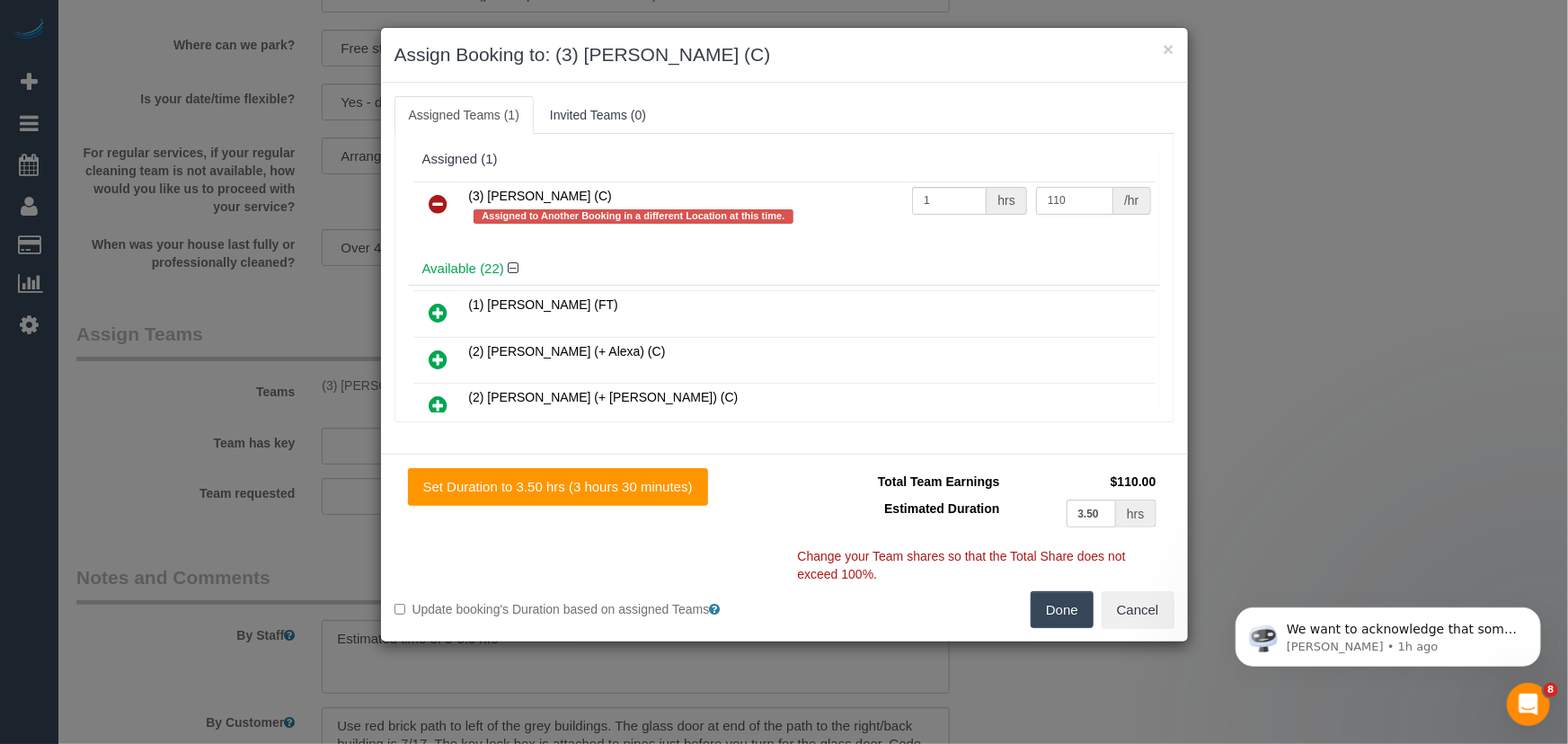
type input "110"
click at [1084, 618] on button "Done" at bounding box center [1062, 610] width 63 height 38
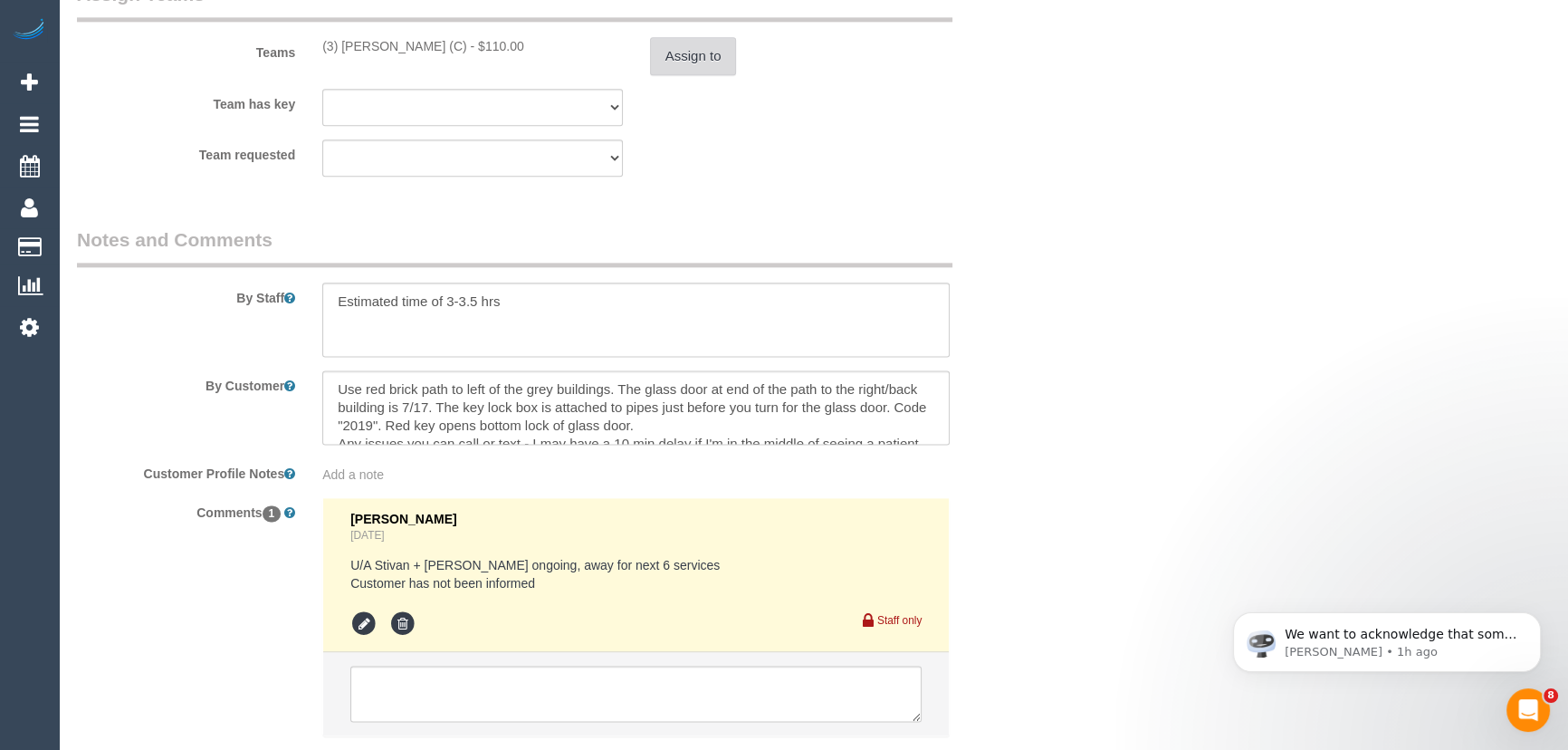
scroll to position [3015, 0]
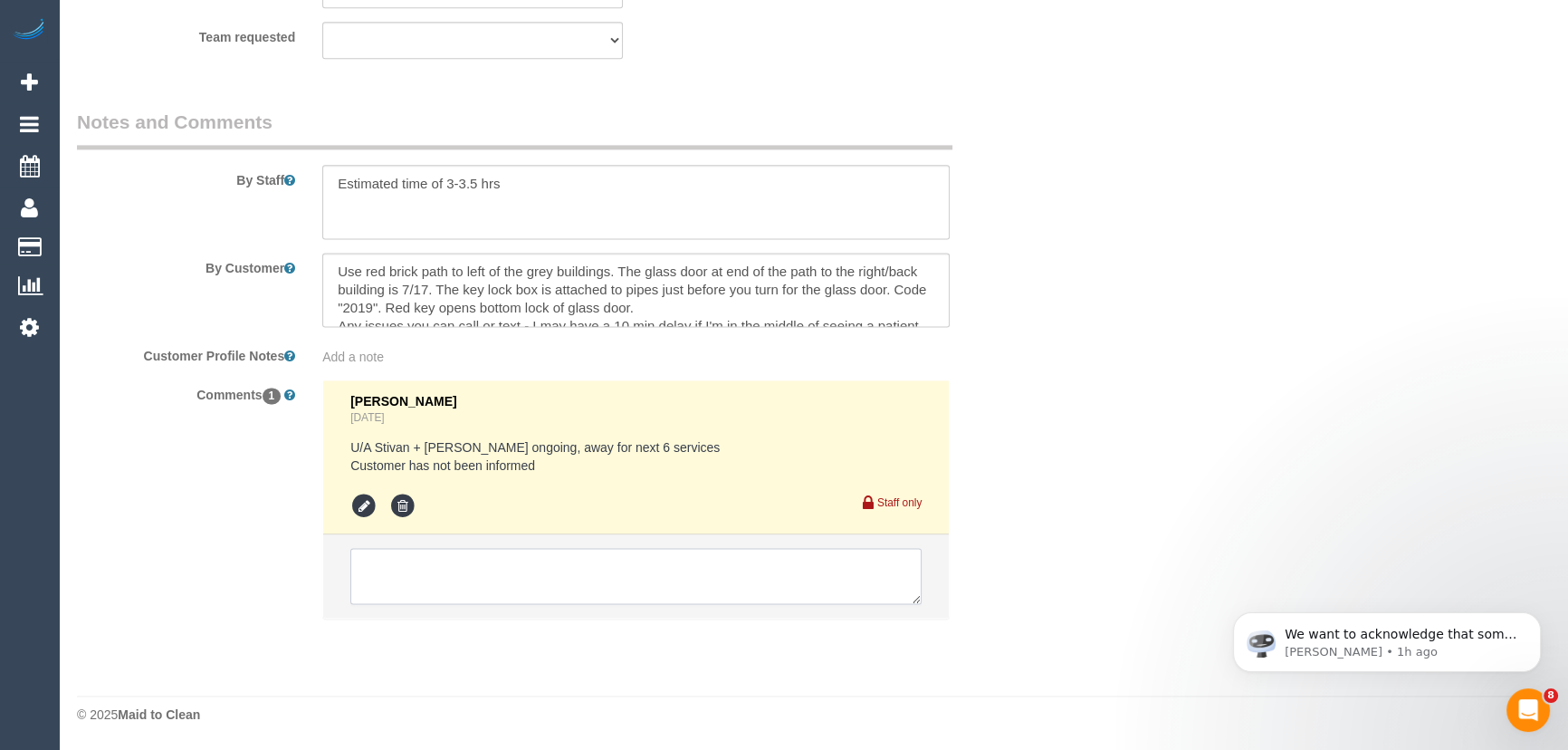
click at [400, 576] on textarea at bounding box center [635, 576] width 571 height 56
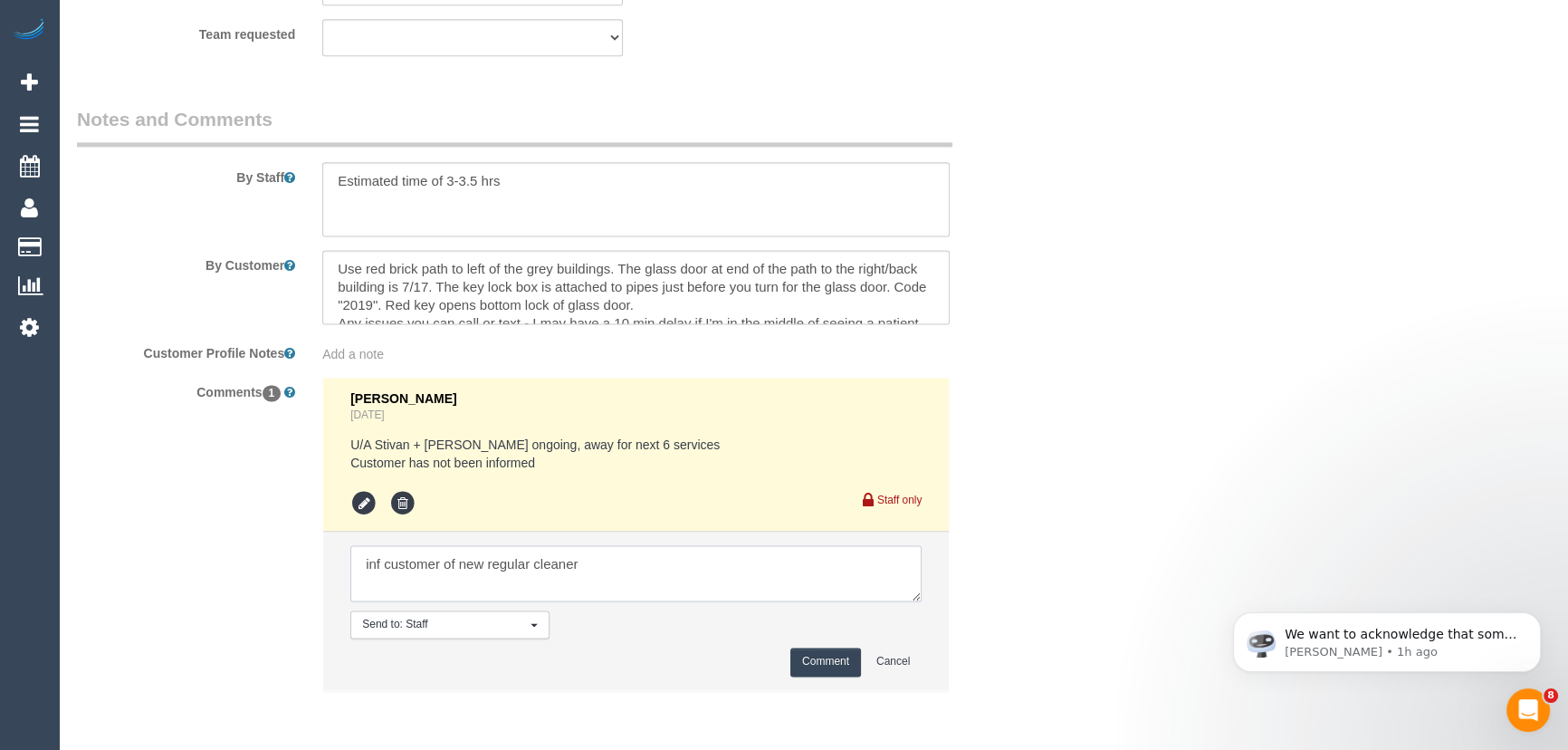
type textarea "inf customer of new regular cleaner"
click at [832, 662] on button "Comment" at bounding box center [826, 661] width 71 height 28
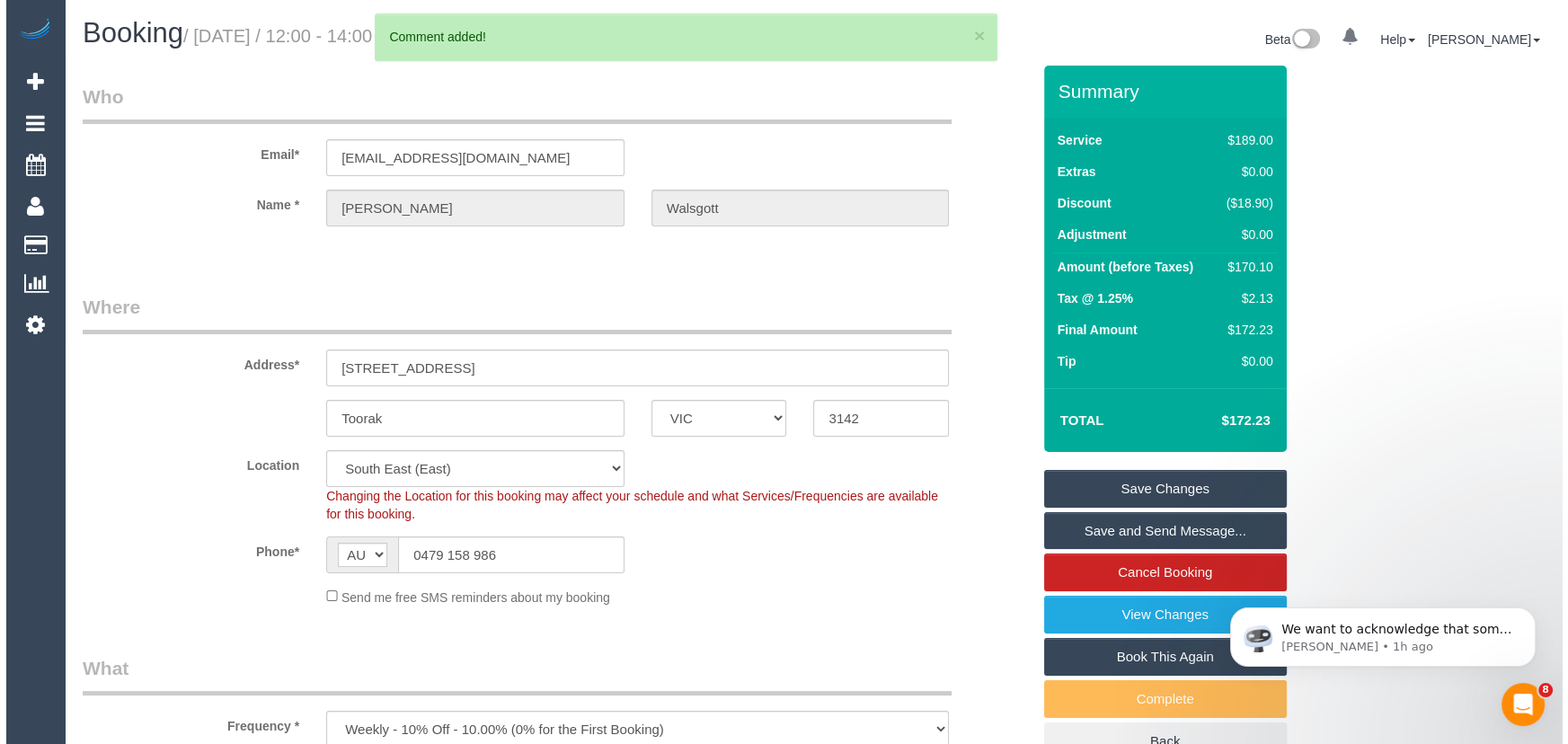
scroll to position [0, 0]
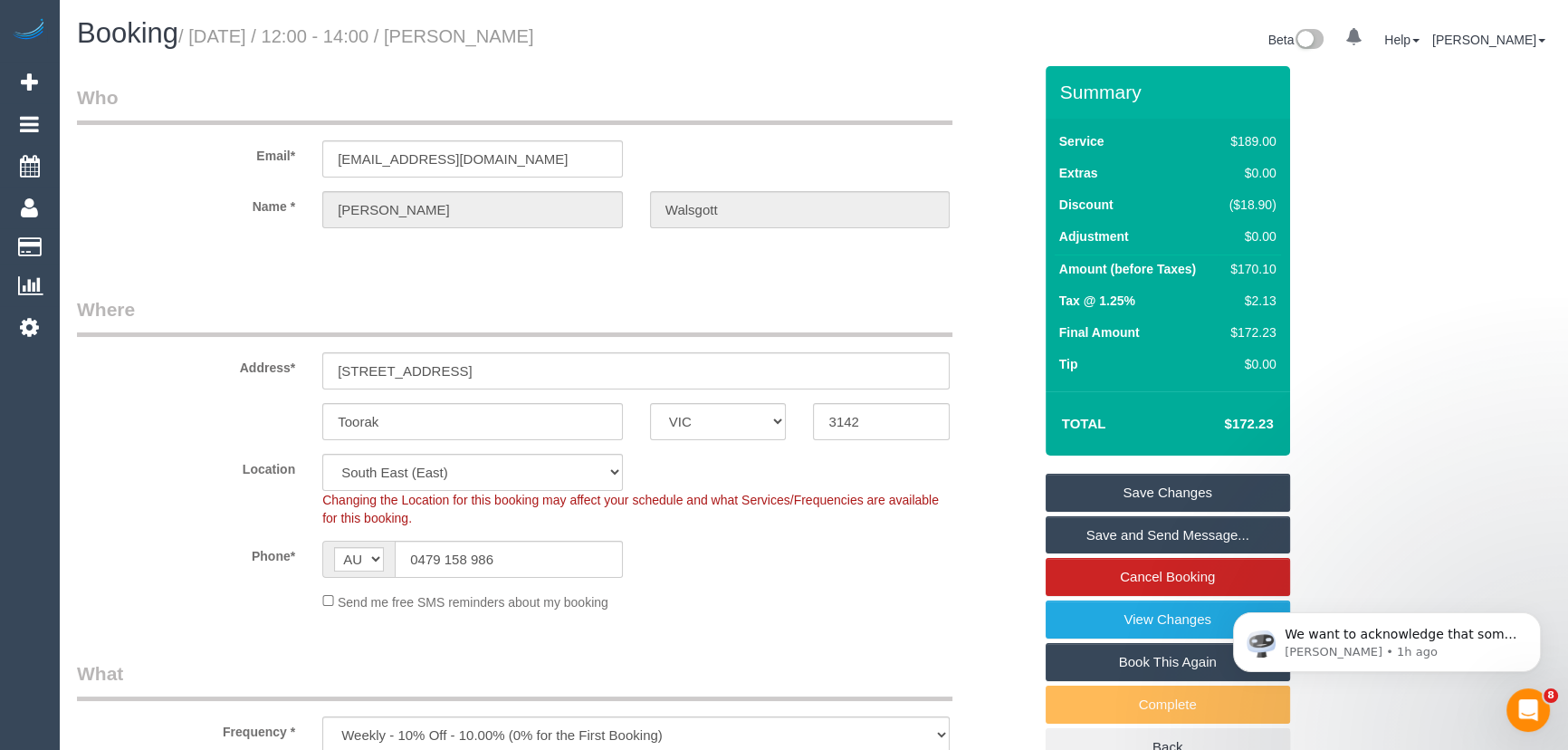
click at [498, 40] on small "/ [DATE] / 12:00 - 14:00 / [PERSON_NAME]" at bounding box center [356, 36] width 356 height 19
copy small "[PERSON_NAME]"
click at [1163, 495] on link "Save Changes" at bounding box center [1167, 492] width 244 height 38
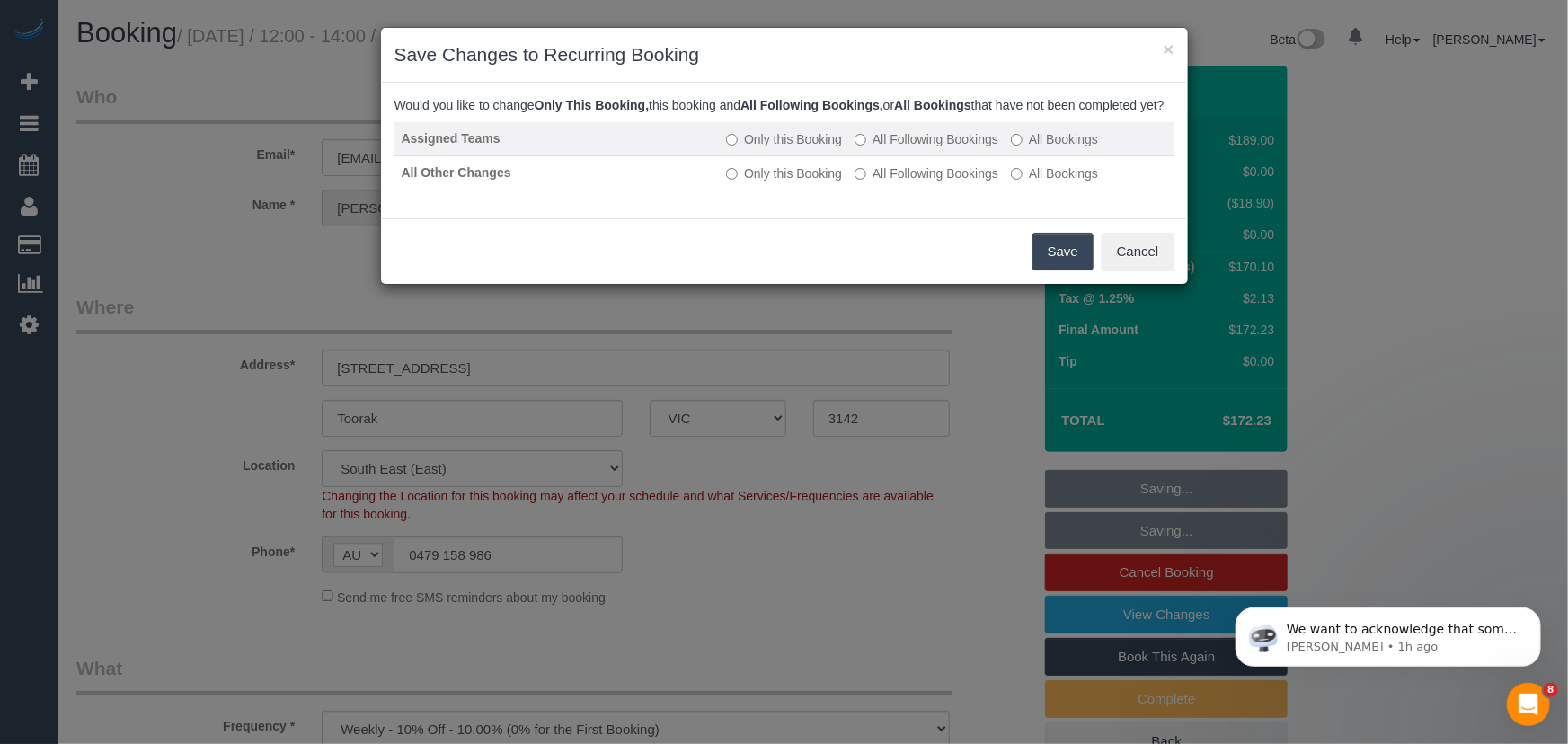
click at [916, 149] on label "All Following Bookings" at bounding box center [926, 139] width 144 height 18
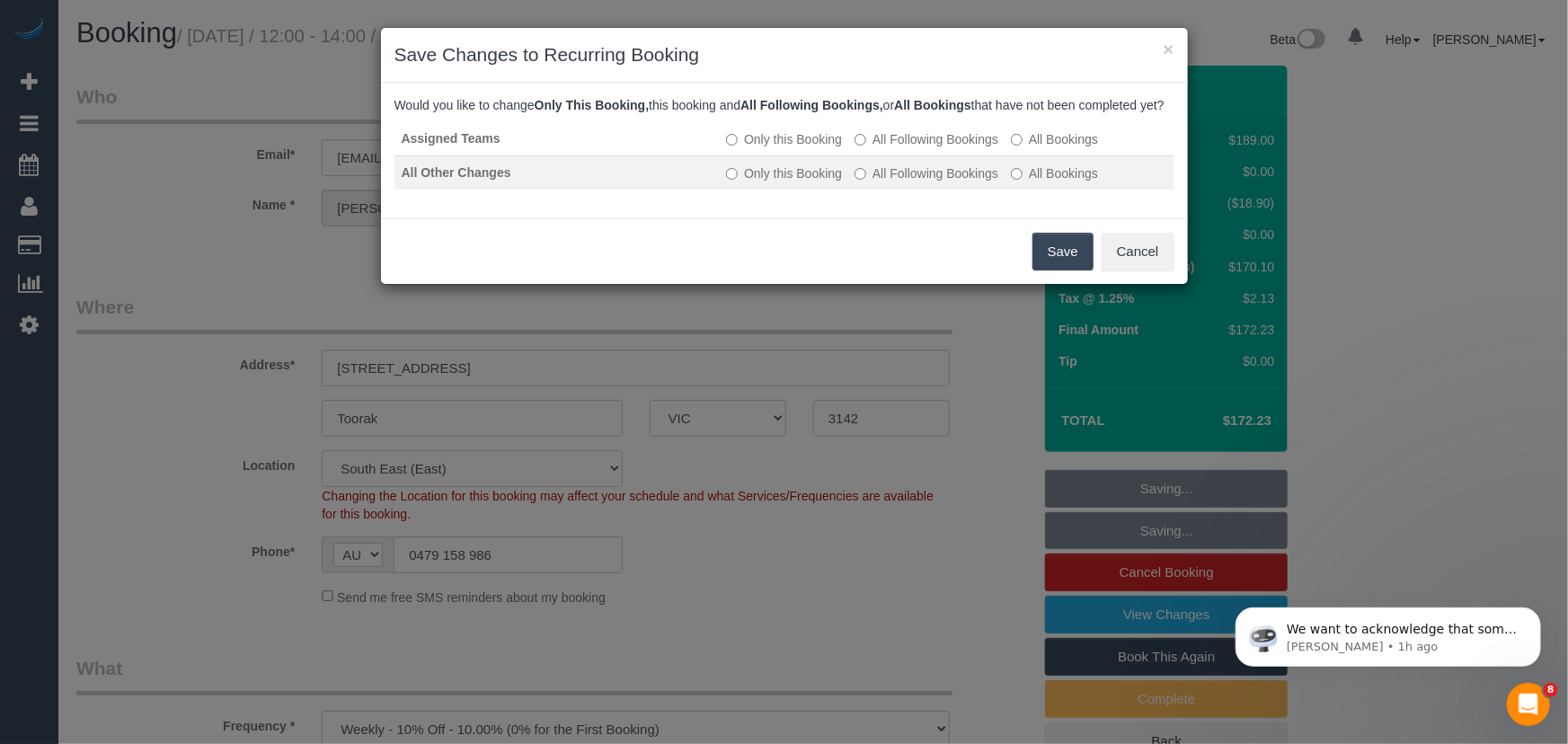
click at [909, 182] on label "All Following Bookings" at bounding box center [926, 173] width 144 height 18
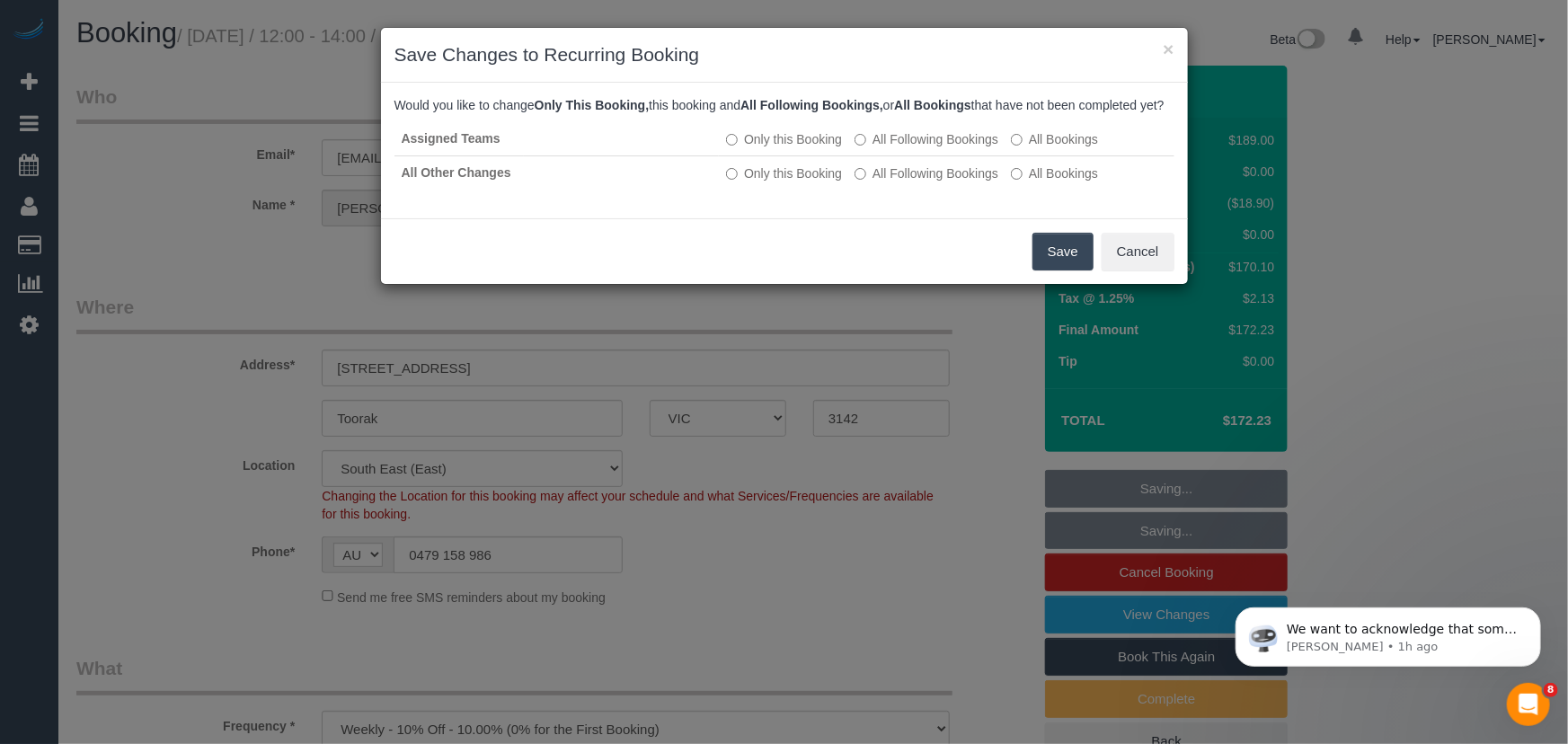
click at [1051, 265] on button "Save" at bounding box center [1063, 251] width 61 height 38
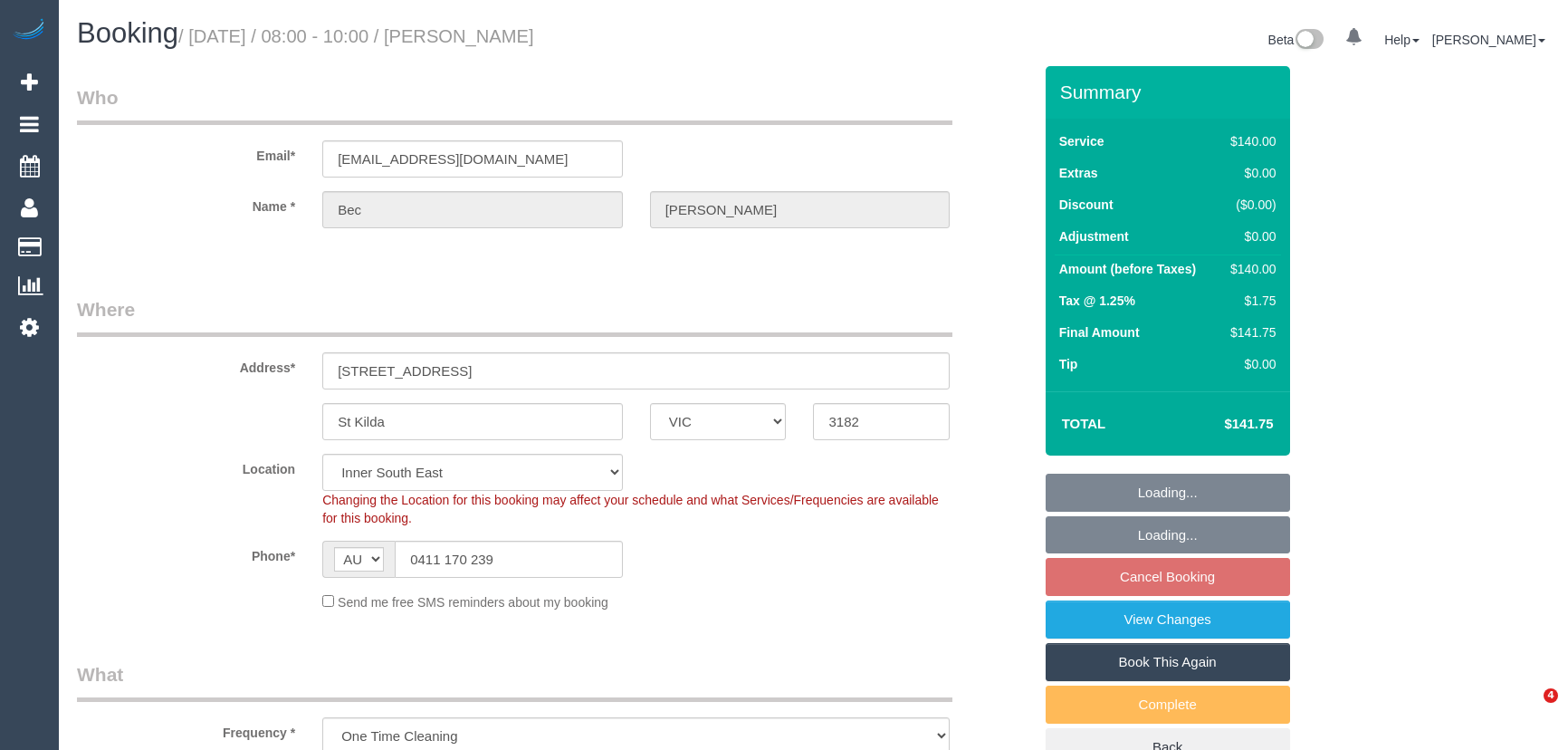
select select "VIC"
select select "object:693"
select select "number:29"
select select "number:14"
select select "number:19"
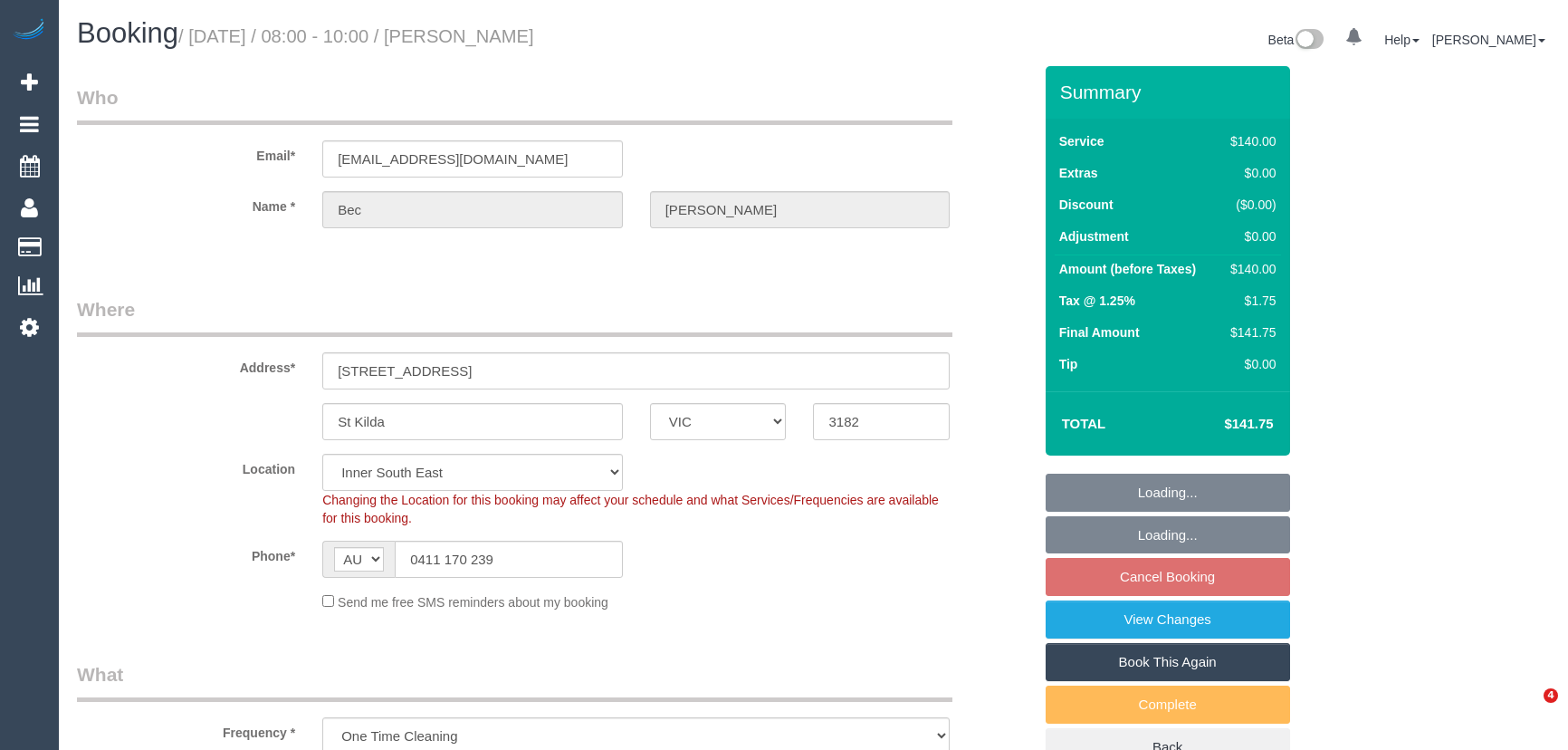
select select "number:25"
select select "number:11"
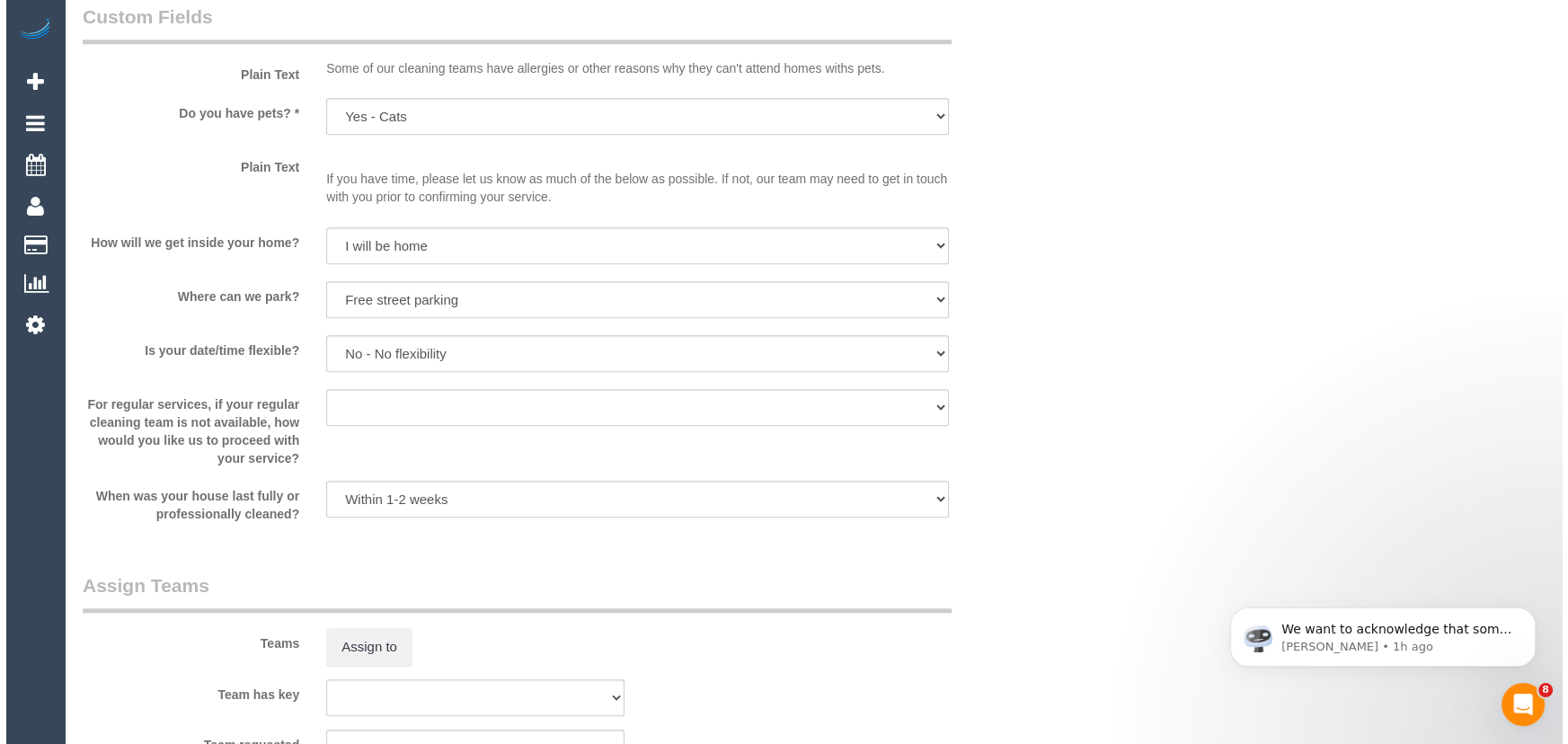
scroll to position [2204, 0]
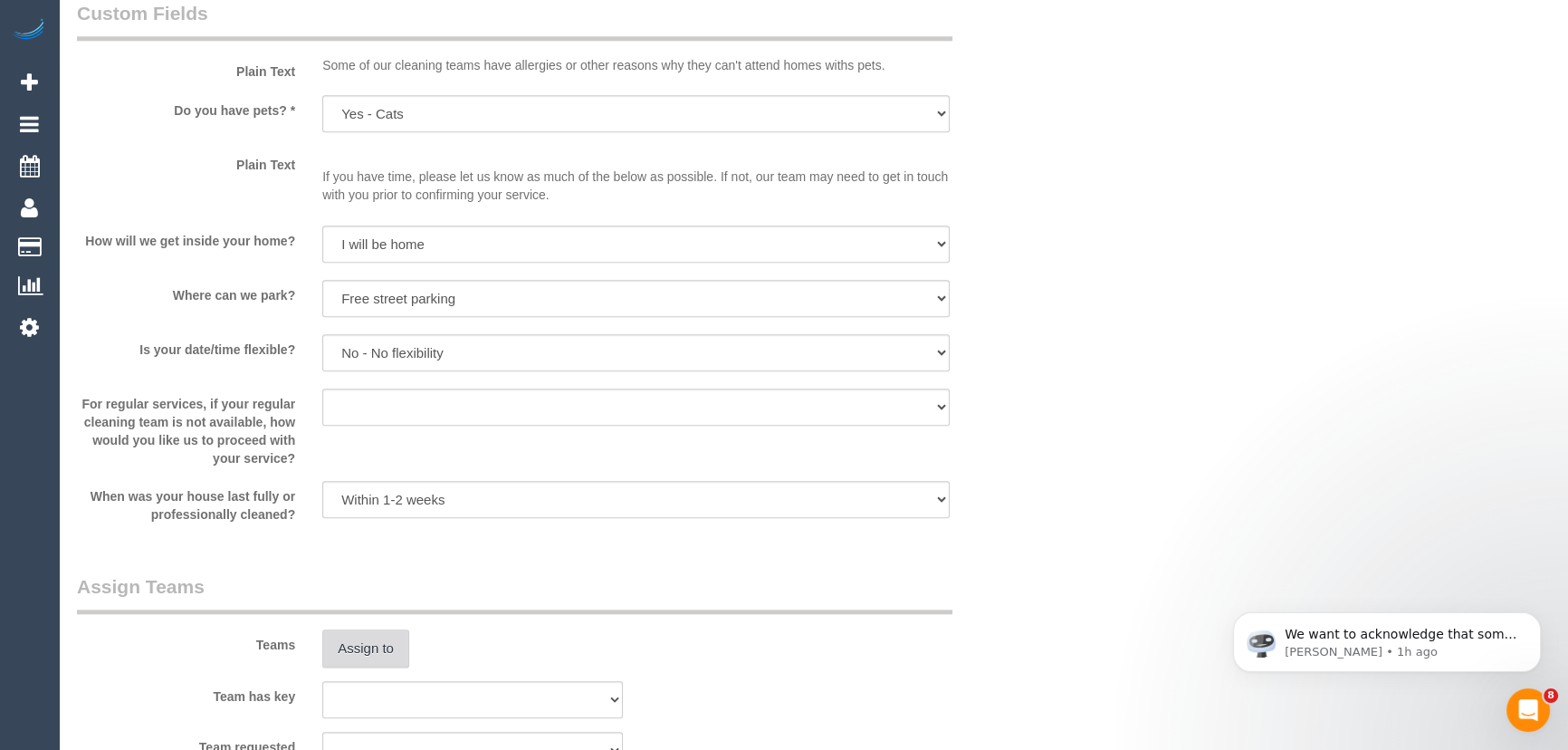
click at [371, 658] on button "Assign to" at bounding box center [365, 648] width 87 height 38
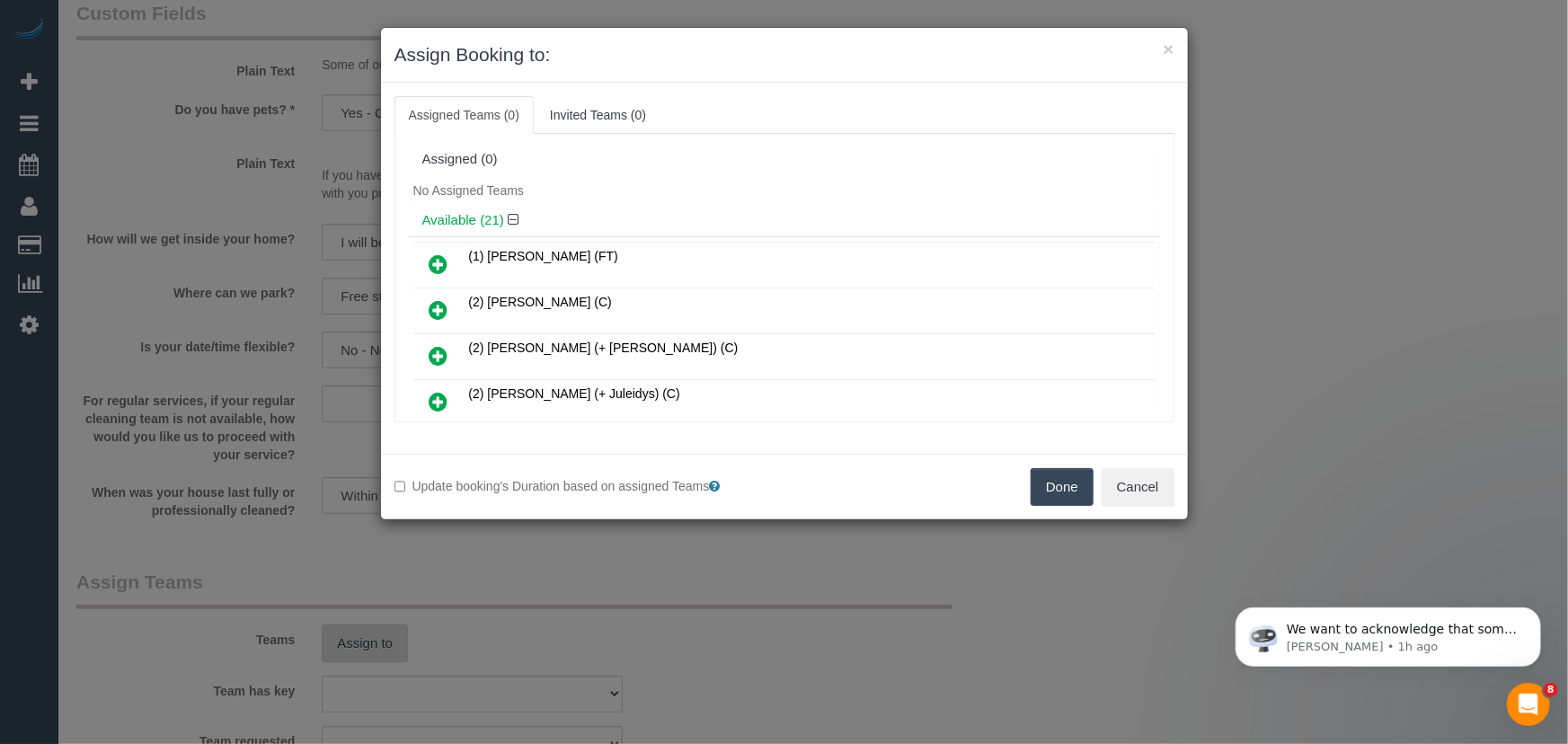
scroll to position [697, 0]
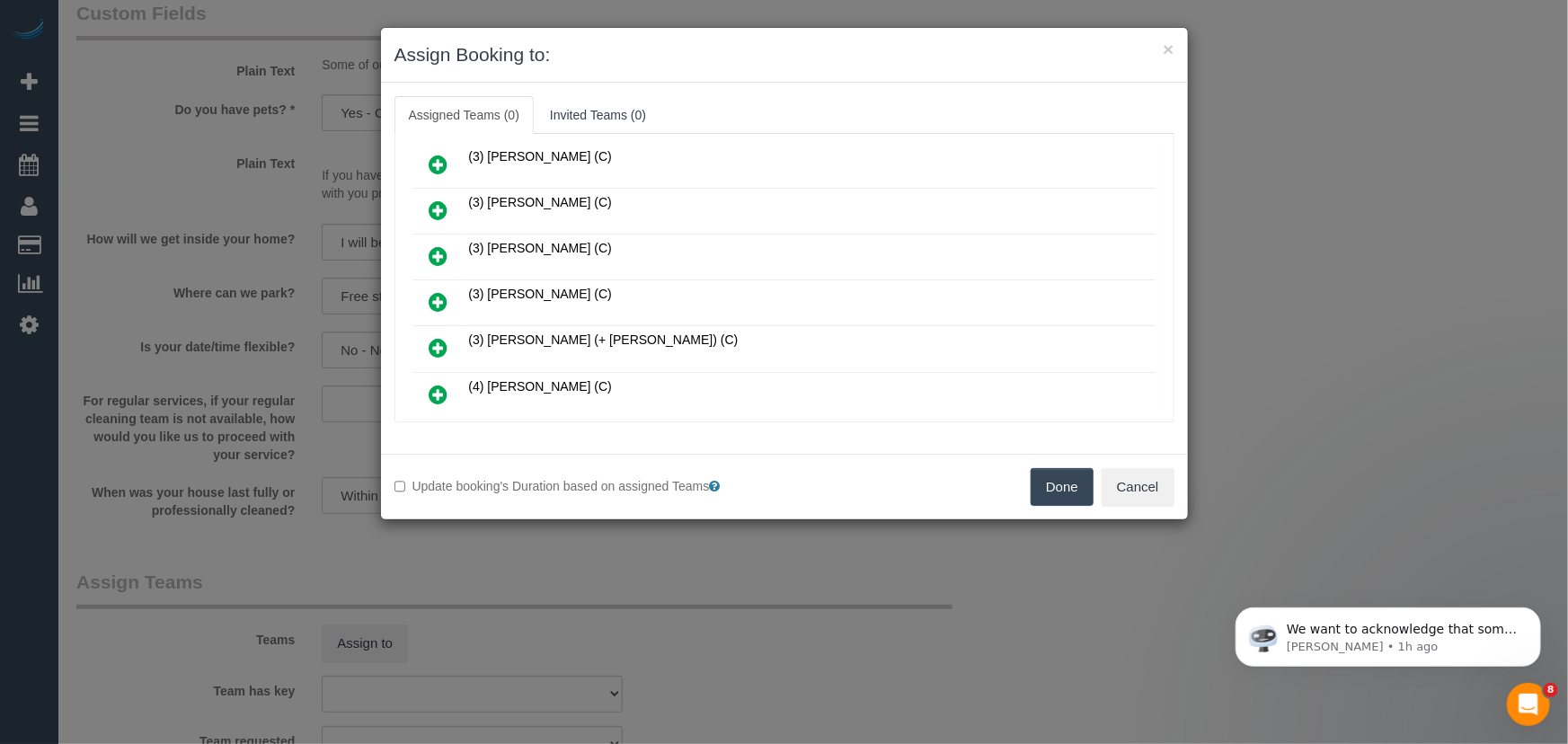
click at [434, 291] on icon at bounding box center [439, 302] width 19 height 21
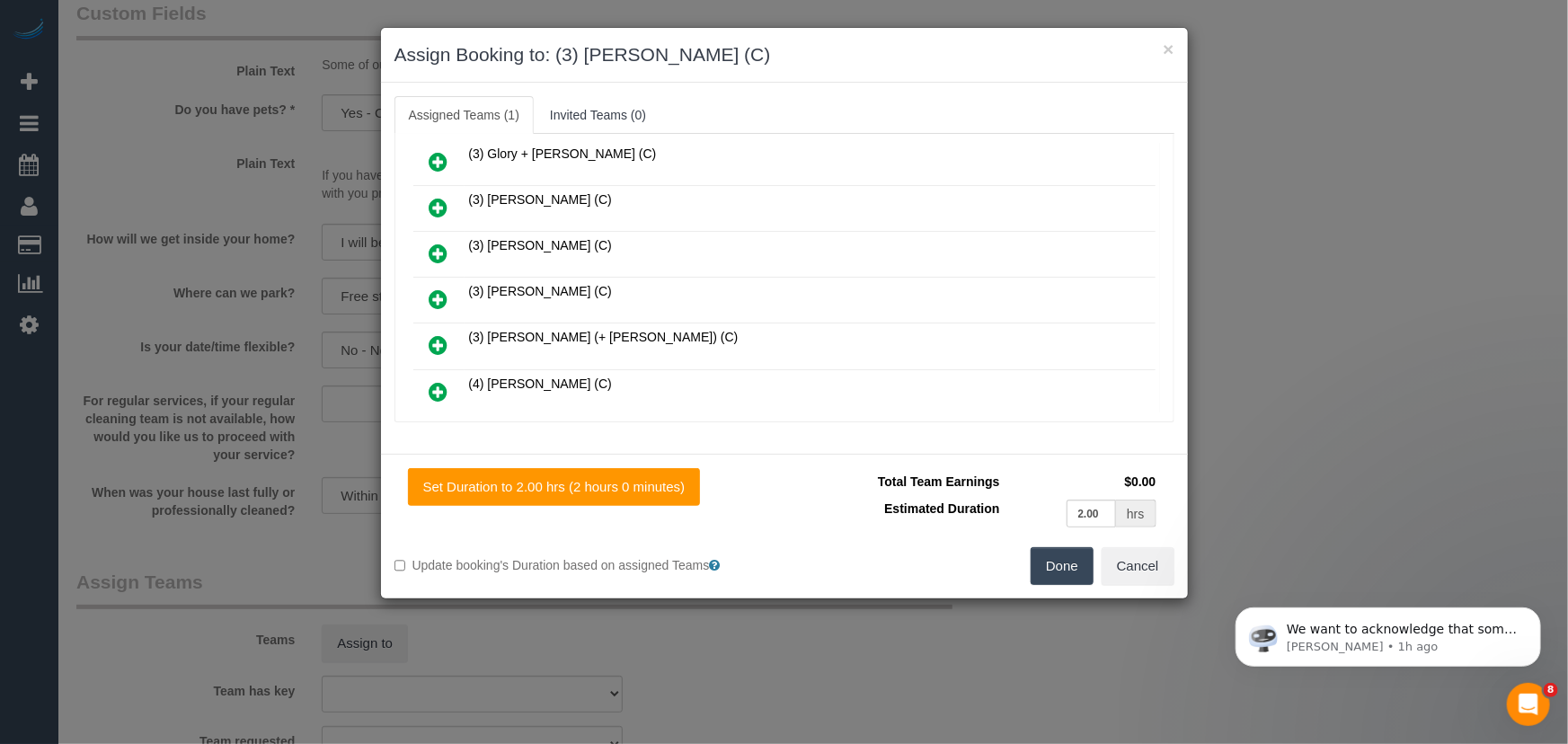
scroll to position [739, 0]
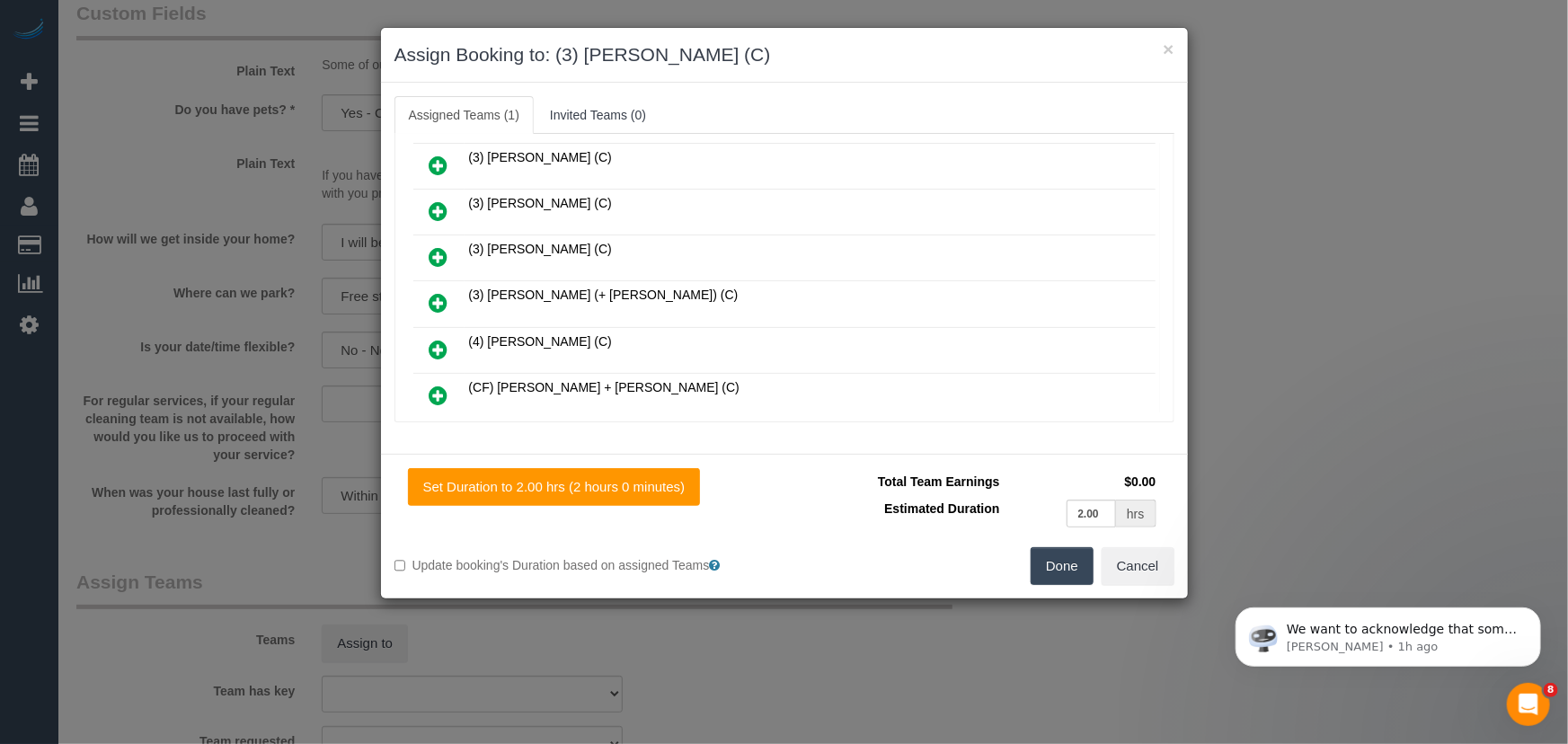
click at [1064, 565] on button "Done" at bounding box center [1062, 565] width 63 height 38
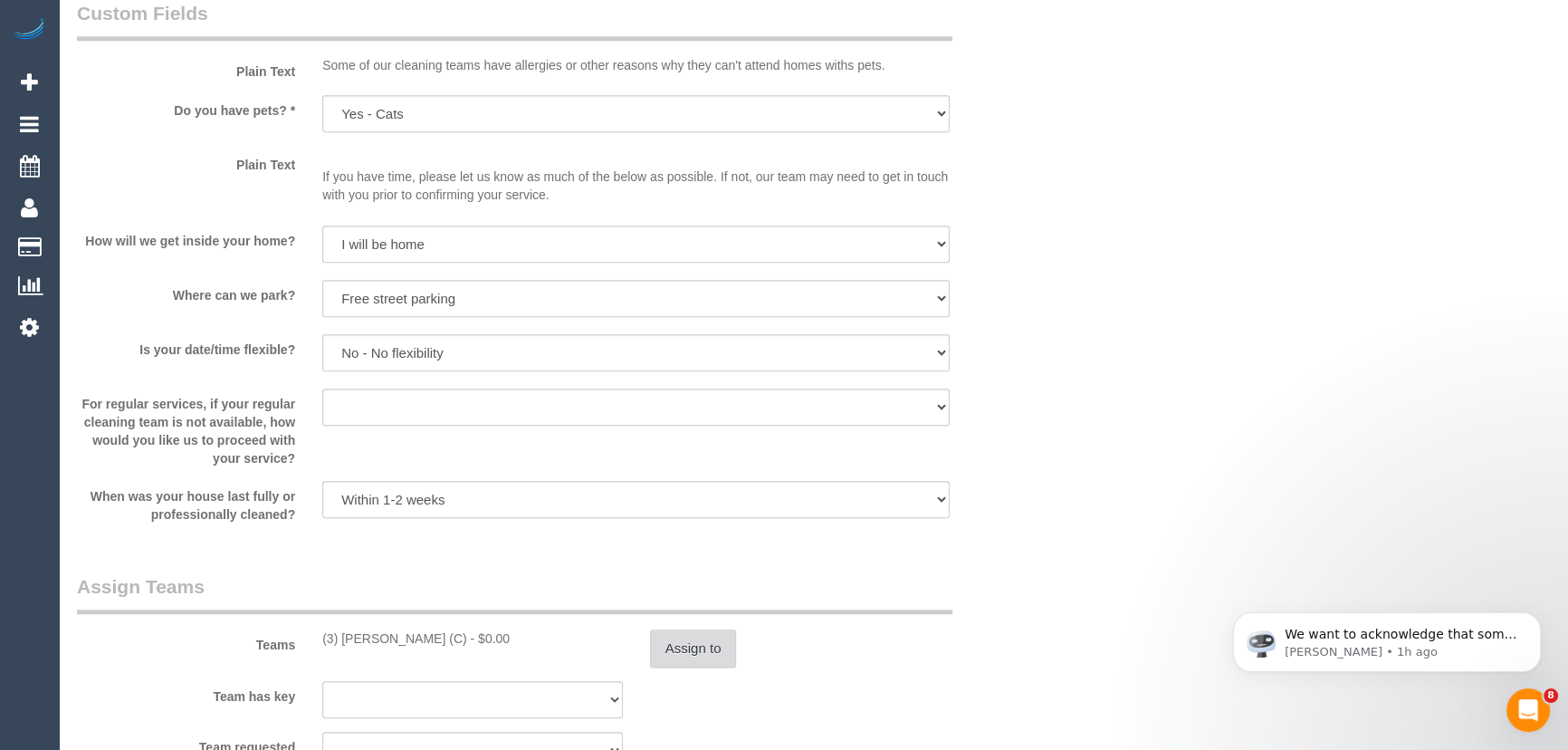
click at [686, 647] on button "Assign to" at bounding box center [693, 648] width 87 height 38
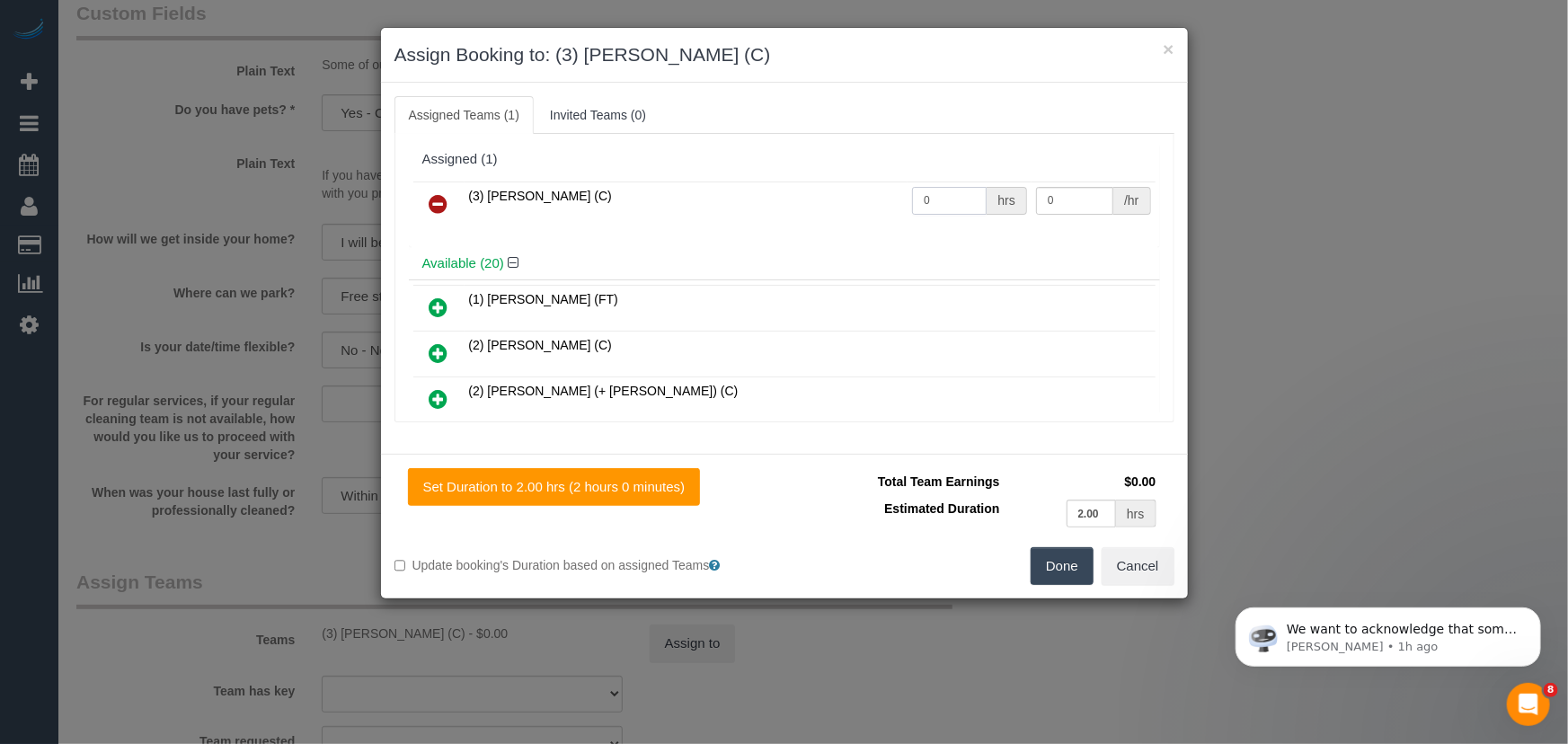
click at [938, 204] on input "0" at bounding box center [949, 201] width 74 height 28
type input "2"
type input "35"
click at [1066, 556] on button "Done" at bounding box center [1062, 565] width 63 height 38
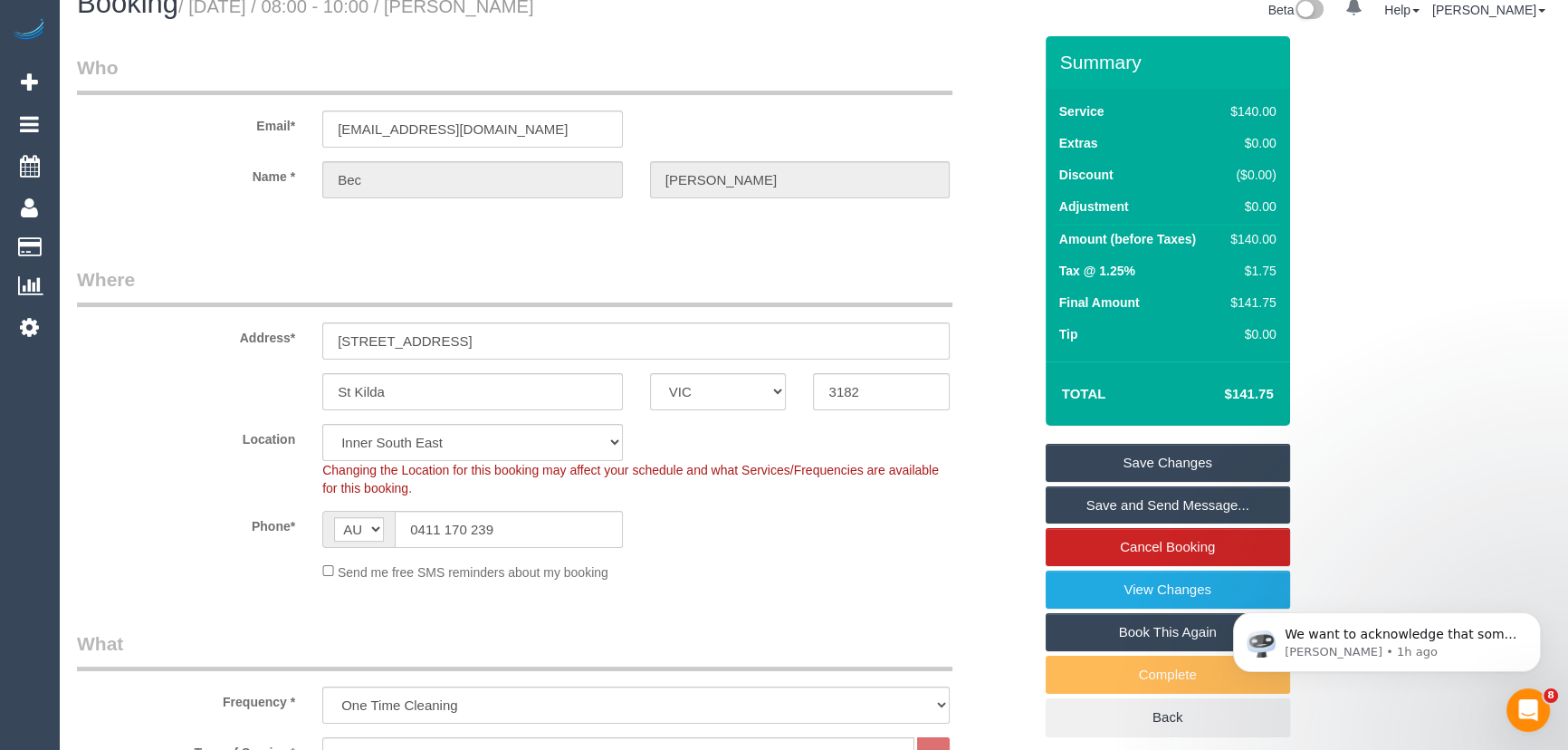
scroll to position [0, 0]
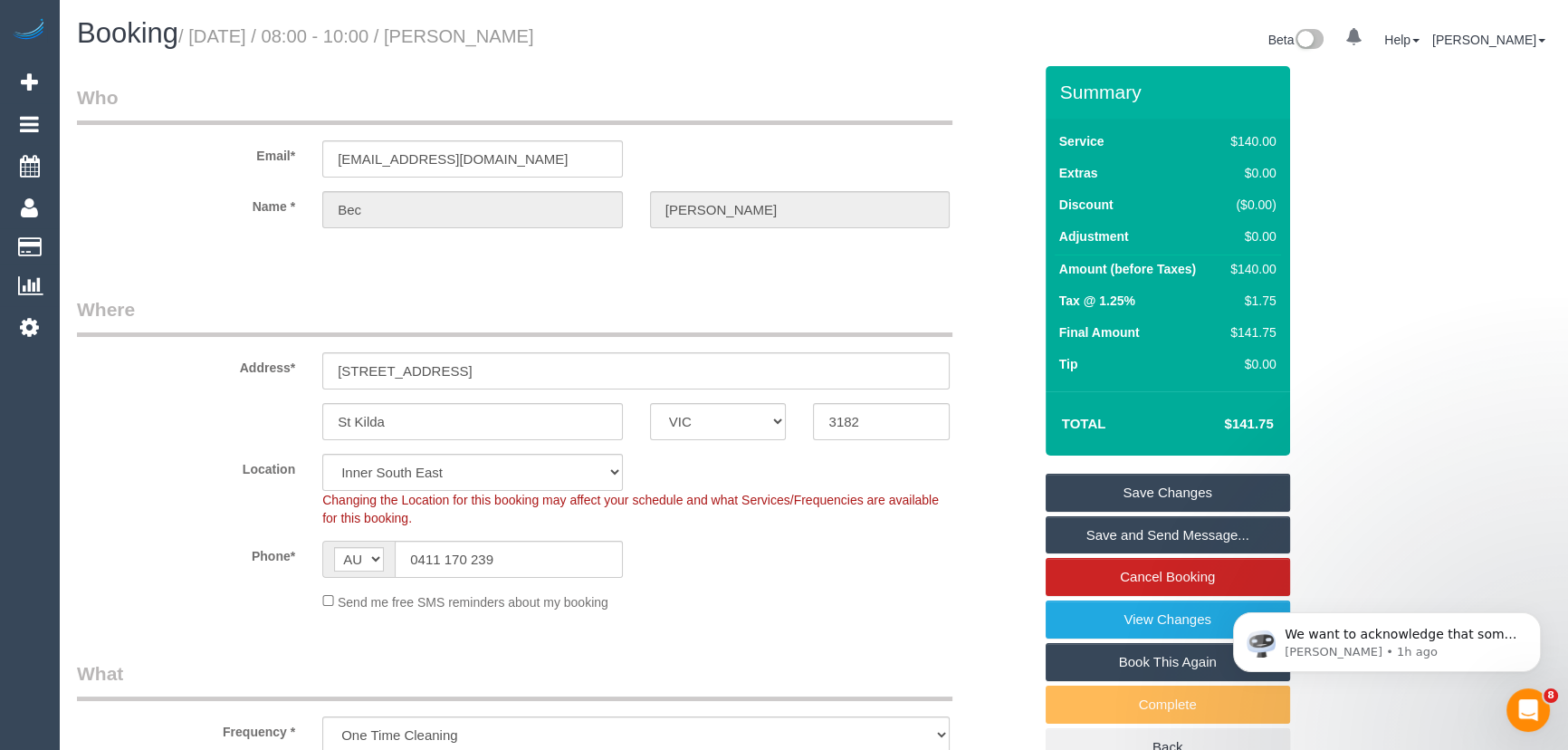
click at [480, 39] on small "/ October 03, 2025 / 08:00 - 10:00 / Bec Gregory-Pahlow" at bounding box center [356, 36] width 356 height 19
copy small "Bec Gregory-Pahlow"
click at [1105, 534] on link "Save and Send Message..." at bounding box center [1167, 535] width 244 height 38
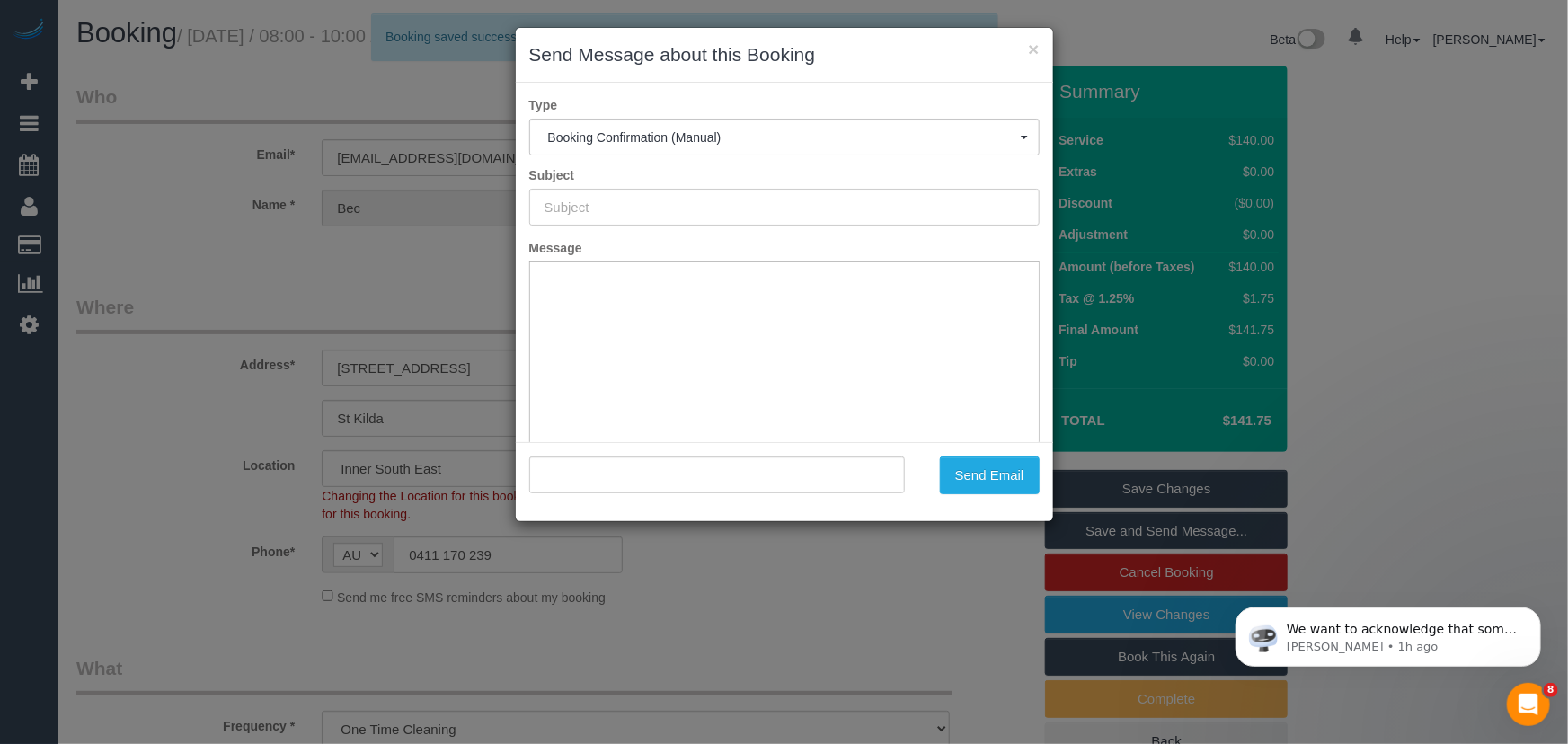
type input "Booking Confirmed"
type input ""Bec Gregory-Pahlow" <gregbec1@gmail.com>"
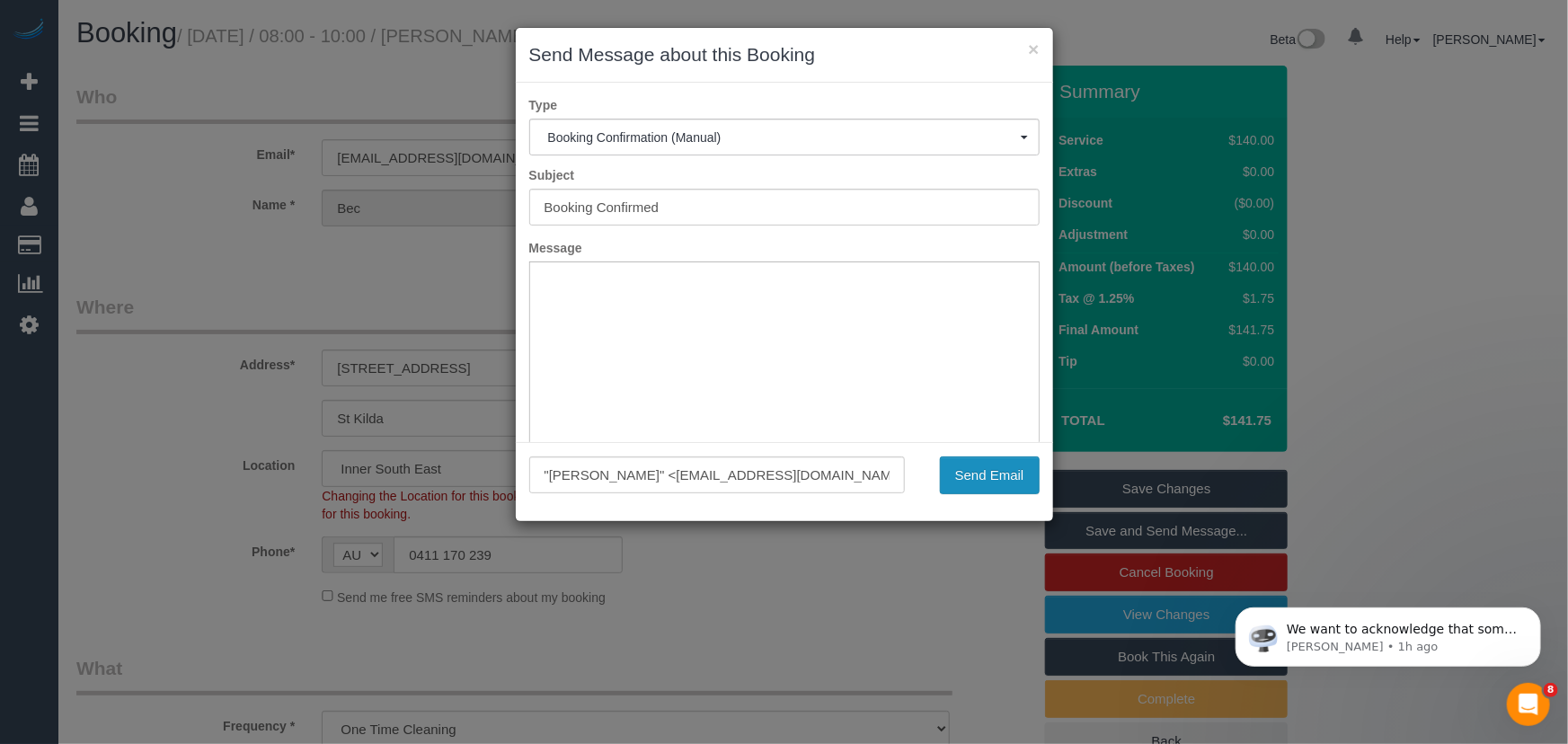
click at [968, 472] on button "Send Email" at bounding box center [990, 475] width 99 height 38
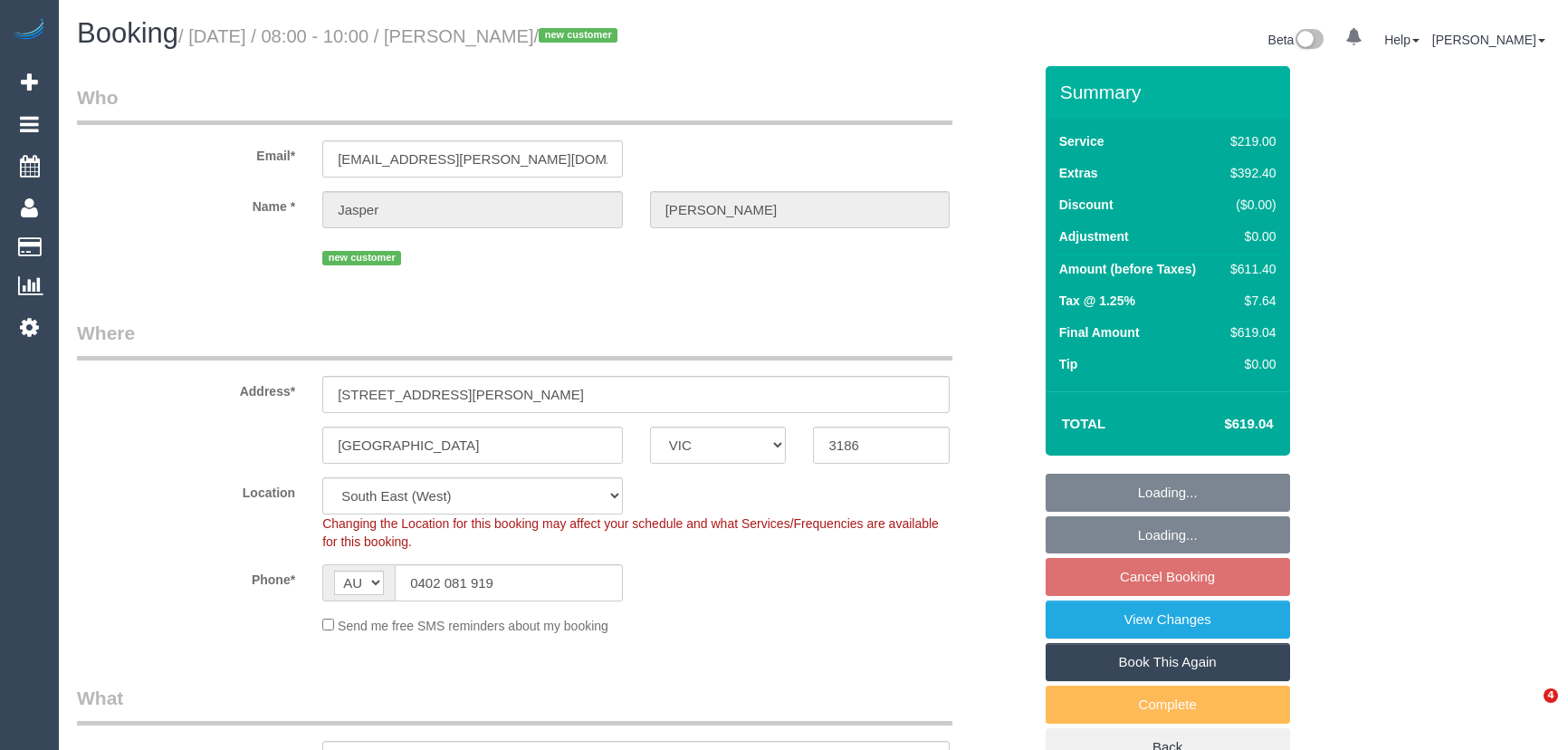
select select "VIC"
select select "number:28"
select select "number:14"
select select "number:19"
select select "number:25"
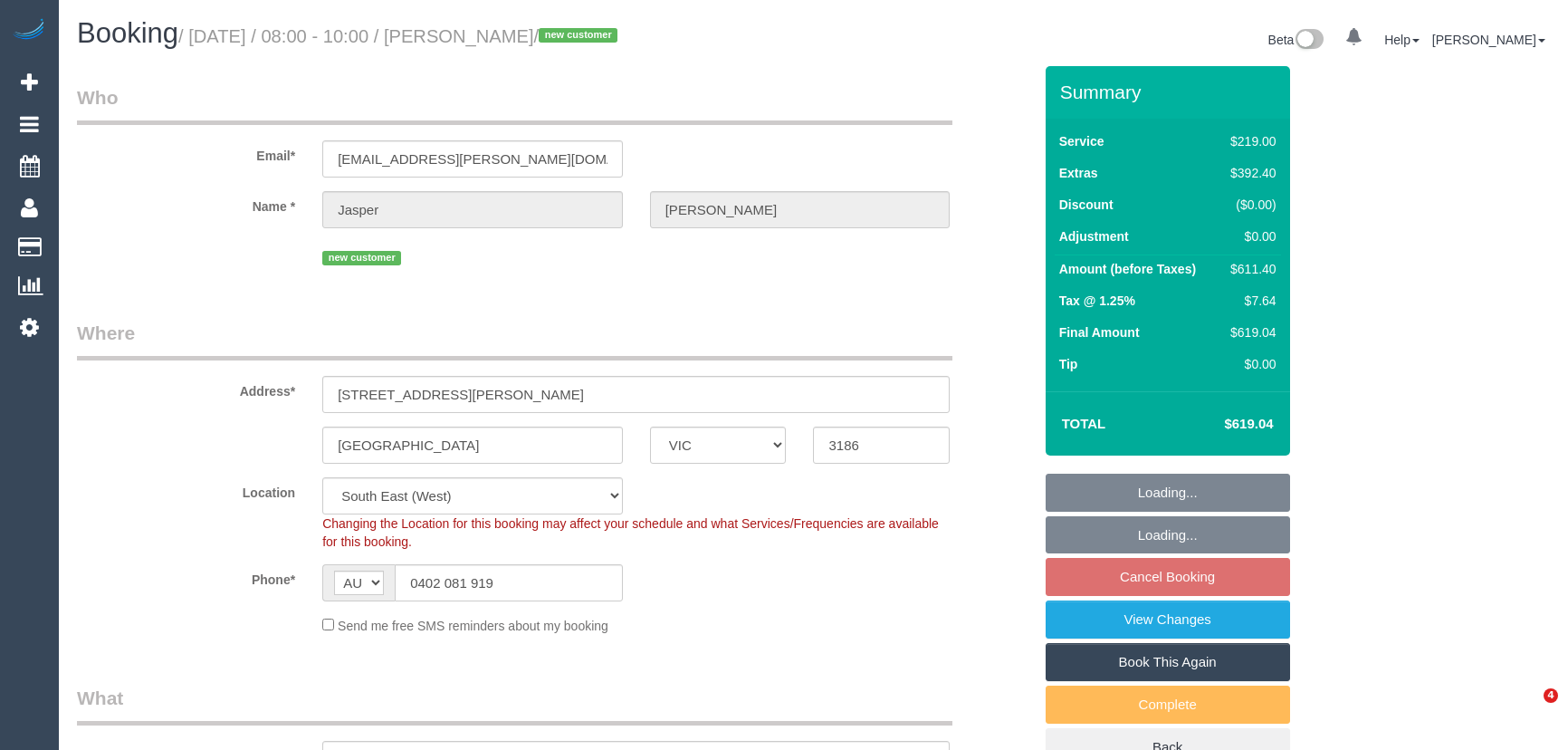
select select "number:13"
select select "object:1315"
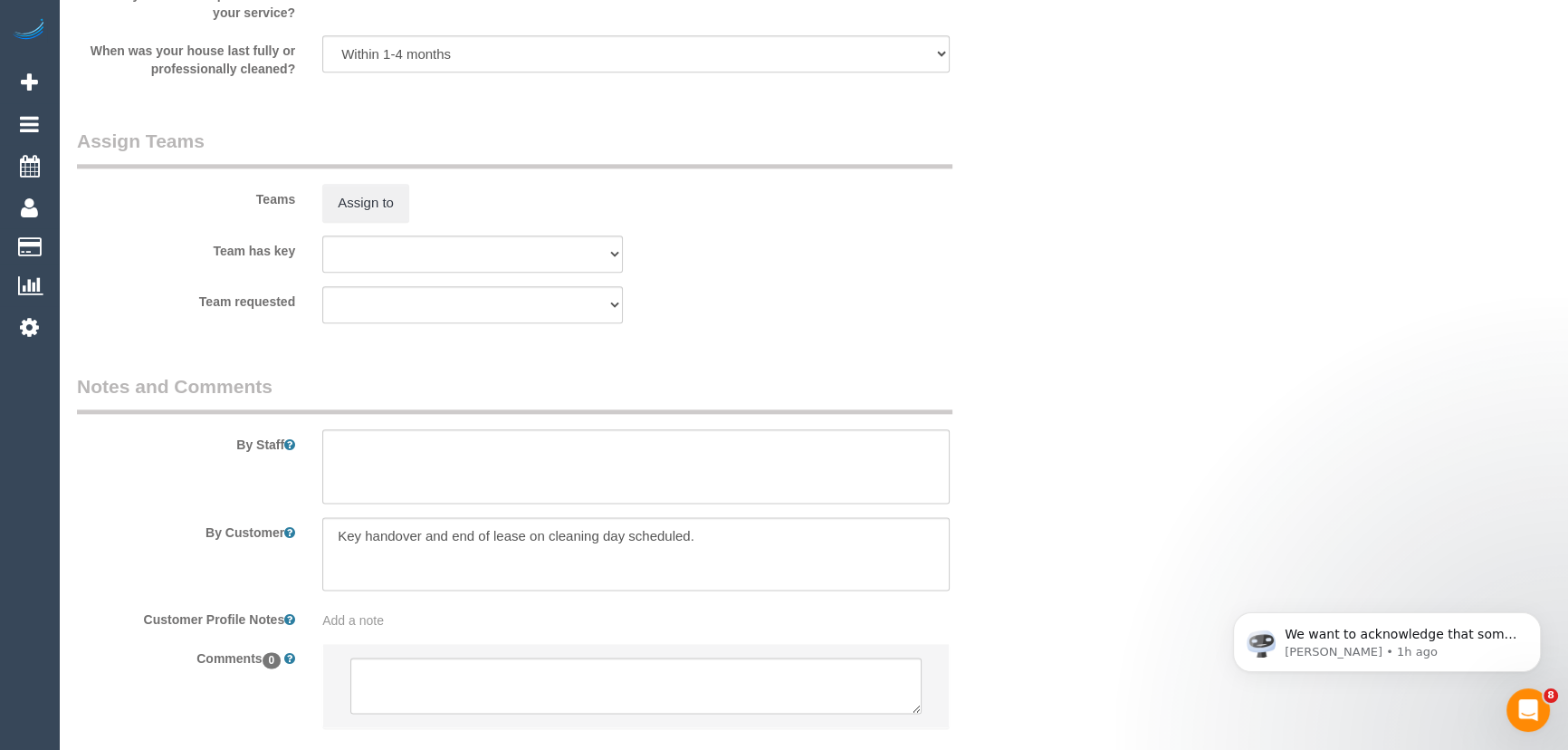
scroll to position [2852, 0]
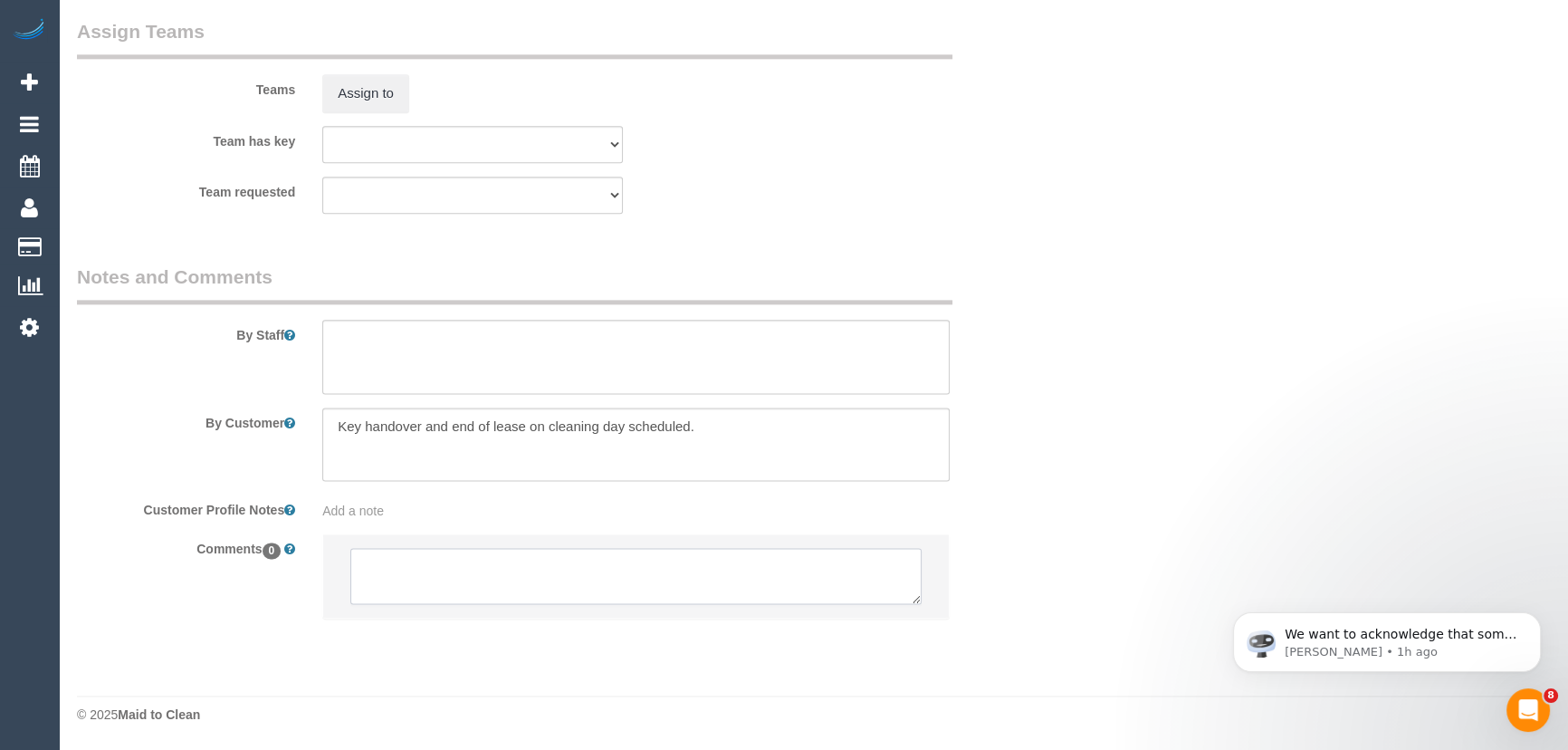
click at [444, 582] on textarea at bounding box center [635, 576] width 571 height 56
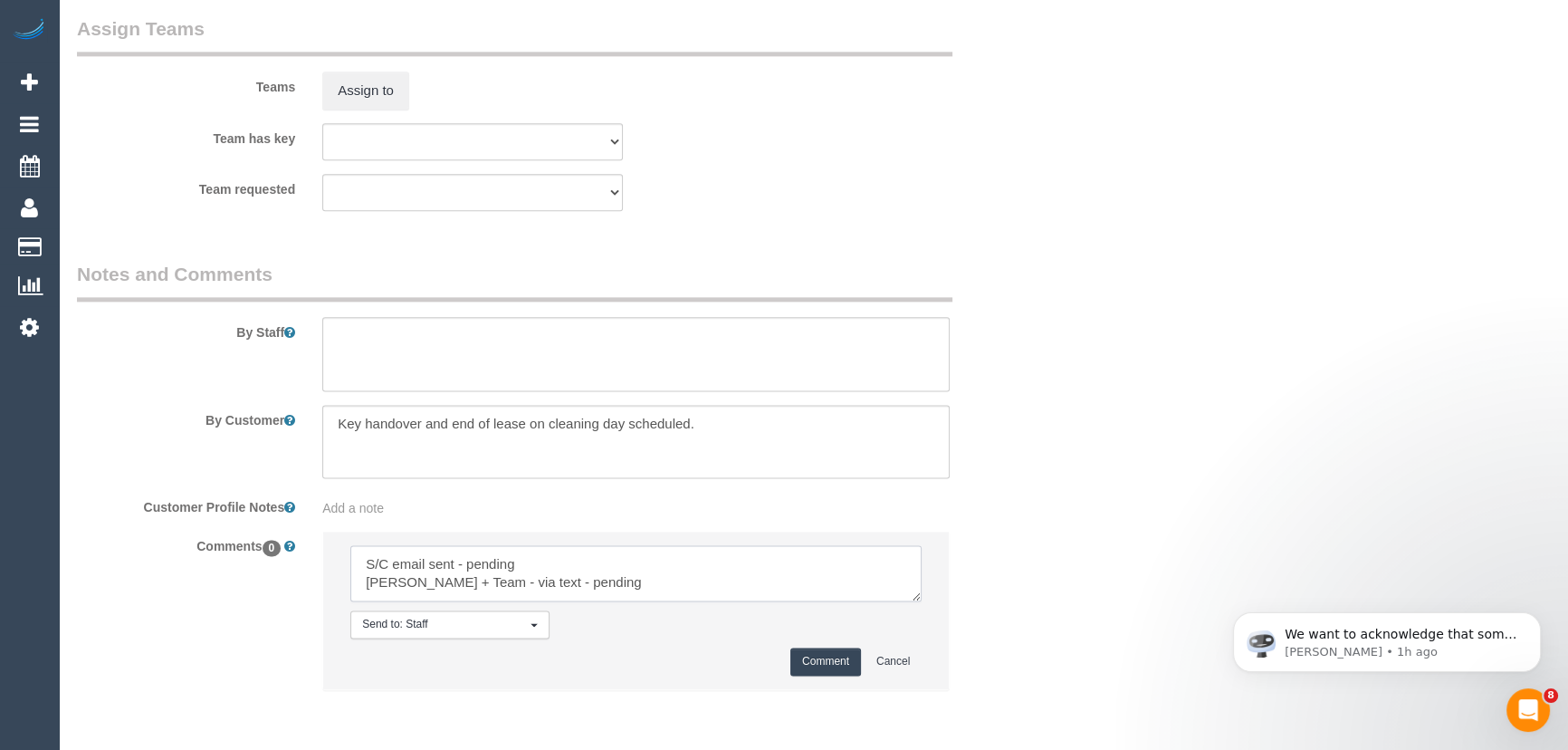
type textarea "S/C email sent - pending Angelica + Team - via text - pending"
click at [812, 658] on button "Comment" at bounding box center [826, 661] width 71 height 28
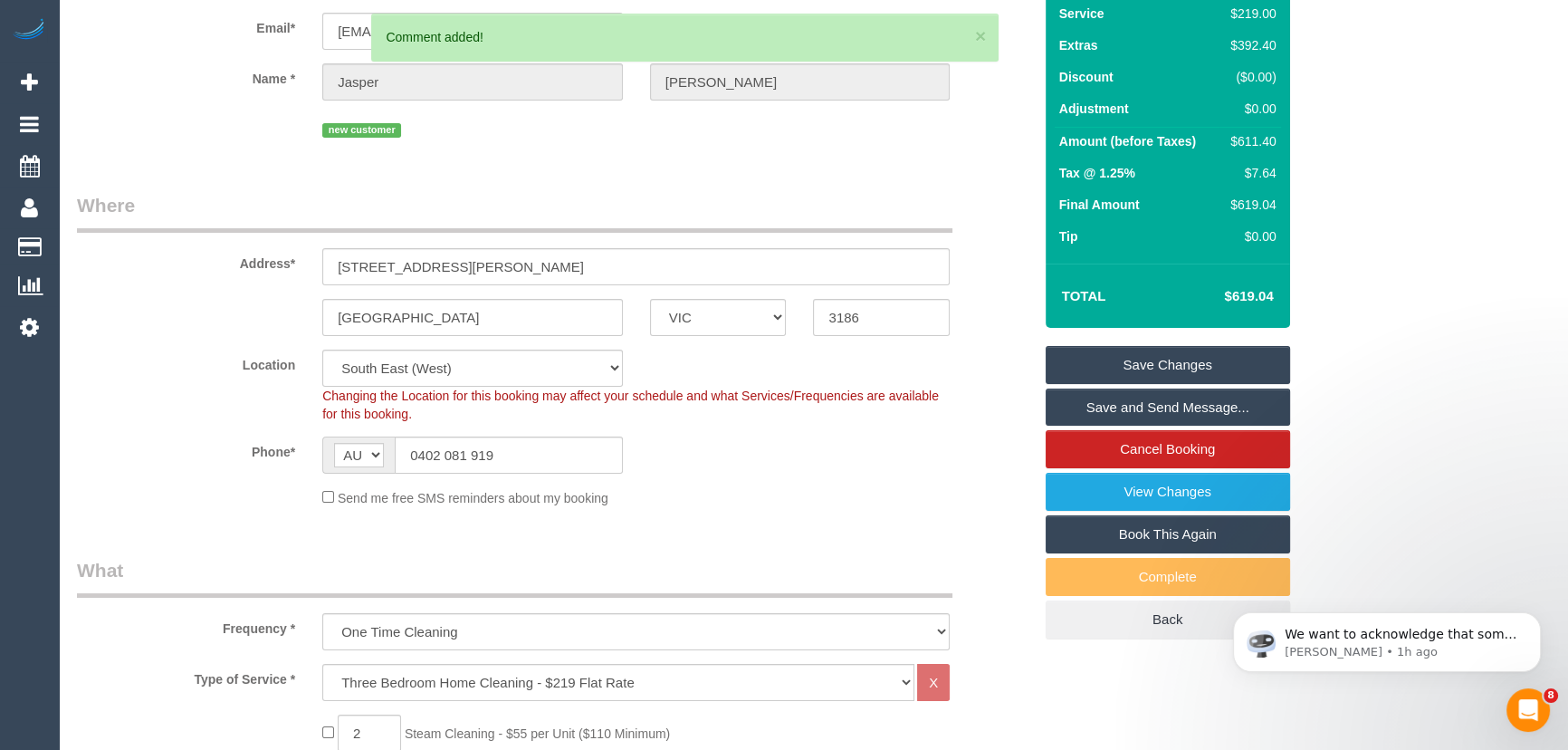
scroll to position [0, 0]
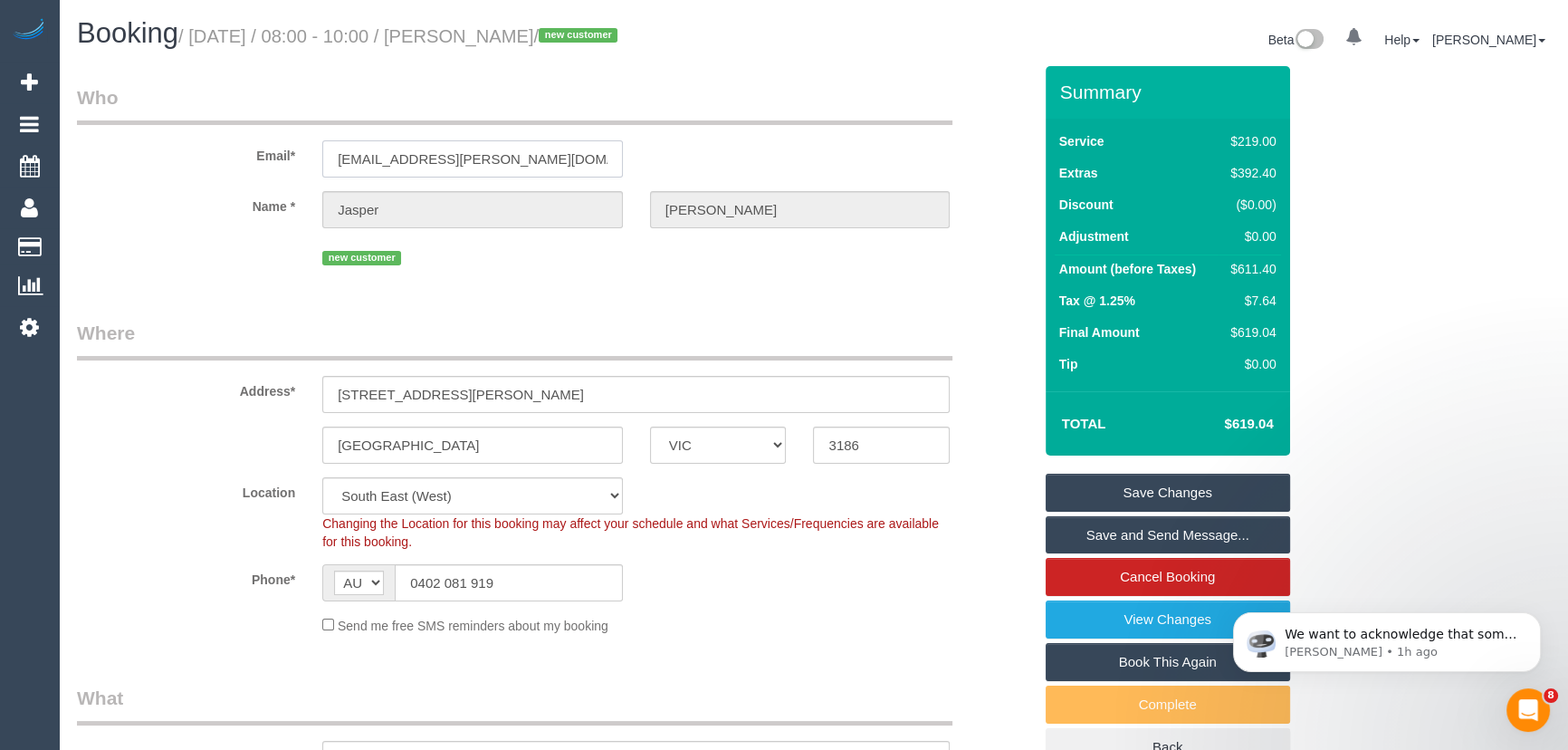
click at [491, 163] on input "jasper@peppard.com.au" at bounding box center [472, 159] width 301 height 37
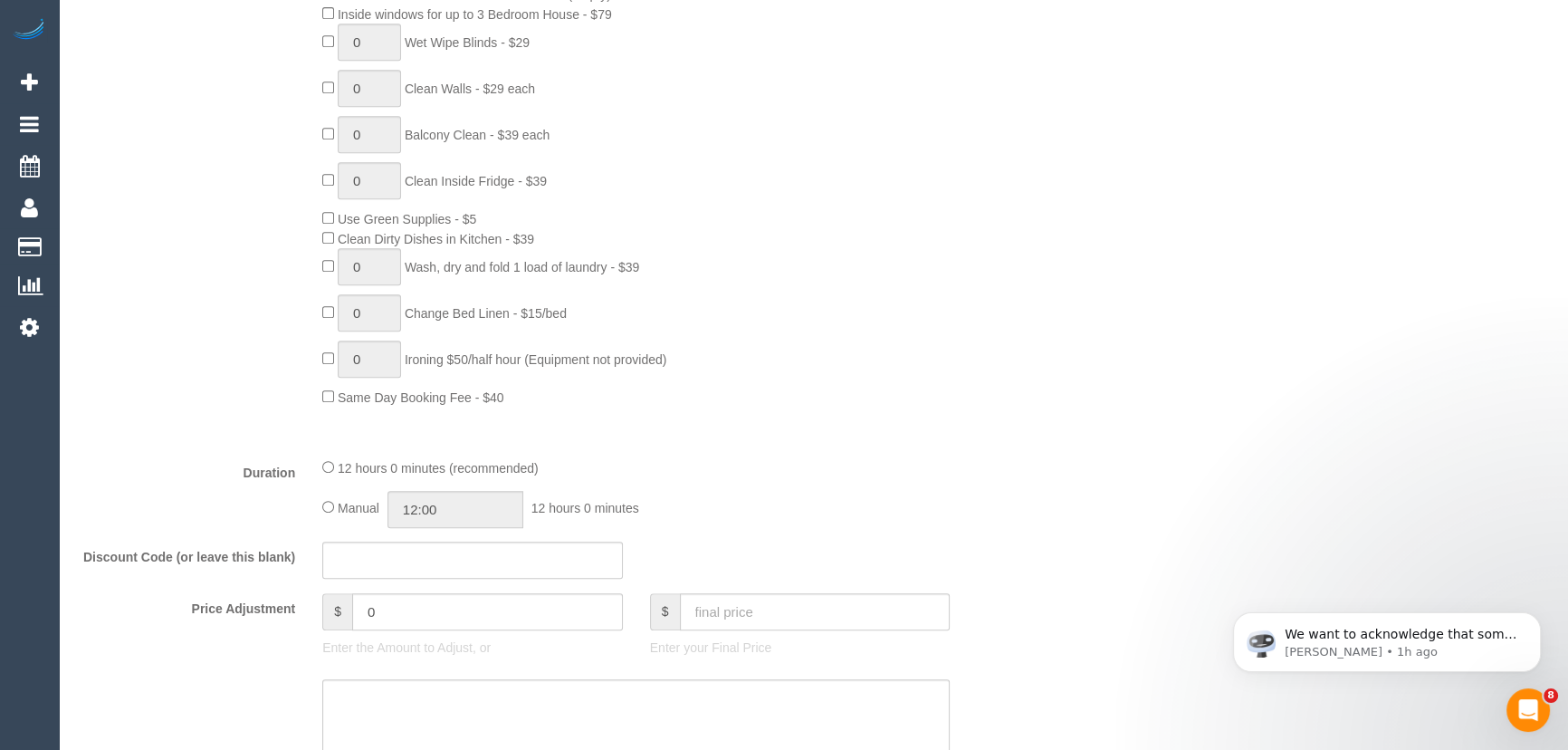
scroll to position [1316, 0]
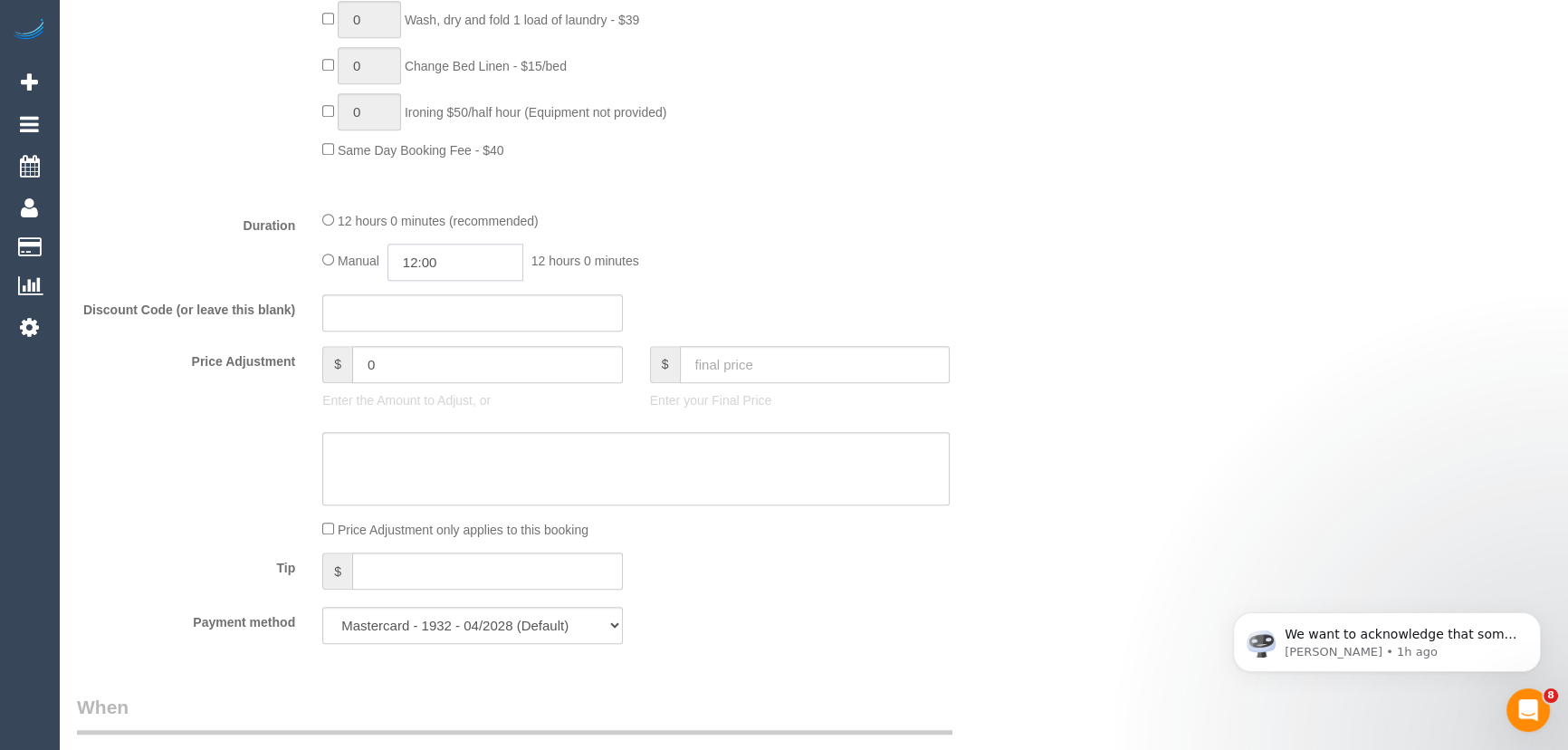
click at [460, 275] on input "12:00" at bounding box center [455, 262] width 136 height 37
type input "10:30"
click at [434, 346] on li "10:30" at bounding box center [436, 349] width 81 height 23
drag, startPoint x: 752, startPoint y: 259, endPoint x: 779, endPoint y: 269, distance: 28.8
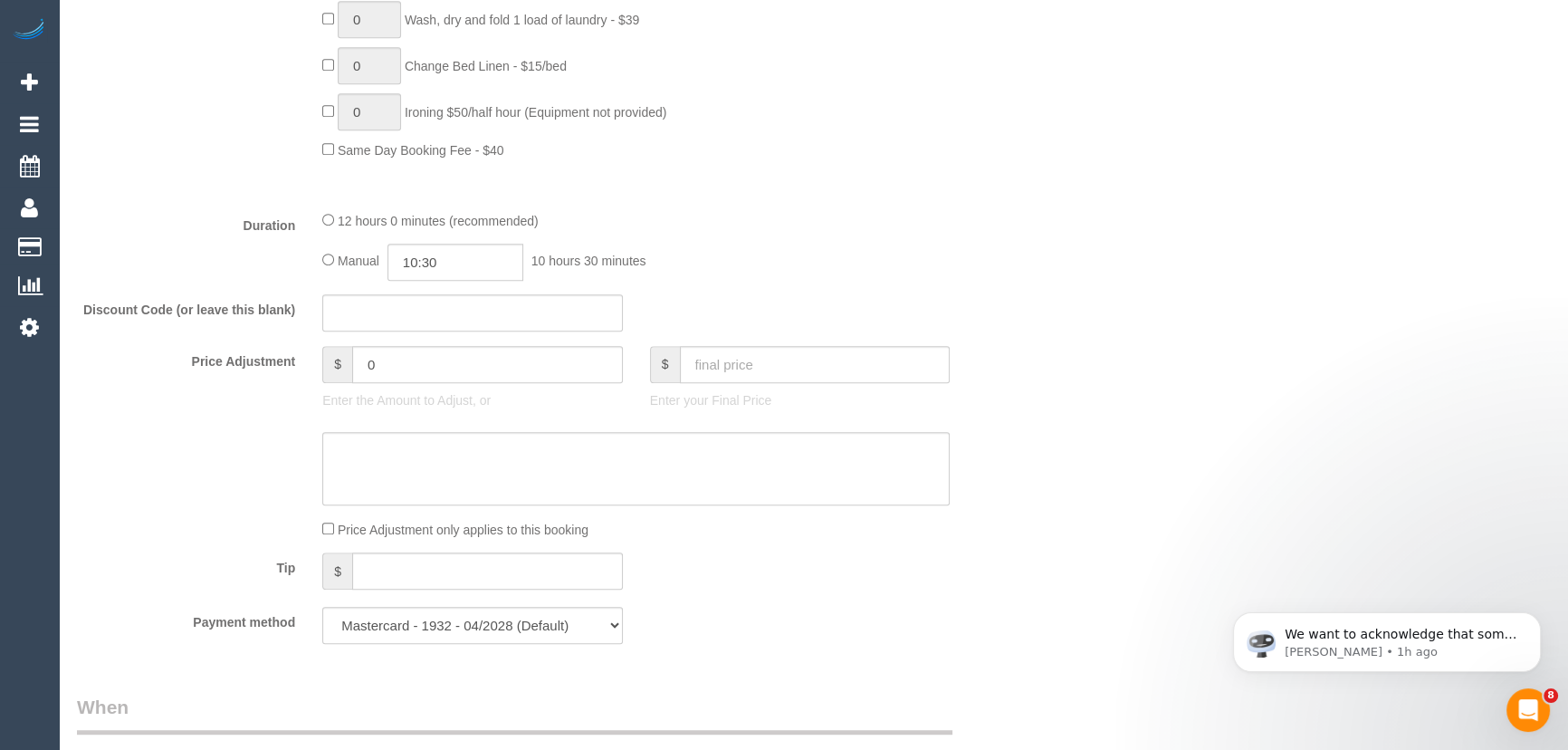
click at [780, 265] on div "Manual 10:30 10 hours 30 minutes" at bounding box center [635, 262] width 627 height 37
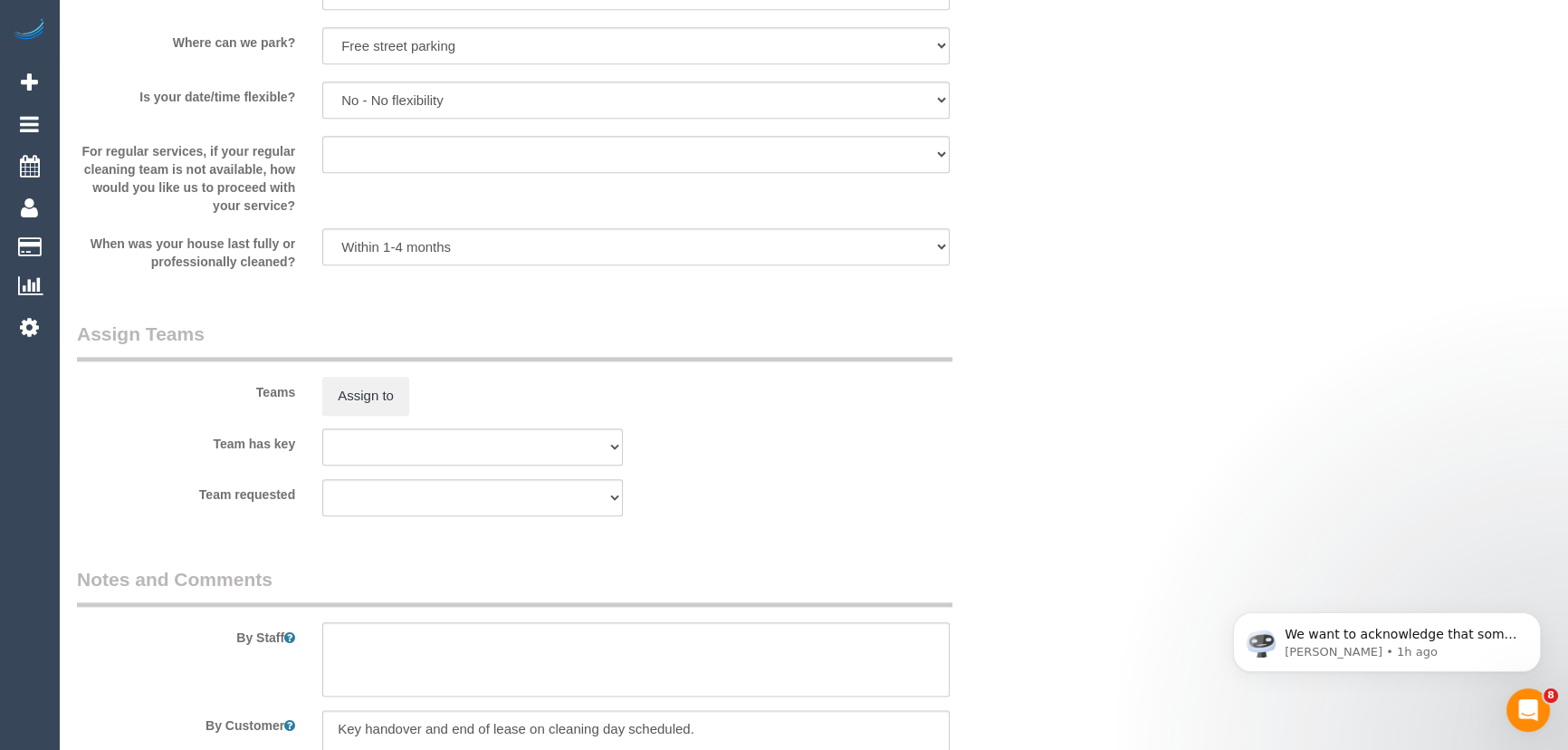
scroll to position [2634, 0]
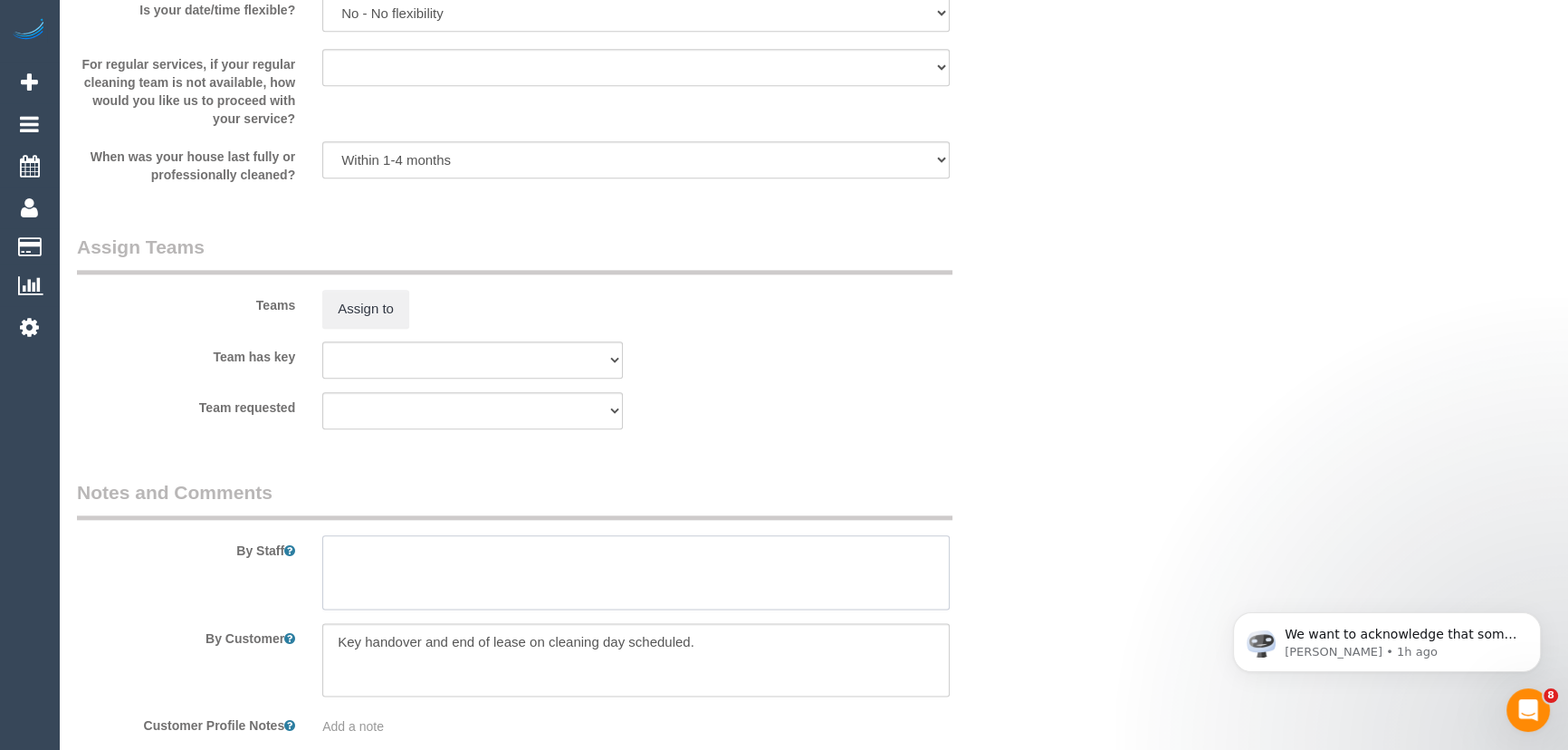
drag, startPoint x: 376, startPoint y: 573, endPoint x: 388, endPoint y: 558, distance: 19.2
click at [379, 572] on textarea at bounding box center [635, 572] width 627 height 74
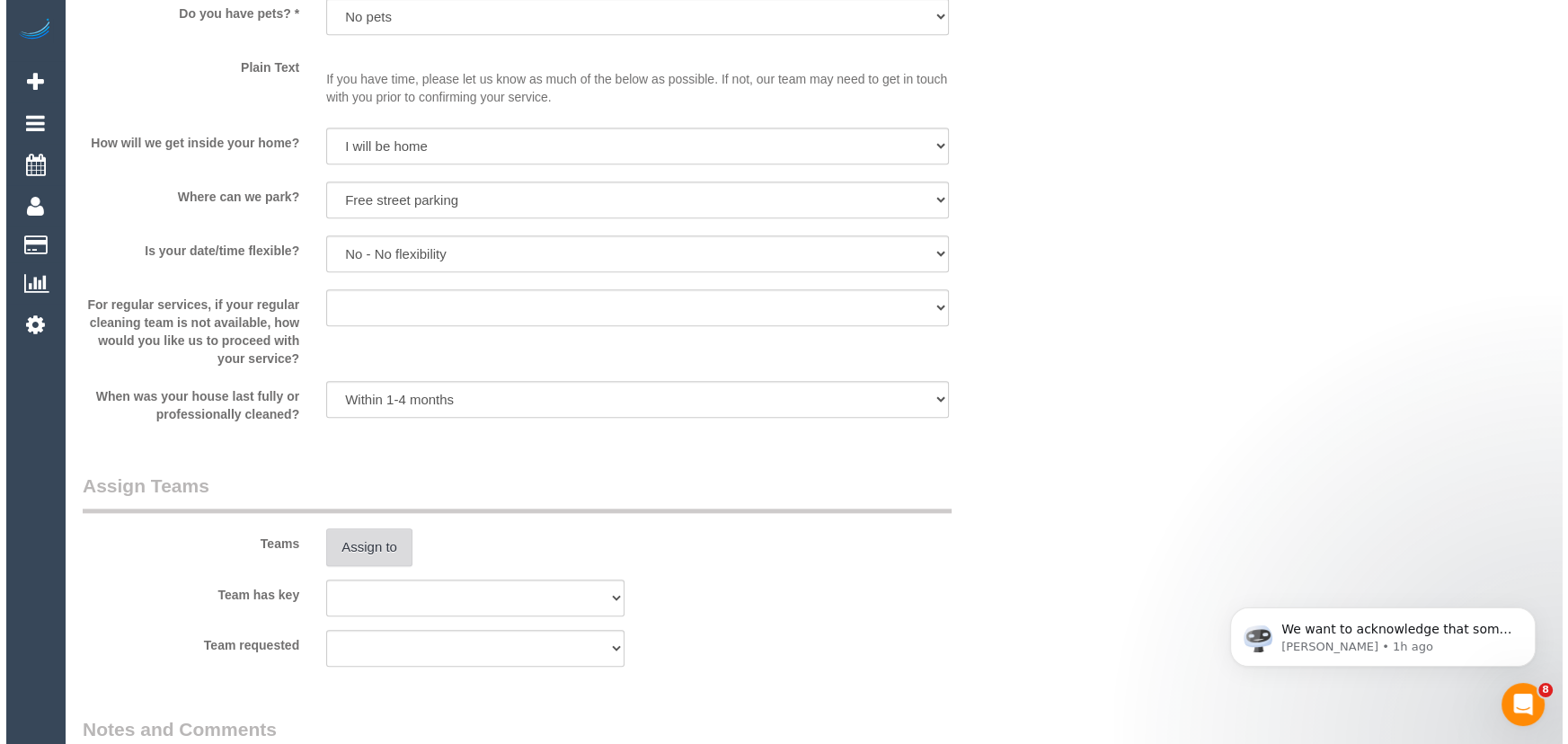
scroll to position [2368, 0]
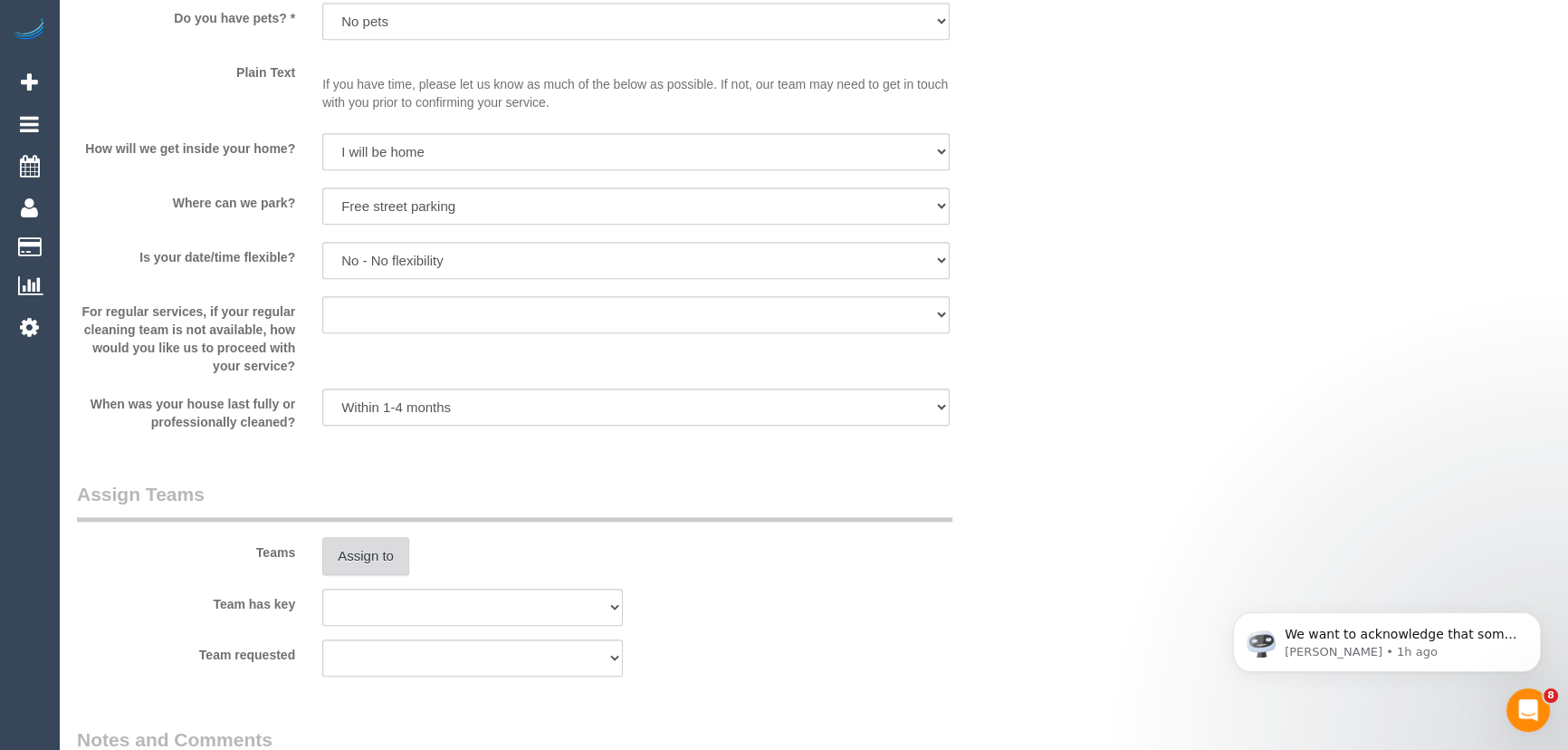
type textarea "Estimated time: 7.5-9.5 hours + Steam Cleaning"
click at [365, 568] on button "Assign to" at bounding box center [365, 555] width 87 height 38
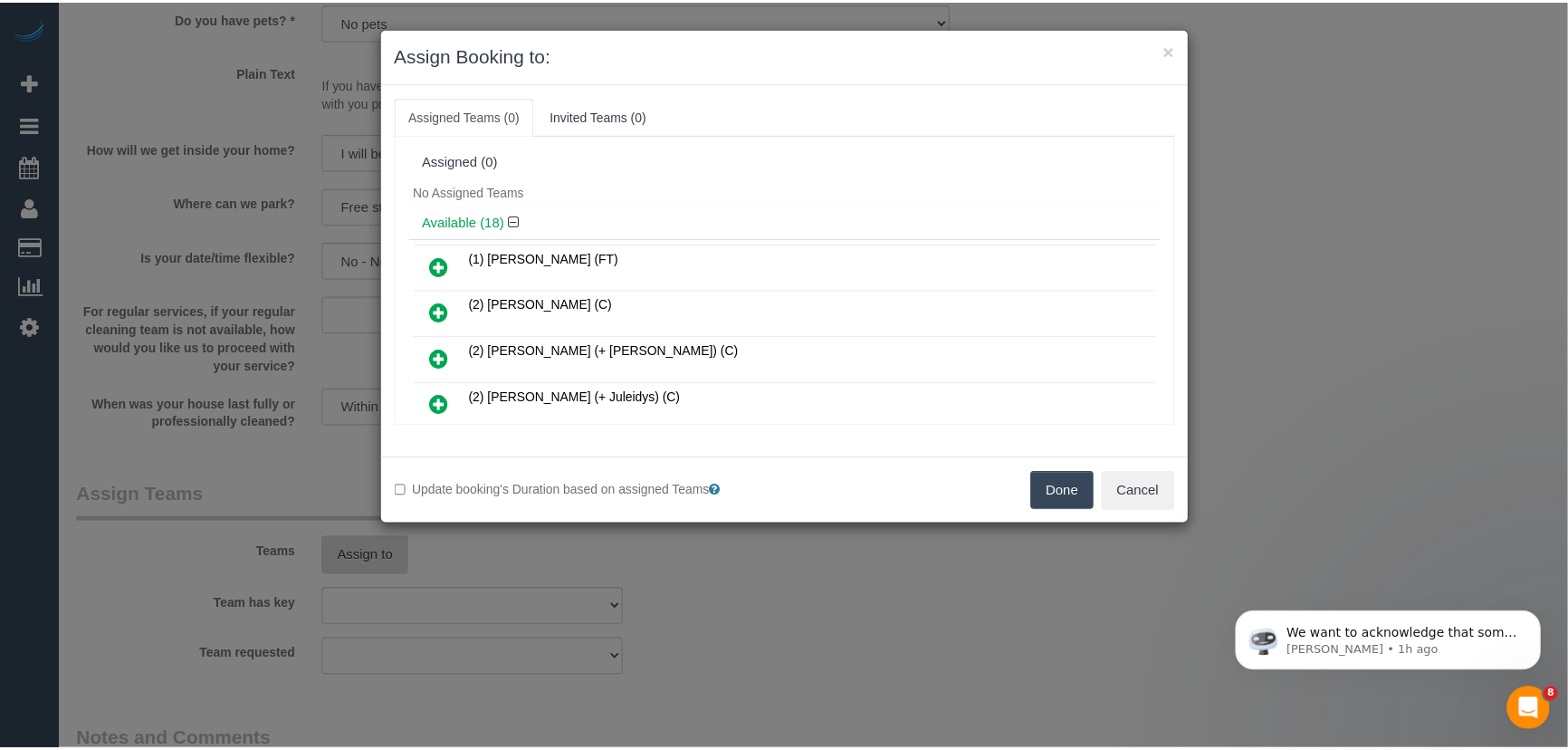
scroll to position [2965, 0]
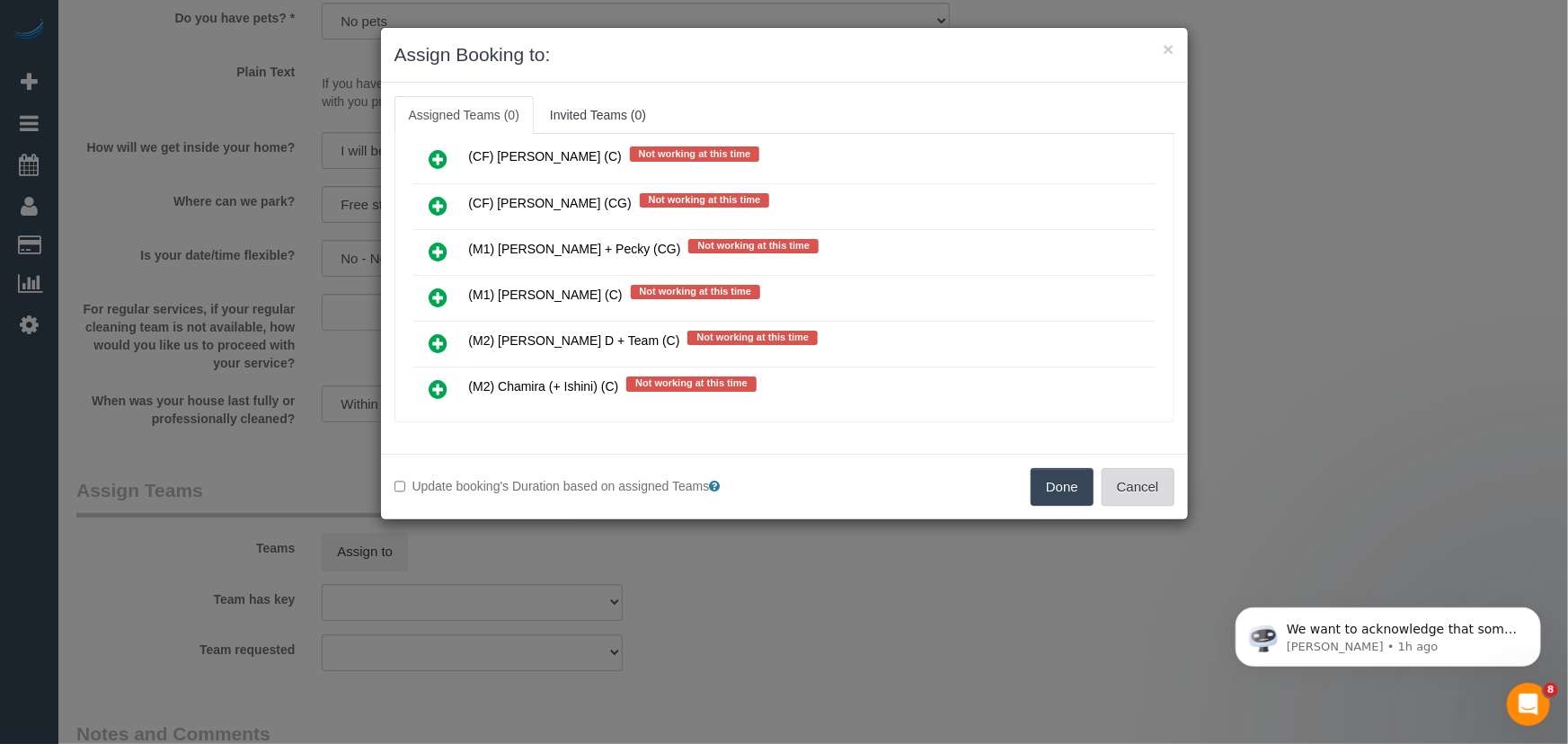
click at [1130, 485] on button "Cancel" at bounding box center [1137, 486] width 72 height 38
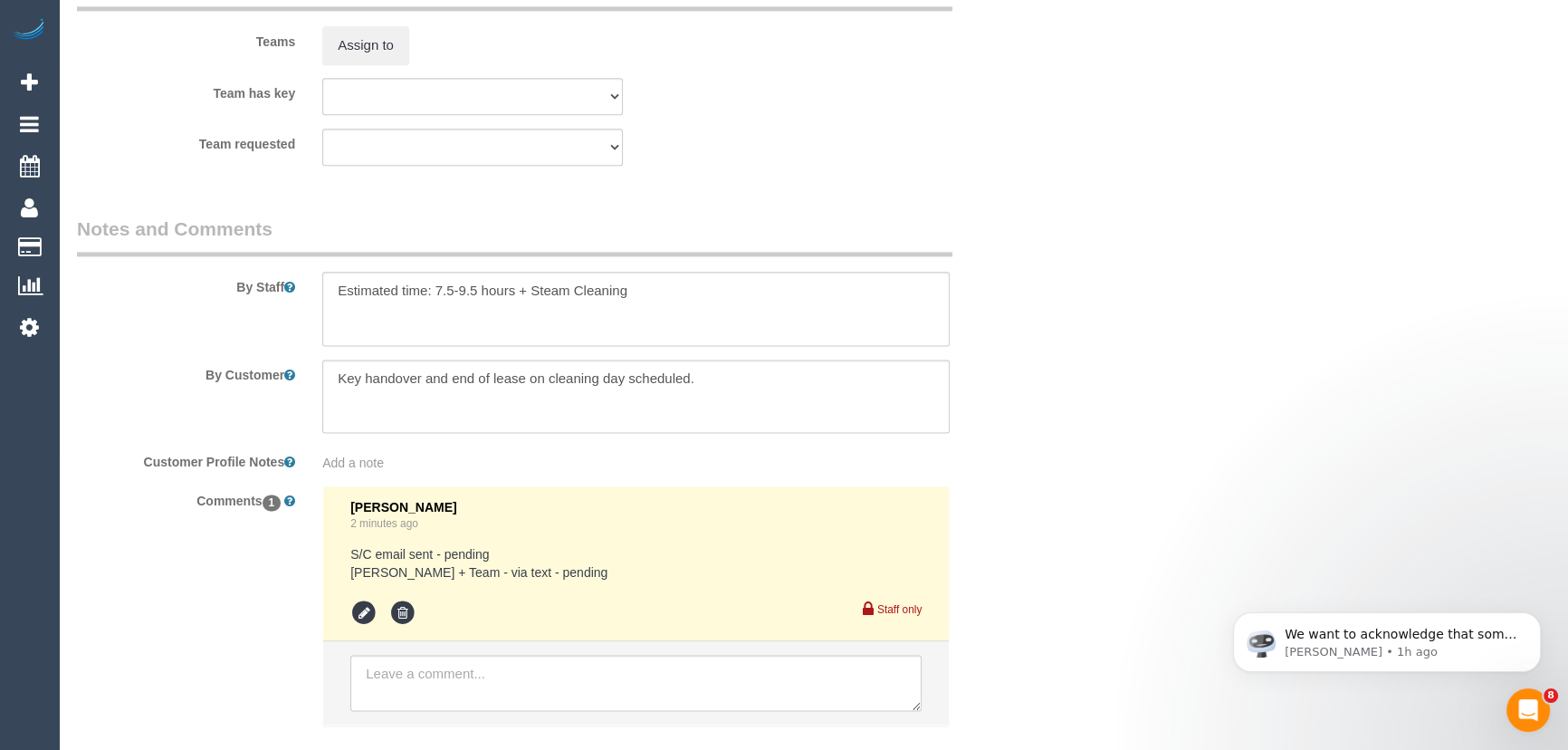
scroll to position [3006, 0]
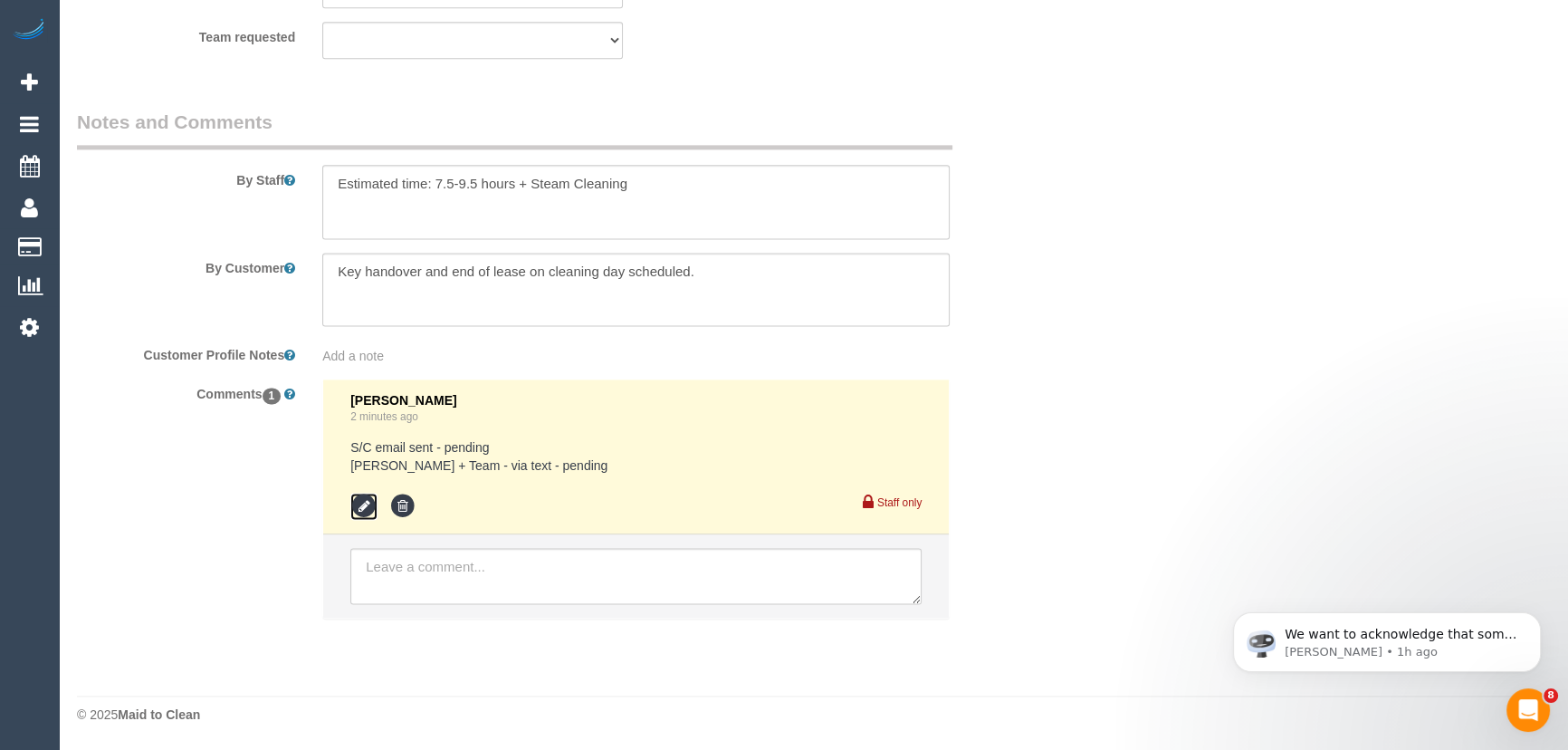
click at [352, 498] on icon at bounding box center [364, 506] width 27 height 27
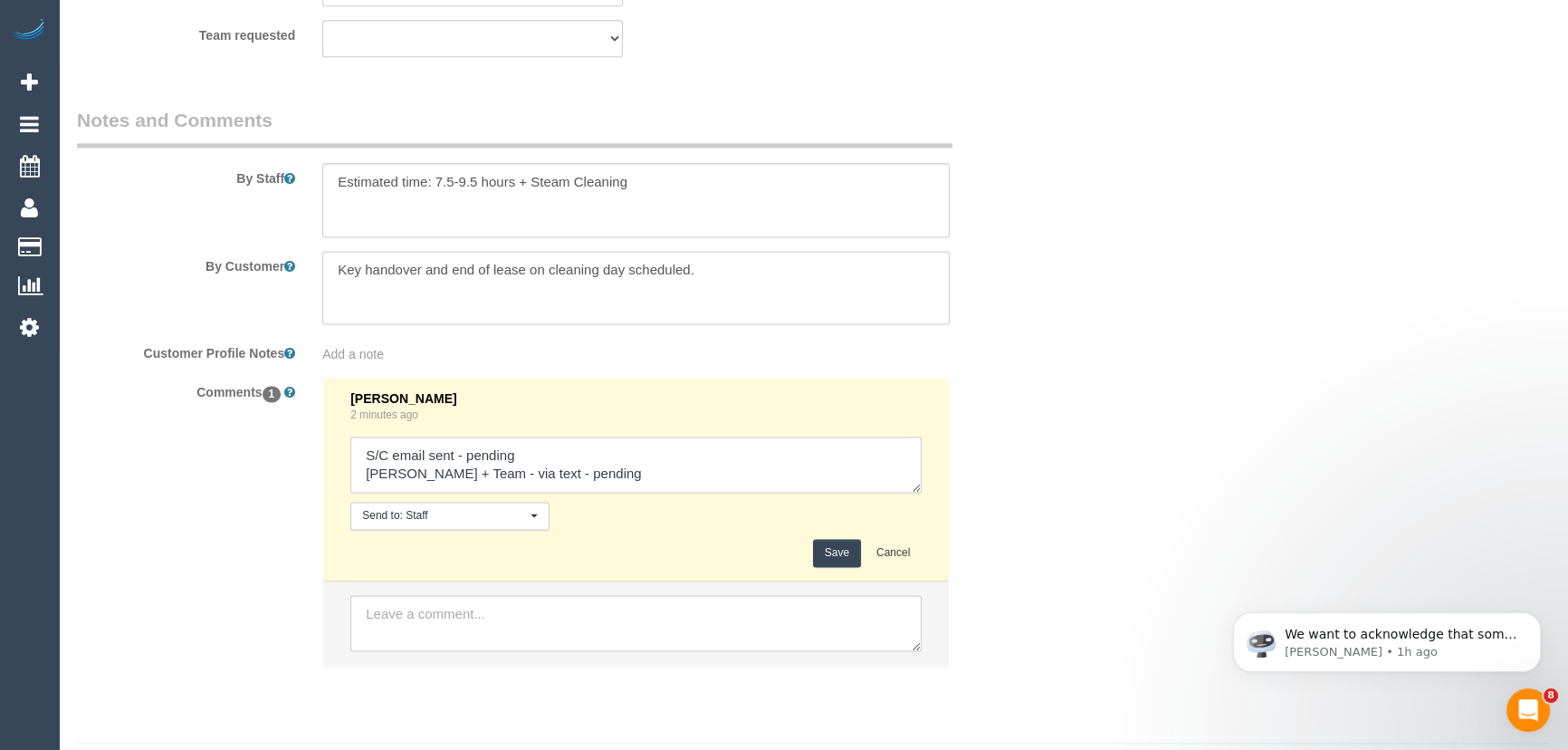
click at [592, 482] on textarea at bounding box center [635, 465] width 571 height 56
type textarea "S/C email sent - pending Angelica + Team - via text - declined"
click at [837, 561] on button "Save" at bounding box center [837, 553] width 48 height 28
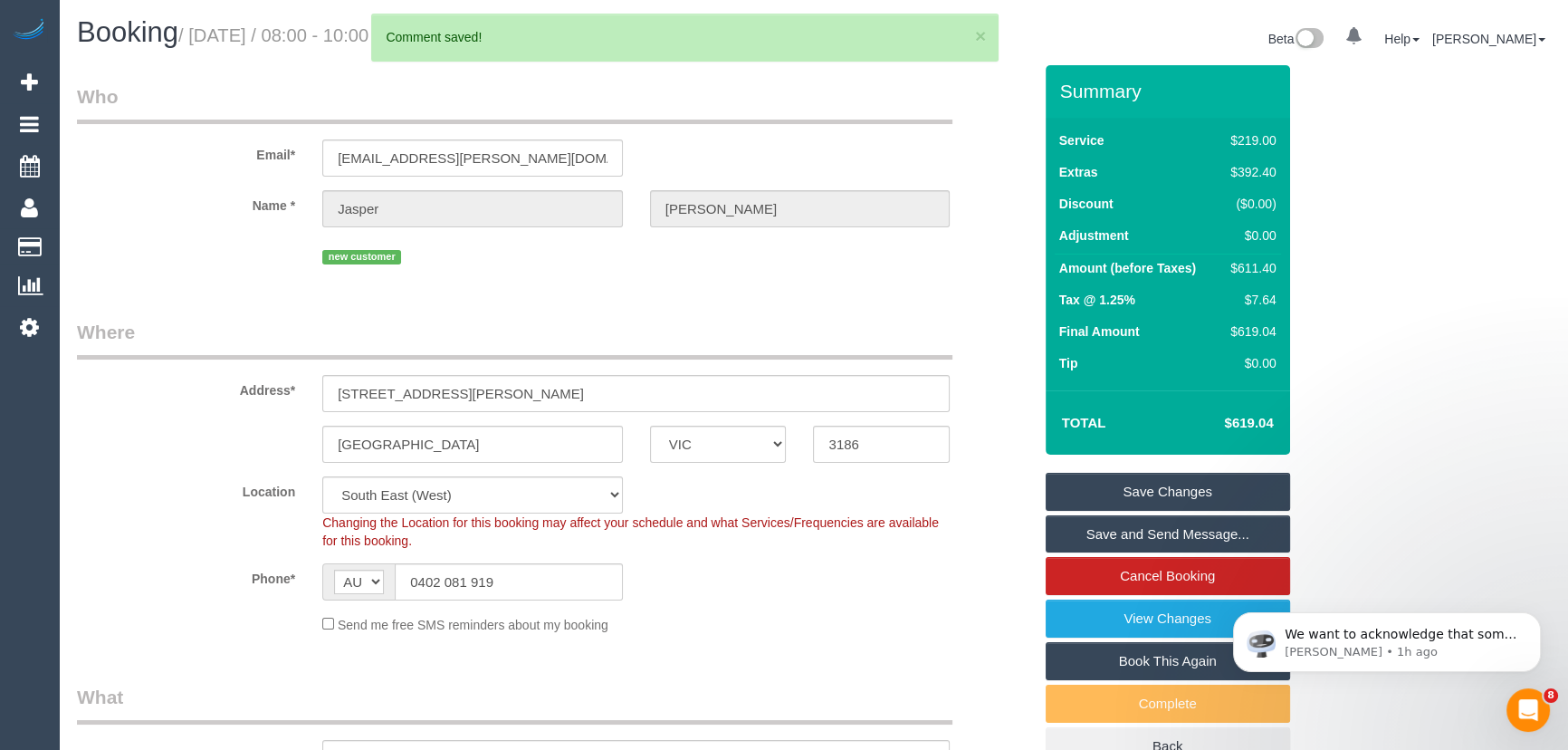
scroll to position [0, 0]
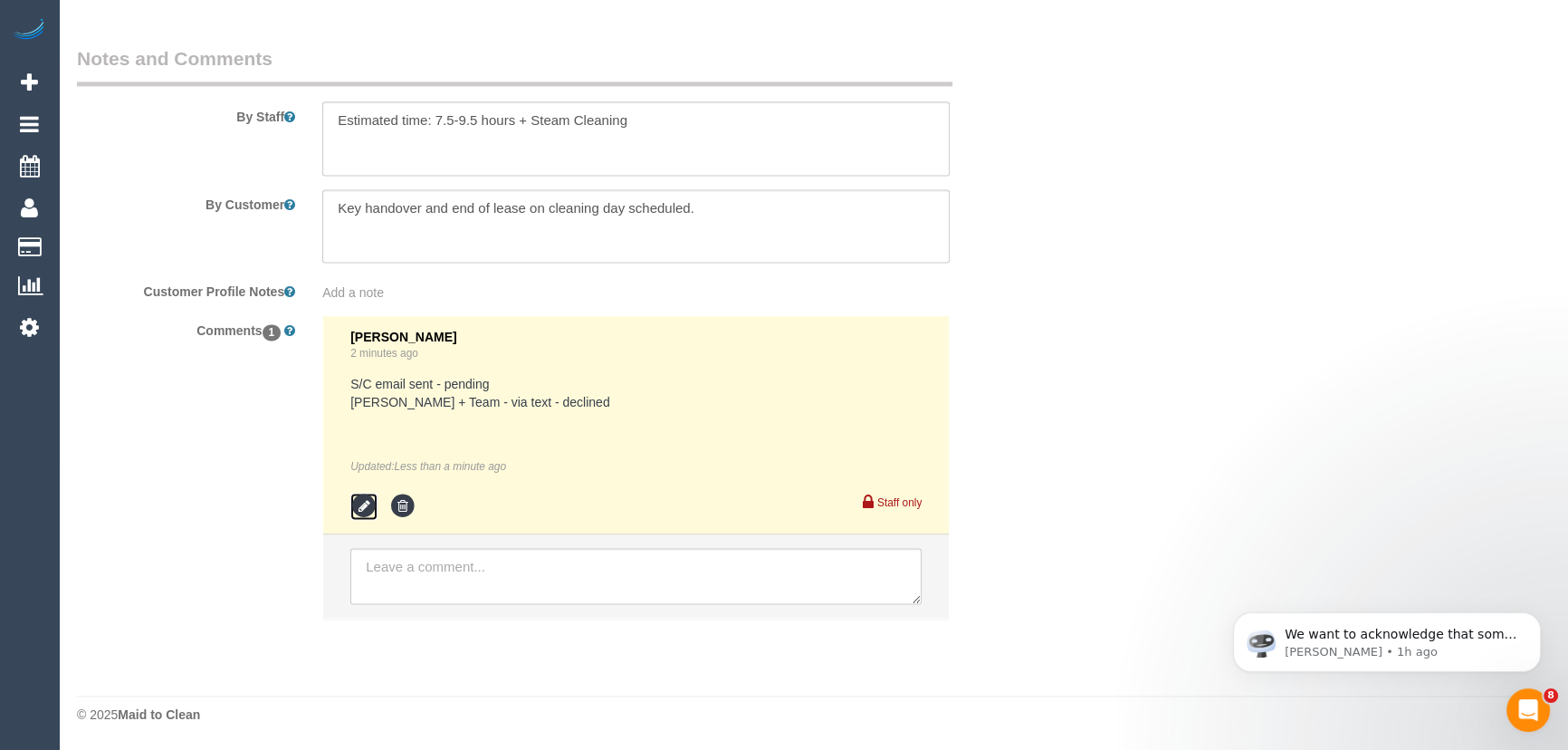
click at [362, 513] on icon at bounding box center [364, 506] width 27 height 27
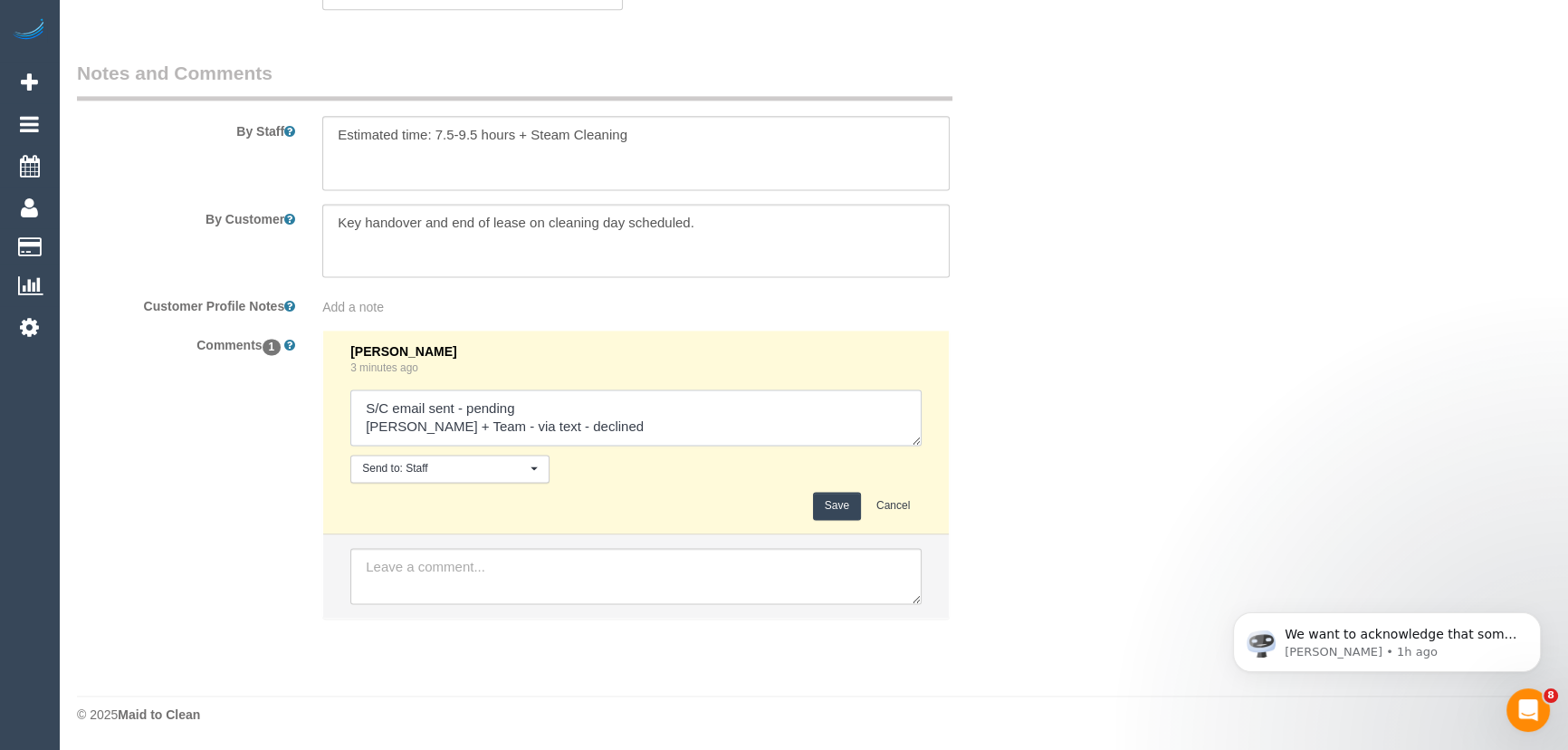
click at [649, 436] on textarea at bounding box center [635, 417] width 571 height 56
type textarea "S/C email sent - pending Angelica + Team - via text - declined Jeferson - via t…"
click at [830, 512] on button "Save" at bounding box center [837, 505] width 48 height 28
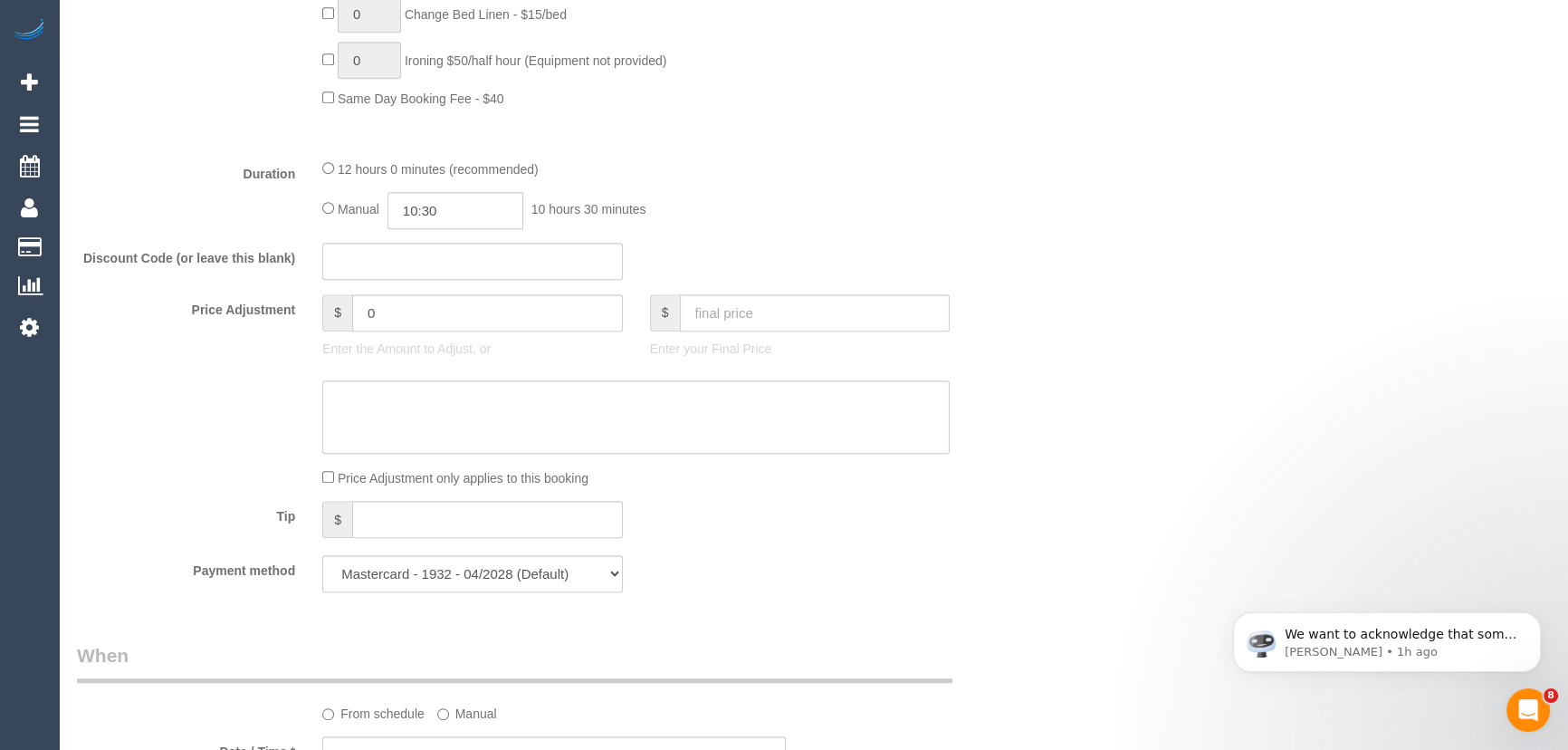
scroll to position [1327, 0]
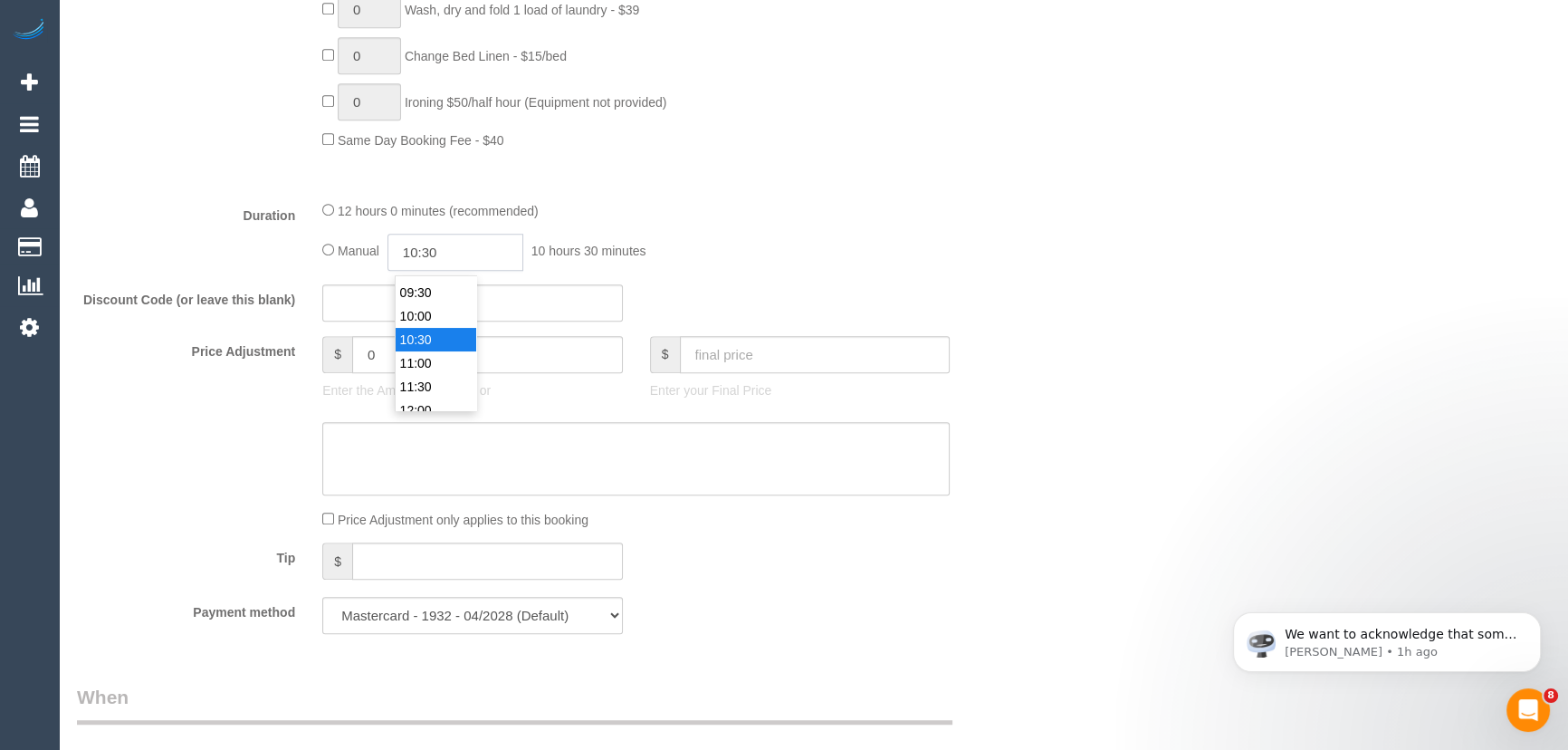
click at [475, 252] on input "10:30" at bounding box center [455, 252] width 136 height 37
type input "09:30"
click at [445, 335] on li "09:30" at bounding box center [436, 331] width 81 height 23
click at [952, 279] on fieldset "What Frequency * One Time Cleaning Weekly - 10% Off - 10.00% (0% for the First …" at bounding box center [554, 3] width 955 height 1290
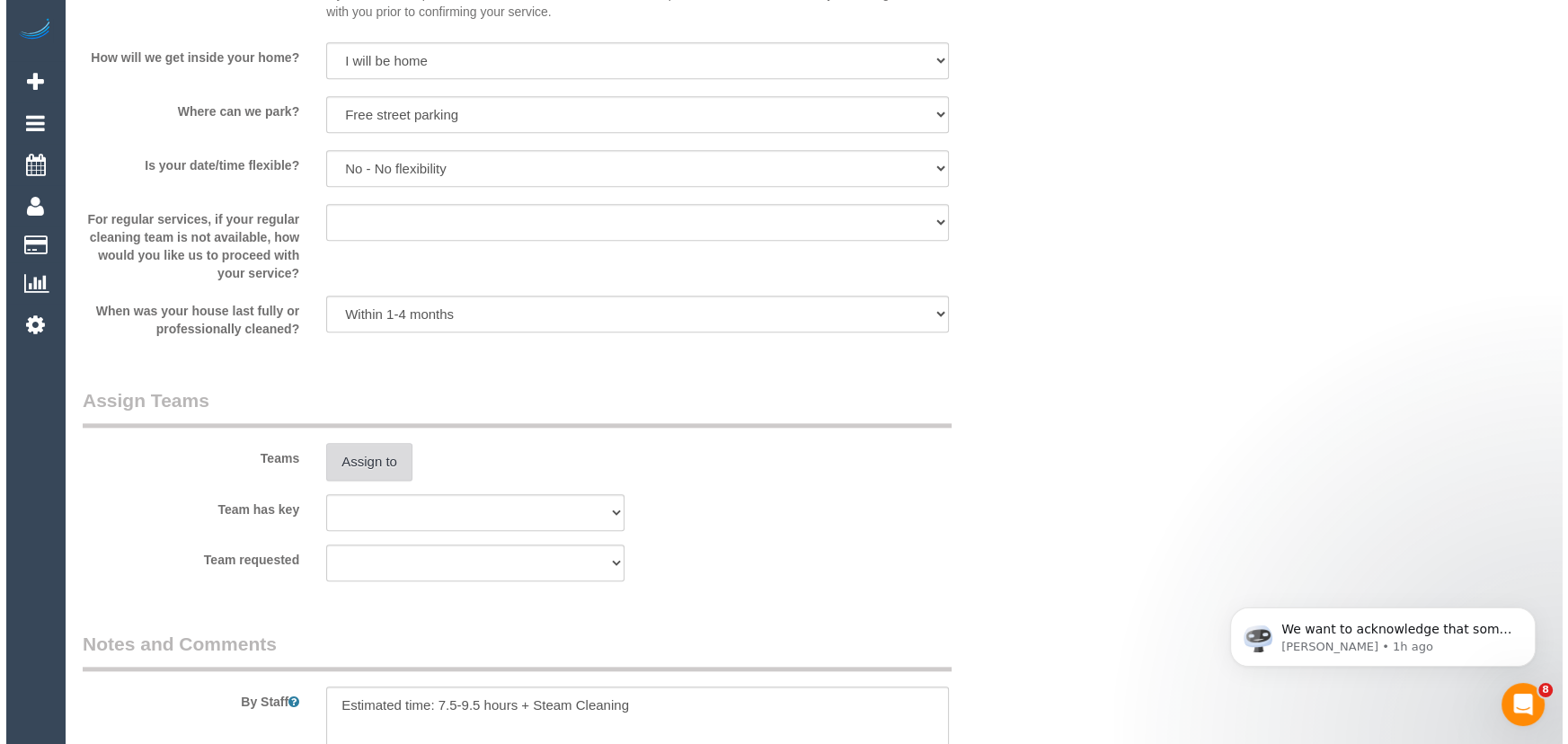
scroll to position [2460, 0]
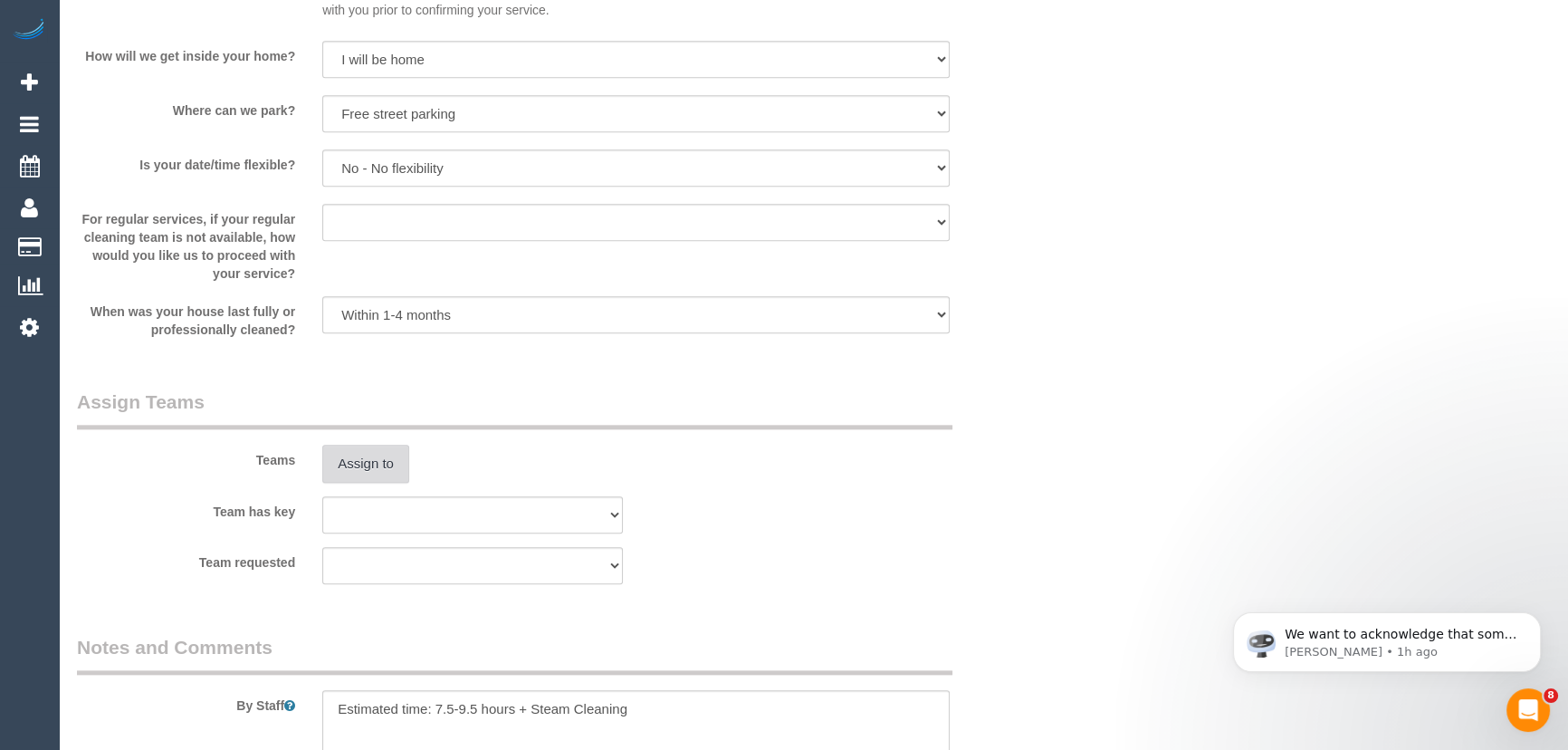
click at [347, 460] on button "Assign to" at bounding box center [365, 463] width 87 height 38
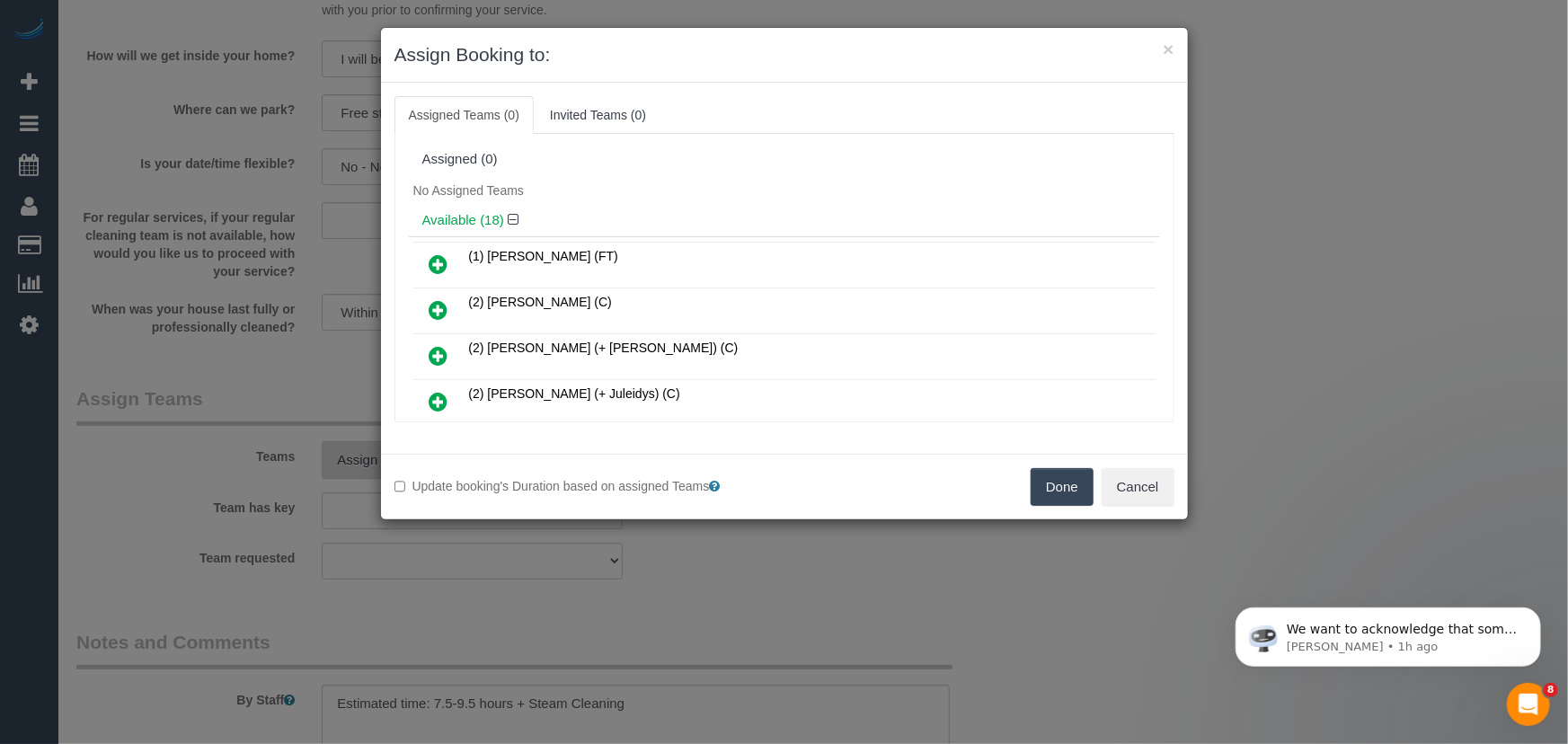
scroll to position [2896, 0]
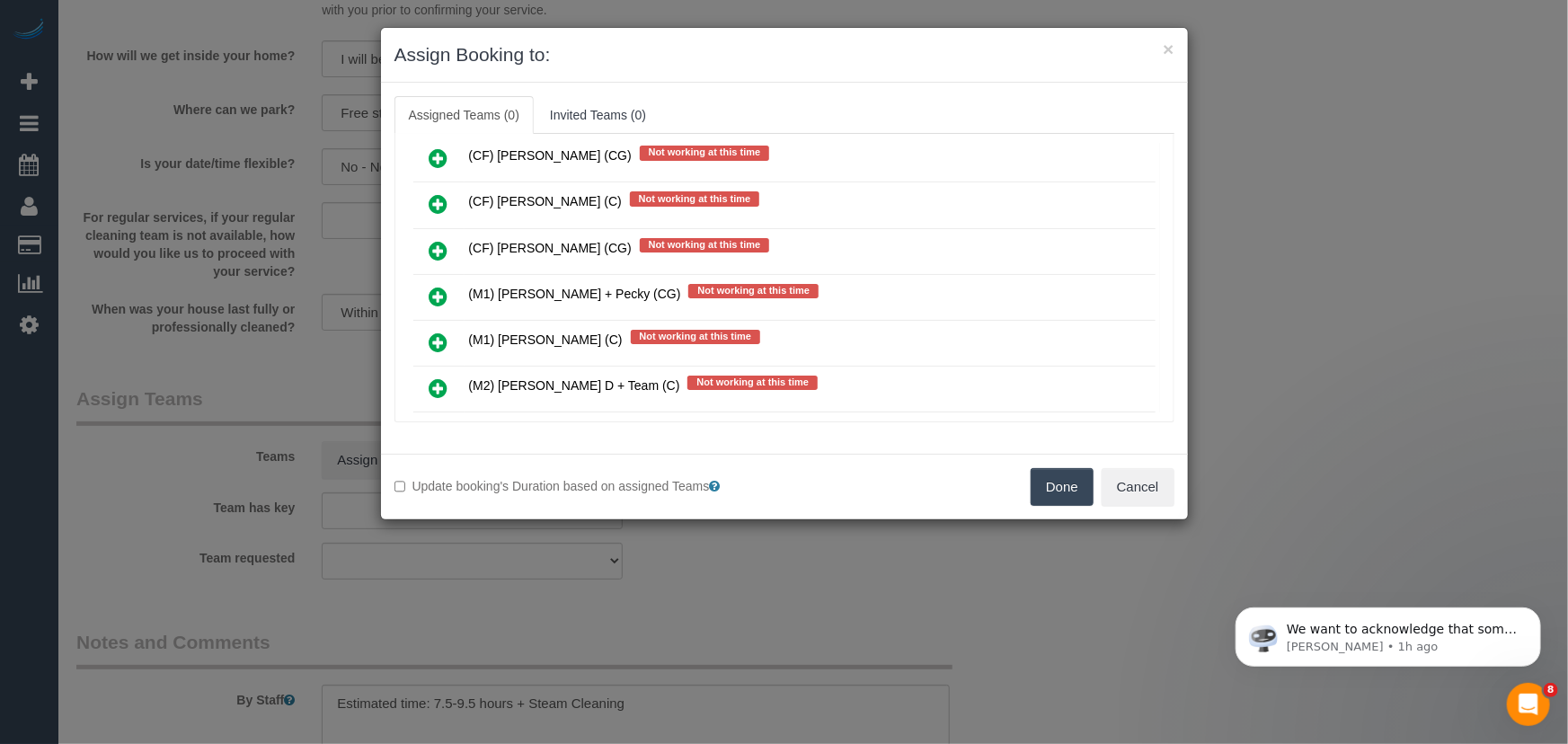
click at [433, 331] on icon at bounding box center [439, 342] width 19 height 21
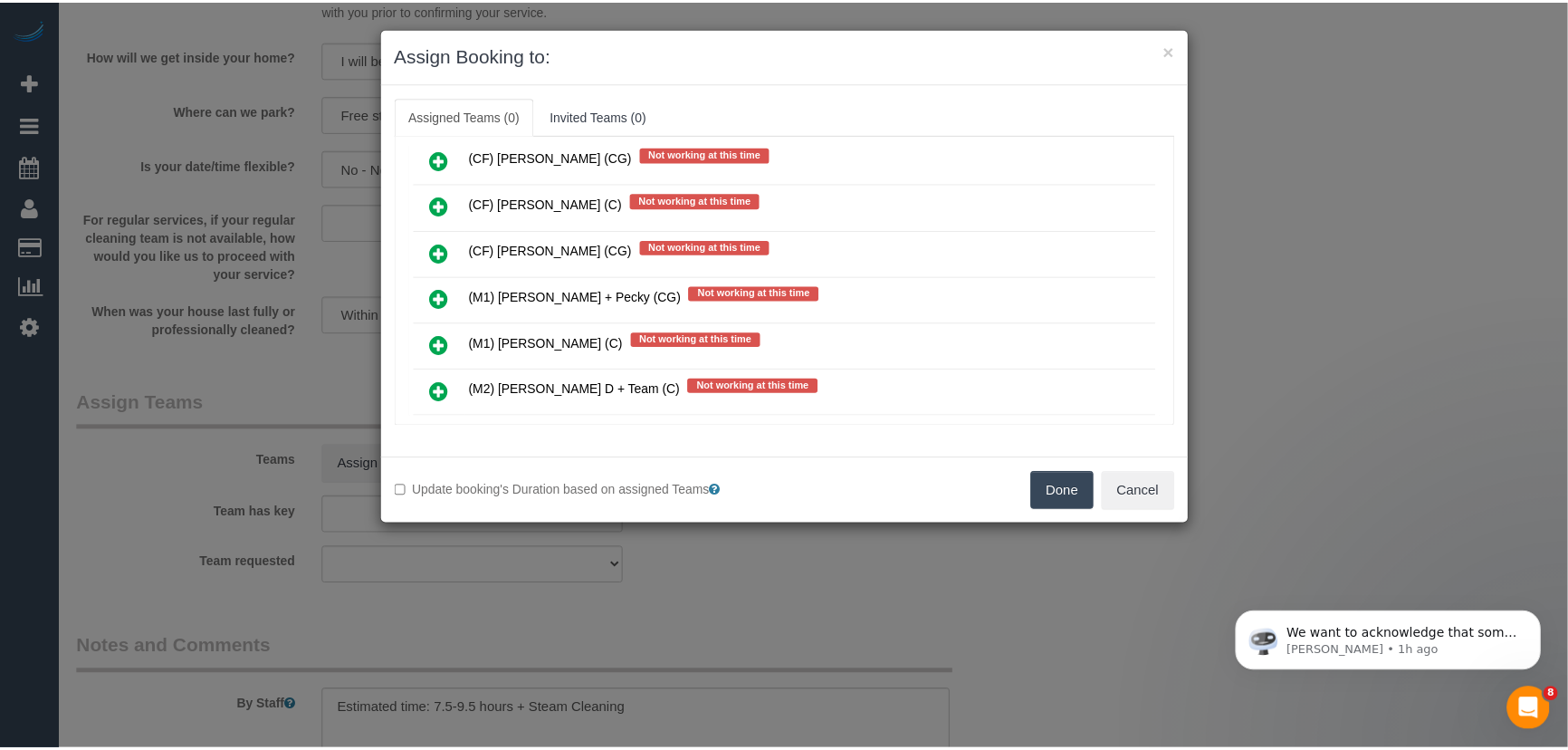
scroll to position [2962, 0]
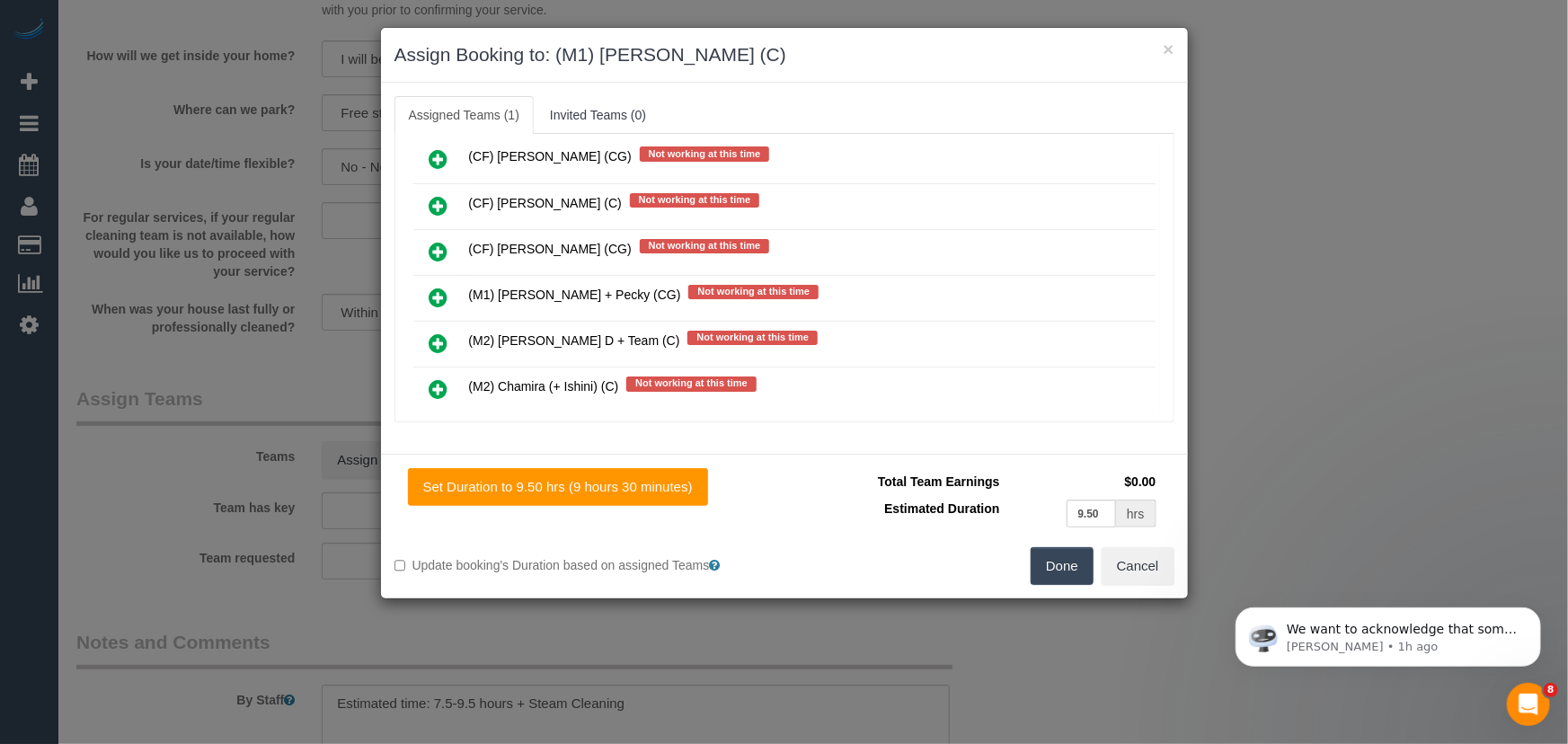
click at [1060, 564] on button "Done" at bounding box center [1062, 565] width 63 height 38
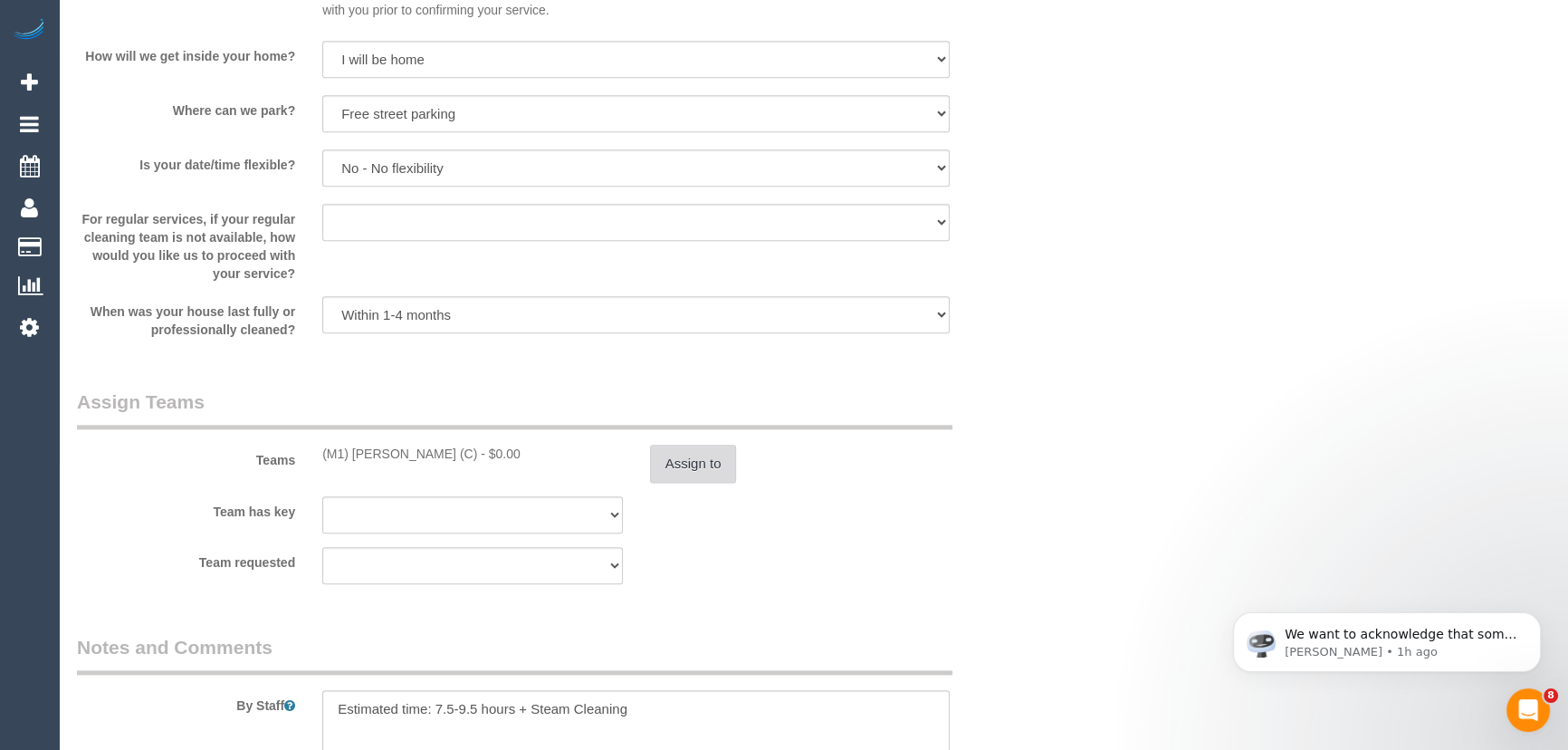
click at [714, 475] on button "Assign to" at bounding box center [693, 463] width 87 height 38
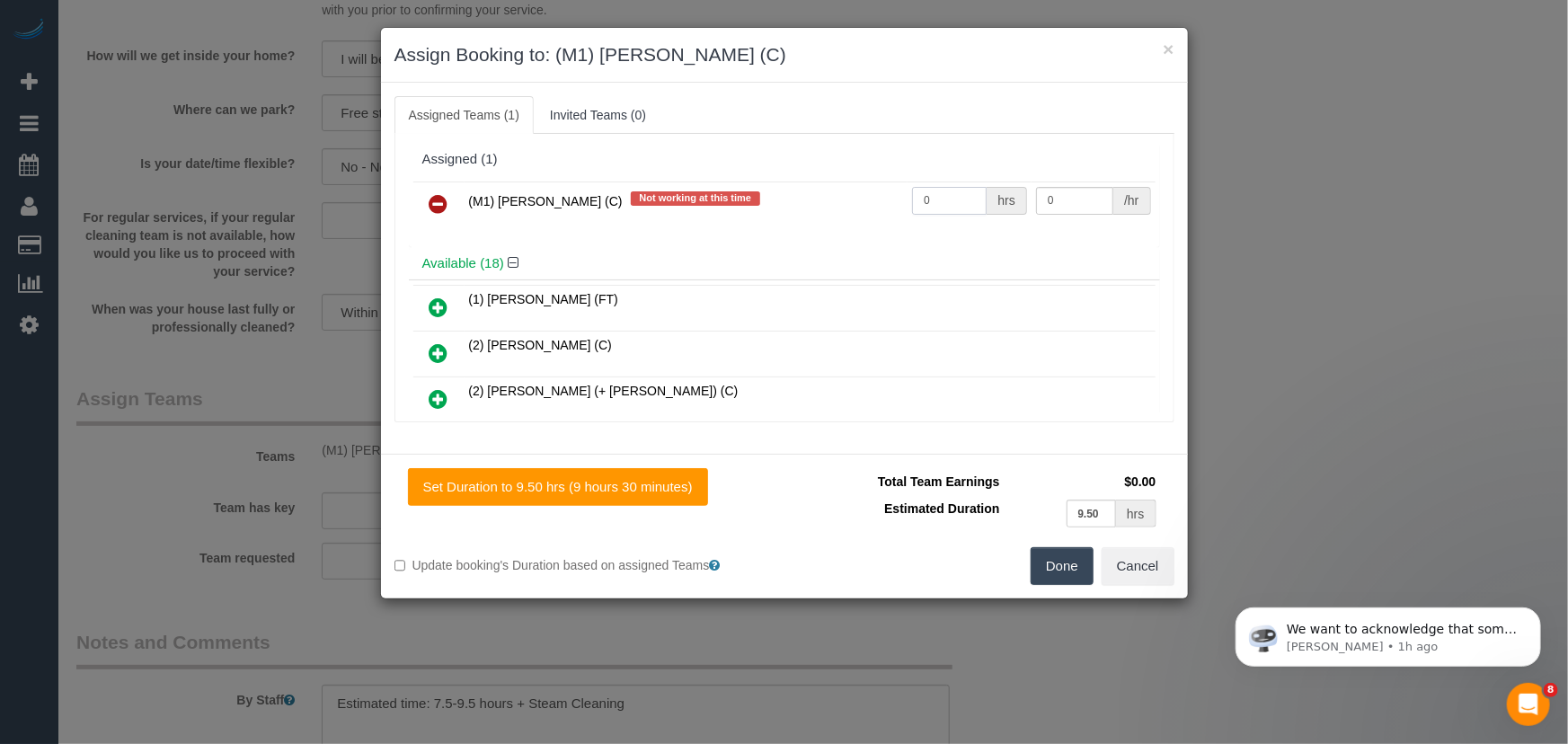
click at [943, 192] on input "0" at bounding box center [949, 201] width 74 height 28
type input "1"
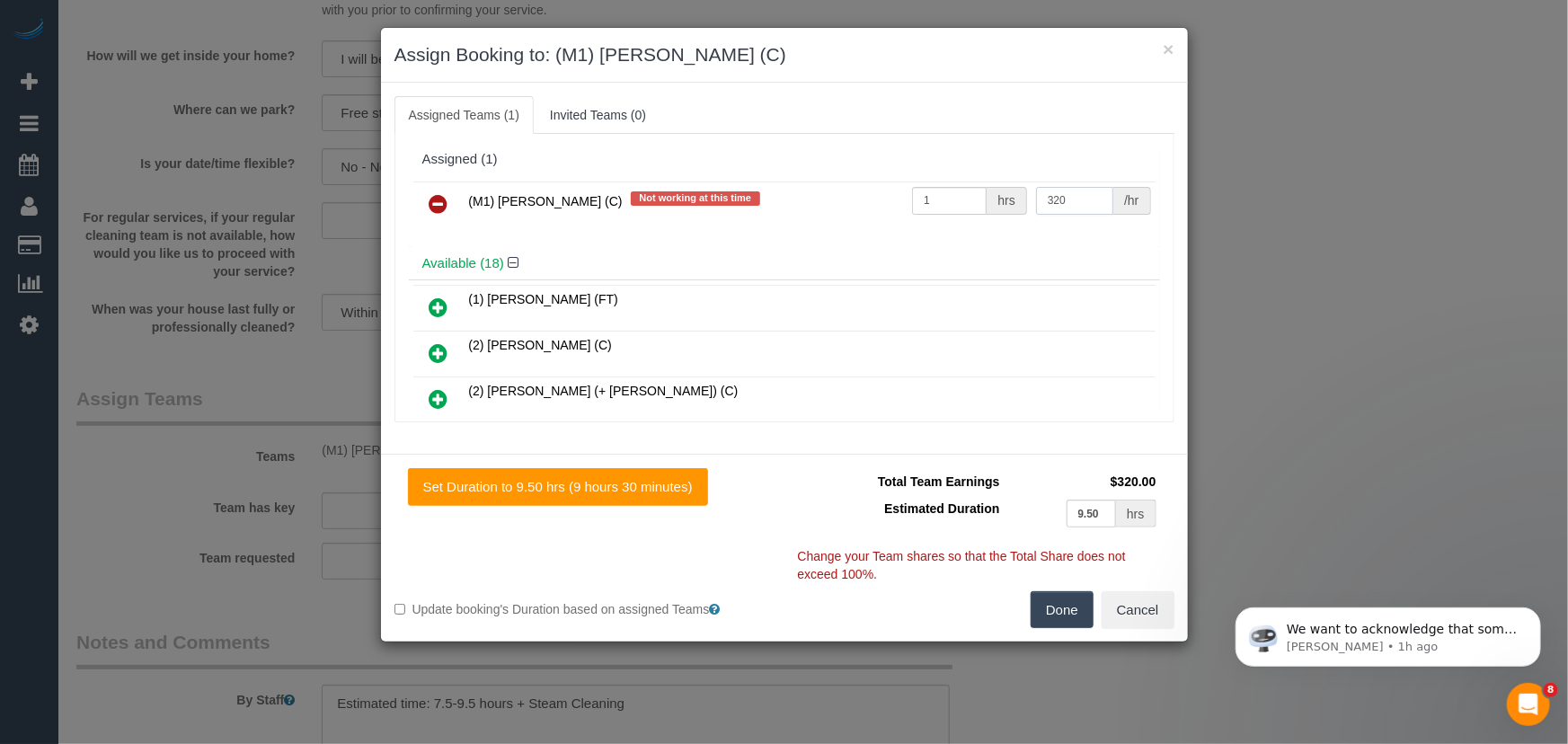
type input "320"
click at [1055, 611] on button "Done" at bounding box center [1062, 610] width 63 height 38
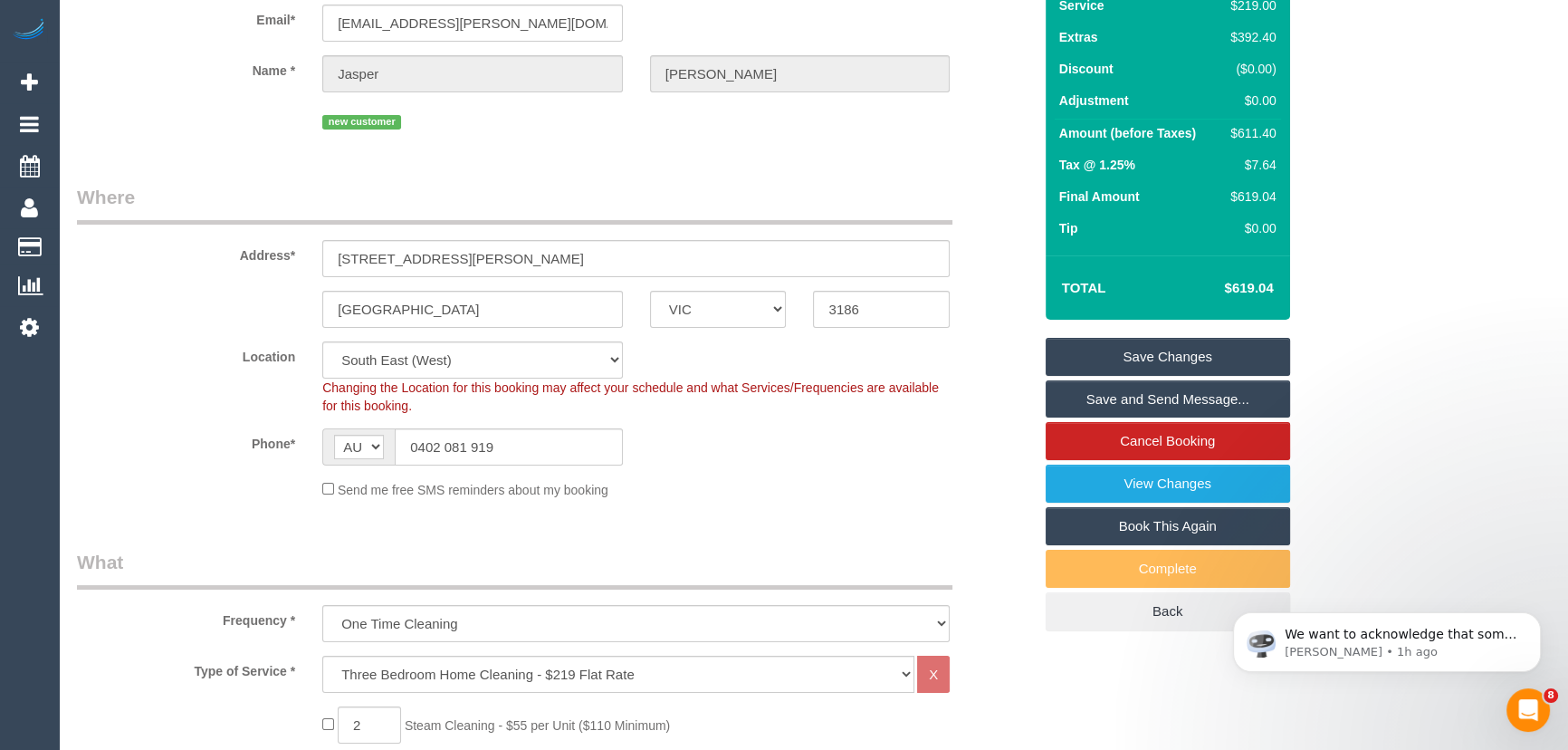
scroll to position [0, 0]
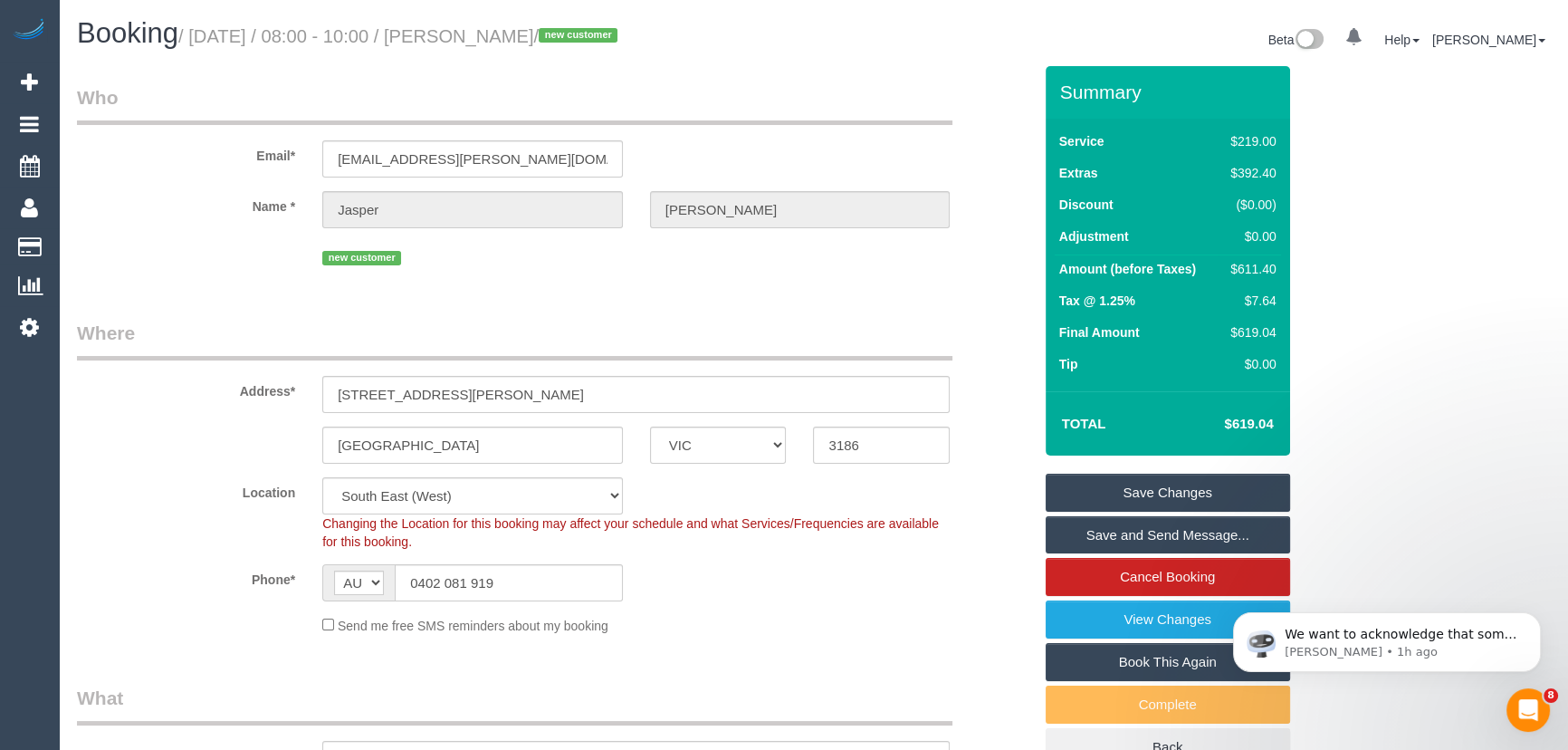
click at [498, 37] on small "/ October 03, 2025 / 08:00 - 10:00 / Jasper Peppard / new customer" at bounding box center [400, 36] width 445 height 19
copy small "Jasper Peppard"
click at [1130, 491] on link "Save Changes" at bounding box center [1167, 492] width 244 height 38
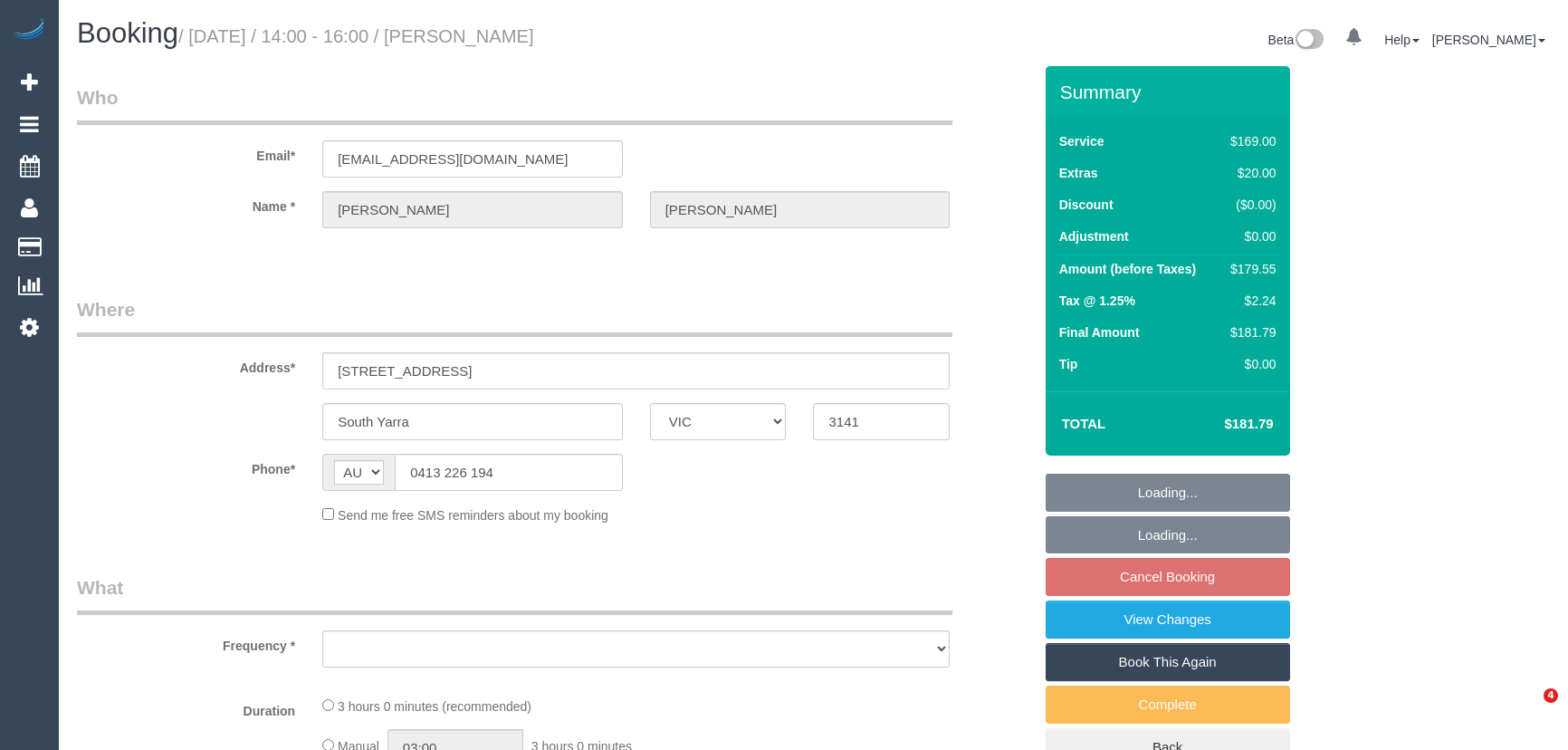
select select "VIC"
select select "object:1369"
select select "string:stripe-pm_1RemZg2GScqysDRVlBzNYqKn"
select select "number:29"
select select "number:14"
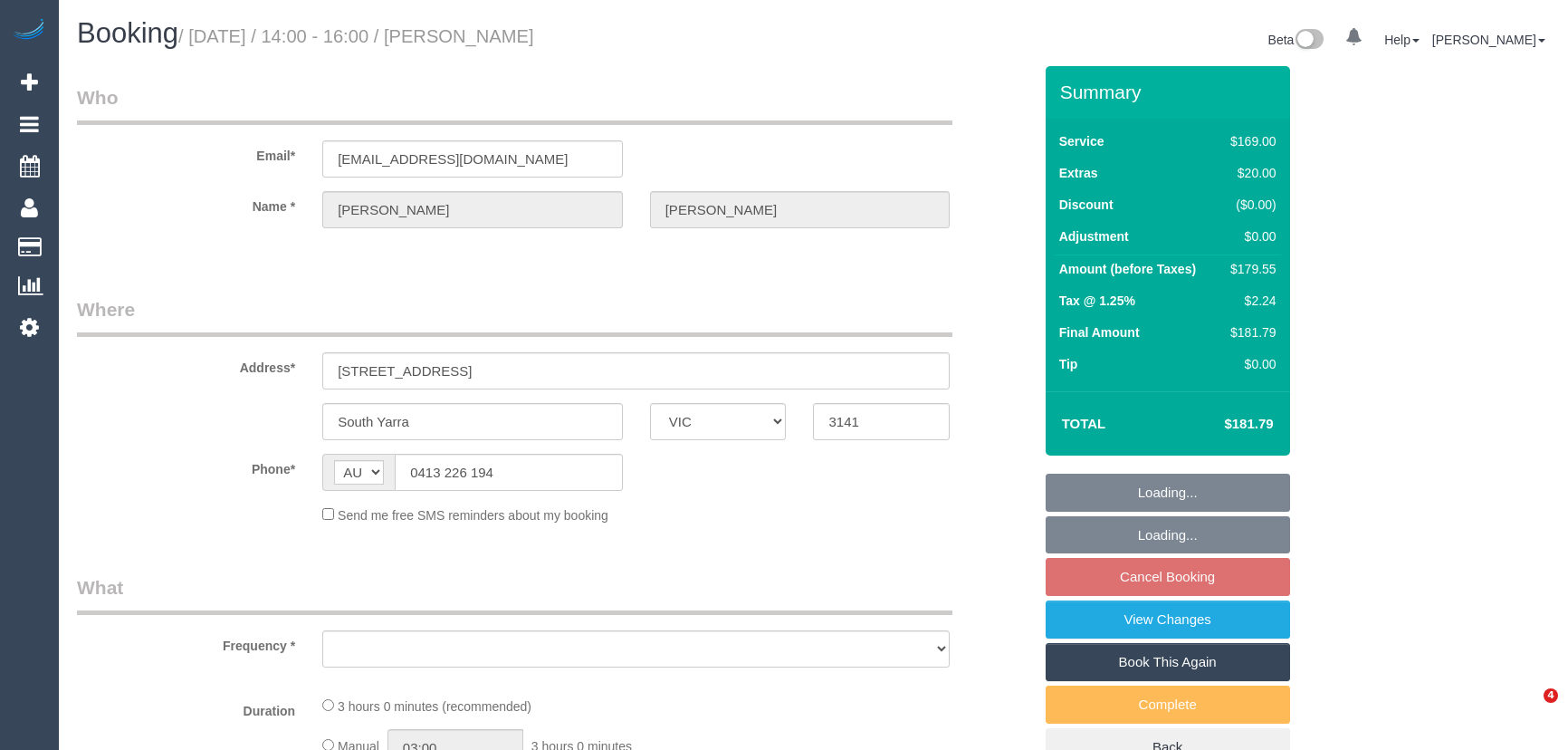
select select "number:21"
select select "number:22"
select select "number:33"
select select "number:12"
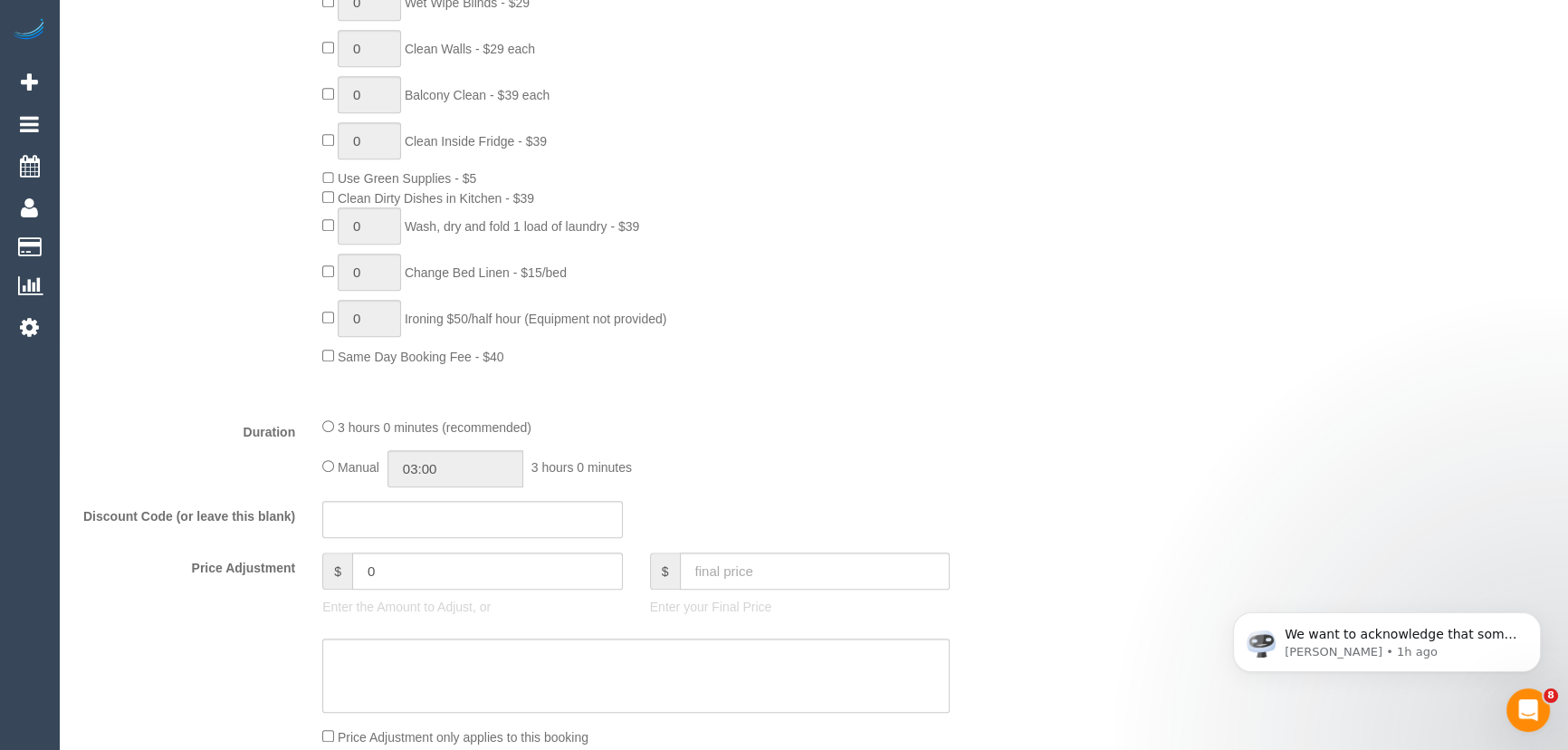
scroll to position [1234, 0]
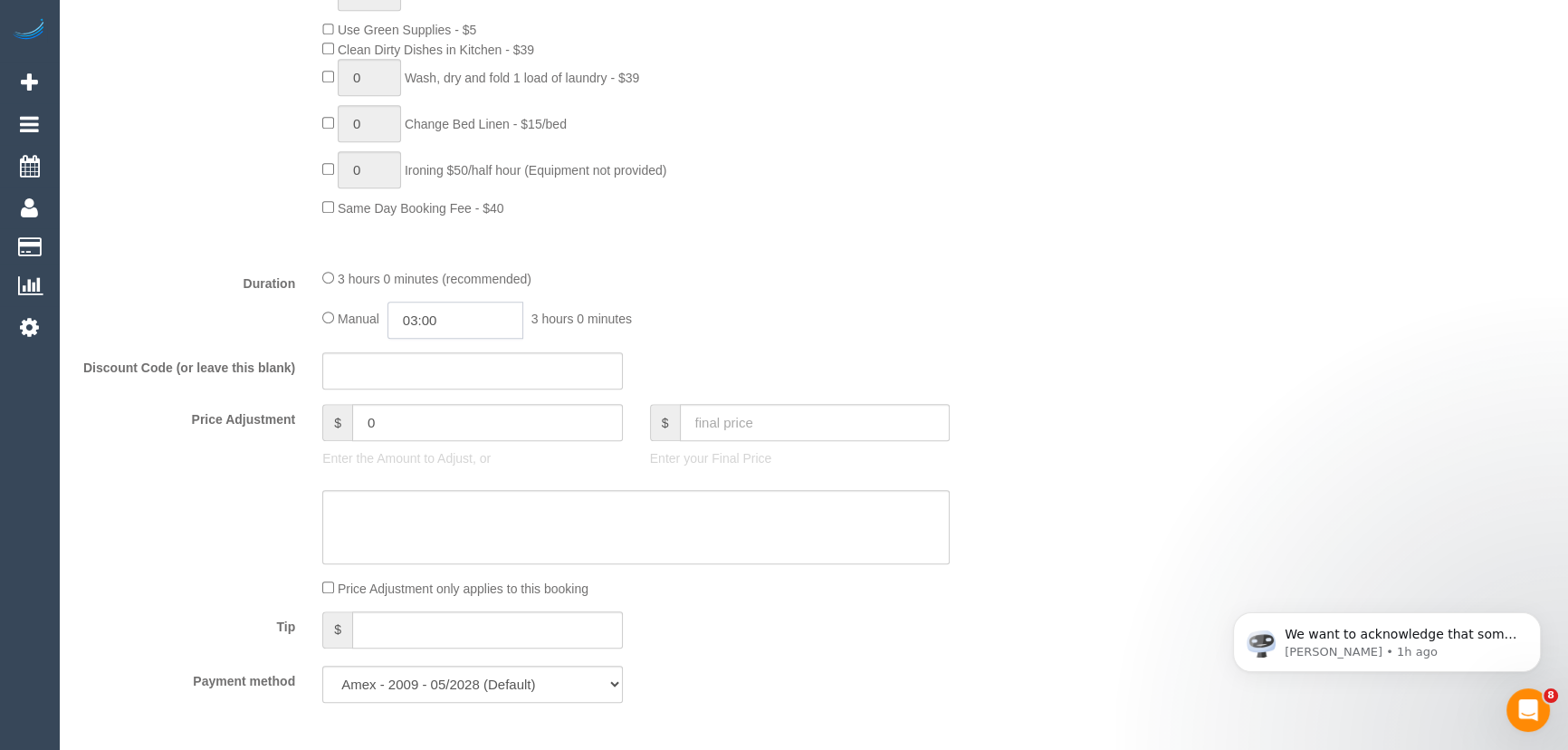
click at [483, 325] on input "03:00" at bounding box center [455, 320] width 136 height 37
click at [443, 374] on li "01:00" at bounding box center [436, 385] width 81 height 23
click at [458, 321] on input "01:00" at bounding box center [455, 320] width 136 height 37
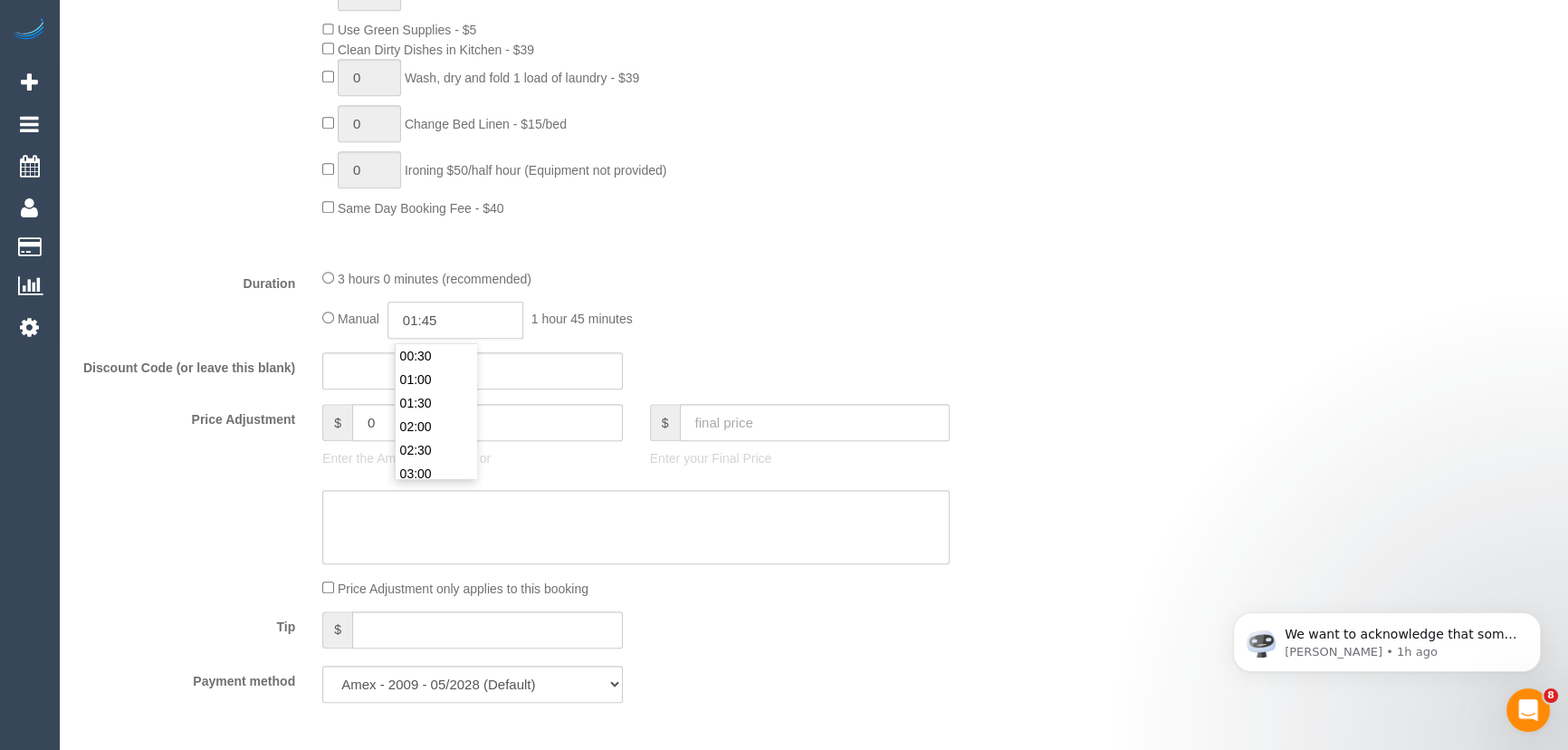
type input "01:45"
click at [752, 297] on div "3 hours 0 minutes (recommended) Manual 01:45 1 hour 45 minutes" at bounding box center [635, 304] width 655 height 71
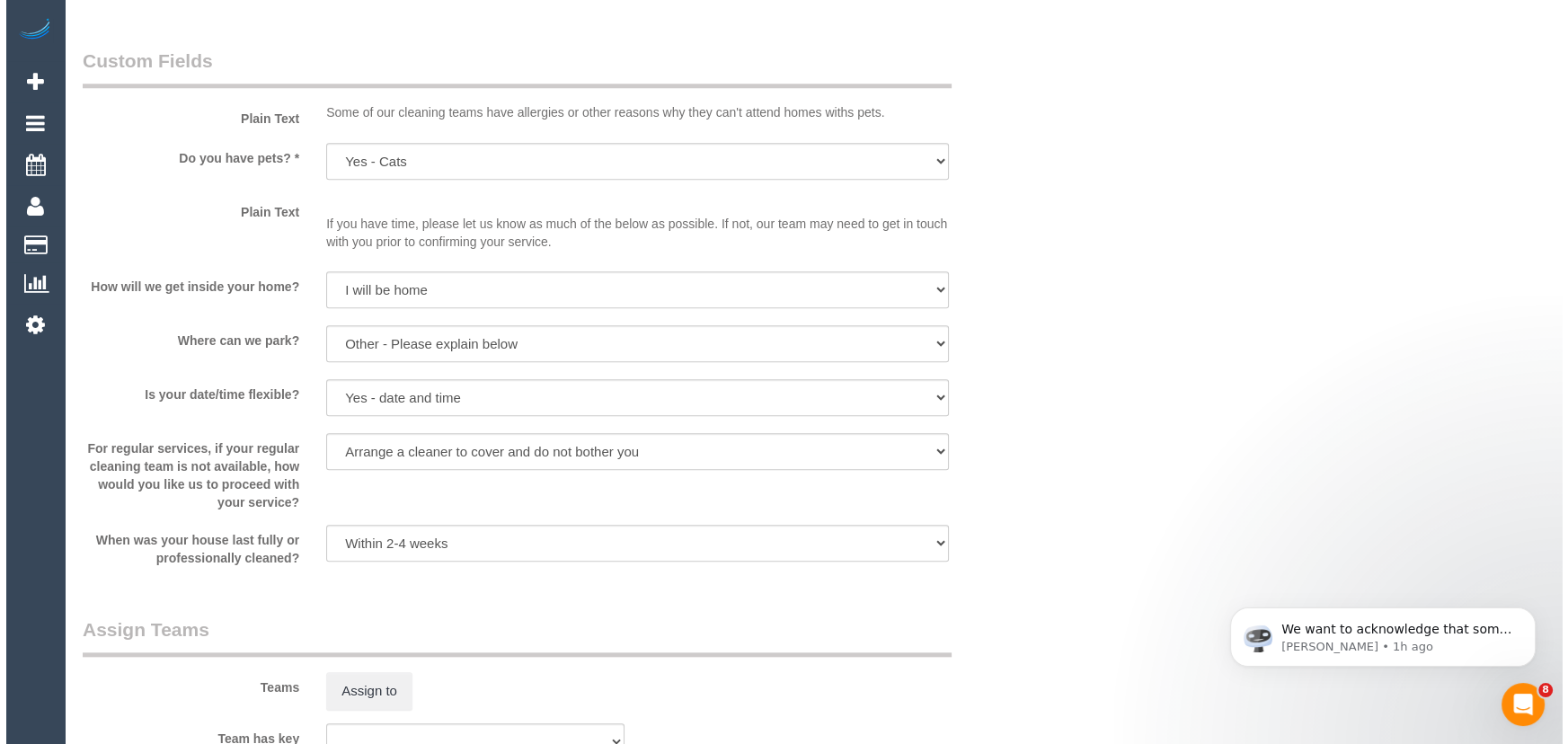
scroll to position [2449, 0]
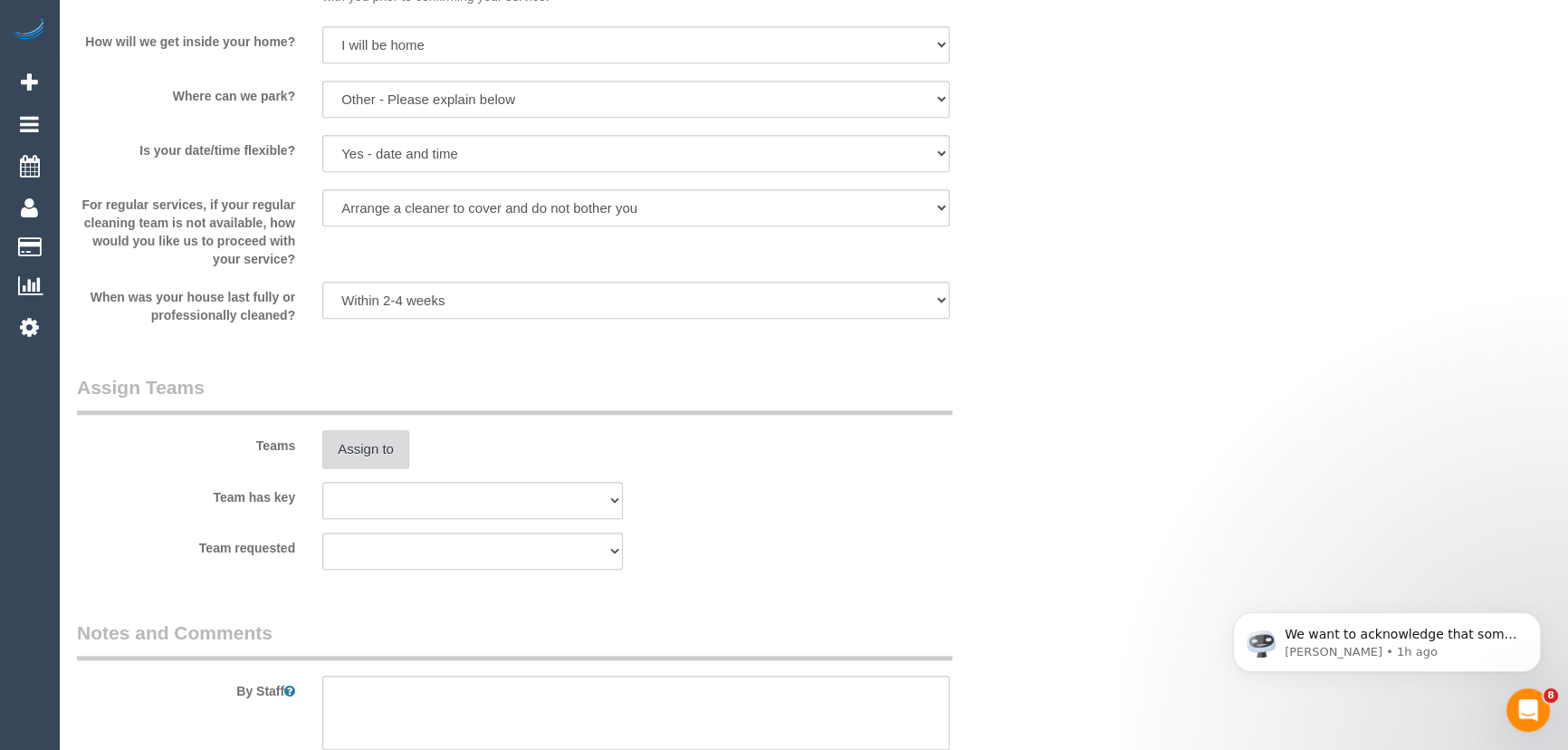
click at [385, 449] on button "Assign to" at bounding box center [365, 448] width 87 height 38
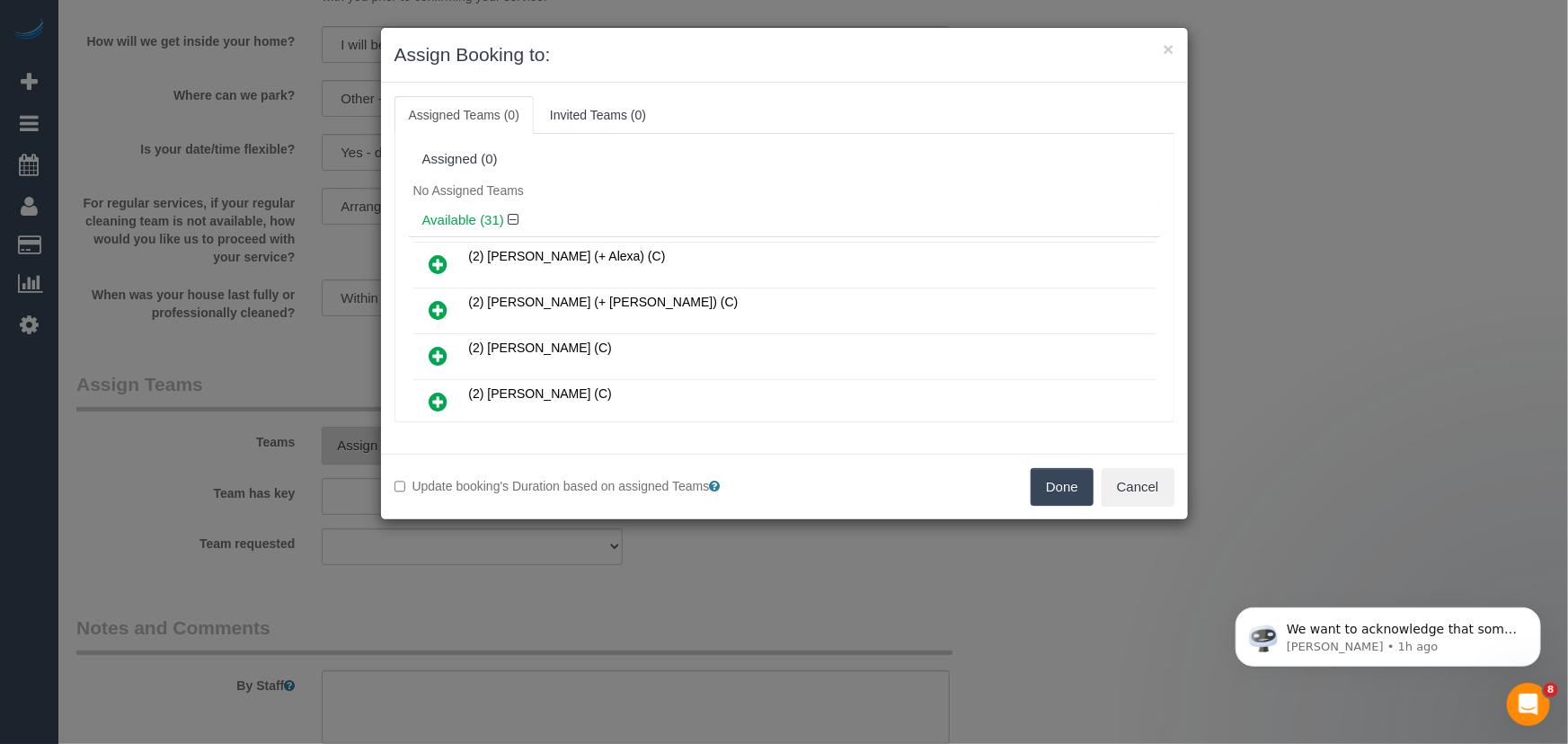
scroll to position [473, 0]
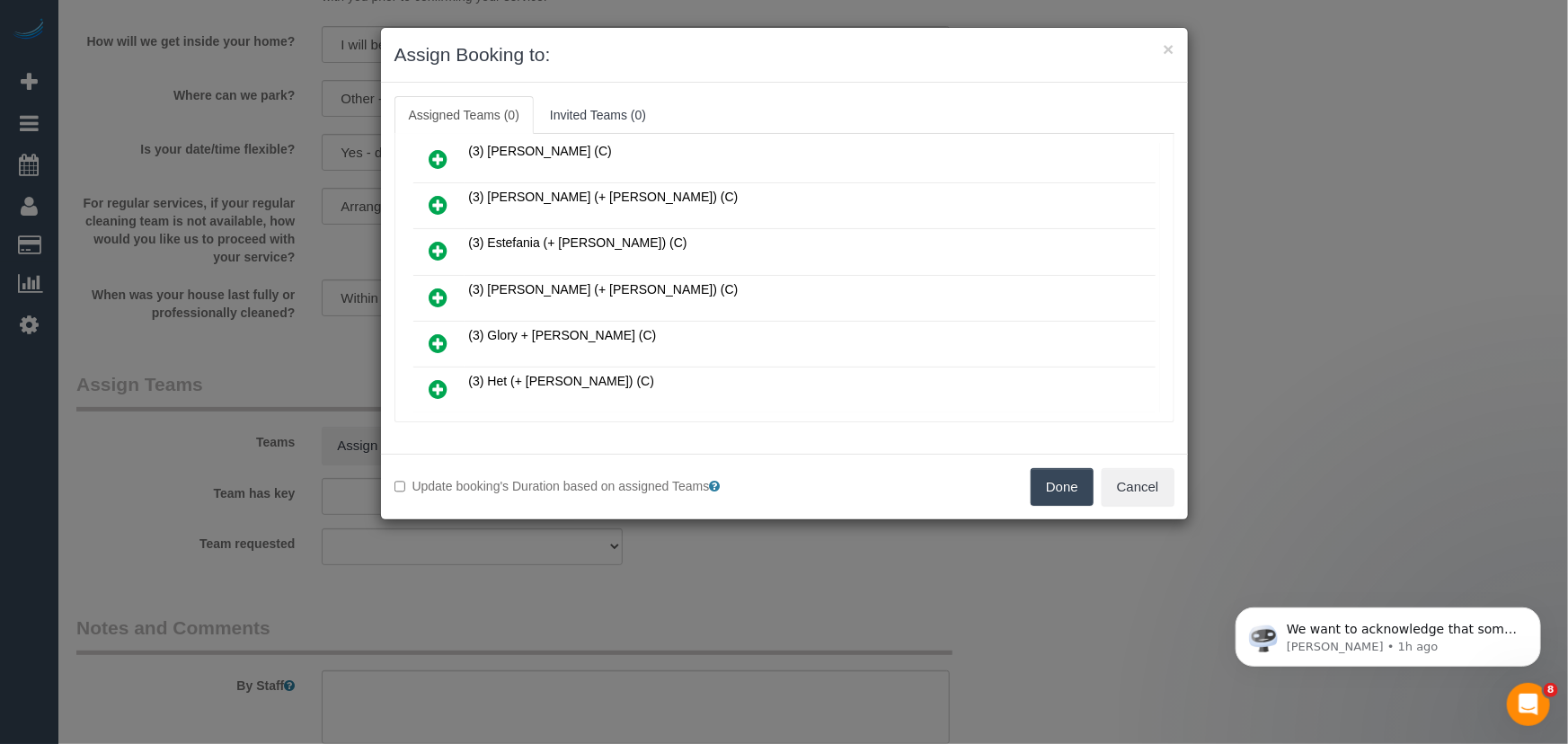
click at [439, 287] on icon at bounding box center [439, 297] width 19 height 21
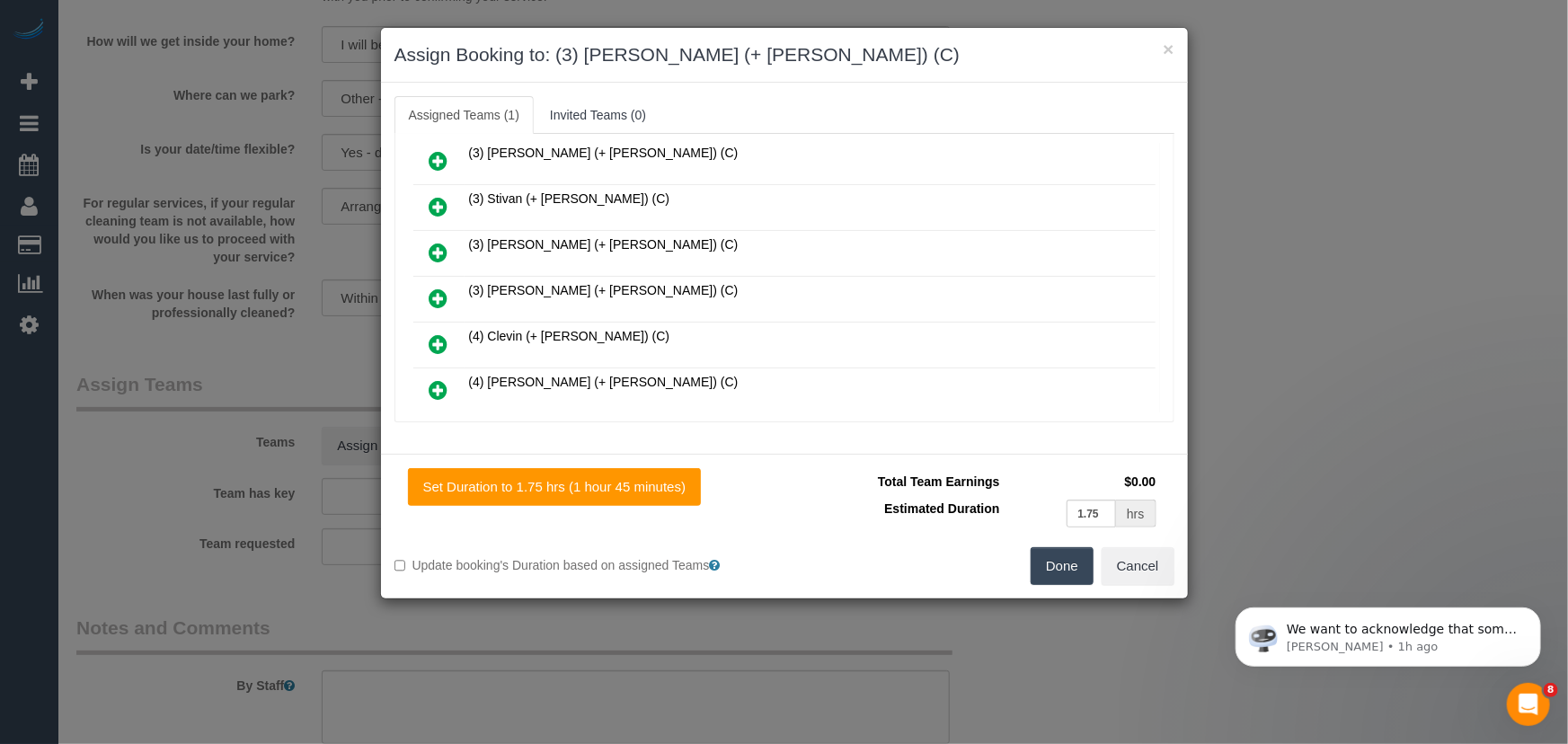
click at [435, 288] on icon at bounding box center [439, 298] width 19 height 21
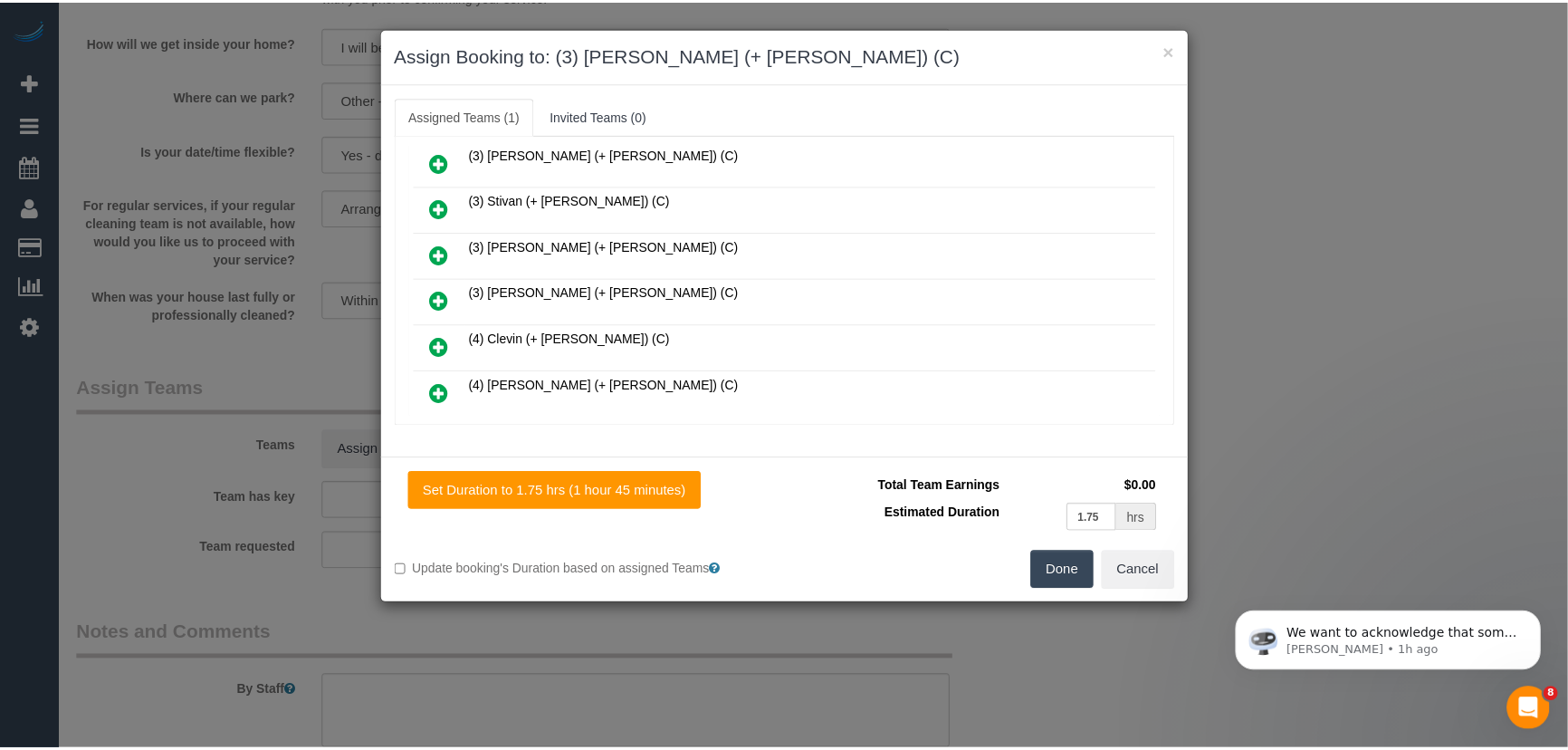
scroll to position [1304, 0]
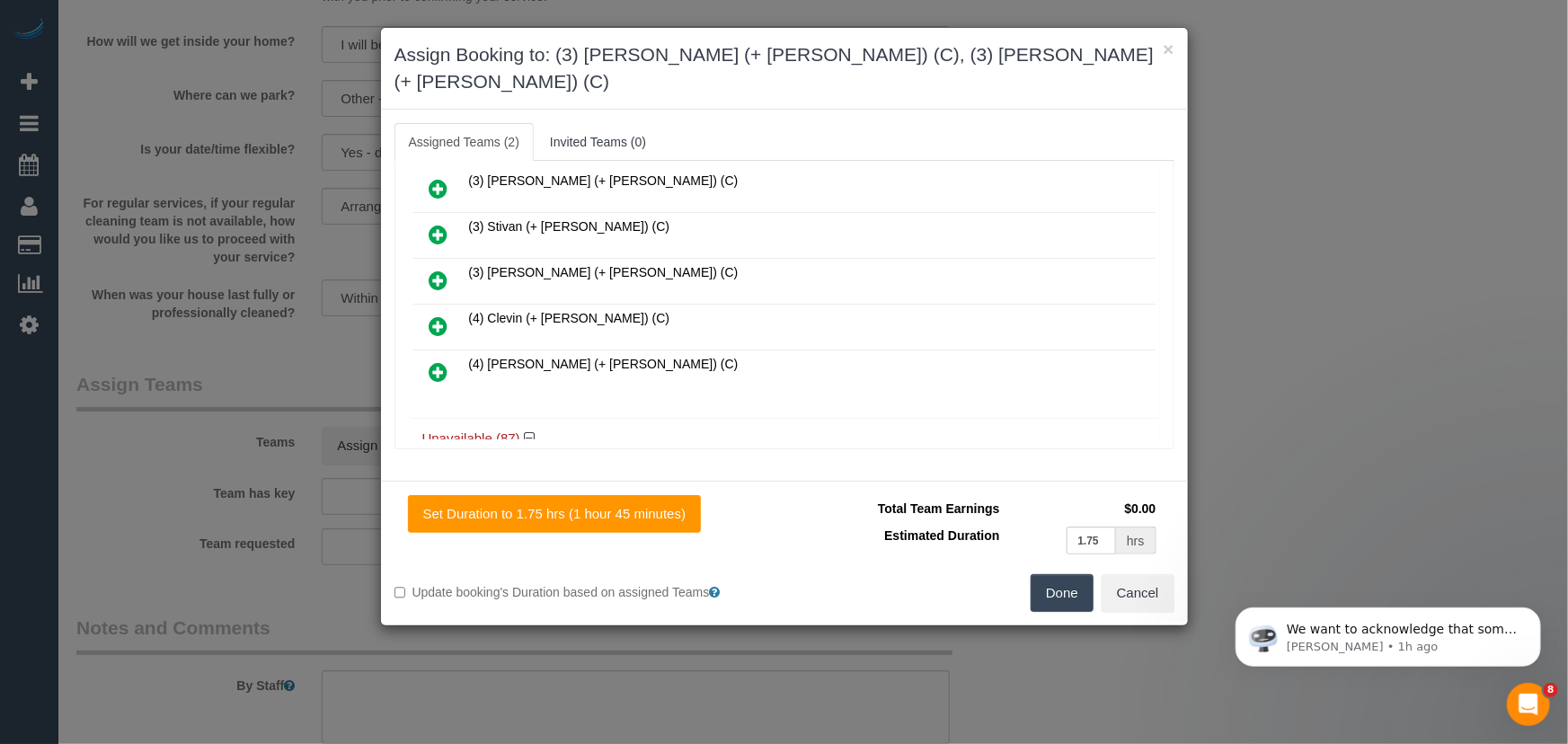
click at [1059, 574] on button "Done" at bounding box center [1062, 592] width 63 height 38
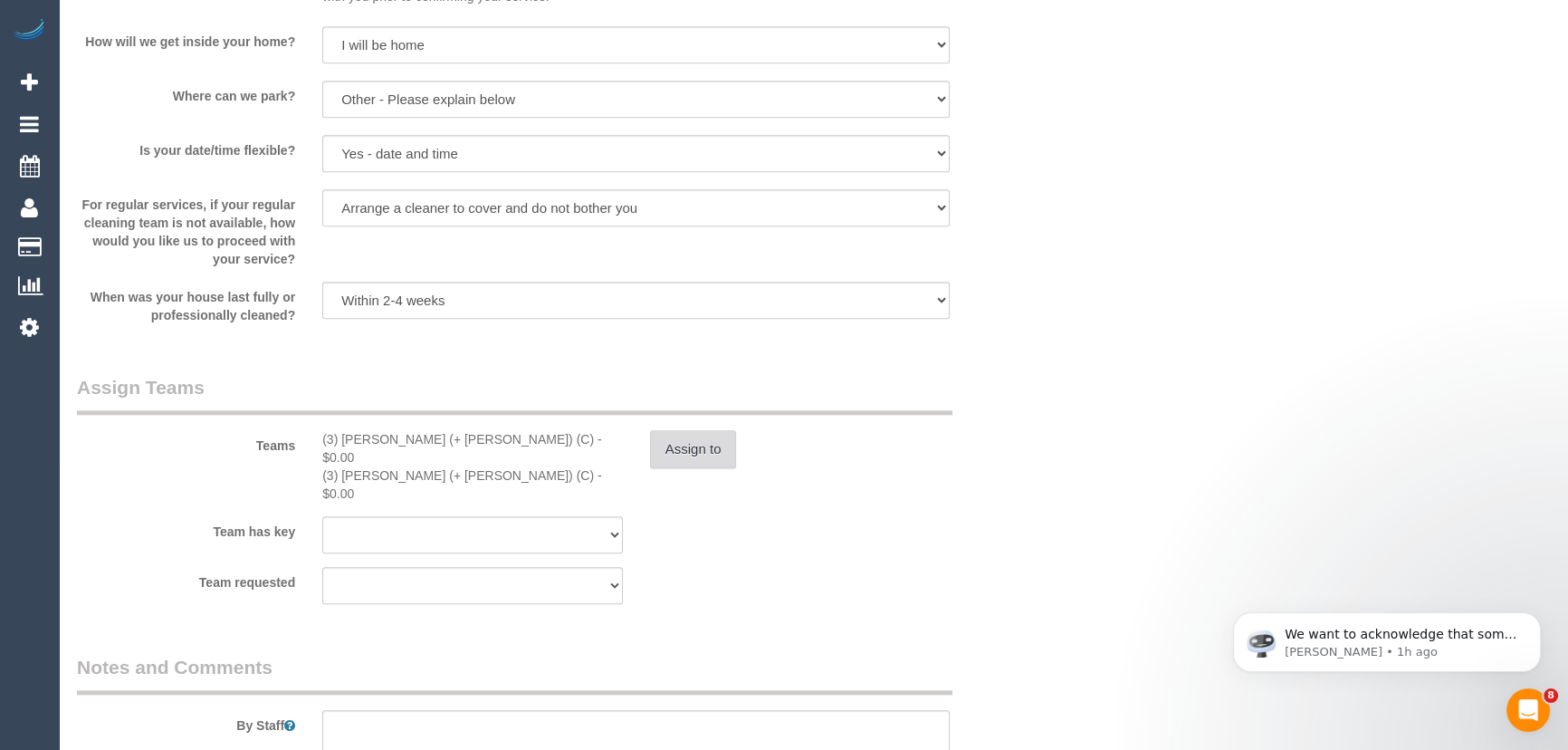
click at [706, 454] on button "Assign to" at bounding box center [693, 448] width 87 height 38
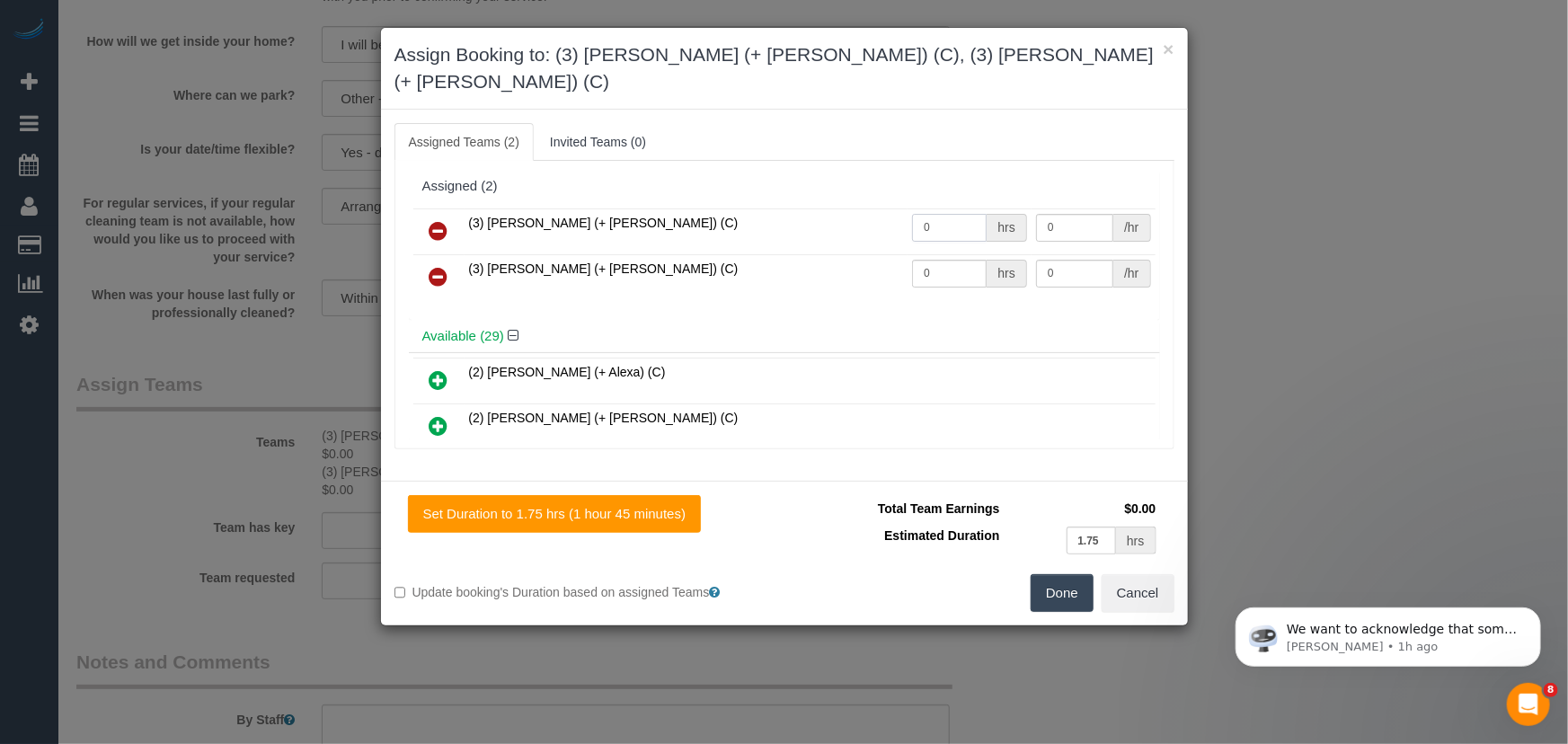
click at [954, 214] on input "0" at bounding box center [949, 228] width 74 height 28
type input "1"
type input "57.5"
click at [935, 260] on input "0" at bounding box center [949, 273] width 74 height 28
type input "1"
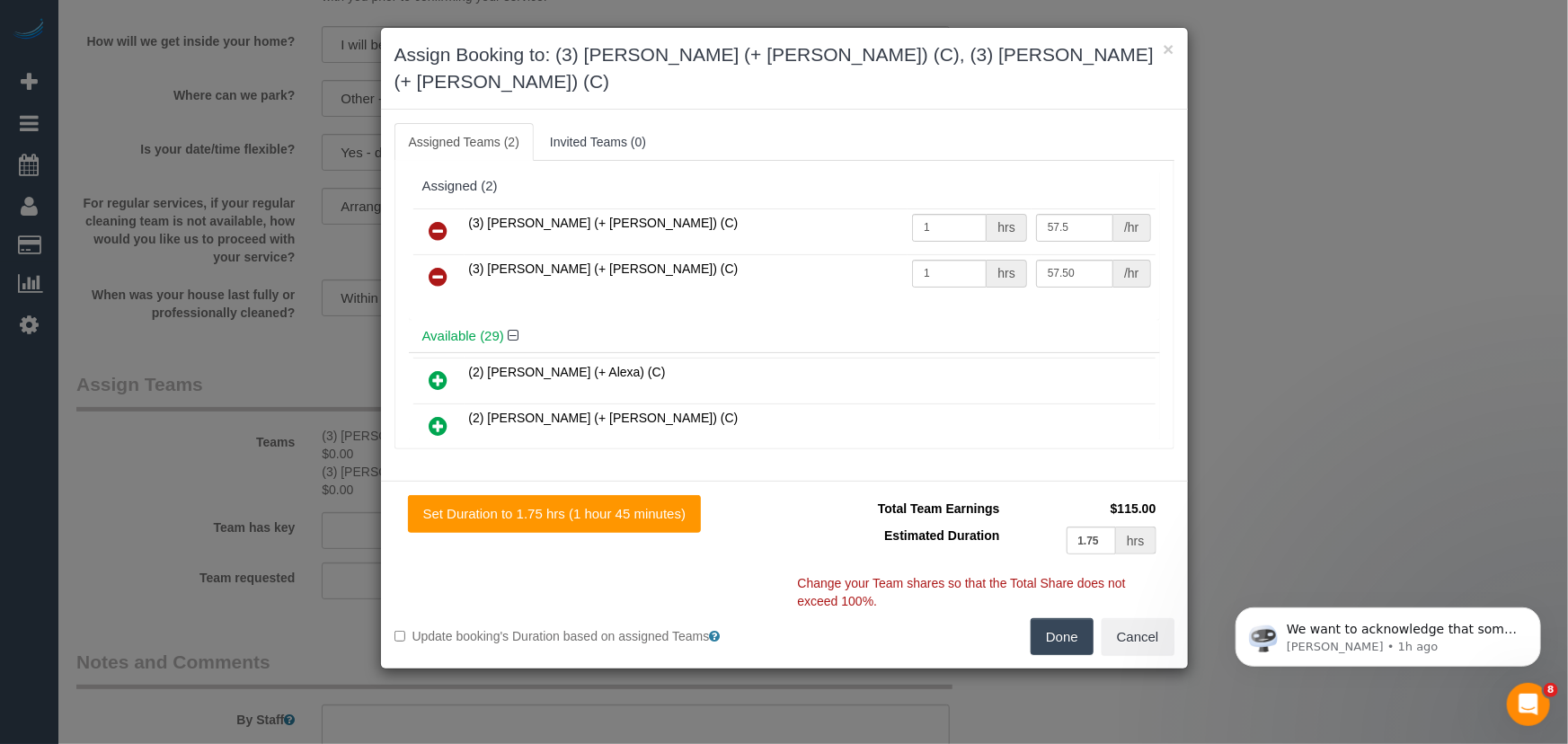
type input "57.5"
click at [1045, 618] on button "Done" at bounding box center [1062, 636] width 63 height 38
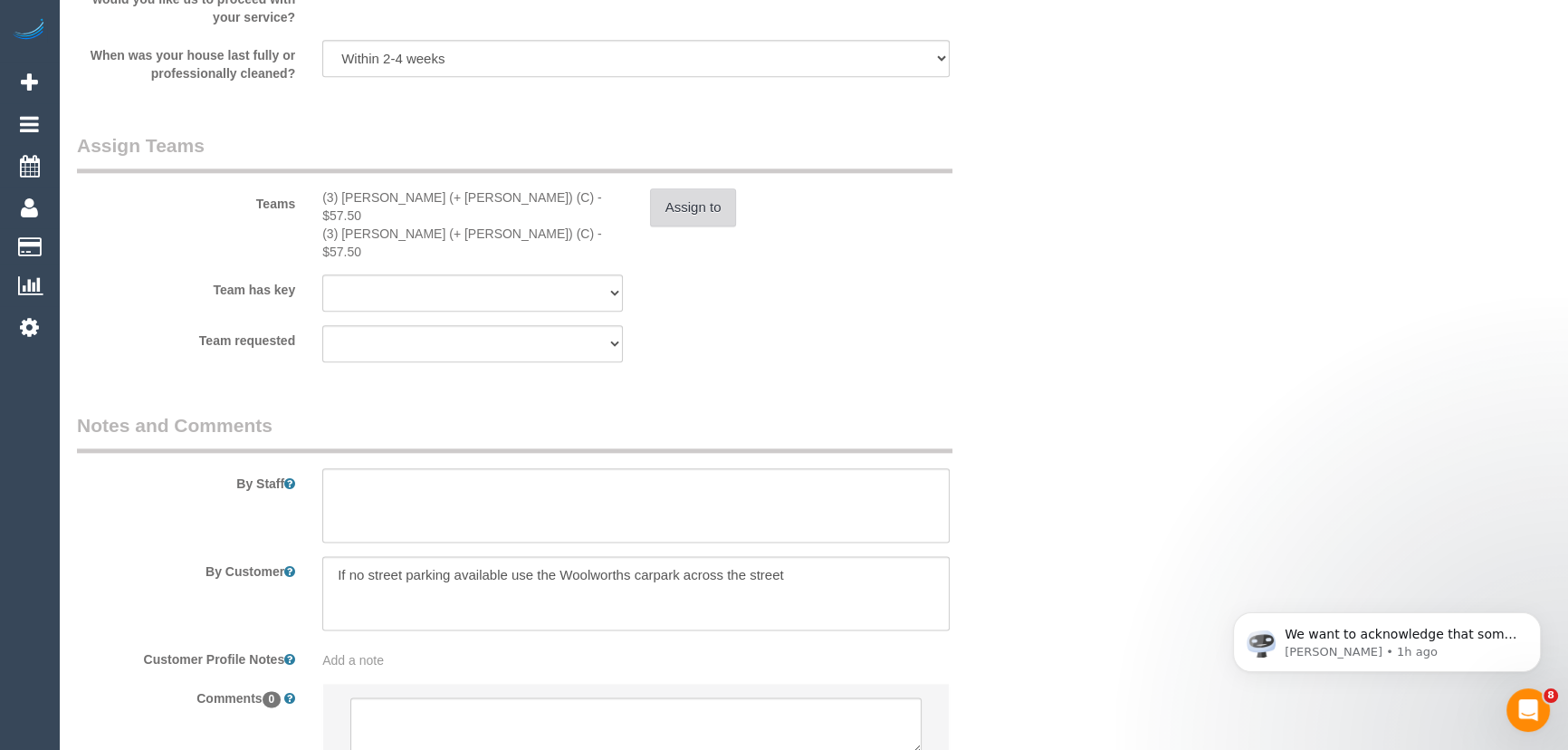
scroll to position [2717, 0]
click at [478, 463] on textarea at bounding box center [635, 500] width 627 height 74
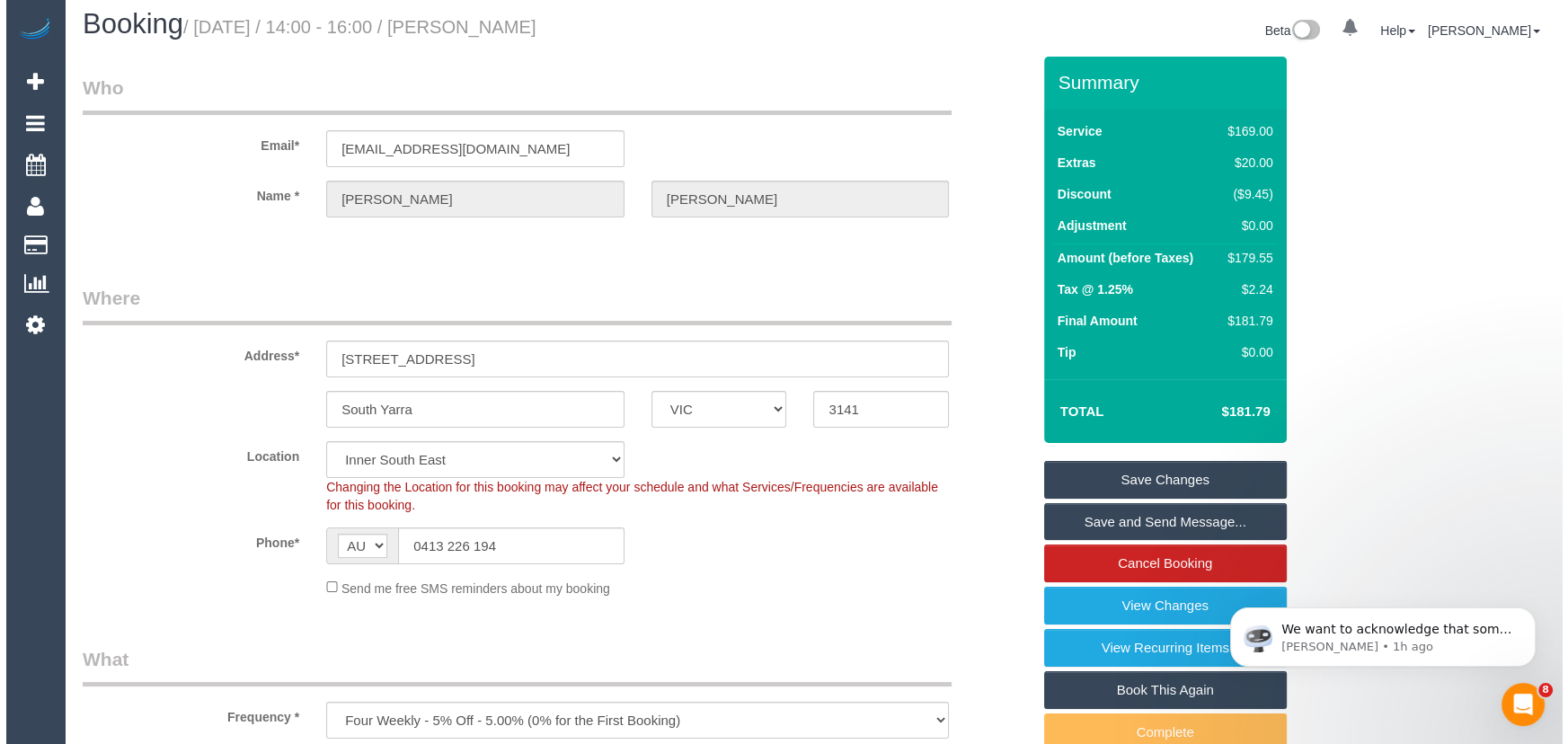
scroll to position [0, 0]
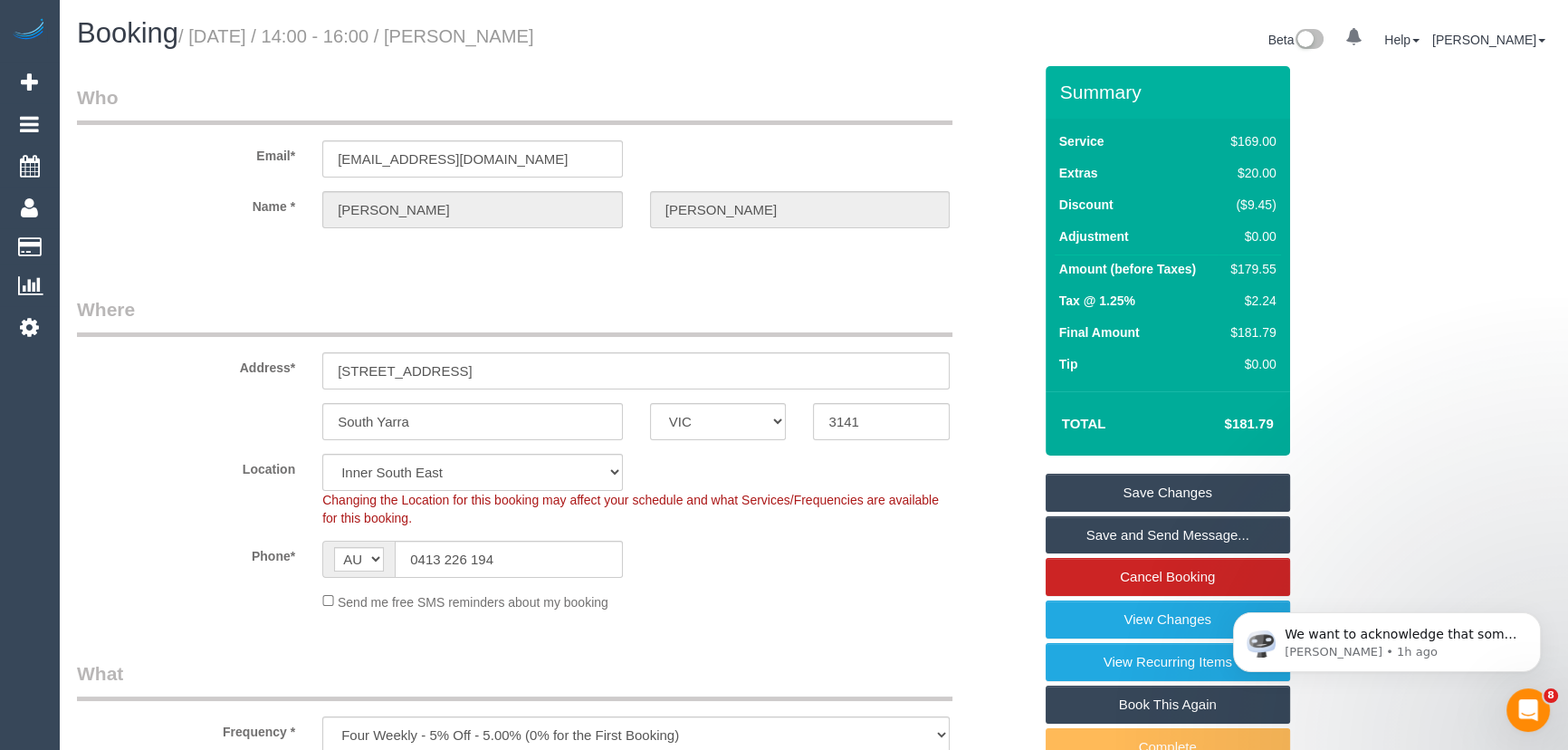
type textarea "Estimated time: 3-3.5 hours"
click at [498, 40] on small "/ October 03, 2025 / 14:00 - 16:00 / Josh Taylor" at bounding box center [356, 36] width 356 height 19
copy small "Josh Taylor"
click at [1172, 534] on link "Save and Send Message..." at bounding box center [1167, 535] width 244 height 38
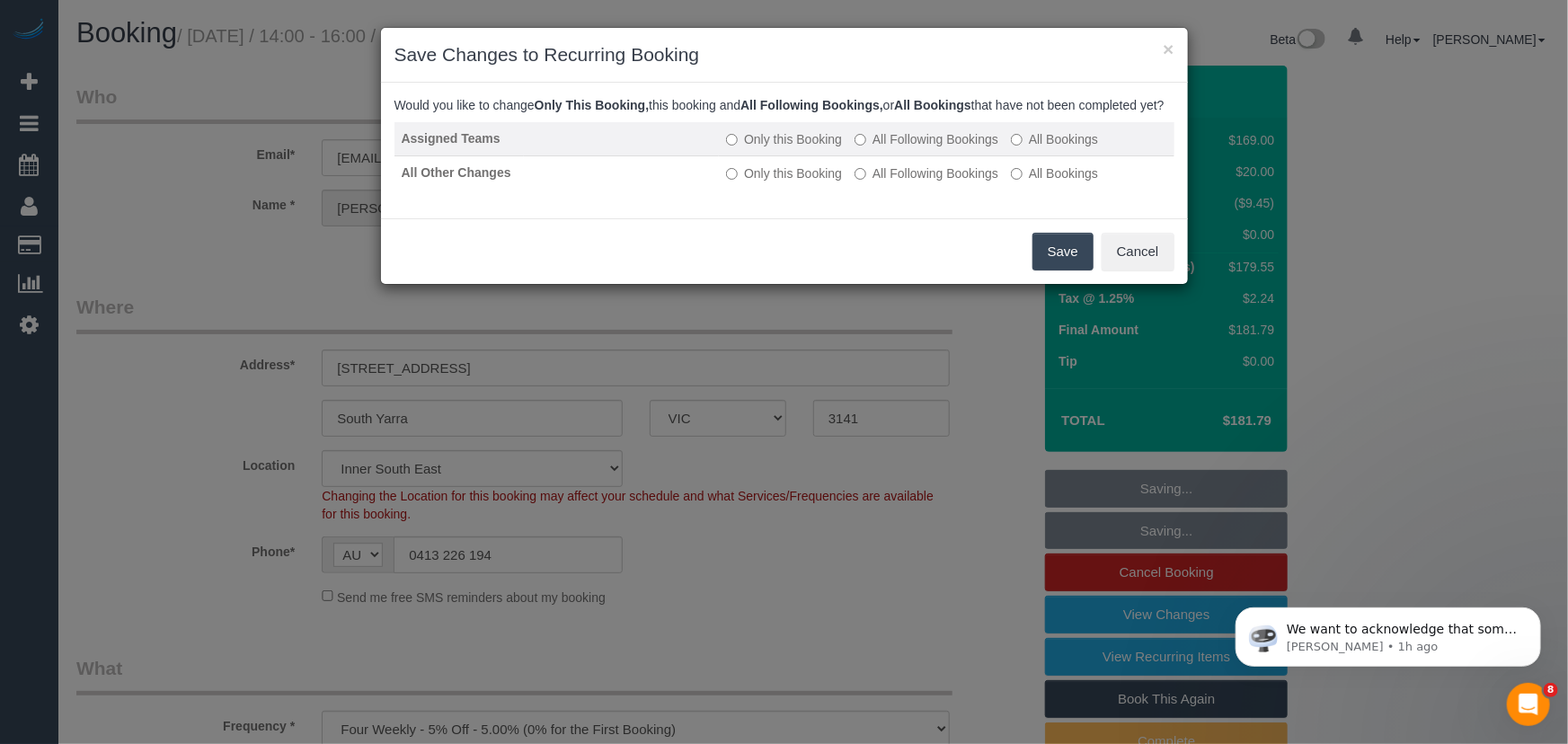
click at [903, 149] on label "All Following Bookings" at bounding box center [926, 139] width 144 height 18
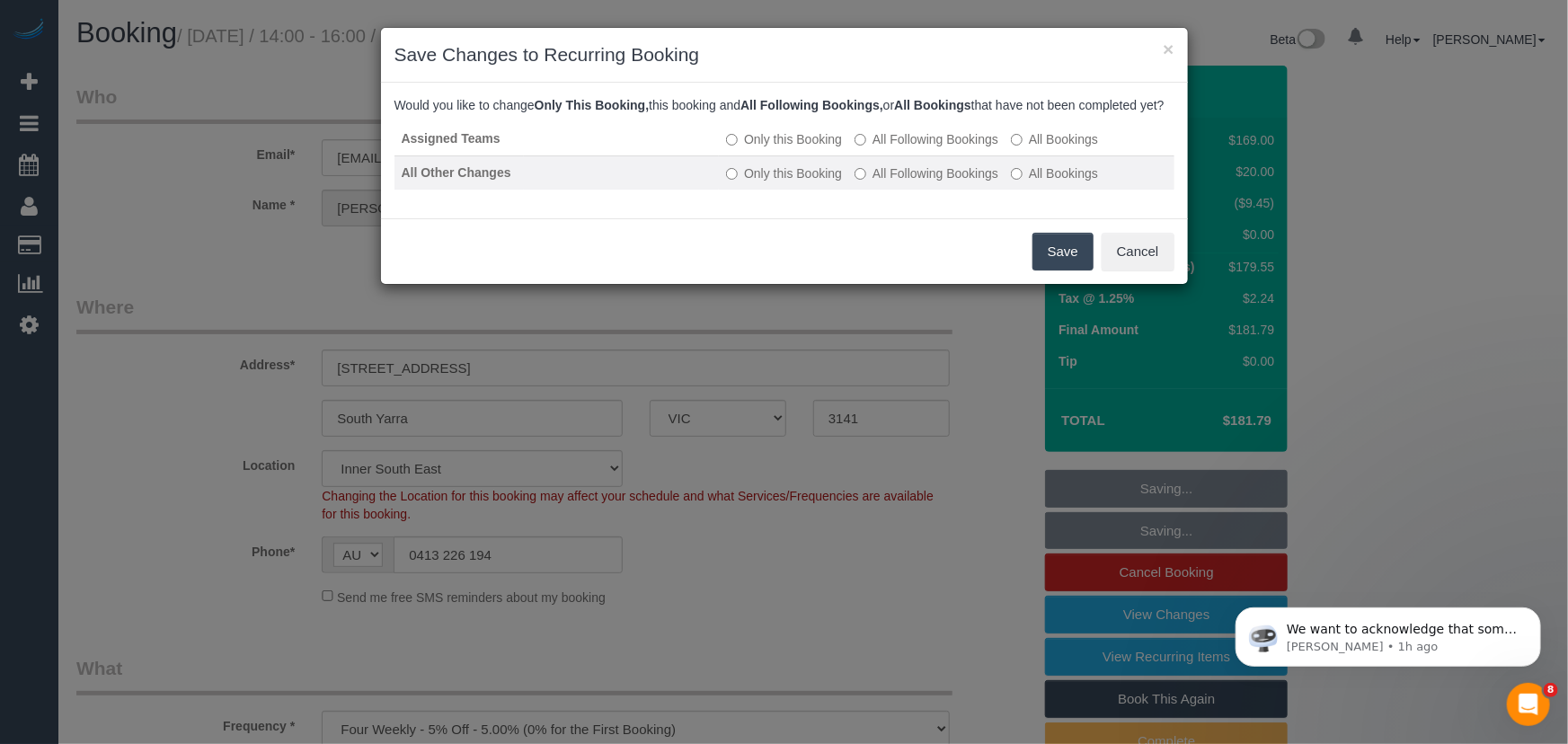
click at [911, 182] on label "All Following Bookings" at bounding box center [926, 173] width 144 height 18
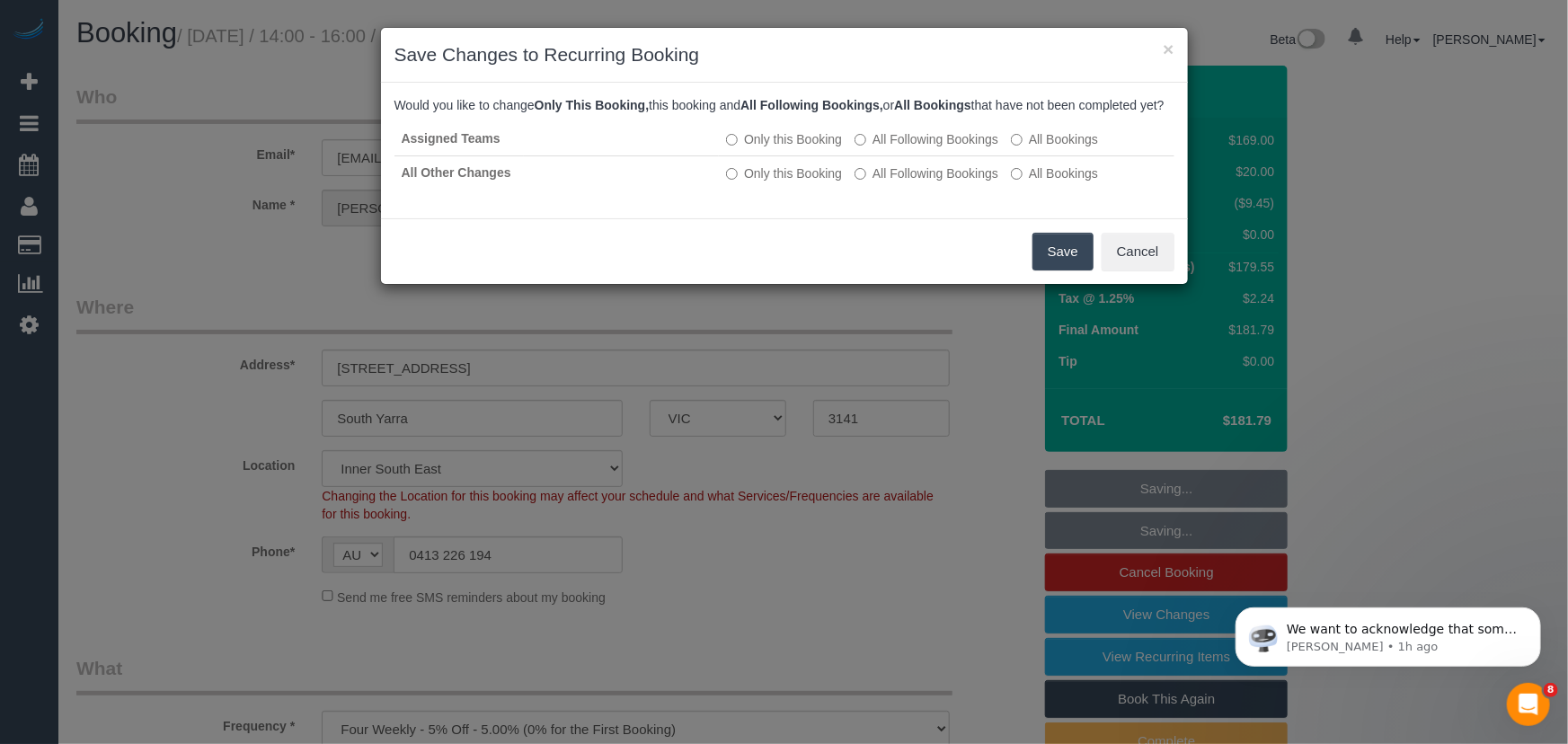
click at [1051, 270] on button "Save" at bounding box center [1063, 251] width 61 height 38
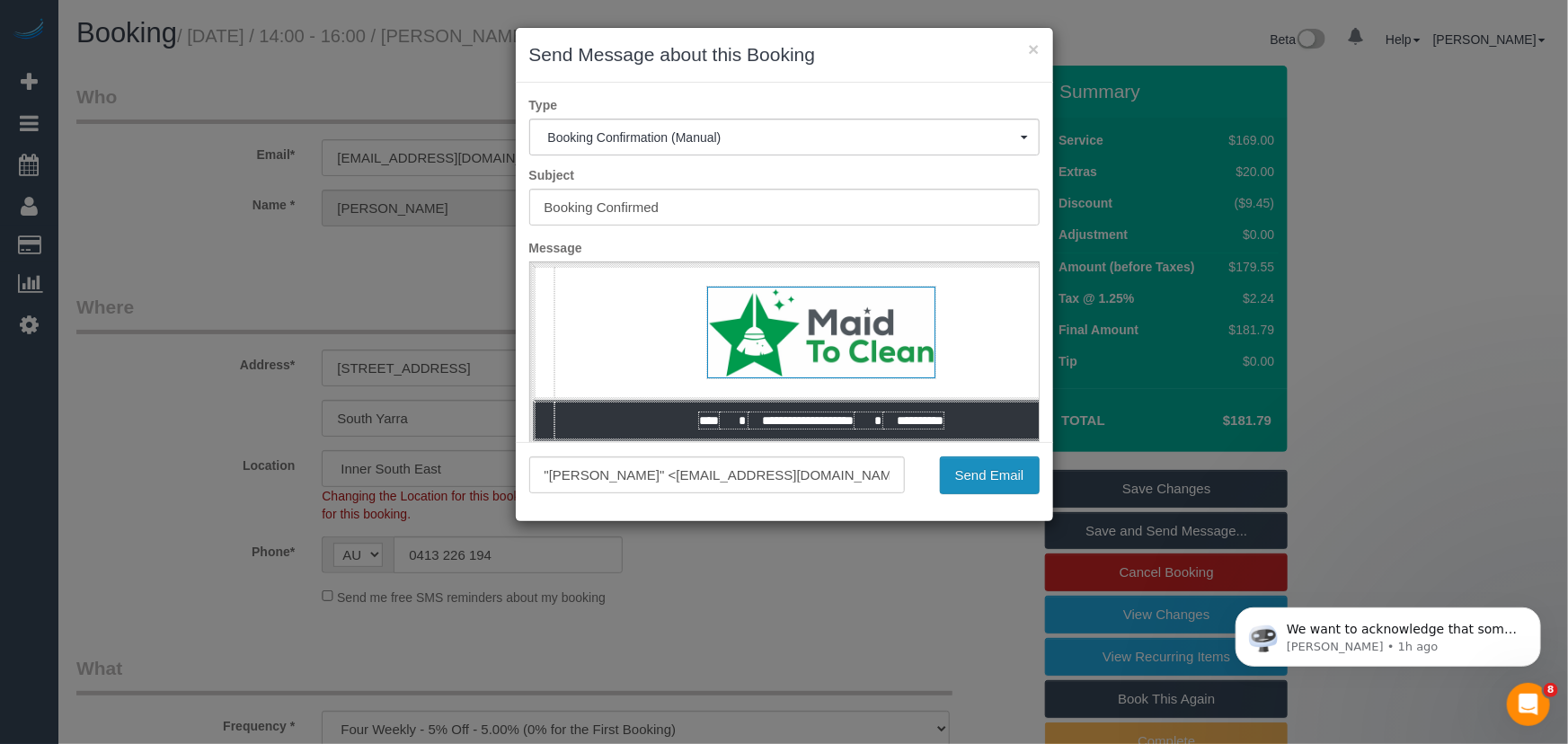
click at [971, 468] on button "Send Email" at bounding box center [990, 475] width 99 height 38
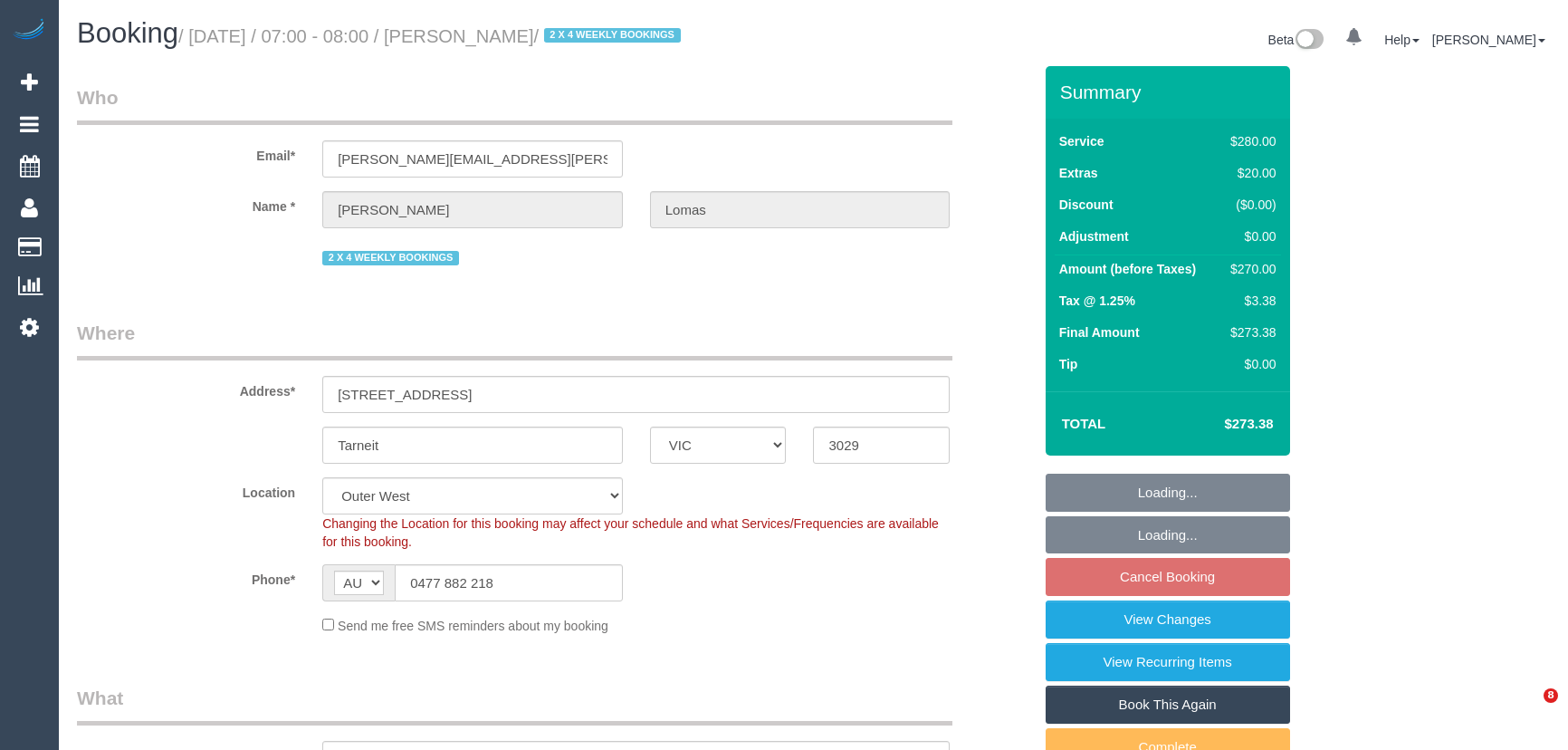
select select "VIC"
select select "240"
select select "string:stripe-pm_1Rvpho2GScqysDRVE36DPEE9"
select select "number:27"
select select "number:14"
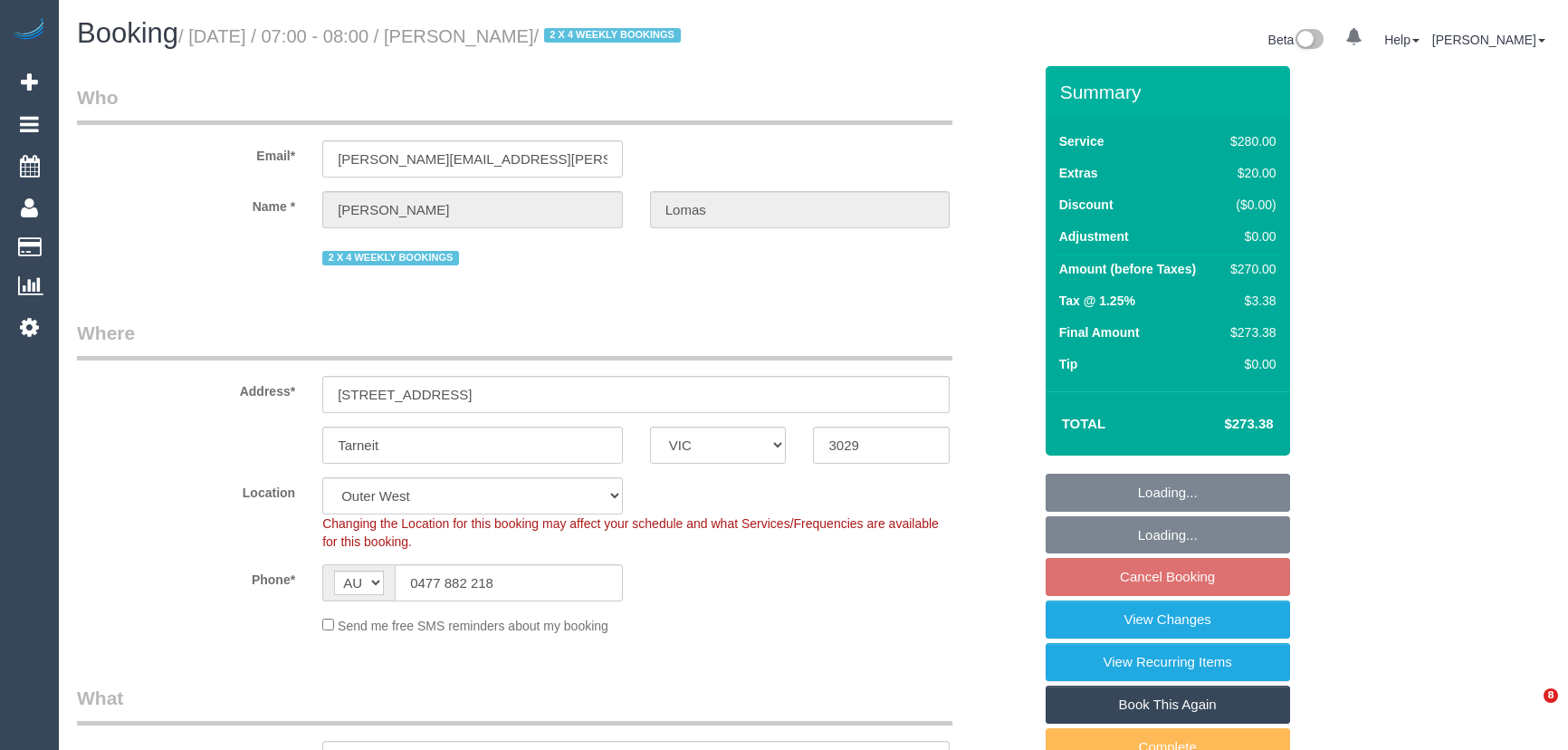
select select "number:19"
select select "number:22"
select select "number:33"
select select "number:26"
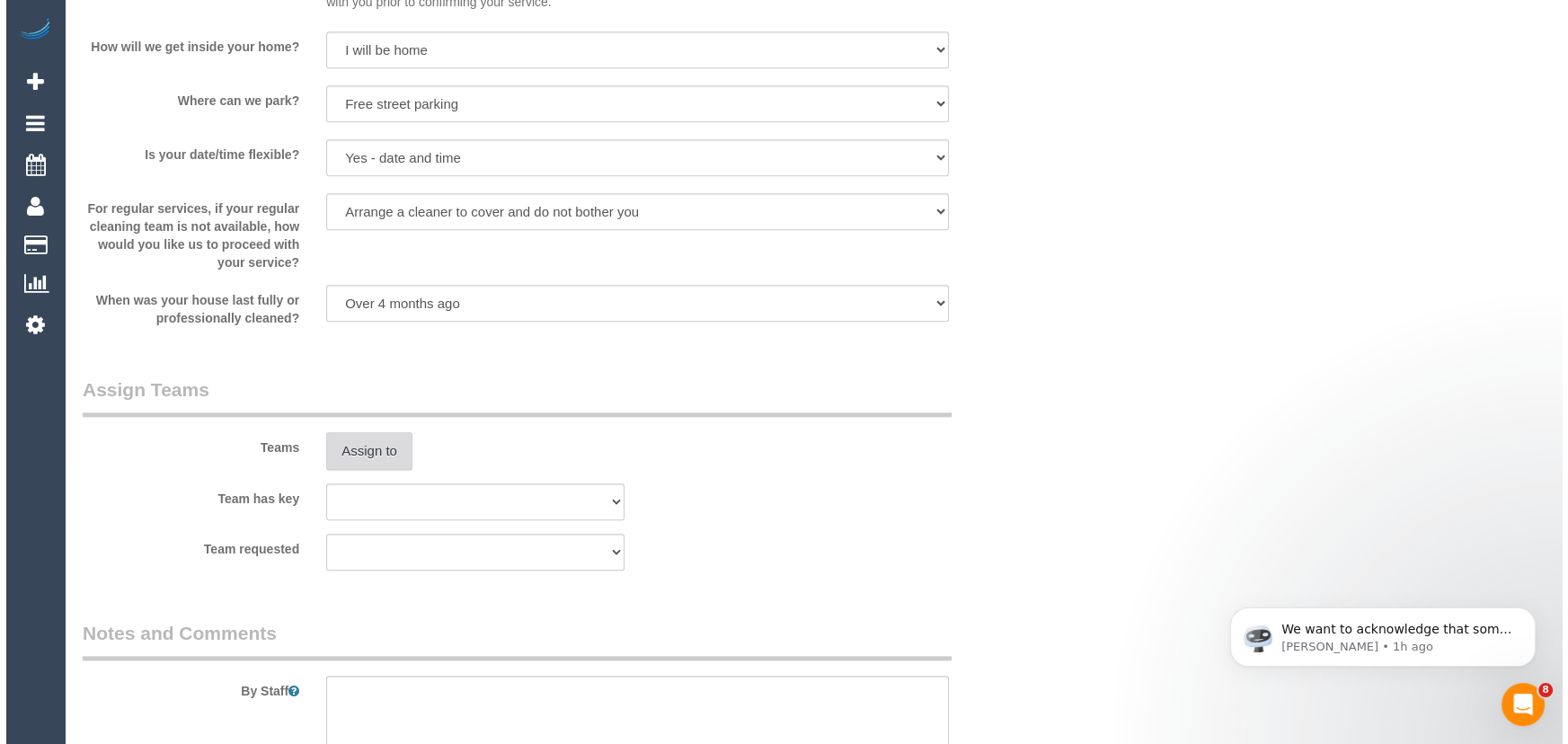
scroll to position [2531, 0]
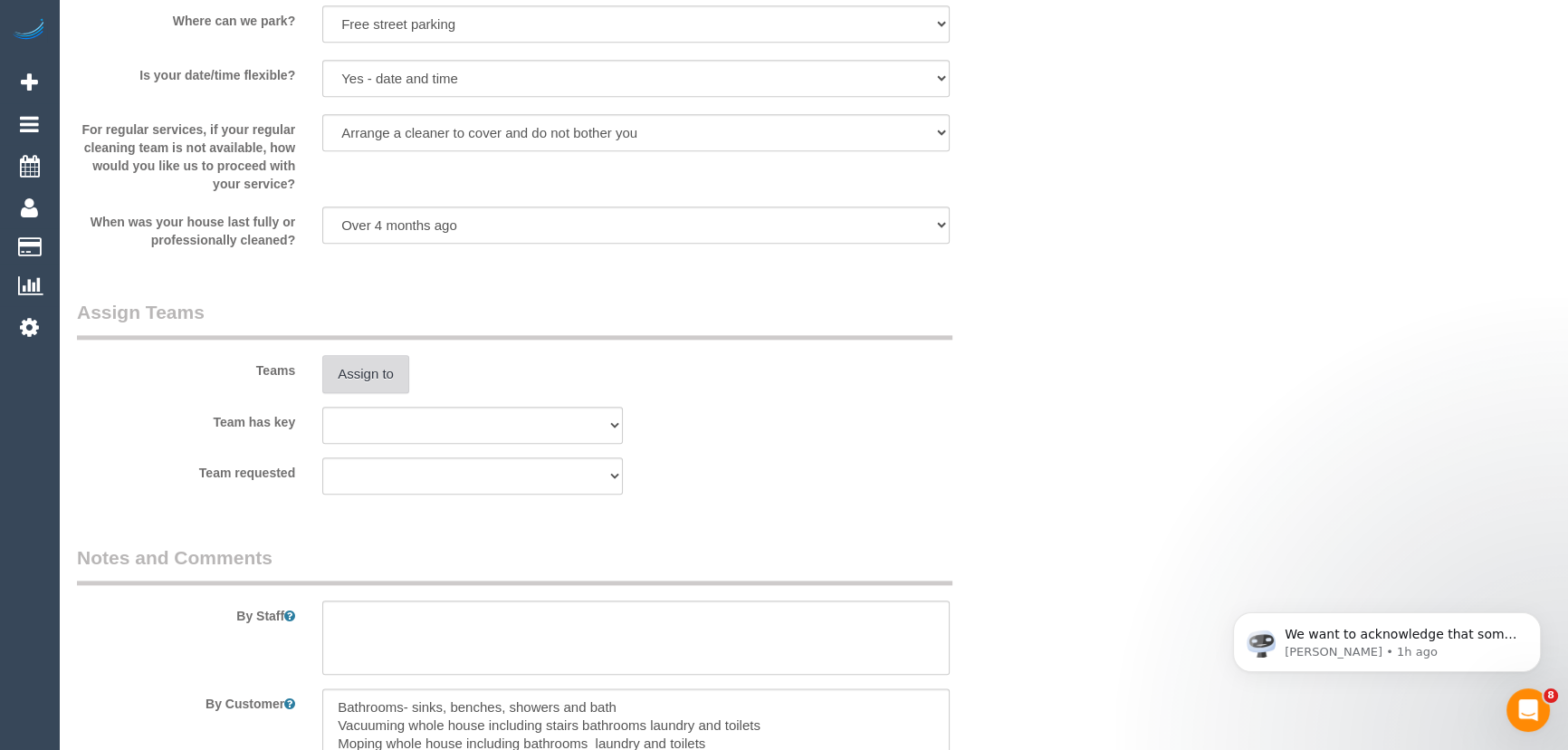
click at [372, 374] on button "Assign to" at bounding box center [365, 374] width 87 height 38
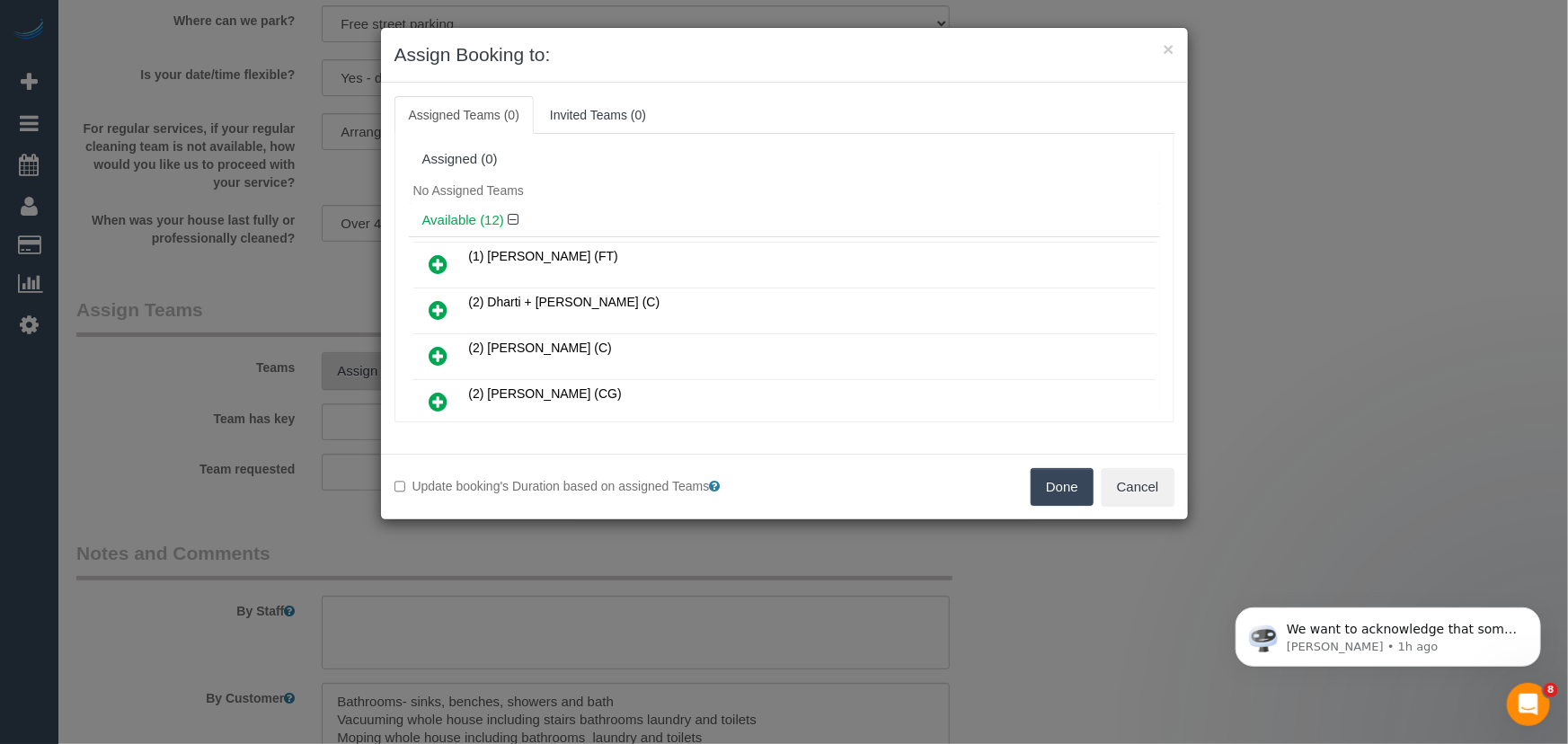
scroll to position [292, 0]
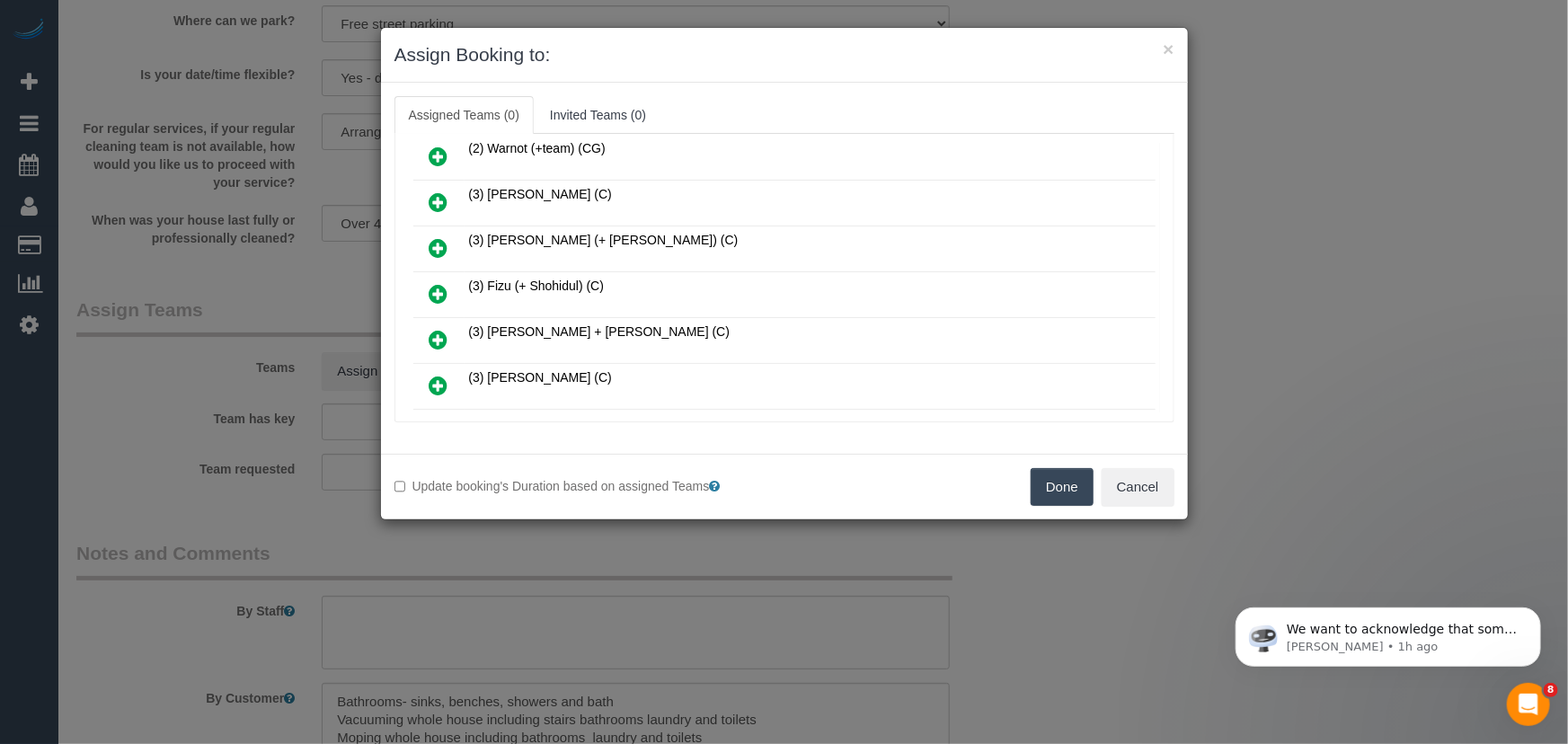
click at [437, 288] on icon at bounding box center [439, 293] width 19 height 21
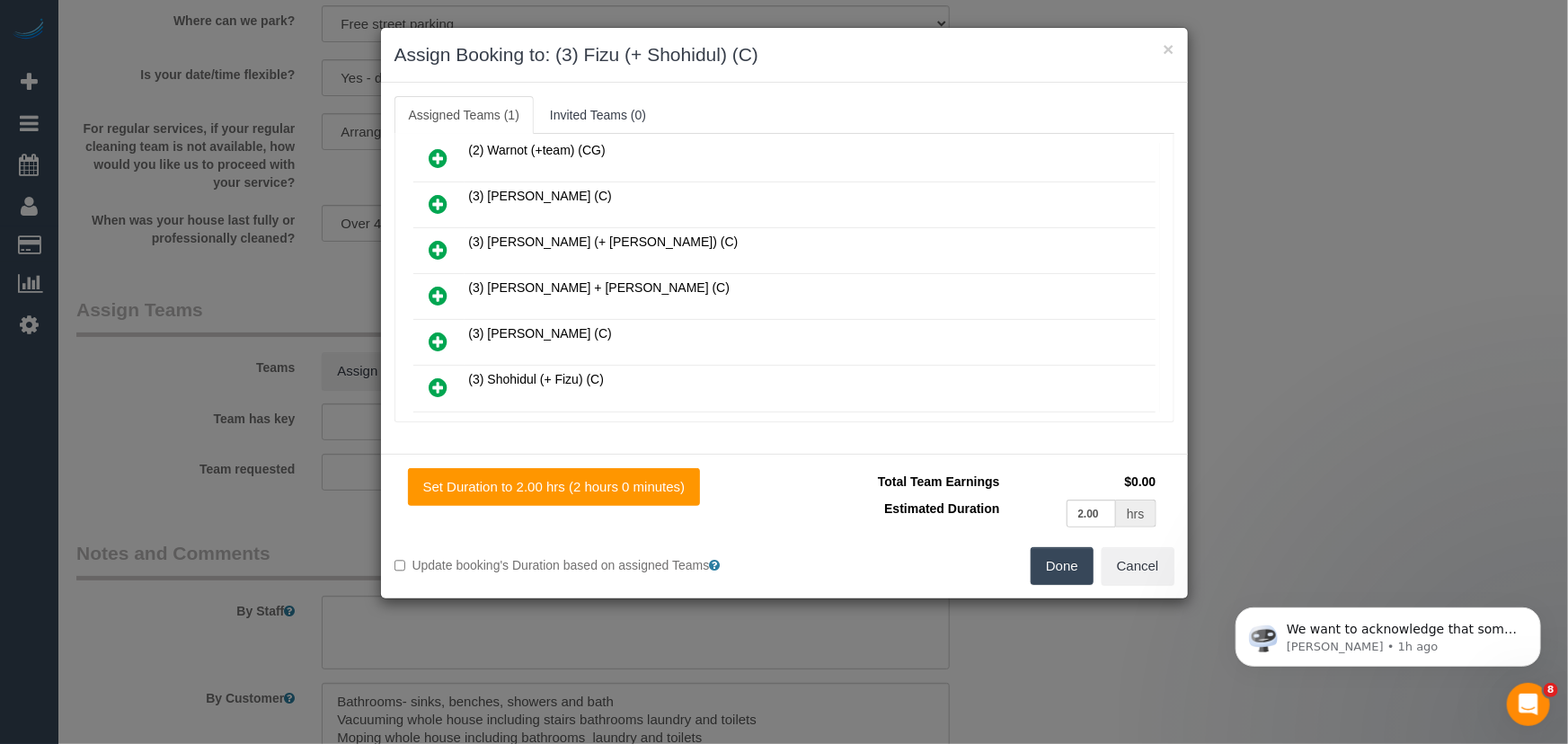
scroll to position [415, 0]
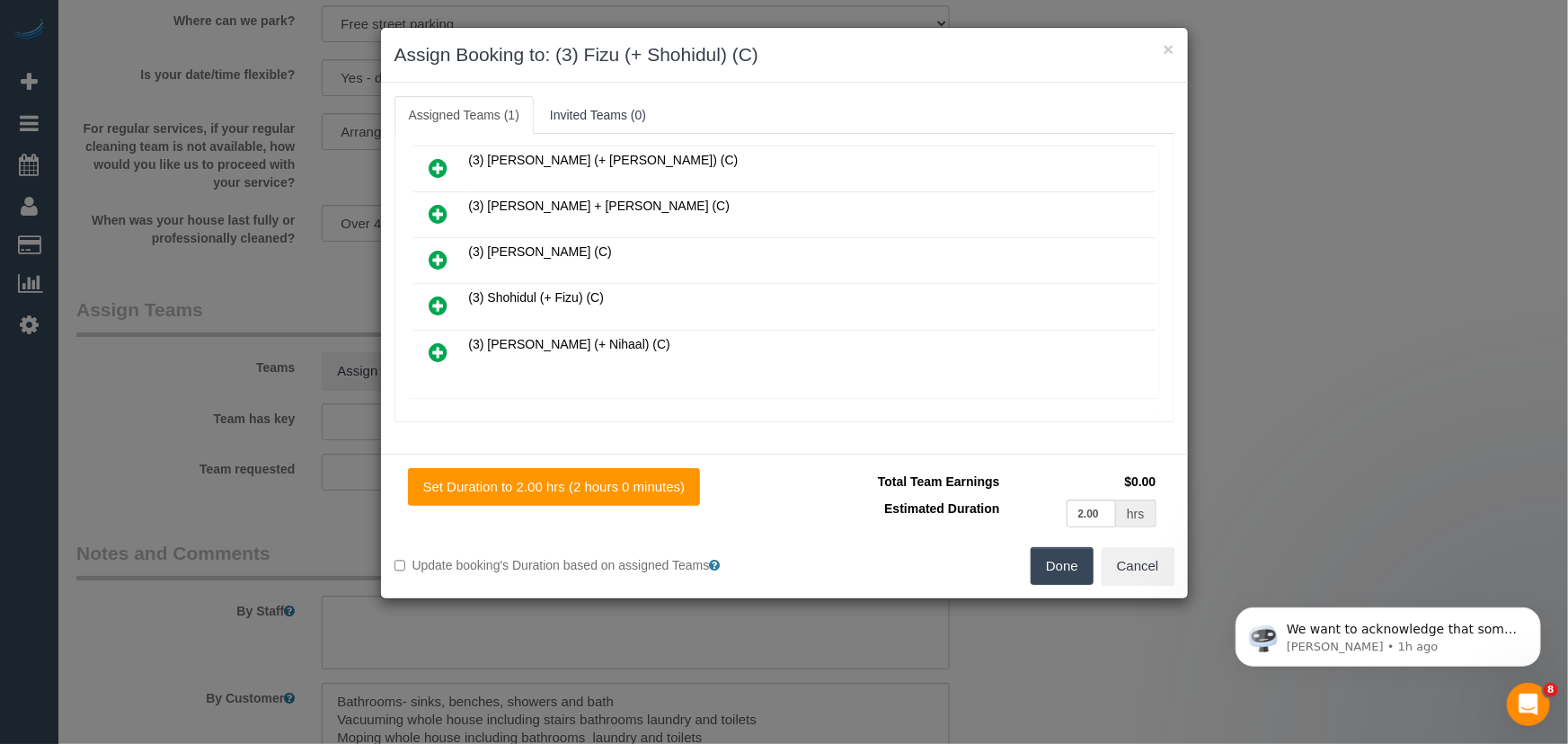
click at [440, 300] on icon at bounding box center [439, 305] width 19 height 21
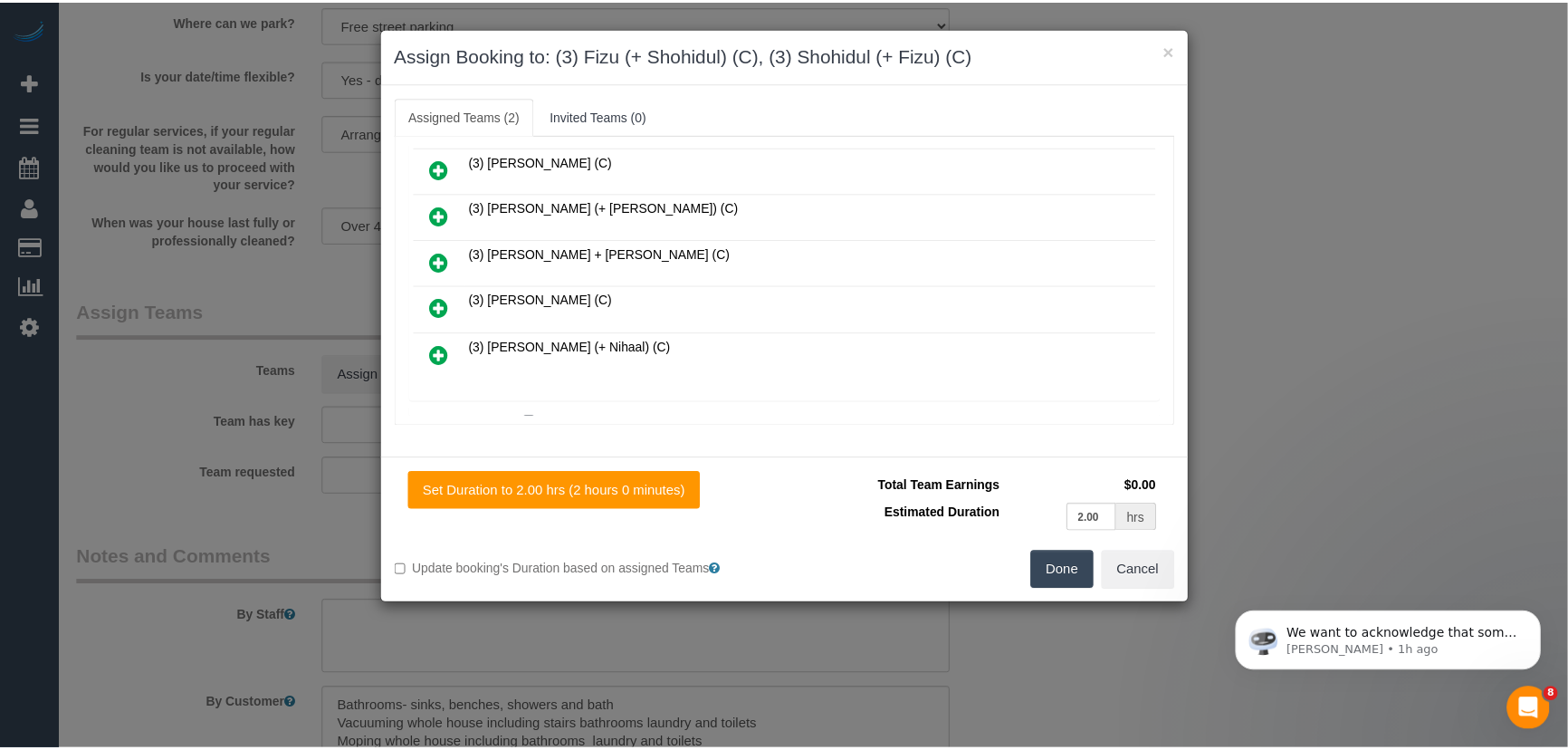
scroll to position [464, 0]
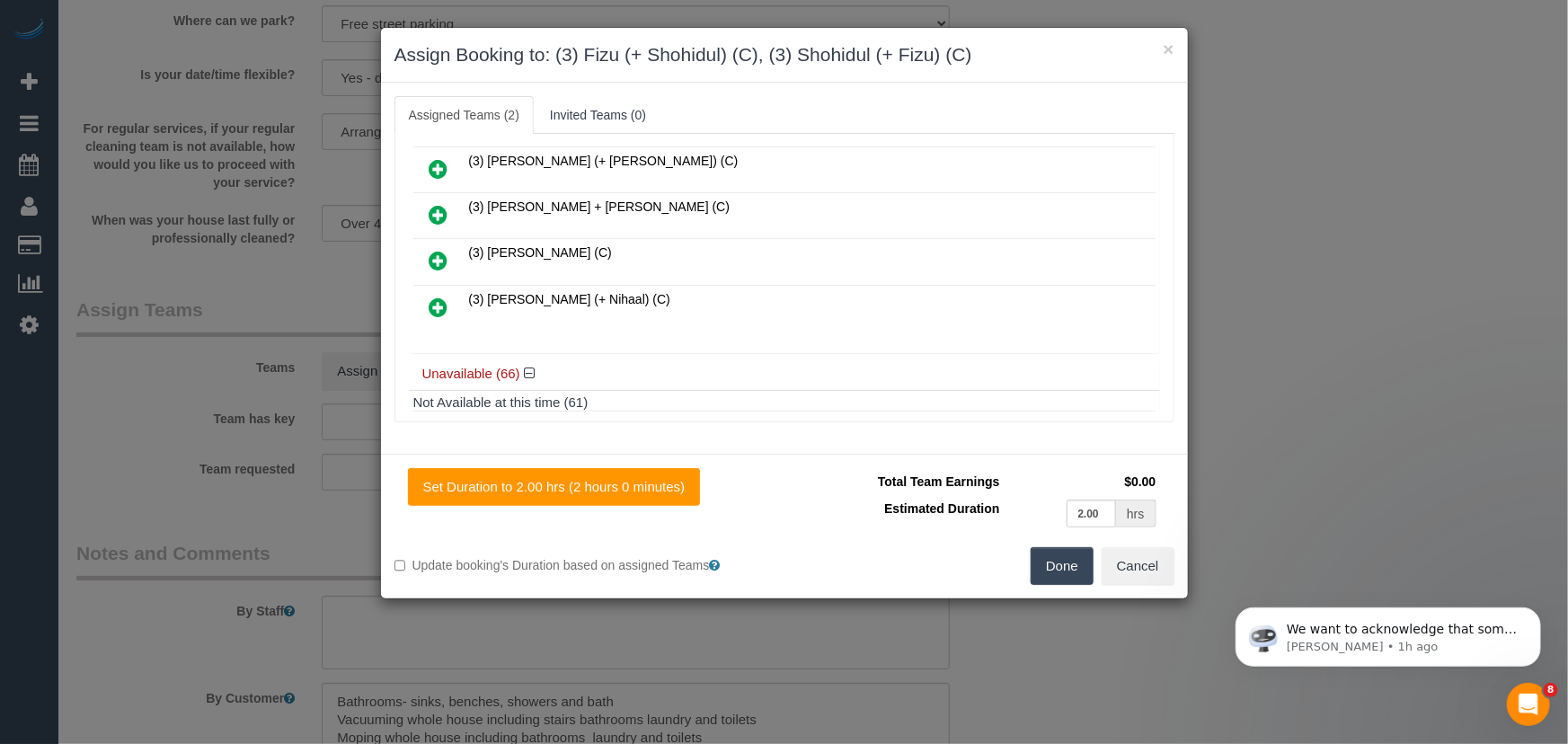
click at [1047, 565] on button "Done" at bounding box center [1062, 565] width 63 height 38
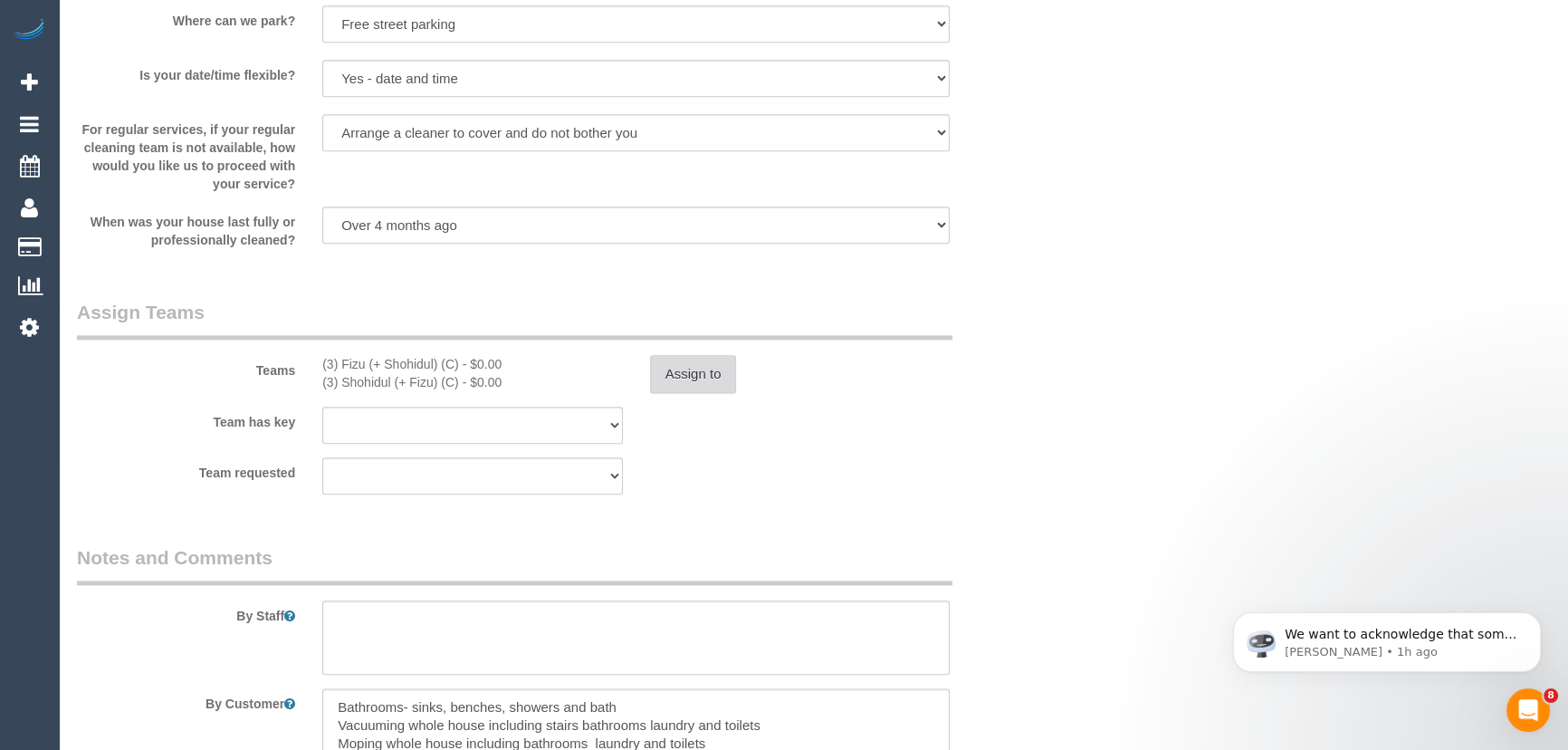
click at [688, 375] on button "Assign to" at bounding box center [693, 374] width 87 height 38
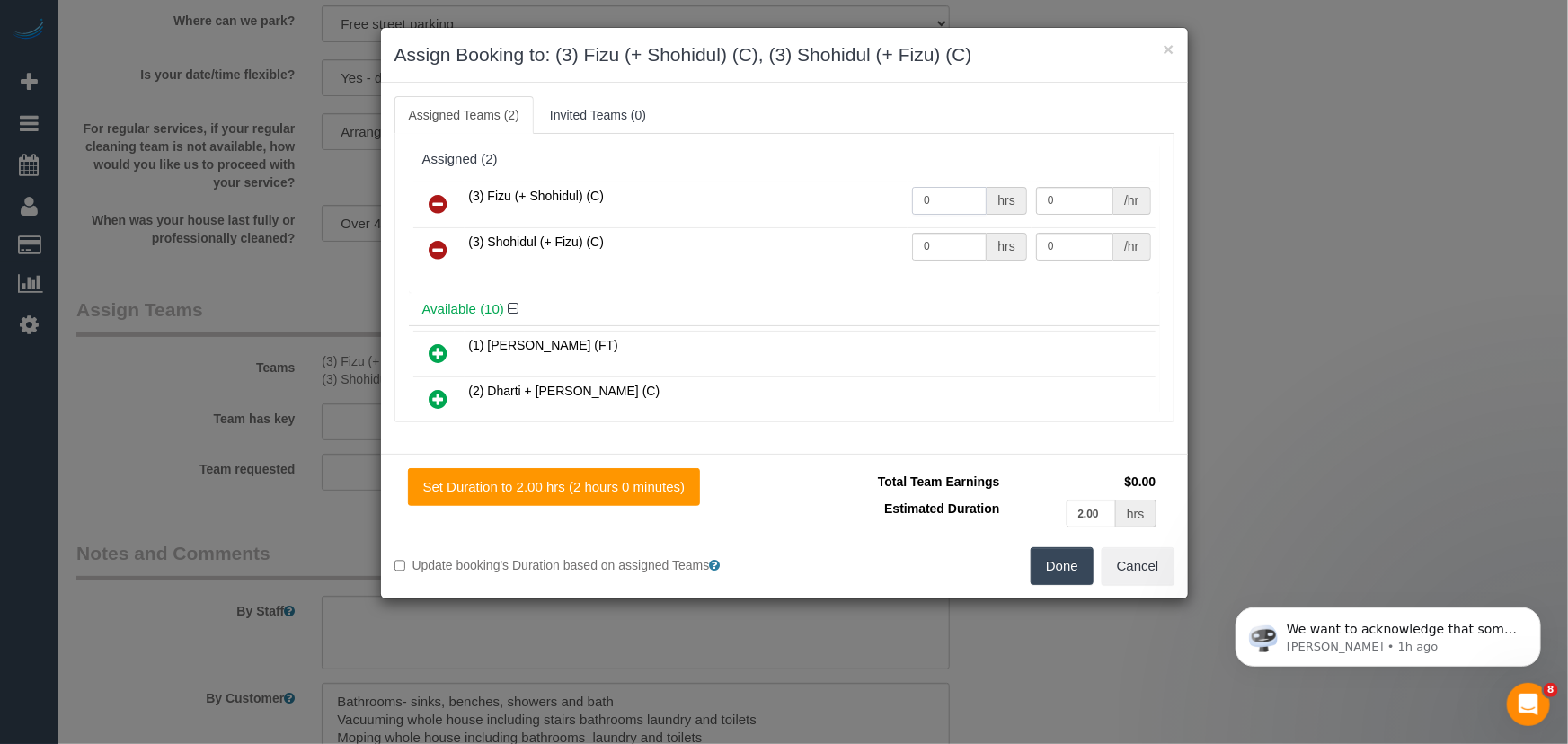
click at [952, 203] on input "0" at bounding box center [949, 201] width 74 height 28
type input "2"
type input "37.5"
click at [941, 254] on input "0" at bounding box center [949, 246] width 74 height 28
type input "2"
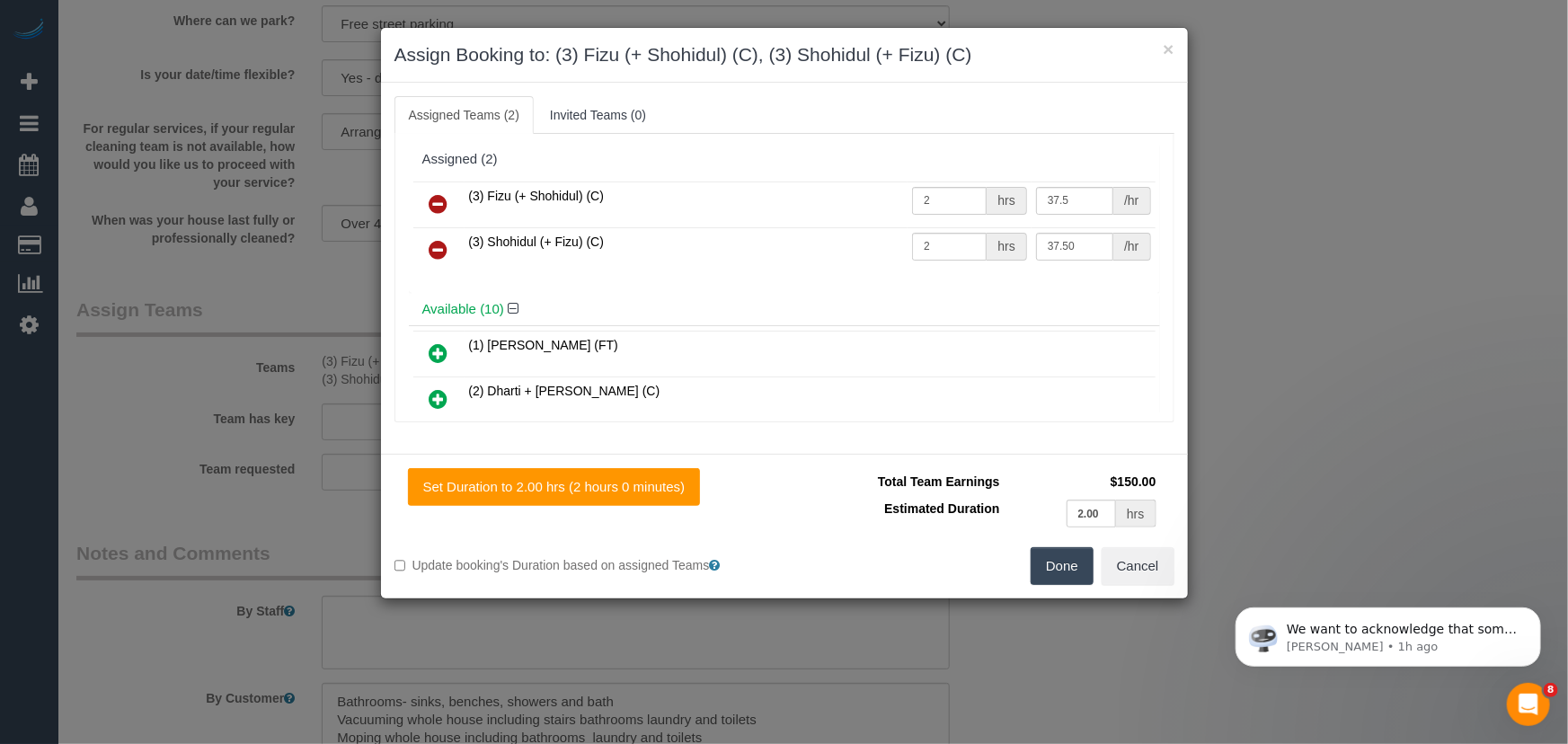
type input "37.5"
click at [1066, 565] on button "Done" at bounding box center [1062, 565] width 63 height 38
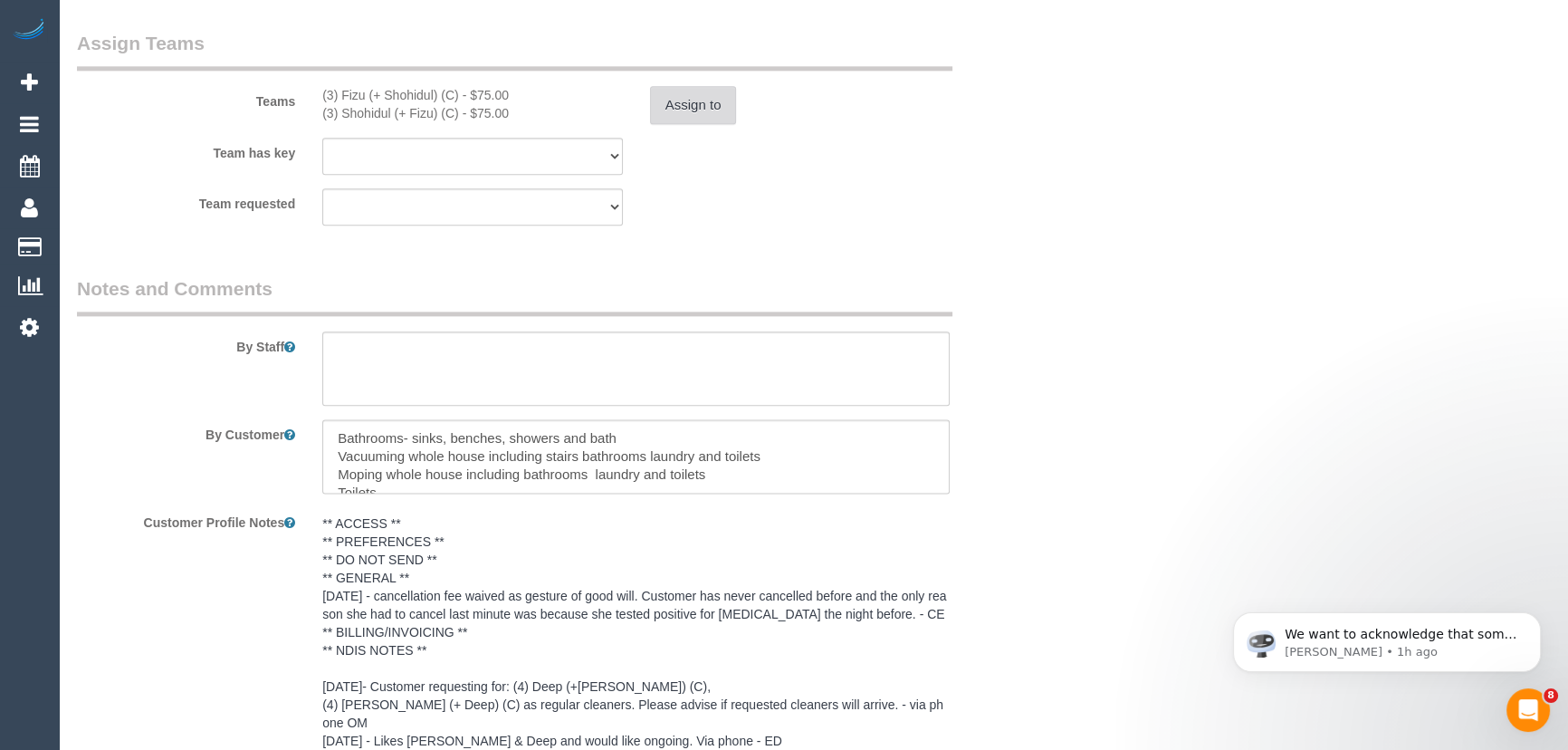
scroll to position [2717, 0]
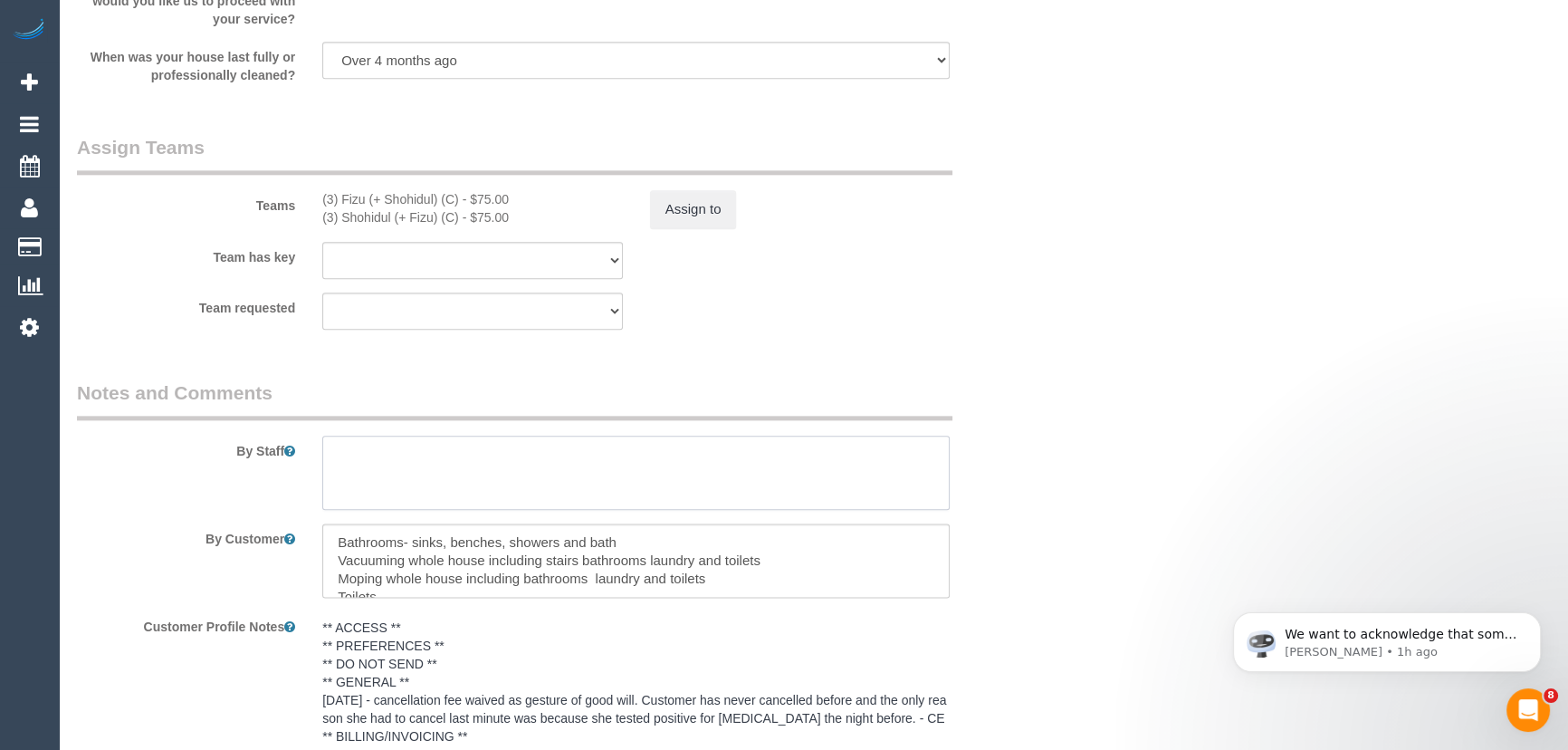
click at [423, 451] on textarea at bounding box center [635, 473] width 627 height 74
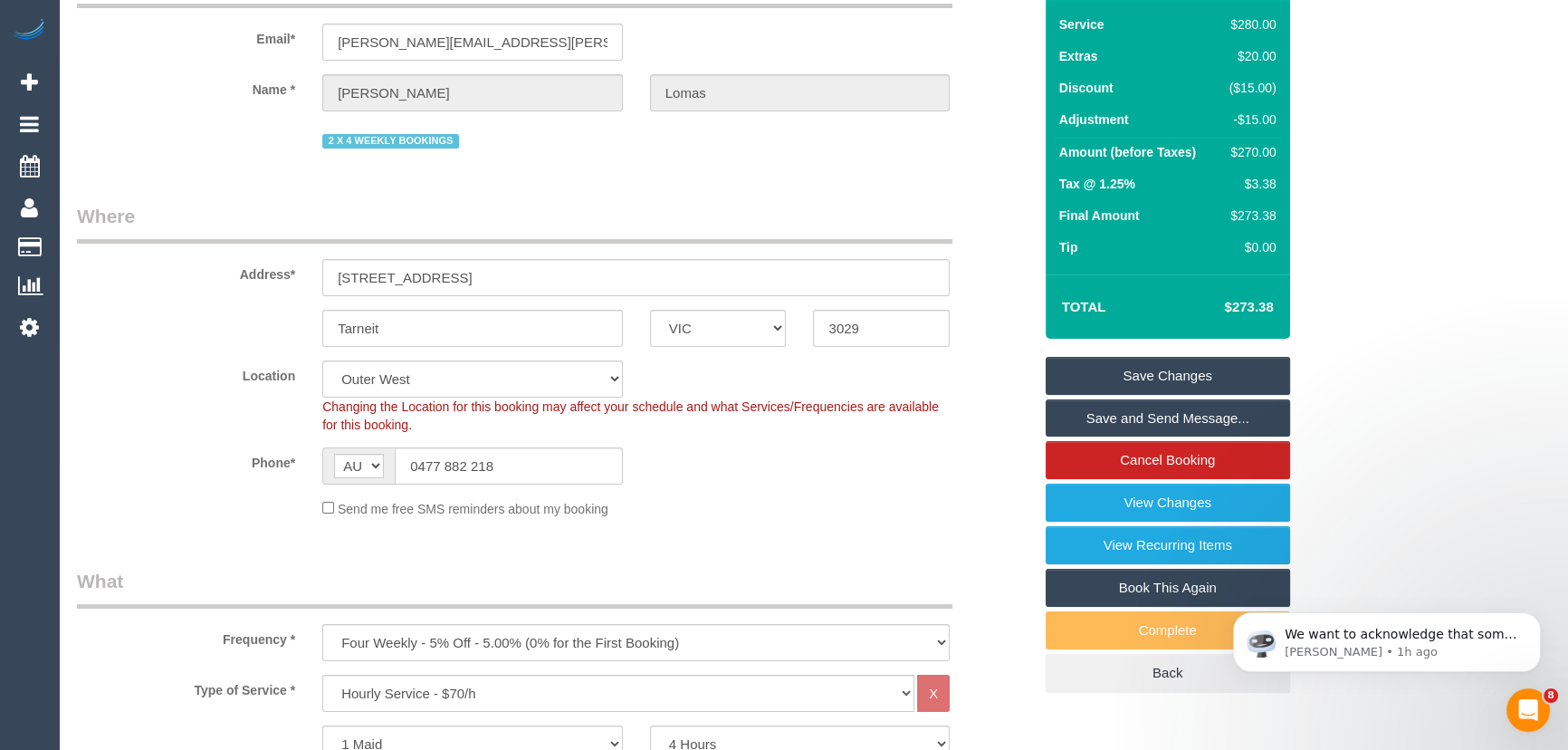
scroll to position [0, 0]
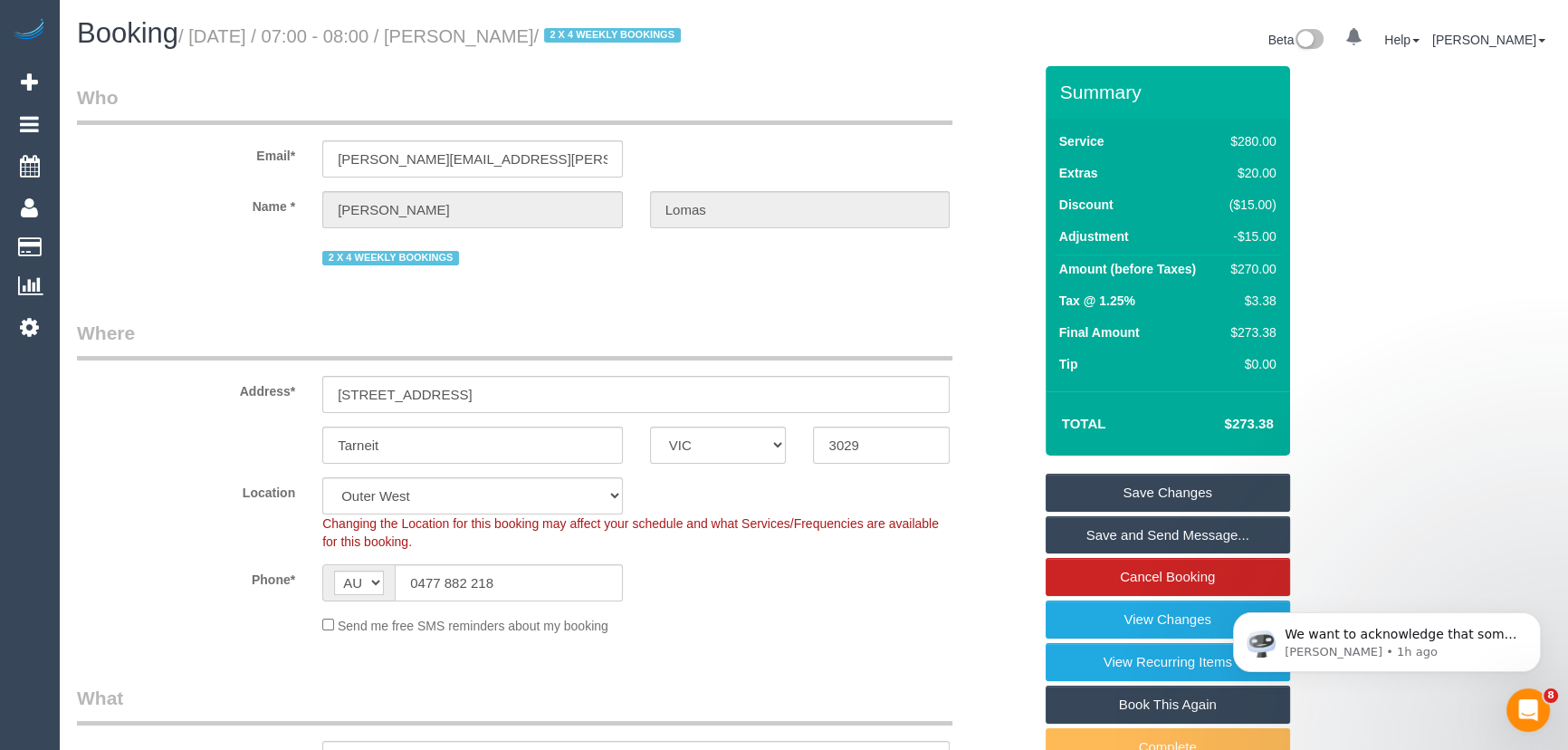
type textarea "*cover*"
click at [524, 31] on small "/ [DATE] / 07:00 - 08:00 / [PERSON_NAME] / 2 X 4 WEEKLY BOOKINGS" at bounding box center [431, 36] width 507 height 19
copy small "[PERSON_NAME]"
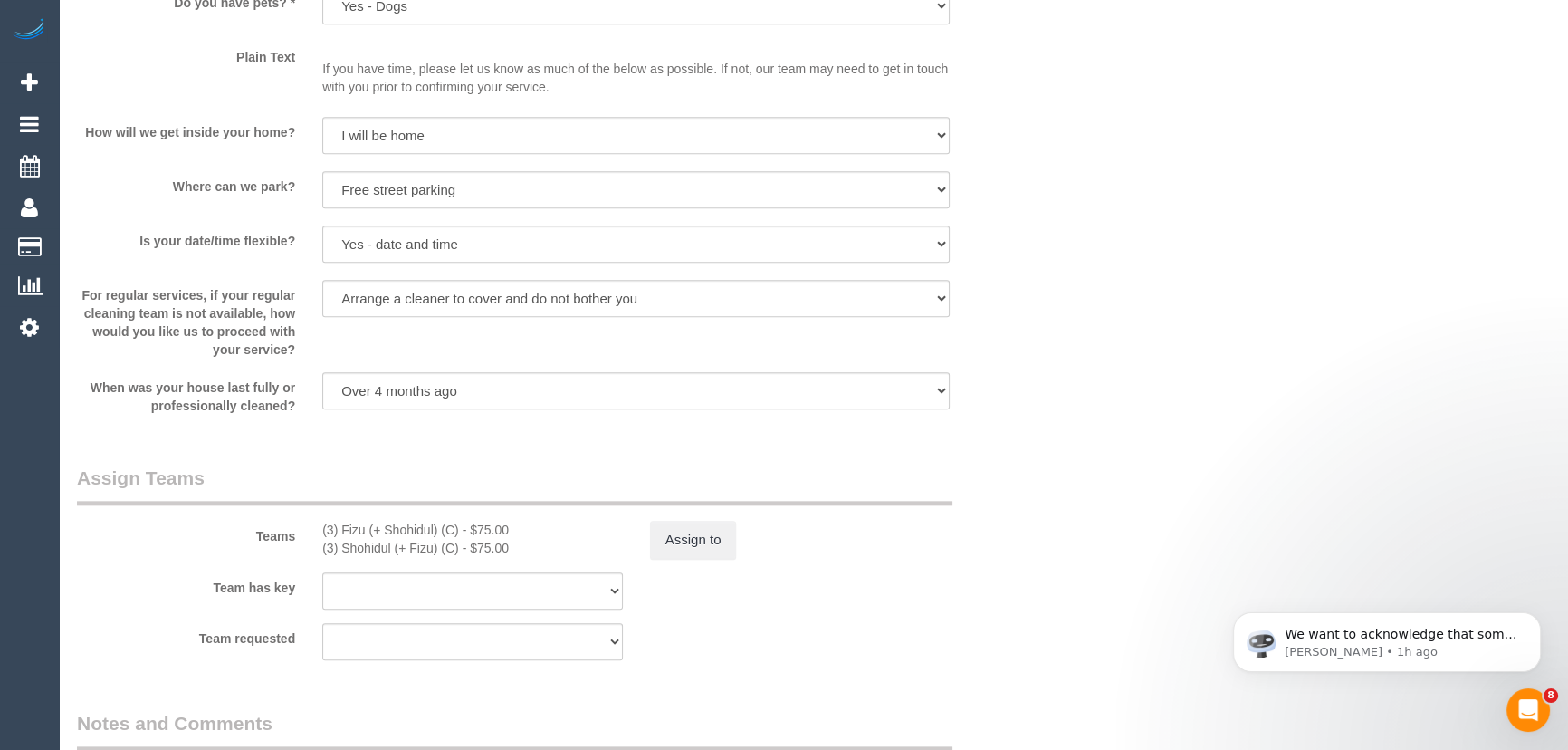
scroll to position [2387, 0]
click at [341, 528] on div "(3) Fizu (+ Shohidul) (C) - $75.00" at bounding box center [472, 528] width 301 height 18
copy div "Fizu (+ Shohidul"
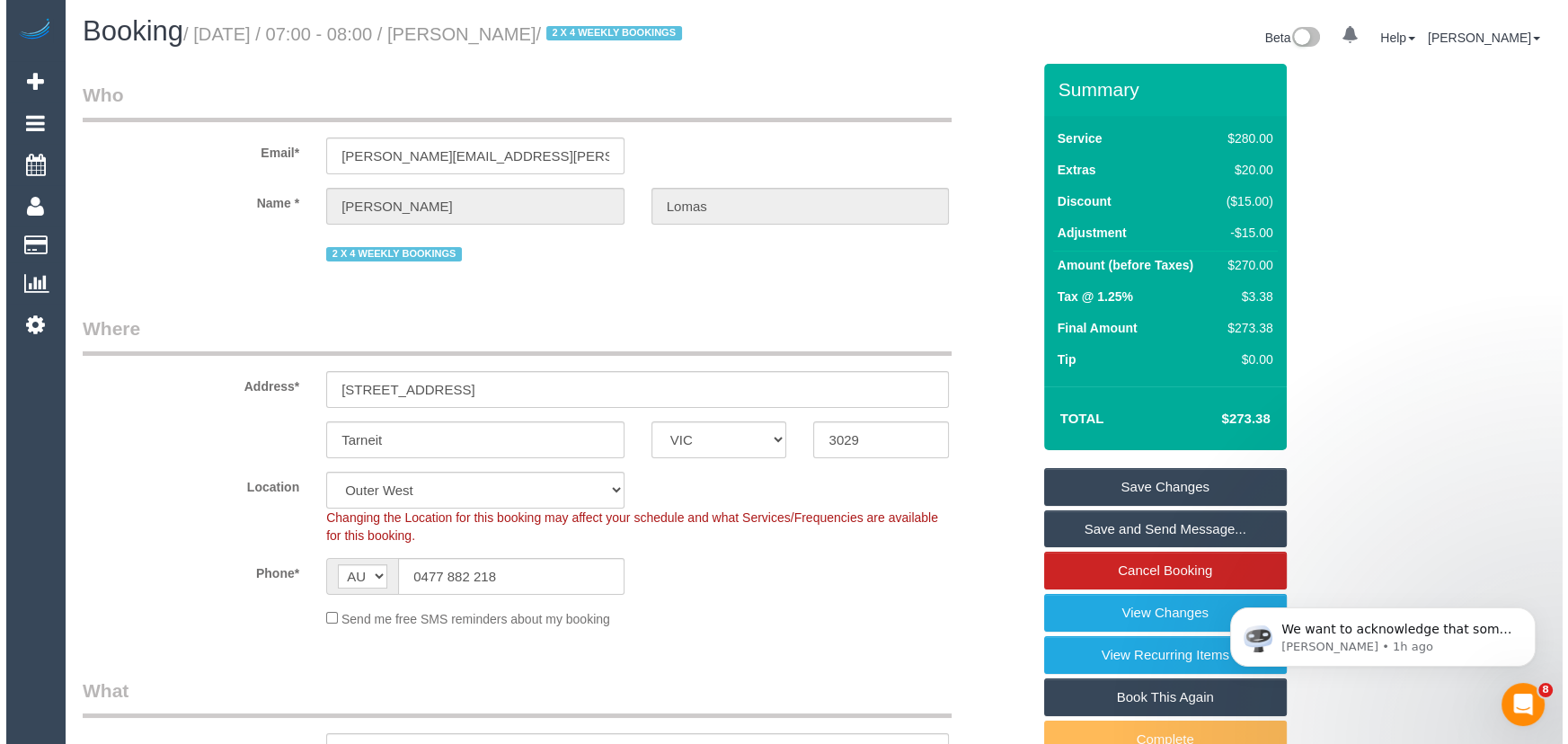
scroll to position [0, 0]
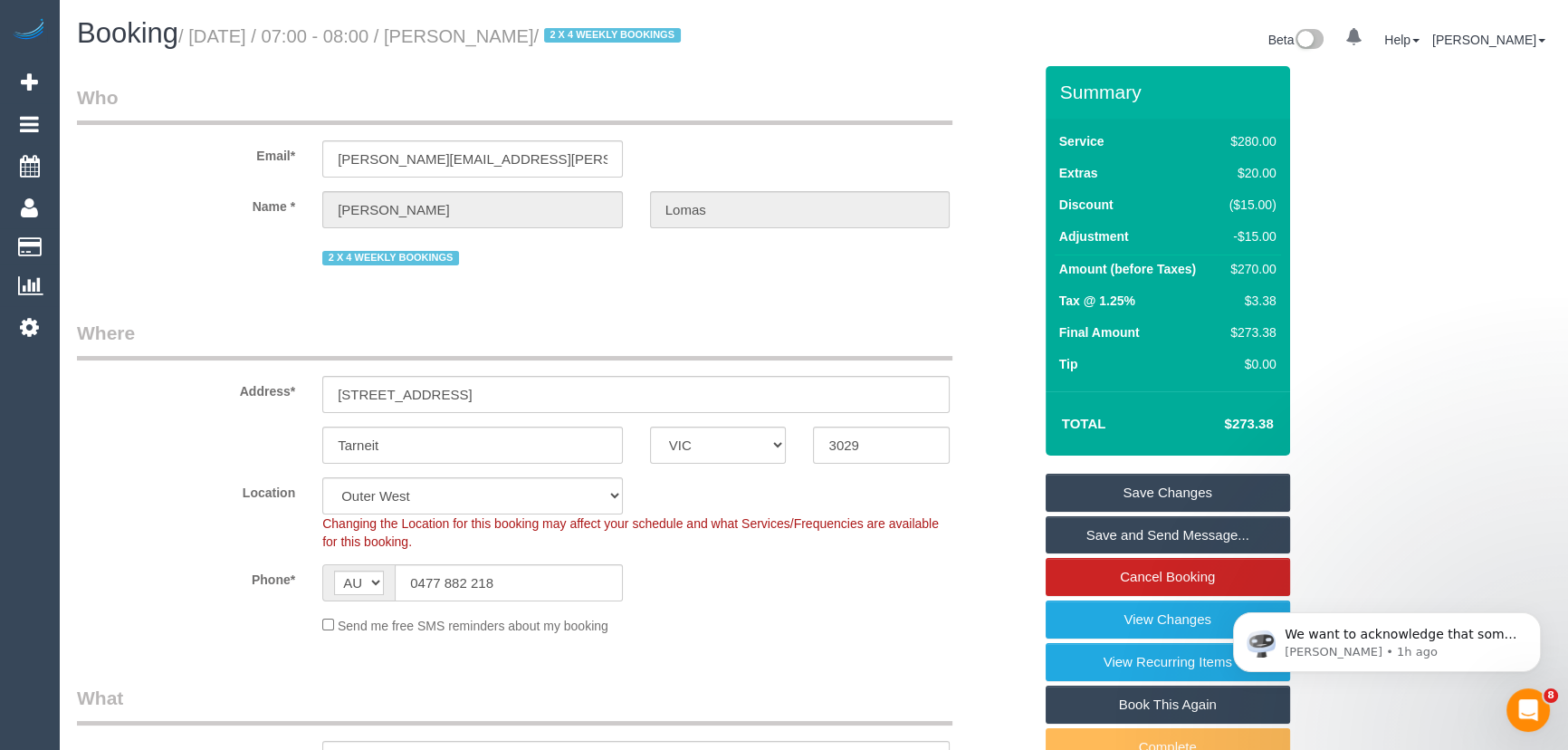
click at [1132, 534] on link "Save and Send Message..." at bounding box center [1167, 535] width 244 height 38
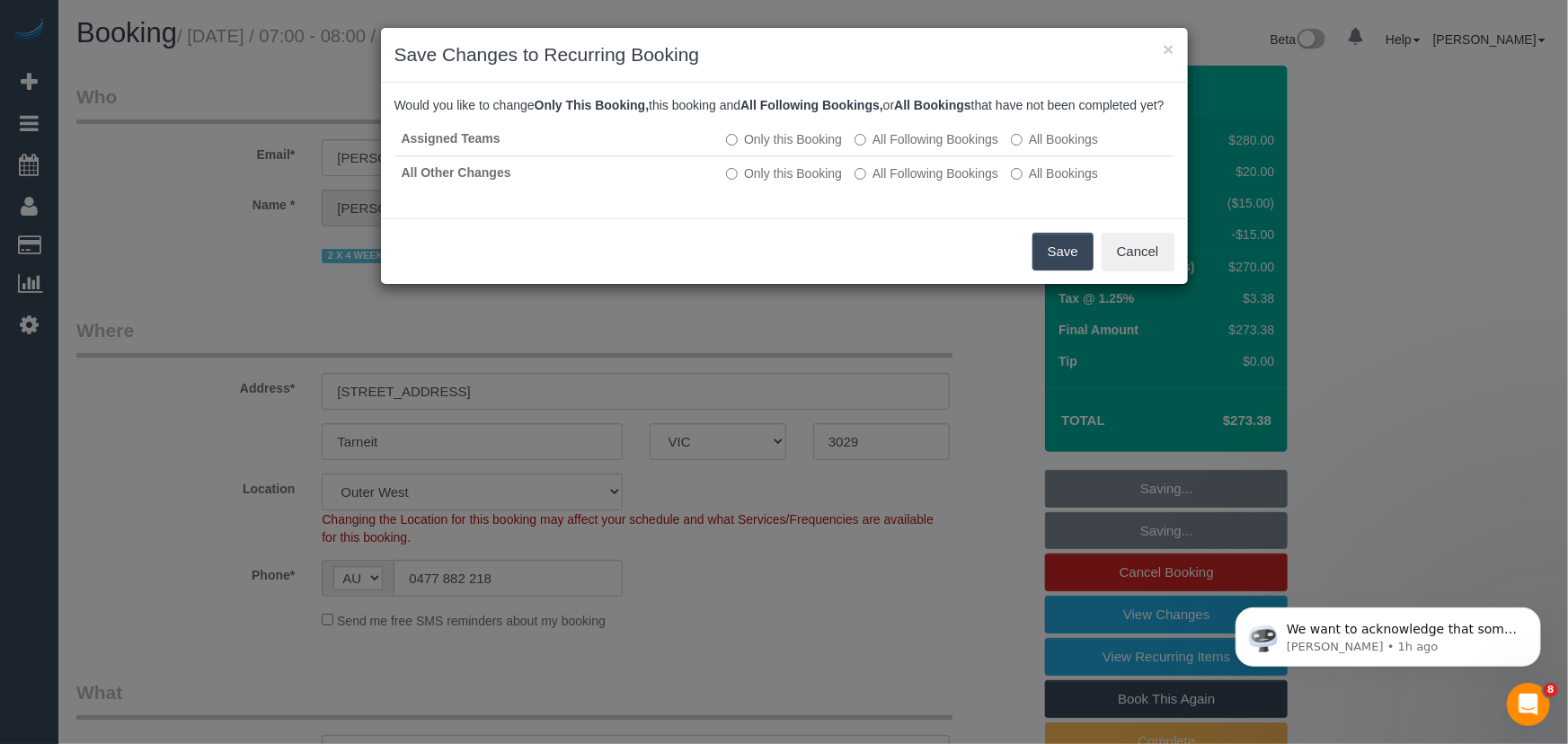
click at [1065, 268] on button "Save" at bounding box center [1063, 251] width 61 height 38
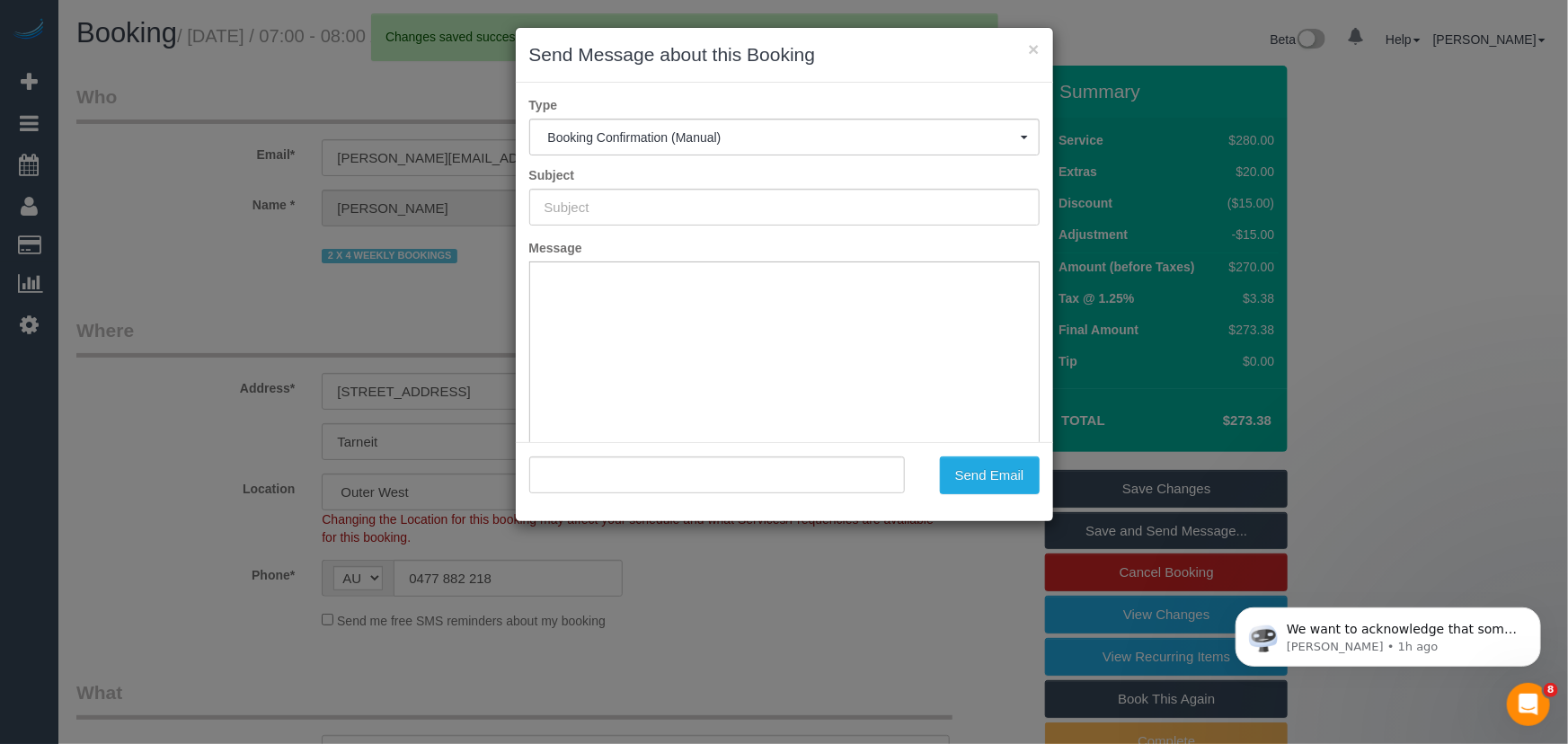
type input "Booking Confirmed"
type input ""[PERSON_NAME]" <[PERSON_NAME][EMAIL_ADDRESS][PERSON_NAME][PERSON_NAME][DOMAIN_…"
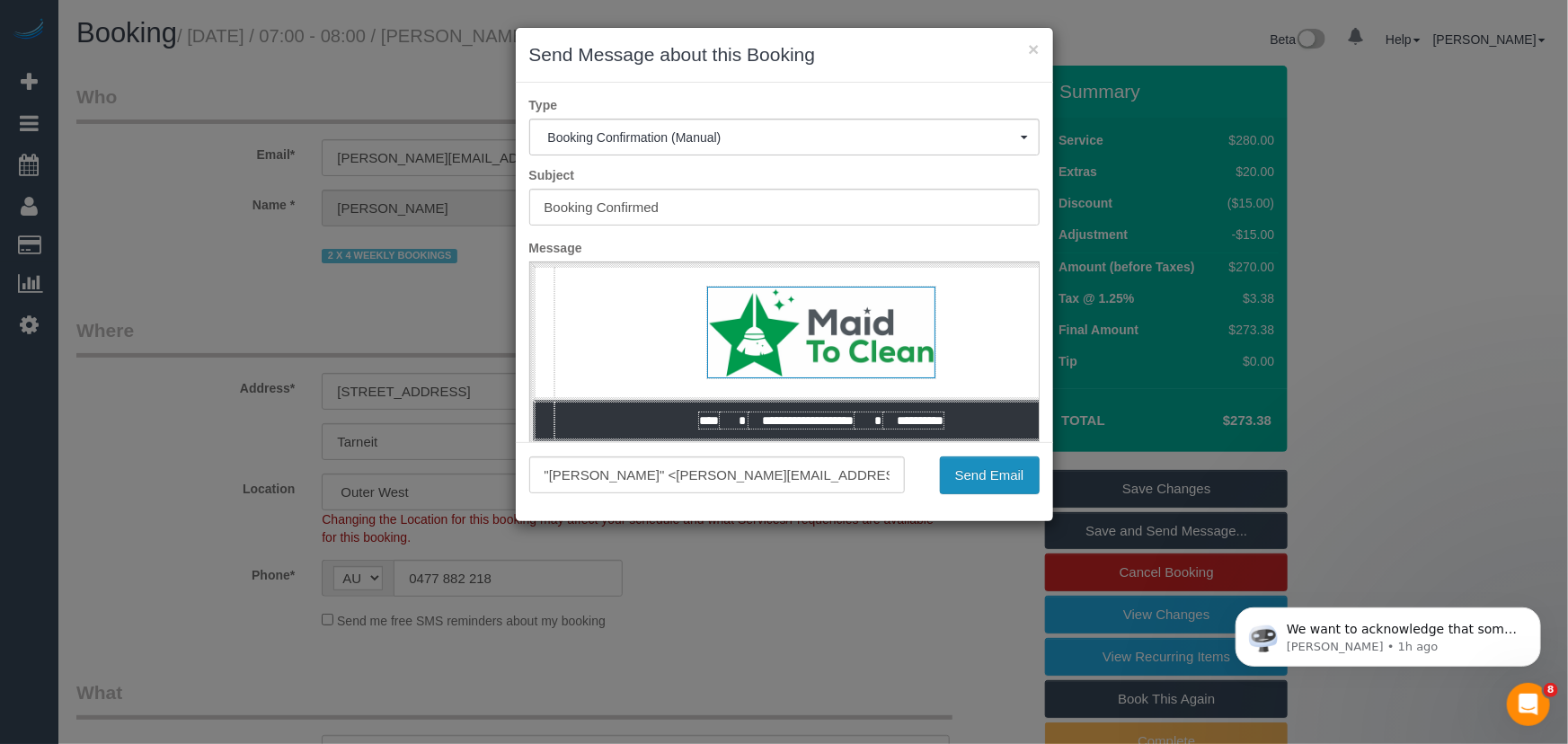
click at [989, 471] on button "Send Email" at bounding box center [990, 475] width 99 height 38
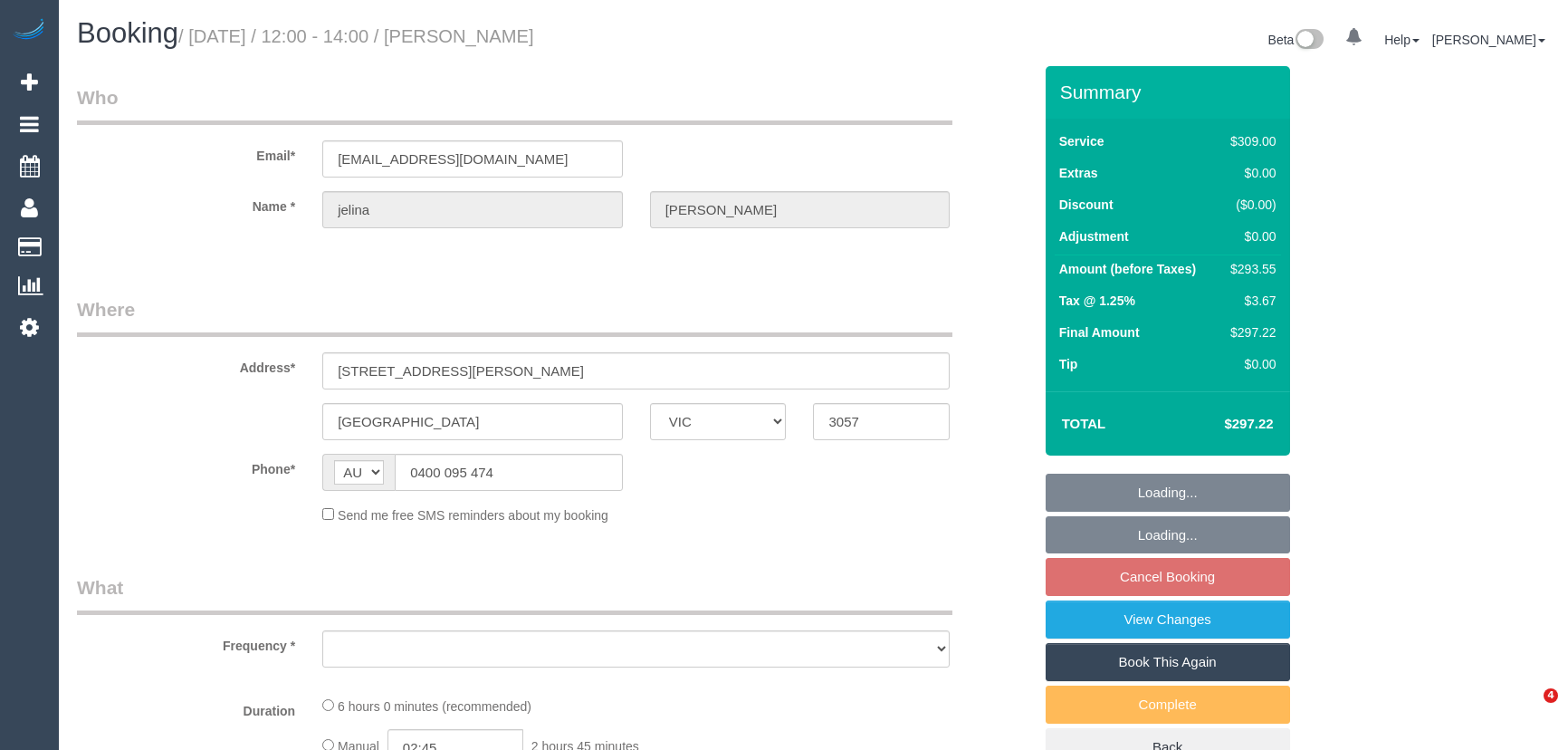
select select "VIC"
select select "number:29"
select select "number:14"
select select "number:19"
select select "number:24"
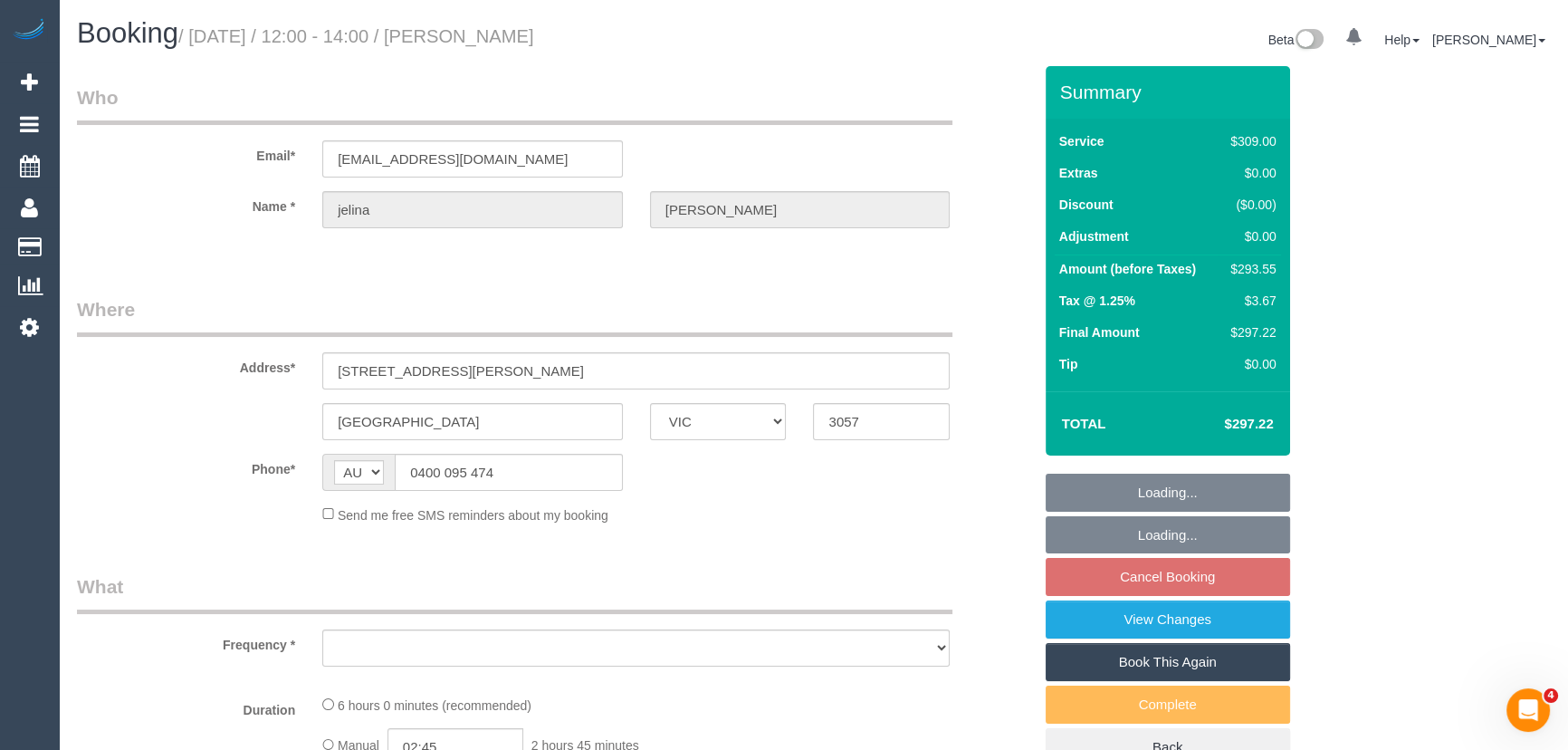
select select "number:34"
select select "number:13"
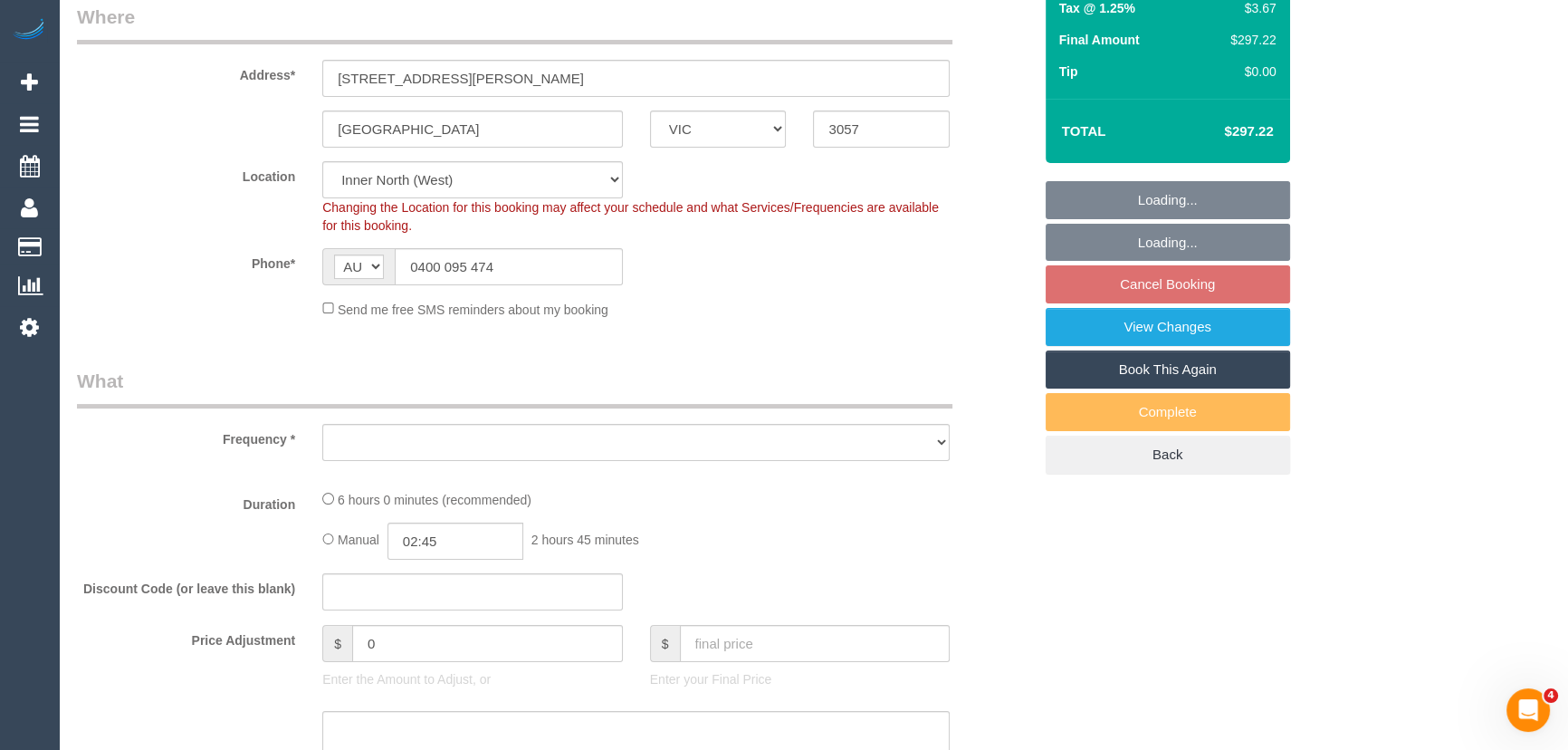
select select "object:680"
select select "string:stripe-pm_1PI6xJ2GScqysDRVOr1W6bxl"
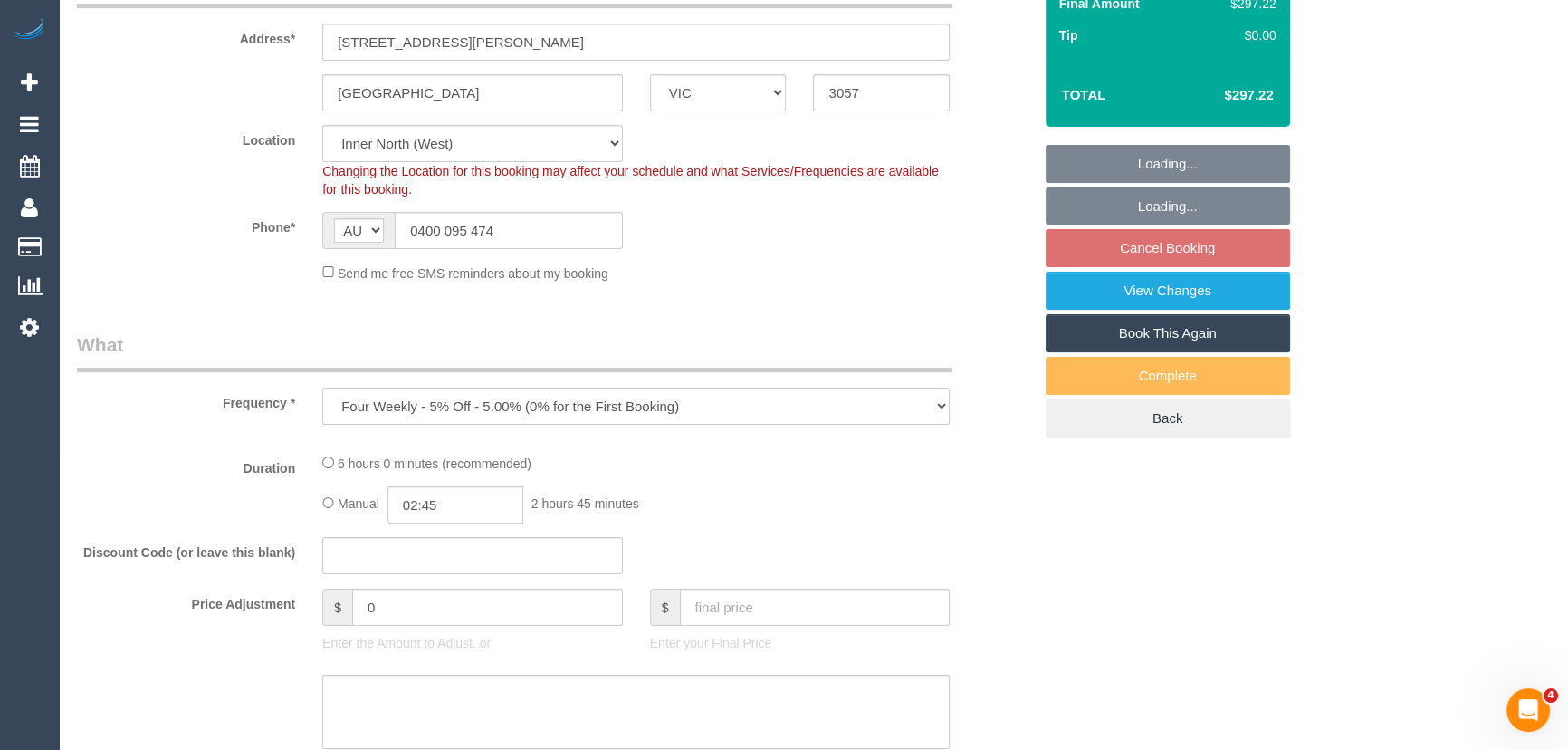
select select "object:781"
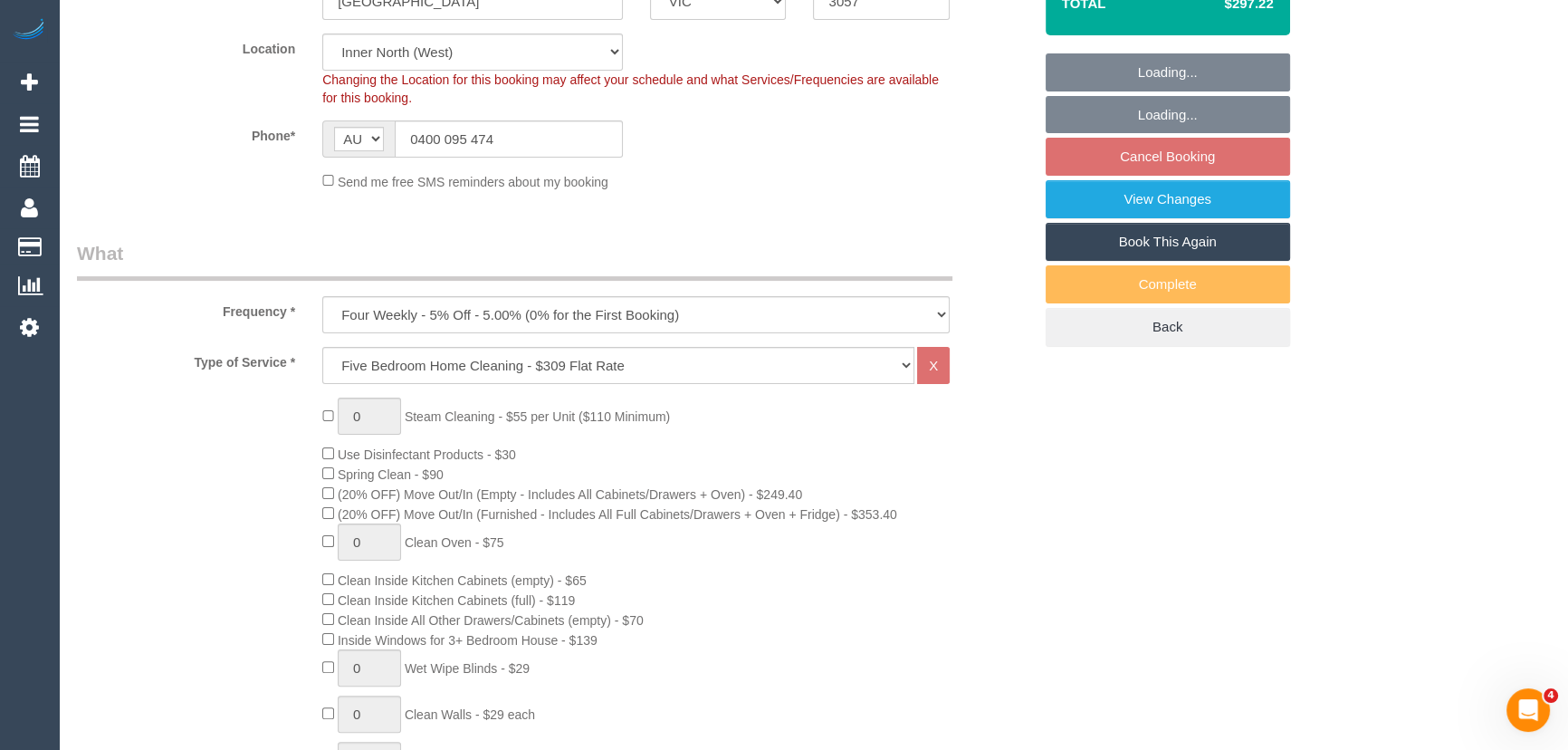
select select "spot6"
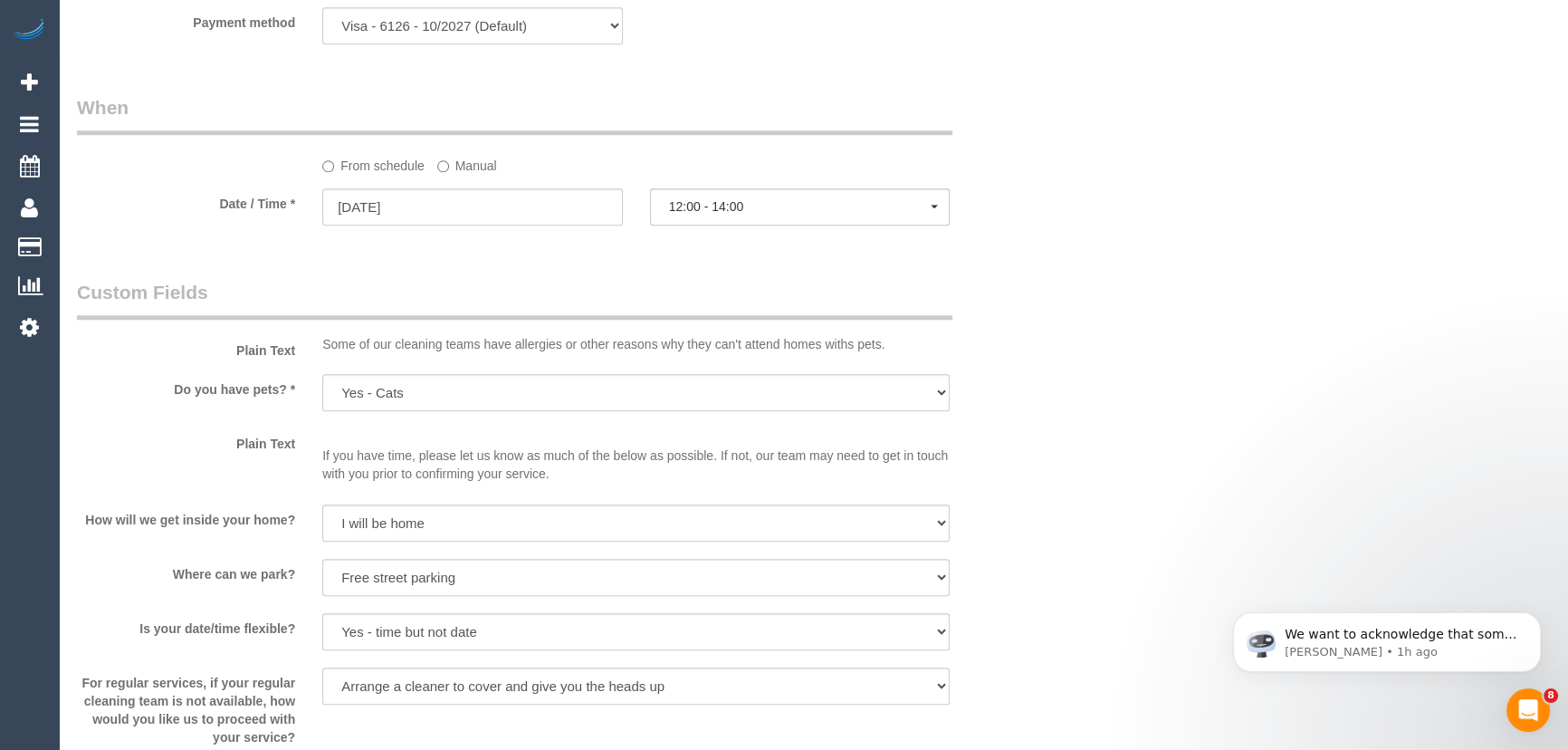
scroll to position [2140, 0]
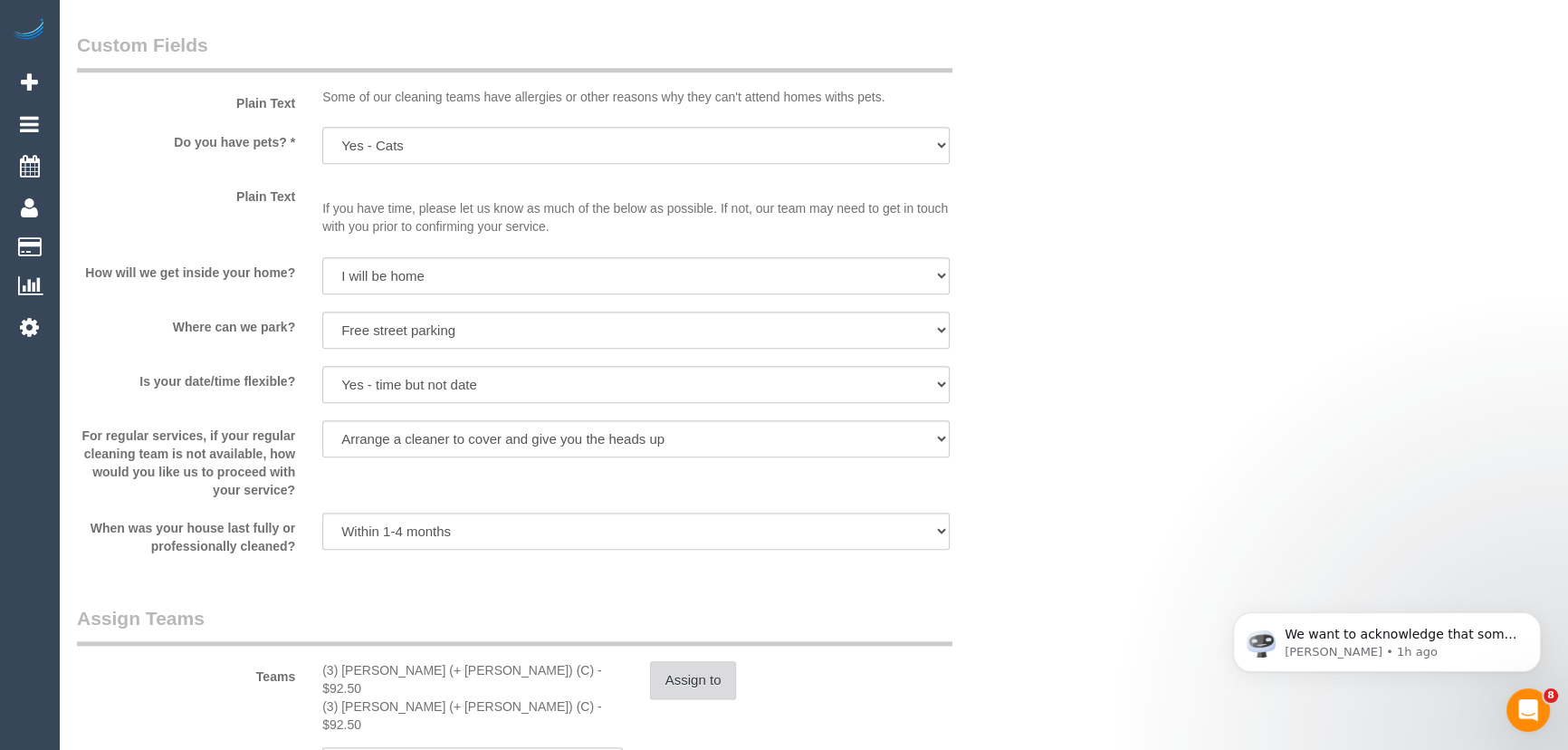
click at [675, 688] on button "Assign to" at bounding box center [693, 680] width 87 height 38
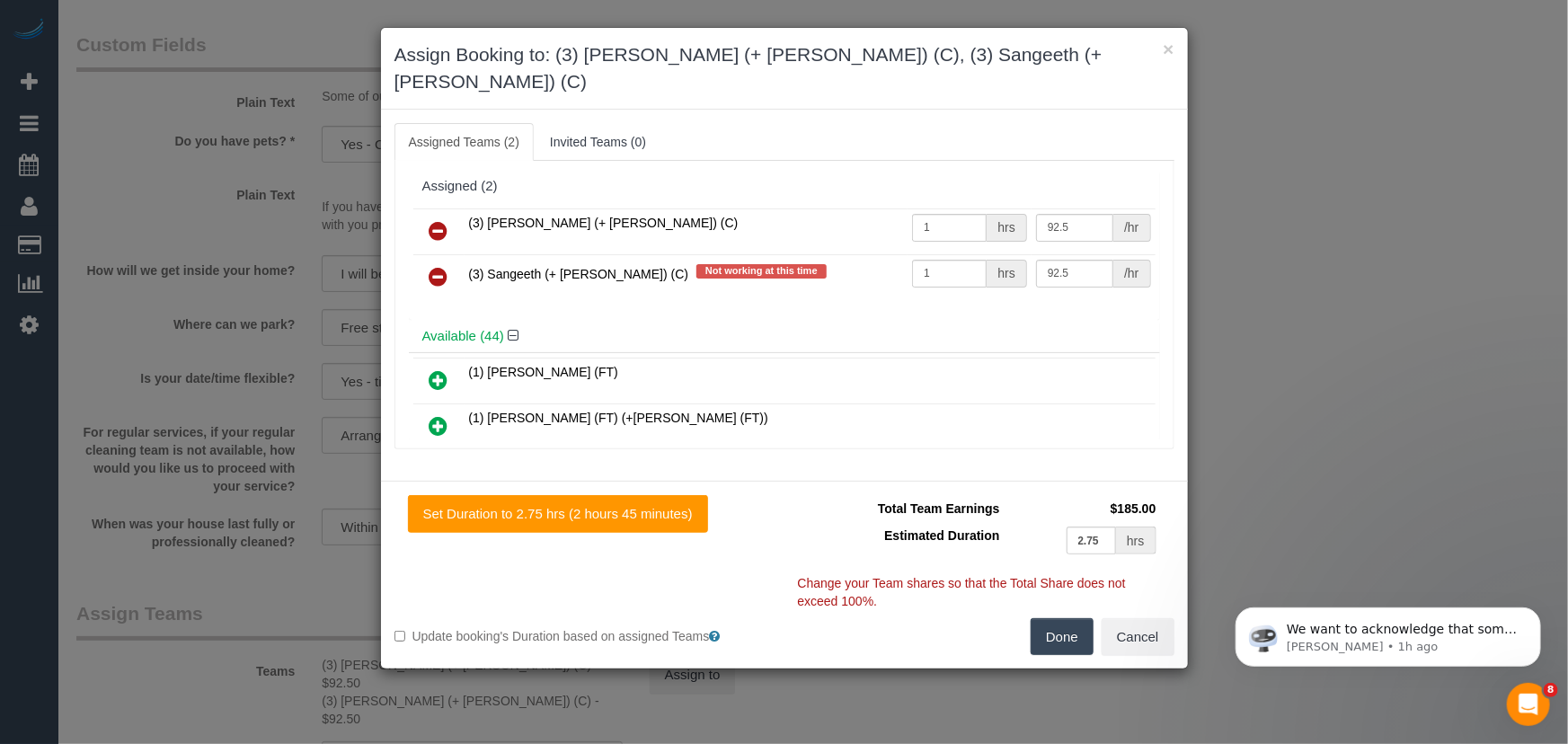
click at [440, 220] on icon at bounding box center [439, 231] width 19 height 21
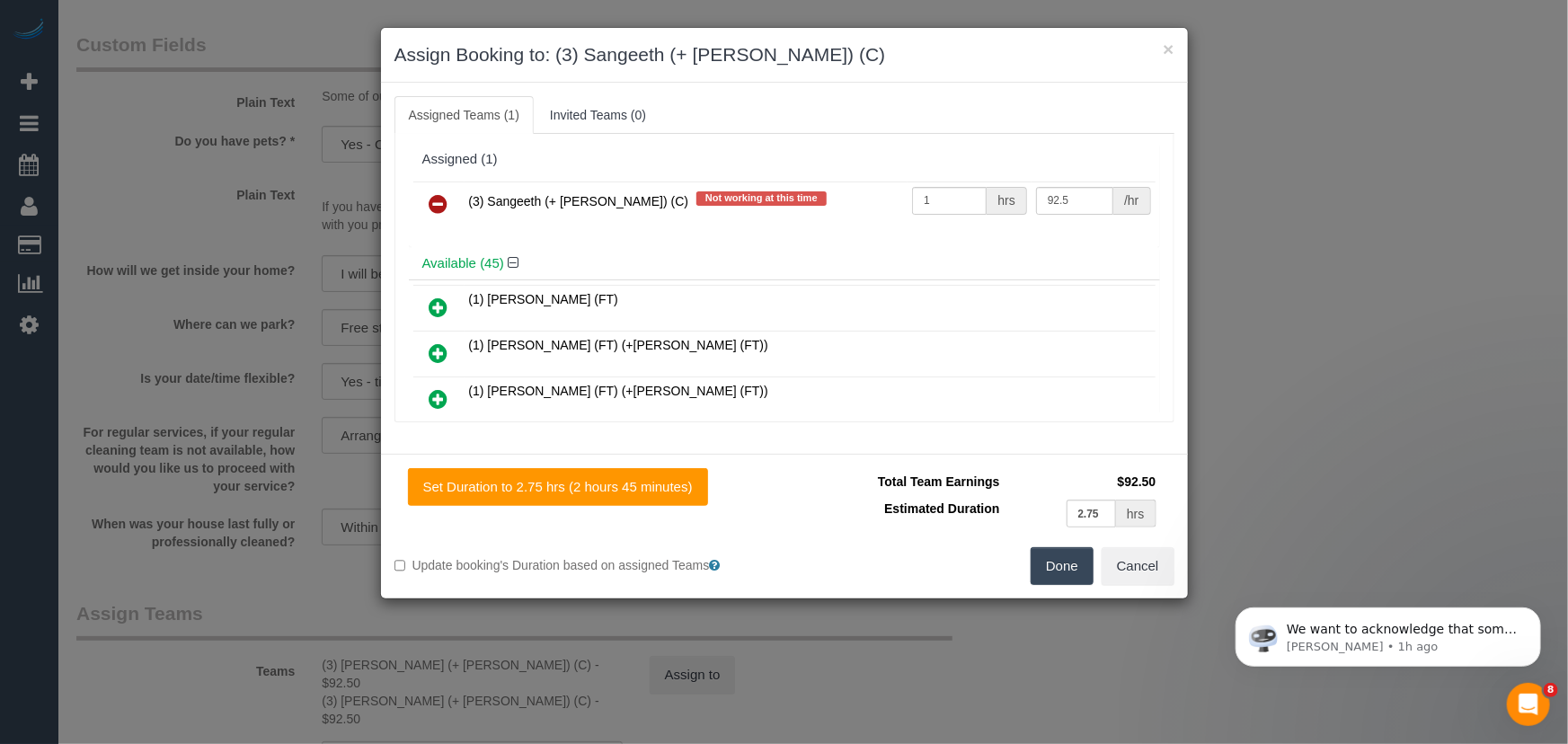
click at [440, 203] on icon at bounding box center [439, 204] width 19 height 21
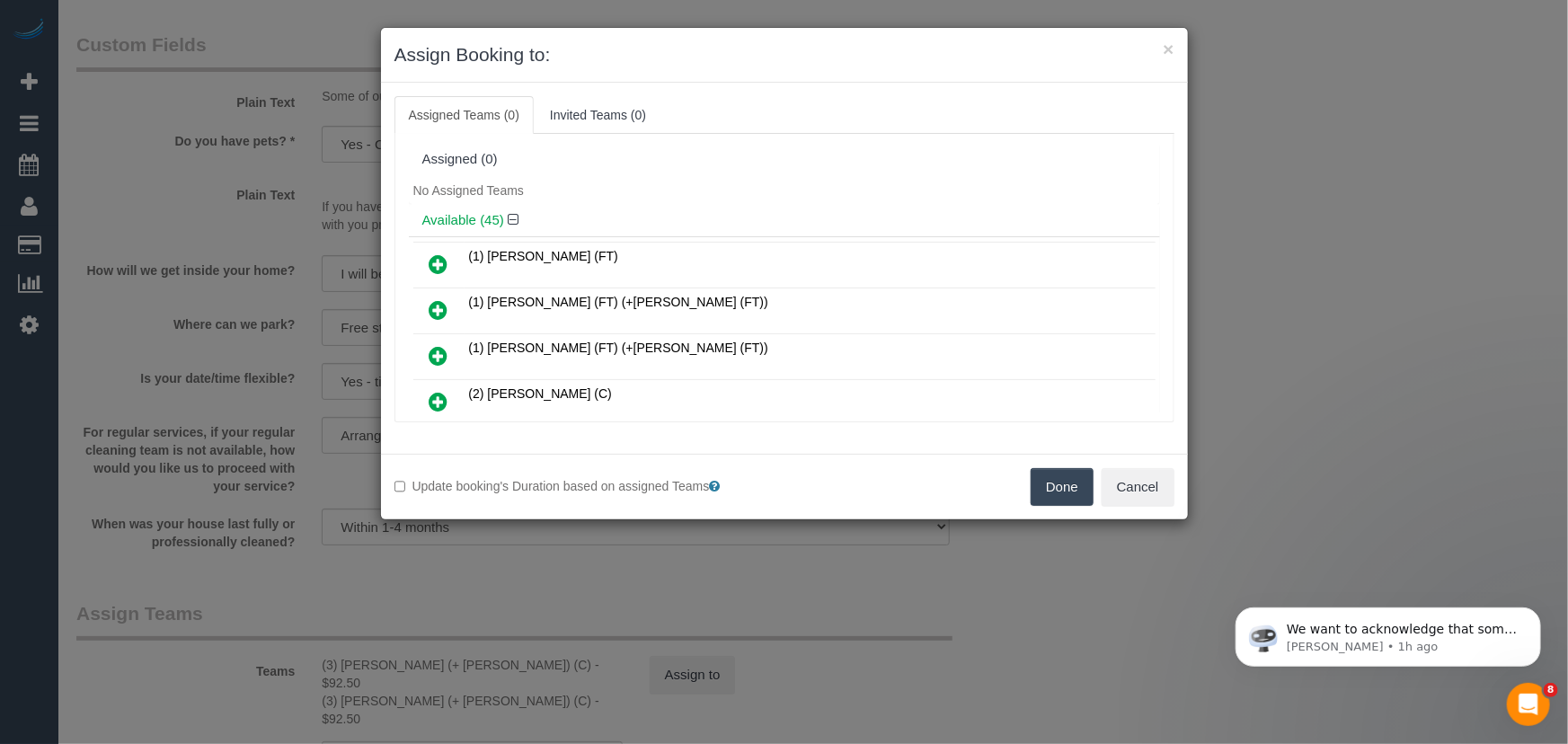
click at [1072, 477] on button "Done" at bounding box center [1062, 486] width 63 height 38
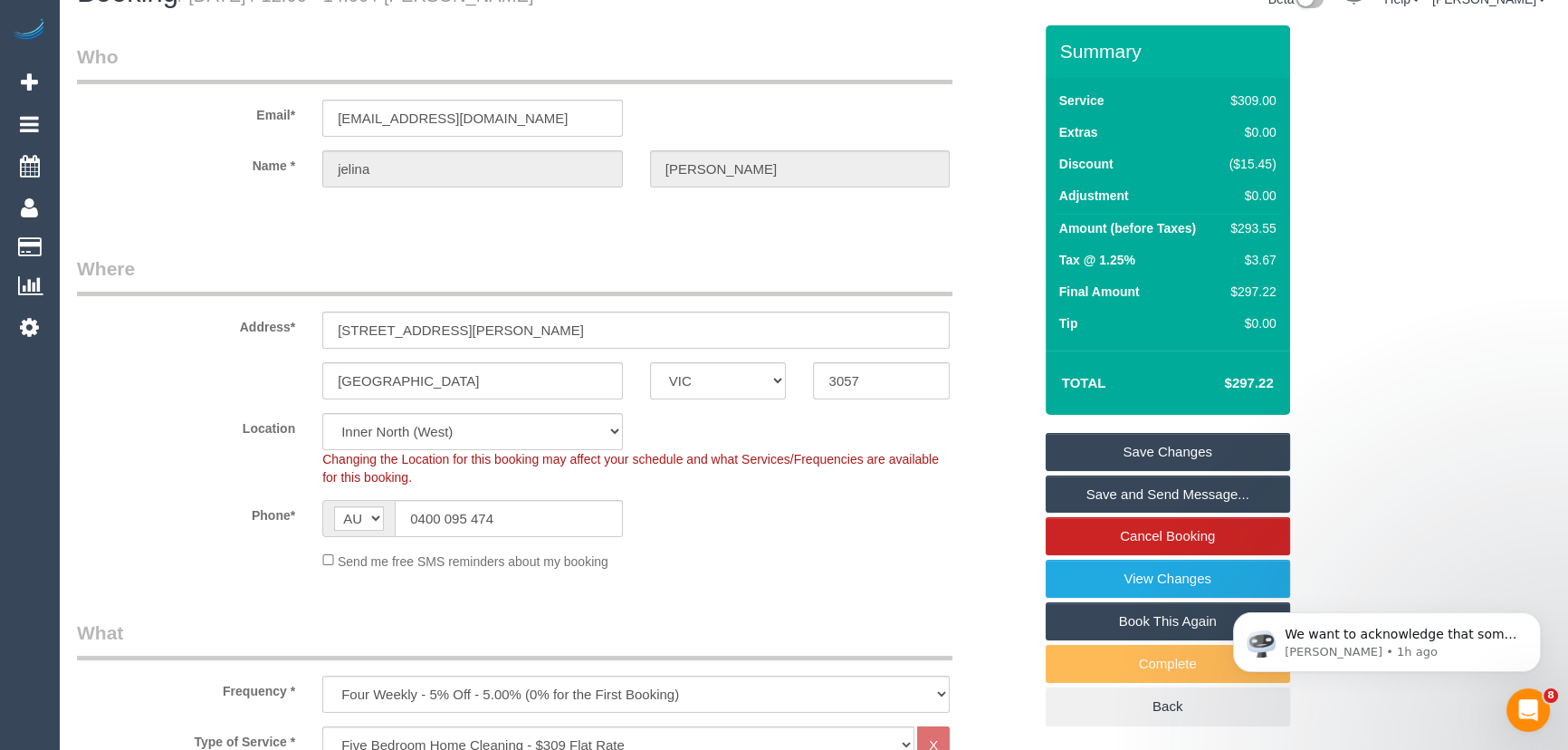
scroll to position [0, 0]
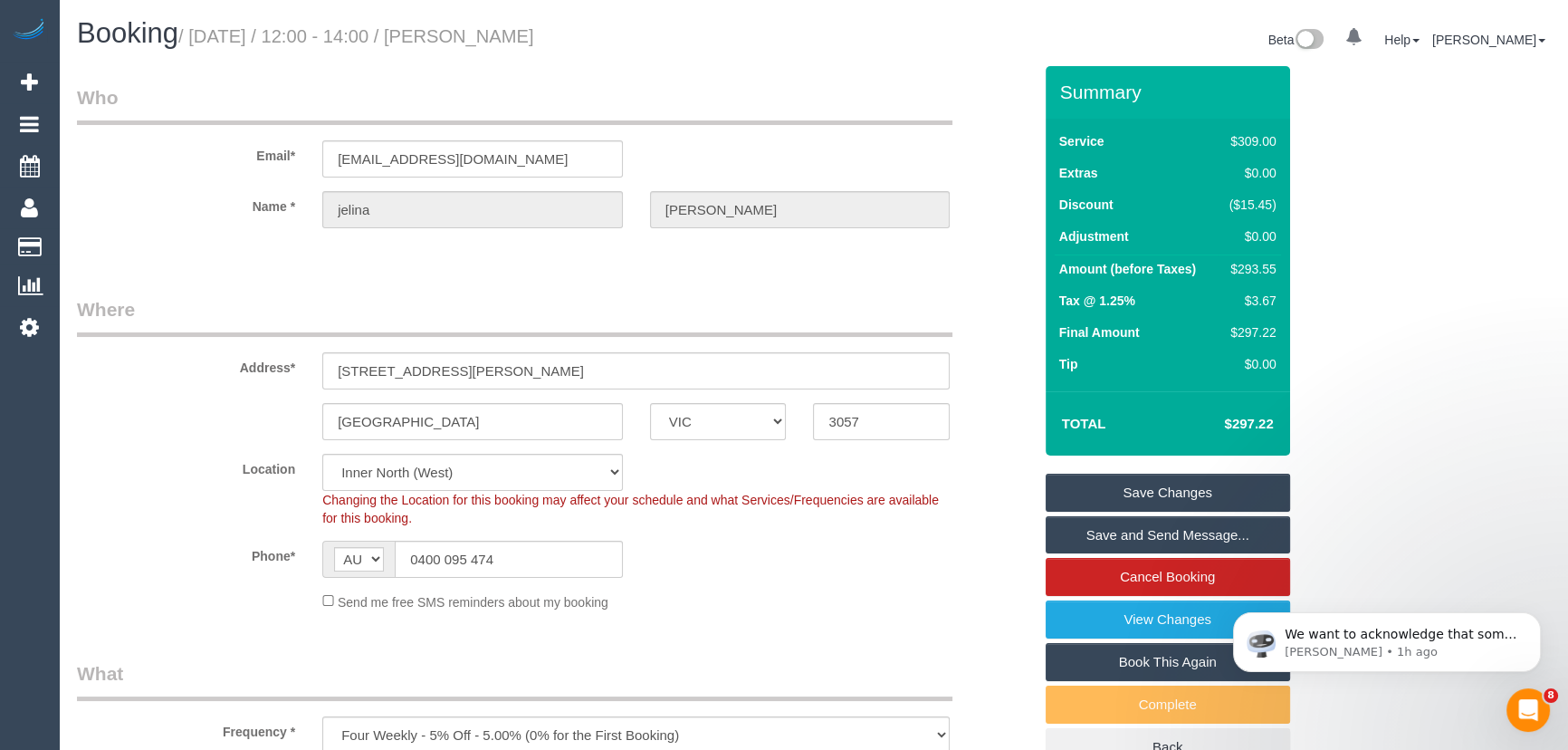
click at [1095, 498] on link "Save Changes" at bounding box center [1167, 492] width 244 height 38
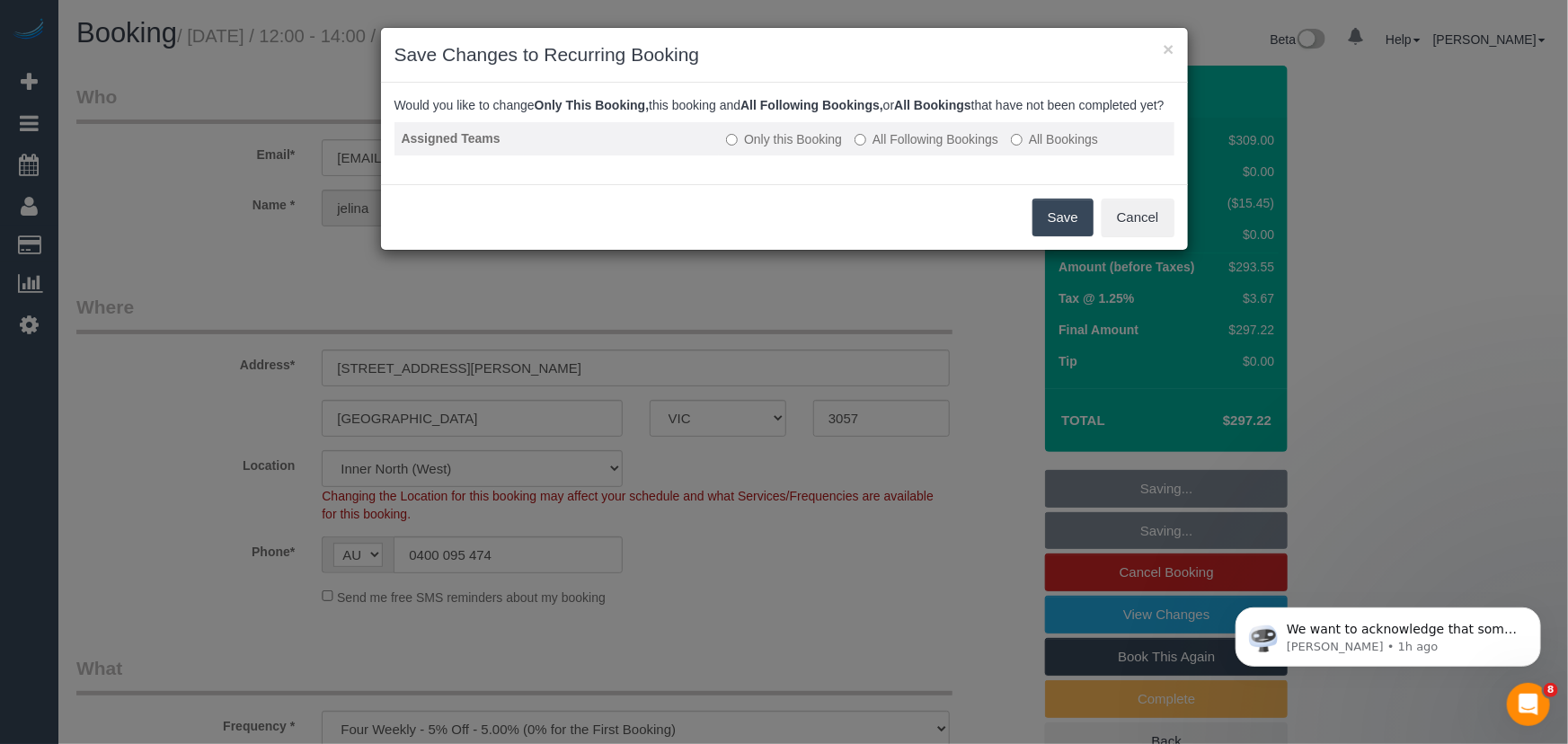
click at [921, 149] on label "All Following Bookings" at bounding box center [926, 139] width 144 height 18
click at [1072, 236] on button "Save" at bounding box center [1063, 217] width 61 height 38
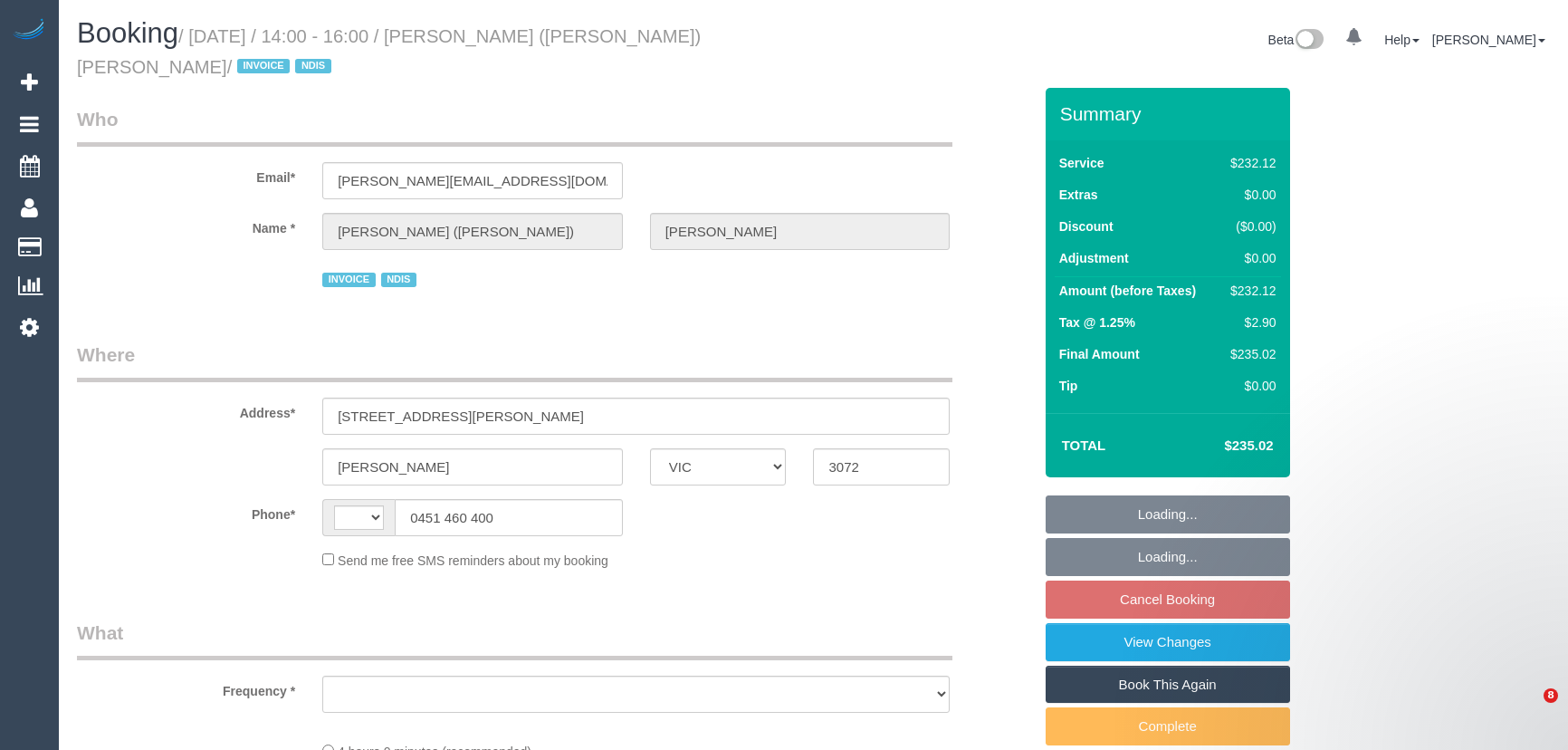
select select "VIC"
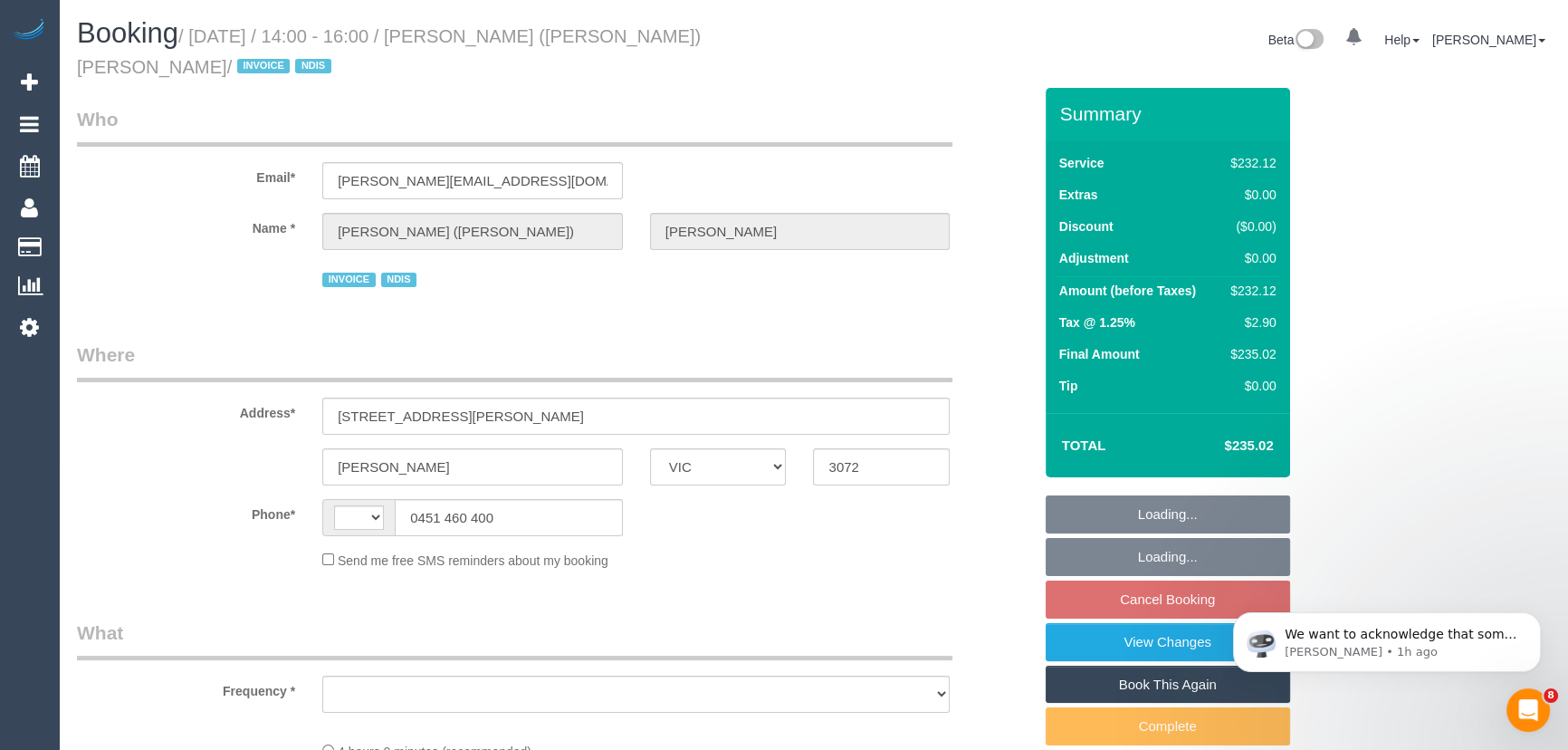
select select "240"
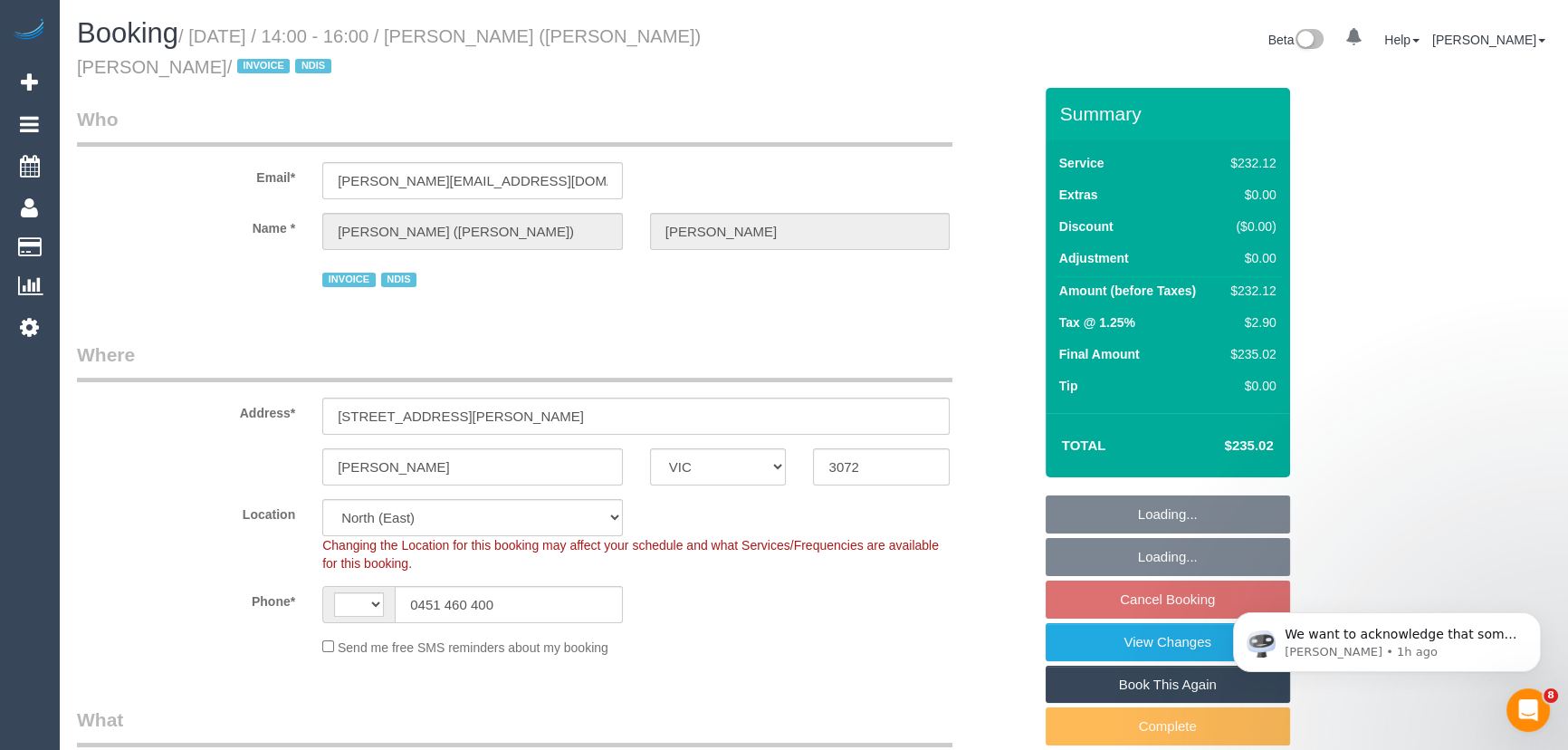
select select "string:AU"
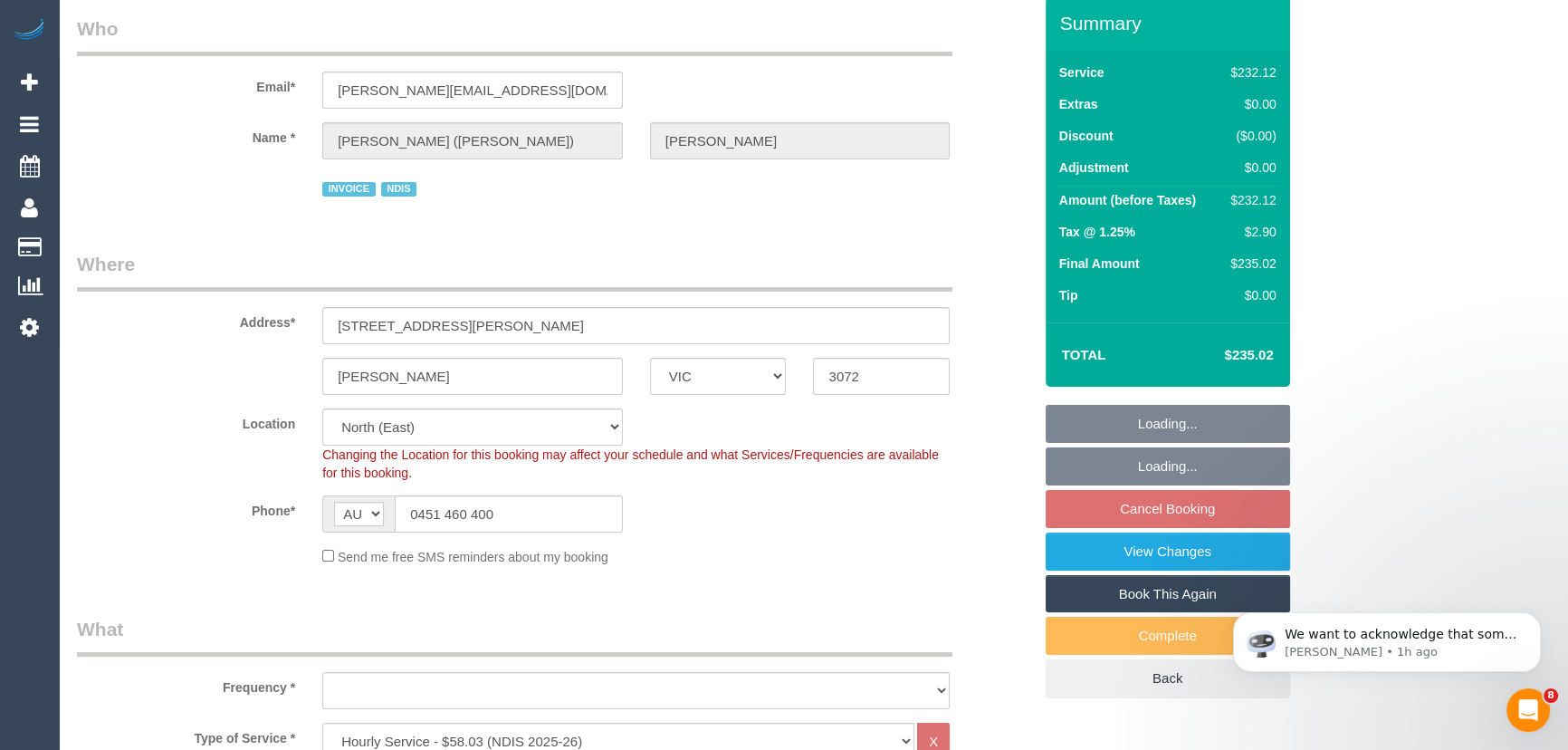
select select "object:736"
select select "number:28"
select select "number:14"
select select "number:18"
select select "number:36"
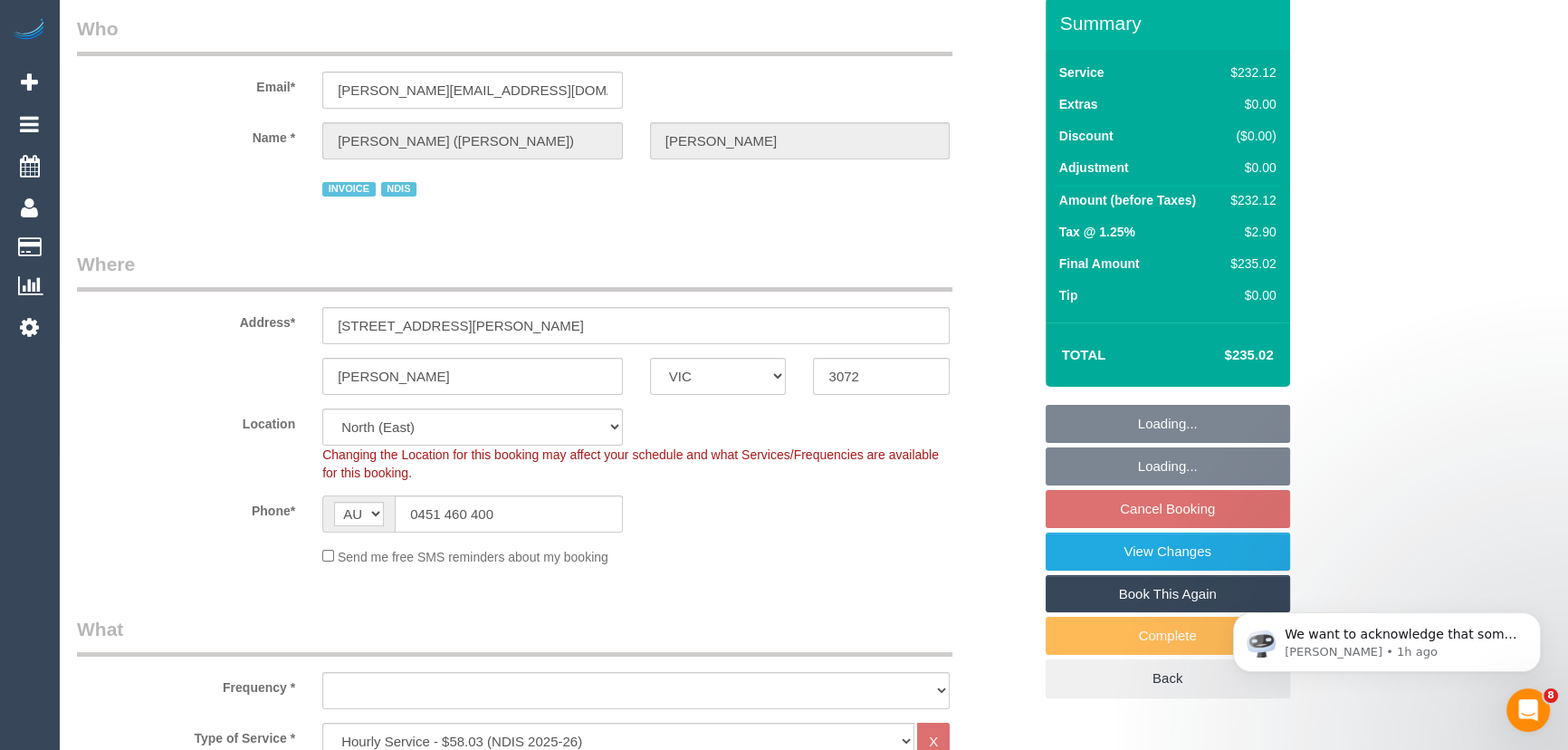
select select "number:33"
select select "number:26"
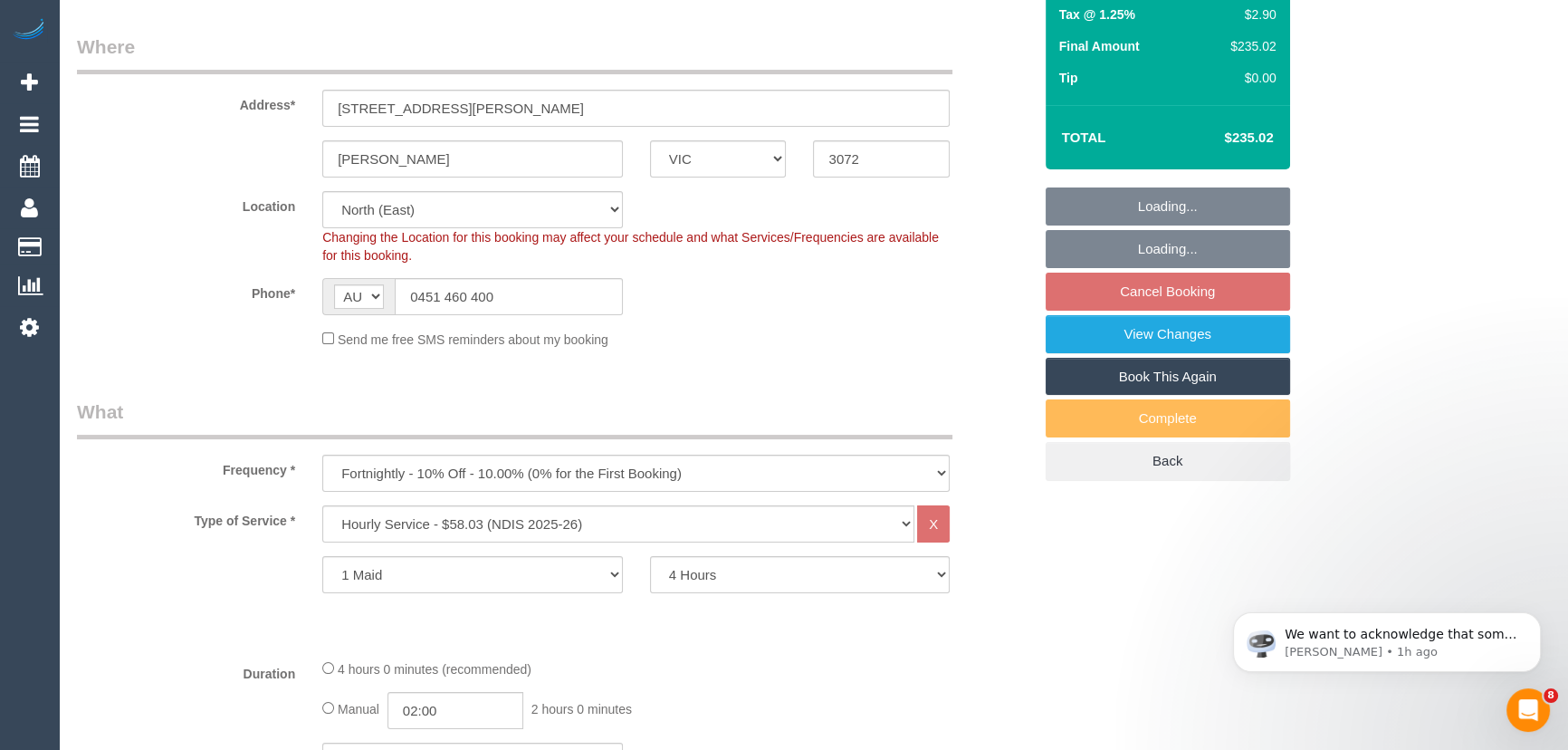
select select "object:741"
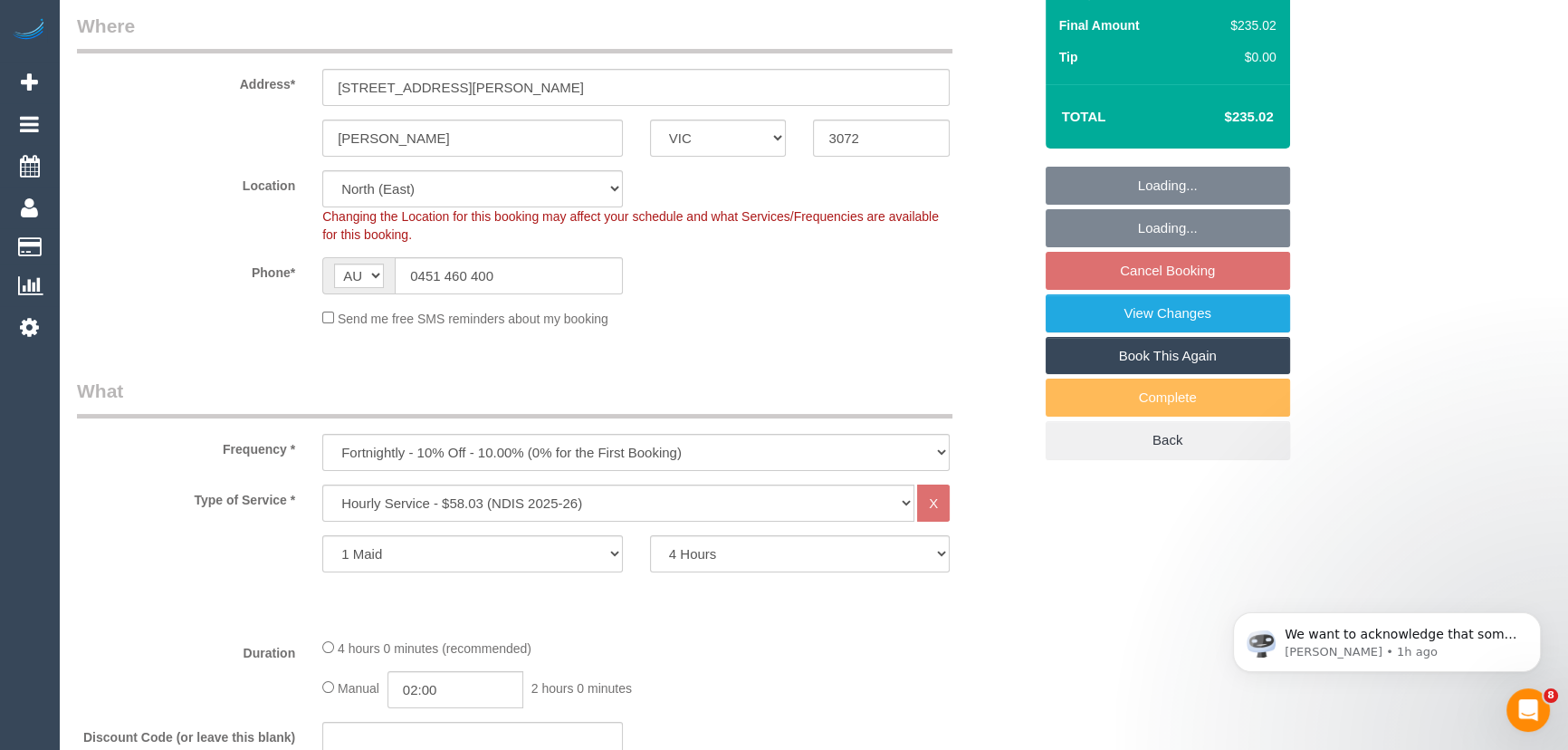
select select "spot5"
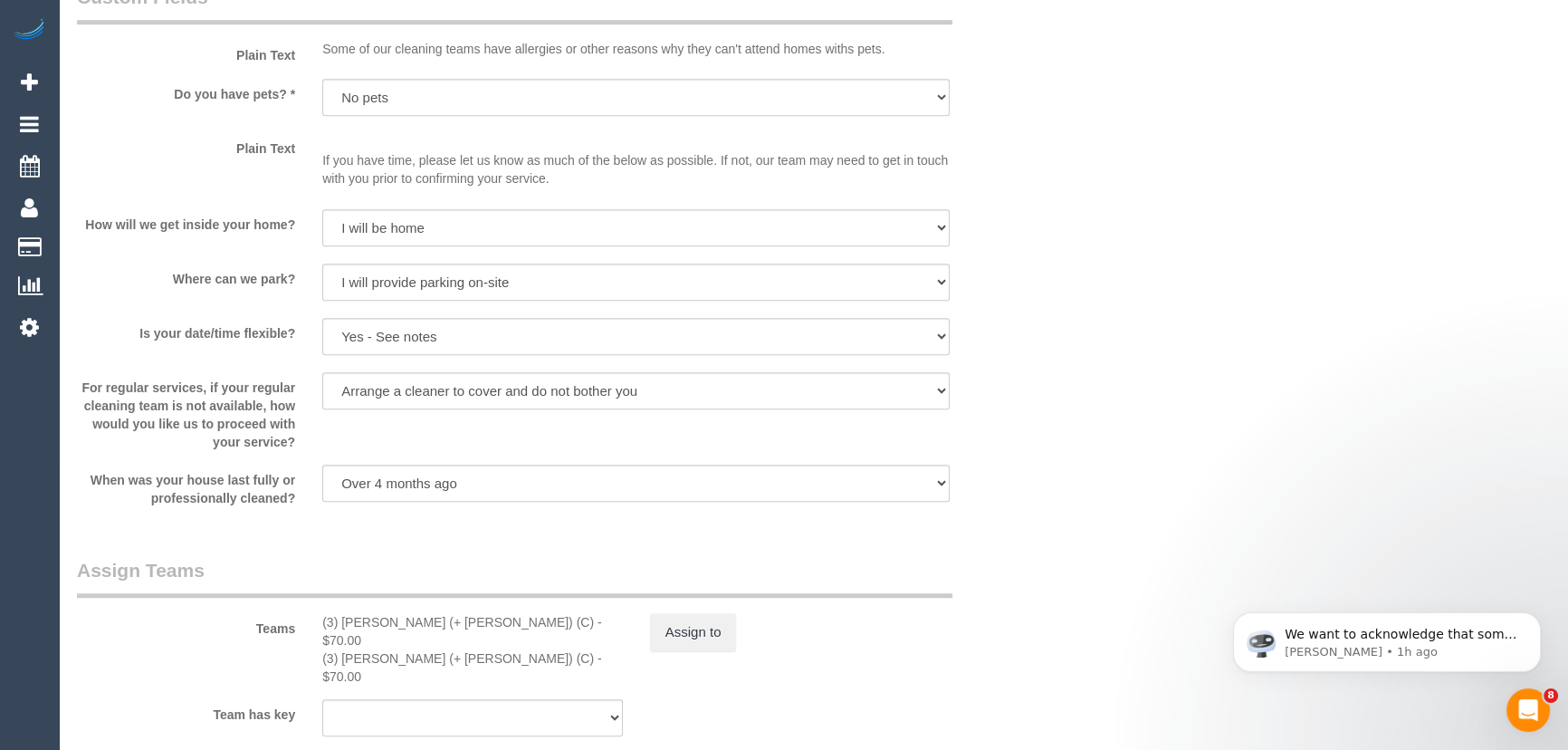
scroll to position [1646, 0]
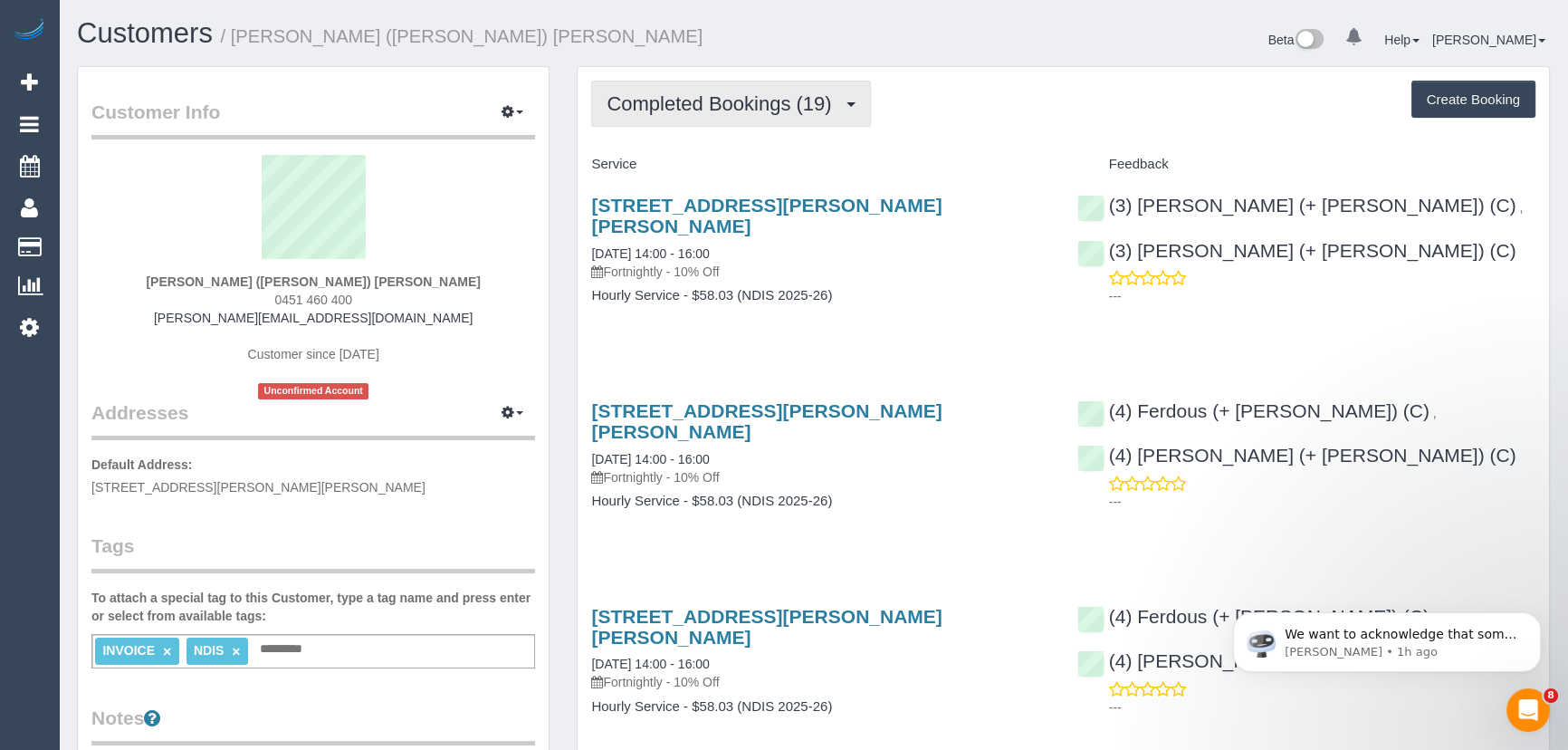
click at [804, 111] on span "Completed Bookings (19)" at bounding box center [724, 103] width 233 height 22
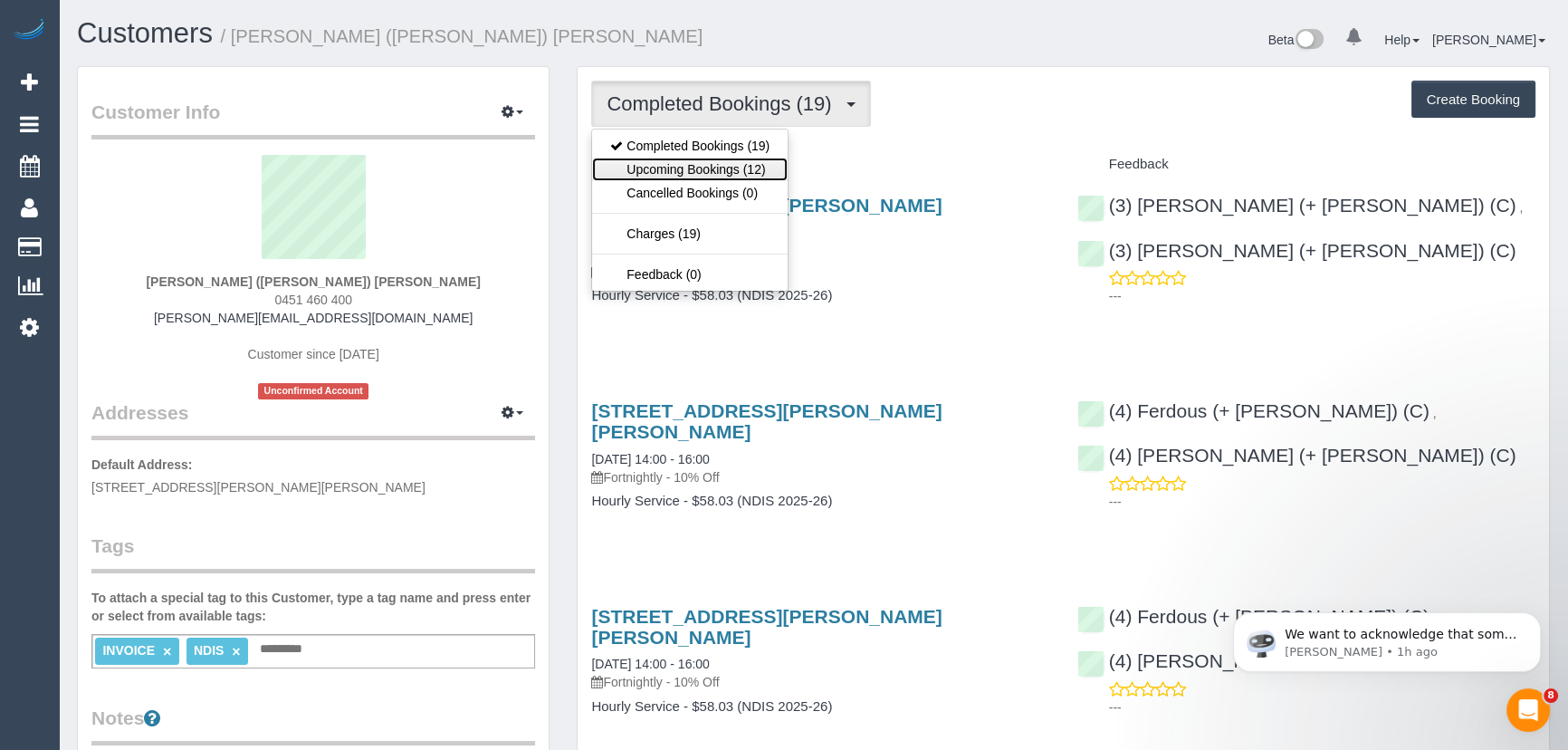
click at [763, 171] on link "Upcoming Bookings (12)" at bounding box center [690, 169] width 196 height 23
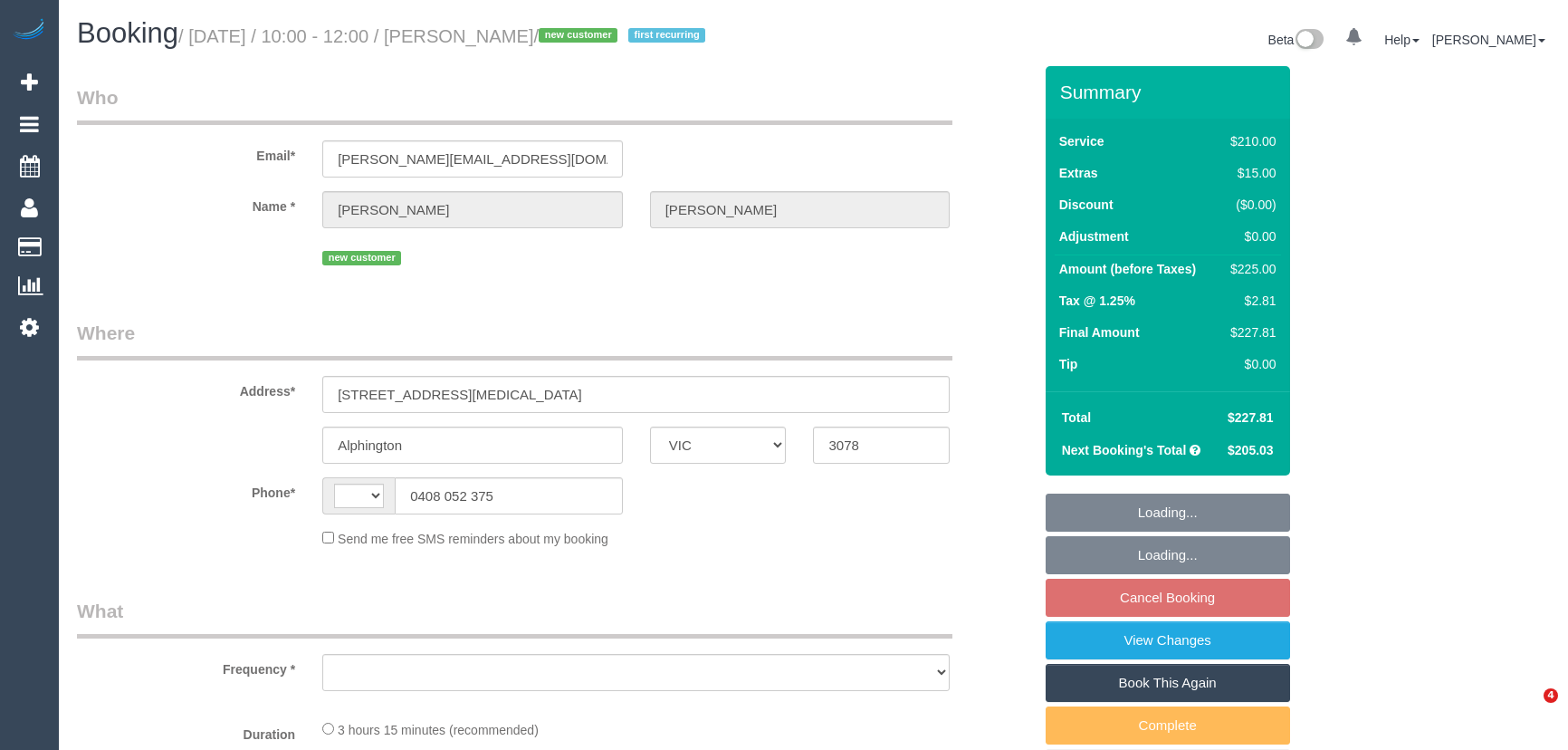
select select "VIC"
select select "string:AU"
select select "object:536"
select select "string:stripe-pm_1S8sF32GScqysDRVyuU5qimi"
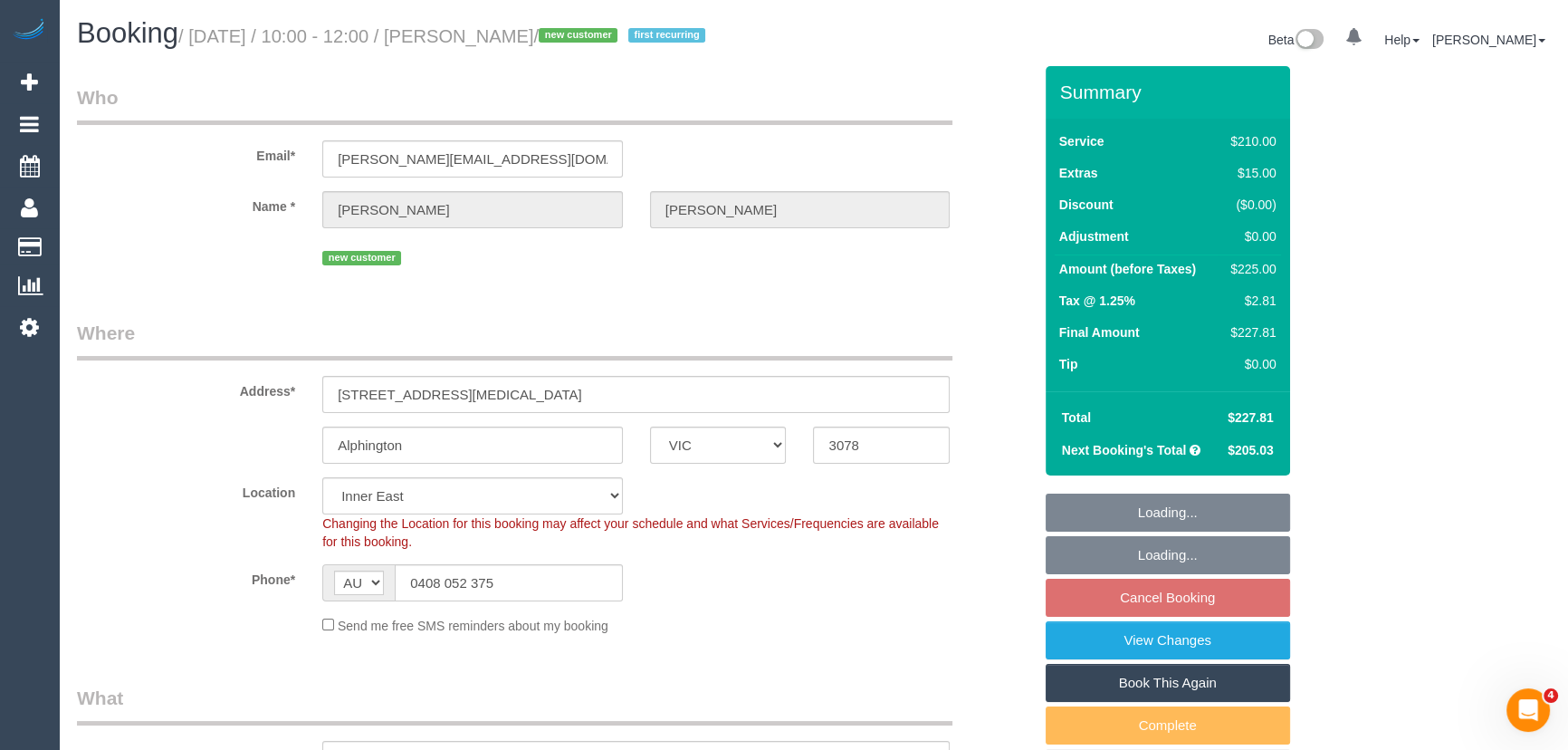
select select "180"
select select "number:27"
select select "number:14"
select select "number:19"
select select "number:22"
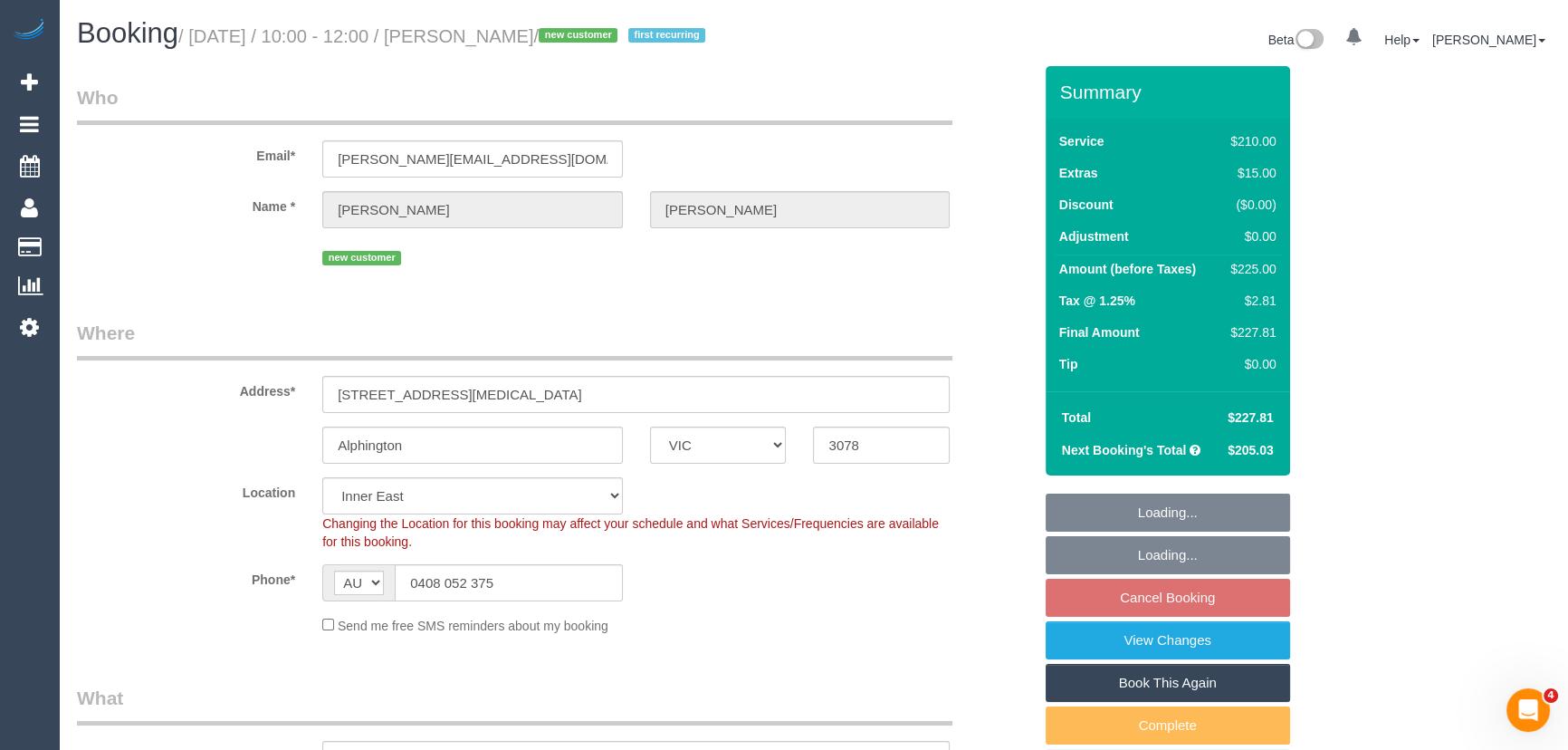
select select "number:35"
select select "number:11"
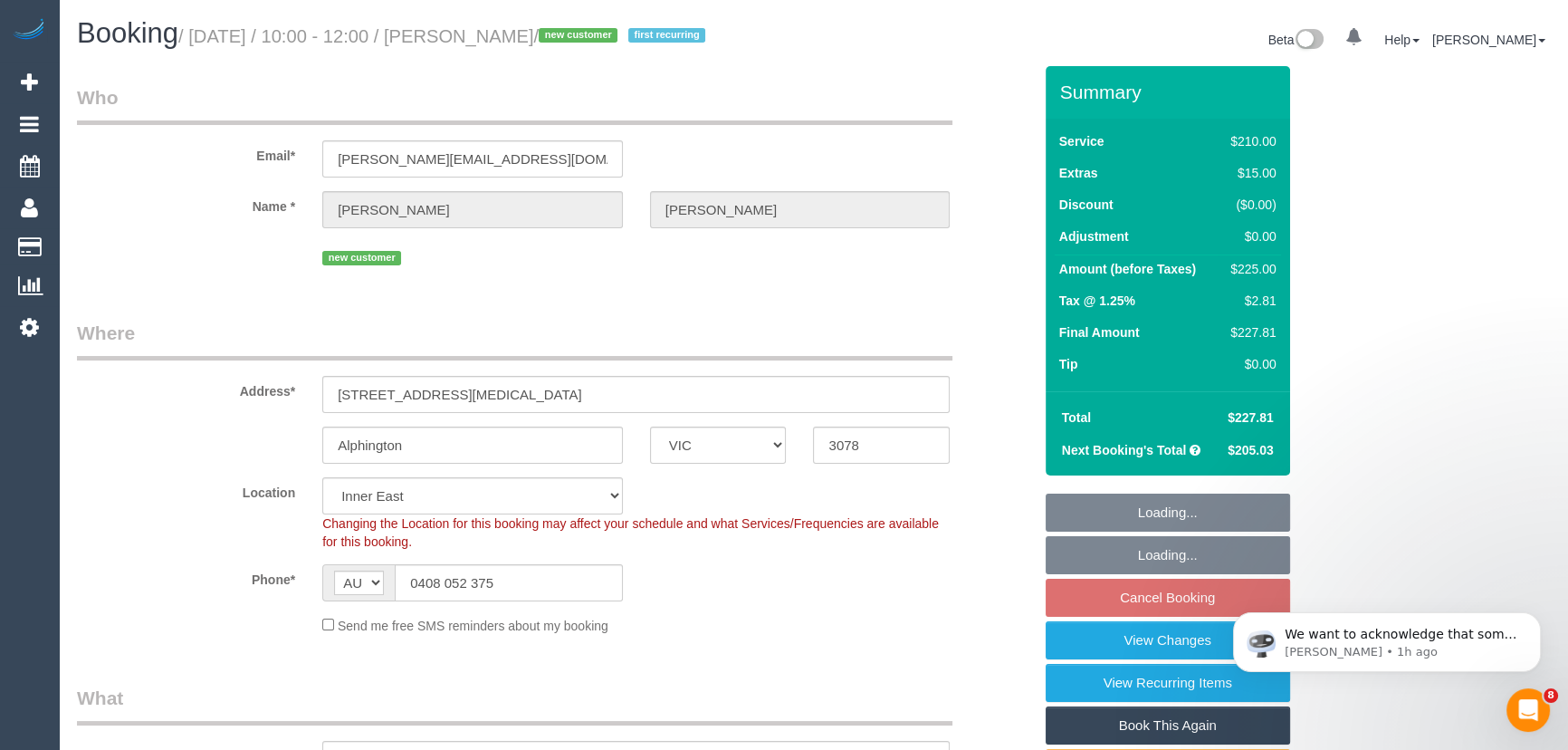
select select "object:855"
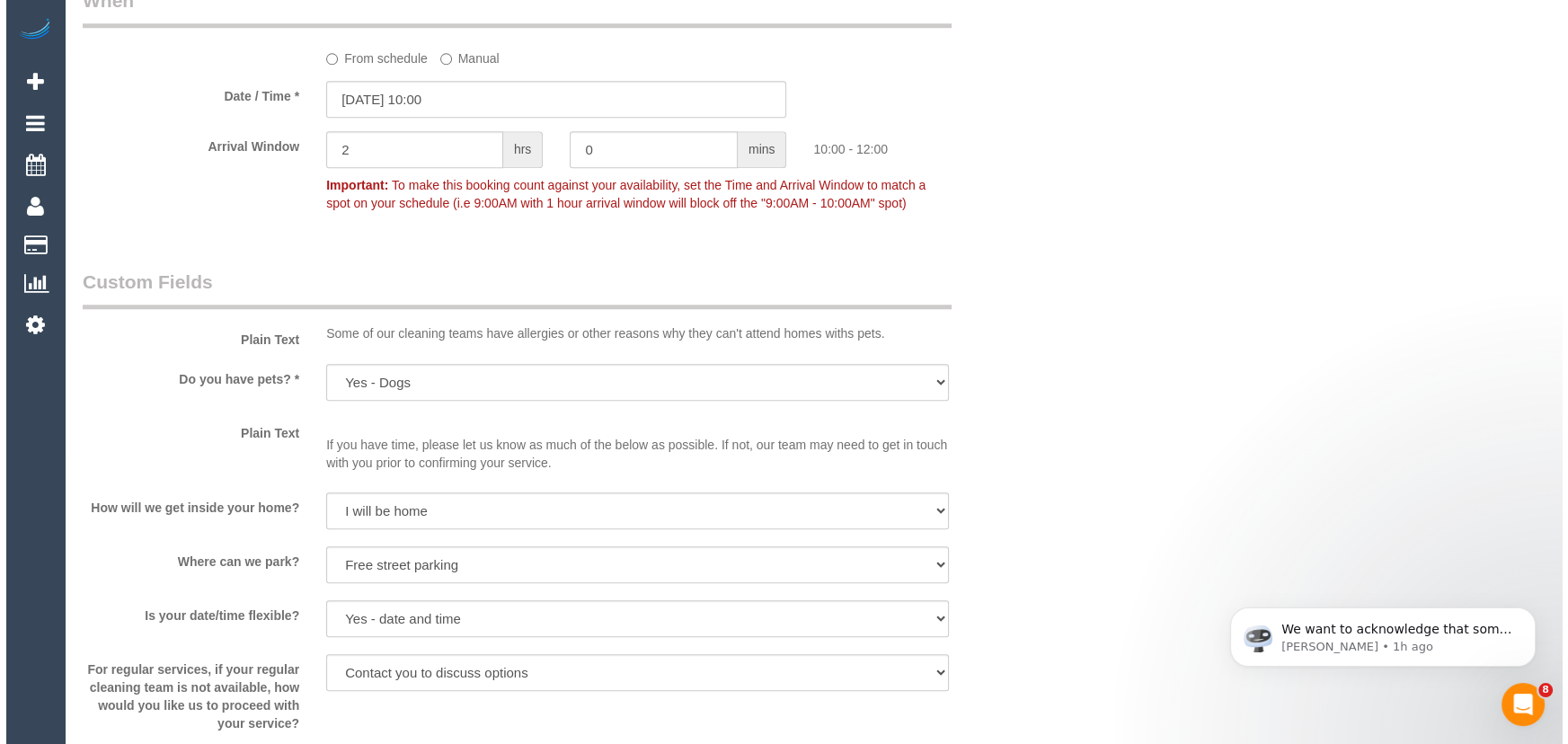
scroll to position [2204, 0]
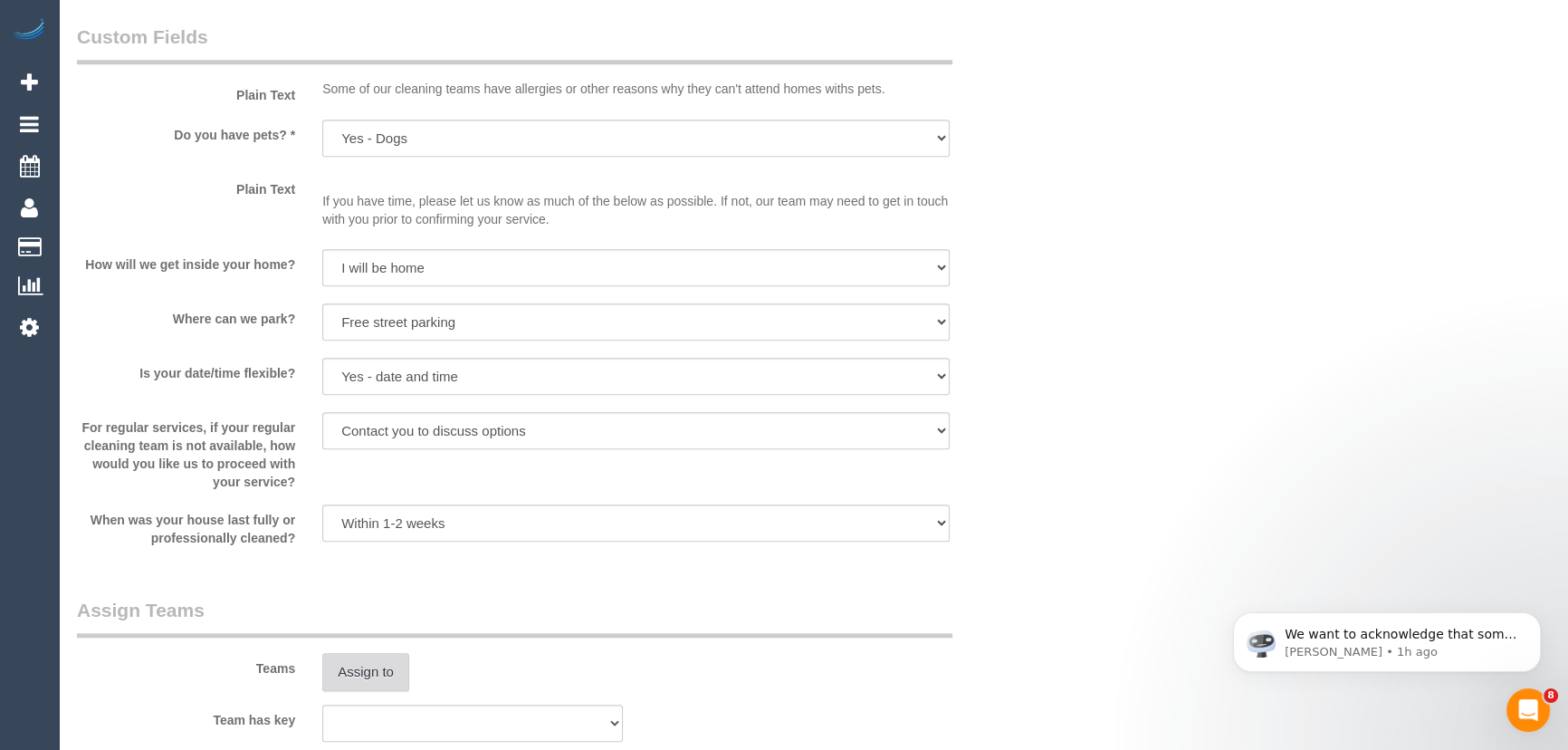
click at [392, 691] on button "Assign to" at bounding box center [365, 671] width 87 height 38
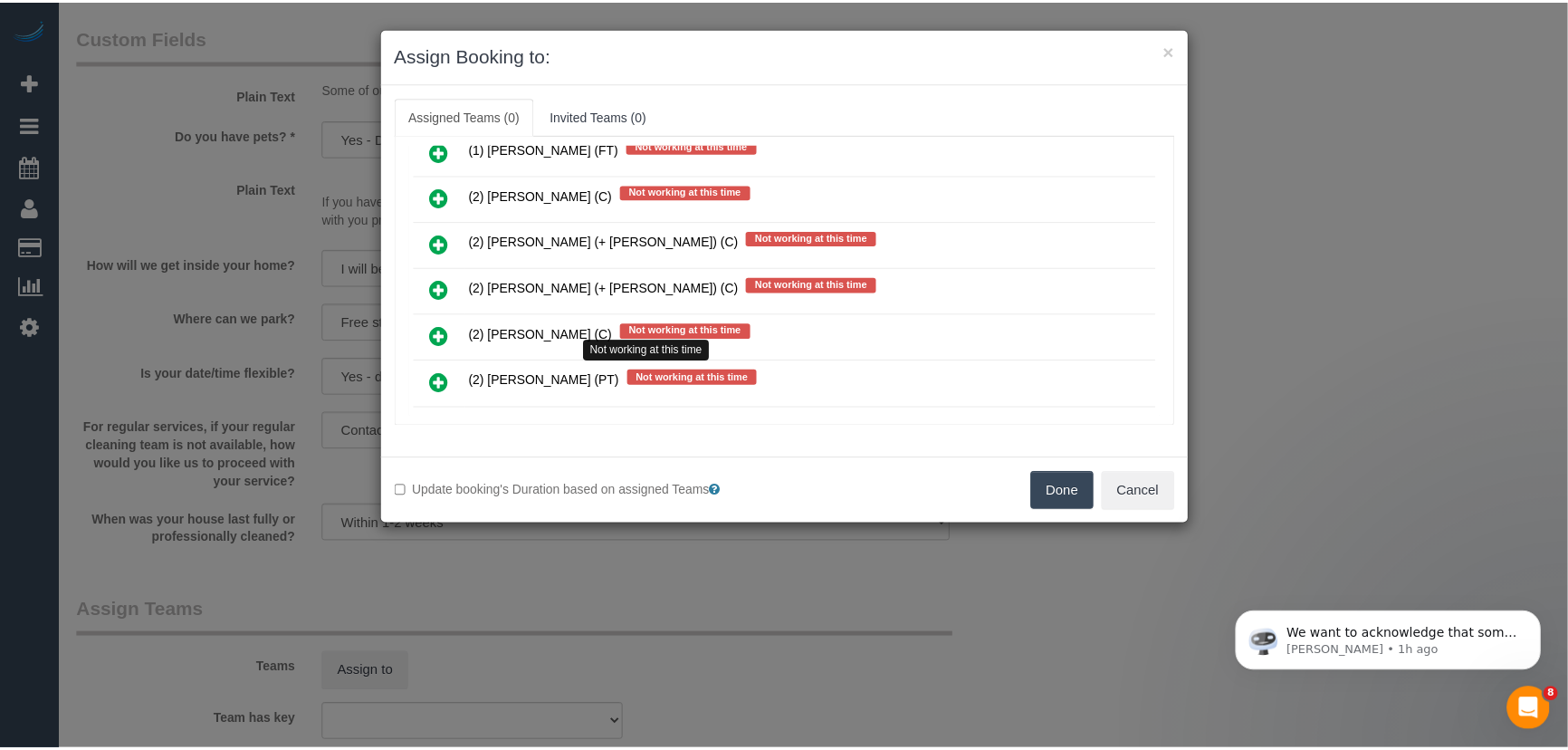
scroll to position [906, 0]
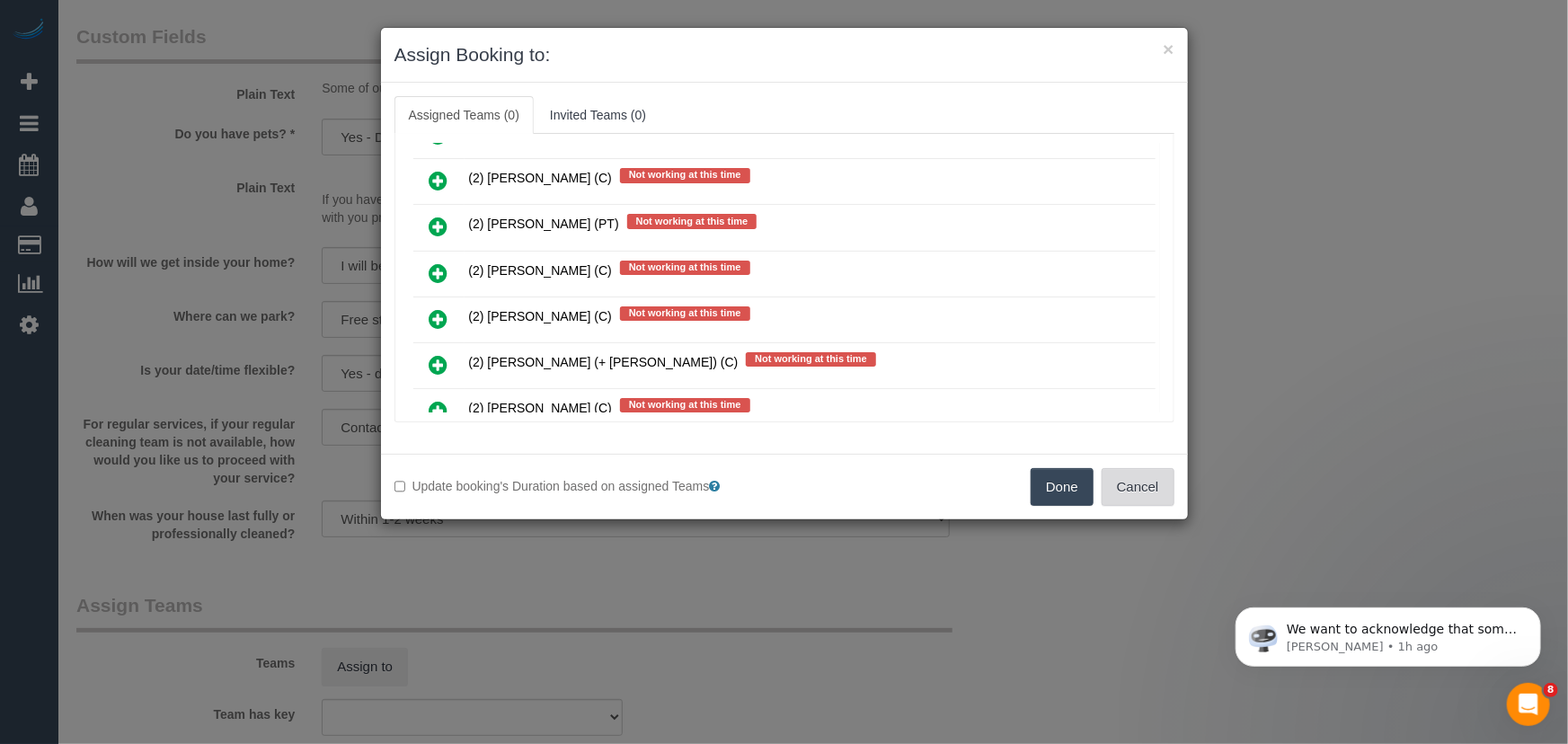
click at [1125, 499] on button "Cancel" at bounding box center [1137, 486] width 72 height 38
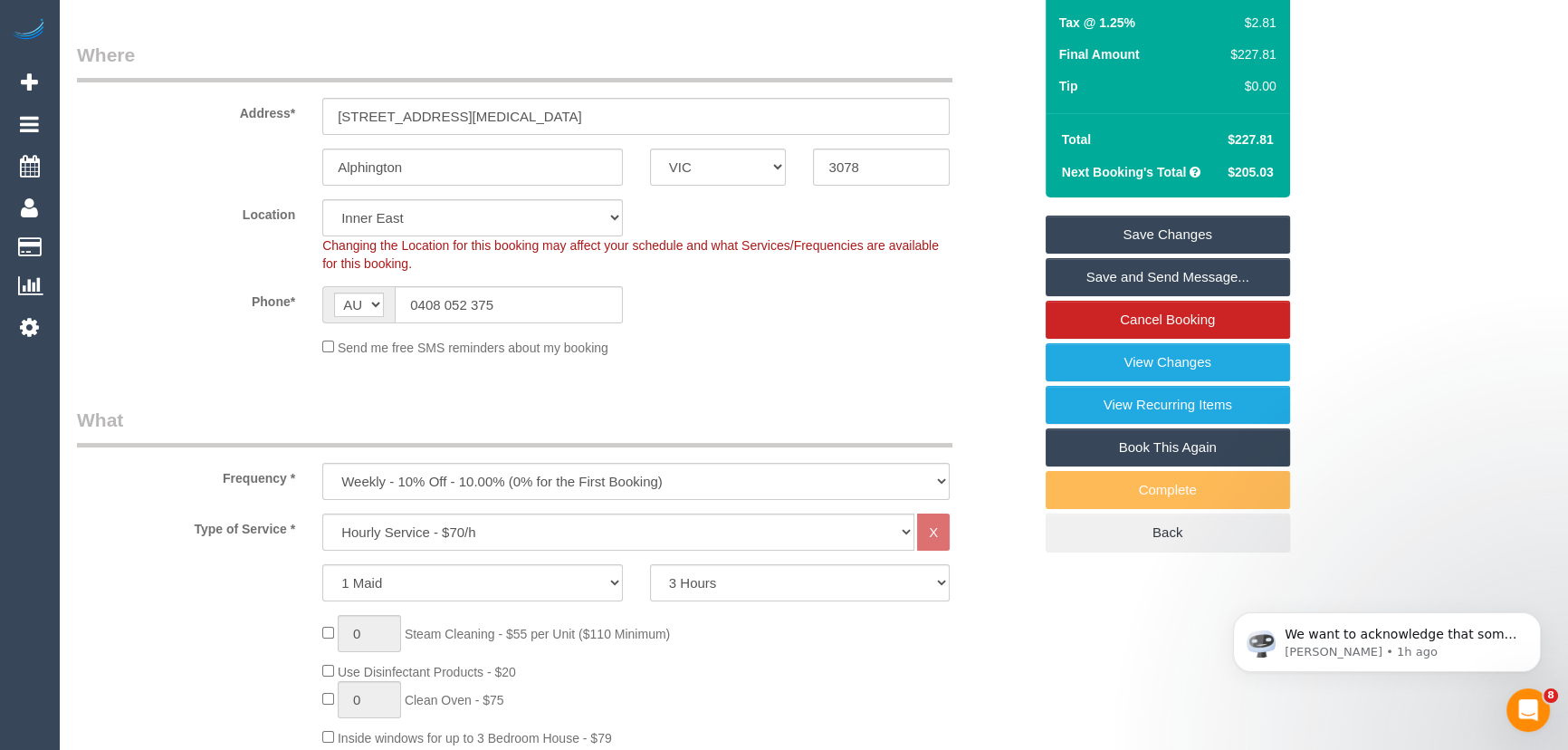
scroll to position [246, 0]
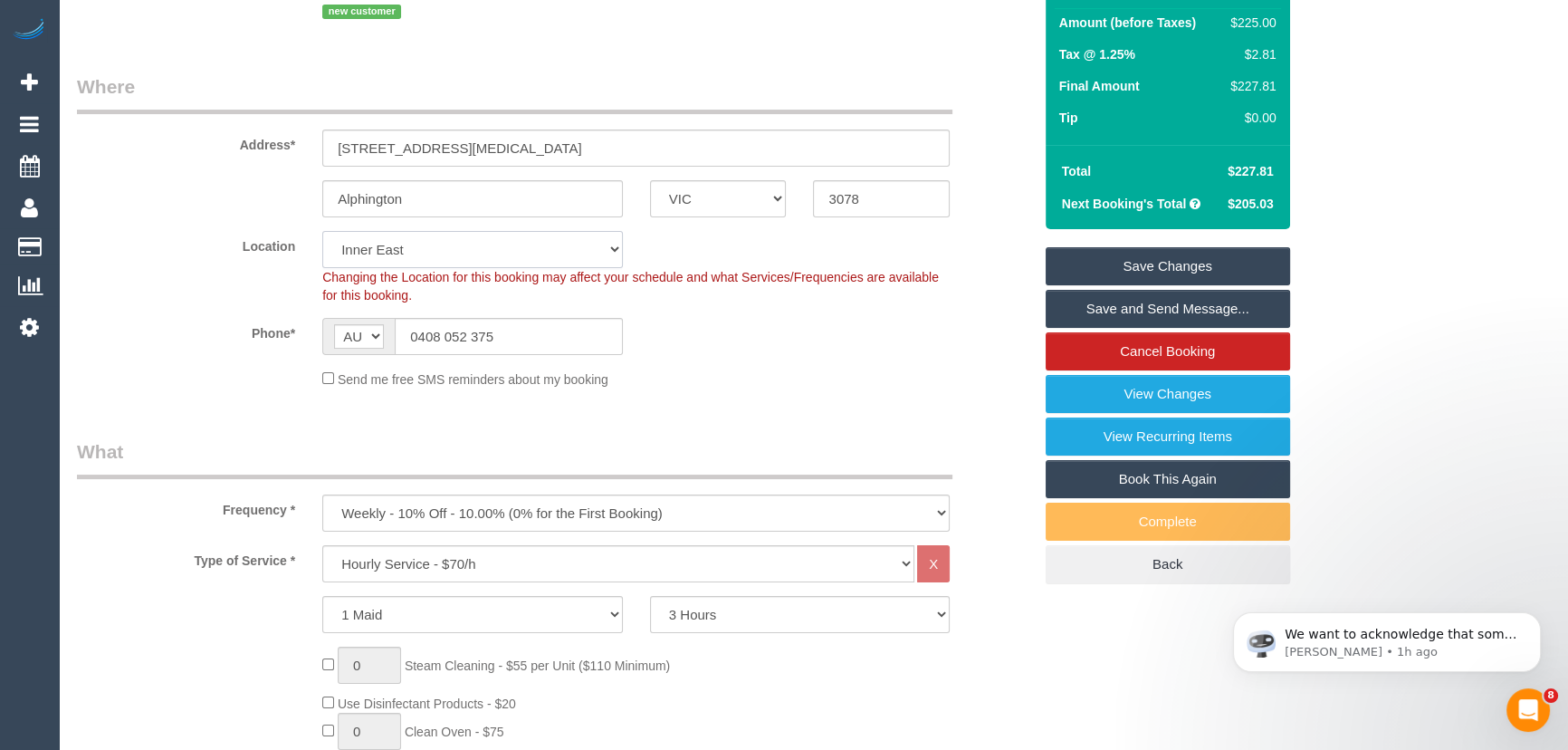
click at [381, 262] on select "Office City East (North) East (South) Inner East Inner North (East) Inner North…" at bounding box center [472, 249] width 301 height 37
select select "88"
click at [322, 251] on select "Office City East (North) East (South) Inner East Inner North (East) Inner North…" at bounding box center [472, 249] width 301 height 37
select select "object:4437"
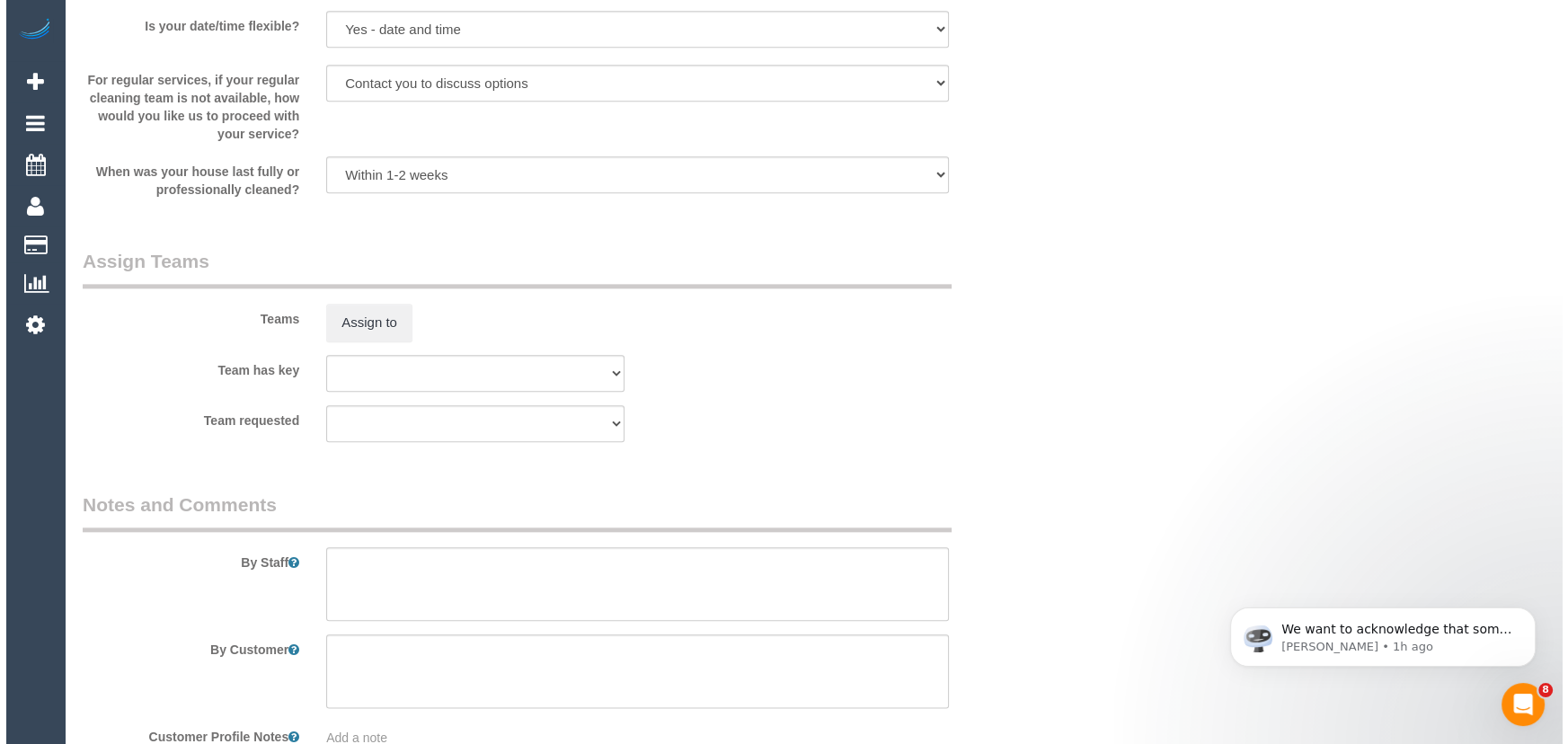
scroll to position [2695, 0]
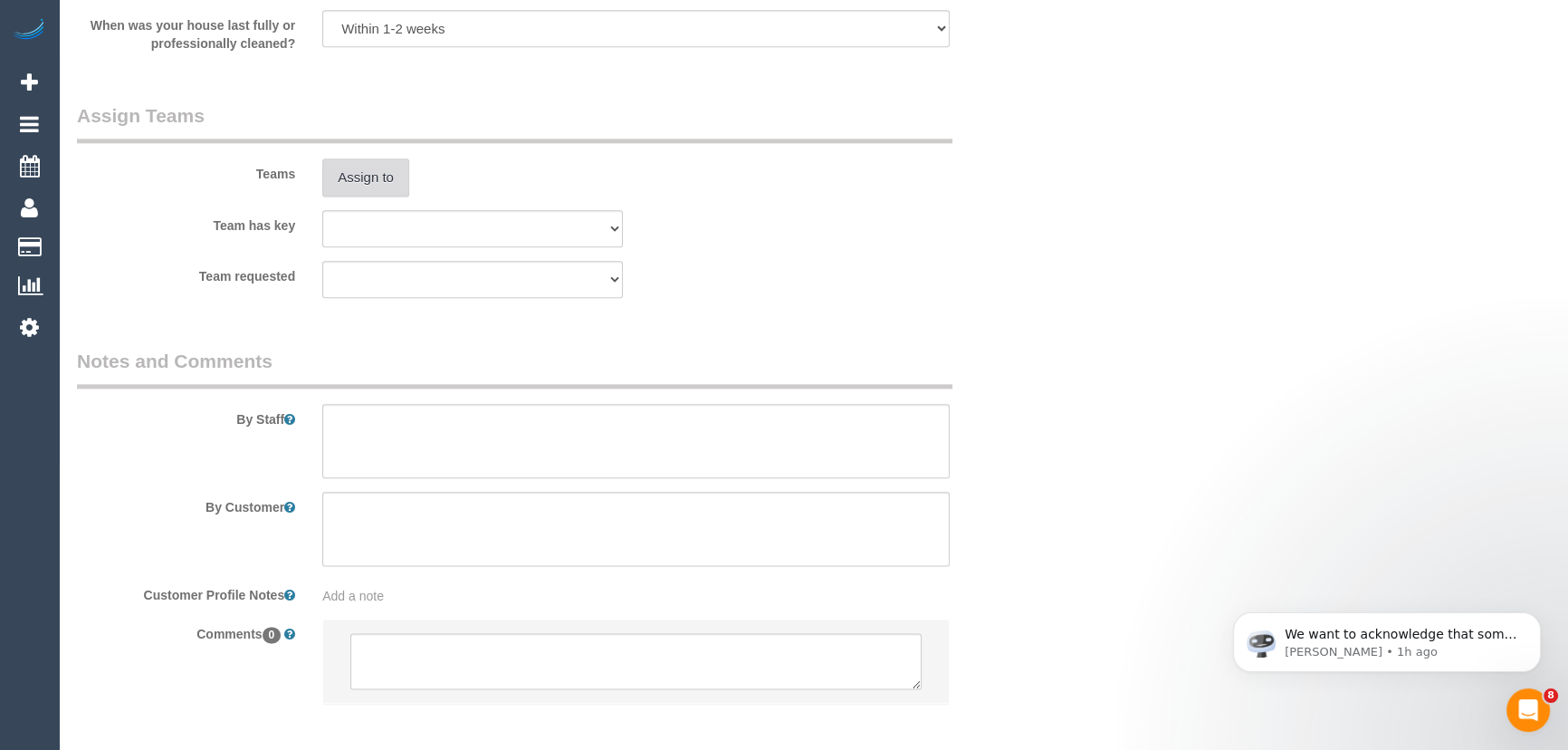
click at [380, 196] on button "Assign to" at bounding box center [365, 177] width 87 height 38
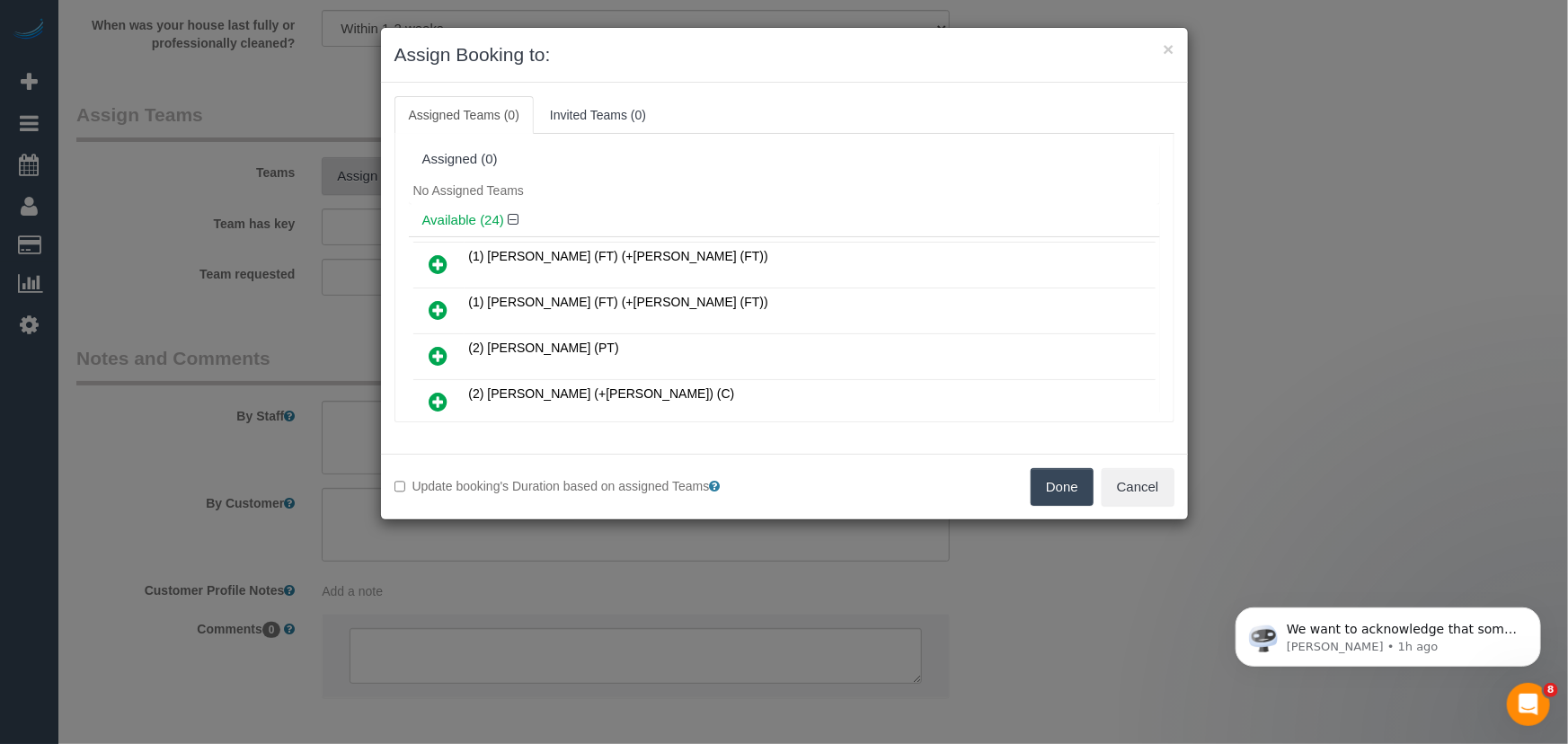
scroll to position [563, 0]
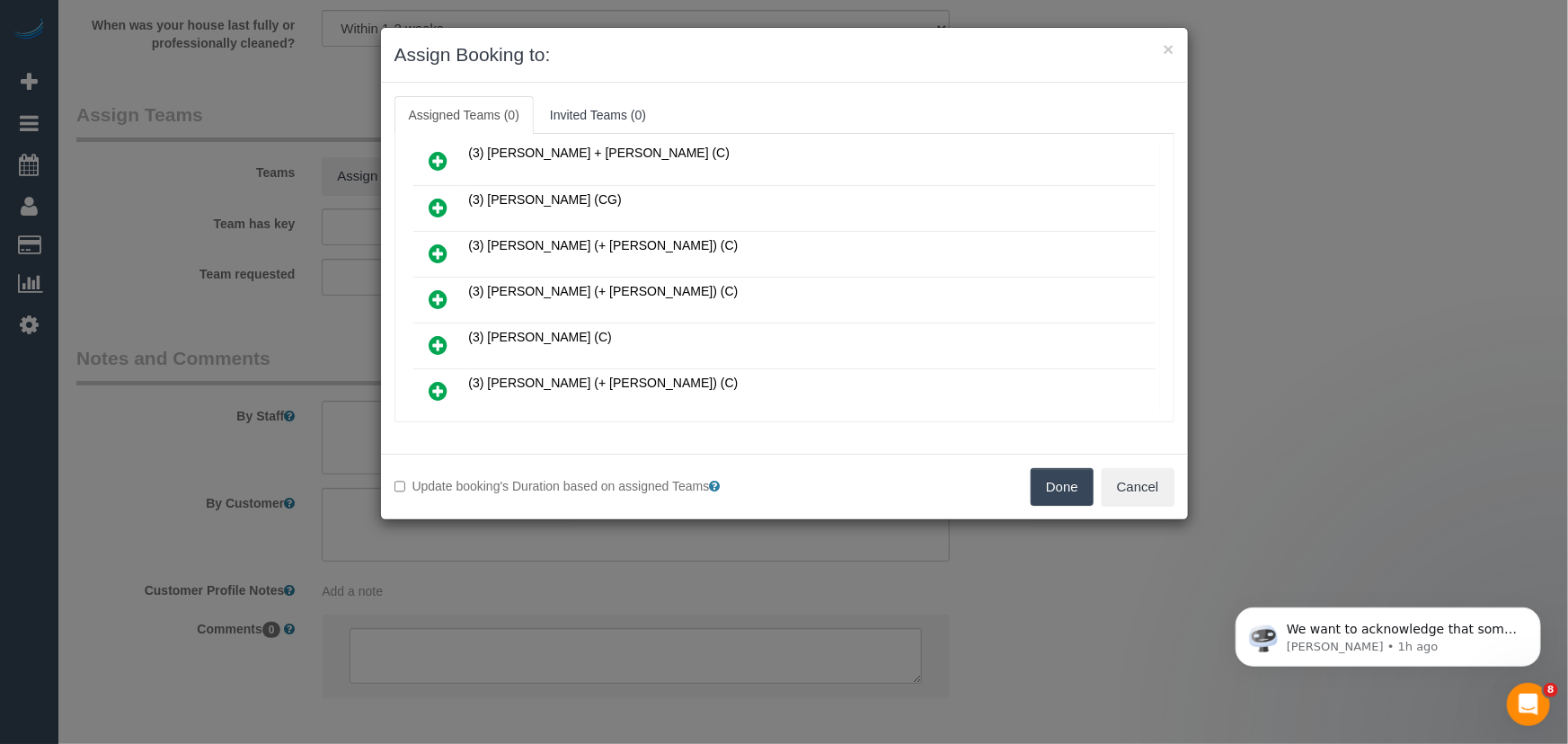
click at [443, 289] on icon at bounding box center [439, 299] width 19 height 21
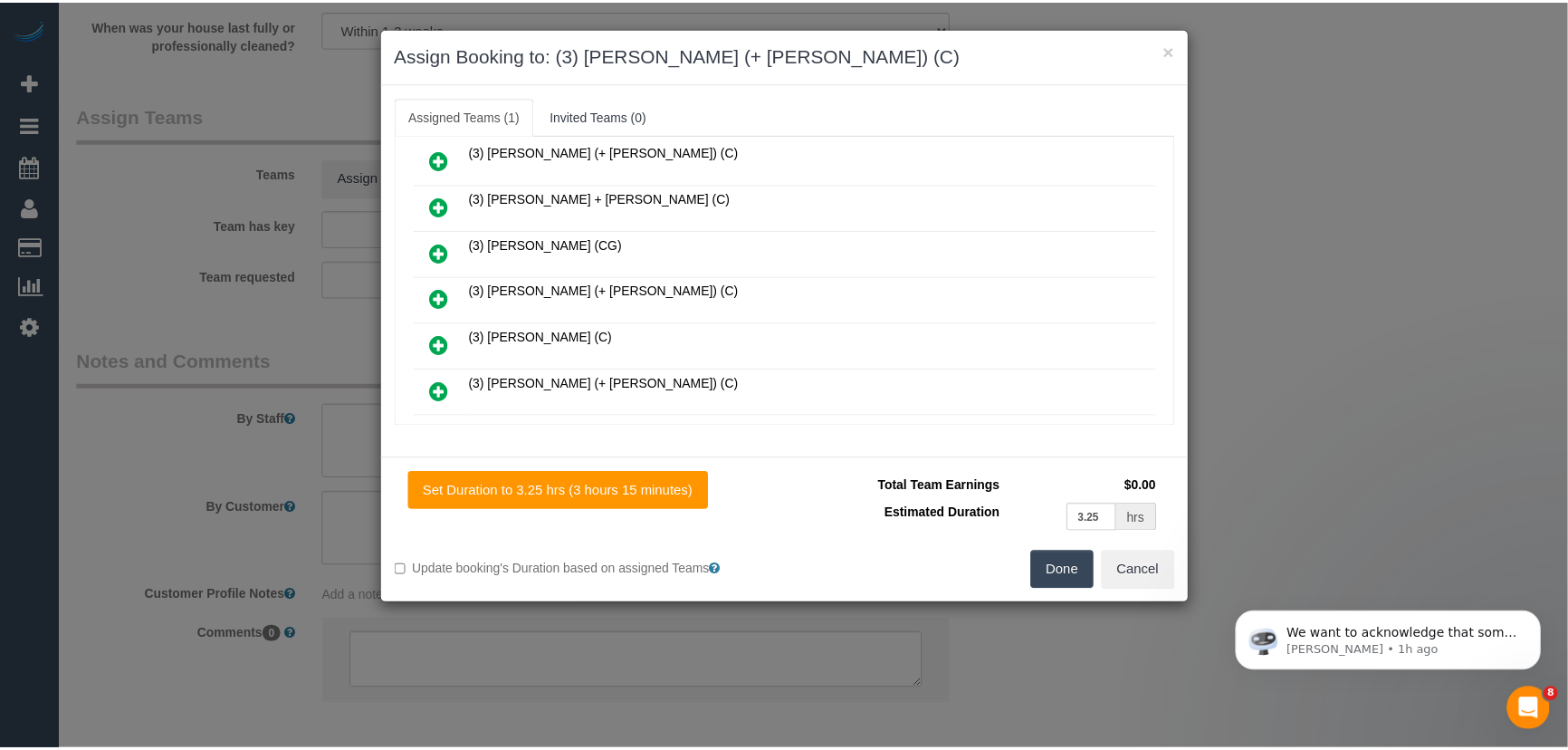
scroll to position [609, 0]
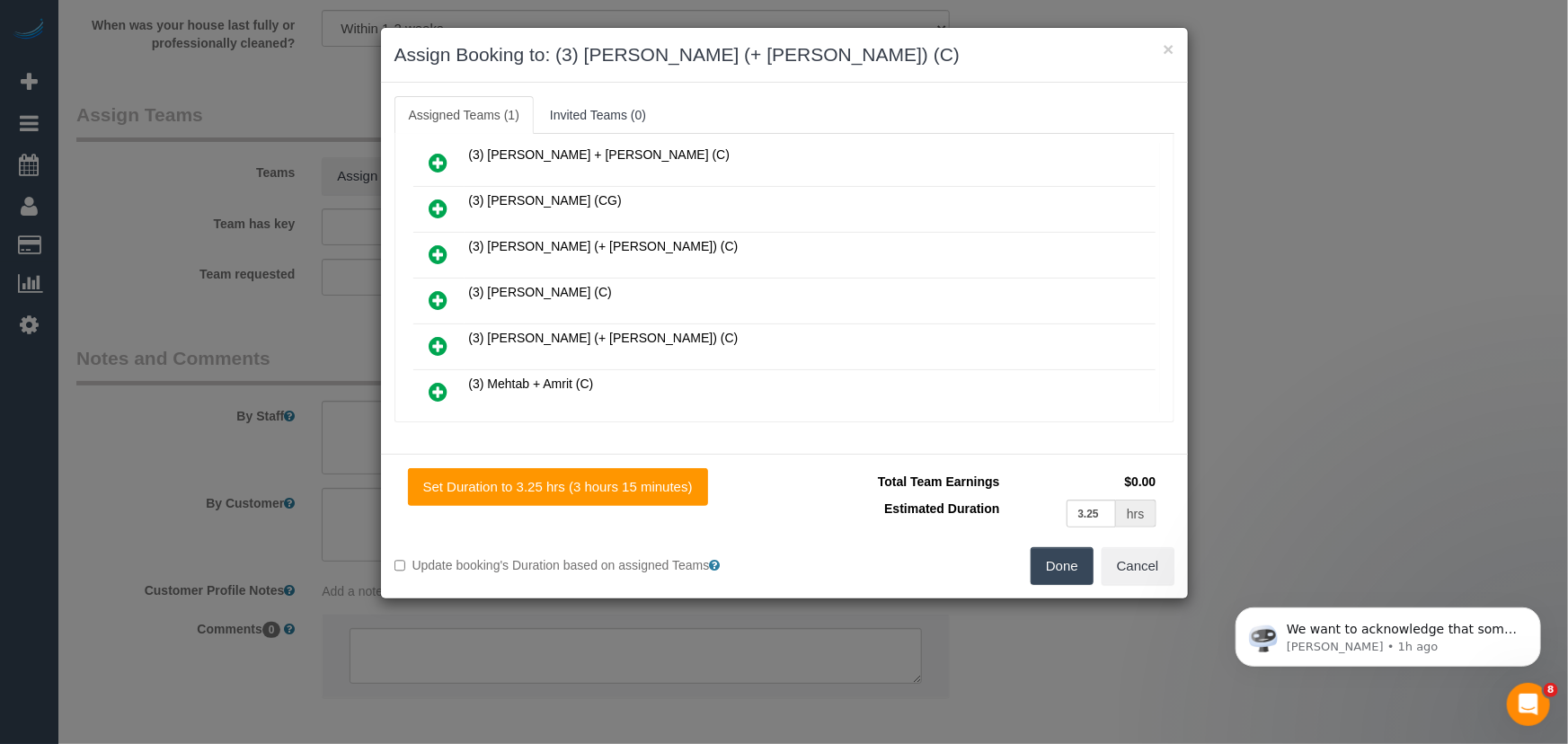
click at [1058, 571] on button "Done" at bounding box center [1062, 565] width 63 height 38
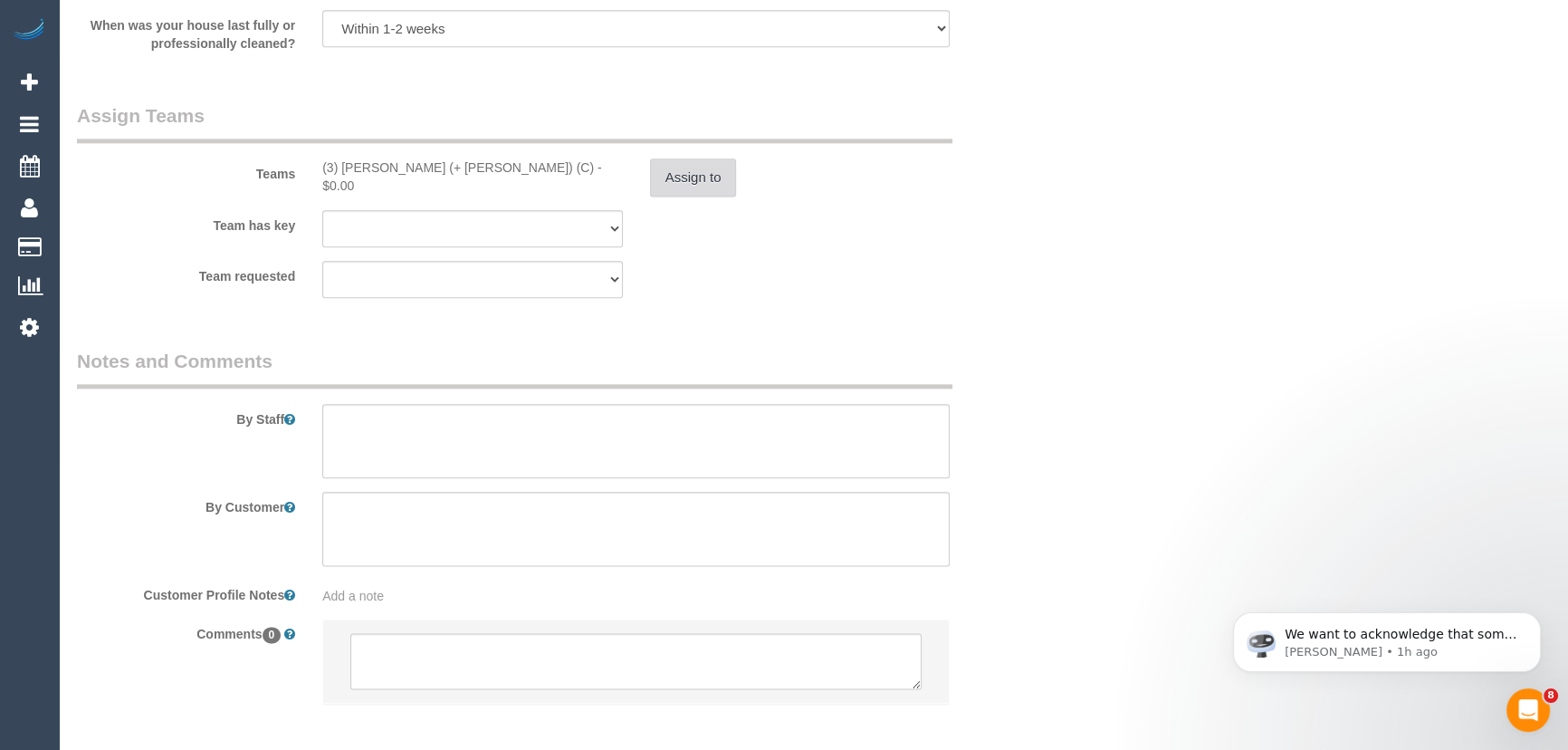
click at [710, 196] on button "Assign to" at bounding box center [693, 177] width 87 height 38
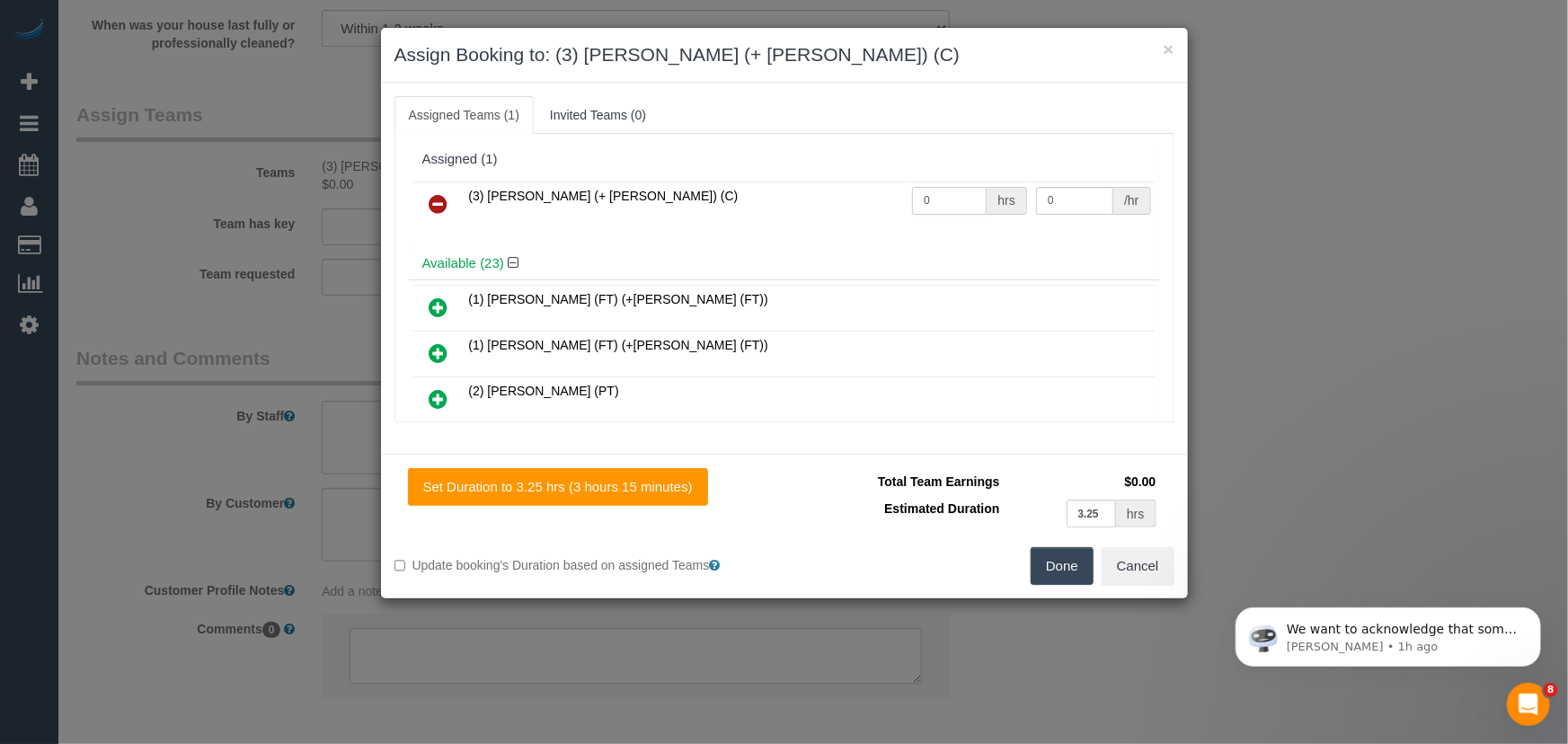
click at [942, 202] on input "0" at bounding box center [949, 201] width 74 height 28
type input "3.25"
type input "35"
click at [1078, 573] on button "Done" at bounding box center [1062, 565] width 63 height 38
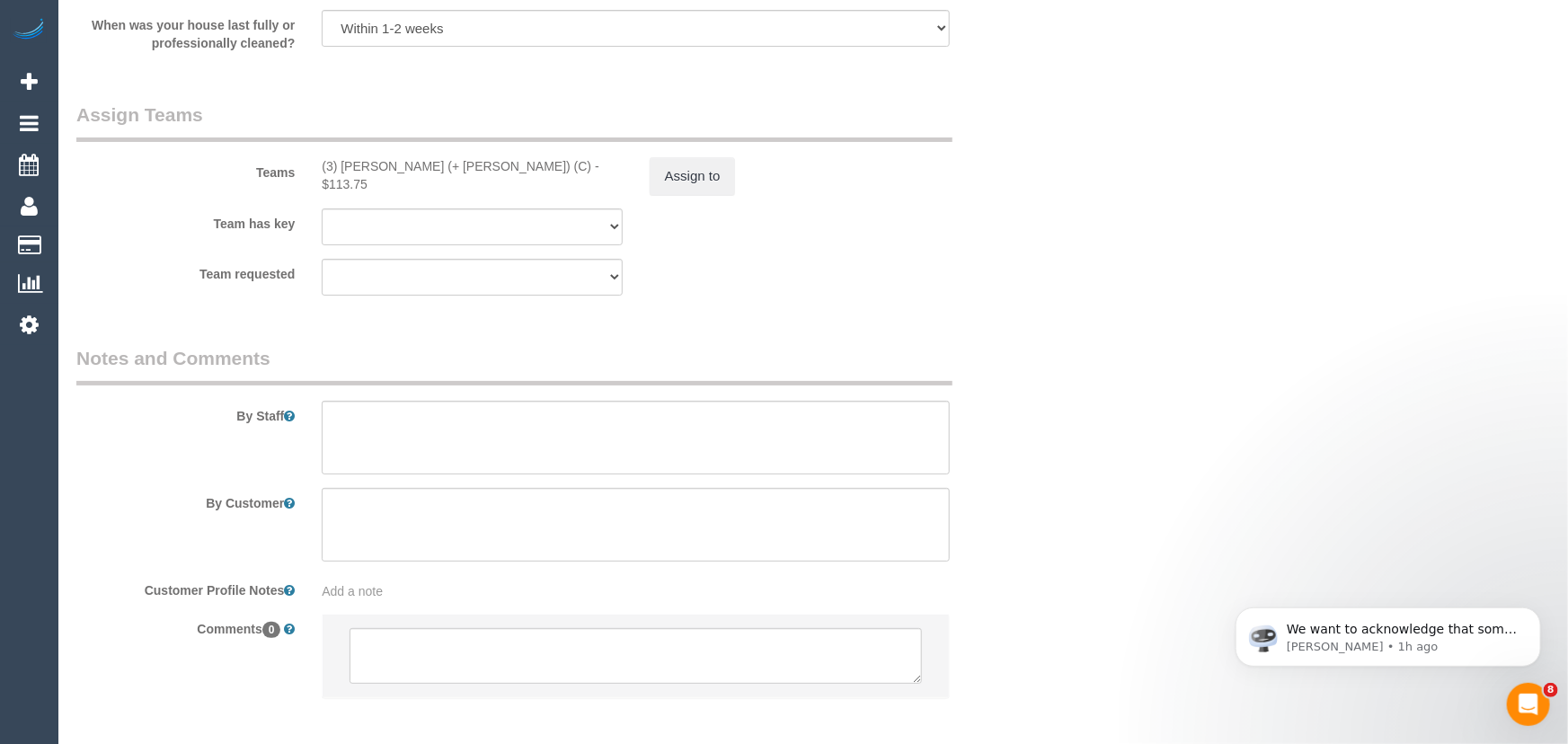
click at [1078, 455] on div "Set Duration to 3.25 hrs (3 hours 15 minutes) Total Team Earnings $113.75 Estim…" at bounding box center [785, 383] width 807 height 145
click at [458, 455] on textarea at bounding box center [630, 437] width 623 height 73
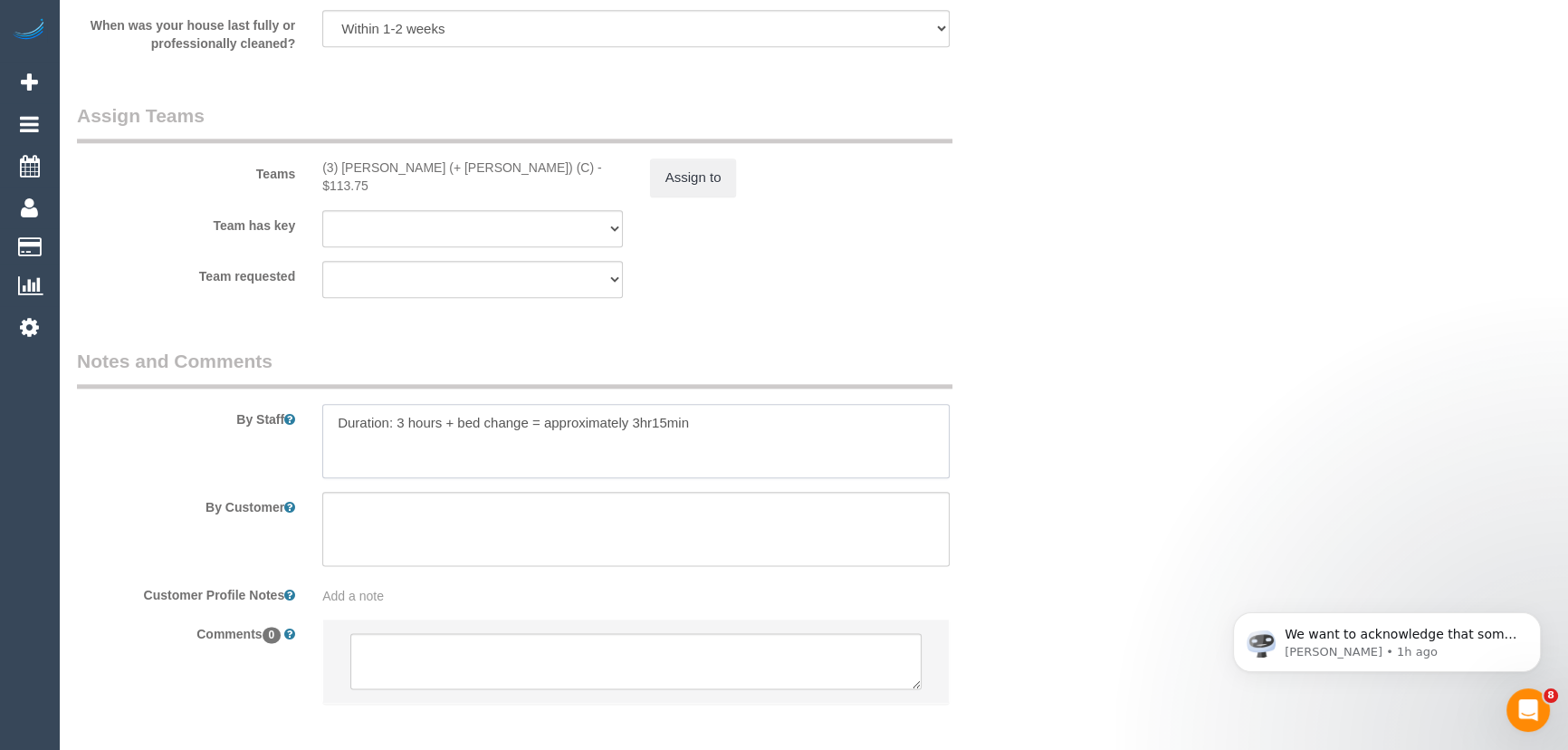
type textarea "Duration: 3 hours + bed change = approximately 3hr15min"
click at [743, 311] on fieldset "Assign Teams Teams (3) Kaveen (+ Sangeeth) (C) - $113.75 Assign to Team has key…" at bounding box center [554, 206] width 955 height 209
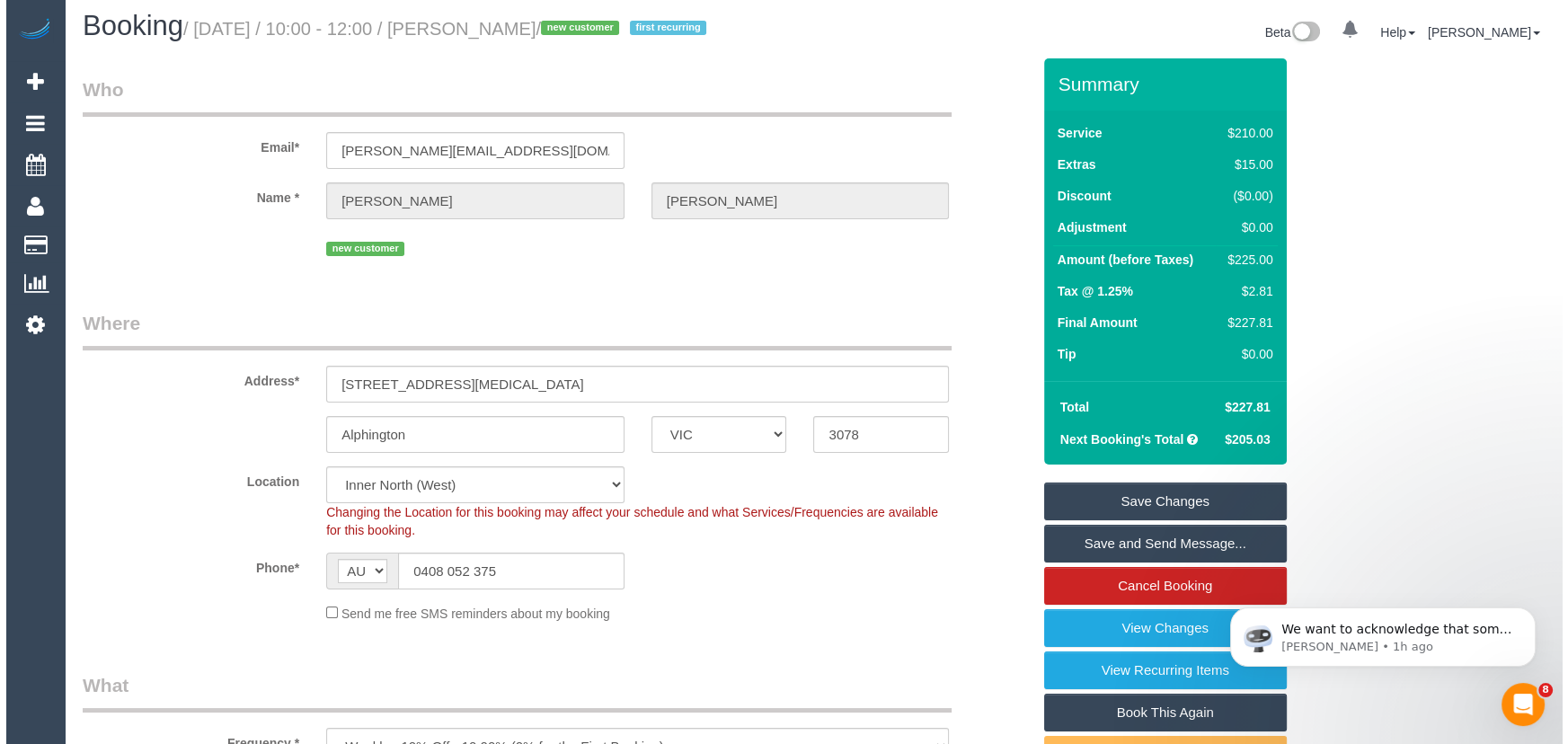
scroll to position [0, 0]
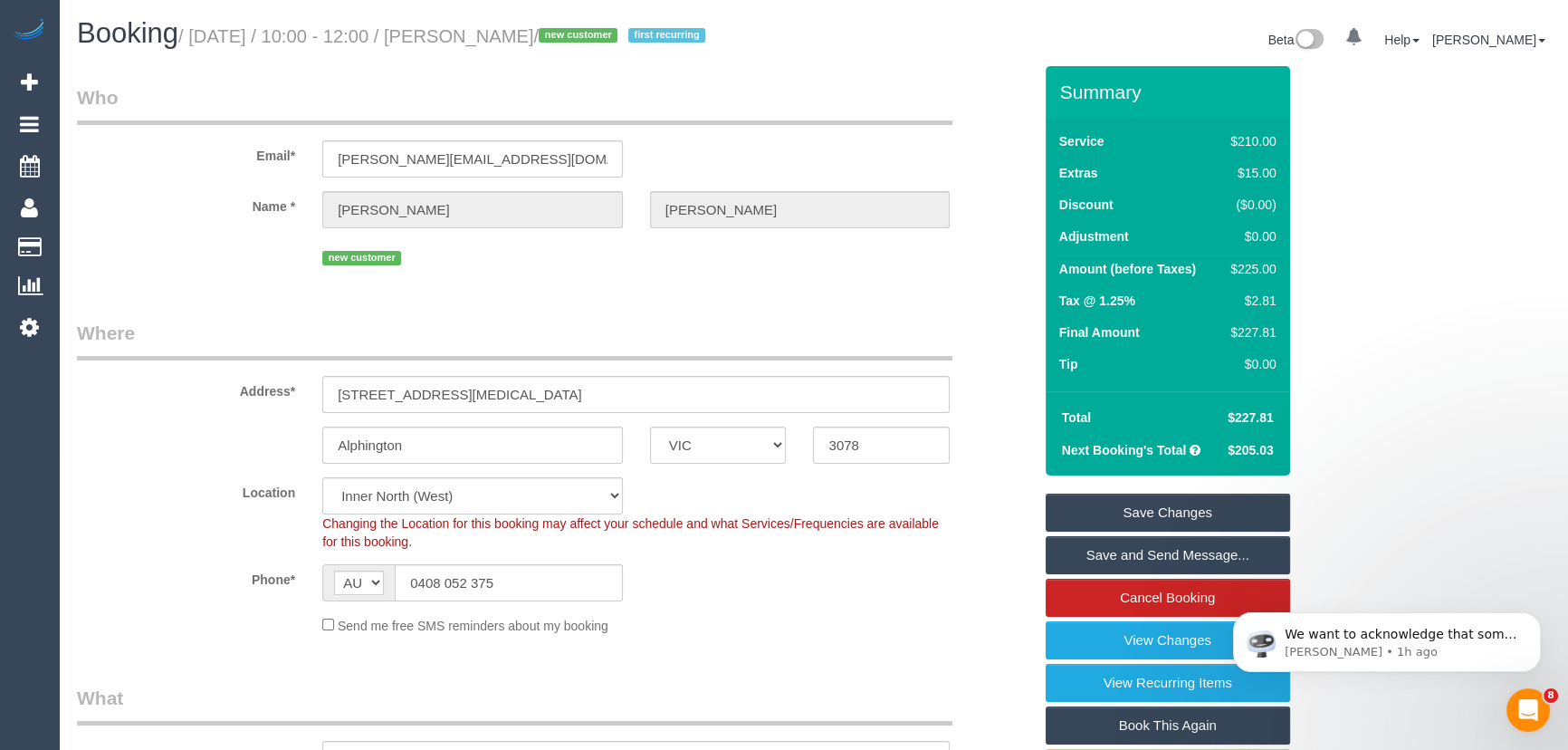
click at [496, 38] on small "/ October 03, 2025 / 10:00 - 12:00 / Natasha Lazareski / new customer first rec…" at bounding box center [444, 36] width 532 height 19
click at [511, 39] on small "/ October 03, 2025 / 10:00 - 12:00 / Natasha Lazareski / new customer first rec…" at bounding box center [444, 36] width 532 height 19
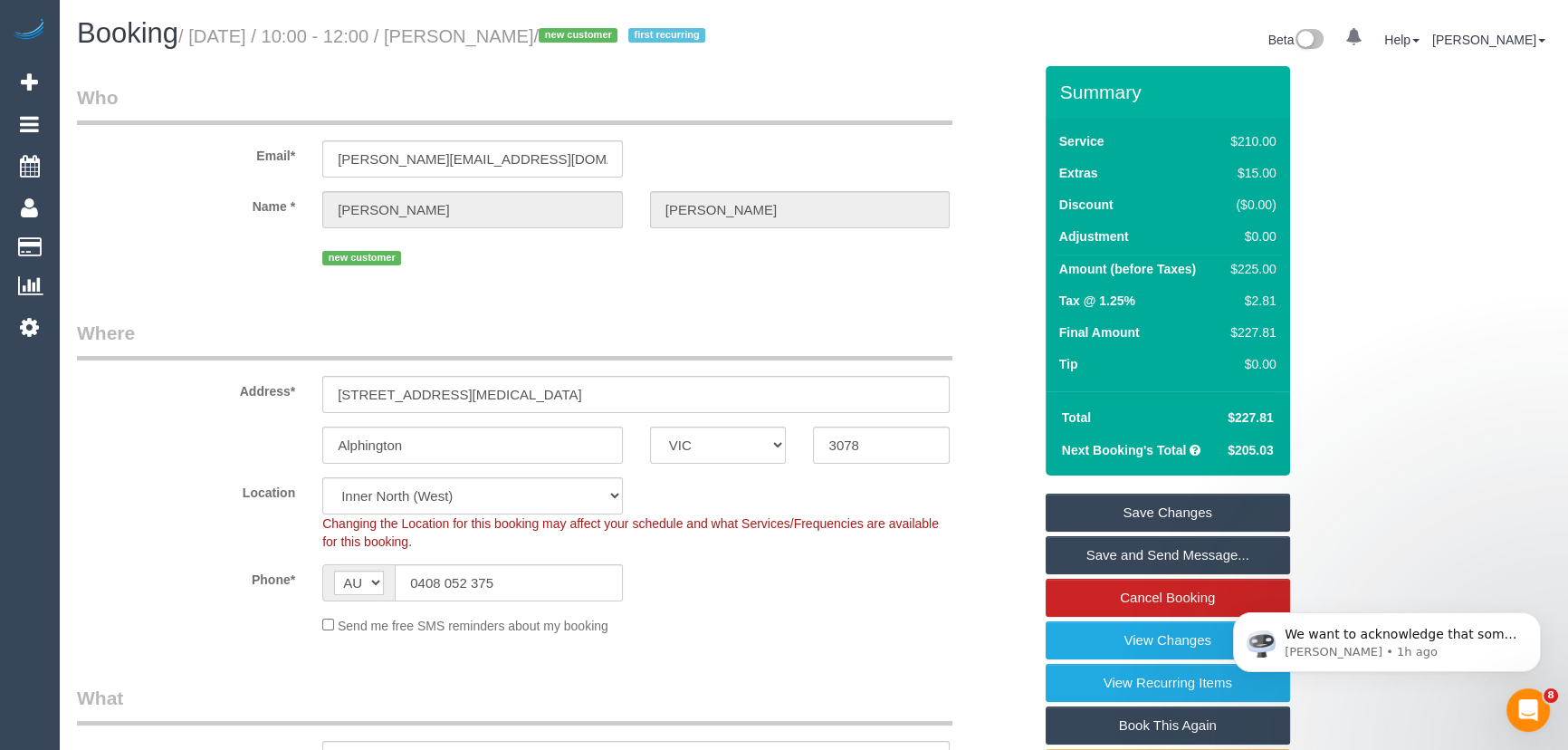
click at [511, 39] on small "/ October 03, 2025 / 10:00 - 12:00 / Natasha Lazareski / new customer first rec…" at bounding box center [444, 36] width 532 height 19
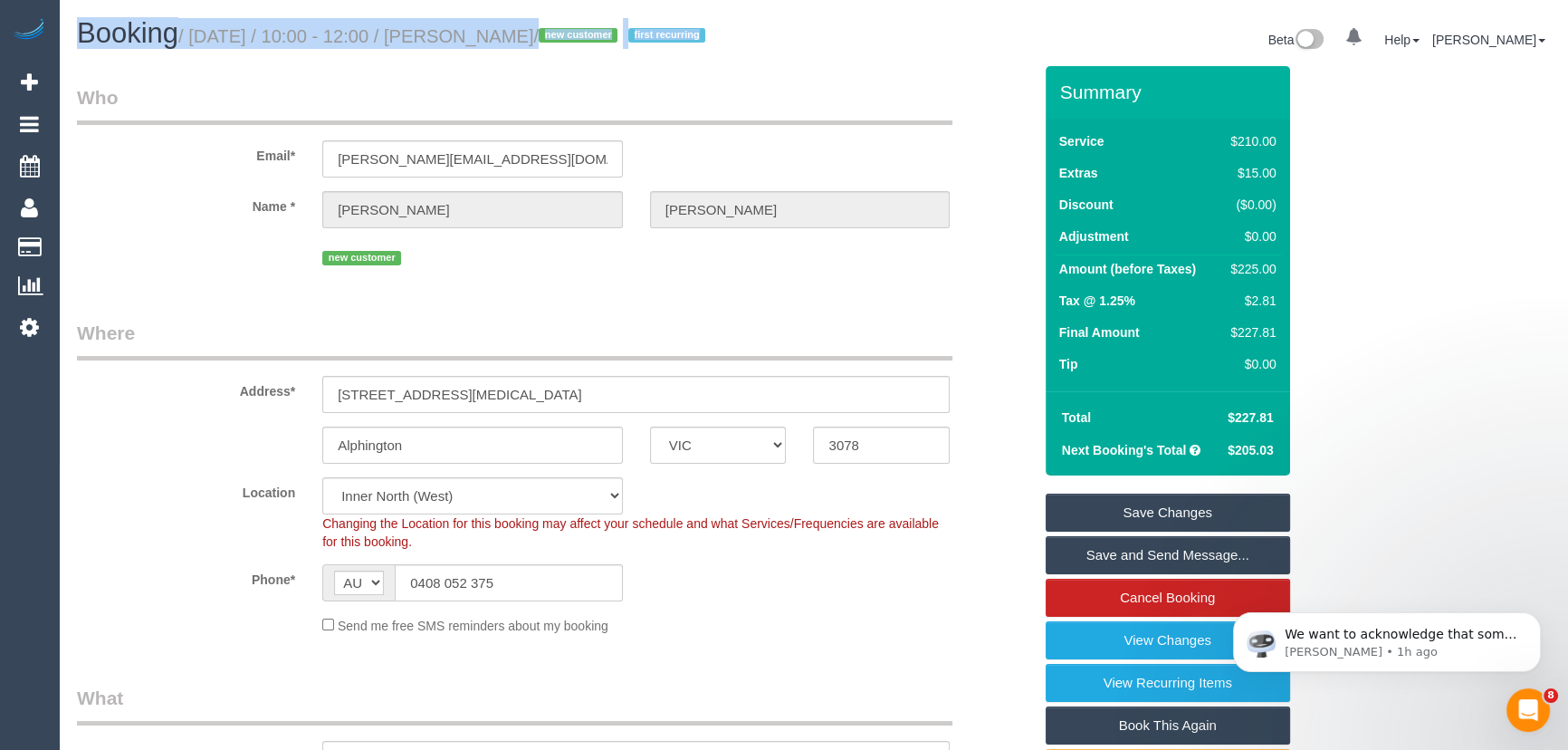
click at [511, 39] on small "/ October 03, 2025 / 10:00 - 12:00 / Natasha Lazareski / new customer first rec…" at bounding box center [444, 36] width 532 height 19
click at [504, 49] on h1 "Booking / October 03, 2025 / 10:00 - 12:00 / Natasha Lazareski / new customer f…" at bounding box center [439, 34] width 724 height 31
click at [508, 40] on small "/ October 03, 2025 / 10:00 - 12:00 / Natasha Lazareski / new customer first rec…" at bounding box center [444, 36] width 532 height 19
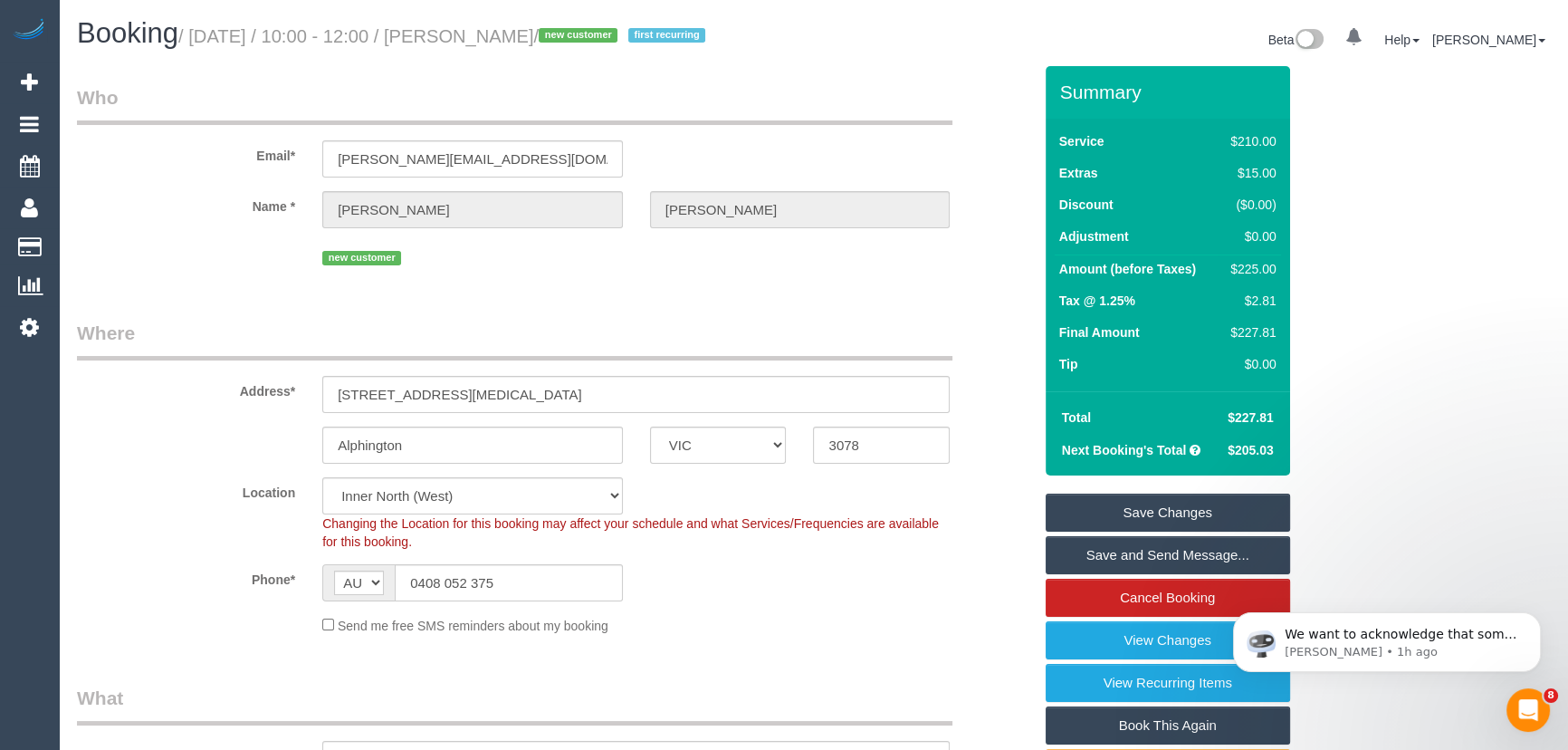
click at [508, 40] on small "/ October 03, 2025 / 10:00 - 12:00 / Natasha Lazareski / new customer first rec…" at bounding box center [444, 36] width 532 height 19
copy small "Natasha Lazareski"
click at [1132, 574] on link "Save and Send Message..." at bounding box center [1167, 554] width 244 height 38
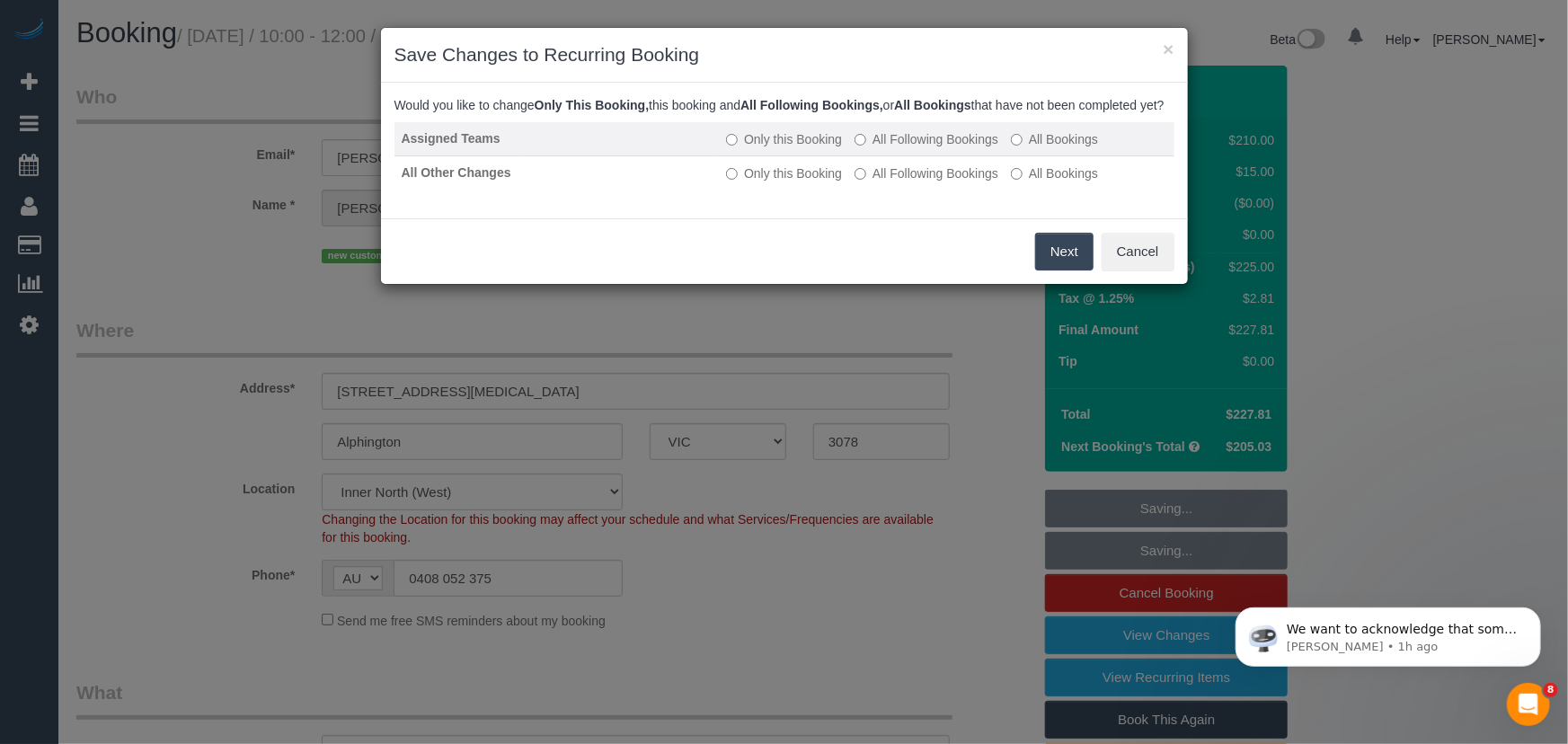
click at [929, 149] on label "All Following Bookings" at bounding box center [926, 139] width 144 height 18
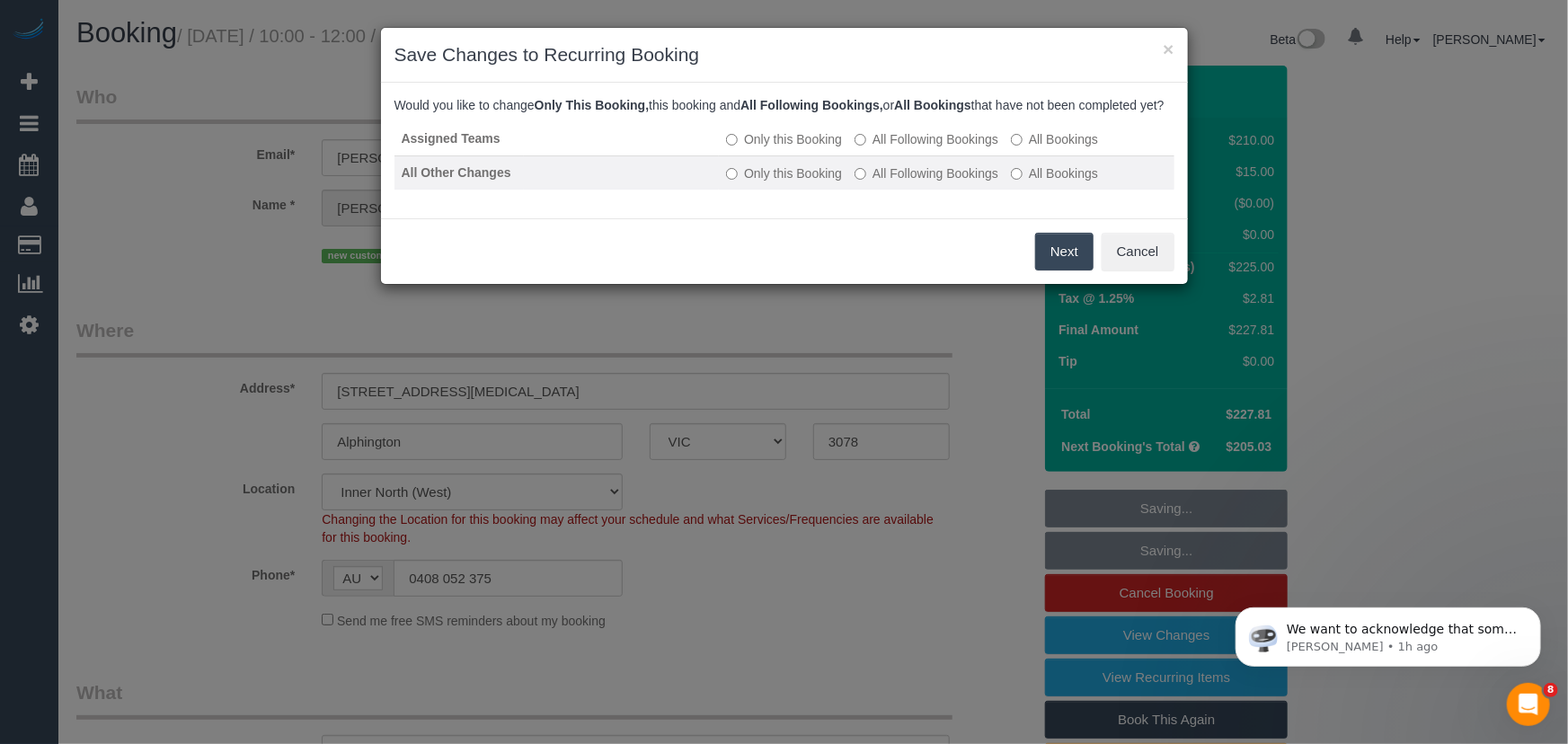
click at [929, 182] on label "All Following Bookings" at bounding box center [926, 173] width 144 height 18
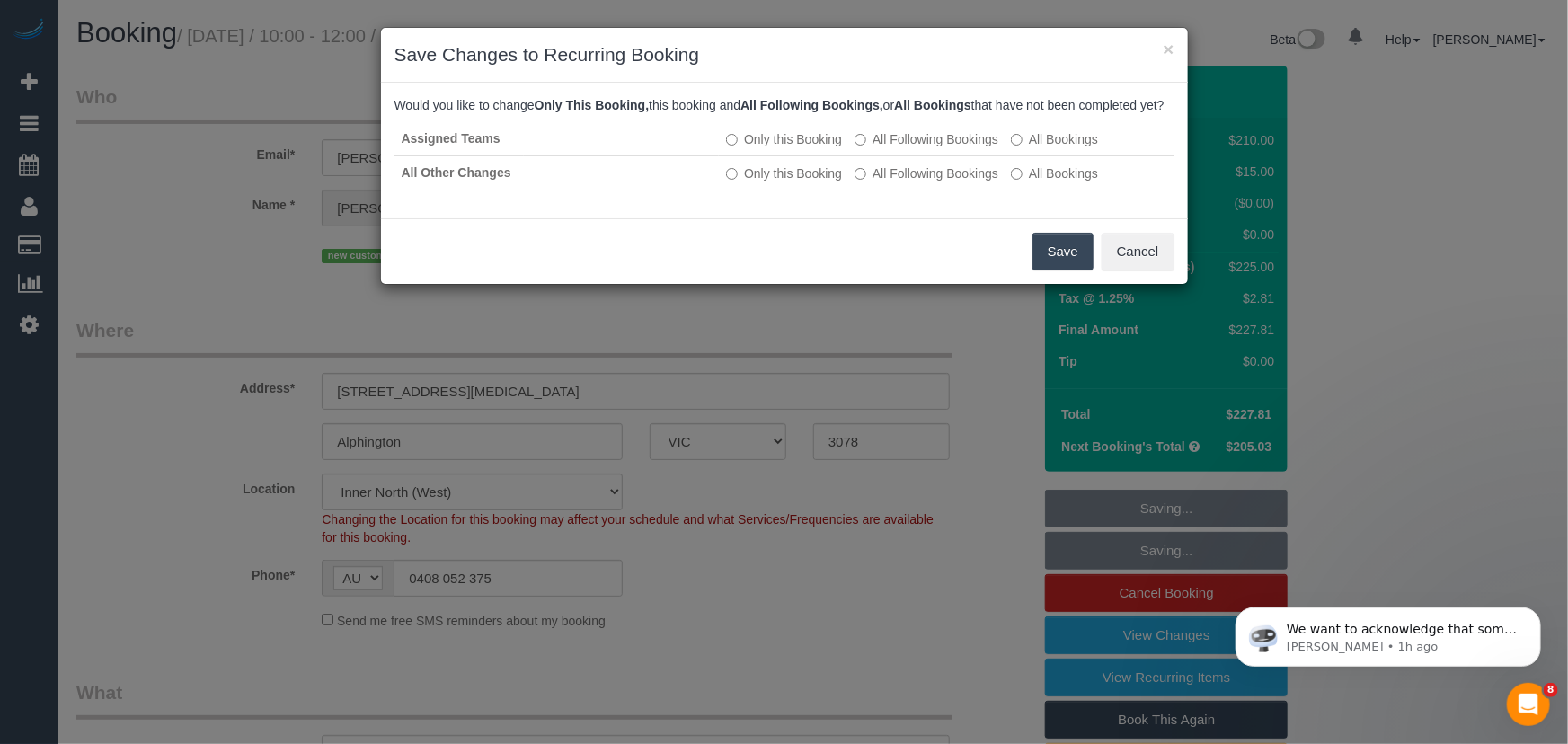
click at [1060, 269] on button "Save" at bounding box center [1063, 251] width 61 height 38
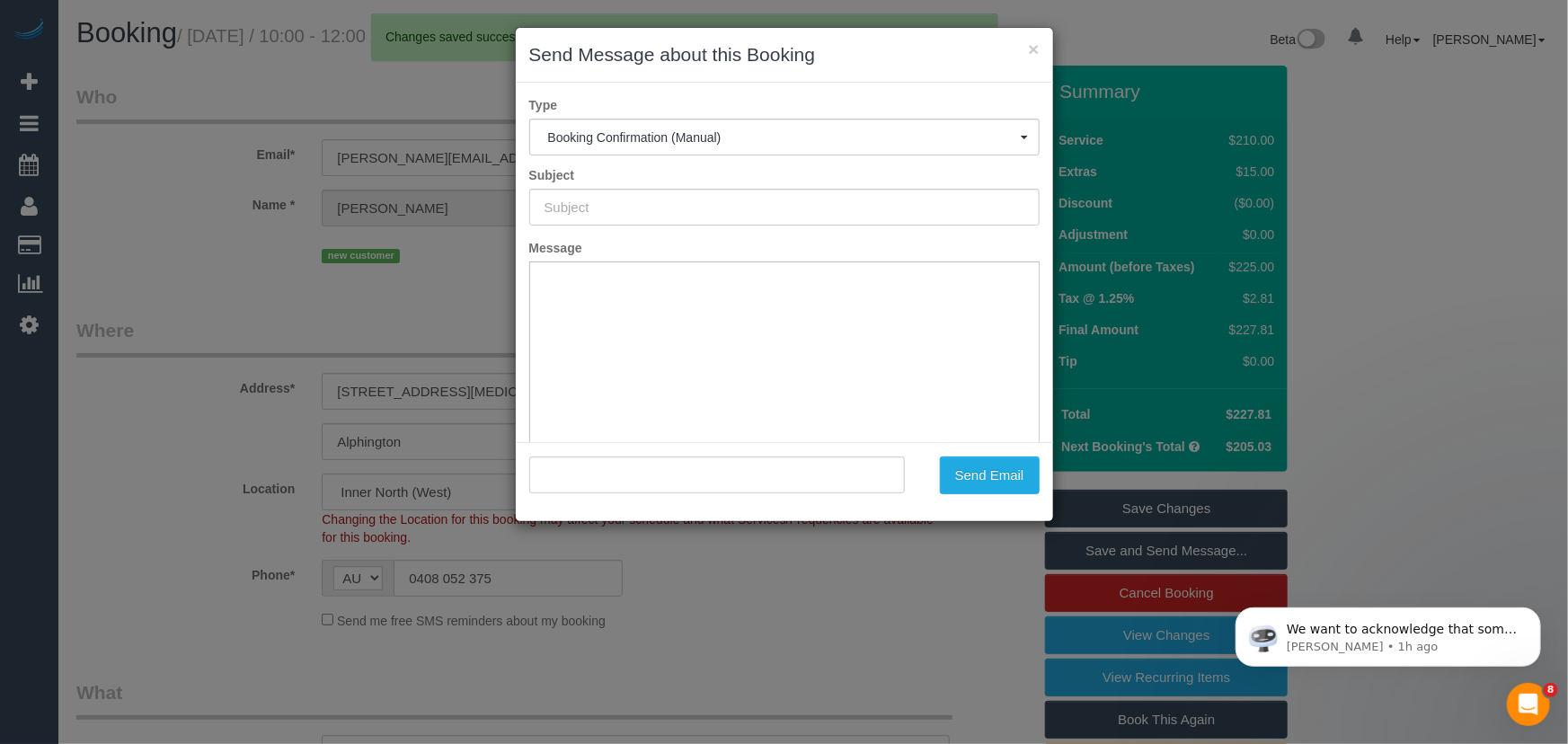
type input "Booking Confirmed"
type input ""Natasha Lazareski" <natasha@pfyflex.com.au>"
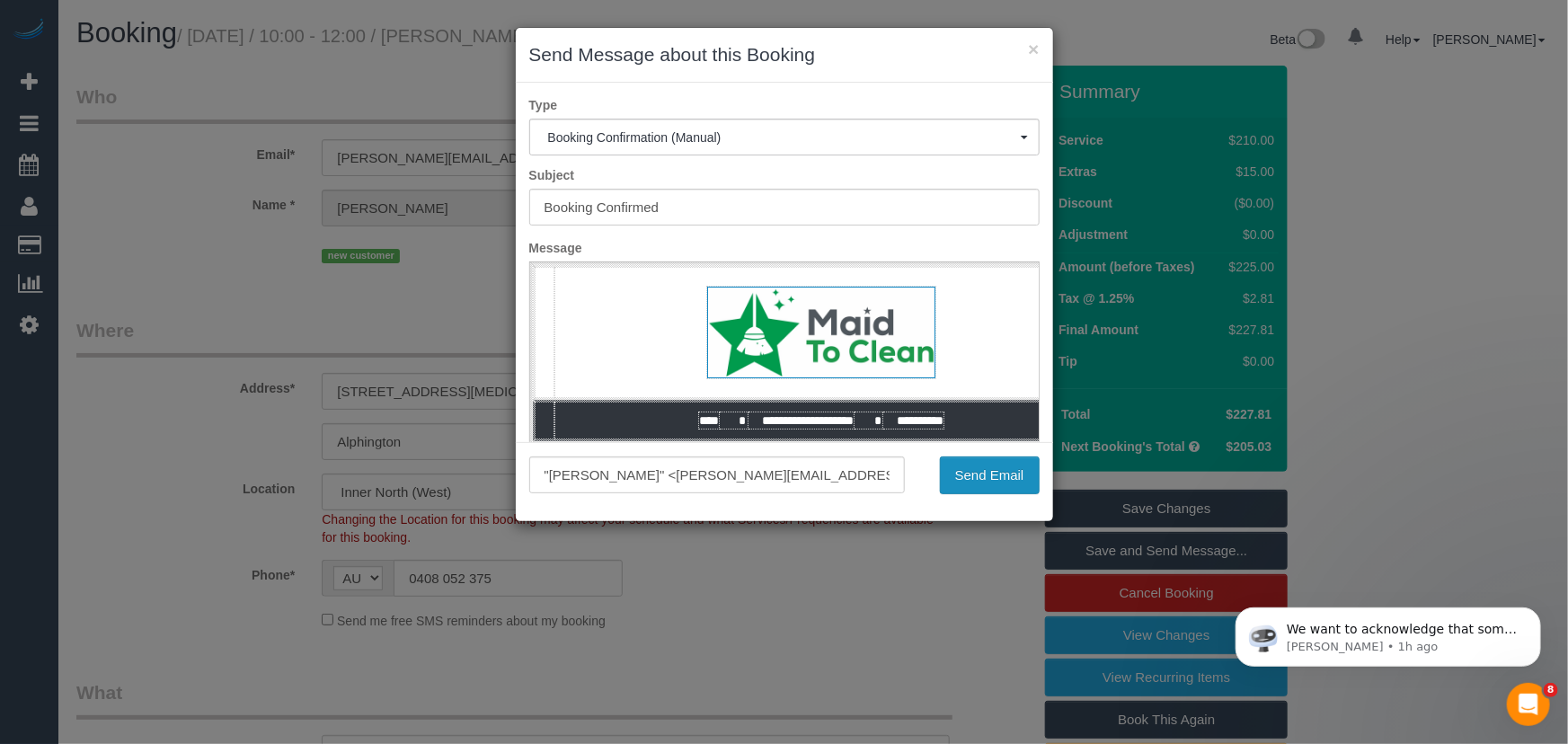
click at [984, 484] on button "Send Email" at bounding box center [990, 475] width 99 height 38
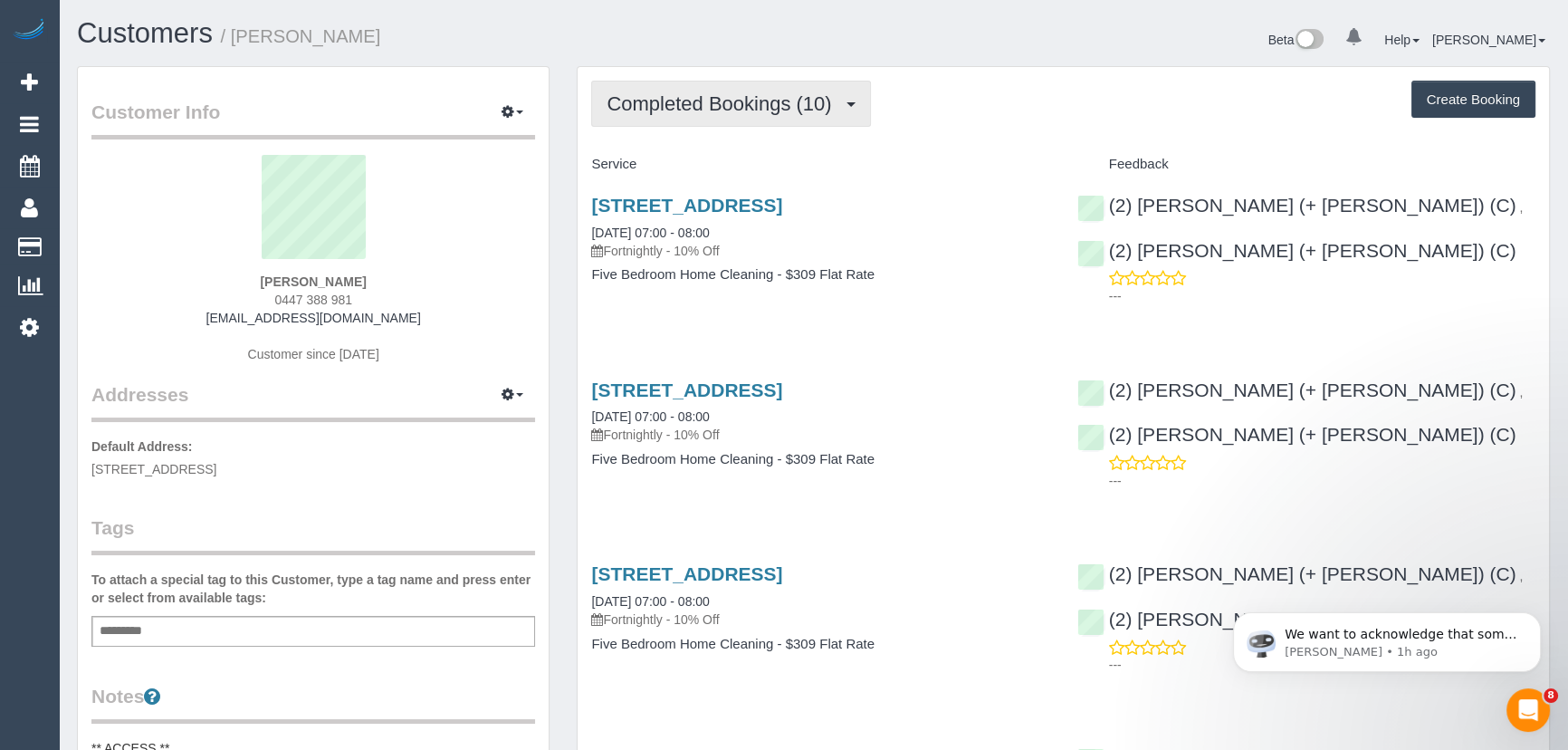
click at [732, 98] on span "Completed Bookings (10)" at bounding box center [724, 103] width 233 height 22
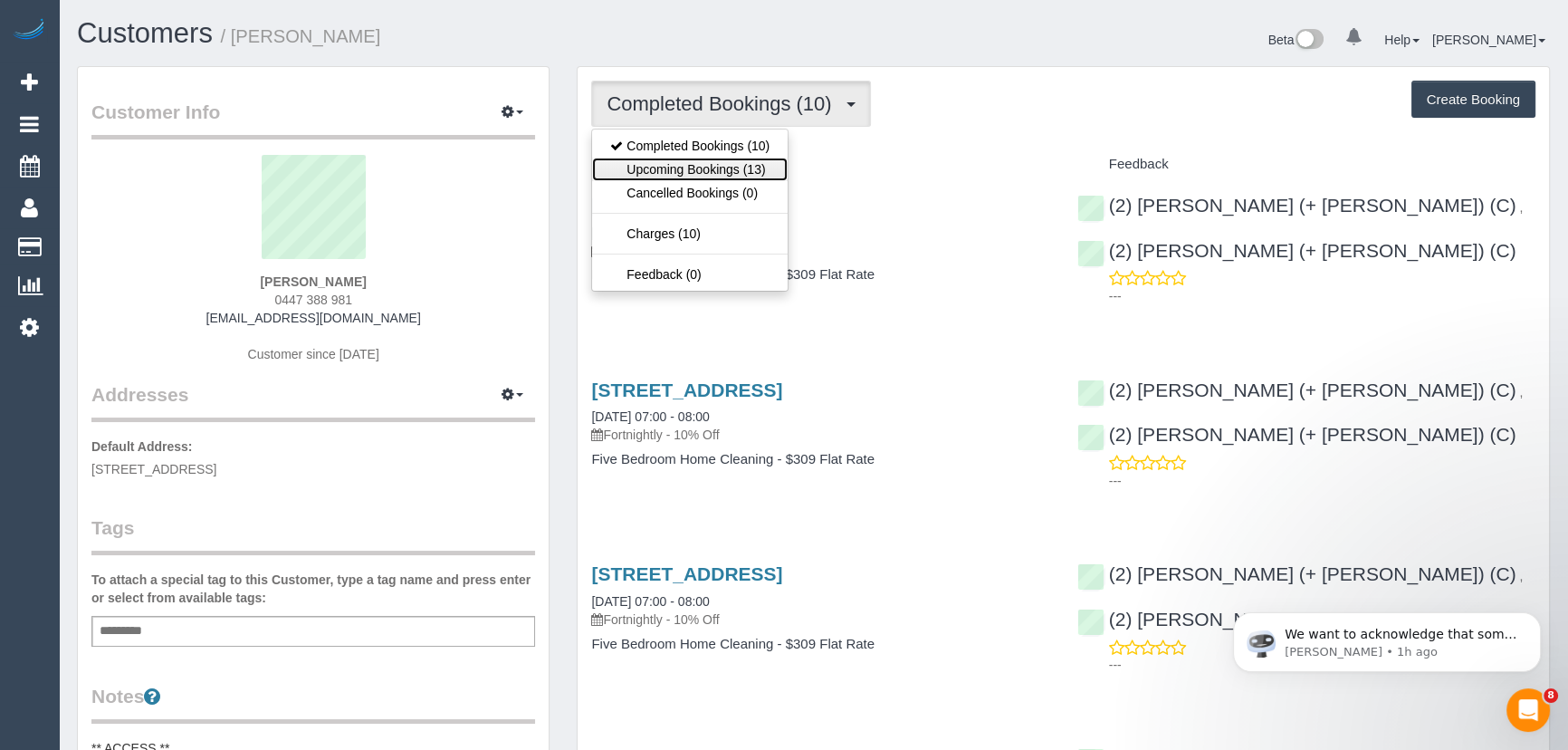
click at [740, 163] on link "Upcoming Bookings (13)" at bounding box center [690, 169] width 196 height 23
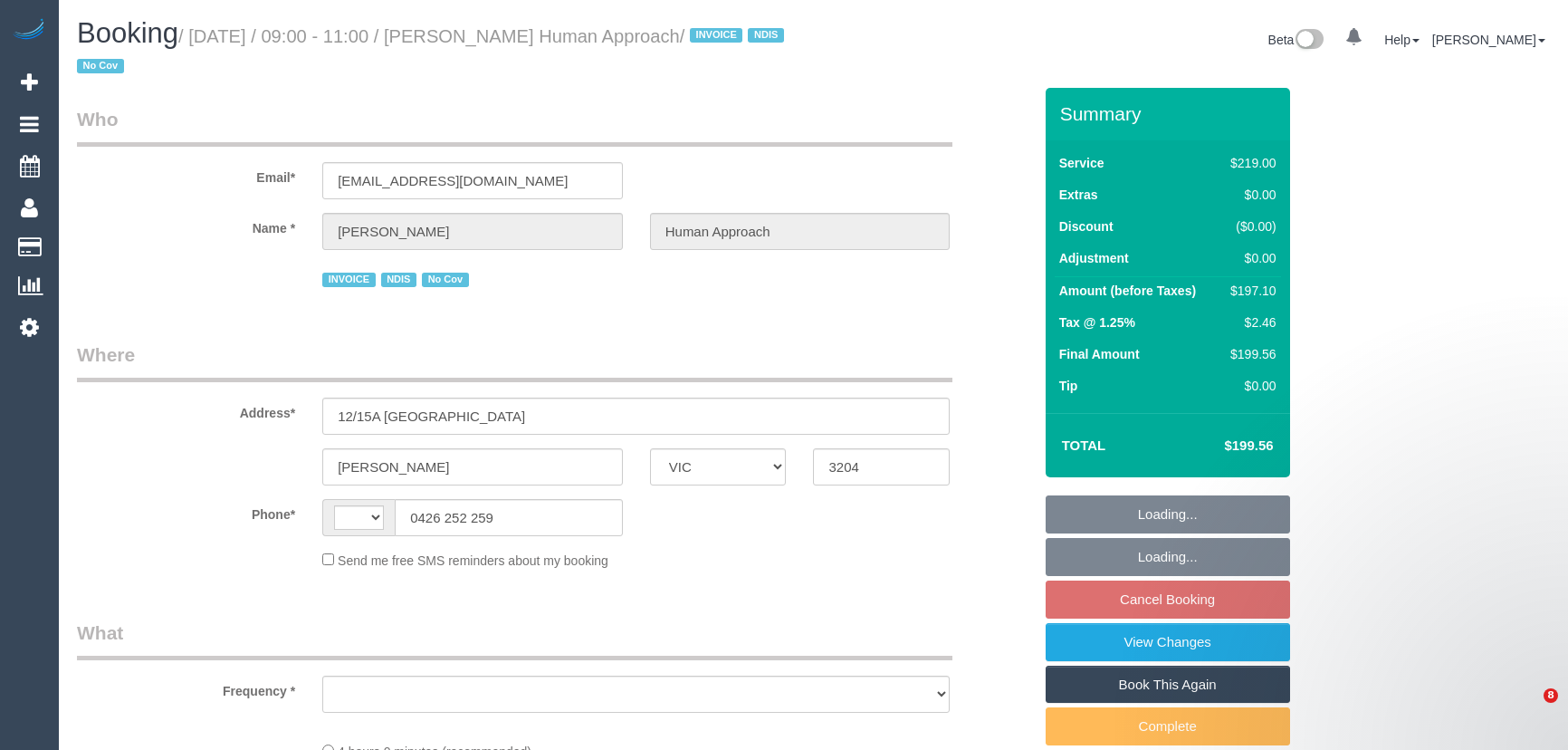
select select "VIC"
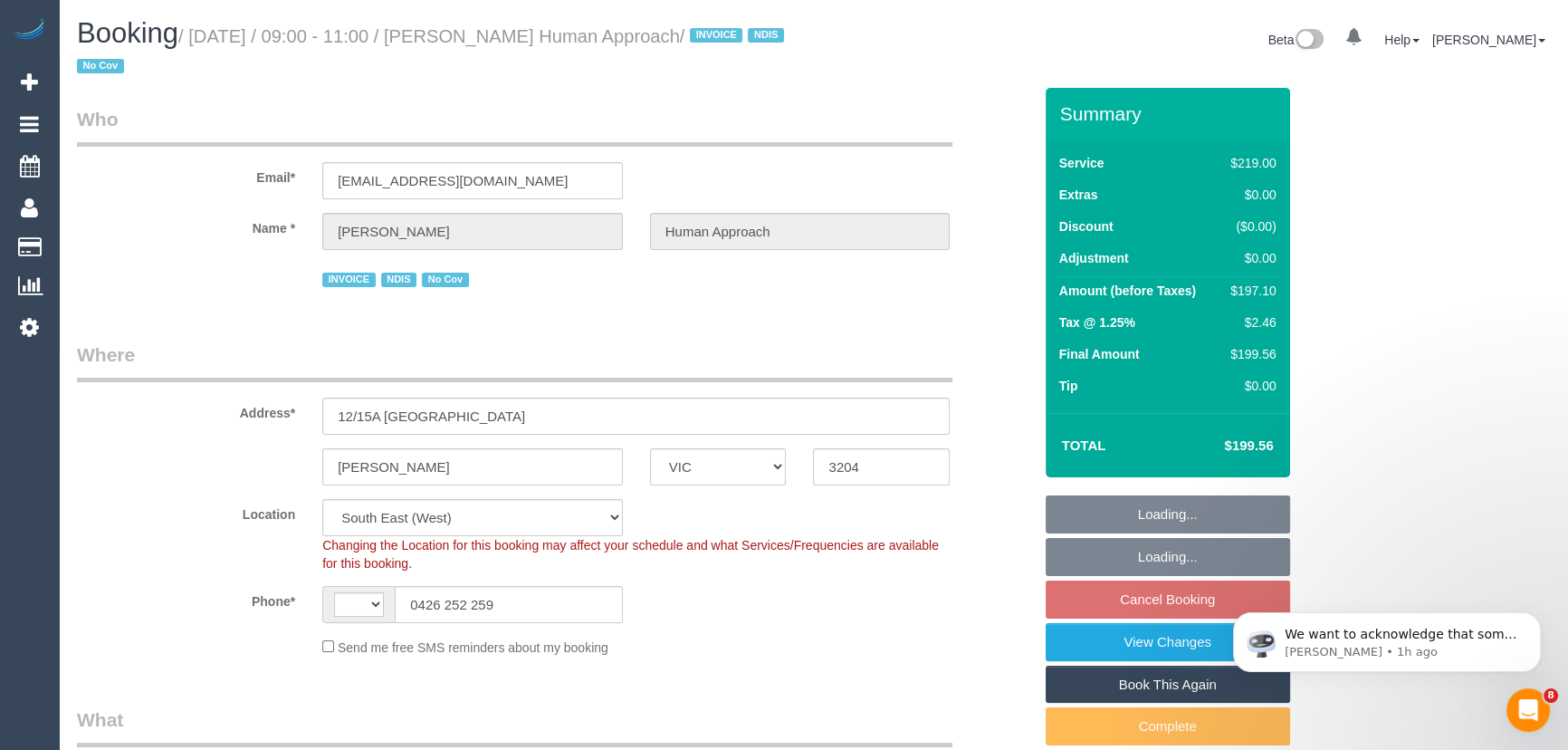
select select "string:AU"
select select "object:1307"
select select "number:27"
select select "number:14"
select select "number:18"
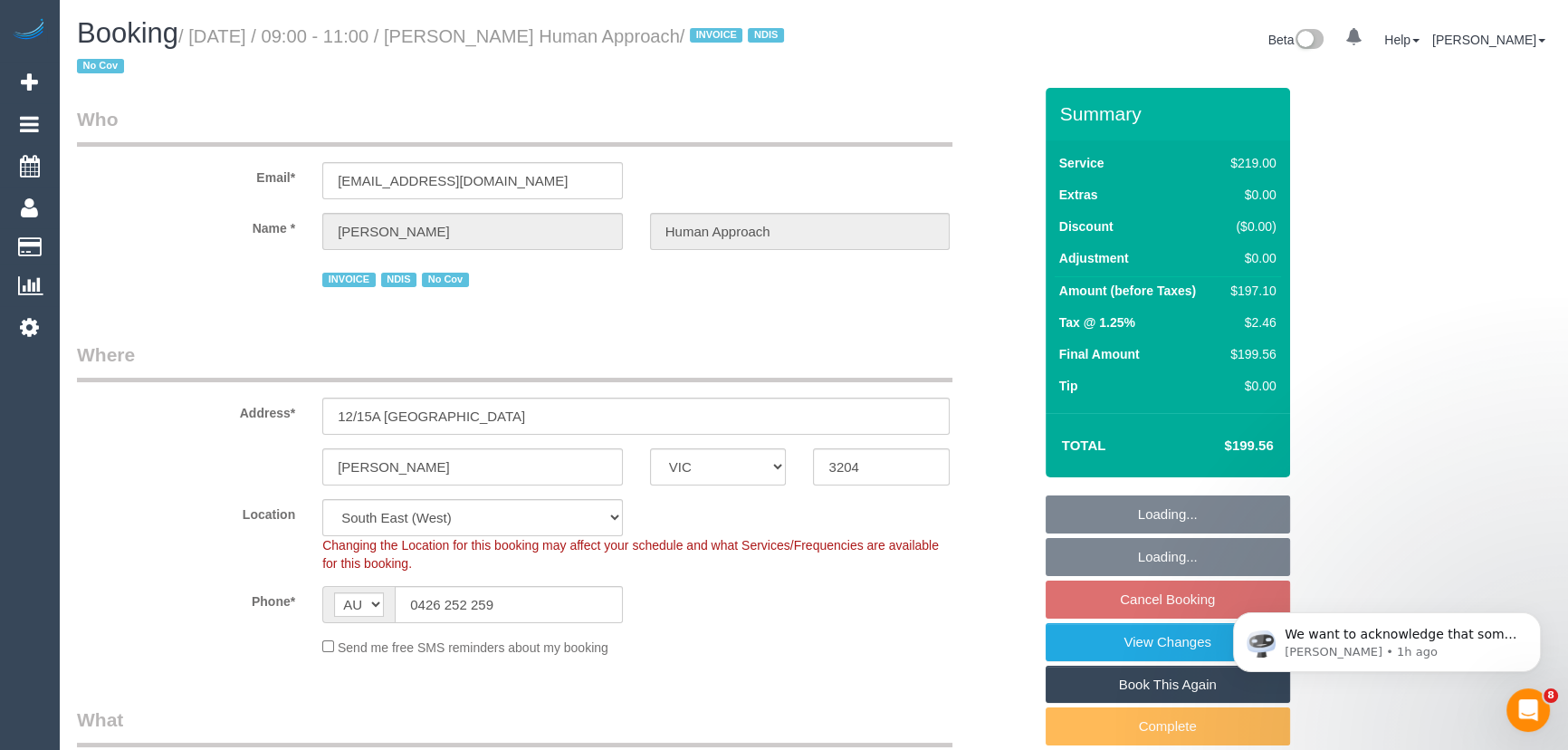
select select "number:36"
select select "number:35"
select select "number:13"
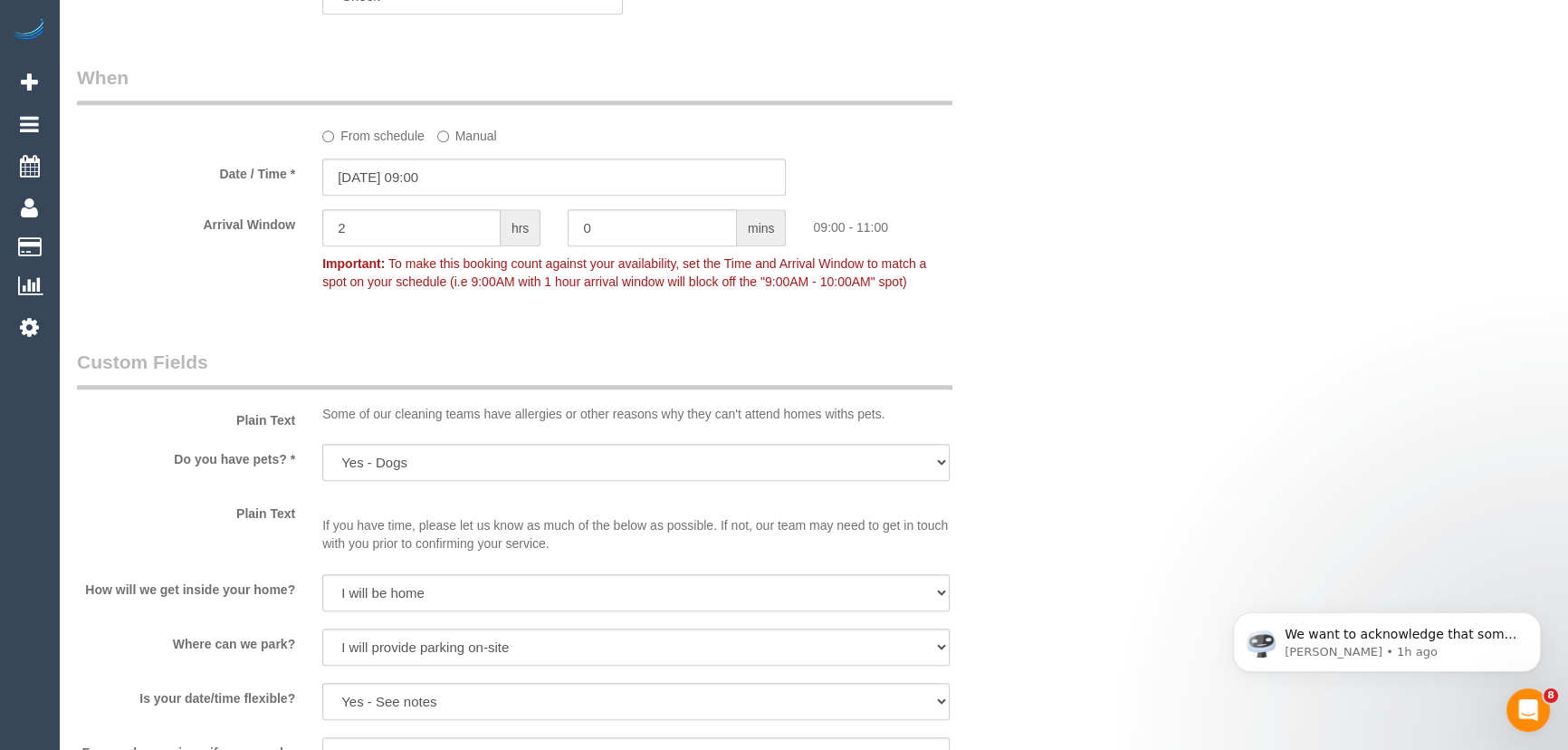
scroll to position [1975, 0]
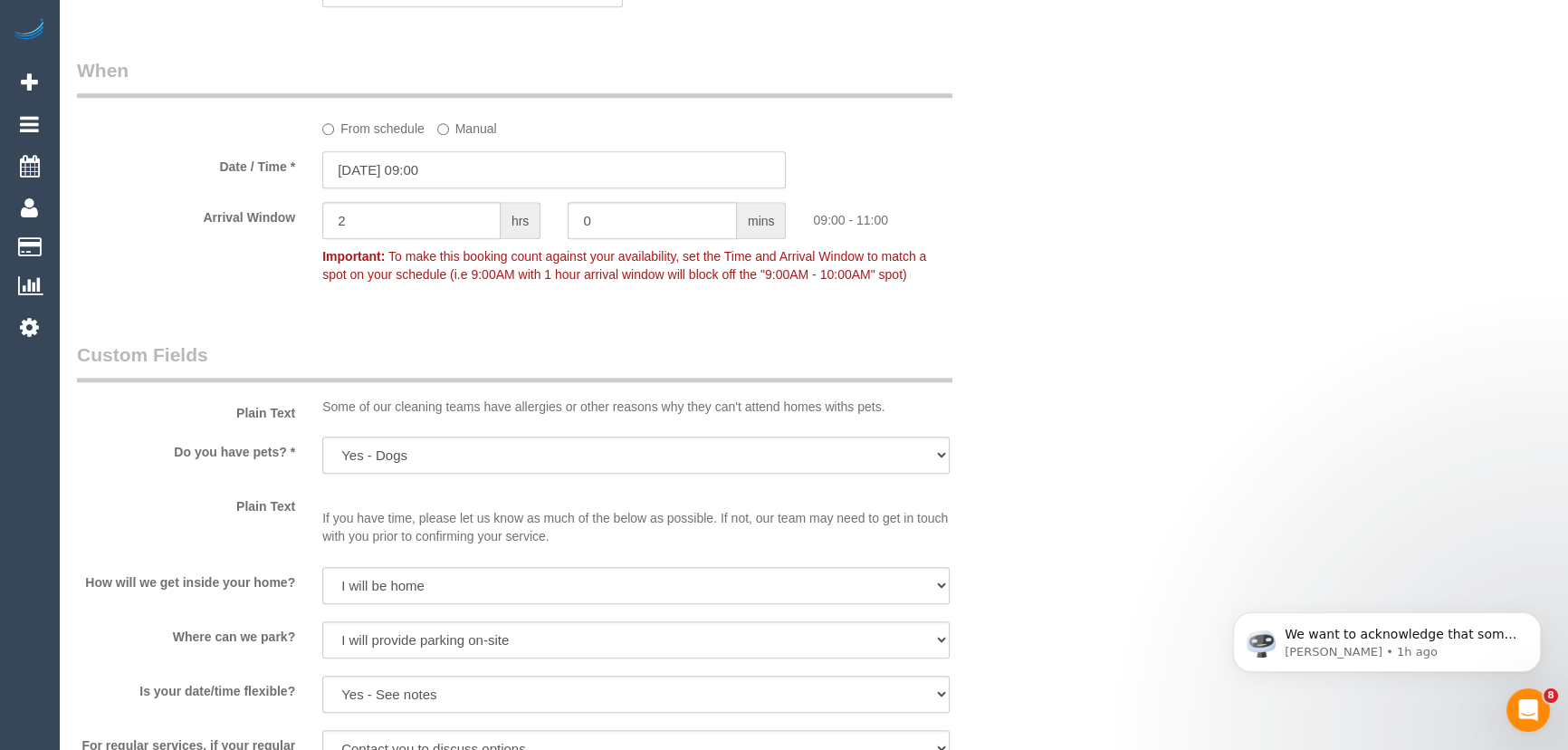
click at [480, 177] on input "03/10/2025 09:00" at bounding box center [553, 169] width 464 height 37
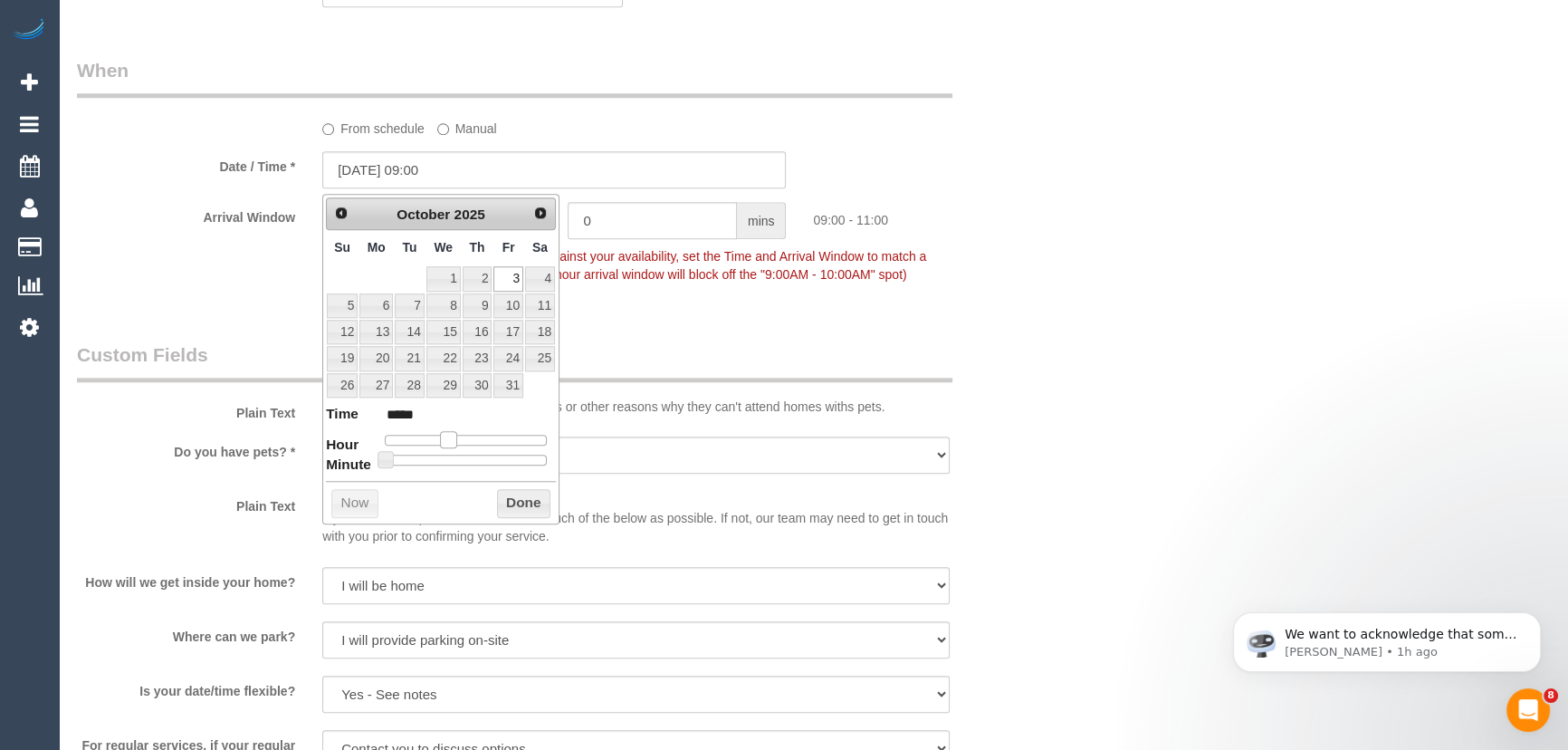
type input "03/10/2025 08:00"
type input "*****"
click at [447, 432] on span at bounding box center [441, 439] width 17 height 17
click at [679, 327] on div "Who Email* issy.humanapproach@fake.com Name * Isabella Butcher Human Approach I…" at bounding box center [554, 79] width 982 height 3933
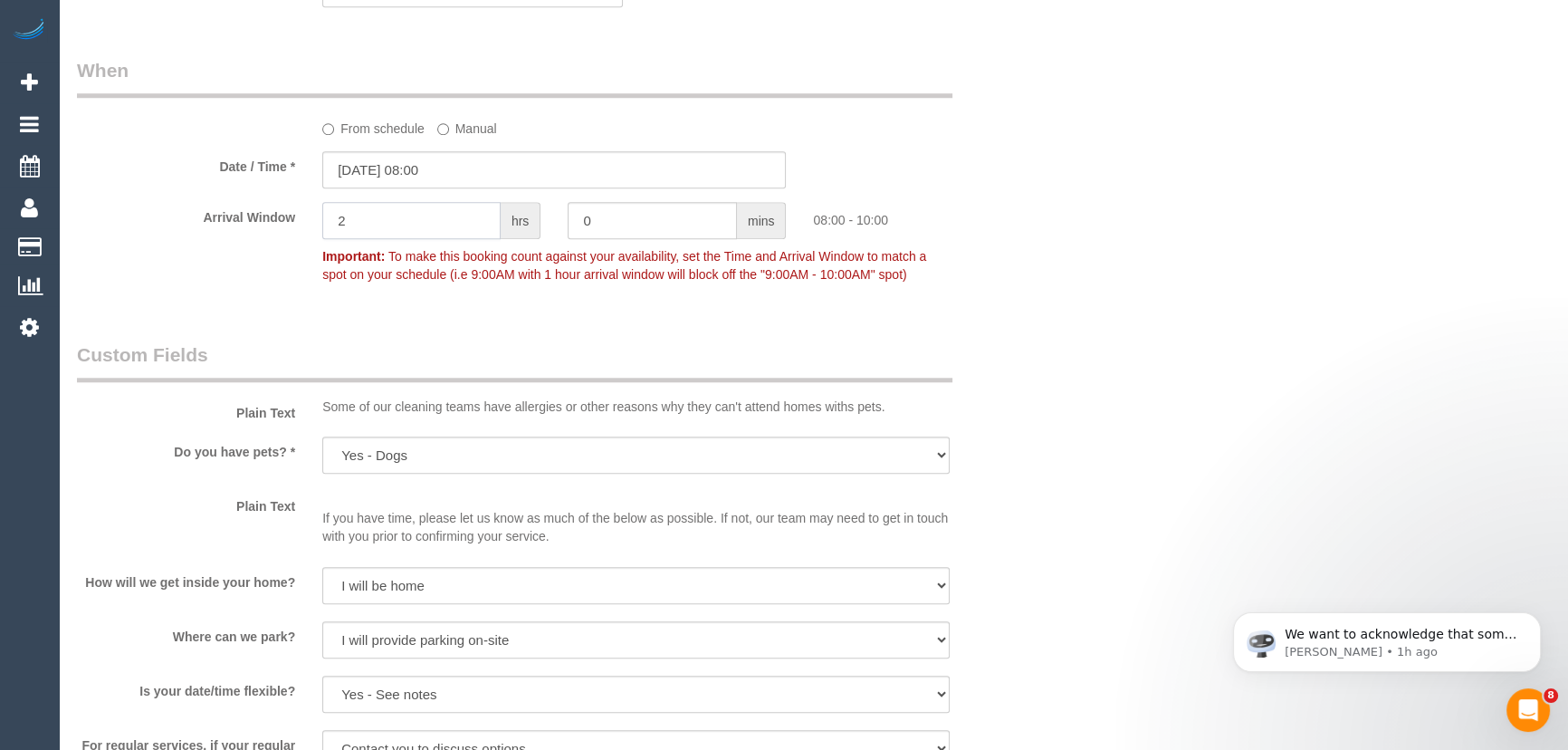
click at [405, 229] on input "2" at bounding box center [410, 221] width 178 height 37
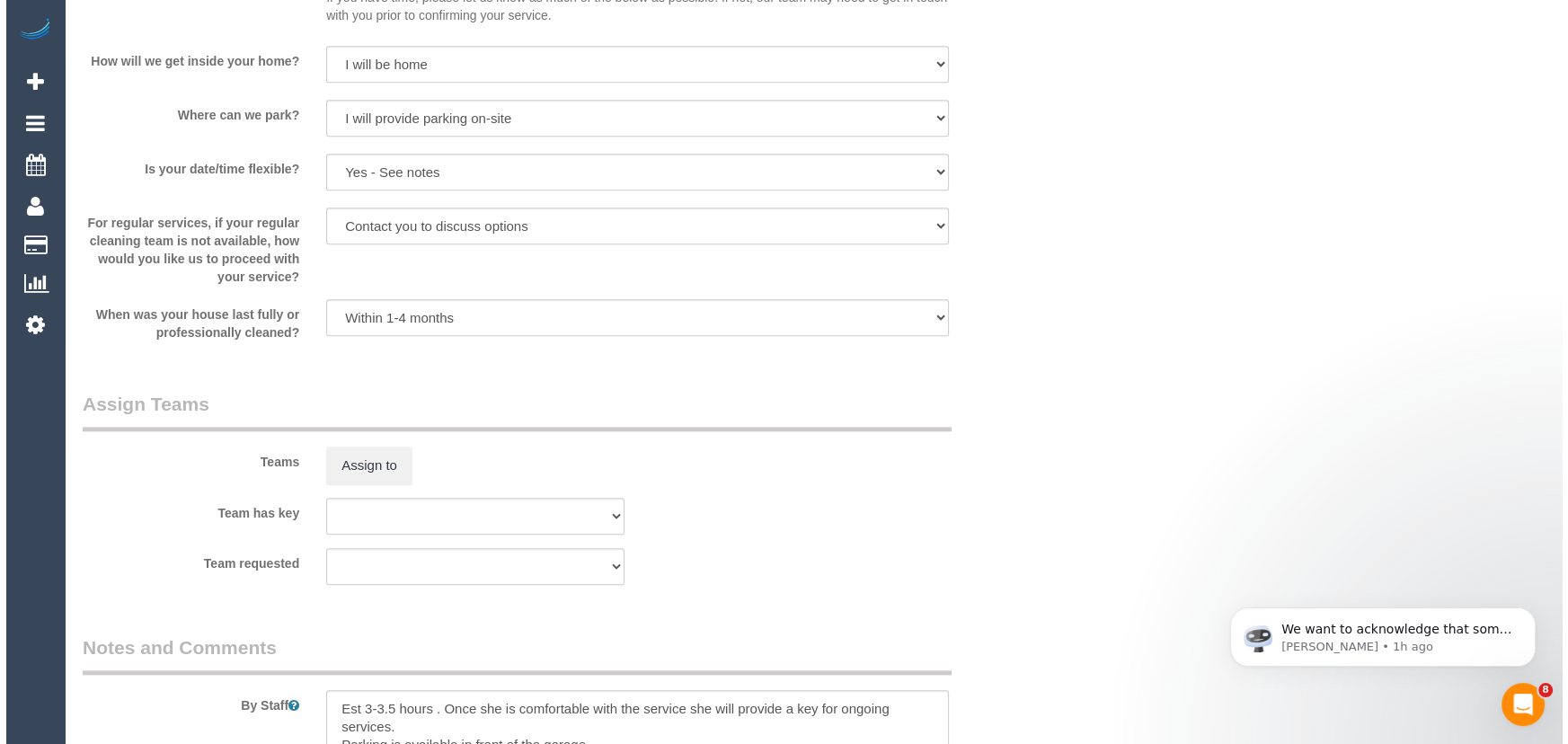
scroll to position [2695, 0]
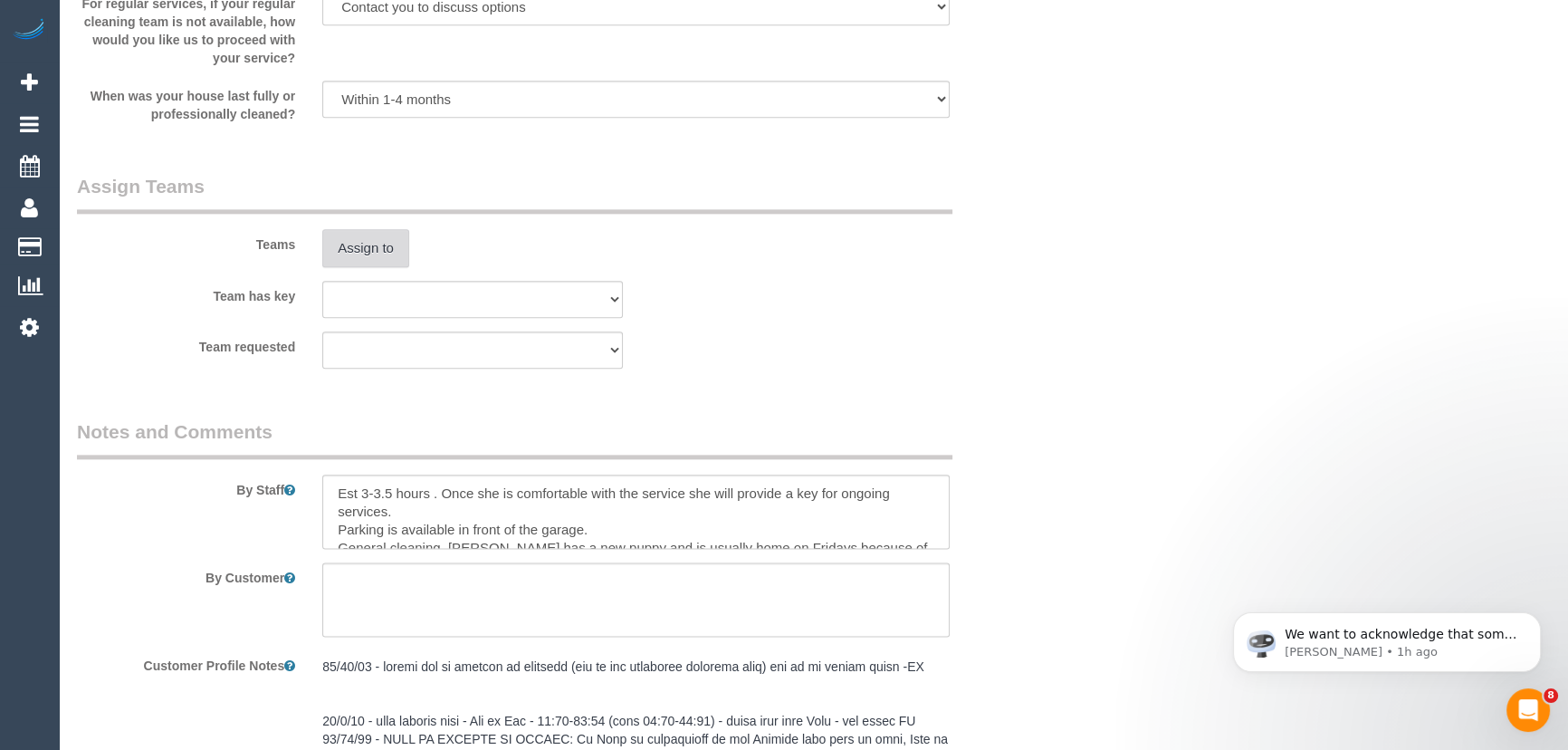
type input "1"
click at [351, 260] on button "Assign to" at bounding box center [365, 248] width 87 height 38
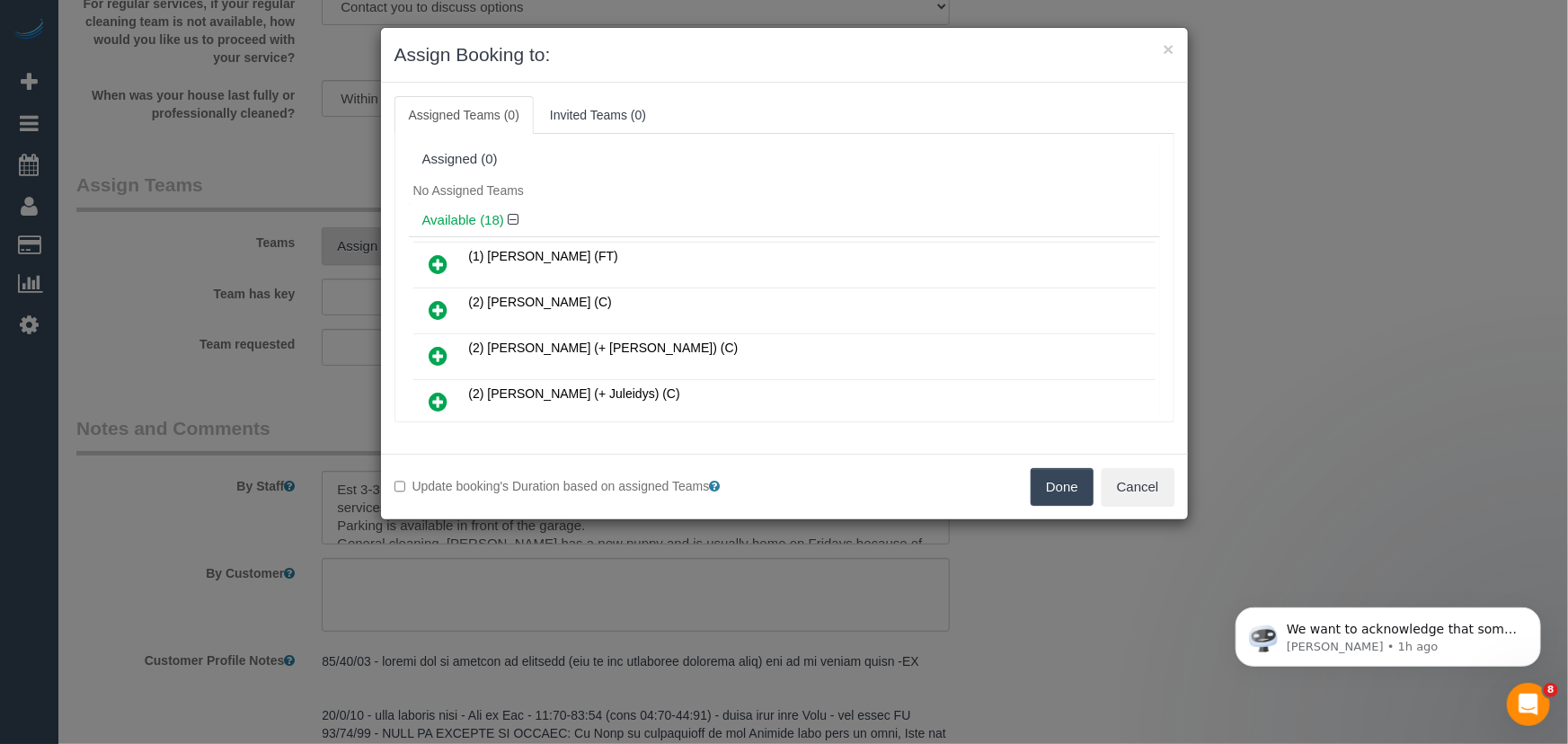
scroll to position [607, 0]
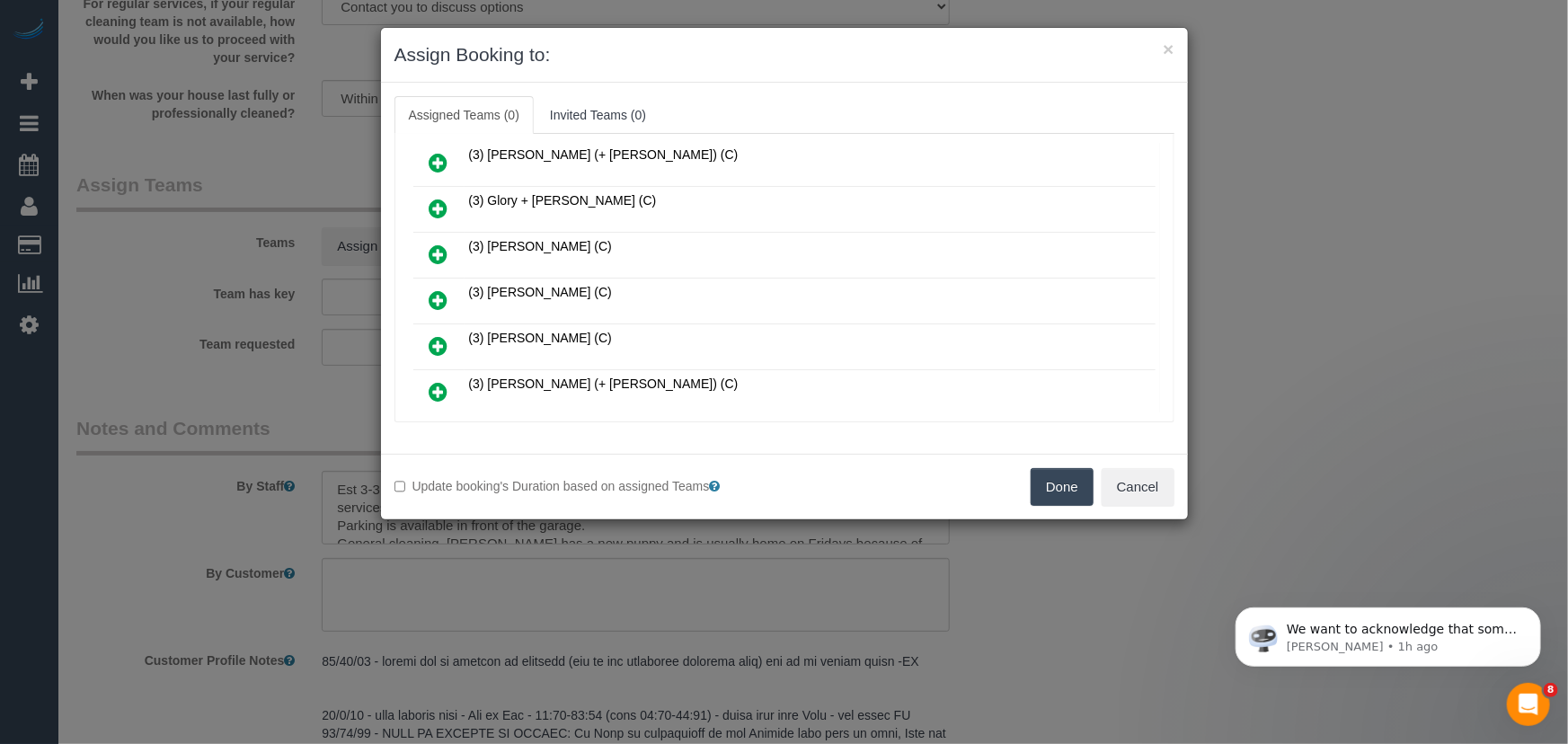
click at [438, 289] on icon at bounding box center [439, 300] width 19 height 21
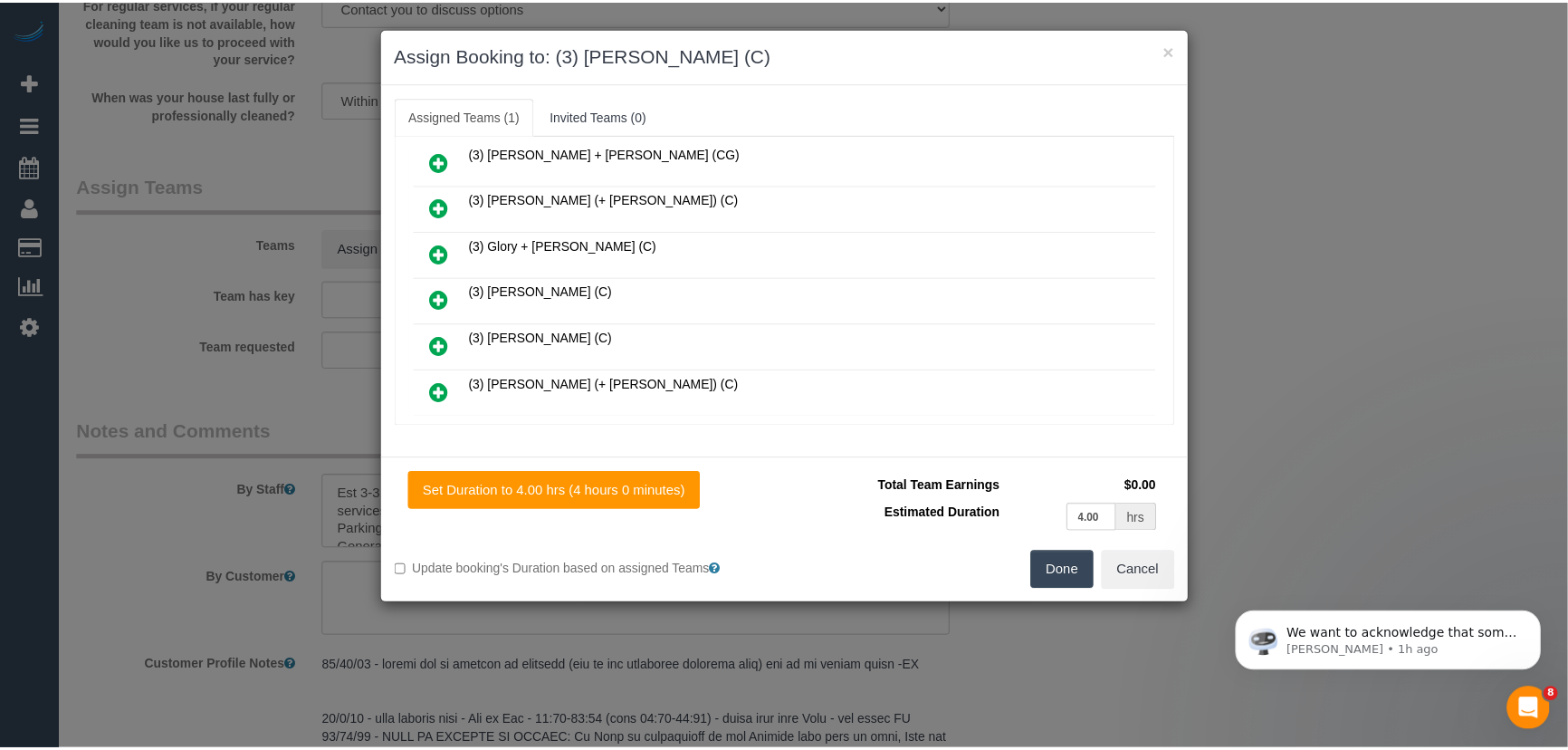
scroll to position [655, 0]
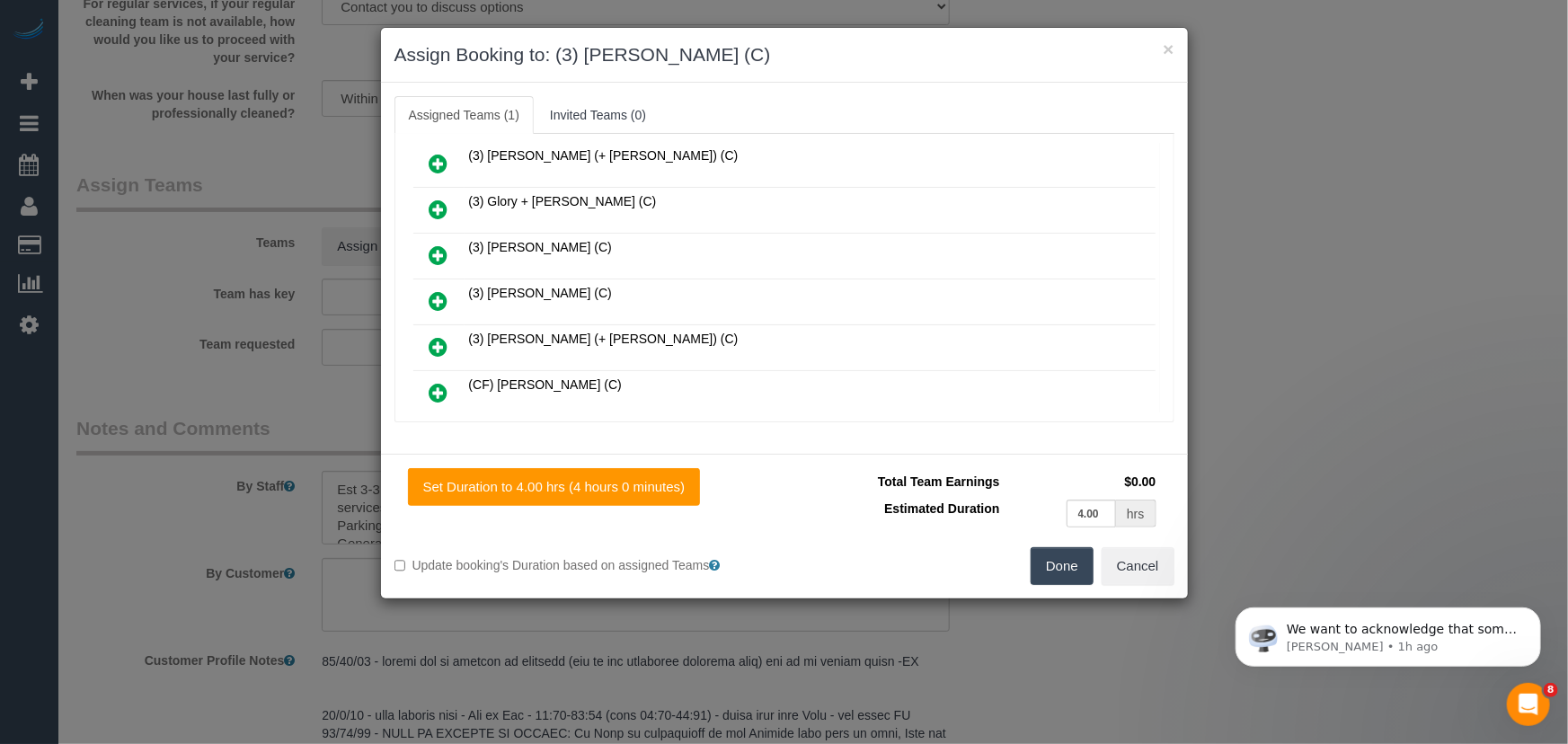
click at [1062, 573] on button "Done" at bounding box center [1062, 565] width 63 height 38
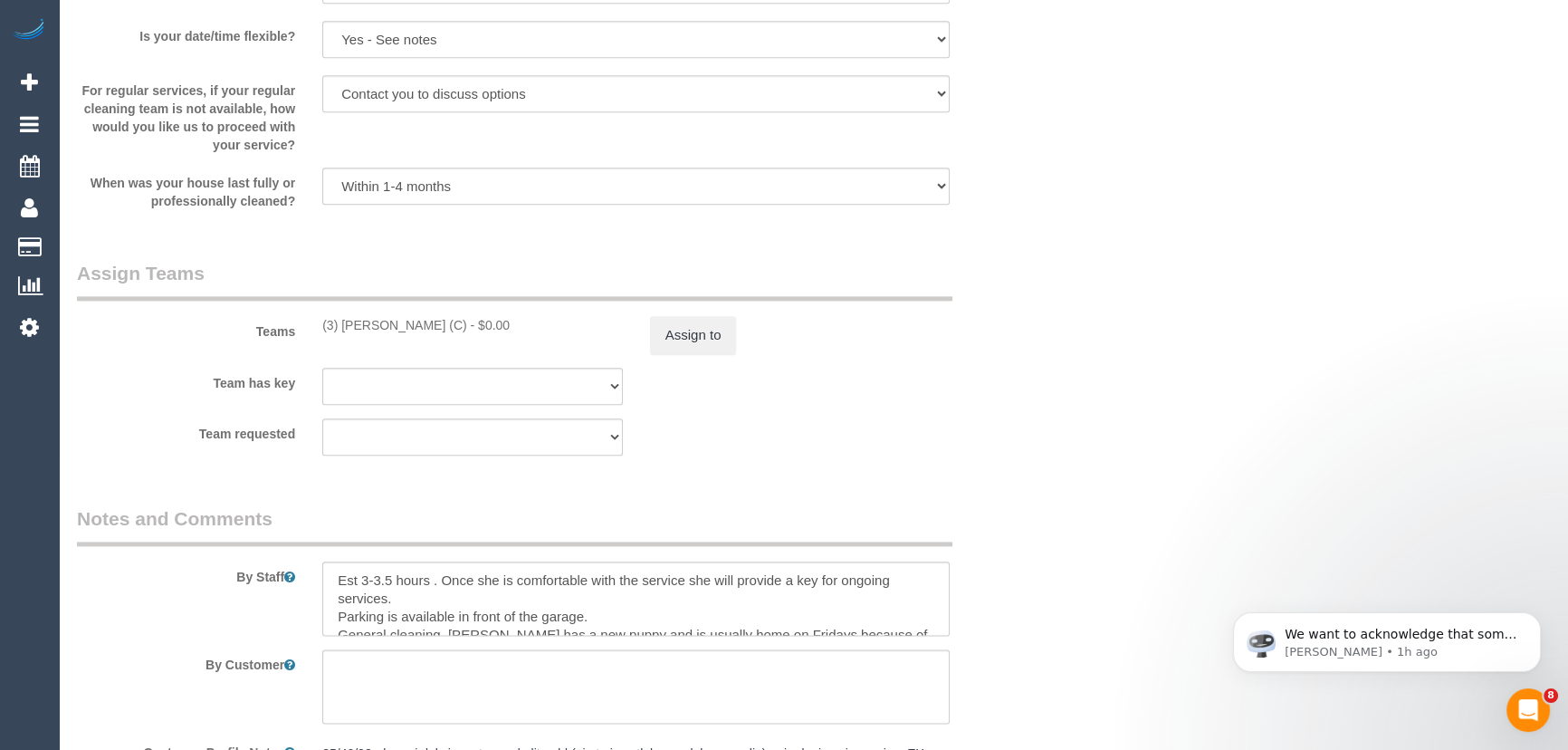
scroll to position [2634, 0]
click at [714, 344] on button "Assign to" at bounding box center [693, 330] width 87 height 38
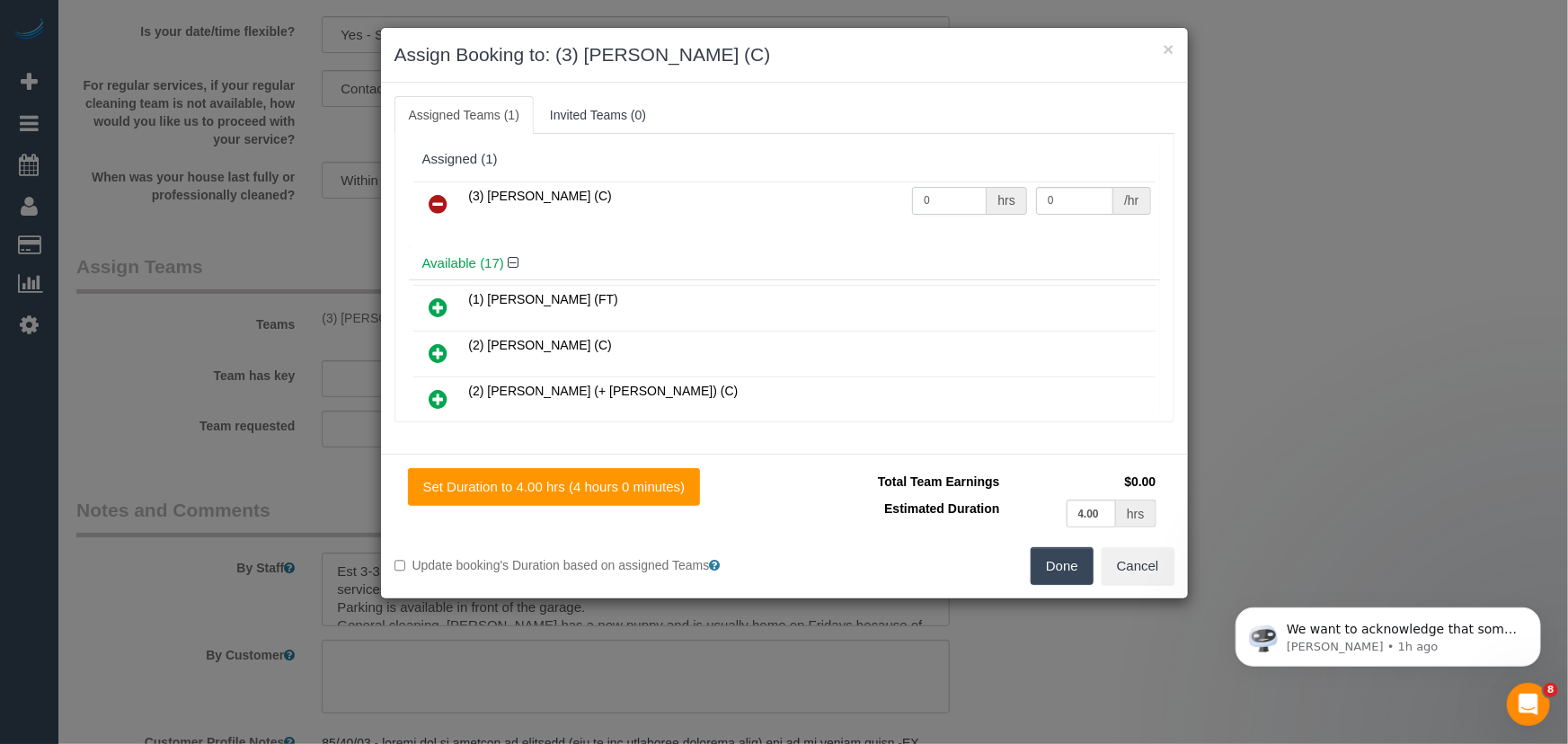
click at [934, 202] on input "0" at bounding box center [949, 201] width 74 height 28
type input "1"
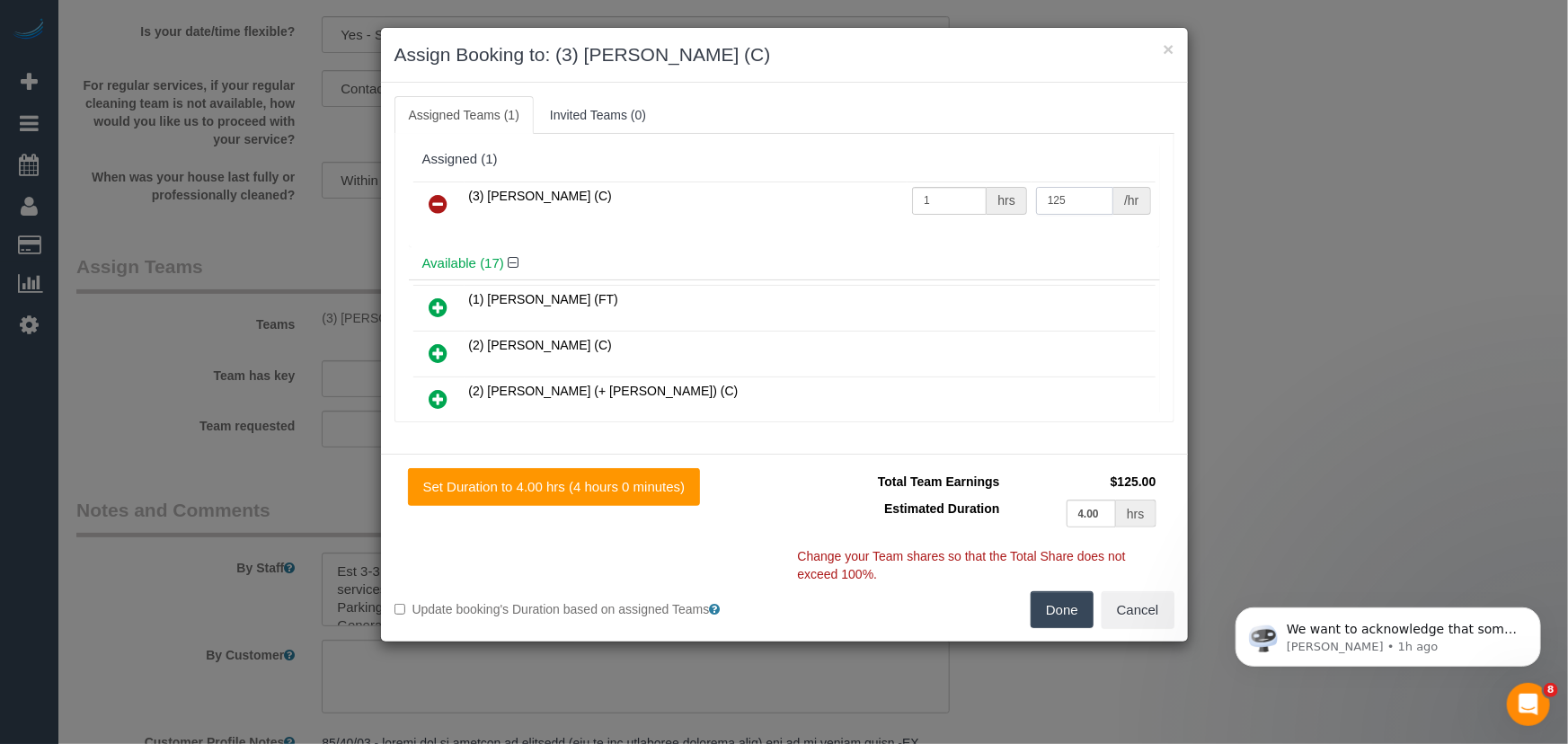
type input "125"
click at [1045, 629] on div "Set Duration to 4.00 hrs (4 hours 0 minutes) Total Team Earnings $125.00 Estima…" at bounding box center [785, 547] width 807 height 188
click at [1072, 613] on button "Done" at bounding box center [1062, 610] width 63 height 38
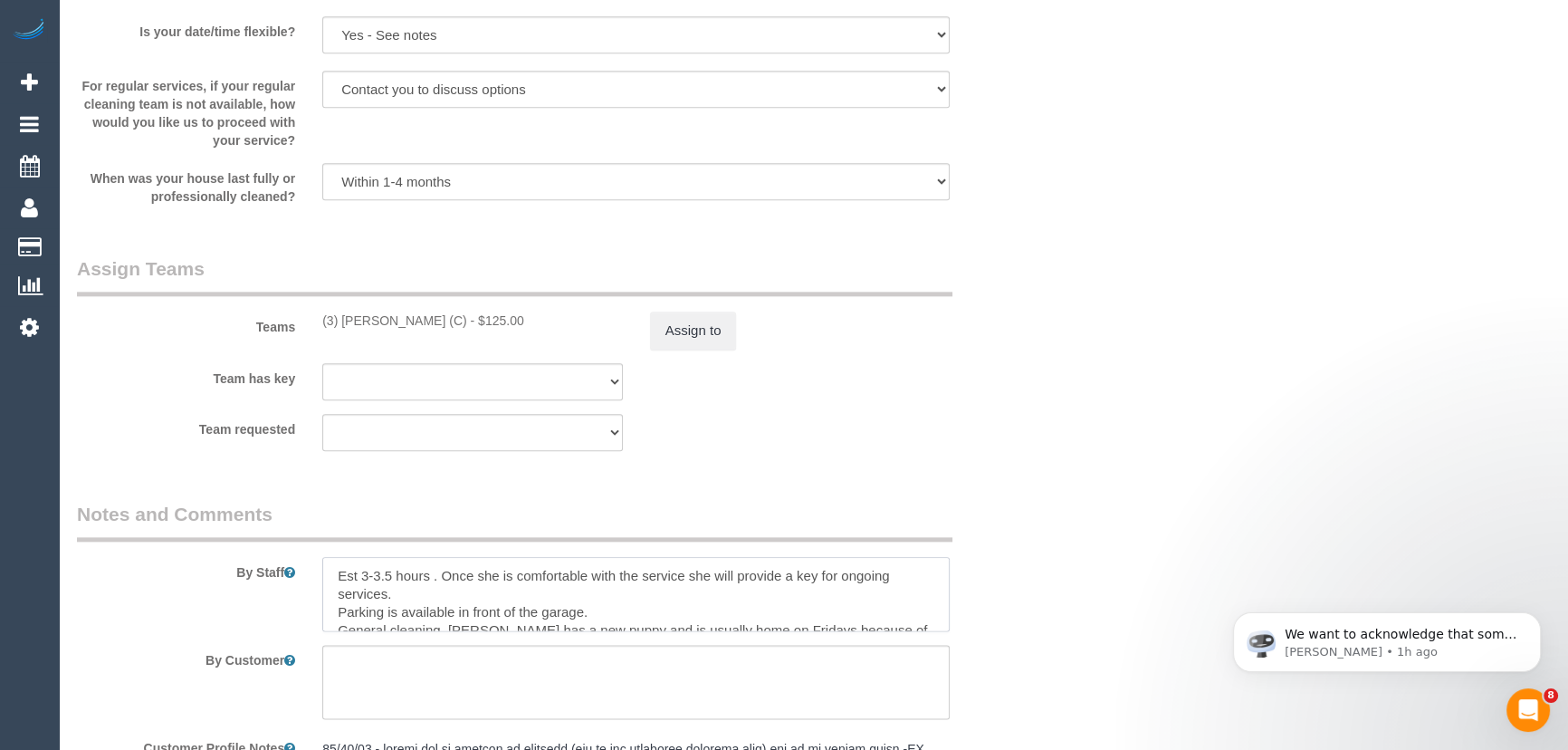
click at [391, 582] on textarea at bounding box center [635, 593] width 627 height 74
type textarea "Est 3-4 hours . Once she is comfortable with the service she will provide a key…"
click at [683, 536] on legend "Notes and Comments" at bounding box center [515, 521] width 875 height 41
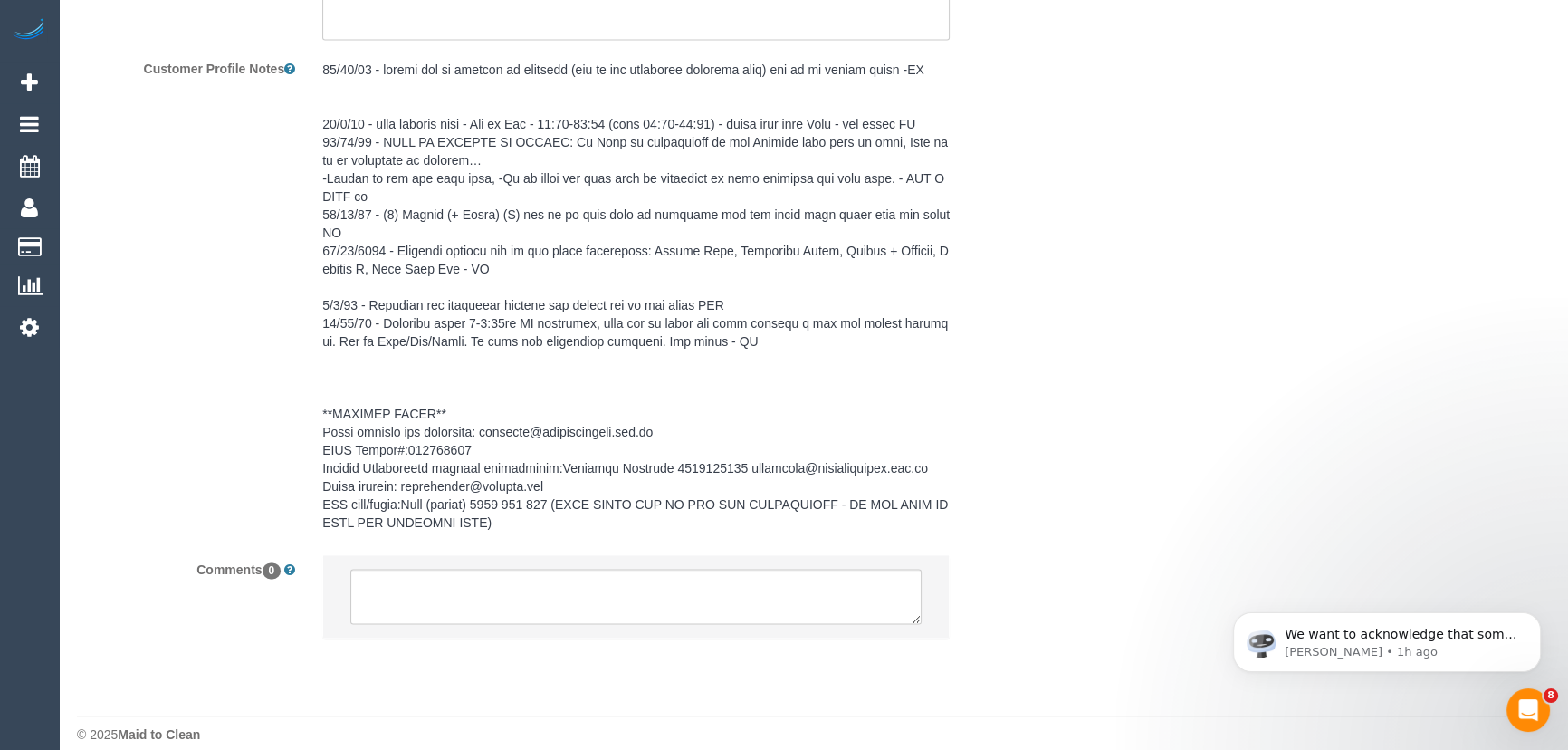
scroll to position [3318, 0]
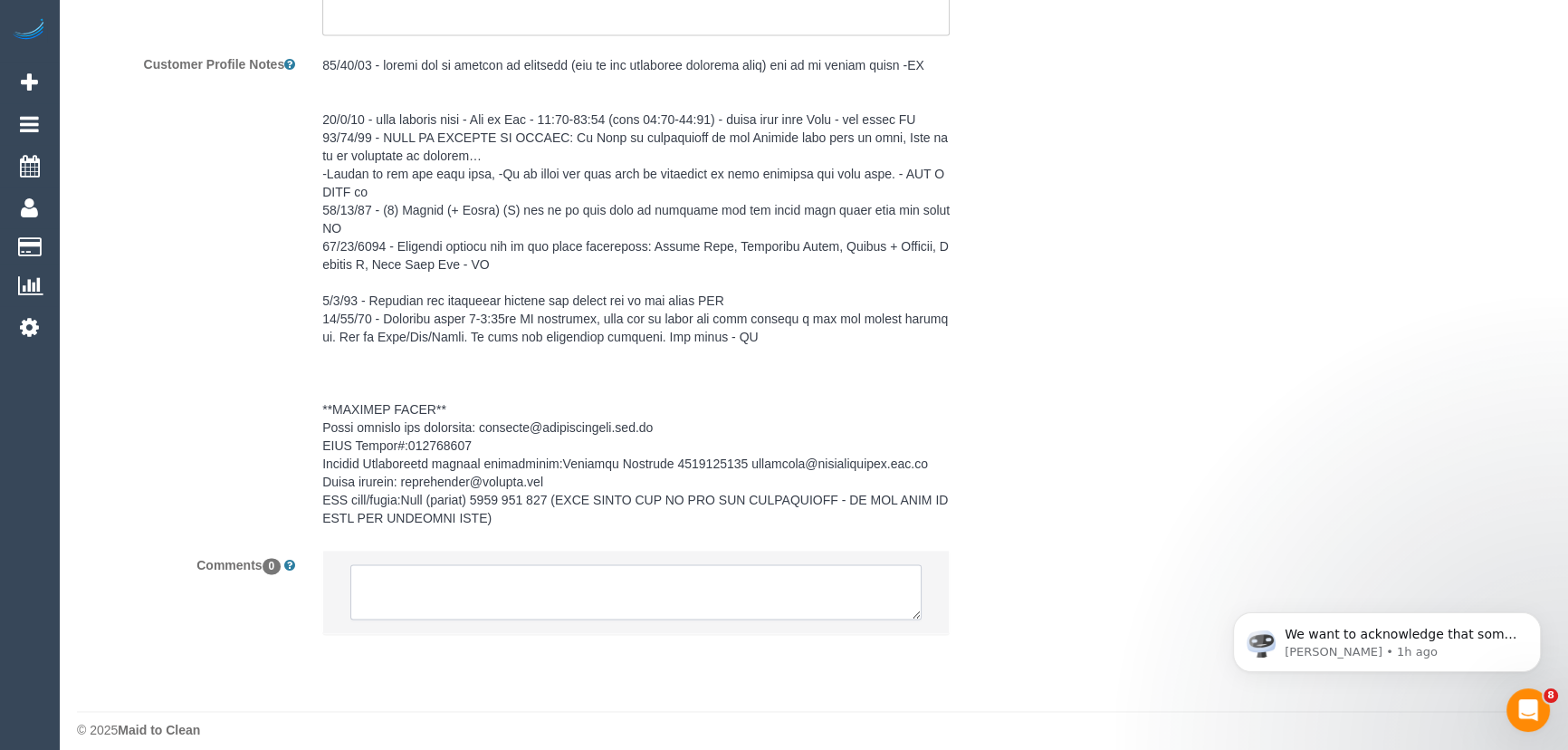
click at [587, 592] on textarea at bounding box center [635, 592] width 571 height 56
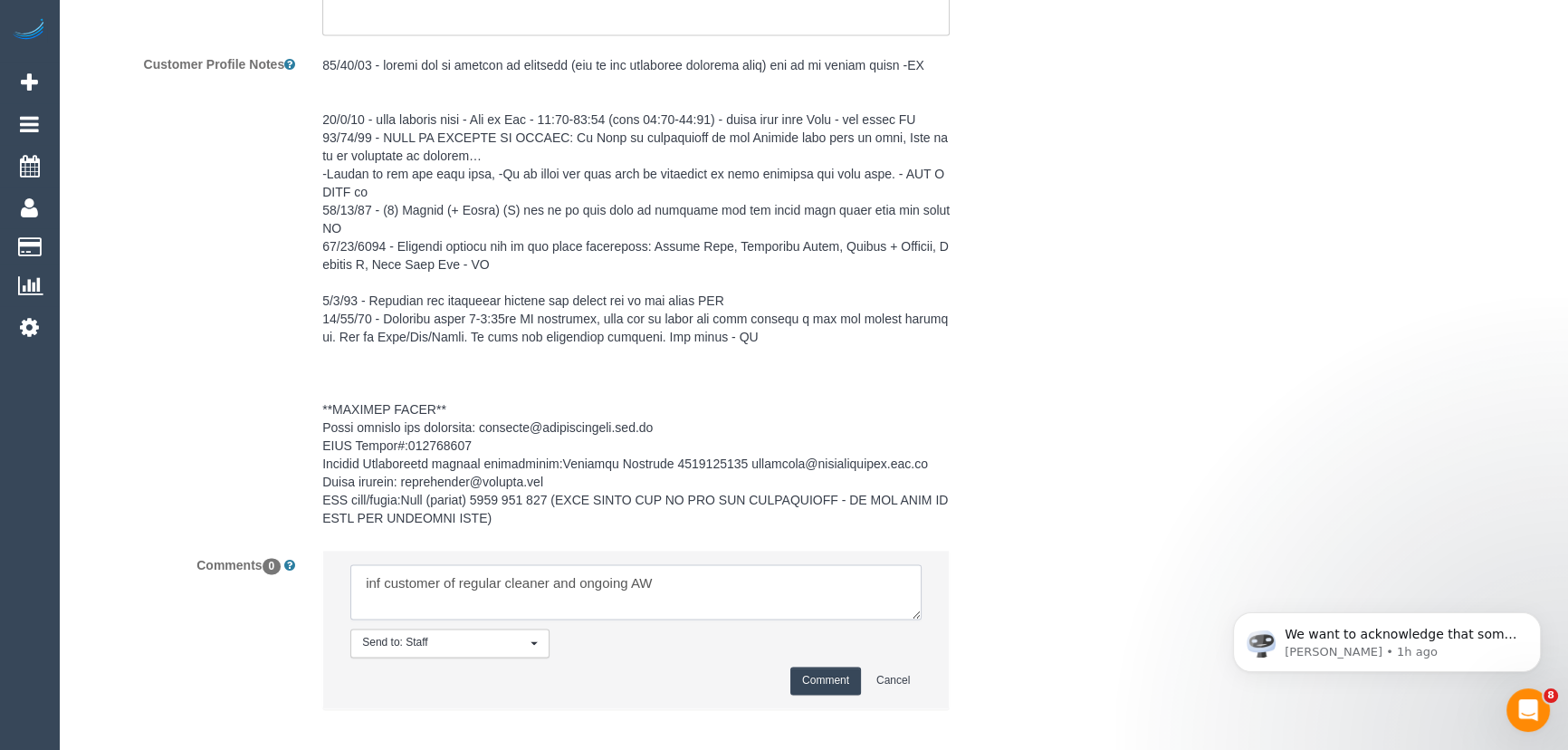
type textarea "inf customer of regular cleaner and ongoing AW"
click at [834, 667] on button "Comment" at bounding box center [826, 680] width 71 height 28
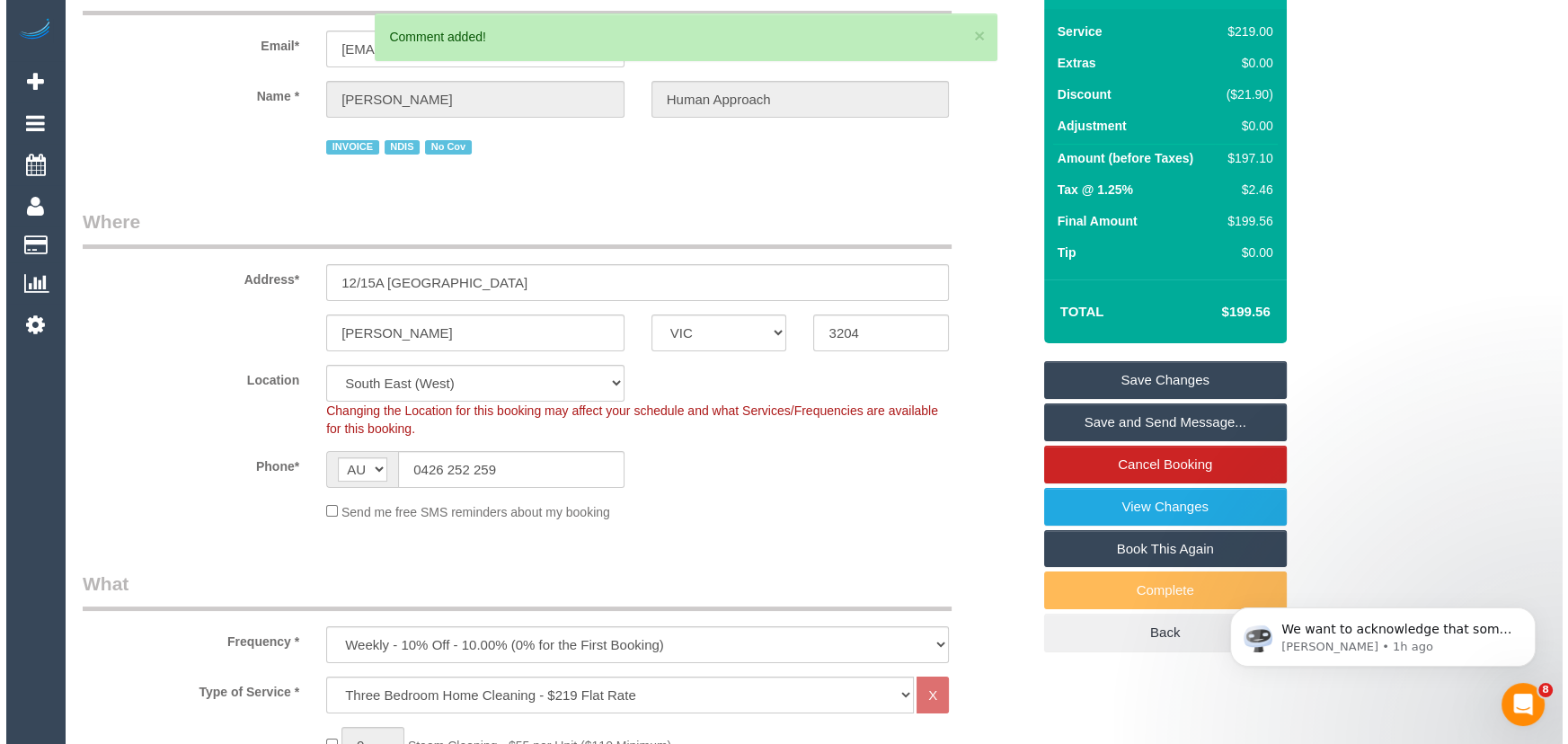
scroll to position [0, 0]
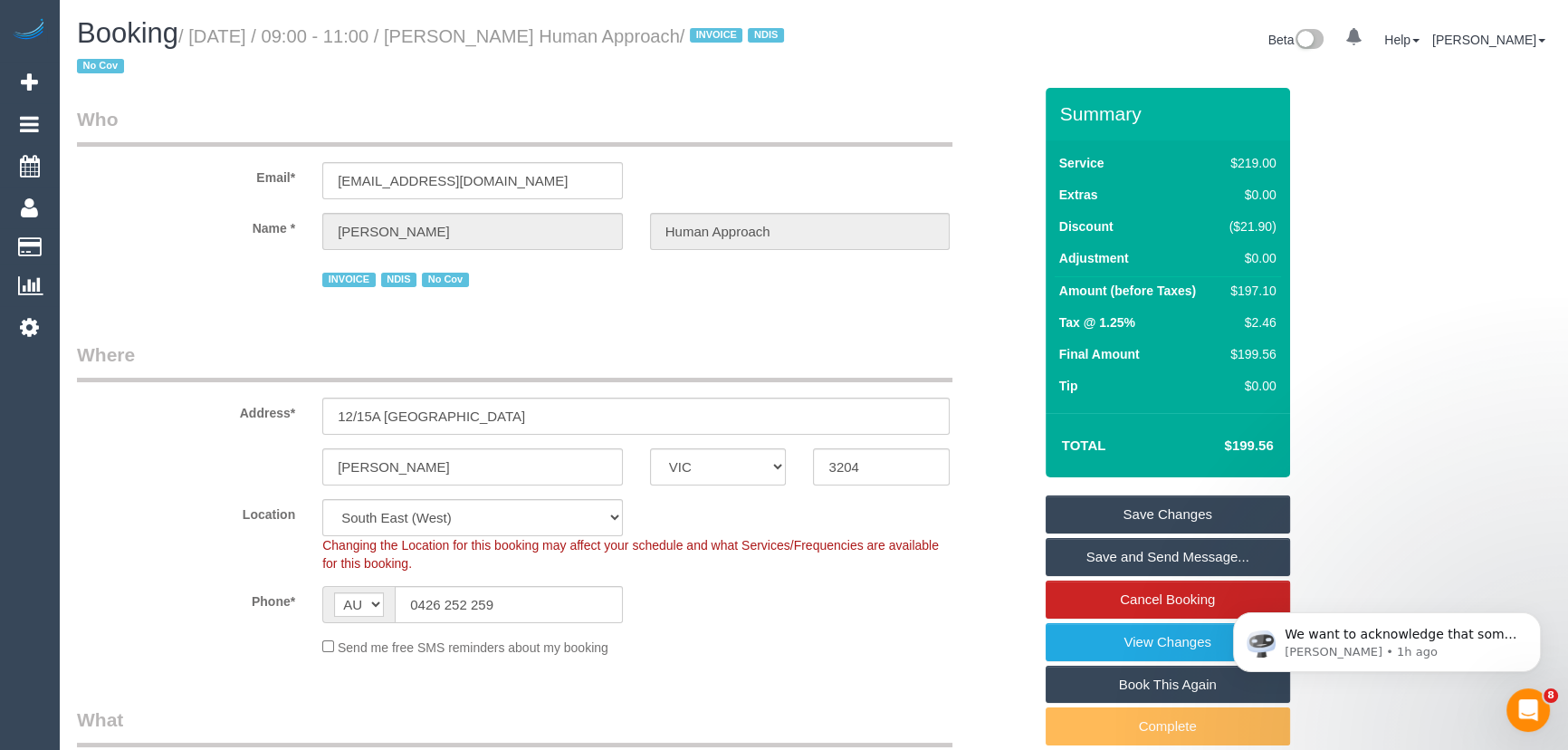
click at [484, 27] on small "/ October 03, 2025 / 09:00 - 11:00 / Isabella Butcher Human Approach / INVOICE …" at bounding box center [433, 52] width 713 height 51
copy small "[PERSON_NAME] Human Approach"
click at [1186, 514] on link "Save Changes" at bounding box center [1167, 514] width 244 height 38
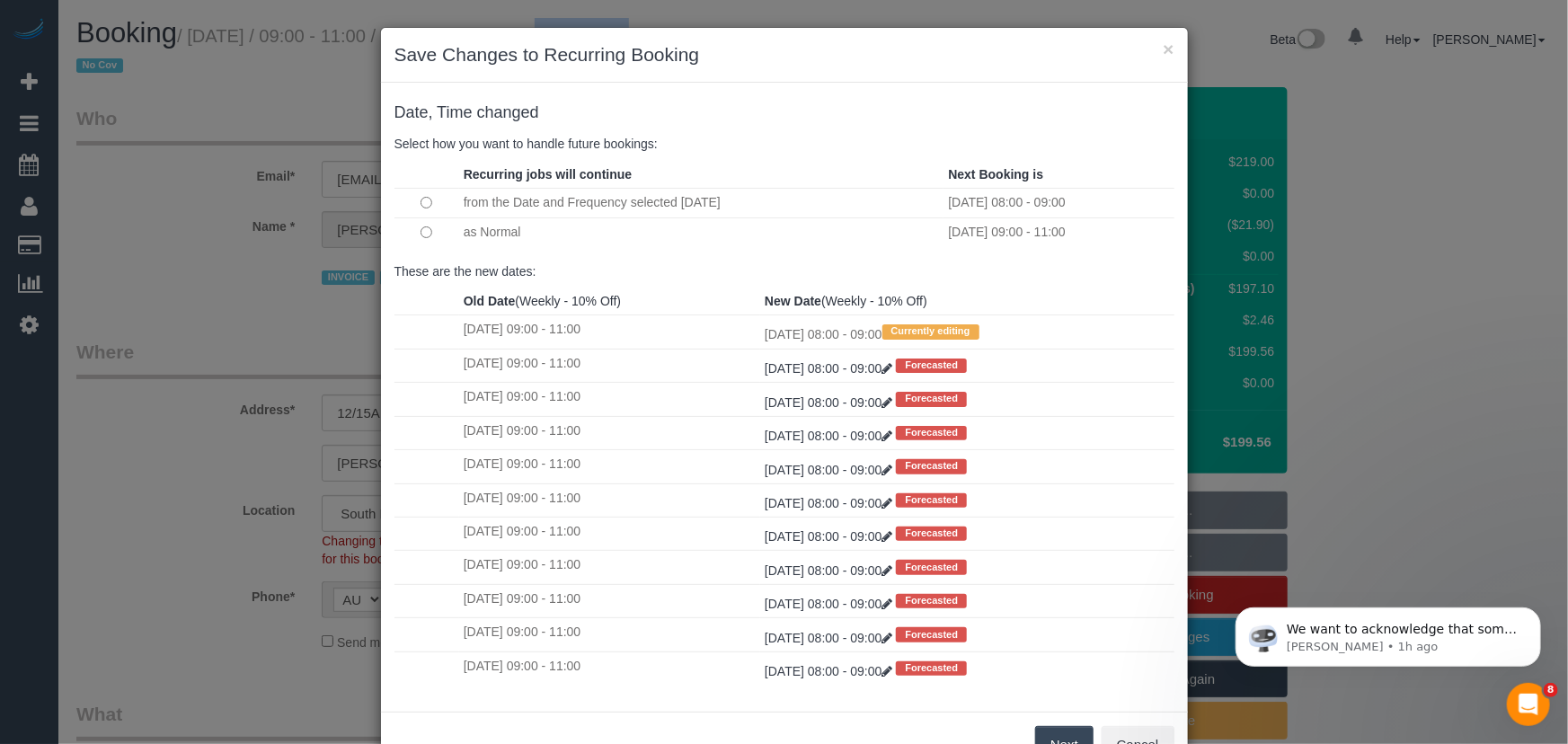
click at [1055, 732] on button "Next" at bounding box center [1064, 744] width 59 height 38
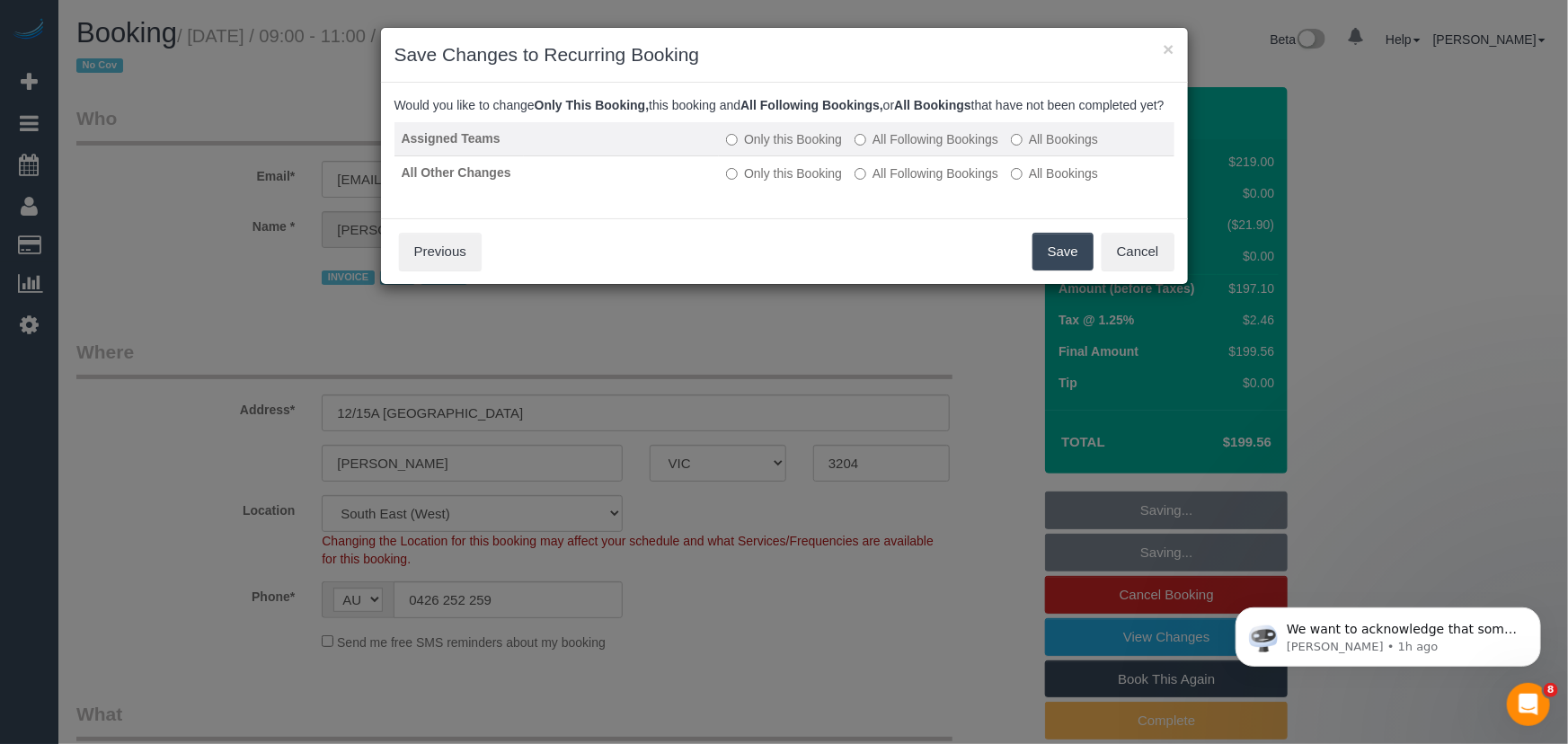
click at [917, 149] on label "All Following Bookings" at bounding box center [926, 139] width 144 height 18
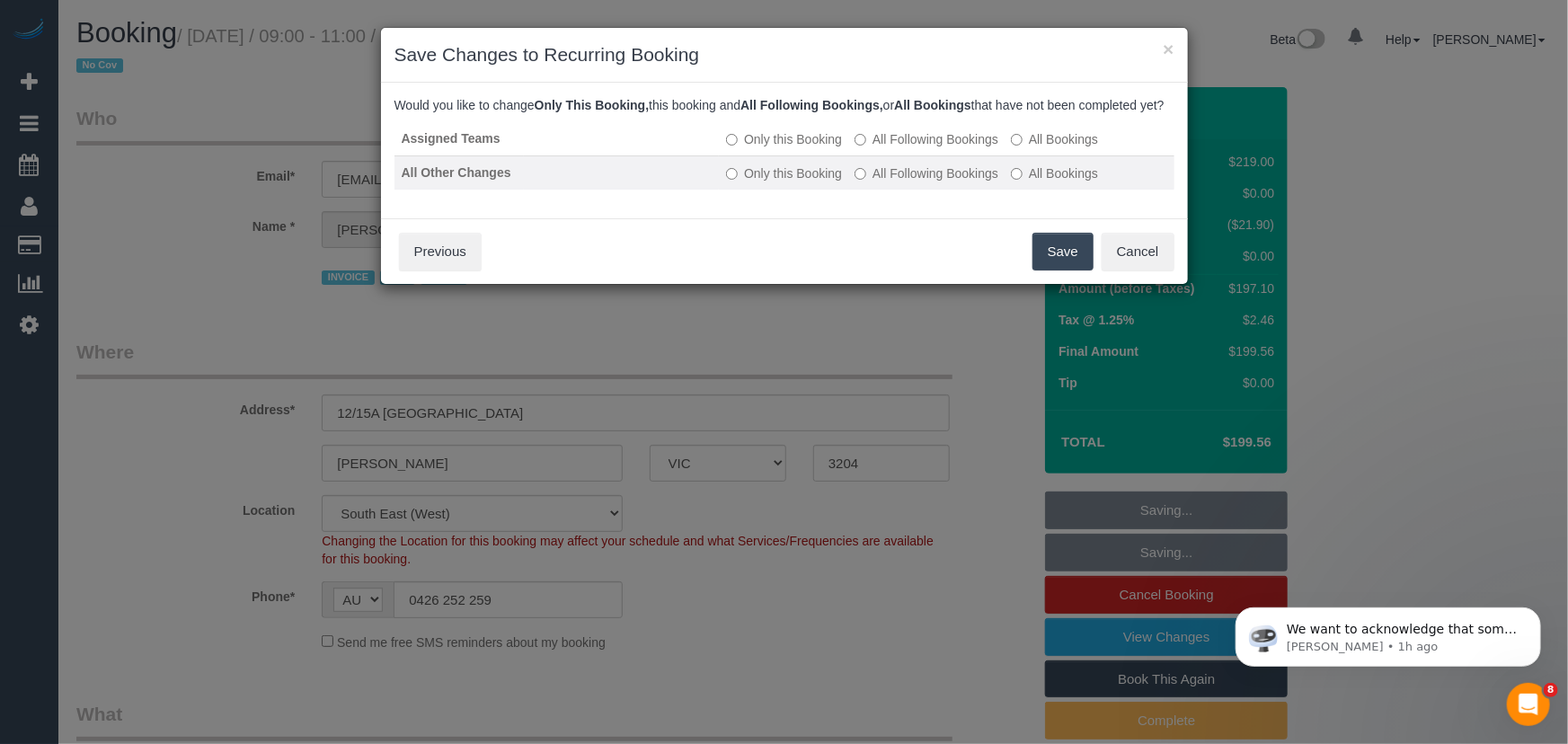
click at [917, 182] on label "All Following Bookings" at bounding box center [926, 173] width 144 height 18
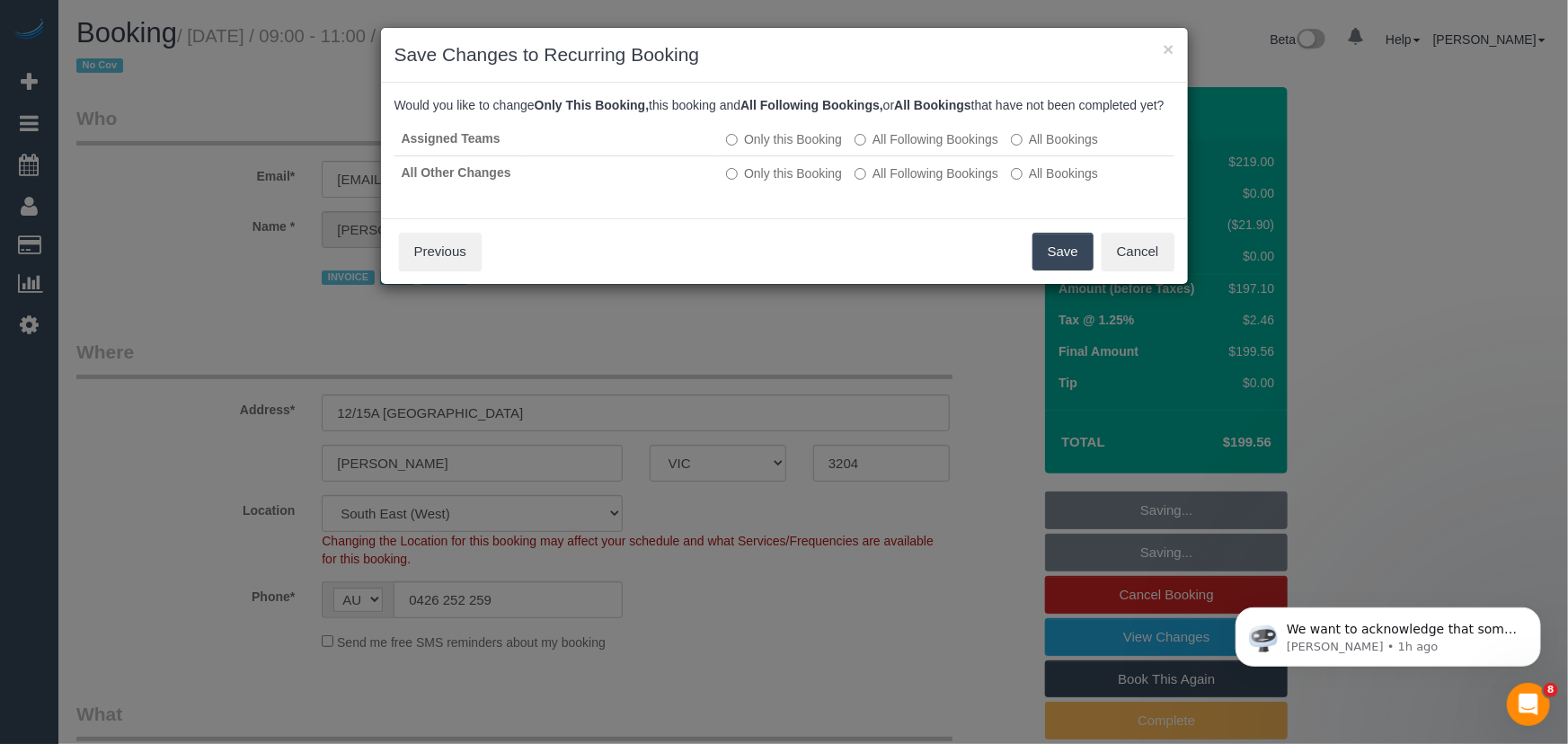
click at [1058, 267] on button "Save" at bounding box center [1063, 251] width 61 height 38
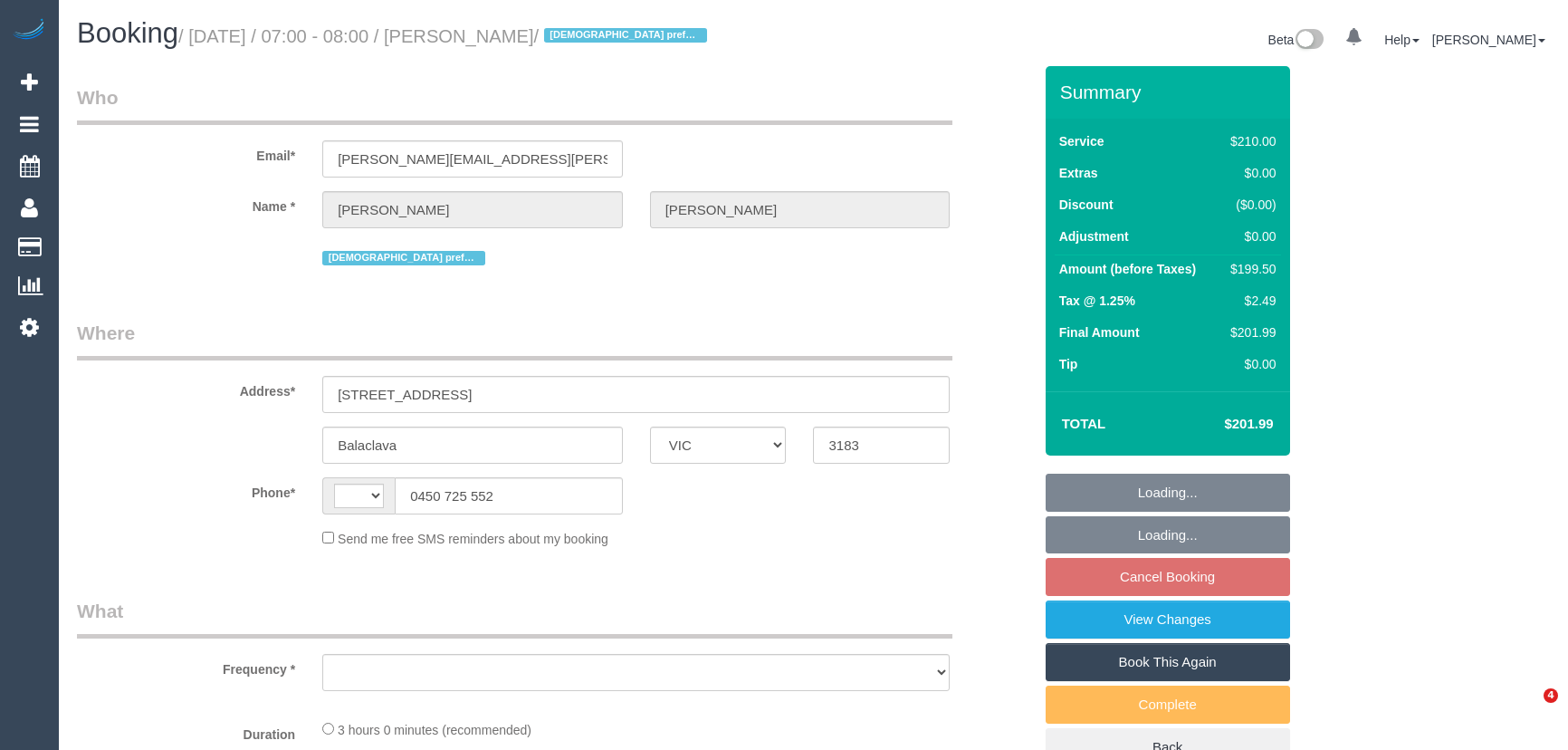
select select "VIC"
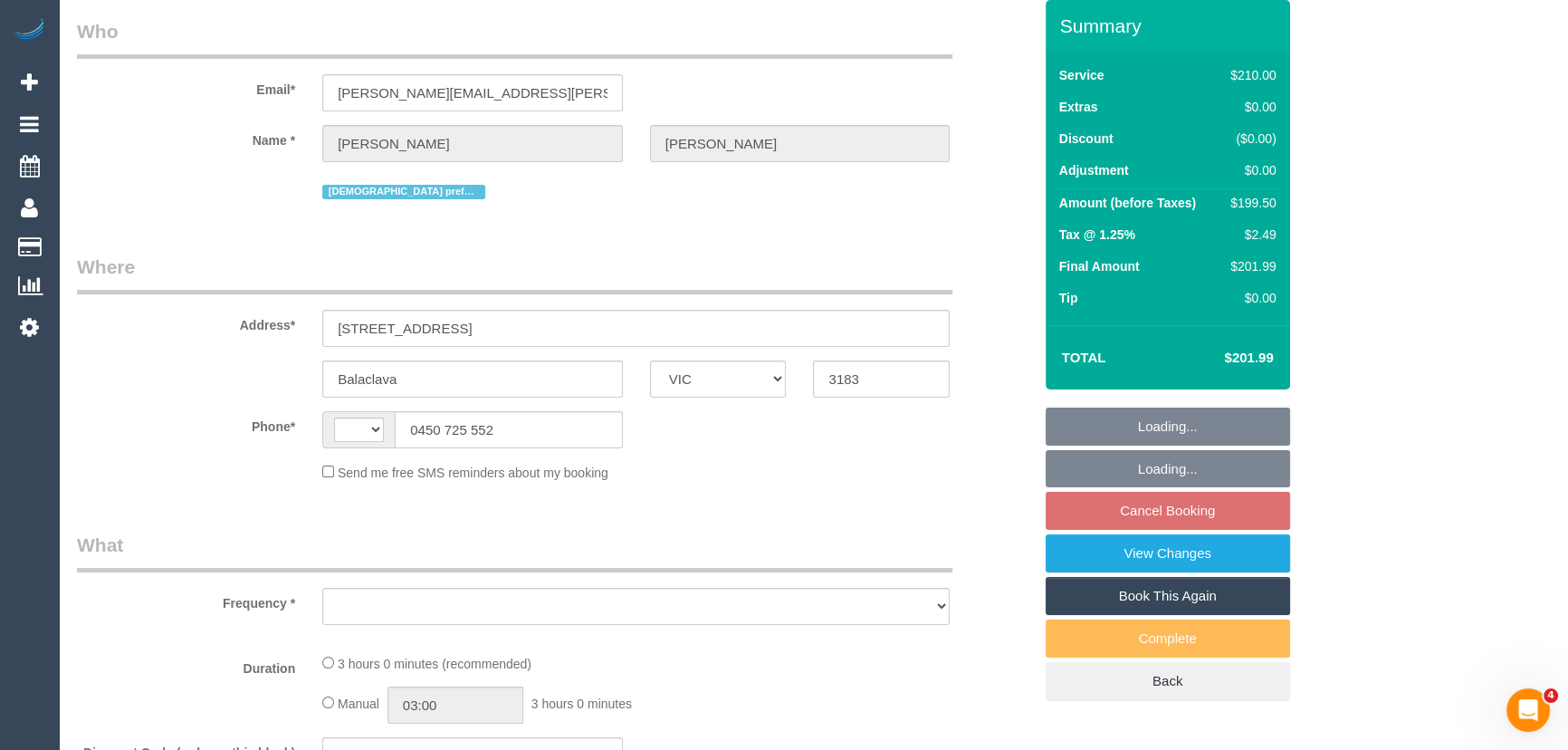
select select "string:stripe-pm_1OUK6Z2GScqysDRVqiwHMni1"
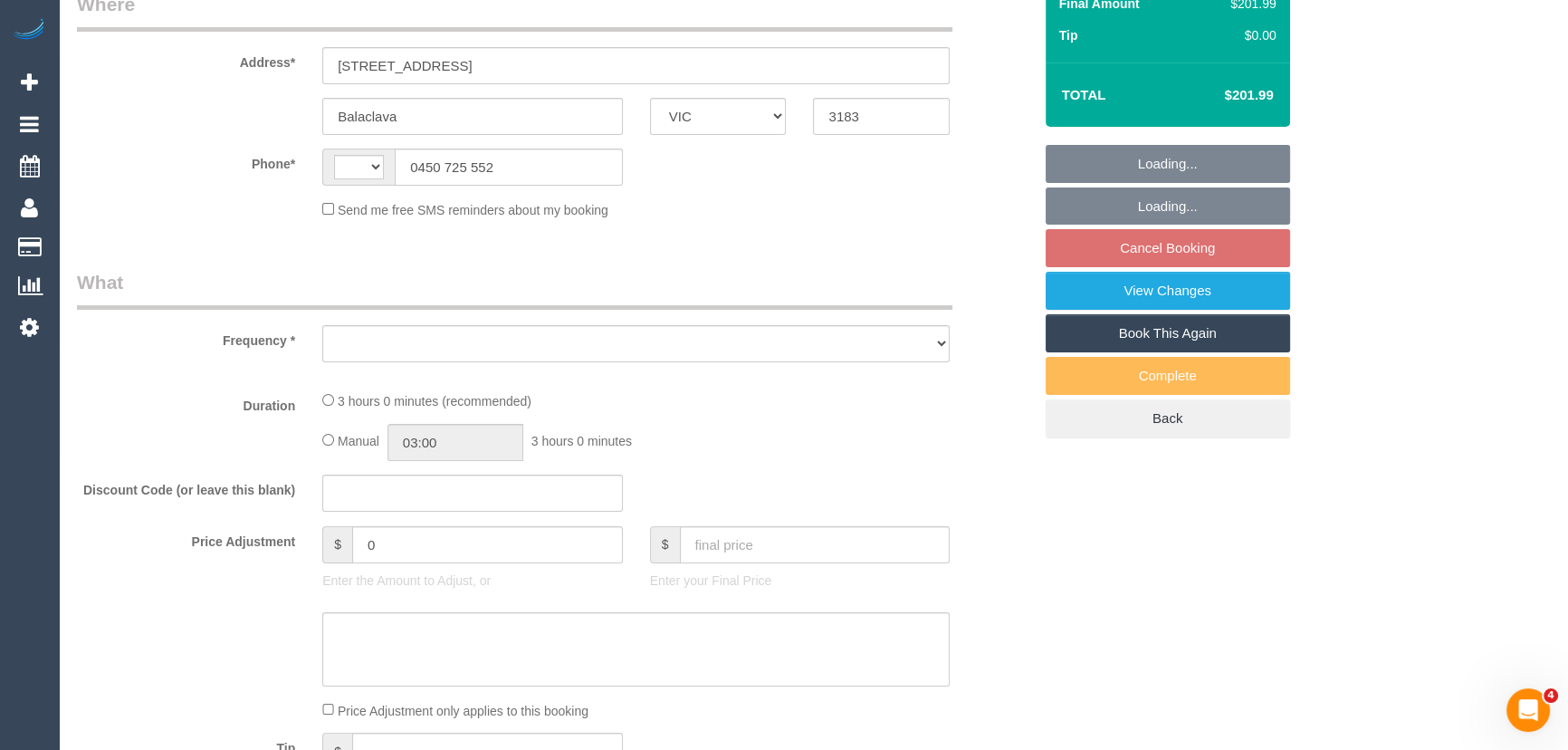
select select "string:AU"
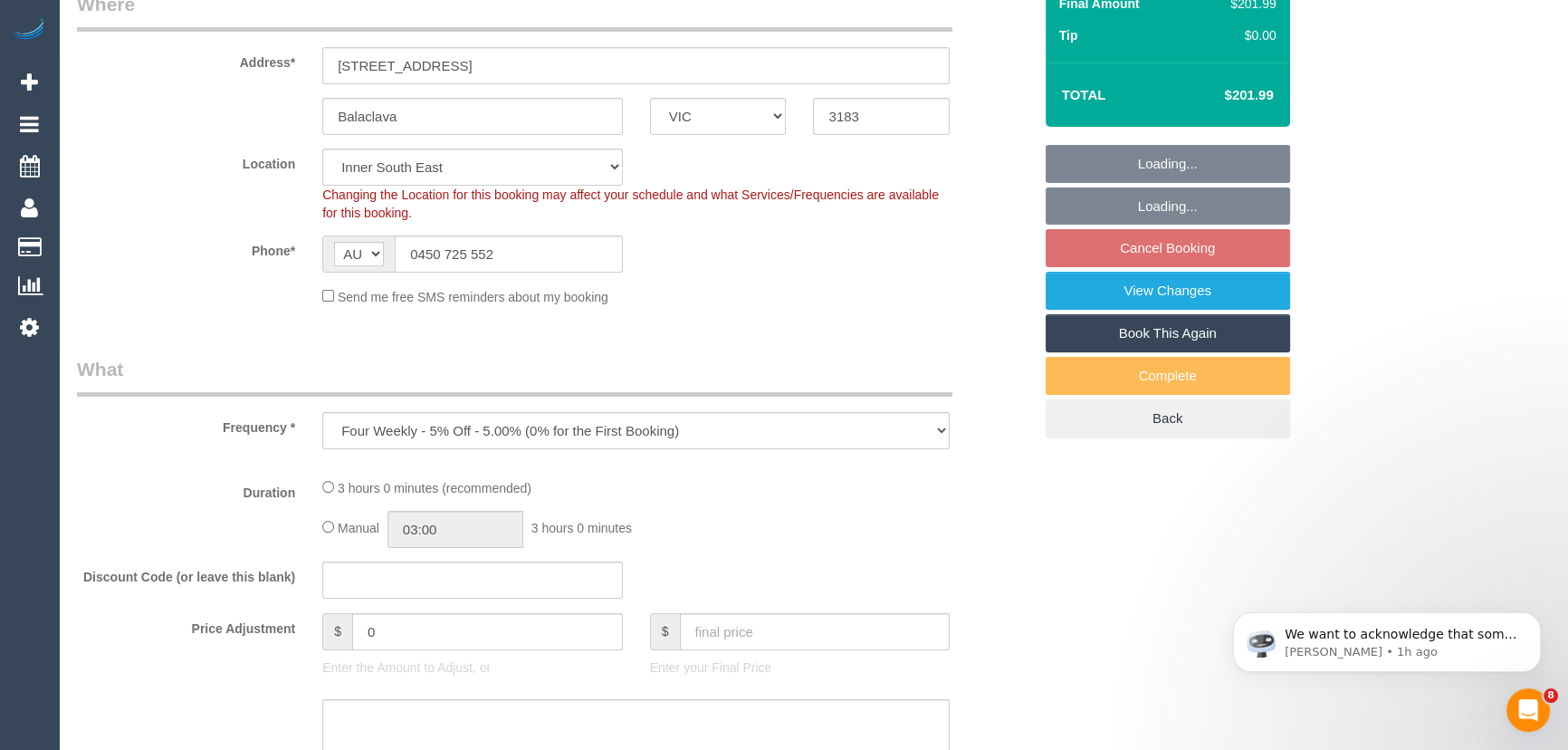
select select "object:716"
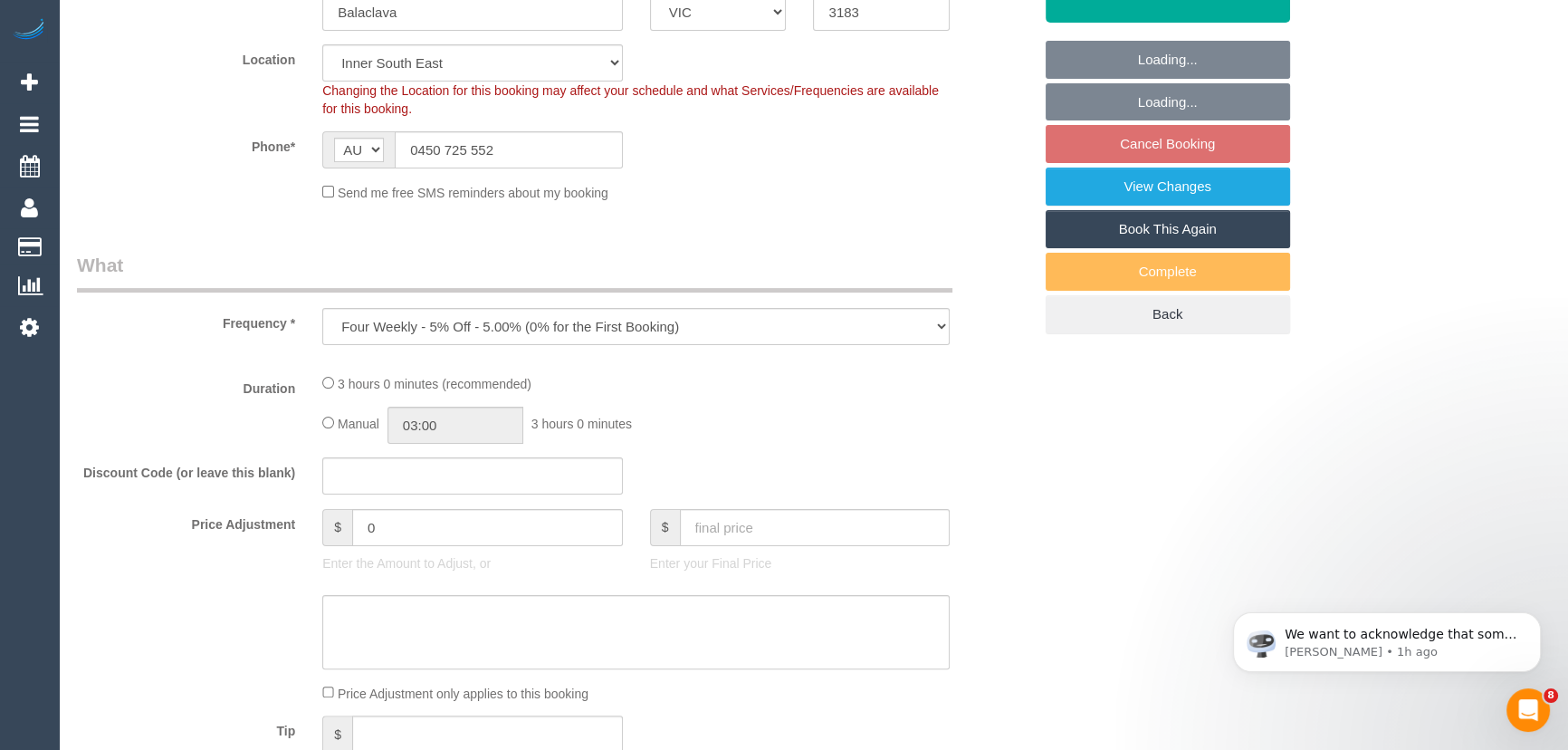
select select "180"
select select "number:27"
select select "number:14"
select select "number:18"
select select "number:22"
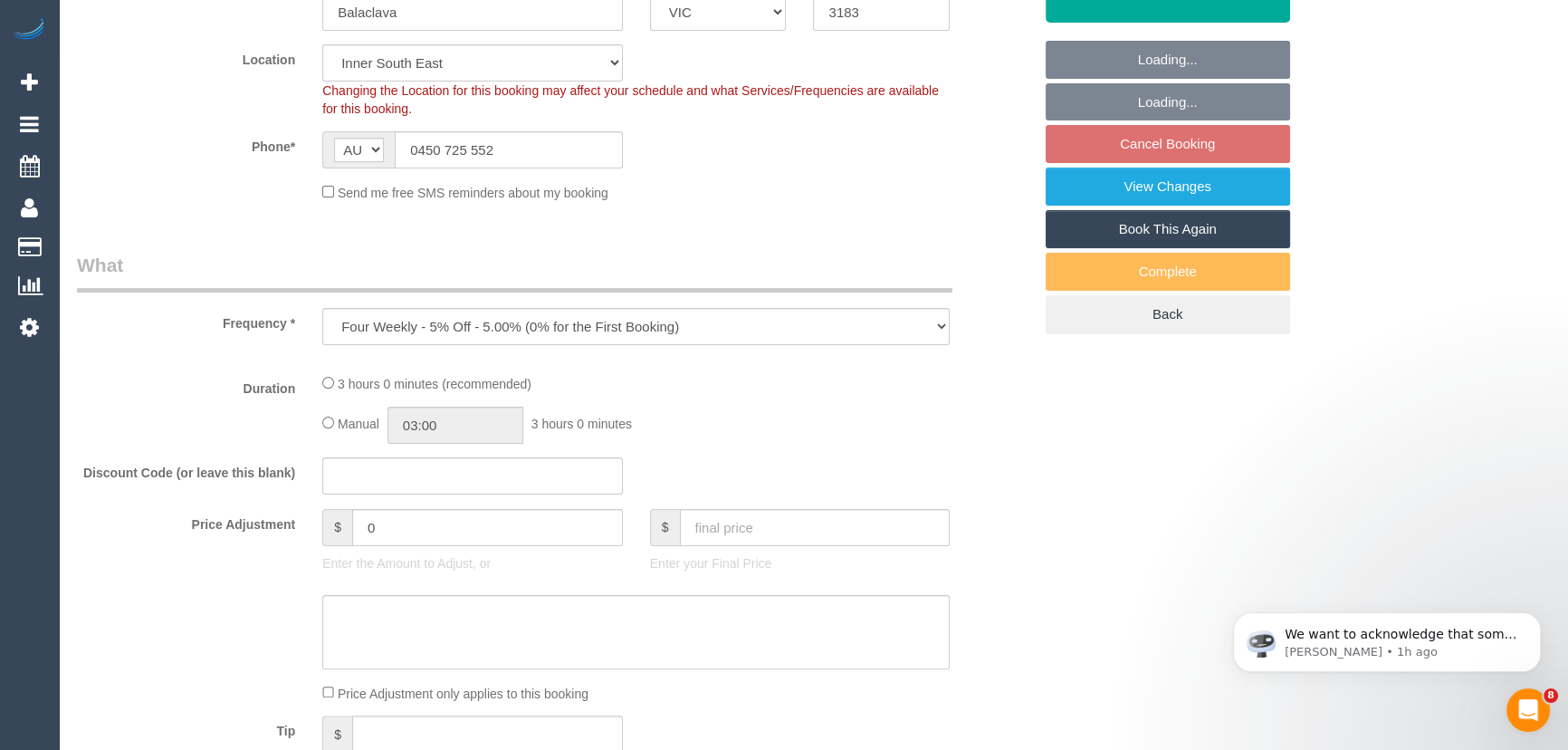
select select "number:34"
select select "number:12"
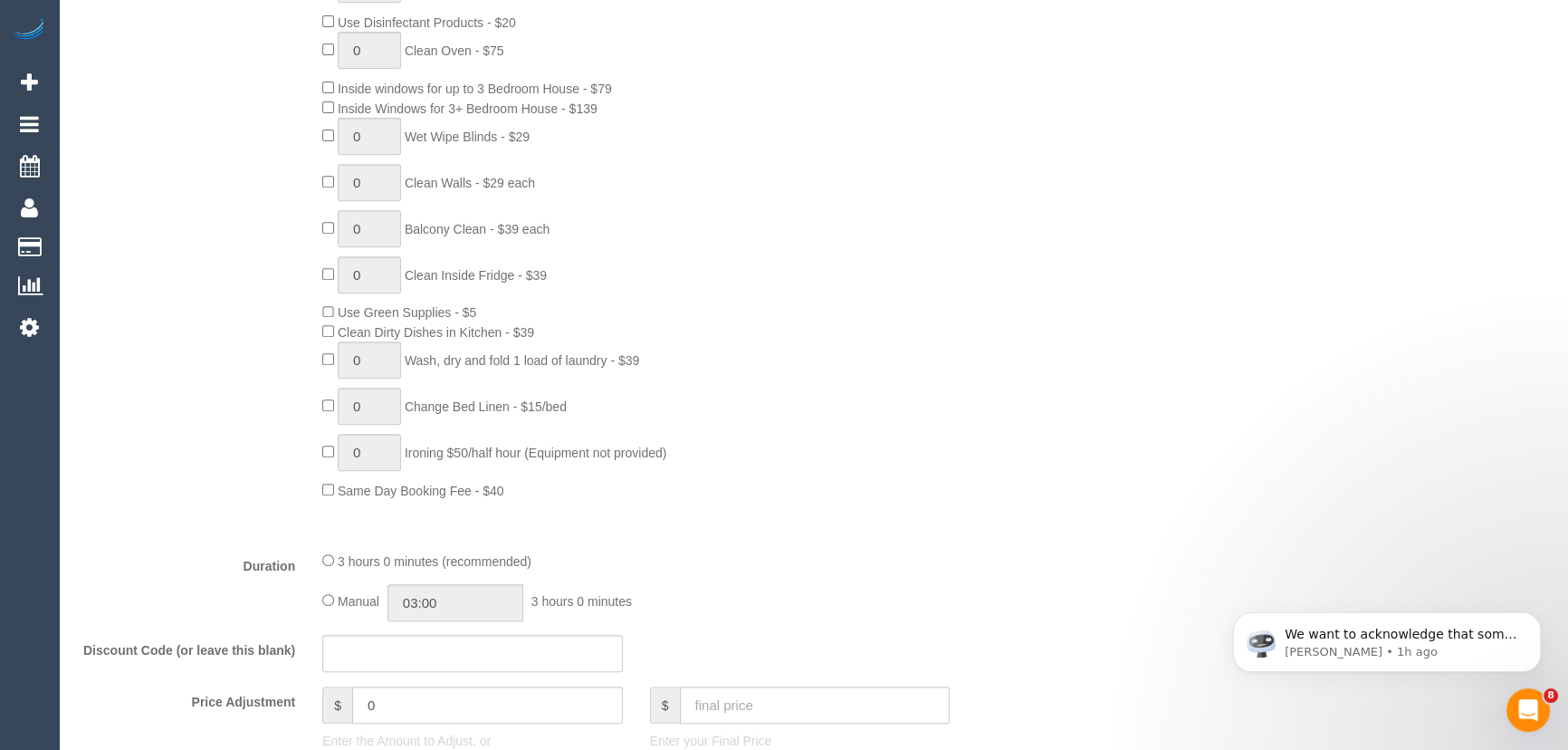
scroll to position [1152, 0]
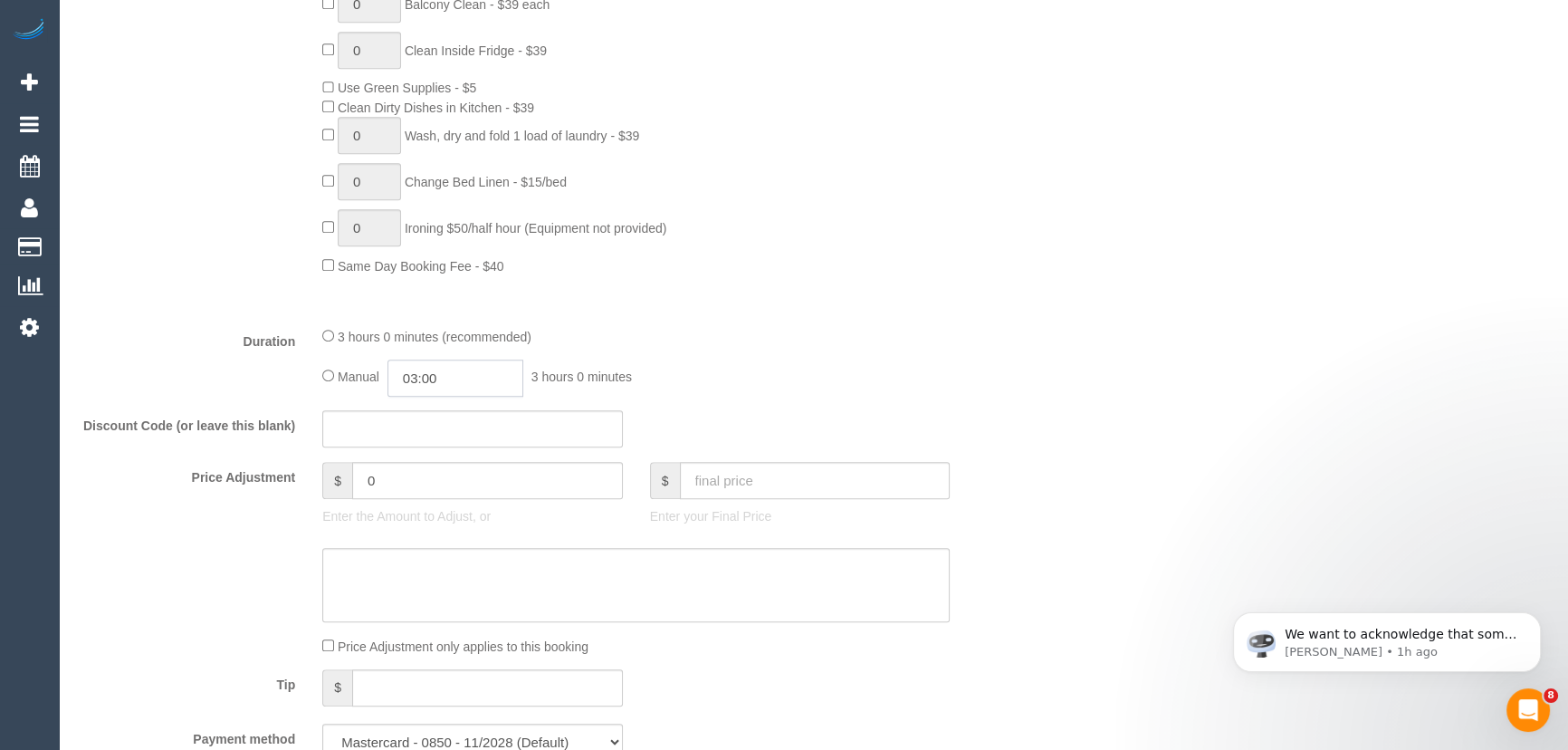
click at [462, 380] on input "03:00" at bounding box center [455, 378] width 136 height 37
type input "01:30"
click at [442, 419] on li "01:30" at bounding box center [436, 431] width 81 height 23
click at [984, 368] on div "Duration 3 hours 0 minutes (recommended) Manual 01:30 1 hour 30 minutes" at bounding box center [554, 361] width 982 height 71
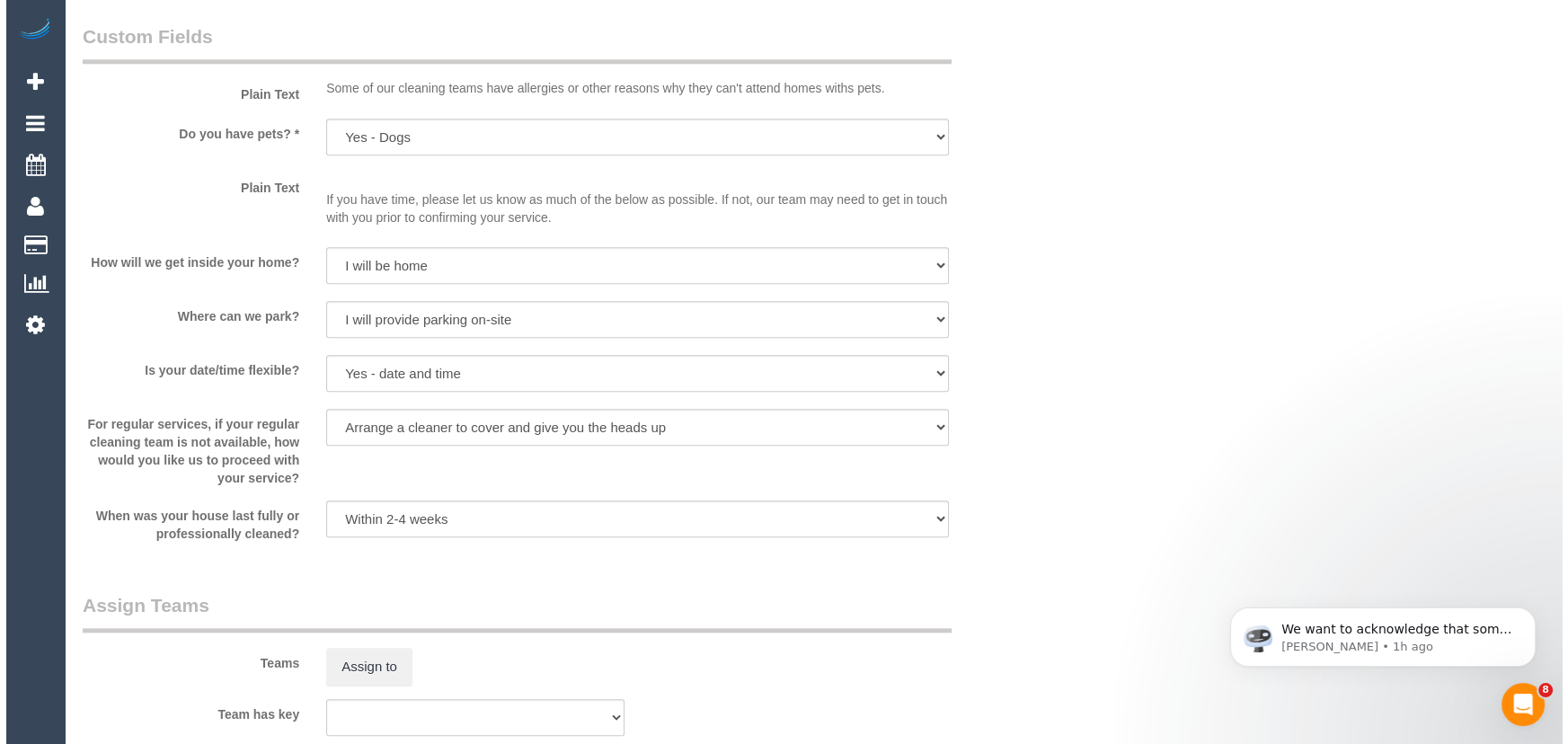
scroll to position [2449, 0]
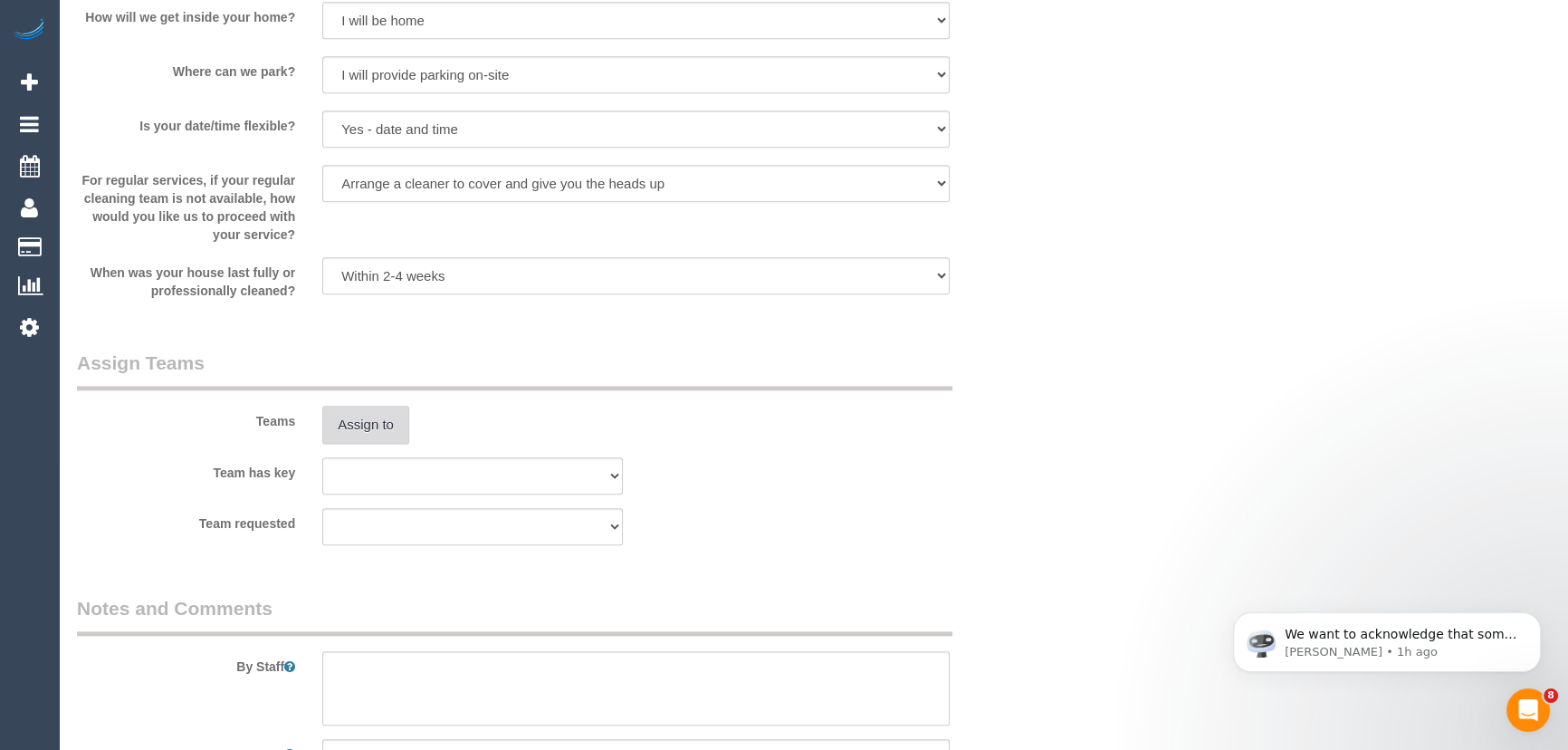
click at [361, 431] on button "Assign to" at bounding box center [365, 424] width 87 height 38
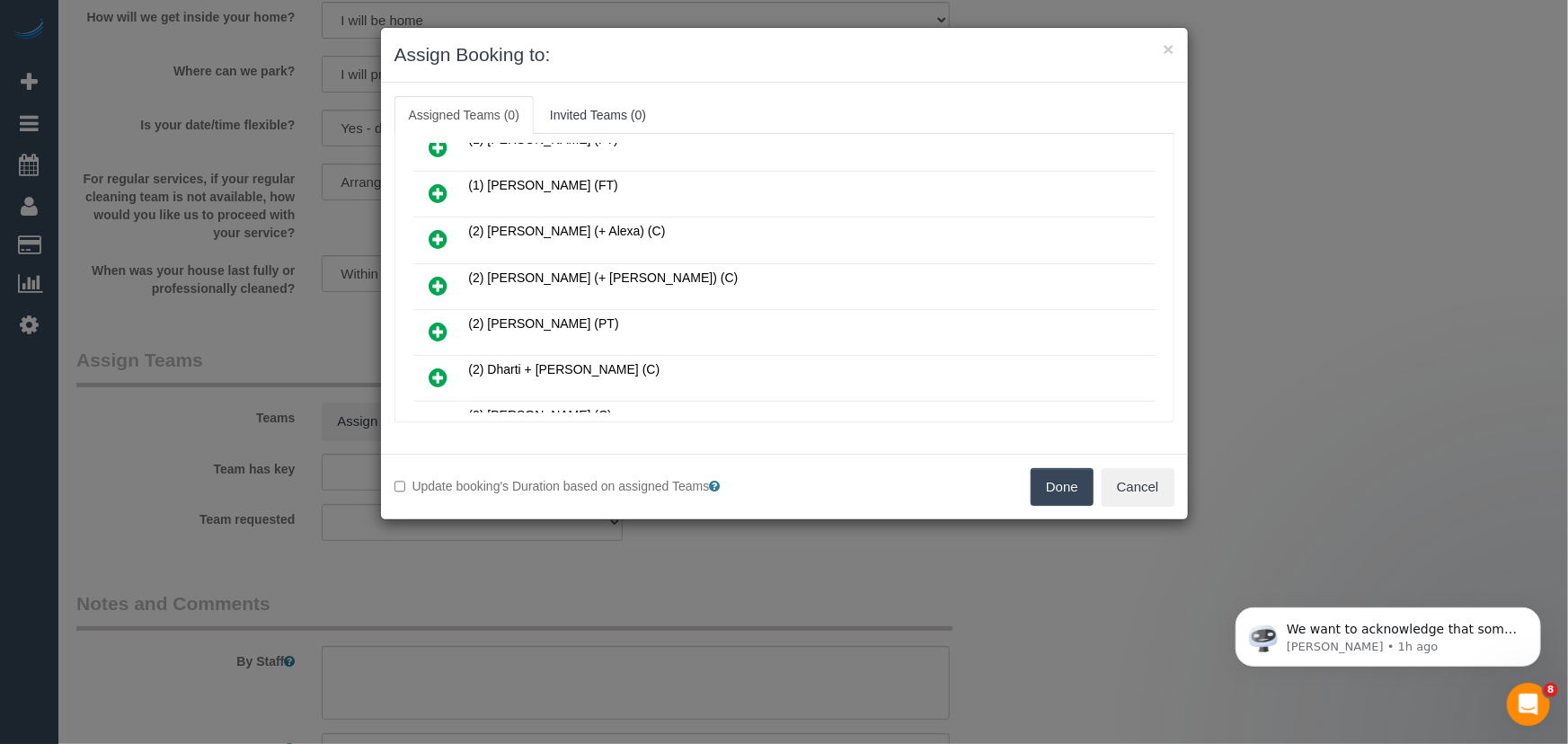
click at [445, 228] on icon at bounding box center [439, 238] width 19 height 21
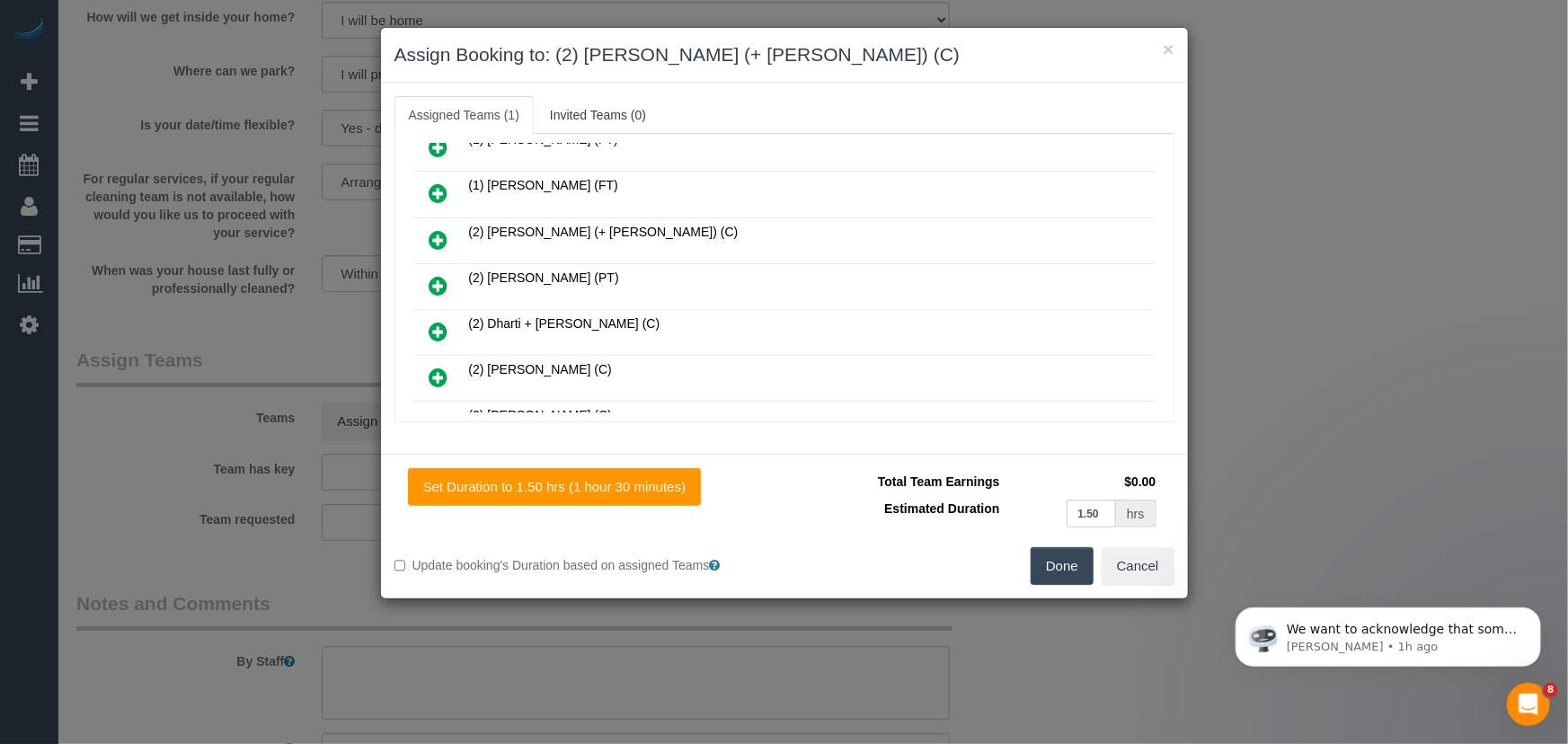
click at [445, 229] on icon at bounding box center [439, 239] width 19 height 21
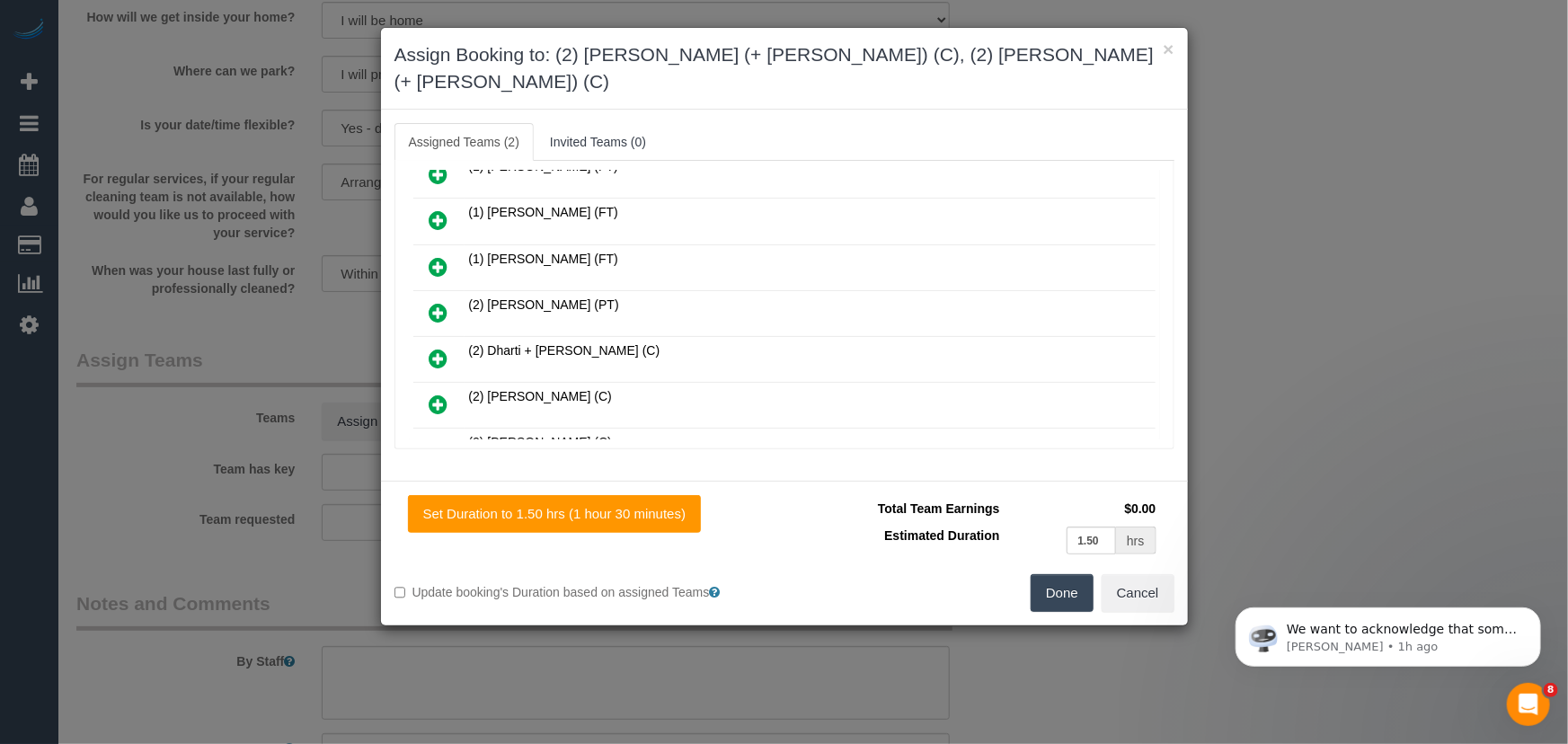
scroll to position [251, 0]
click at [1056, 574] on button "Done" at bounding box center [1062, 592] width 63 height 38
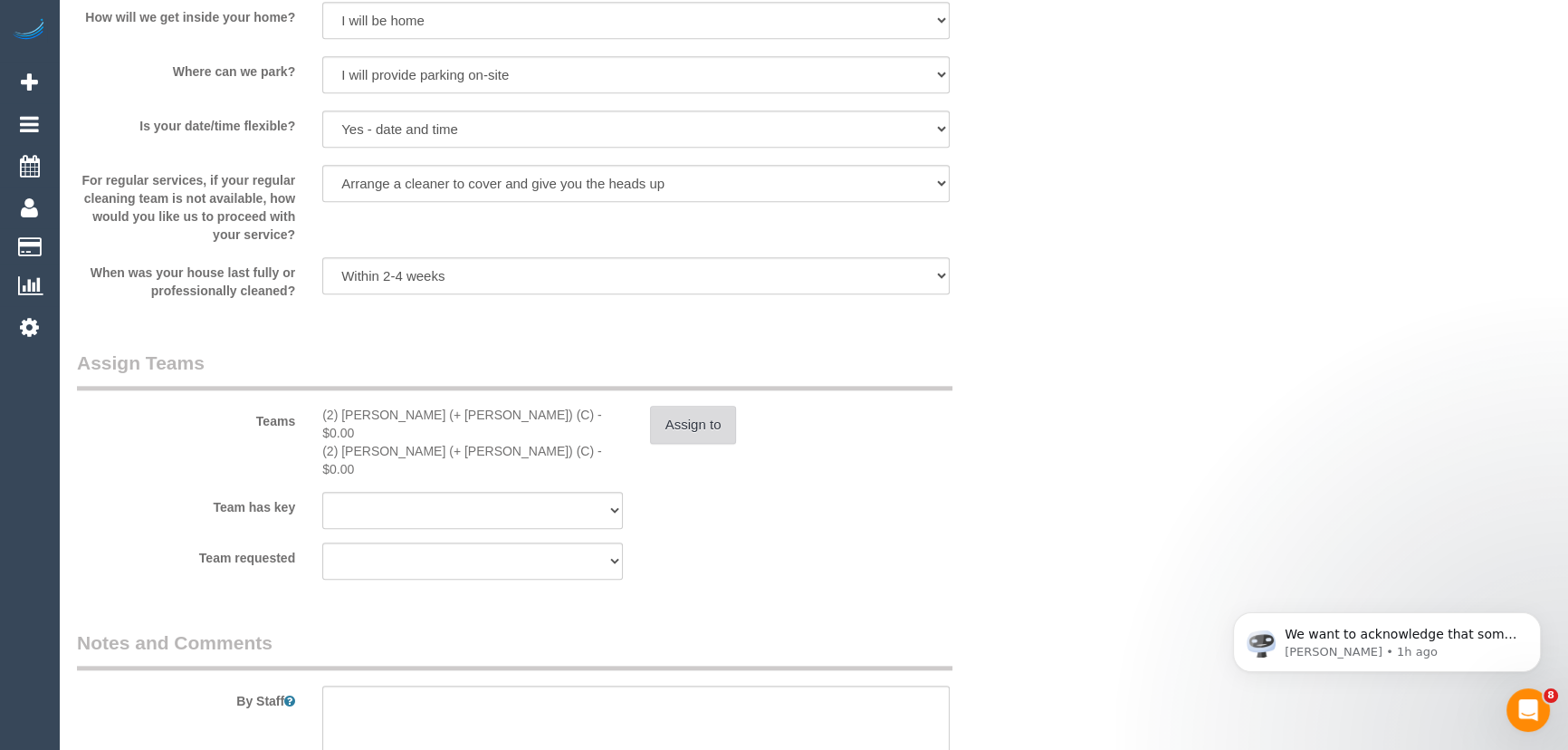
click at [713, 433] on button "Assign to" at bounding box center [693, 424] width 87 height 38
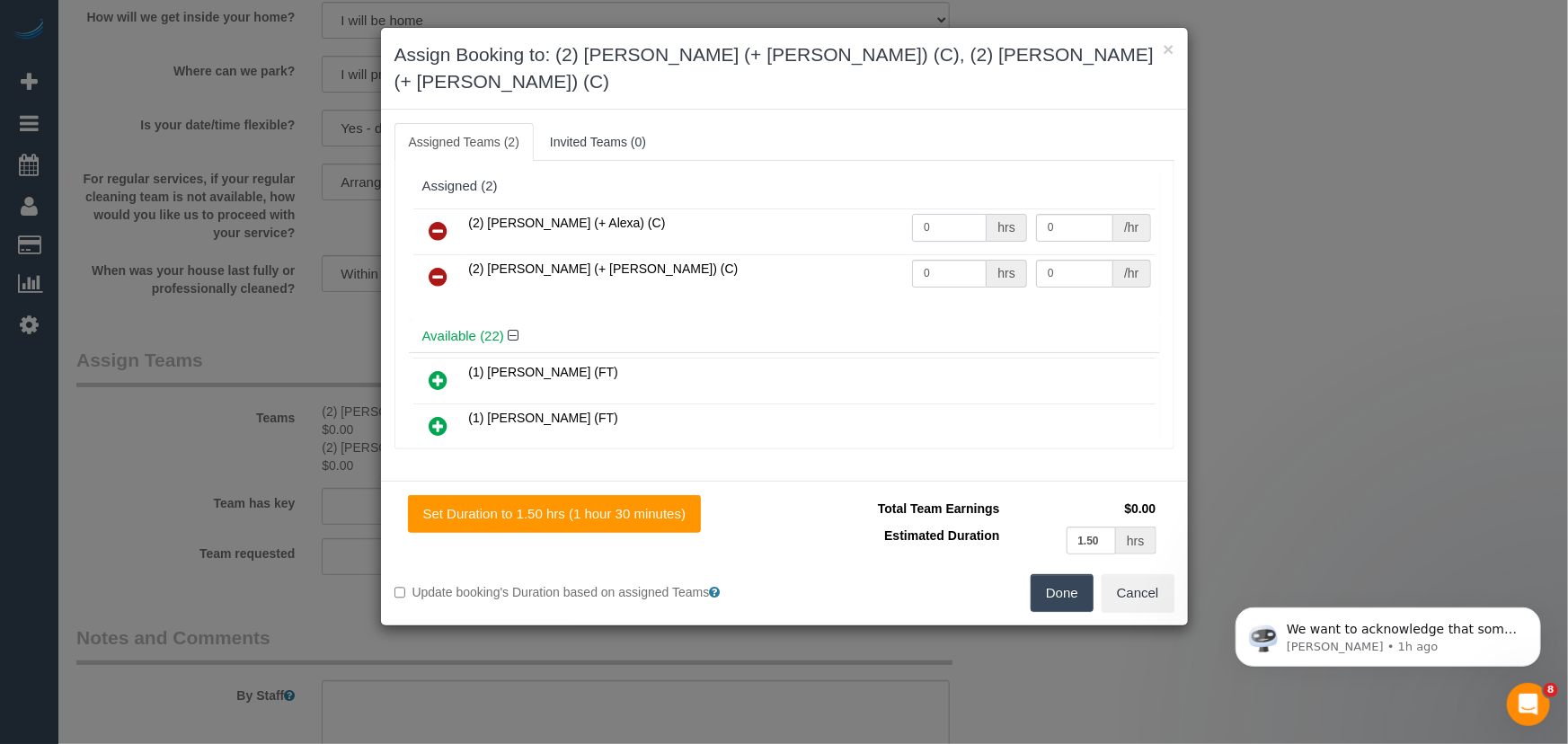
click at [928, 214] on input "0" at bounding box center [949, 228] width 74 height 28
type input "1.5"
click at [936, 260] on input "0" at bounding box center [949, 273] width 74 height 28
type input "37.5"
type input "1.5"
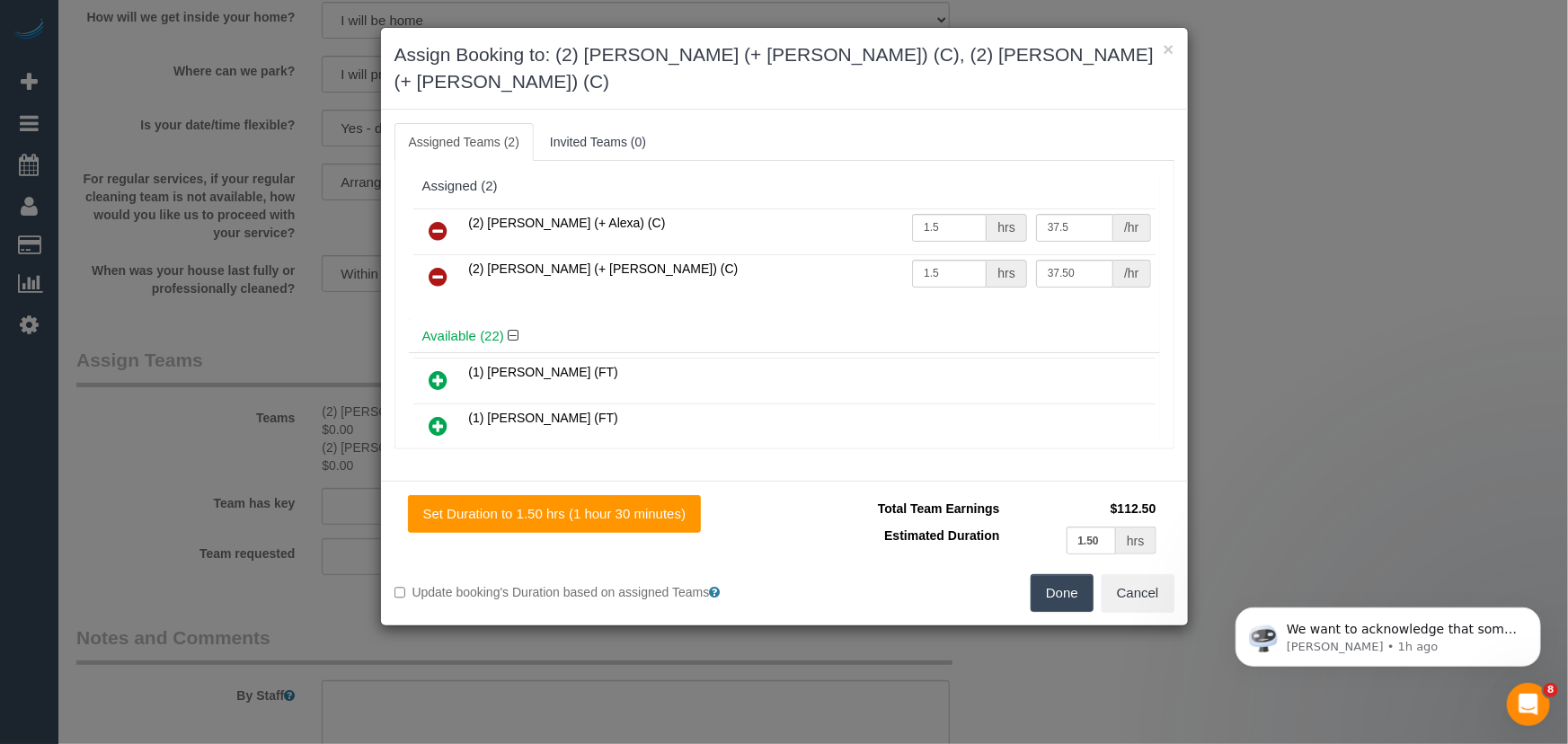
type input "37.5"
click at [1047, 574] on button "Done" at bounding box center [1062, 592] width 63 height 38
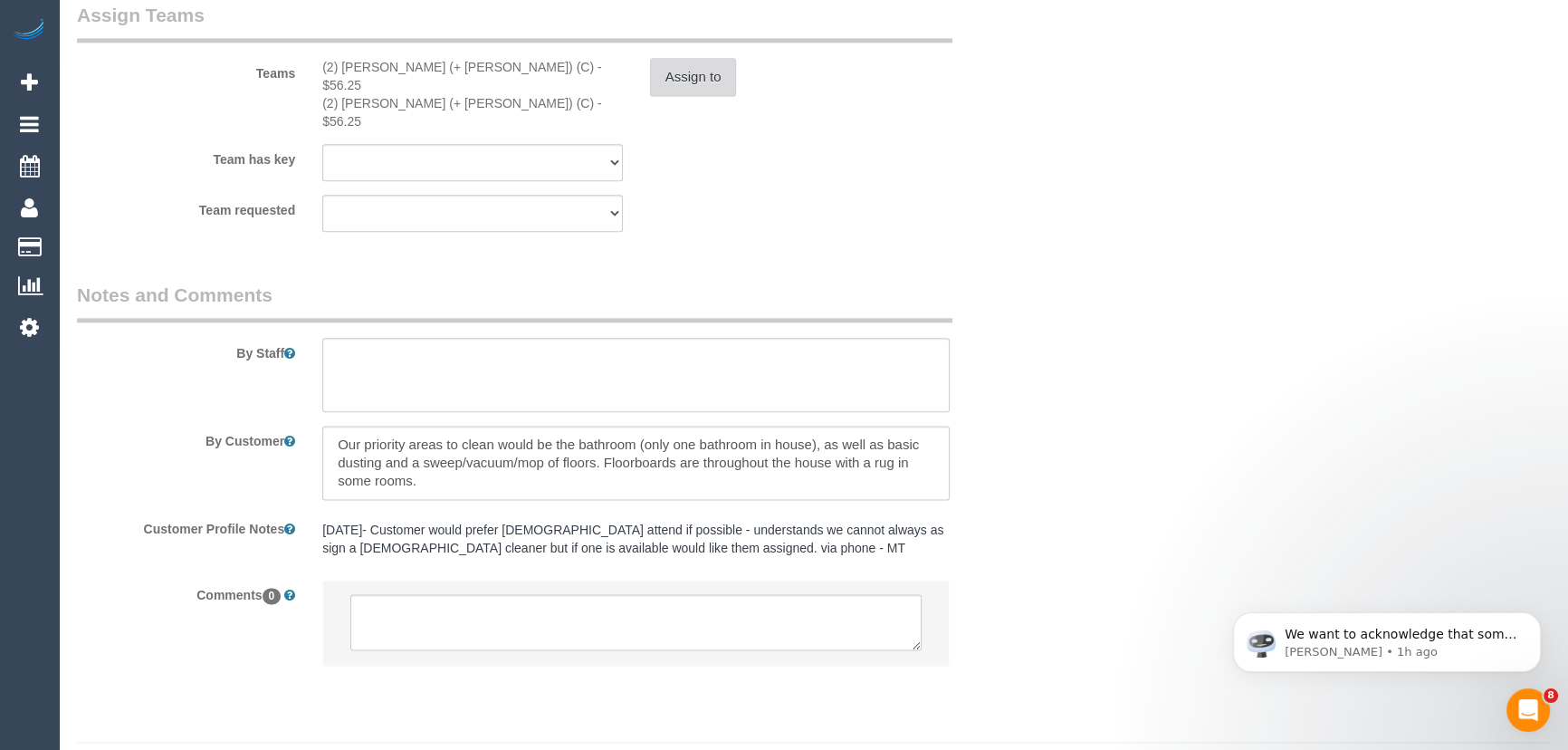
scroll to position [2828, 0]
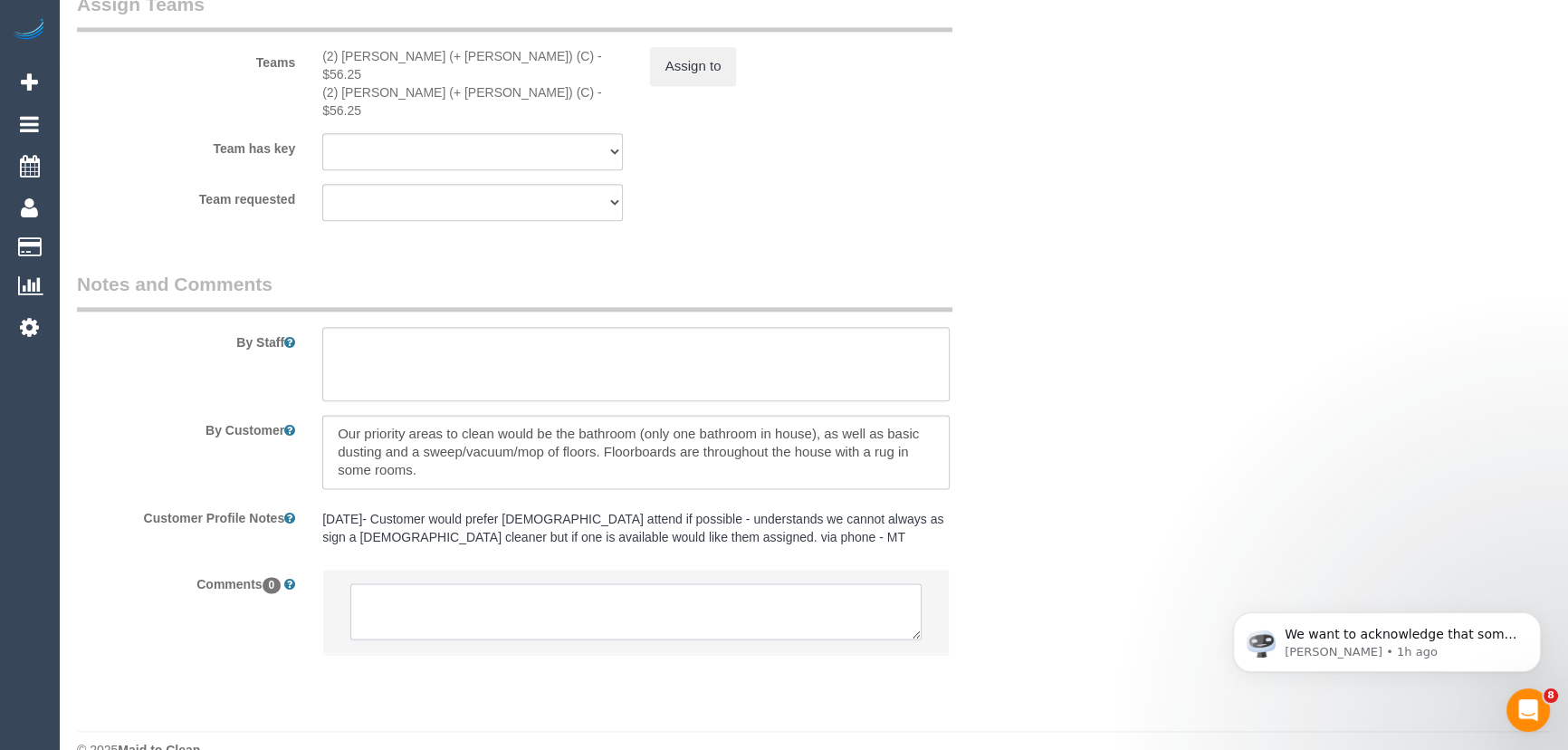
click at [549, 583] on textarea at bounding box center [635, 611] width 571 height 56
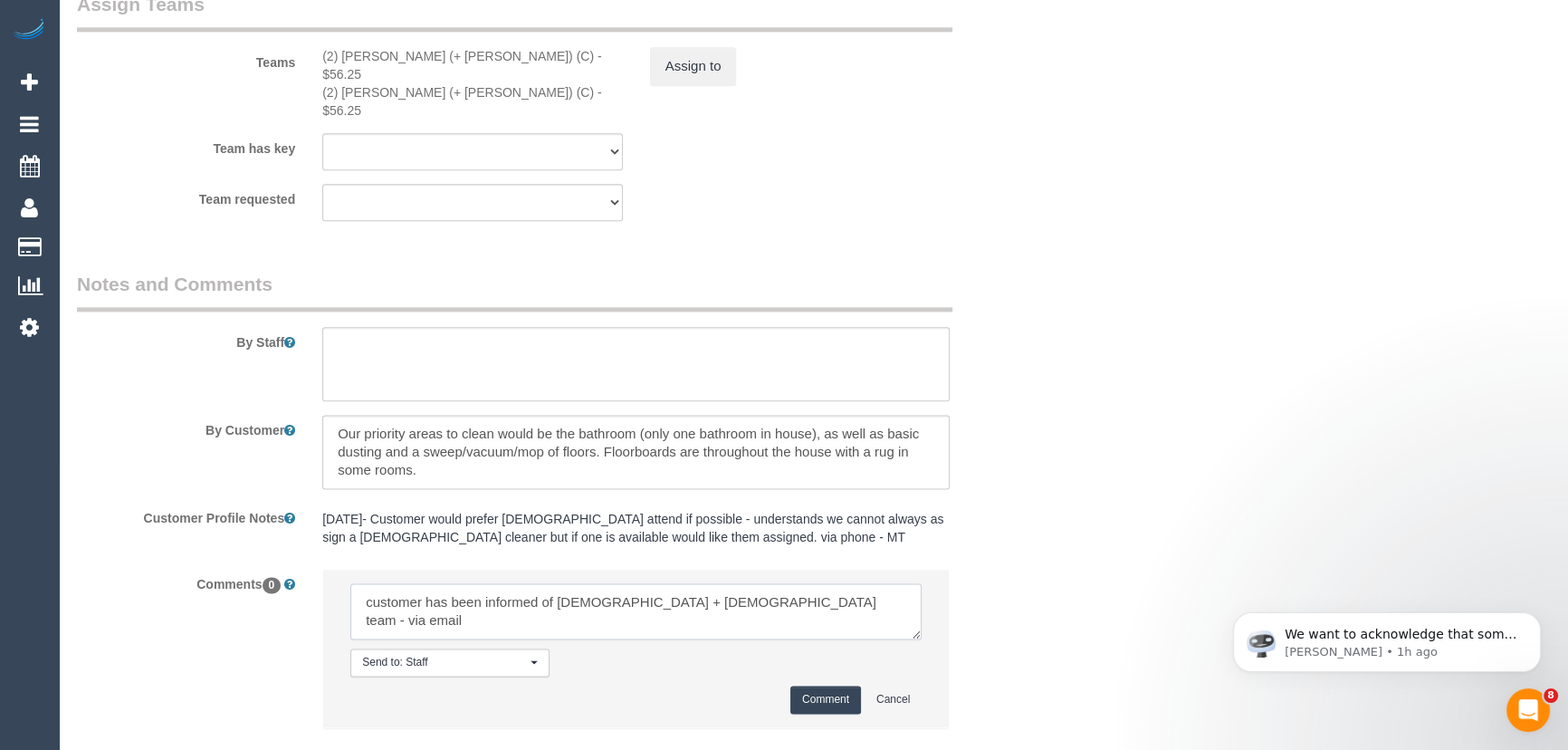
type textarea "customer has been informed of female + male team - via email"
click at [827, 686] on button "Comment" at bounding box center [826, 699] width 71 height 28
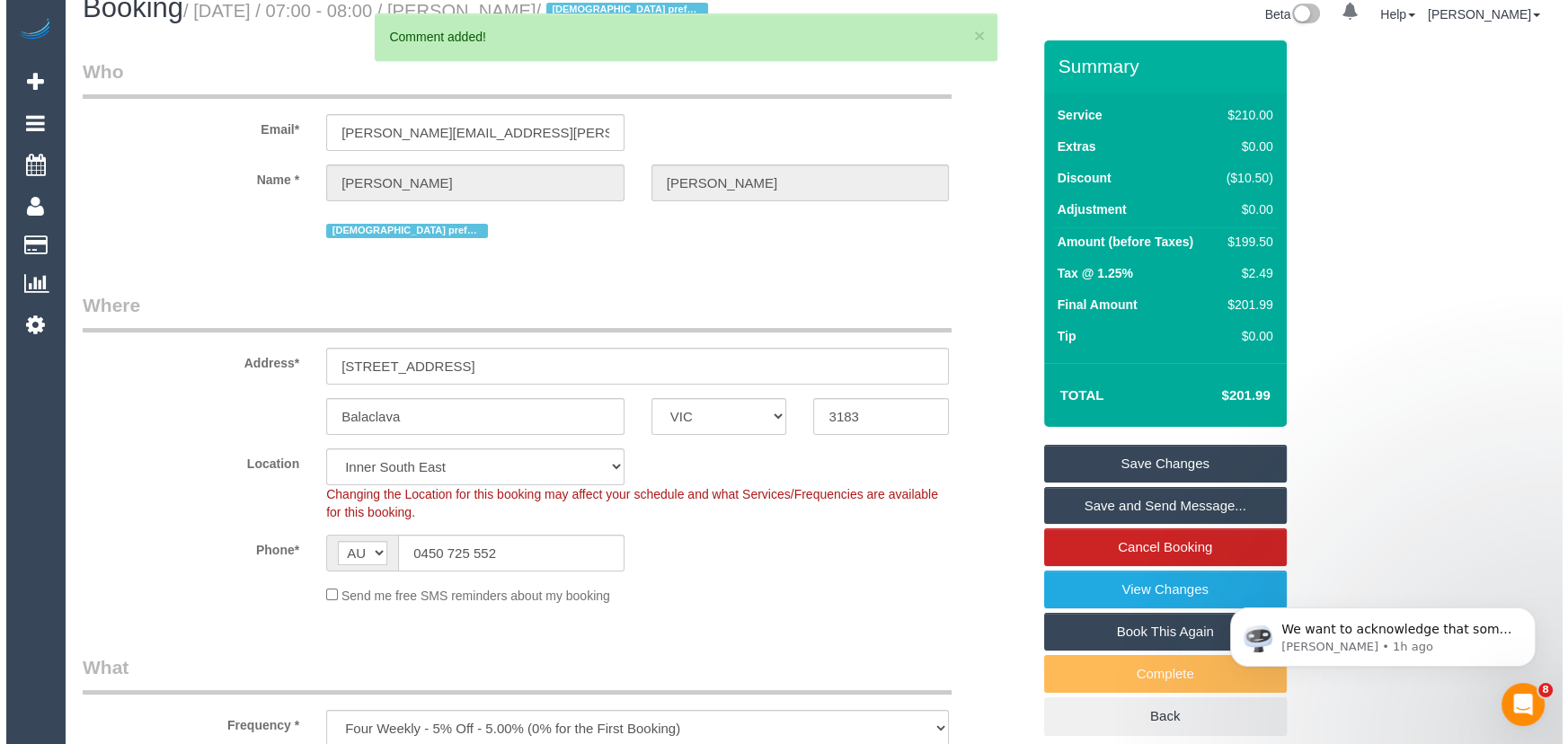
scroll to position [0, 0]
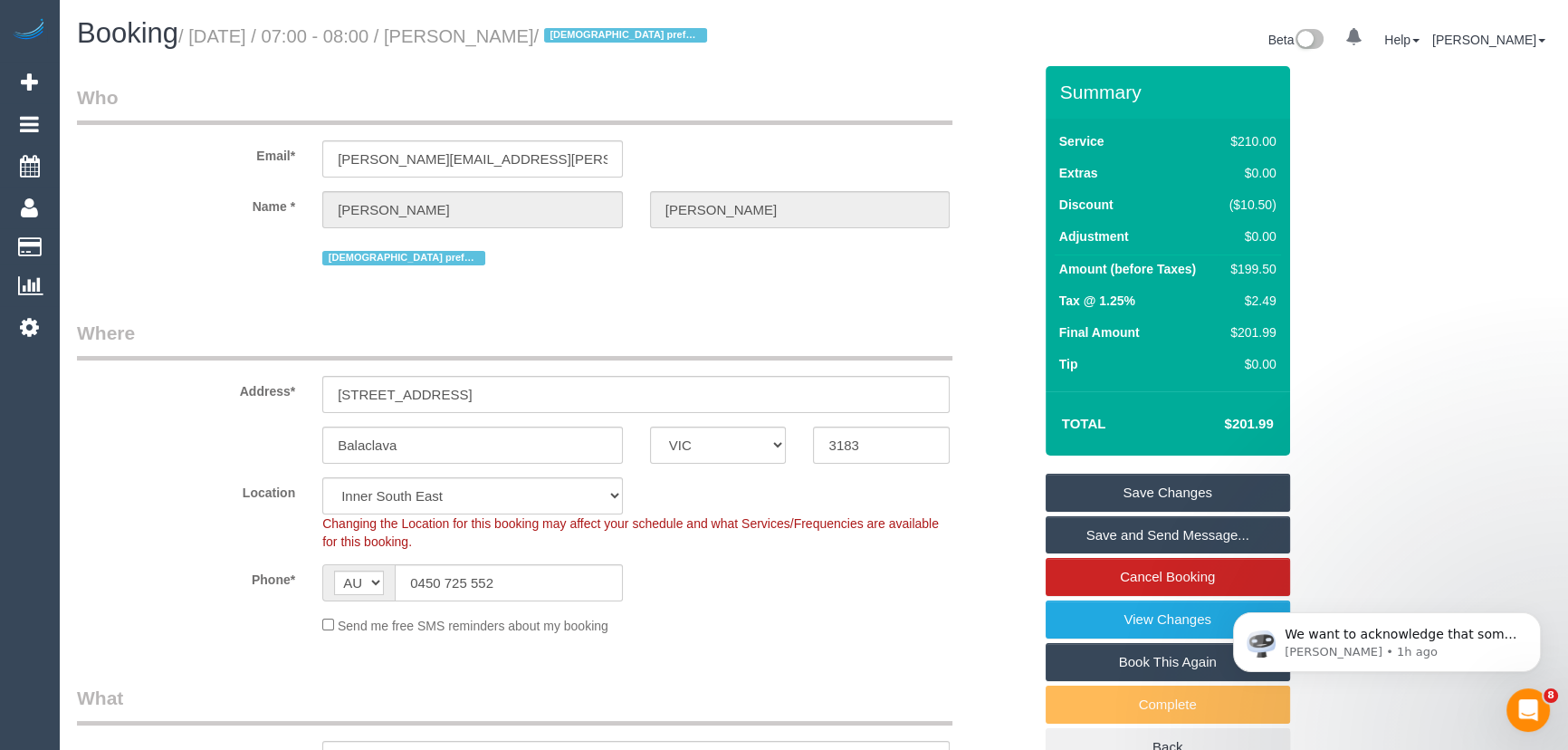
click at [492, 35] on small "/ October 03, 2025 / 07:00 - 08:00 / Amy Crosland / Female preferred" at bounding box center [445, 36] width 534 height 19
copy small "Amy Crosland"
click at [1155, 501] on link "Save Changes" at bounding box center [1167, 492] width 244 height 38
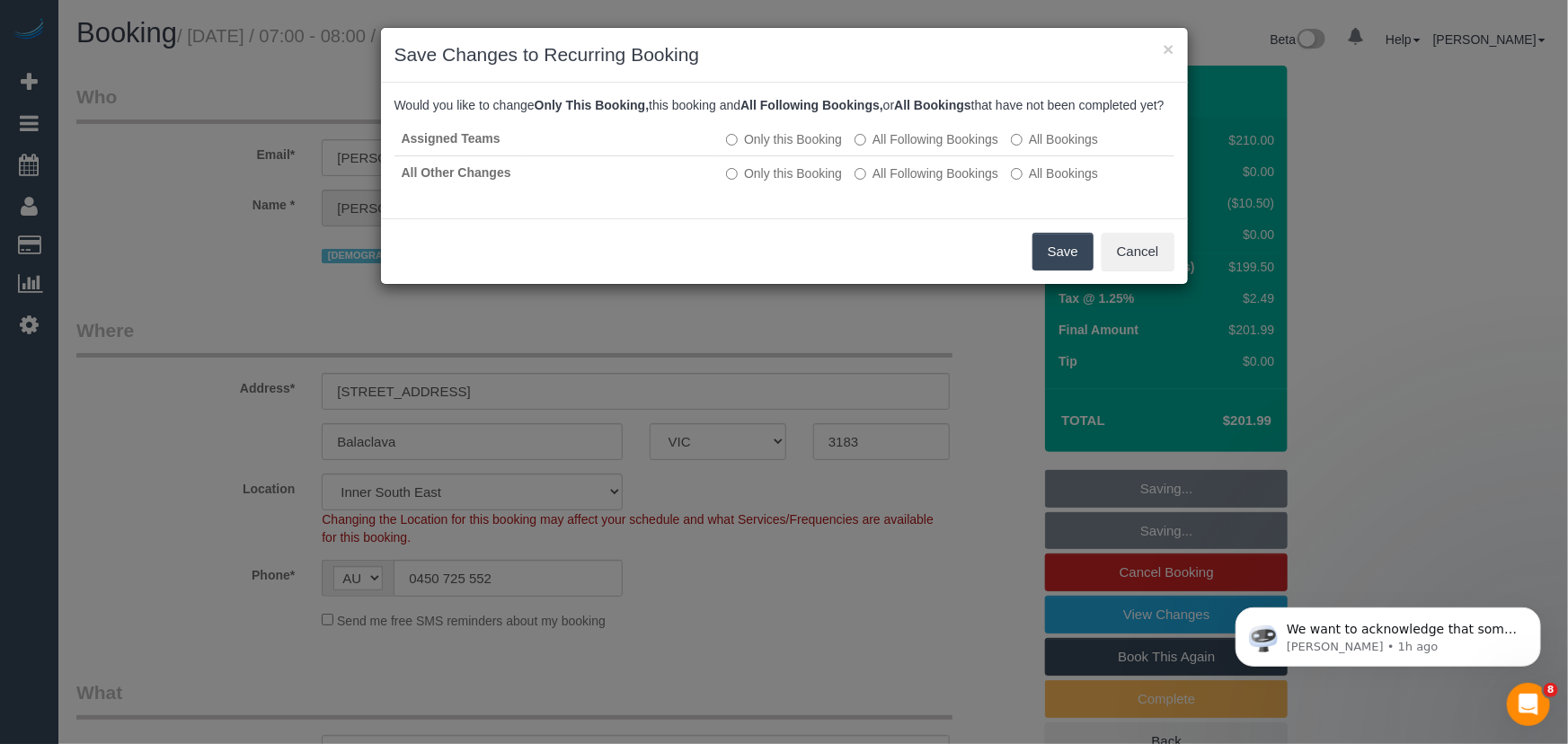
click at [1055, 270] on button "Save" at bounding box center [1063, 251] width 61 height 38
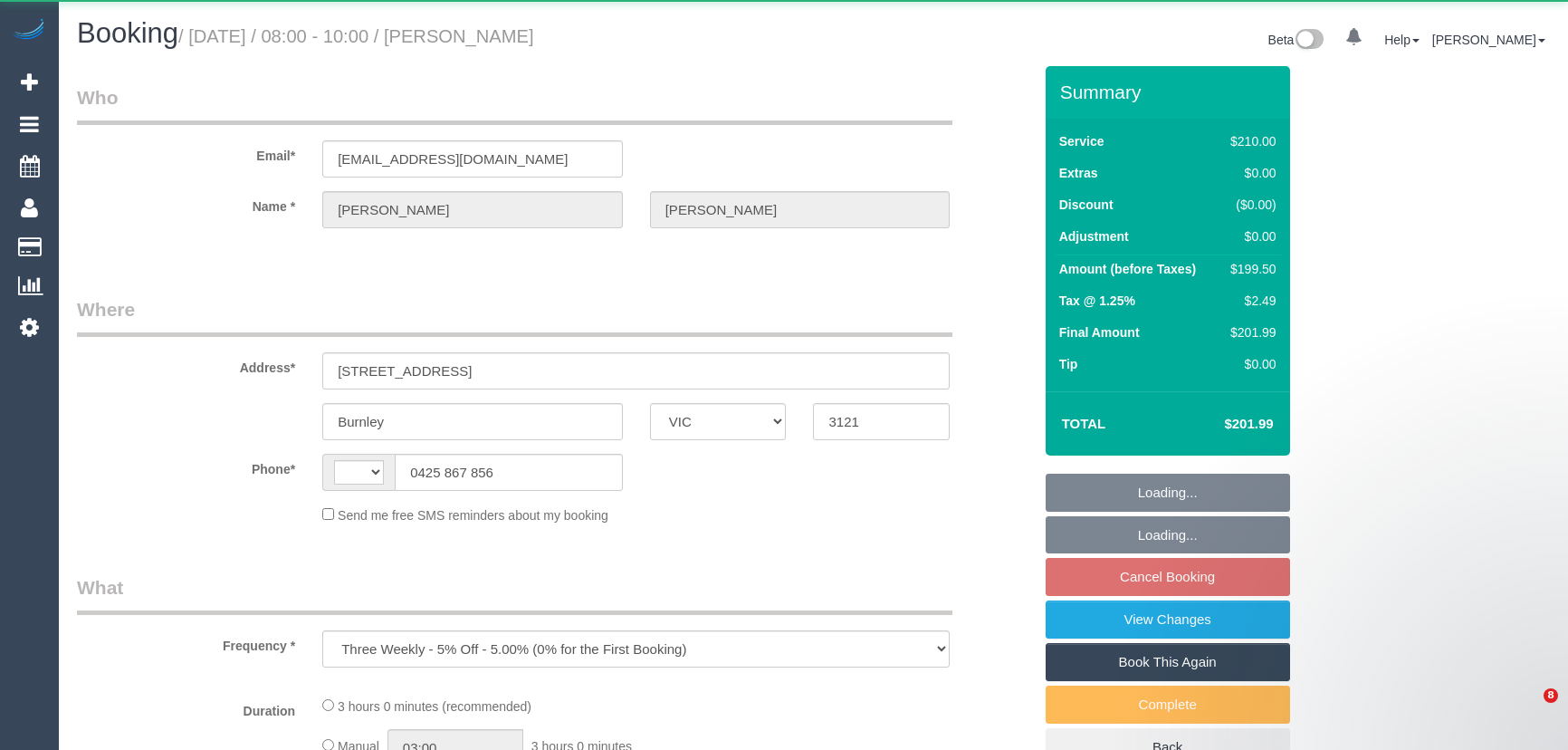
select select "VIC"
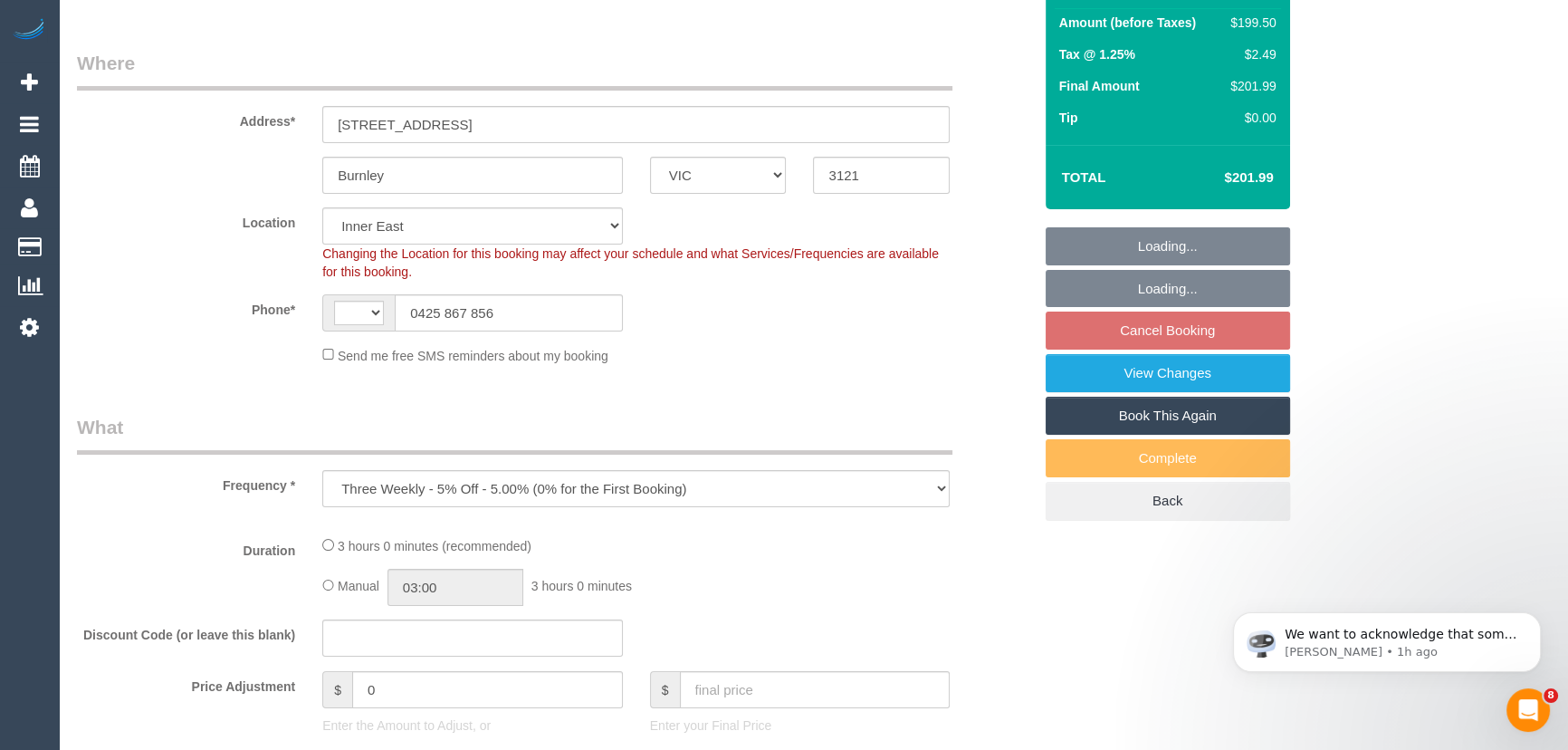
select select "180"
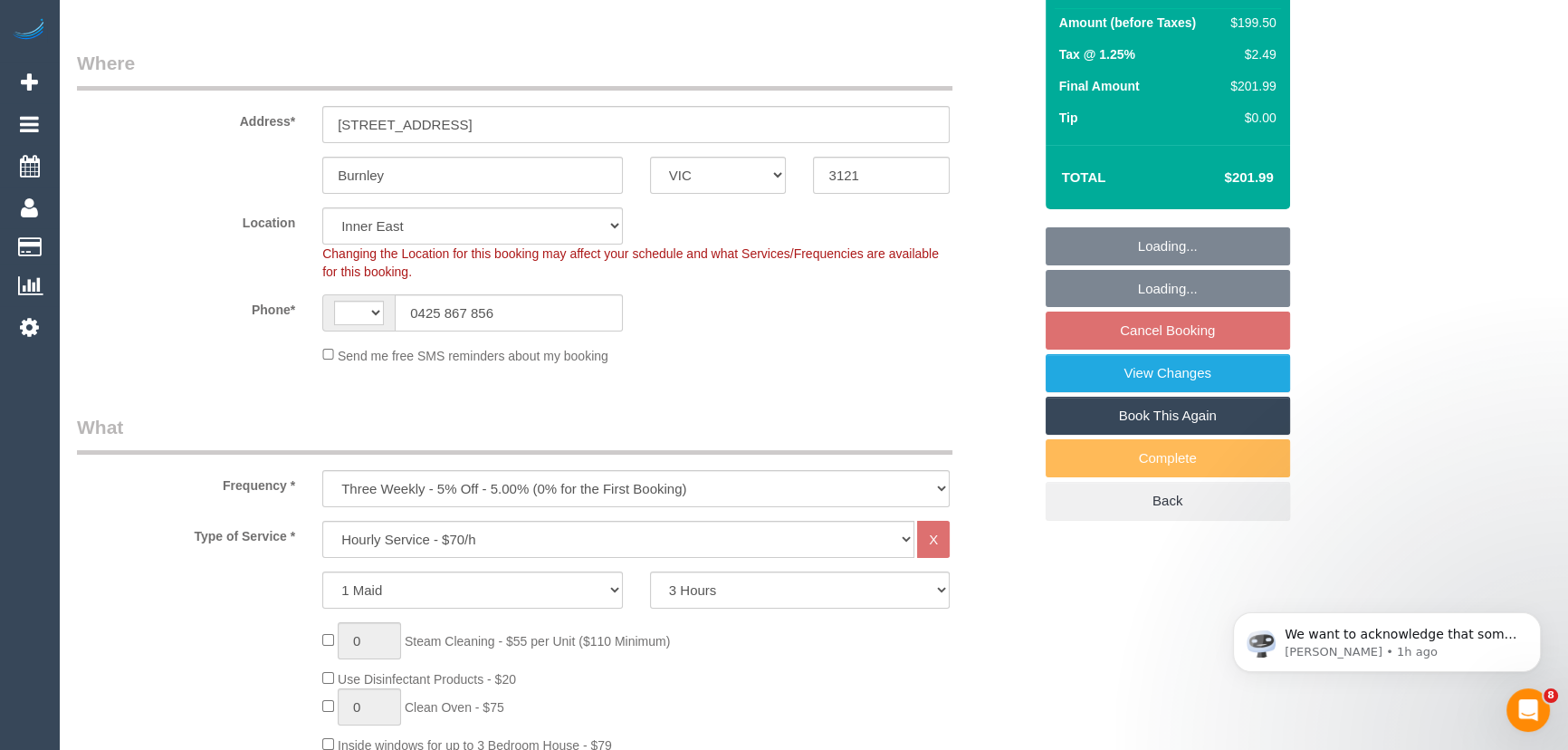
select select "object:446"
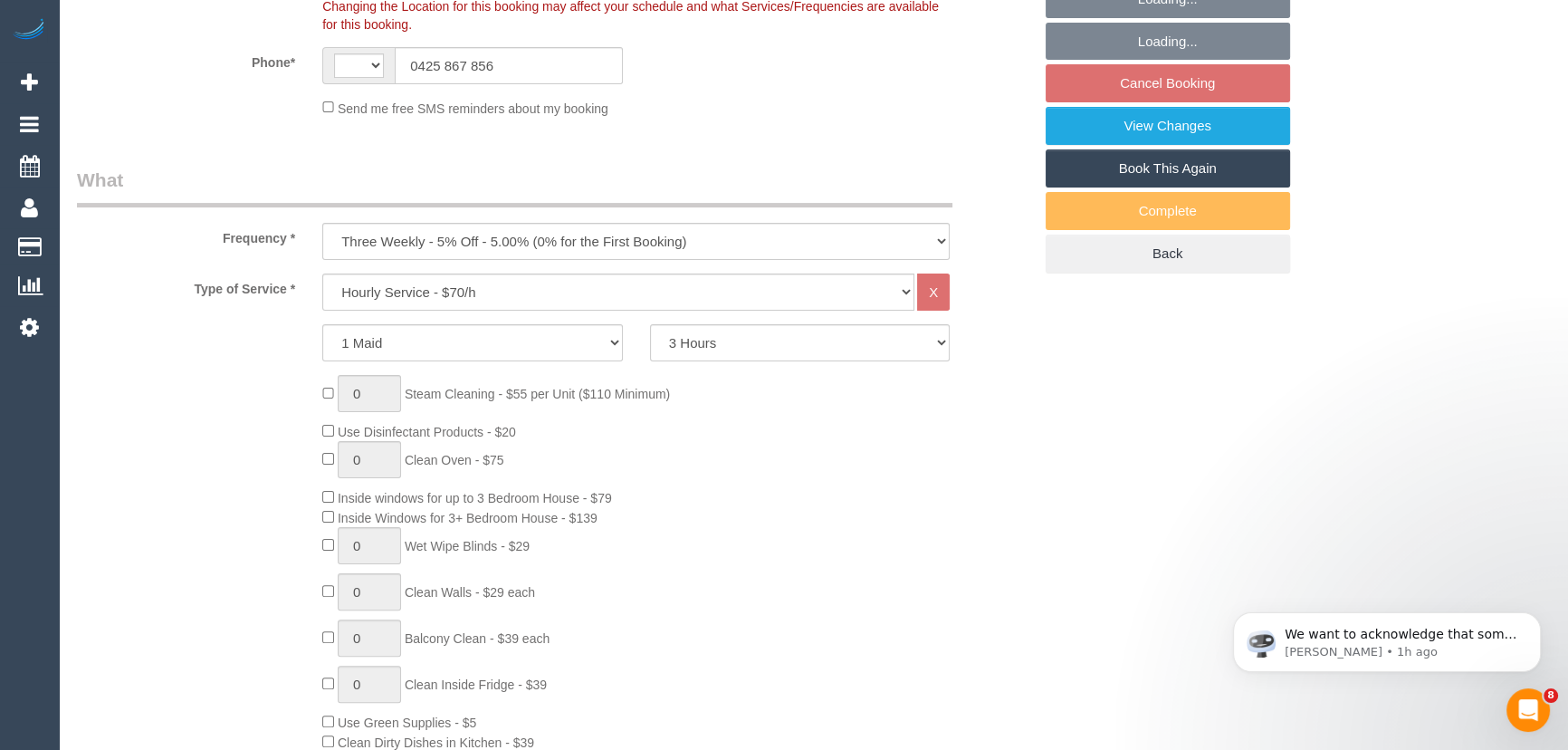
select select "string:AU"
select select "string:stripe-pm_1QukcC2GScqysDRV0e1Eb17A"
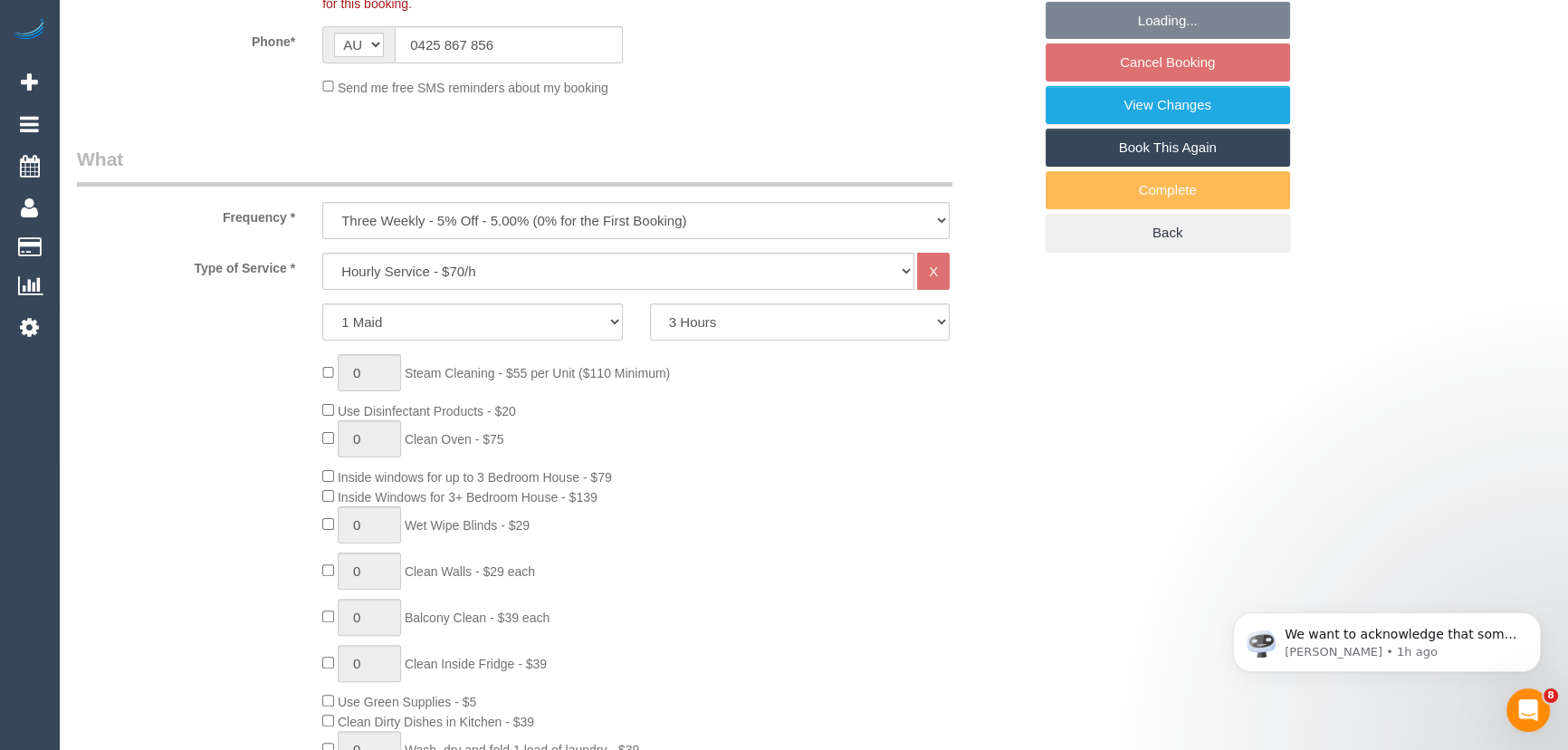
select select "number:27"
select select "number:14"
select select "number:19"
select select "number:24"
select select "number:33"
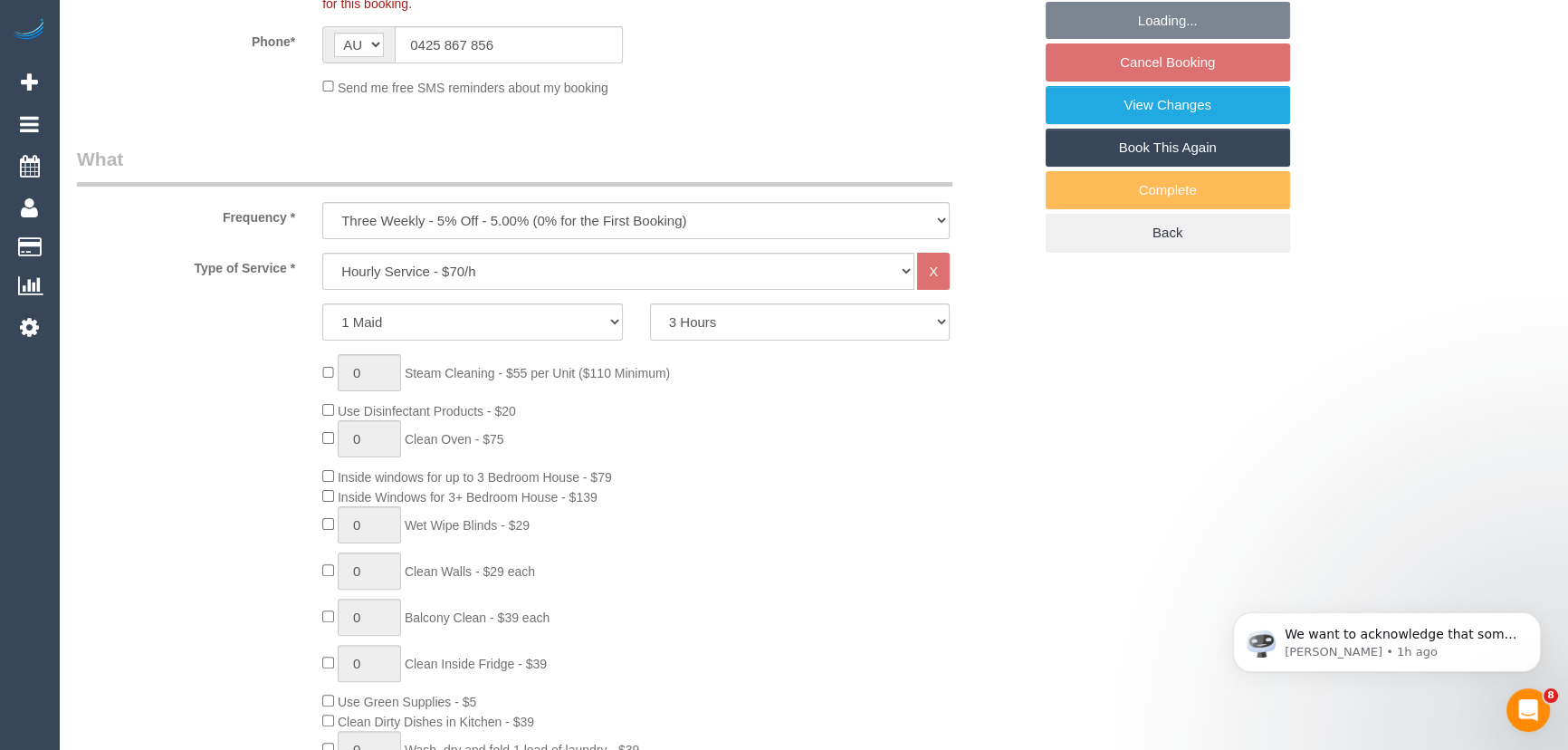
select select "number:12"
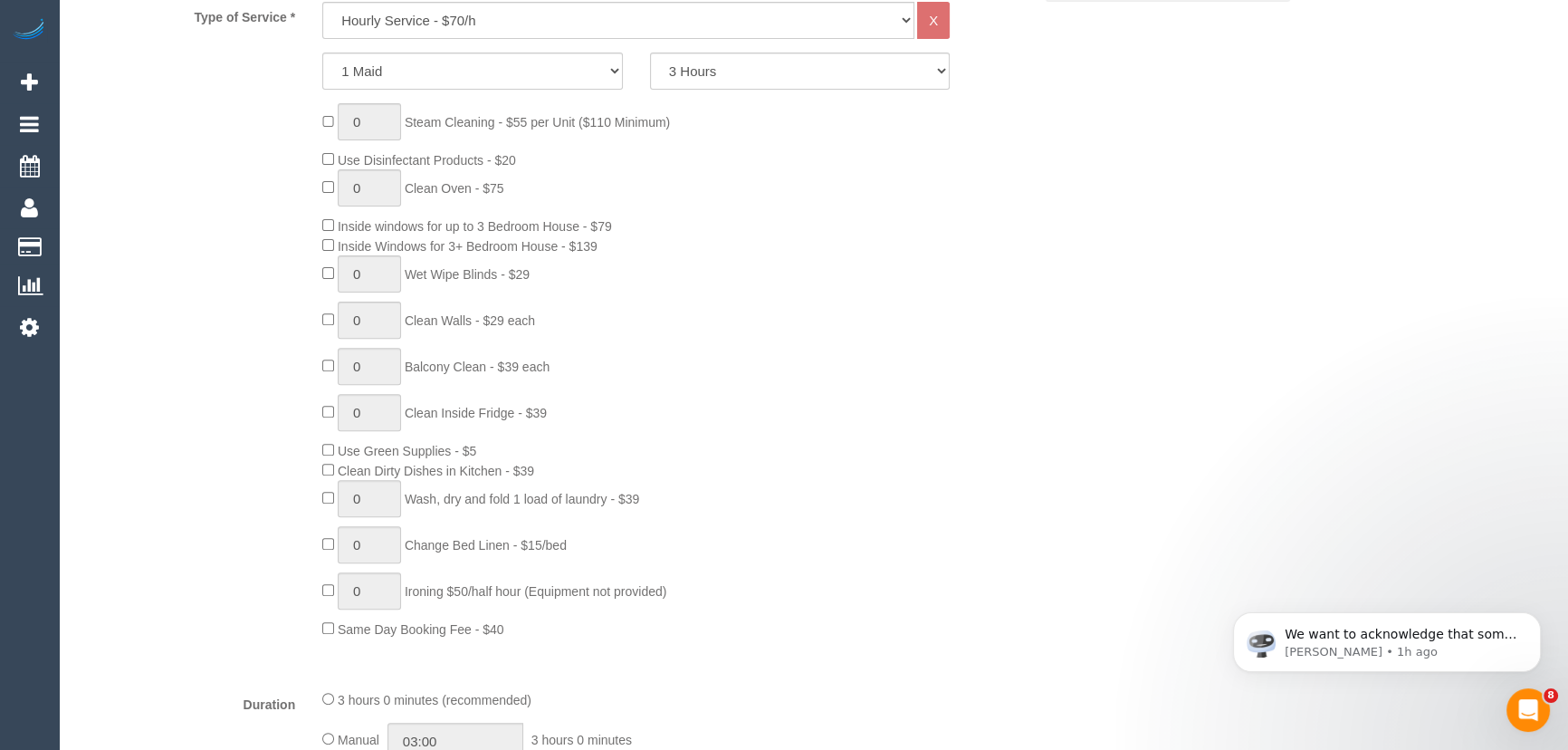
scroll to position [987, 0]
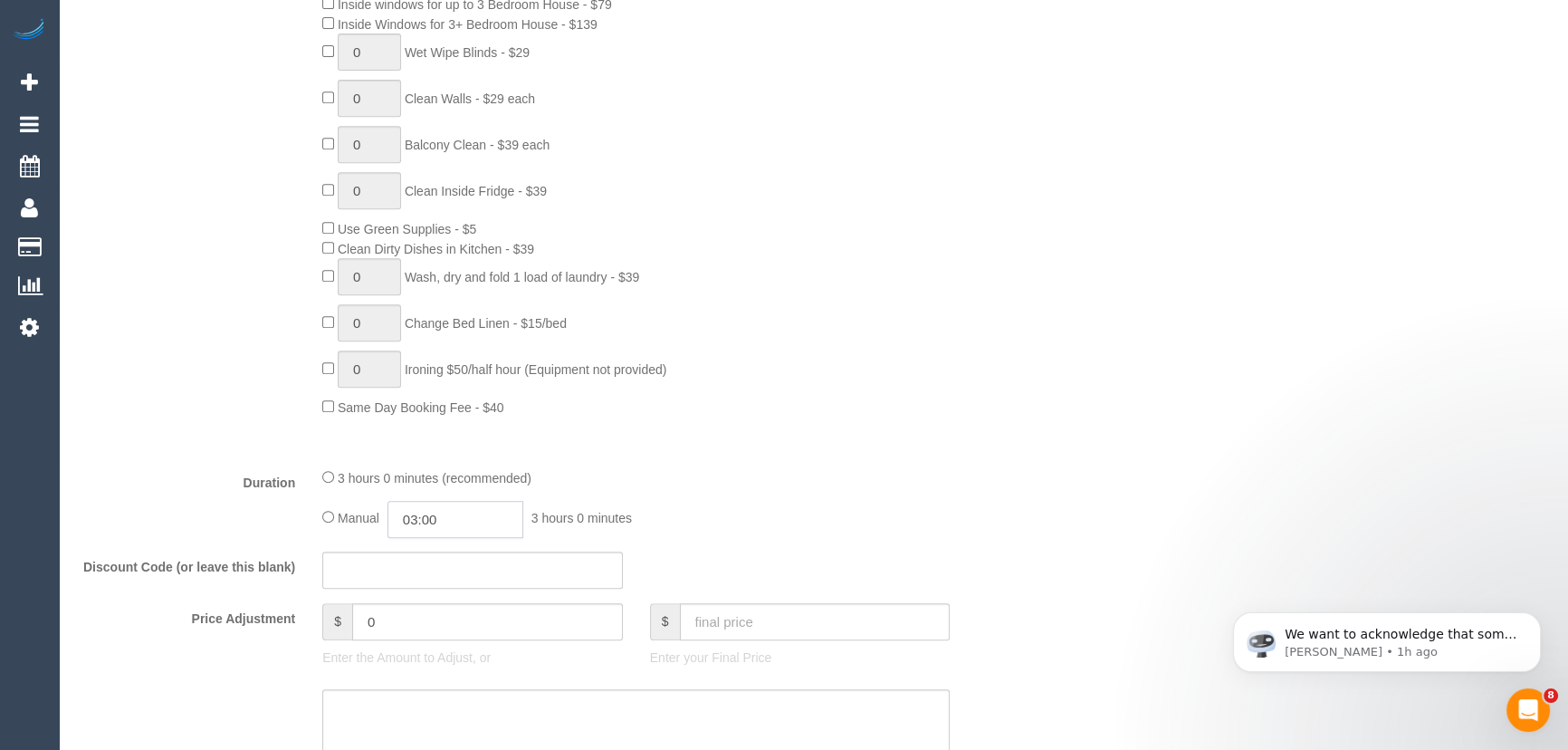
click at [478, 523] on input "03:00" at bounding box center [455, 519] width 136 height 37
type input "01:30"
click at [451, 567] on li "01:30" at bounding box center [436, 571] width 81 height 23
click at [877, 528] on div "Manual 01:30 1 hour 30 minutes" at bounding box center [635, 519] width 627 height 37
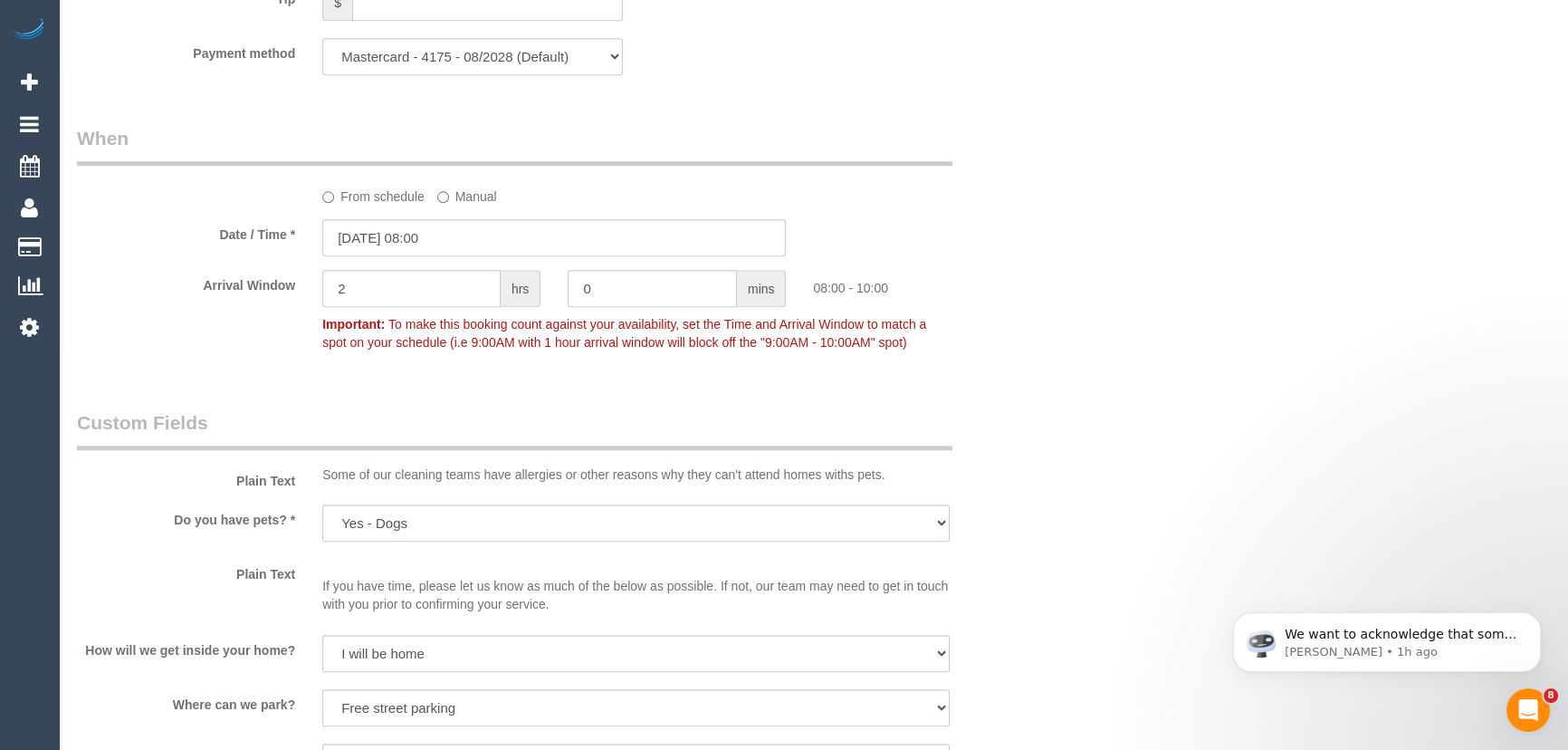
scroll to position [1811, 0]
click at [395, 297] on input "2" at bounding box center [410, 290] width 178 height 37
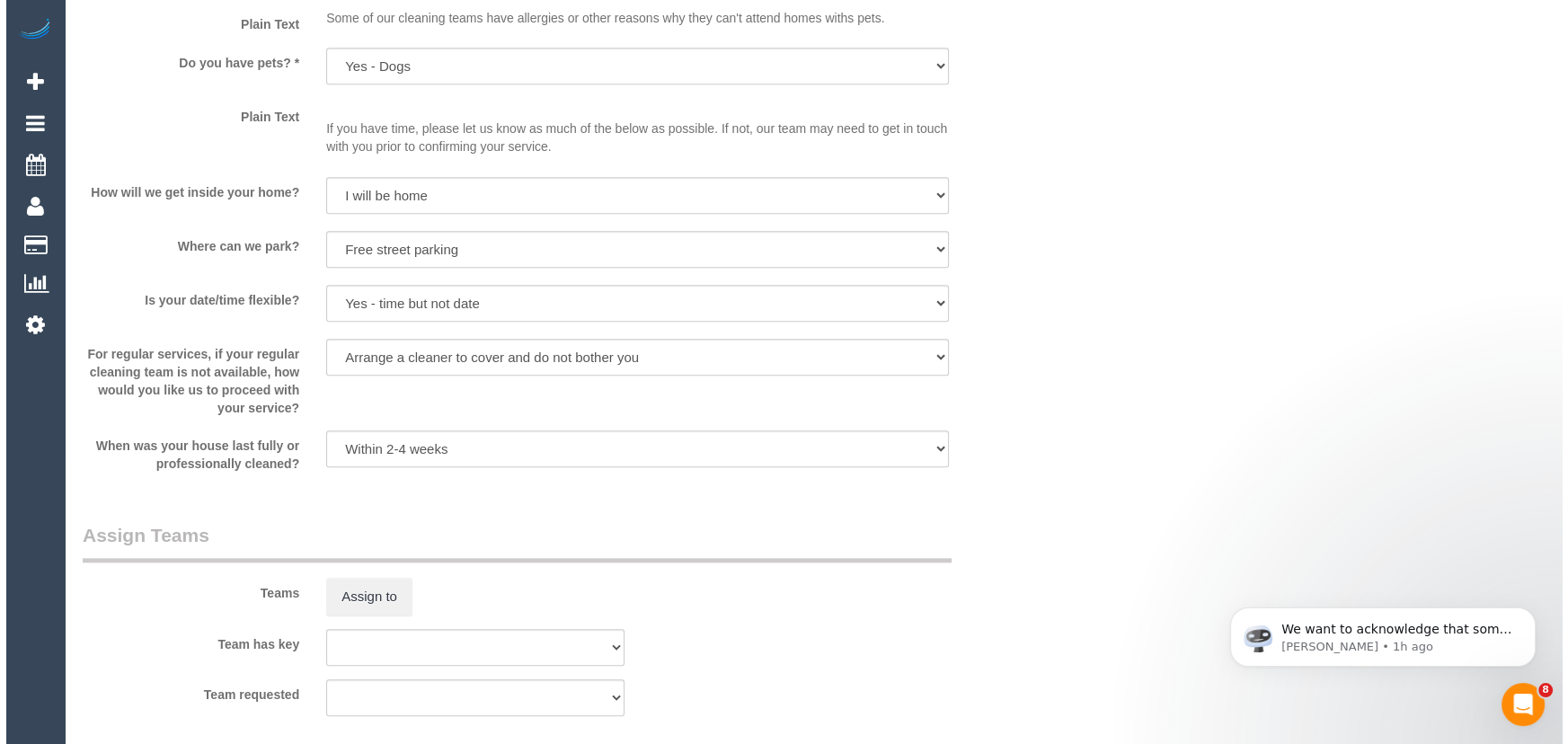
scroll to position [2368, 0]
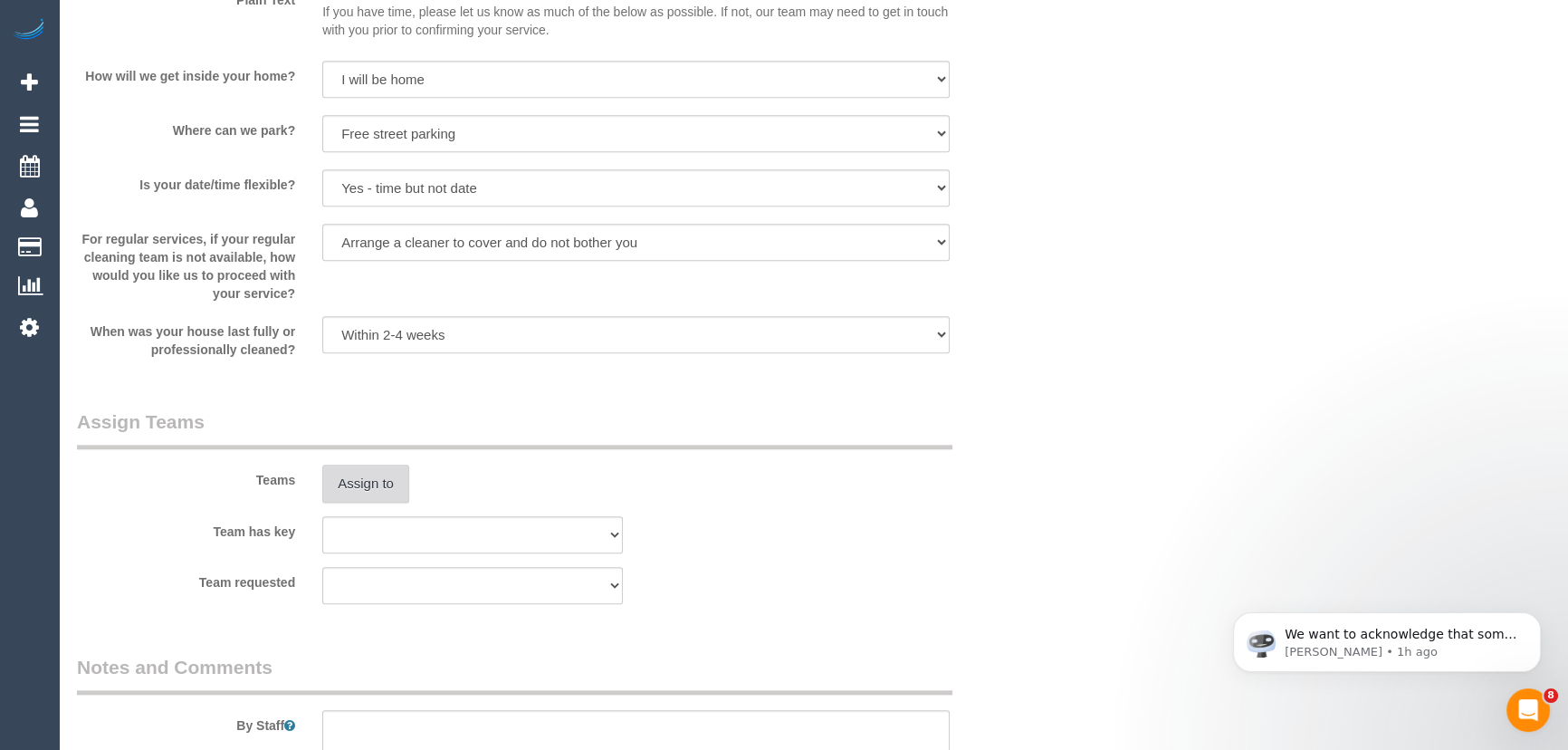
type input "1"
click at [355, 469] on button "Assign to" at bounding box center [365, 483] width 87 height 38
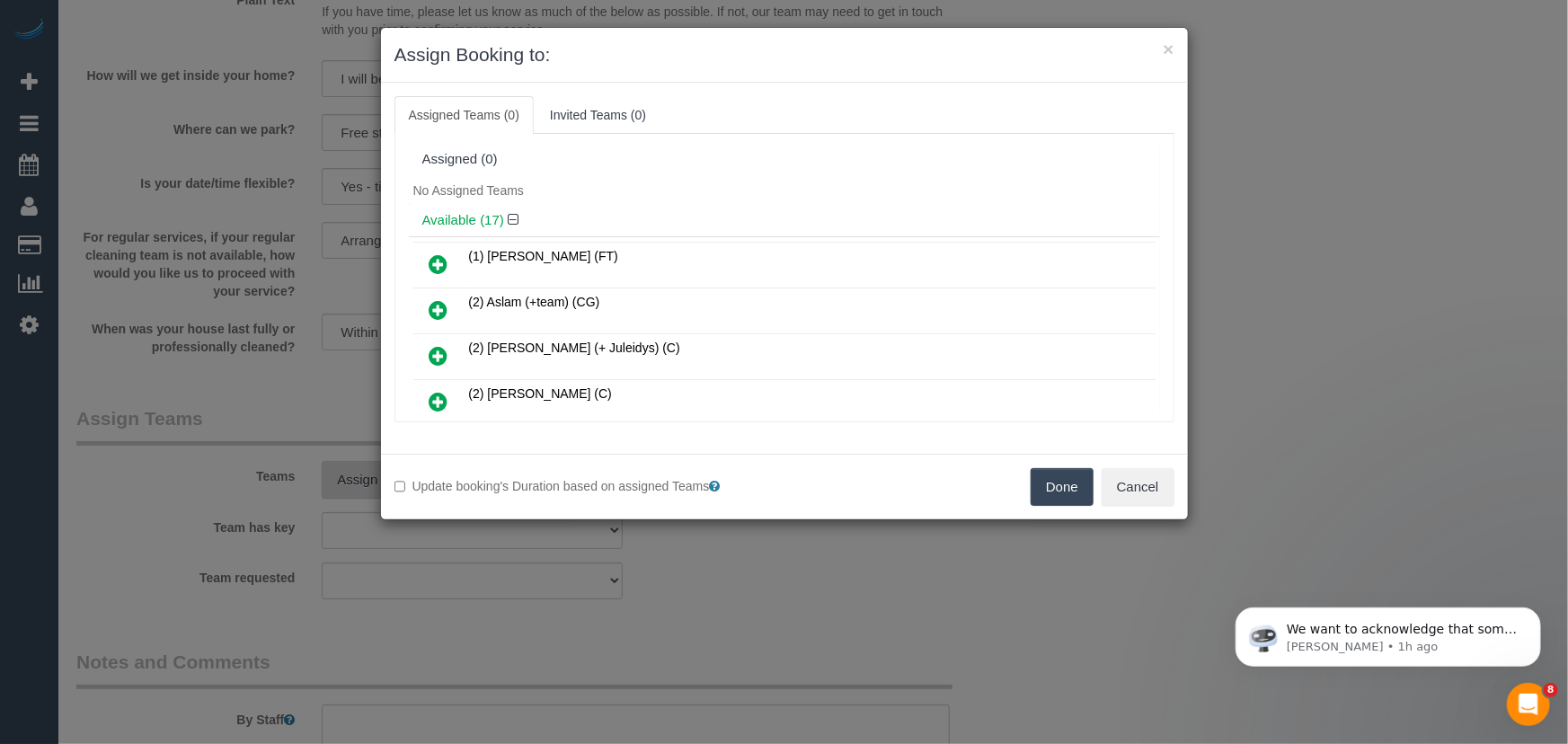
scroll to position [4813, 0]
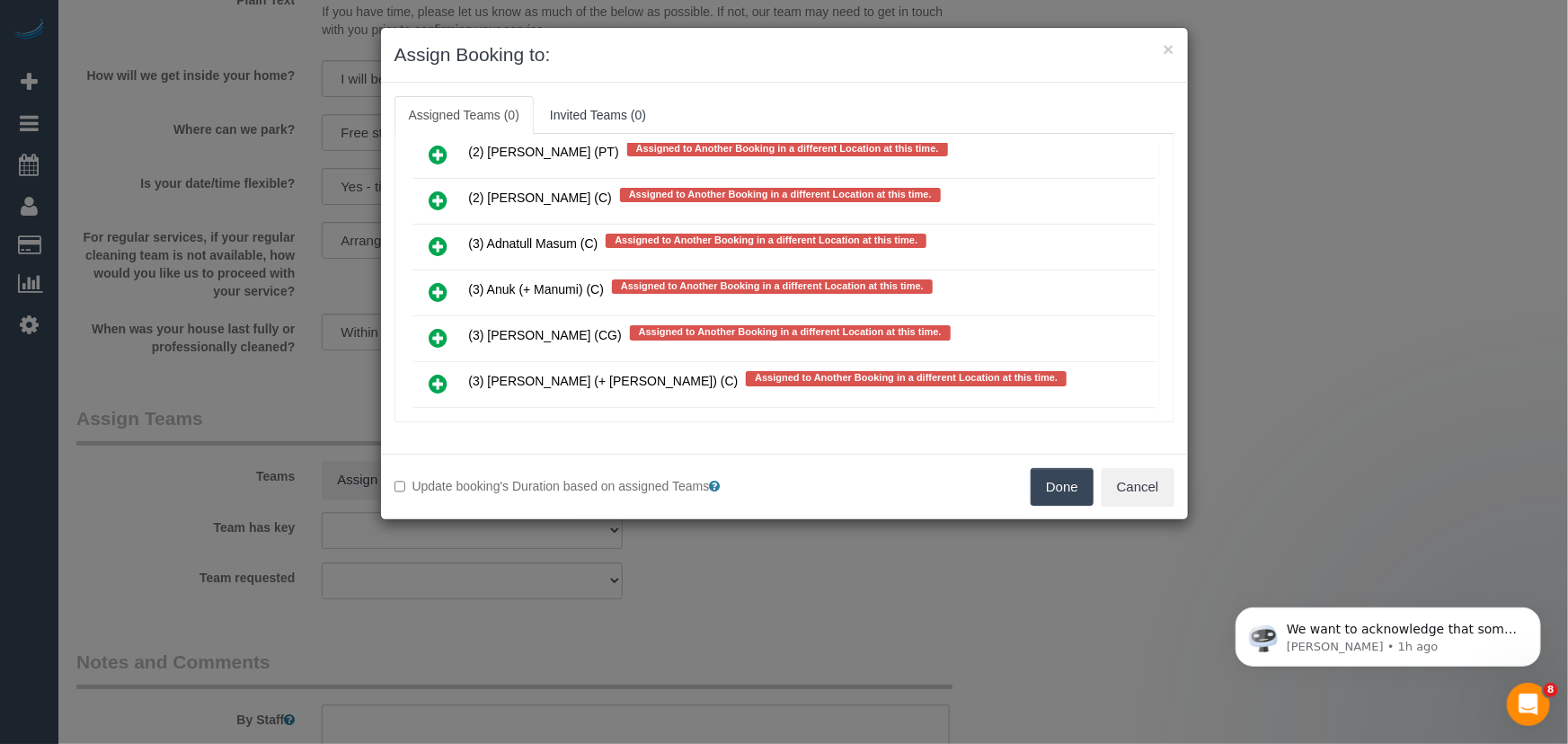
click at [440, 372] on icon at bounding box center [439, 383] width 19 height 21
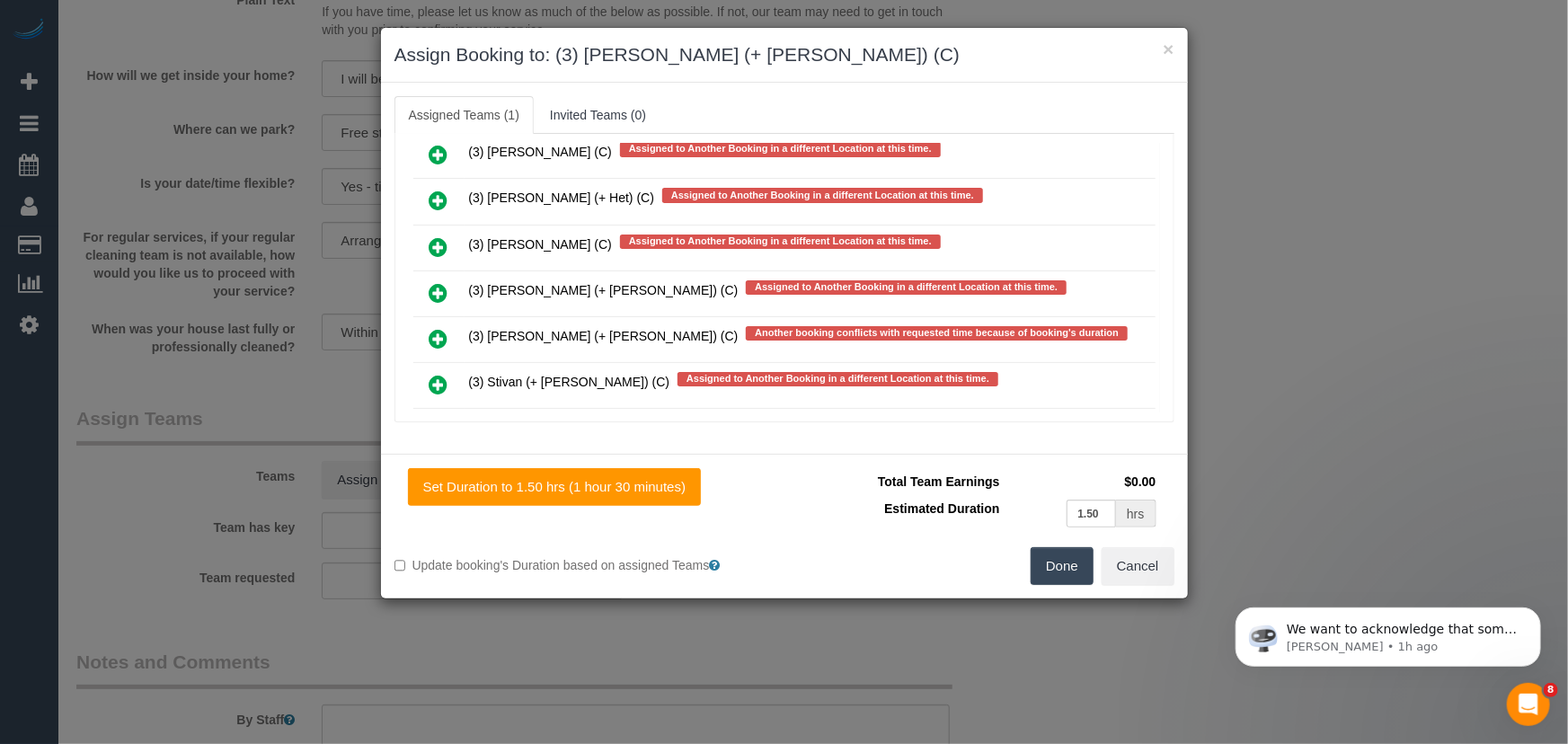
click at [439, 420] on icon at bounding box center [439, 430] width 19 height 21
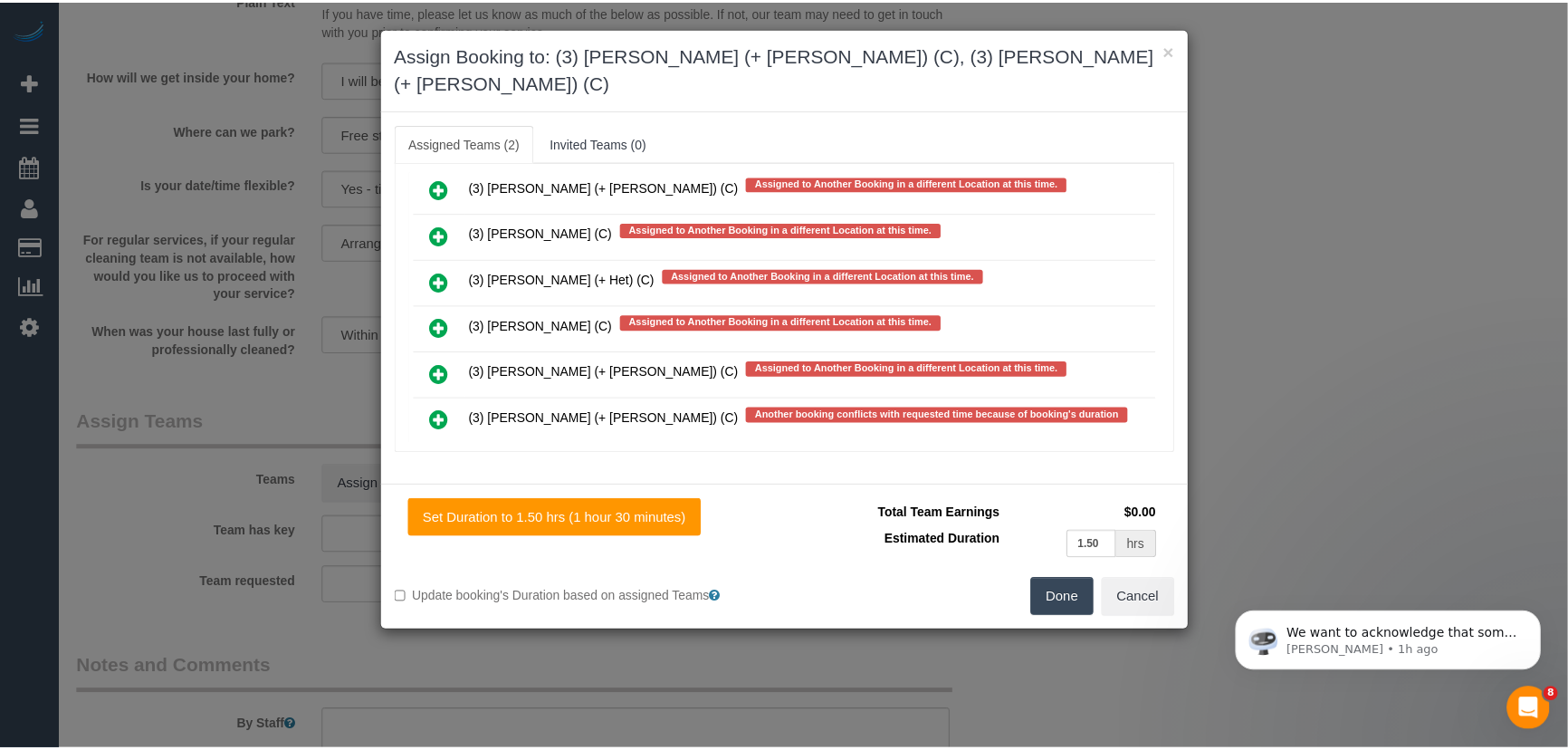
scroll to position [5695, 0]
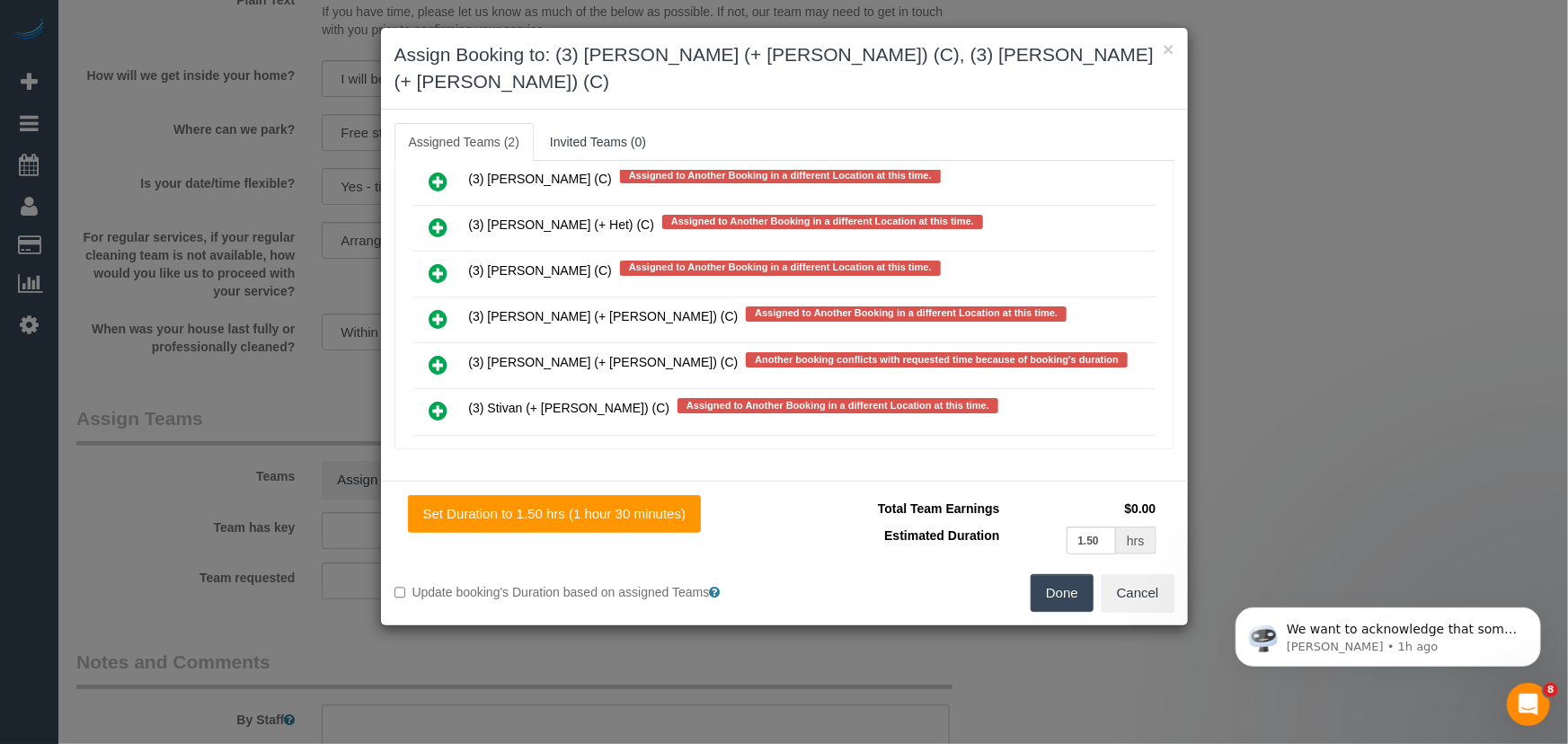
click at [1052, 574] on button "Done" at bounding box center [1062, 592] width 63 height 38
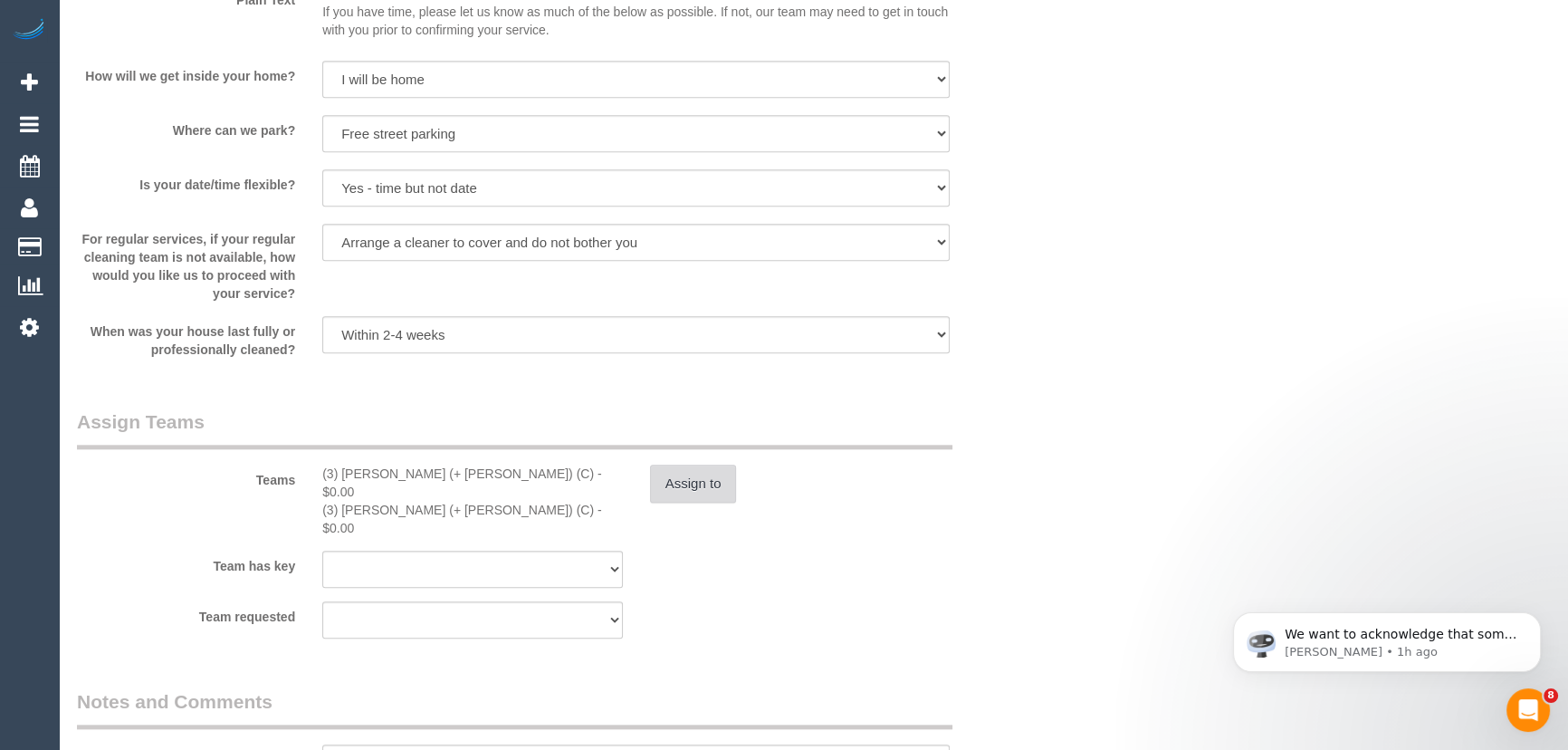
click at [724, 489] on button "Assign to" at bounding box center [693, 483] width 87 height 38
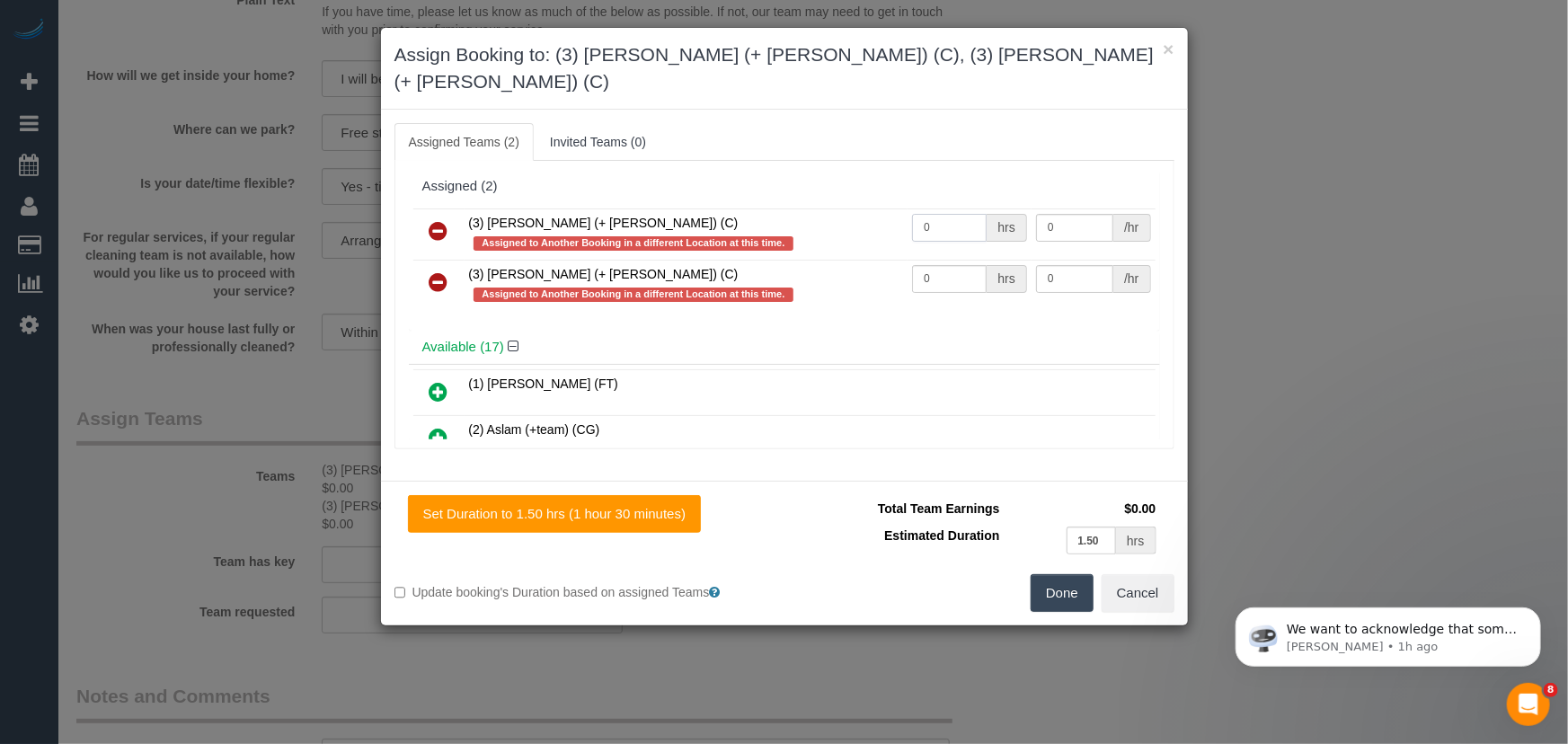
click at [930, 214] on input "0" at bounding box center [949, 228] width 74 height 28
type input "1.5"
type input "35"
click at [948, 265] on input "0" at bounding box center [949, 279] width 74 height 28
type input "1.5"
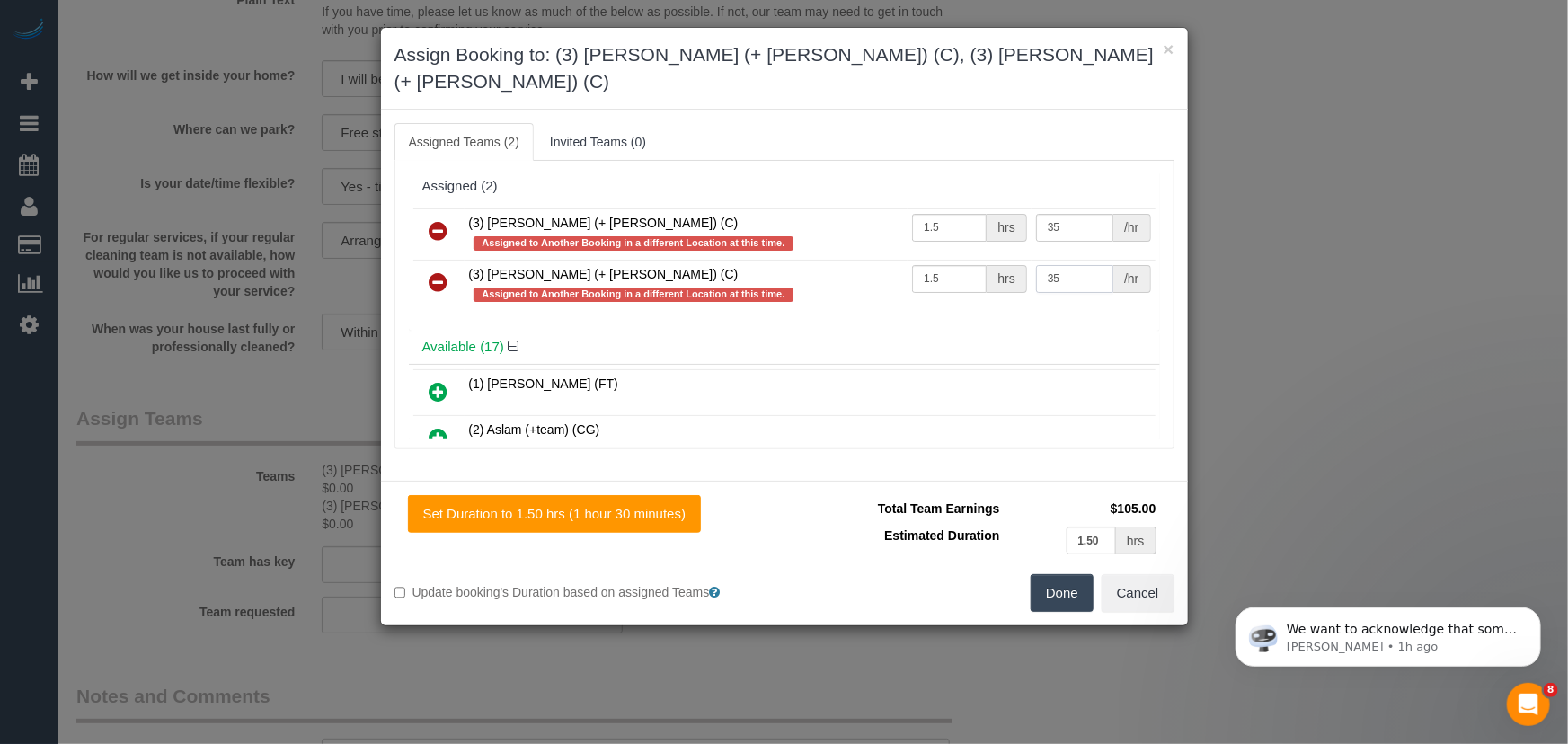
type input "35"
click at [1104, 587] on div "Set Duration to 1.50 hrs (1 hour 30 minutes) Total Team Earnings $105.00 Estima…" at bounding box center [785, 553] width 807 height 145
drag, startPoint x: 1091, startPoint y: 576, endPoint x: 1078, endPoint y: 575, distance: 13.0
click at [1084, 575] on button "Done" at bounding box center [1062, 592] width 63 height 38
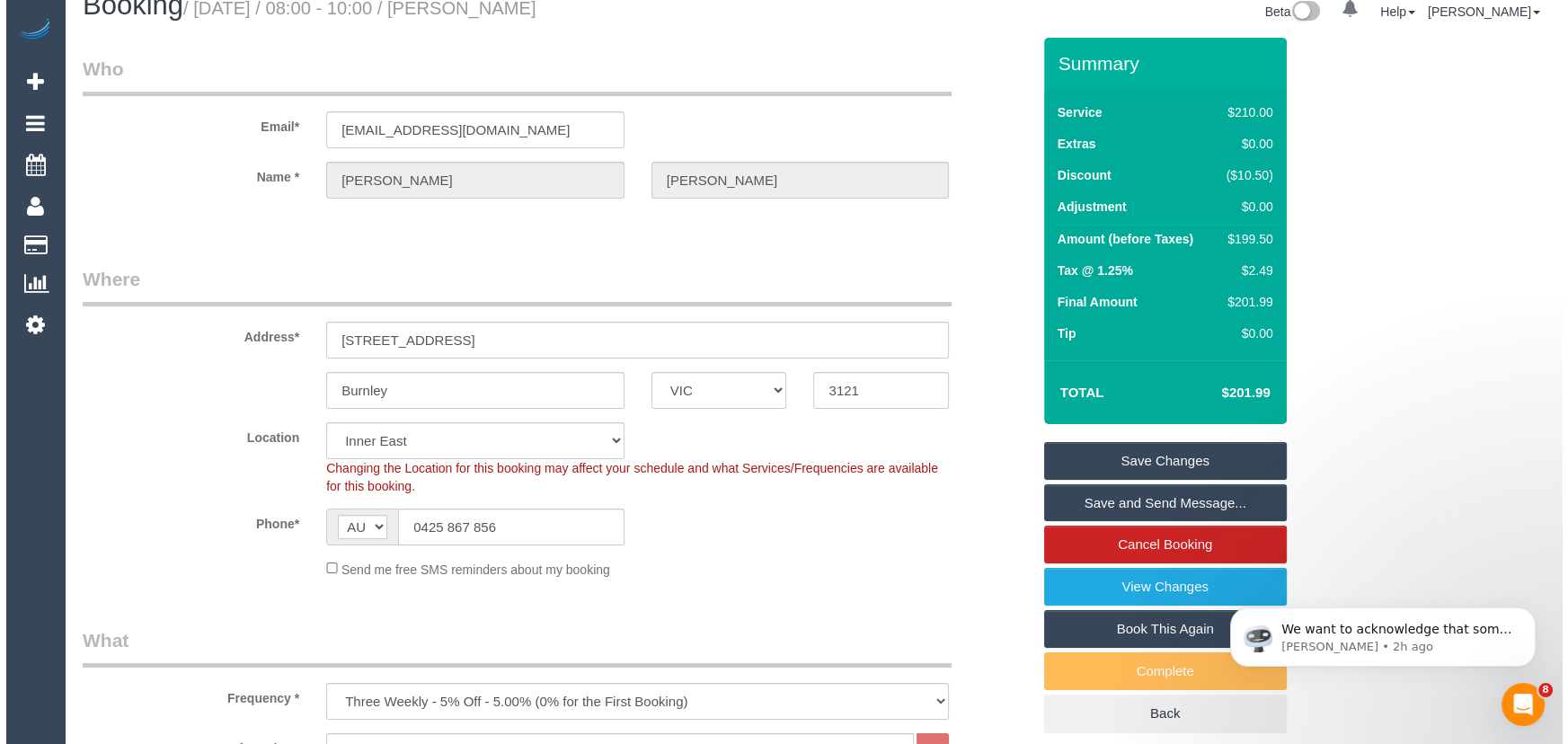
scroll to position [0, 0]
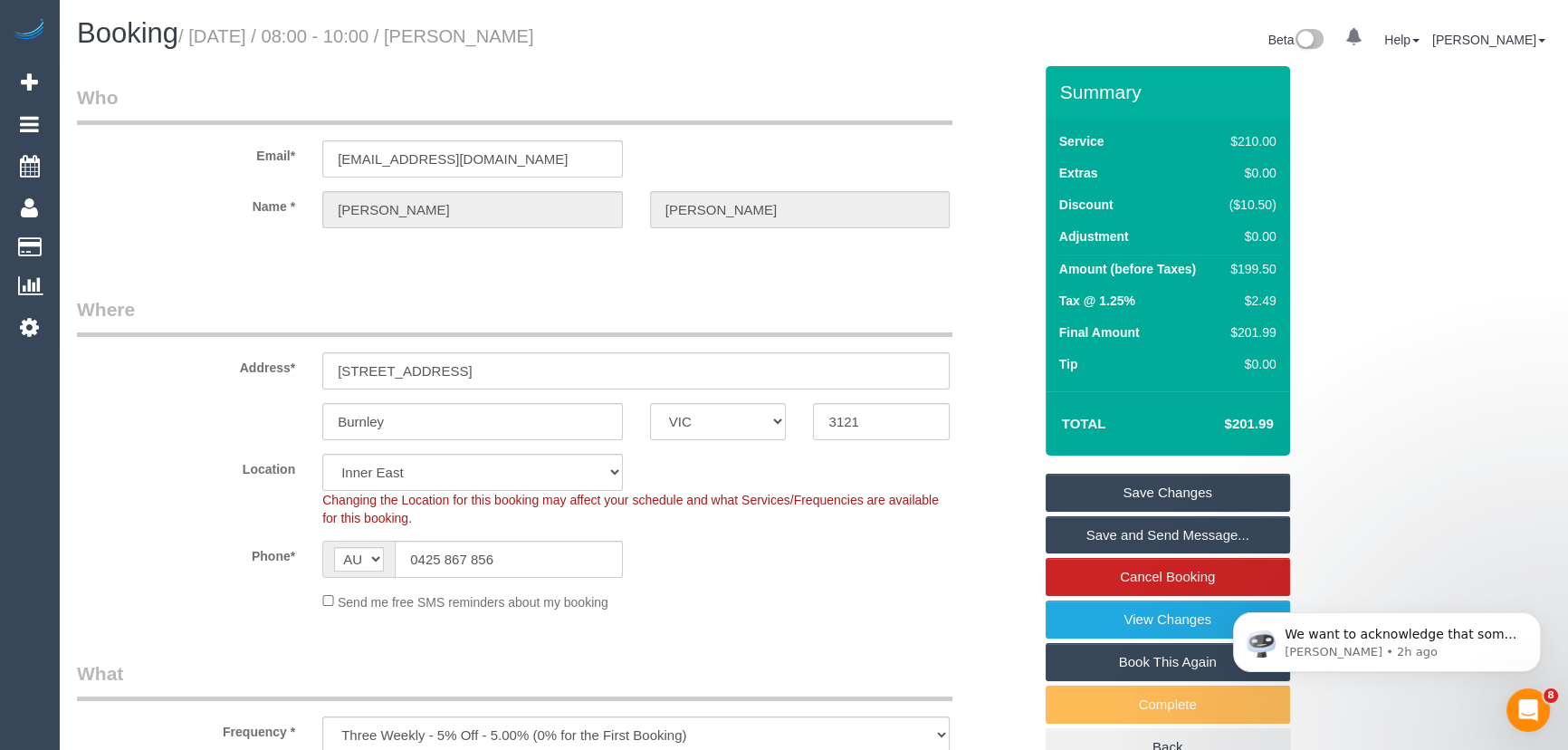
click at [507, 18] on h1 "Booking / [DATE] / 08:00 - 10:00 / [PERSON_NAME]" at bounding box center [439, 34] width 724 height 31
click at [507, 24] on h1 "Booking / [DATE] / 08:00 - 10:00 / [PERSON_NAME]" at bounding box center [439, 34] width 724 height 31
click at [504, 41] on small "/ [DATE] / 08:00 - 10:00 / [PERSON_NAME]" at bounding box center [356, 36] width 356 height 19
copy small "[PERSON_NAME]"
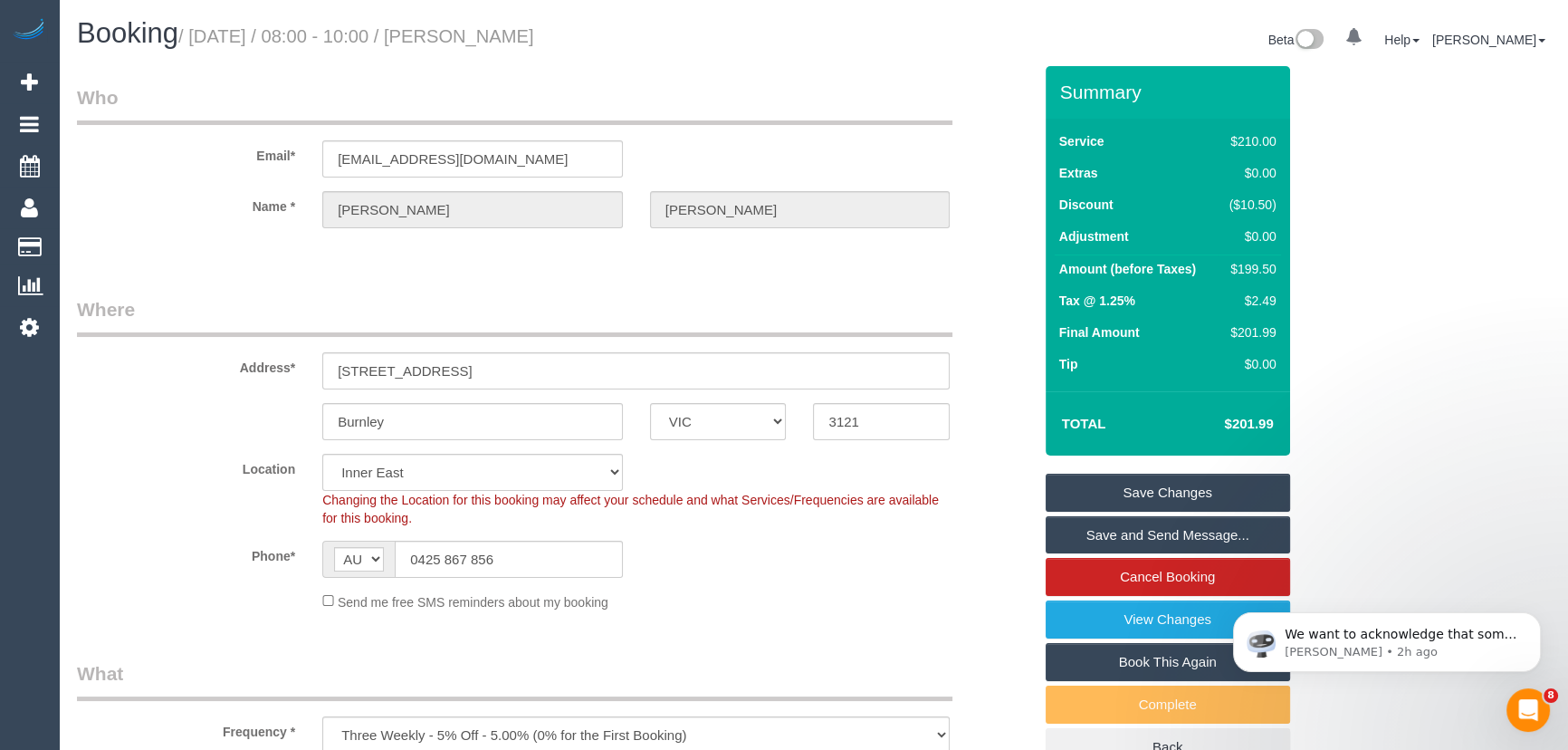
click at [1128, 530] on link "Save and Send Message..." at bounding box center [1167, 535] width 244 height 38
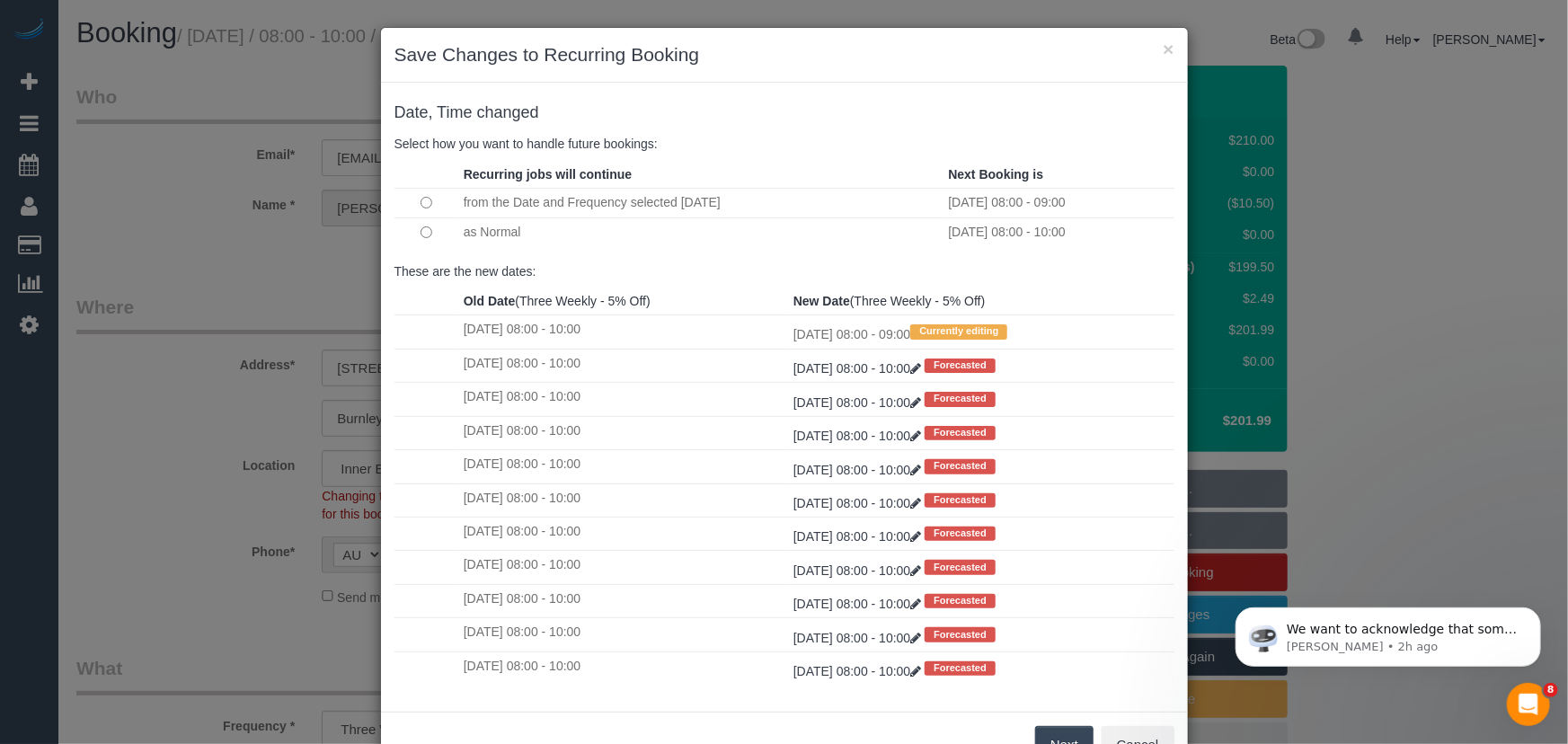
click at [1060, 734] on button "Next" at bounding box center [1064, 744] width 59 height 38
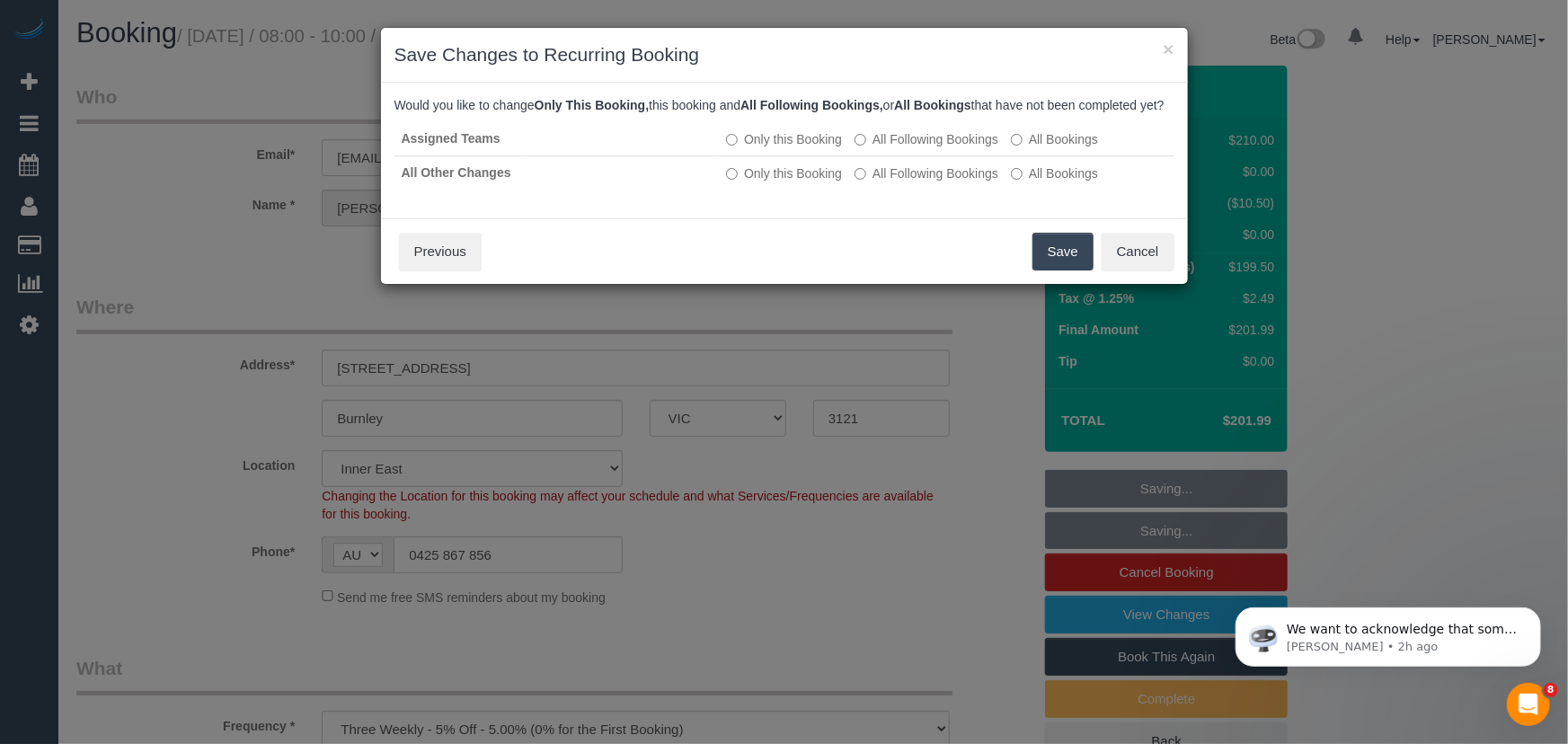
click at [1056, 269] on button "Save" at bounding box center [1063, 251] width 61 height 38
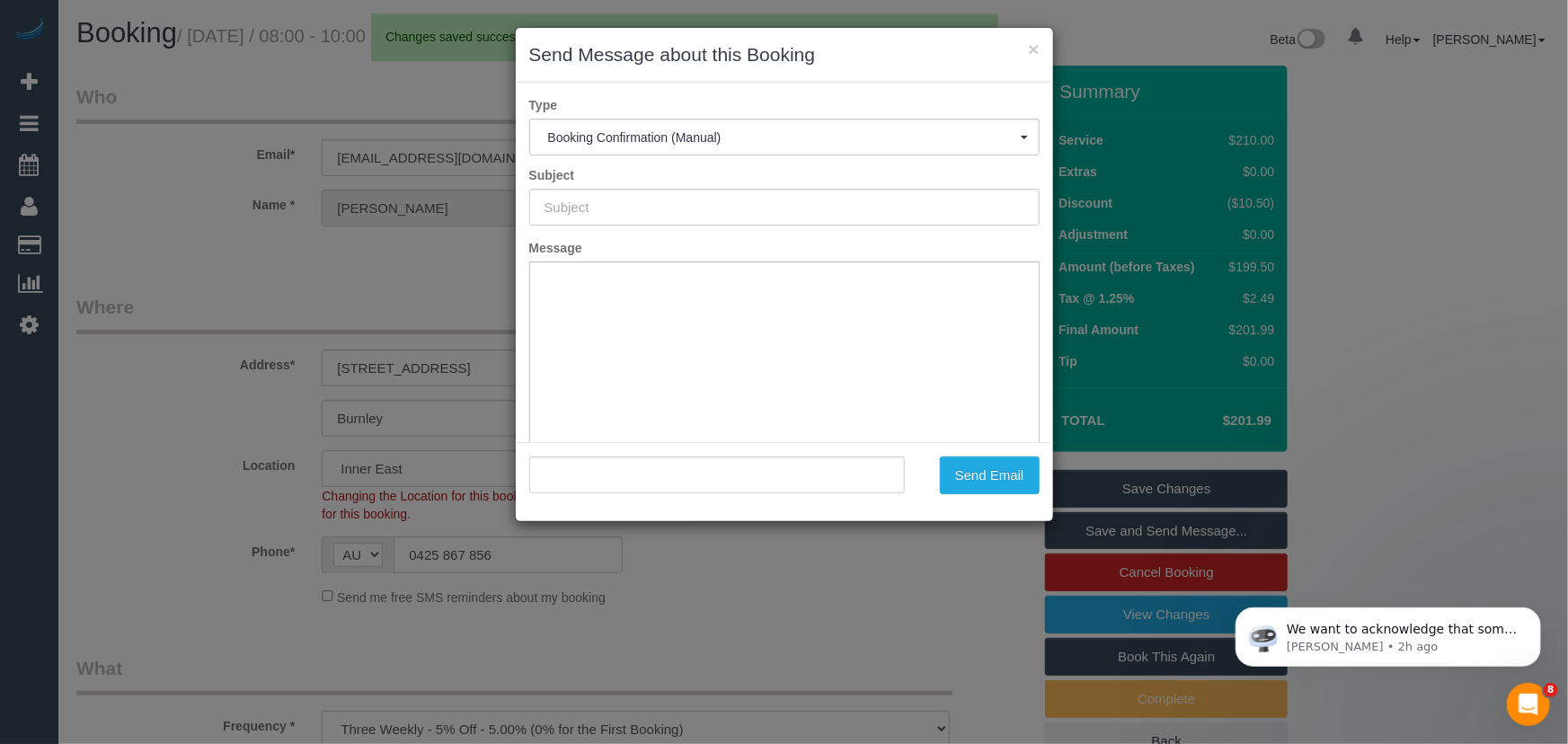
type input "Booking Confirmed"
type input ""[PERSON_NAME]" <[PERSON_NAME][EMAIL_ADDRESS][PERSON_NAME][DOMAIN_NAME]>"
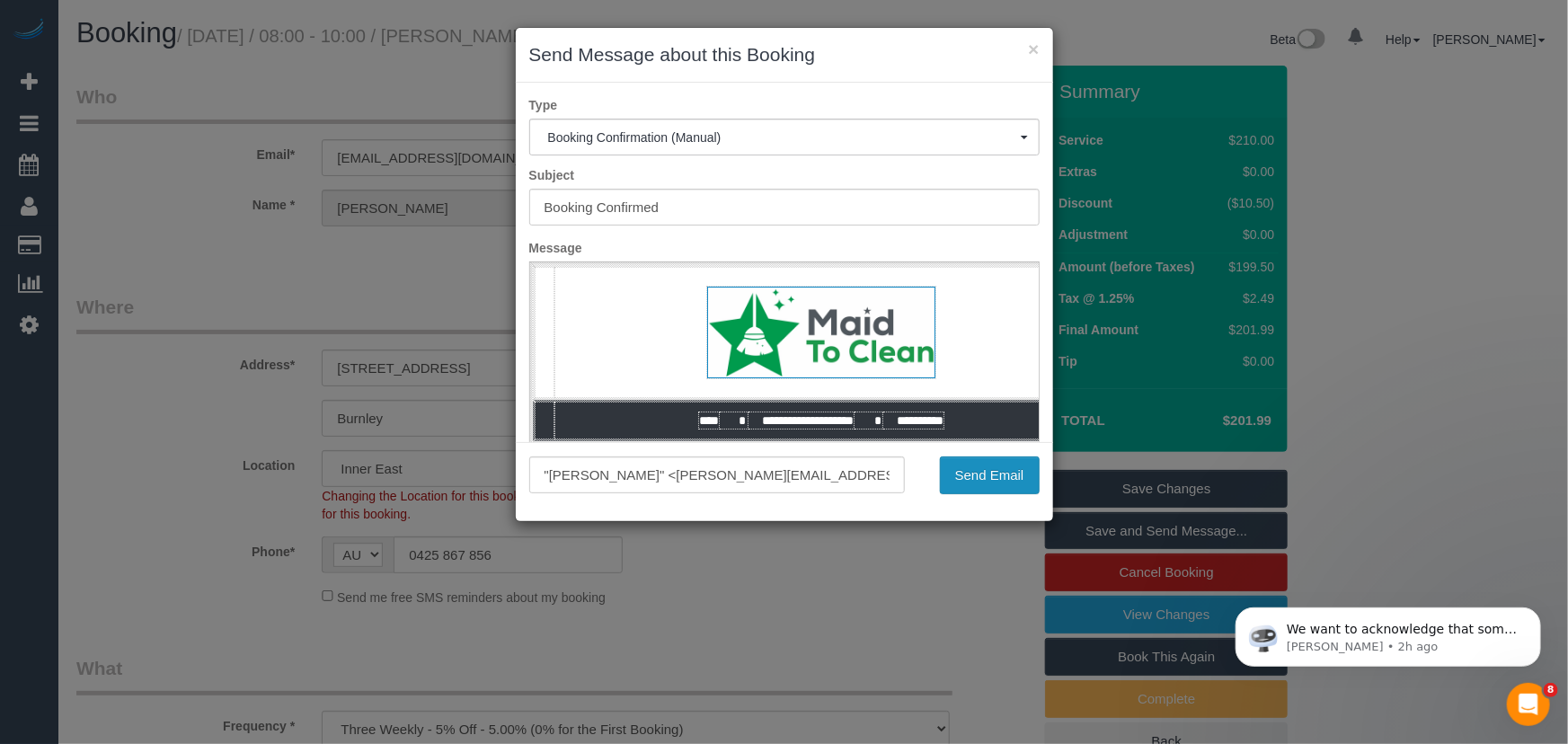
click at [983, 477] on button "Send Email" at bounding box center [990, 475] width 99 height 38
